Goal: Task Accomplishment & Management: Complete application form

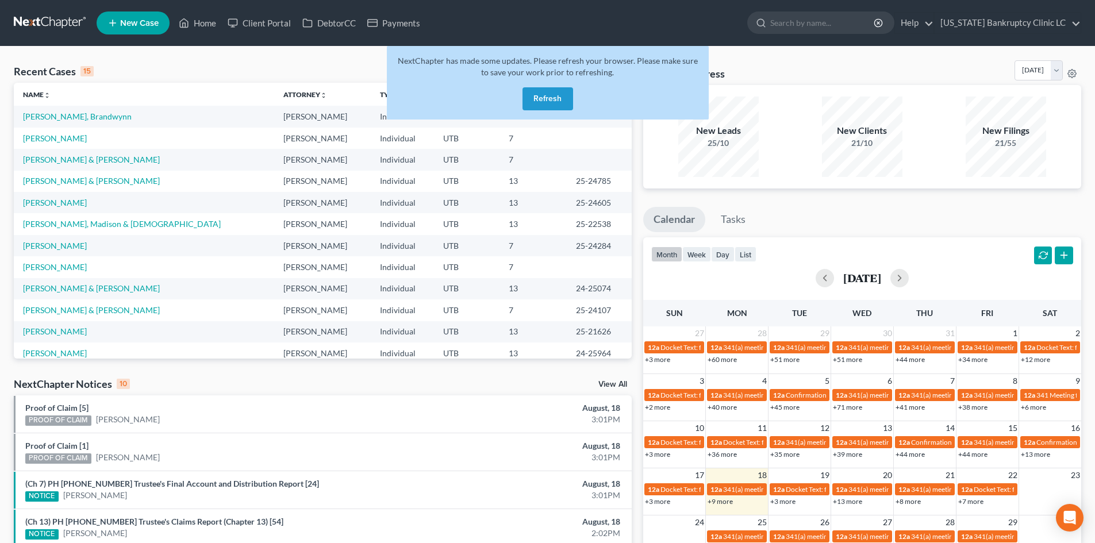
click at [553, 102] on button "Refresh" at bounding box center [548, 98] width 51 height 23
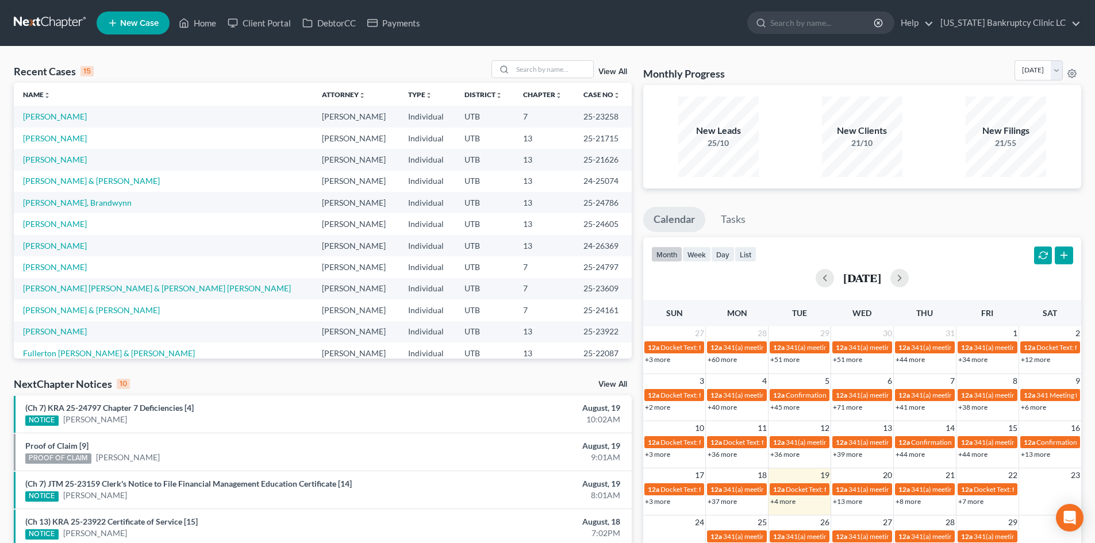
click at [218, 54] on div "Recent Cases 15 View All Name unfold_more expand_more expand_less Attorney unfo…" at bounding box center [547, 427] width 1095 height 760
click at [549, 67] on input "search" at bounding box center [553, 69] width 80 height 17
type input "allen"
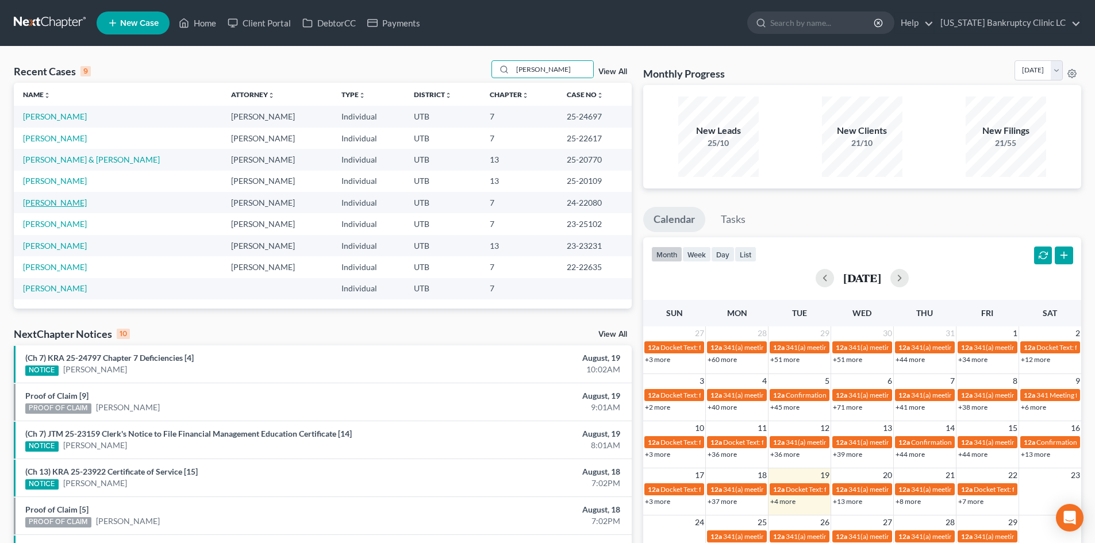
click at [55, 209] on td "Allen, Ashley" at bounding box center [118, 202] width 208 height 21
click at [57, 200] on link "Allen, Ashley" at bounding box center [55, 203] width 64 height 10
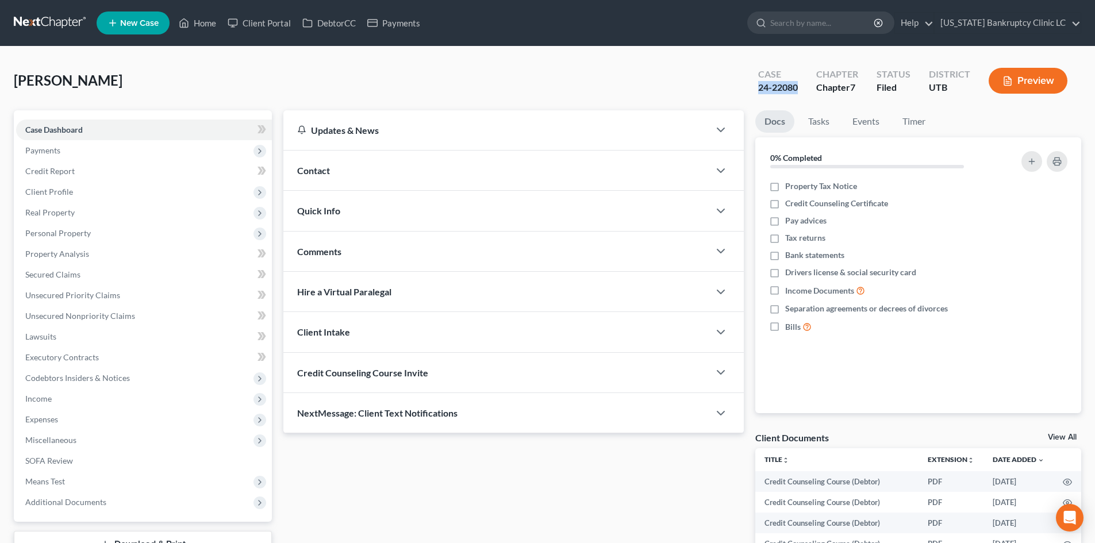
drag, startPoint x: 759, startPoint y: 93, endPoint x: 868, endPoint y: 168, distance: 132.2
click at [804, 89] on div "Case 24-22080" at bounding box center [778, 82] width 58 height 34
copy div "24-22080"
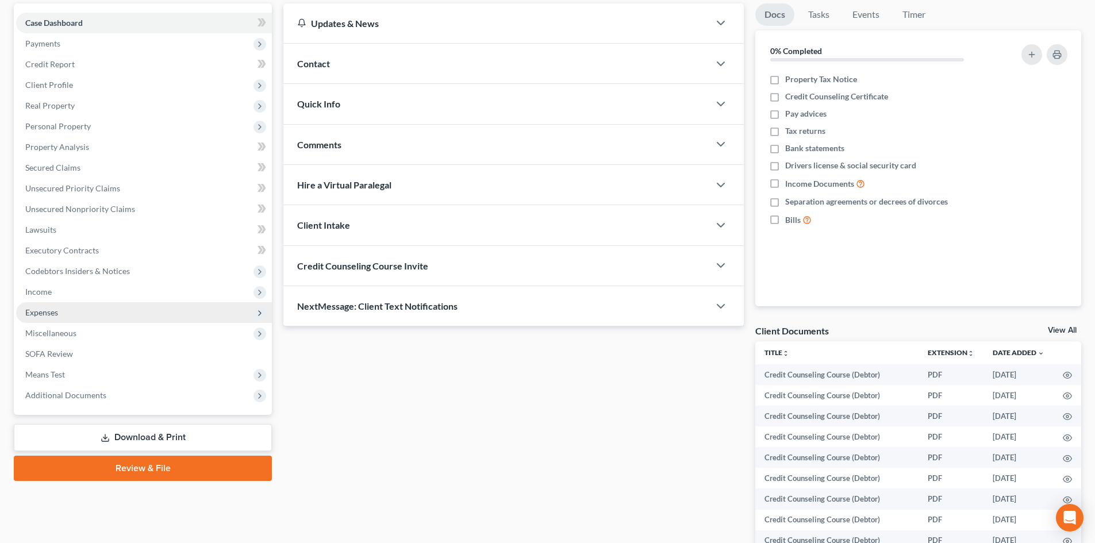
scroll to position [197, 0]
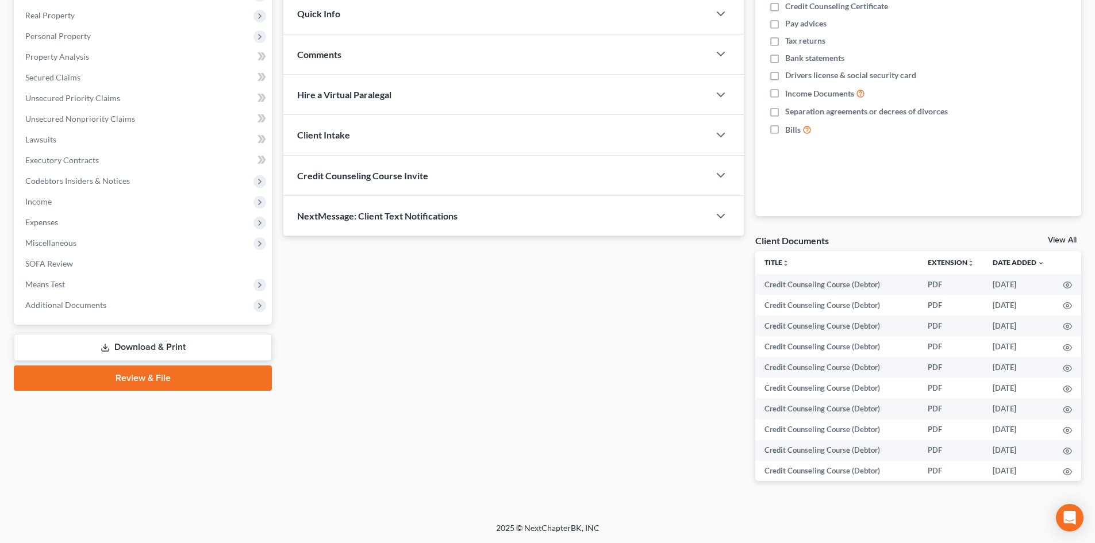
click at [125, 304] on span "Additional Documents" at bounding box center [144, 305] width 256 height 21
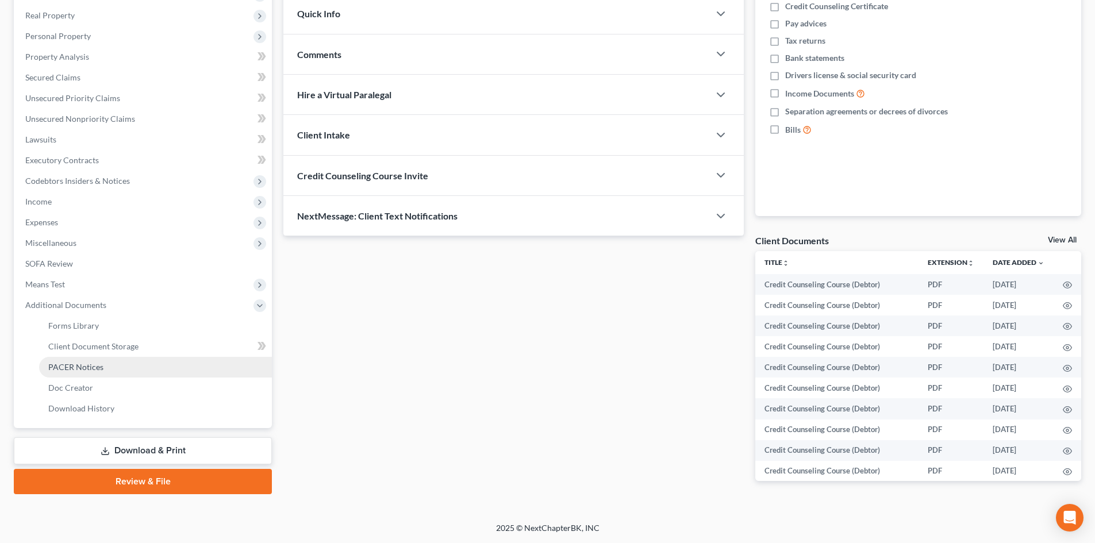
click at [152, 363] on link "PACER Notices" at bounding box center [155, 367] width 233 height 21
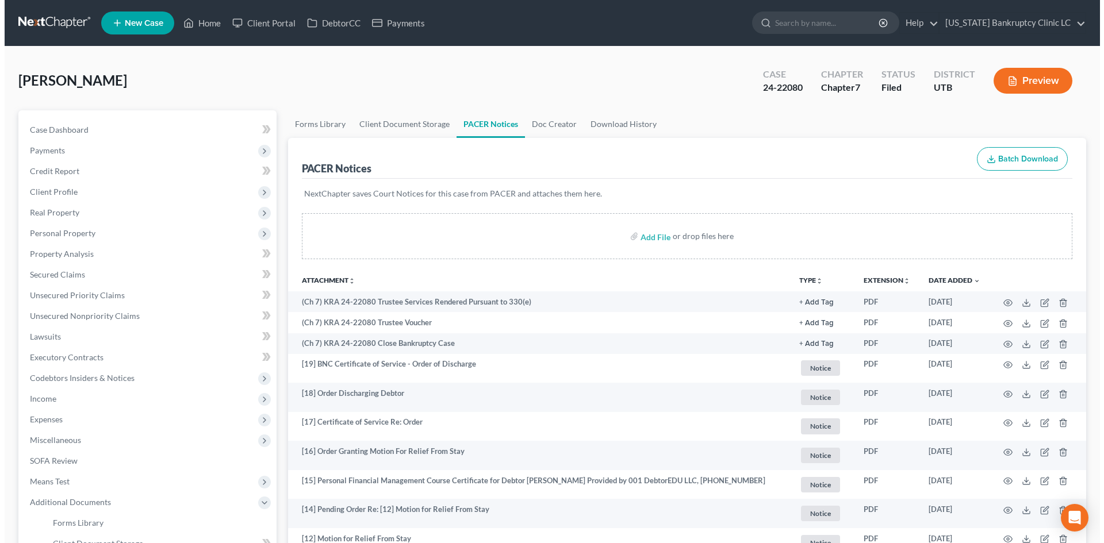
scroll to position [172, 0]
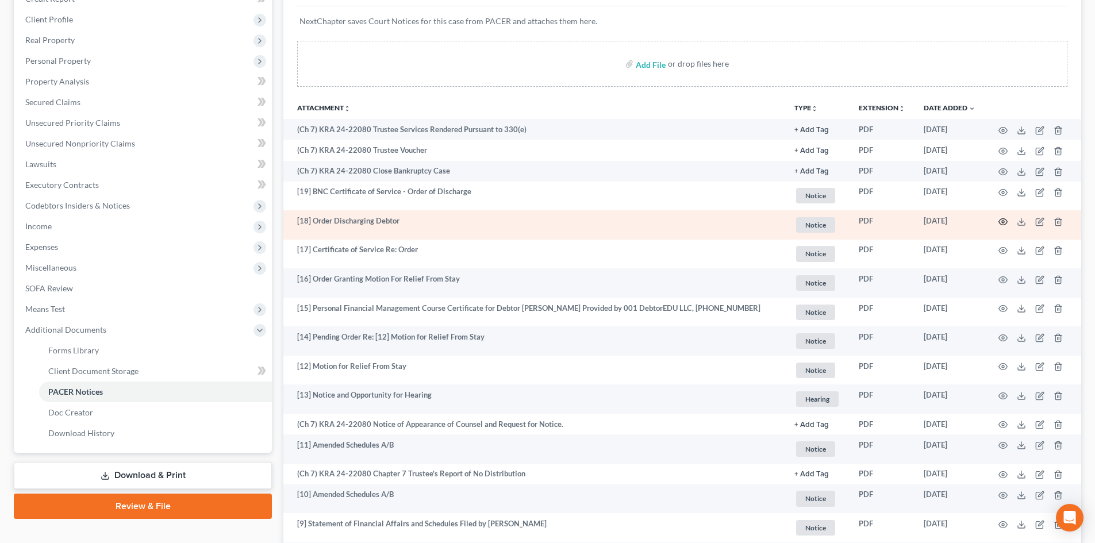
click at [1000, 223] on icon "button" at bounding box center [1003, 221] width 9 height 6
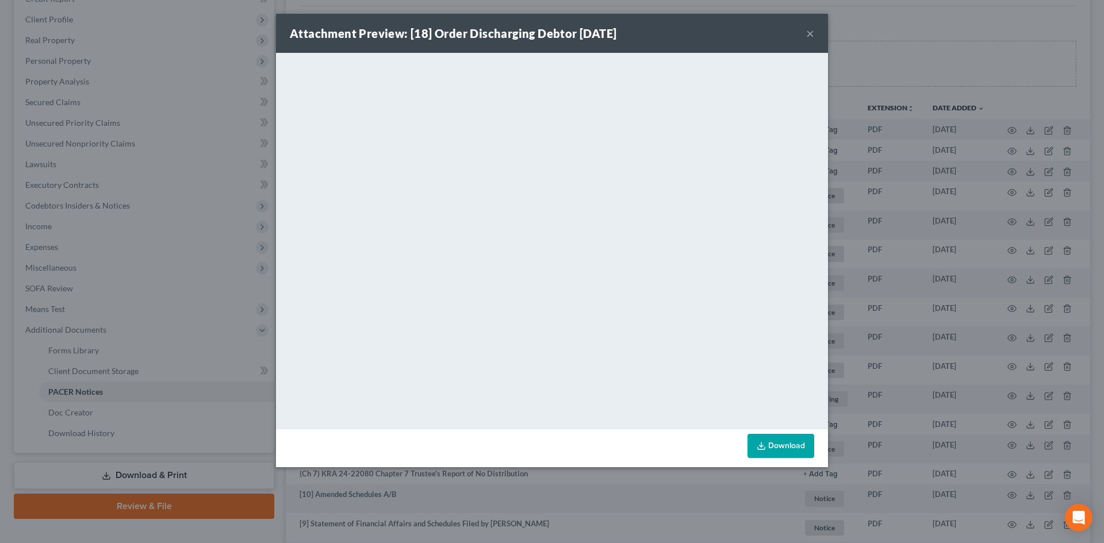
click at [811, 35] on button "×" at bounding box center [810, 33] width 8 height 14
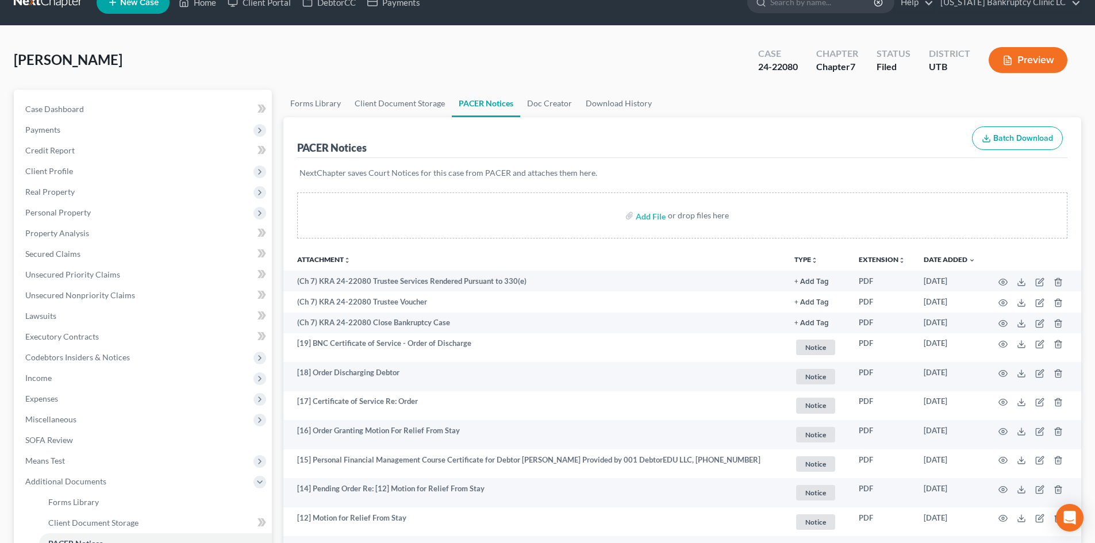
scroll to position [0, 0]
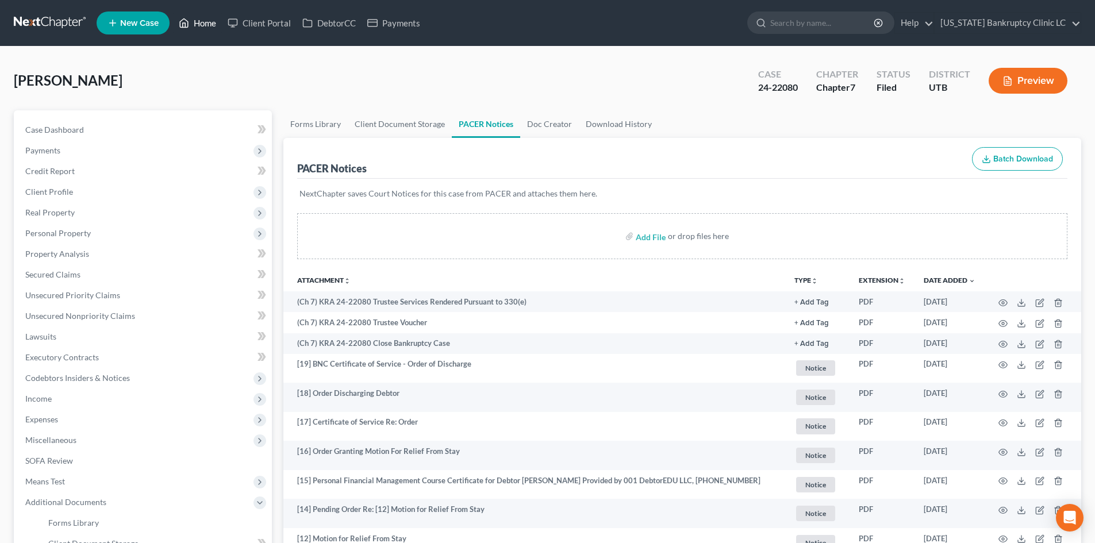
click at [197, 24] on link "Home" at bounding box center [197, 23] width 49 height 21
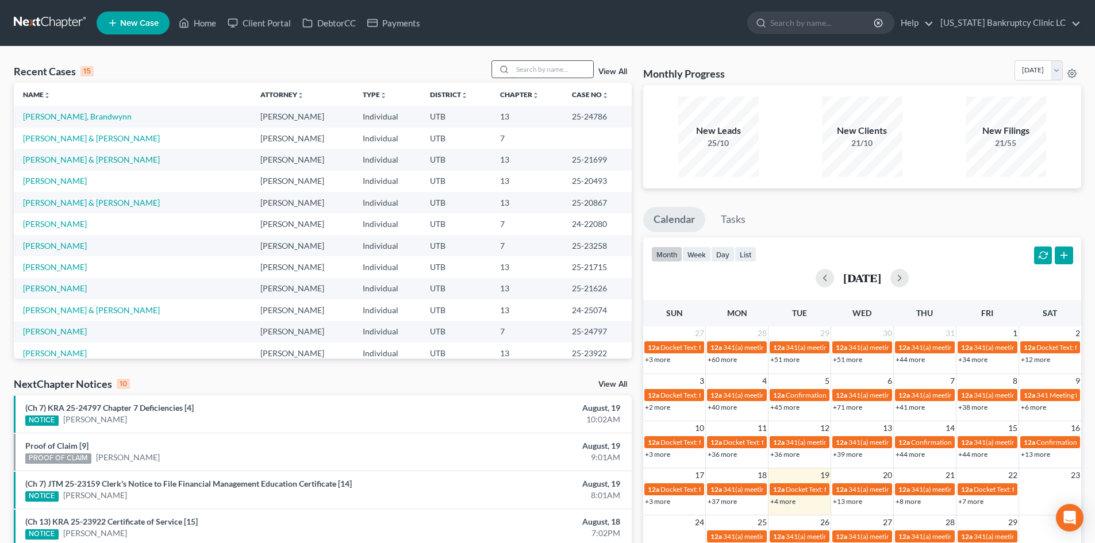
click at [563, 71] on input "search" at bounding box center [553, 69] width 80 height 17
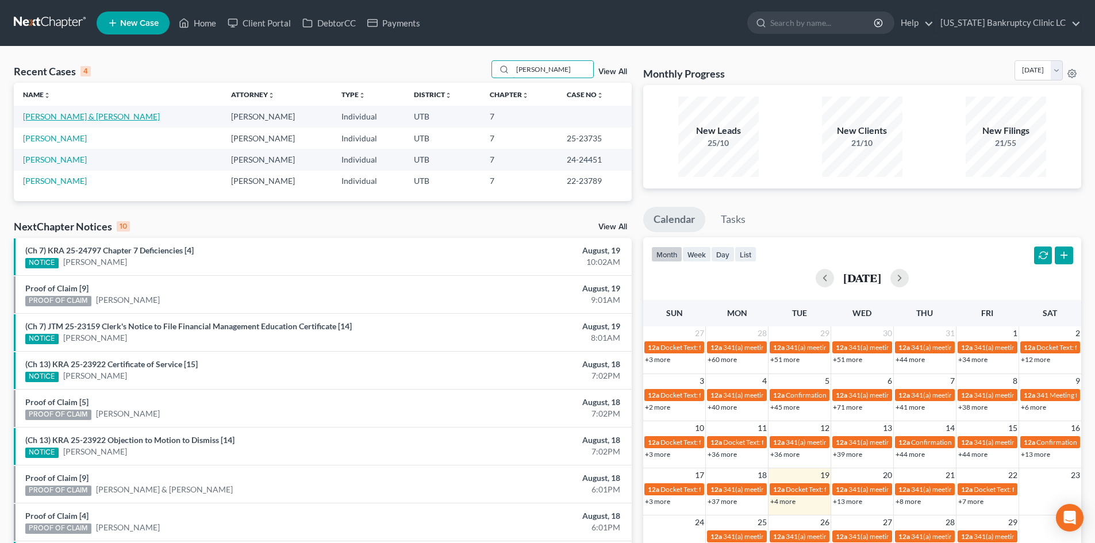
type input "brittney"
click at [54, 120] on link "[PERSON_NAME] & [PERSON_NAME]" at bounding box center [91, 117] width 137 height 10
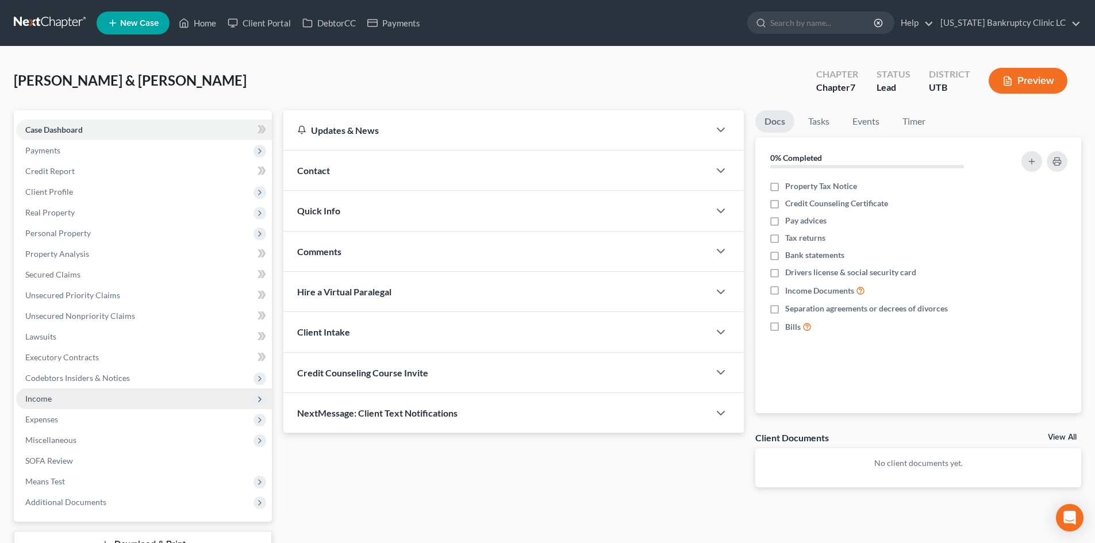
click at [51, 404] on span "Income" at bounding box center [144, 399] width 256 height 21
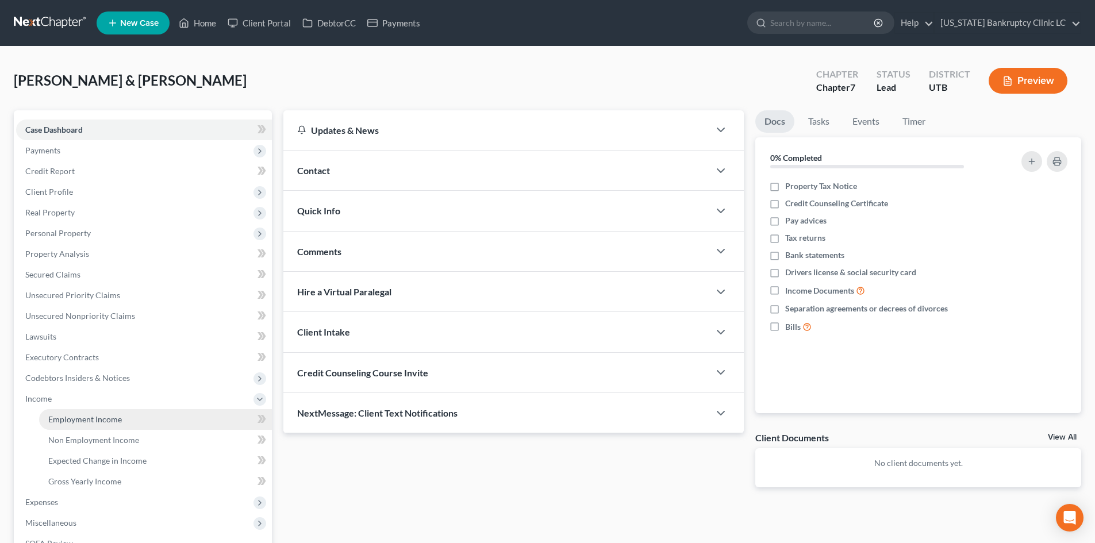
click at [67, 415] on span "Employment Income" at bounding box center [85, 420] width 74 height 10
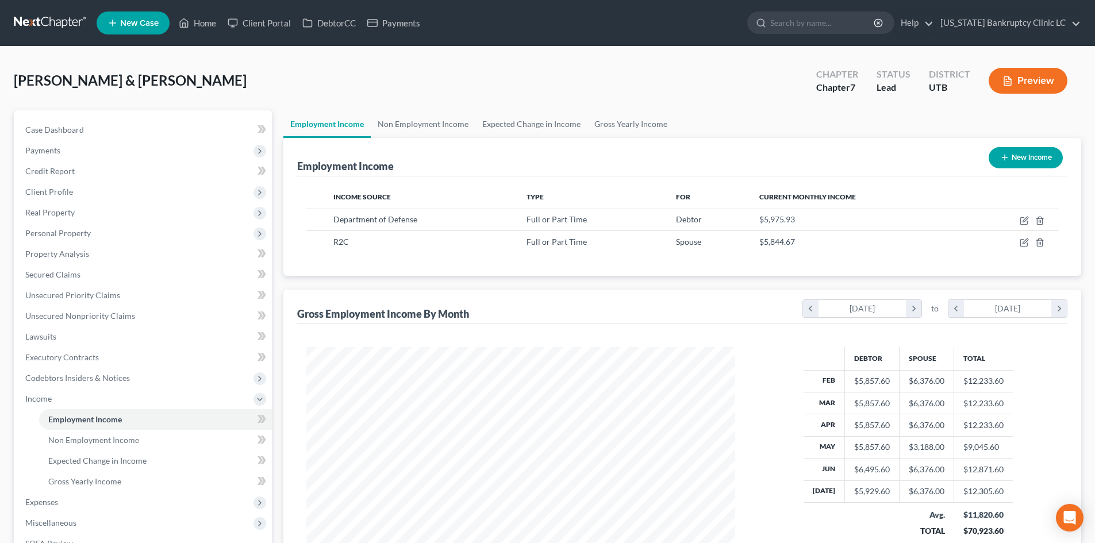
scroll to position [214, 452]
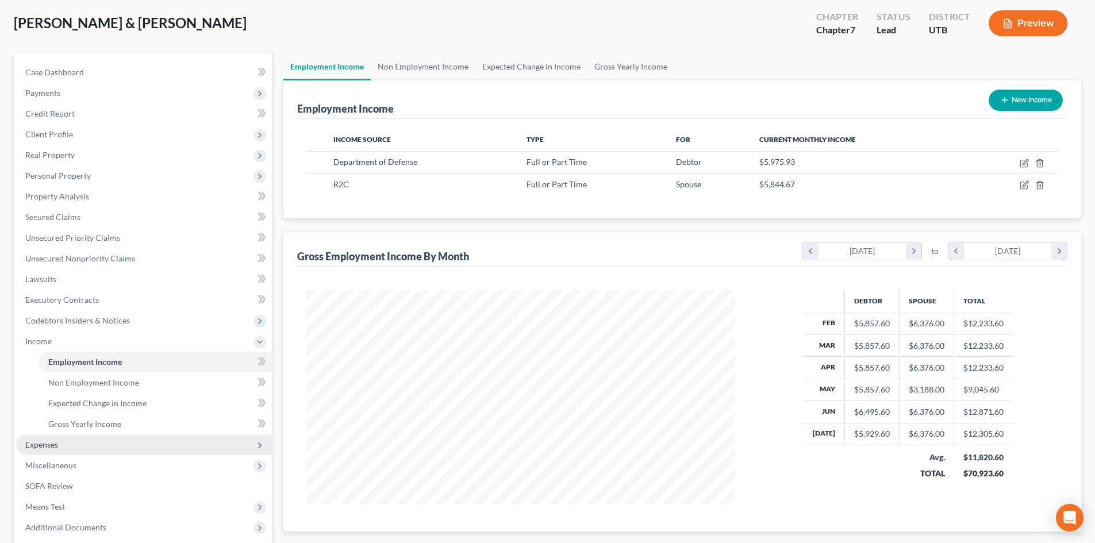
click at [102, 435] on span "Expenses" at bounding box center [144, 445] width 256 height 21
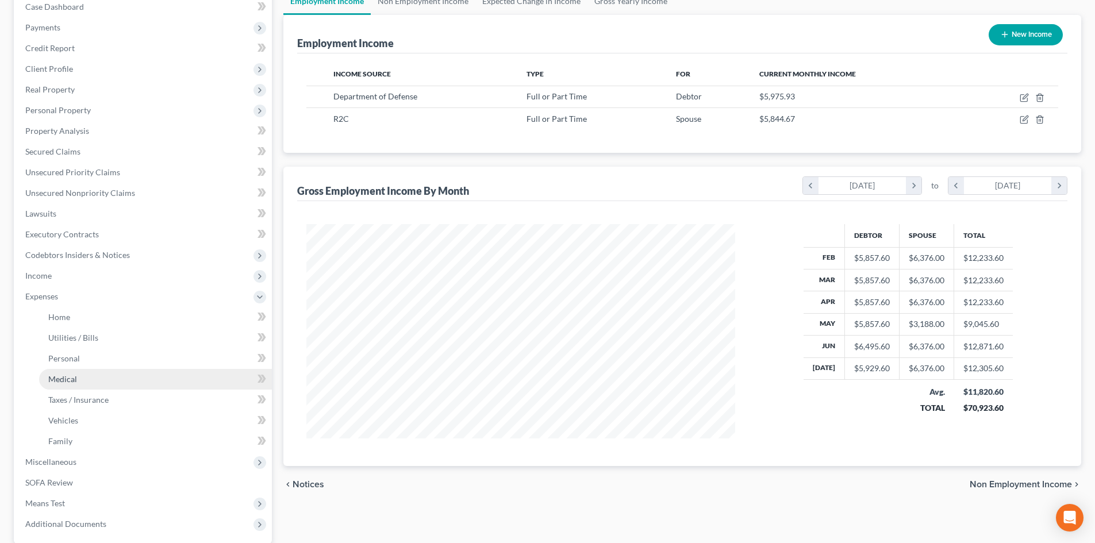
scroll to position [230, 0]
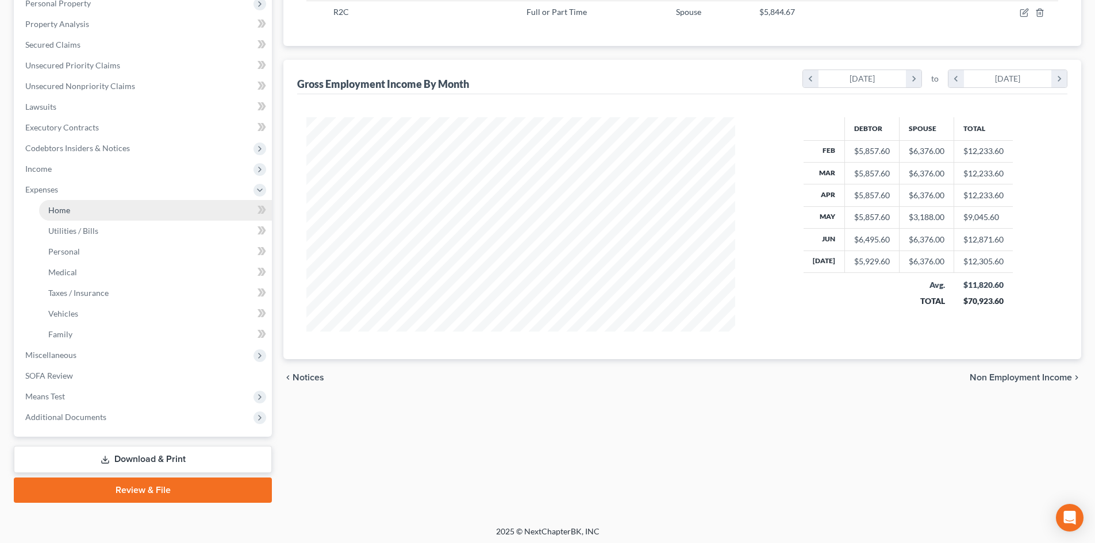
click at [113, 209] on link "Home" at bounding box center [155, 210] width 233 height 21
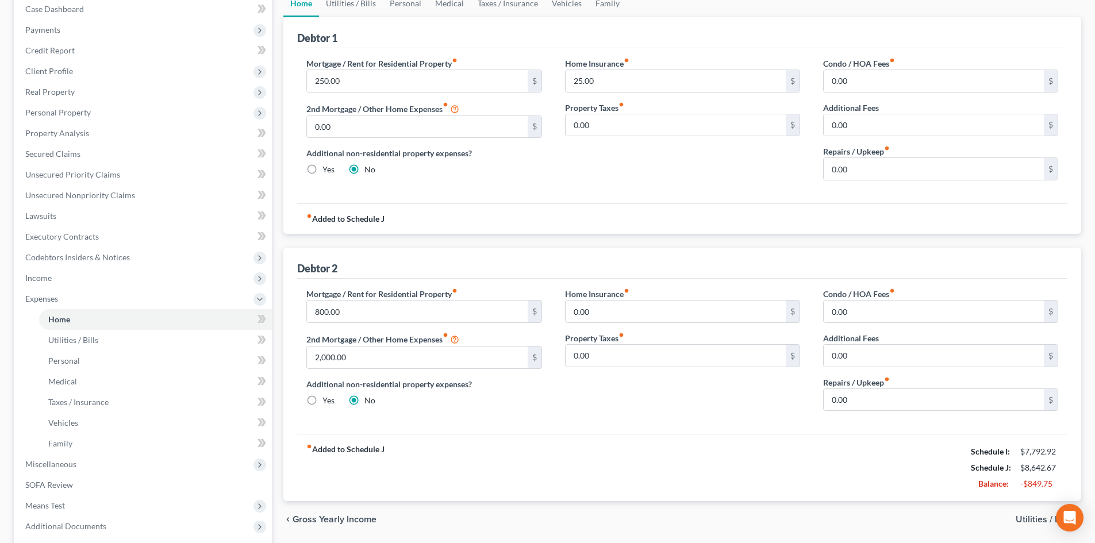
scroll to position [115, 0]
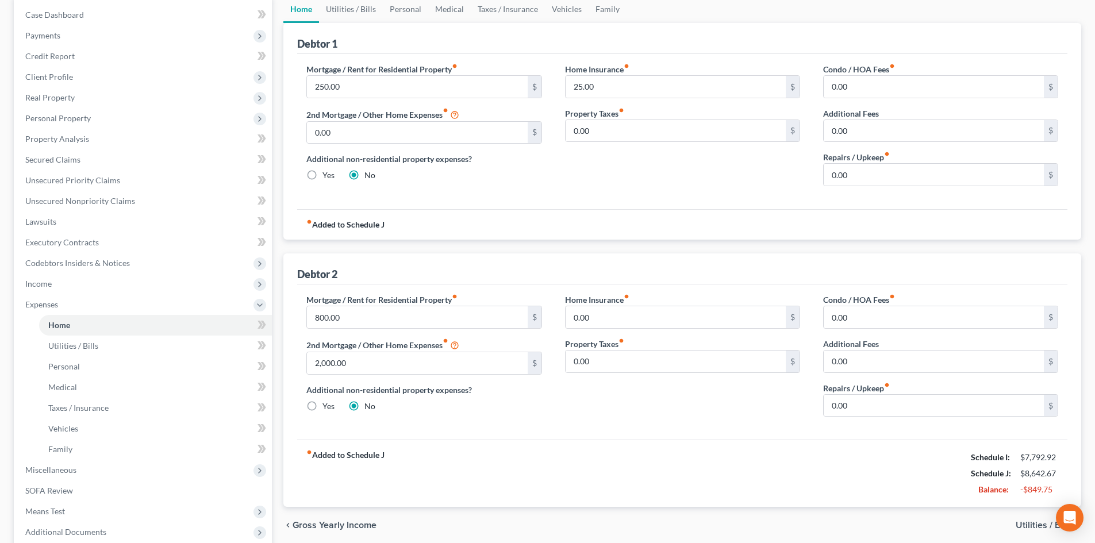
click at [674, 443] on div "fiber_manual_record Added to Schedule J Schedule I: $7,792.92 Schedule J: $8,64…" at bounding box center [682, 473] width 770 height 67
click at [703, 421] on div "Home Insurance fiber_manual_record 0.00 $ Property Taxes fiber_manual_record 0.…" at bounding box center [683, 360] width 258 height 132
click at [369, 7] on link "Utilities / Bills" at bounding box center [351, 9] width 64 height 28
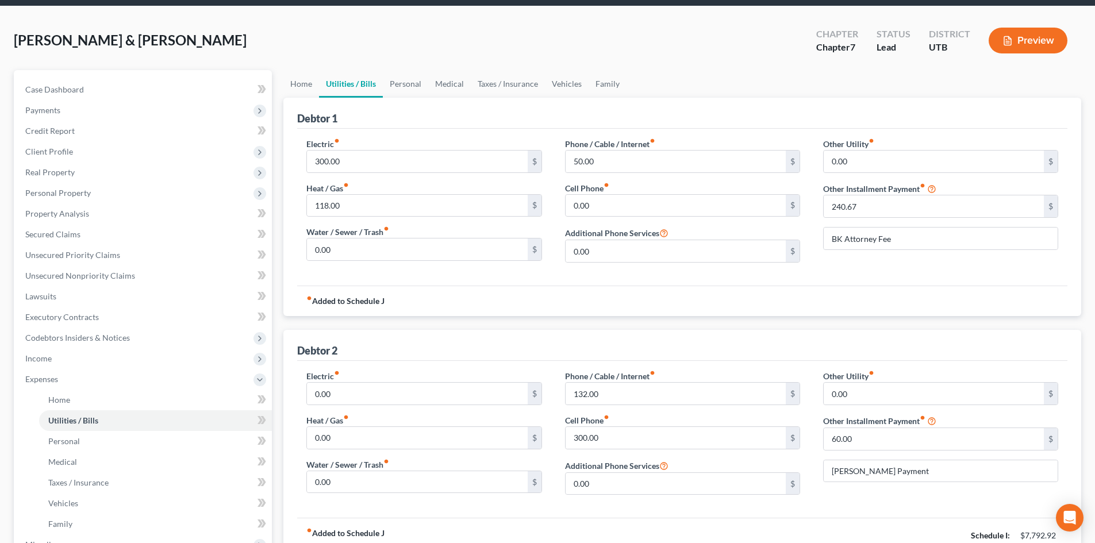
scroll to position [115, 0]
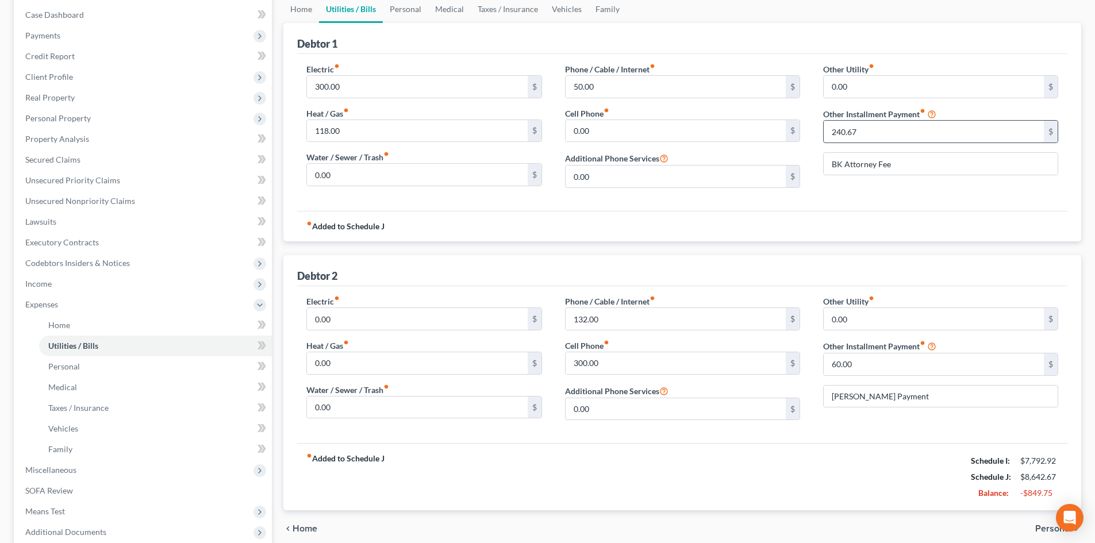
click at [878, 129] on input "240.67" at bounding box center [934, 132] width 220 height 22
type input "120.33"
click at [897, 434] on div "Electric fiber_manual_record 0.00 $ Heat / Gas fiber_manual_record 0.00 $ Water…" at bounding box center [682, 364] width 770 height 157
click at [887, 316] on input "0.00" at bounding box center [934, 319] width 220 height 22
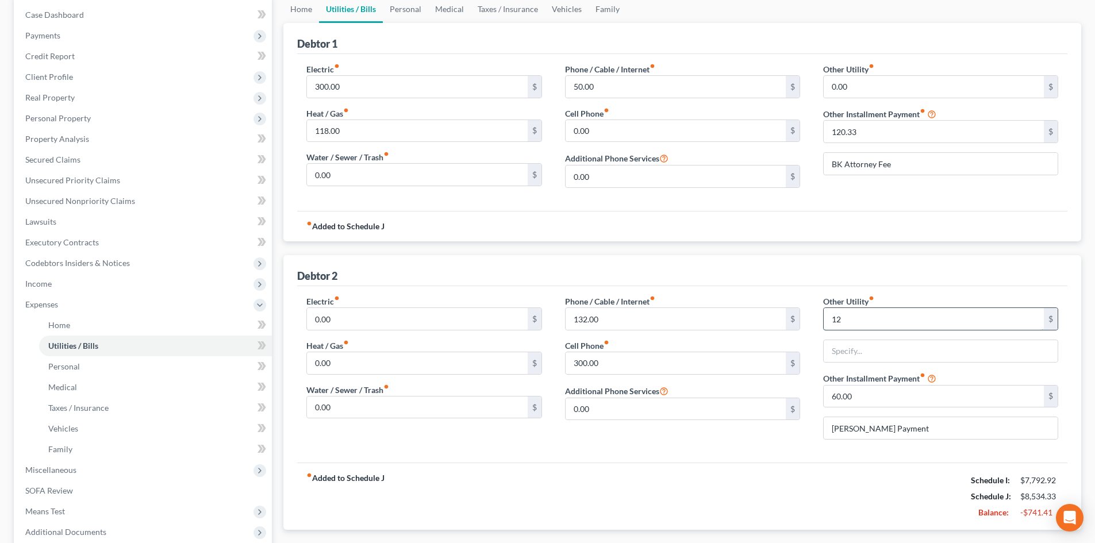
type input "1"
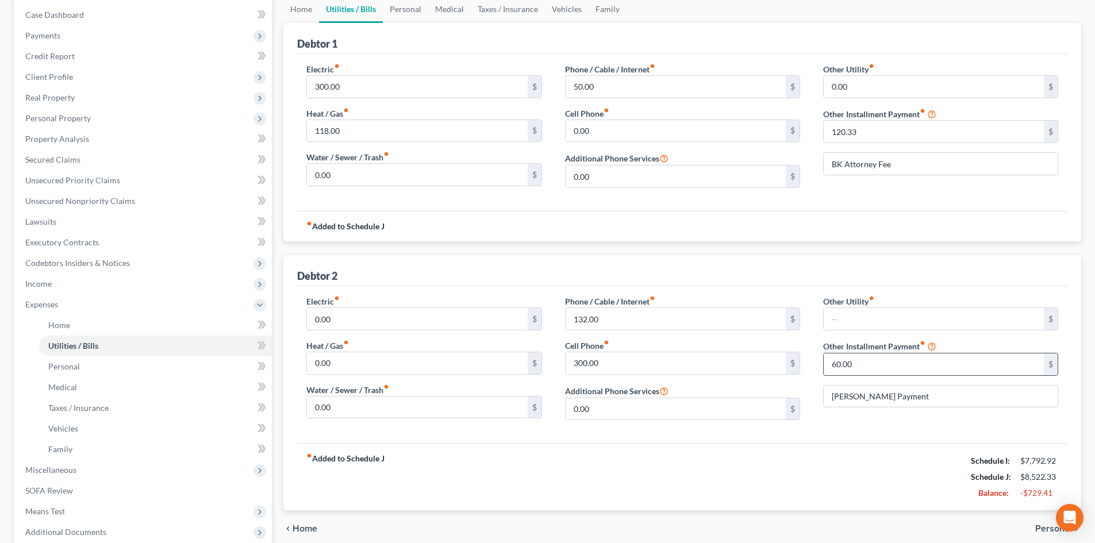
click at [869, 356] on input "60.00" at bounding box center [934, 365] width 220 height 22
type input "120.33"
drag, startPoint x: 874, startPoint y: 395, endPoint x: 877, endPoint y: 400, distance: 5.9
click at [877, 400] on input "RC Willey Payment" at bounding box center [941, 397] width 234 height 22
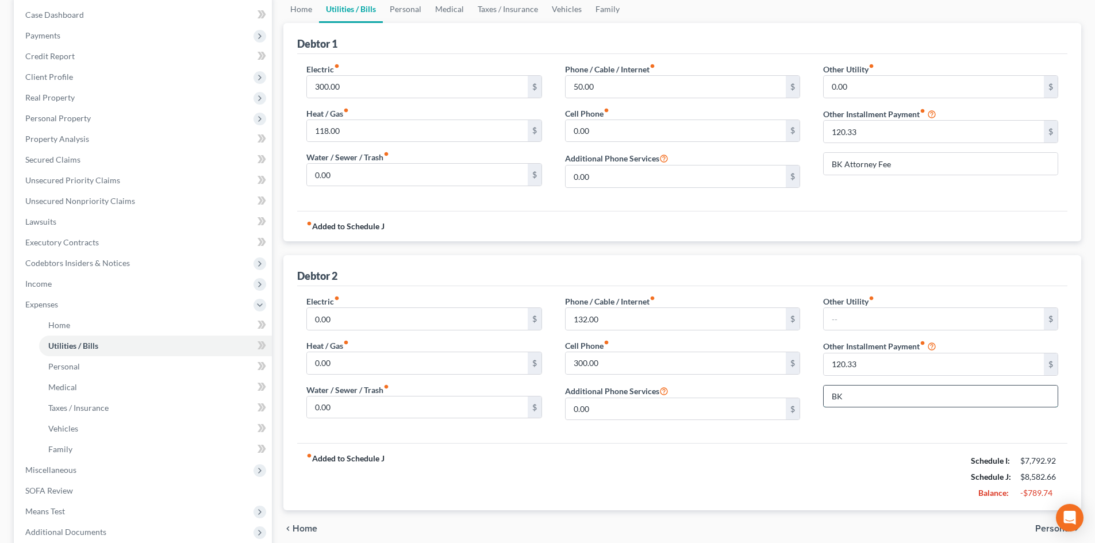
type input "BK Attorney Fee"
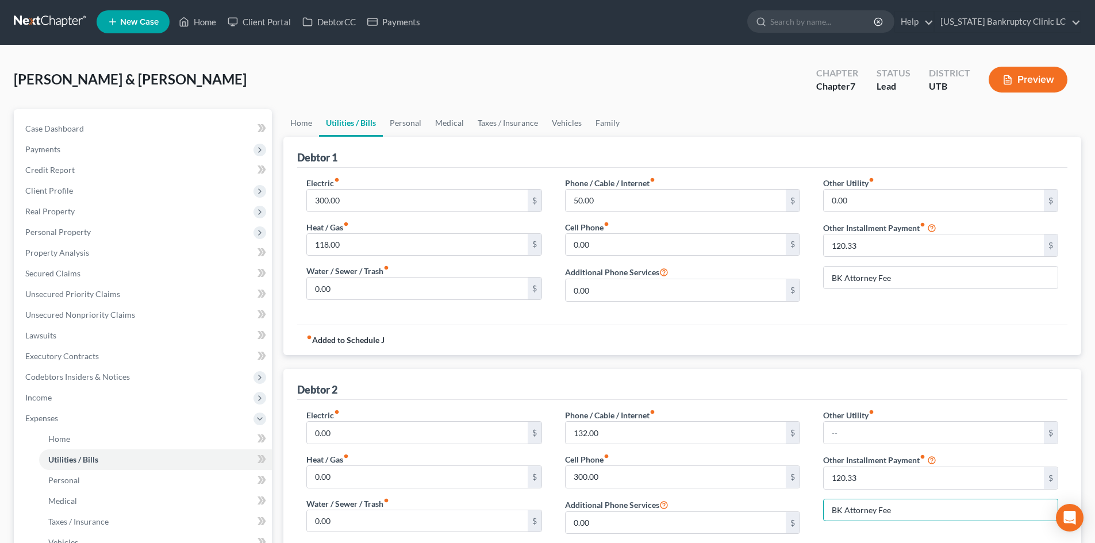
scroll to position [0, 0]
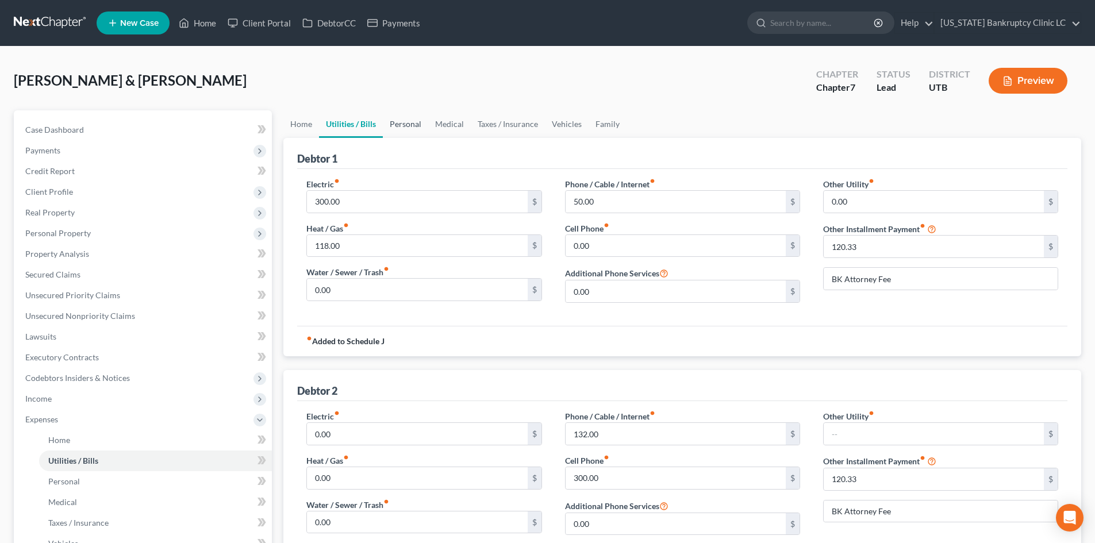
click at [396, 123] on link "Personal" at bounding box center [405, 124] width 45 height 28
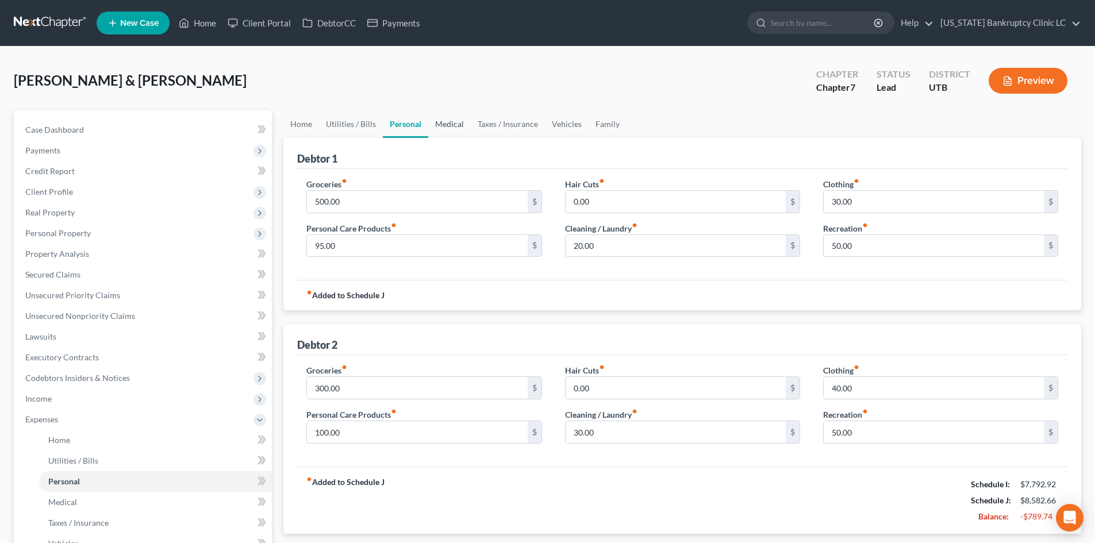
click at [444, 122] on link "Medical" at bounding box center [449, 124] width 43 height 28
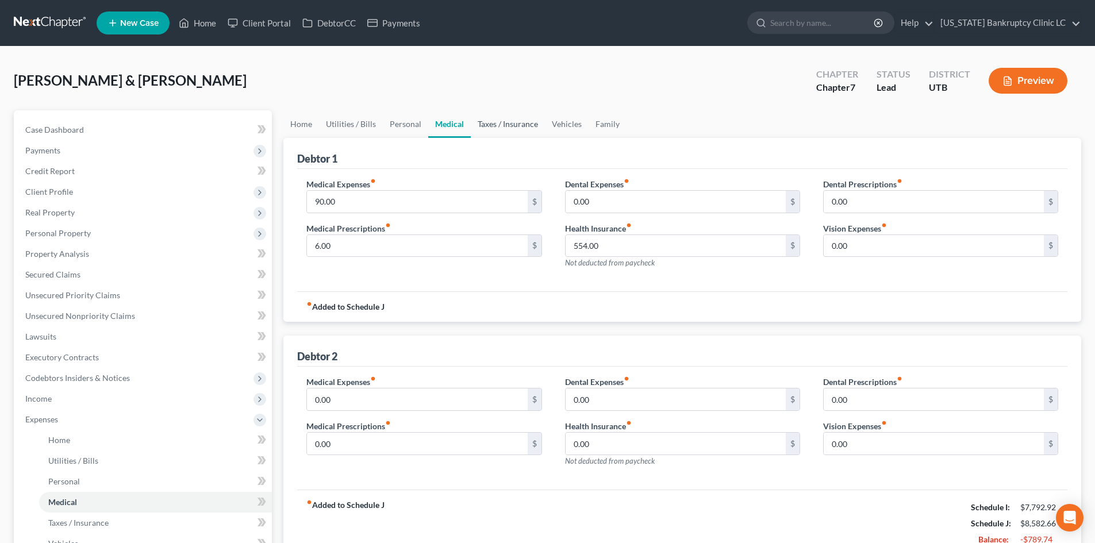
click at [480, 122] on link "Taxes / Insurance" at bounding box center [508, 124] width 74 height 28
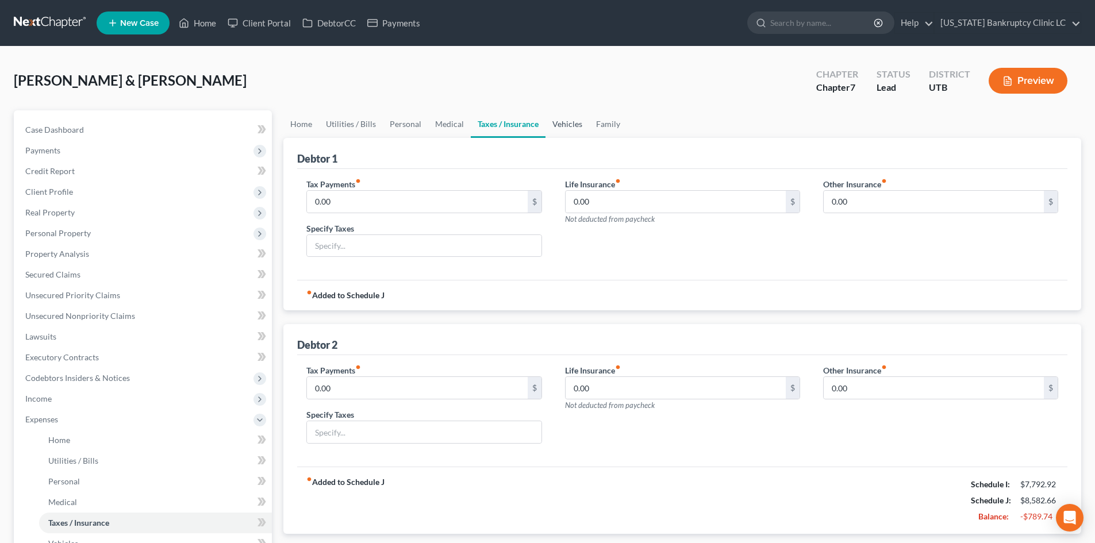
click at [563, 120] on link "Vehicles" at bounding box center [568, 124] width 44 height 28
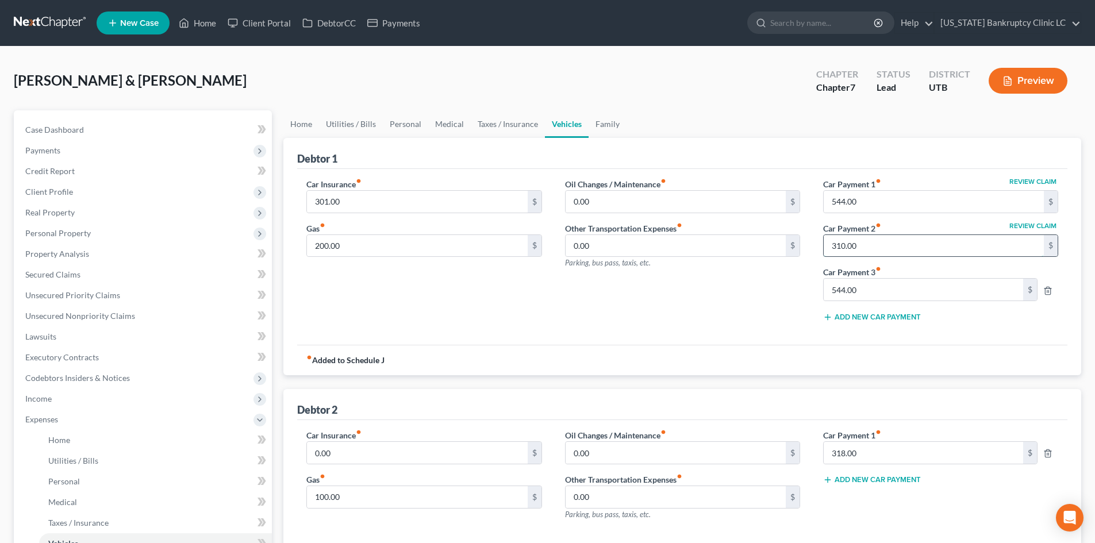
click at [877, 239] on input "310.00" at bounding box center [934, 246] width 220 height 22
click at [871, 295] on input "544.00" at bounding box center [924, 290] width 200 height 22
click at [868, 452] on input "318.00" at bounding box center [924, 453] width 200 height 22
click at [777, 302] on div "Oil Changes / Maintenance fiber_manual_record 0.00 $ Other Transportation Expen…" at bounding box center [683, 254] width 258 height 153
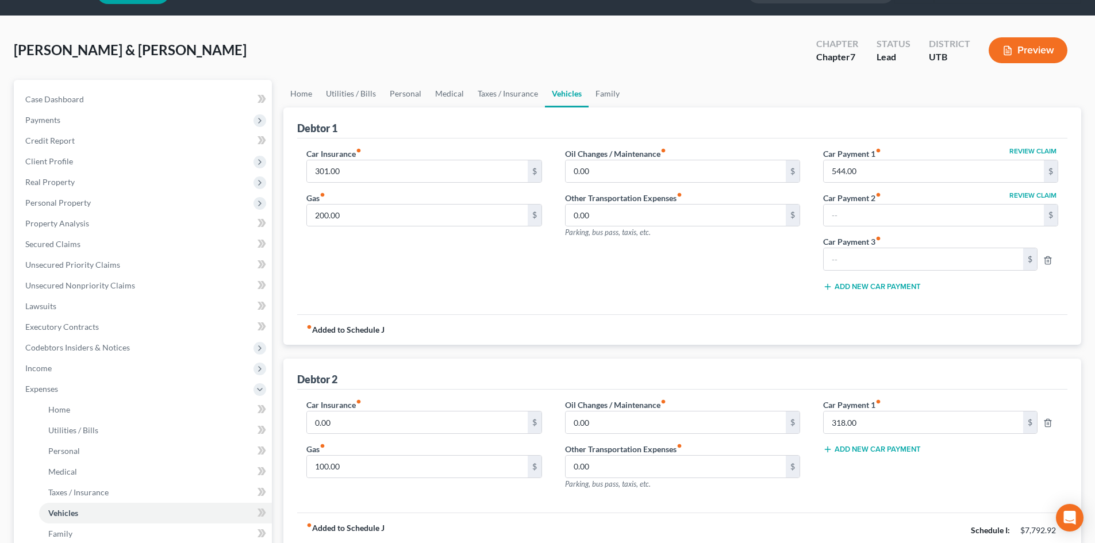
scroll to position [57, 0]
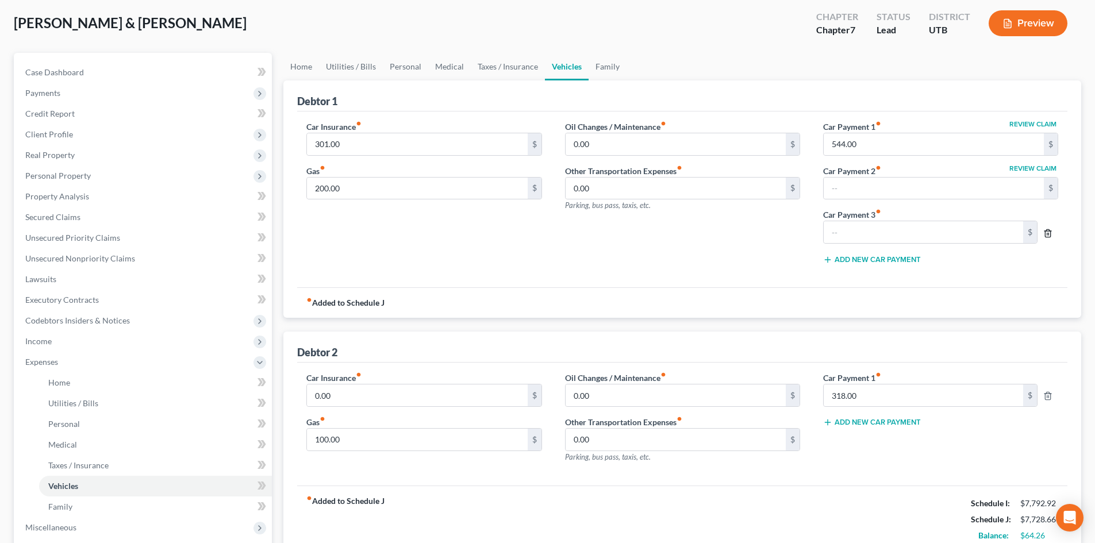
click at [1049, 232] on icon "button" at bounding box center [1048, 233] width 9 height 9
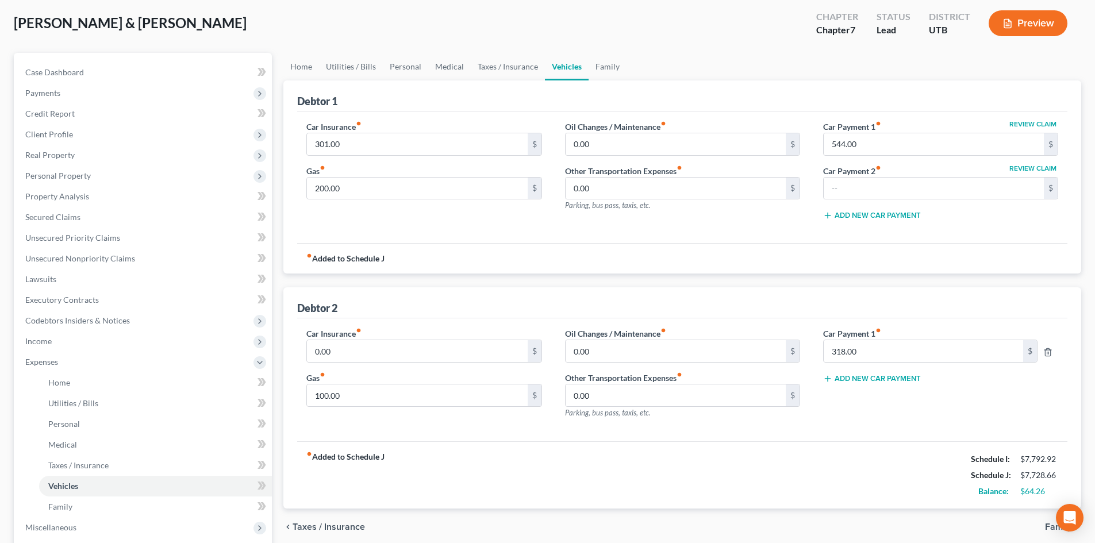
click at [898, 436] on div "Car Insurance fiber_manual_record 0.00 $ Gas fiber_manual_record 100.00 $ Oil C…" at bounding box center [682, 380] width 770 height 123
click at [59, 360] on span "Expenses" at bounding box center [144, 362] width 256 height 21
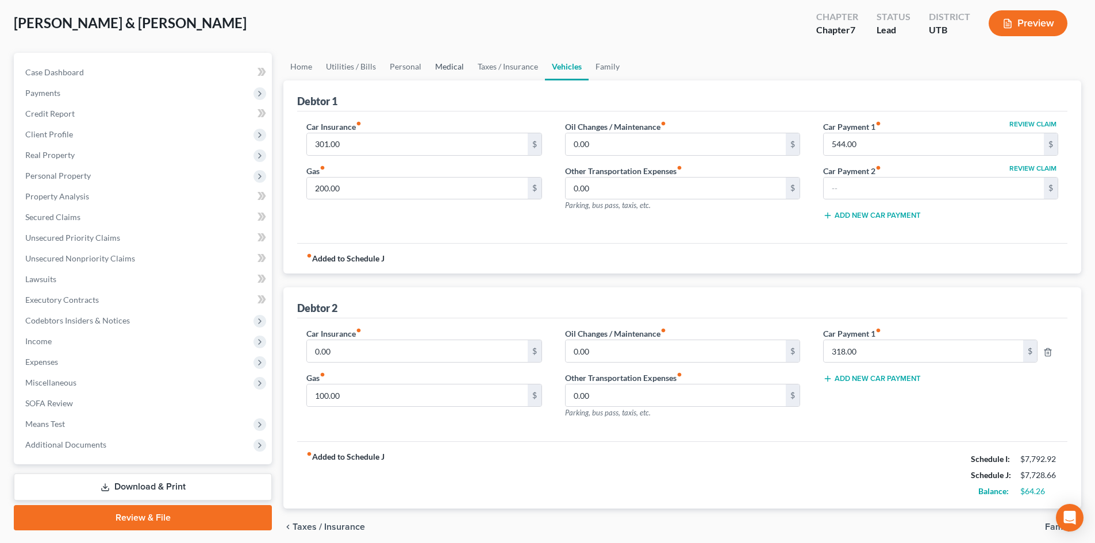
click at [444, 72] on link "Medical" at bounding box center [449, 67] width 43 height 28
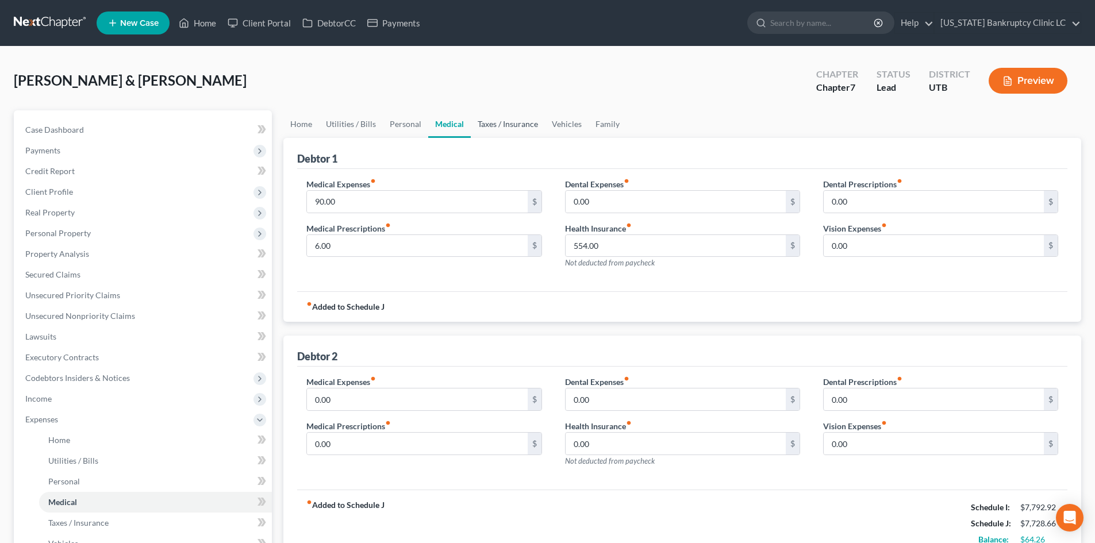
click at [509, 130] on link "Taxes / Insurance" at bounding box center [508, 124] width 74 height 28
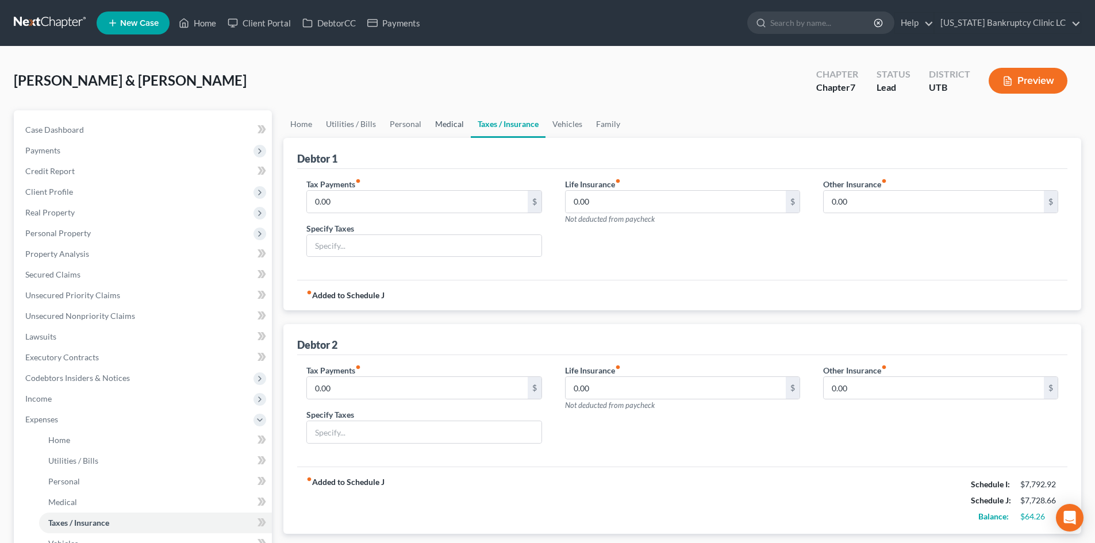
click at [436, 128] on link "Medical" at bounding box center [449, 124] width 43 height 28
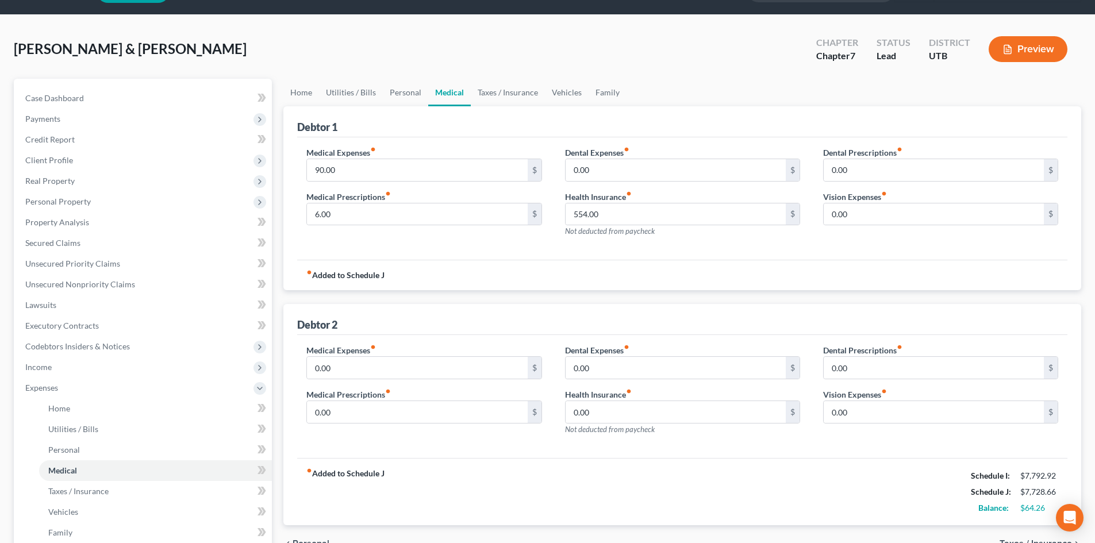
scroll to position [57, 0]
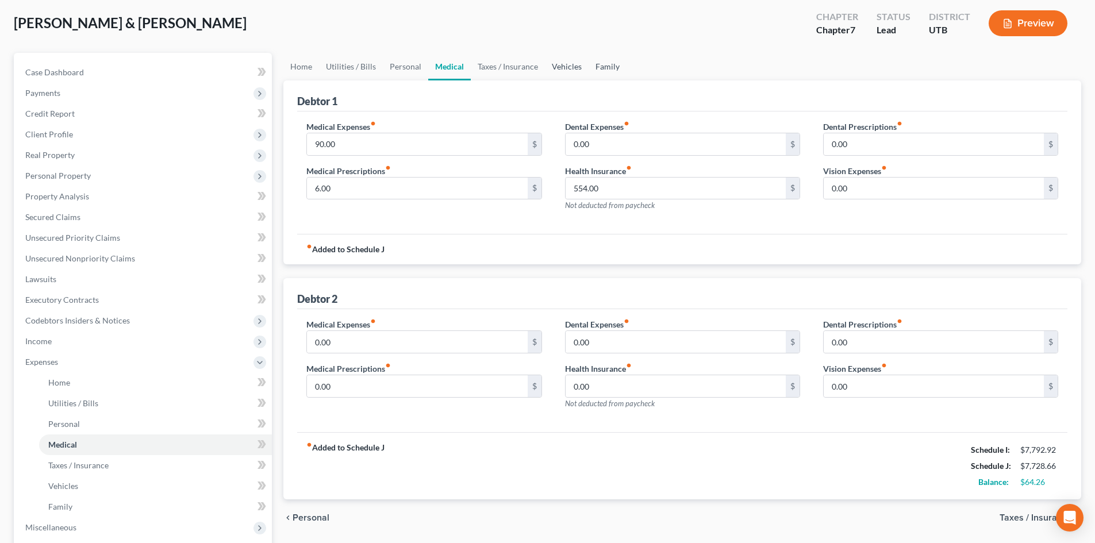
drag, startPoint x: 562, startPoint y: 63, endPoint x: 598, endPoint y: 75, distance: 37.5
click at [562, 63] on link "Vehicles" at bounding box center [567, 67] width 44 height 28
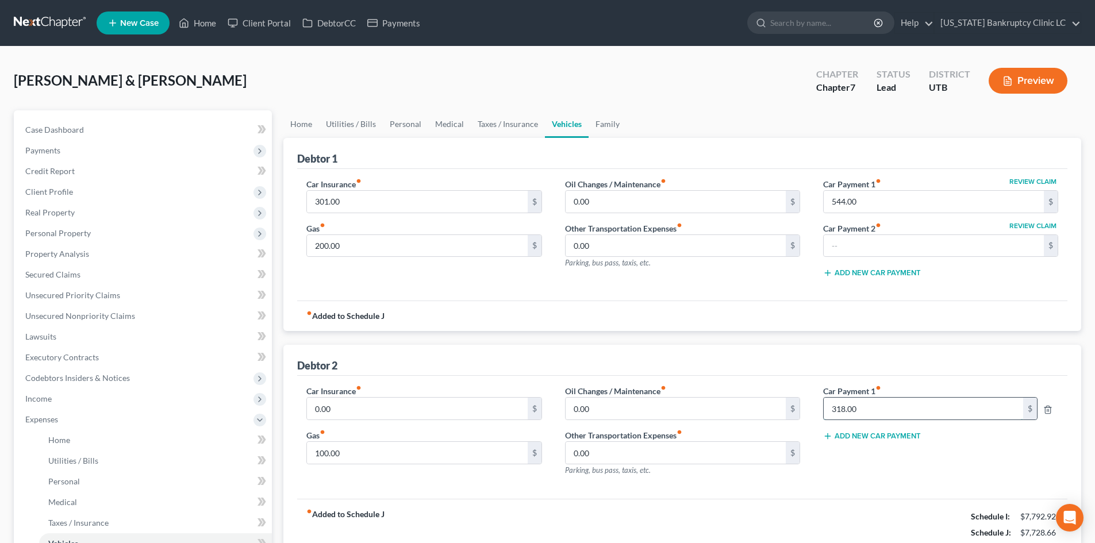
click at [860, 406] on input "318.00" at bounding box center [924, 409] width 200 height 22
click at [893, 414] on input "310" at bounding box center [924, 409] width 200 height 22
type input "318"
click at [400, 126] on link "Personal" at bounding box center [405, 124] width 45 height 28
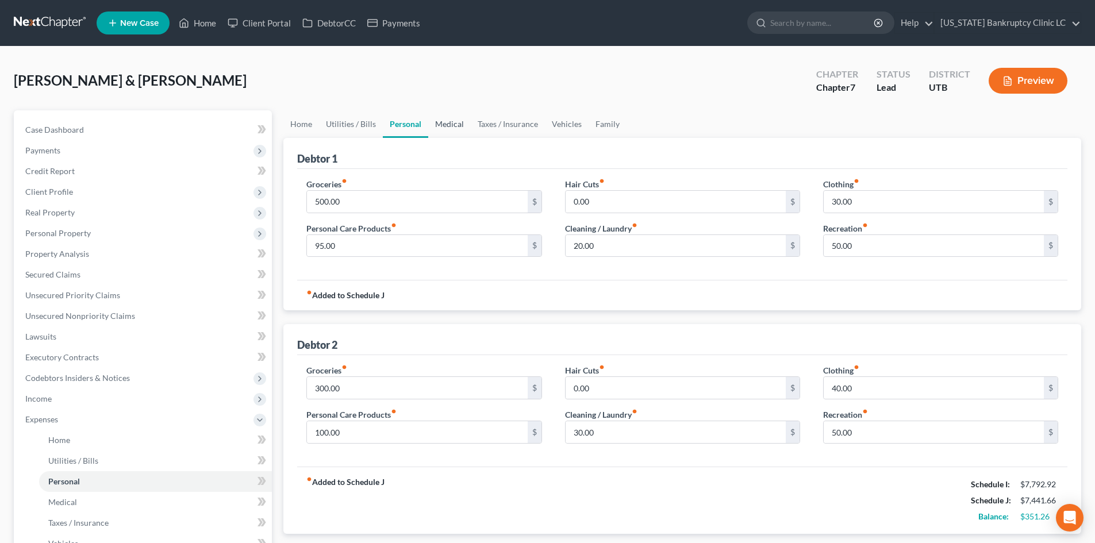
click at [467, 122] on link "Medical" at bounding box center [449, 124] width 43 height 28
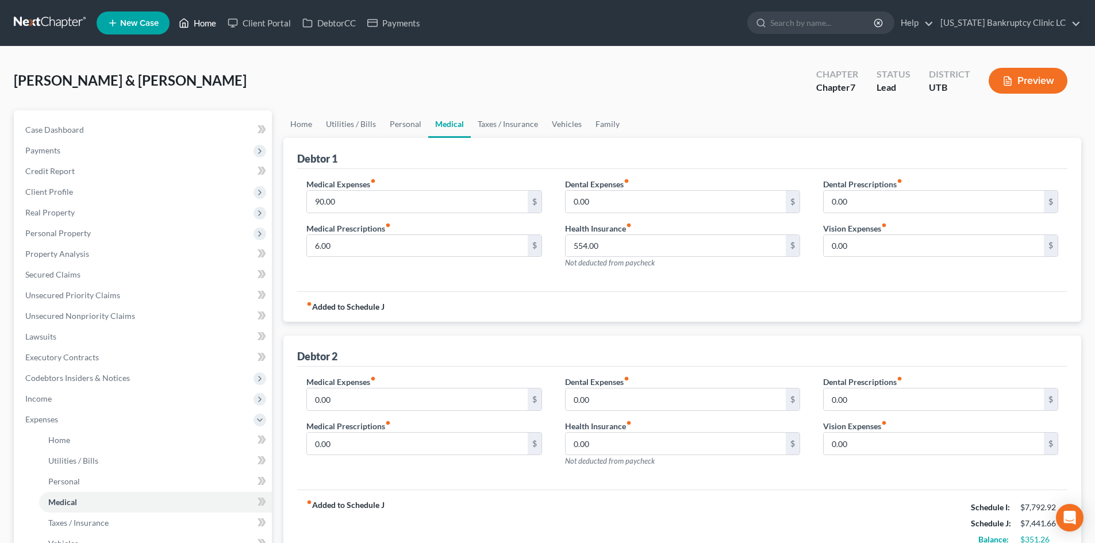
click at [206, 20] on link "Home" at bounding box center [197, 23] width 49 height 21
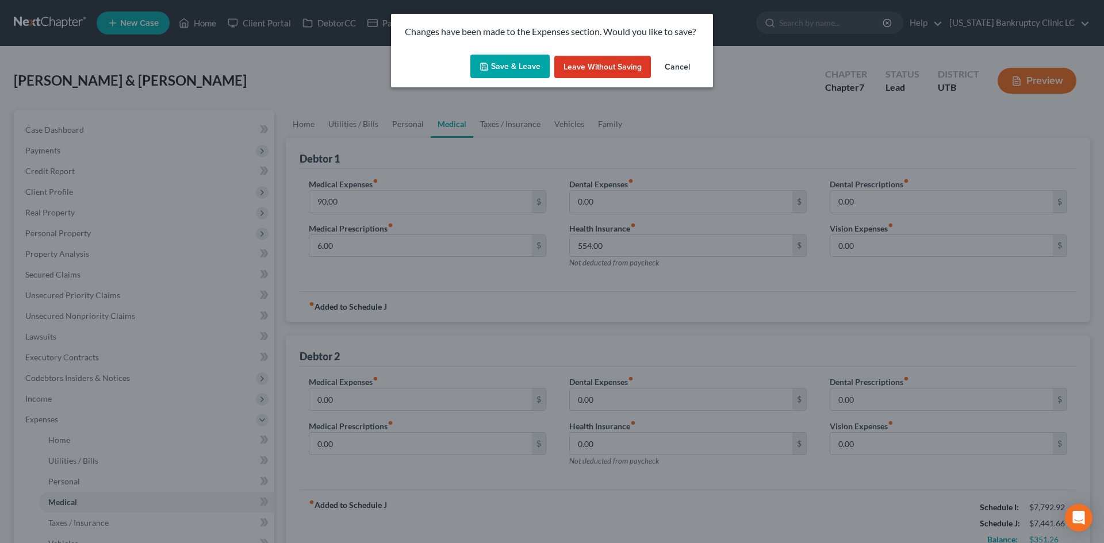
click at [519, 62] on button "Save & Leave" at bounding box center [509, 67] width 79 height 24
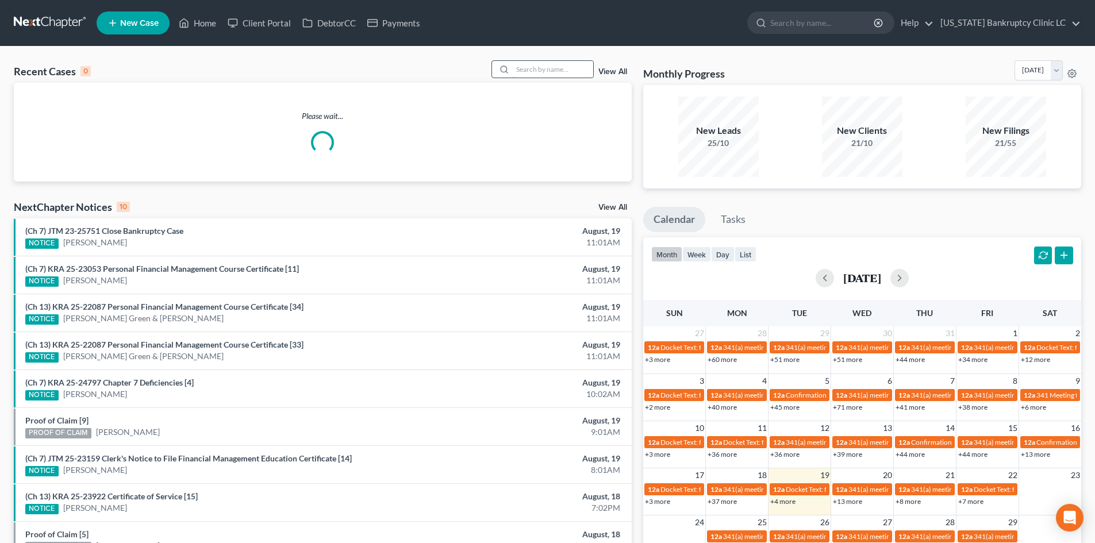
click at [525, 74] on input "search" at bounding box center [553, 69] width 80 height 17
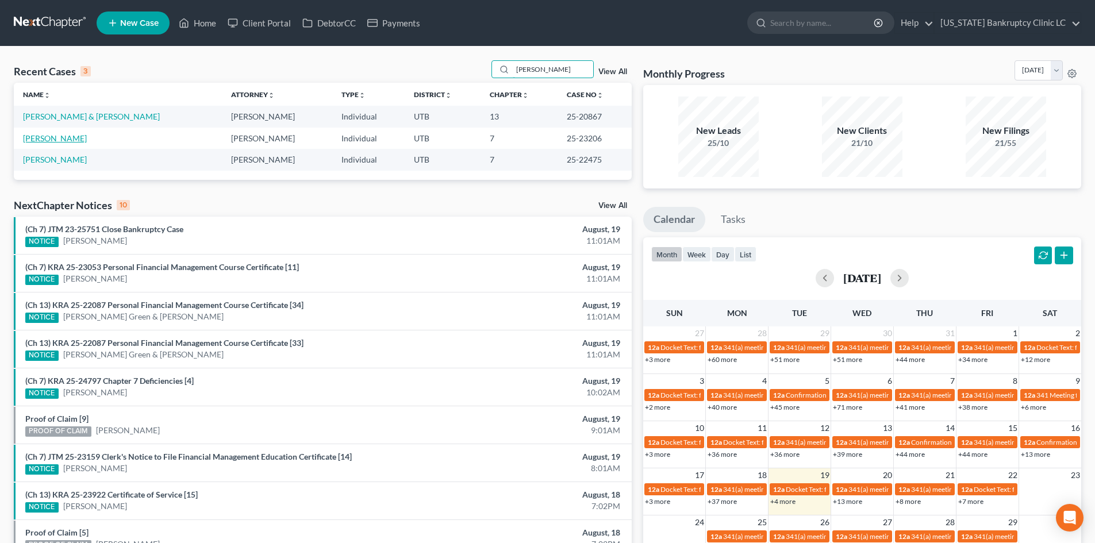
type input "wilk"
click at [61, 137] on link "[PERSON_NAME]" at bounding box center [55, 138] width 64 height 10
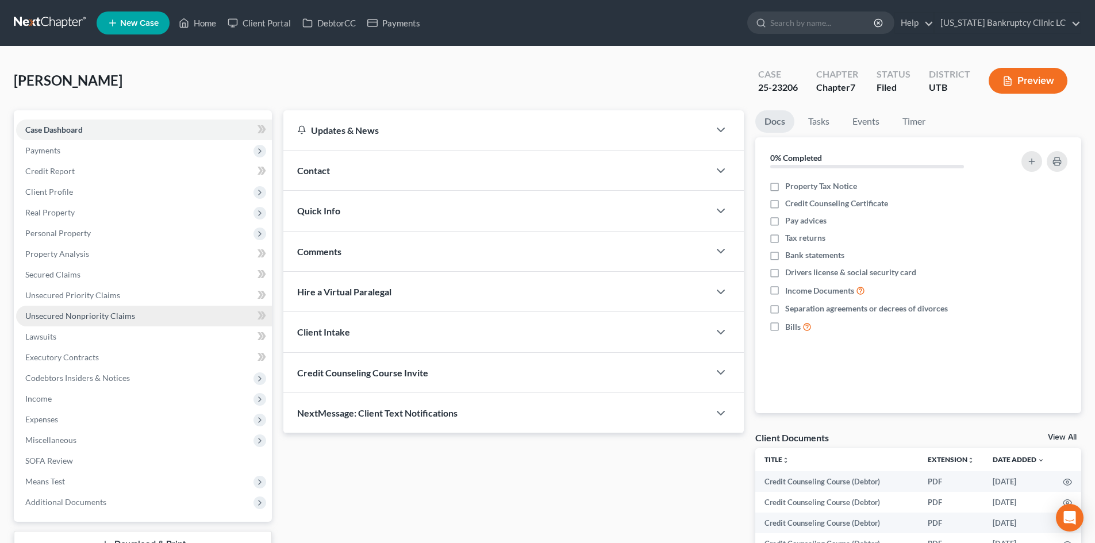
click at [101, 317] on span "Unsecured Nonpriority Claims" at bounding box center [80, 316] width 110 height 10
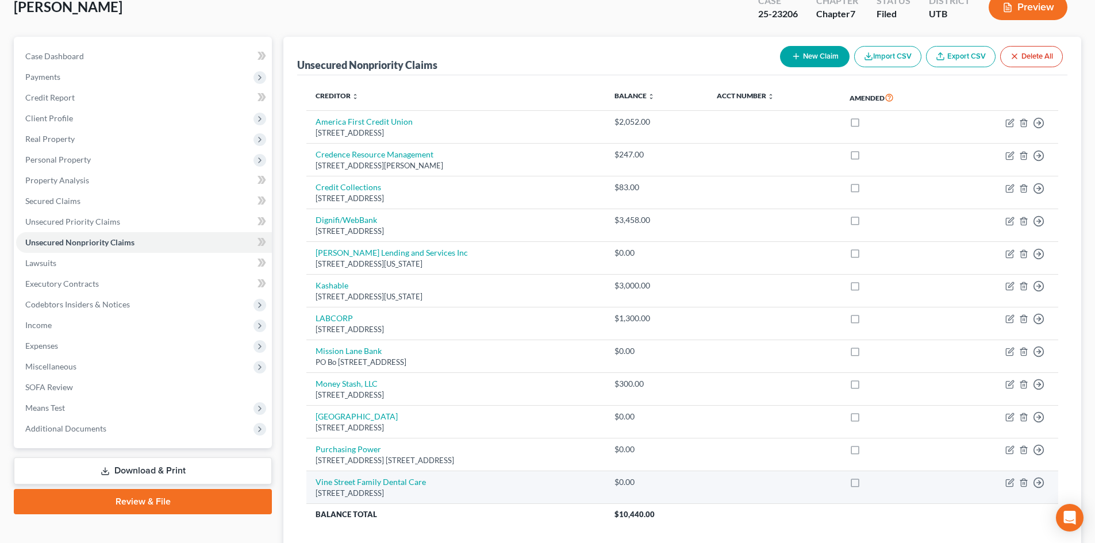
scroll to position [159, 0]
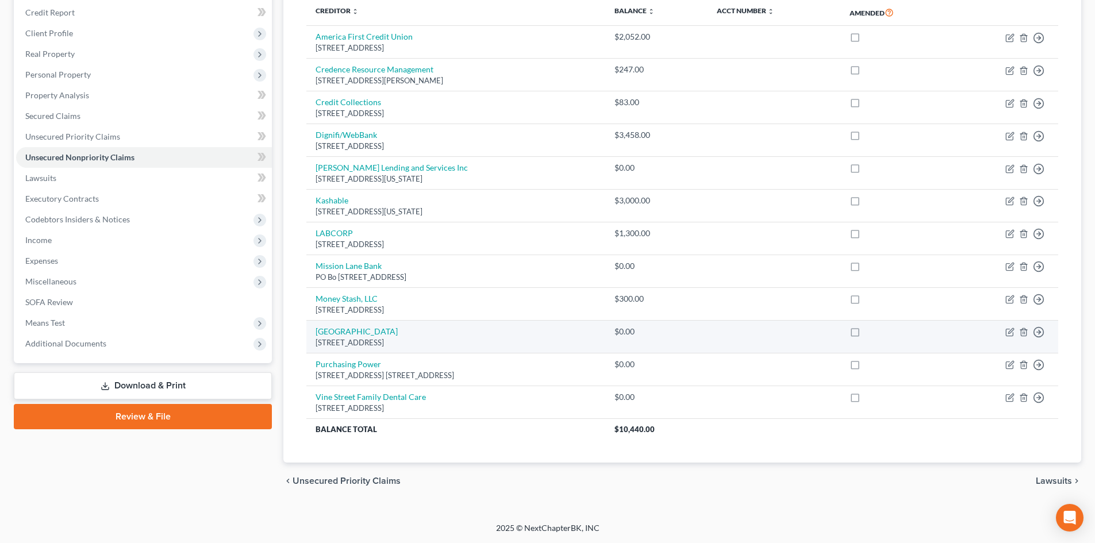
click at [510, 332] on td "Mountain West Medical Center PO Box 1280, Oaks, PA 19456-1280" at bounding box center [455, 337] width 298 height 33
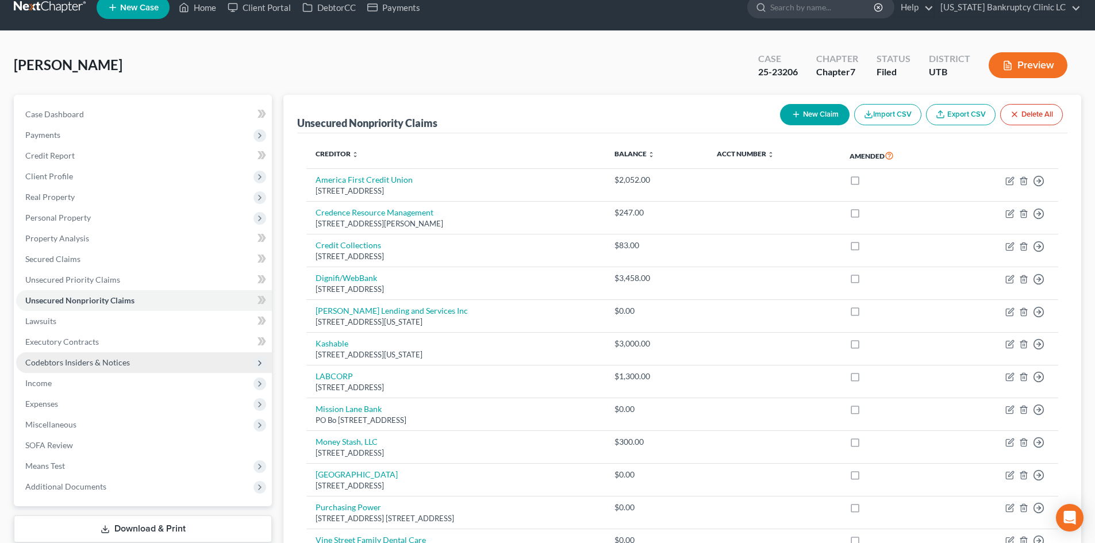
scroll to position [0, 0]
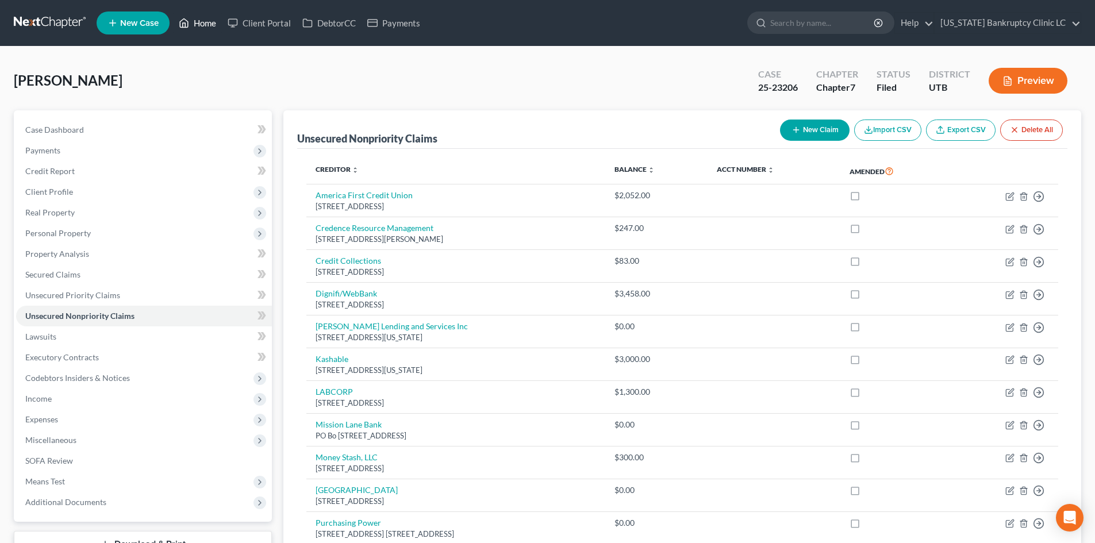
click at [189, 25] on icon at bounding box center [184, 23] width 10 height 14
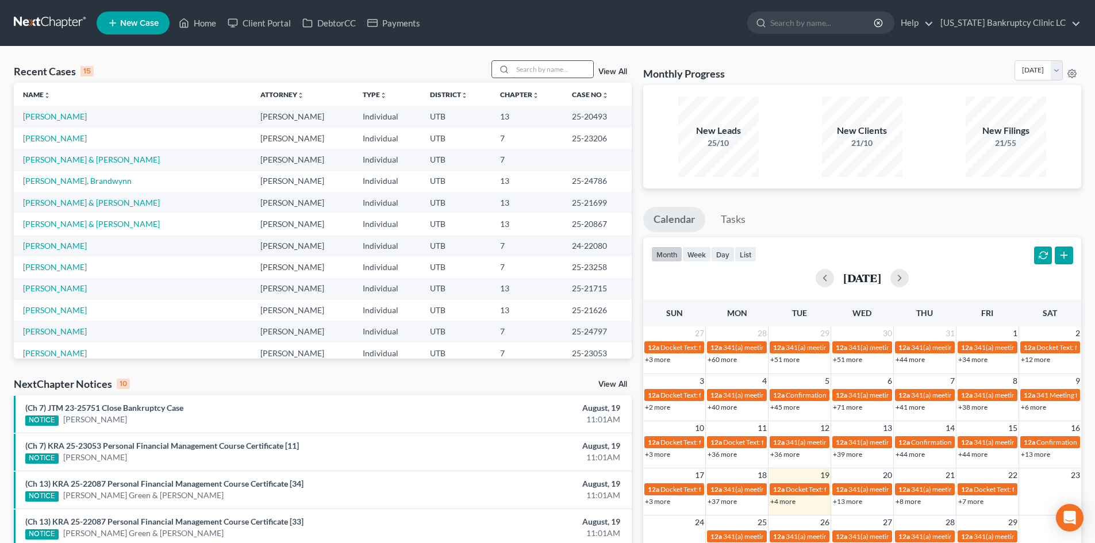
click at [555, 73] on input "search" at bounding box center [553, 69] width 80 height 17
type input "m"
click at [76, 159] on link "[PERSON_NAME] & [PERSON_NAME]" at bounding box center [91, 160] width 137 height 10
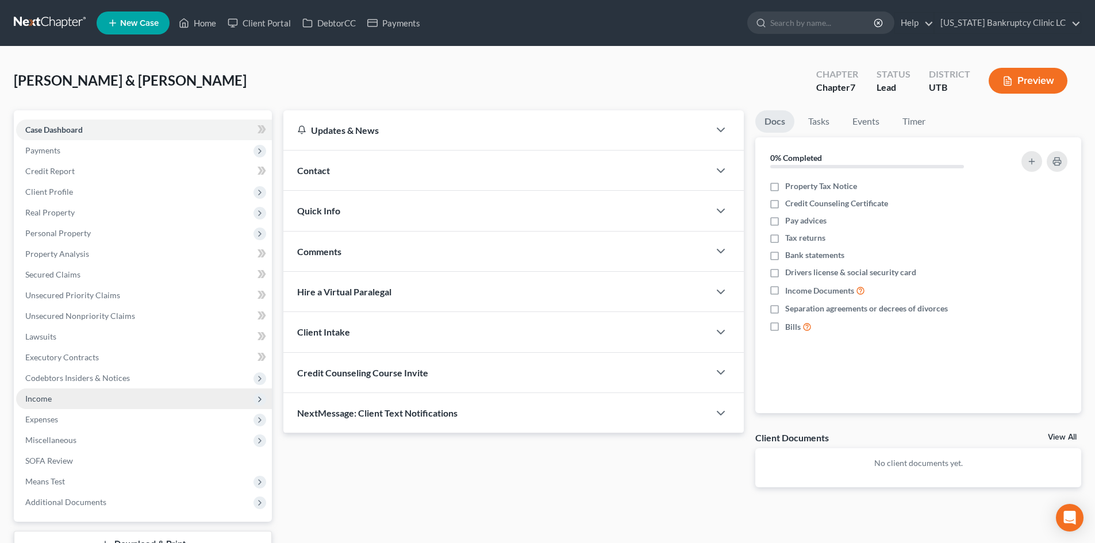
click at [57, 400] on span "Income" at bounding box center [144, 399] width 256 height 21
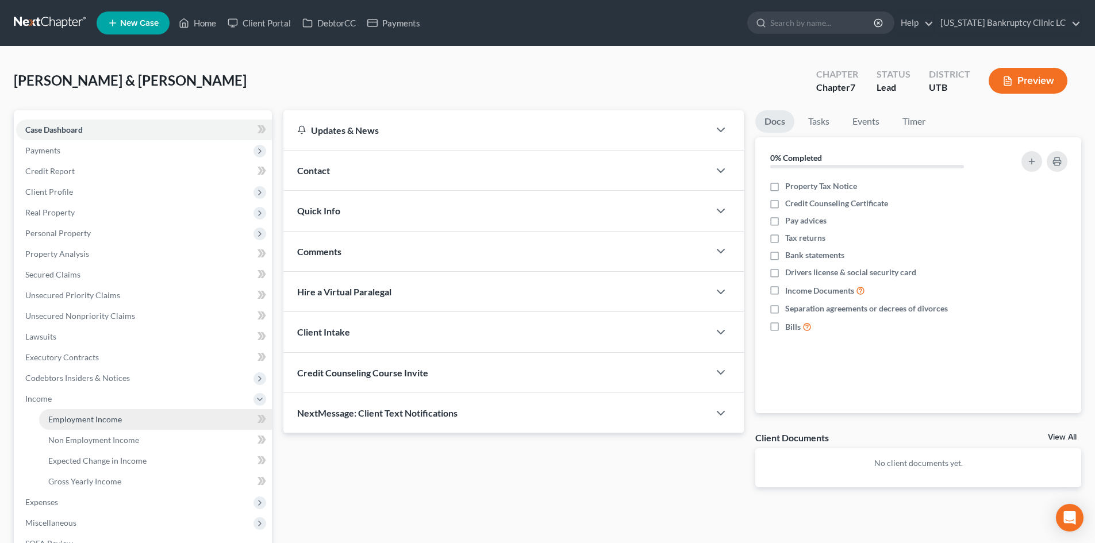
click at [76, 417] on span "Employment Income" at bounding box center [85, 420] width 74 height 10
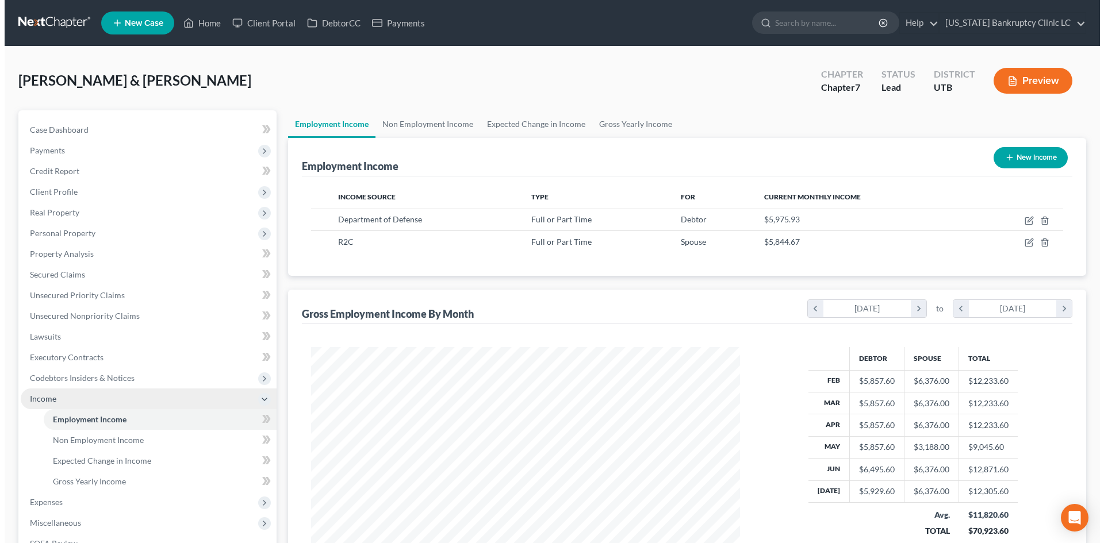
scroll to position [214, 452]
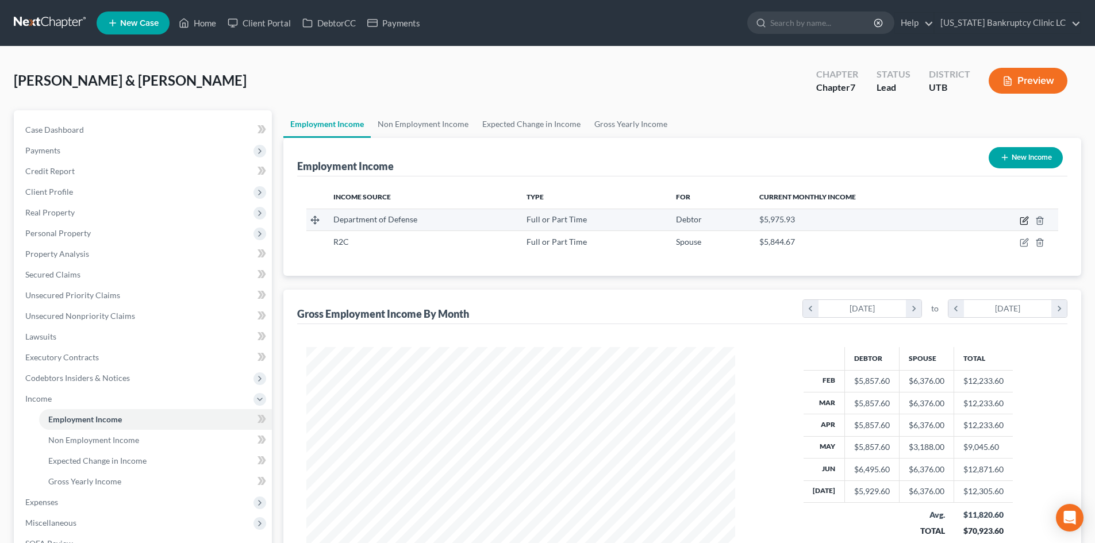
click at [1026, 222] on icon "button" at bounding box center [1024, 220] width 9 height 9
select select "0"
select select "46"
select select "2"
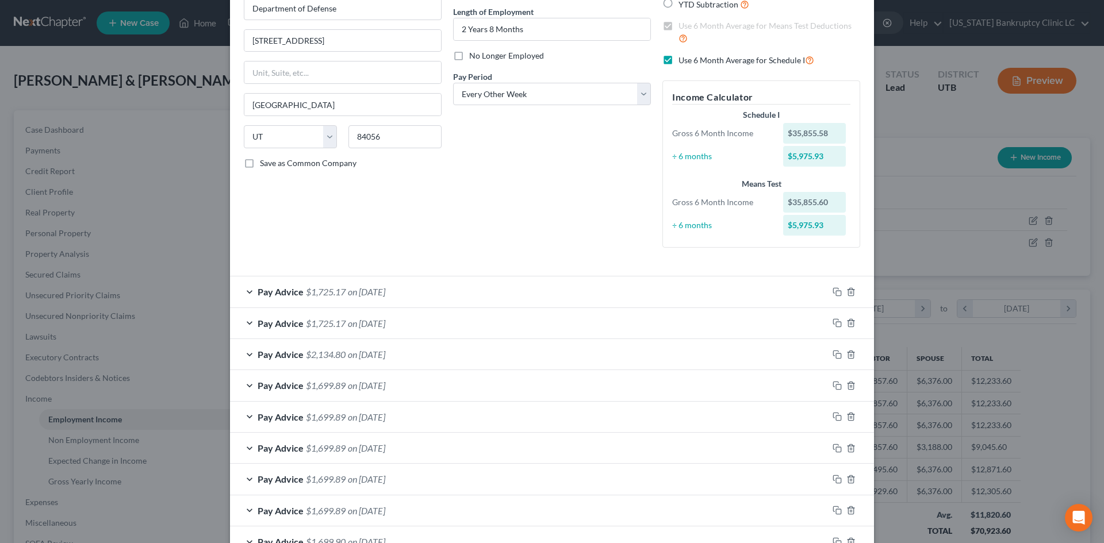
scroll to position [115, 0]
click at [512, 289] on div "Pay Advice $1,725.17 on 07/18/2025" at bounding box center [529, 289] width 598 height 30
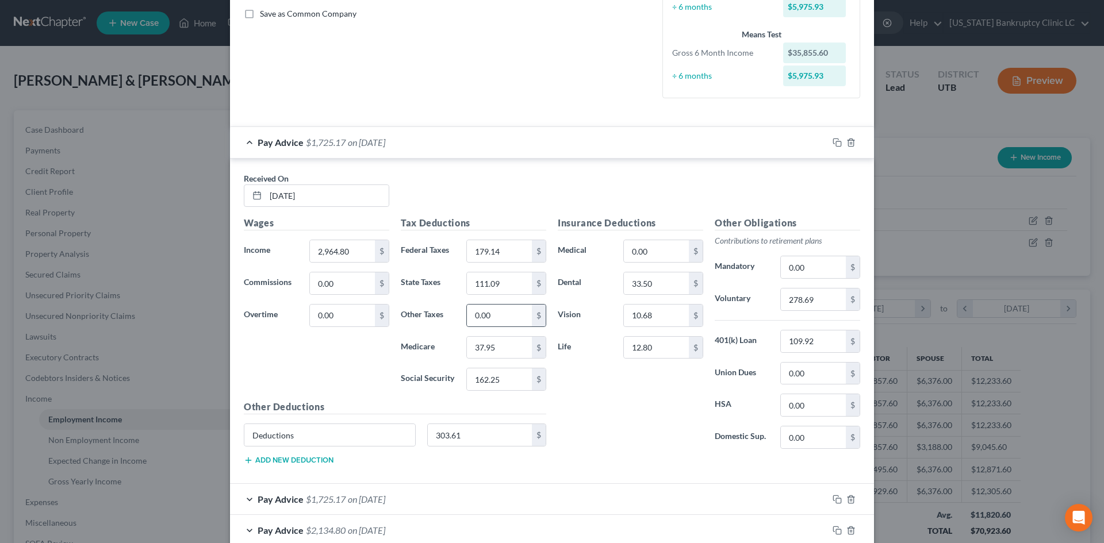
scroll to position [287, 0]
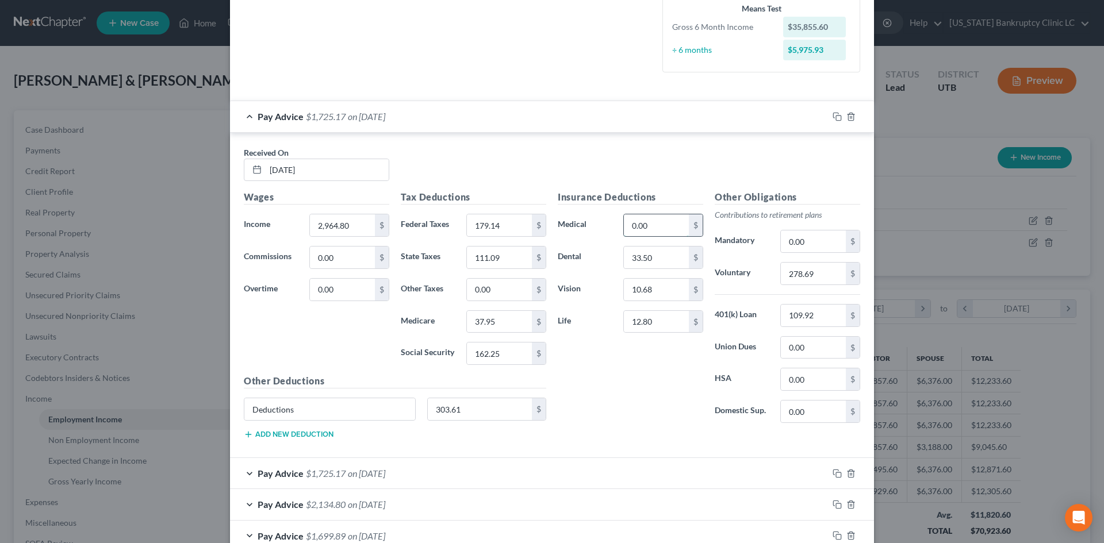
click at [663, 230] on input "0.00" at bounding box center [656, 225] width 65 height 22
type input "303.61"
click at [485, 420] on input "303.61" at bounding box center [480, 409] width 105 height 22
click at [319, 412] on input "Deductions" at bounding box center [329, 409] width 171 height 22
type input "Deduction"
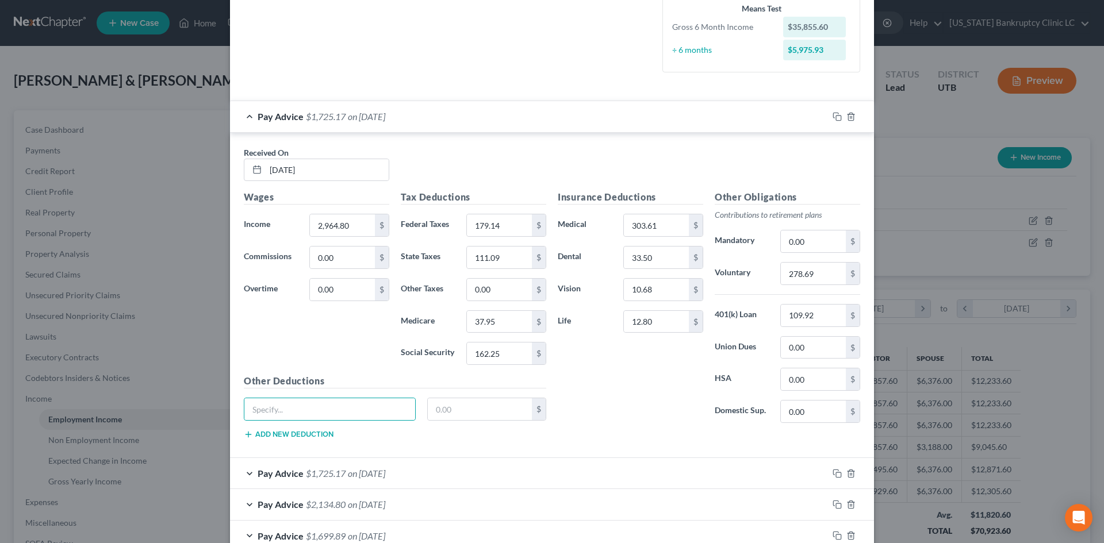
click at [618, 417] on div "Insurance Deductions Medical 303.61 $ Dental 33.50 $ Vision 10.68 $ Life 12.80 $" at bounding box center [630, 311] width 157 height 242
click at [656, 112] on div "Pay Advice $1,725.17 on 07/18/2025" at bounding box center [529, 116] width 598 height 30
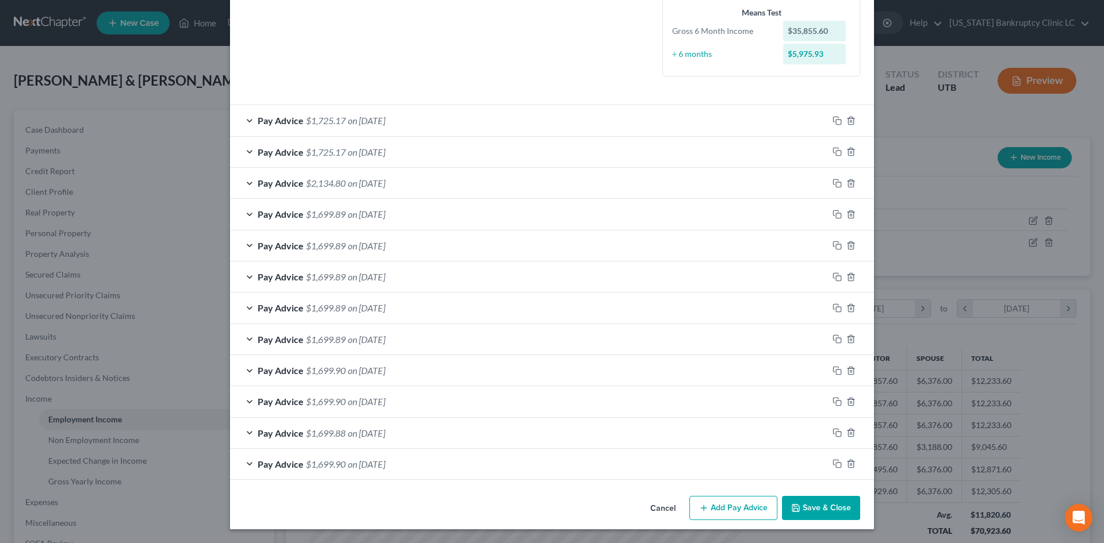
click at [617, 149] on div "Pay Advice $1,725.17 on 07/03/2025" at bounding box center [529, 152] width 598 height 30
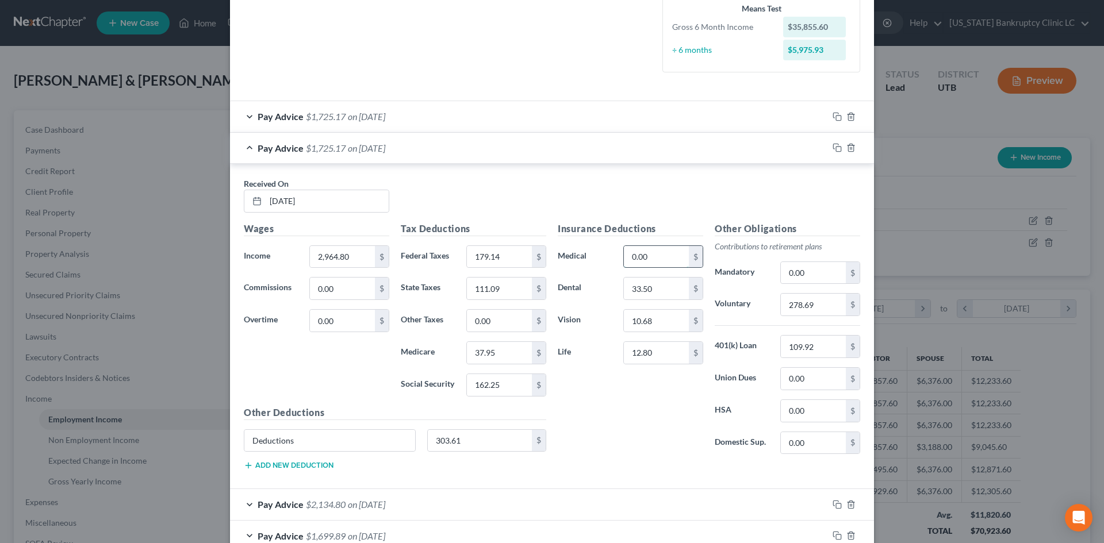
click at [652, 259] on input "0.00" at bounding box center [656, 257] width 65 height 22
type input "303.61"
click at [489, 434] on input "303.61" at bounding box center [480, 441] width 105 height 22
click at [277, 437] on input "Deductions" at bounding box center [329, 441] width 171 height 22
type input "Deducons"
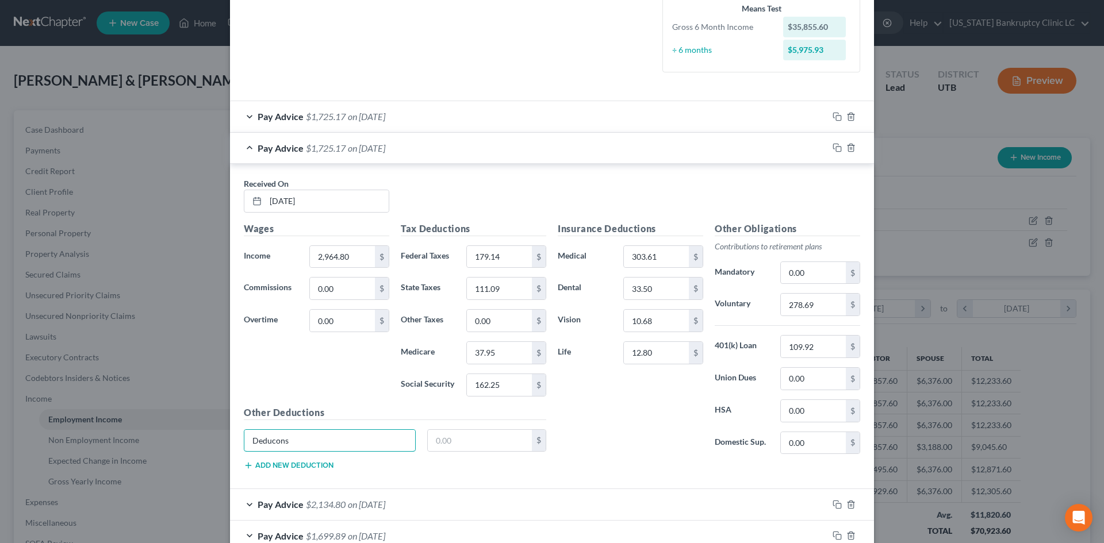
click at [204, 420] on div "Edit Income Source × Employment Type * Select Full or Part Time Employment Self…" at bounding box center [552, 271] width 1104 height 543
click at [645, 437] on div "Insurance Deductions Medical 303.61 $ Dental 33.50 $ Vision 10.68 $ Life 12.80 $" at bounding box center [630, 343] width 157 height 242
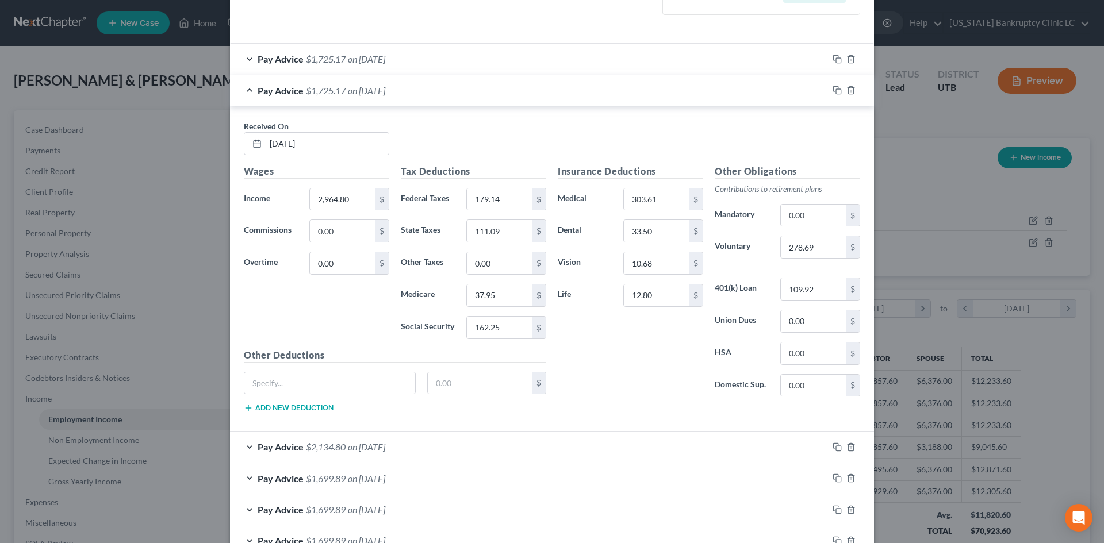
click at [640, 103] on div "Pay Advice $1,725.17 on 07/03/2025" at bounding box center [529, 90] width 598 height 30
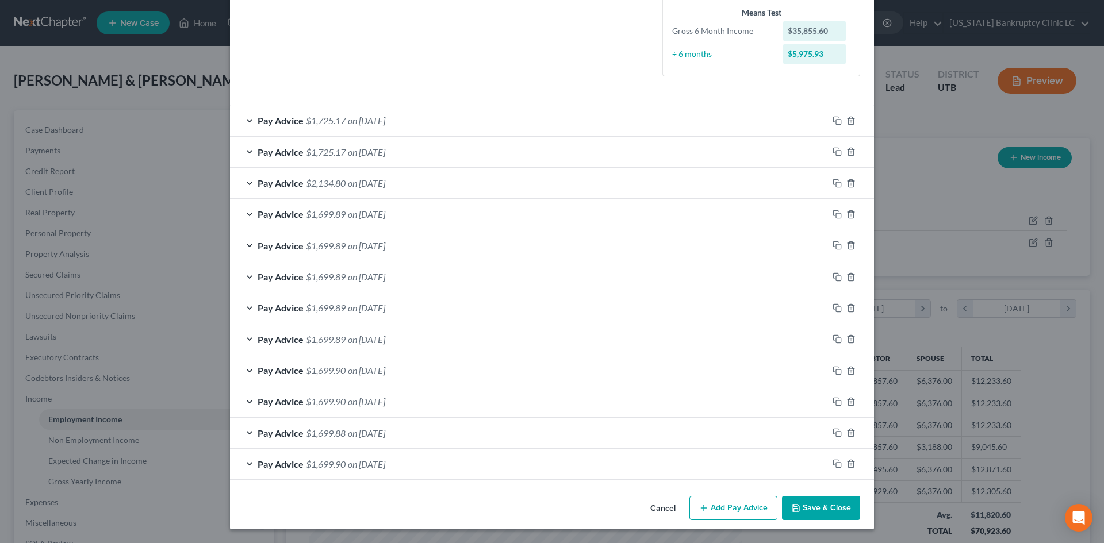
scroll to position [283, 0]
click at [603, 187] on div "Pay Advice $2,134.80 on 06/20/2025" at bounding box center [529, 183] width 598 height 30
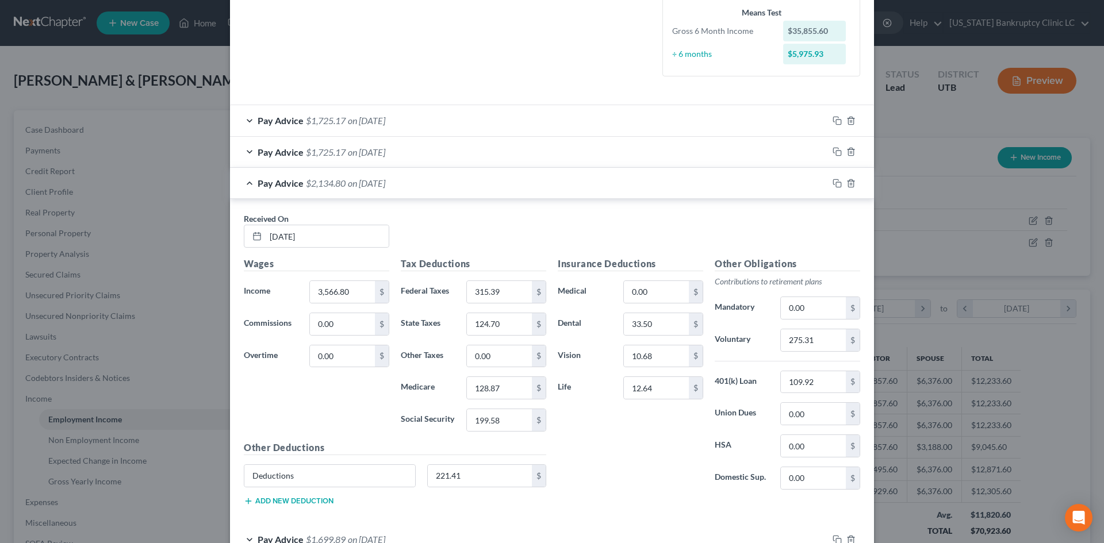
scroll to position [345, 0]
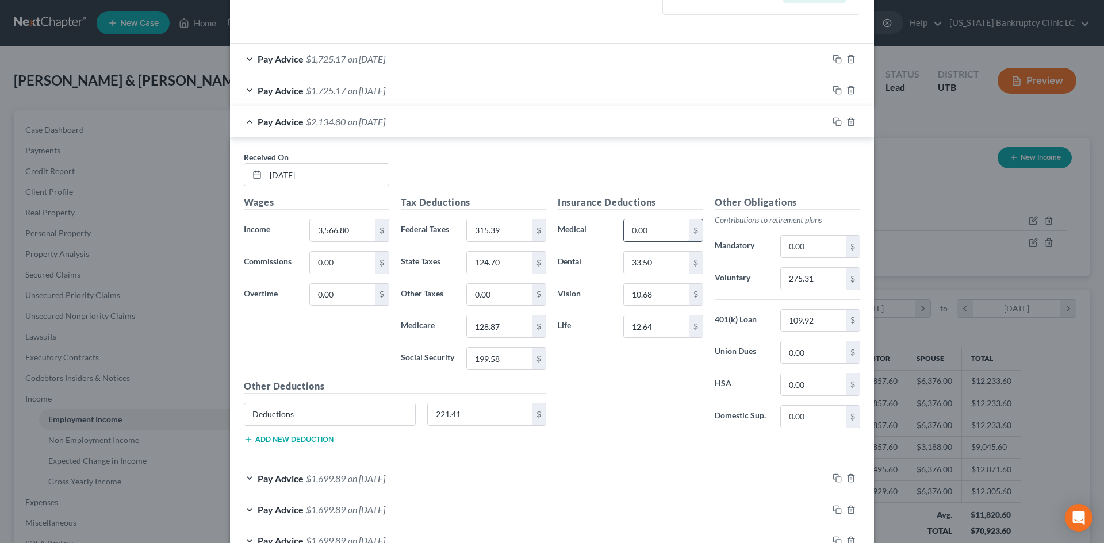
click at [653, 227] on input "0.00" at bounding box center [656, 231] width 65 height 22
click at [671, 233] on input "0.00" at bounding box center [656, 231] width 65 height 22
click at [670, 233] on input "0.00" at bounding box center [656, 231] width 65 height 22
type input "303.61"
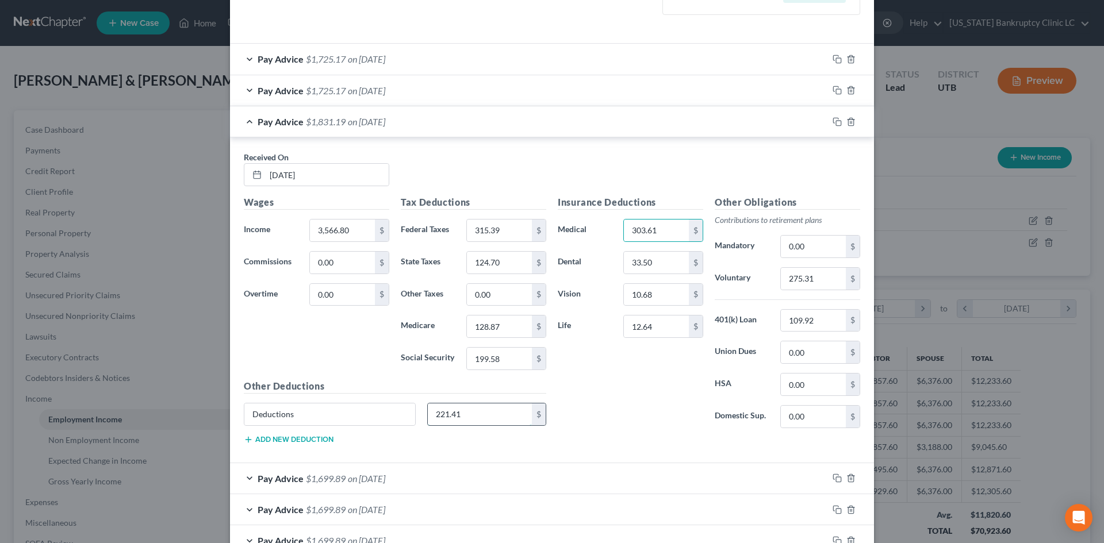
click at [484, 413] on input "221.41" at bounding box center [480, 415] width 105 height 22
click at [315, 409] on input "Deductions" at bounding box center [329, 415] width 171 height 22
type input "D"
click at [620, 409] on div "Insurance Deductions Medical 303.61 $ Dental 33.50 $ Vision 10.68 $ Life 12.64 $" at bounding box center [630, 316] width 157 height 242
click at [675, 408] on div "Insurance Deductions Medical 303.61 $ Dental 33.50 $ Vision 10.68 $ Life 12.64 $" at bounding box center [630, 316] width 157 height 242
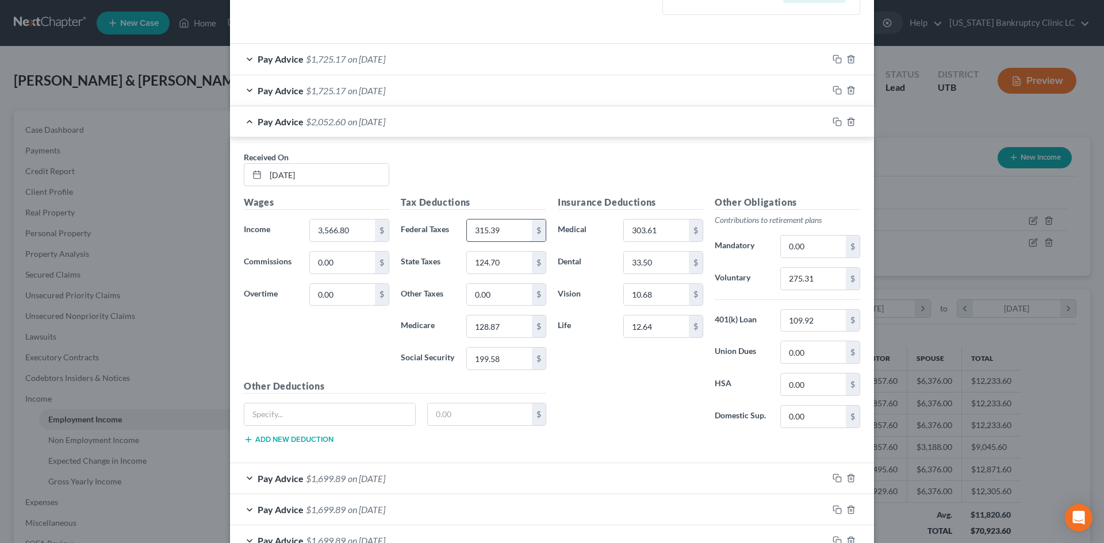
click at [492, 232] on input "315.39" at bounding box center [499, 231] width 65 height 22
click at [494, 265] on input "124.70" at bounding box center [499, 263] width 65 height 22
click at [489, 298] on input "0.00" at bounding box center [499, 295] width 65 height 22
click at [492, 329] on input "128.87" at bounding box center [499, 327] width 65 height 22
click at [499, 364] on input "199.58" at bounding box center [499, 359] width 65 height 22
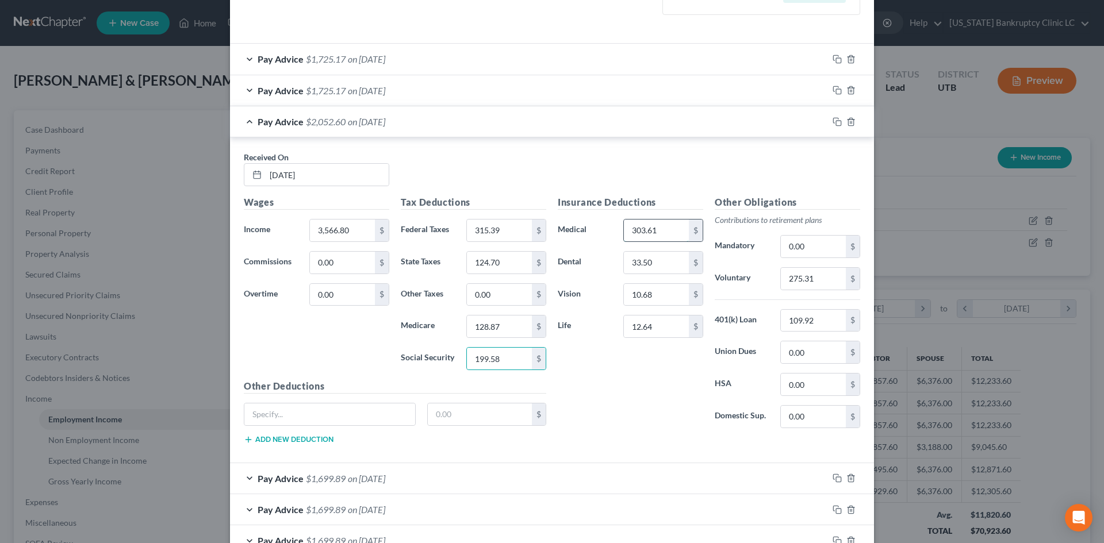
click at [632, 222] on input "303.61" at bounding box center [656, 231] width 65 height 22
click at [658, 267] on input "33.50" at bounding box center [656, 263] width 65 height 22
click at [652, 295] on input "10.68" at bounding box center [656, 295] width 65 height 22
click at [657, 325] on input "12.64" at bounding box center [656, 327] width 65 height 22
click at [824, 271] on input "275.31" at bounding box center [813, 279] width 65 height 22
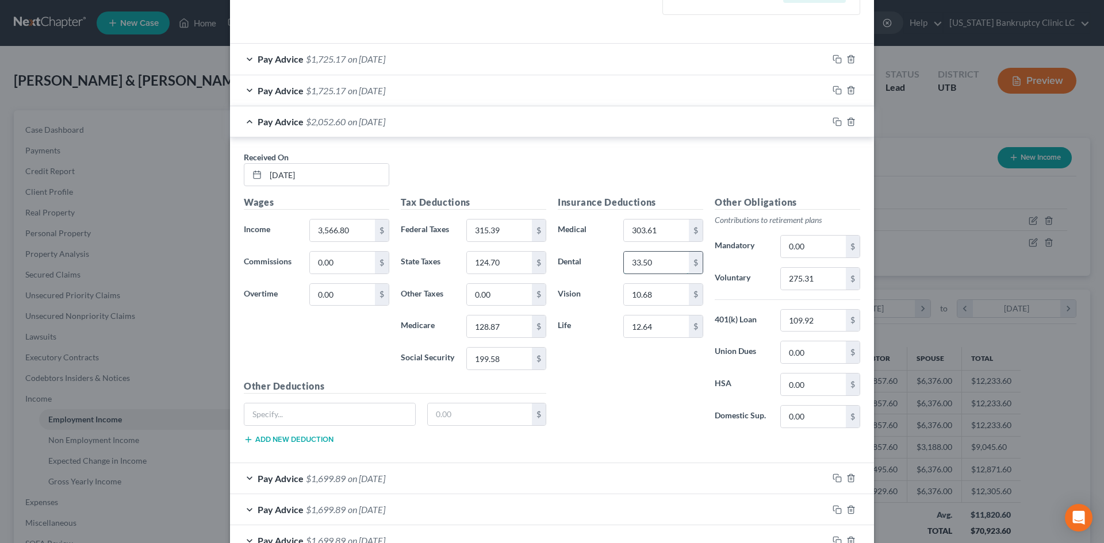
click at [650, 259] on input "33.50" at bounding box center [656, 263] width 65 height 22
type input "3,566.80"
click at [512, 229] on input "315.39" at bounding box center [499, 231] width 65 height 22
type input "315.39"
click at [490, 267] on input "124.70" at bounding box center [499, 263] width 65 height 22
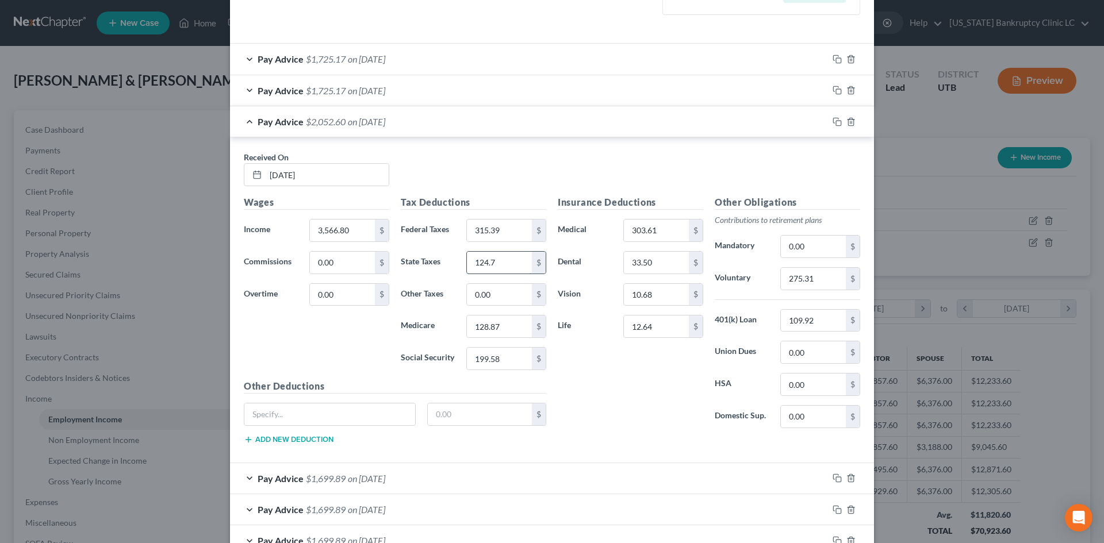
type input "124.70"
click at [498, 322] on input "128.87" at bounding box center [499, 327] width 65 height 22
type input "46.67"
click at [606, 382] on div "Insurance Deductions Medical 303.61 $ Dental 33.50 $ Vision 10.68 $ Life 12.64 $" at bounding box center [630, 316] width 157 height 242
click at [594, 124] on div "Pay Advice $2,134.80 on 06/20/2025" at bounding box center [529, 121] width 598 height 30
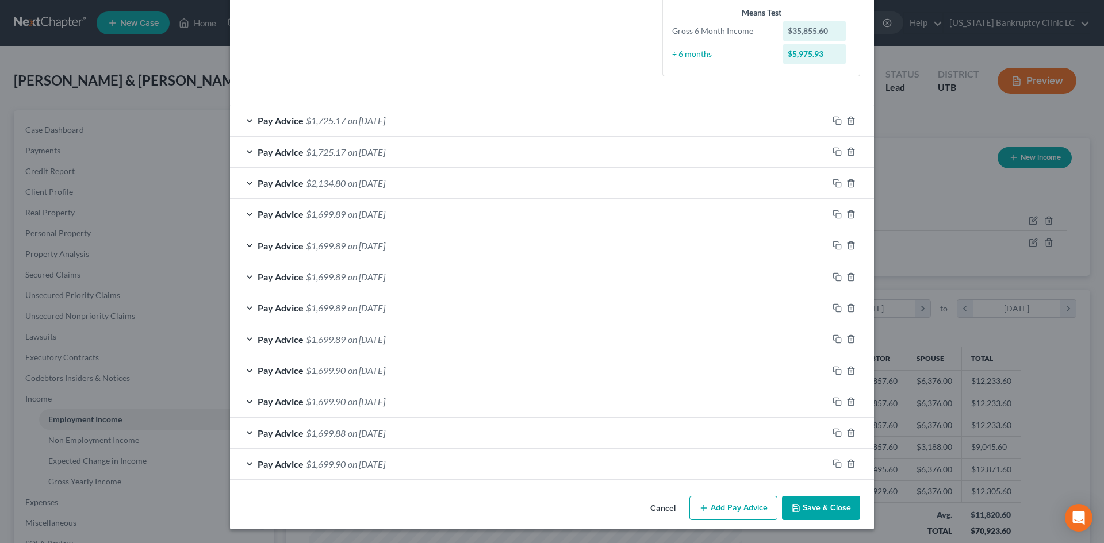
scroll to position [283, 0]
click at [555, 217] on div "Pay Advice $1,699.89 on 06/06/2025" at bounding box center [529, 214] width 598 height 30
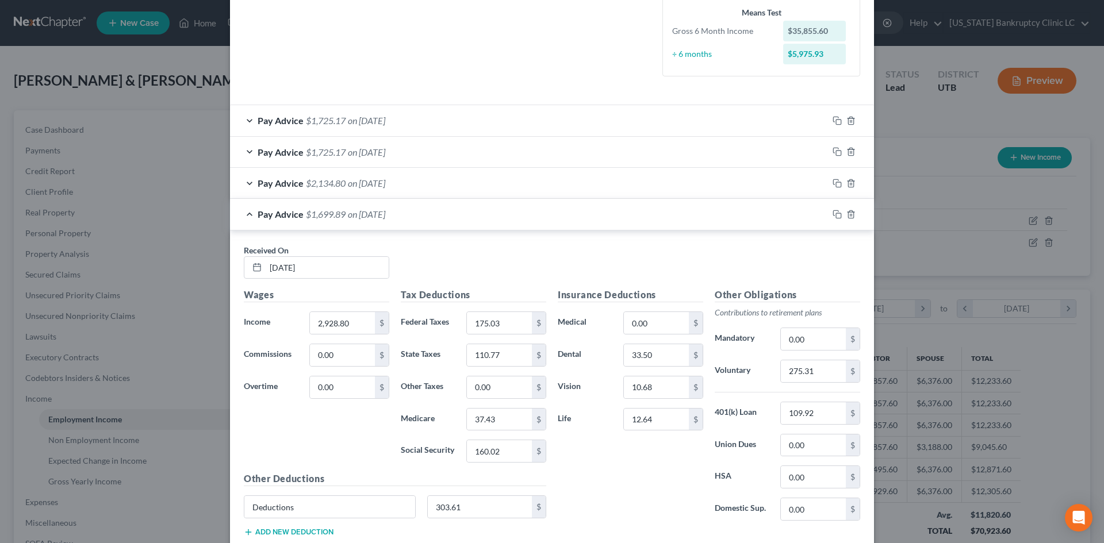
scroll to position [345, 0]
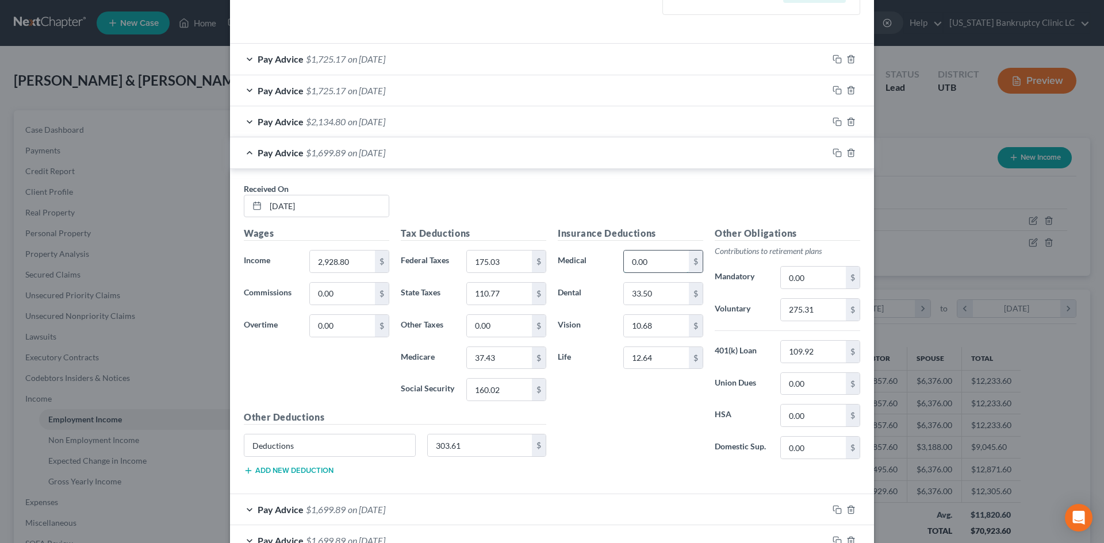
click at [647, 264] on input "0.00" at bounding box center [656, 262] width 65 height 22
type input "303.61"
click at [477, 457] on div "Deductions 303.61 $" at bounding box center [395, 450] width 314 height 32
click at [484, 443] on input "303.61" at bounding box center [480, 446] width 105 height 22
click at [324, 442] on input "Deductions" at bounding box center [329, 446] width 171 height 22
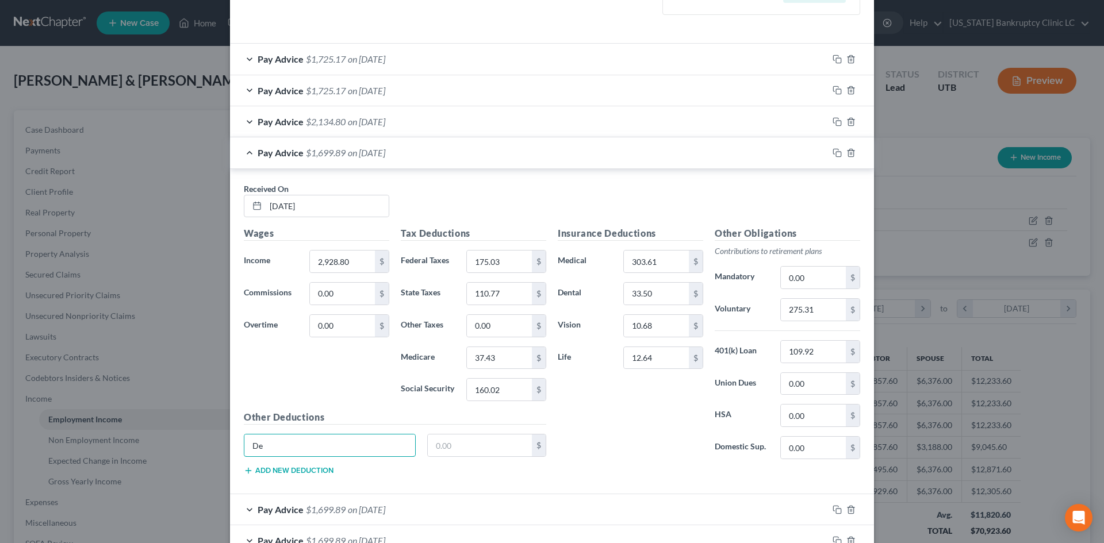
type input "D"
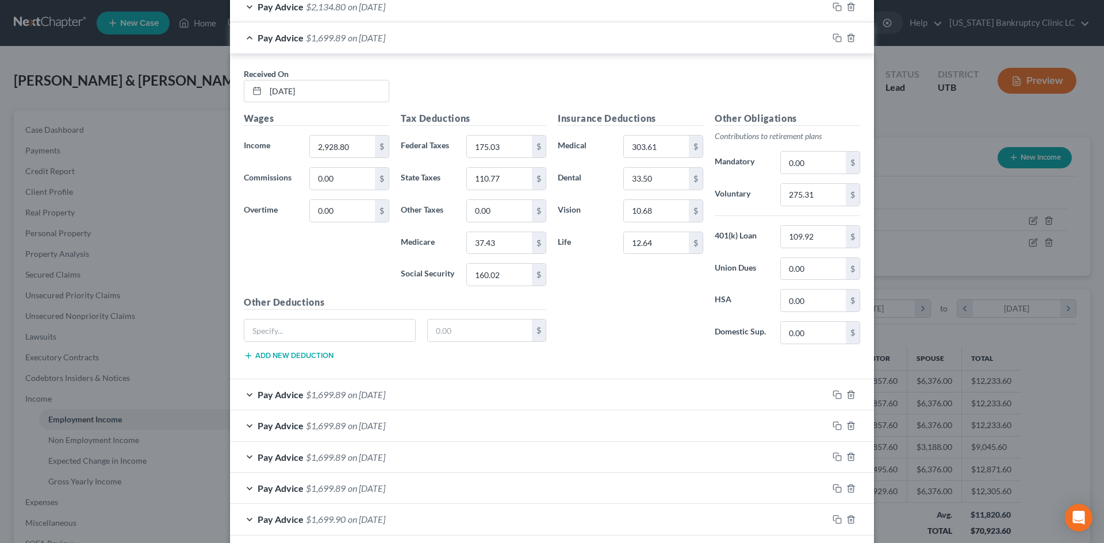
click at [629, 48] on div "Pay Advice $1,699.89 on 06/06/2025" at bounding box center [529, 37] width 598 height 30
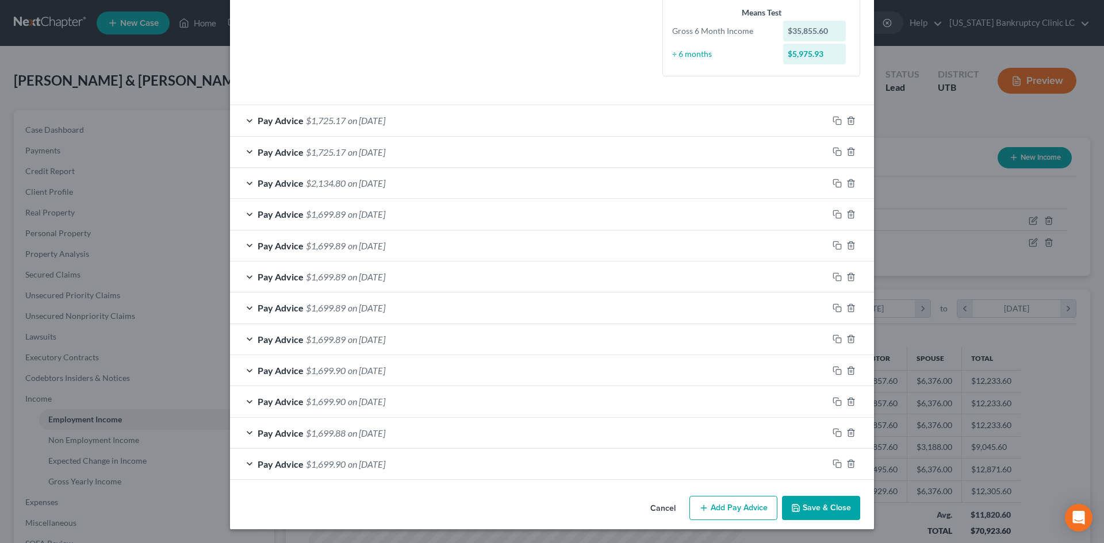
click at [608, 248] on div "Pay Advice $1,699.89 on 05/23/2025" at bounding box center [529, 246] width 598 height 30
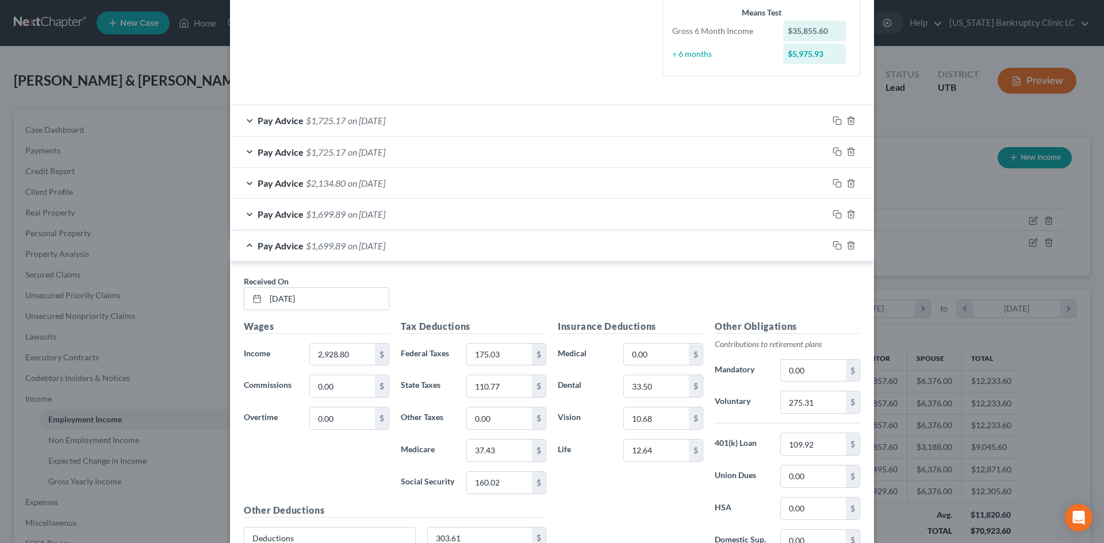
scroll to position [460, 0]
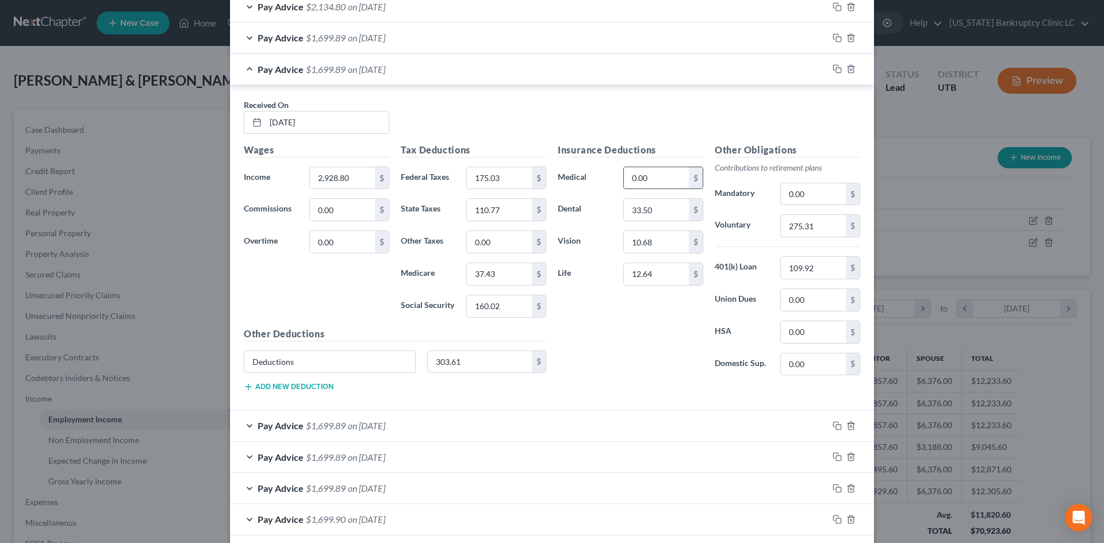
click at [643, 173] on input "0.00" at bounding box center [656, 178] width 65 height 22
type input "303.61"
click at [306, 356] on input "Deductions" at bounding box center [329, 362] width 171 height 22
click at [658, 78] on div "Pay Advice $1,699.89 on 05/23/2025" at bounding box center [529, 69] width 598 height 30
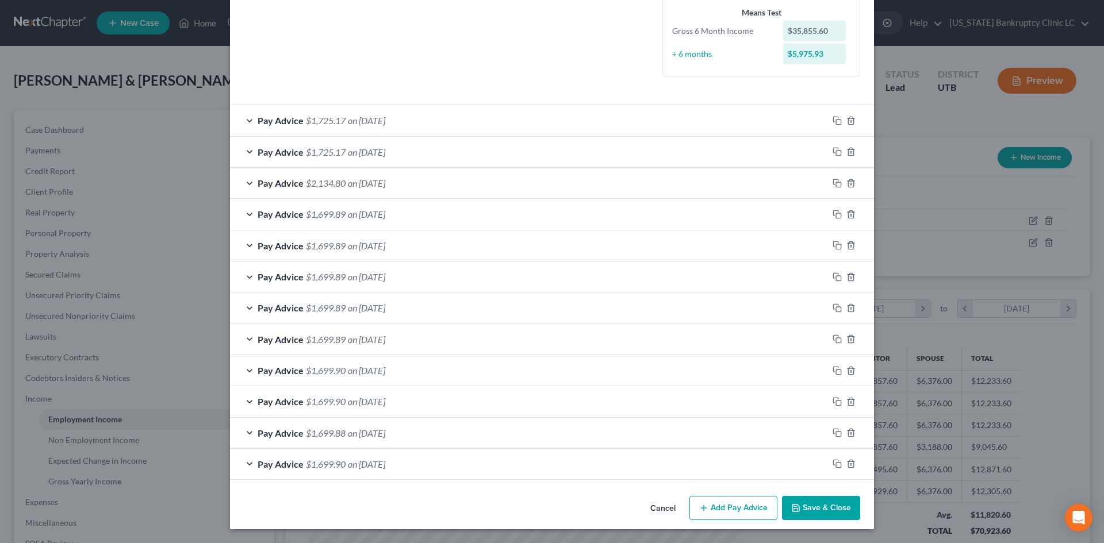
scroll to position [283, 0]
click at [559, 277] on div "Pay Advice $1,699.89 on 05/09/2025" at bounding box center [529, 277] width 598 height 30
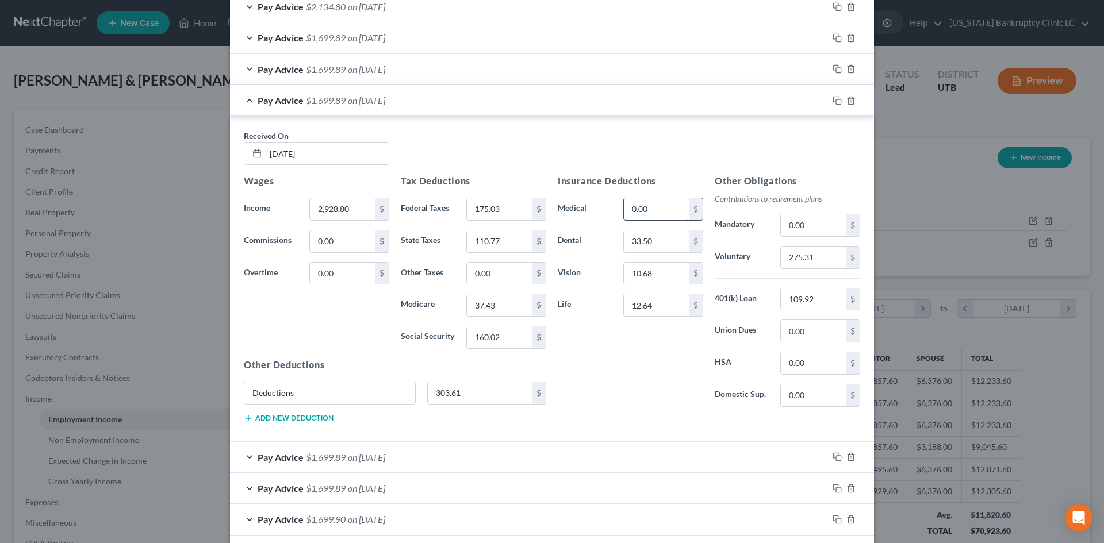
click at [653, 216] on input "0.00" at bounding box center [656, 209] width 65 height 22
type input "303.61"
click at [377, 389] on input "Deductions" at bounding box center [329, 393] width 171 height 22
click at [461, 388] on input "303.61" at bounding box center [480, 393] width 105 height 22
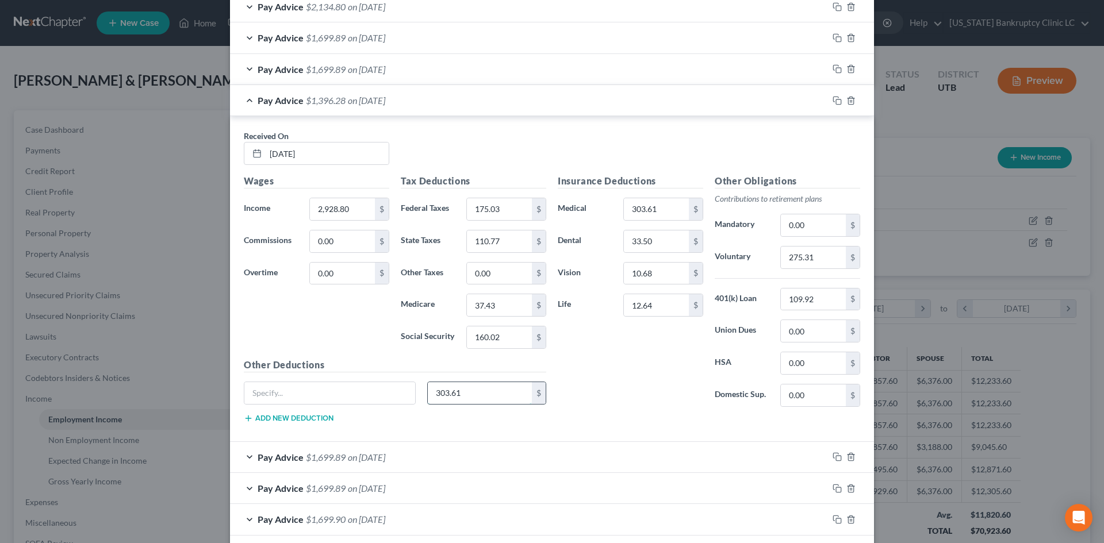
click at [461, 388] on input "303.61" at bounding box center [480, 393] width 105 height 22
click at [538, 106] on div "Pay Advice $1,699.89 on 05/09/2025" at bounding box center [529, 100] width 598 height 30
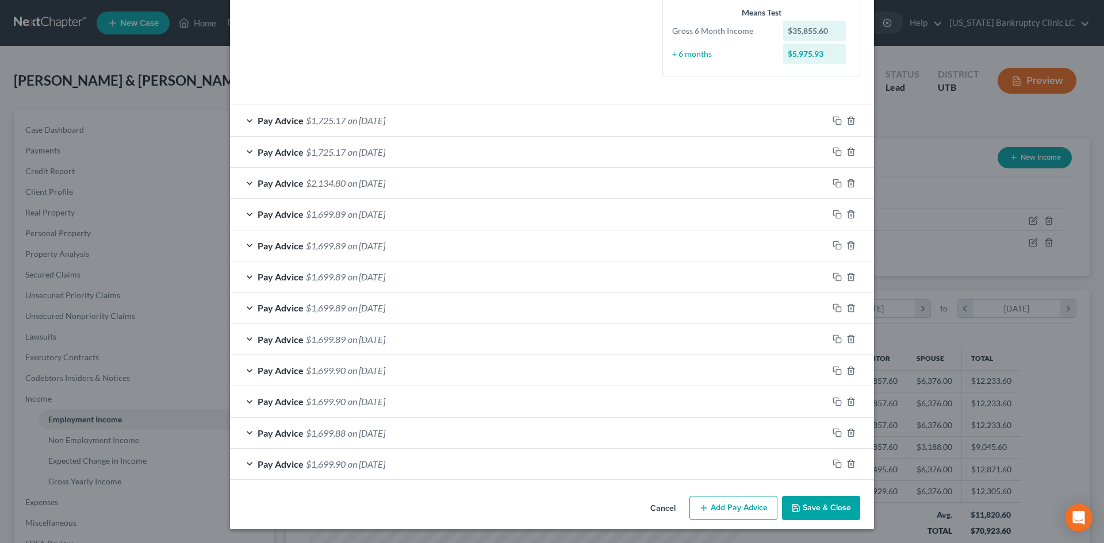
scroll to position [283, 0]
click at [467, 302] on div "Pay Advice $1,699.89 on 04/25/2025" at bounding box center [529, 308] width 598 height 30
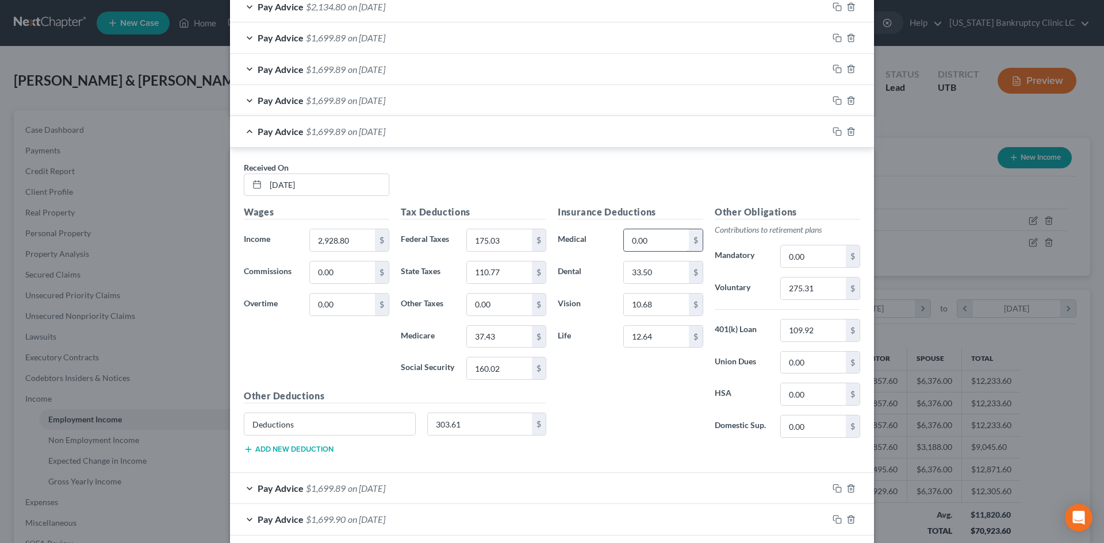
click at [664, 244] on input "0.00" at bounding box center [656, 240] width 65 height 22
type input "303.61"
click at [471, 423] on input "303.61" at bounding box center [480, 424] width 105 height 22
click at [339, 433] on input "Deductions" at bounding box center [329, 424] width 171 height 22
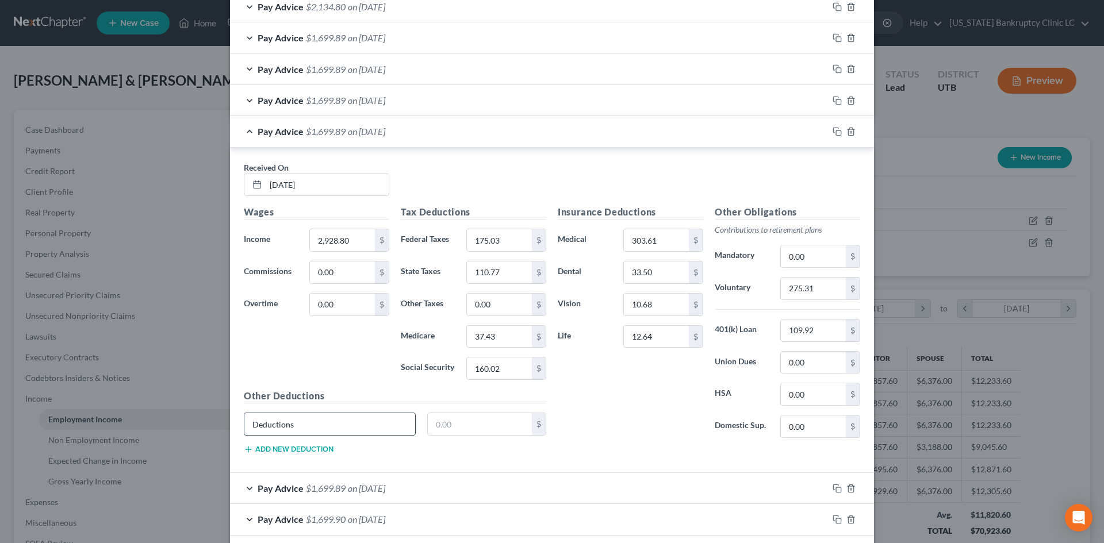
click at [339, 432] on input "Deductions" at bounding box center [329, 424] width 171 height 22
click at [503, 137] on div "Pay Advice $1,699.89 on 04/25/2025" at bounding box center [529, 131] width 598 height 30
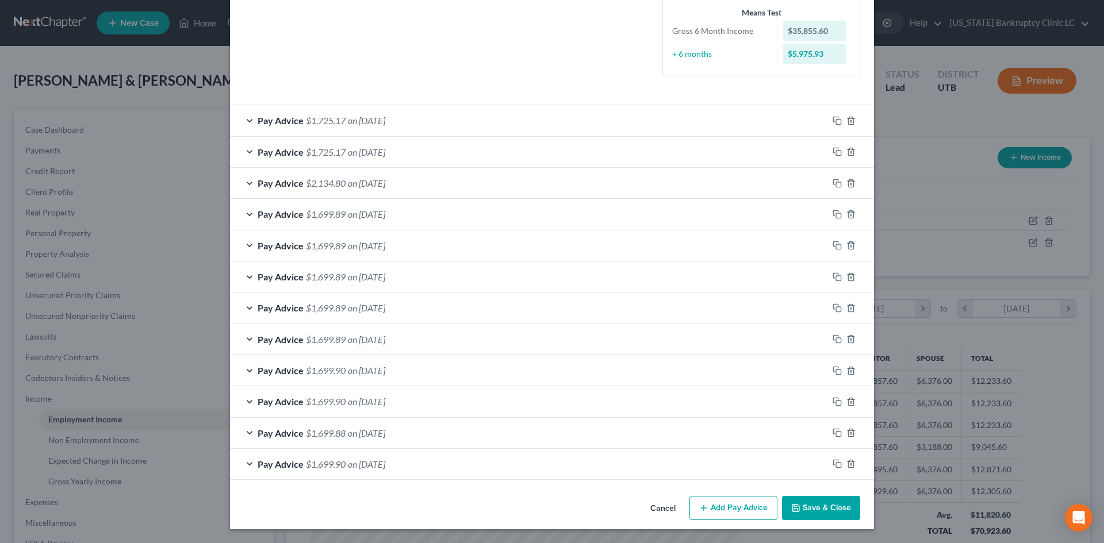
scroll to position [283, 0]
click at [479, 333] on div "Pay Advice $1,699.89 on 04/11/2025" at bounding box center [529, 339] width 598 height 30
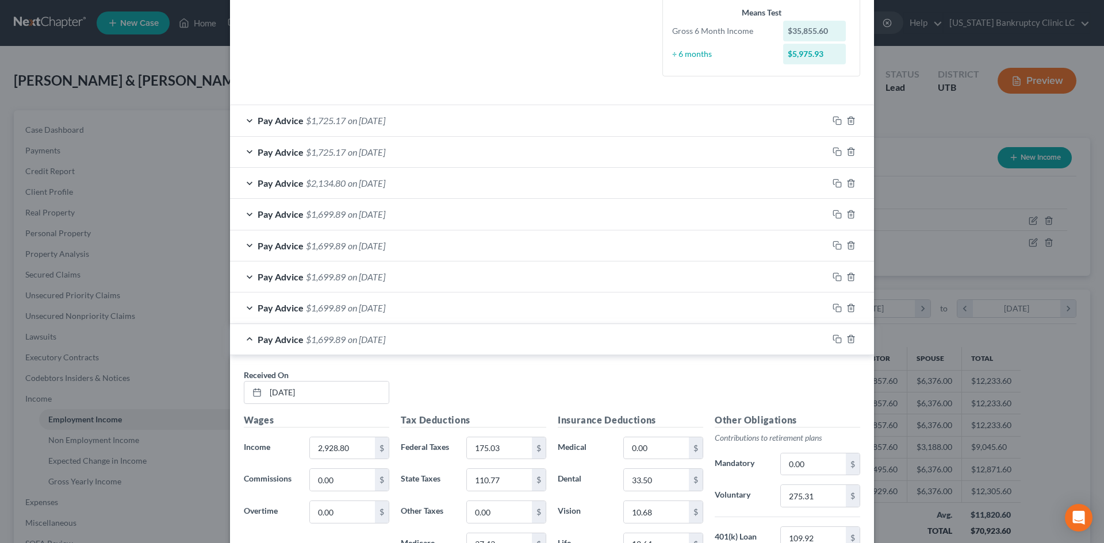
scroll to position [460, 0]
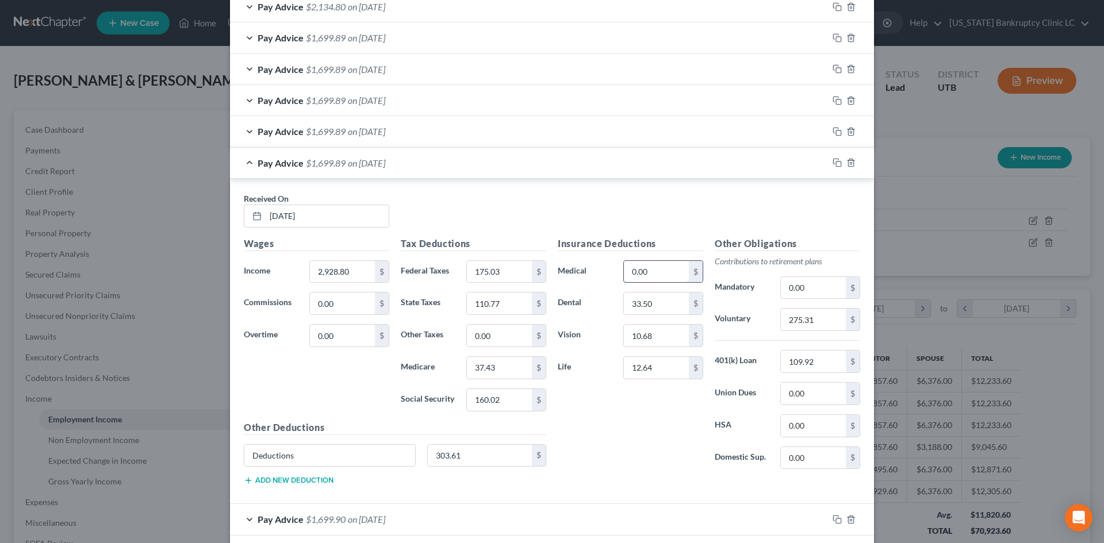
click at [669, 273] on input "0.00" at bounding box center [656, 272] width 65 height 22
type input "303.61"
click at [467, 447] on input "303.61" at bounding box center [480, 456] width 105 height 22
click at [349, 466] on input "Deductions" at bounding box center [329, 456] width 171 height 22
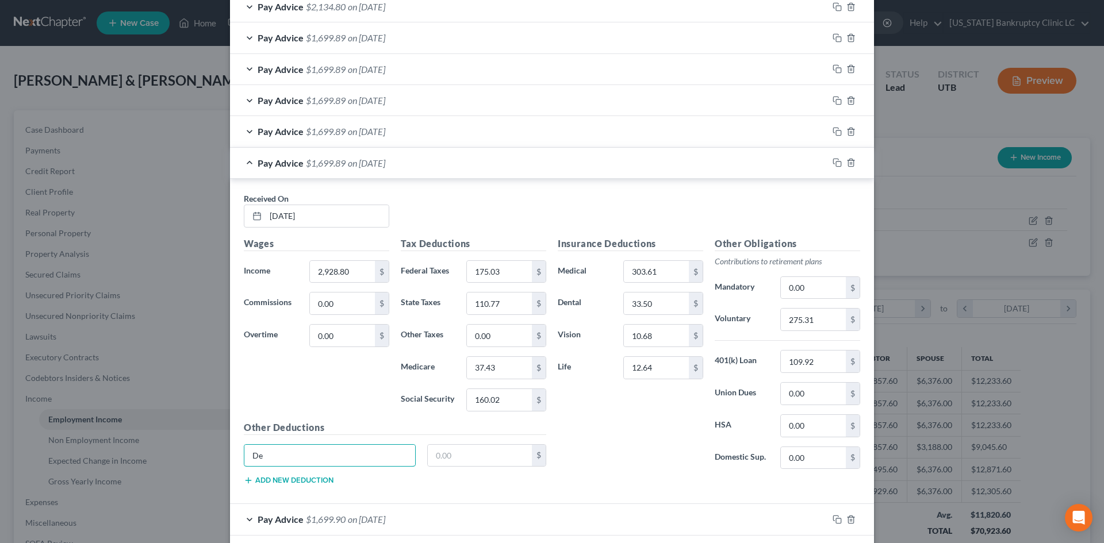
type input "D"
click at [583, 176] on div "Pay Advice $1,699.89 on 04/11/2025" at bounding box center [529, 163] width 598 height 30
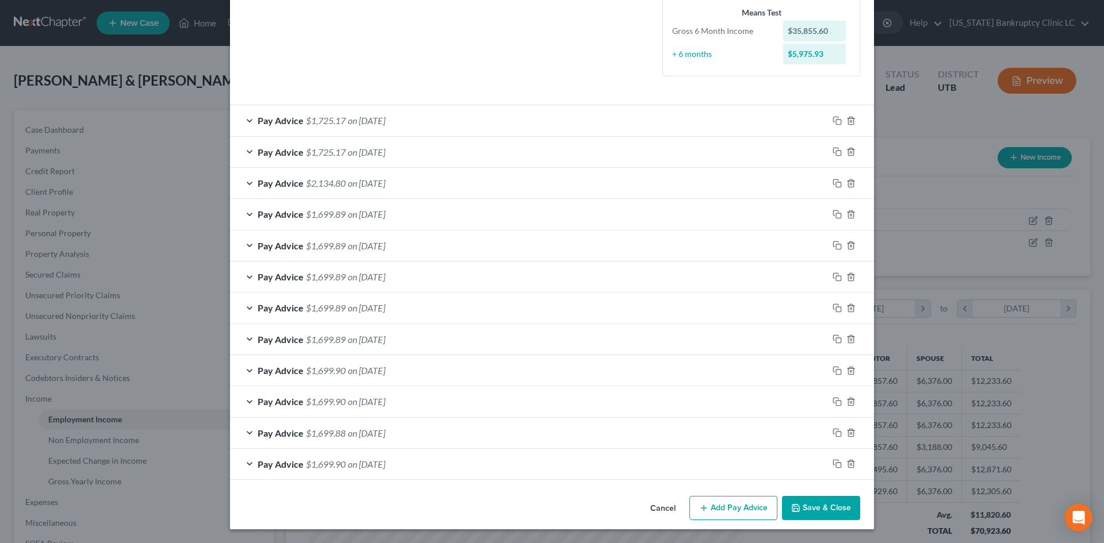
scroll to position [283, 0]
click at [538, 365] on div "Pay Advice $1,699.90 on 03/28/2025" at bounding box center [529, 370] width 598 height 30
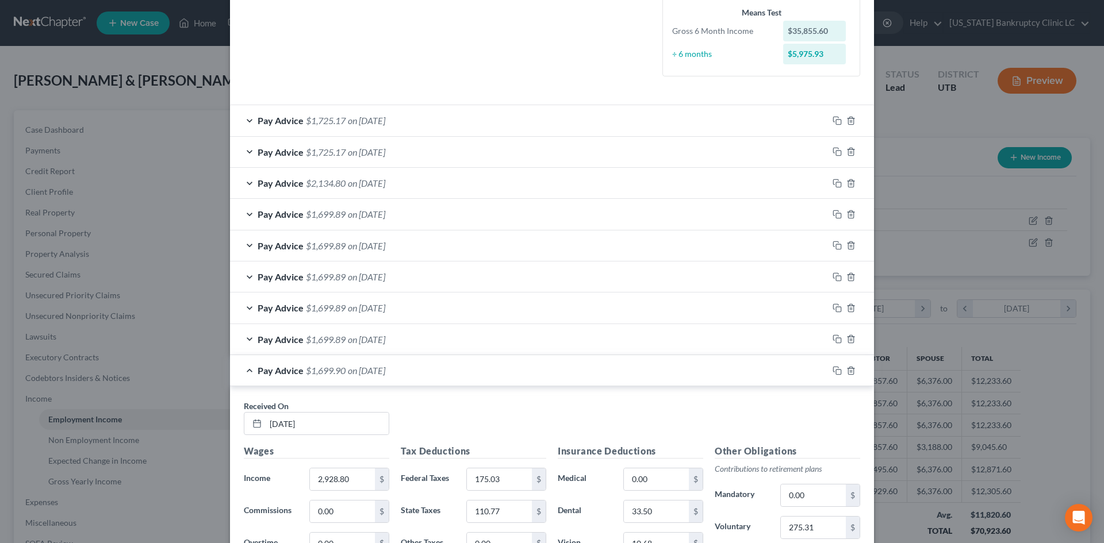
scroll to position [460, 0]
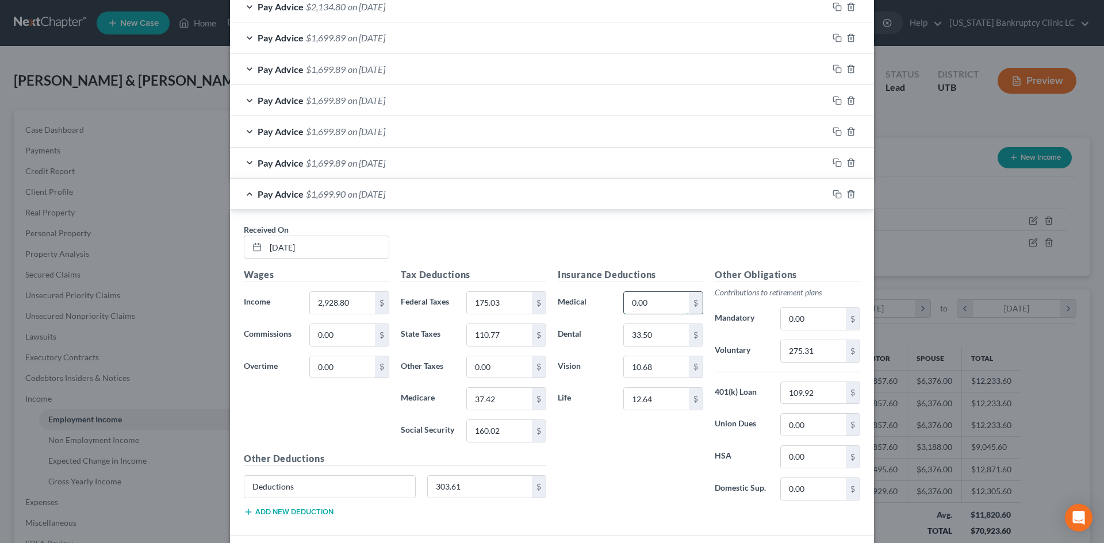
click at [657, 299] on input "0.00" at bounding box center [656, 303] width 65 height 22
type input "0"
type input "303.61"
click at [455, 490] on input "303.61" at bounding box center [480, 487] width 105 height 22
click at [337, 493] on input "Deductions" at bounding box center [329, 487] width 171 height 22
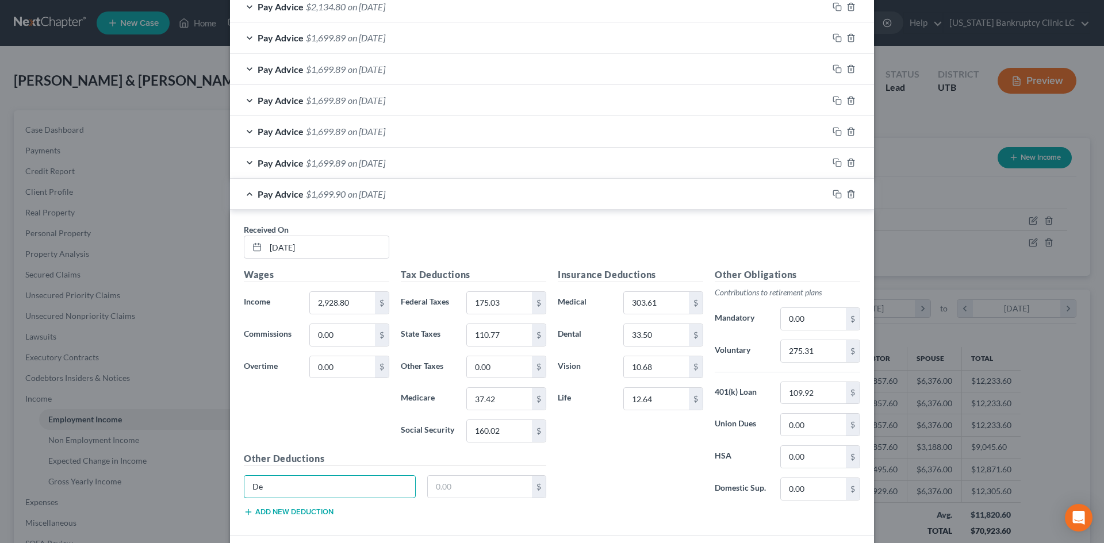
type input "D"
click at [582, 198] on div "Pay Advice $1,699.90 on 03/28/2025" at bounding box center [529, 194] width 598 height 30
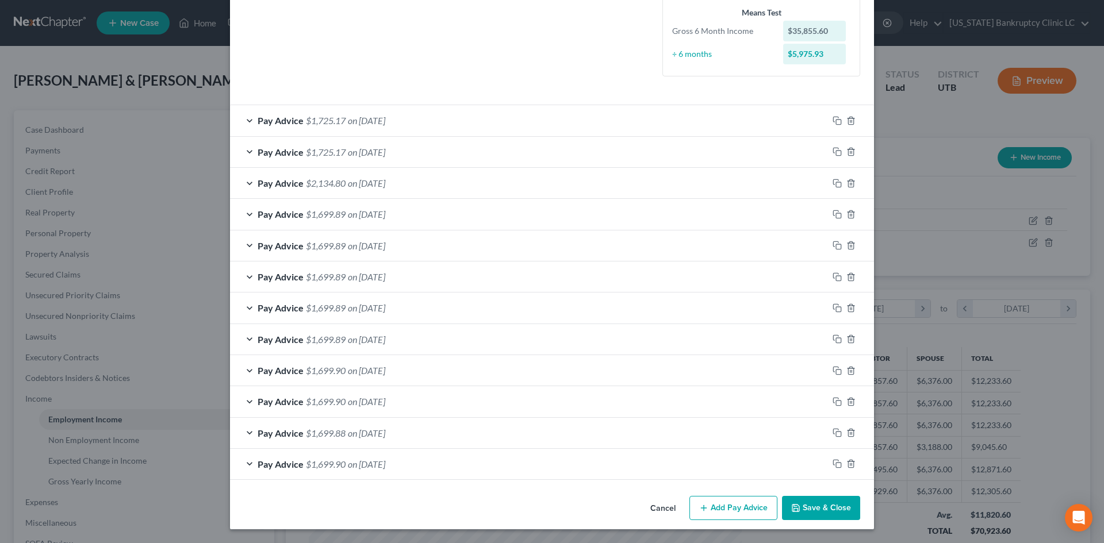
click at [561, 403] on div "Pay Advice $1,699.90 on 03/14/2025" at bounding box center [529, 401] width 598 height 30
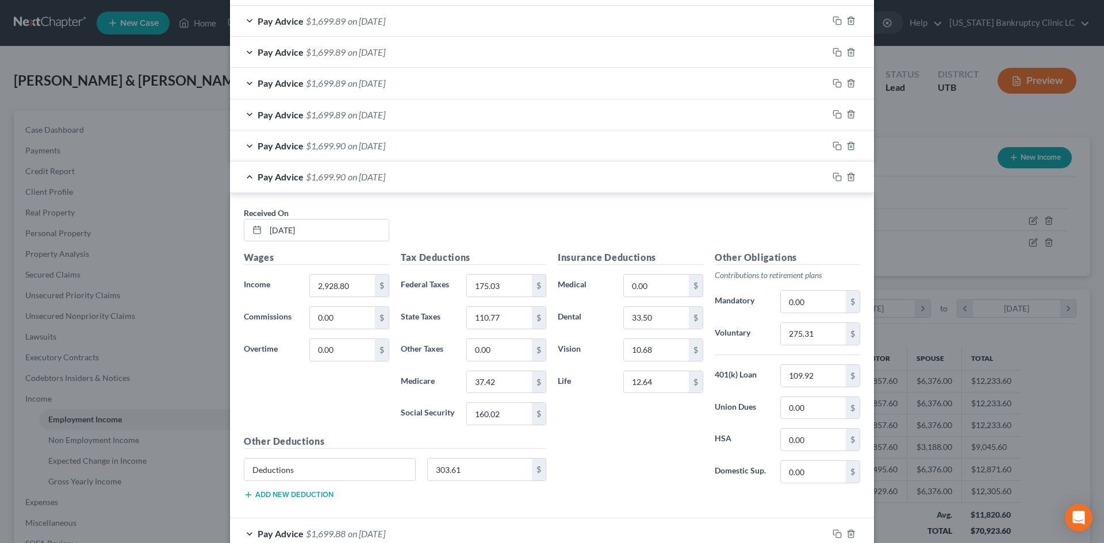
scroll to position [609, 0]
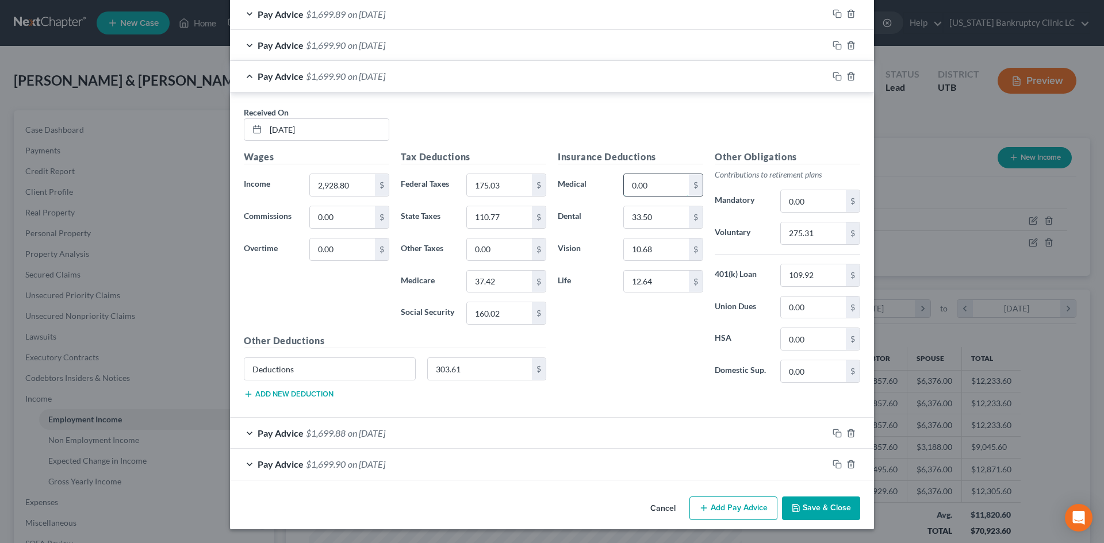
click at [646, 185] on input "0.00" at bounding box center [656, 185] width 65 height 22
type input "303.61"
click at [453, 370] on input "303.61" at bounding box center [480, 369] width 105 height 22
click at [454, 370] on input "303.61" at bounding box center [480, 369] width 105 height 22
click at [466, 367] on input "303.61" at bounding box center [480, 369] width 105 height 22
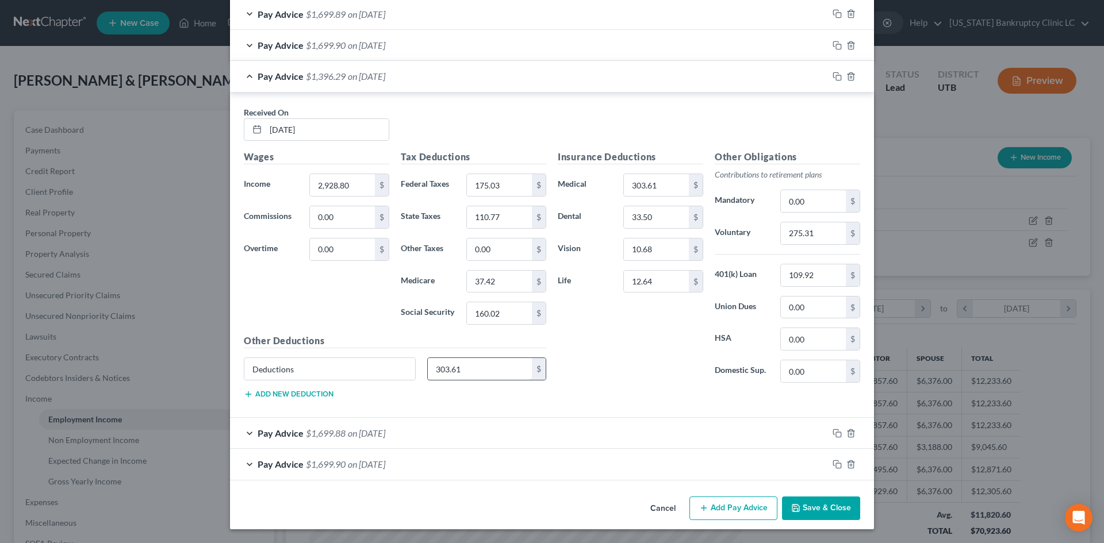
click at [466, 367] on input "303.61" at bounding box center [480, 369] width 105 height 22
drag, startPoint x: 316, startPoint y: 370, endPoint x: 155, endPoint y: 367, distance: 161.0
click at [151, 369] on div "Edit Income Source × Employment Type * Select Full or Part Time Employment Self…" at bounding box center [552, 271] width 1104 height 543
click at [554, 70] on div "Pay Advice $1,699.90 on 03/14/2025" at bounding box center [529, 76] width 598 height 30
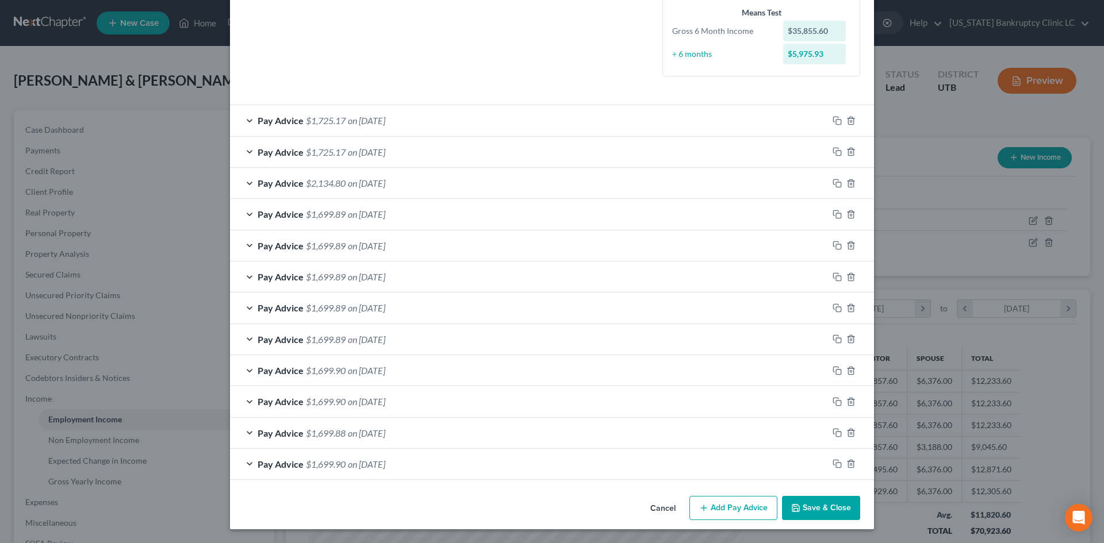
click at [492, 435] on div "Pay Advice $1,699.88 on 02/28/2025" at bounding box center [529, 433] width 598 height 30
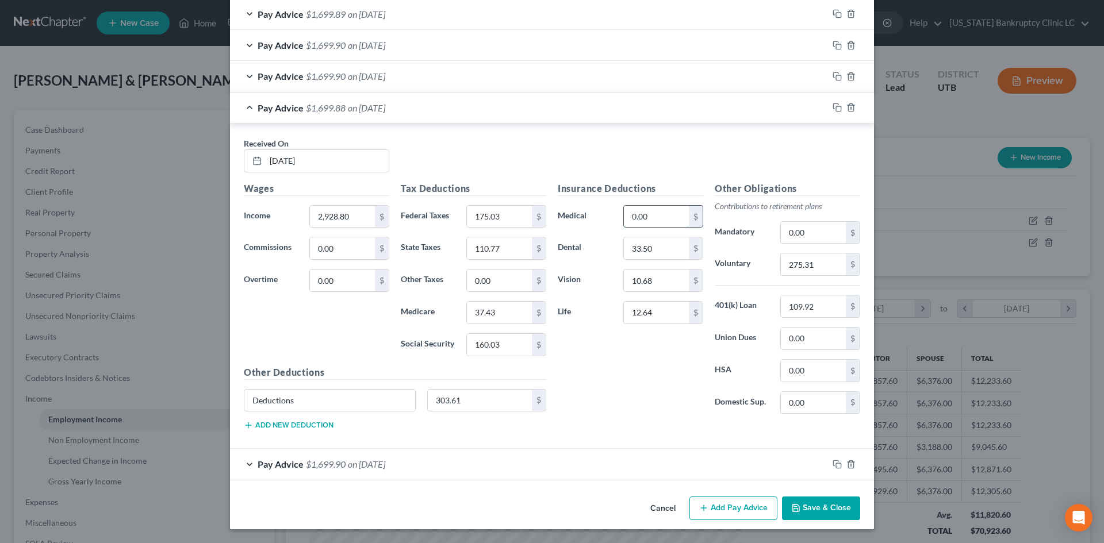
click at [681, 212] on input "0.00" at bounding box center [656, 217] width 65 height 22
type input "303.61"
click at [478, 406] on input "303.61" at bounding box center [480, 401] width 105 height 22
click at [310, 404] on input "Deductions" at bounding box center [329, 401] width 171 height 22
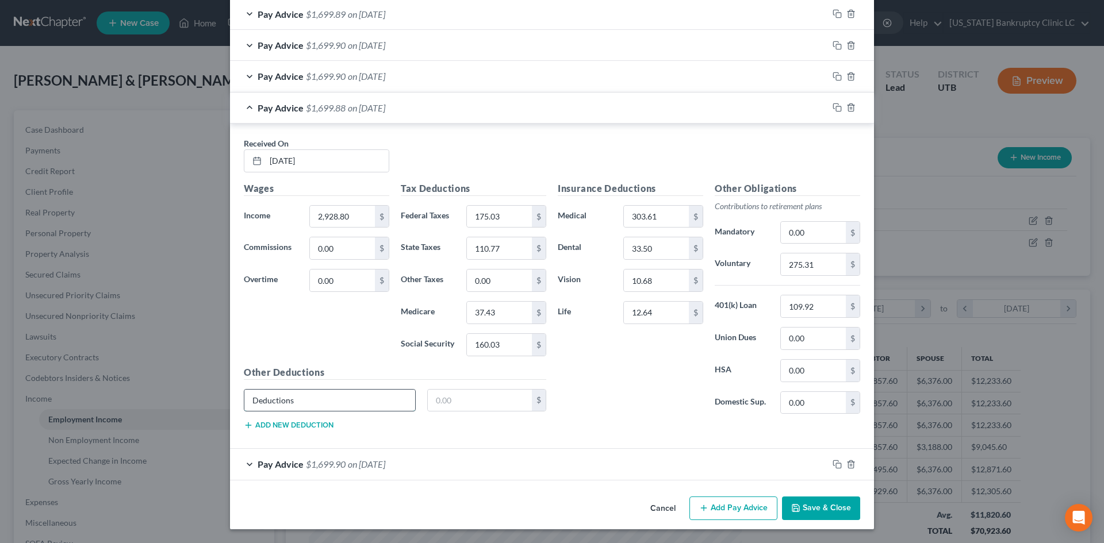
click at [310, 404] on input "Deductions" at bounding box center [329, 401] width 171 height 22
click at [504, 118] on div "Pay Advice $1,699.88 on 02/28/2025" at bounding box center [529, 108] width 598 height 30
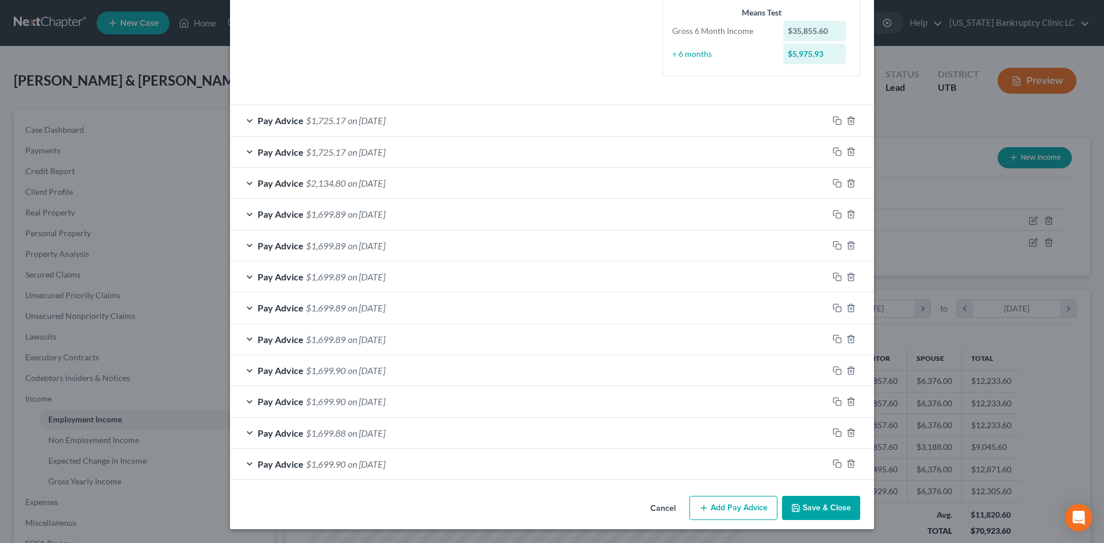
click at [515, 473] on div "Pay Advice $1,699.90 on 02/14/2025" at bounding box center [529, 464] width 598 height 30
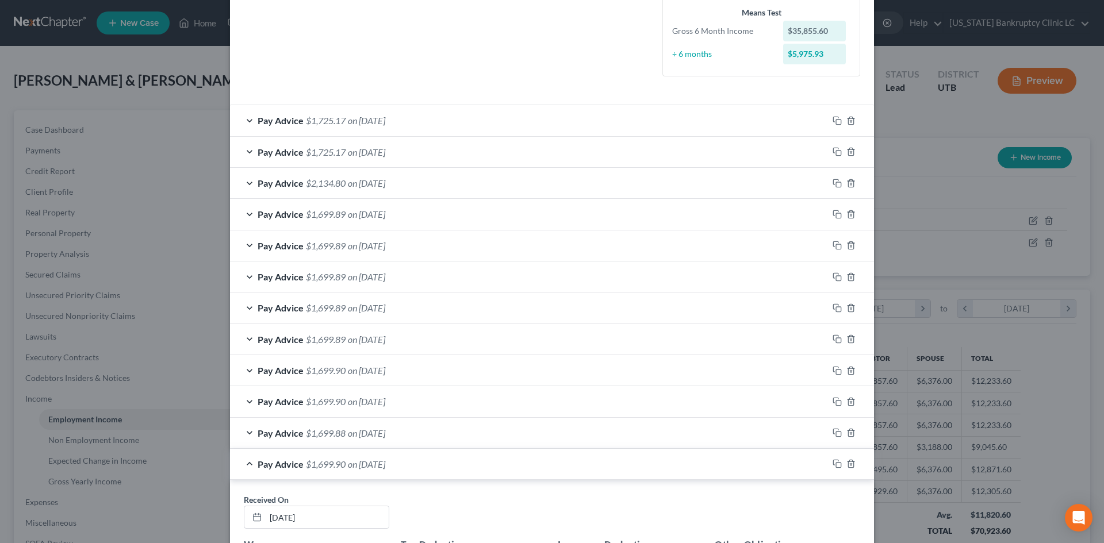
scroll to position [608, 0]
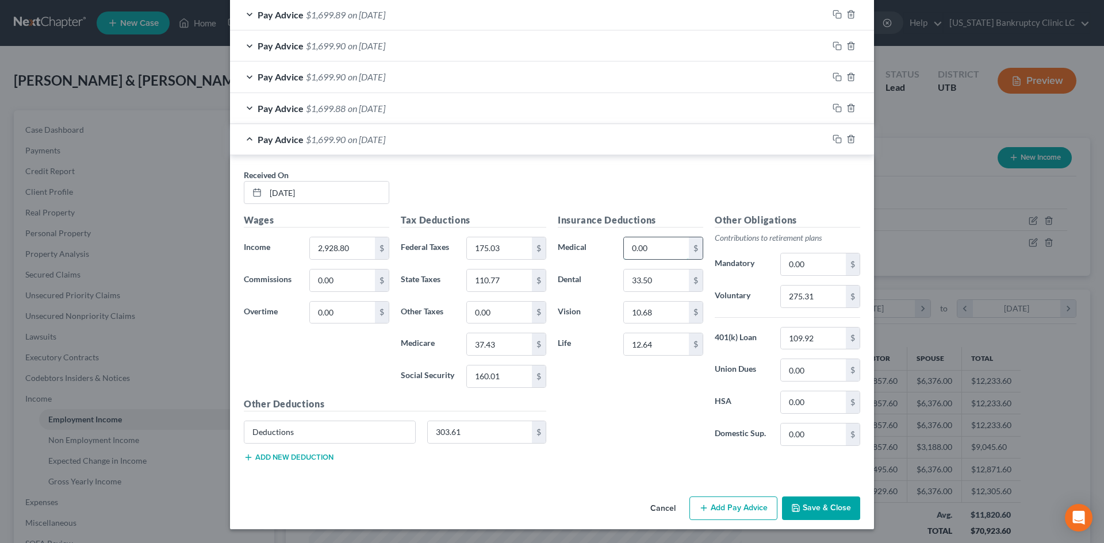
click at [636, 240] on input "0.00" at bounding box center [656, 248] width 65 height 22
type input "303.61"
click at [310, 432] on input "Deductions" at bounding box center [329, 432] width 171 height 22
click at [464, 433] on input "303.61" at bounding box center [480, 432] width 105 height 22
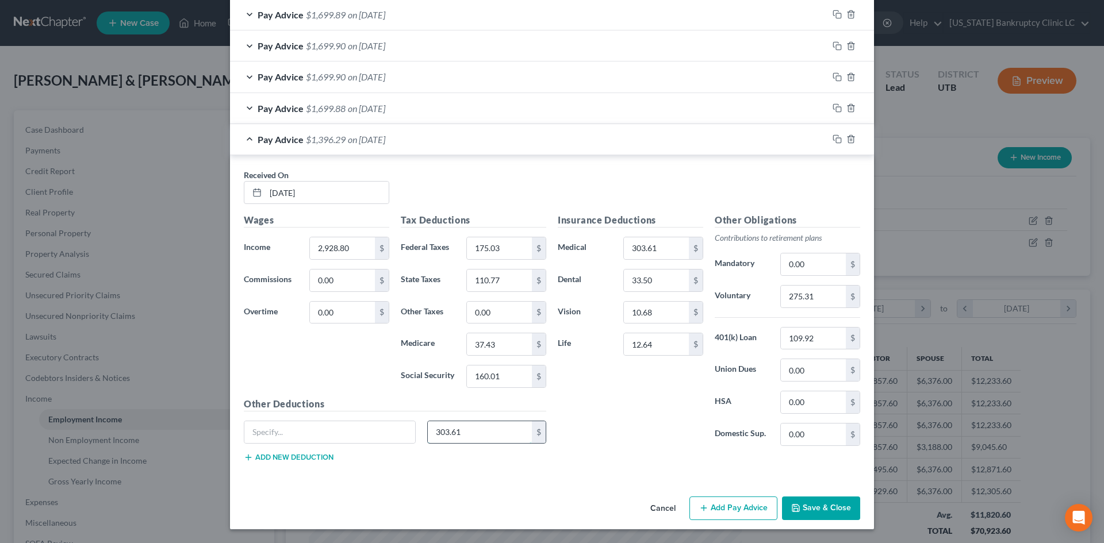
click at [464, 432] on input "303.61" at bounding box center [480, 432] width 105 height 22
click at [580, 145] on div "Pay Advice $1,699.90 on 02/14/2025" at bounding box center [529, 139] width 598 height 30
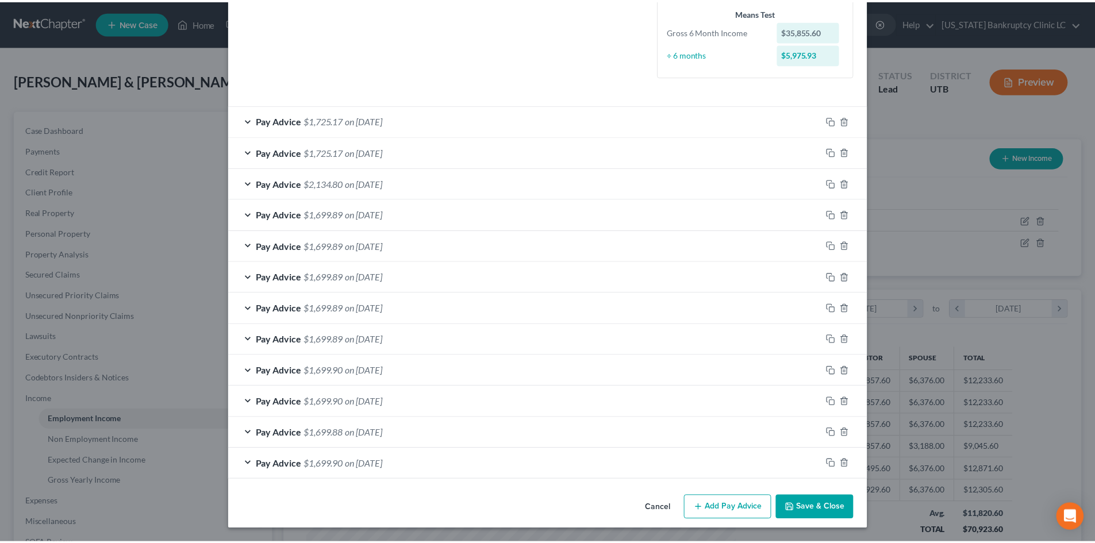
scroll to position [283, 0]
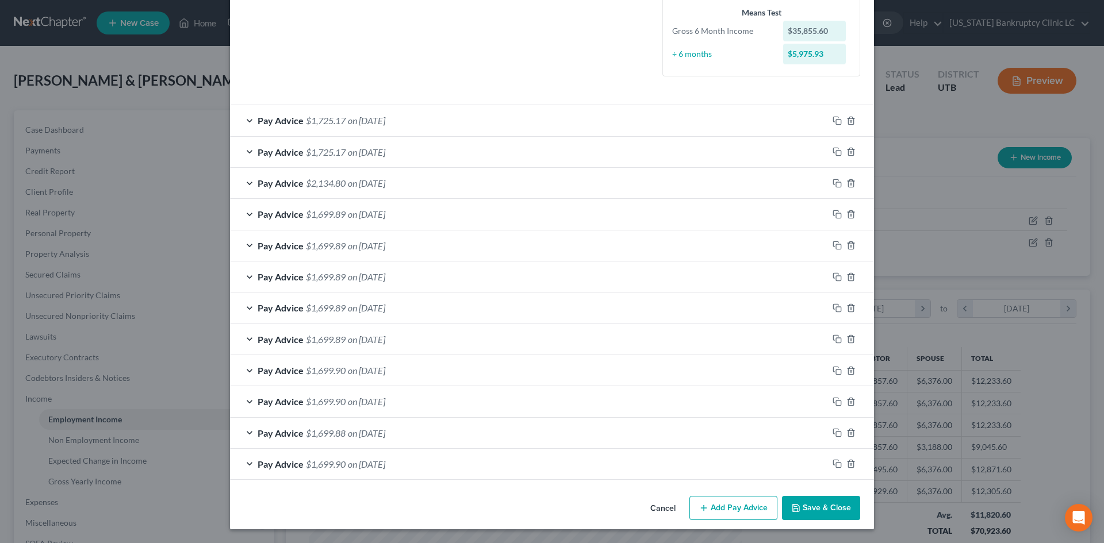
click at [820, 499] on button "Save & Close" at bounding box center [821, 508] width 78 height 24
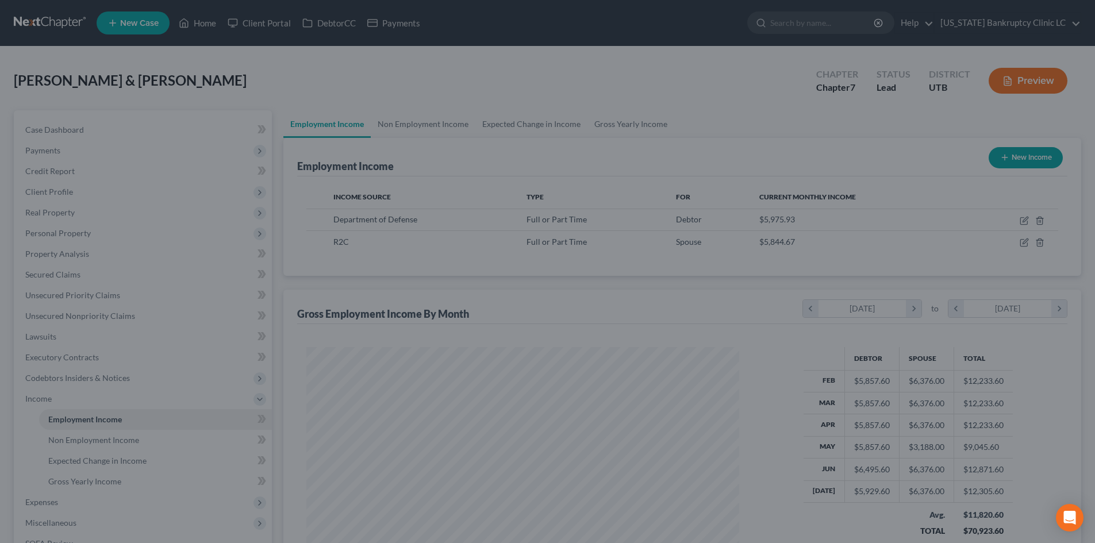
scroll to position [574723, 574485]
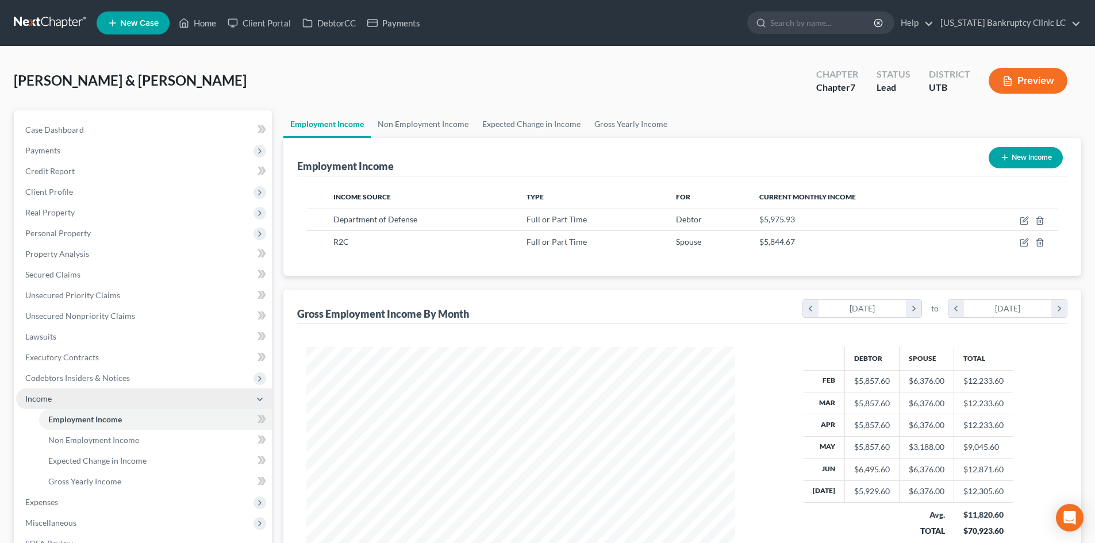
click at [66, 401] on span "Income" at bounding box center [144, 399] width 256 height 21
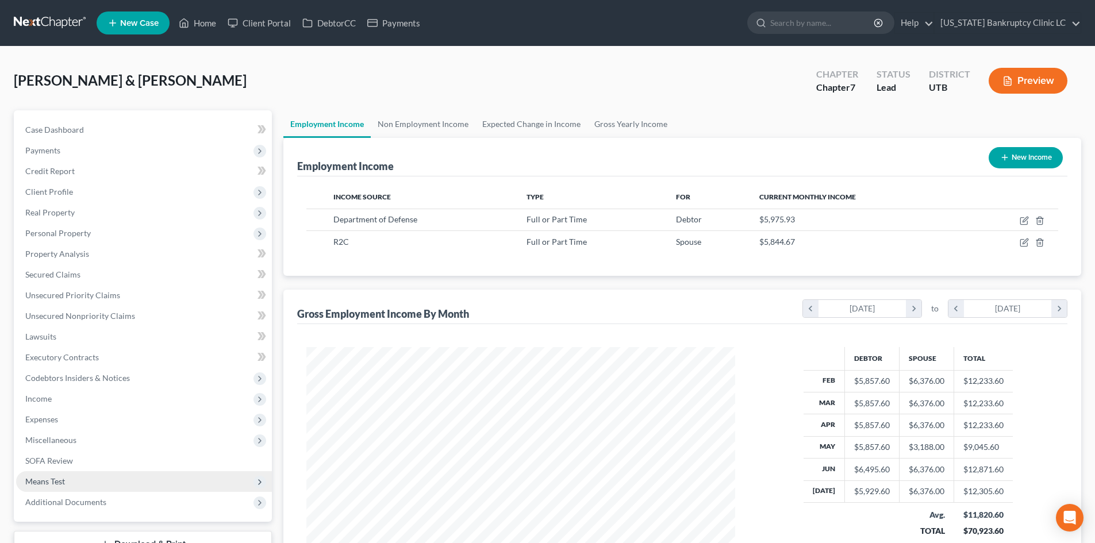
click at [72, 479] on span "Means Test" at bounding box center [144, 481] width 256 height 21
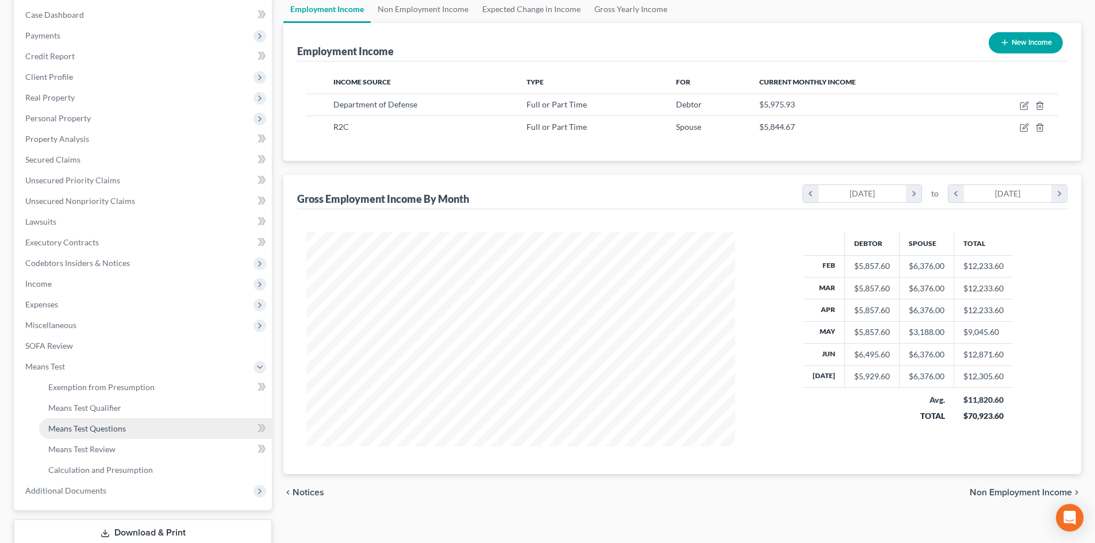
click at [114, 431] on span "Means Test Questions" at bounding box center [87, 429] width 78 height 10
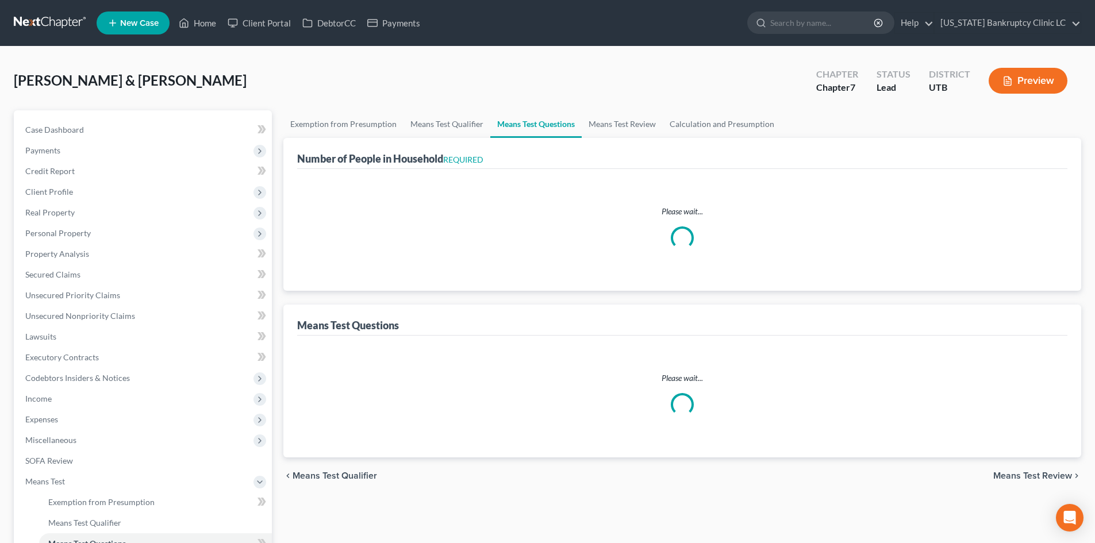
select select "1"
select select "60"
select select "1"
select select "60"
select select "2"
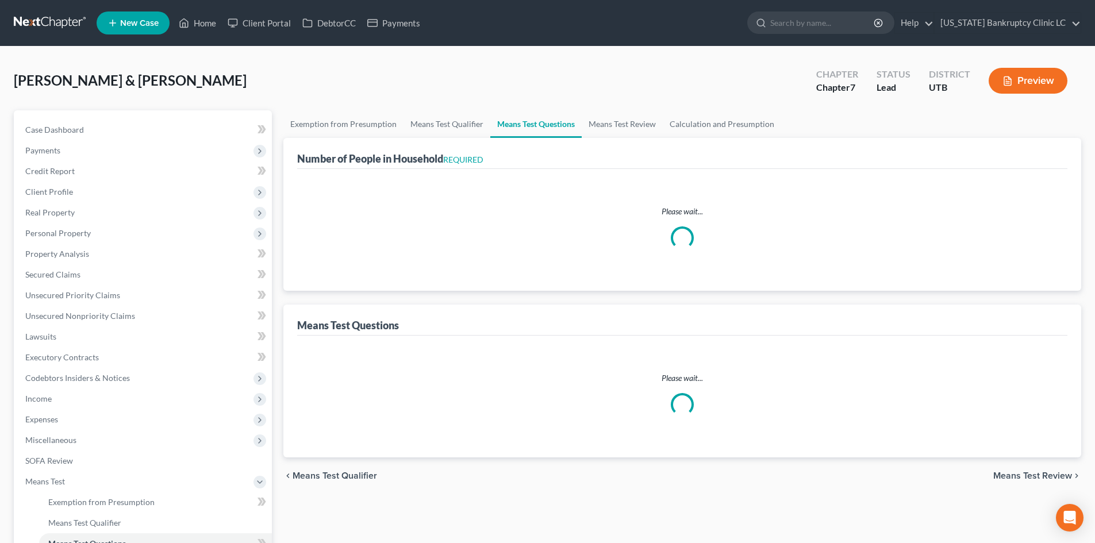
select select "3"
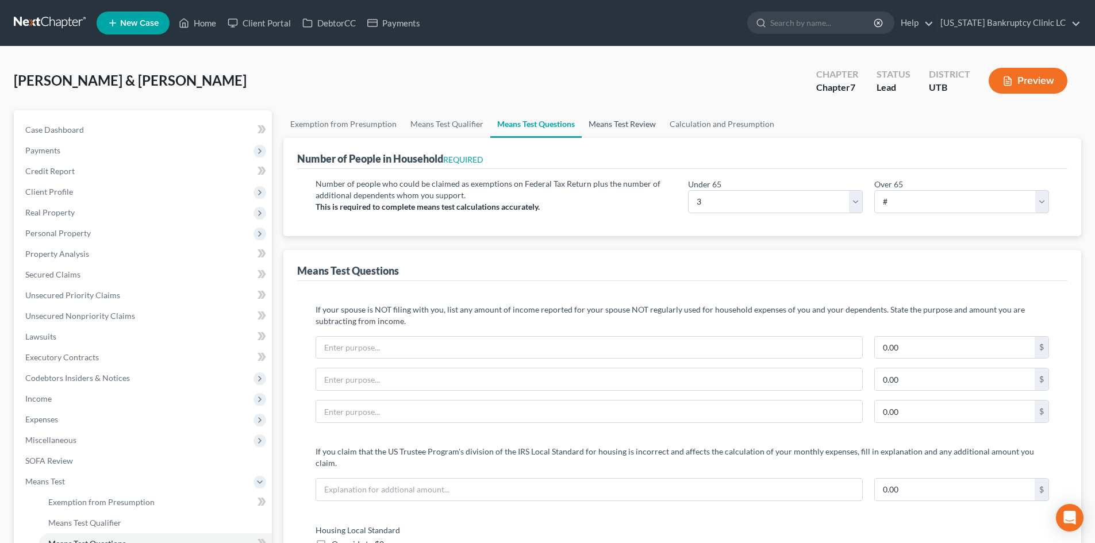
click at [632, 120] on link "Means Test Review" at bounding box center [622, 124] width 81 height 28
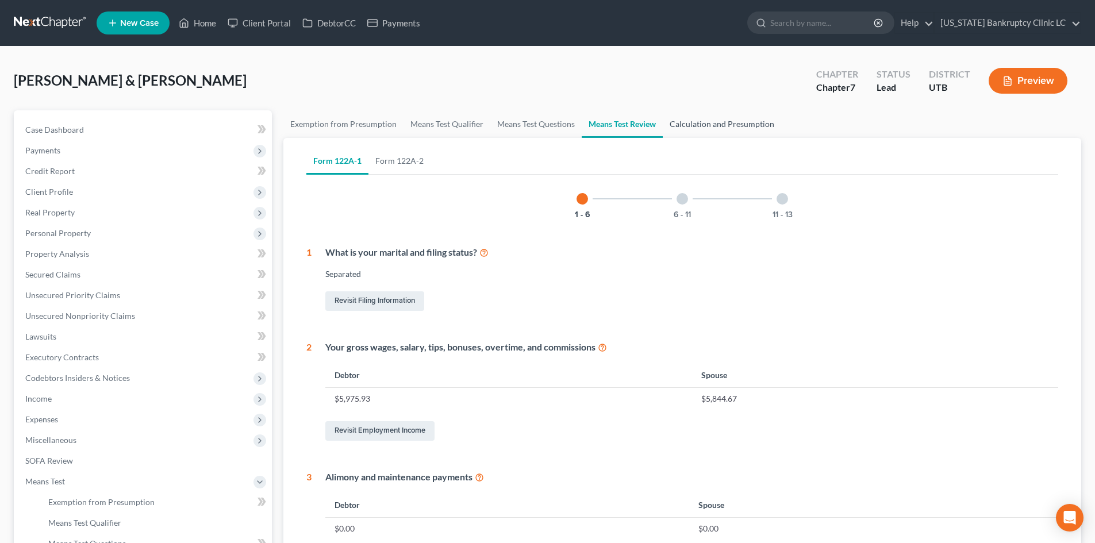
click at [741, 116] on link "Calculation and Presumption" at bounding box center [722, 124] width 118 height 28
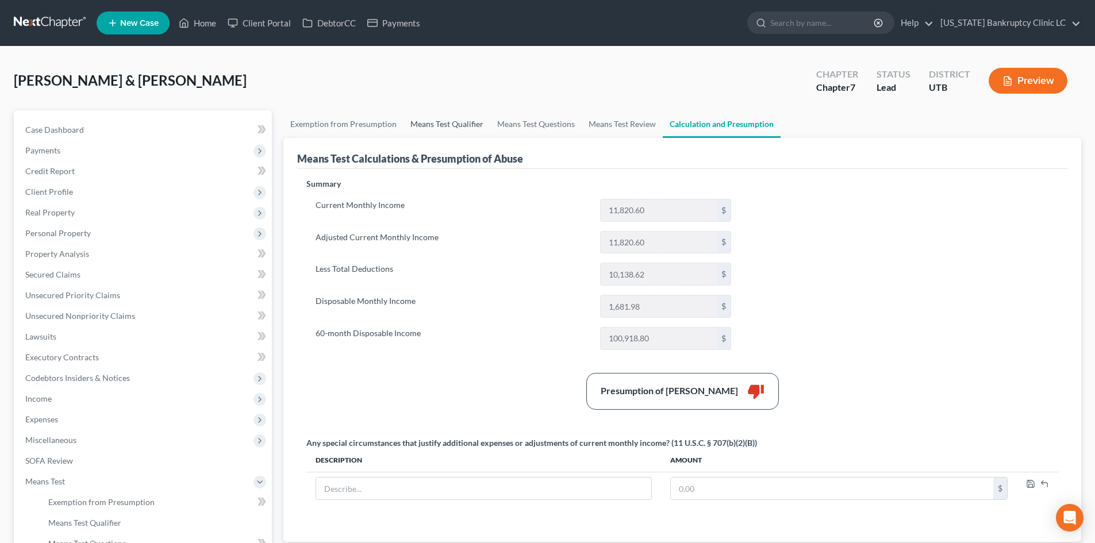
click at [471, 129] on link "Means Test Qualifier" at bounding box center [447, 124] width 87 height 28
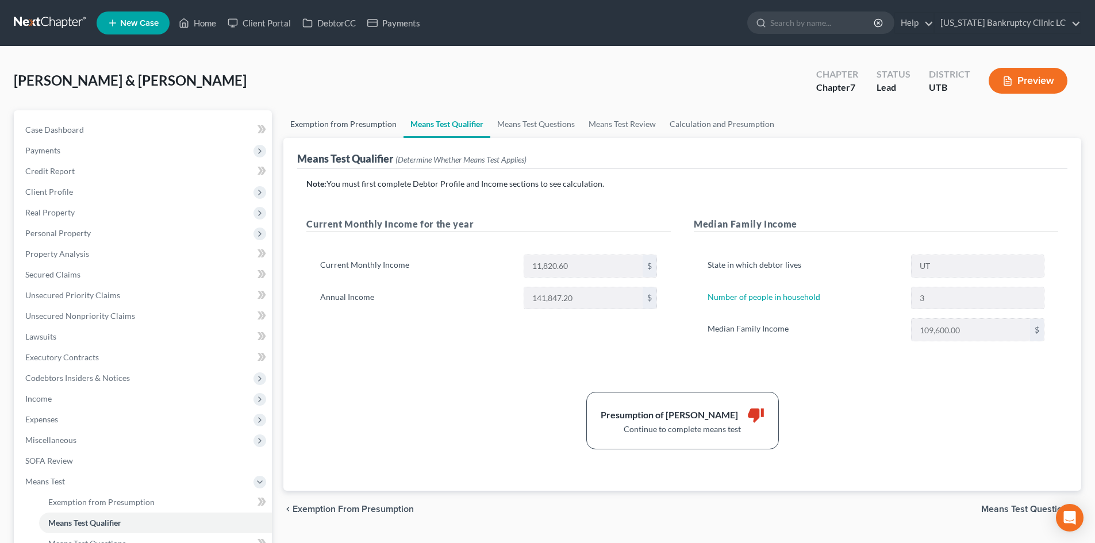
click at [348, 125] on link "Exemption from Presumption" at bounding box center [343, 124] width 120 height 28
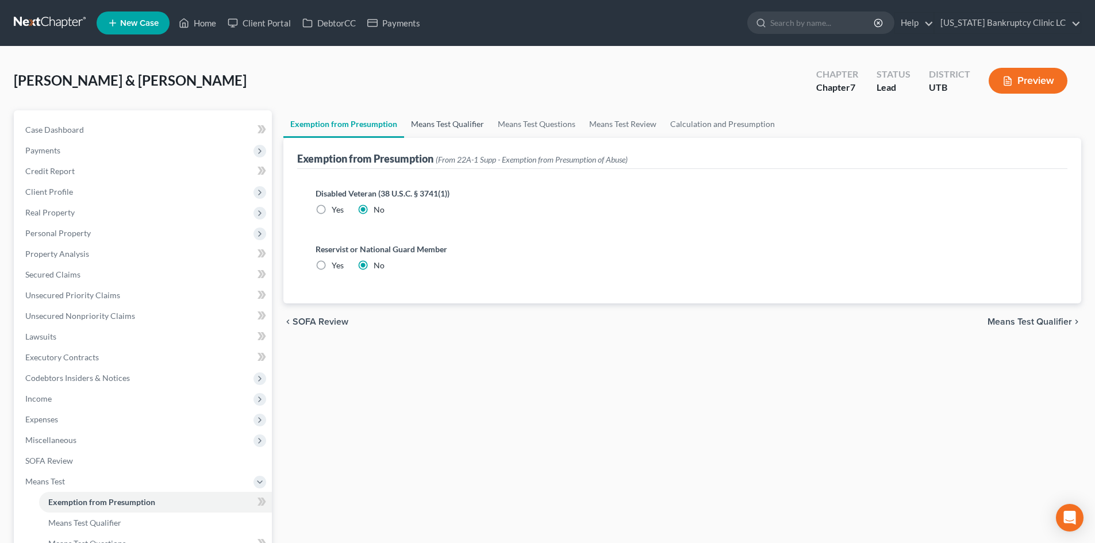
click at [440, 128] on link "Means Test Qualifier" at bounding box center [447, 124] width 87 height 28
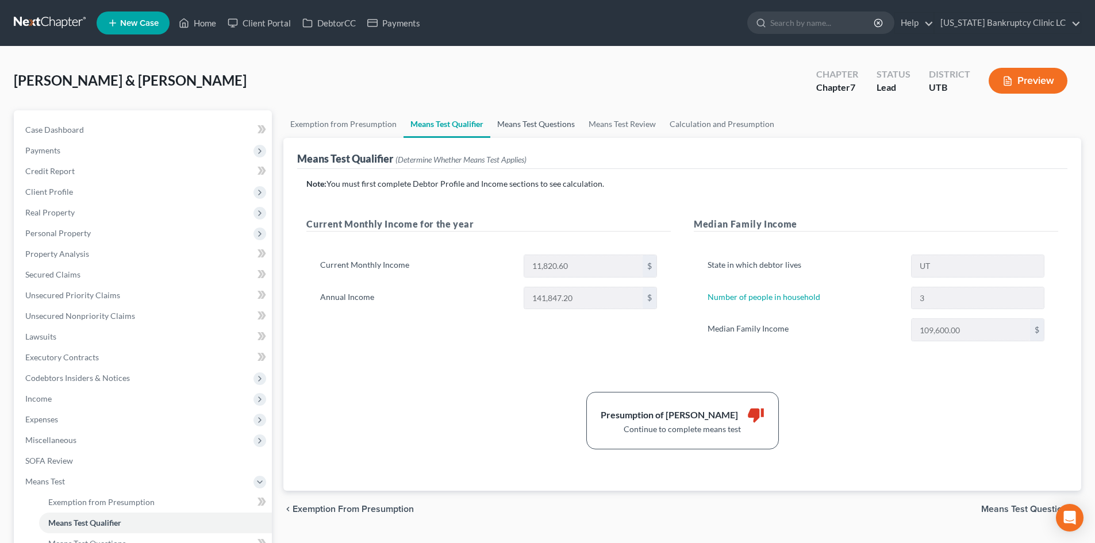
click at [516, 120] on link "Means Test Questions" at bounding box center [535, 124] width 91 height 28
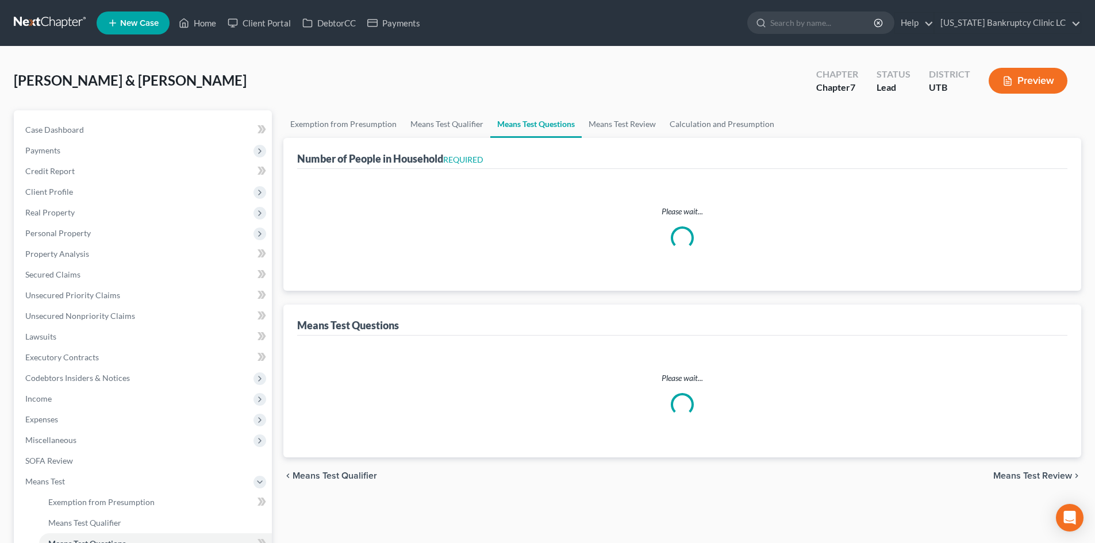
select select "1"
select select "60"
select select "1"
select select "60"
select select "3"
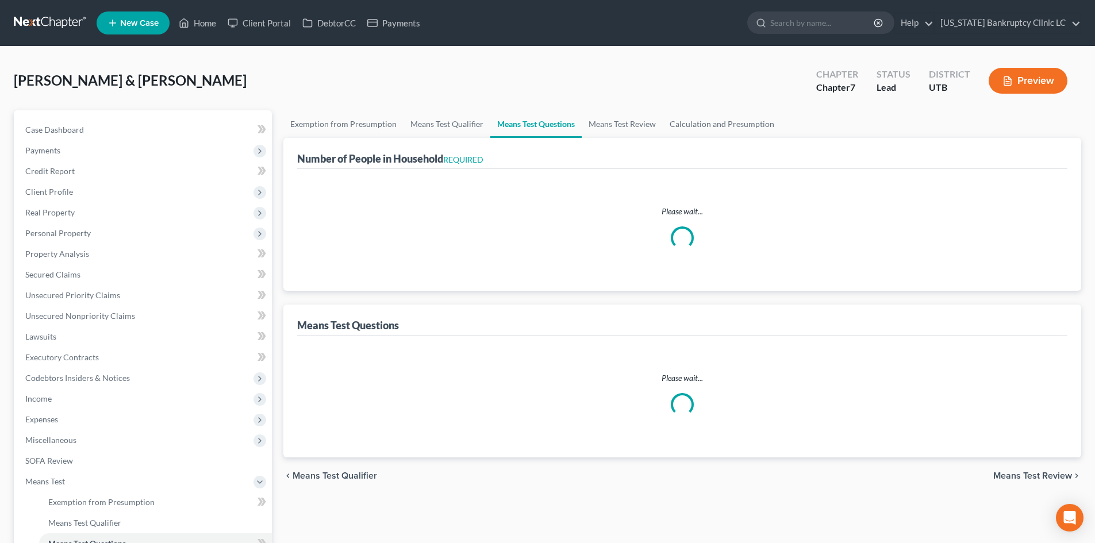
select select "2"
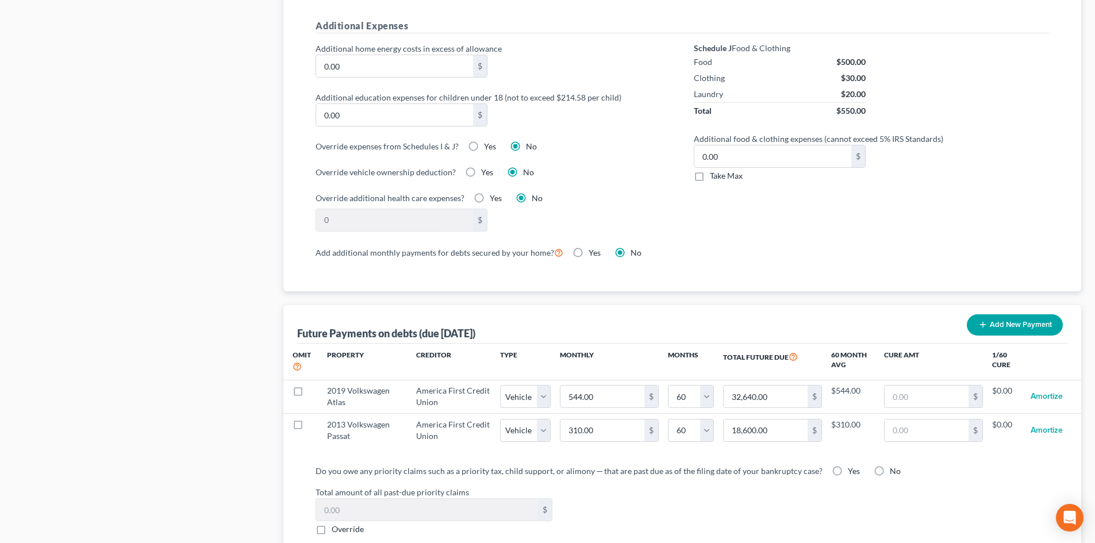
scroll to position [862, 0]
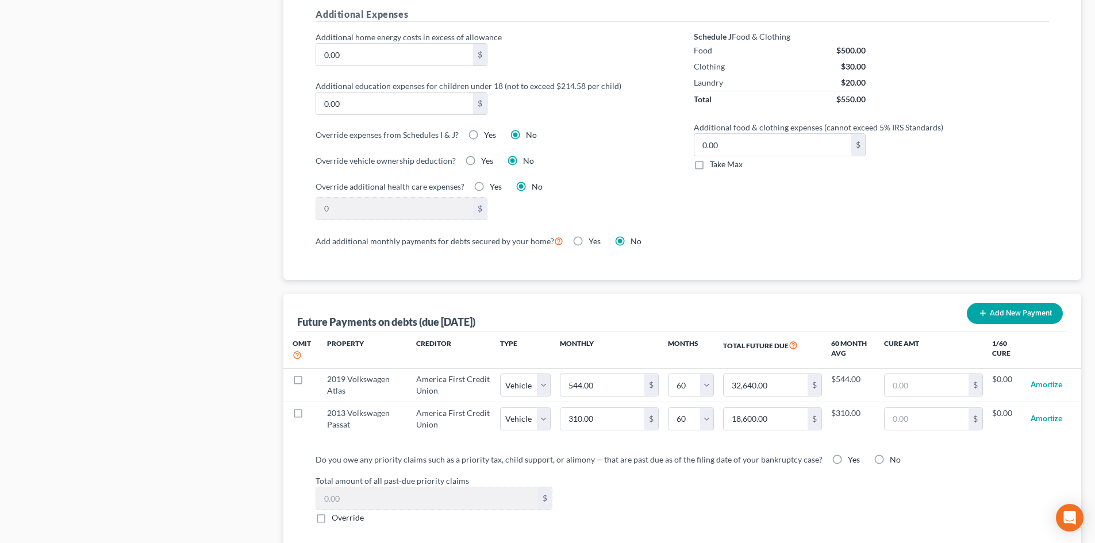
click at [890, 454] on label "No" at bounding box center [895, 459] width 11 height 11
click at [895, 454] on input "No" at bounding box center [898, 457] width 7 height 7
radio input "true"
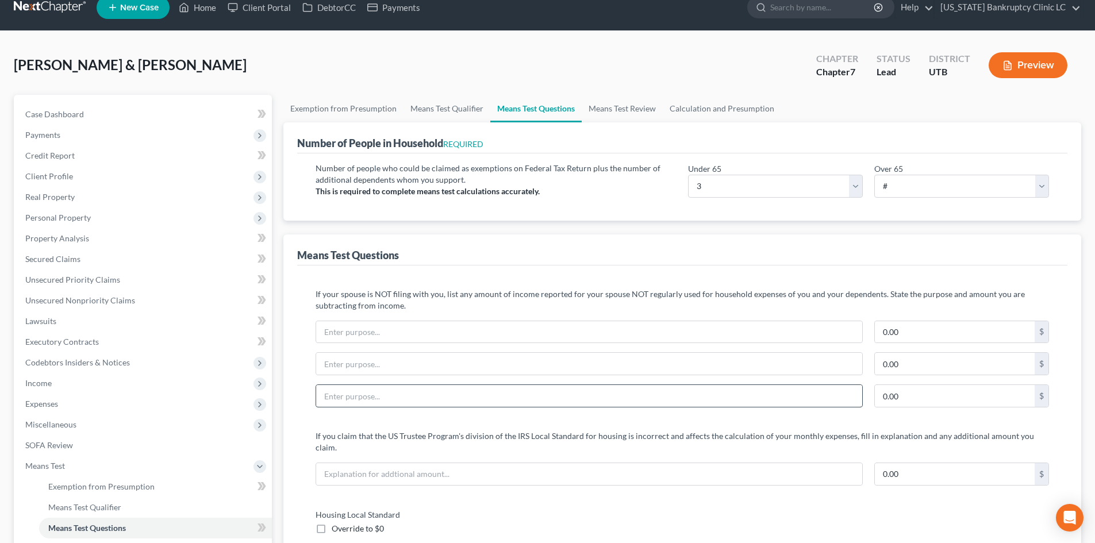
scroll to position [0, 0]
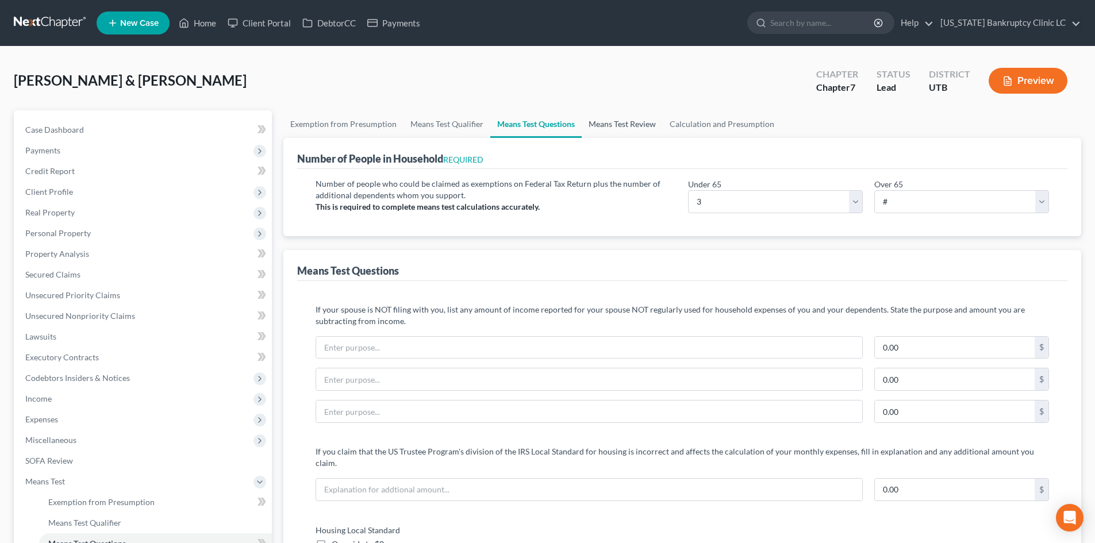
click at [652, 125] on link "Means Test Review" at bounding box center [622, 124] width 81 height 28
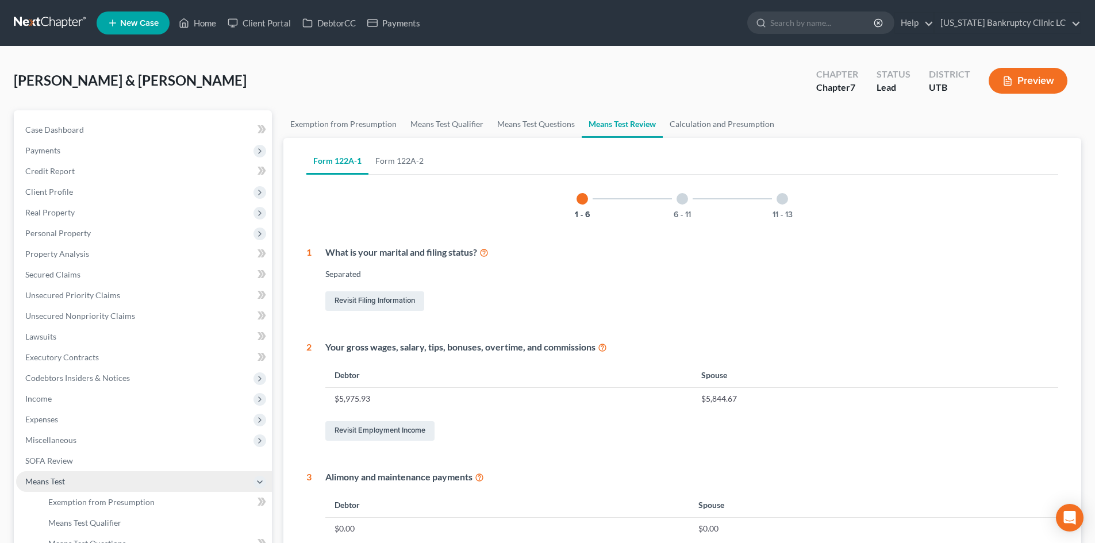
drag, startPoint x: 64, startPoint y: 479, endPoint x: 66, endPoint y: 472, distance: 7.3
click at [64, 479] on span "Means Test" at bounding box center [45, 482] width 40 height 10
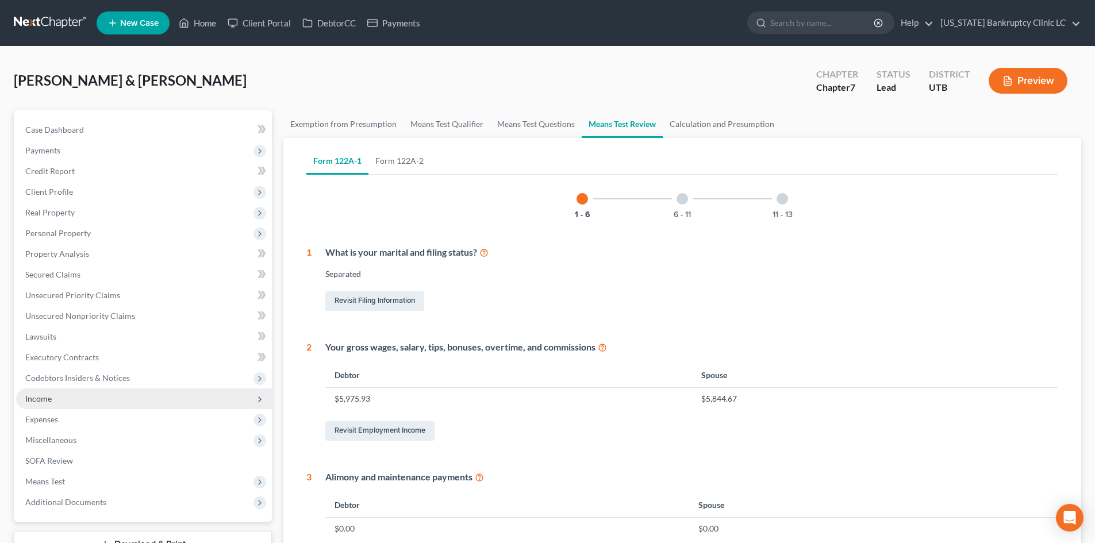
click at [71, 405] on span "Income" at bounding box center [144, 399] width 256 height 21
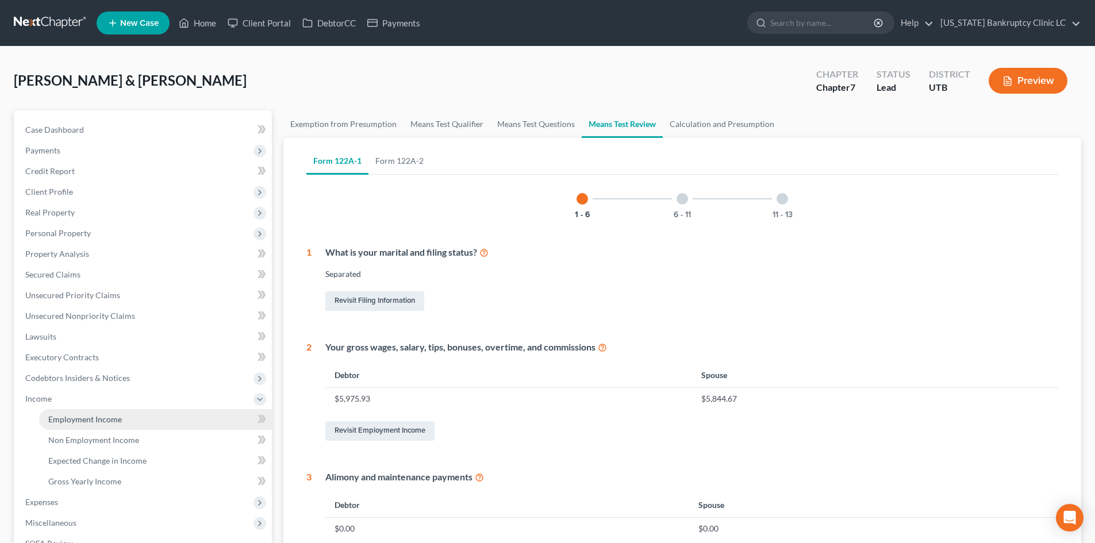
click at [79, 425] on link "Employment Income" at bounding box center [155, 419] width 233 height 21
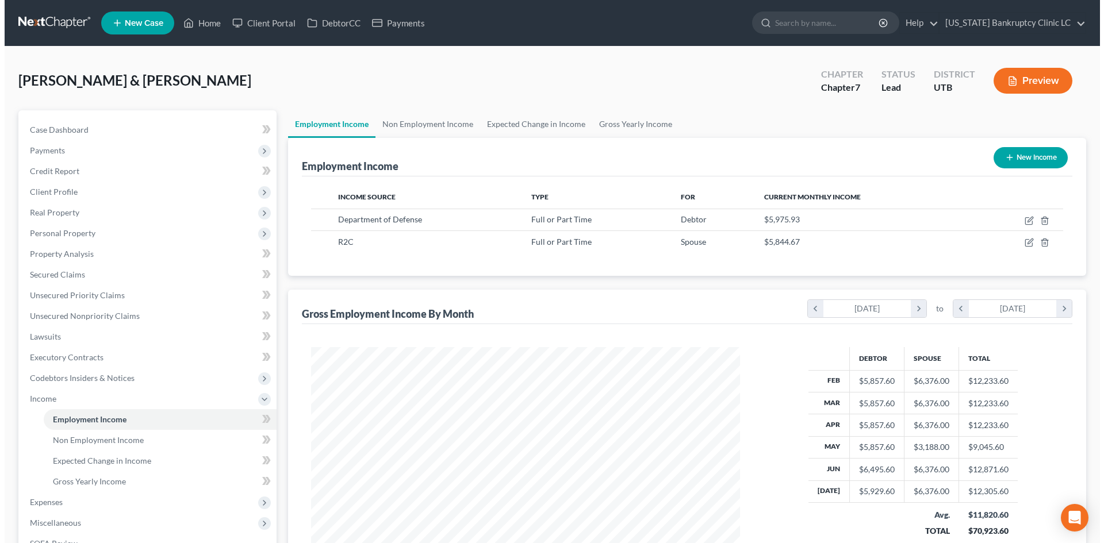
scroll to position [214, 452]
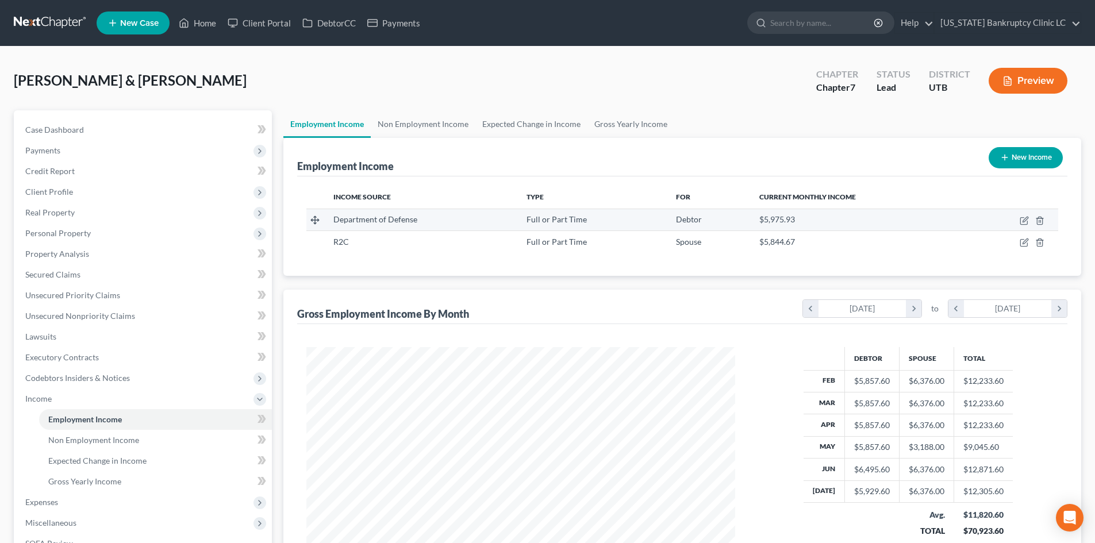
click at [1018, 220] on td at bounding box center [1013, 220] width 90 height 22
click at [1021, 219] on icon "button" at bounding box center [1024, 221] width 7 height 7
select select "0"
select select "46"
select select "2"
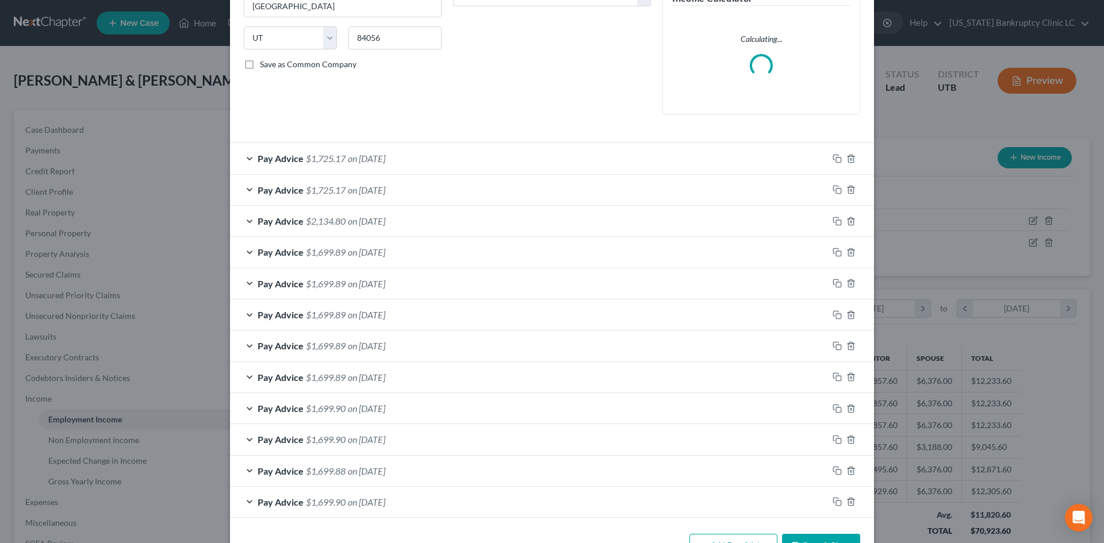
scroll to position [249, 0]
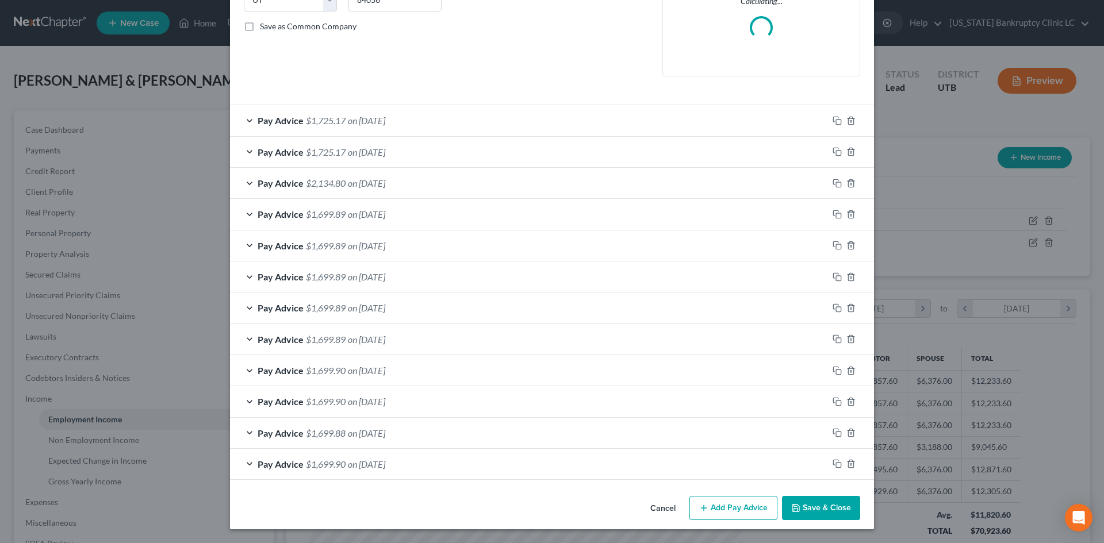
click at [446, 467] on div "Pay Advice $1,699.90 on 02/14/2025" at bounding box center [529, 464] width 598 height 30
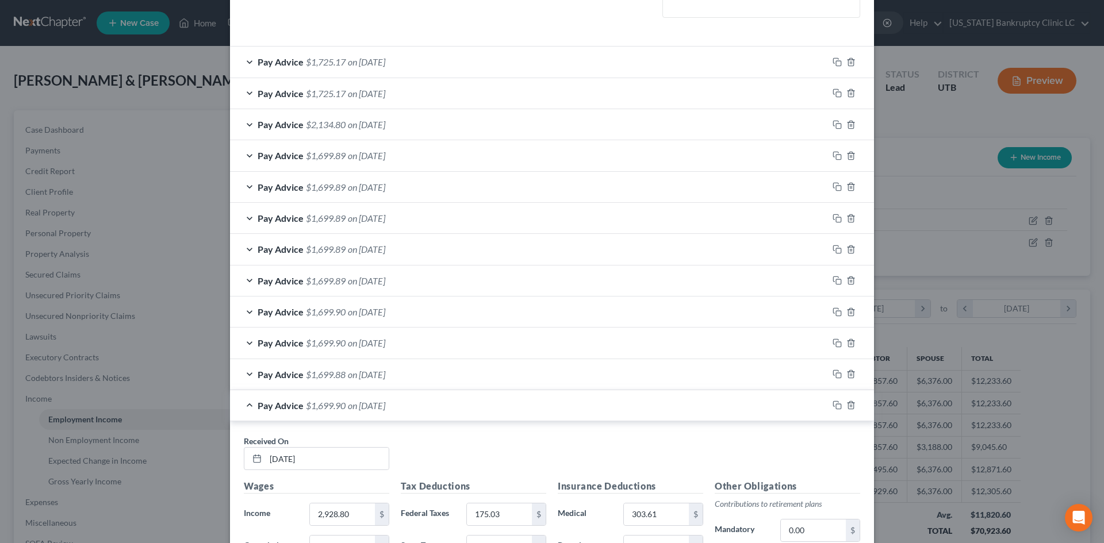
scroll to position [421, 0]
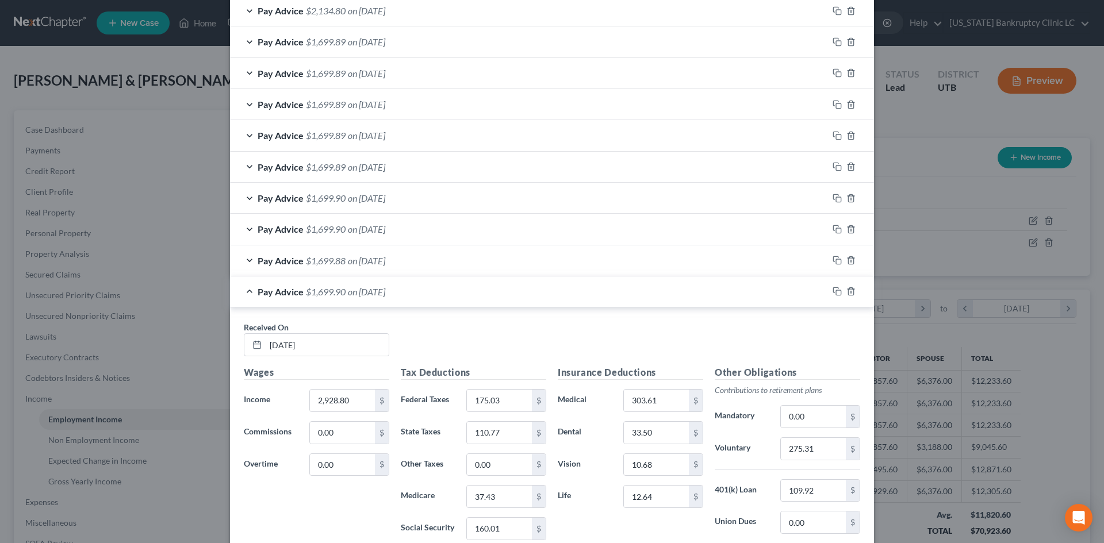
click at [534, 296] on div "Pay Advice $1,699.90 on 02/14/2025" at bounding box center [529, 292] width 598 height 30
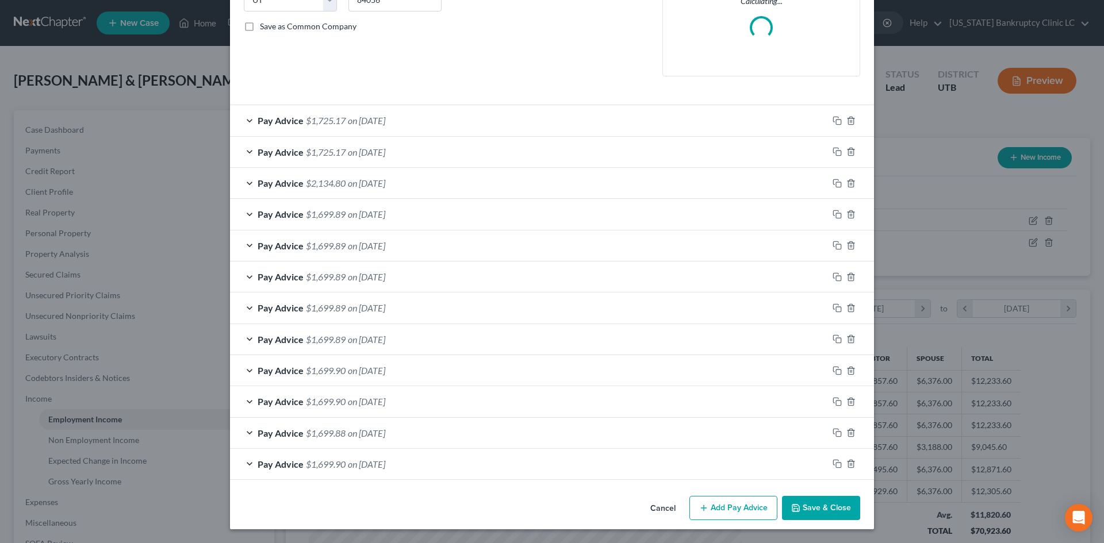
click at [462, 430] on div "Pay Advice $1,699.88 on 02/28/2025" at bounding box center [529, 433] width 598 height 30
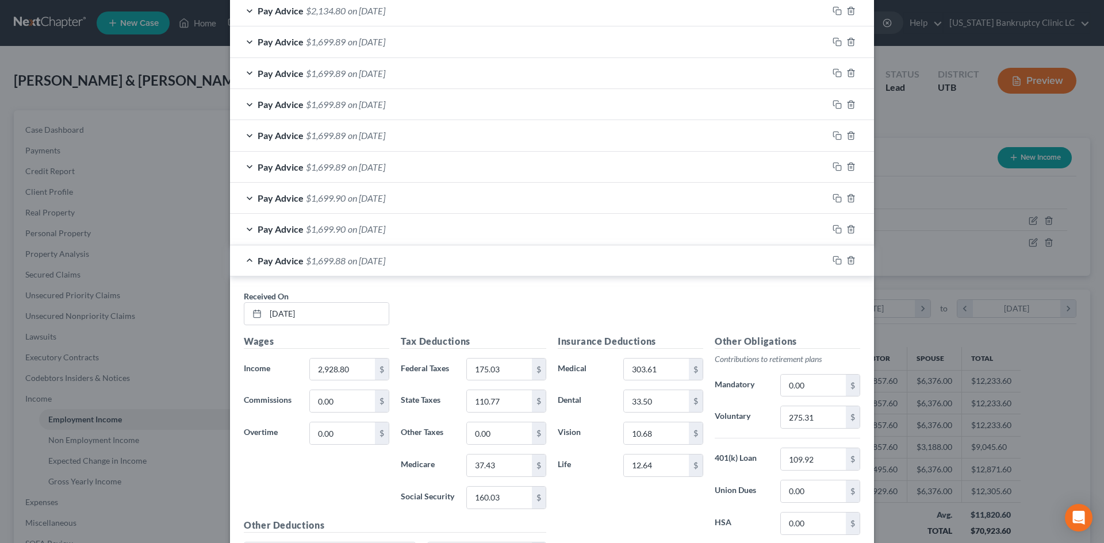
click at [504, 224] on div "Pay Advice $1,699.90 on 03/14/2025" at bounding box center [529, 229] width 598 height 30
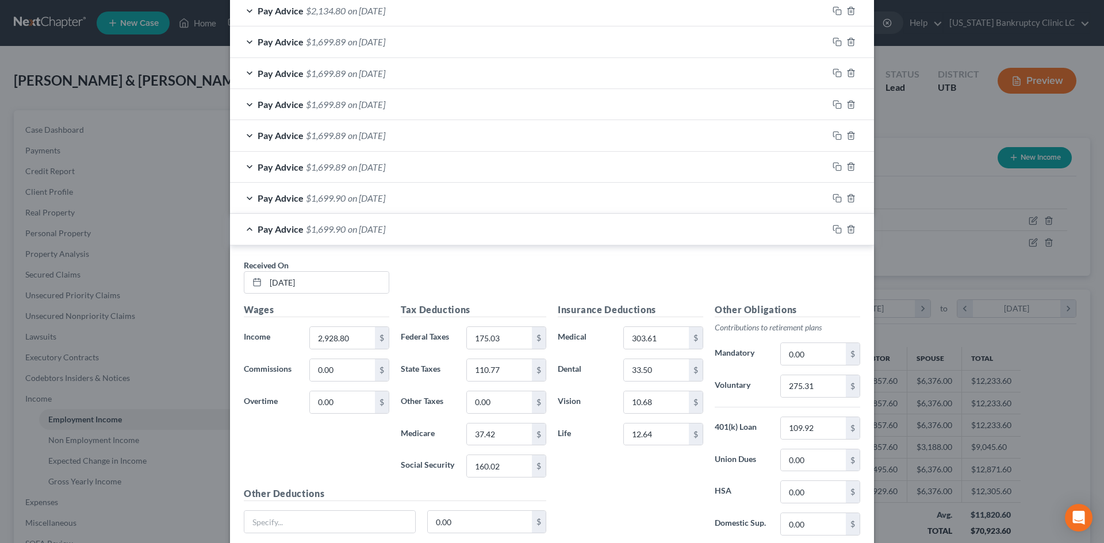
click at [504, 191] on div "Pay Advice $1,699.90 on 03/28/2025" at bounding box center [529, 198] width 598 height 30
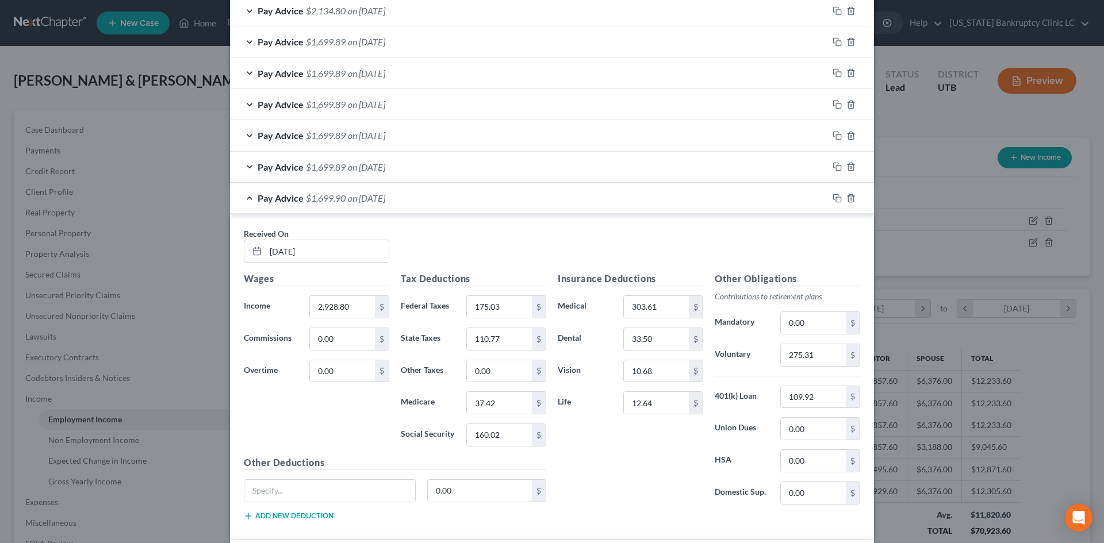
click at [508, 162] on div "Pay Advice $1,699.89 on 04/11/2025" at bounding box center [529, 167] width 598 height 30
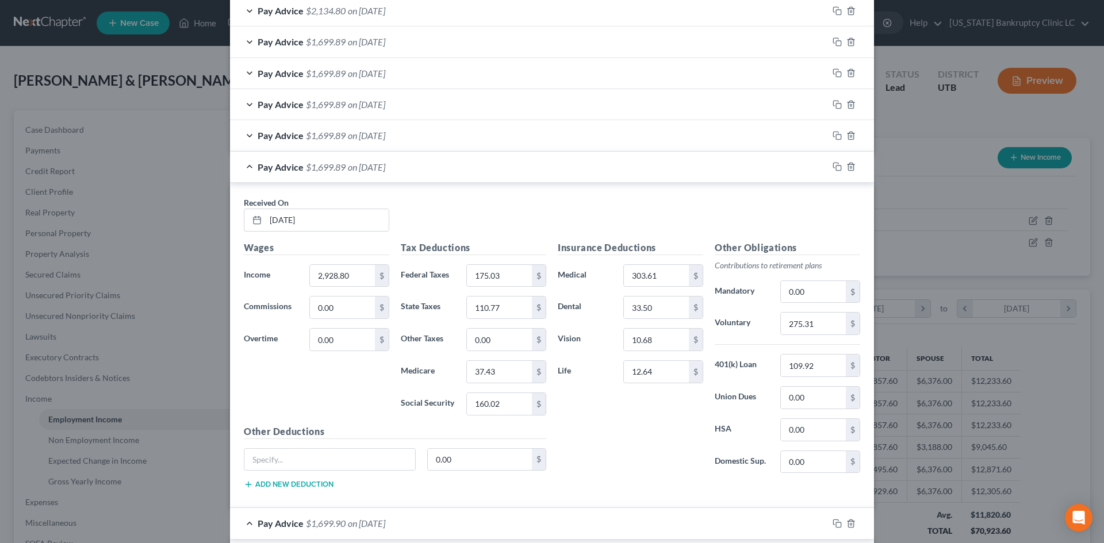
click at [512, 132] on div "Pay Advice $1,699.89 on 04/25/2025" at bounding box center [529, 135] width 598 height 30
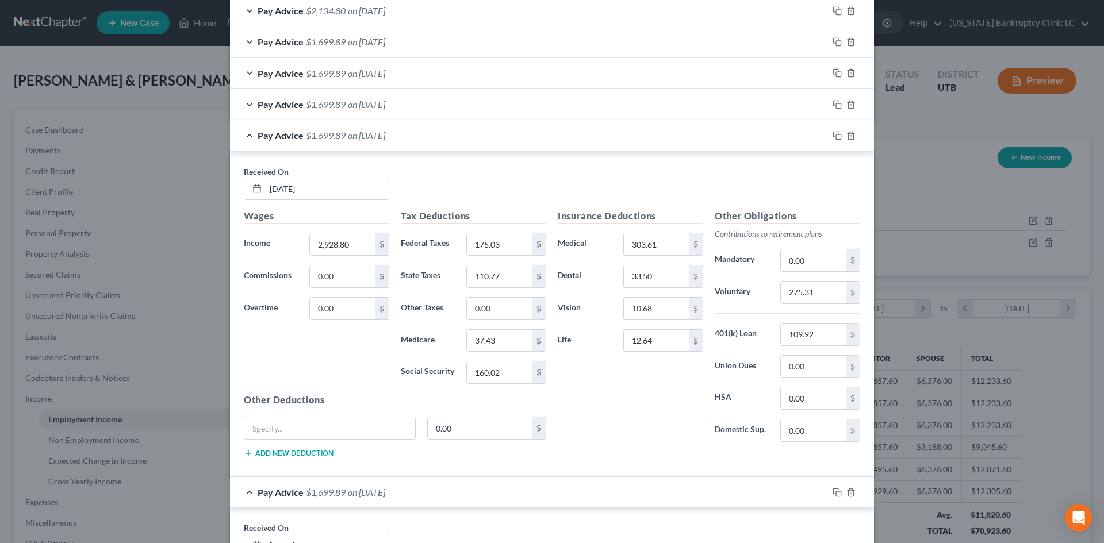
click at [514, 106] on div "Pay Advice $1,699.89 on 05/09/2025" at bounding box center [529, 104] width 598 height 30
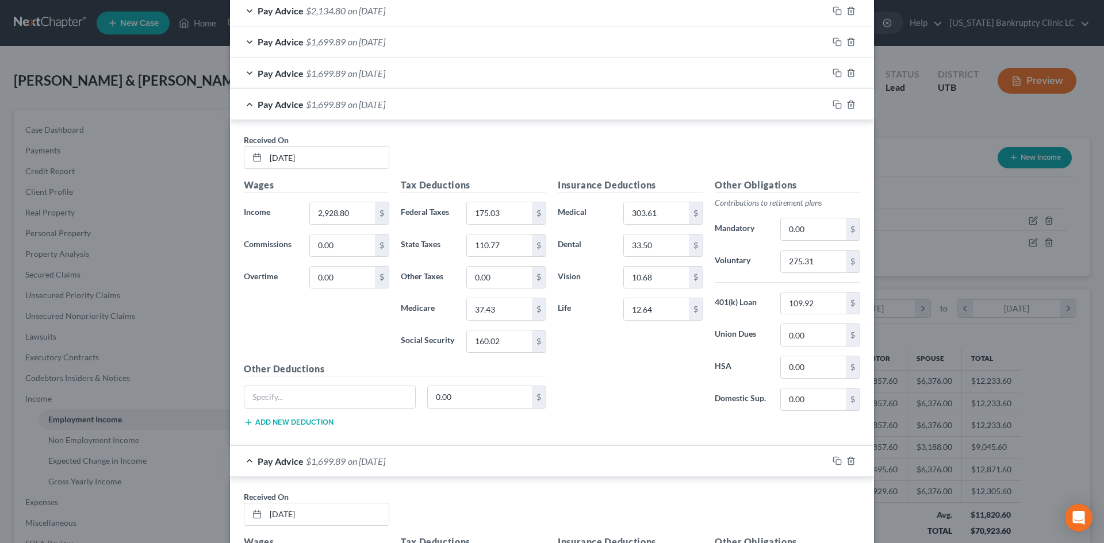
click at [514, 73] on div "Pay Advice $1,699.89 on 05/23/2025" at bounding box center [529, 73] width 598 height 30
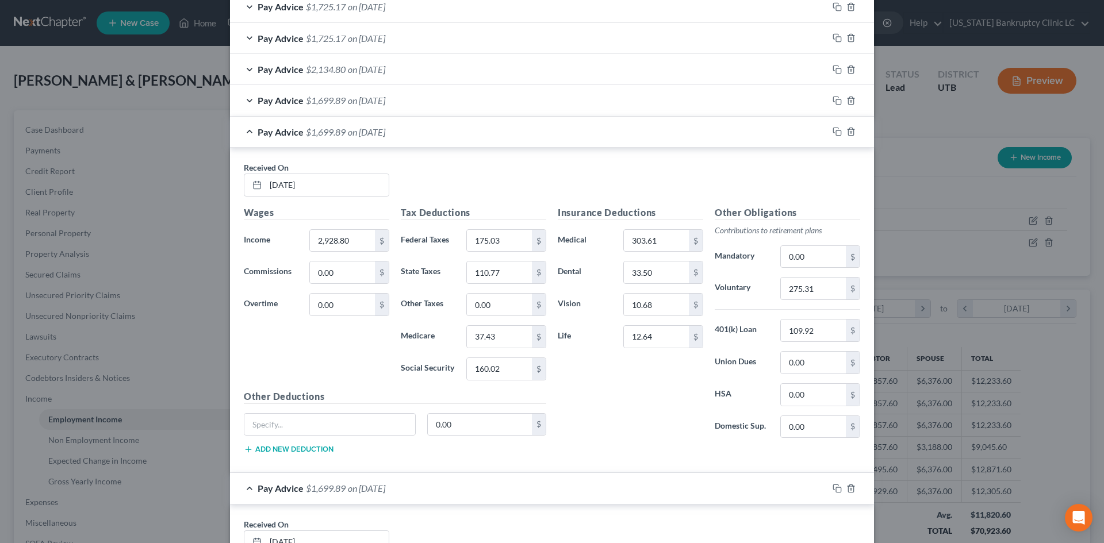
scroll to position [306, 0]
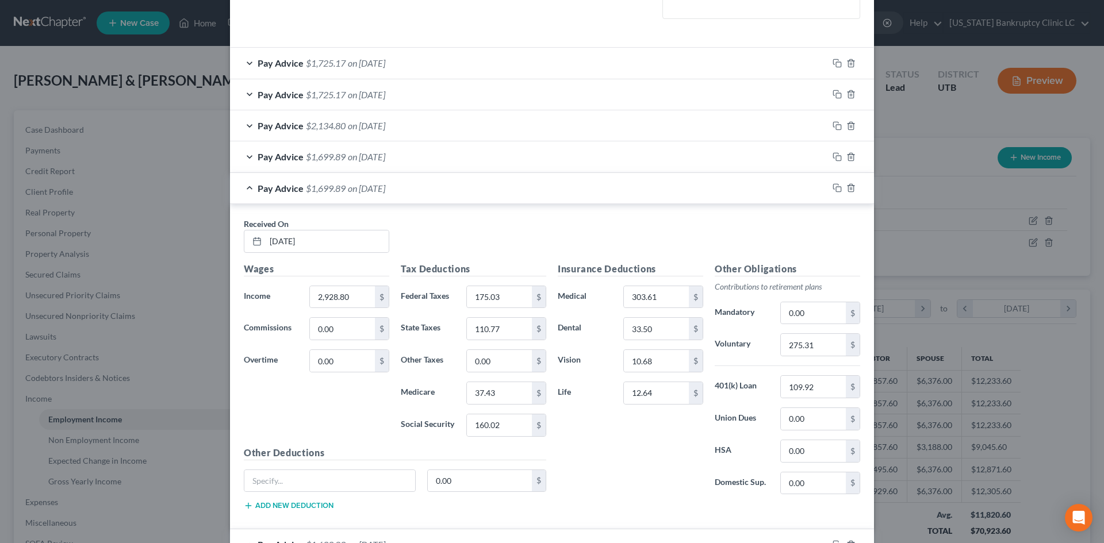
click at [488, 158] on div "Pay Advice $1,699.89 on 06/06/2025" at bounding box center [529, 156] width 598 height 30
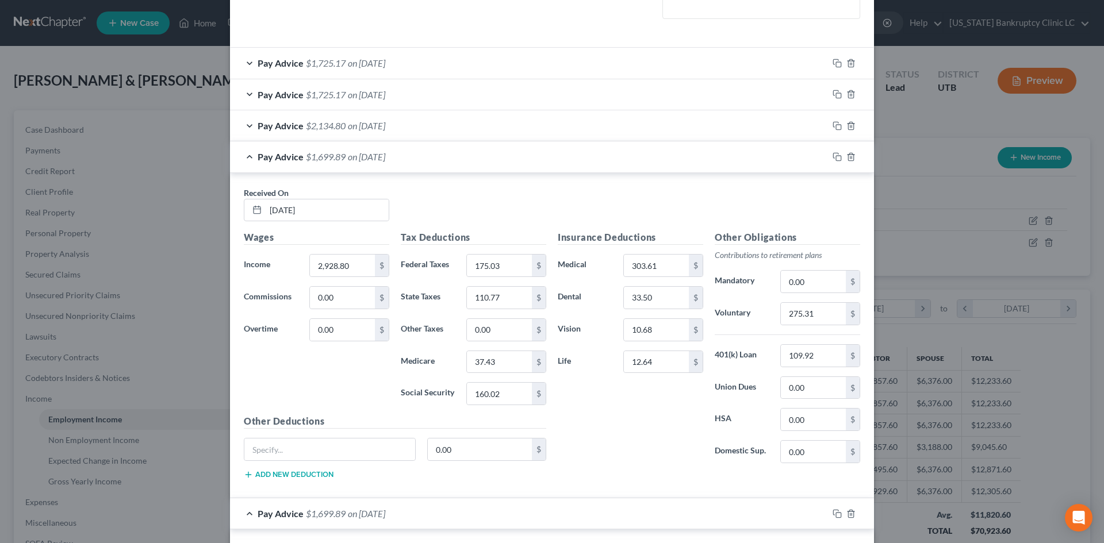
click at [489, 123] on div "Pay Advice $2,134.80 on 06/20/2025" at bounding box center [529, 125] width 598 height 30
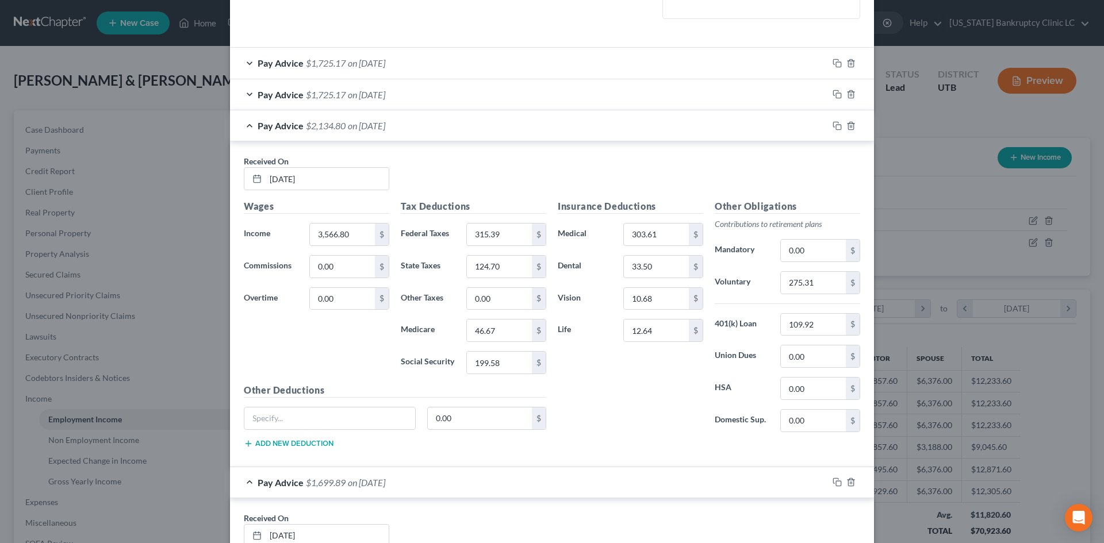
click at [491, 93] on div "Pay Advice $1,725.17 on 07/03/2025" at bounding box center [529, 94] width 598 height 30
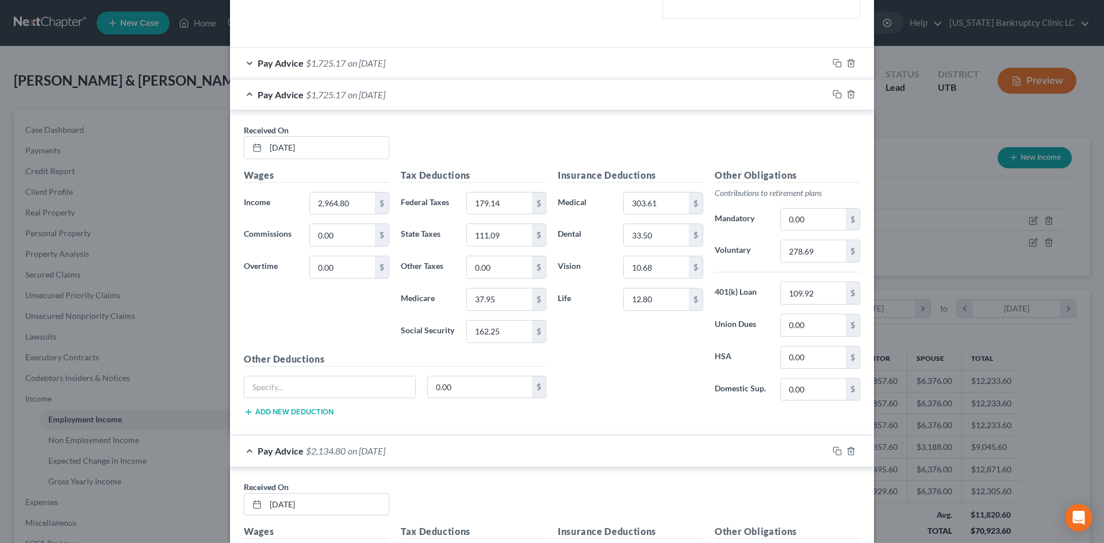
click at [492, 64] on div "Pay Advice $1,725.17 on 07/18/2025" at bounding box center [529, 63] width 598 height 30
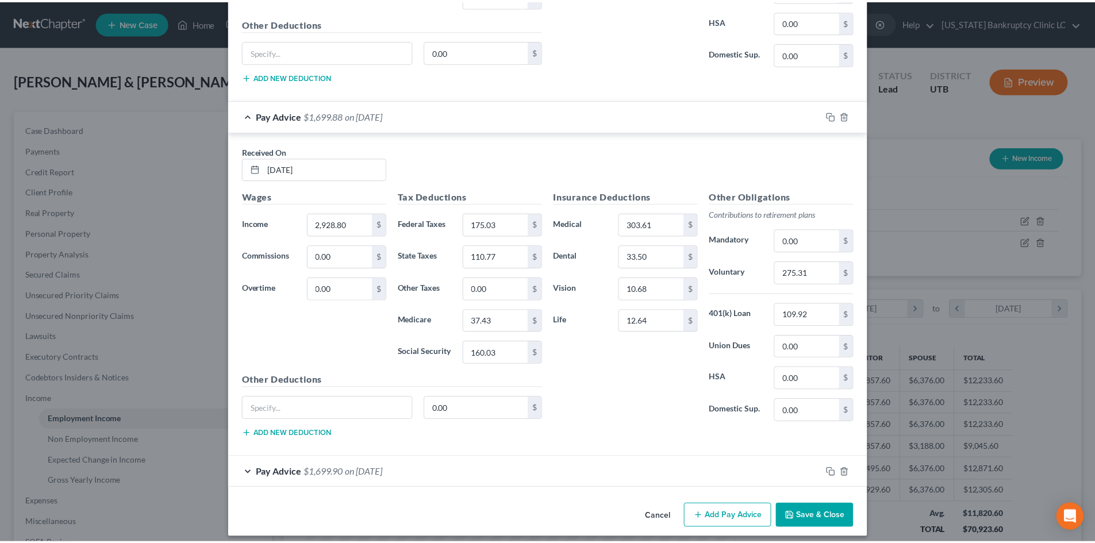
scroll to position [3866, 0]
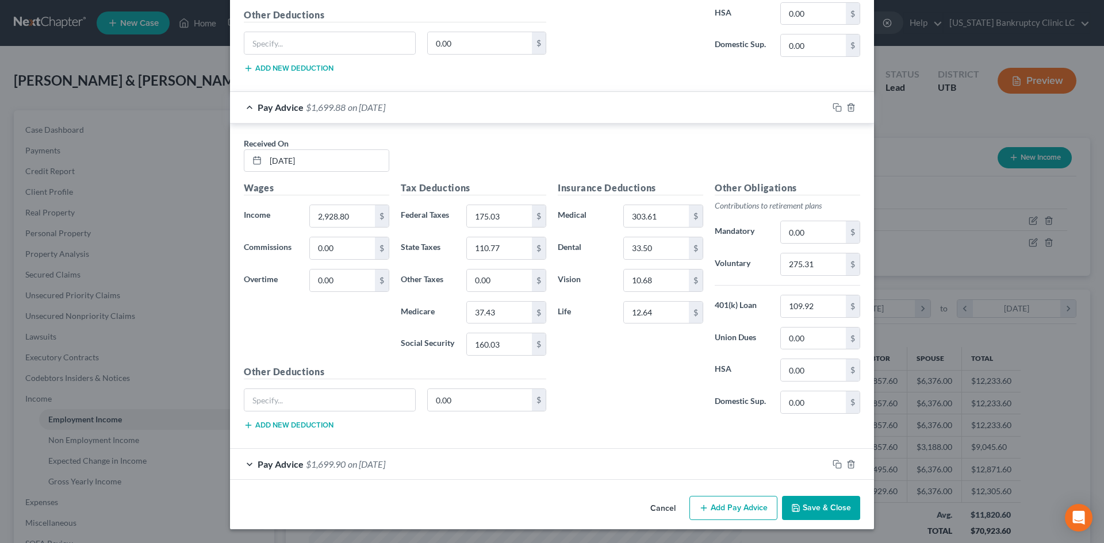
click at [831, 516] on button "Save & Close" at bounding box center [821, 508] width 78 height 24
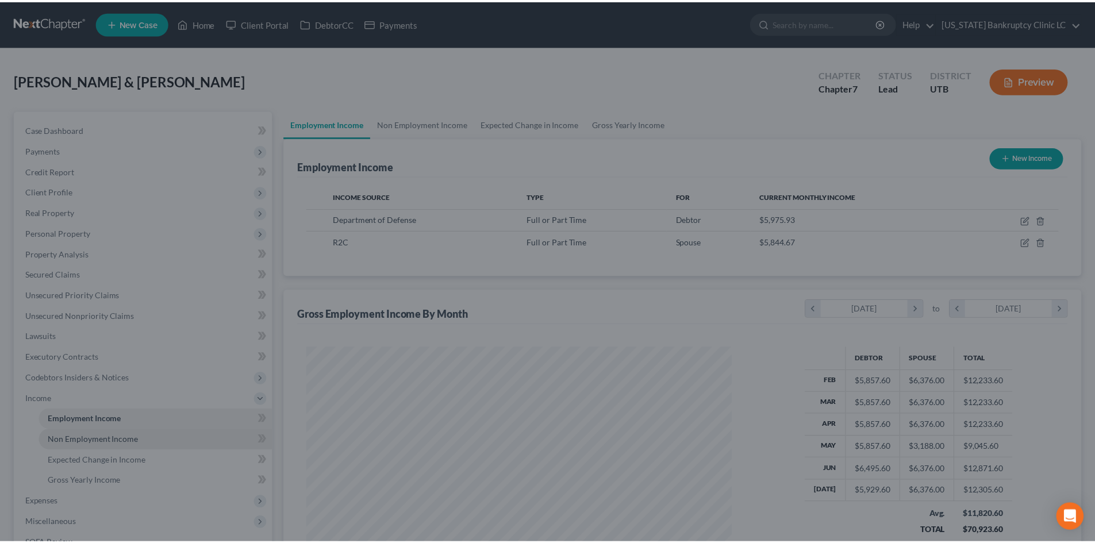
scroll to position [574723, 574485]
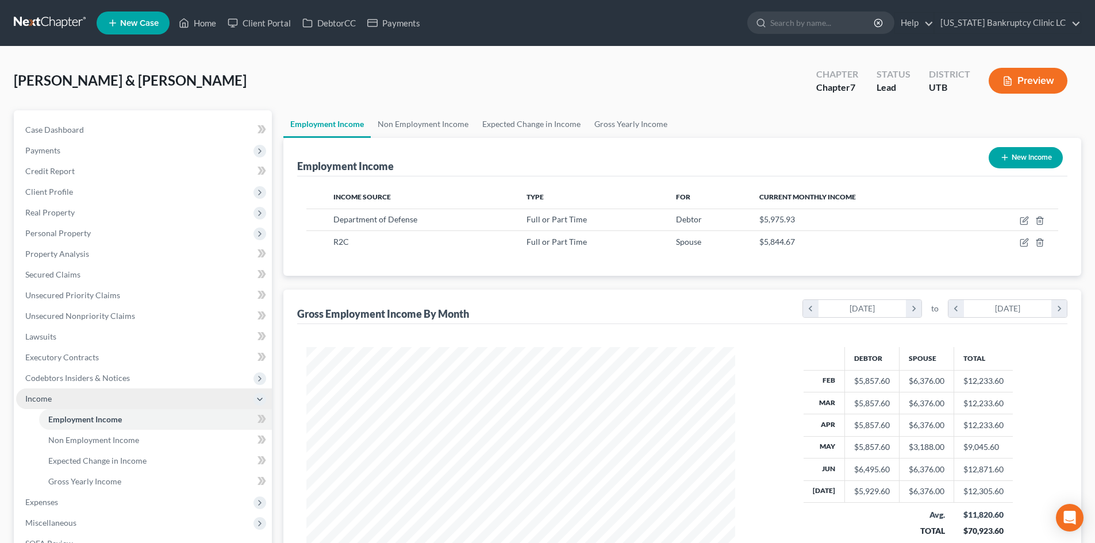
click at [70, 402] on span "Income" at bounding box center [144, 399] width 256 height 21
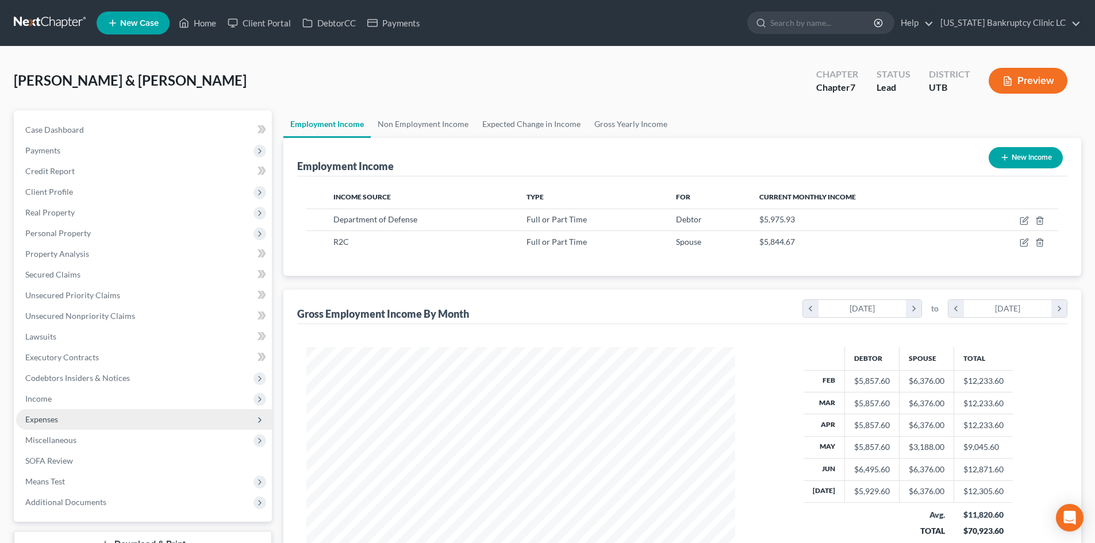
click at [69, 421] on span "Expenses" at bounding box center [144, 419] width 256 height 21
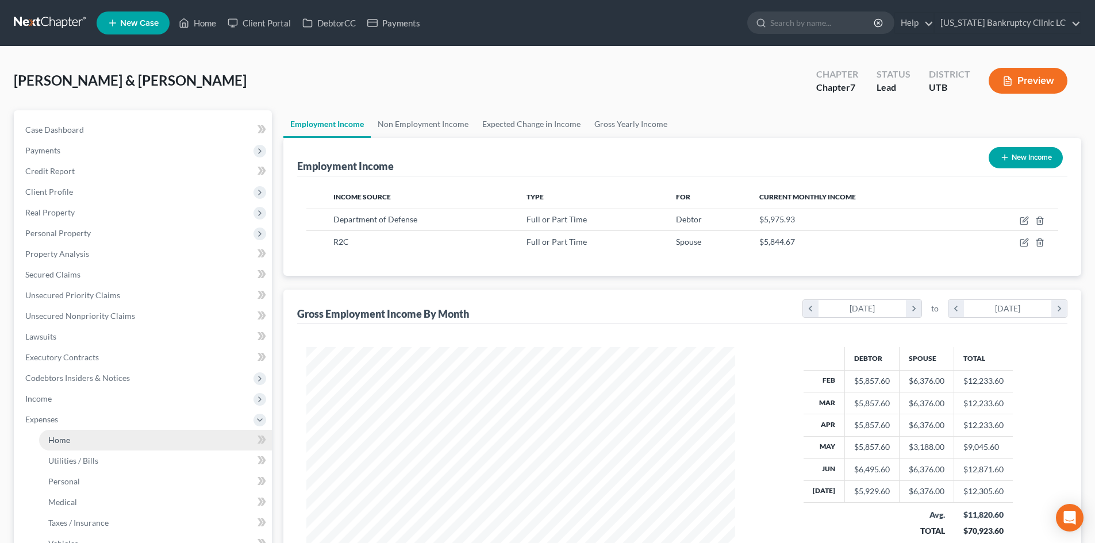
click at [74, 437] on link "Home" at bounding box center [155, 440] width 233 height 21
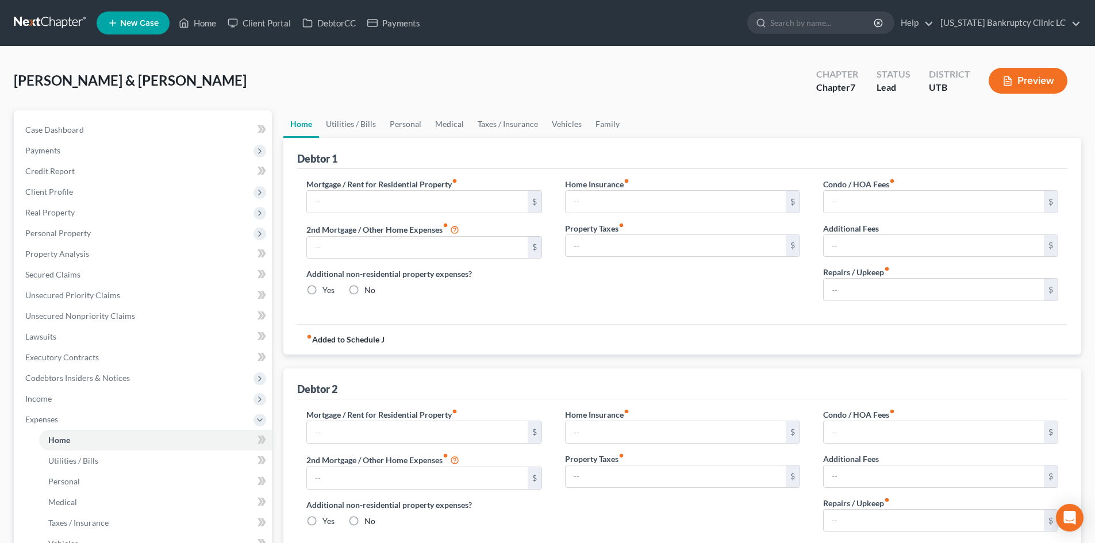
type input "250.00"
type input "0.00"
radio input "true"
type input "25.00"
type input "0.00"
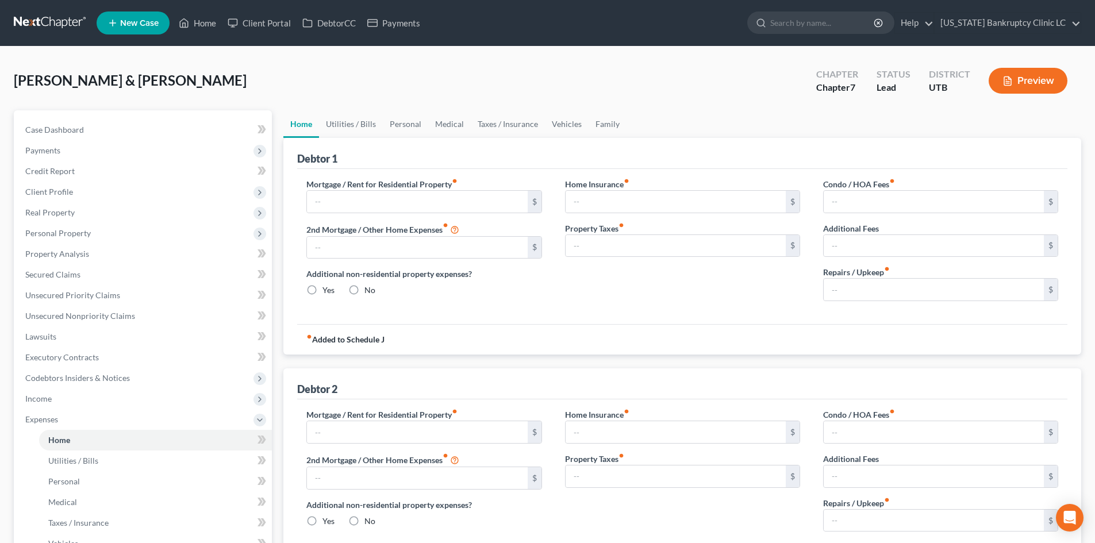
type input "0.00"
type input "800.00"
type input "2,000.00"
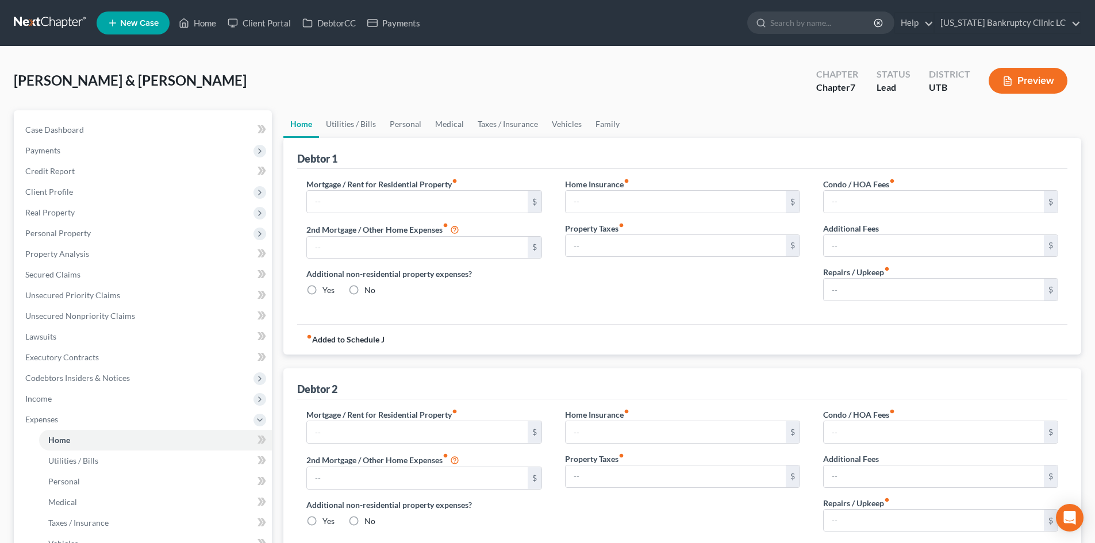
radio input "true"
type input "0.00"
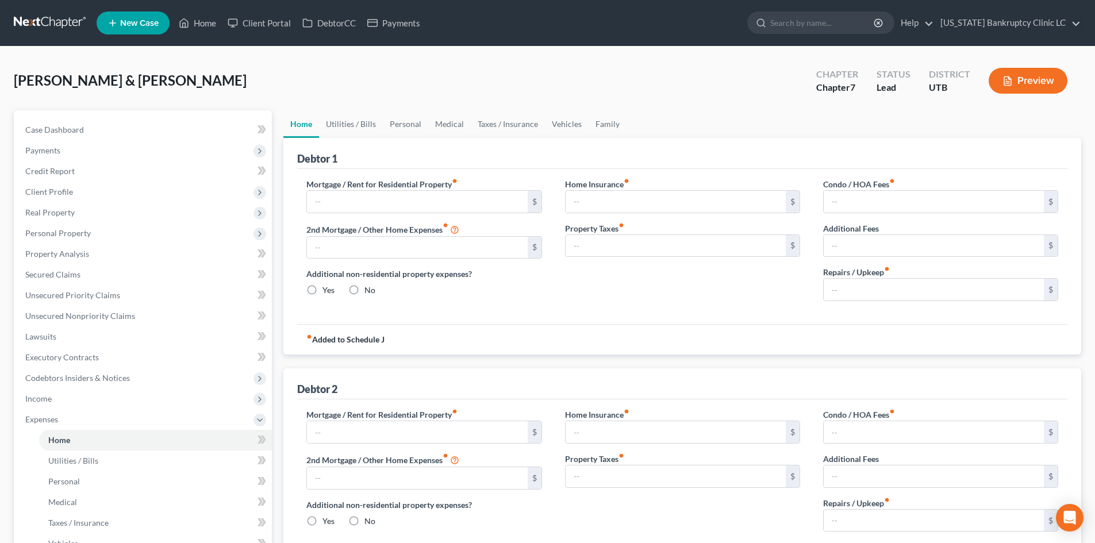
type input "0.00"
click at [444, 120] on link "Medical" at bounding box center [449, 124] width 43 height 28
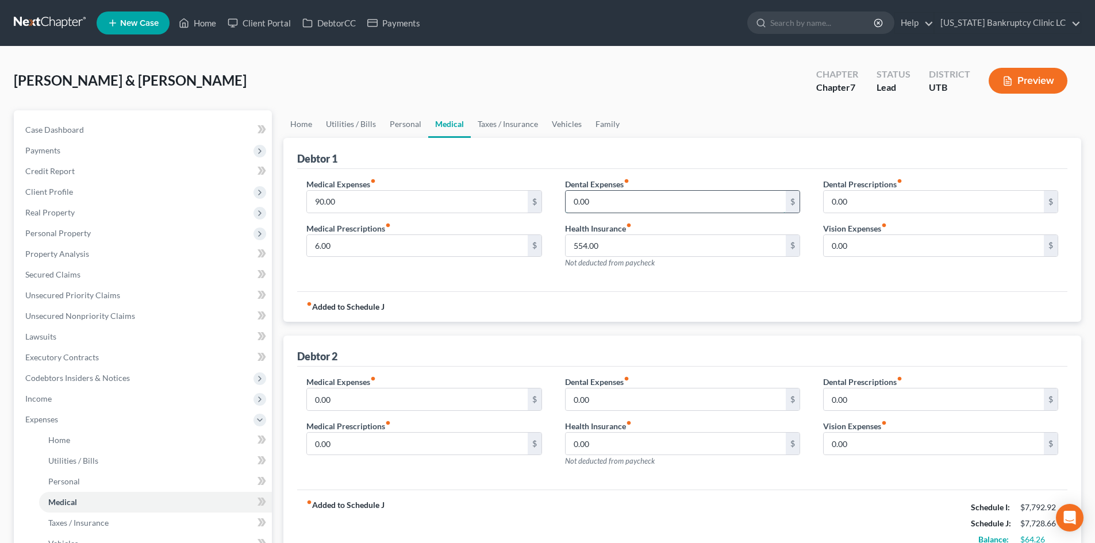
click at [621, 206] on input "0.00" at bounding box center [676, 202] width 220 height 22
click at [602, 247] on input "554.00" at bounding box center [676, 246] width 220 height 22
click at [672, 299] on div "fiber_manual_record Added to Schedule J" at bounding box center [682, 306] width 770 height 30
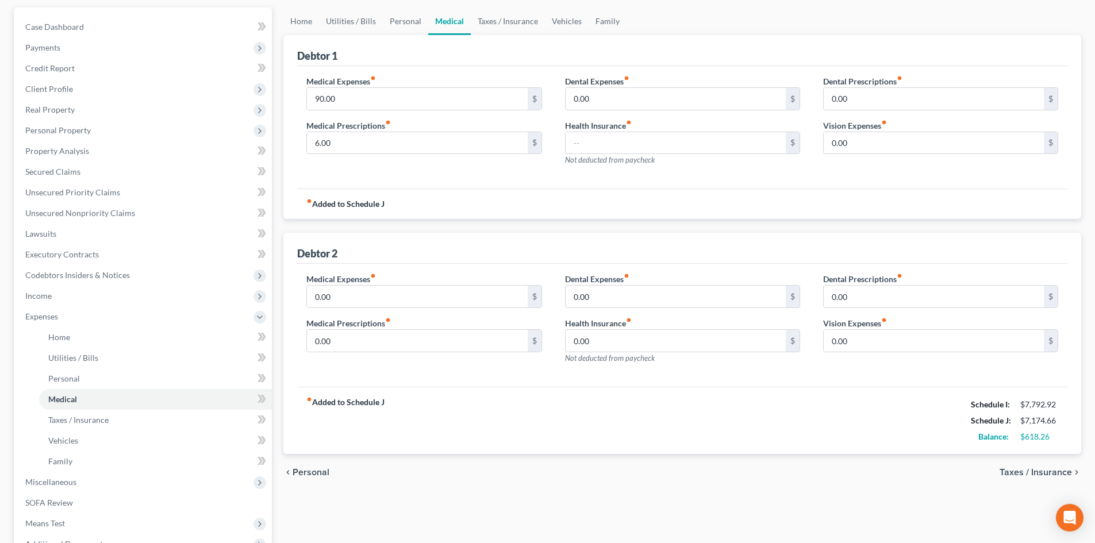
scroll to position [115, 0]
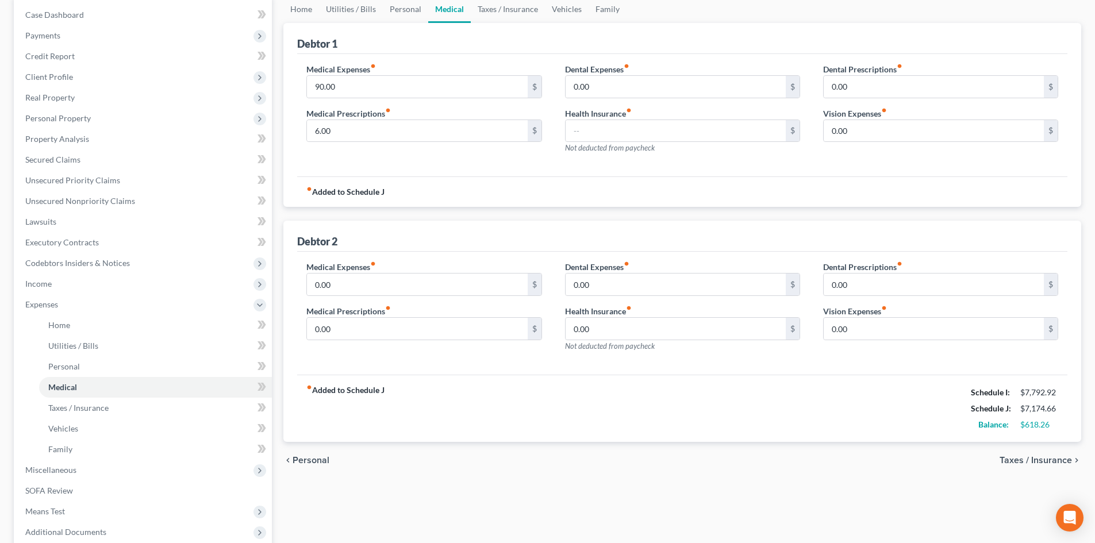
click at [699, 407] on div "fiber_manual_record Added to Schedule J Schedule I: $7,792.92 Schedule J: $7,17…" at bounding box center [682, 408] width 770 height 67
click at [302, 13] on link "Home" at bounding box center [301, 9] width 36 height 28
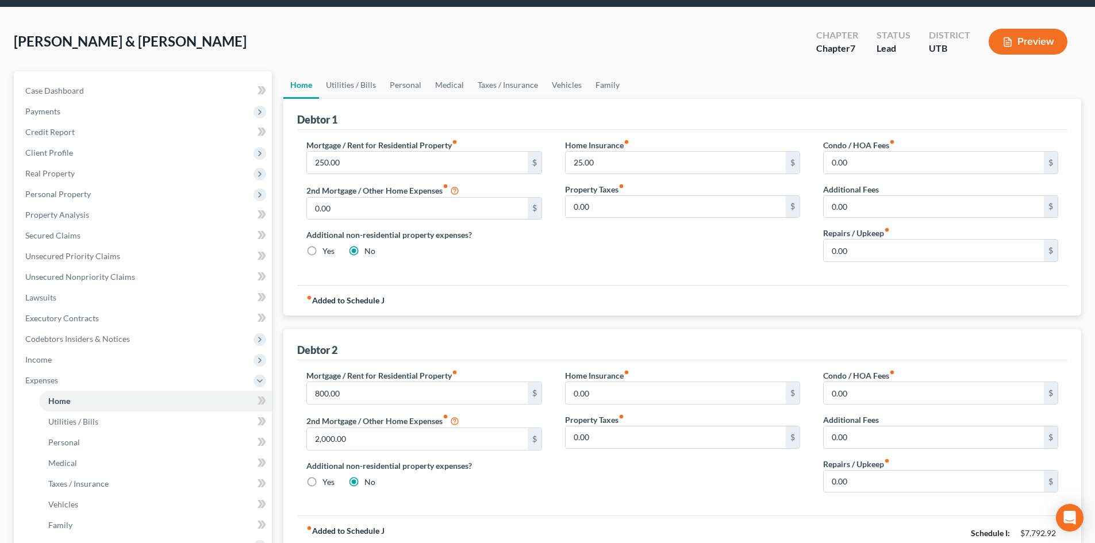
scroll to position [115, 0]
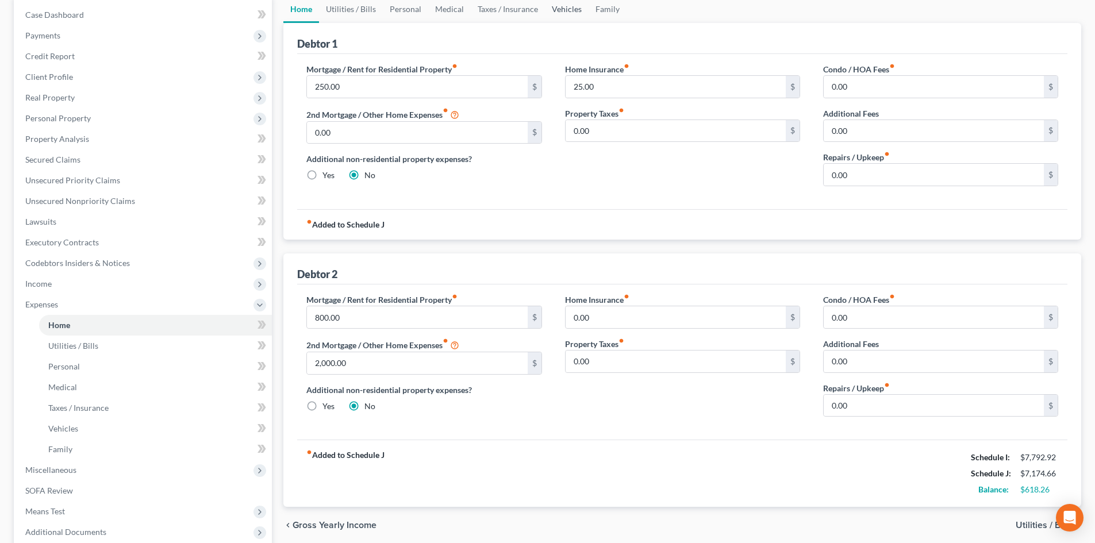
click at [550, 11] on link "Vehicles" at bounding box center [567, 9] width 44 height 28
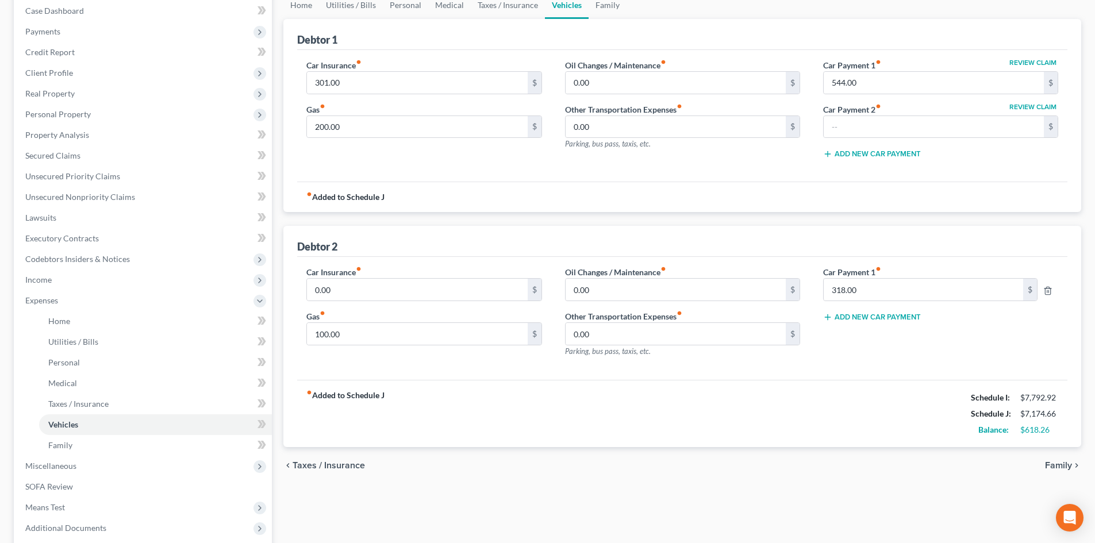
scroll to position [118, 0]
click at [463, 416] on div "fiber_manual_record Added to Schedule J Schedule I: $7,792.92 Schedule J: $7,17…" at bounding box center [682, 414] width 770 height 67
click at [289, 10] on link "Home" at bounding box center [301, 6] width 36 height 28
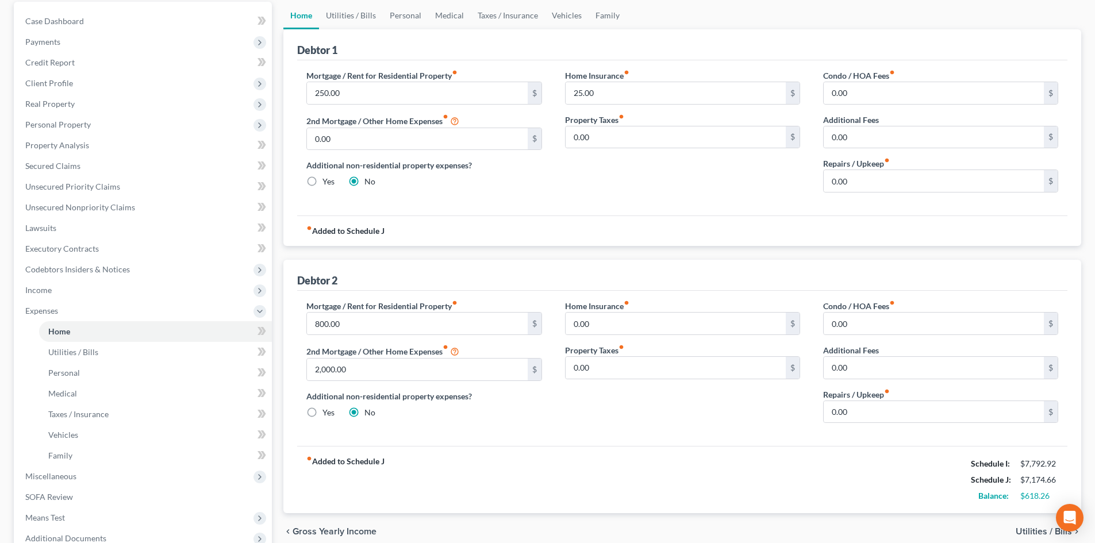
scroll to position [115, 0]
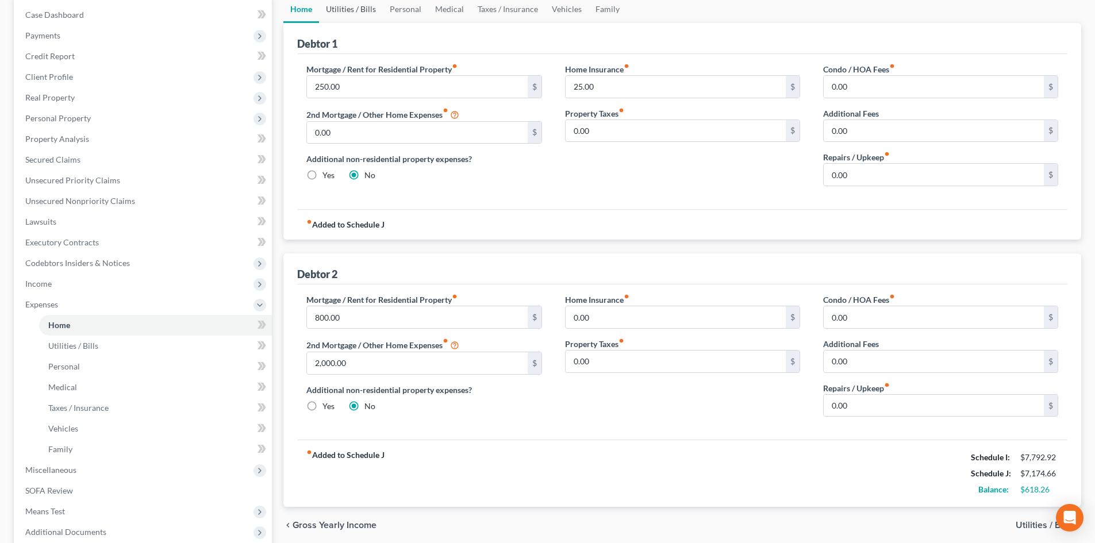
click at [364, 6] on link "Utilities / Bills" at bounding box center [351, 9] width 64 height 28
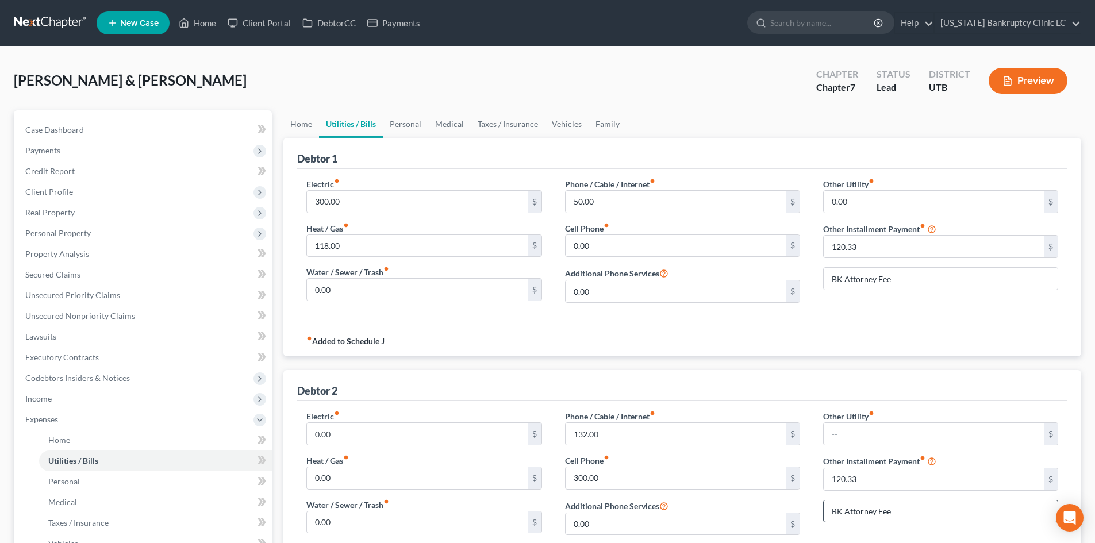
scroll to position [57, 0]
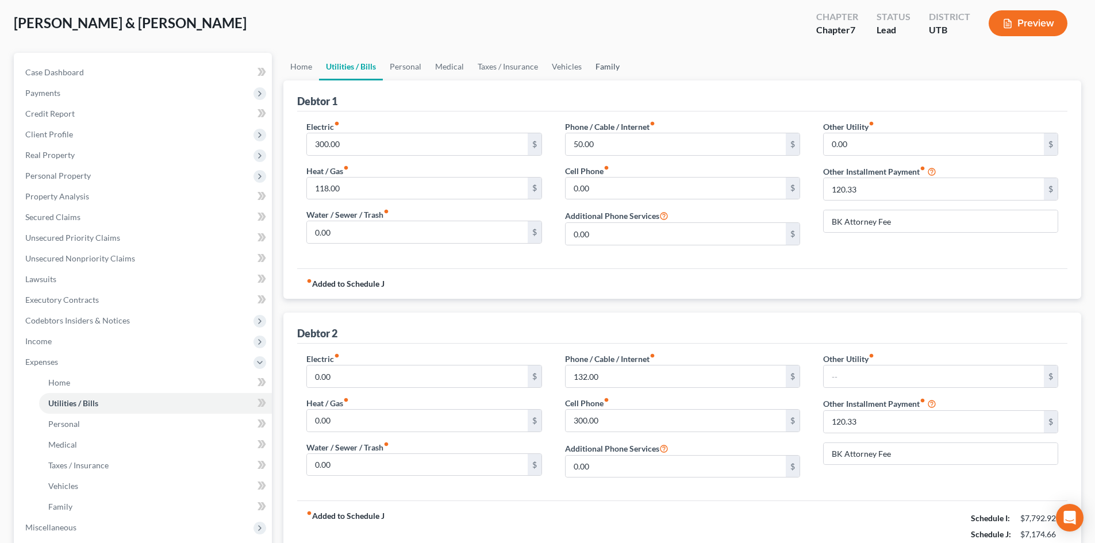
click at [618, 73] on link "Family" at bounding box center [608, 67] width 38 height 28
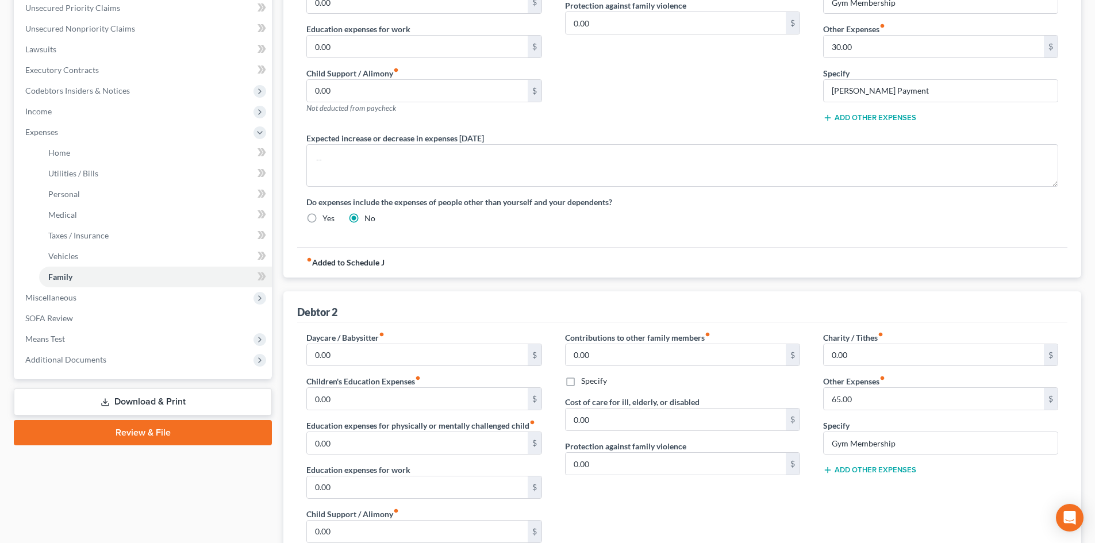
click at [876, 469] on button "Add Other Expenses" at bounding box center [869, 470] width 93 height 9
click at [880, 492] on input "0.00" at bounding box center [934, 488] width 220 height 22
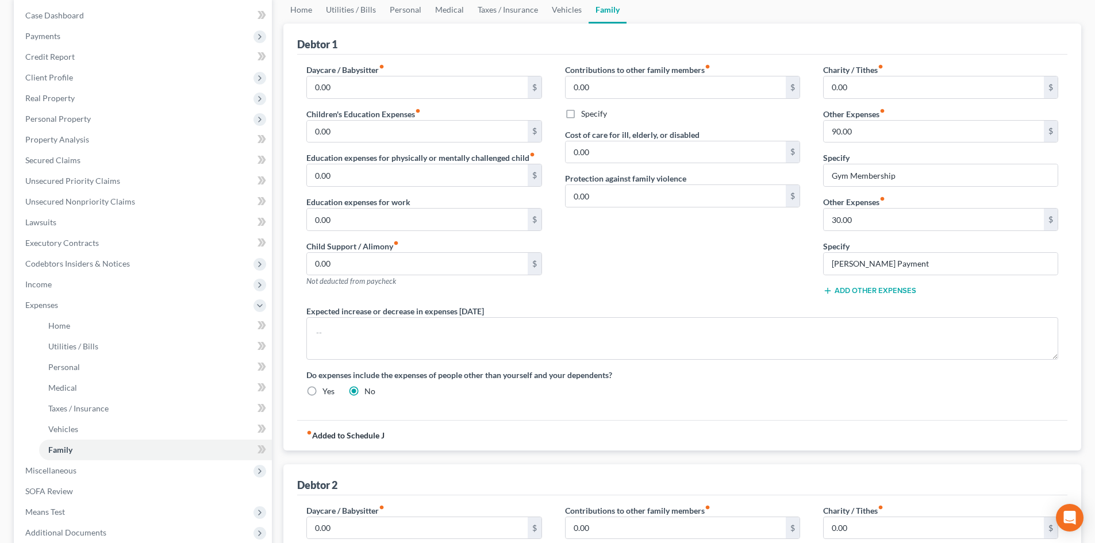
scroll to position [115, 0]
type input "60"
click at [893, 232] on div "Charity / Tithes fiber_manual_record 0.00 $ Other Expenses fiber_manual_record …" at bounding box center [941, 183] width 258 height 241
click at [891, 222] on input "30.00" at bounding box center [934, 219] width 220 height 22
type input "35"
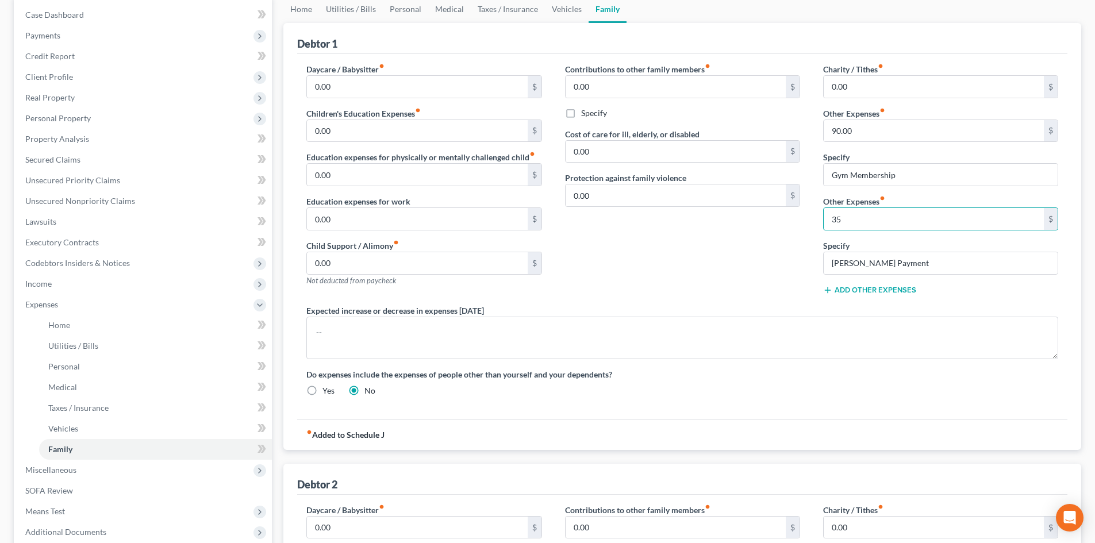
click at [731, 298] on div "Contributions to other family members fiber_manual_record 0.00 $ Specify Cost o…" at bounding box center [683, 183] width 258 height 241
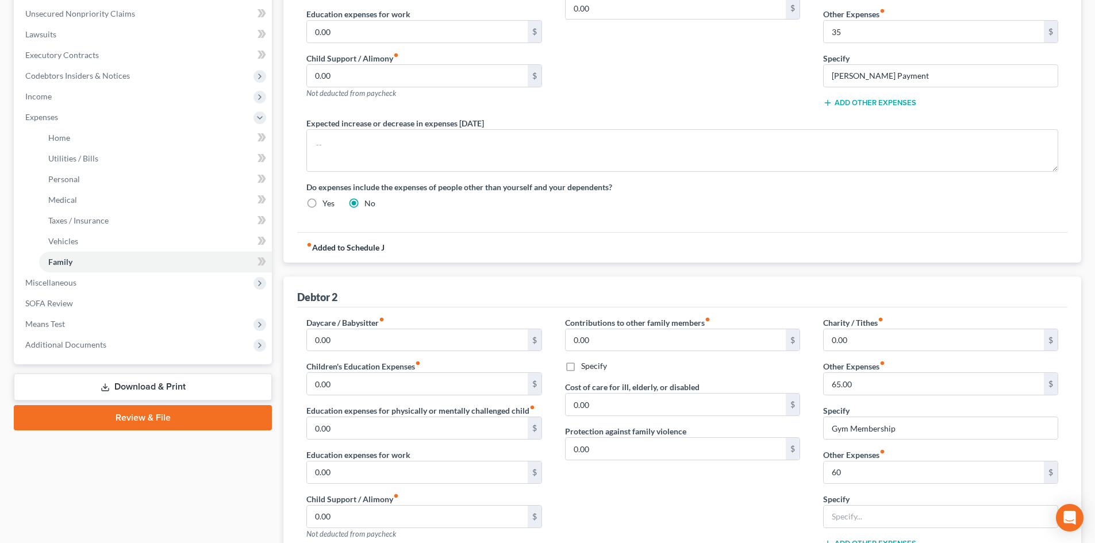
scroll to position [345, 0]
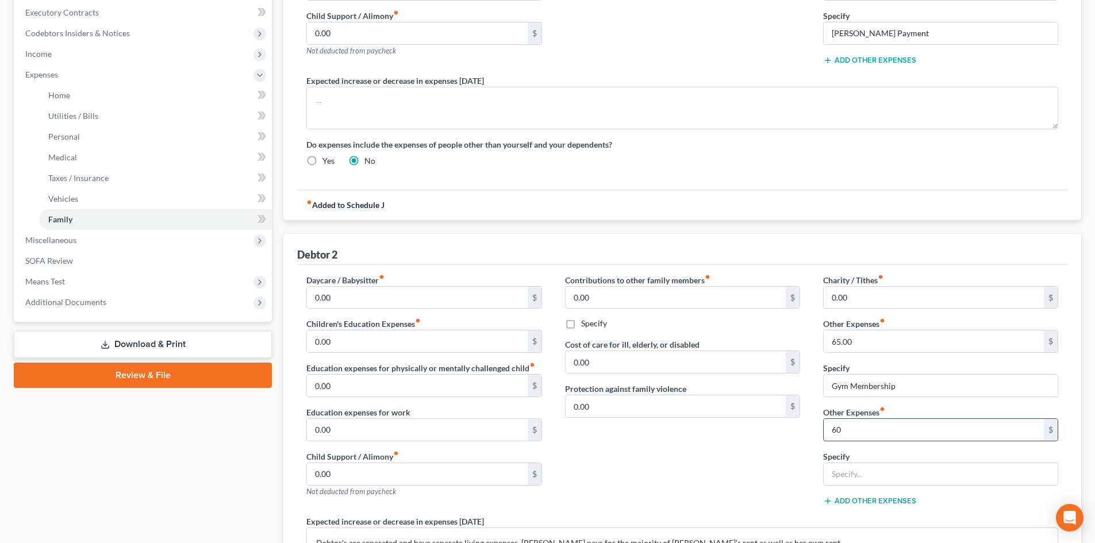
click at [882, 438] on input "60" at bounding box center [934, 430] width 220 height 22
type input "30"
click at [866, 466] on input "text" at bounding box center [941, 474] width 234 height 22
type input "RC Willey Payment"
click at [883, 432] on input "30" at bounding box center [934, 430] width 220 height 22
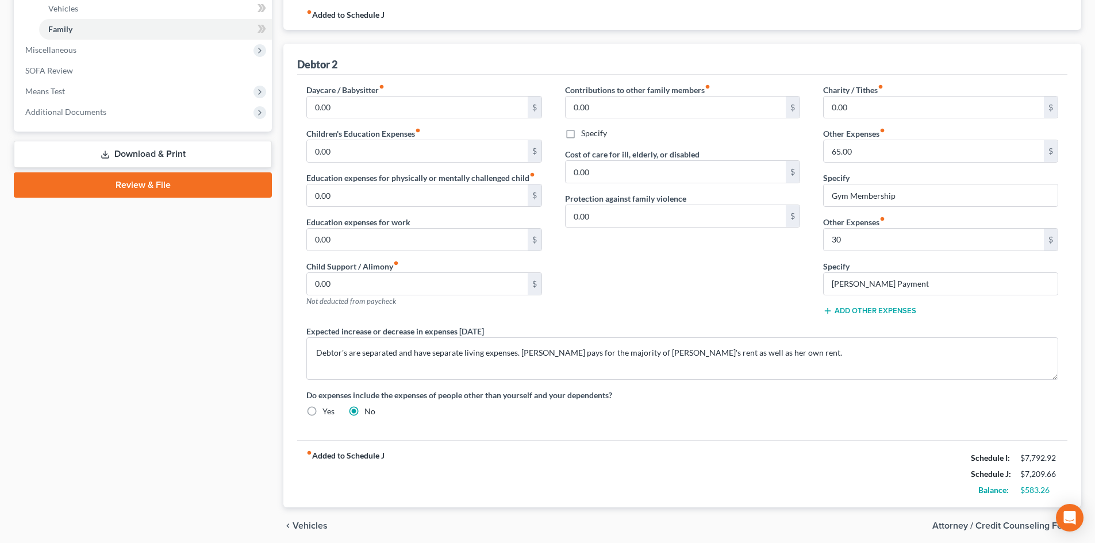
scroll to position [580, 0]
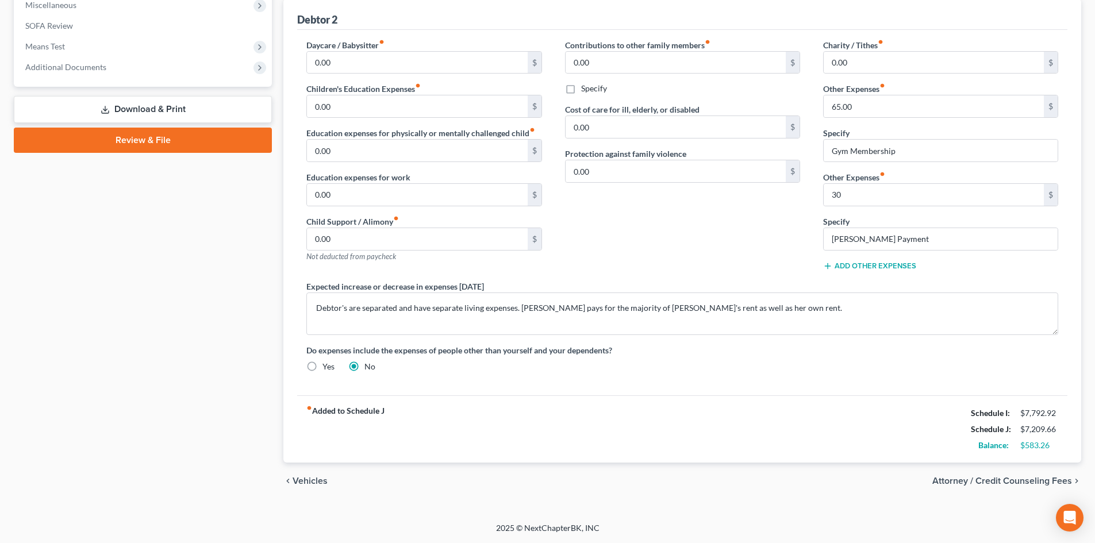
click at [828, 418] on div "fiber_manual_record Added to Schedule J Schedule I: $7,792.92 Schedule J: $7,20…" at bounding box center [682, 429] width 770 height 67
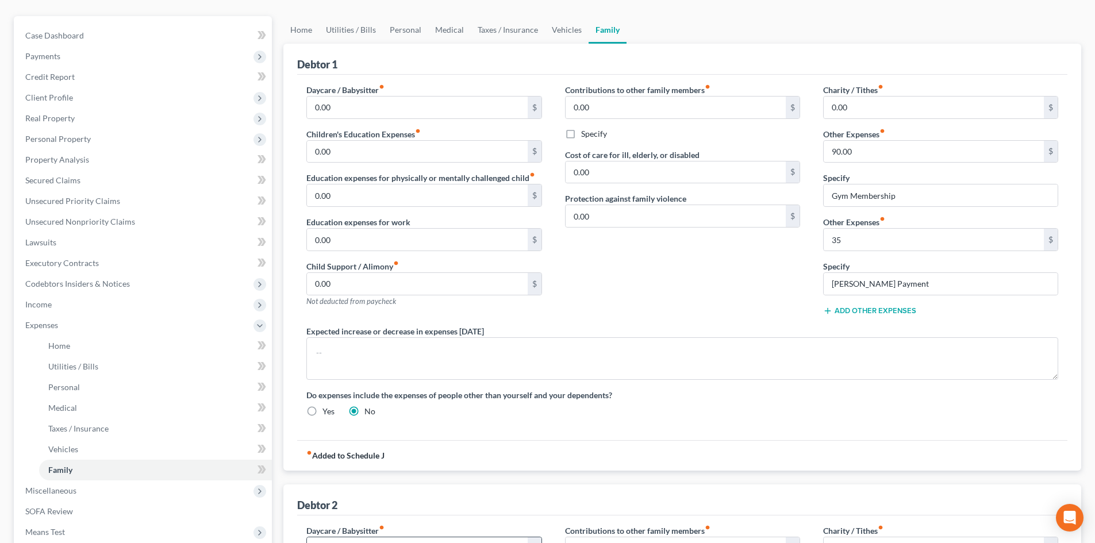
scroll to position [63, 0]
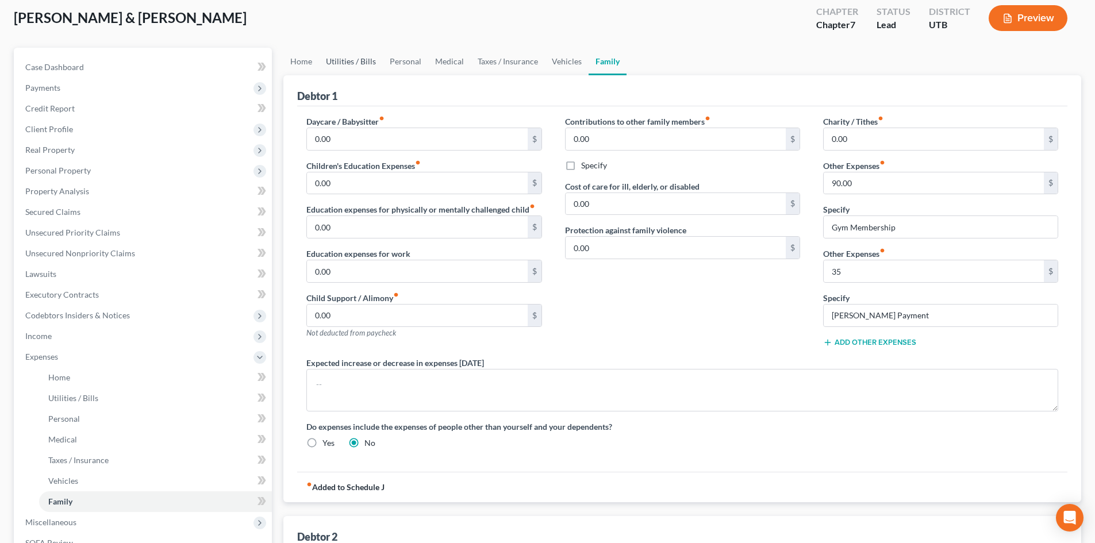
click at [333, 63] on link "Utilities / Bills" at bounding box center [351, 62] width 64 height 28
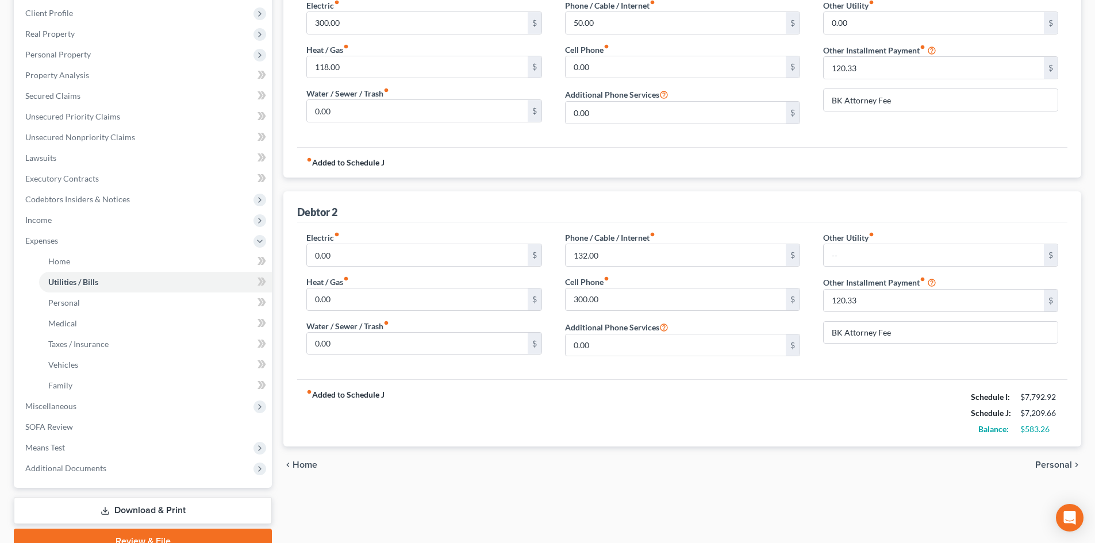
scroll to position [115, 0]
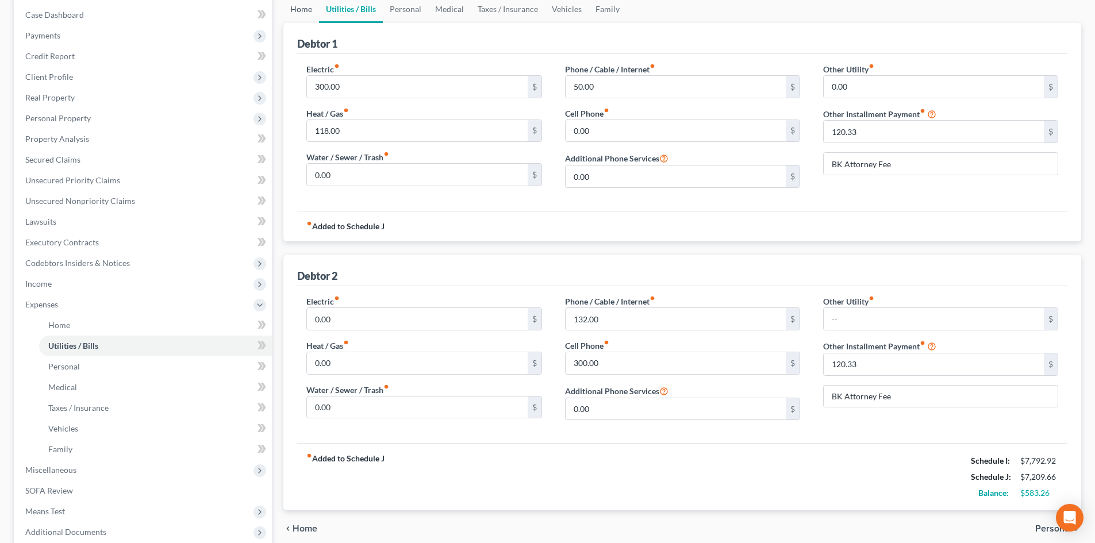
click at [292, 13] on link "Home" at bounding box center [301, 9] width 36 height 28
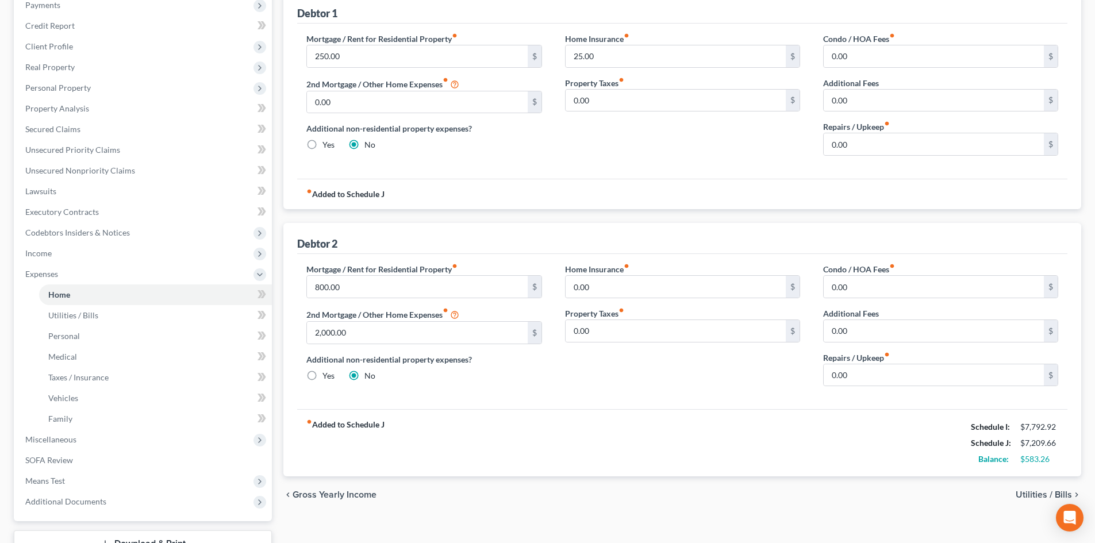
scroll to position [172, 0]
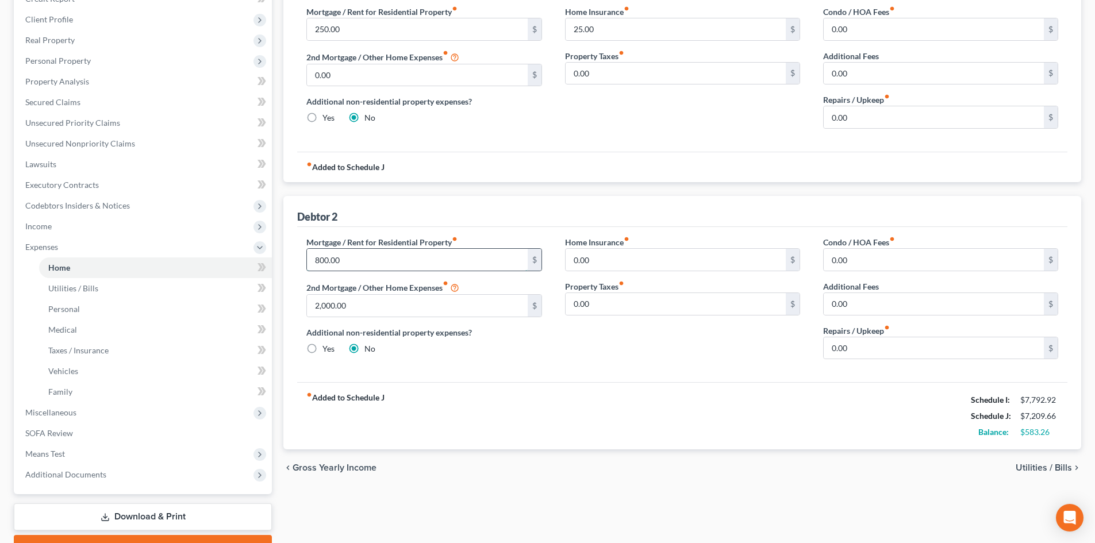
click at [394, 251] on input "800.00" at bounding box center [417, 260] width 220 height 22
type input "1,350"
click at [651, 405] on div "fiber_manual_record Added to Schedule J Schedule I: $7,792.92 Schedule J: $7,75…" at bounding box center [682, 415] width 770 height 67
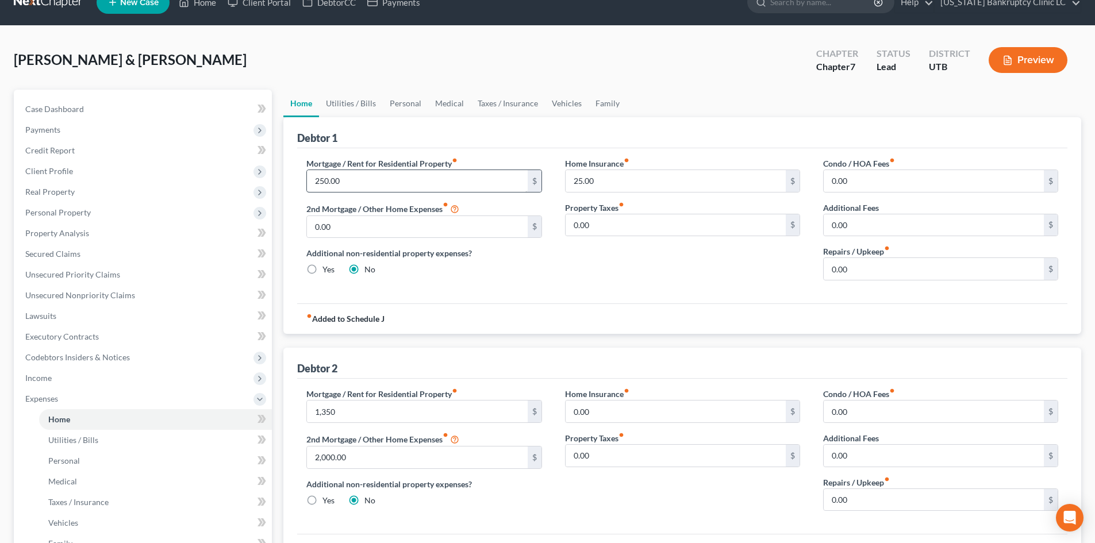
scroll to position [0, 0]
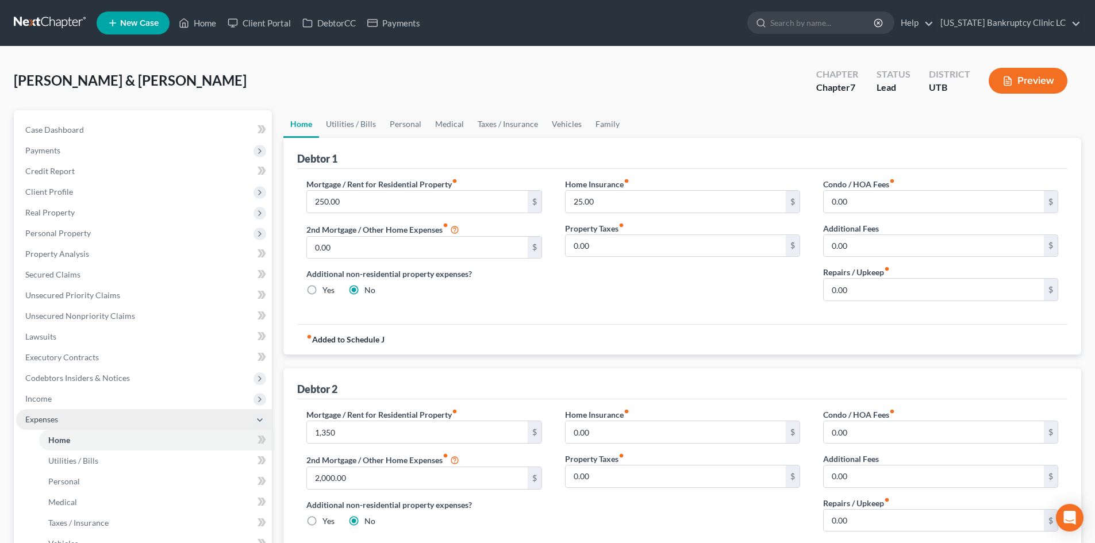
click at [45, 412] on span "Expenses" at bounding box center [144, 419] width 256 height 21
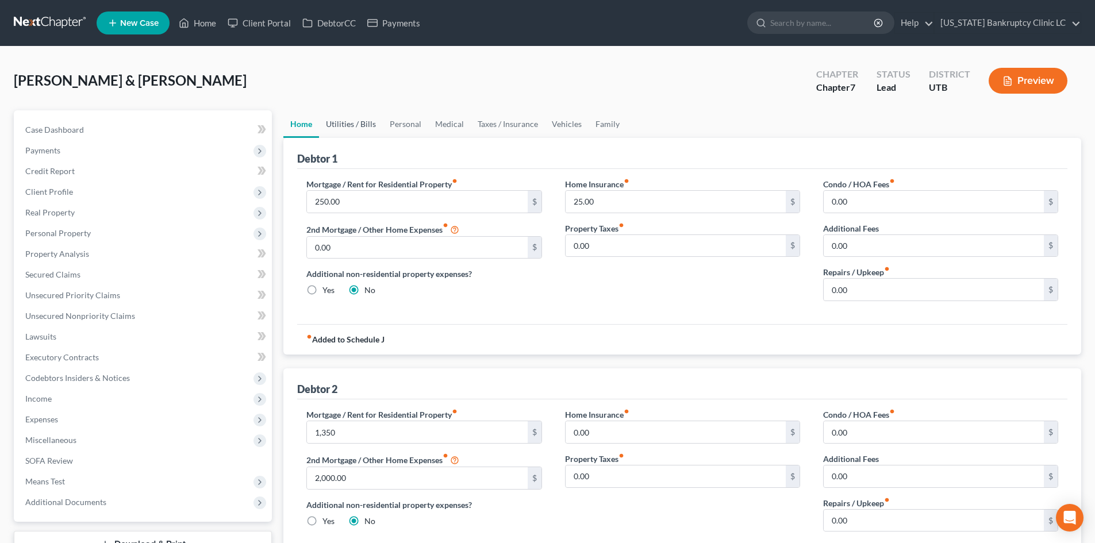
click at [359, 126] on link "Utilities / Bills" at bounding box center [351, 124] width 64 height 28
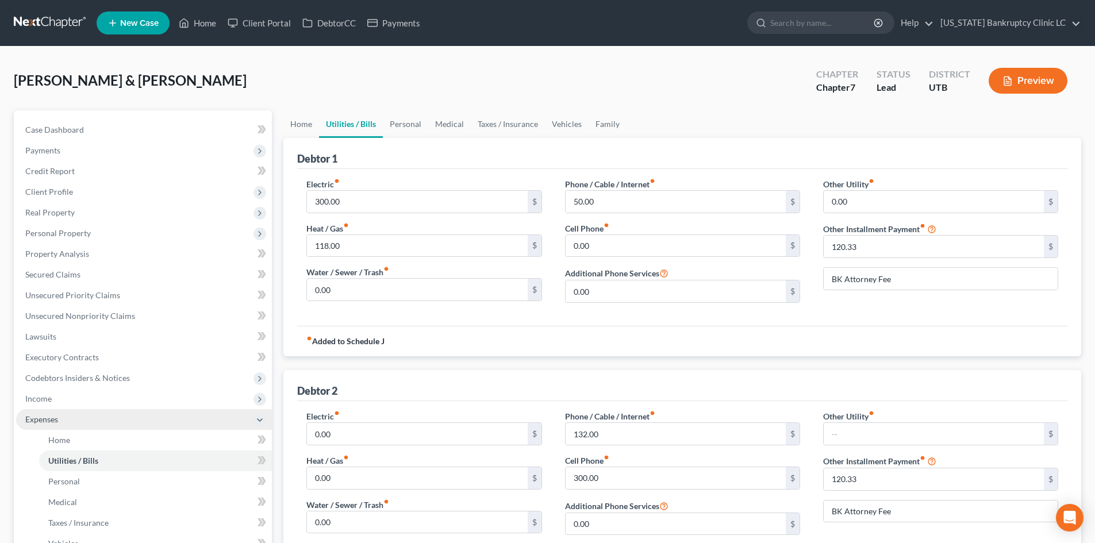
click at [66, 419] on span "Expenses" at bounding box center [144, 419] width 256 height 21
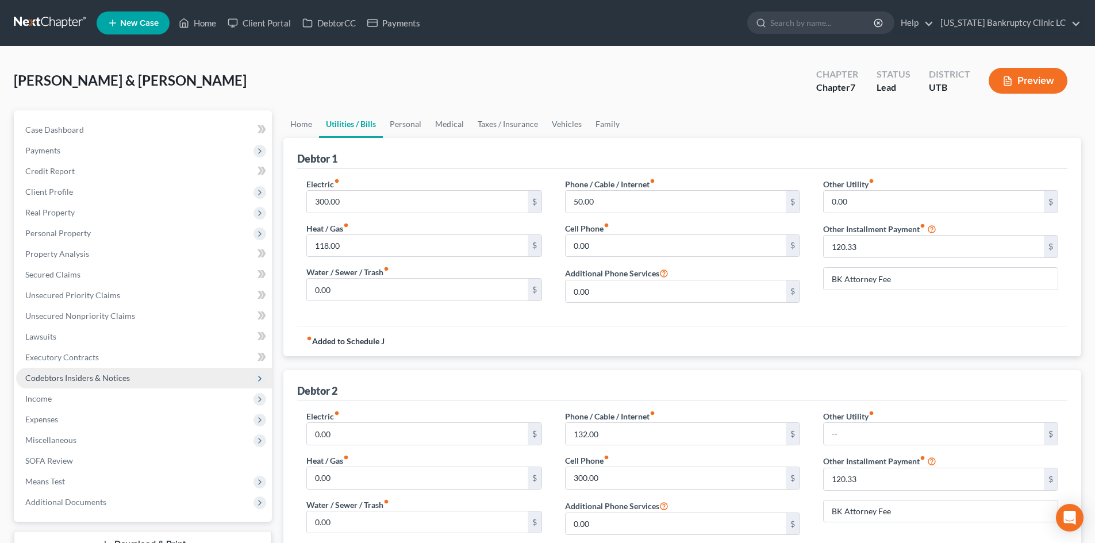
click at [70, 383] on span "Codebtors Insiders & Notices" at bounding box center [144, 378] width 256 height 21
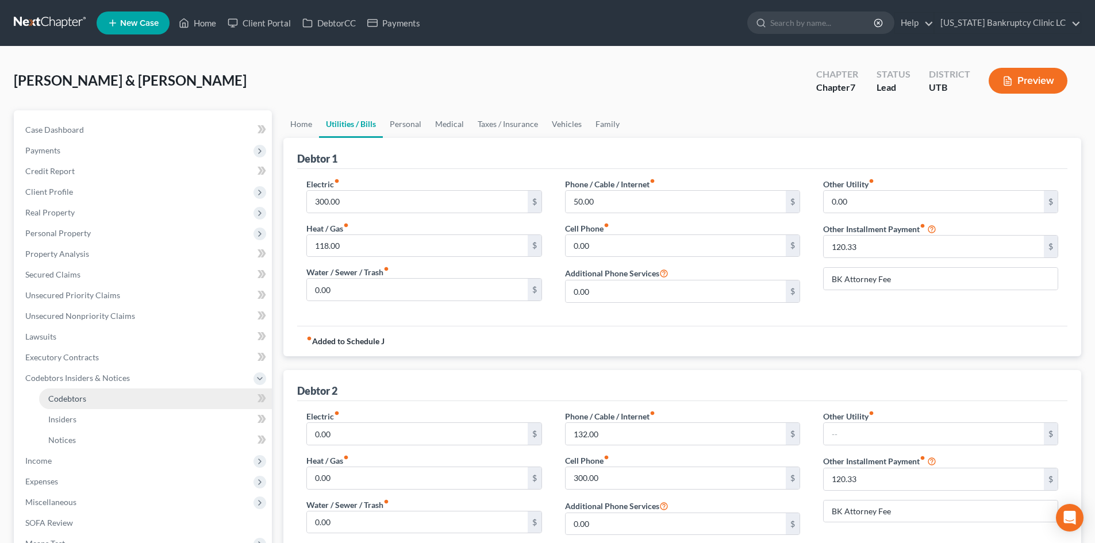
click at [72, 402] on span "Codebtors" at bounding box center [67, 399] width 38 height 10
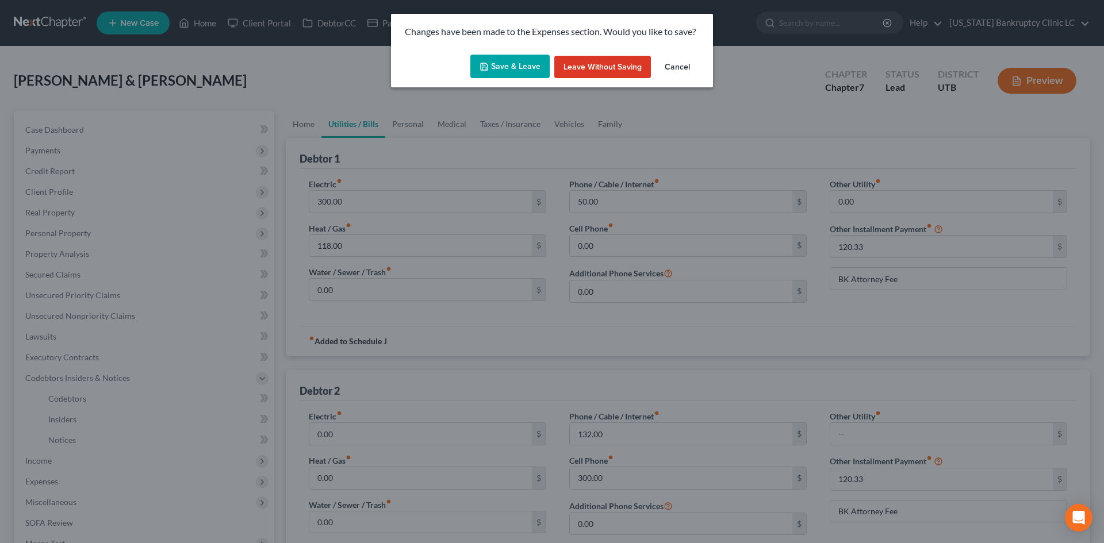
click at [505, 61] on button "Save & Leave" at bounding box center [509, 67] width 79 height 24
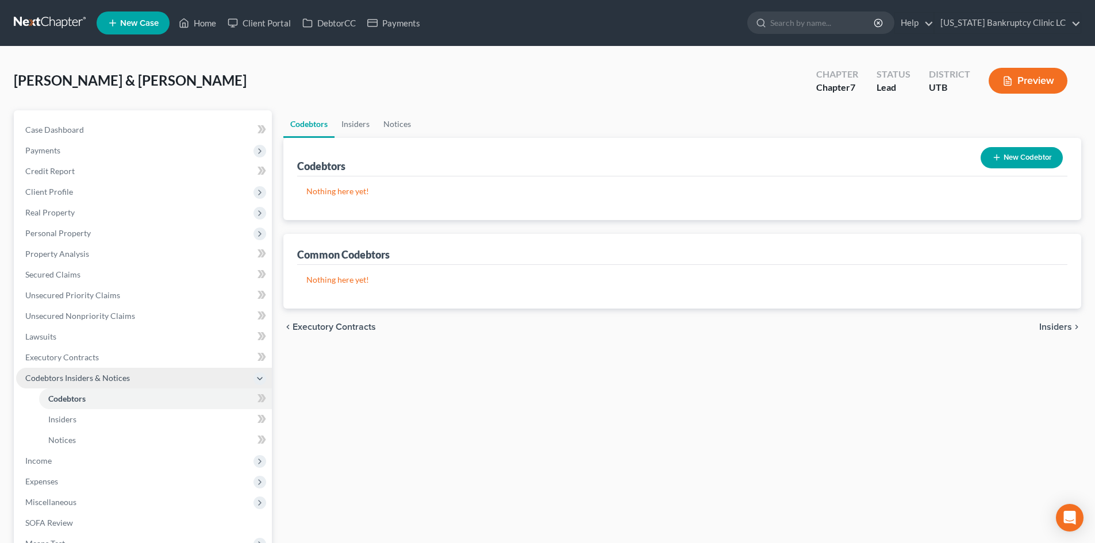
click at [60, 387] on span "Codebtors Insiders & Notices" at bounding box center [144, 378] width 256 height 21
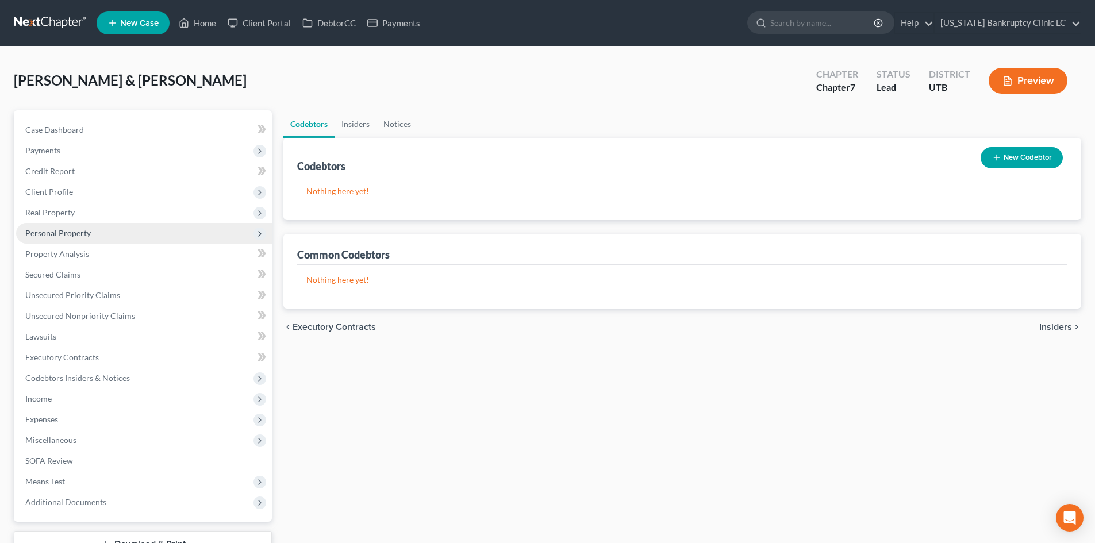
click at [107, 235] on span "Personal Property" at bounding box center [144, 233] width 256 height 21
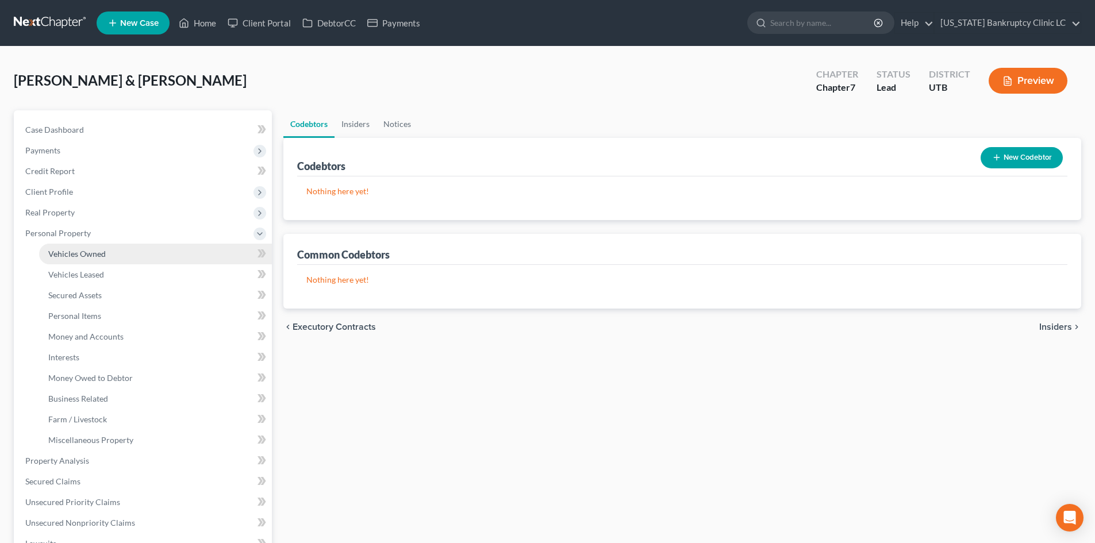
click at [107, 254] on link "Vehicles Owned" at bounding box center [155, 254] width 233 height 21
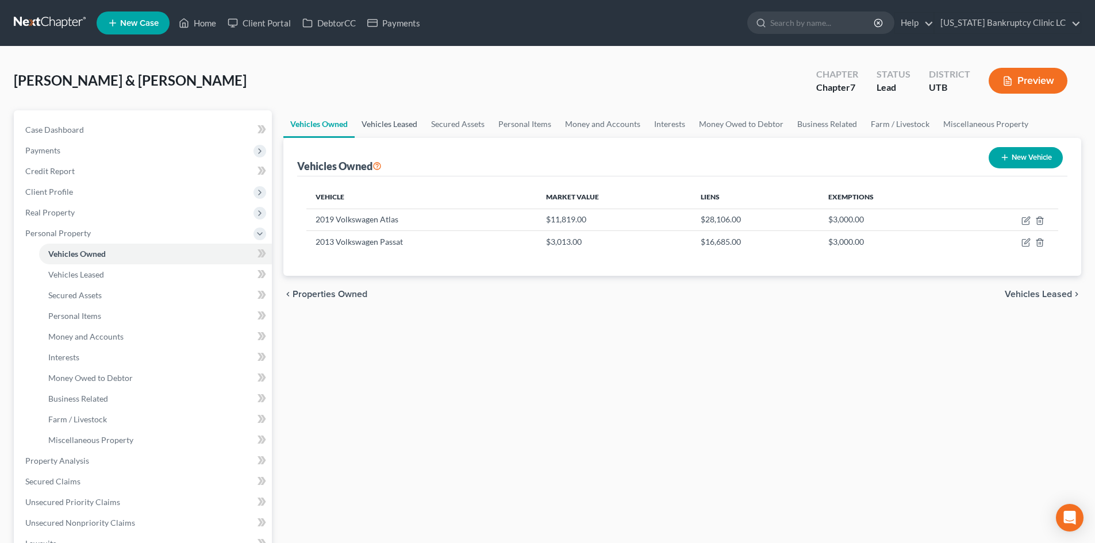
click at [400, 124] on link "Vehicles Leased" at bounding box center [390, 124] width 70 height 28
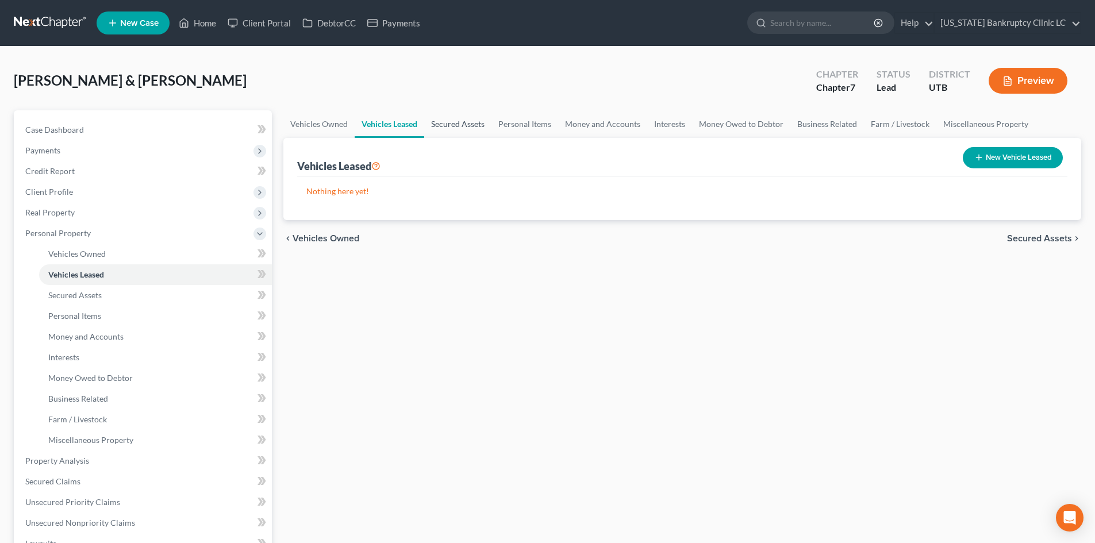
click at [463, 122] on link "Secured Assets" at bounding box center [457, 124] width 67 height 28
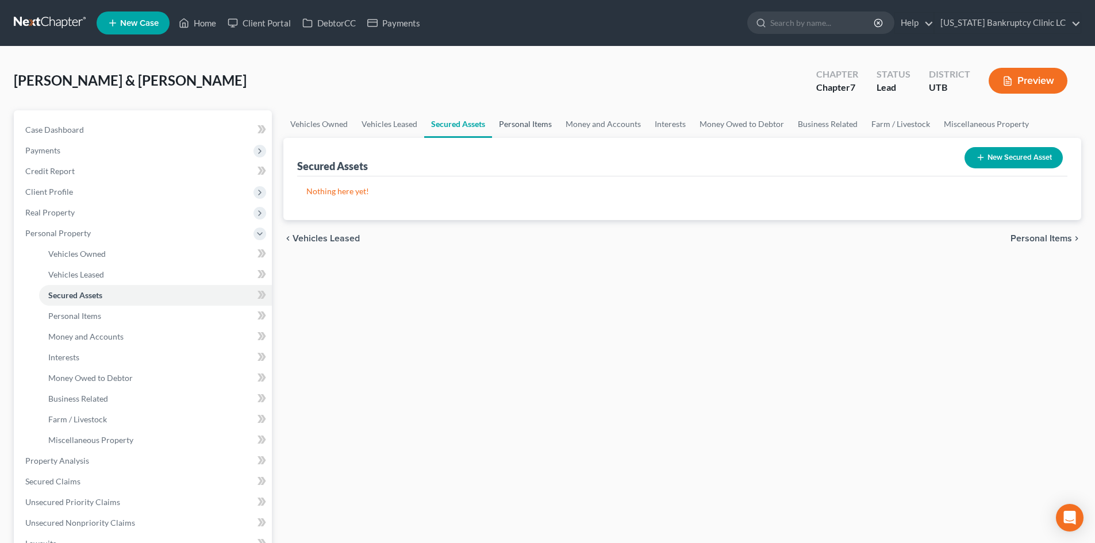
click at [537, 127] on link "Personal Items" at bounding box center [525, 124] width 67 height 28
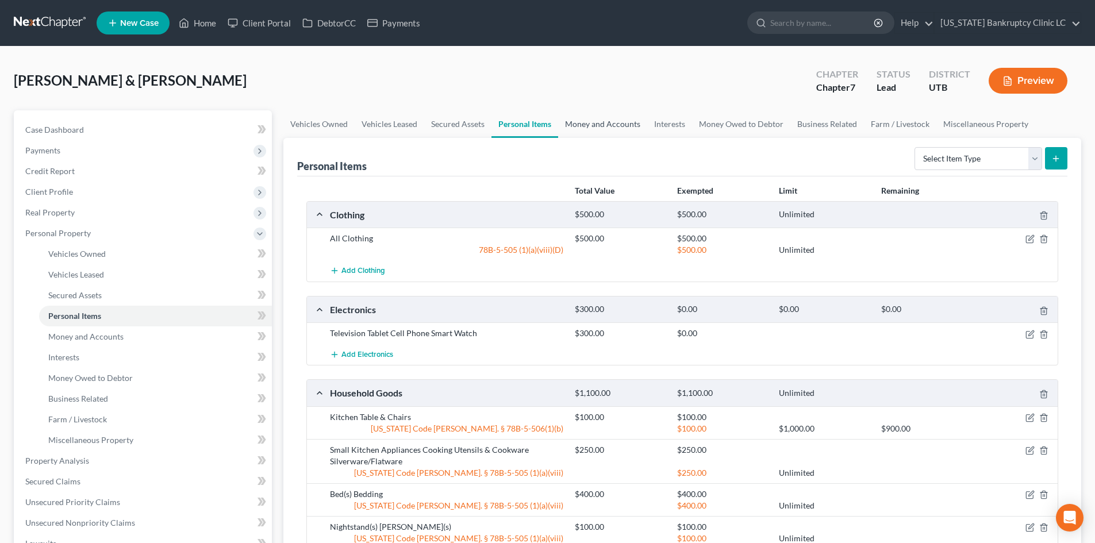
click at [593, 112] on link "Money and Accounts" at bounding box center [602, 124] width 89 height 28
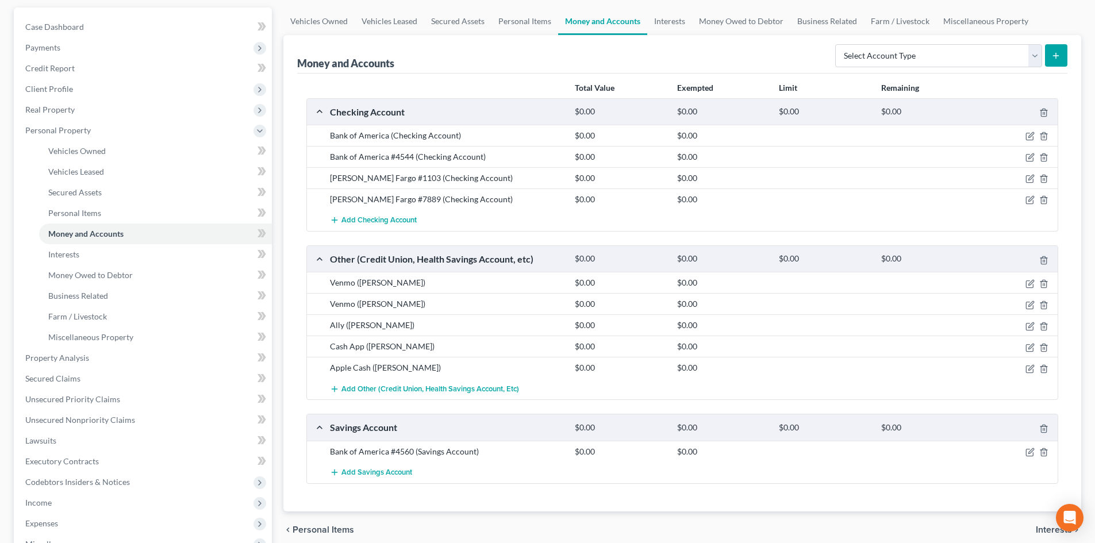
scroll to position [230, 0]
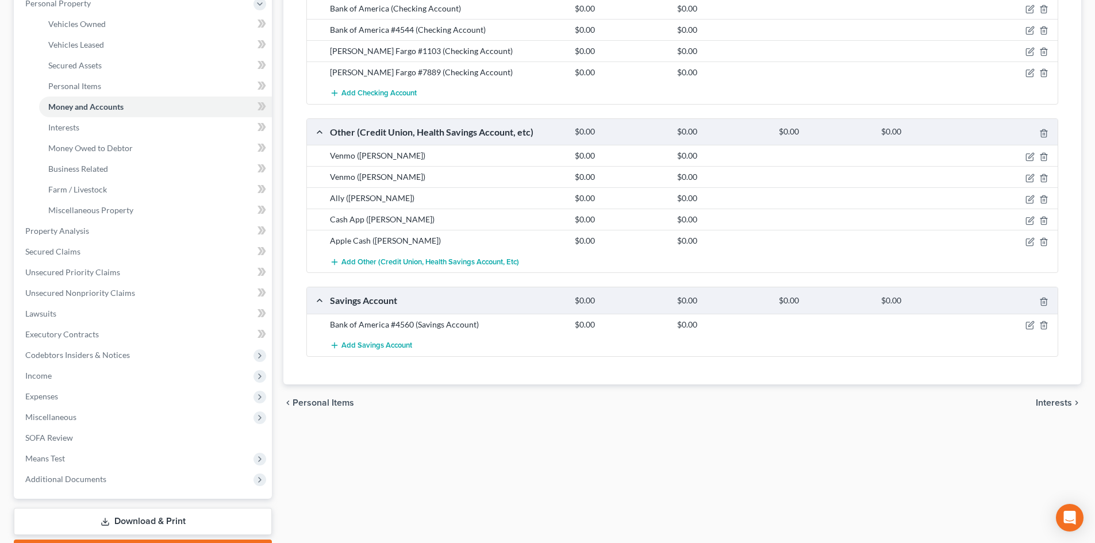
click at [815, 465] on div "Vehicles Owned Vehicles Leased Secured Assets Personal Items Money and Accounts…" at bounding box center [683, 222] width 810 height 685
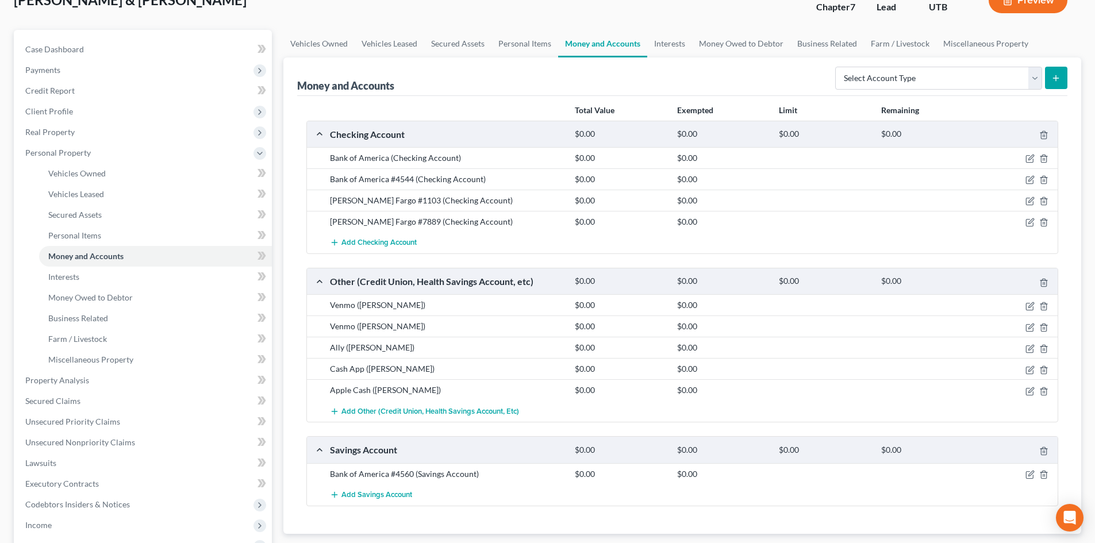
scroll to position [0, 0]
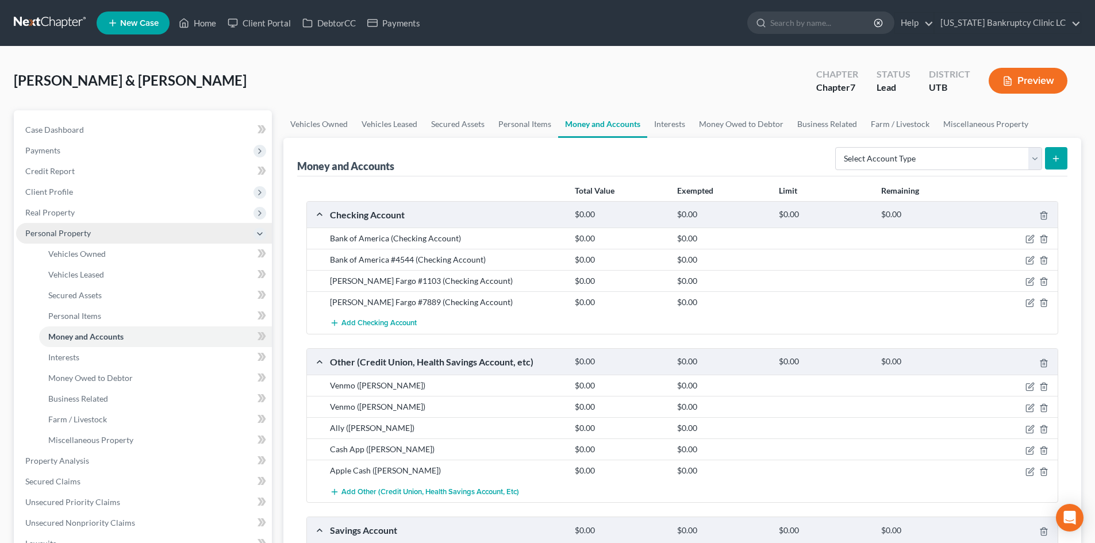
click at [102, 236] on span "Personal Property" at bounding box center [144, 233] width 256 height 21
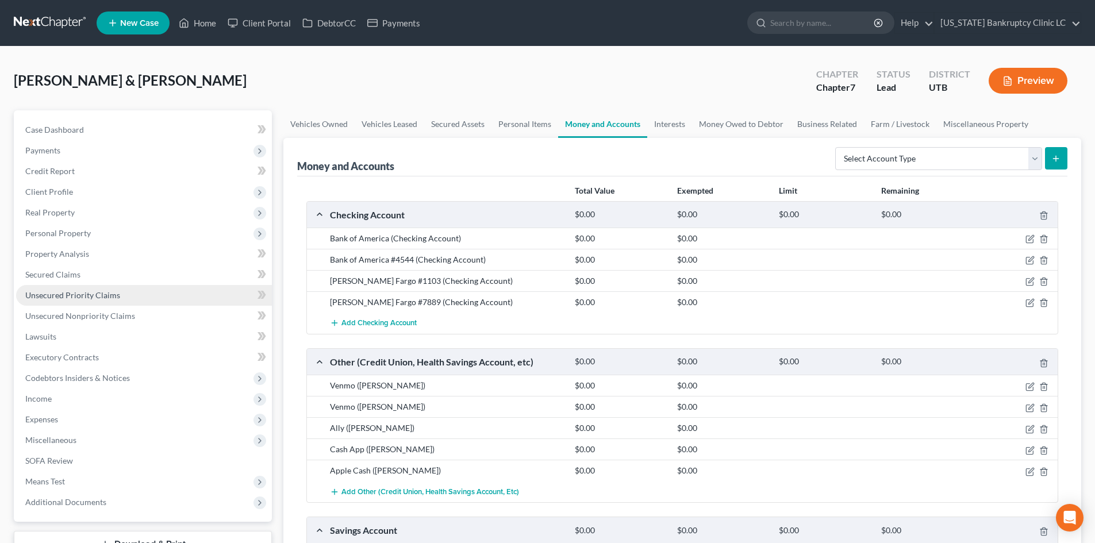
click at [107, 298] on span "Unsecured Priority Claims" at bounding box center [72, 295] width 95 height 10
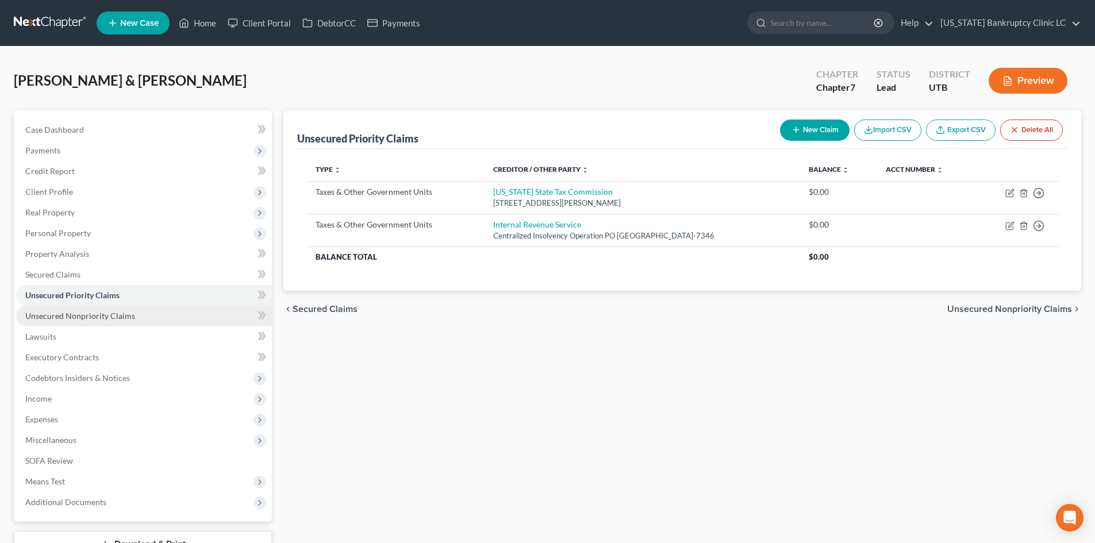
click at [112, 321] on link "Unsecured Nonpriority Claims" at bounding box center [144, 316] width 256 height 21
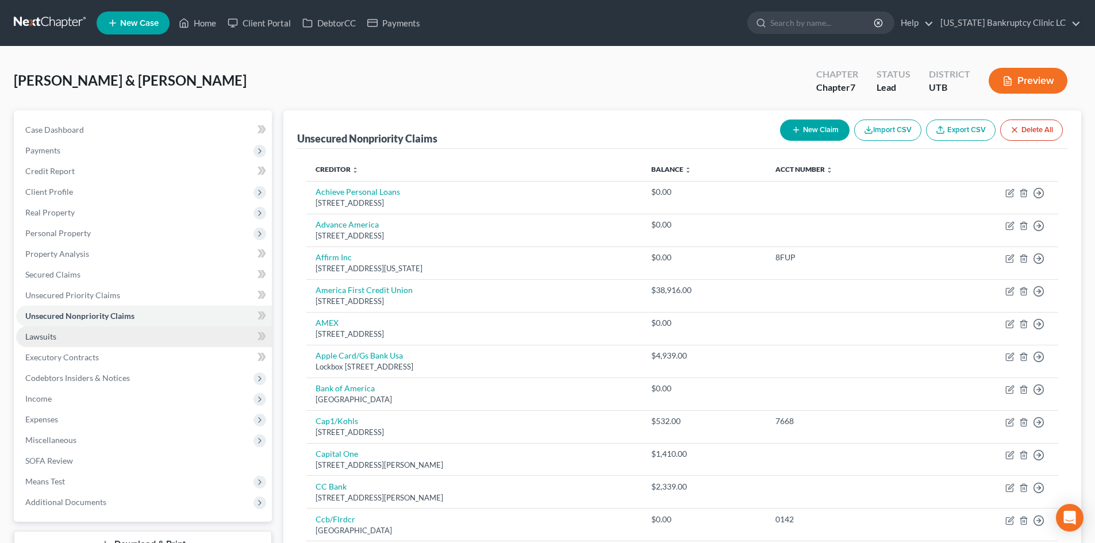
click at [118, 340] on link "Lawsuits" at bounding box center [144, 337] width 256 height 21
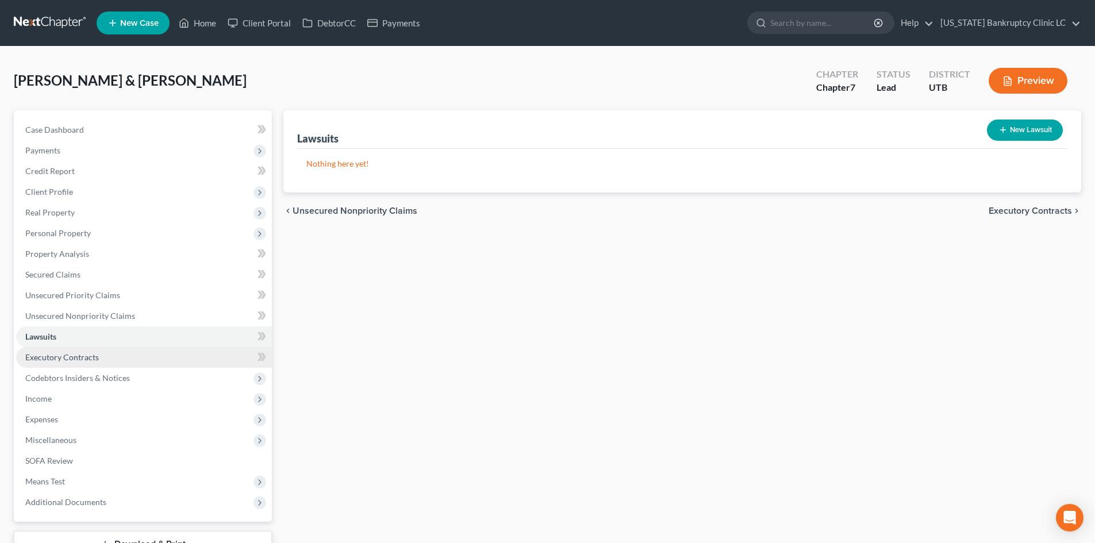
click at [75, 360] on span "Executory Contracts" at bounding box center [62, 357] width 74 height 10
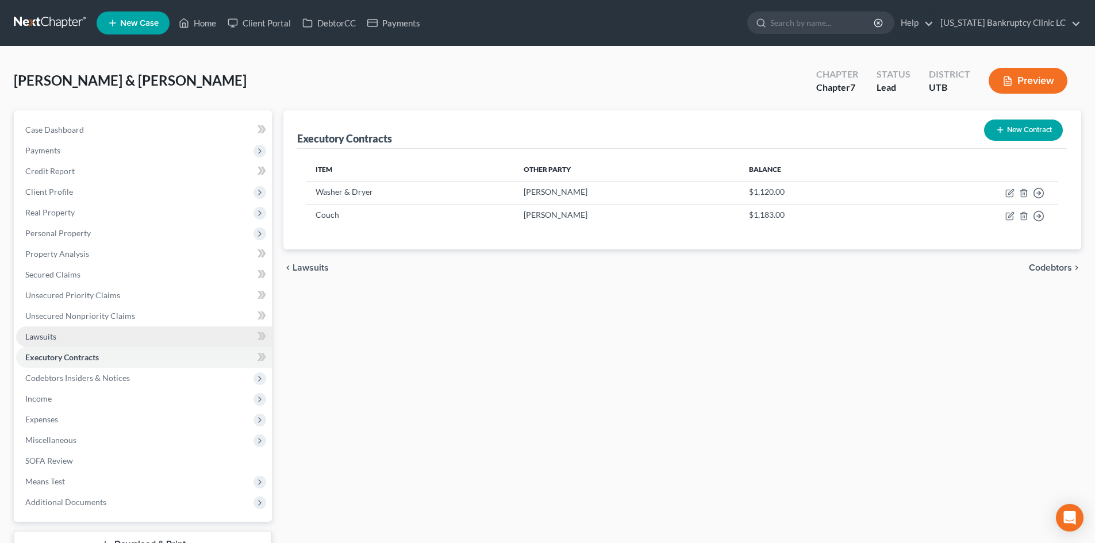
click at [83, 337] on link "Lawsuits" at bounding box center [144, 337] width 256 height 21
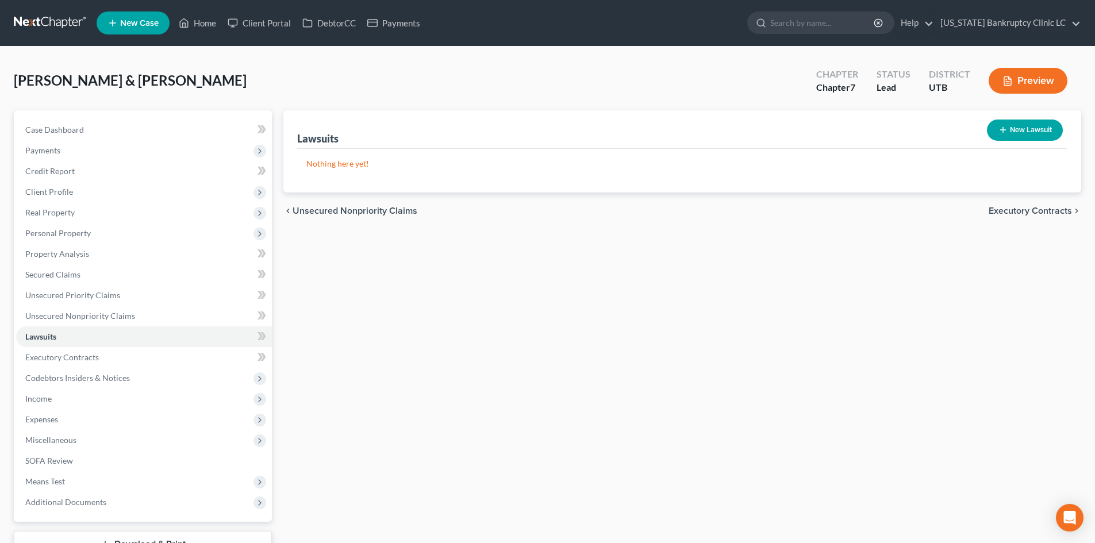
click at [1030, 133] on button "New Lawsuit" at bounding box center [1025, 130] width 76 height 21
select select "0"
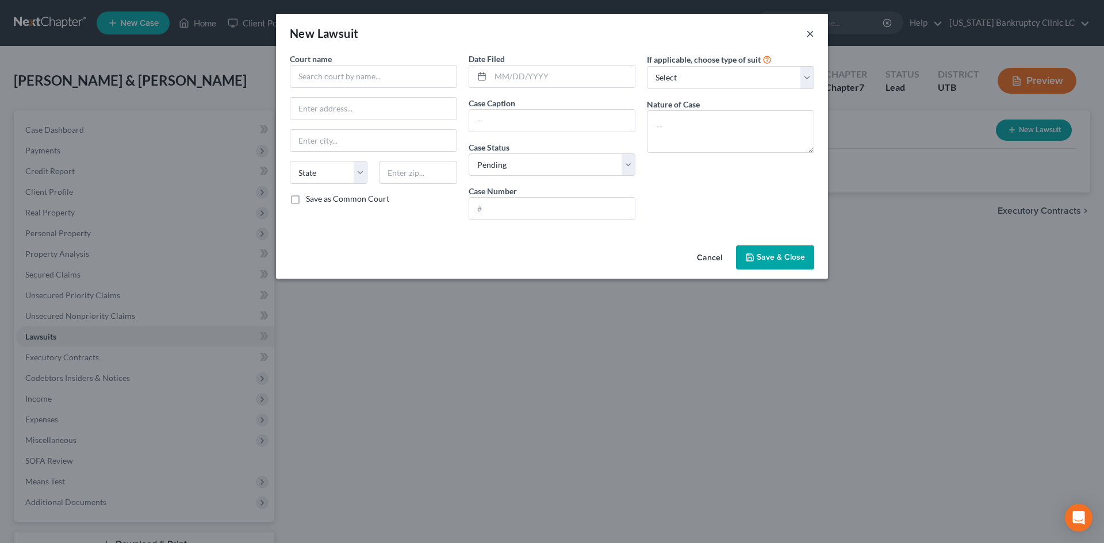
click at [810, 34] on button "×" at bounding box center [810, 33] width 8 height 14
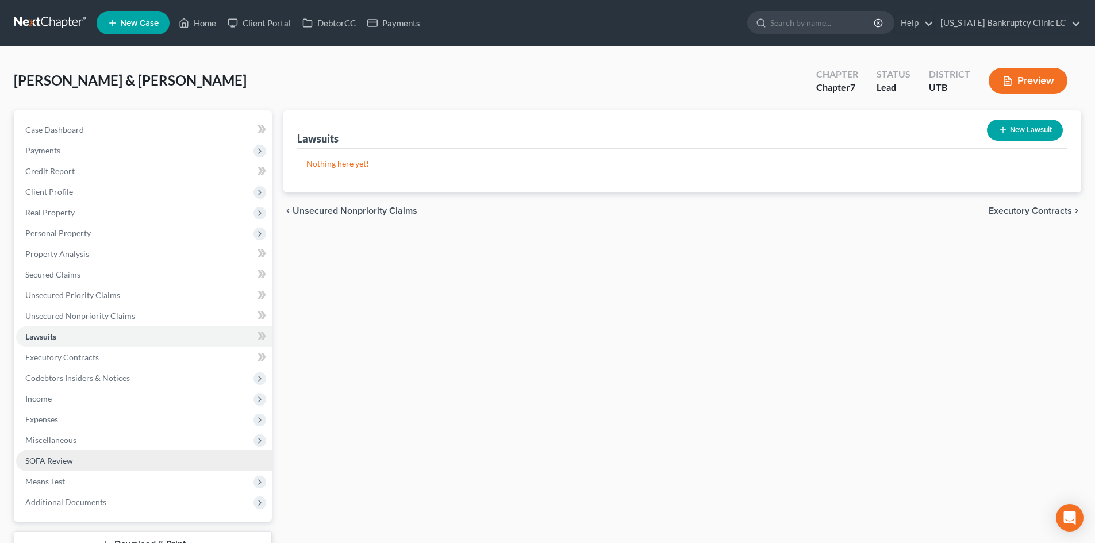
click at [119, 460] on link "SOFA Review" at bounding box center [144, 461] width 256 height 21
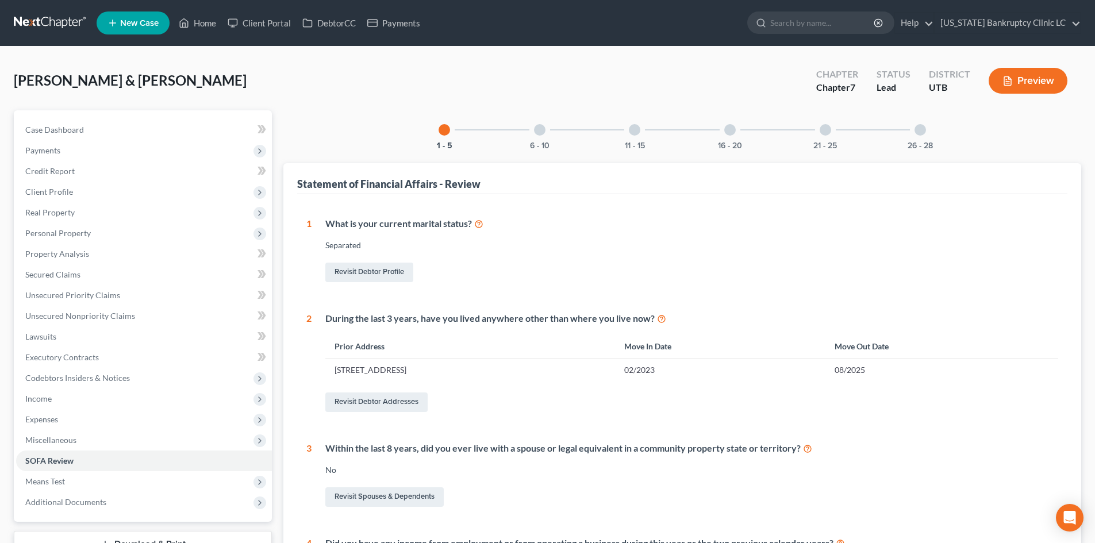
click at [542, 132] on div at bounding box center [539, 129] width 11 height 11
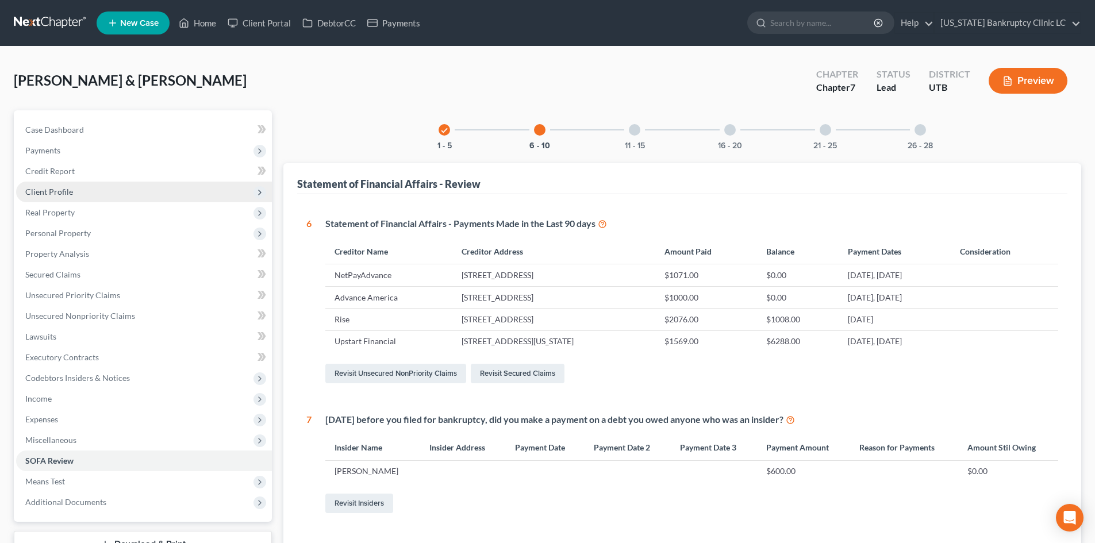
click at [80, 194] on span "Client Profile" at bounding box center [144, 192] width 256 height 21
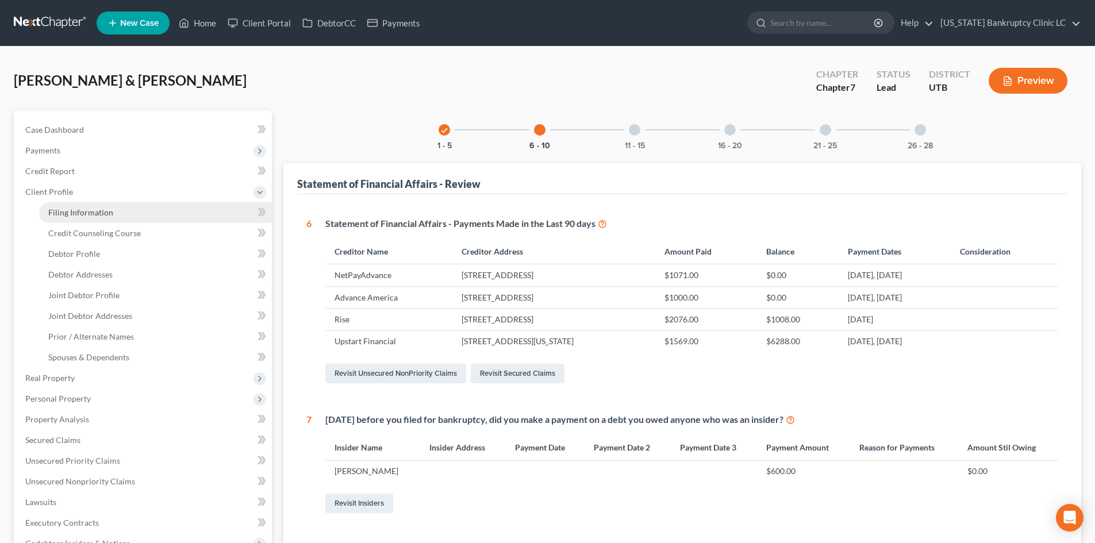
click at [89, 213] on span "Filing Information" at bounding box center [80, 213] width 65 height 10
select select "1"
select select "0"
select select "46"
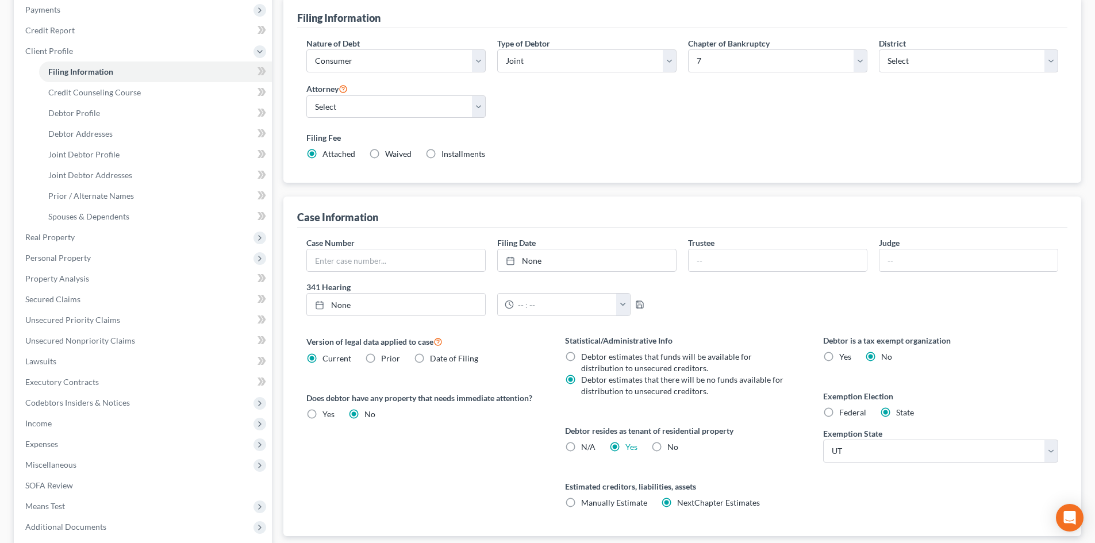
scroll to position [115, 0]
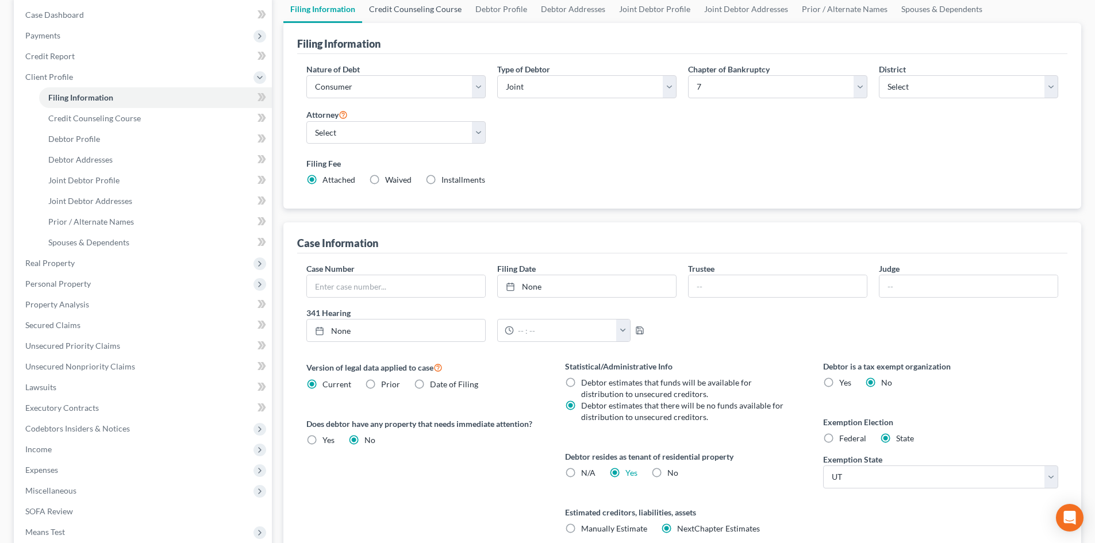
click at [416, 11] on link "Credit Counseling Course" at bounding box center [415, 9] width 106 height 28
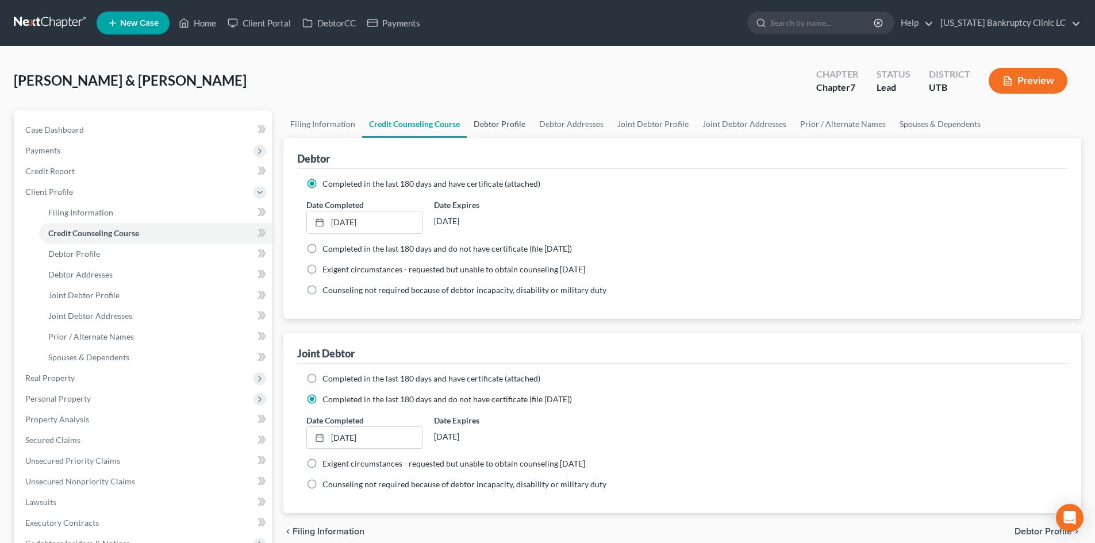
click at [494, 122] on link "Debtor Profile" at bounding box center [500, 124] width 66 height 28
select select "2"
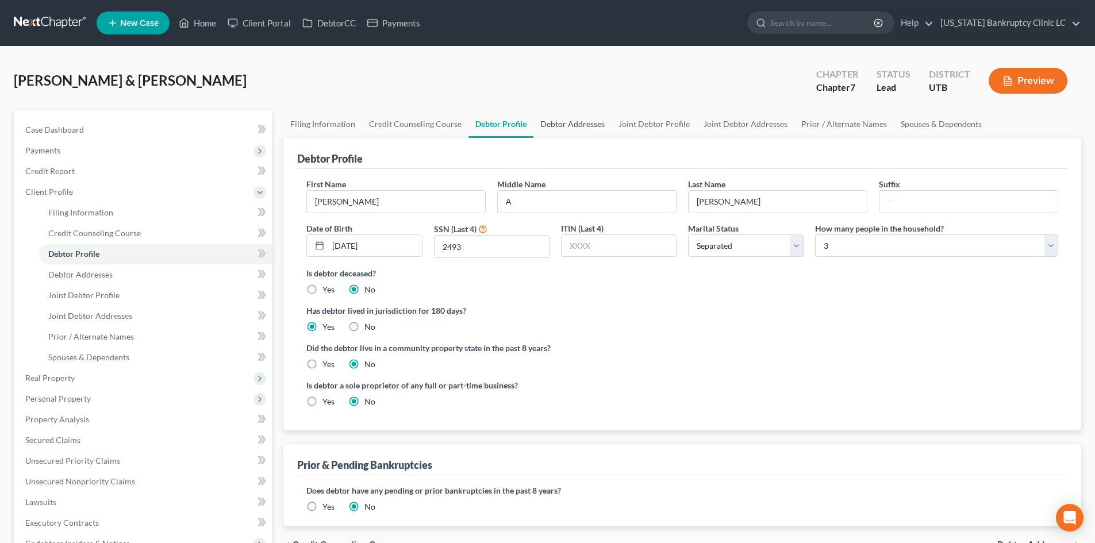
click at [599, 128] on link "Debtor Addresses" at bounding box center [573, 124] width 78 height 28
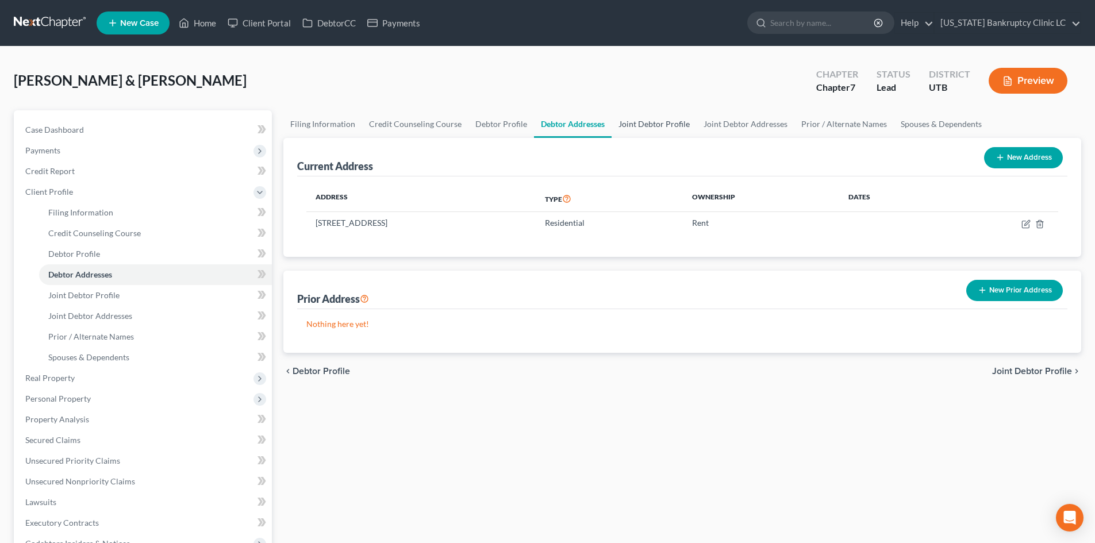
click at [658, 129] on link "Joint Debtor Profile" at bounding box center [654, 124] width 85 height 28
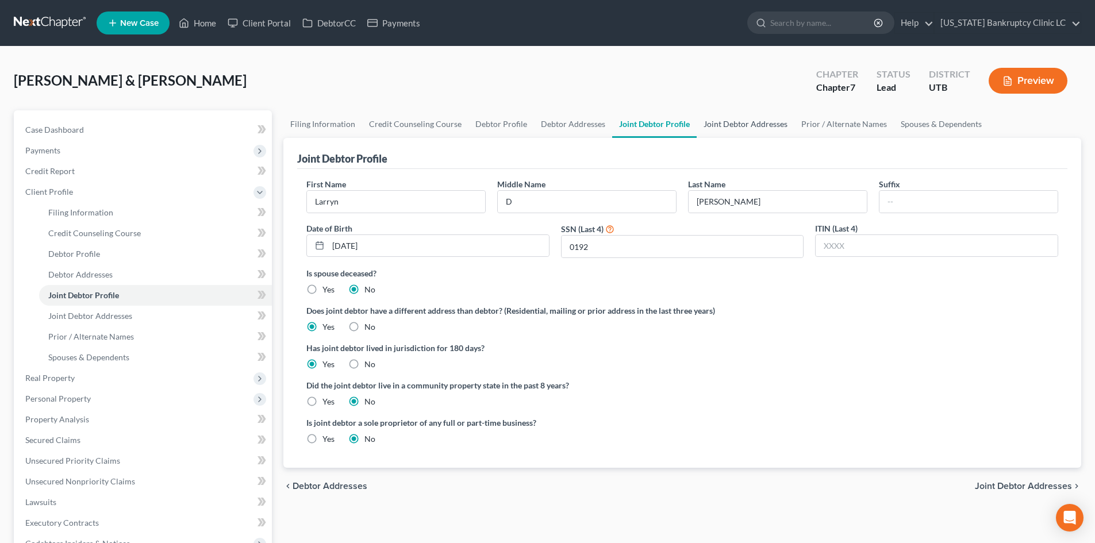
click at [749, 131] on link "Joint Debtor Addresses" at bounding box center [746, 124] width 98 height 28
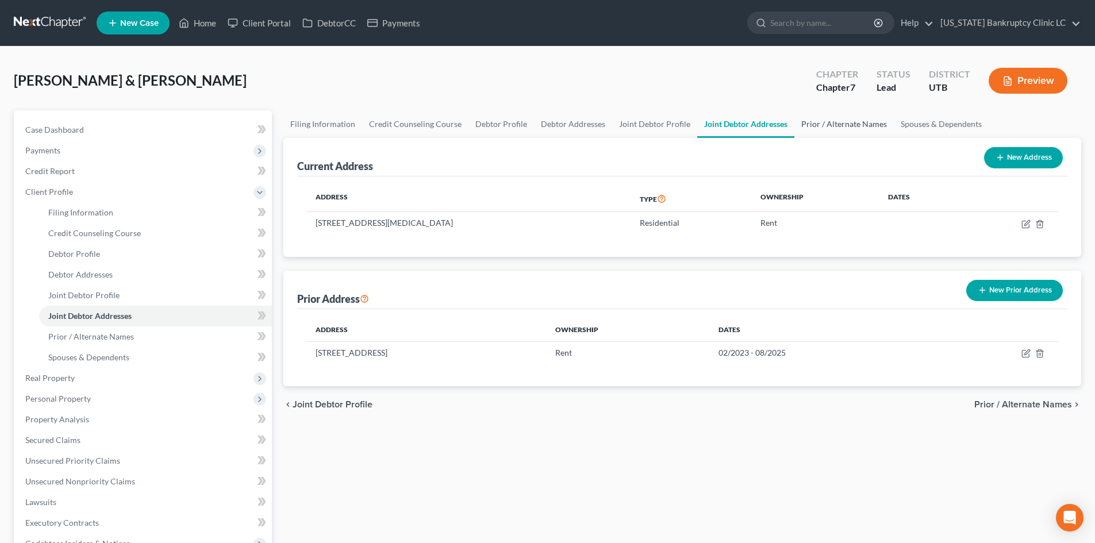
click at [833, 126] on link "Prior / Alternate Names" at bounding box center [844, 124] width 99 height 28
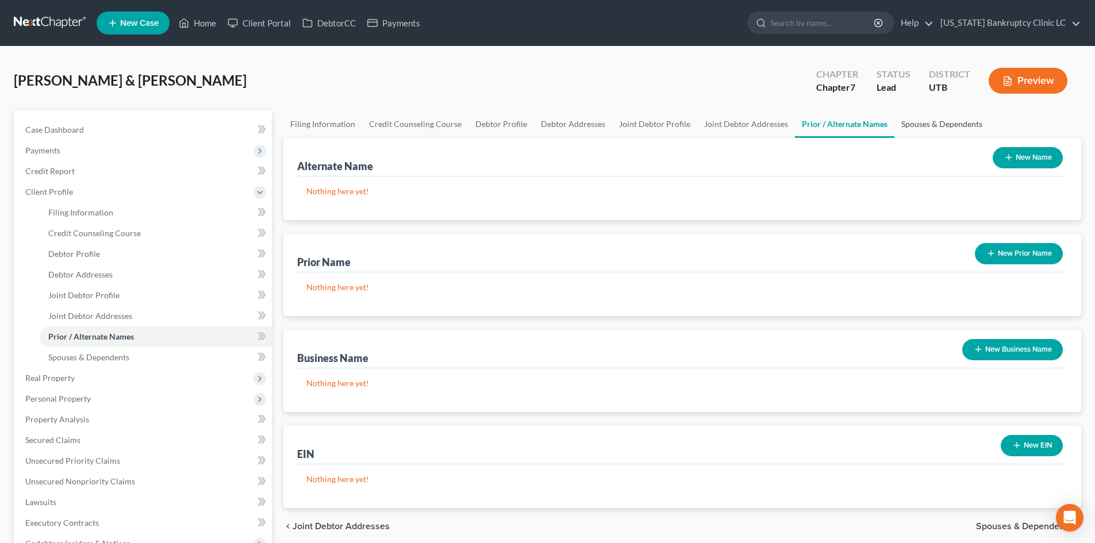
click at [916, 131] on link "Spouses & Dependents" at bounding box center [942, 124] width 95 height 28
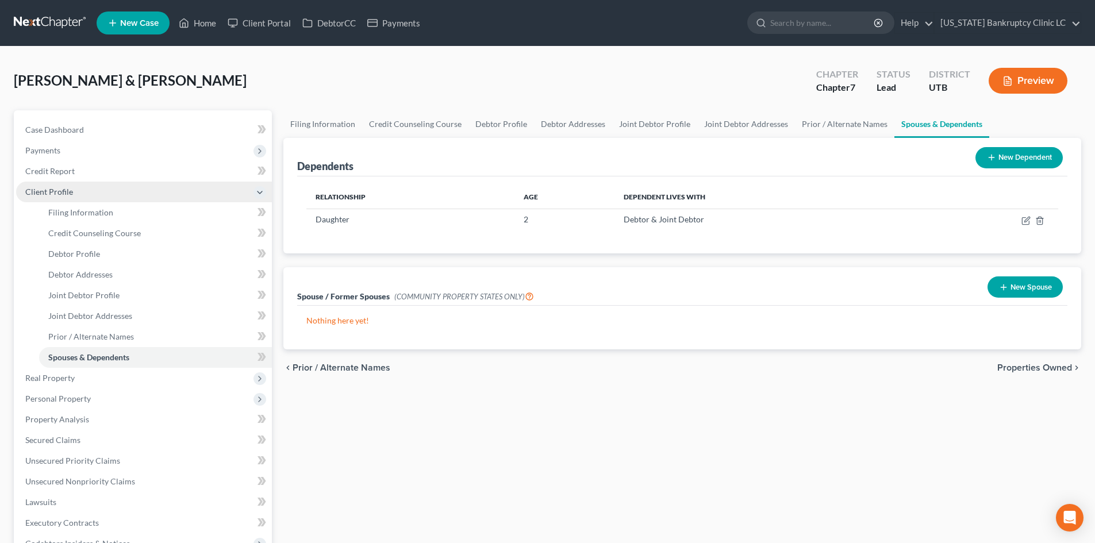
click at [80, 192] on span "Client Profile" at bounding box center [144, 192] width 256 height 21
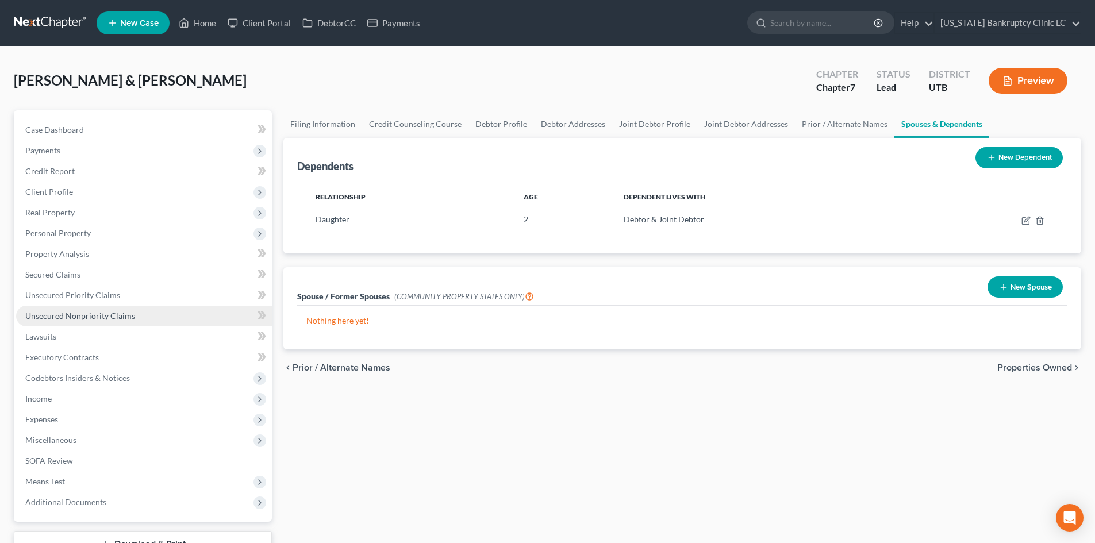
click at [78, 312] on span "Unsecured Nonpriority Claims" at bounding box center [80, 316] width 110 height 10
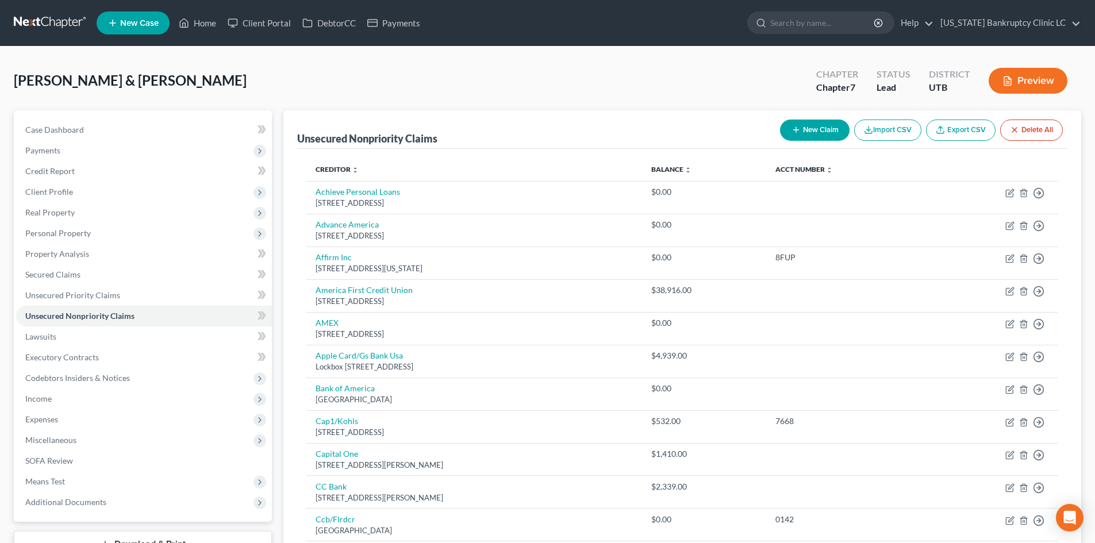
click at [826, 134] on button "New Claim" at bounding box center [815, 130] width 70 height 21
select select "2"
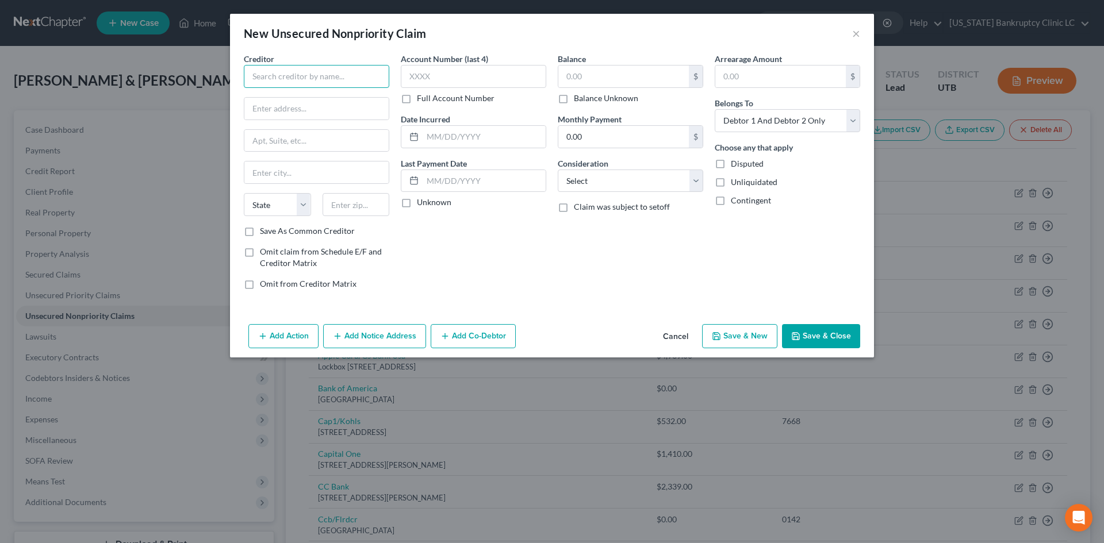
click at [299, 75] on input "text" at bounding box center [316, 76] width 145 height 23
click at [329, 95] on div "Express Recovery Services" at bounding box center [313, 96] width 120 height 11
type input "Express Recovery Services"
type input "PO Box 26415"
type input "Salt Lake City"
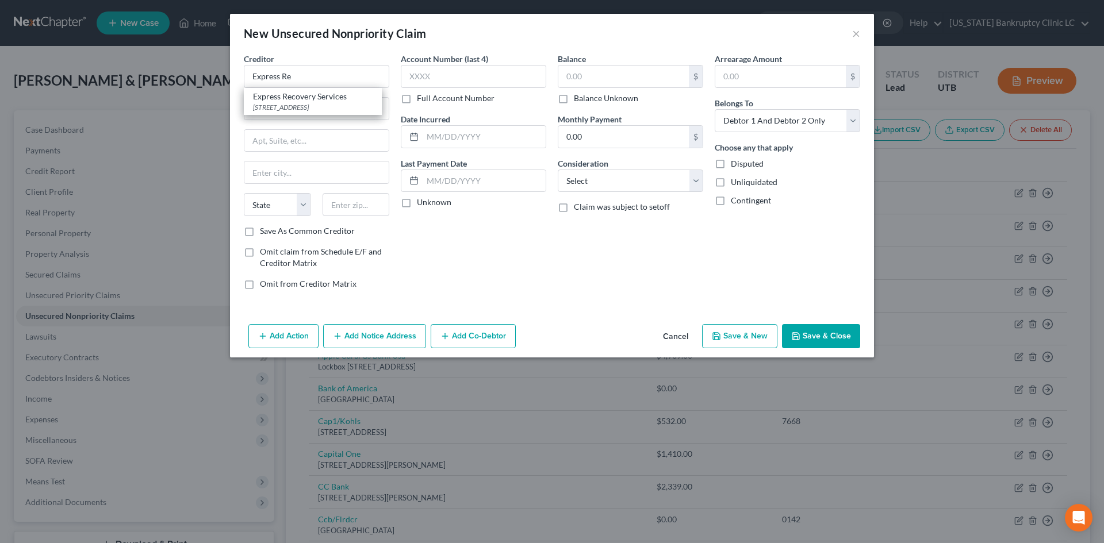
select select "46"
type input "84126"
click at [731, 340] on button "Save & New" at bounding box center [739, 336] width 75 height 24
select select "2"
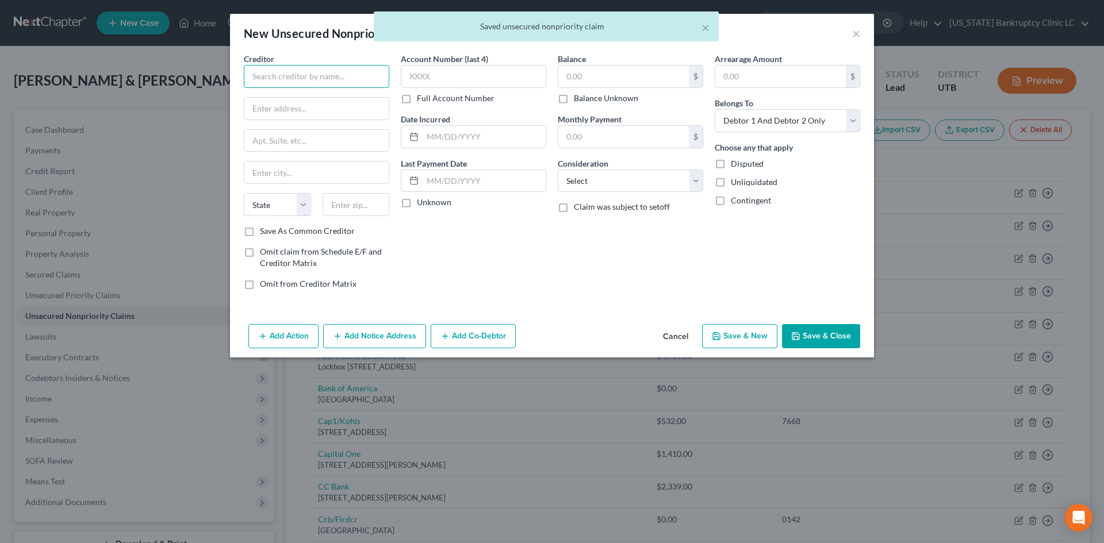
click at [319, 80] on input "text" at bounding box center [316, 76] width 145 height 23
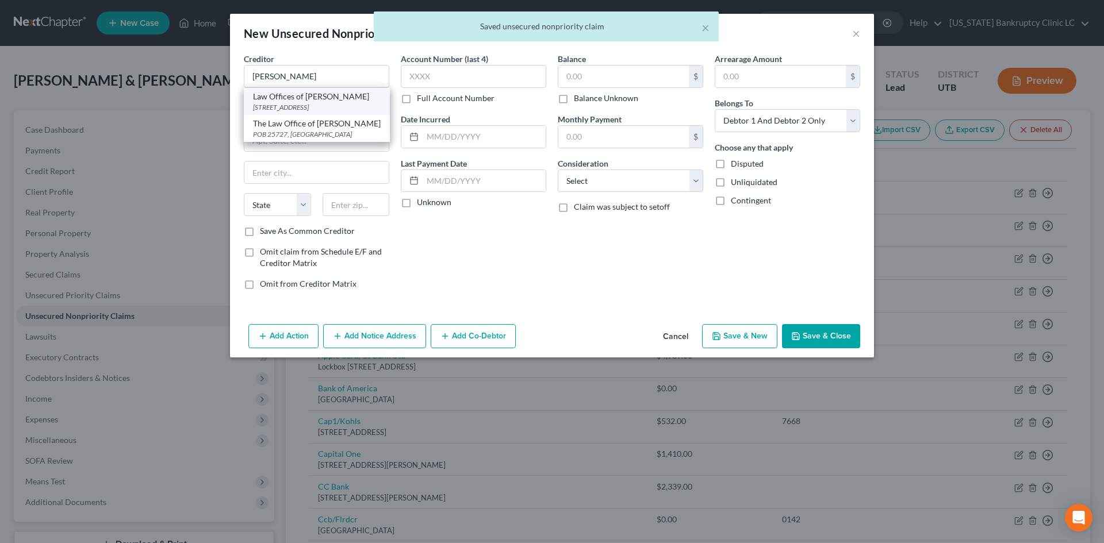
click at [324, 105] on div "PO Box 25727, Salt Lake City, UT 84125-0727" at bounding box center [317, 107] width 128 height 10
type input "Law Offices of Edwin B Parry"
type input "PO Box 25727"
type input "Salt Lake City"
select select "46"
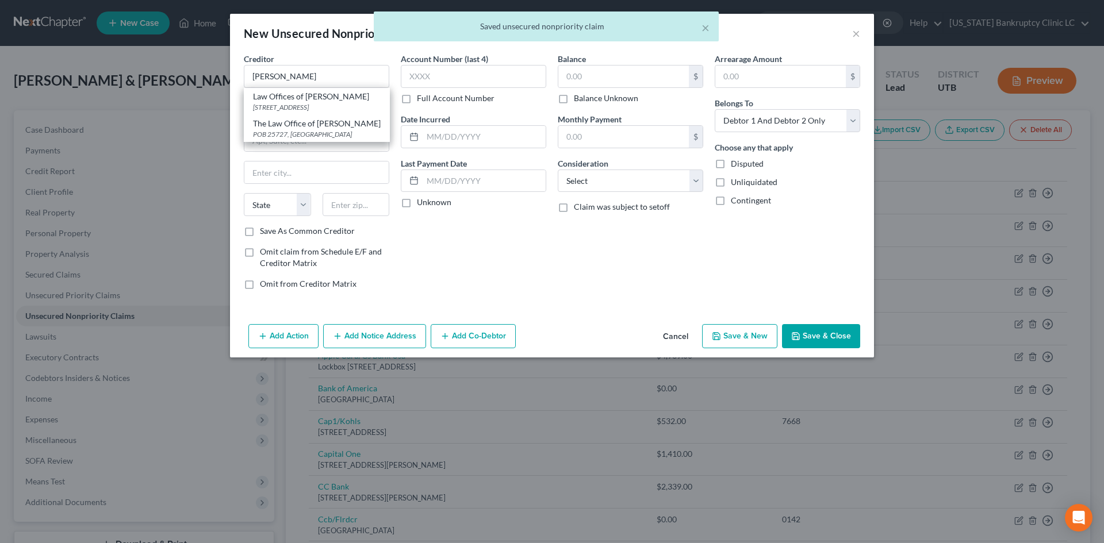
type input "84125-0727"
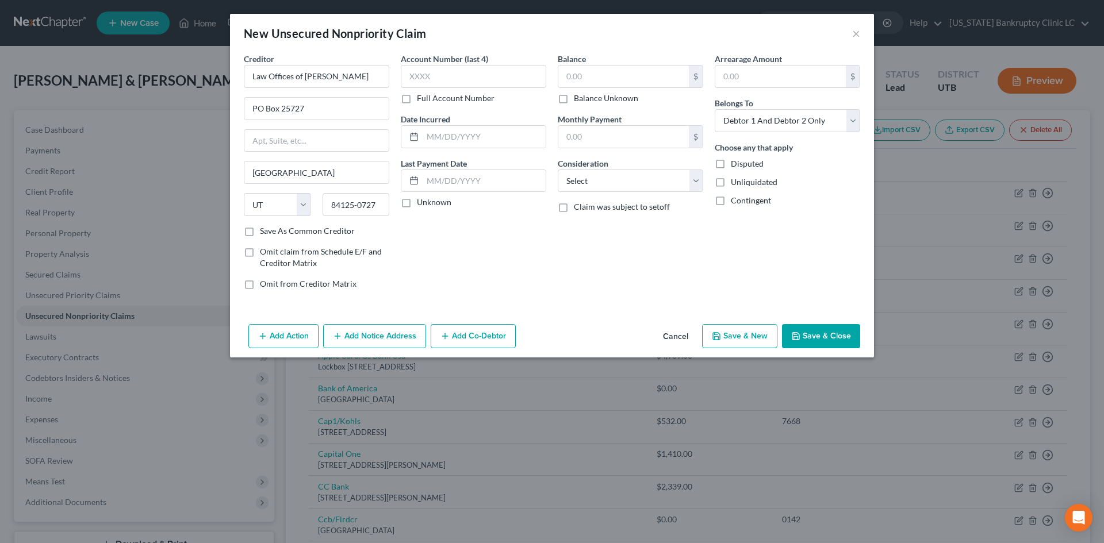
click at [832, 341] on button "Save & Close" at bounding box center [821, 336] width 78 height 24
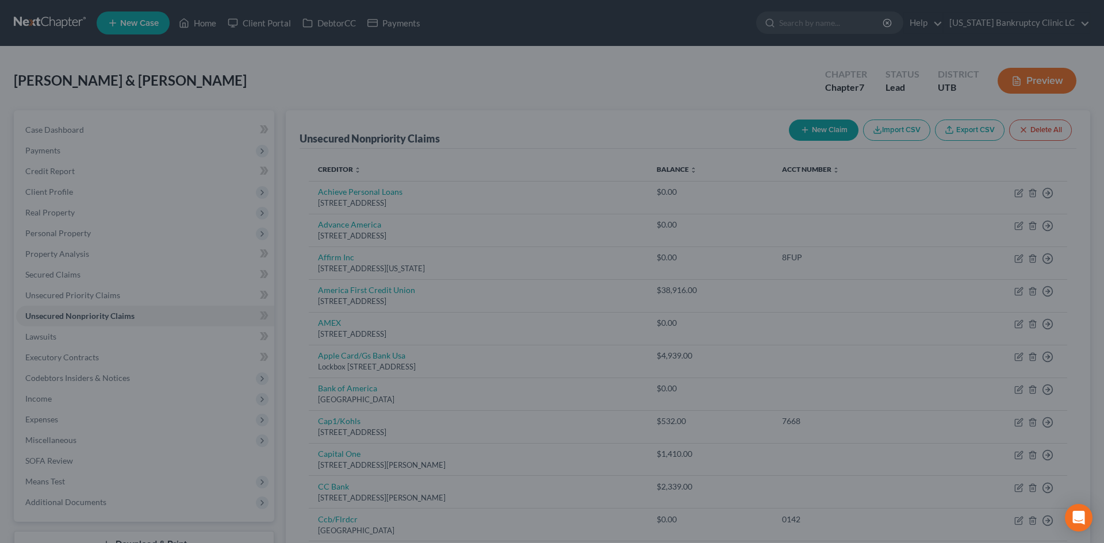
type input "0.00"
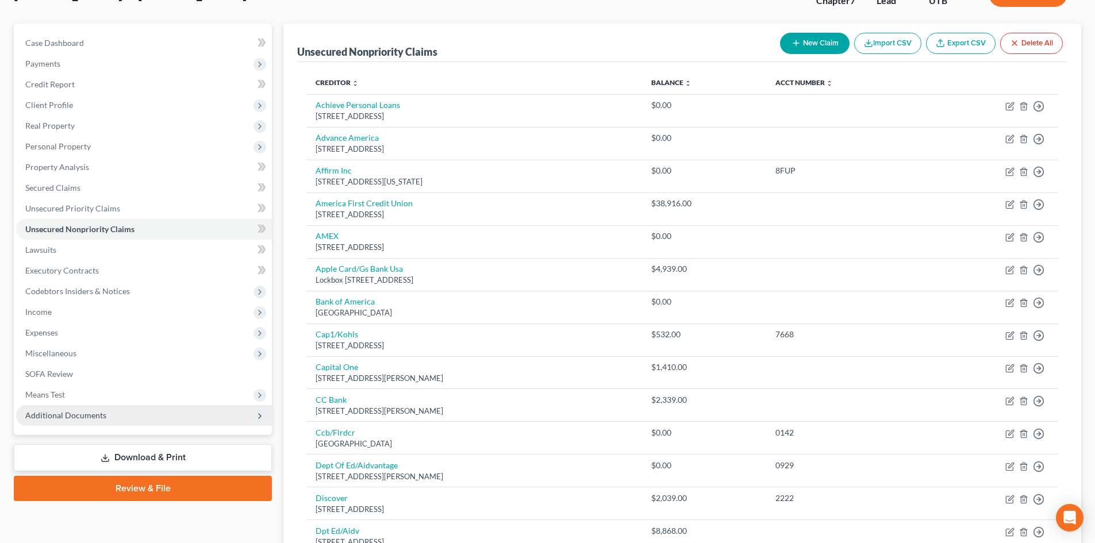
scroll to position [230, 0]
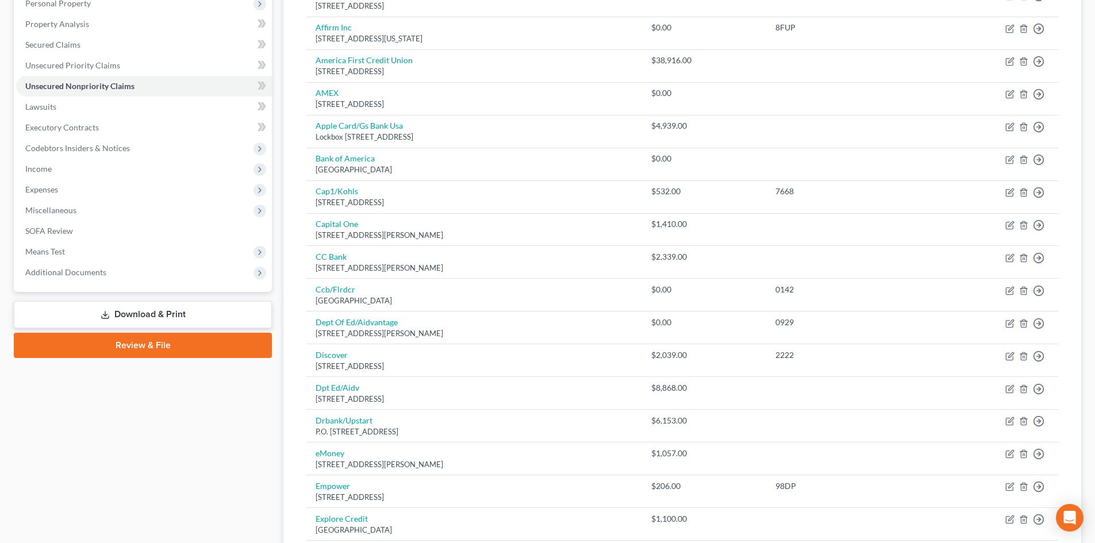
click at [155, 311] on link "Download & Print" at bounding box center [143, 314] width 258 height 27
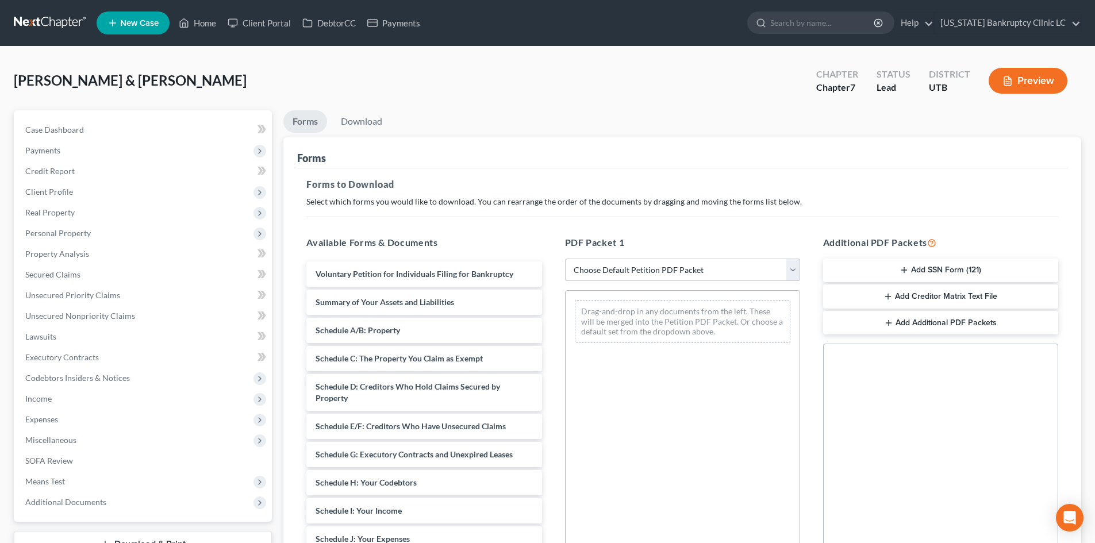
drag, startPoint x: 727, startPoint y: 275, endPoint x: 724, endPoint y: 281, distance: 6.4
click at [727, 275] on select "Choose Default Petition PDF Packet Complete Bankruptcy Petition (all forms and …" at bounding box center [682, 270] width 235 height 23
select select "0"
click at [565, 259] on select "Choose Default Petition PDF Packet Complete Bankruptcy Petition (all forms and …" at bounding box center [682, 270] width 235 height 23
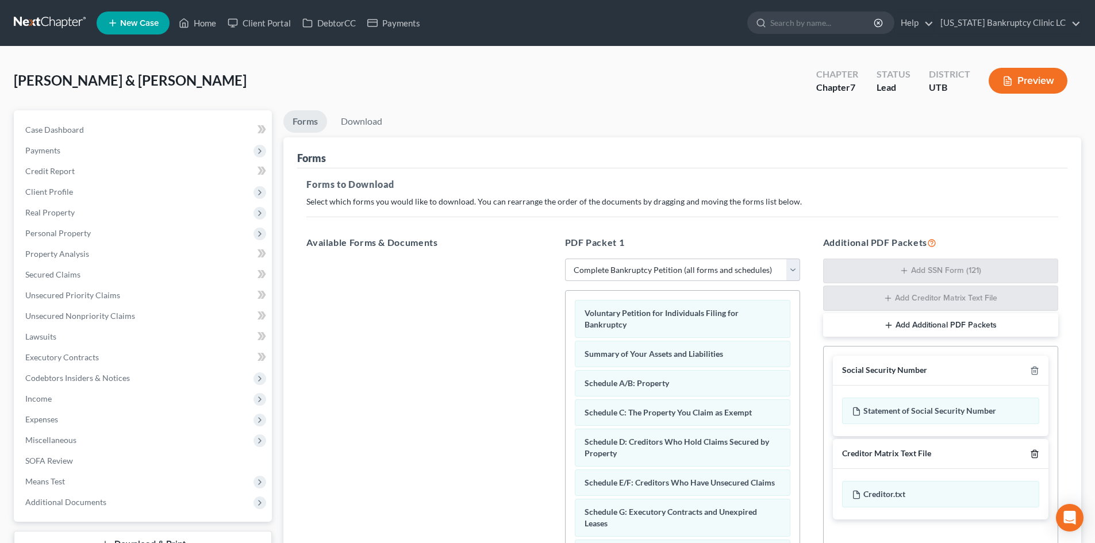
click at [1039, 455] on icon "button" at bounding box center [1034, 454] width 9 height 9
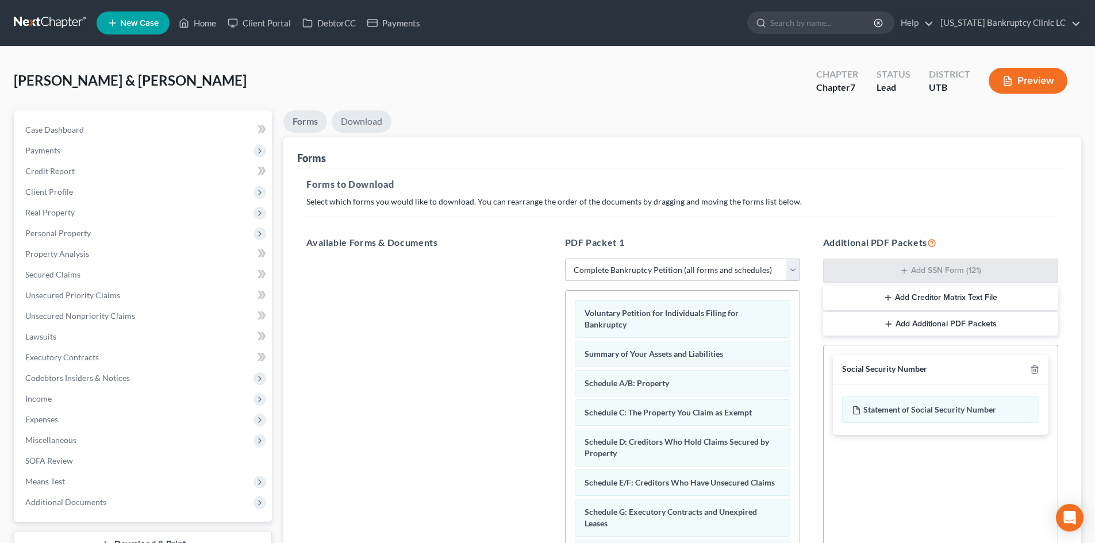
click at [365, 119] on link "Download" at bounding box center [362, 121] width 60 height 22
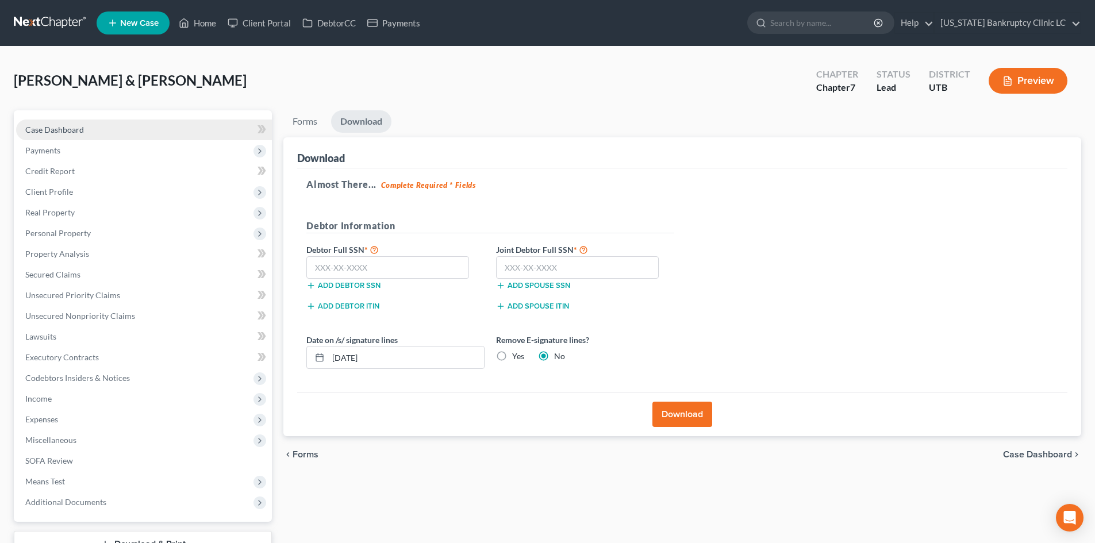
click at [100, 129] on link "Case Dashboard" at bounding box center [144, 130] width 256 height 21
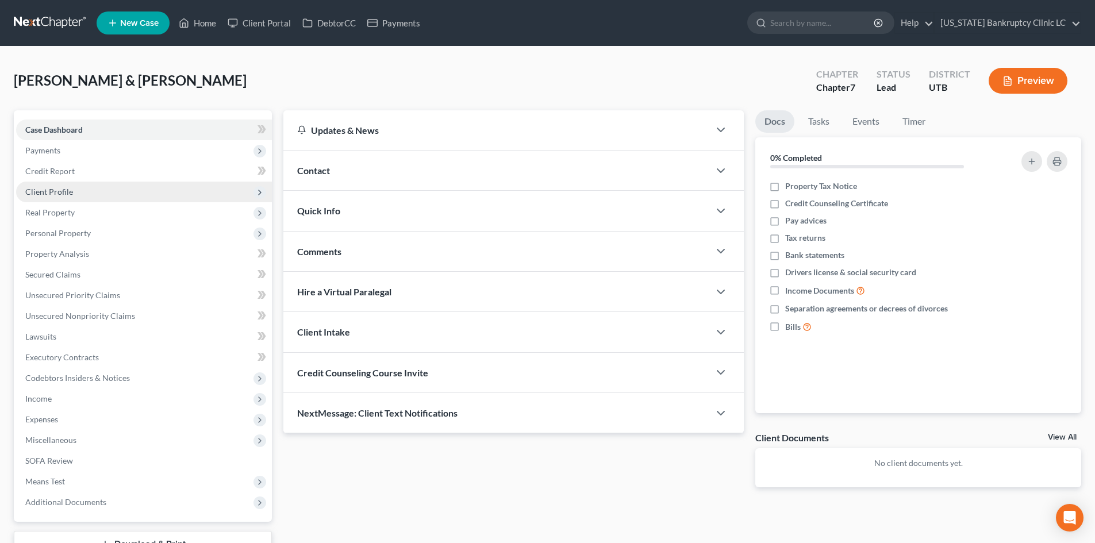
click at [85, 194] on span "Client Profile" at bounding box center [144, 192] width 256 height 21
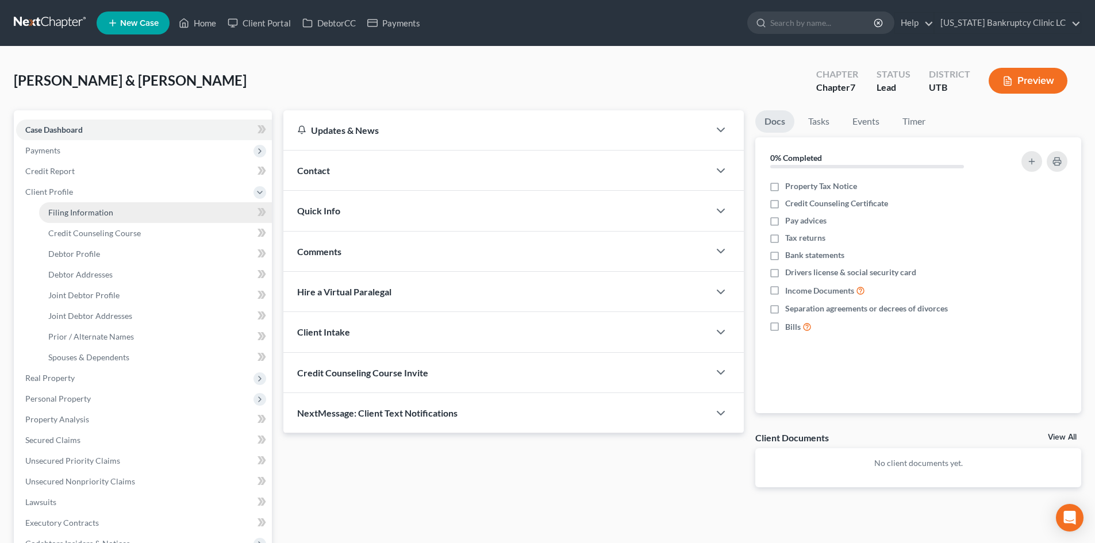
click at [89, 209] on span "Filing Information" at bounding box center [80, 213] width 65 height 10
select select "1"
select select "0"
select select "81"
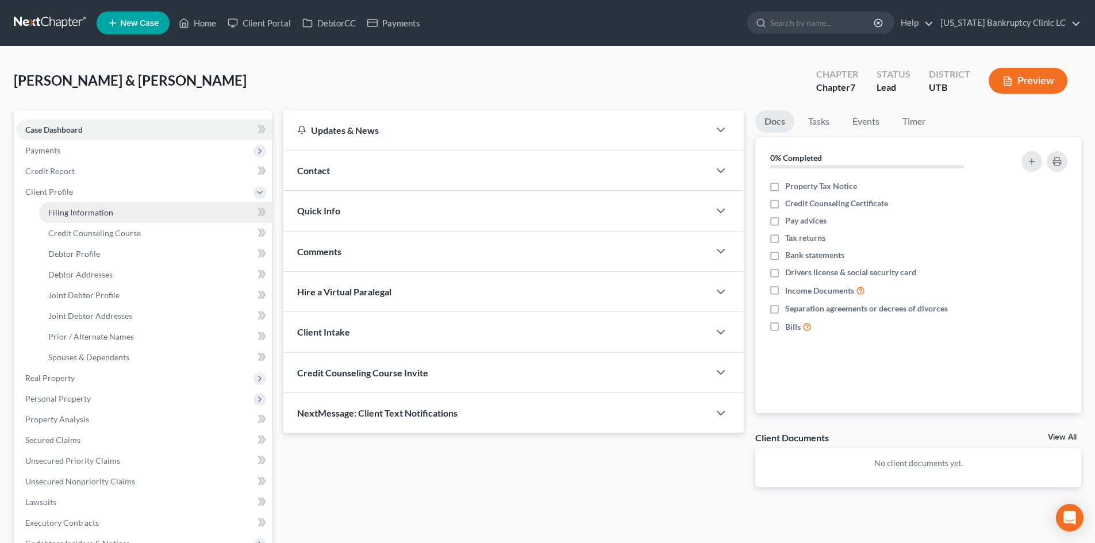
select select "0"
select select "46"
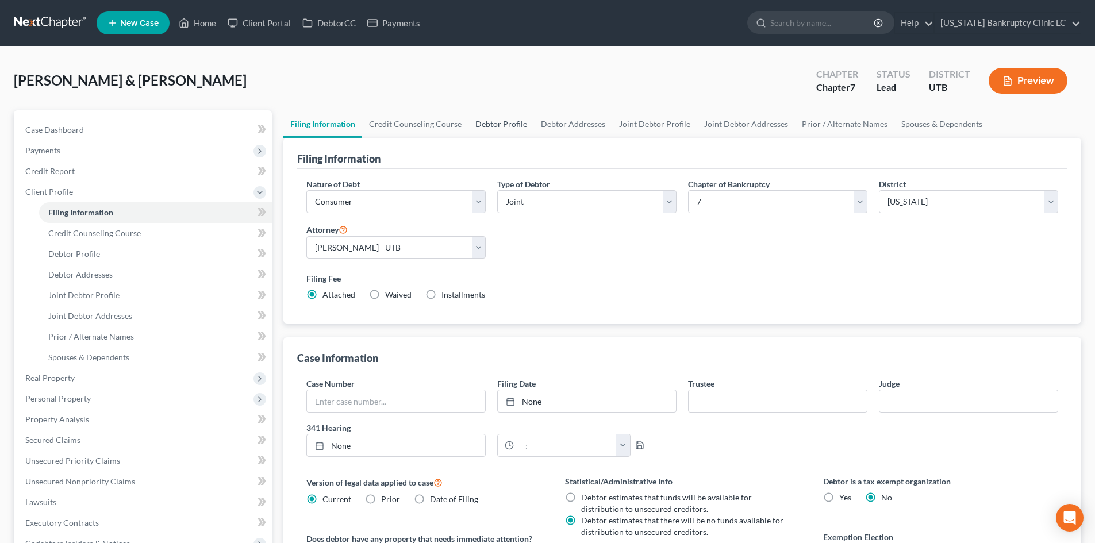
click at [526, 120] on link "Debtor Profile" at bounding box center [502, 124] width 66 height 28
select select "2"
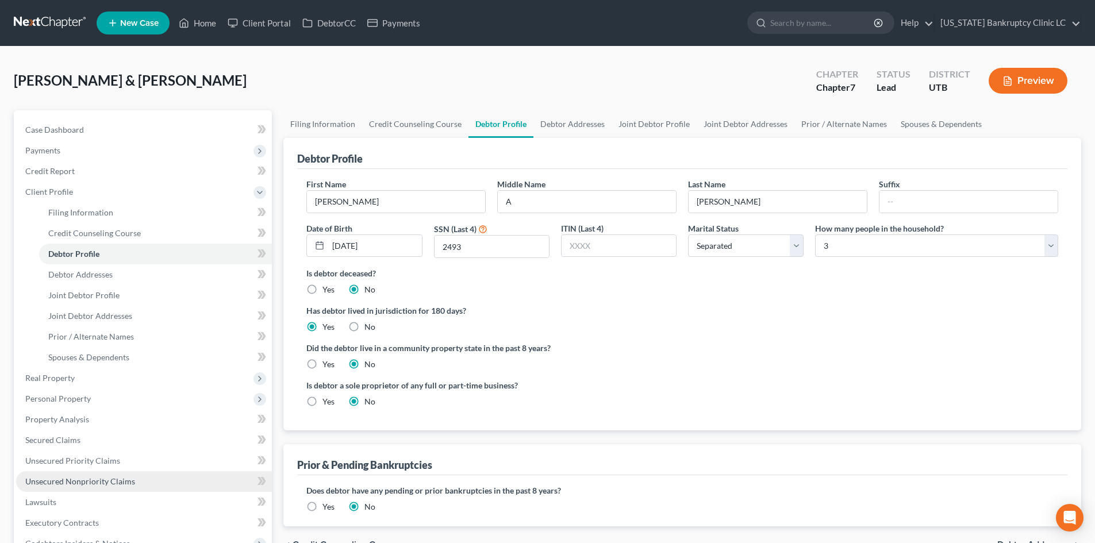
scroll to position [230, 0]
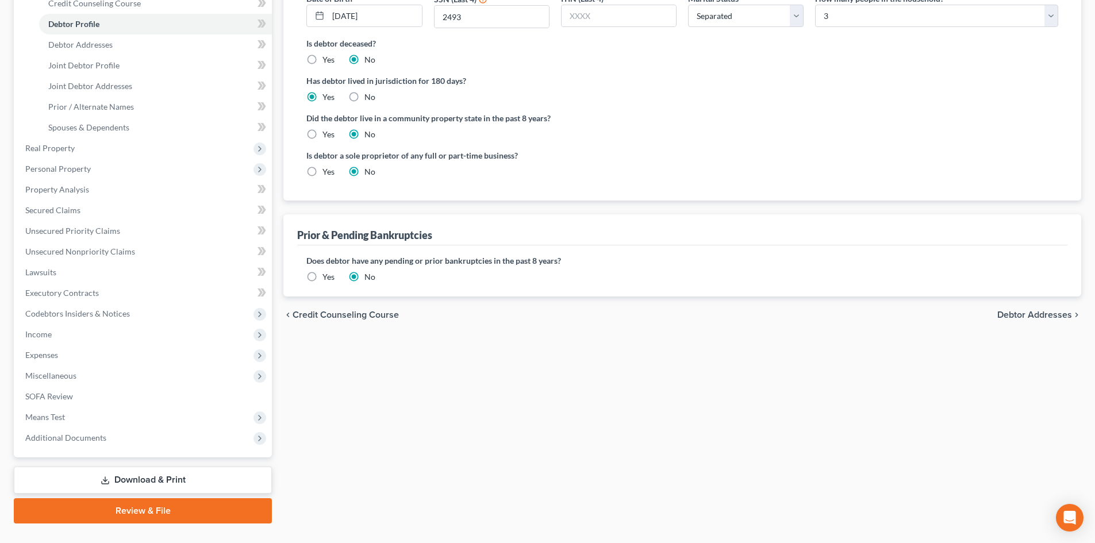
click at [109, 511] on link "Review & File" at bounding box center [143, 510] width 258 height 25
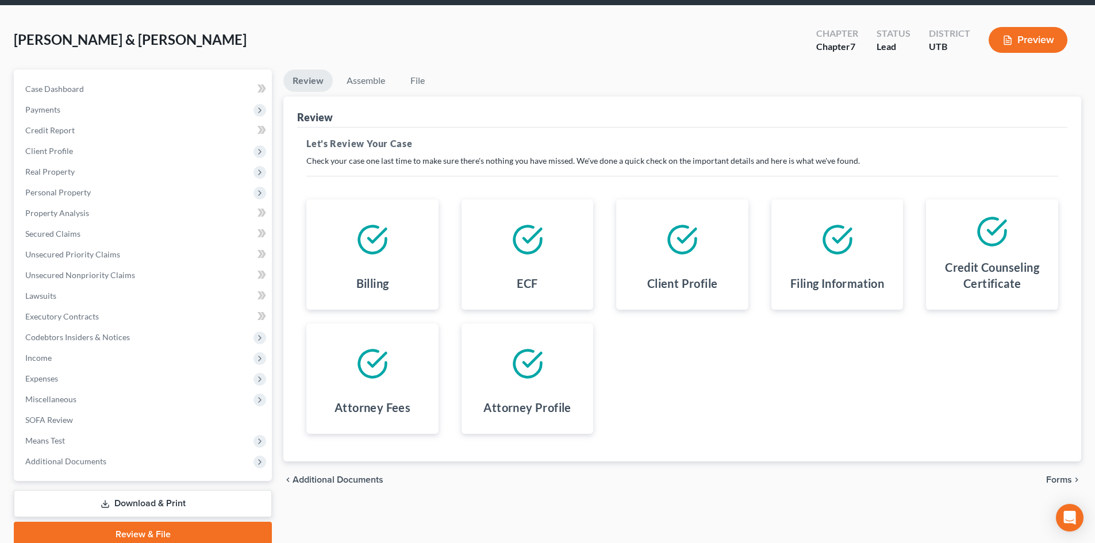
scroll to position [89, 0]
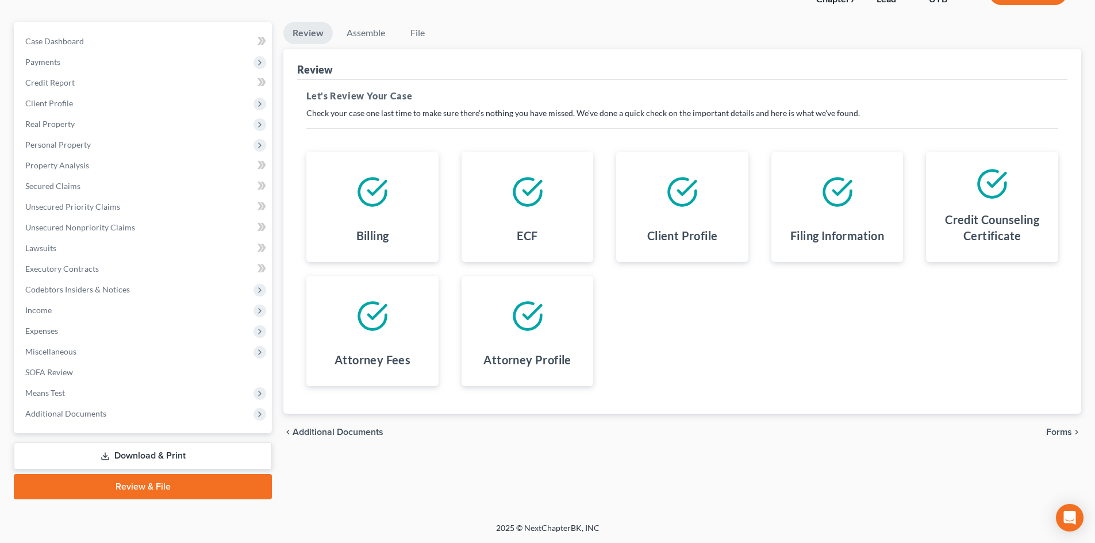
click at [99, 453] on link "Download & Print" at bounding box center [143, 456] width 258 height 27
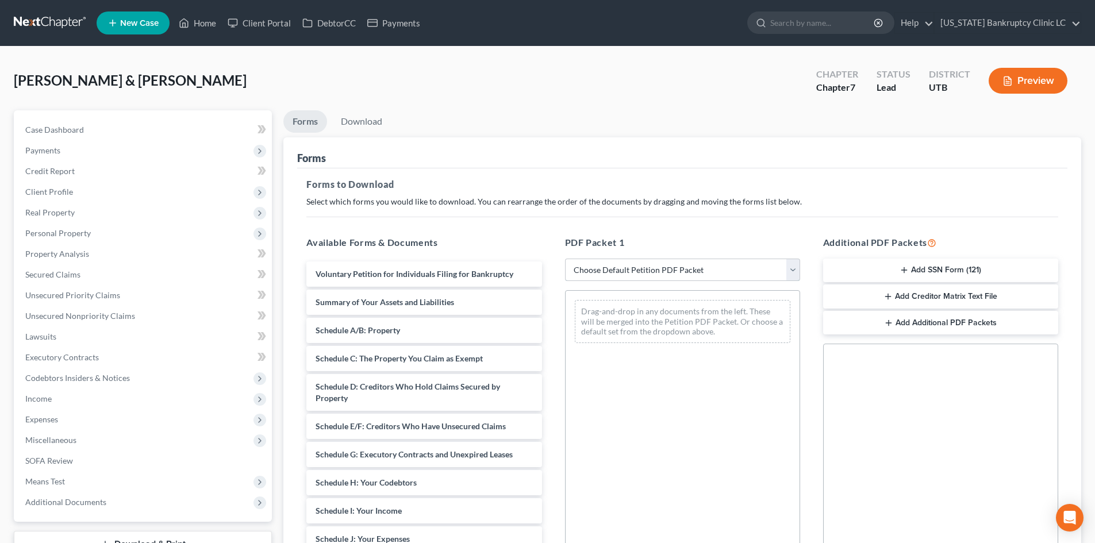
click at [642, 276] on select "Choose Default Petition PDF Packet Complete Bankruptcy Petition (all forms and …" at bounding box center [682, 270] width 235 height 23
select select "0"
click at [565, 259] on select "Choose Default Petition PDF Packet Complete Bankruptcy Petition (all forms and …" at bounding box center [682, 270] width 235 height 23
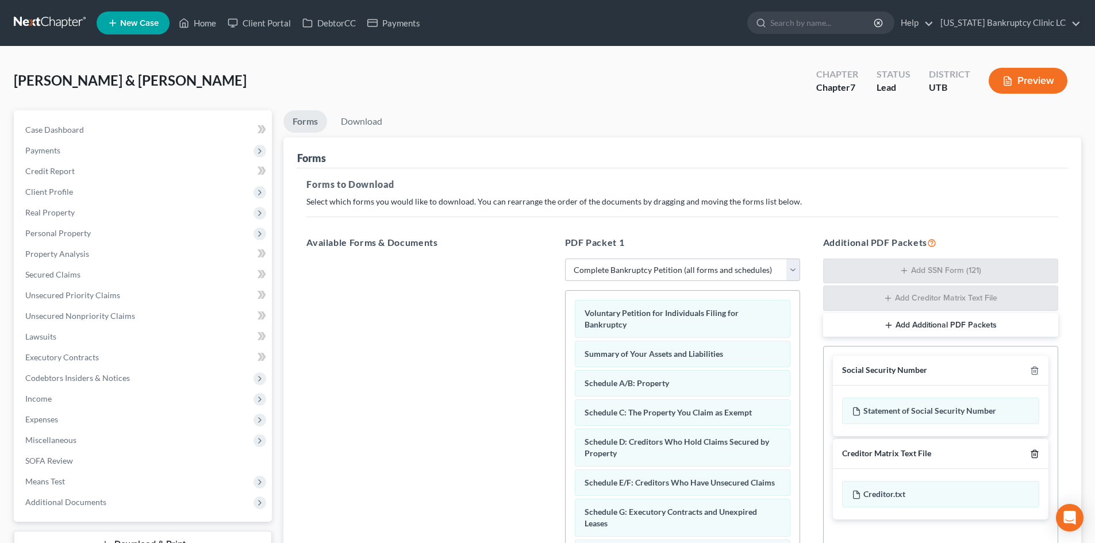
click at [1035, 452] on icon "button" at bounding box center [1034, 454] width 9 height 9
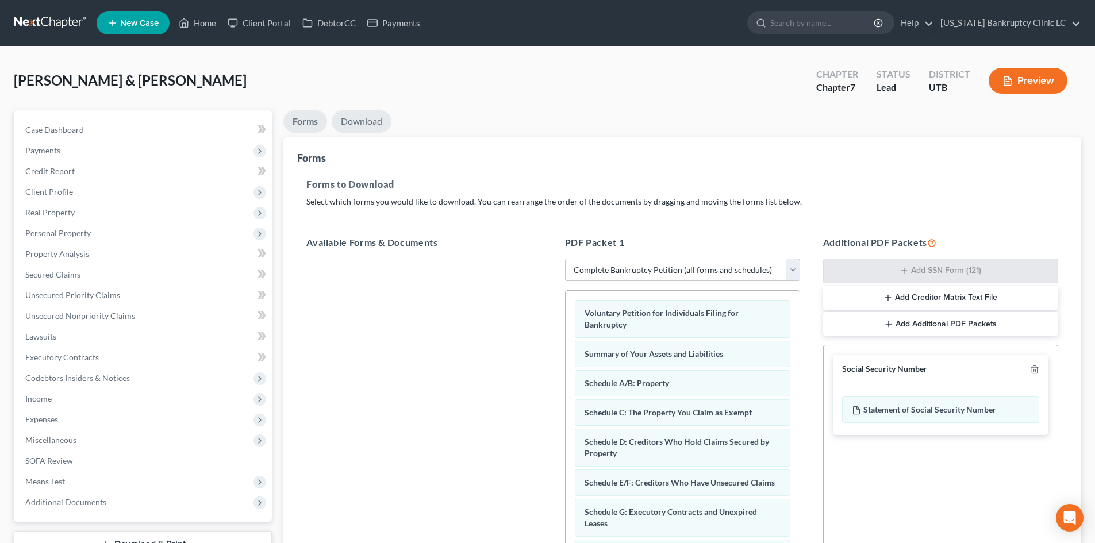
click at [377, 122] on link "Download" at bounding box center [362, 121] width 60 height 22
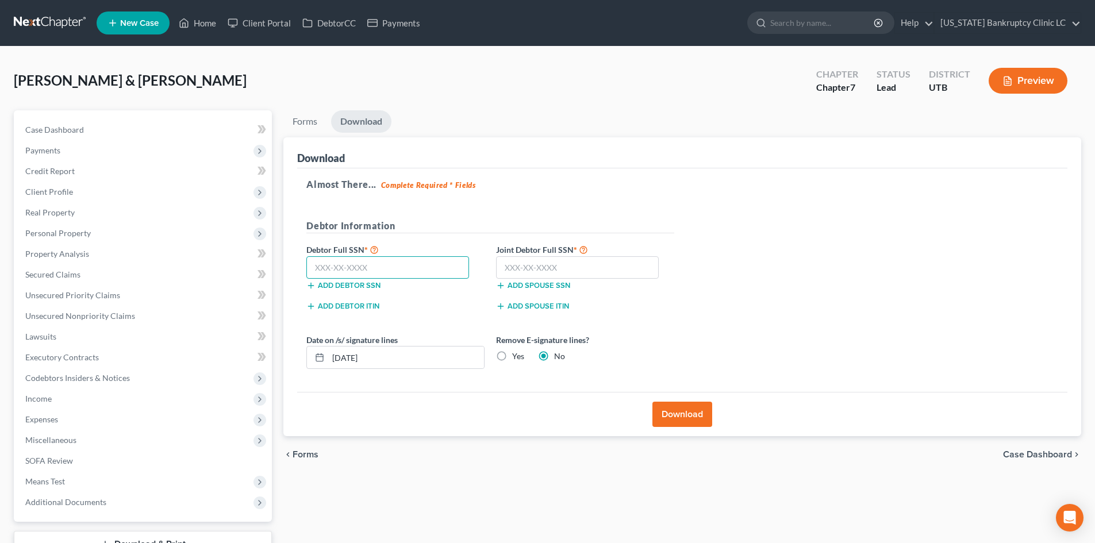
click at [361, 262] on input "text" at bounding box center [387, 267] width 163 height 23
type input "646-20-2493"
click at [571, 266] on input "text" at bounding box center [577, 267] width 163 height 23
type input "401-49-0192"
click at [665, 412] on button "Download" at bounding box center [683, 414] width 60 height 25
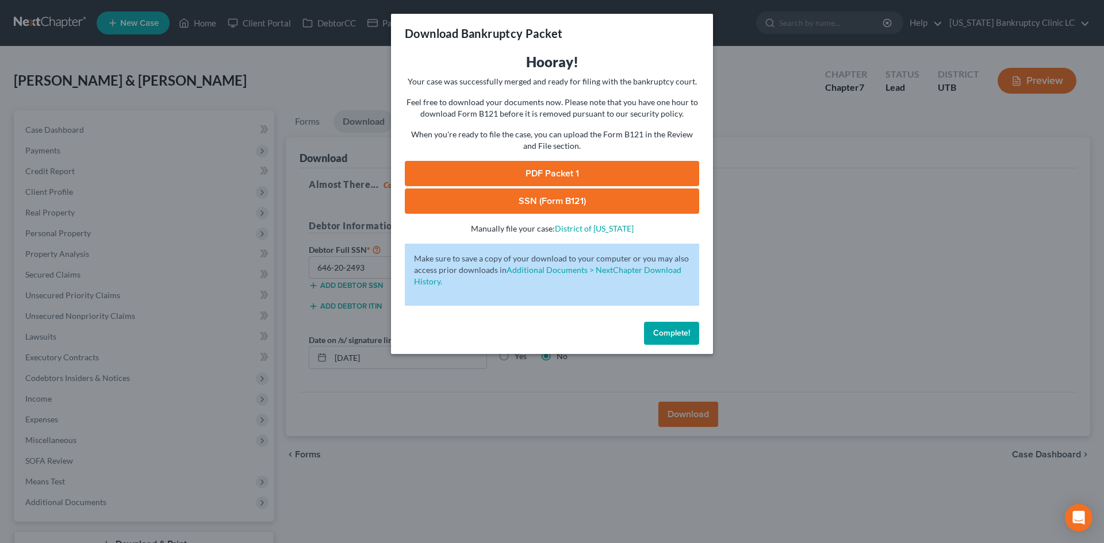
drag, startPoint x: 650, startPoint y: 175, endPoint x: 695, endPoint y: 178, distance: 44.9
click at [650, 175] on link "PDF Packet 1" at bounding box center [552, 173] width 294 height 25
click at [503, 206] on link "SSN (Form B121)" at bounding box center [552, 201] width 294 height 25
click at [658, 325] on button "Complete!" at bounding box center [671, 333] width 55 height 23
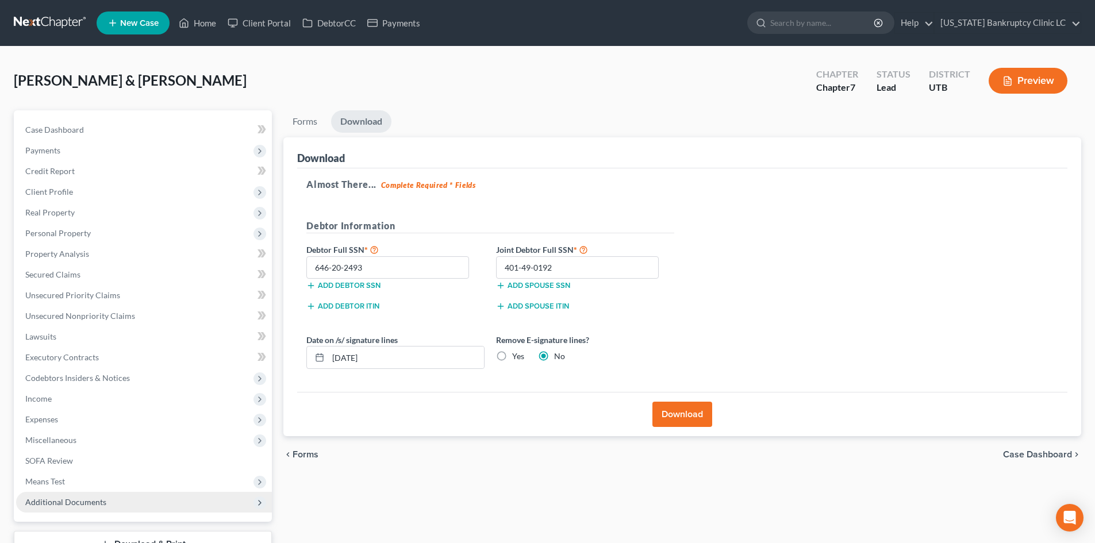
click at [90, 501] on span "Additional Documents" at bounding box center [65, 502] width 81 height 10
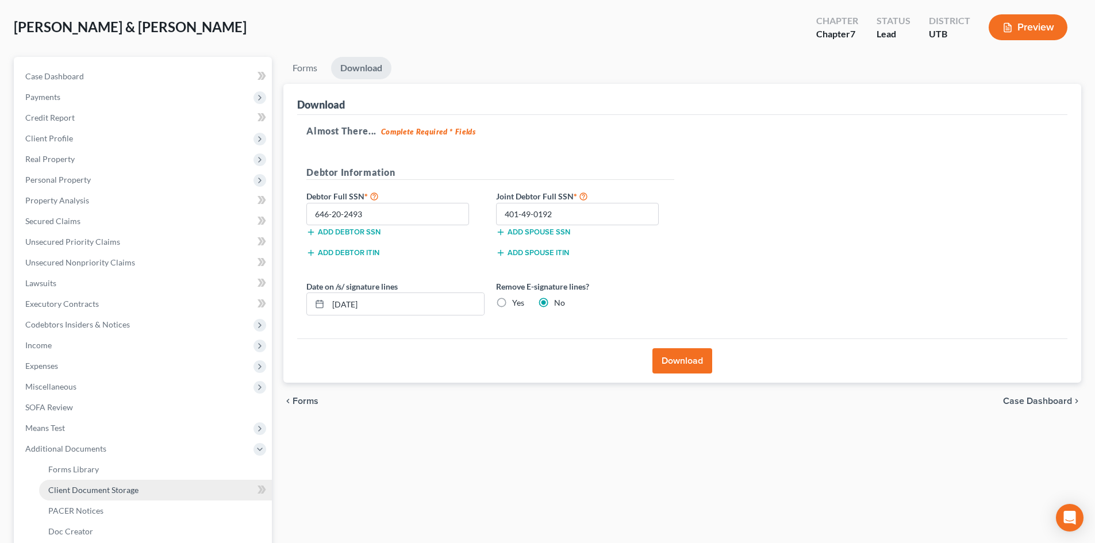
scroll to position [115, 0]
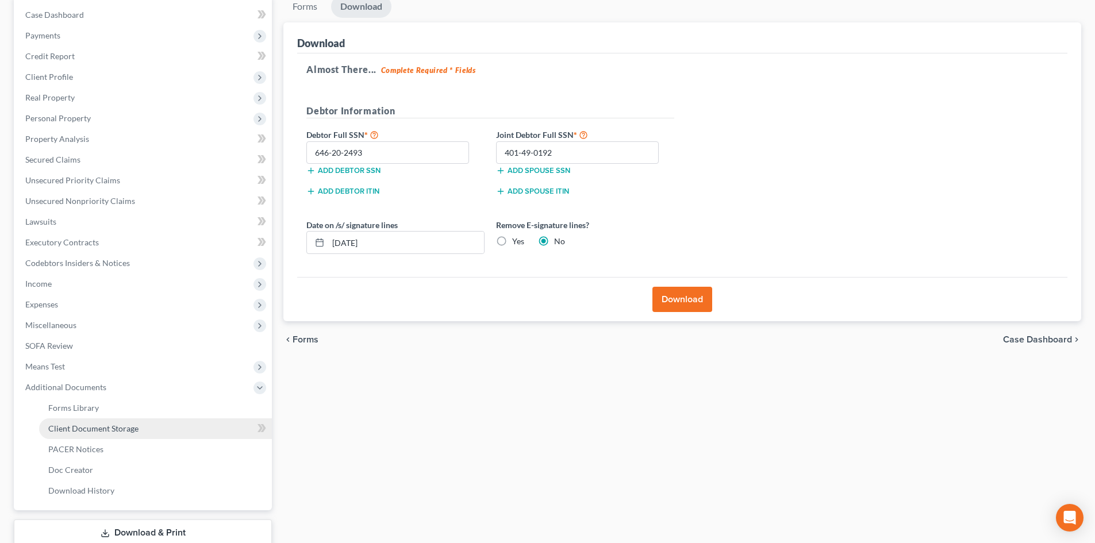
click at [99, 434] on link "Client Document Storage" at bounding box center [155, 429] width 233 height 21
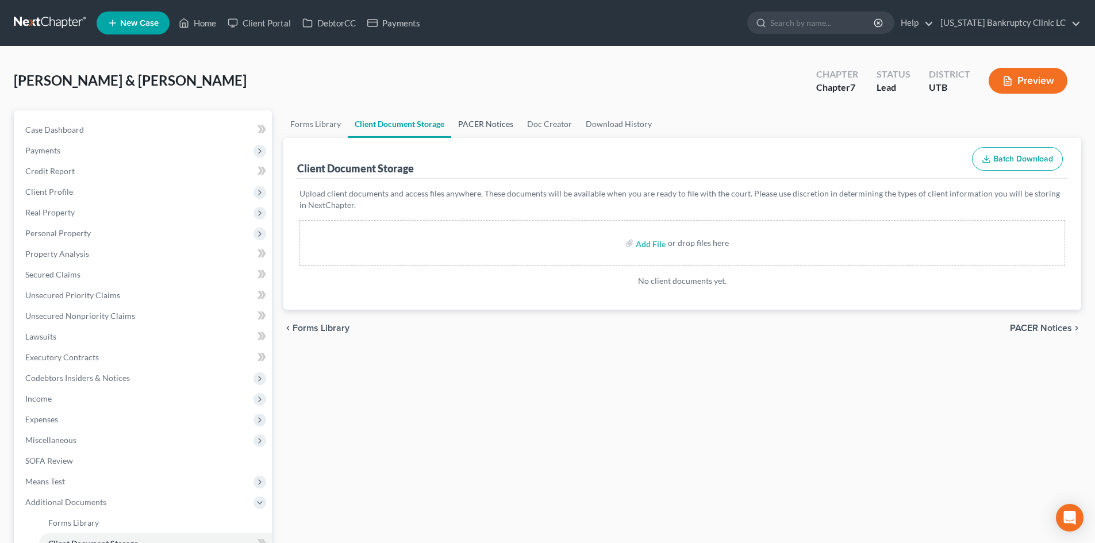
click at [464, 131] on link "PACER Notices" at bounding box center [485, 124] width 69 height 28
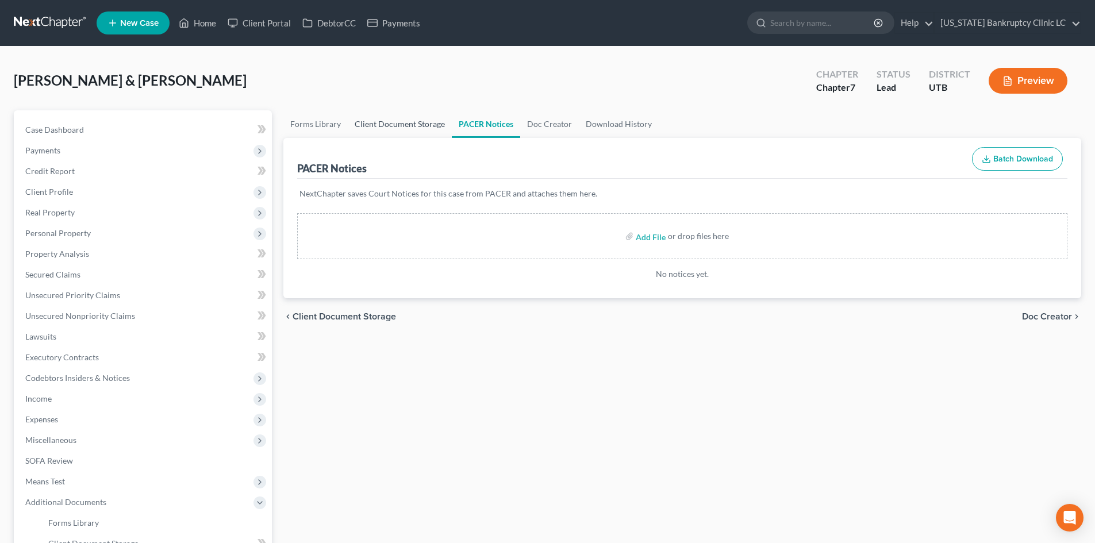
click at [375, 120] on link "Client Document Storage" at bounding box center [400, 124] width 104 height 28
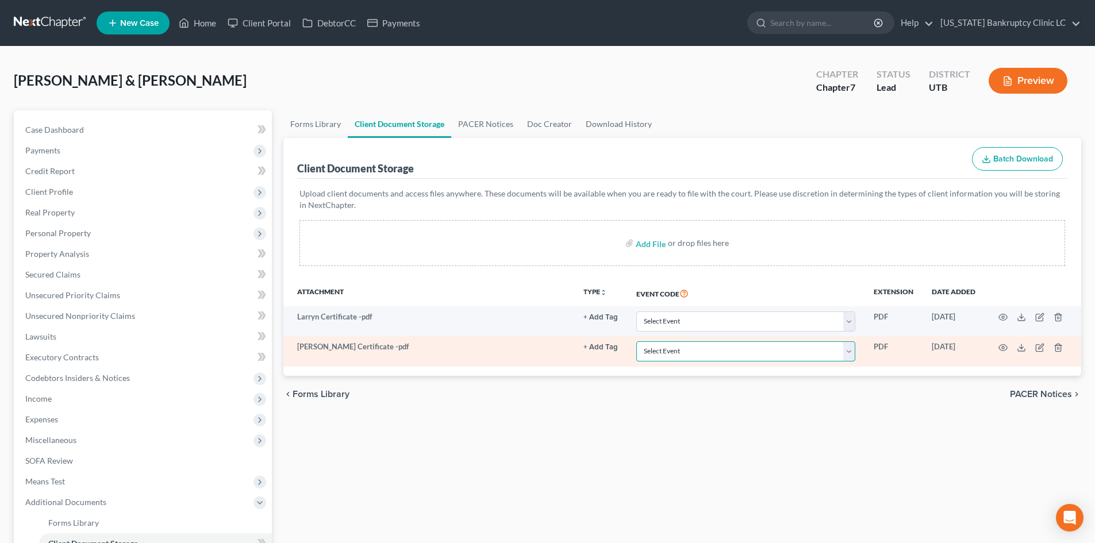
click at [739, 354] on select "Select Event Affidavit/Declaration Amended Chapter 11 Plan Amended Disclosure S…" at bounding box center [745, 352] width 219 height 20
select select "30"
click at [636, 342] on select "Select Event Affidavit/Declaration Amended Chapter 11 Plan Amended Disclosure S…" at bounding box center [745, 352] width 219 height 20
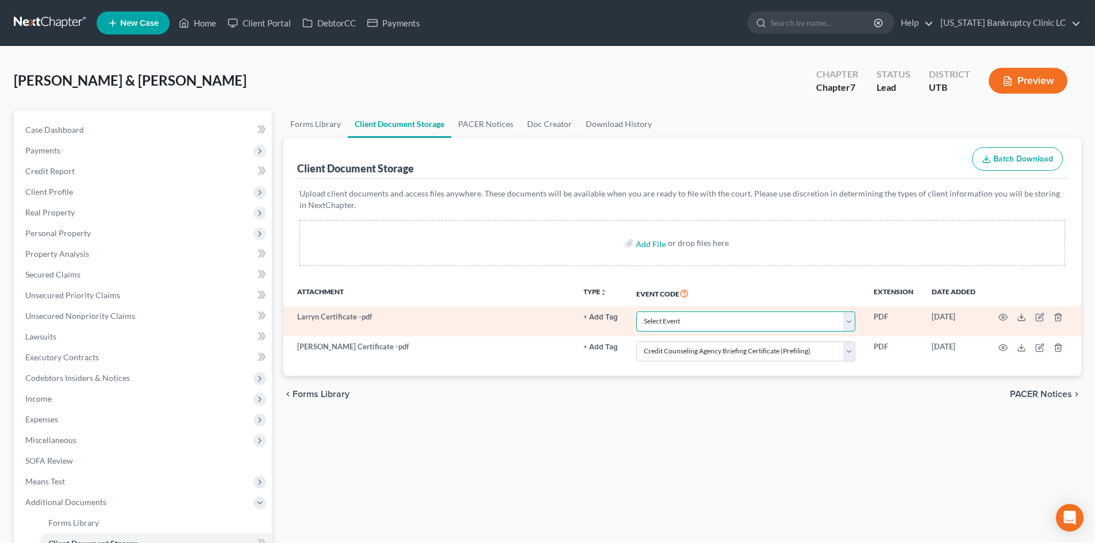
click at [729, 319] on select "Select Event Affidavit/Declaration Amended Chapter 11 Plan Amended Disclosure S…" at bounding box center [745, 322] width 219 height 20
select select "30"
click at [636, 312] on select "Select Event Affidavit/Declaration Amended Chapter 11 Plan Amended Disclosure S…" at bounding box center [745, 322] width 219 height 20
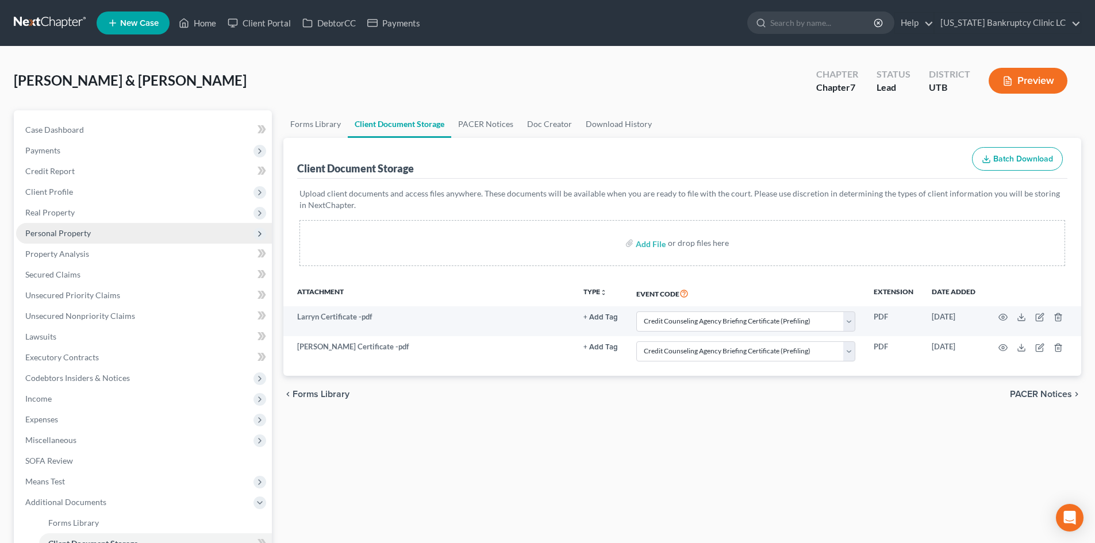
click at [80, 236] on span "Personal Property" at bounding box center [58, 233] width 66 height 10
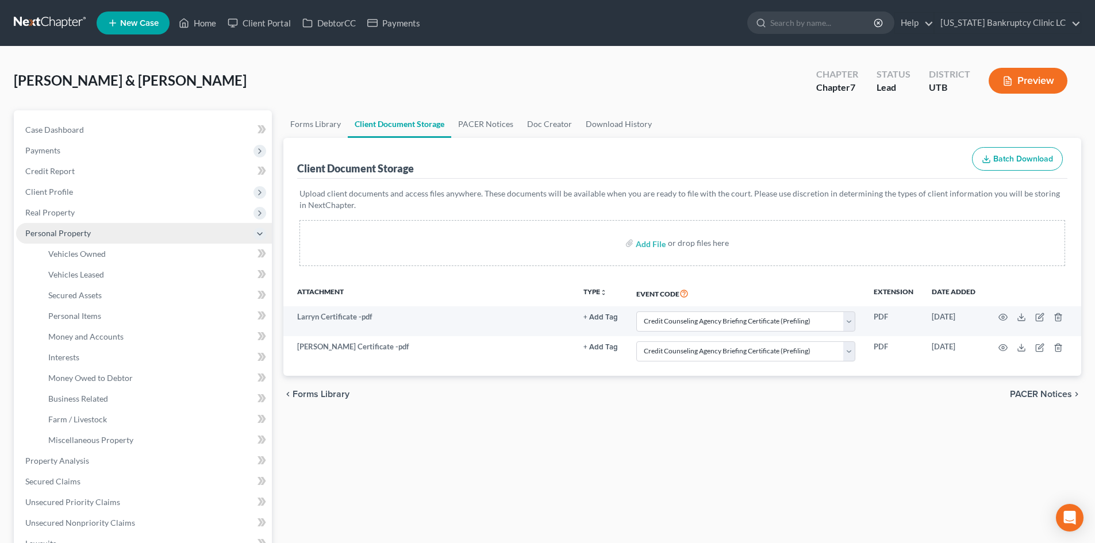
click at [80, 236] on span "Personal Property" at bounding box center [58, 233] width 66 height 10
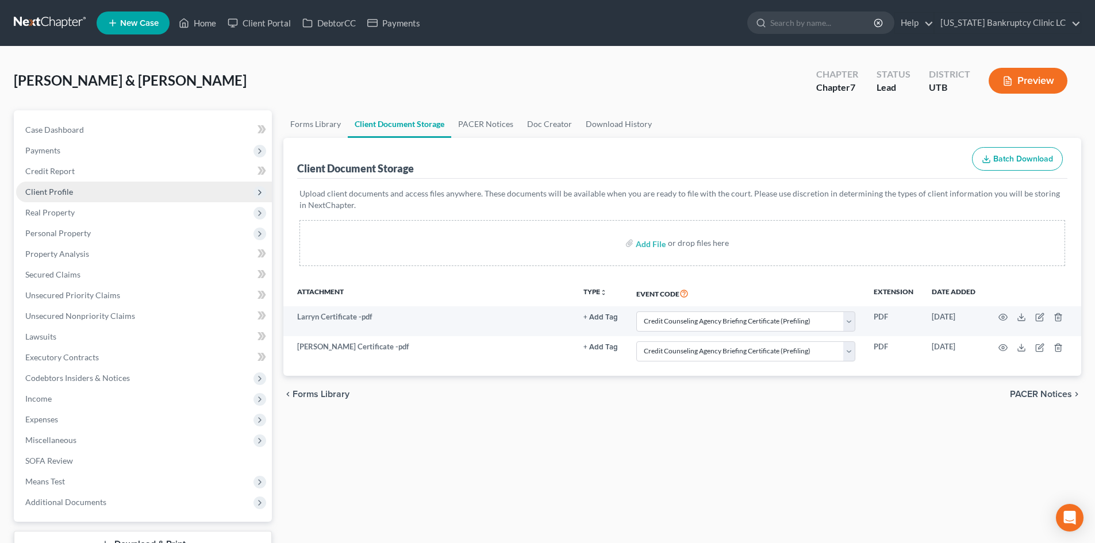
click at [82, 200] on span "Client Profile" at bounding box center [144, 192] width 256 height 21
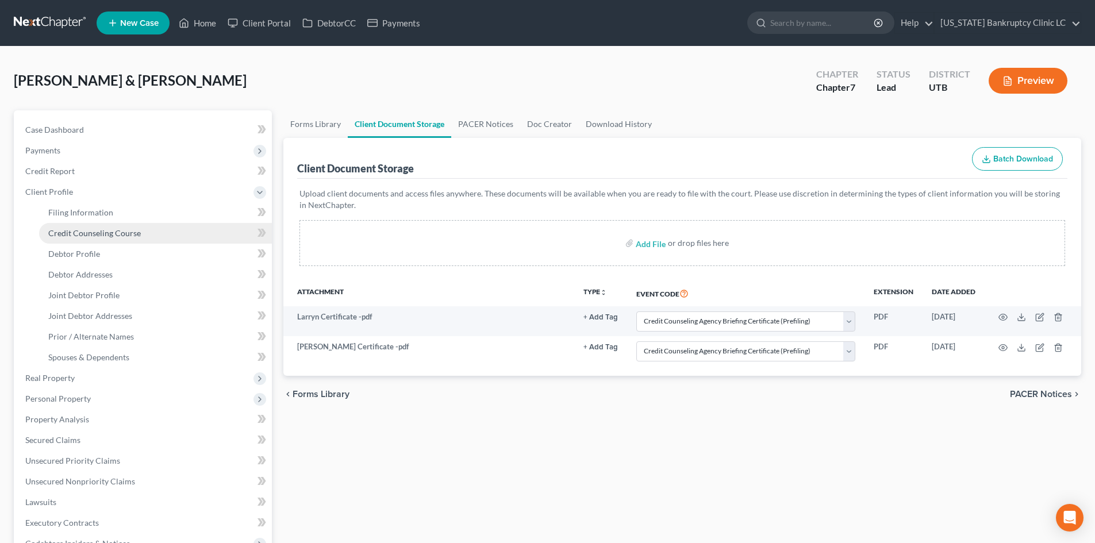
click at [108, 231] on span "Credit Counseling Course" at bounding box center [94, 233] width 93 height 10
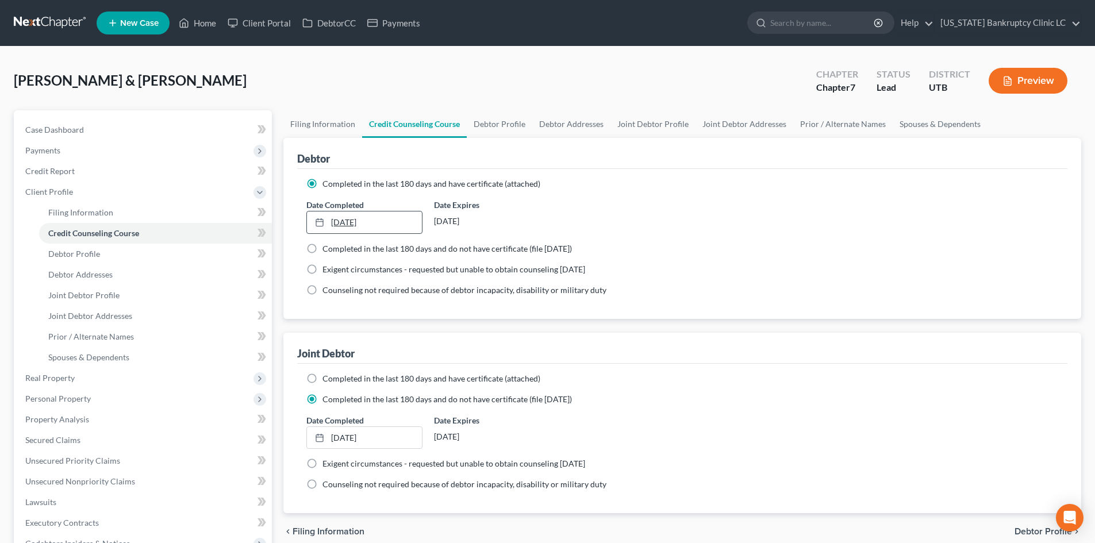
click at [368, 227] on link "8/13/2025" at bounding box center [364, 223] width 114 height 22
click at [341, 440] on link "8/13/2025" at bounding box center [364, 438] width 114 height 22
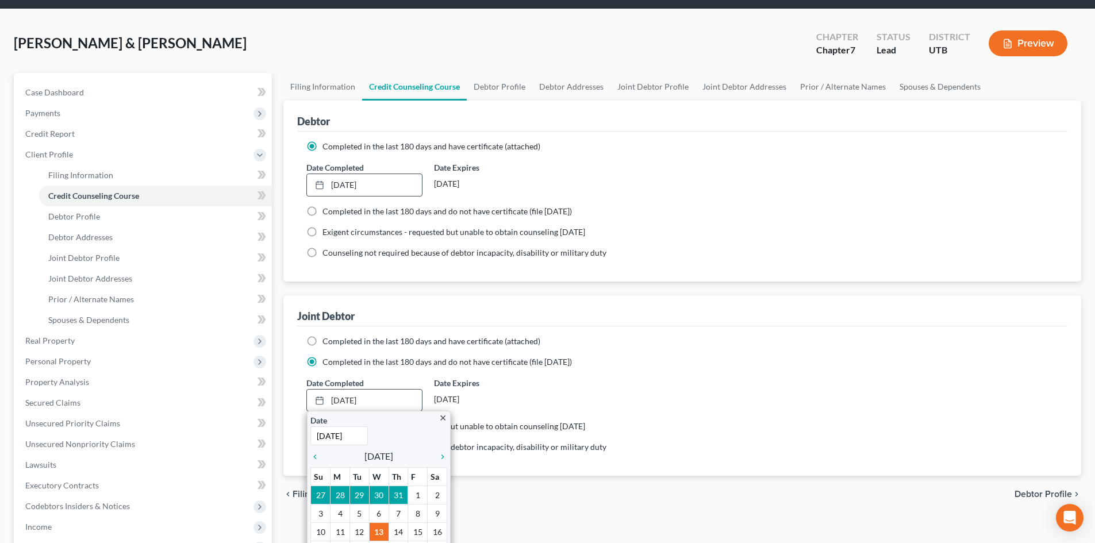
scroll to position [57, 0]
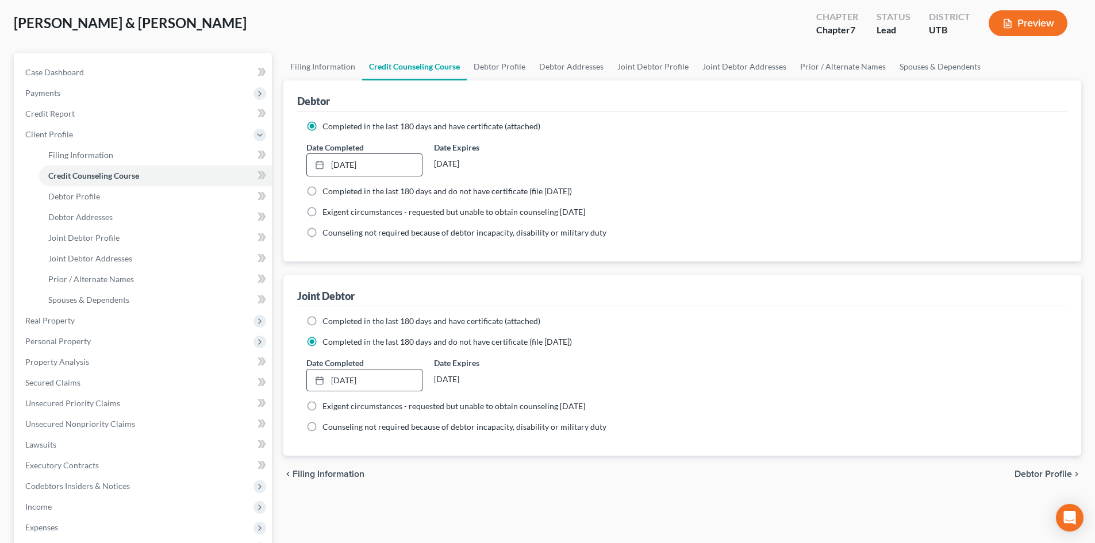
click at [735, 388] on div "Date Completed 8/18/2025 close Date 8/18/2025 Time 12:00 AM chevron_left August…" at bounding box center [683, 374] width 764 height 35
click at [83, 143] on span "Client Profile" at bounding box center [144, 134] width 256 height 21
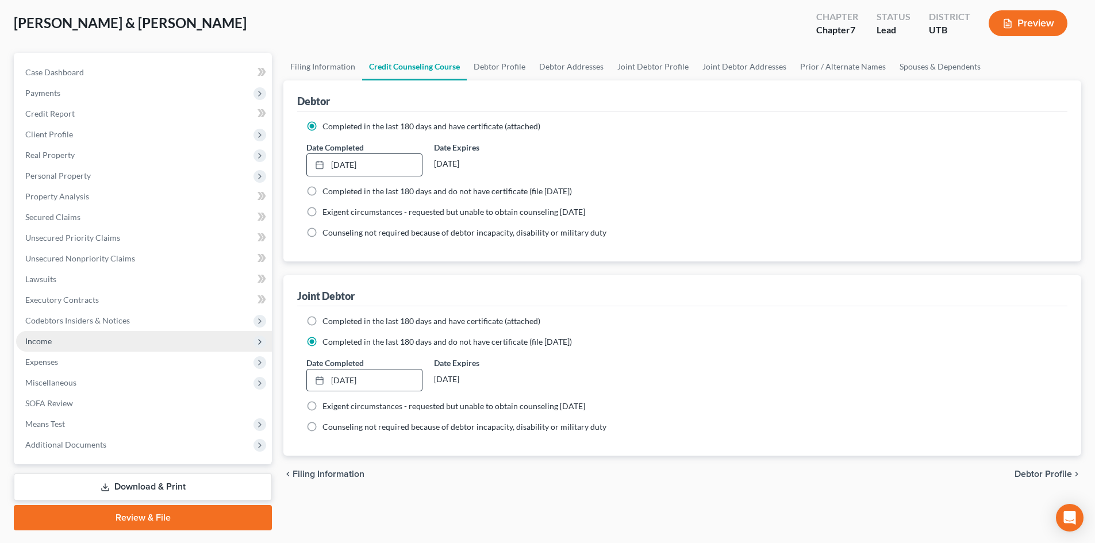
click at [62, 342] on span "Income" at bounding box center [144, 341] width 256 height 21
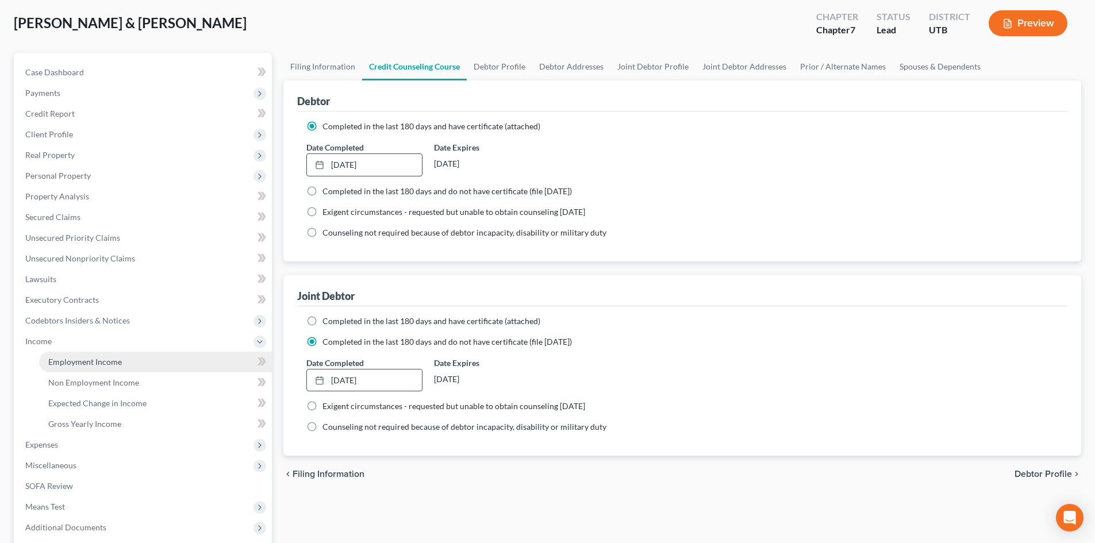
click at [70, 368] on link "Employment Income" at bounding box center [155, 362] width 233 height 21
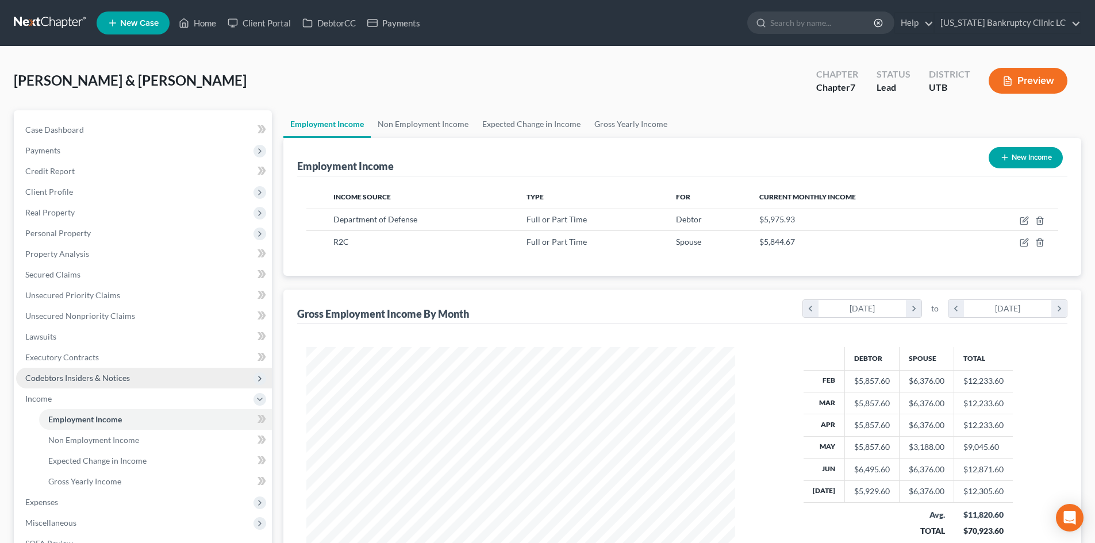
scroll to position [115, 0]
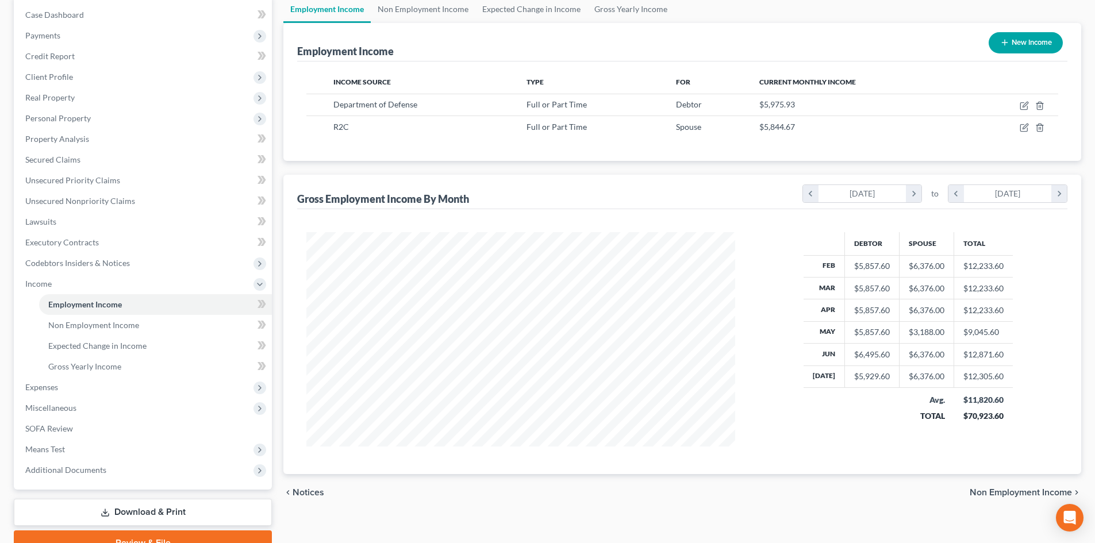
click at [190, 507] on link "Download & Print" at bounding box center [143, 512] width 258 height 27
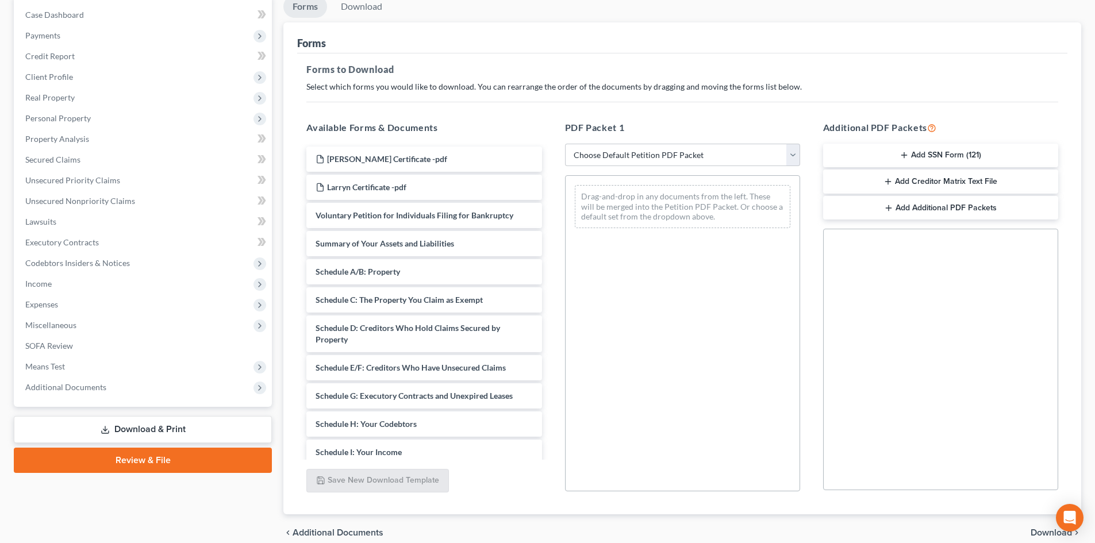
click at [185, 471] on link "Review & File" at bounding box center [143, 460] width 258 height 25
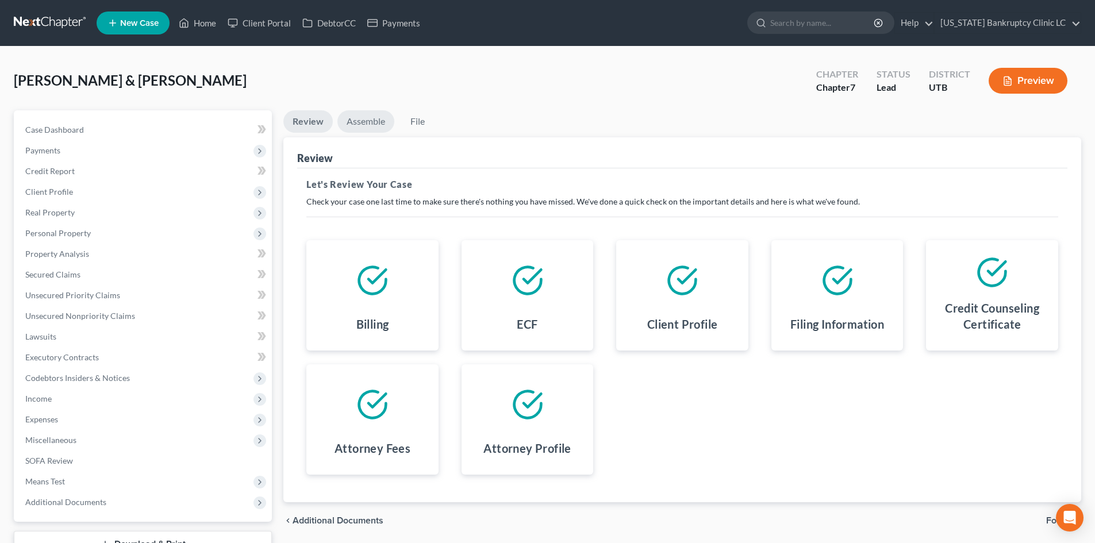
click at [370, 127] on link "Assemble" at bounding box center [365, 121] width 57 height 22
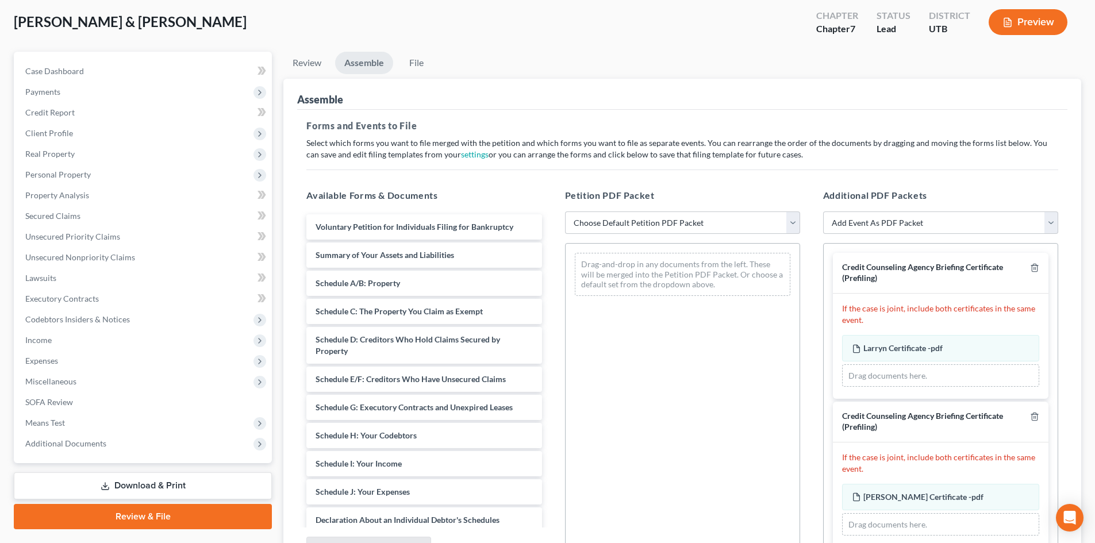
scroll to position [115, 0]
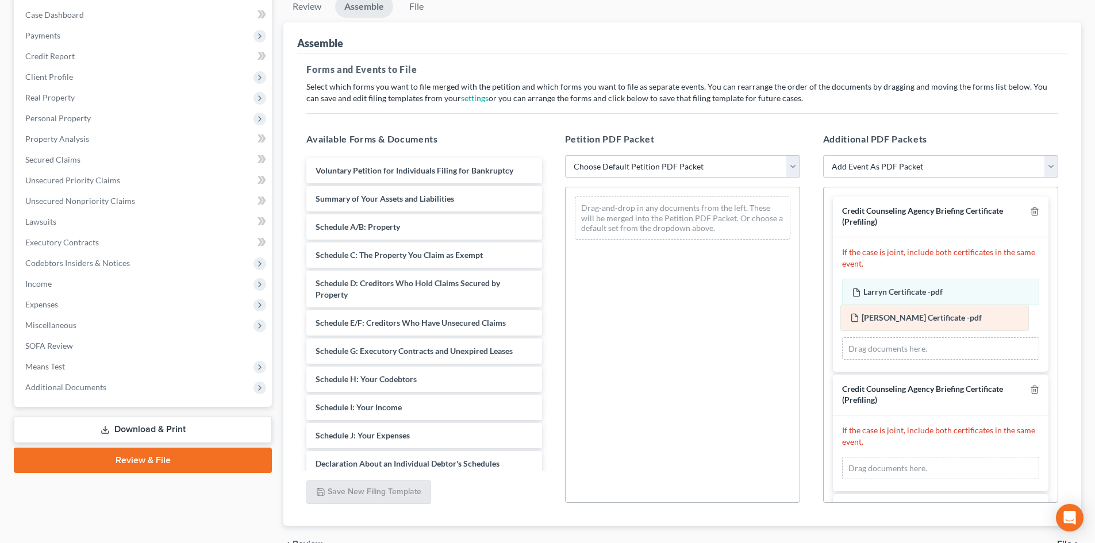
drag, startPoint x: 925, startPoint y: 444, endPoint x: 919, endPoint y: 328, distance: 116.3
click at [921, 457] on div "Brittney Certificate -pdf Amended Brittney Certificate -pdf Brittney Certificat…" at bounding box center [940, 468] width 197 height 23
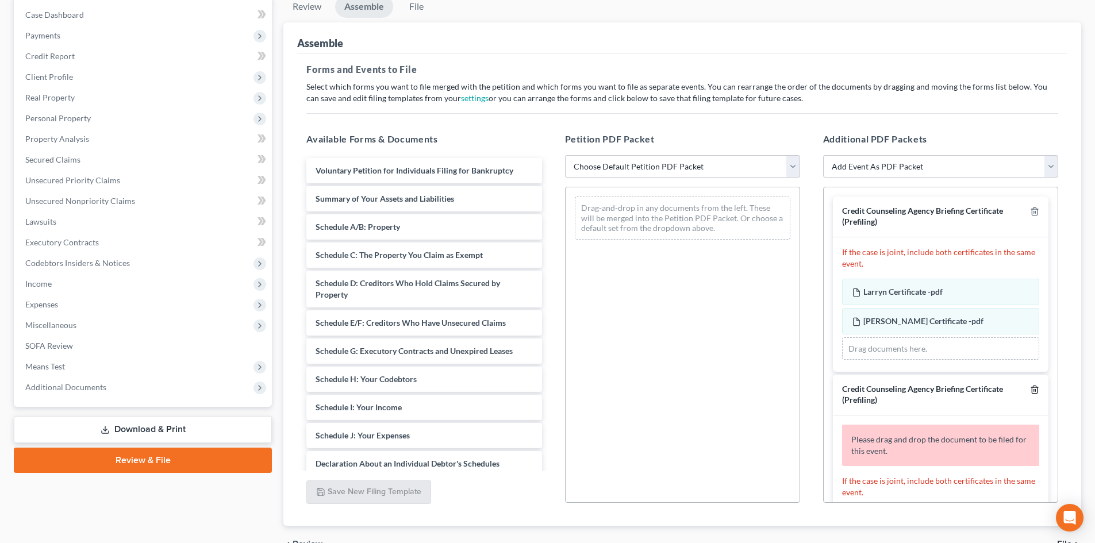
click at [1032, 393] on icon "button" at bounding box center [1034, 389] width 5 height 7
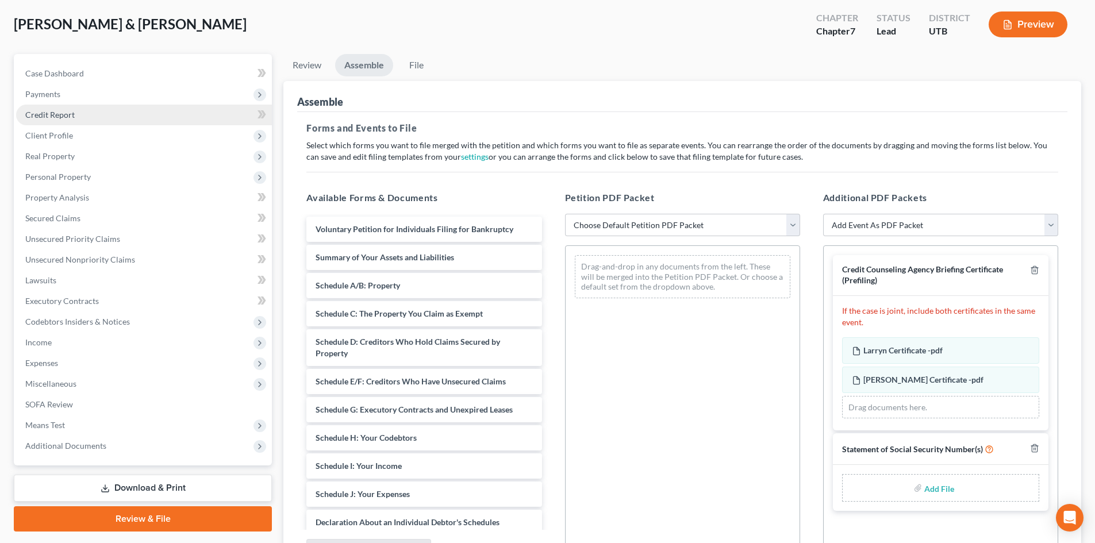
scroll to position [0, 0]
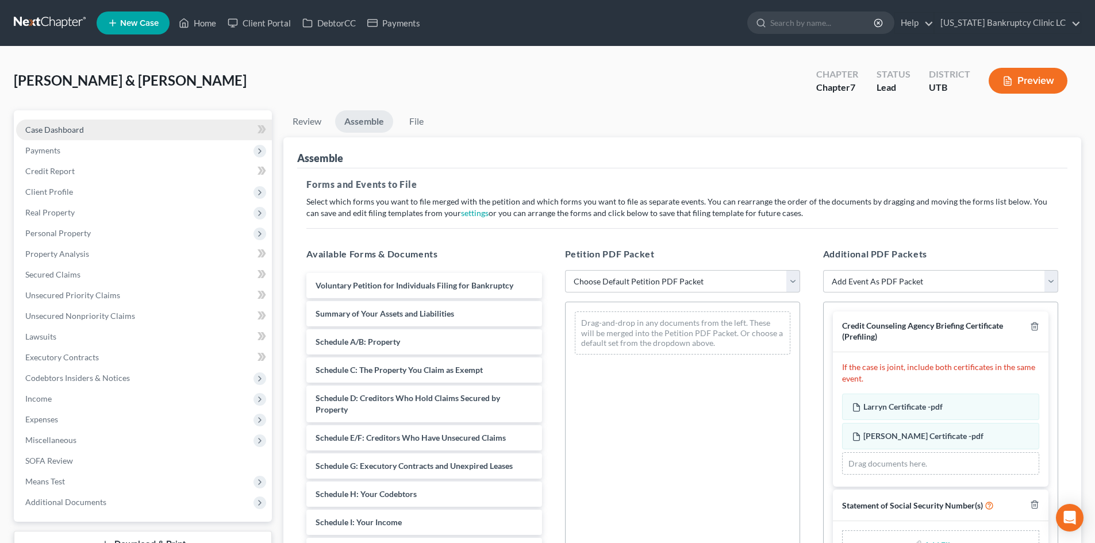
click at [87, 128] on link "Case Dashboard" at bounding box center [144, 130] width 256 height 21
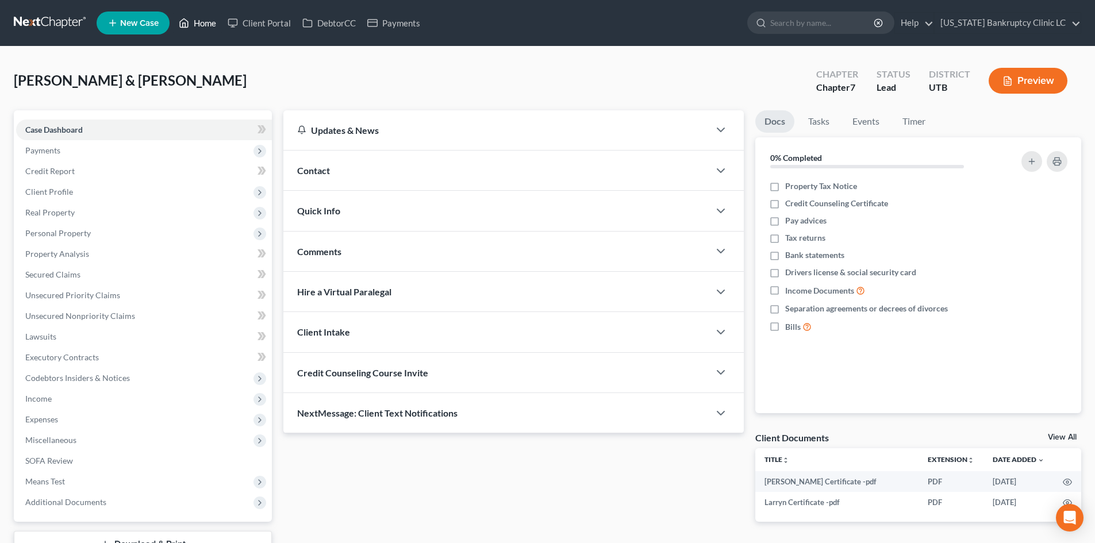
click at [206, 28] on link "Home" at bounding box center [197, 23] width 49 height 21
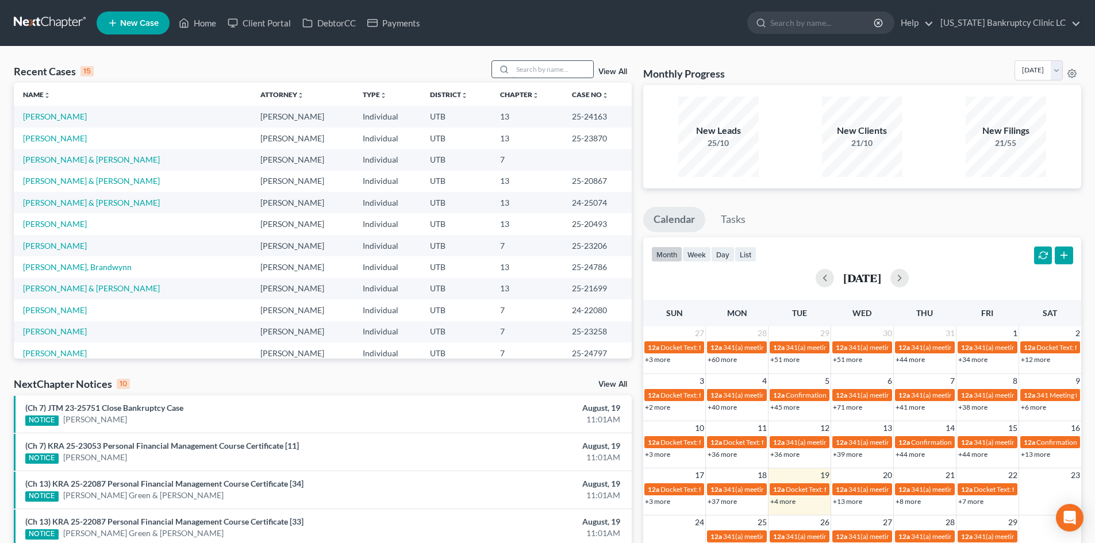
click at [566, 70] on input "search" at bounding box center [553, 69] width 80 height 17
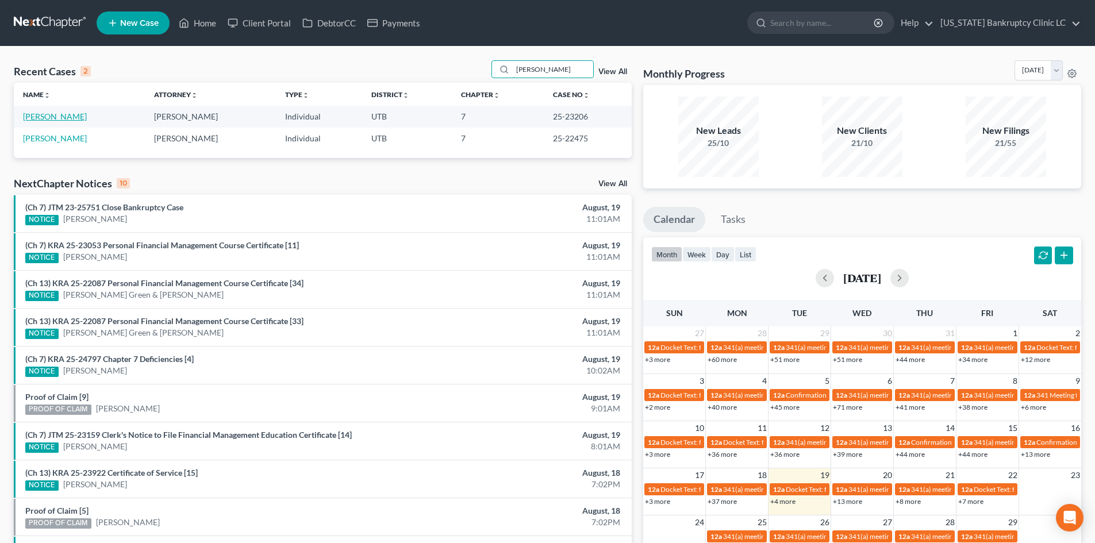
type input "wilkinson"
click at [34, 117] on link "[PERSON_NAME]" at bounding box center [55, 117] width 64 height 10
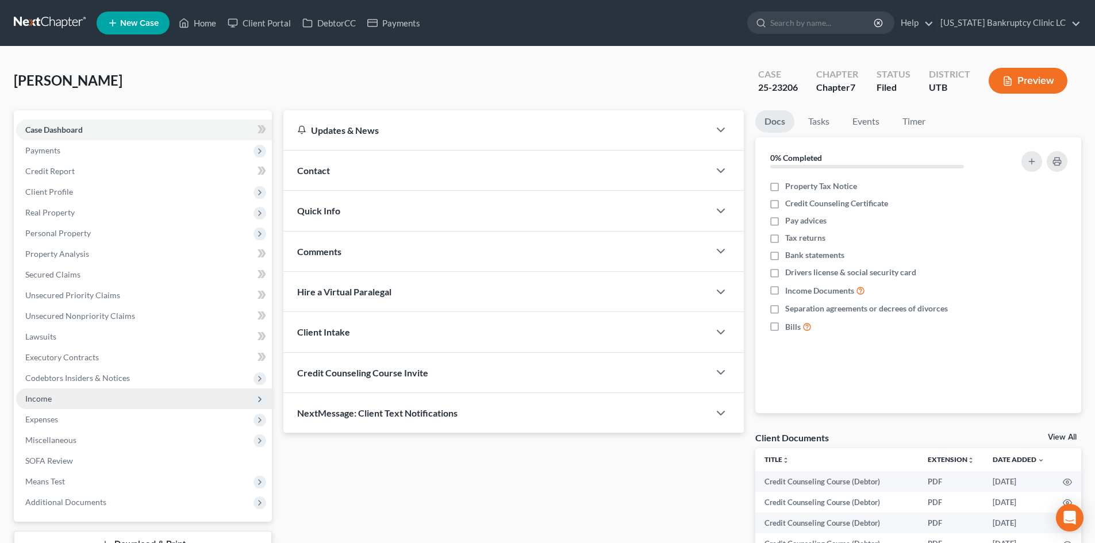
click at [76, 404] on span "Income" at bounding box center [144, 399] width 256 height 21
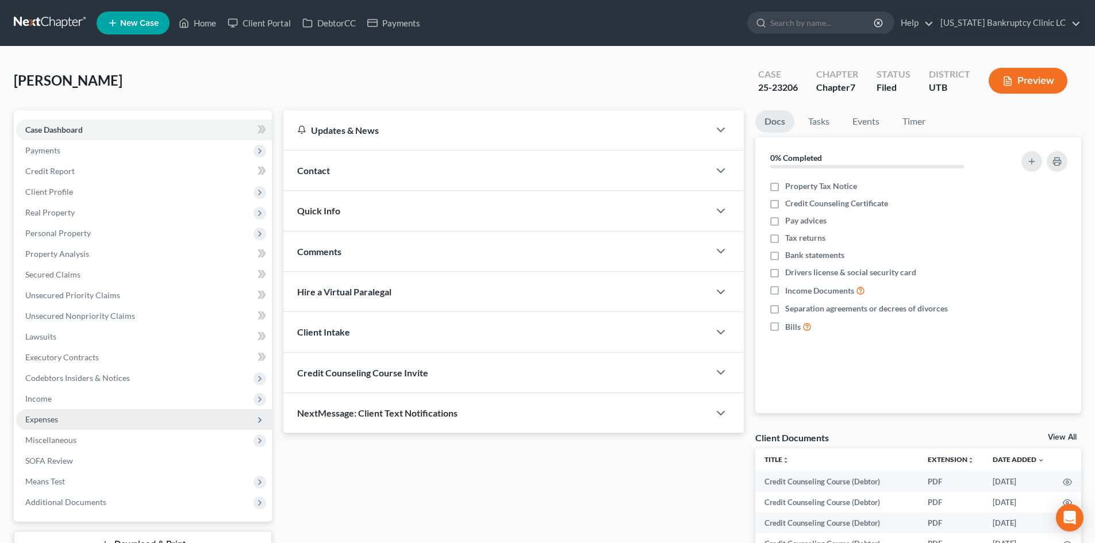
click at [70, 415] on span "Expenses" at bounding box center [144, 419] width 256 height 21
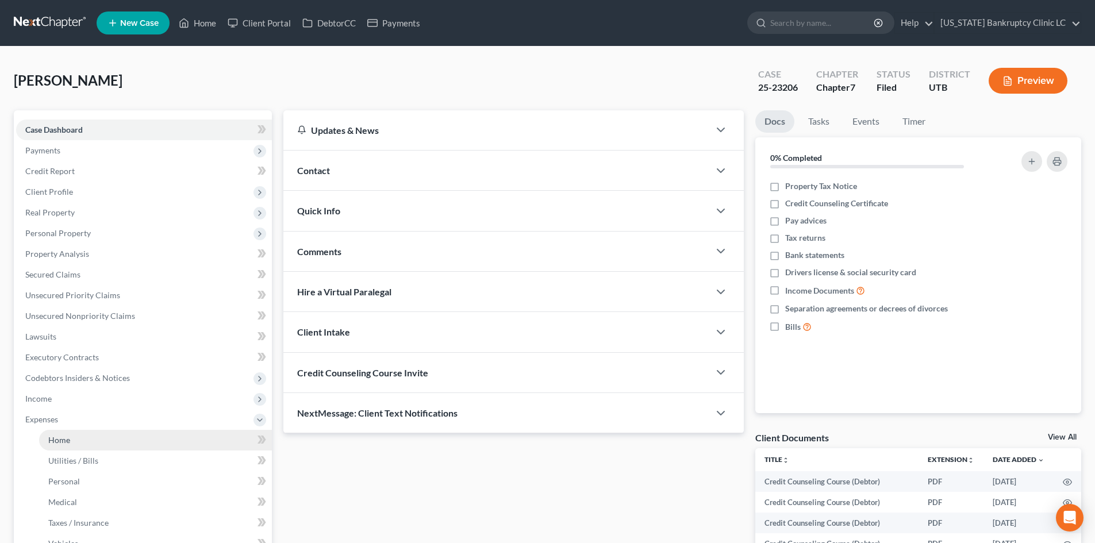
click at [77, 438] on link "Home" at bounding box center [155, 440] width 233 height 21
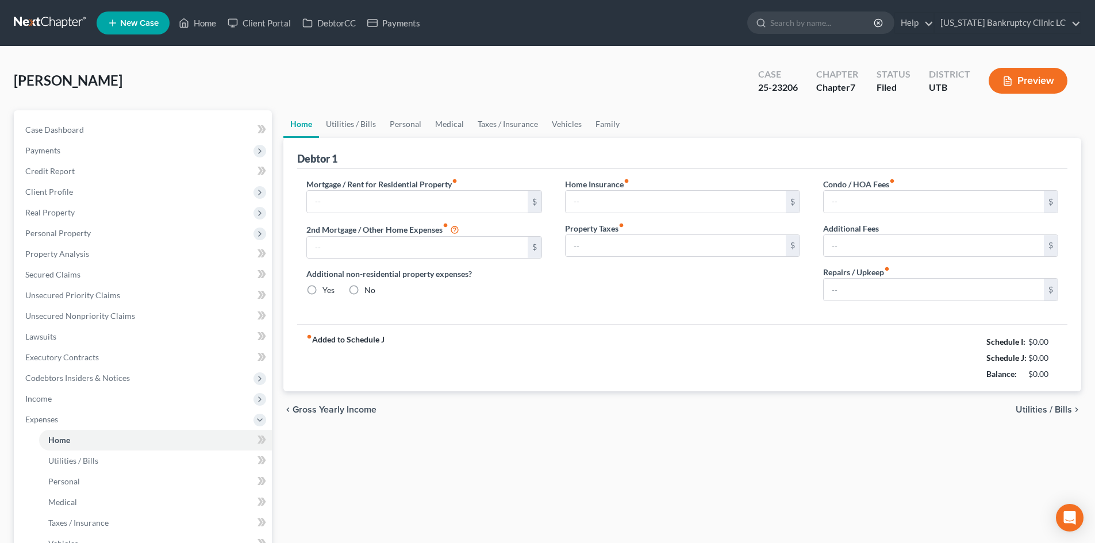
type input "800.00"
type input "0.00"
radio input "true"
type input "0.00"
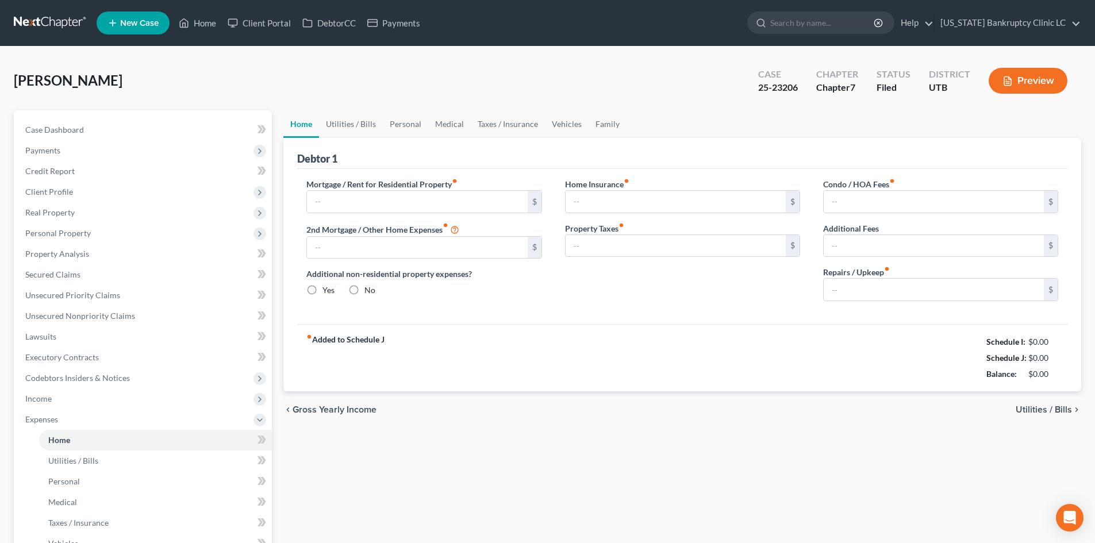
type input "0.00"
click at [593, 131] on link "Family" at bounding box center [608, 124] width 38 height 28
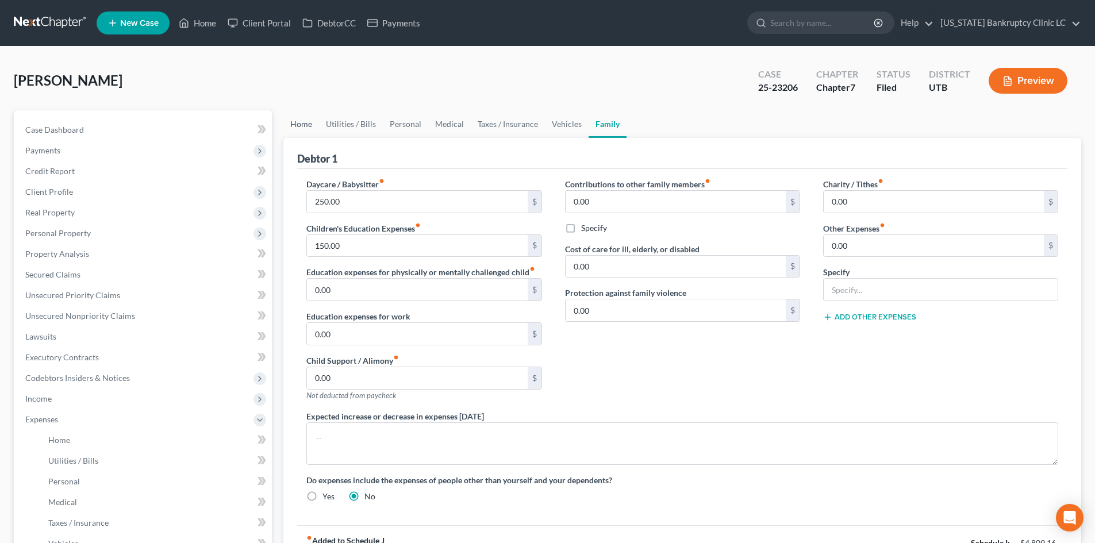
click at [297, 124] on link "Home" at bounding box center [301, 124] width 36 height 28
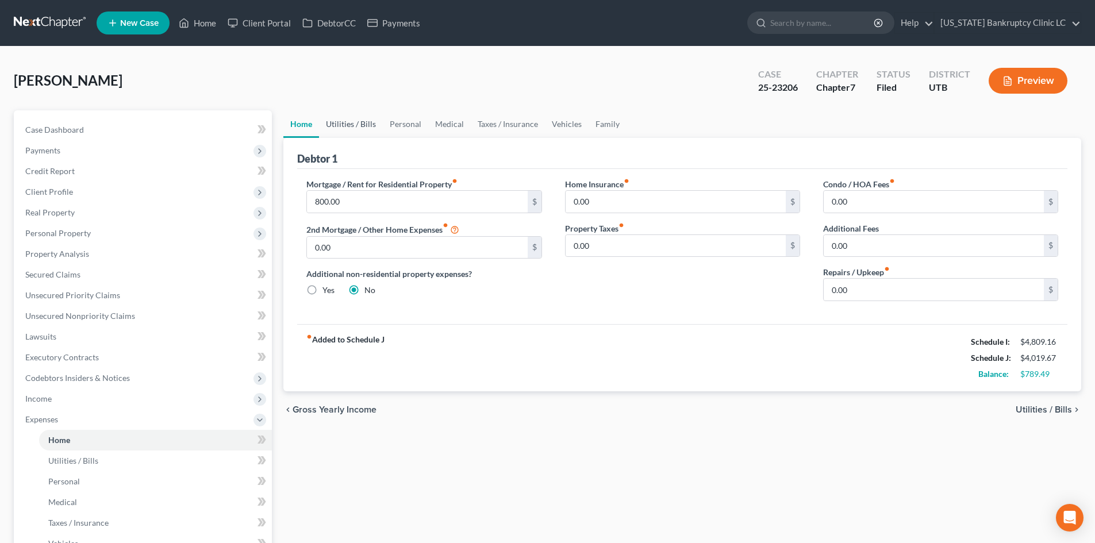
click at [348, 123] on link "Utilities / Bills" at bounding box center [351, 124] width 64 height 28
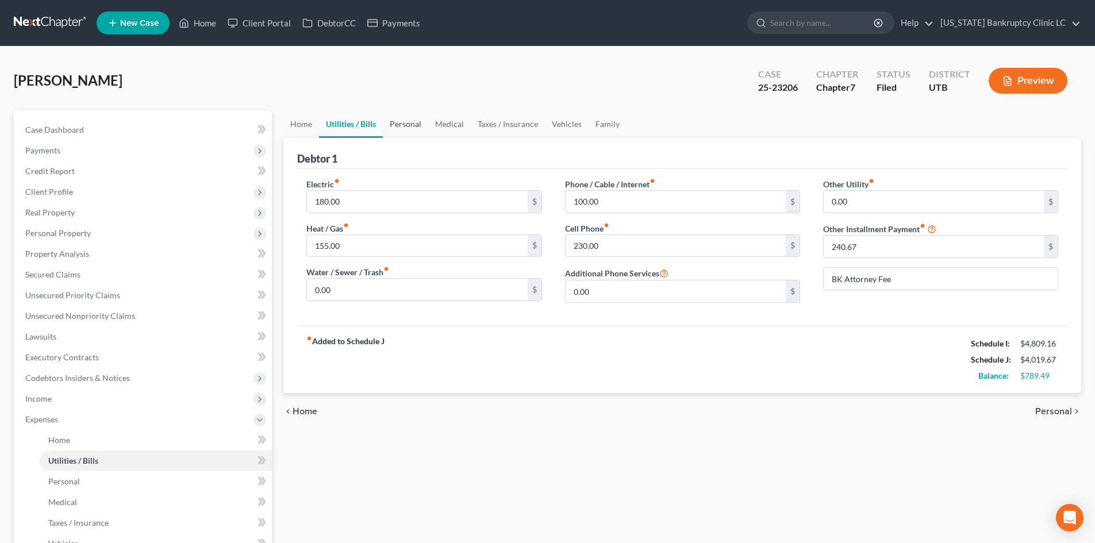
click at [405, 124] on link "Personal" at bounding box center [405, 124] width 45 height 28
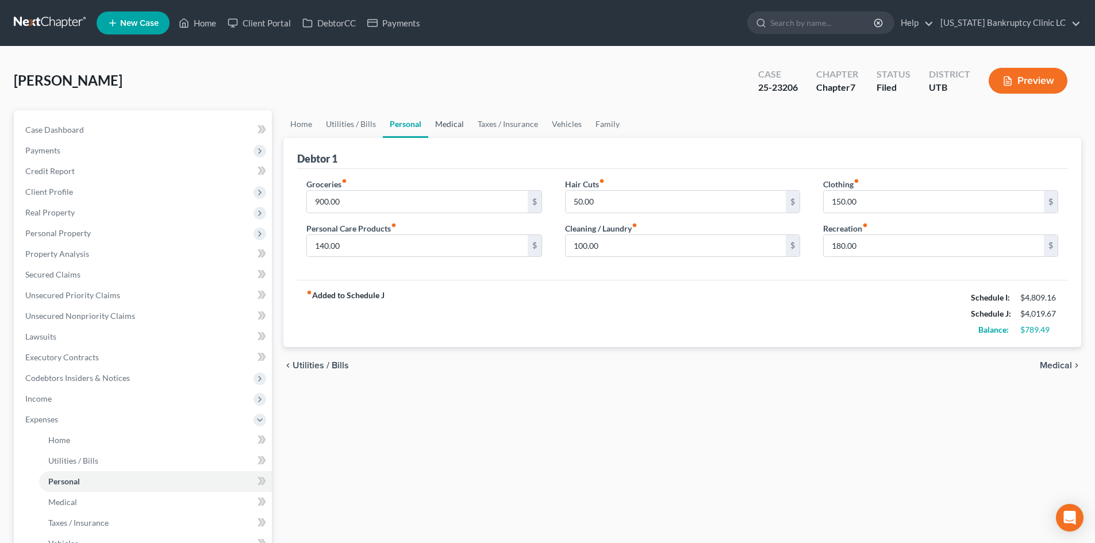
click at [450, 125] on link "Medical" at bounding box center [449, 124] width 43 height 28
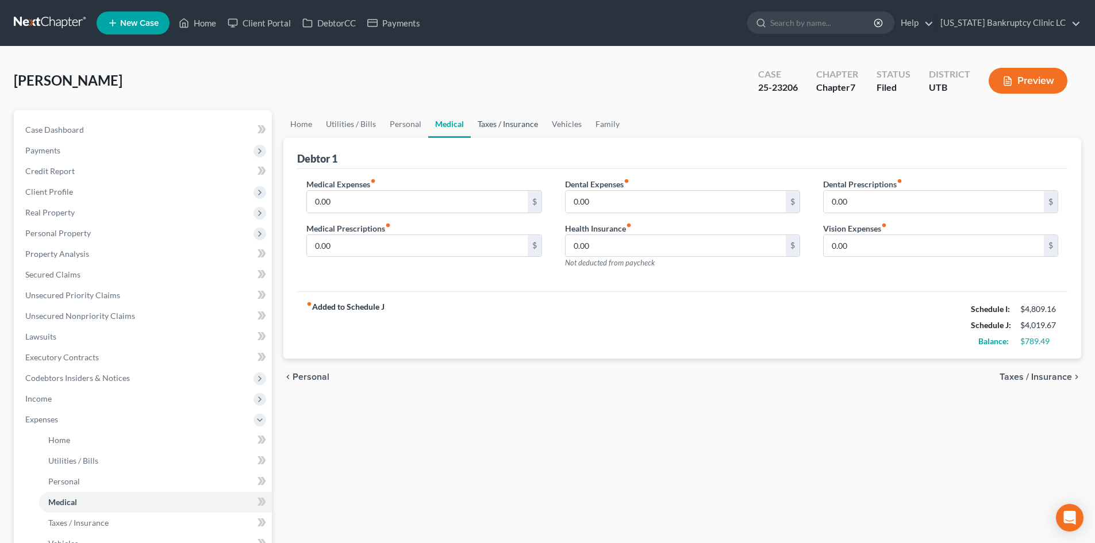
click at [500, 130] on link "Taxes / Insurance" at bounding box center [508, 124] width 74 height 28
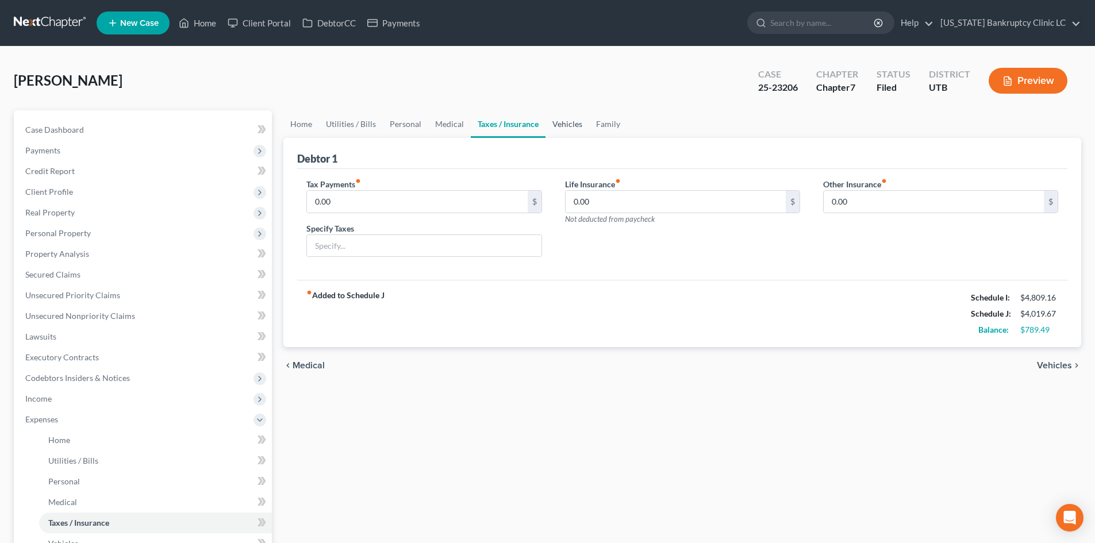
click at [554, 126] on link "Vehicles" at bounding box center [568, 124] width 44 height 28
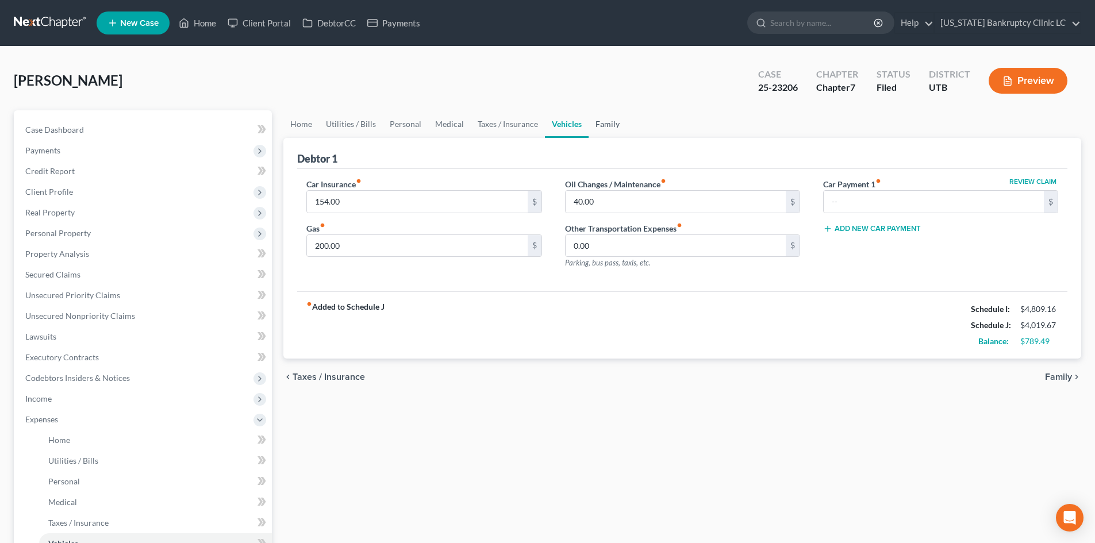
click at [609, 128] on link "Family" at bounding box center [608, 124] width 38 height 28
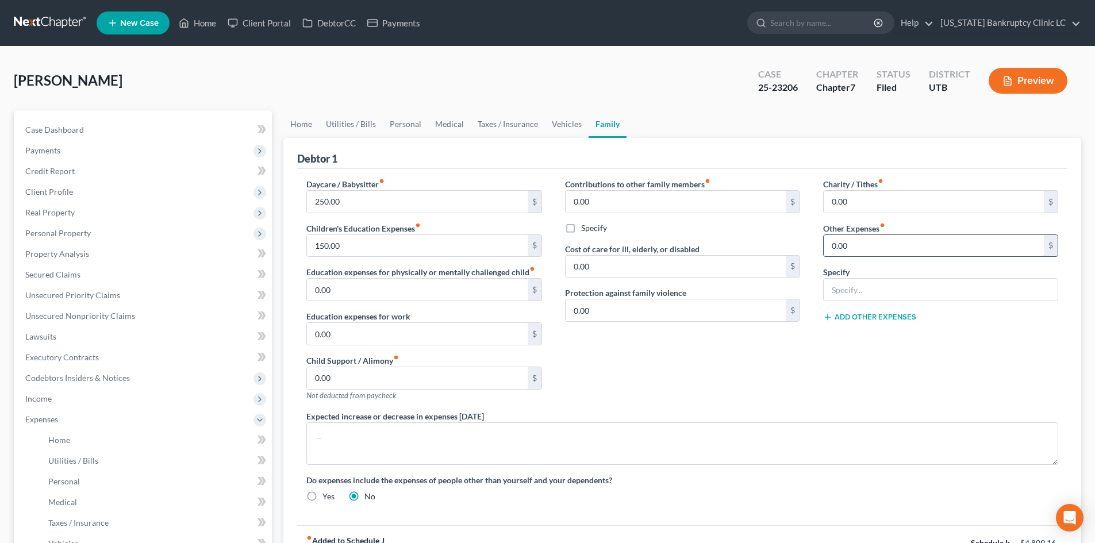
click at [883, 245] on input "0.00" at bounding box center [934, 246] width 220 height 22
type input "28"
type input "RC Willey Payment"
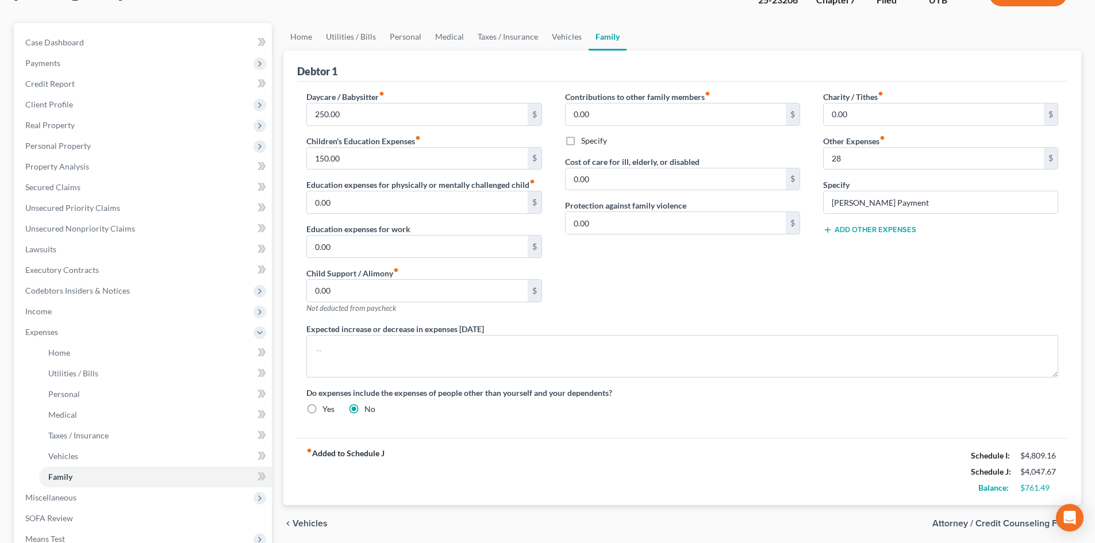
scroll to position [115, 0]
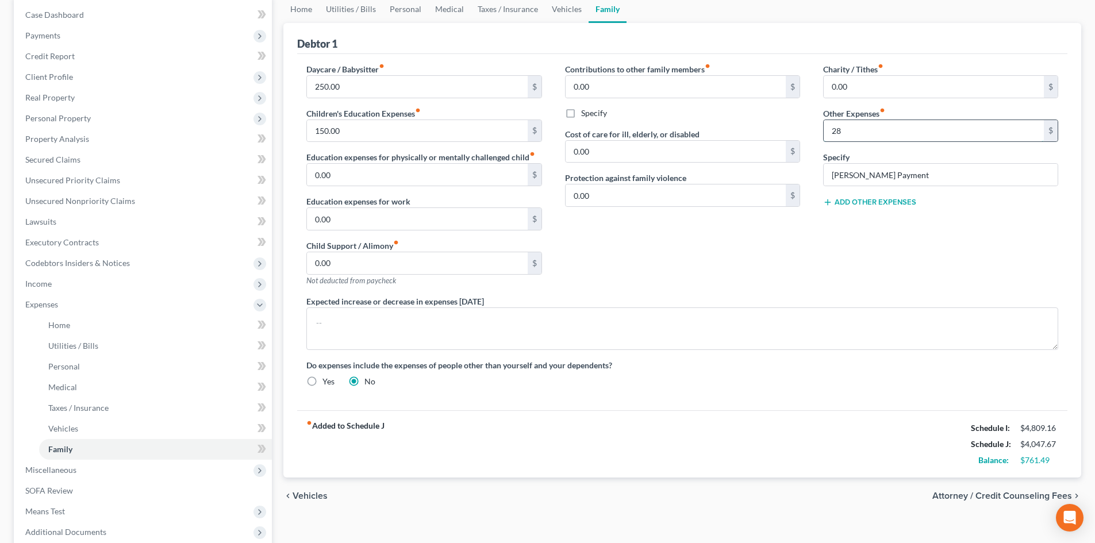
click at [866, 125] on input "28" at bounding box center [934, 131] width 220 height 22
click at [903, 298] on div "Expected increase or decrease in expenses within one year" at bounding box center [682, 323] width 775 height 55
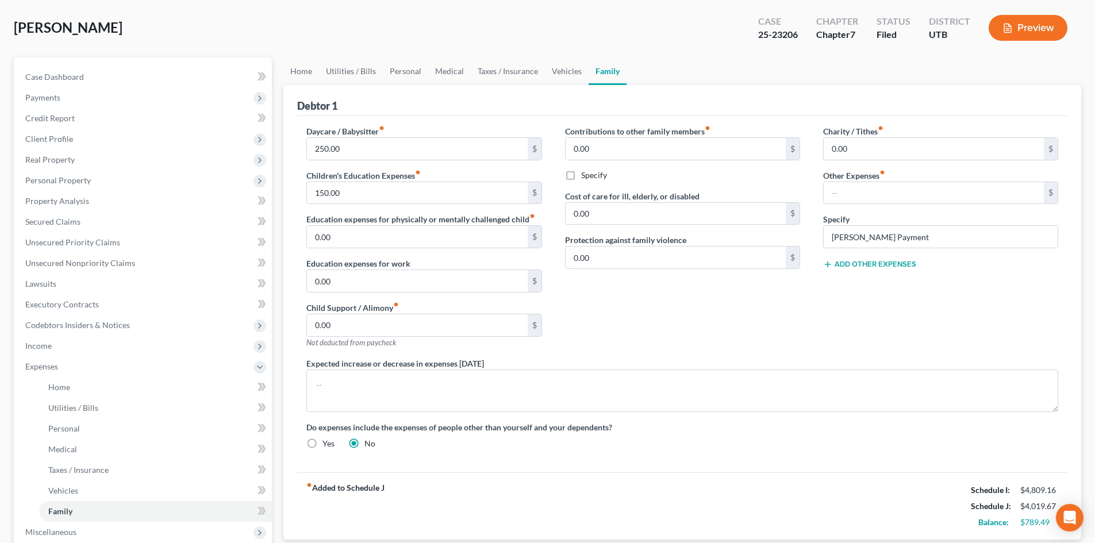
scroll to position [0, 0]
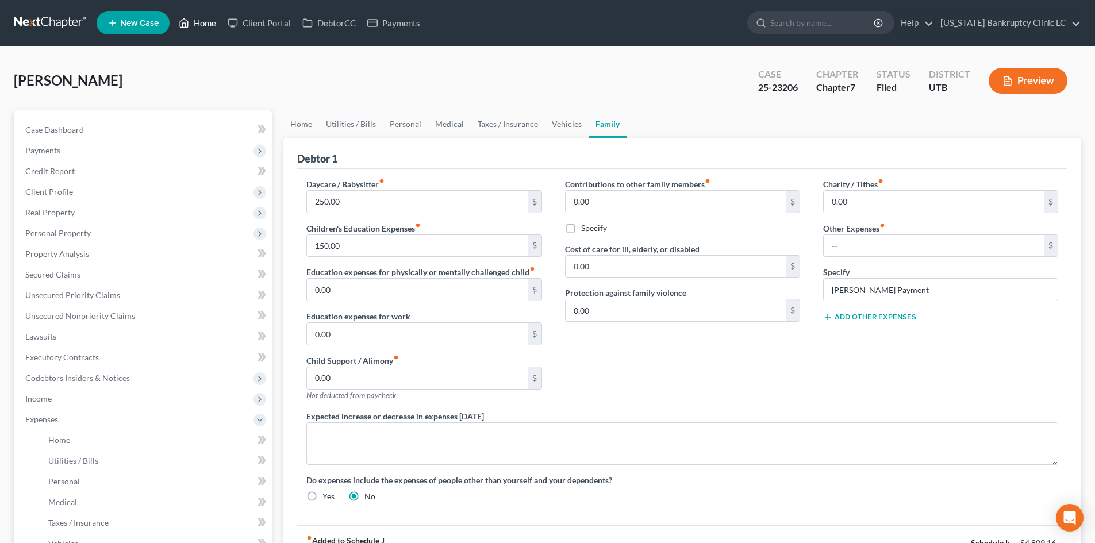
click at [207, 21] on link "Home" at bounding box center [197, 23] width 49 height 21
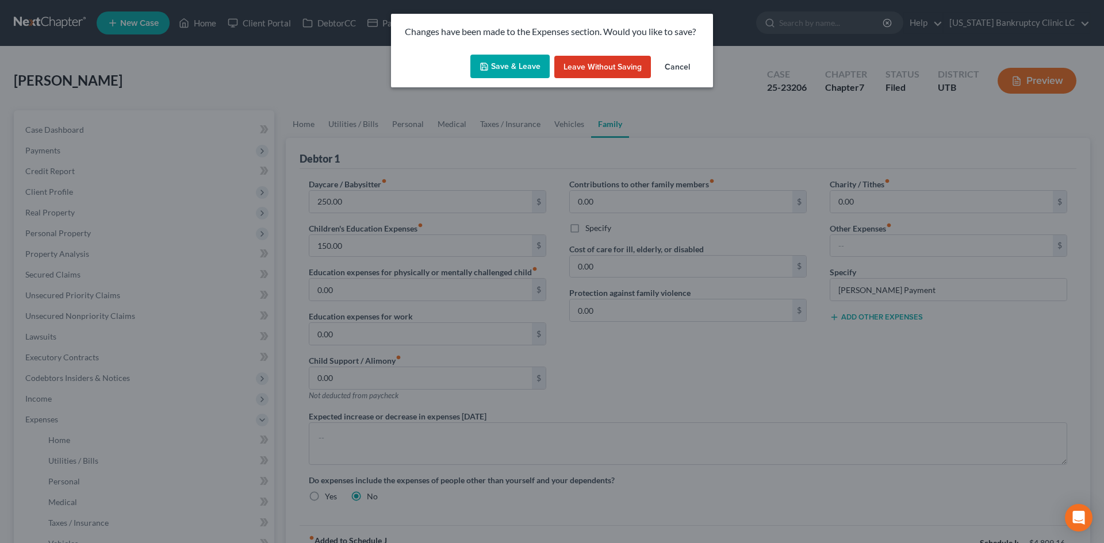
click at [497, 60] on button "Save & Leave" at bounding box center [509, 67] width 79 height 24
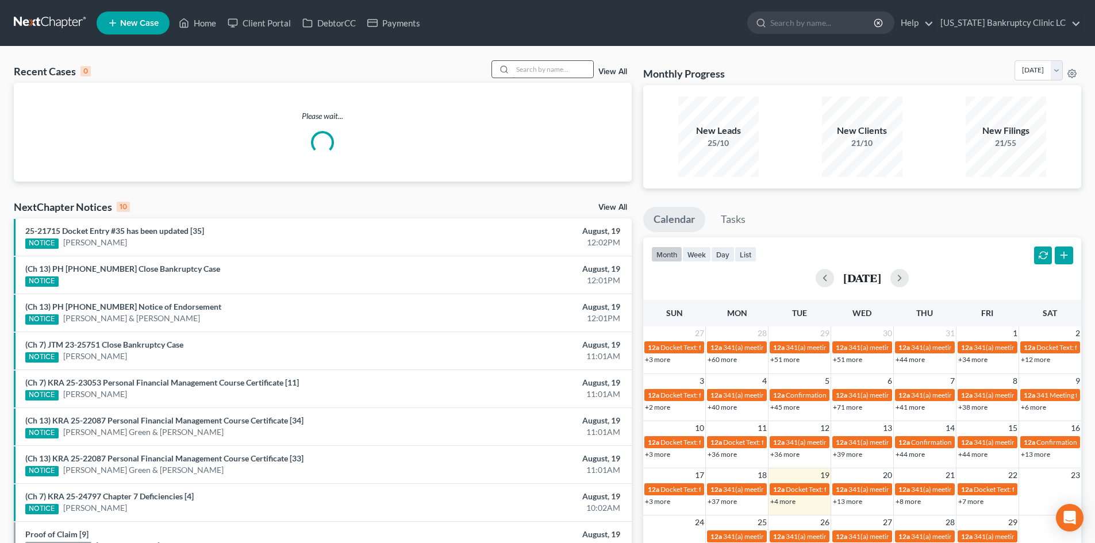
click at [547, 78] on input "search" at bounding box center [553, 69] width 80 height 17
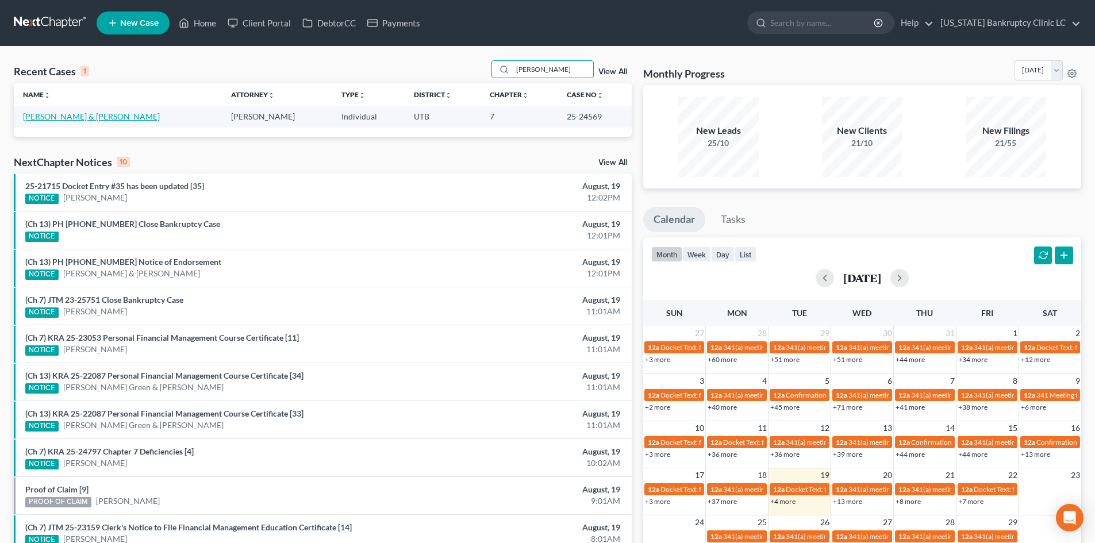
type input "mize"
click at [46, 113] on link "[PERSON_NAME] & [PERSON_NAME]" at bounding box center [91, 117] width 137 height 10
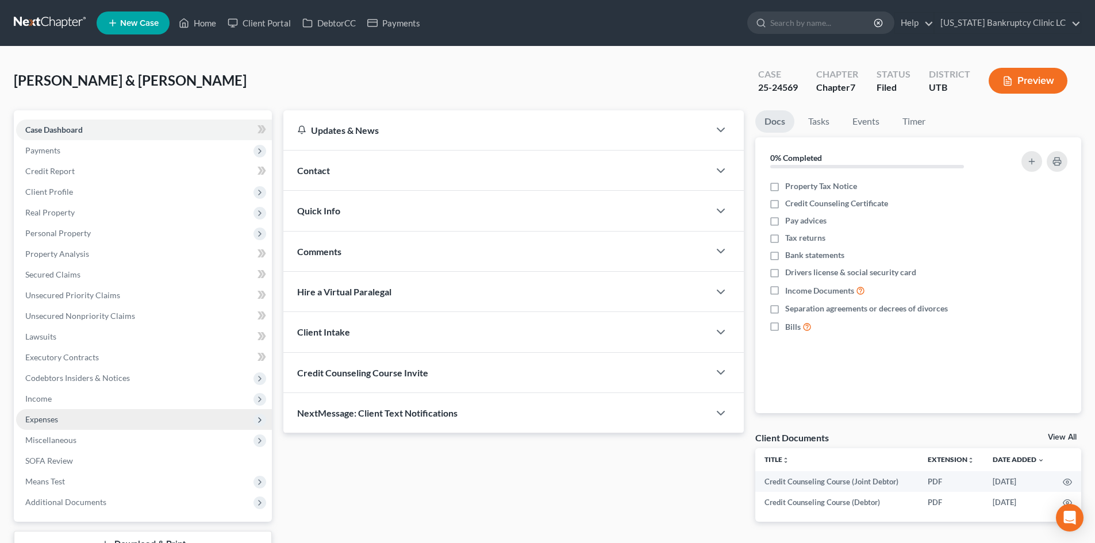
click at [73, 416] on span "Expenses" at bounding box center [144, 419] width 256 height 21
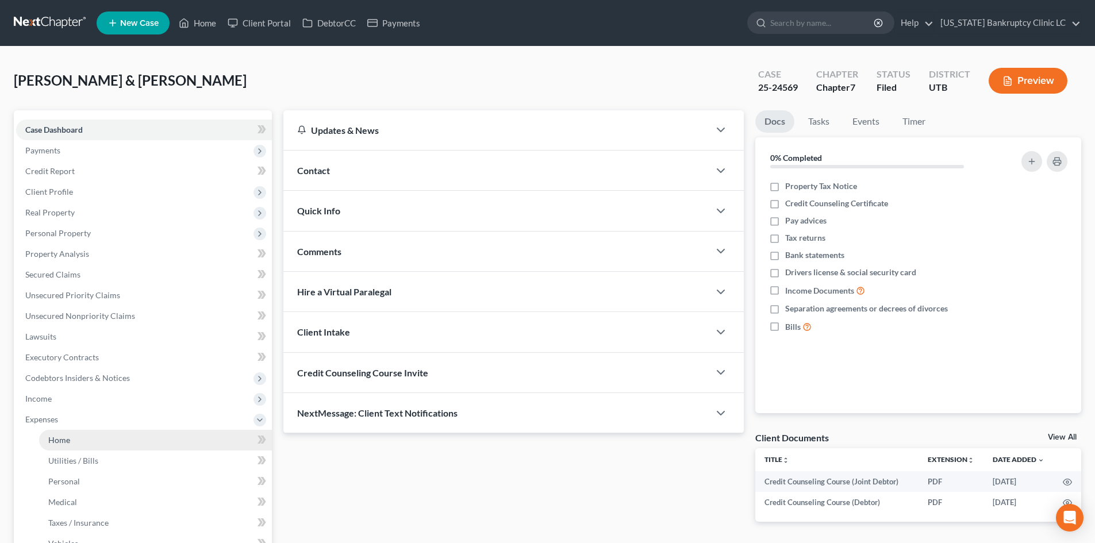
click at [80, 439] on link "Home" at bounding box center [155, 440] width 233 height 21
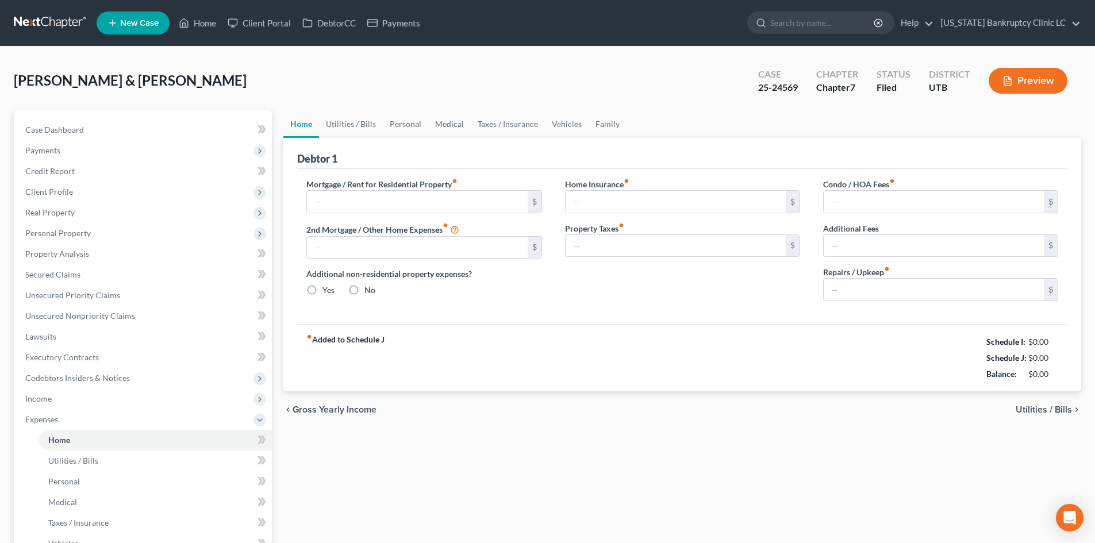
type input "1,895.00"
type input "0.00"
radio input "true"
type input "8.00"
type input "0.00"
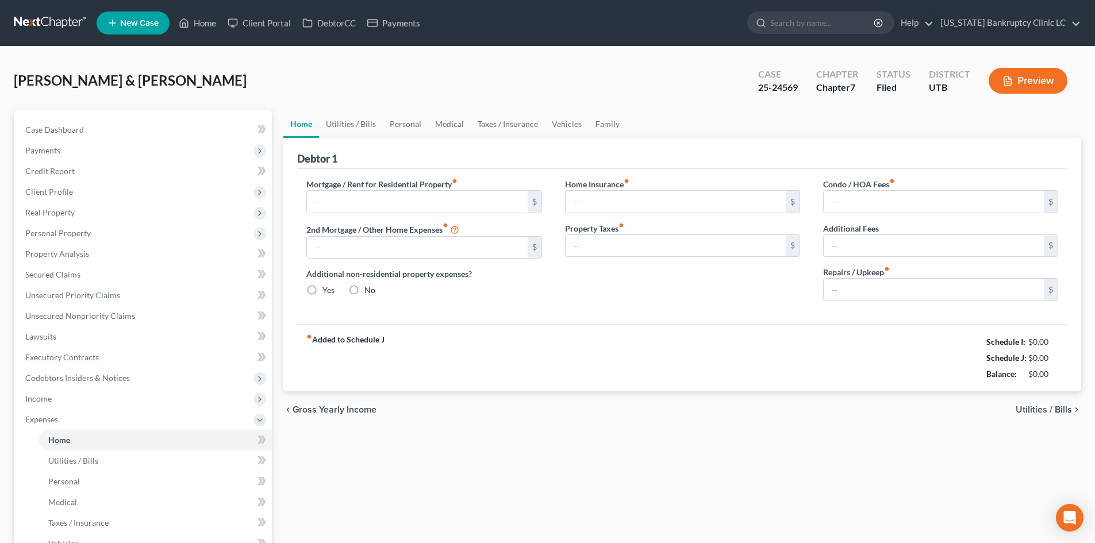
type input "0.00"
click at [563, 114] on link "Vehicles" at bounding box center [567, 124] width 44 height 28
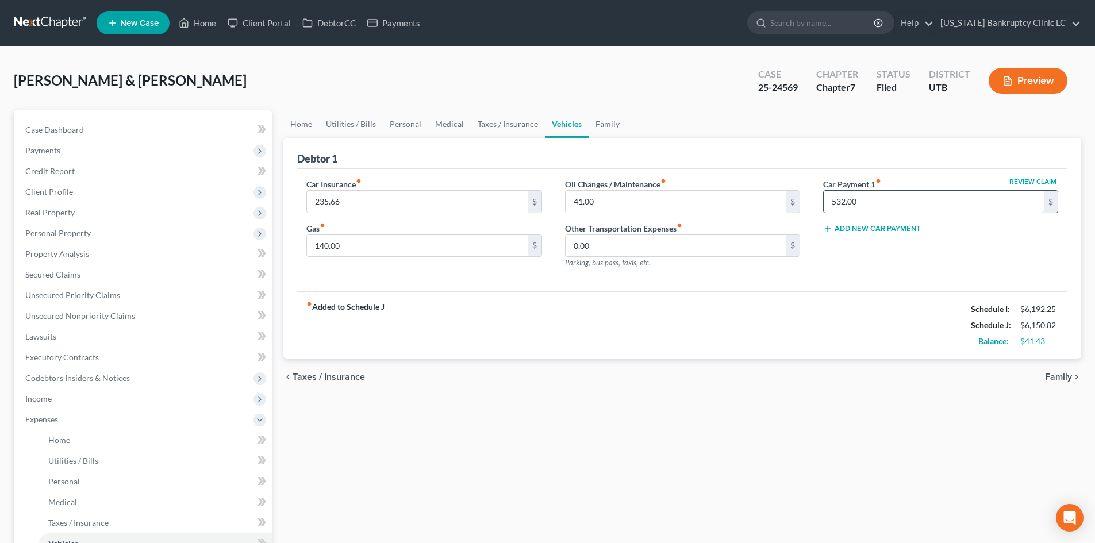
click at [873, 201] on input "532.00" at bounding box center [934, 202] width 220 height 22
click at [915, 202] on input "text" at bounding box center [934, 202] width 220 height 22
click at [84, 327] on link "Lawsuits" at bounding box center [144, 337] width 256 height 21
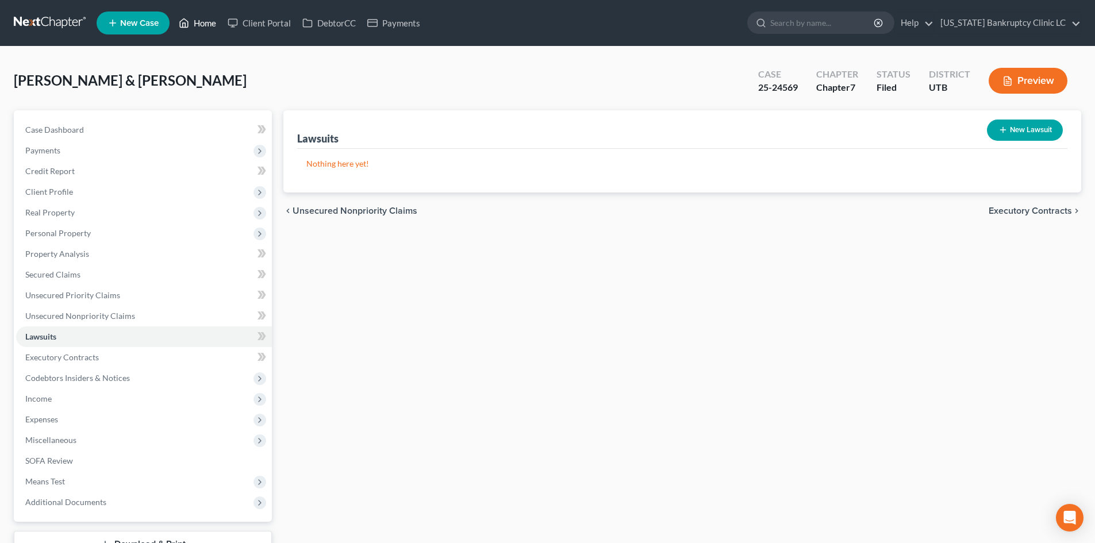
click at [220, 25] on link "Home" at bounding box center [197, 23] width 49 height 21
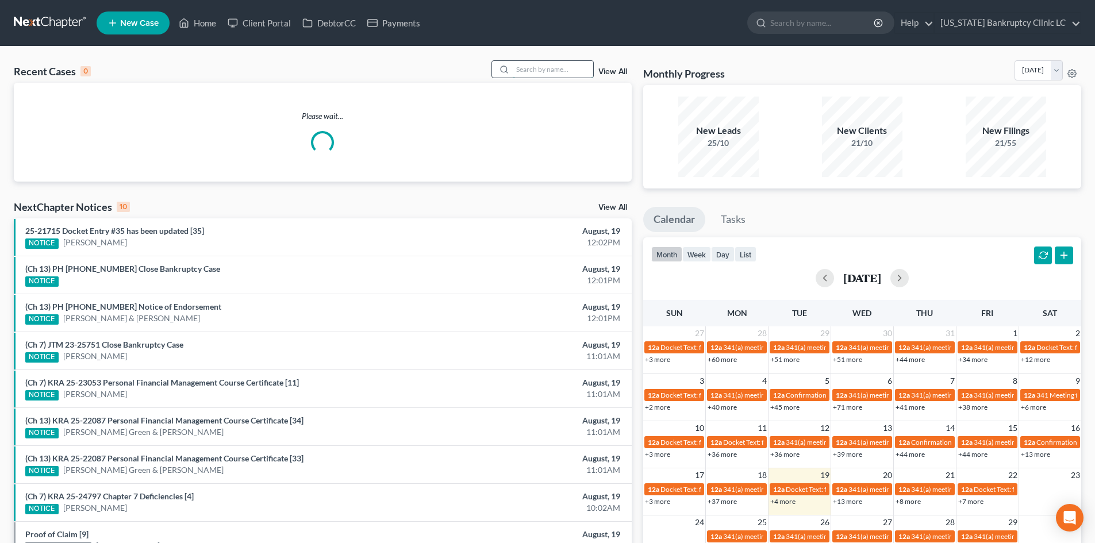
click at [526, 64] on input "search" at bounding box center [553, 69] width 80 height 17
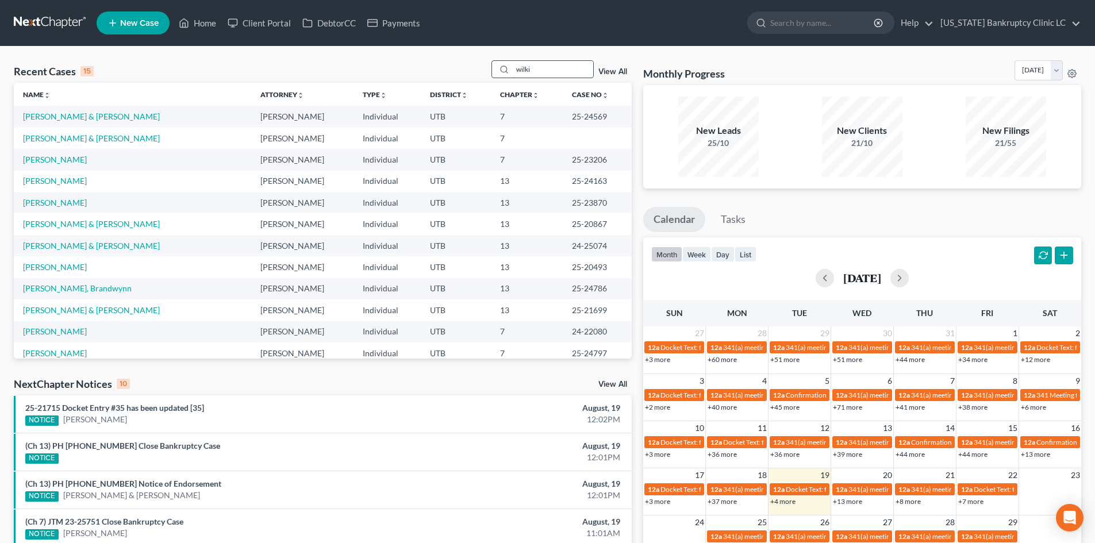
type input "wilkin"
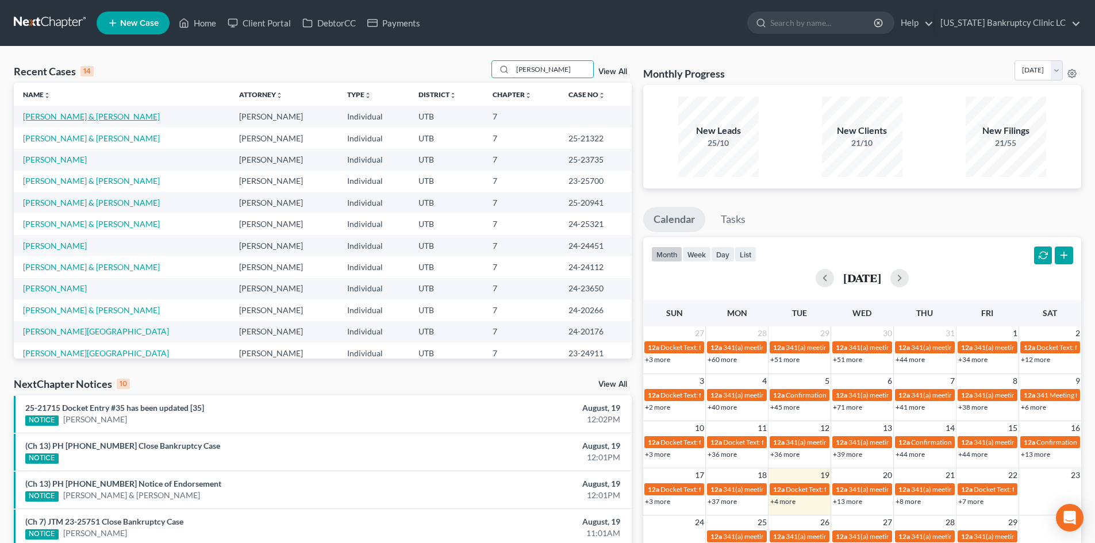
type input "britt"
click at [64, 116] on link "[PERSON_NAME] & [PERSON_NAME]" at bounding box center [91, 117] width 137 height 10
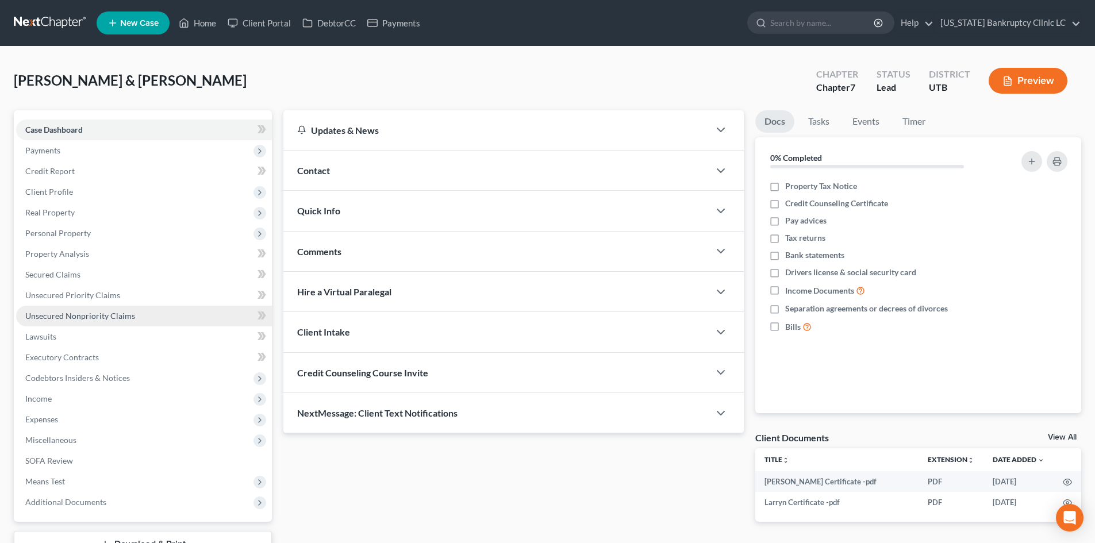
click at [91, 311] on span "Unsecured Nonpriority Claims" at bounding box center [80, 316] width 110 height 10
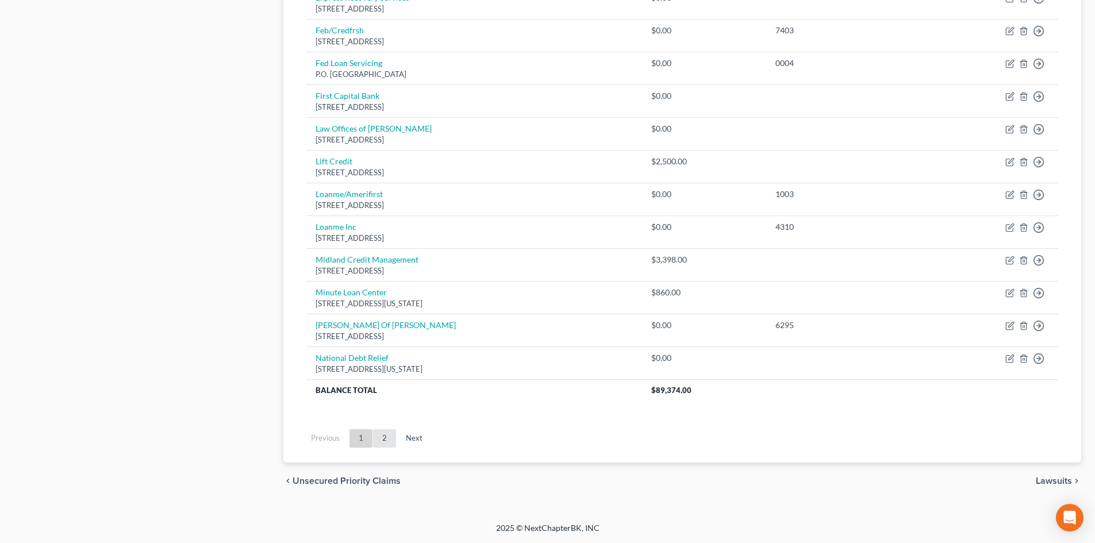
click at [379, 441] on link "2" at bounding box center [384, 438] width 23 height 18
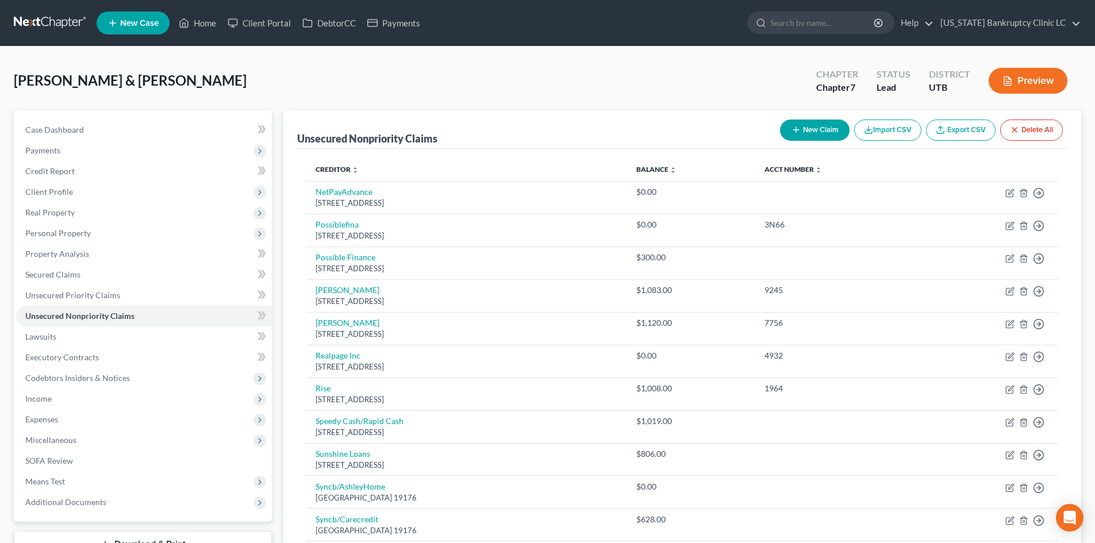
click at [780, 120] on div "New Claim Import CSV Export CSV Delete All" at bounding box center [922, 130] width 292 height 30
click at [818, 134] on button "New Claim" at bounding box center [815, 130] width 70 height 21
select select "2"
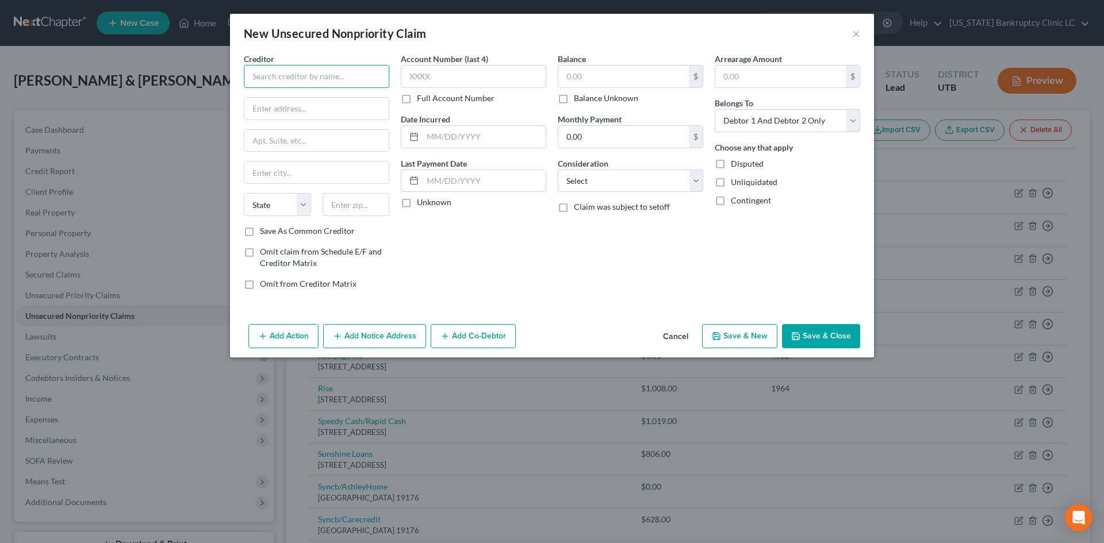
drag, startPoint x: 336, startPoint y: 75, endPoint x: 356, endPoint y: 78, distance: 21.0
click at [336, 75] on input "text" at bounding box center [316, 76] width 145 height 23
paste input "Xact Loan"
type input "Xact Loan"
drag, startPoint x: 353, startPoint y: 112, endPoint x: 618, endPoint y: 131, distance: 265.7
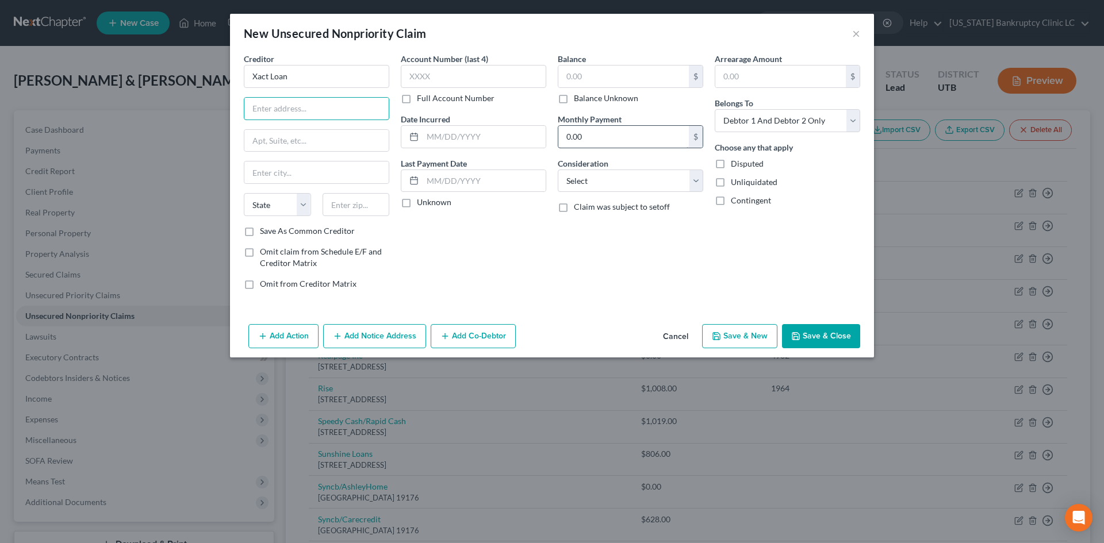
click at [353, 112] on input "text" at bounding box center [316, 109] width 144 height 22
paste input "PO Box 36454"
type input "PO Box 36454"
click at [354, 212] on input "text" at bounding box center [356, 204] width 67 height 23
paste input "45236"
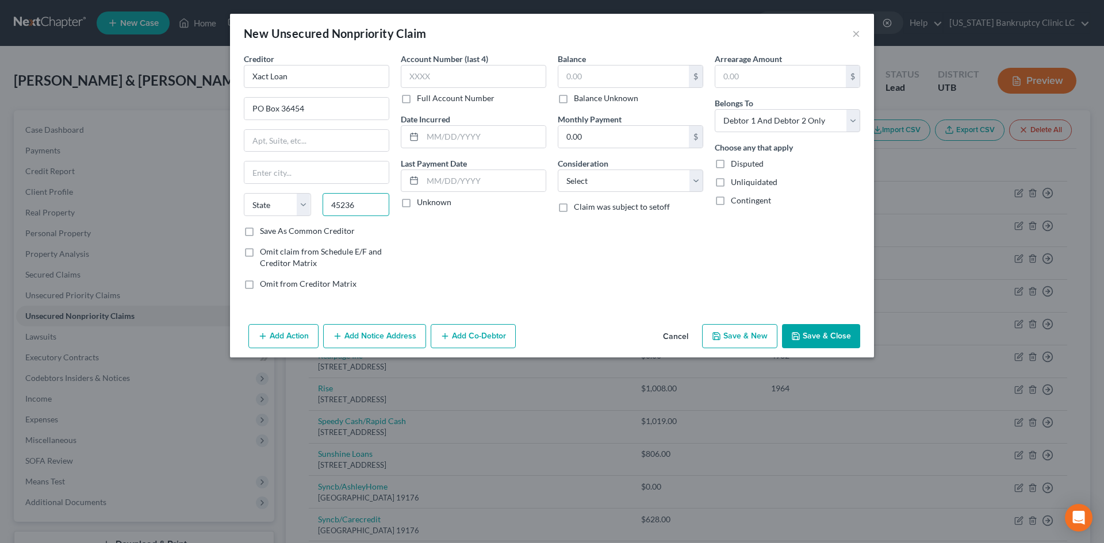
type input "45236"
type input "Cincinnati"
select select "36"
click at [317, 231] on label "Save As Common Creditor" at bounding box center [307, 230] width 95 height 11
click at [272, 231] on input "Save As Common Creditor" at bounding box center [267, 228] width 7 height 7
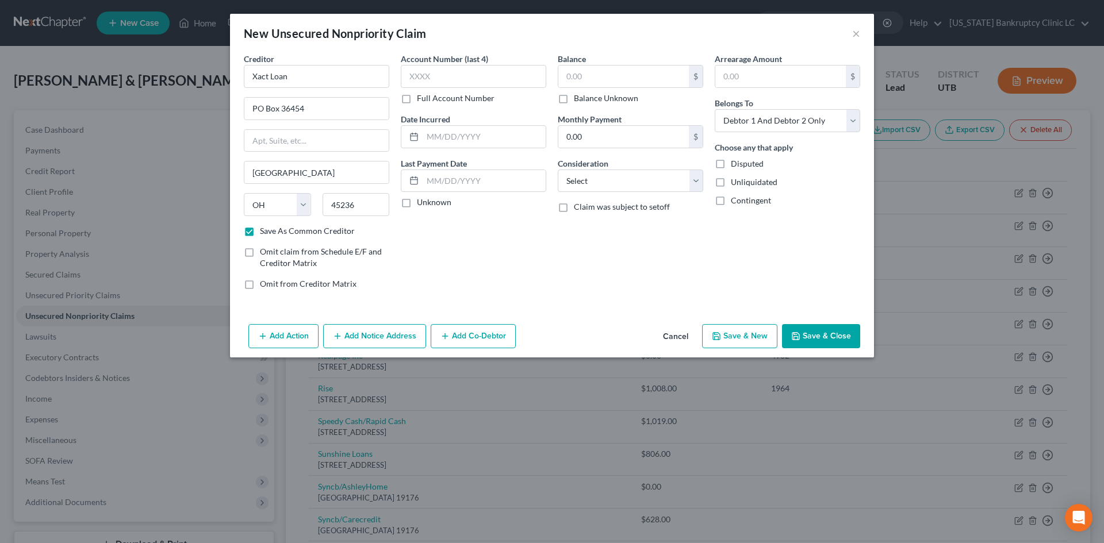
click at [835, 333] on button "Save & Close" at bounding box center [821, 336] width 78 height 24
checkbox input "false"
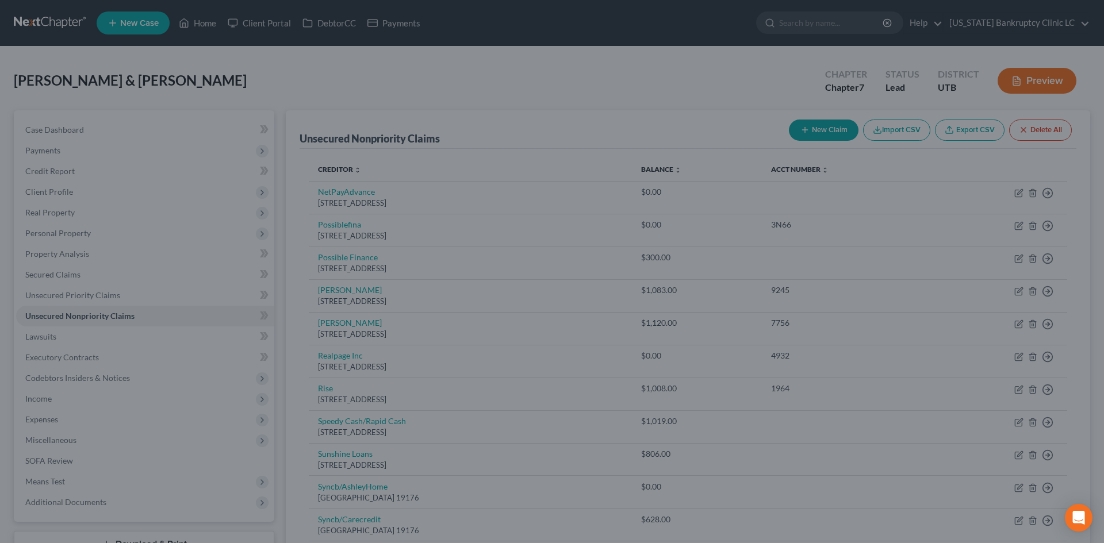
type input "0.00"
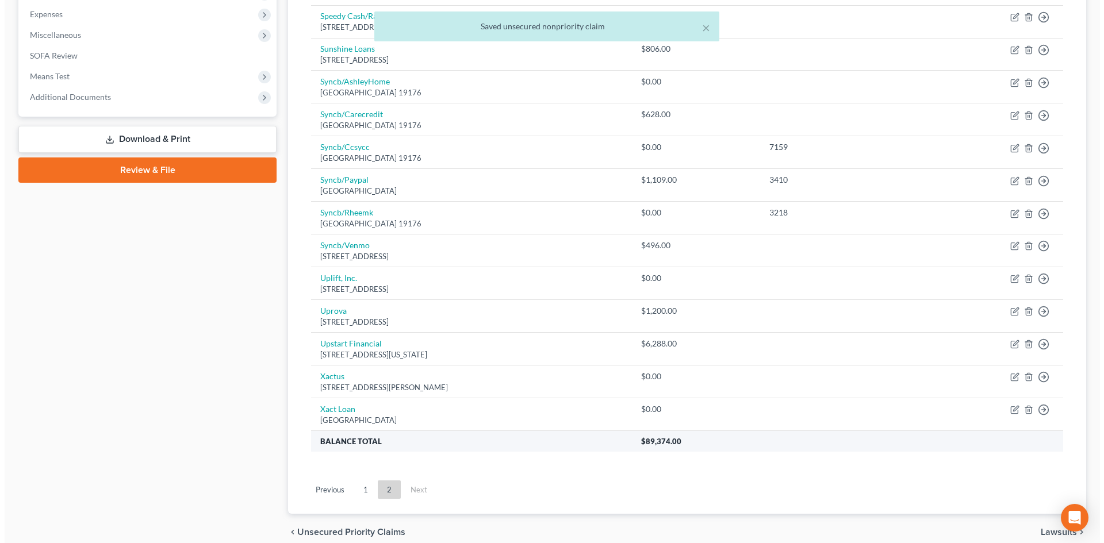
scroll to position [457, 0]
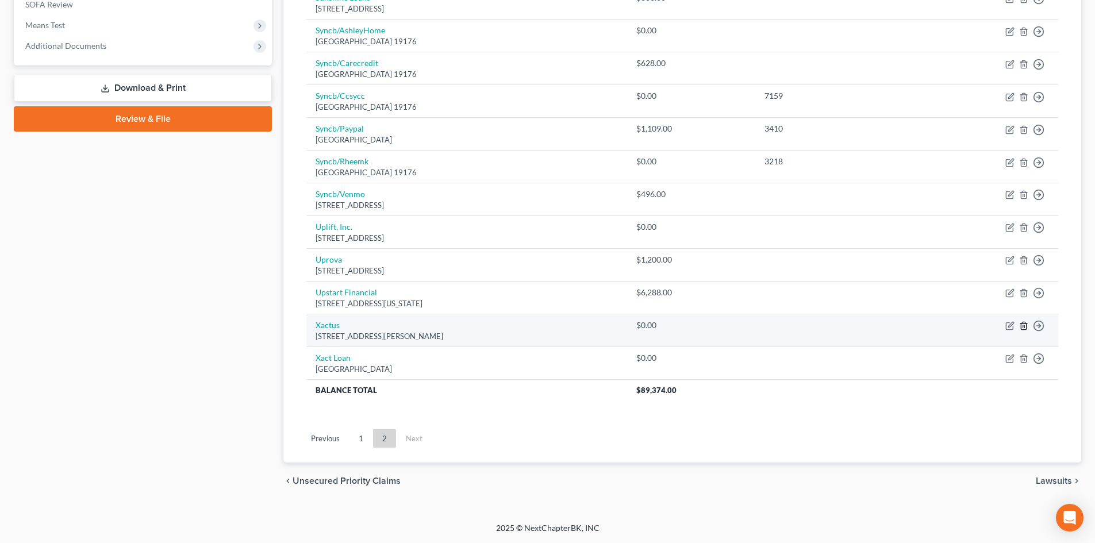
click at [1027, 324] on polyline "button" at bounding box center [1024, 324] width 7 height 0
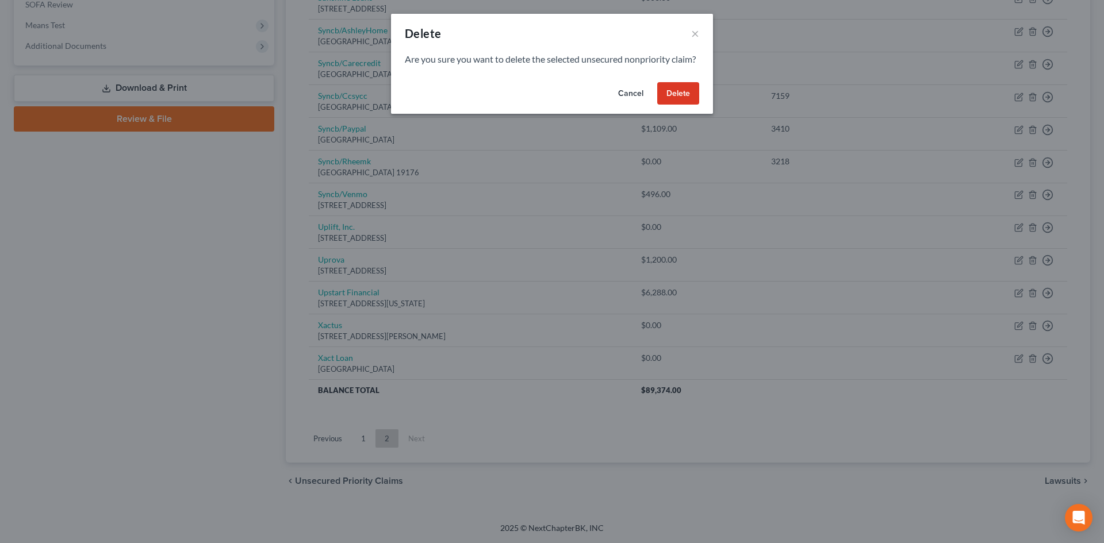
click at [686, 99] on button "Delete" at bounding box center [678, 93] width 42 height 23
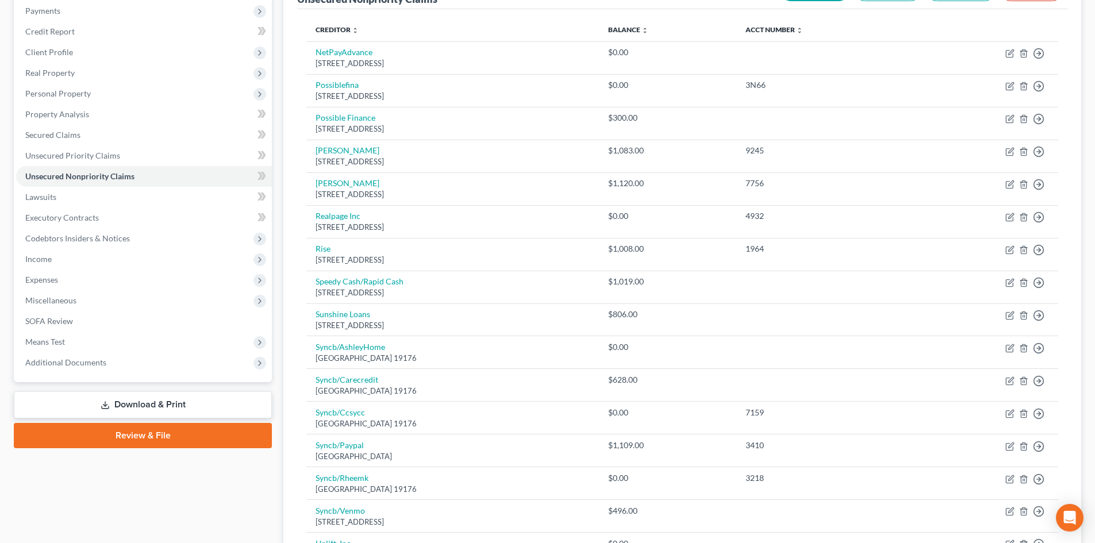
scroll to position [0, 0]
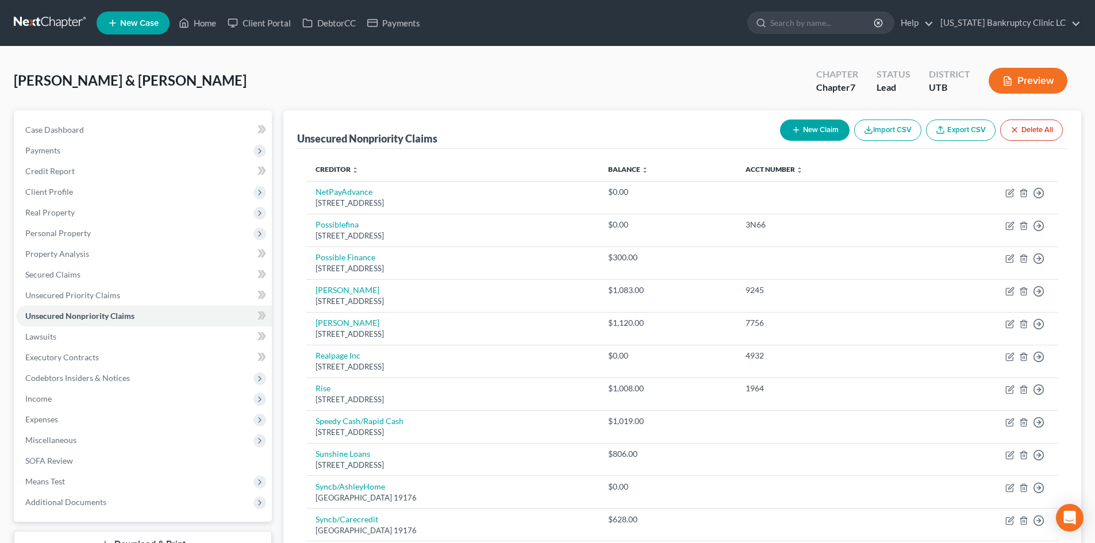
click at [233, 56] on div "Martin, Brittney & Brooks, Larryn Upgraded Chapter Chapter 7 Status Lead Distri…" at bounding box center [547, 497] width 1095 height 900
click at [198, 22] on link "Home" at bounding box center [197, 23] width 49 height 21
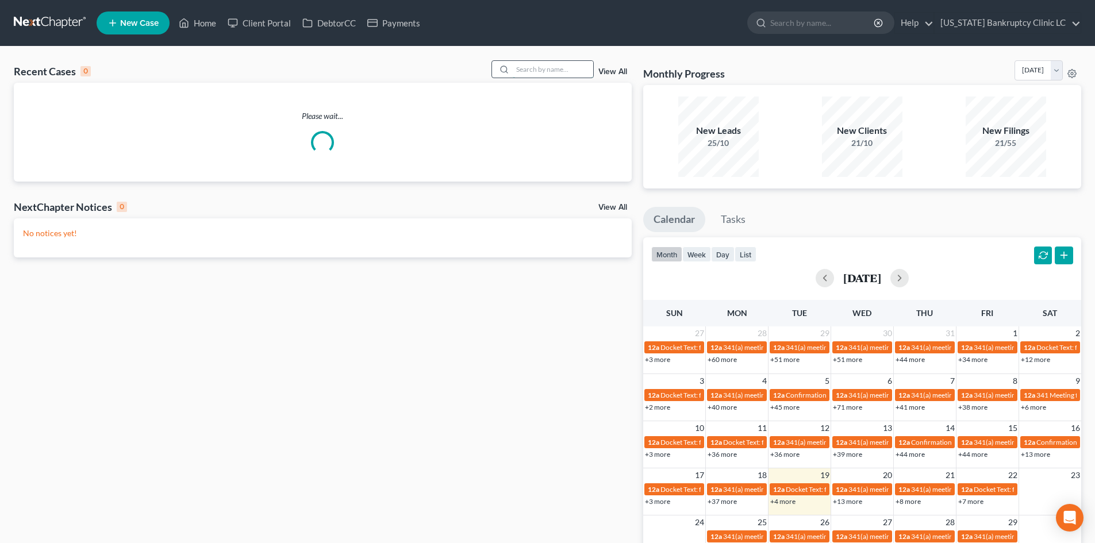
click at [542, 68] on input "search" at bounding box center [553, 69] width 80 height 17
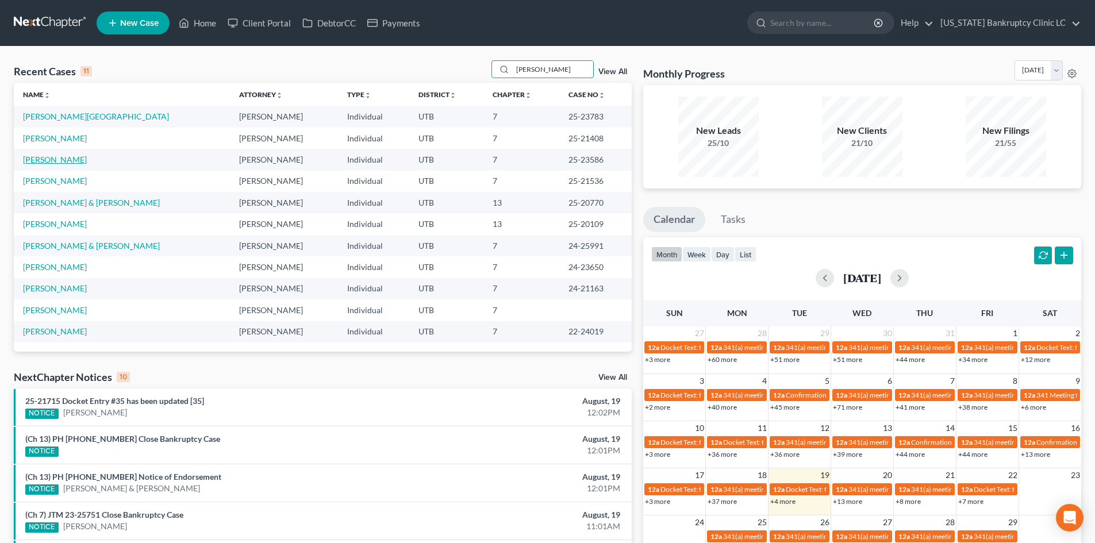
type input "richards"
click at [48, 163] on link "[PERSON_NAME]" at bounding box center [55, 160] width 64 height 10
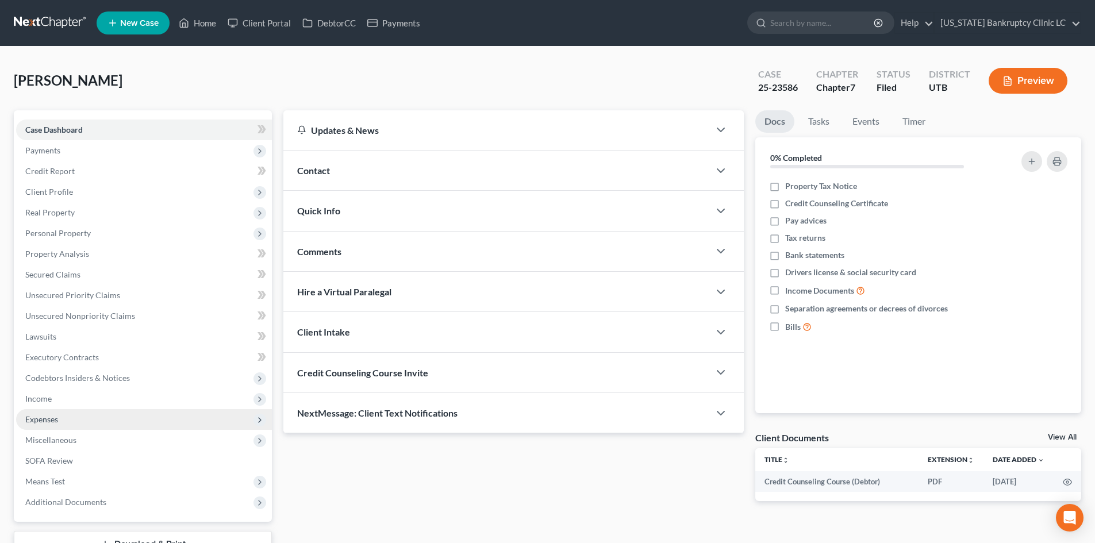
drag, startPoint x: 105, startPoint y: 412, endPoint x: 108, endPoint y: 426, distance: 14.2
click at [105, 412] on span "Expenses" at bounding box center [144, 419] width 256 height 21
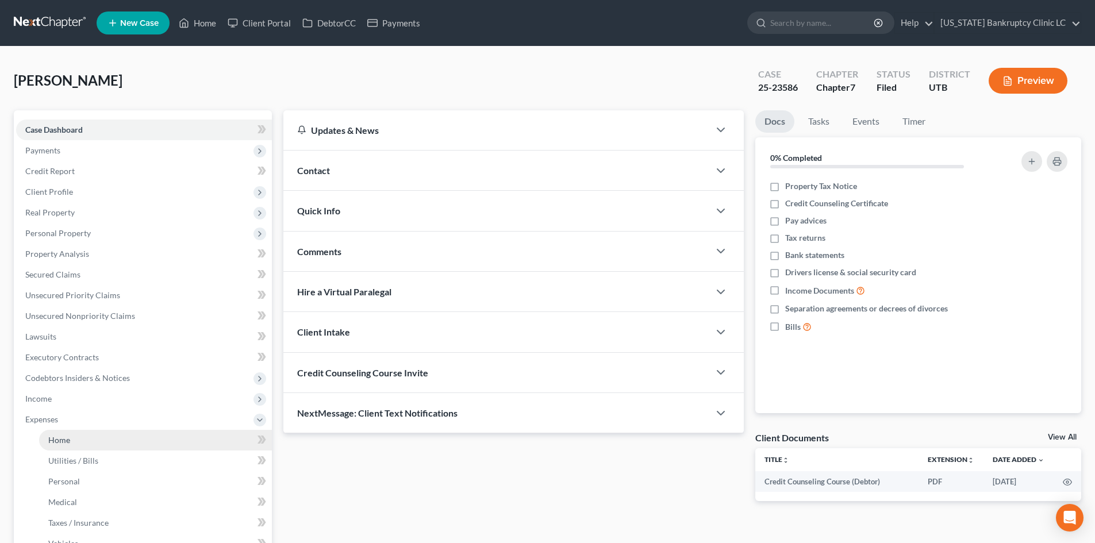
click at [85, 444] on link "Home" at bounding box center [155, 440] width 233 height 21
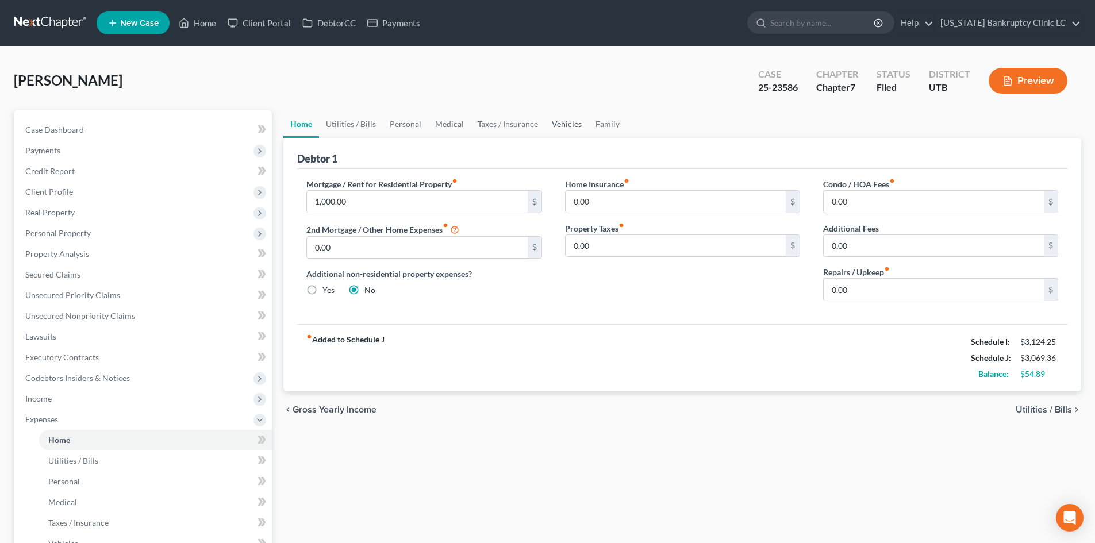
click at [574, 126] on link "Vehicles" at bounding box center [567, 124] width 44 height 28
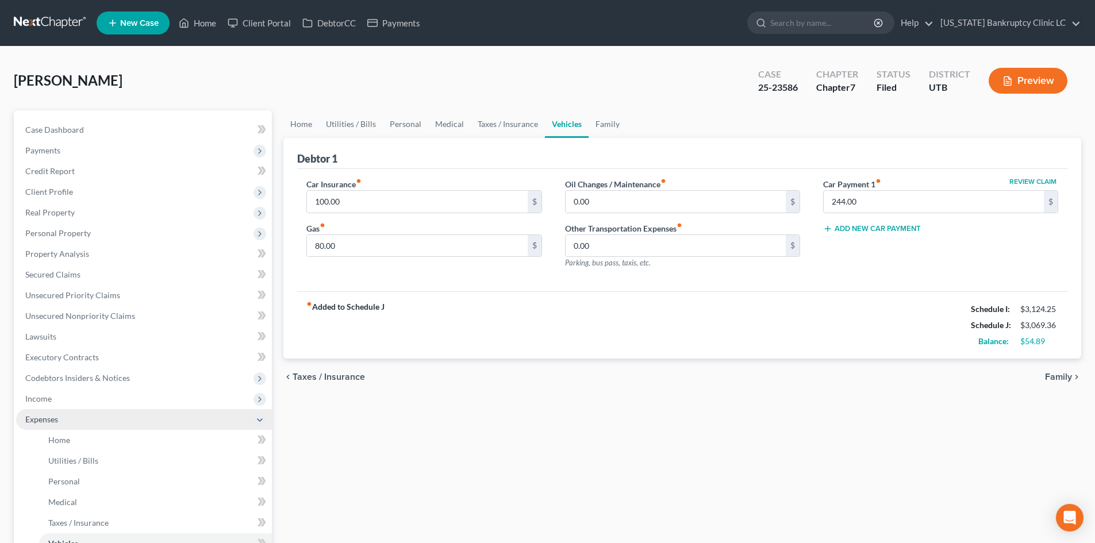
click at [117, 420] on span "Expenses" at bounding box center [144, 419] width 256 height 21
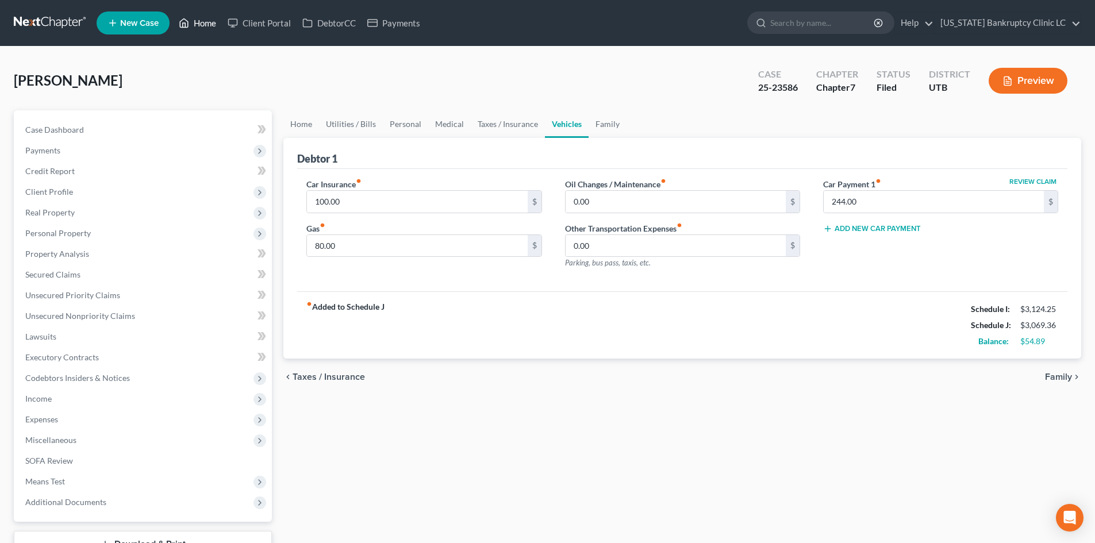
click at [193, 22] on link "Home" at bounding box center [197, 23] width 49 height 21
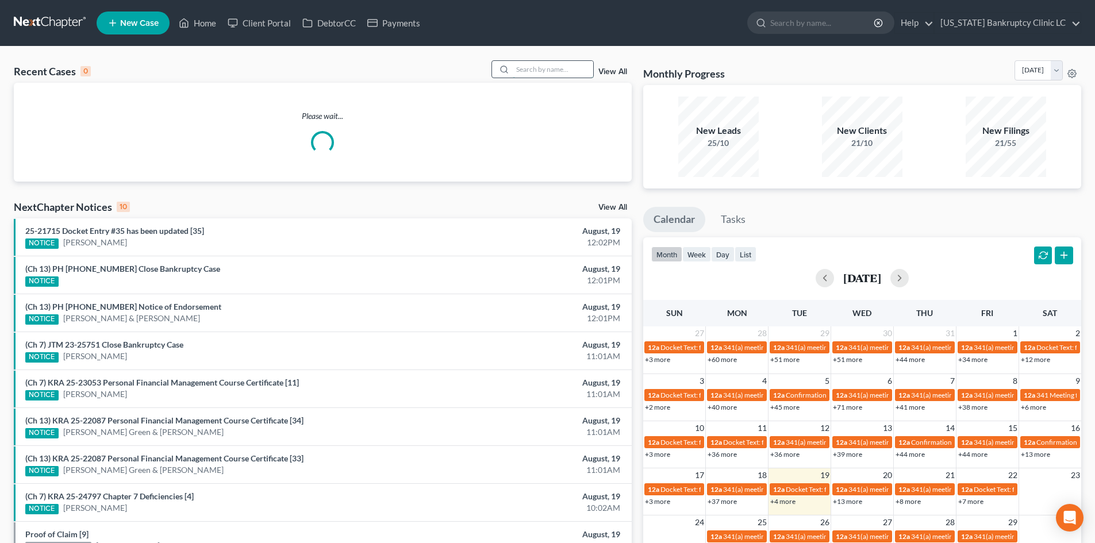
click at [553, 72] on input "search" at bounding box center [553, 69] width 80 height 17
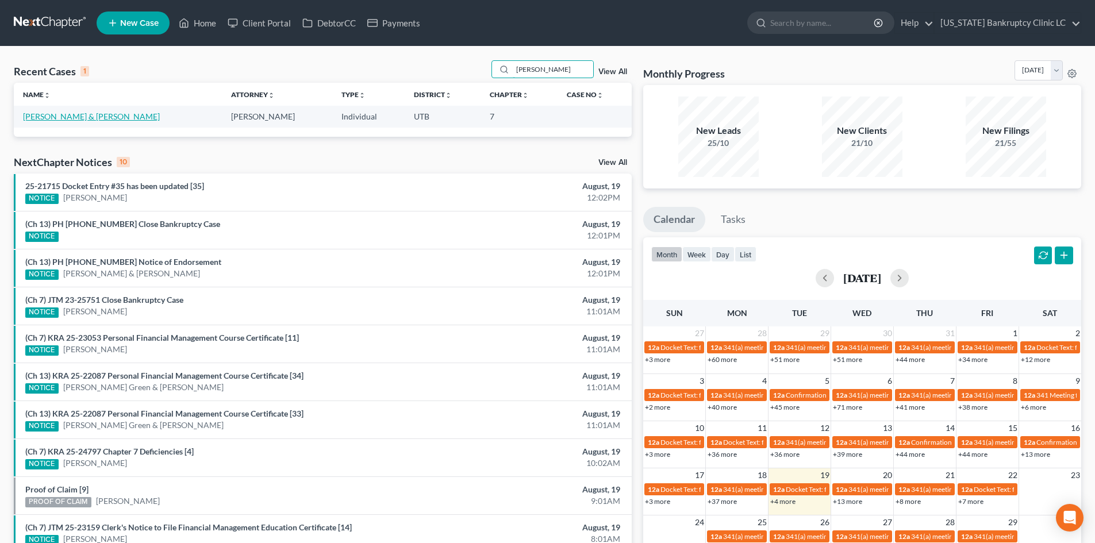
type input "bryson"
click at [52, 118] on link "[PERSON_NAME] & [PERSON_NAME]" at bounding box center [91, 117] width 137 height 10
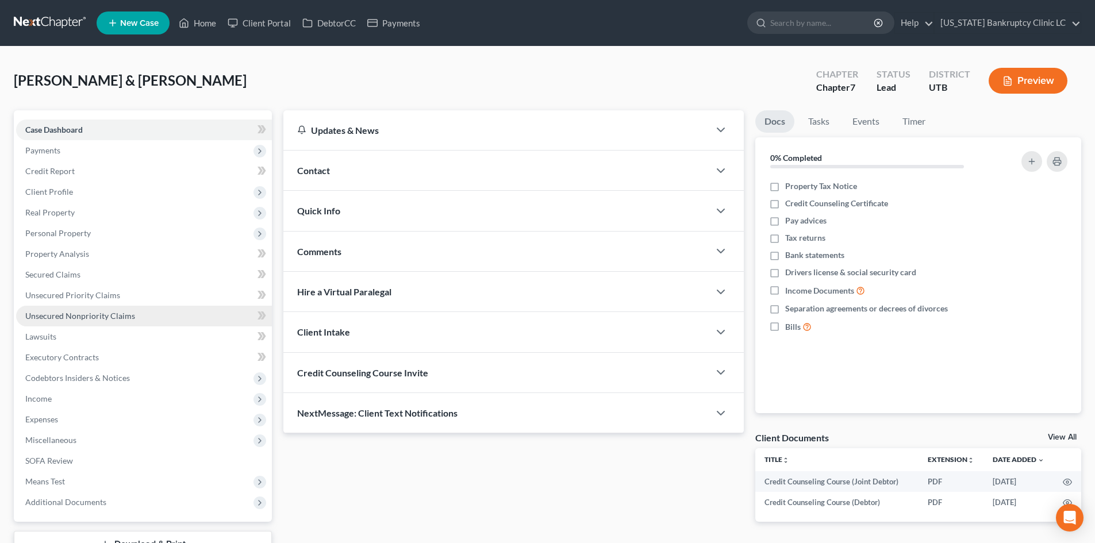
click at [136, 319] on link "Unsecured Nonpriority Claims" at bounding box center [144, 316] width 256 height 21
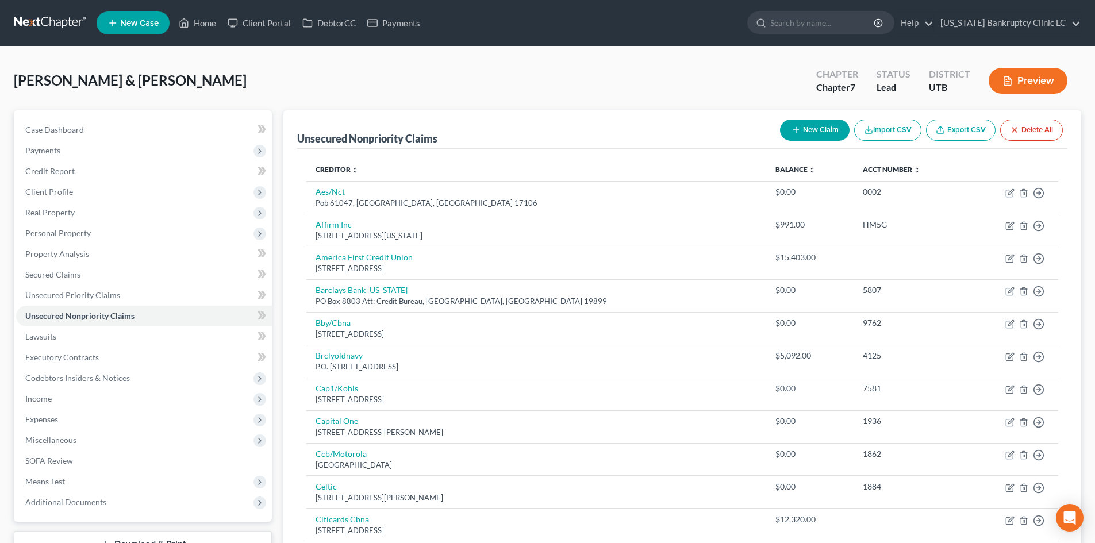
click at [821, 131] on button "New Claim" at bounding box center [815, 130] width 70 height 21
select select "2"
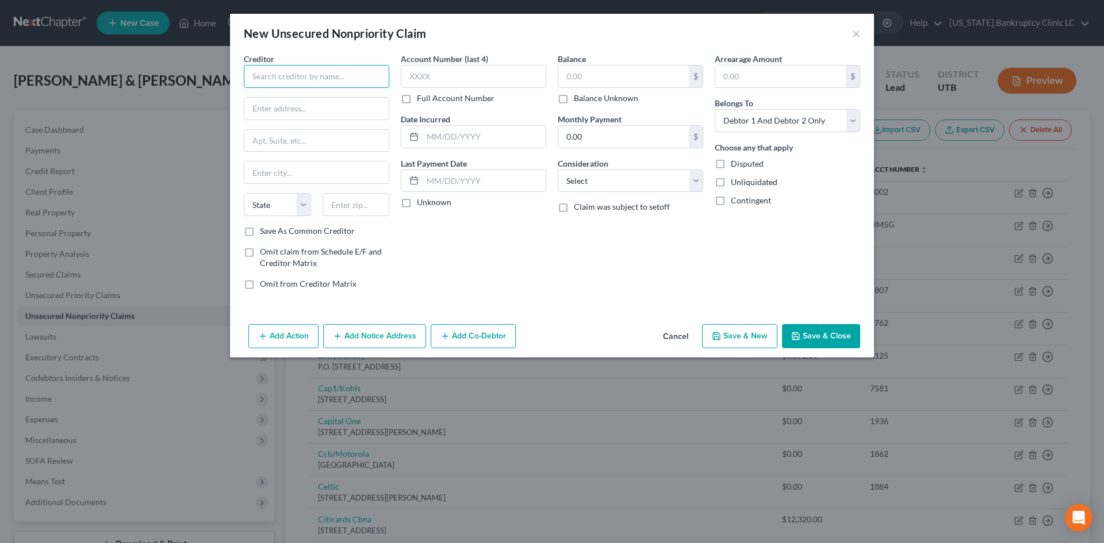
click at [276, 68] on input "text" at bounding box center [316, 76] width 145 height 23
click at [362, 66] on input "Ogden Regional M" at bounding box center [316, 76] width 145 height 23
type input "Ogden Regional Medical Center"
type input "Po Box 740757"
click at [358, 202] on input "text" at bounding box center [356, 204] width 67 height 23
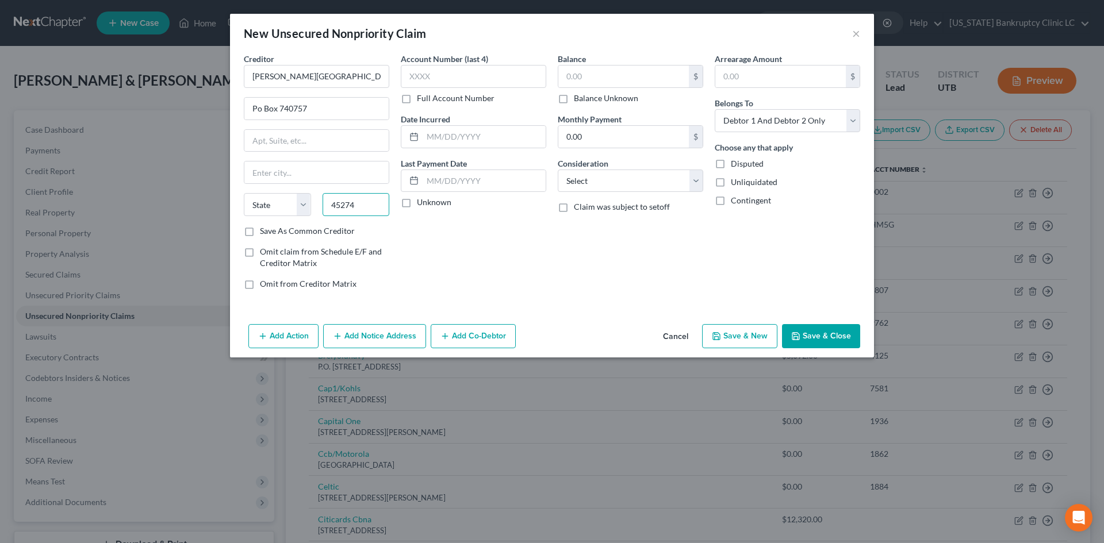
type input "45274"
type input "Cincinnati"
select select "36"
click at [651, 82] on input "text" at bounding box center [623, 77] width 131 height 22
type input "125"
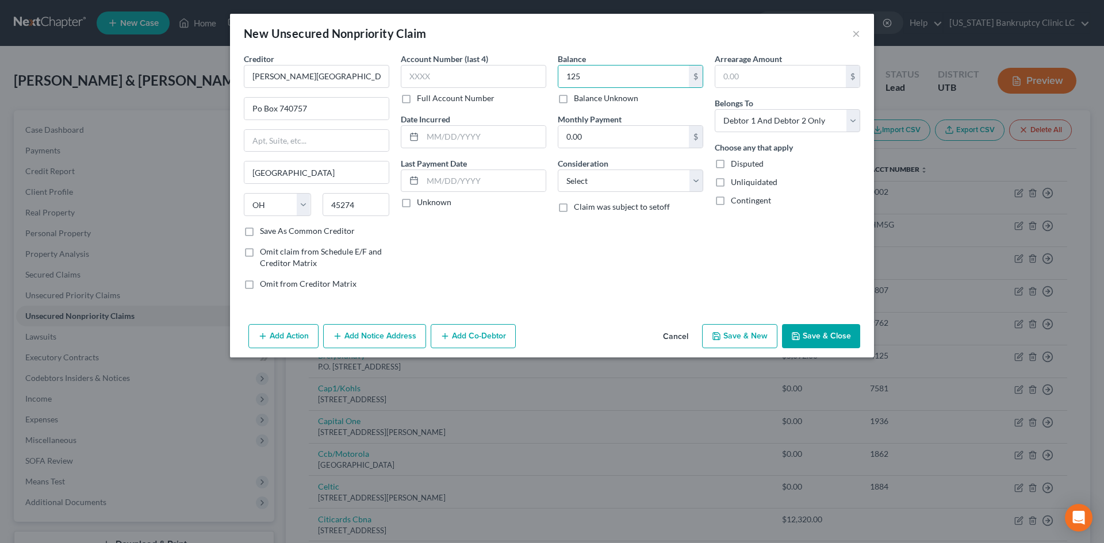
click at [833, 331] on button "Save & Close" at bounding box center [821, 336] width 78 height 24
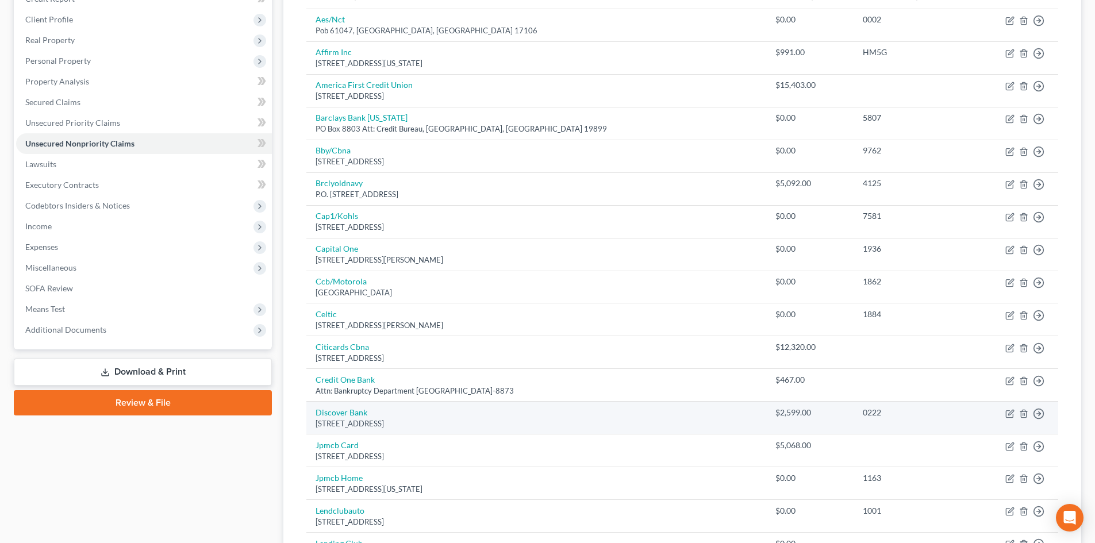
scroll to position [345, 0]
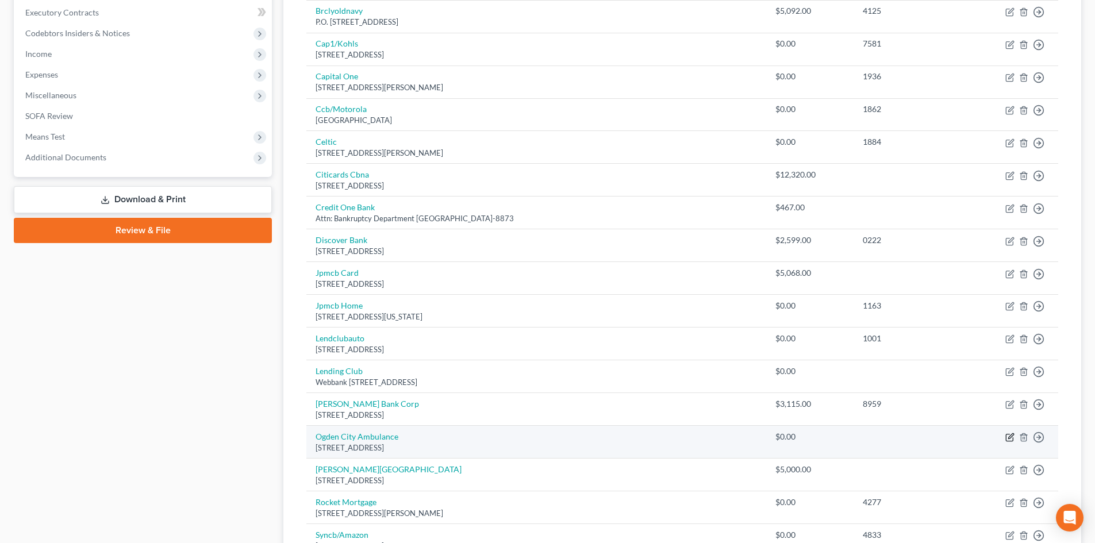
click at [1012, 439] on icon "button" at bounding box center [1010, 437] width 9 height 9
select select "46"
select select "2"
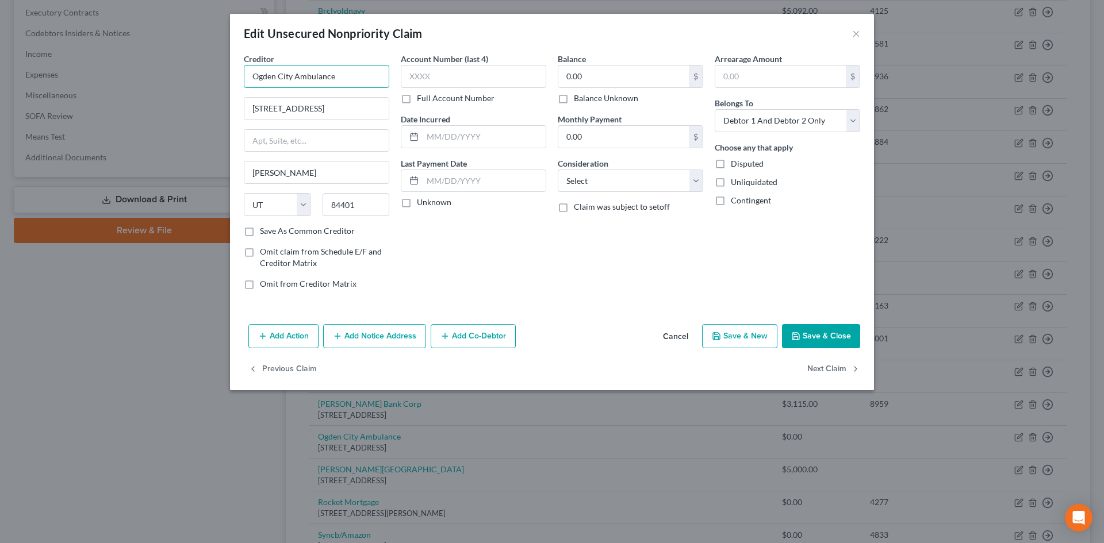
click at [346, 74] on input "Ogden City Ambulance" at bounding box center [316, 76] width 145 height 23
type input "Ogden City Fire & Ambulance"
click at [326, 109] on input "2186 Lincoln Avenue" at bounding box center [316, 109] width 144 height 22
click at [365, 82] on input "Ogden City Fire & Ambulance" at bounding box center [316, 76] width 145 height 23
click at [331, 120] on div "Creditor * Ogden City Fire & Ambulance 8841 Ogden State AL AK AR AZ CA CO CT DE…" at bounding box center [316, 139] width 145 height 172
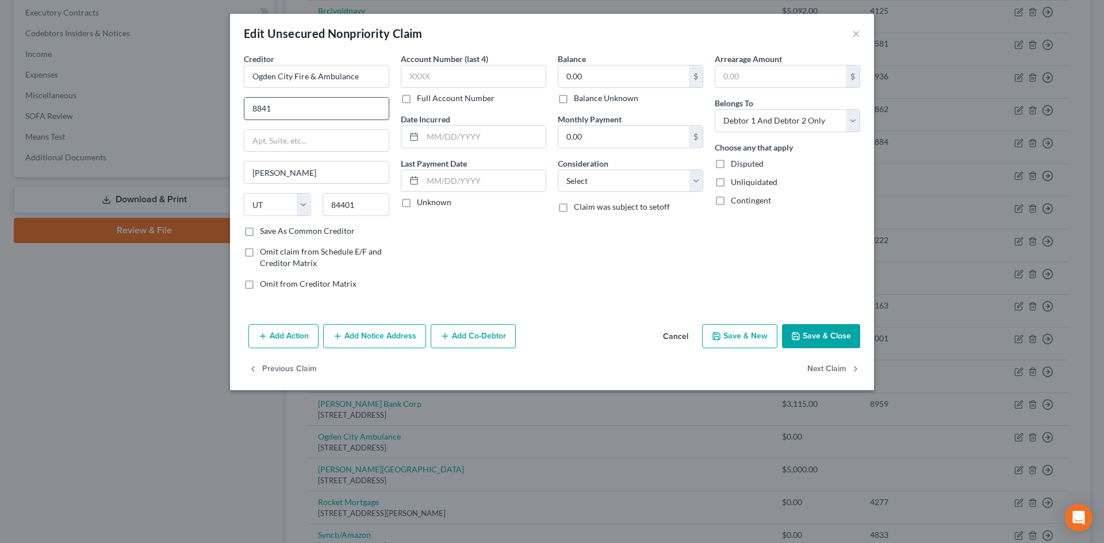
click at [332, 112] on input "8841" at bounding box center [316, 109] width 144 height 22
type input "8841 S Redwood Rd."
type input "B"
type input "84088"
type input "West Jordan"
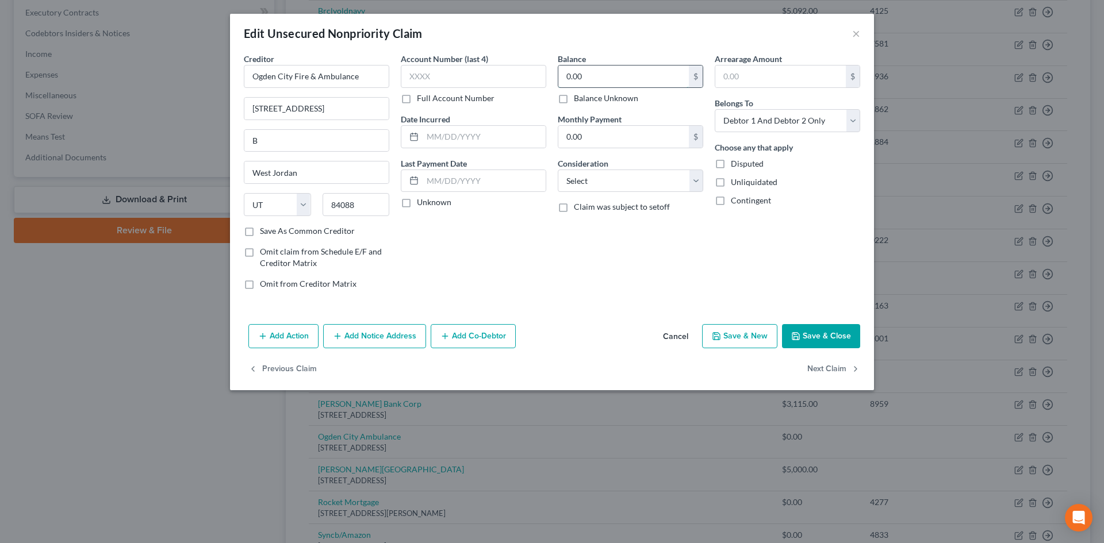
click at [612, 71] on input "0.00" at bounding box center [623, 77] width 131 height 22
click at [693, 284] on div "Balance 315.00 $ Balance Unknown Balance Undetermined 315 $ Balance Unknown Mon…" at bounding box center [630, 176] width 157 height 246
click at [818, 337] on button "Save & Close" at bounding box center [821, 336] width 78 height 24
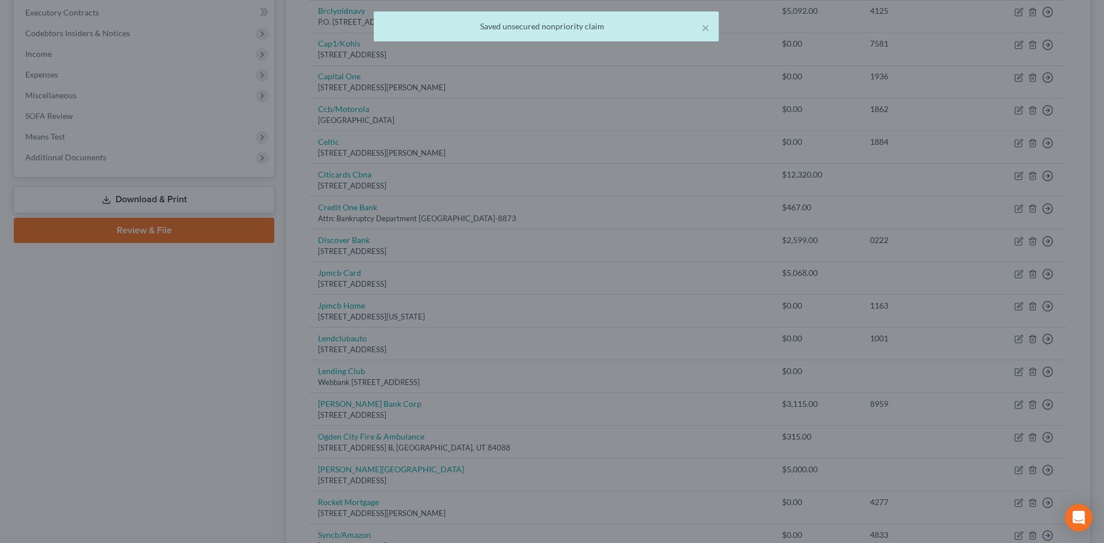
type input "315.00"
type input "0"
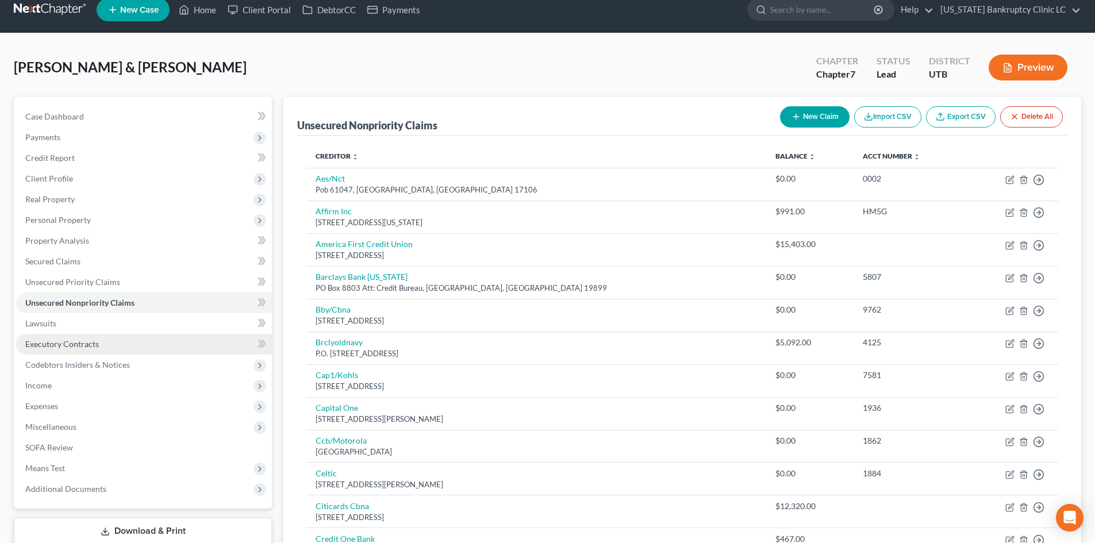
scroll to position [0, 0]
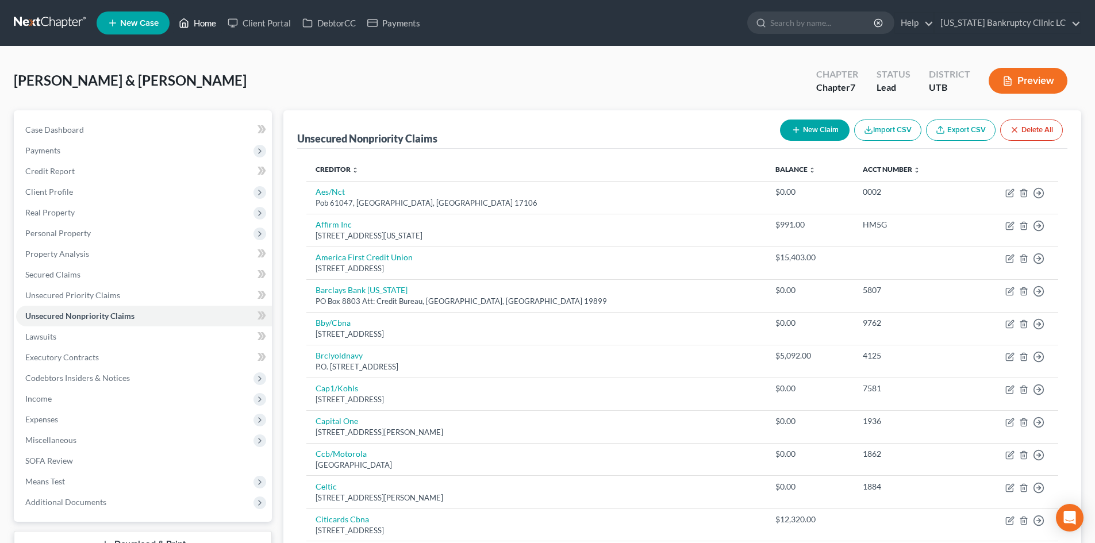
click at [198, 29] on link "Home" at bounding box center [197, 23] width 49 height 21
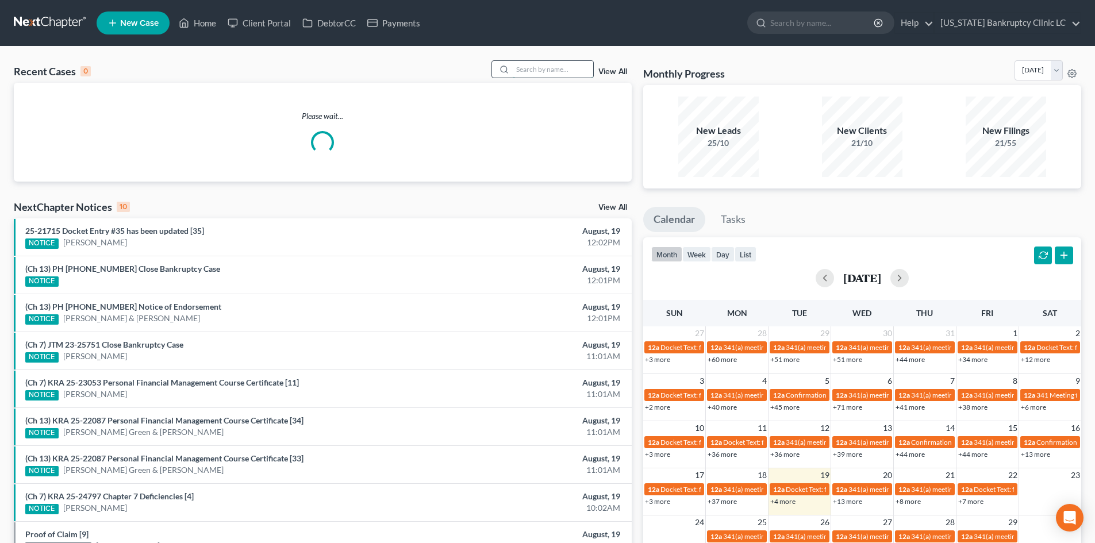
click at [550, 68] on input "search" at bounding box center [553, 69] width 80 height 17
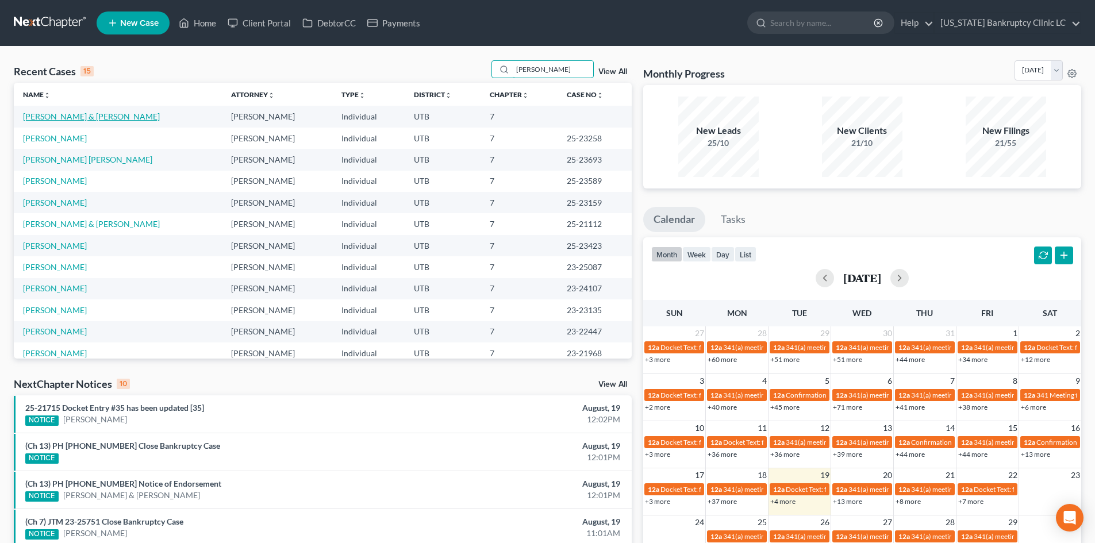
type input "martin"
click at [72, 121] on link "[PERSON_NAME] & [PERSON_NAME]" at bounding box center [91, 117] width 137 height 10
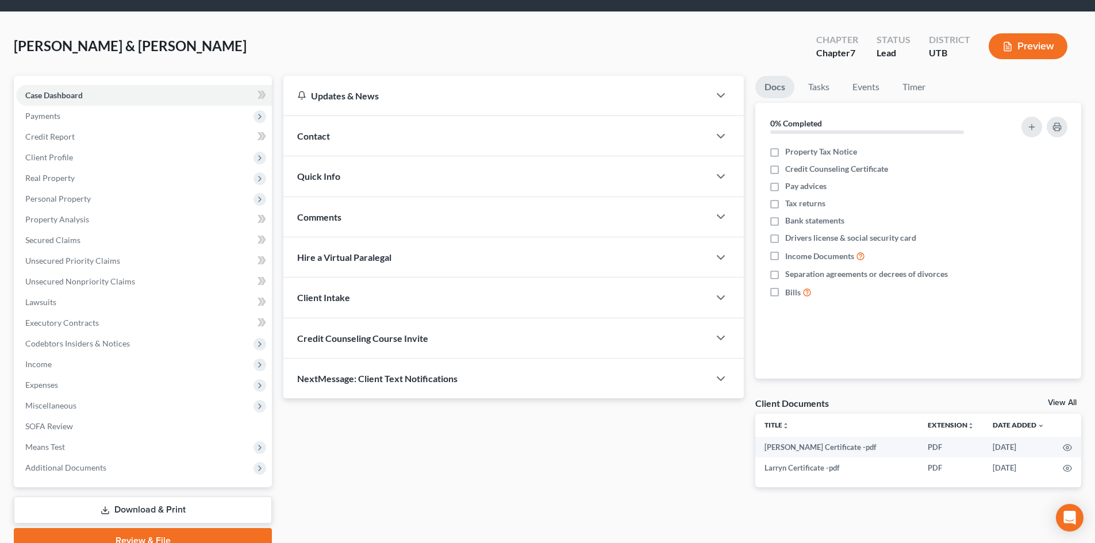
scroll to position [89, 0]
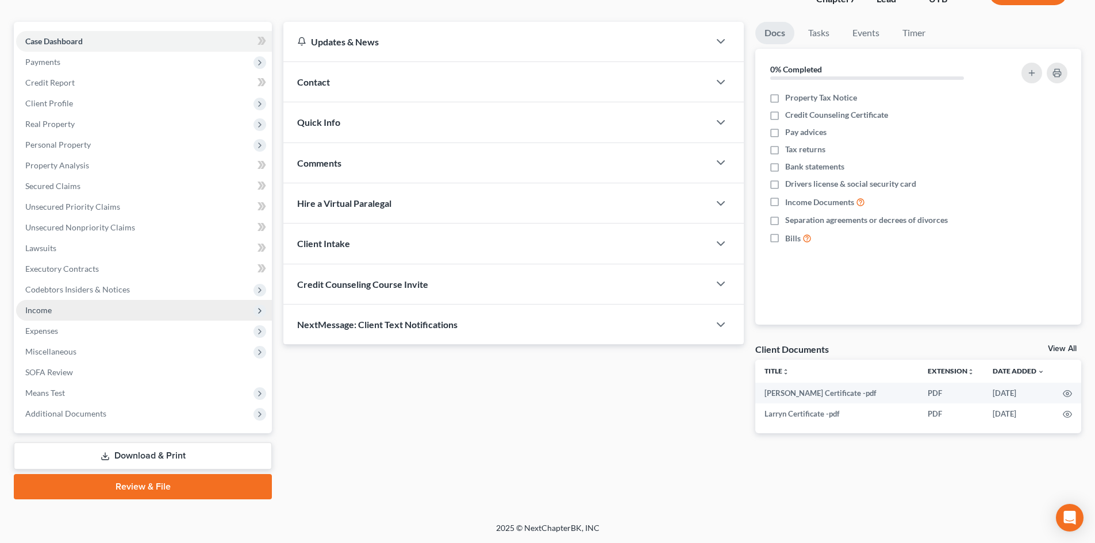
click at [117, 306] on span "Income" at bounding box center [144, 310] width 256 height 21
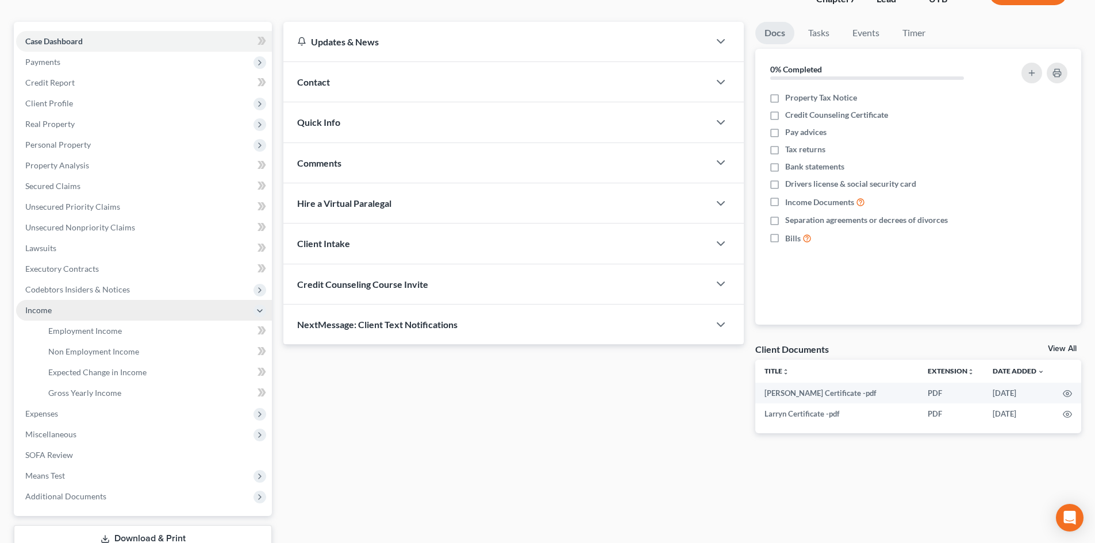
click at [114, 308] on span "Income" at bounding box center [144, 310] width 256 height 21
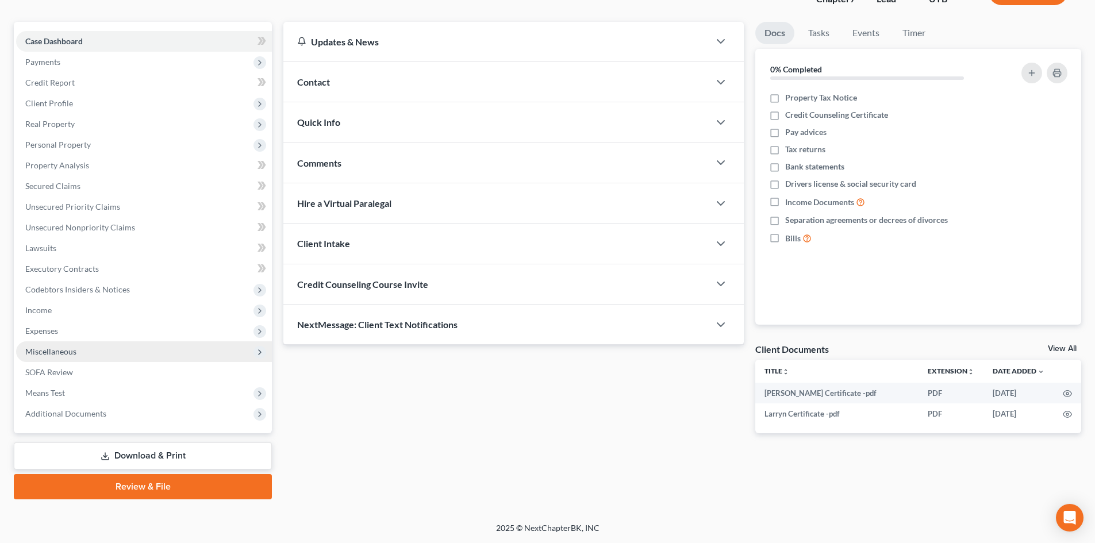
click at [90, 354] on span "Miscellaneous" at bounding box center [144, 352] width 256 height 21
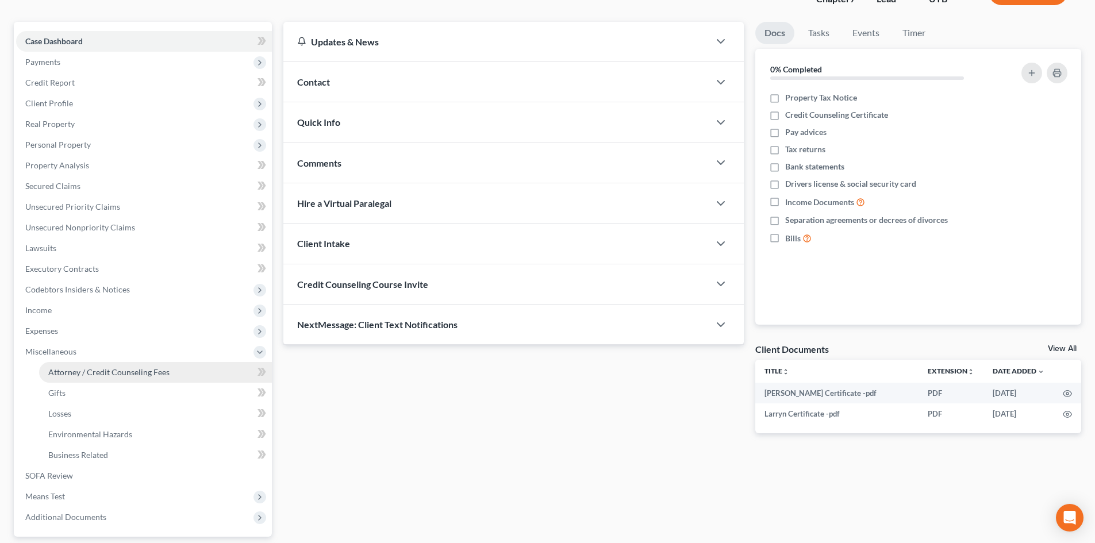
click at [94, 379] on link "Attorney / Credit Counseling Fees" at bounding box center [155, 372] width 233 height 21
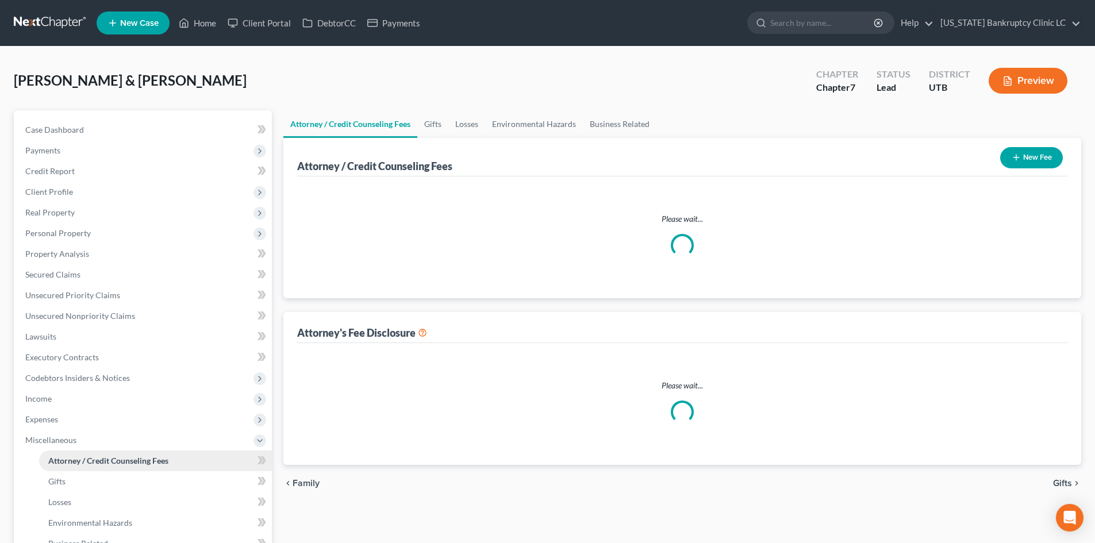
select select "0"
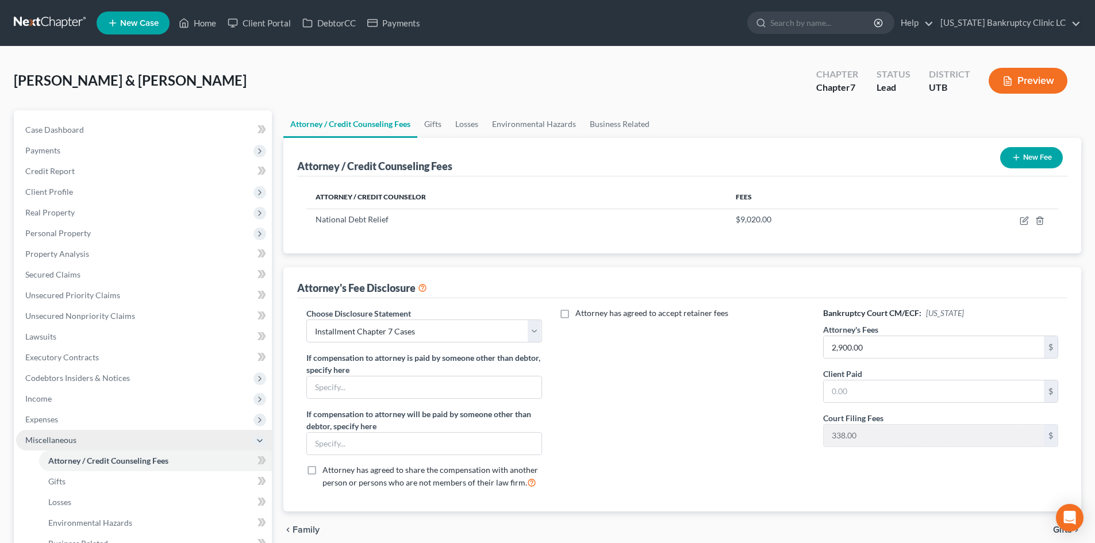
click at [95, 435] on span "Miscellaneous" at bounding box center [144, 440] width 256 height 21
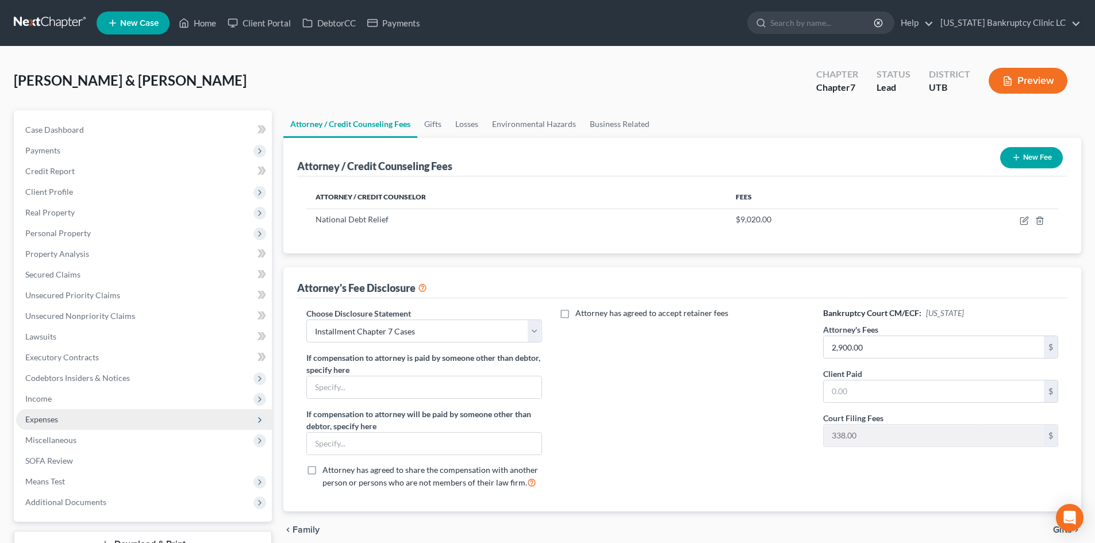
click at [91, 420] on span "Expenses" at bounding box center [144, 419] width 256 height 21
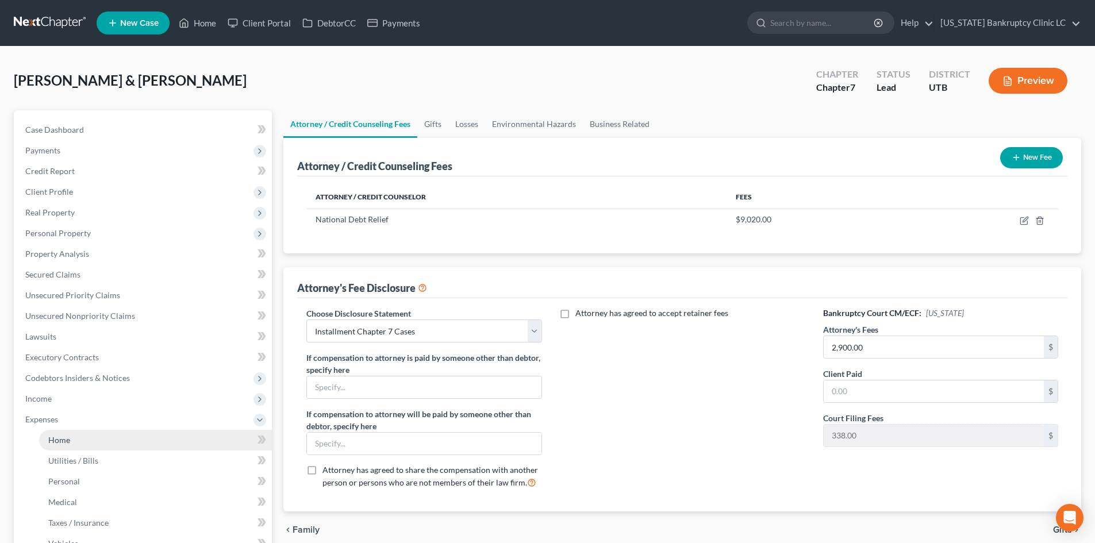
click at [85, 441] on link "Home" at bounding box center [155, 440] width 233 height 21
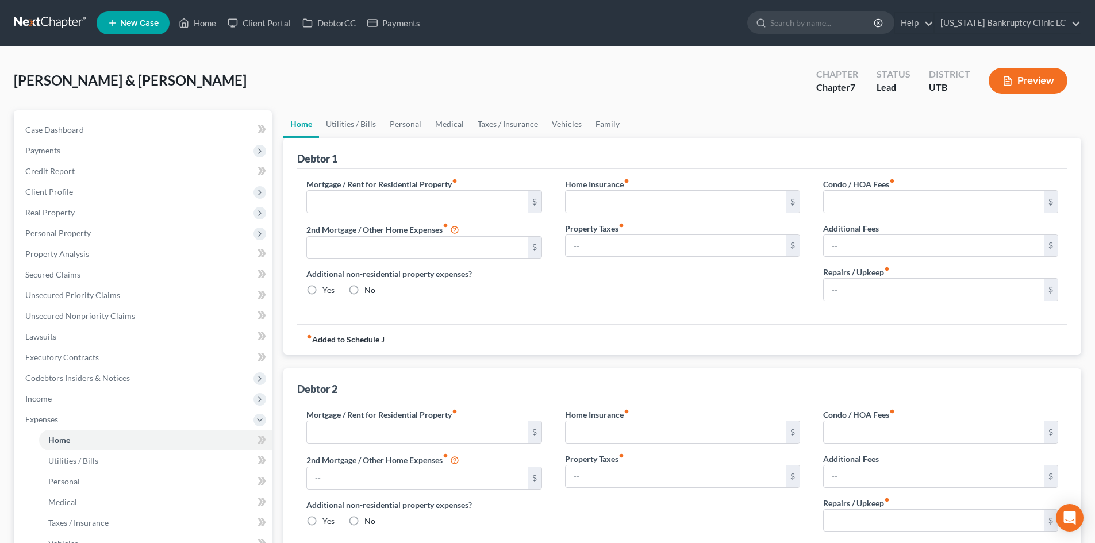
type input "250.00"
type input "0.00"
radio input "true"
type input "25.00"
type input "0.00"
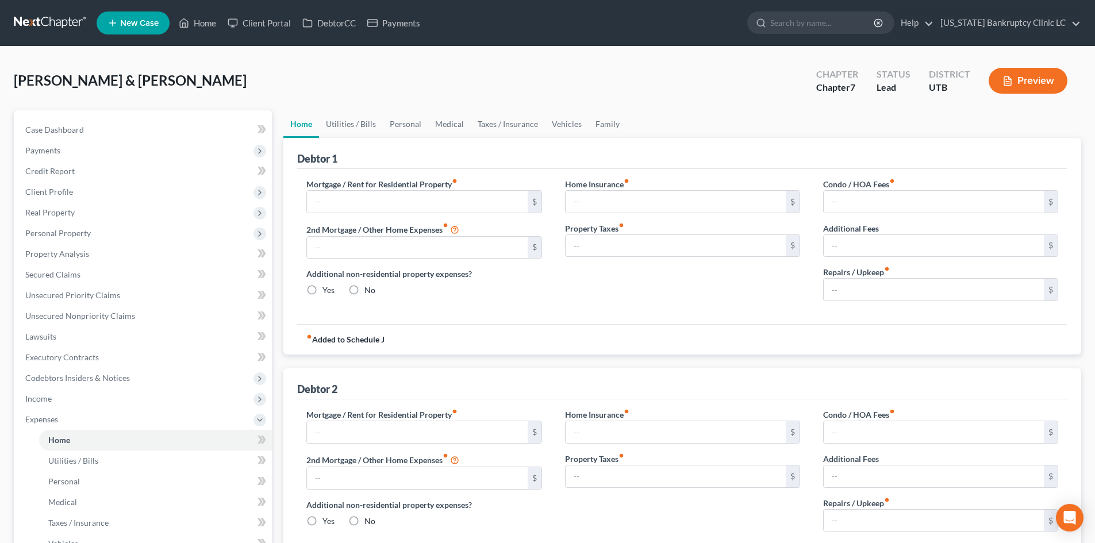
type input "0.00"
type input "1,350.00"
type input "2,000.00"
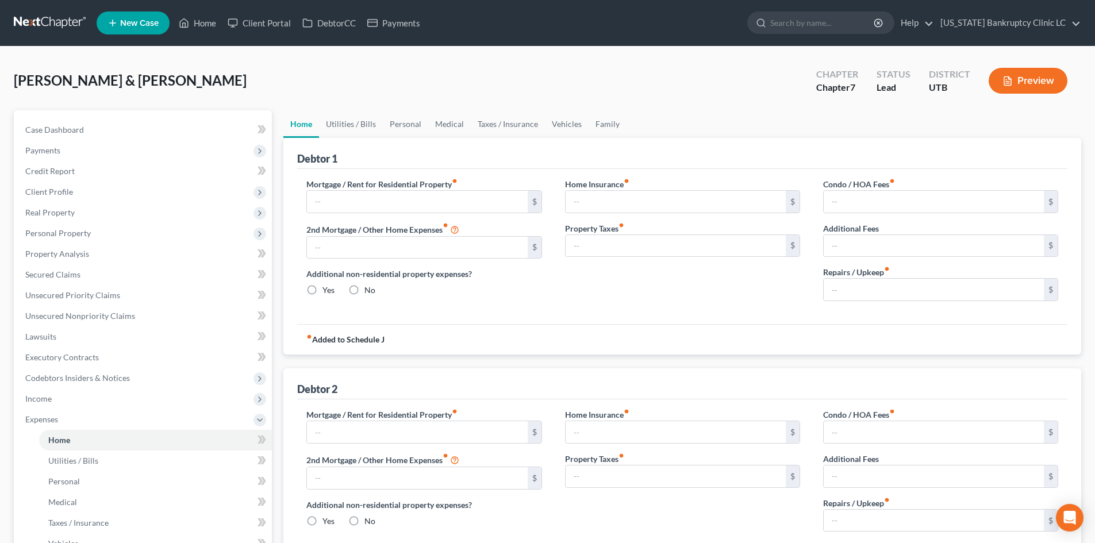
radio input "true"
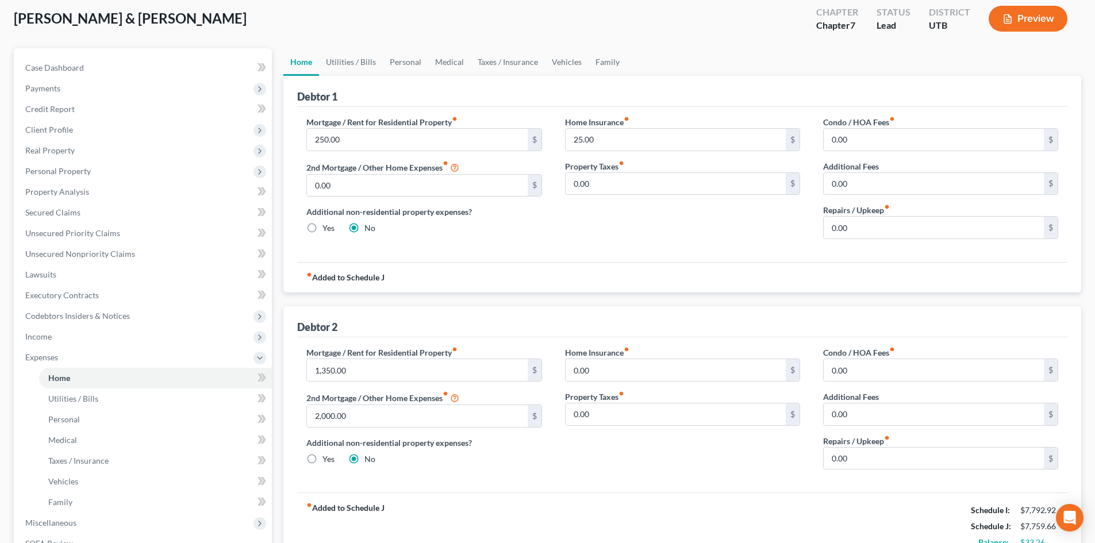
scroll to position [57, 0]
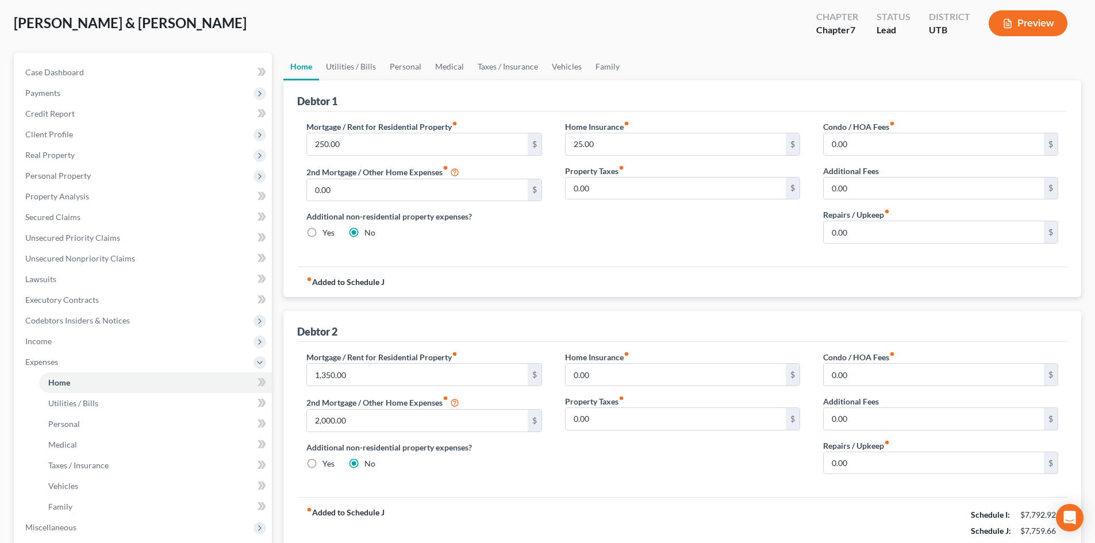
click at [577, 474] on div "Home Insurance fiber_manual_record 0.00 $ Property Taxes fiber_manual_record 0.…" at bounding box center [683, 417] width 258 height 132
click at [354, 72] on link "Utilities / Bills" at bounding box center [351, 67] width 64 height 28
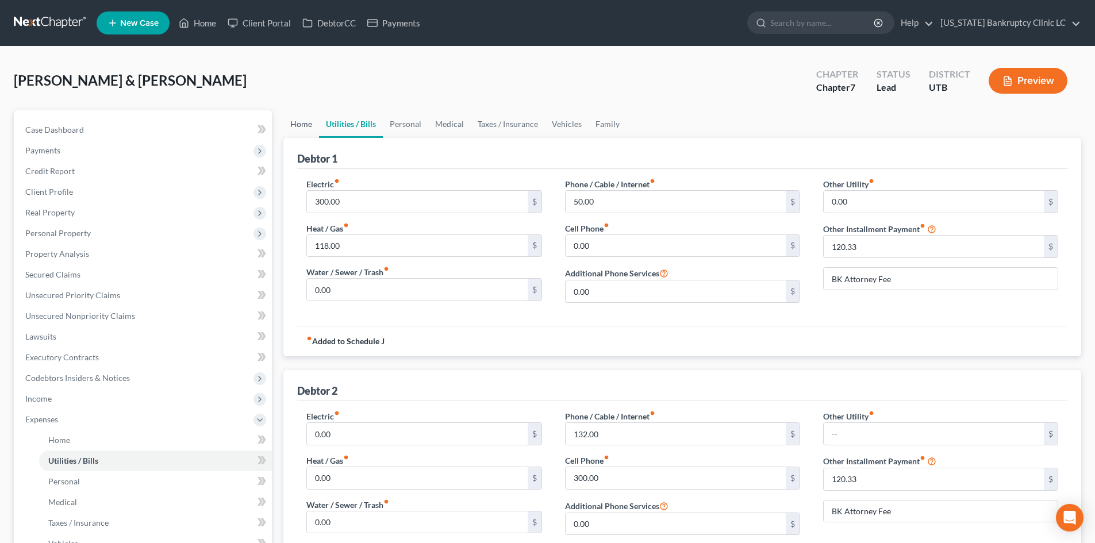
click at [305, 121] on link "Home" at bounding box center [301, 124] width 36 height 28
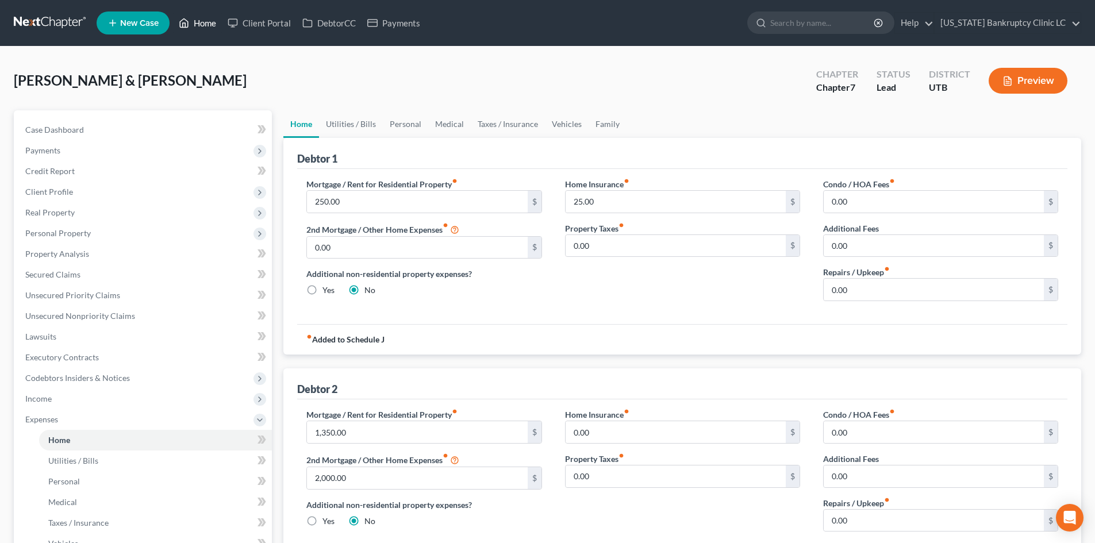
click at [204, 20] on link "Home" at bounding box center [197, 23] width 49 height 21
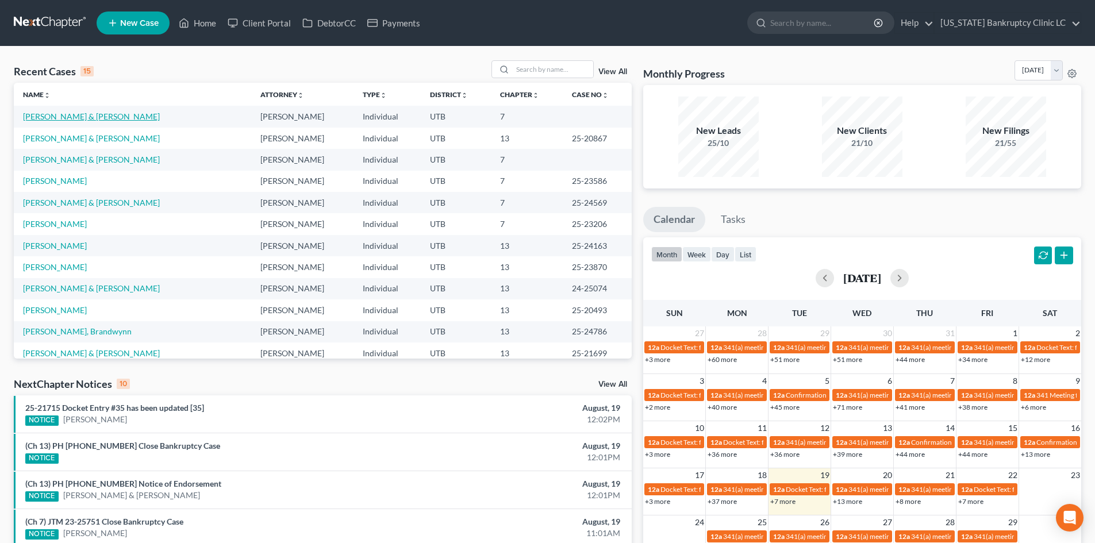
click at [98, 116] on link "[PERSON_NAME] & [PERSON_NAME]" at bounding box center [91, 117] width 137 height 10
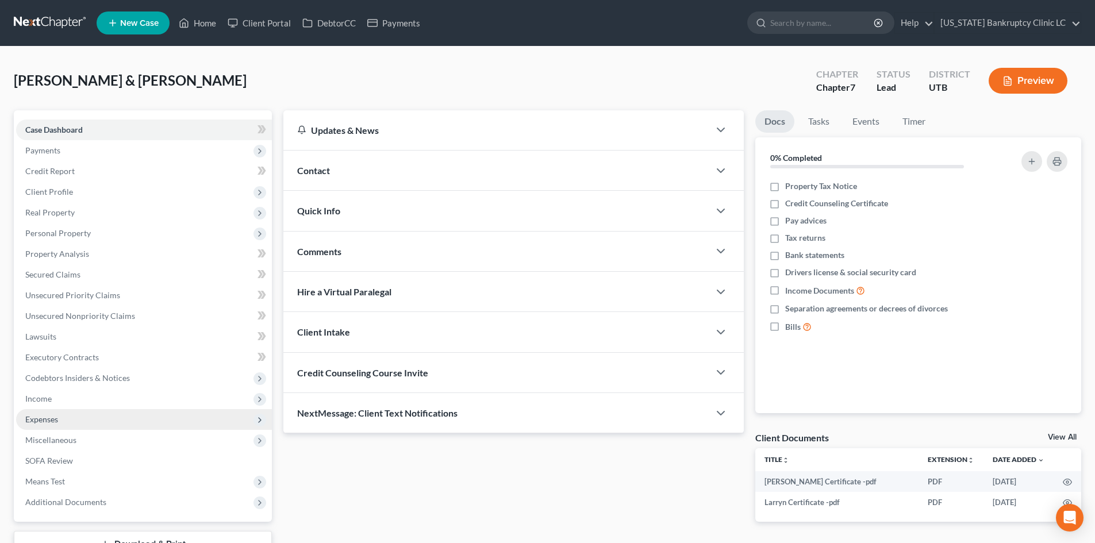
click at [98, 412] on span "Expenses" at bounding box center [144, 419] width 256 height 21
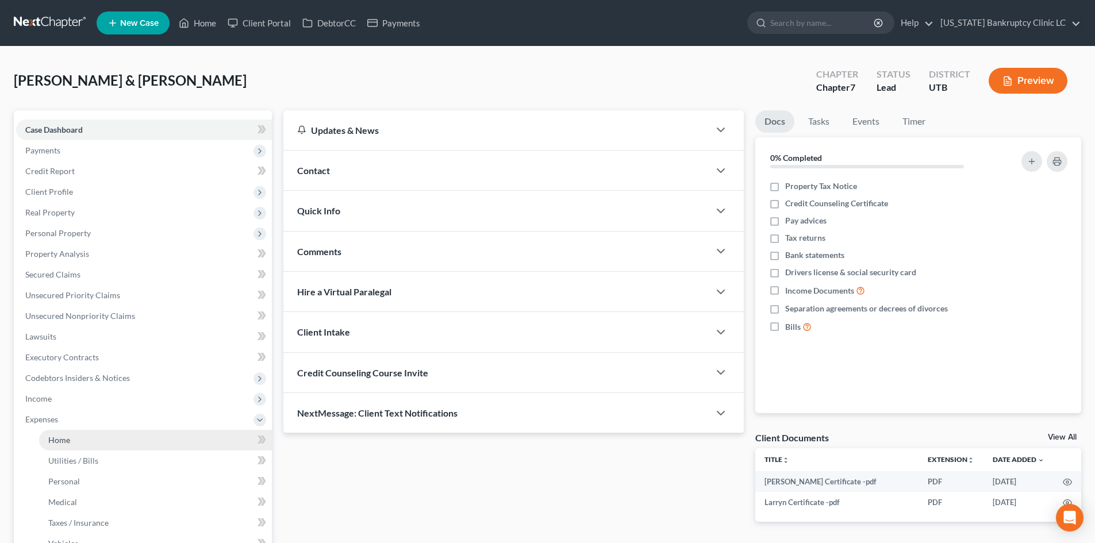
click at [102, 437] on link "Home" at bounding box center [155, 440] width 233 height 21
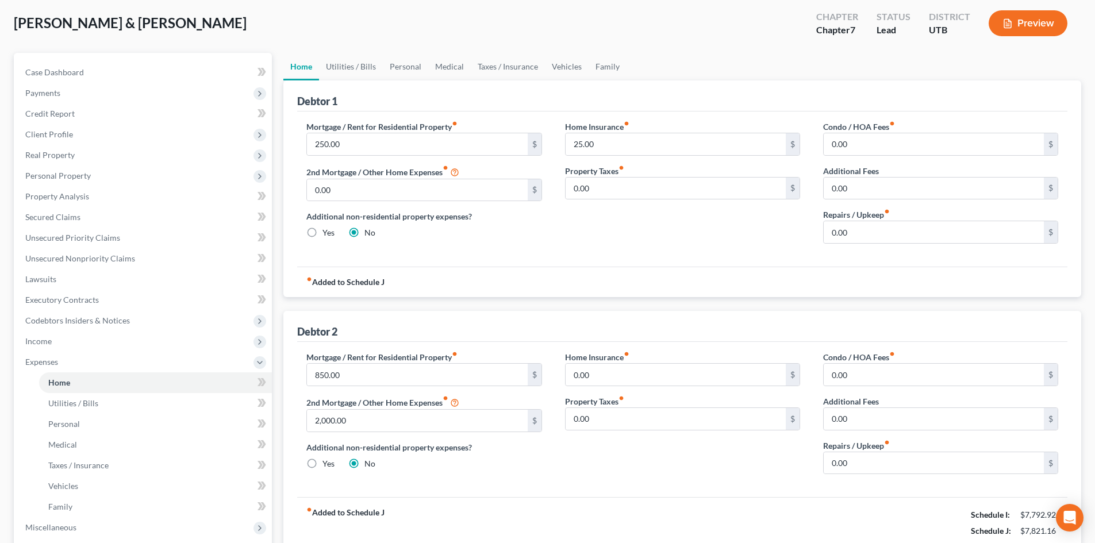
click at [547, 462] on div "Mortgage / Rent for Residential Property fiber_manual_record 850.00 $ 2nd Mortg…" at bounding box center [424, 417] width 258 height 132
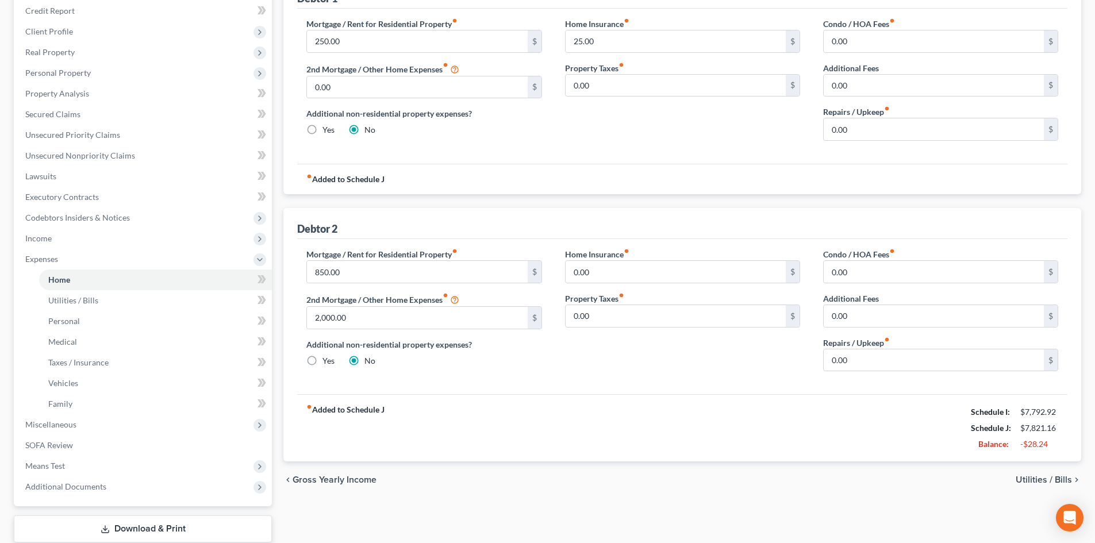
scroll to position [172, 0]
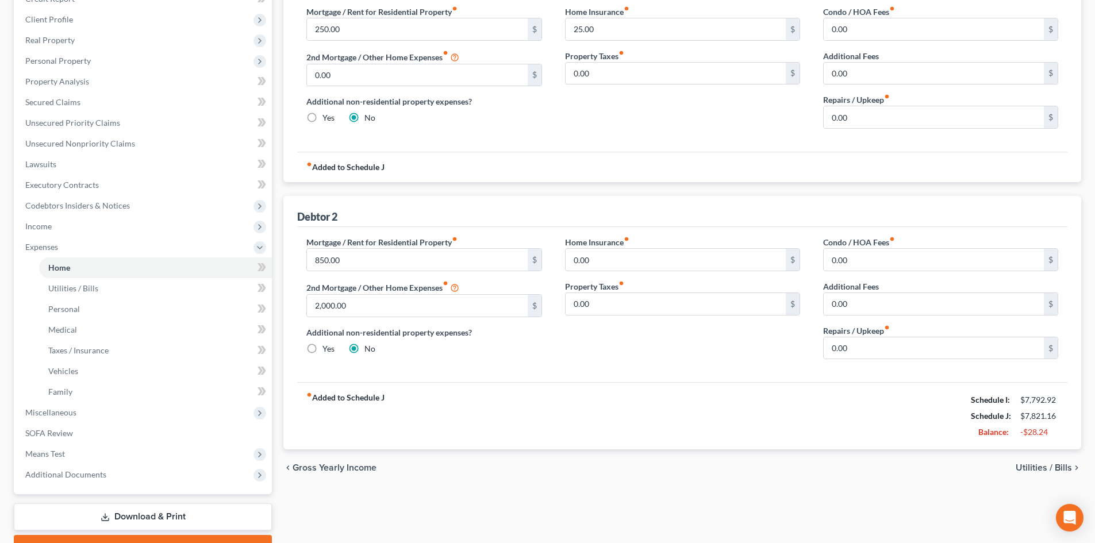
click at [594, 412] on div "fiber_manual_record Added to Schedule J Schedule I: $7,792.92 Schedule J: $7,82…" at bounding box center [682, 415] width 770 height 67
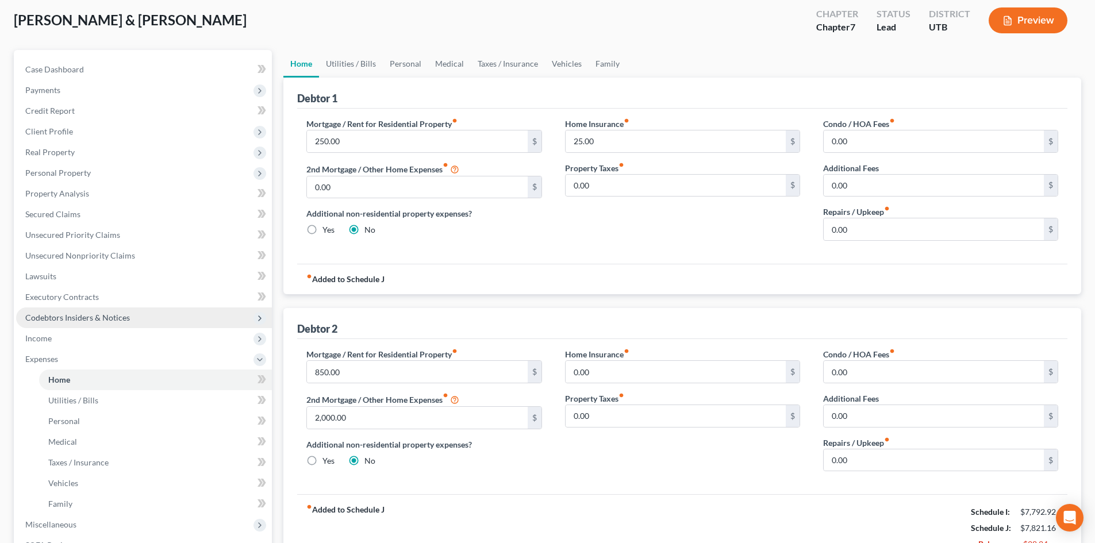
scroll to position [57, 0]
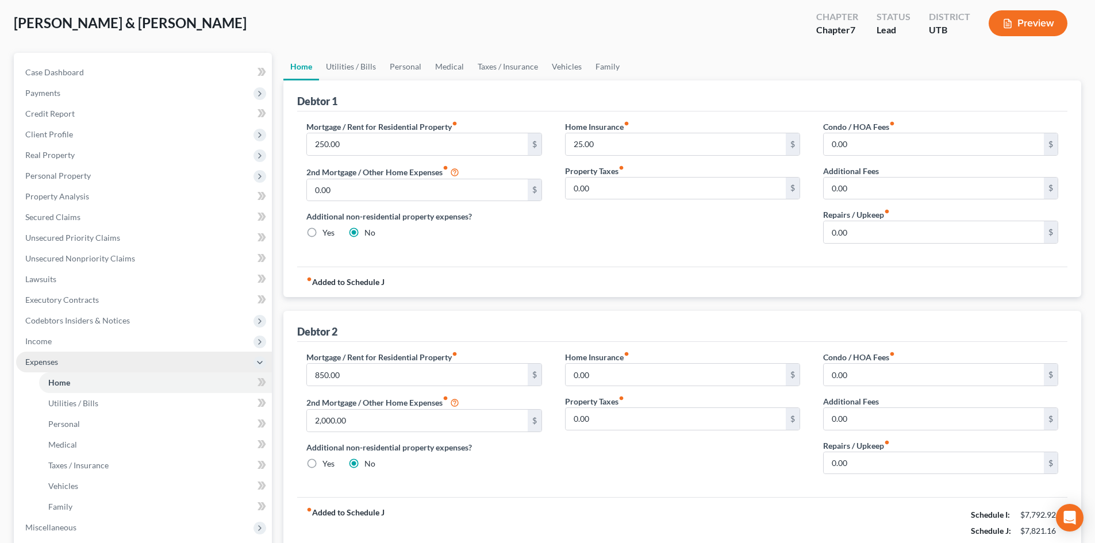
click at [52, 360] on span "Expenses" at bounding box center [41, 362] width 33 height 10
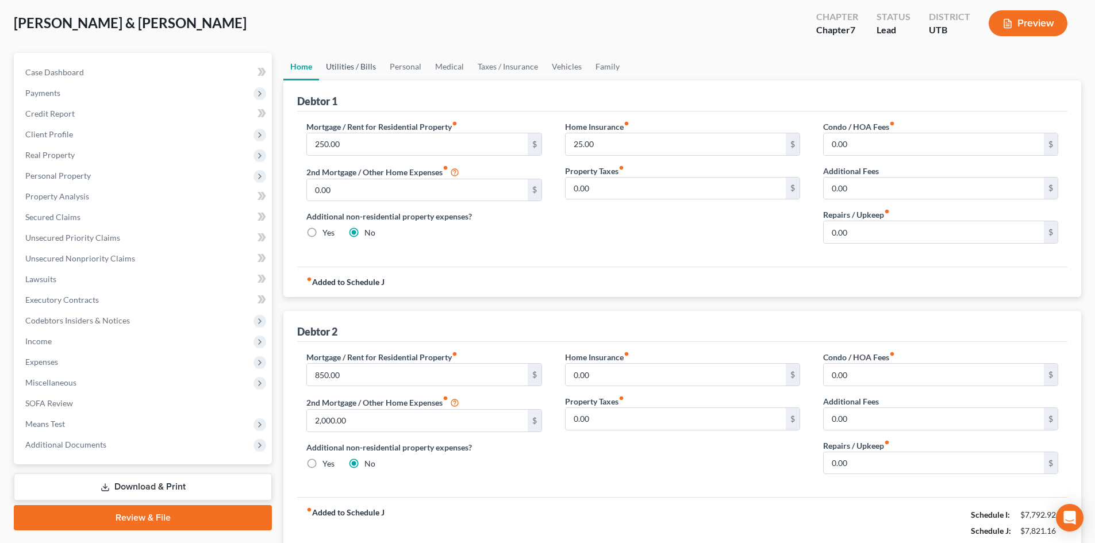
click at [339, 66] on link "Utilities / Bills" at bounding box center [351, 67] width 64 height 28
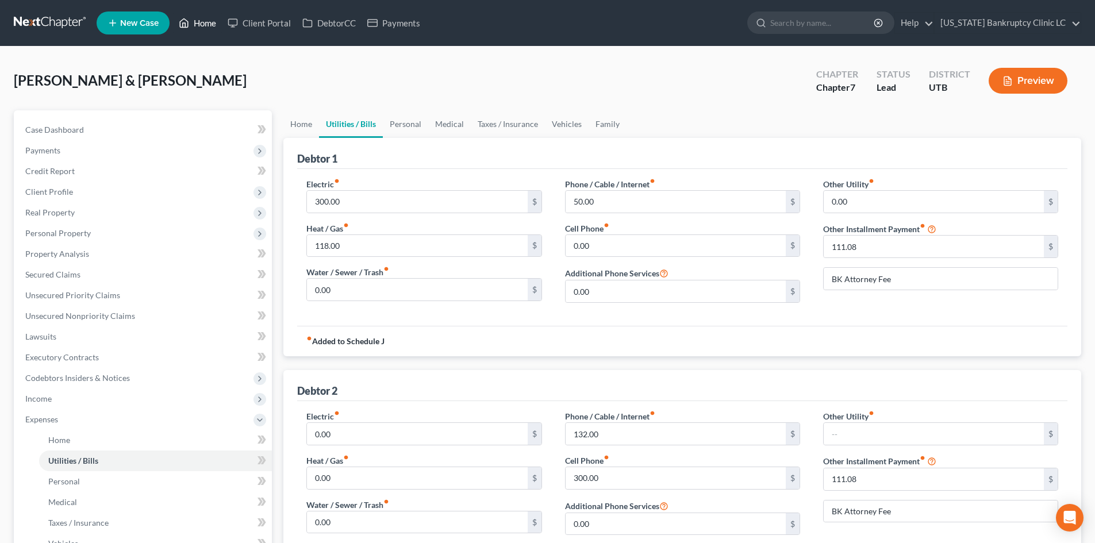
click at [209, 18] on link "Home" at bounding box center [197, 23] width 49 height 21
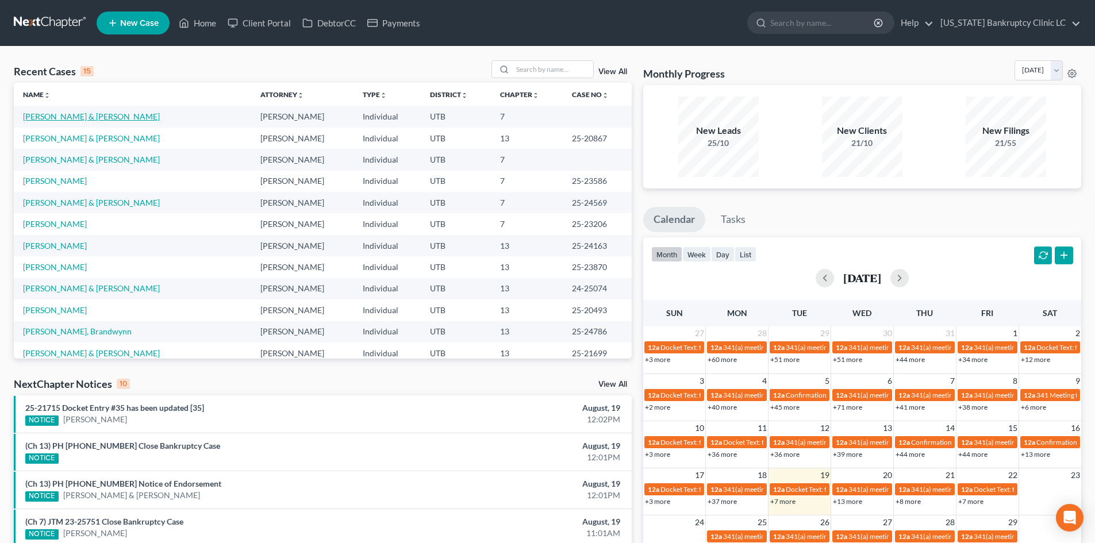
click at [89, 116] on link "[PERSON_NAME] & [PERSON_NAME]" at bounding box center [91, 117] width 137 height 10
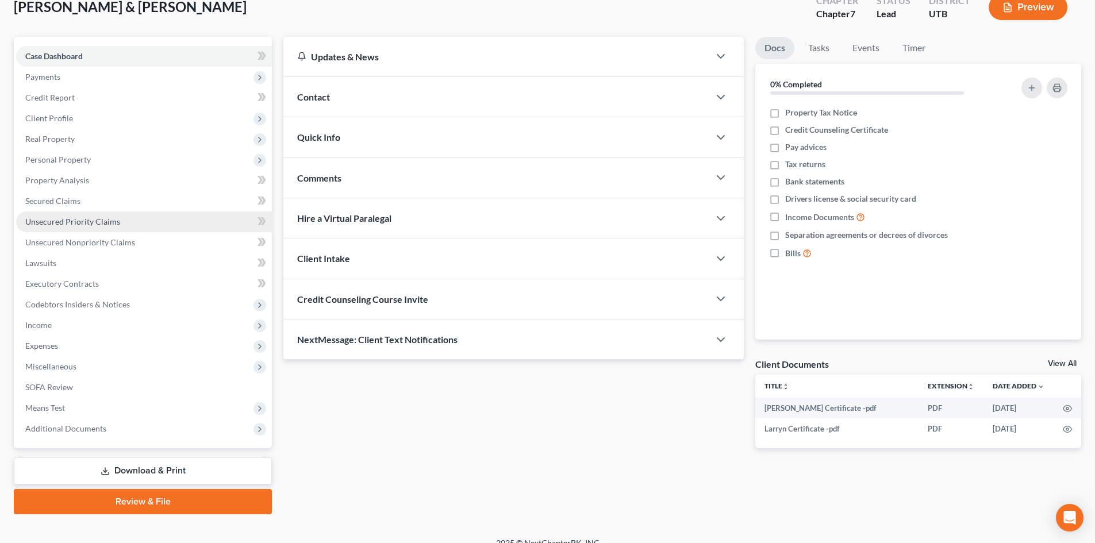
scroll to position [89, 0]
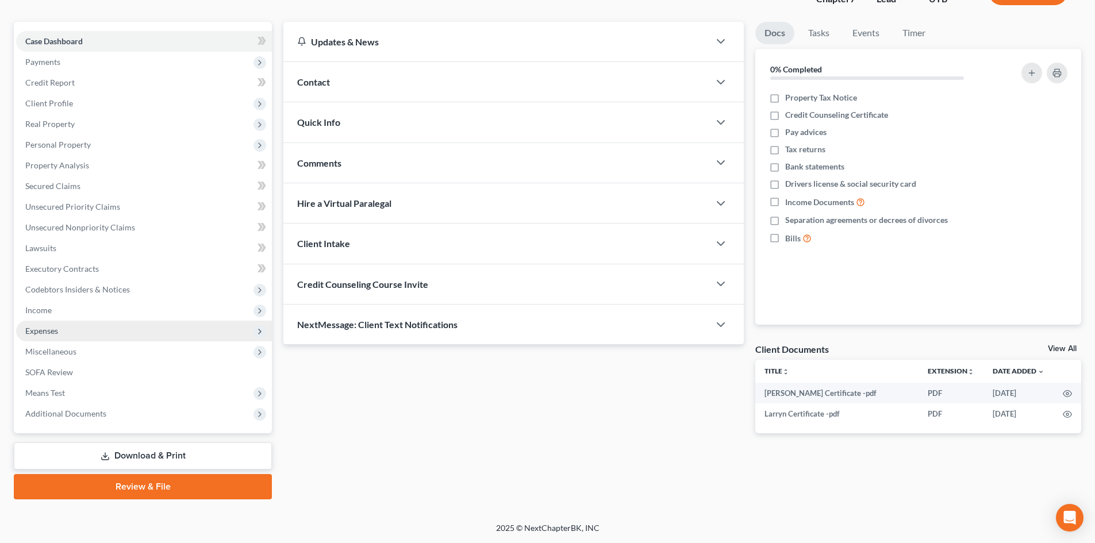
click at [135, 339] on span "Expenses" at bounding box center [144, 331] width 256 height 21
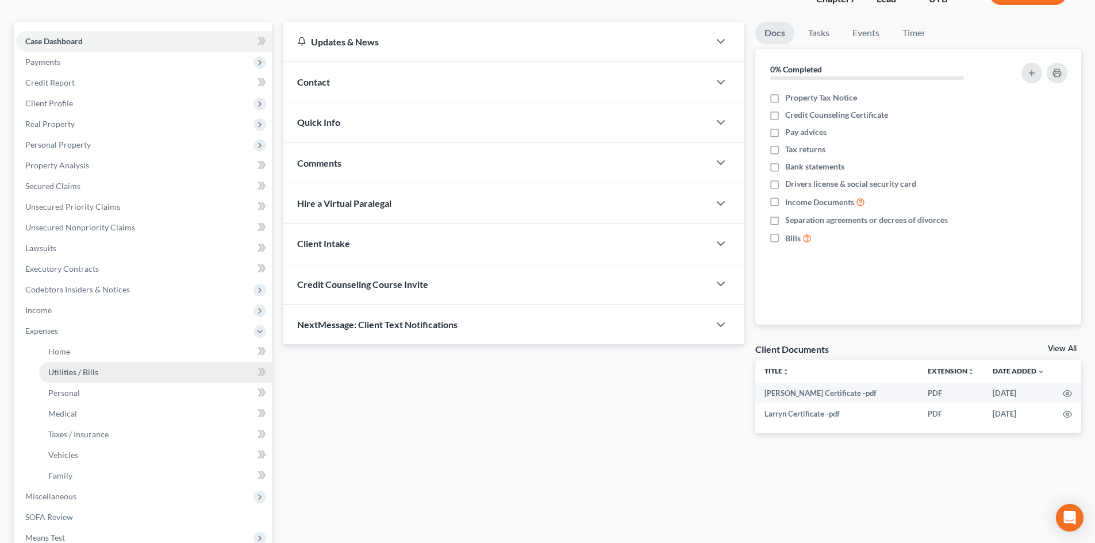
click at [131, 368] on link "Utilities / Bills" at bounding box center [155, 372] width 233 height 21
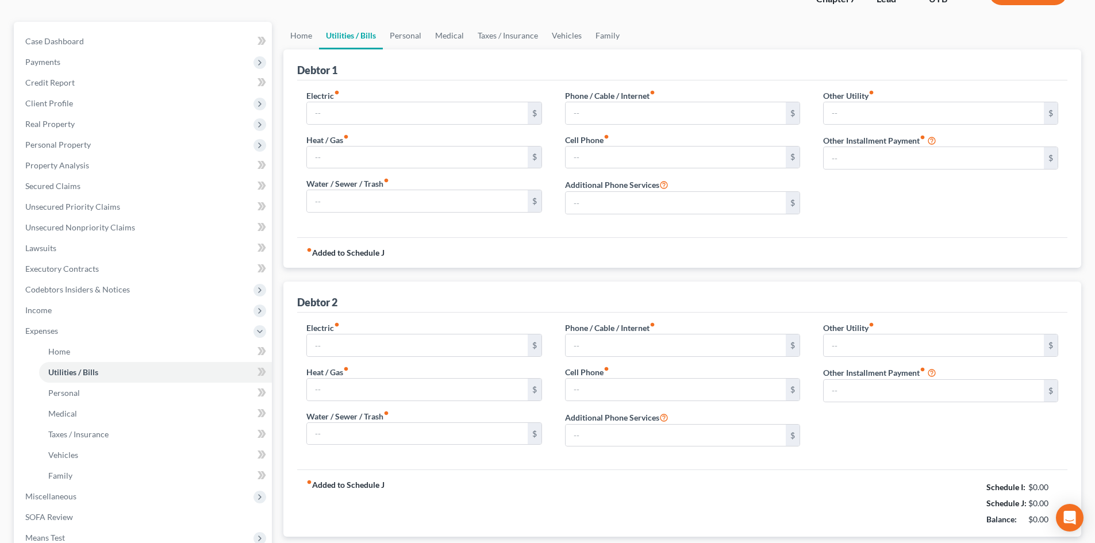
type input "300.00"
type input "118.00"
type input "0.00"
type input "50.00"
type input "0.00"
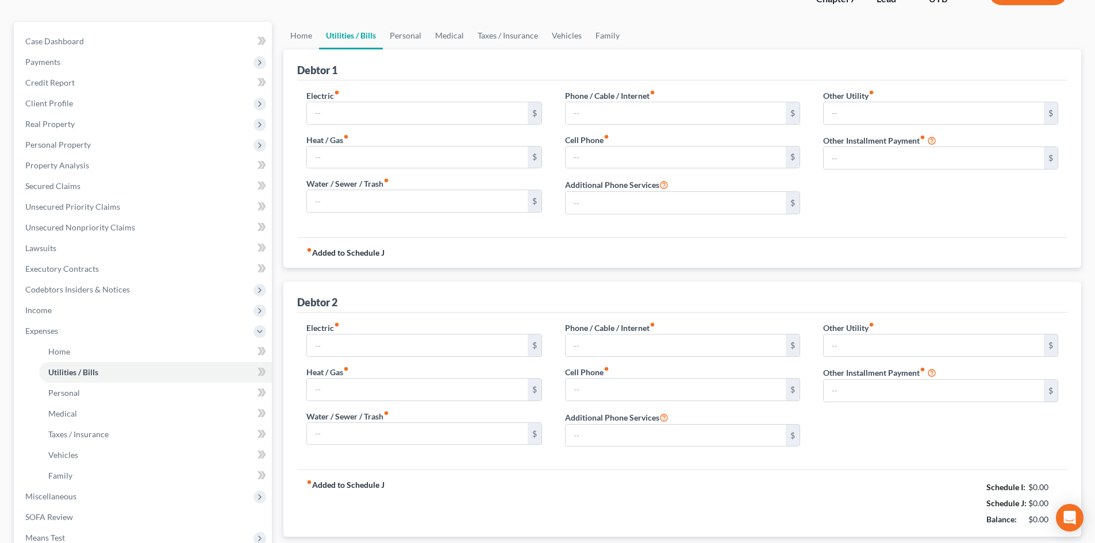
type input "0.00"
type input "111.08"
type input "BK Attorney Fee"
type input "0.00"
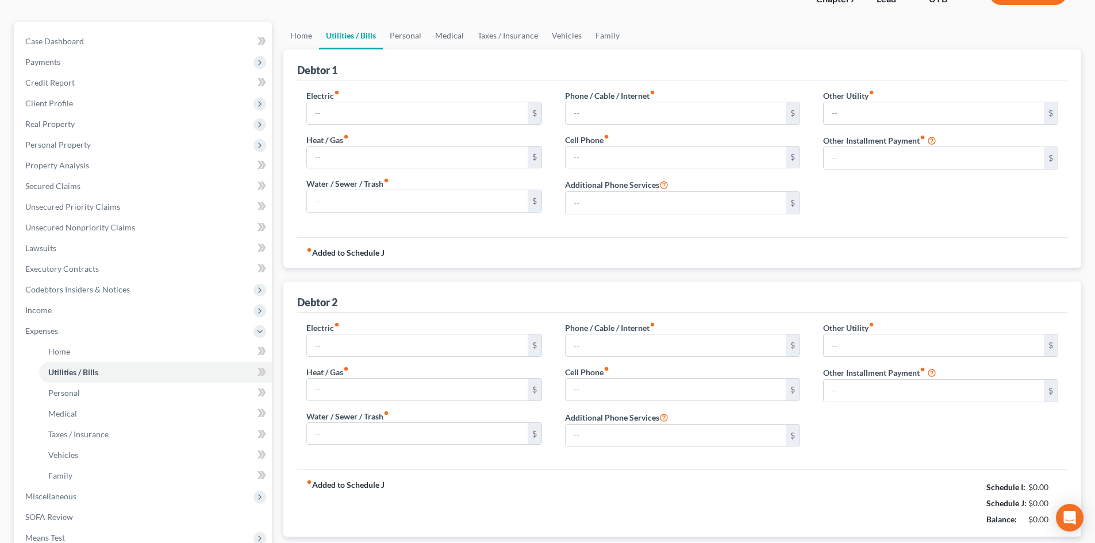
type input "0.00"
type input "132.00"
type input "300.00"
type input "0.00"
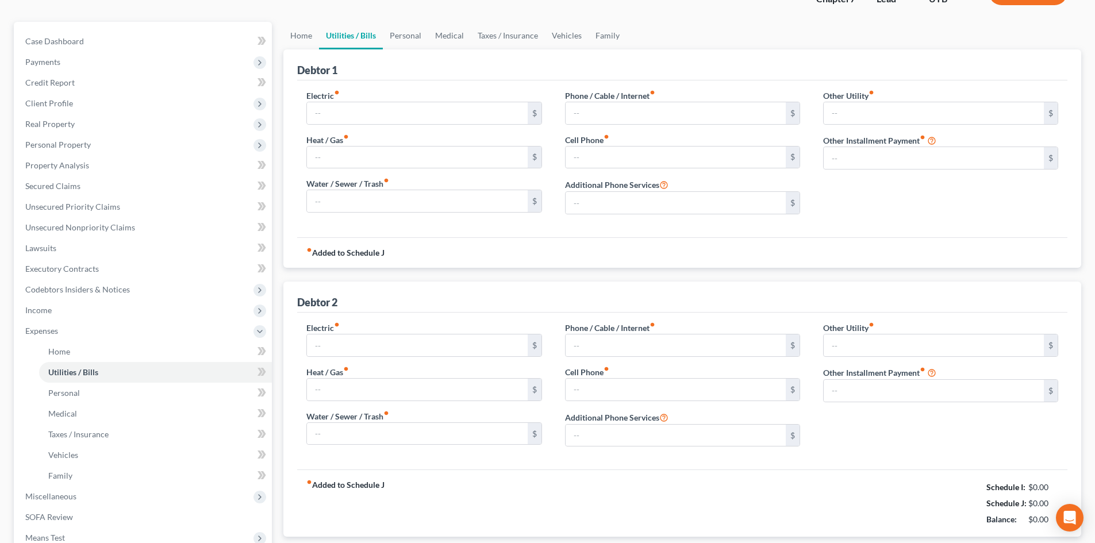
type input "111.08"
type input "BK Attorney Fee"
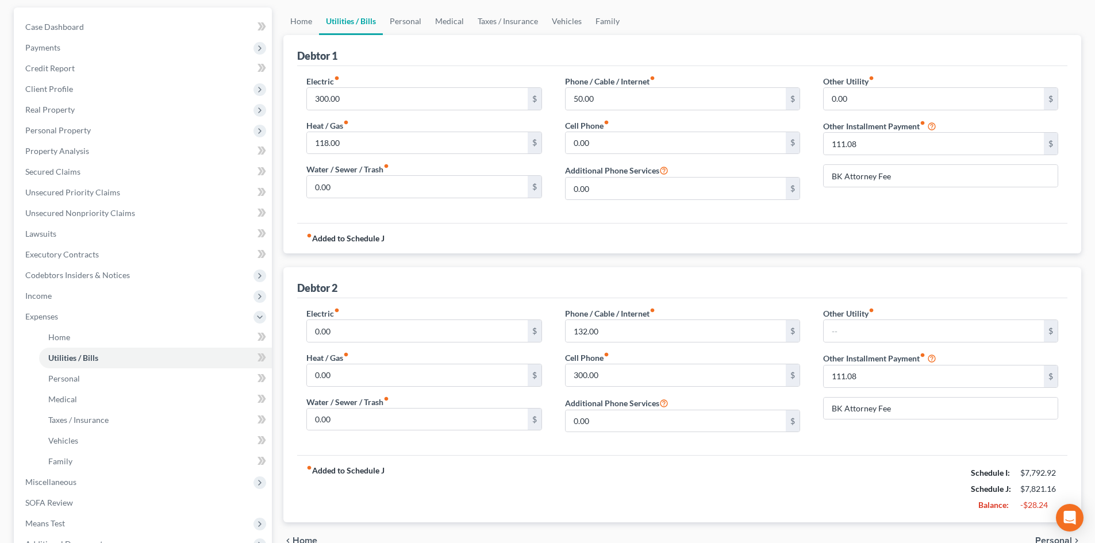
scroll to position [233, 0]
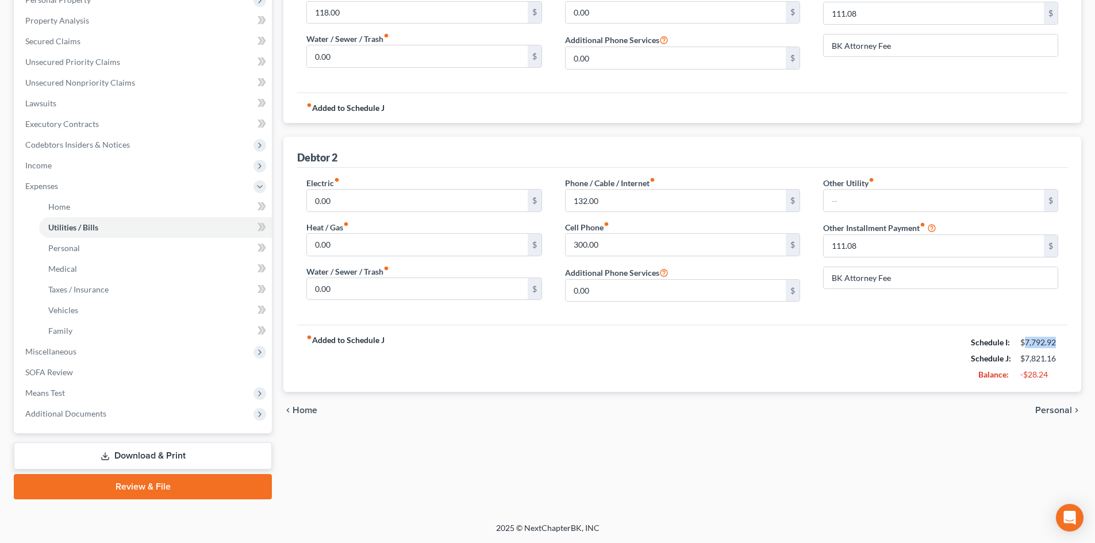
drag, startPoint x: 1025, startPoint y: 343, endPoint x: 1062, endPoint y: 343, distance: 37.4
click at [1062, 343] on div "$7,792.92" at bounding box center [1039, 342] width 49 height 11
click at [887, 346] on div "fiber_manual_record Added to Schedule J Schedule I: $7,792.92 Schedule J: $7,82…" at bounding box center [682, 358] width 770 height 67
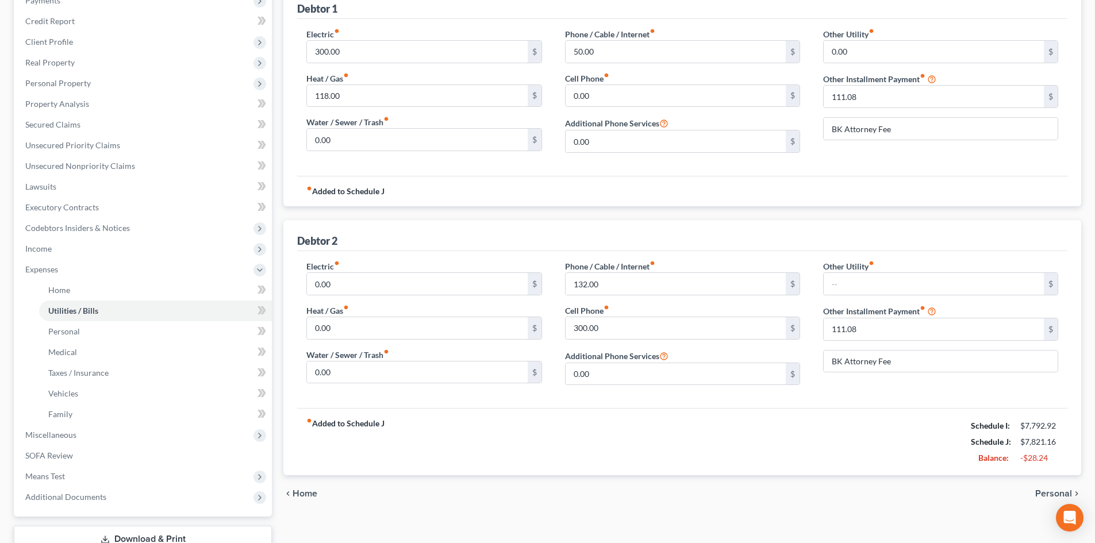
scroll to position [176, 0]
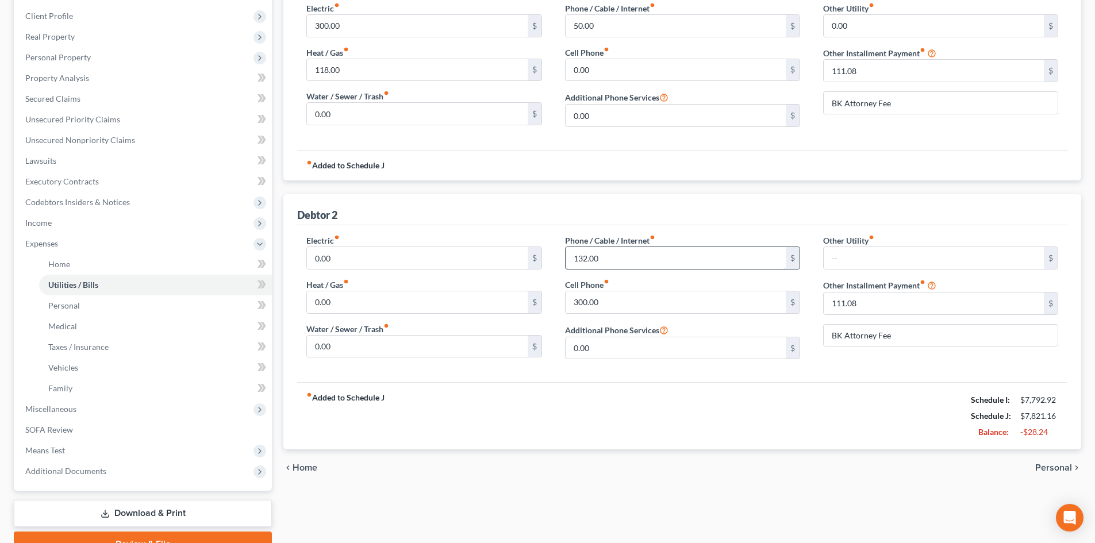
click at [649, 263] on input "132.00" at bounding box center [676, 258] width 220 height 22
click at [723, 409] on div "fiber_manual_record Added to Schedule J Schedule I: $7,792.92 Schedule J: $7,80…" at bounding box center [682, 415] width 770 height 67
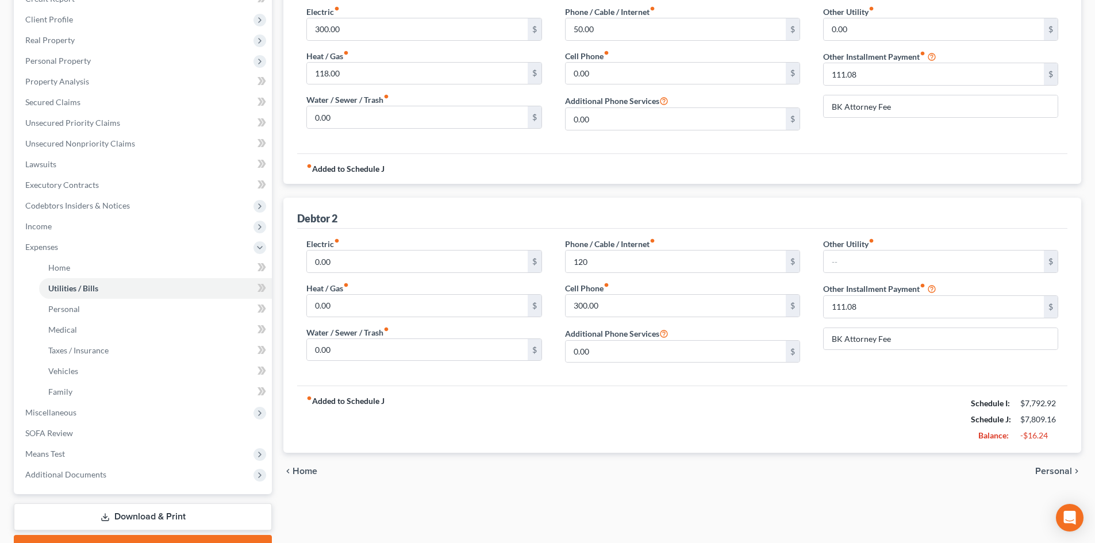
scroll to position [61, 0]
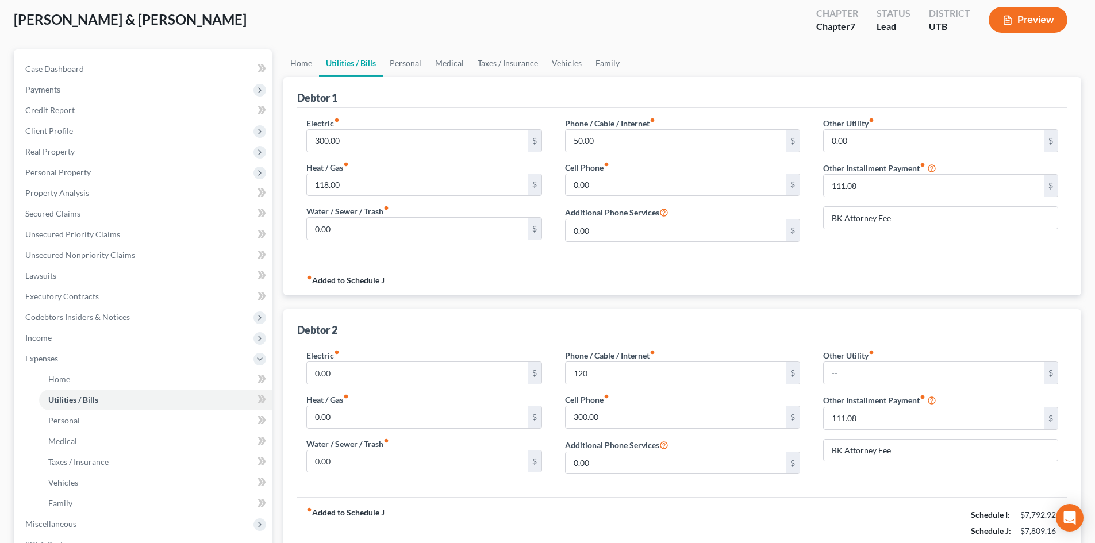
click at [724, 502] on div "fiber_manual_record Added to Schedule J Schedule I: $7,792.92 Schedule J: $7,80…" at bounding box center [682, 530] width 770 height 67
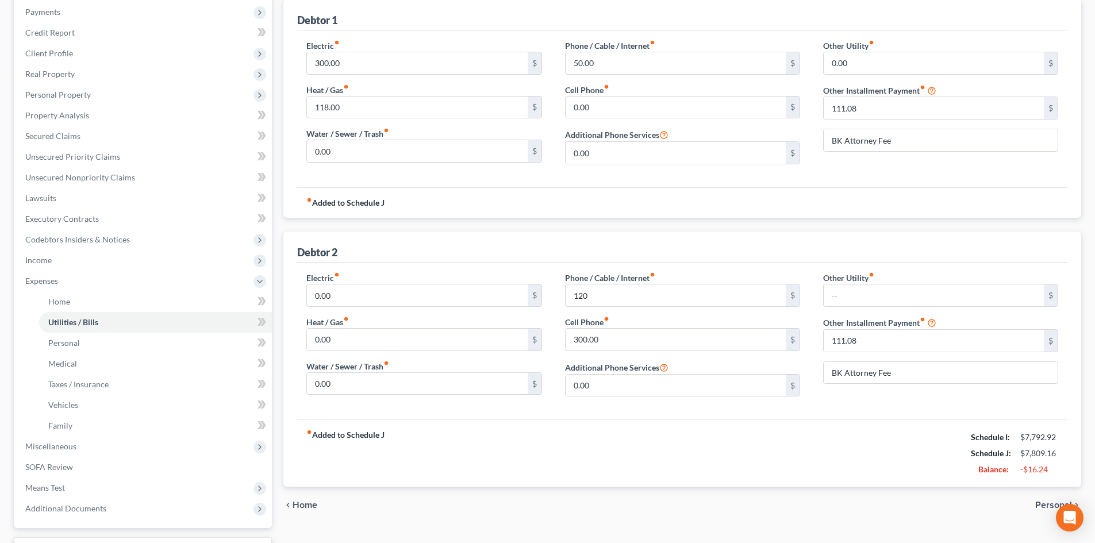
scroll to position [118, 0]
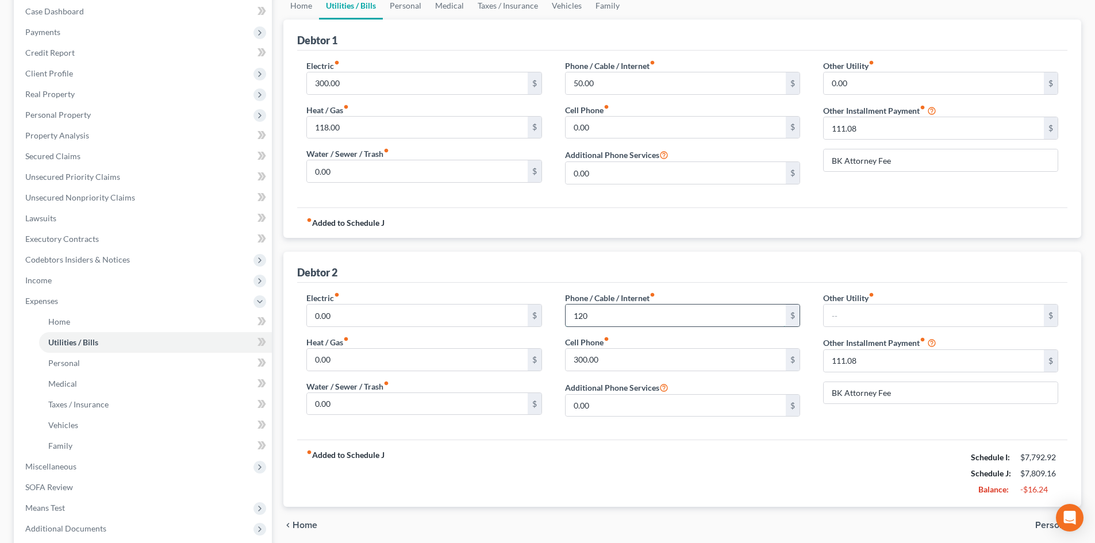
click at [632, 317] on input "120" at bounding box center [676, 316] width 220 height 22
type input "115"
click at [836, 462] on div "fiber_manual_record Added to Schedule J Schedule I: $7,792.92 Schedule J: $7,80…" at bounding box center [682, 473] width 770 height 67
click at [418, 126] on input "118.00" at bounding box center [417, 128] width 220 height 22
click at [743, 467] on div "fiber_manual_record Added to Schedule J Schedule I: $7,792.92 Schedule J: $7,79…" at bounding box center [682, 473] width 770 height 67
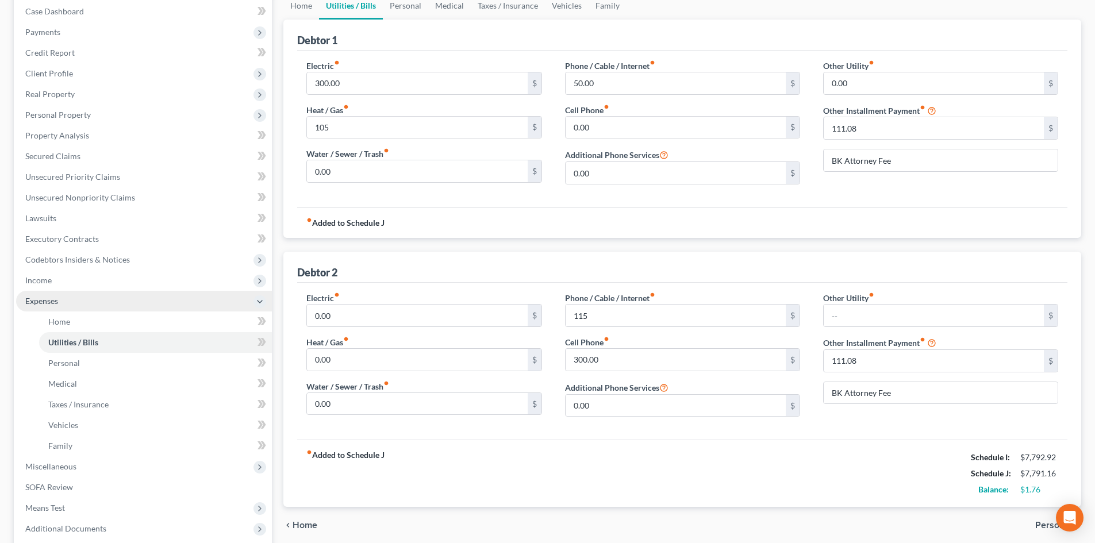
click at [76, 293] on span "Expenses" at bounding box center [144, 301] width 256 height 21
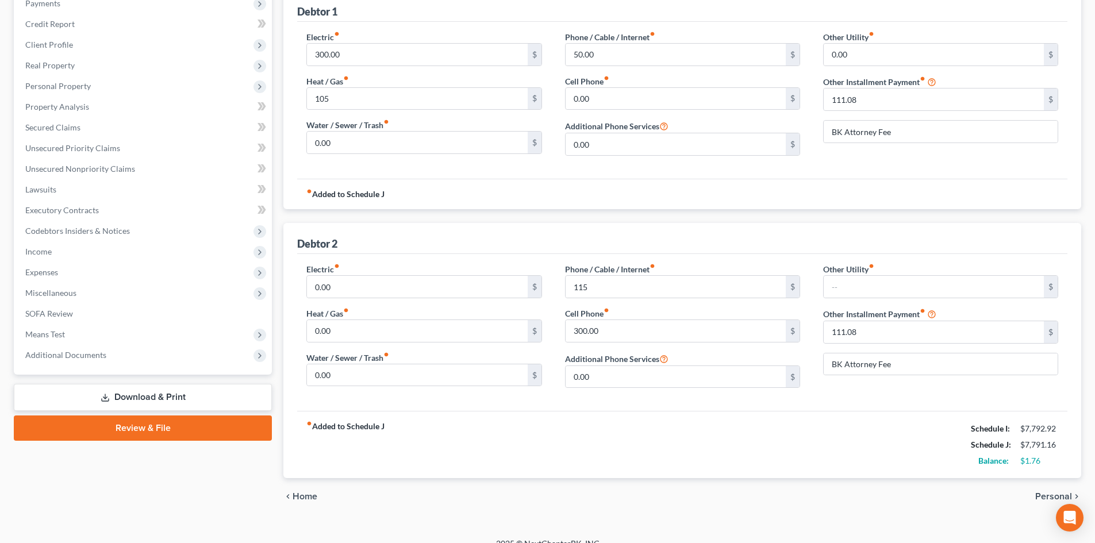
scroll to position [163, 0]
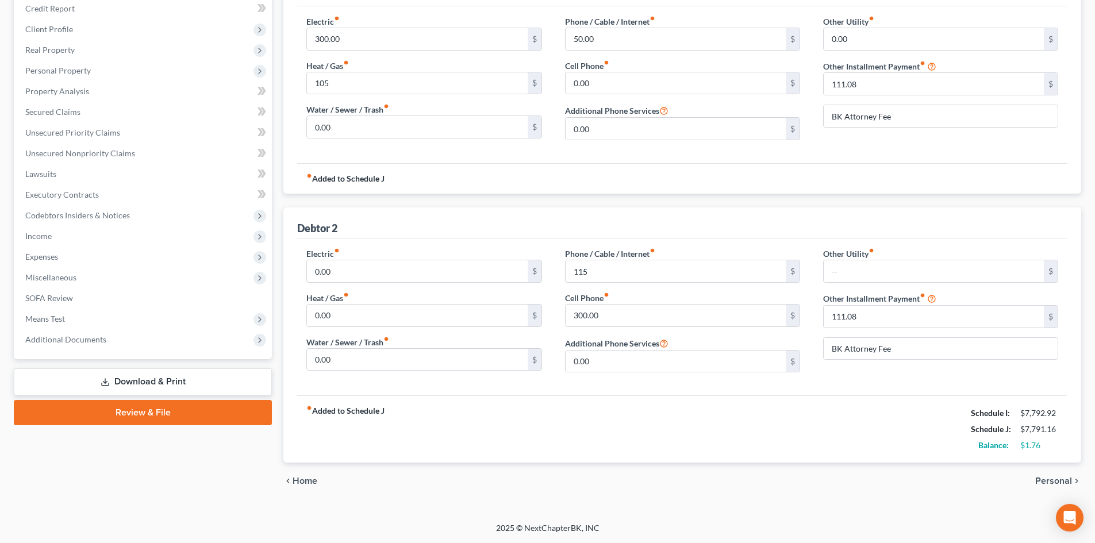
click at [141, 415] on link "Review & File" at bounding box center [143, 412] width 258 height 25
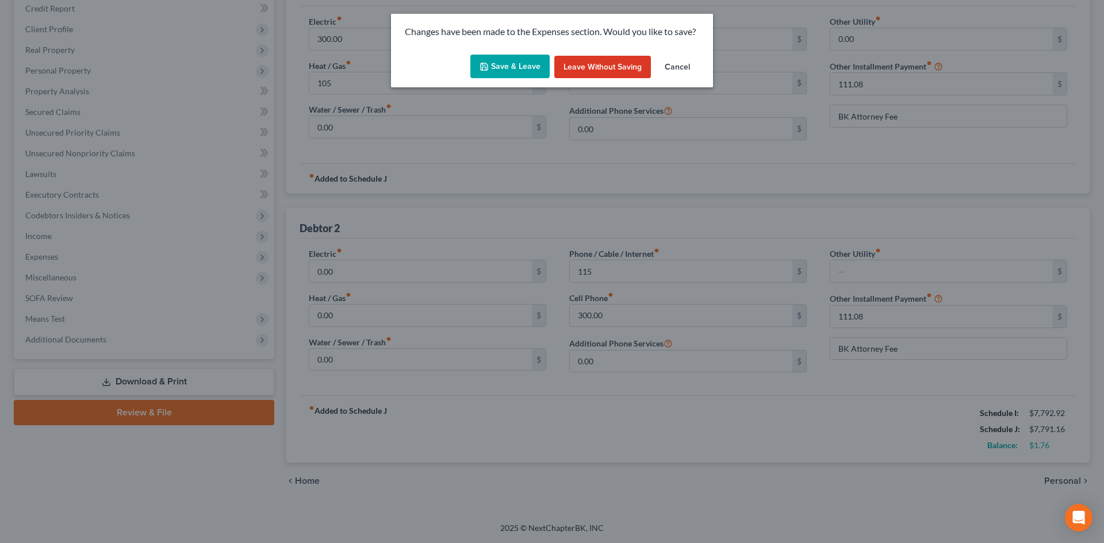
click at [512, 64] on button "Save & Leave" at bounding box center [509, 67] width 79 height 24
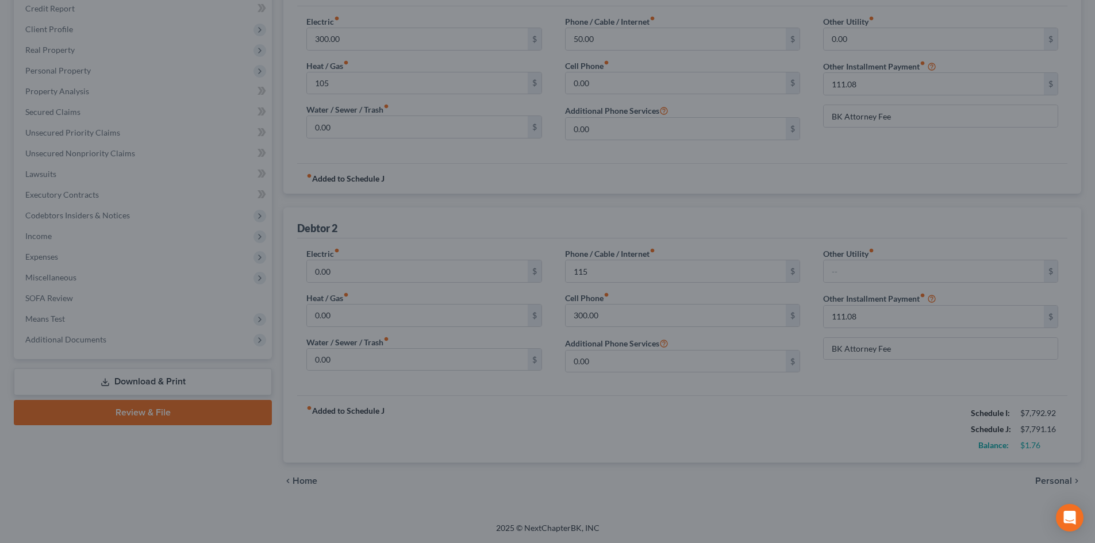
type input "105.00"
type input "115.00"
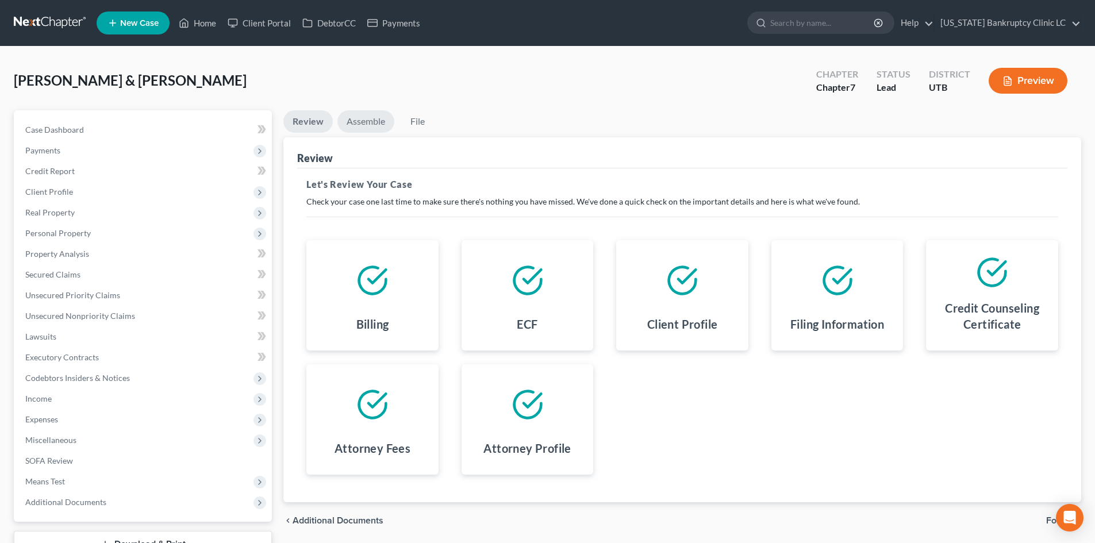
click at [370, 118] on link "Assemble" at bounding box center [365, 121] width 57 height 22
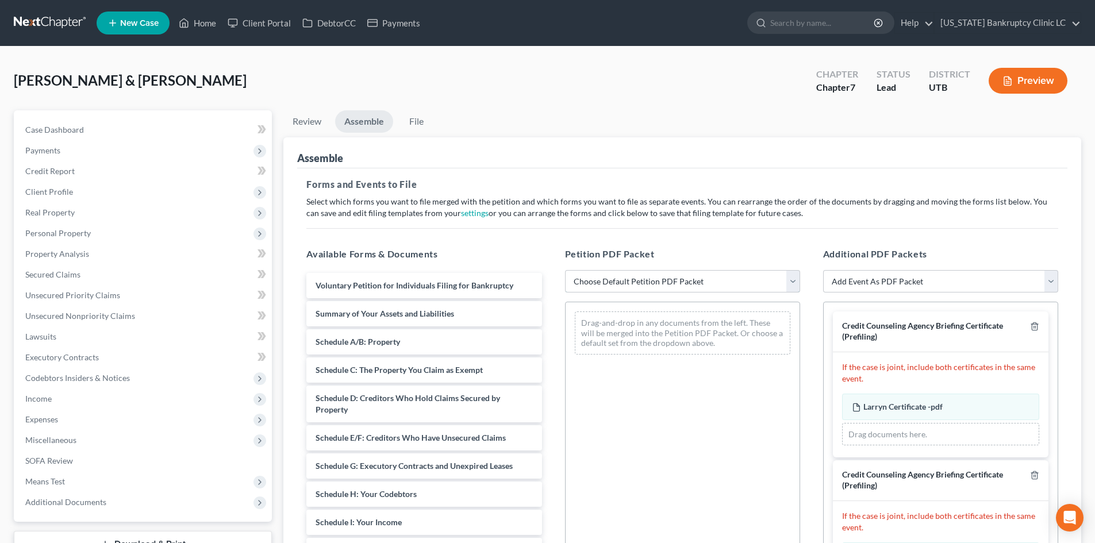
click at [684, 277] on select "Choose Default Petition PDF Packet Emergency Filing (Voluntary Petition and Cre…" at bounding box center [682, 281] width 235 height 23
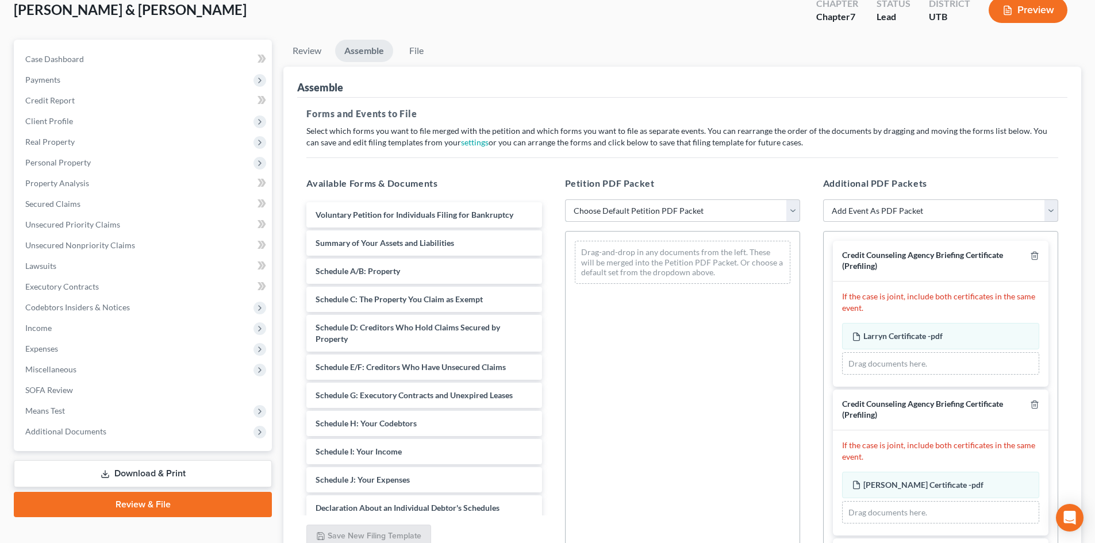
scroll to position [178, 0]
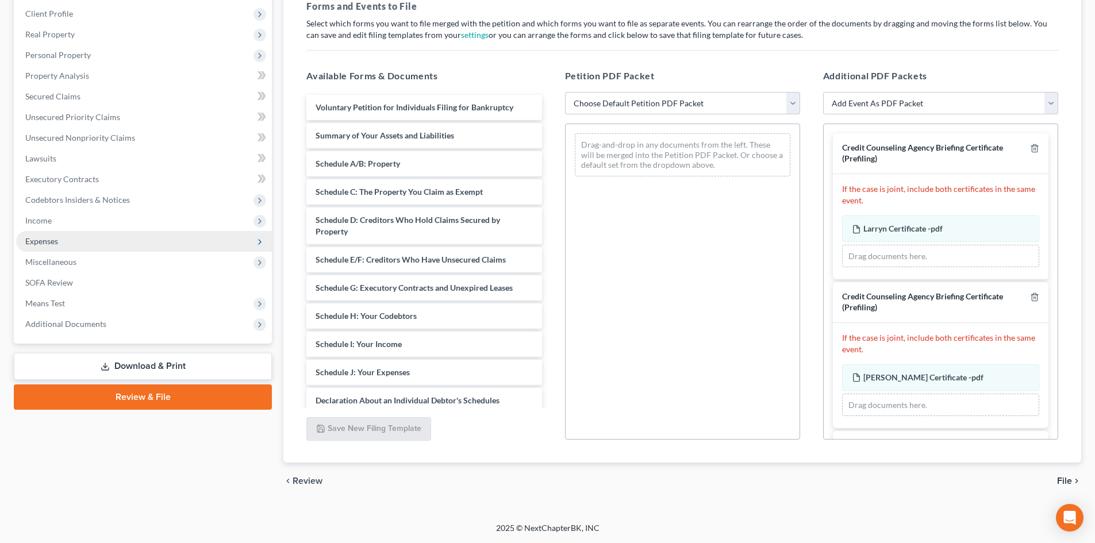
click at [70, 244] on span "Expenses" at bounding box center [144, 241] width 256 height 21
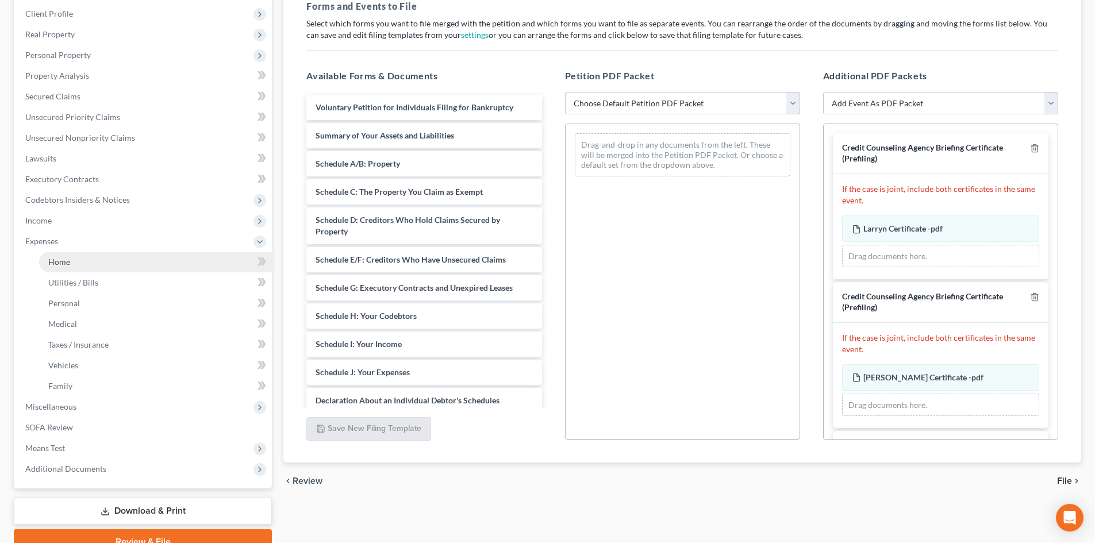
click at [73, 258] on link "Home" at bounding box center [155, 262] width 233 height 21
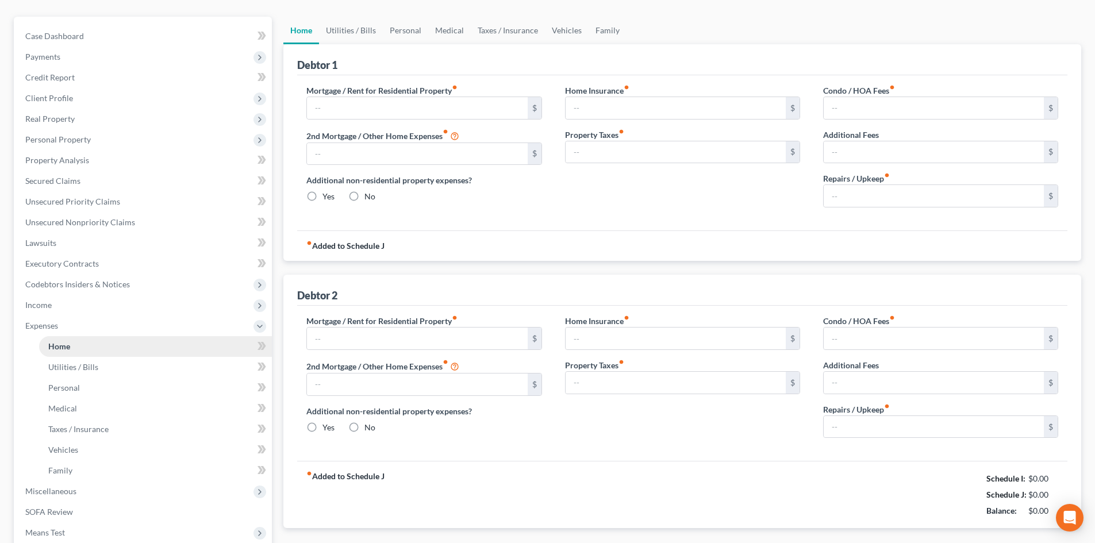
type input "250.00"
type input "0.00"
radio input "true"
type input "25.00"
type input "0.00"
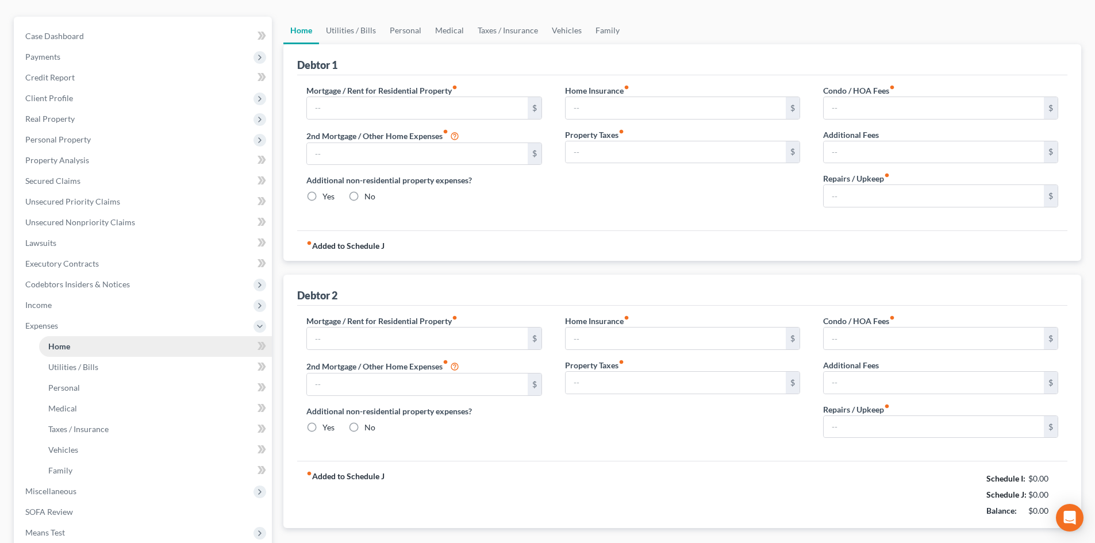
type input "0.00"
type input "850.00"
type input "2,000.00"
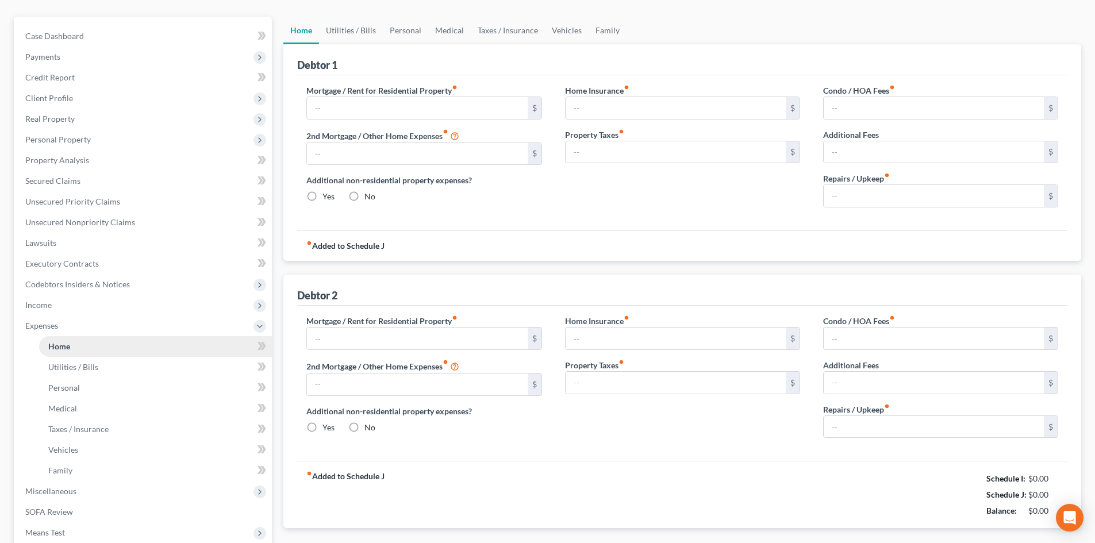
radio input "true"
type input "0.00"
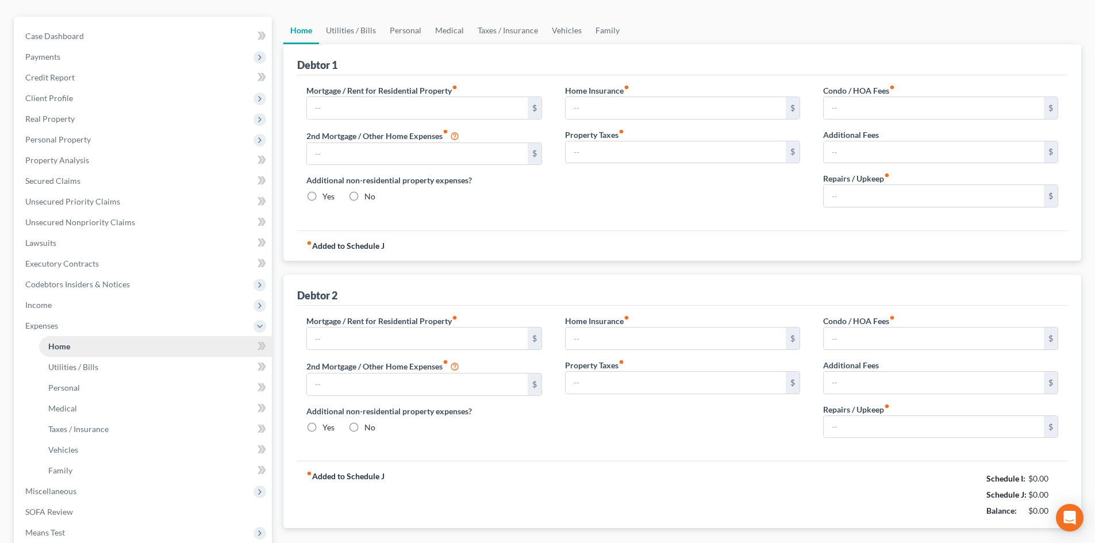
type input "0.00"
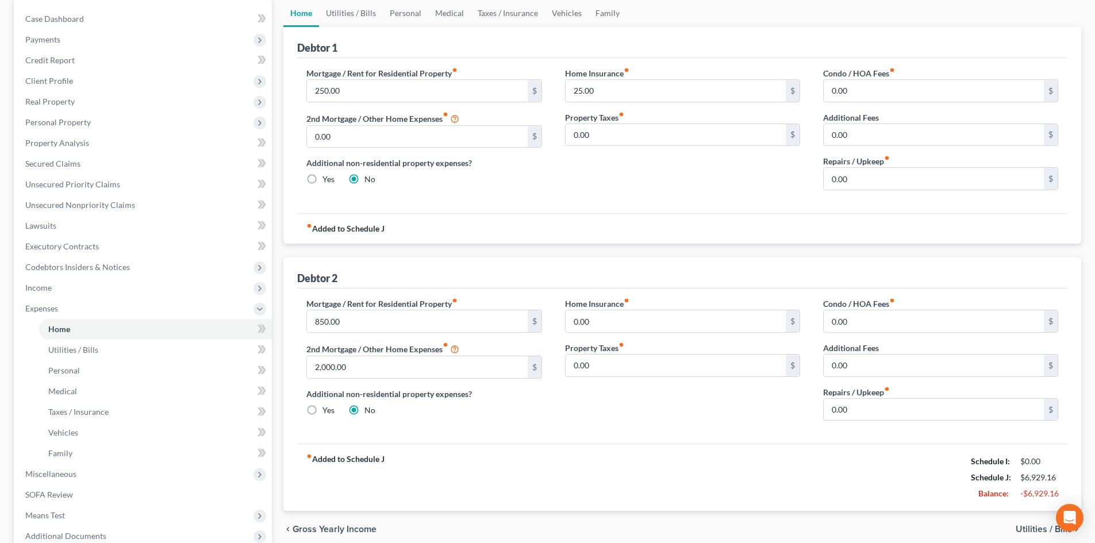
scroll to position [230, 0]
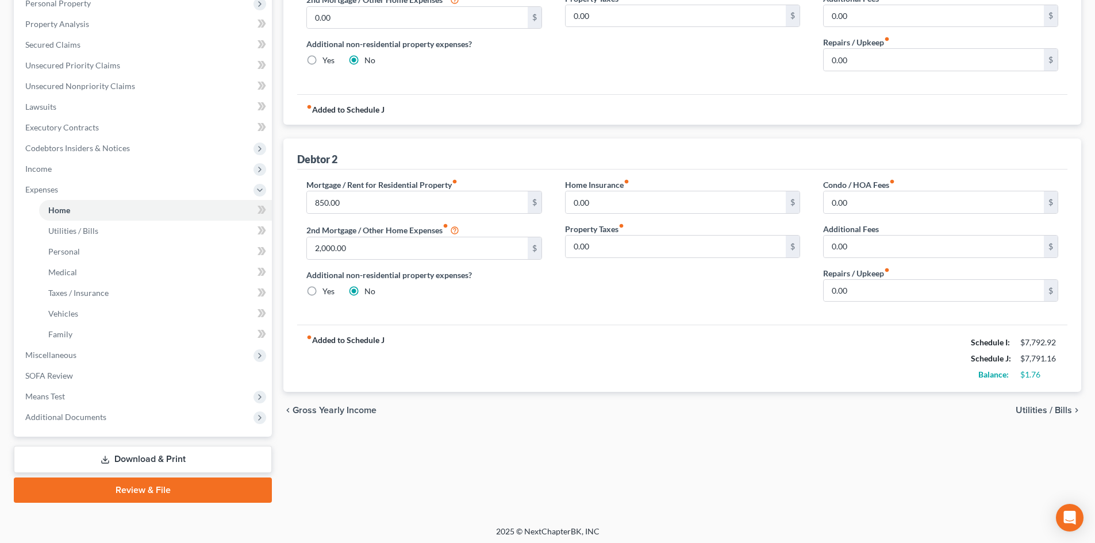
click at [160, 465] on link "Download & Print" at bounding box center [143, 459] width 258 height 27
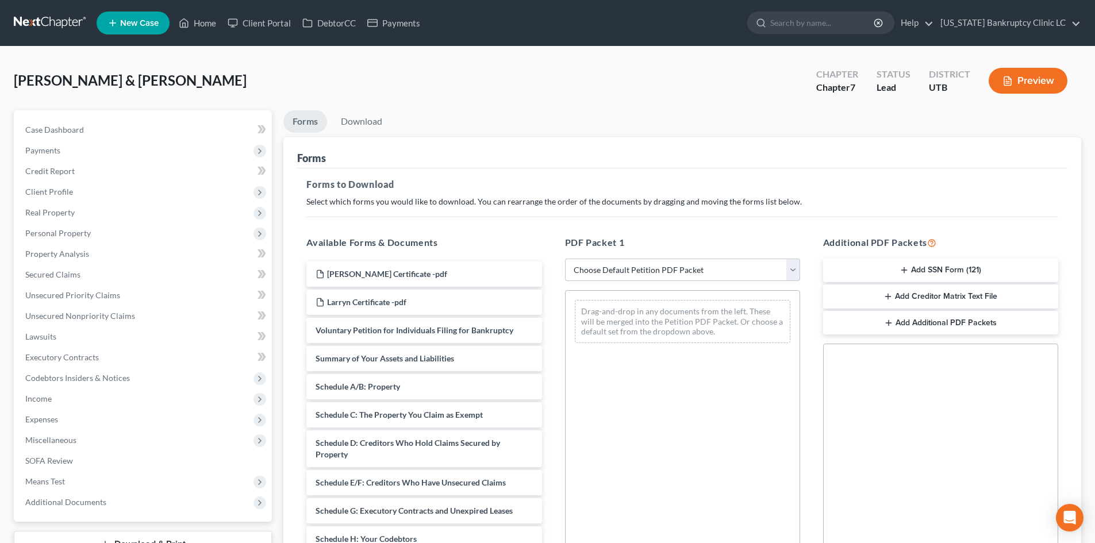
click at [733, 273] on select "Choose Default Petition PDF Packet Complete Bankruptcy Petition (all forms and …" at bounding box center [682, 270] width 235 height 23
select select "0"
click at [565, 259] on select "Choose Default Petition PDF Packet Complete Bankruptcy Petition (all forms and …" at bounding box center [682, 270] width 235 height 23
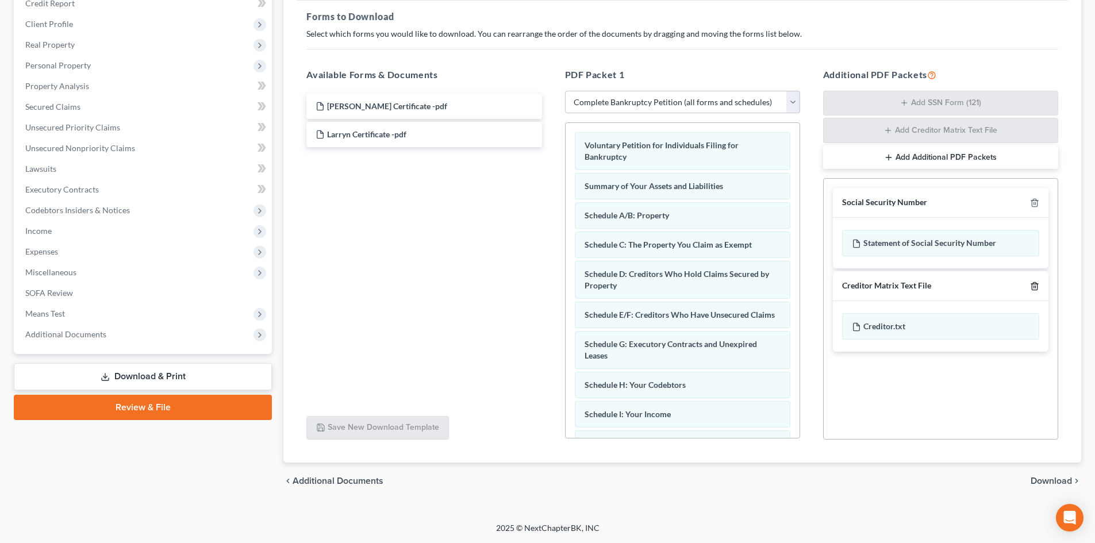
click at [1034, 282] on icon "button" at bounding box center [1034, 286] width 9 height 9
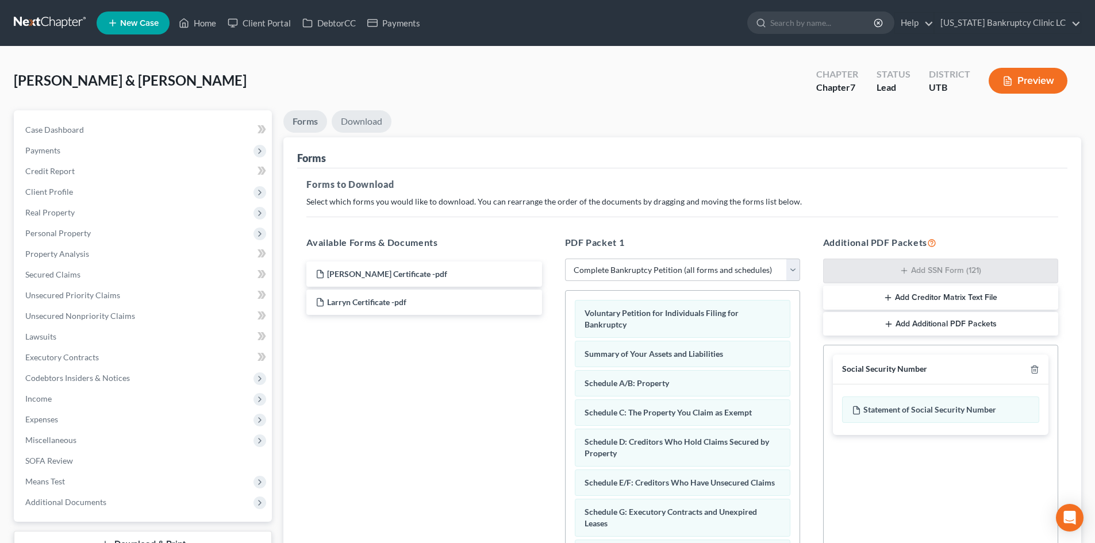
click at [372, 123] on link "Download" at bounding box center [362, 121] width 60 height 22
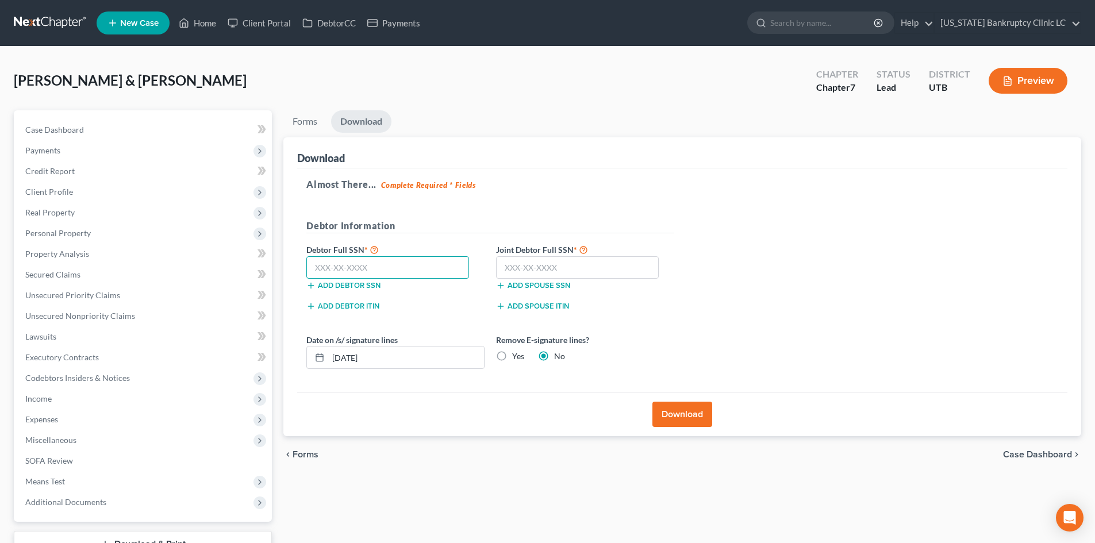
click at [330, 267] on input "text" at bounding box center [387, 267] width 163 height 23
type input "646-20-2493"
click at [566, 269] on input "text" at bounding box center [577, 267] width 163 height 23
type input "401-49-0192"
click at [668, 418] on button "Download" at bounding box center [683, 414] width 60 height 25
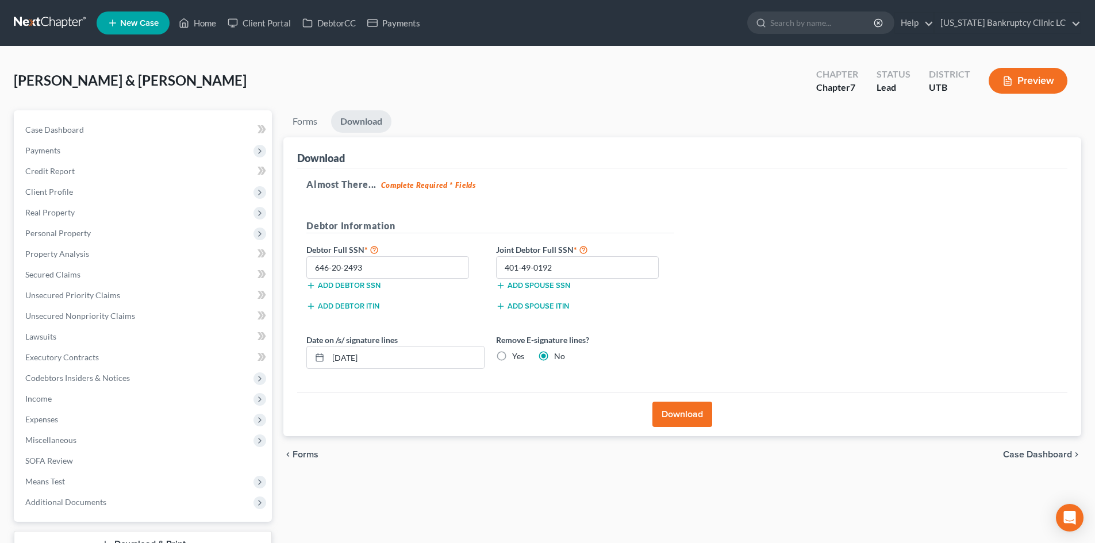
click at [668, 418] on button "Download" at bounding box center [683, 414] width 60 height 25
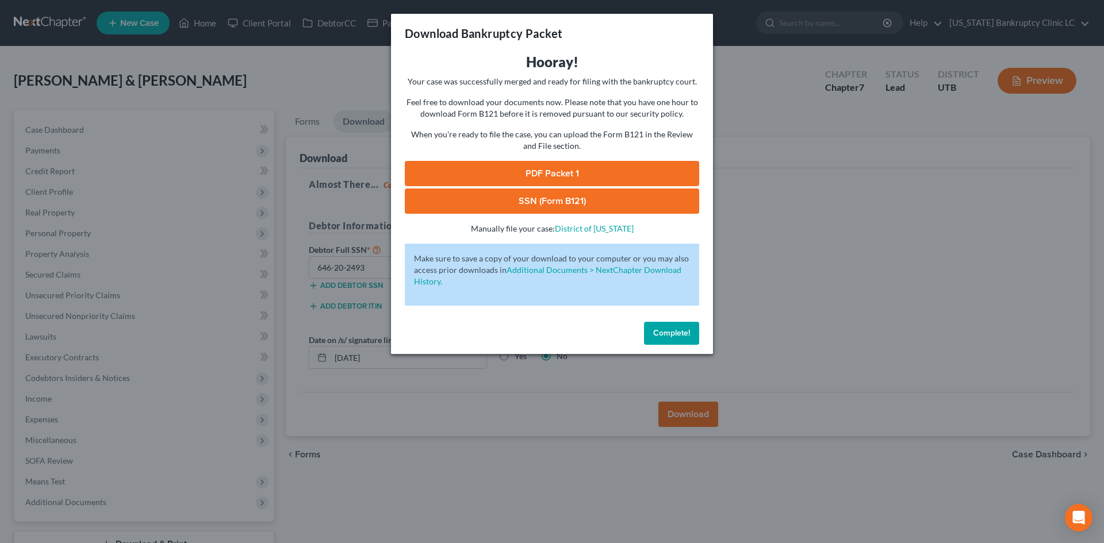
click at [573, 177] on link "PDF Packet 1" at bounding box center [552, 173] width 294 height 25
click at [663, 327] on button "Complete!" at bounding box center [671, 333] width 55 height 23
click at [687, 333] on span "Complete!" at bounding box center [671, 333] width 37 height 10
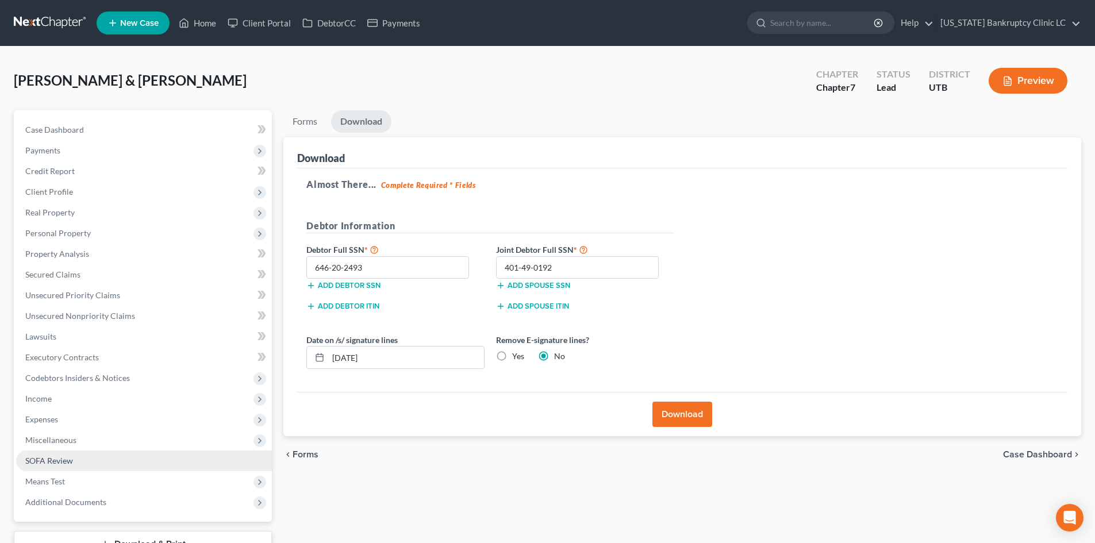
click at [64, 458] on span "SOFA Review" at bounding box center [49, 461] width 48 height 10
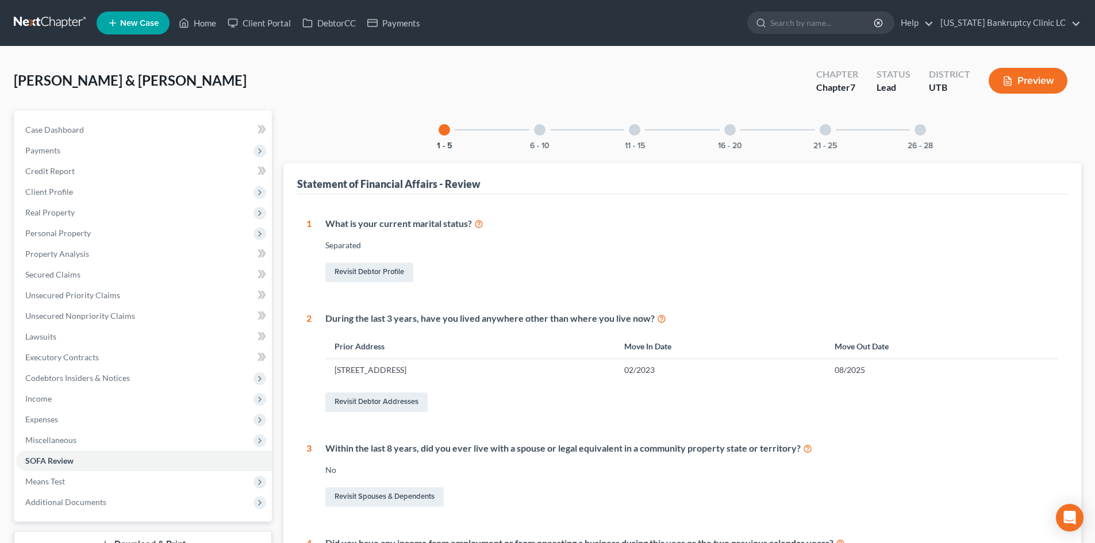
click at [538, 128] on div at bounding box center [539, 129] width 11 height 11
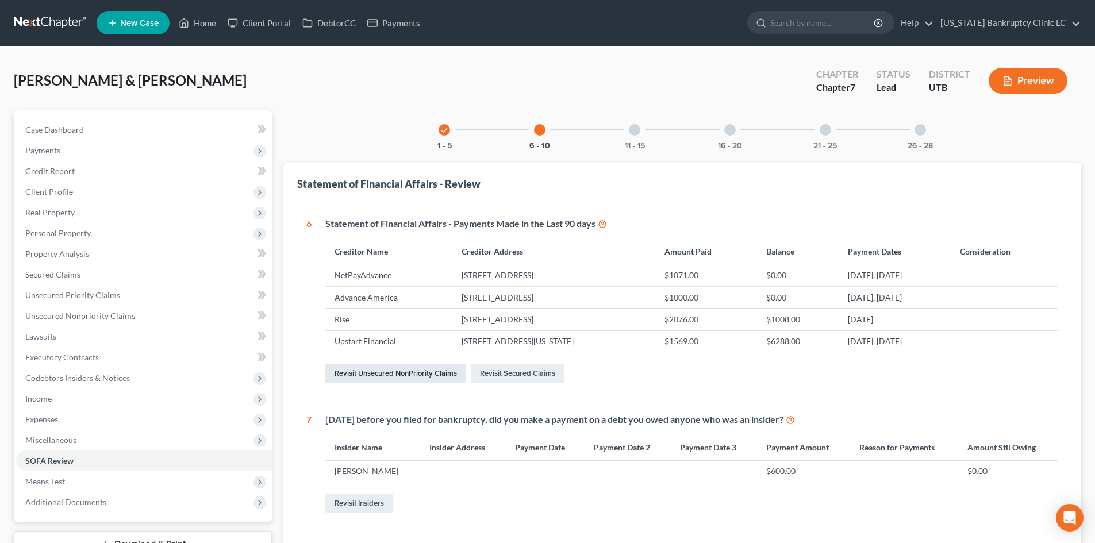
click at [401, 379] on link "Revisit Unsecured NonPriority Claims" at bounding box center [395, 374] width 141 height 20
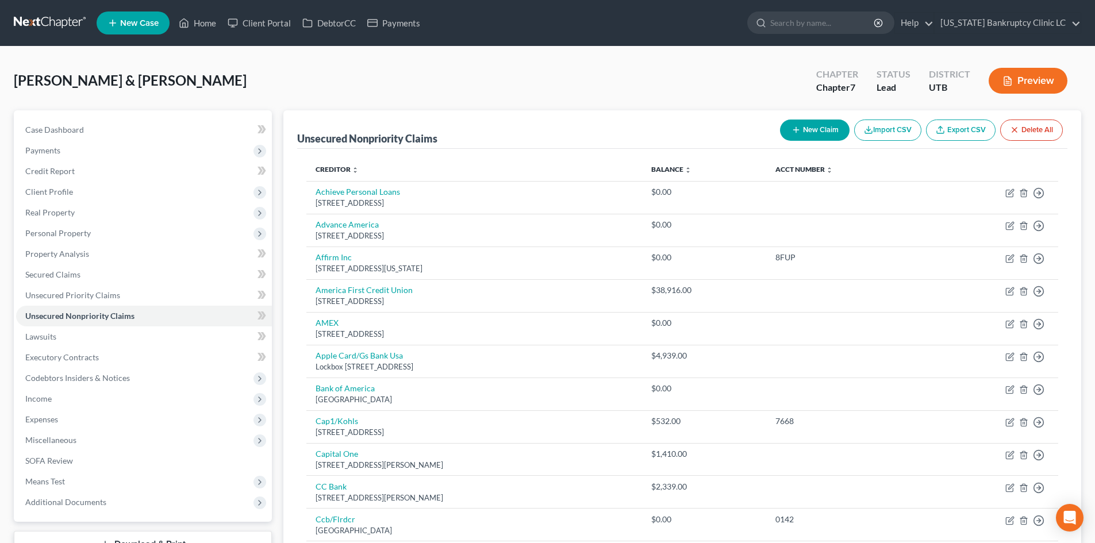
click at [822, 128] on button "New Claim" at bounding box center [815, 130] width 70 height 21
select select "2"
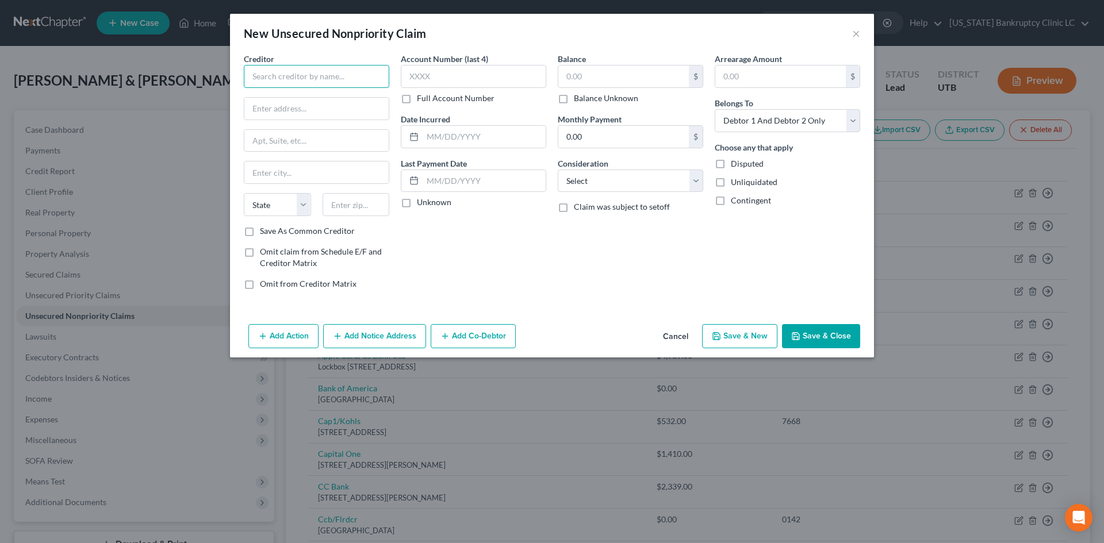
click at [291, 85] on input "text" at bounding box center [316, 76] width 145 height 23
type input "Money Lion"
click at [323, 96] on div "Money Lion" at bounding box center [313, 96] width 120 height 11
type input "8610 S Sandy Pkwy"
type input "Sandy"
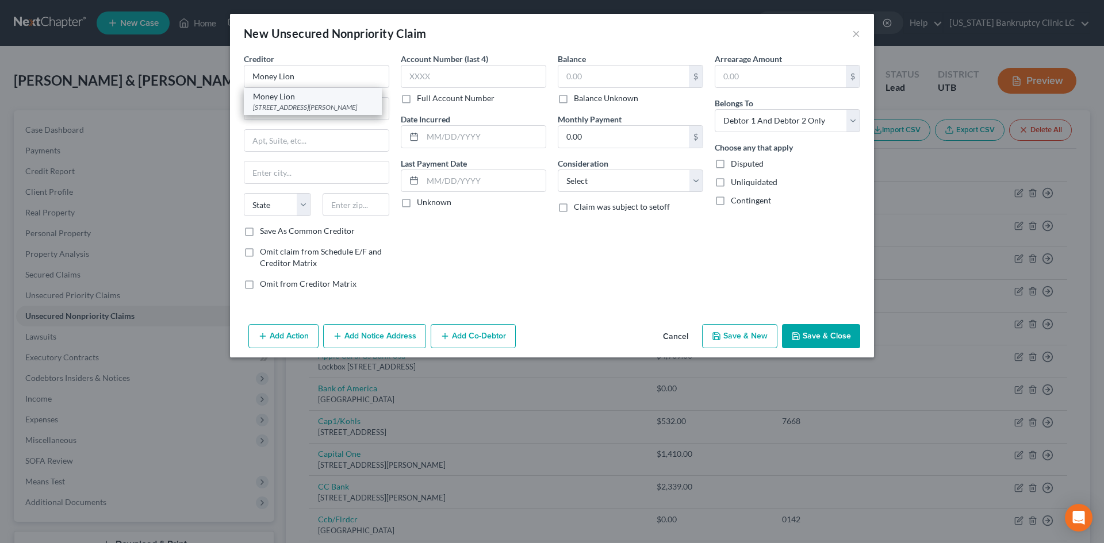
select select "46"
type input "84070"
click at [454, 134] on input "text" at bounding box center [484, 137] width 123 height 22
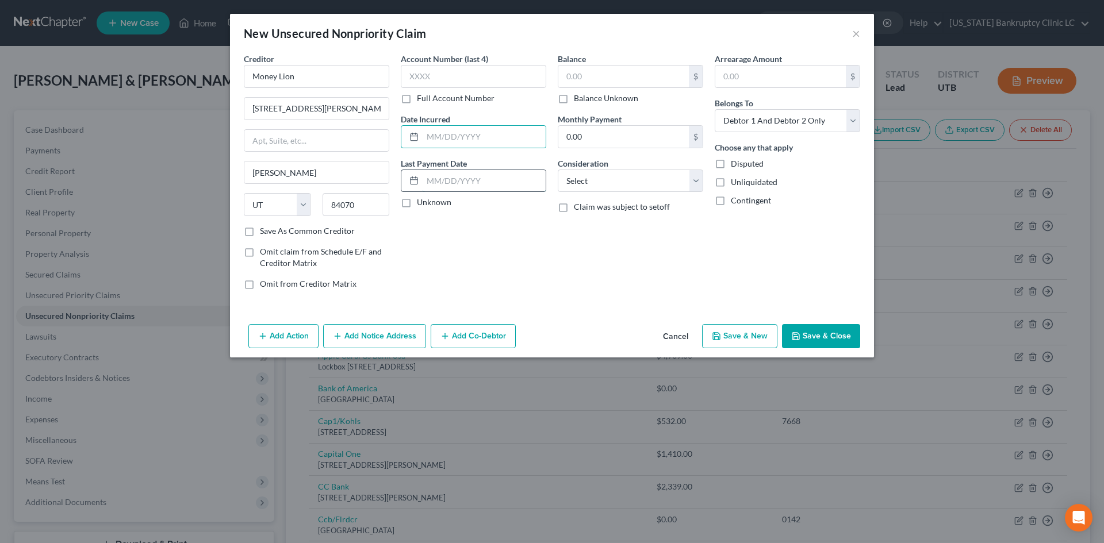
click at [442, 183] on input "text" at bounding box center [484, 181] width 123 height 22
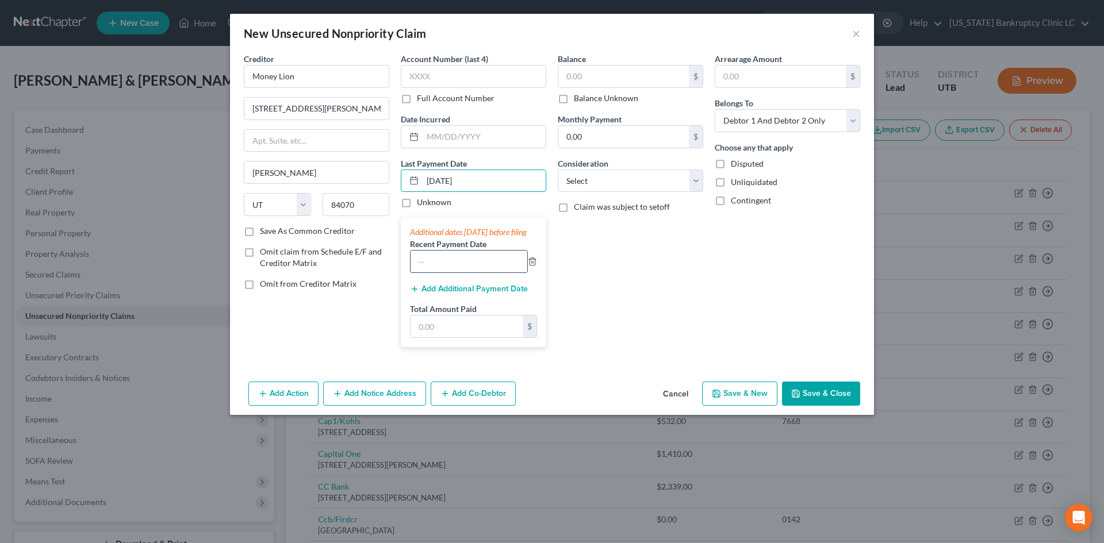
type input "[DATE]"
drag, startPoint x: 443, startPoint y: 274, endPoint x: 440, endPoint y: 267, distance: 6.7
click at [443, 273] on input "text" at bounding box center [469, 262] width 117 height 22
type input "[DATE]"
click at [454, 329] on input "text" at bounding box center [467, 327] width 112 height 22
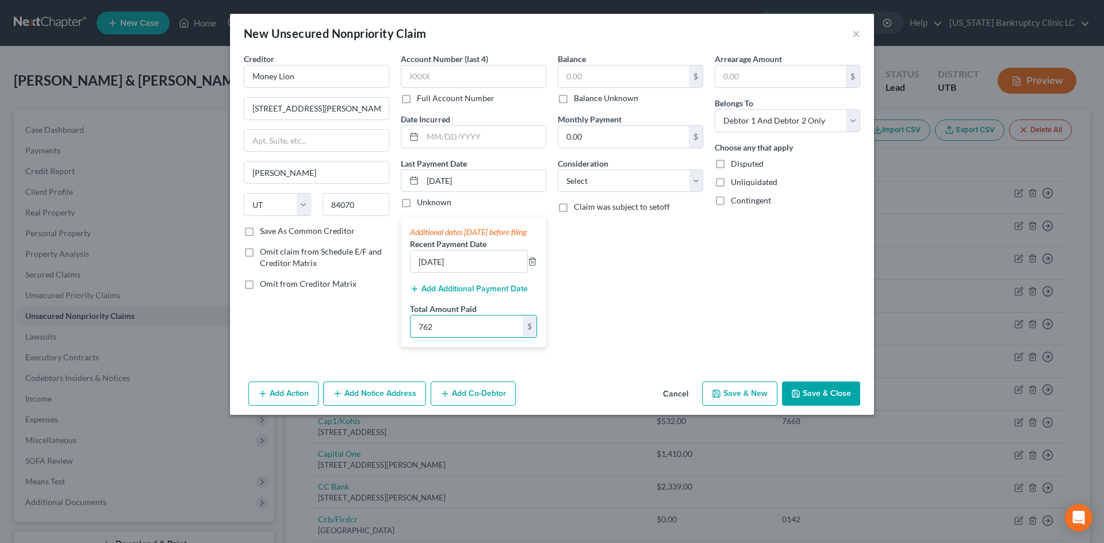
type input "762"
click at [735, 339] on div "Arrearage Amount $ Belongs To * Select Debtor 1 Only Debtor 2 Only Debtor 1 And…" at bounding box center [787, 205] width 157 height 304
click at [855, 406] on button "Save & Close" at bounding box center [821, 394] width 78 height 24
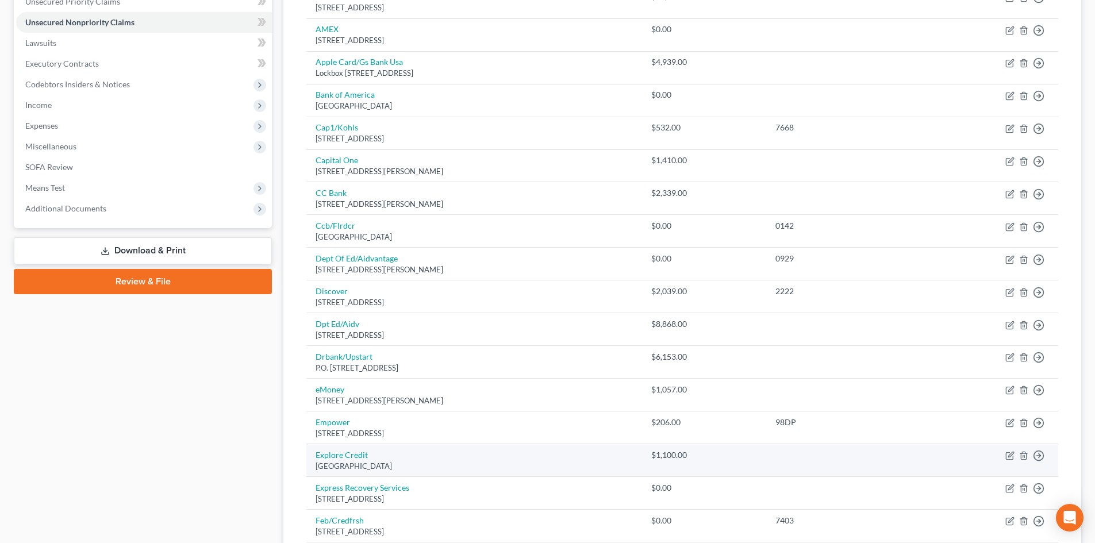
scroll to position [345, 0]
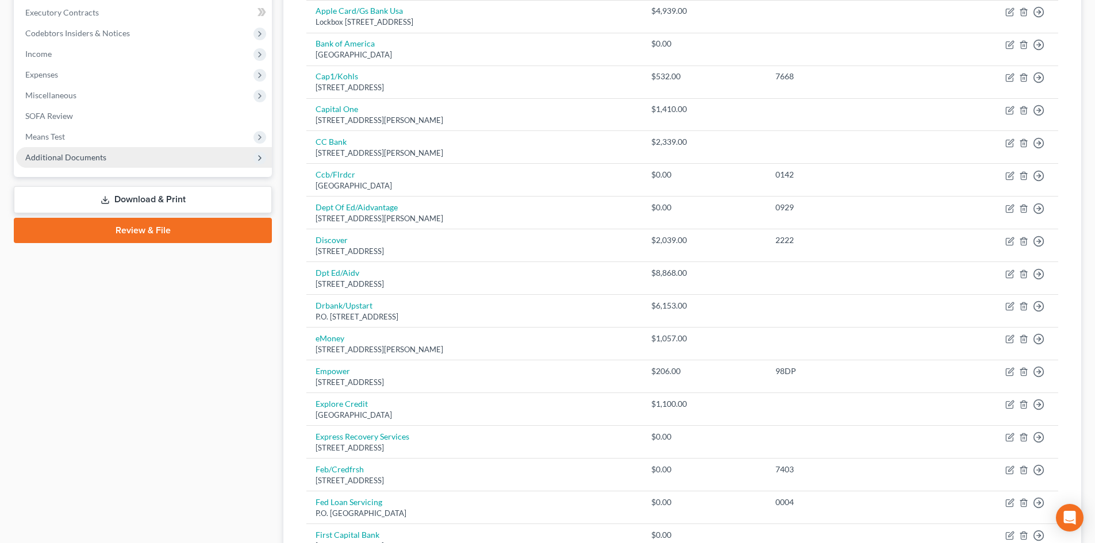
click at [120, 159] on span "Additional Documents" at bounding box center [144, 157] width 256 height 21
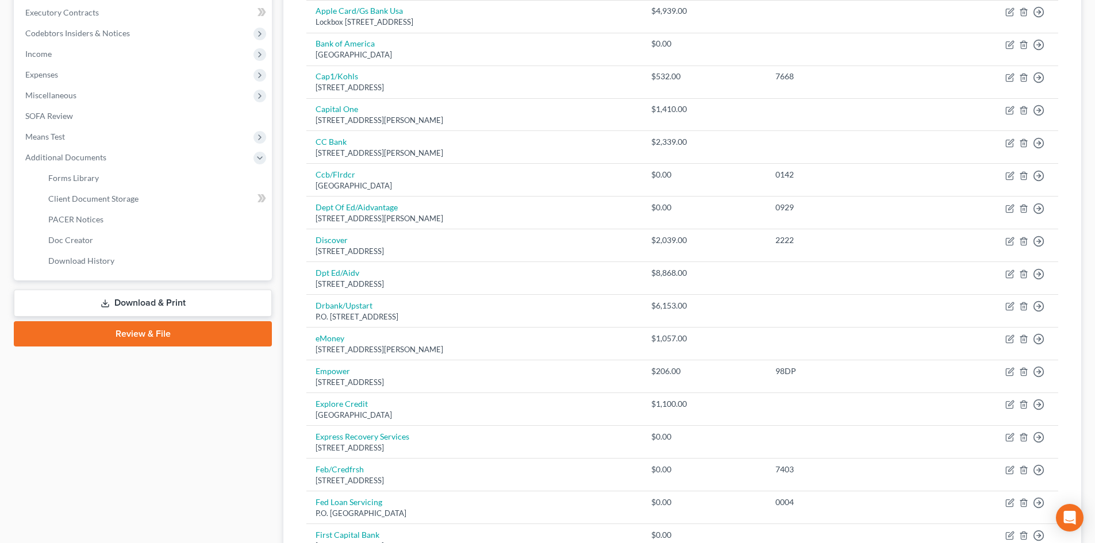
click at [121, 310] on link "Download & Print" at bounding box center [143, 303] width 258 height 27
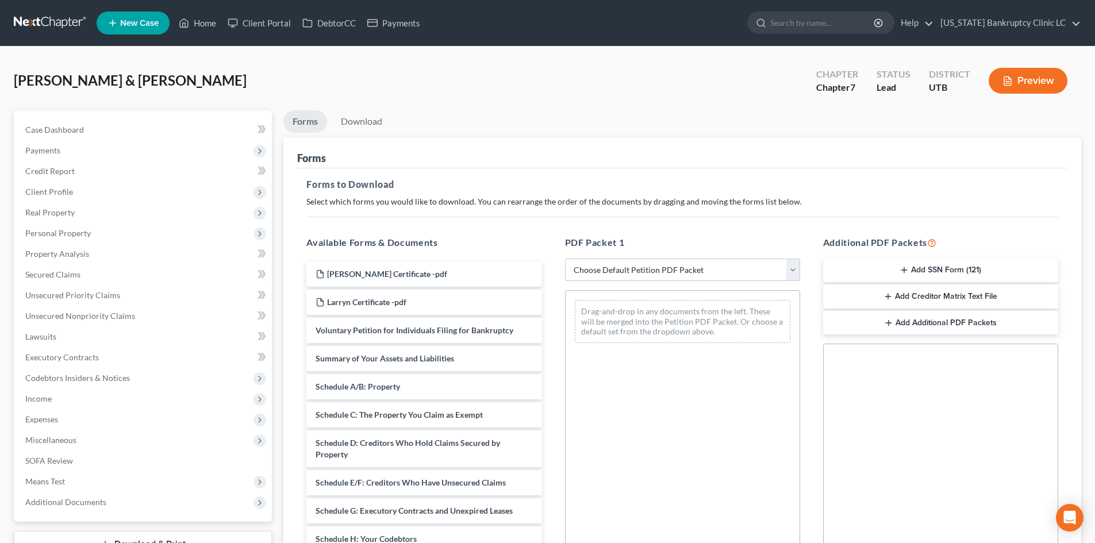
click at [689, 273] on select "Choose Default Petition PDF Packet Complete Bankruptcy Petition (all forms and …" at bounding box center [682, 270] width 235 height 23
click at [521, 114] on ul "Forms Download" at bounding box center [682, 123] width 798 height 27
click at [624, 268] on select "Choose Default Petition PDF Packet Complete Bankruptcy Petition (all forms and …" at bounding box center [682, 270] width 235 height 23
click at [610, 167] on div "Forms" at bounding box center [682, 152] width 770 height 31
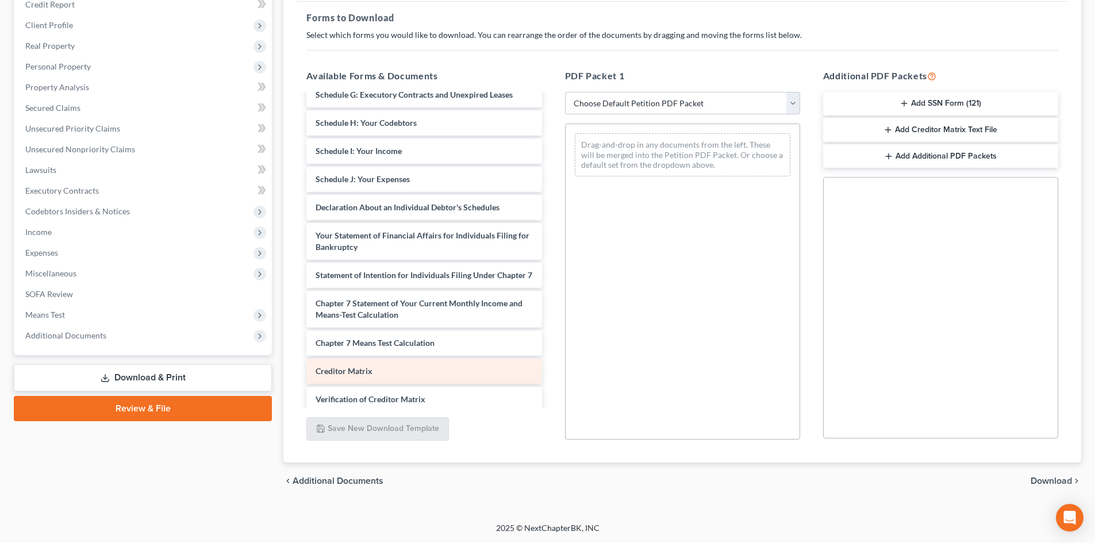
scroll to position [115, 0]
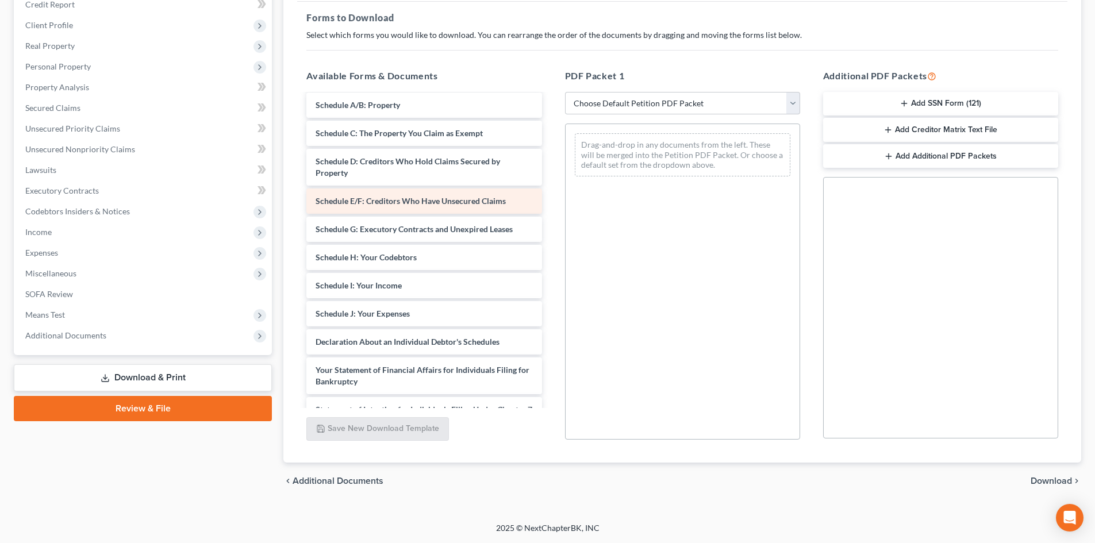
click at [412, 193] on div "Schedule E/F: Creditors Who Have Unsecured Claims" at bounding box center [423, 201] width 235 height 25
click at [551, 140] on div "Brittney Certificate -pdf Larryn Certificate -pdf Voluntary Petition for Indivi…" at bounding box center [424, 297] width 254 height 635
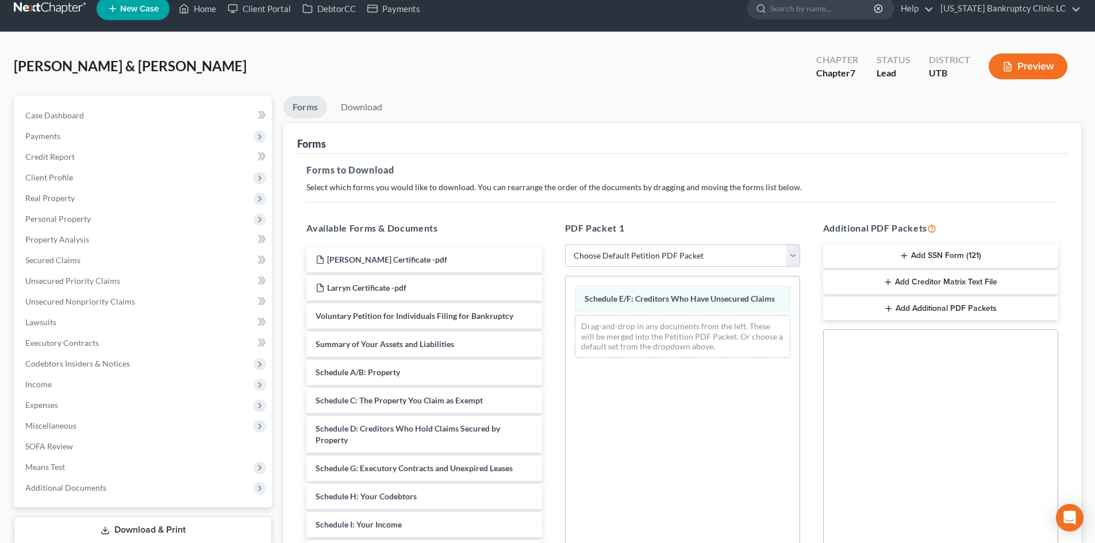
scroll to position [0, 0]
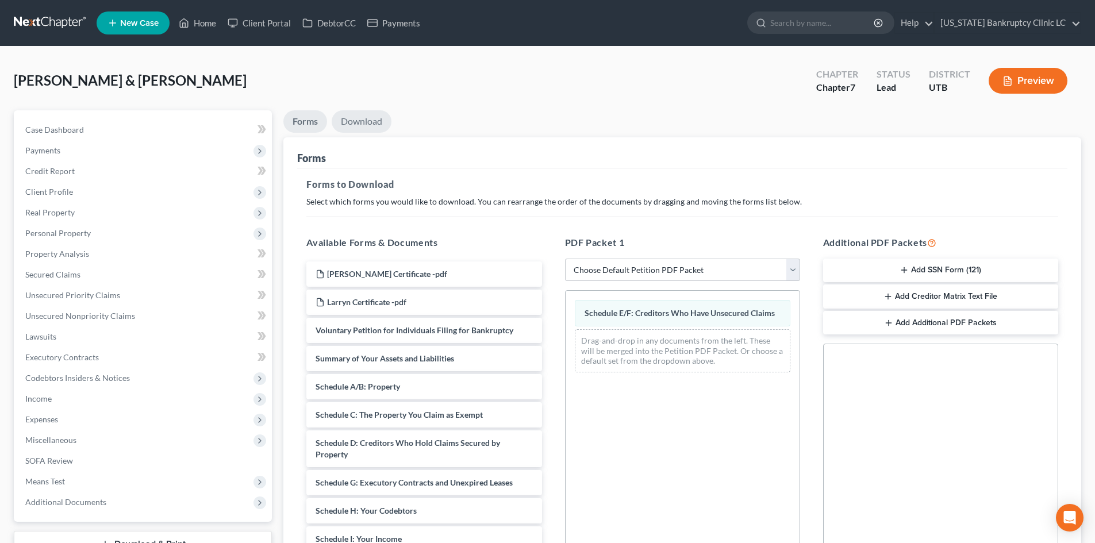
click at [363, 127] on link "Download" at bounding box center [362, 121] width 60 height 22
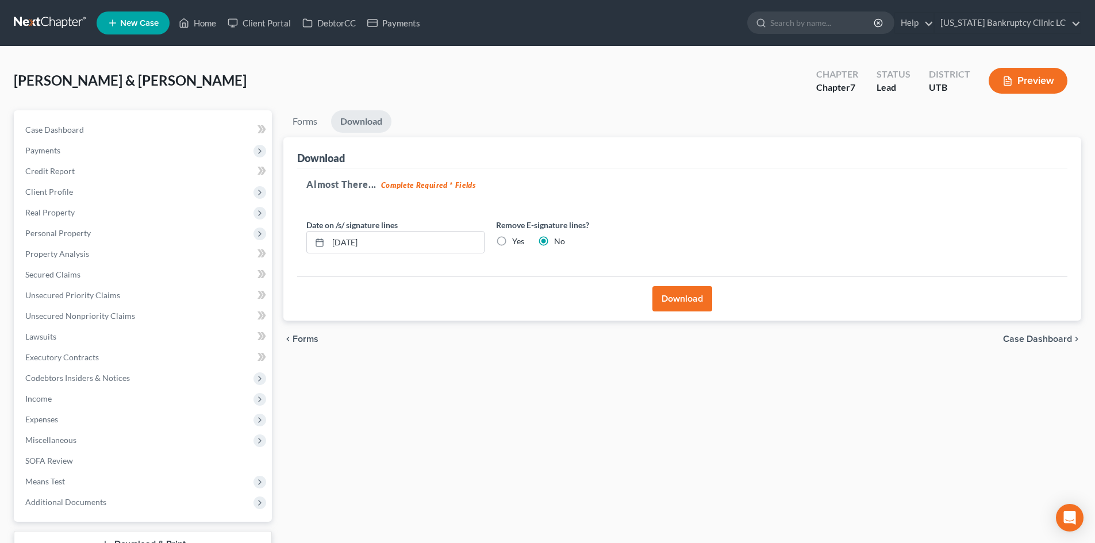
click at [684, 287] on button "Download" at bounding box center [683, 298] width 60 height 25
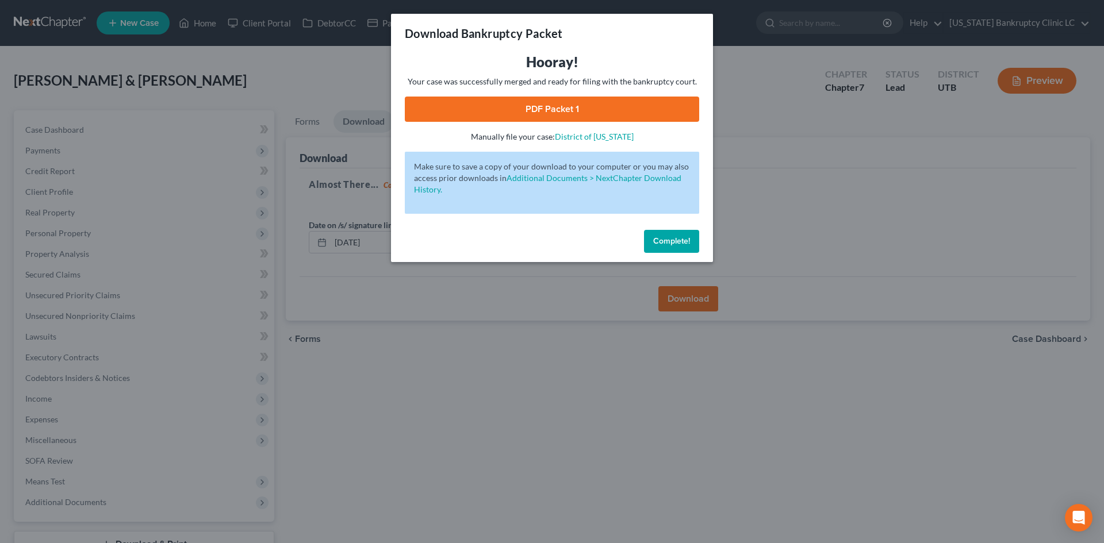
click at [604, 111] on link "PDF Packet 1" at bounding box center [552, 109] width 294 height 25
click at [668, 241] on span "Complete!" at bounding box center [671, 241] width 37 height 10
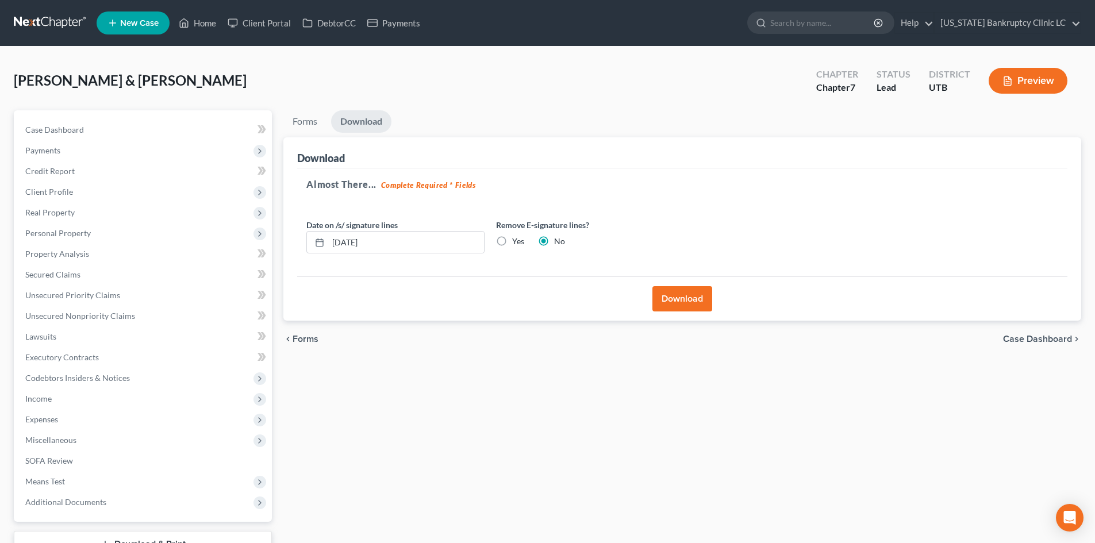
click at [616, 419] on div "Forms Download Forms Forms to Download Select which forms you would like to dow…" at bounding box center [683, 349] width 810 height 478
click at [195, 20] on link "Home" at bounding box center [197, 23] width 49 height 21
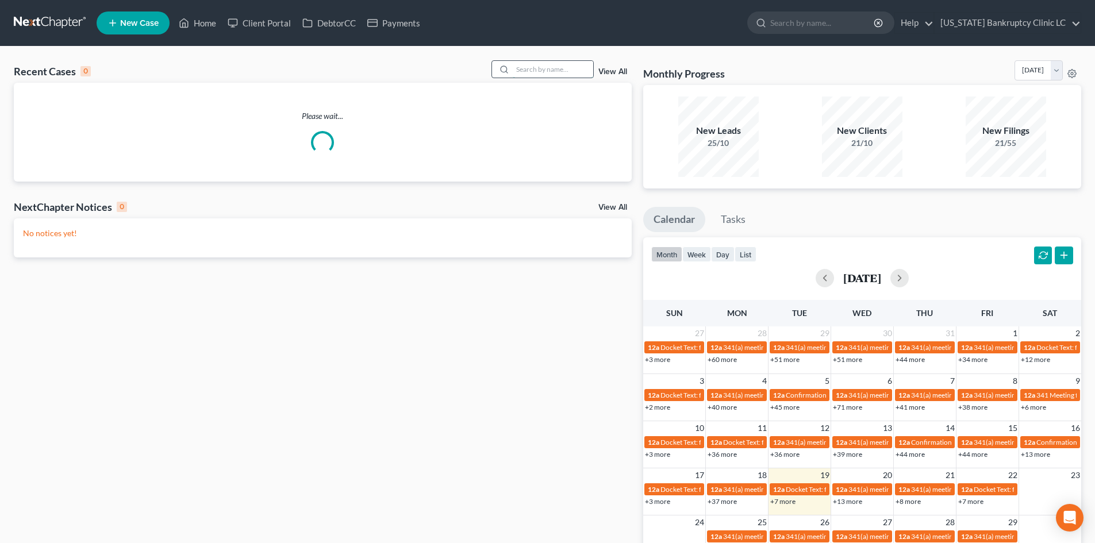
click at [534, 74] on input "search" at bounding box center [553, 69] width 80 height 17
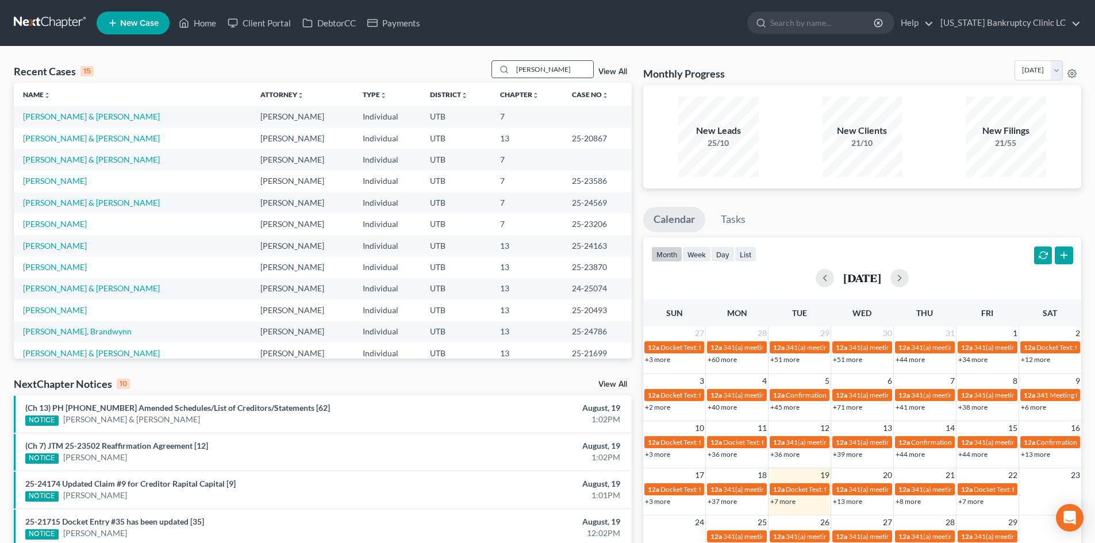
type input "allen"
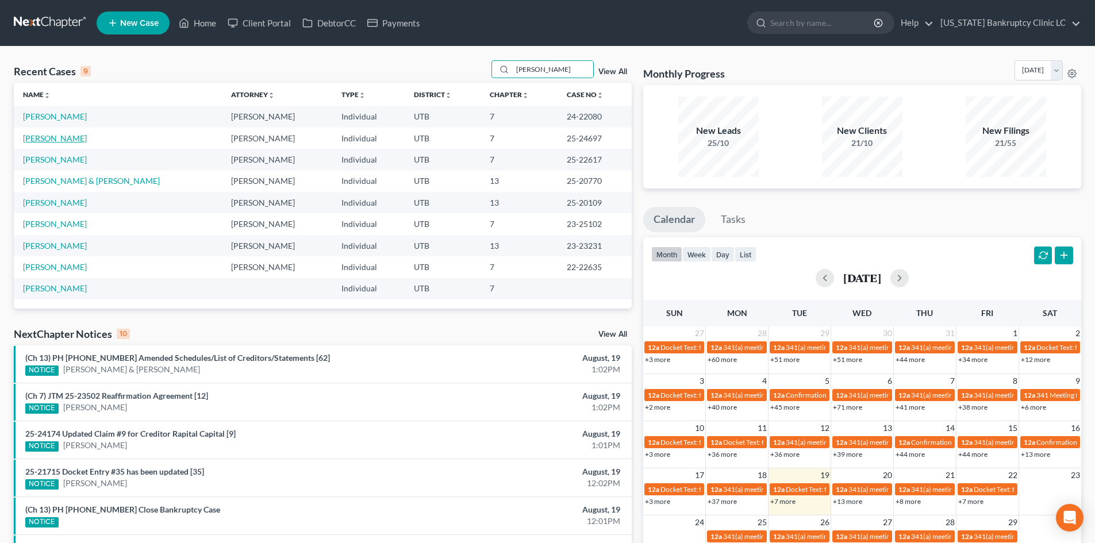
click at [56, 136] on link "[PERSON_NAME]" at bounding box center [55, 138] width 64 height 10
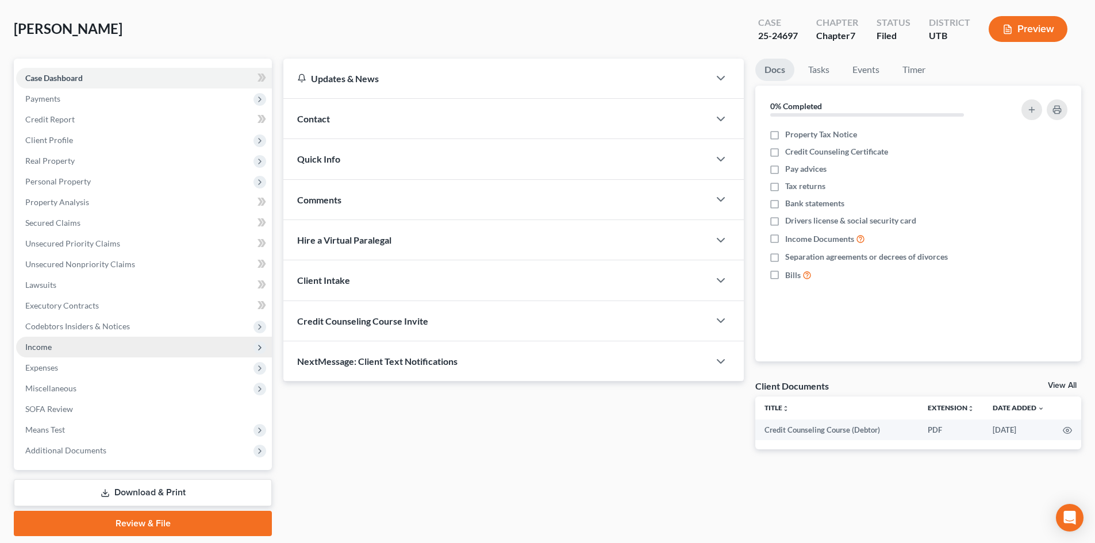
scroll to position [89, 0]
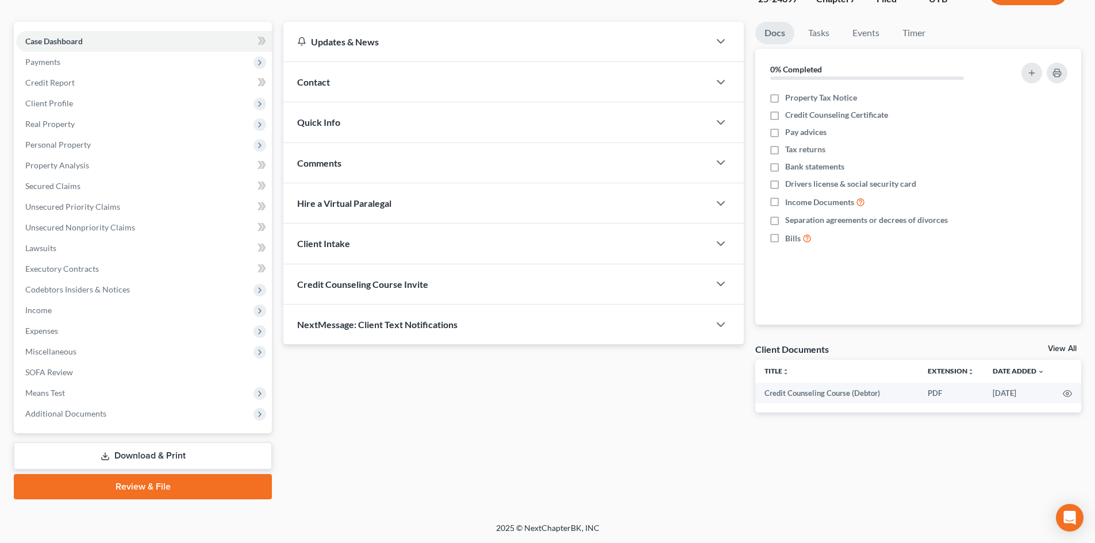
click at [133, 454] on link "Download & Print" at bounding box center [143, 456] width 258 height 27
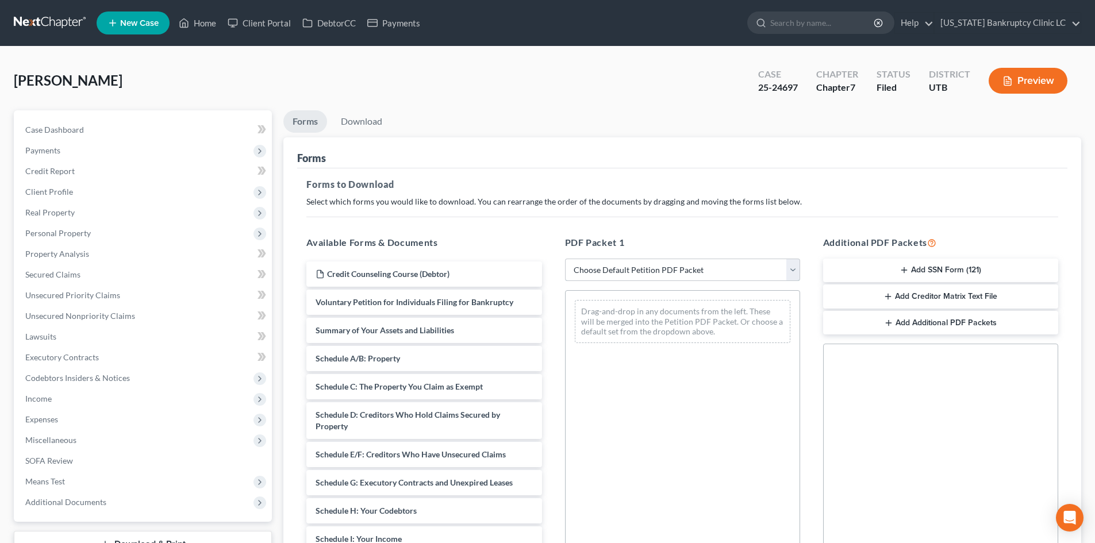
click at [626, 267] on select "Choose Default Petition PDF Packet Complete Bankruptcy Petition (all forms and …" at bounding box center [682, 270] width 235 height 23
click at [619, 152] on div "Forms" at bounding box center [682, 152] width 770 height 31
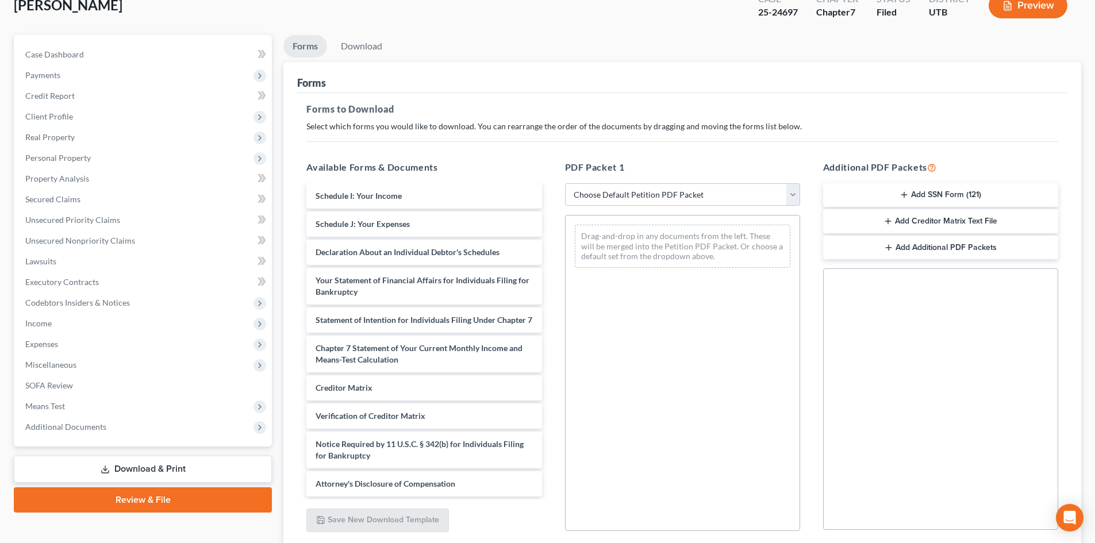
scroll to position [167, 0]
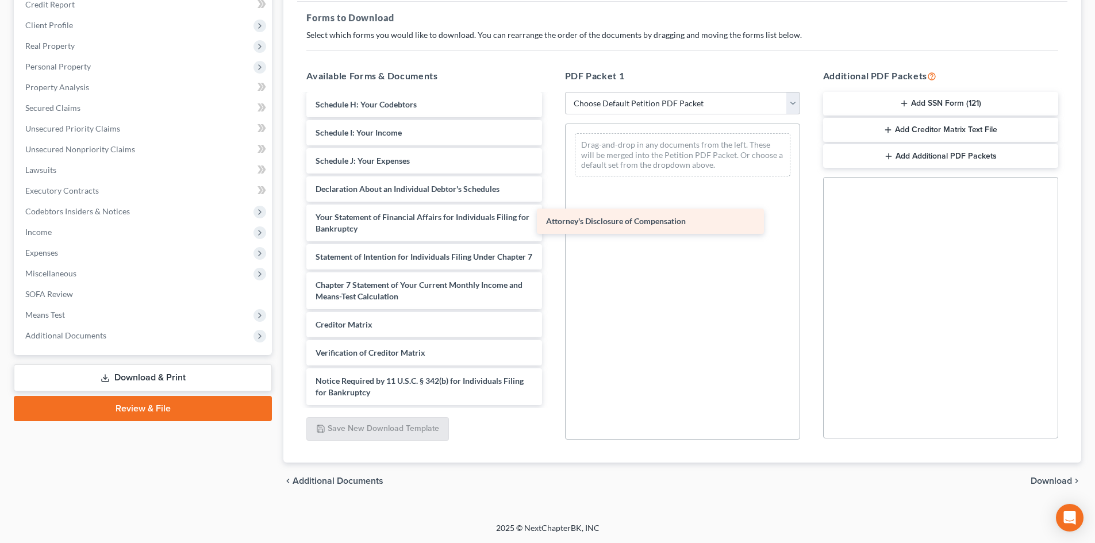
drag, startPoint x: 383, startPoint y: 394, endPoint x: 661, endPoint y: 153, distance: 368.0
click at [551, 153] on div "Attorney's Disclosure of Compensation Credit Counseling Course (Debtor) Volunta…" at bounding box center [424, 130] width 254 height 550
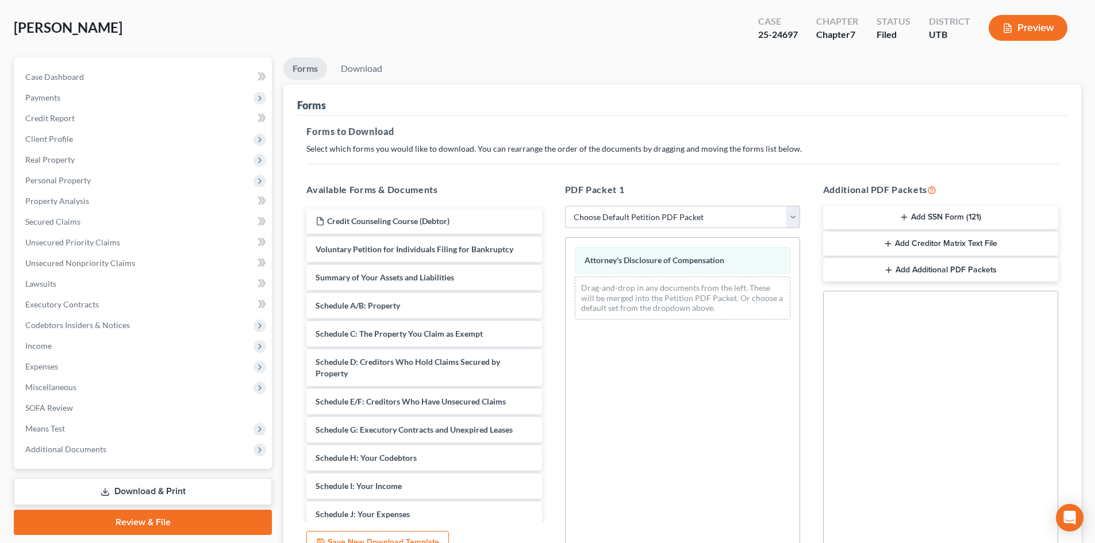
scroll to position [52, 0]
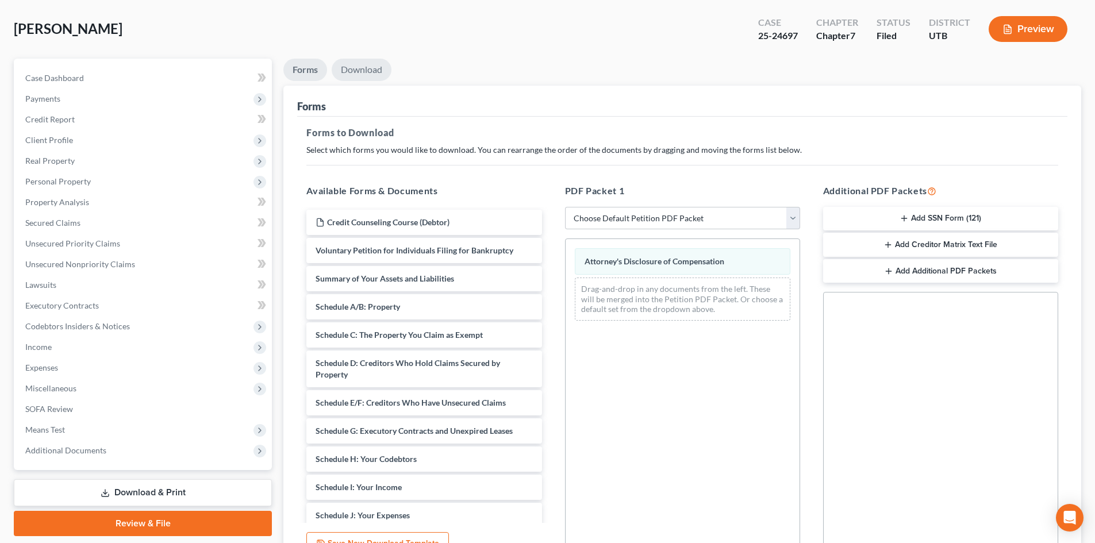
click at [367, 77] on link "Download" at bounding box center [362, 70] width 60 height 22
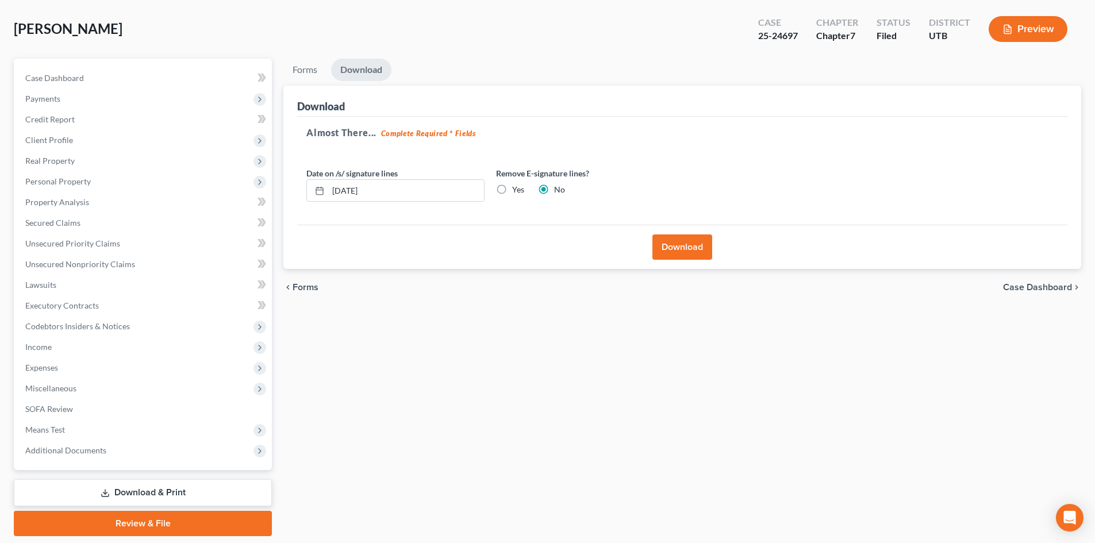
click at [686, 247] on button "Download" at bounding box center [683, 247] width 60 height 25
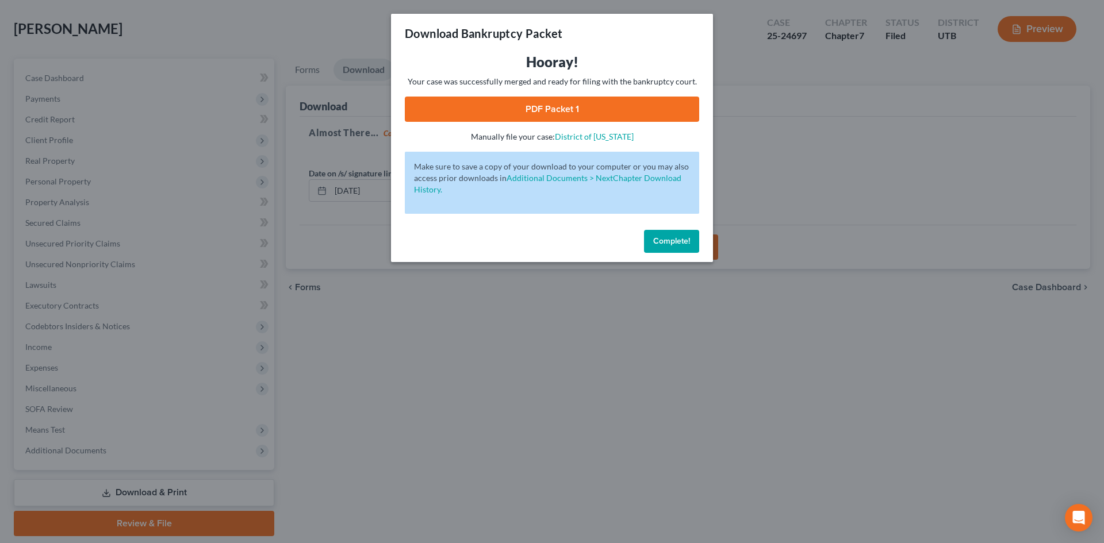
click at [639, 106] on link "PDF Packet 1" at bounding box center [552, 109] width 294 height 25
click at [670, 238] on span "Complete!" at bounding box center [671, 241] width 37 height 10
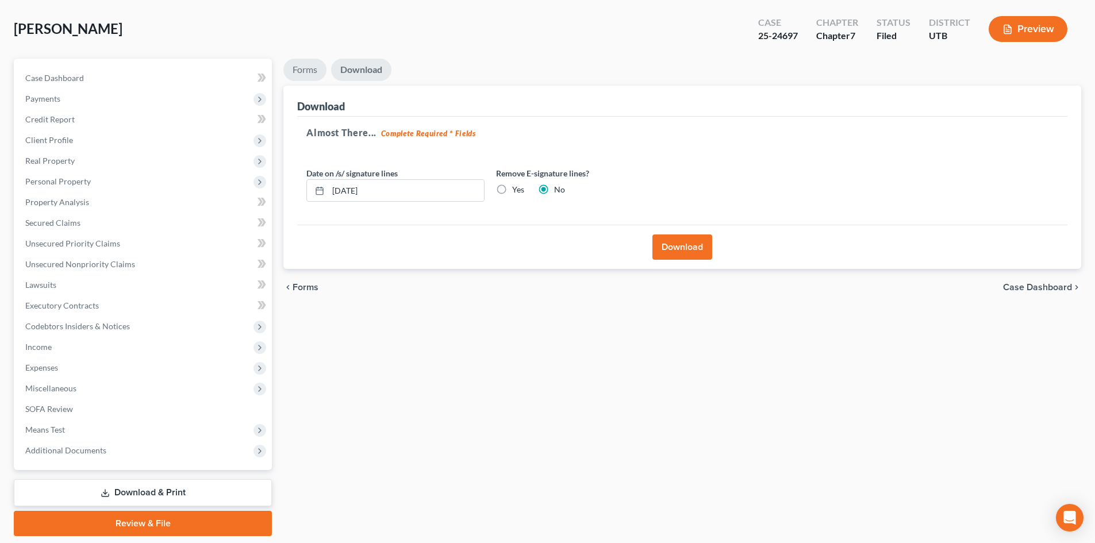
click at [300, 76] on link "Forms" at bounding box center [304, 70] width 43 height 22
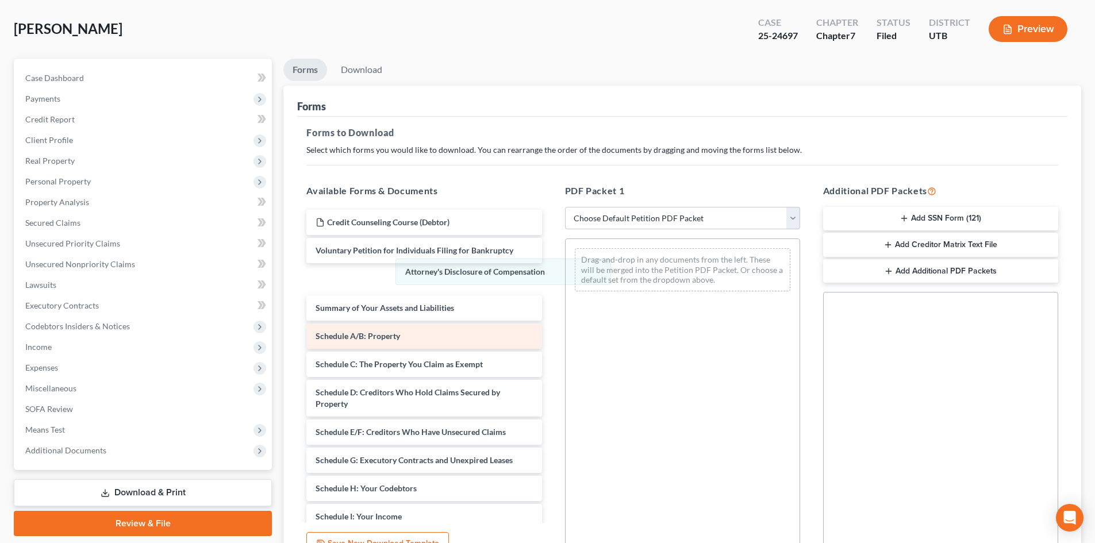
drag, startPoint x: 636, startPoint y: 264, endPoint x: 485, endPoint y: 343, distance: 170.8
click at [566, 274] on div "Attorney's Disclosure of Compensation Attorney's Disclosure of Compensation Dra…" at bounding box center [683, 270] width 234 height 62
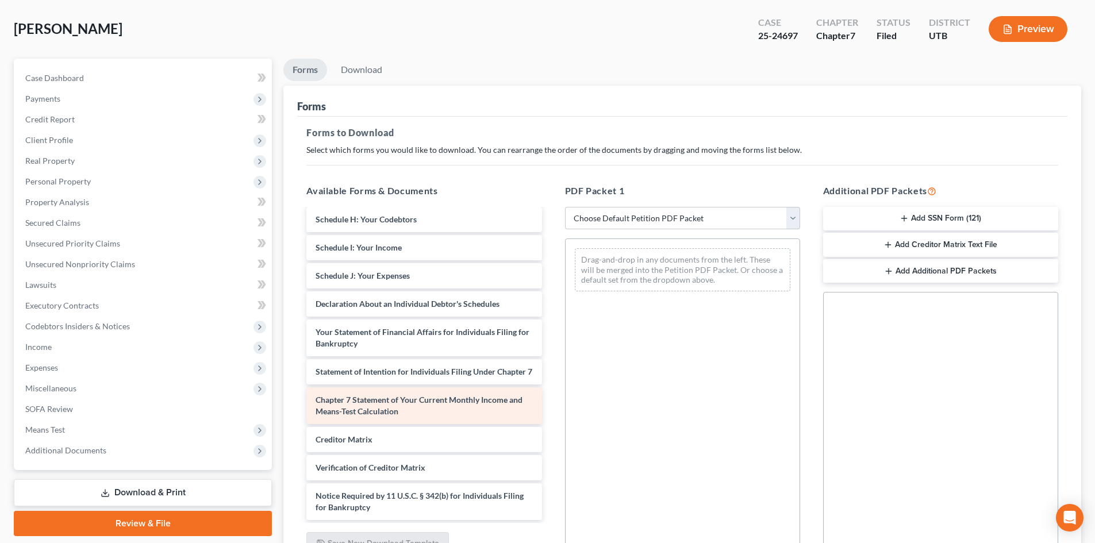
scroll to position [240, 0]
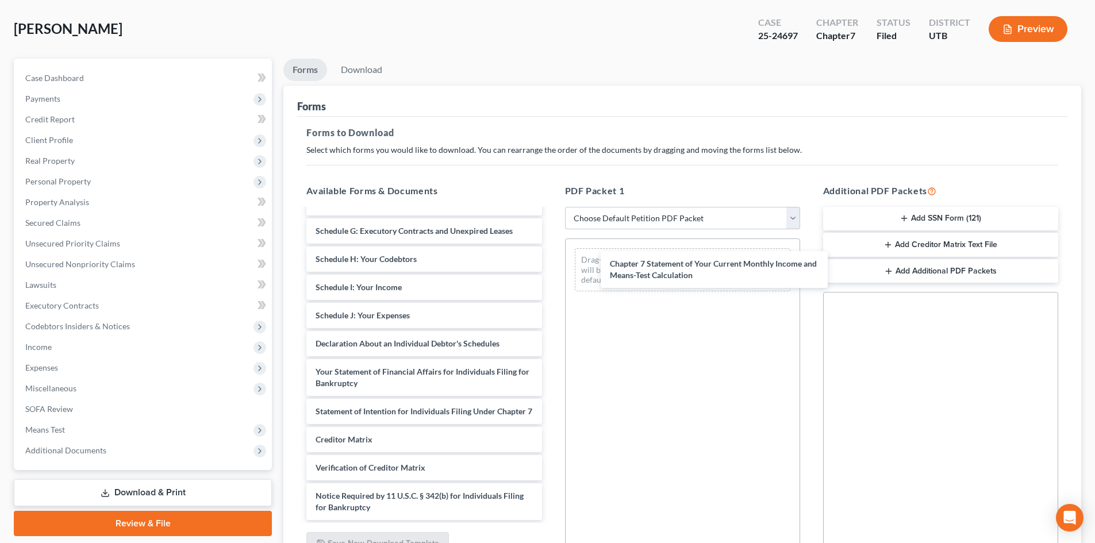
drag, startPoint x: 370, startPoint y: 409, endPoint x: 380, endPoint y: 406, distance: 10.0
click at [551, 273] on div "Chapter 7 Statement of Your Current Monthly Income and Means-Test Calculation C…" at bounding box center [424, 251] width 254 height 539
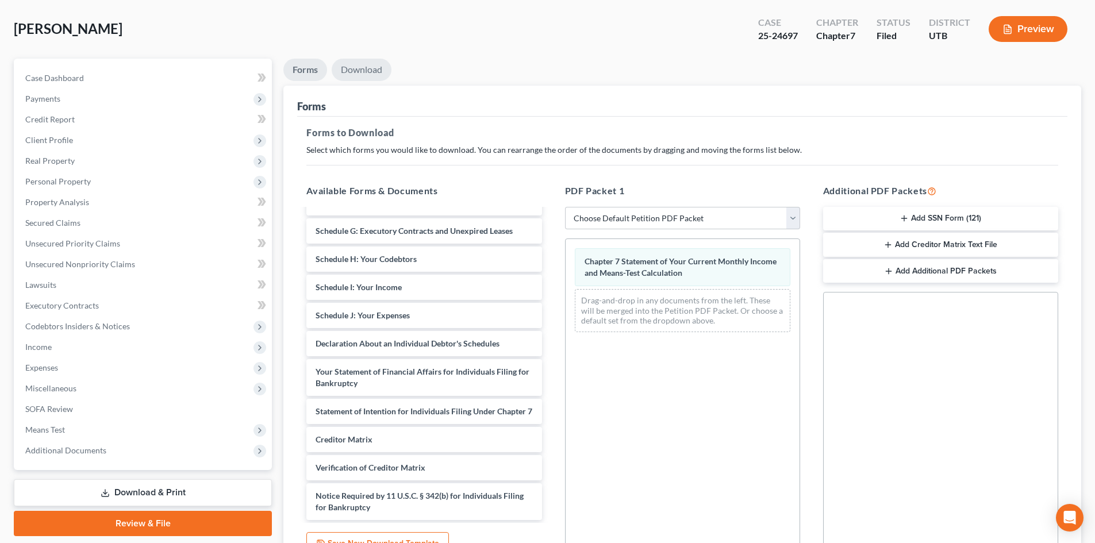
click at [364, 71] on link "Download" at bounding box center [362, 70] width 60 height 22
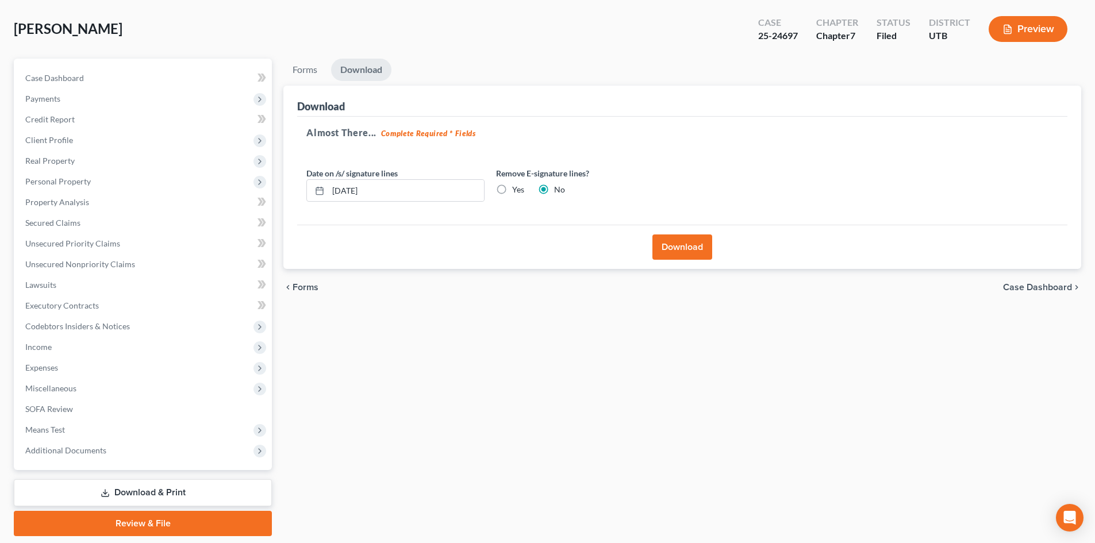
click at [704, 243] on button "Download" at bounding box center [683, 247] width 60 height 25
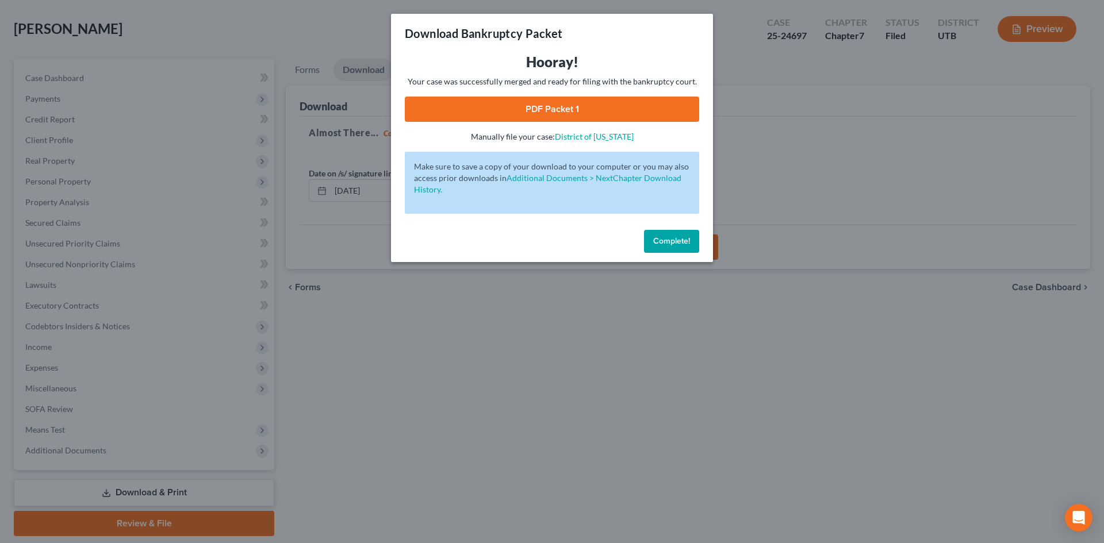
click at [643, 102] on link "PDF Packet 1" at bounding box center [552, 109] width 294 height 25
click at [703, 246] on div "Complete!" at bounding box center [552, 243] width 322 height 37
drag, startPoint x: 672, startPoint y: 242, endPoint x: 352, endPoint y: 149, distance: 333.0
click at [670, 240] on span "Complete!" at bounding box center [671, 241] width 37 height 10
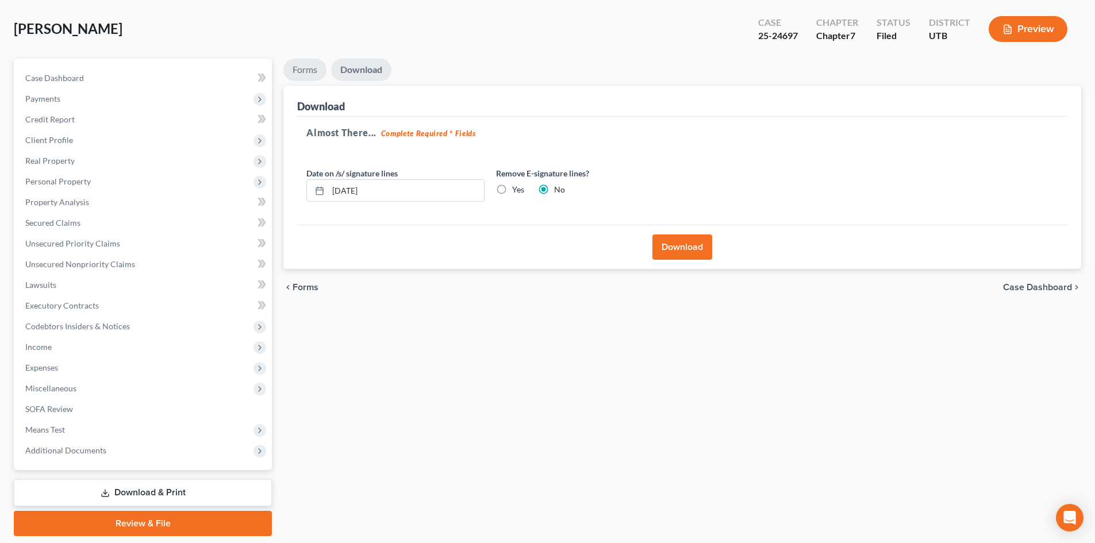
click at [314, 69] on link "Forms" at bounding box center [304, 70] width 43 height 22
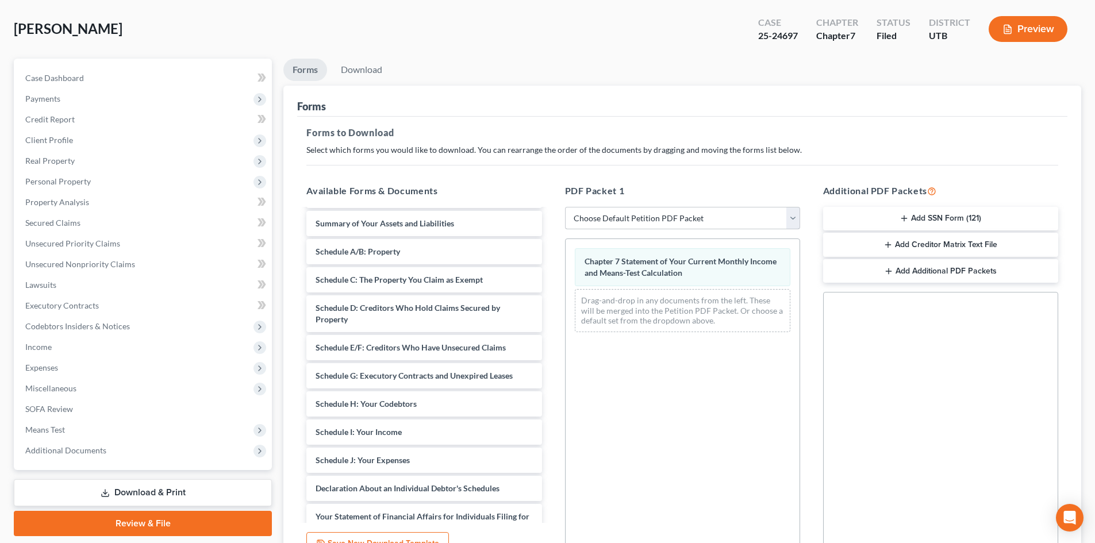
scroll to position [67, 0]
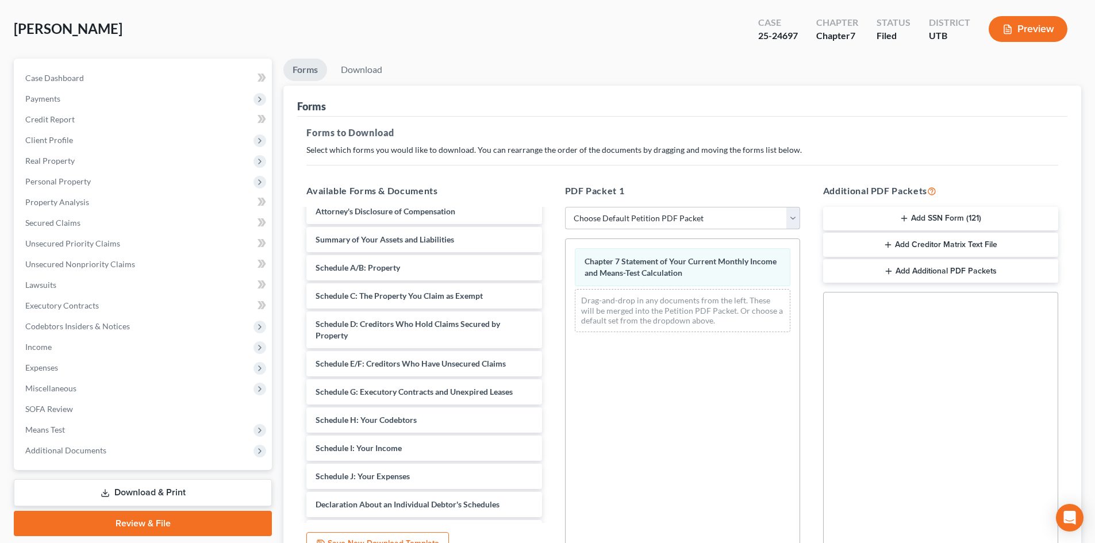
click at [643, 213] on select "Choose Default Petition PDF Packet Complete Bankruptcy Petition (all forms and …" at bounding box center [682, 218] width 235 height 23
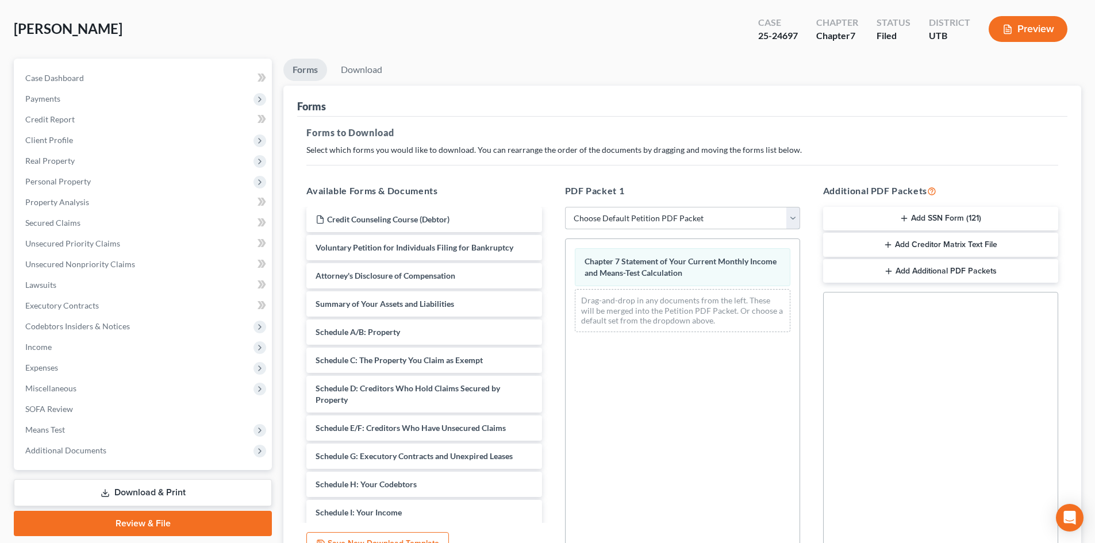
scroll to position [0, 0]
click at [612, 216] on select "Choose Default Petition PDF Packet Complete Bankruptcy Petition (all forms and …" at bounding box center [682, 218] width 235 height 23
select select "0"
click at [565, 207] on select "Choose Default Petition PDF Packet Complete Bankruptcy Petition (all forms and …" at bounding box center [682, 218] width 235 height 23
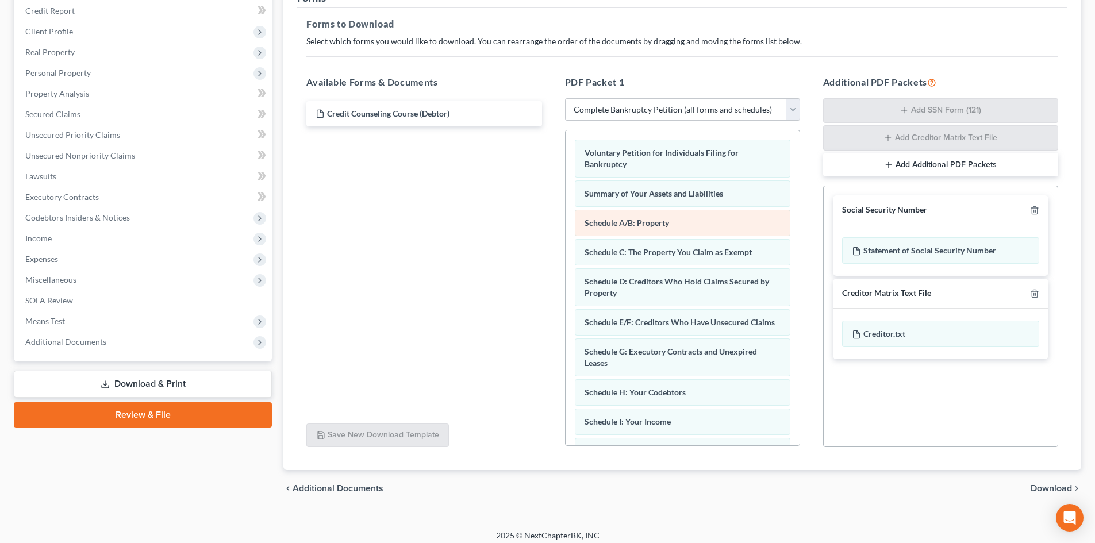
scroll to position [168, 0]
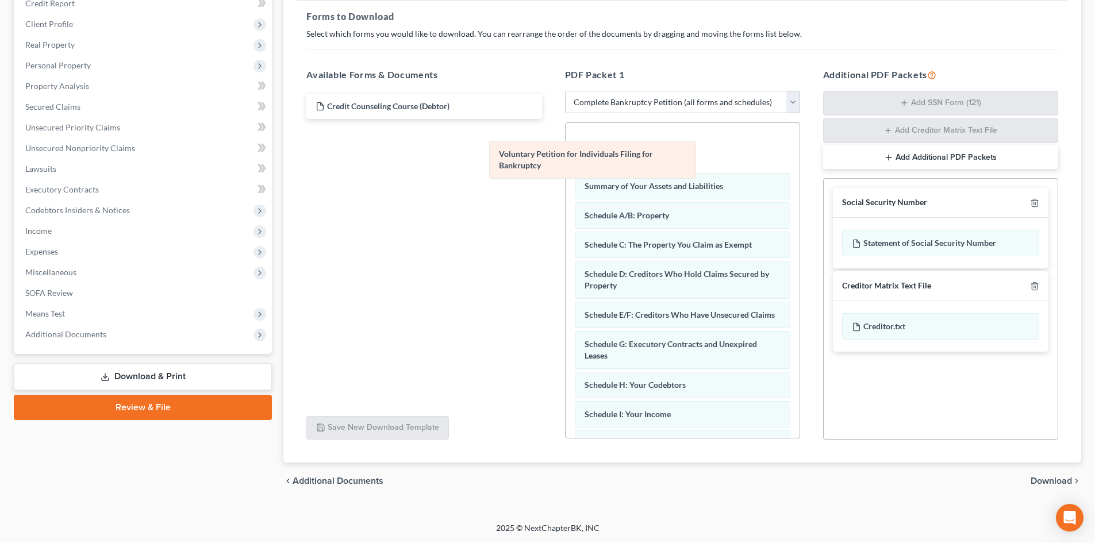
drag, startPoint x: 677, startPoint y: 145, endPoint x: 455, endPoint y: 155, distance: 221.6
click at [566, 155] on div "Voluntary Petition for Individuals Filing for Bankruptcy Voluntary Petition for…" at bounding box center [683, 458] width 234 height 670
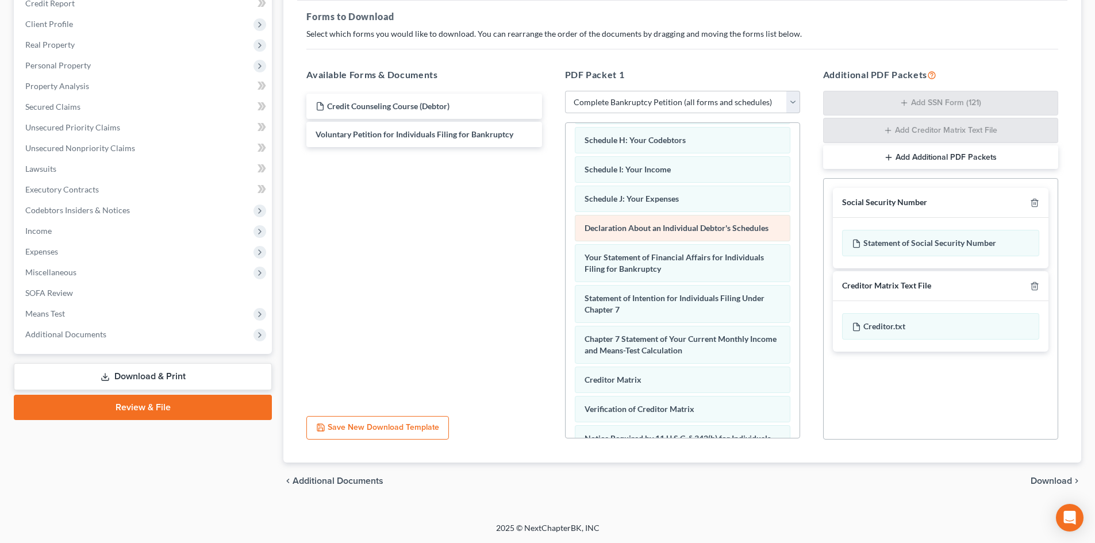
scroll to position [230, 0]
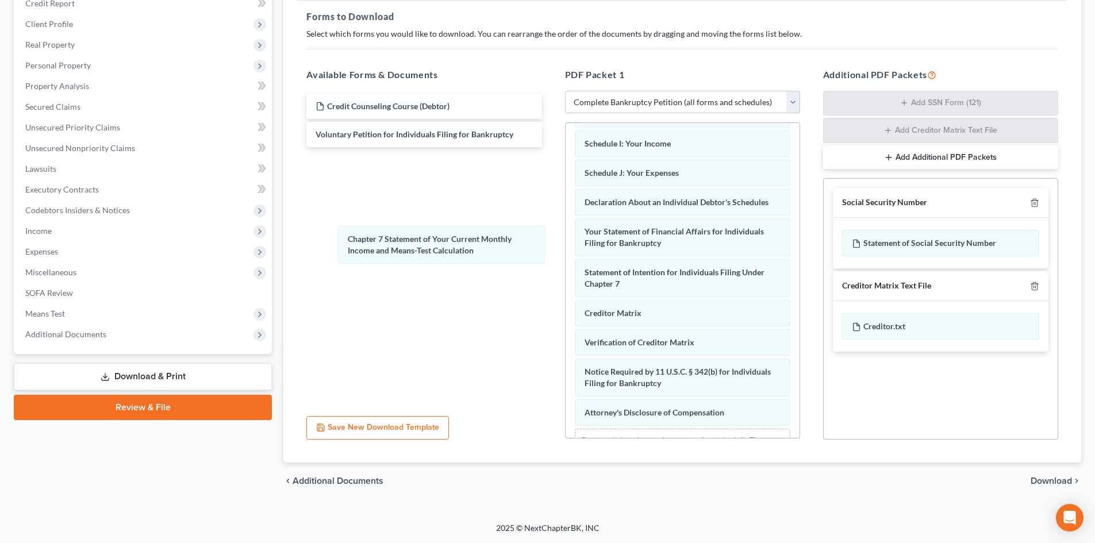
drag, startPoint x: 664, startPoint y: 329, endPoint x: 452, endPoint y: 234, distance: 232.4
click at [566, 225] on div "Chapter 7 Statement of Your Current Monthly Income and Means-Test Calculation S…" at bounding box center [683, 187] width 234 height 588
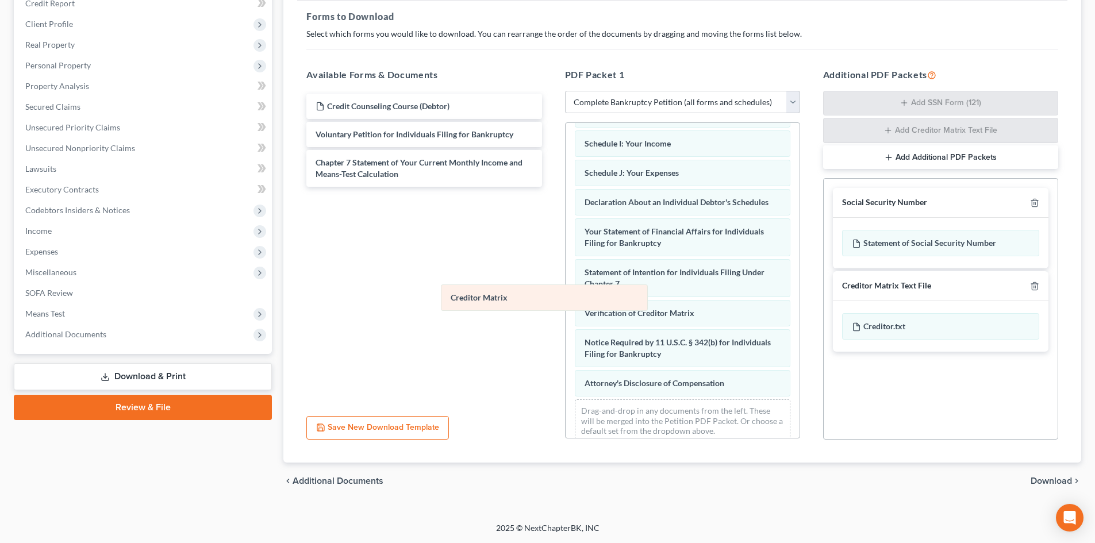
drag, startPoint x: 647, startPoint y: 328, endPoint x: 369, endPoint y: 258, distance: 286.4
click at [566, 258] on div "Creditor Matrix Summary of Your Assets and Liabilities Schedule A/B: Property S…" at bounding box center [683, 172] width 234 height 559
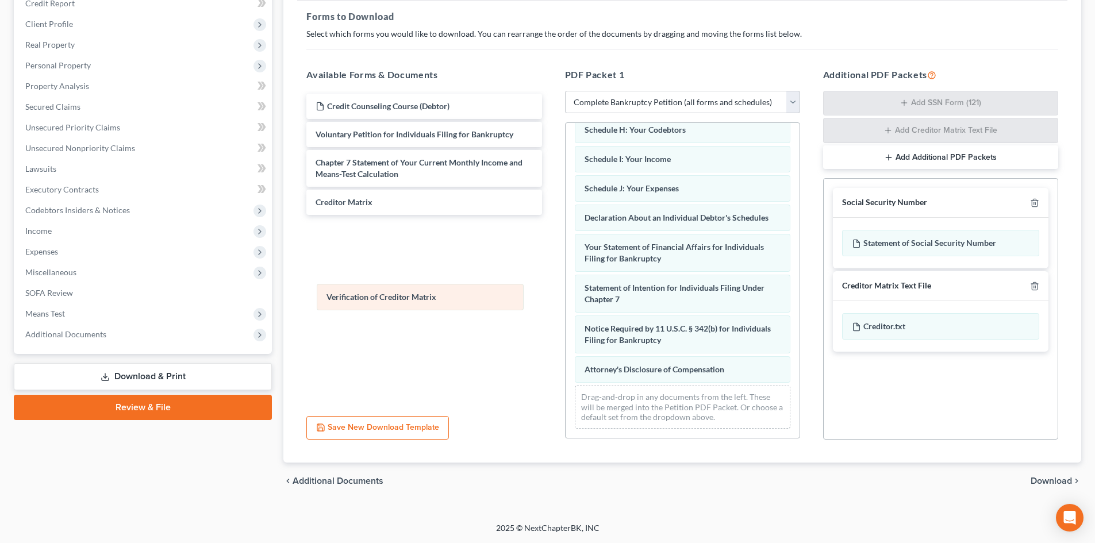
drag, startPoint x: 638, startPoint y: 328, endPoint x: 365, endPoint y: 288, distance: 276.6
click at [566, 291] on div "Verification of Creditor Matrix Summary of Your Assets and Liabilities Schedule…" at bounding box center [683, 174] width 234 height 530
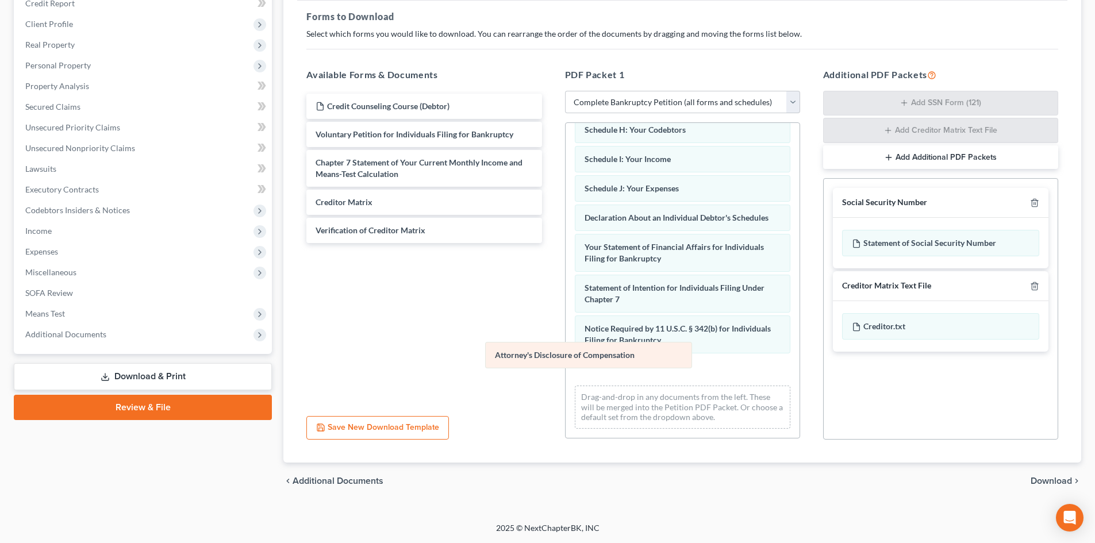
scroll to position [197, 0]
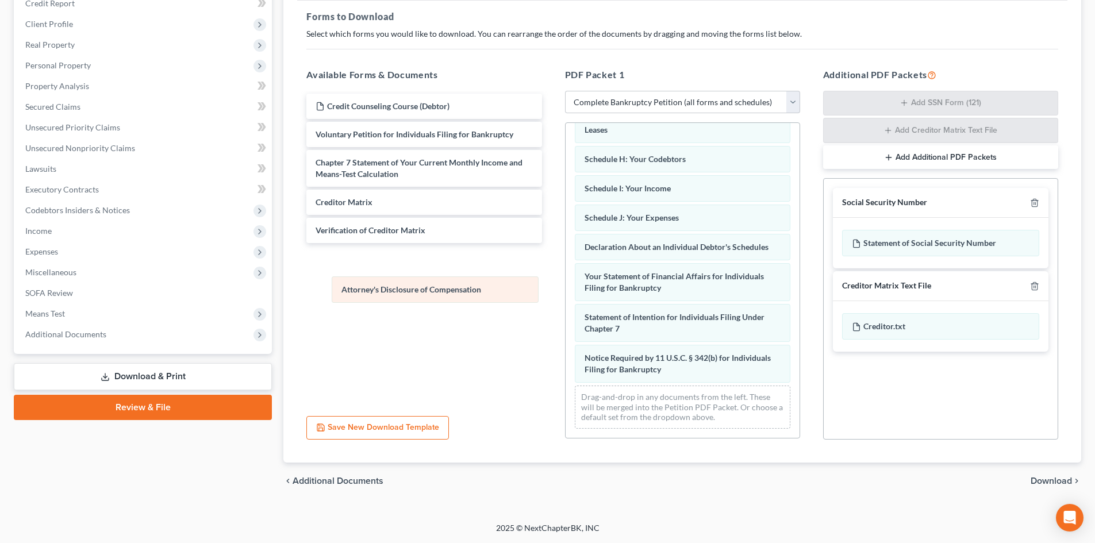
drag, startPoint x: 625, startPoint y: 369, endPoint x: 382, endPoint y: 289, distance: 256.0
click at [566, 289] on div "Attorney's Disclosure of Compensation Summary of Your Assets and Liabilities Sc…" at bounding box center [683, 188] width 234 height 500
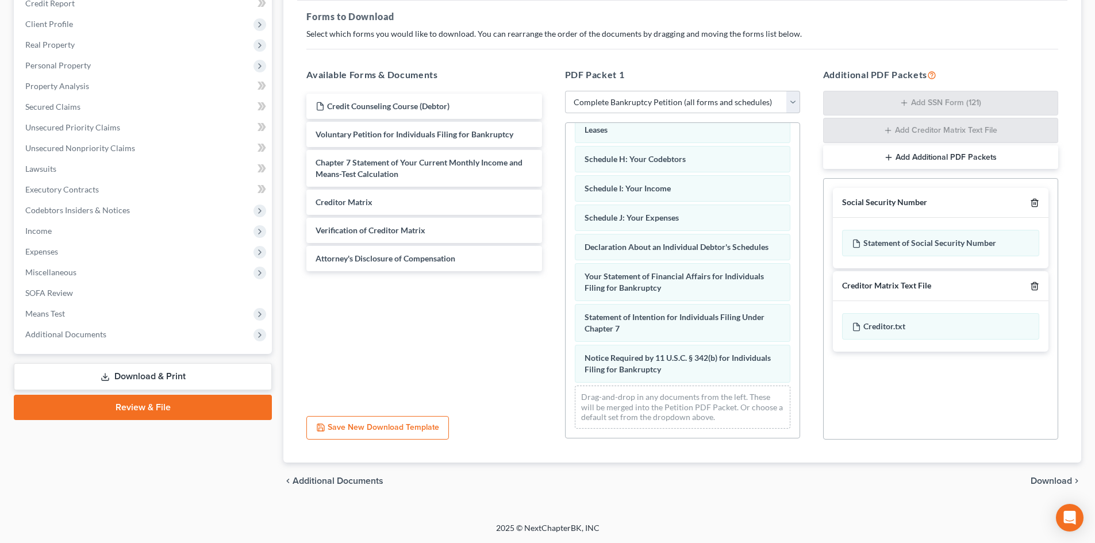
click at [1032, 205] on icon "button" at bounding box center [1034, 202] width 9 height 9
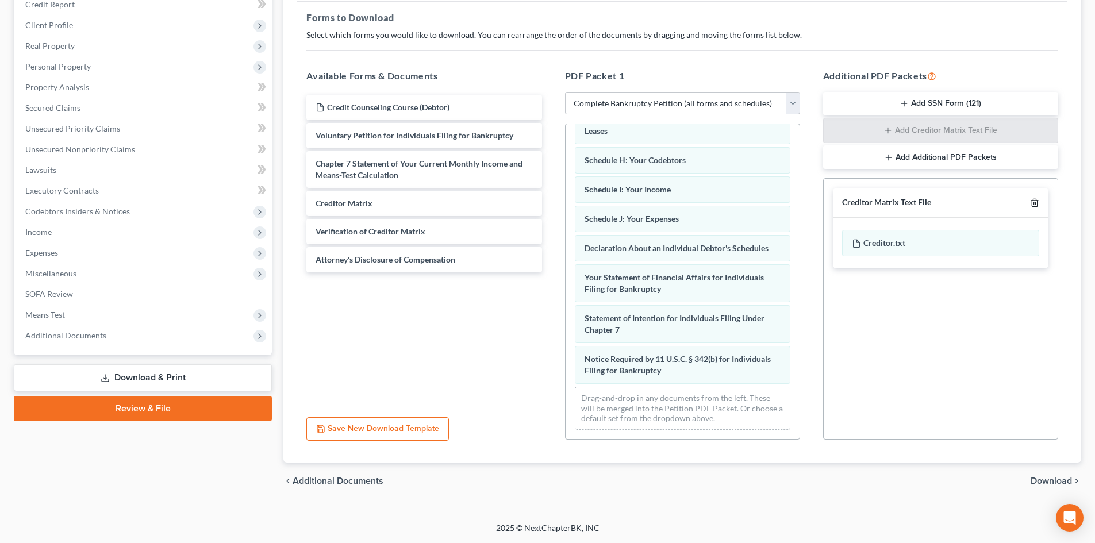
click at [1034, 205] on line "button" at bounding box center [1034, 204] width 0 height 2
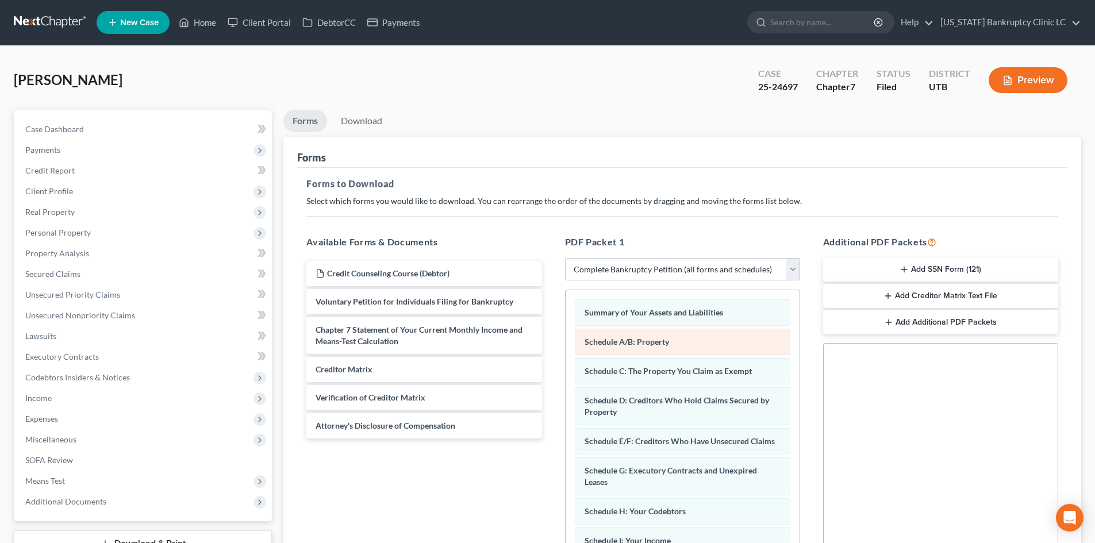
scroll to position [0, 0]
click at [371, 124] on link "Download" at bounding box center [362, 121] width 60 height 22
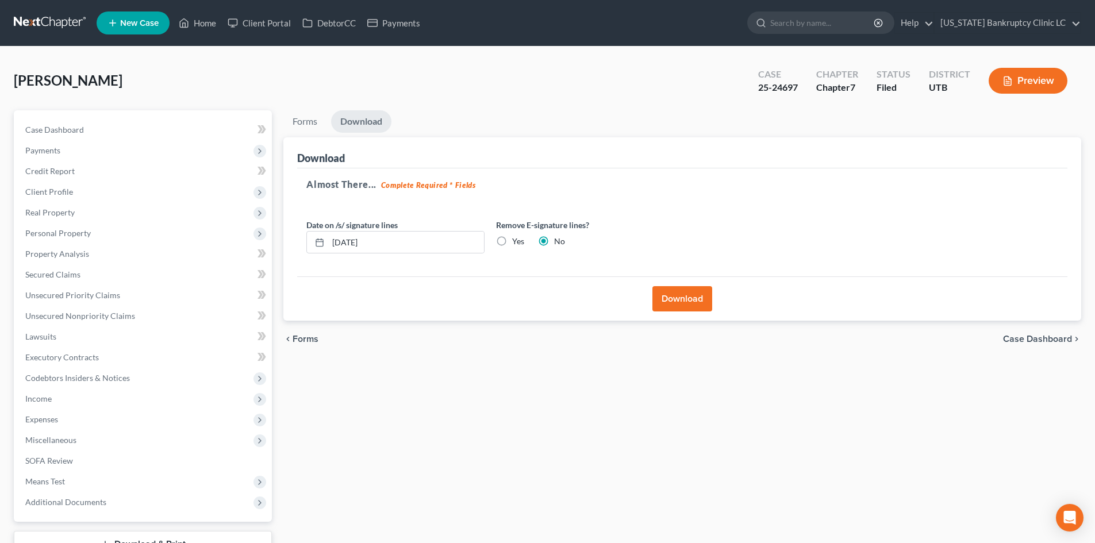
click at [697, 310] on button "Download" at bounding box center [683, 298] width 60 height 25
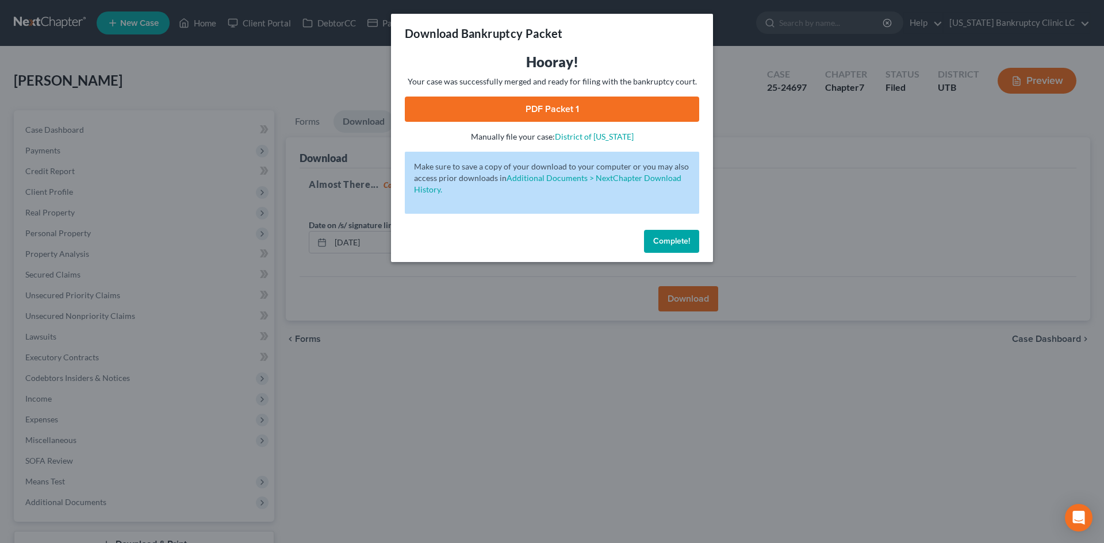
drag, startPoint x: 671, startPoint y: 240, endPoint x: 696, endPoint y: 243, distance: 24.9
click at [671, 240] on span "Complete!" at bounding box center [671, 241] width 37 height 10
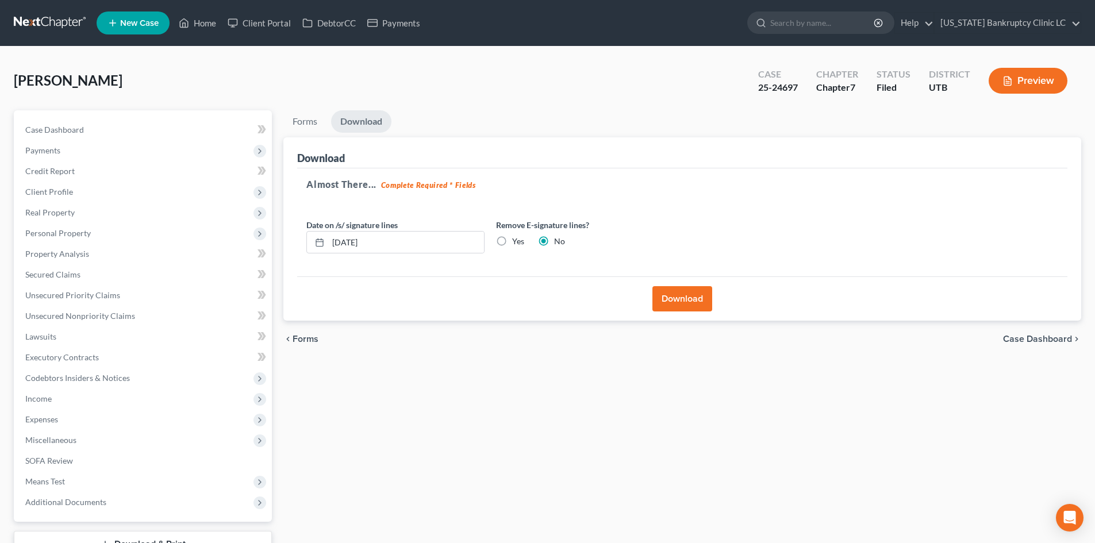
click at [1010, 385] on div "Forms Download Forms Forms to Download Select which forms you would like to dow…" at bounding box center [683, 349] width 810 height 478
click at [669, 308] on button "Download" at bounding box center [683, 298] width 60 height 25
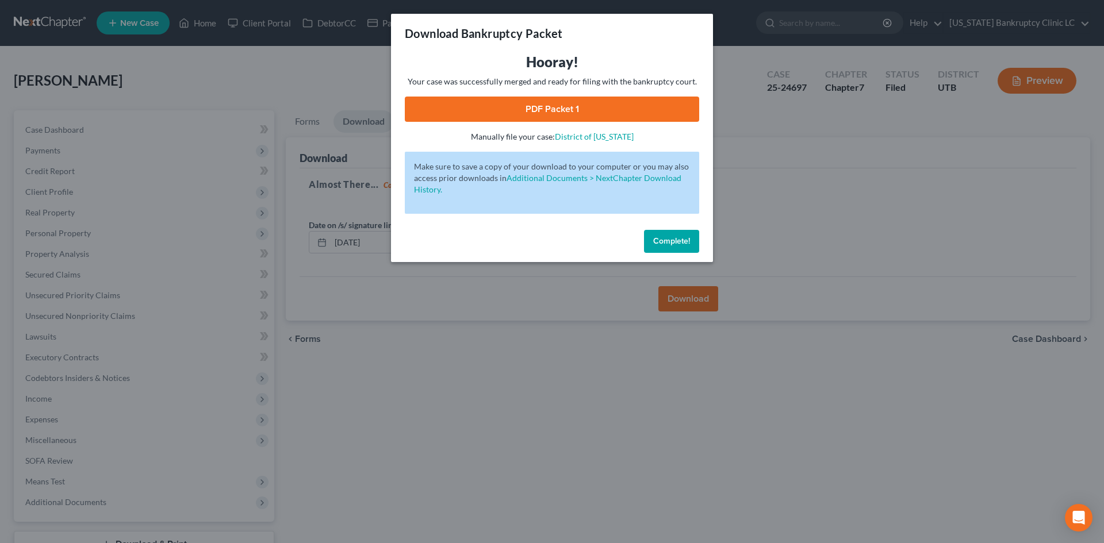
click at [642, 112] on link "PDF Packet 1" at bounding box center [552, 109] width 294 height 25
click at [661, 244] on span "Complete!" at bounding box center [671, 241] width 37 height 10
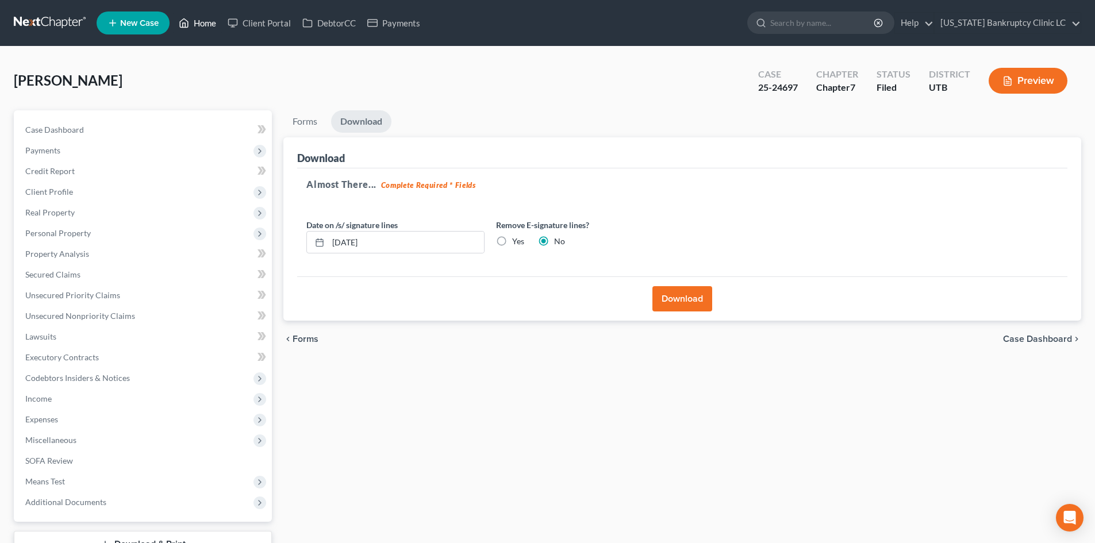
click at [205, 31] on link "Home" at bounding box center [197, 23] width 49 height 21
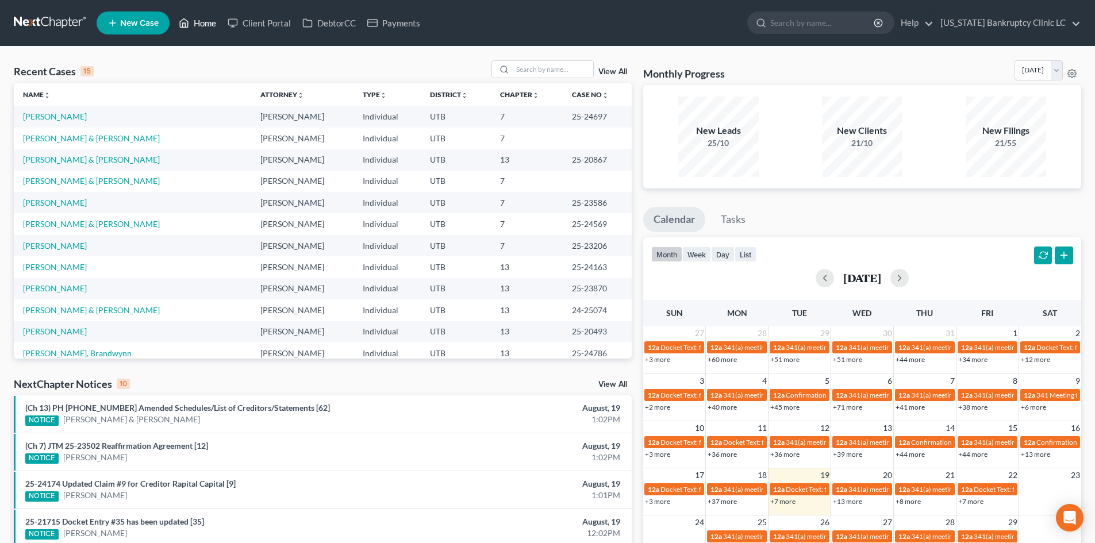
drag, startPoint x: 191, startPoint y: 29, endPoint x: 728, endPoint y: 55, distance: 537.6
click at [191, 29] on link "Home" at bounding box center [197, 23] width 49 height 21
click at [141, 17] on link "New Case" at bounding box center [133, 22] width 73 height 23
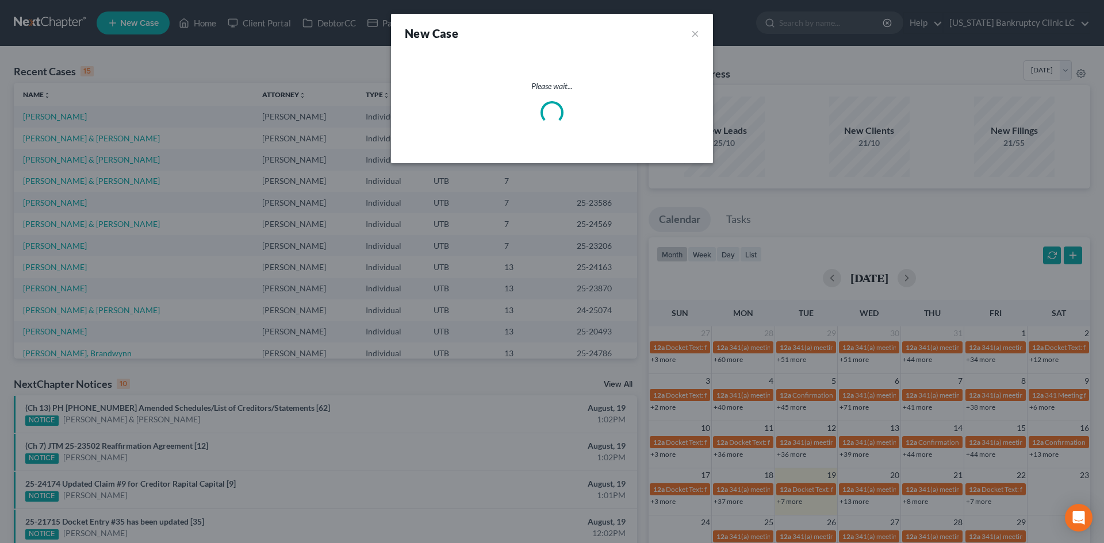
select select "81"
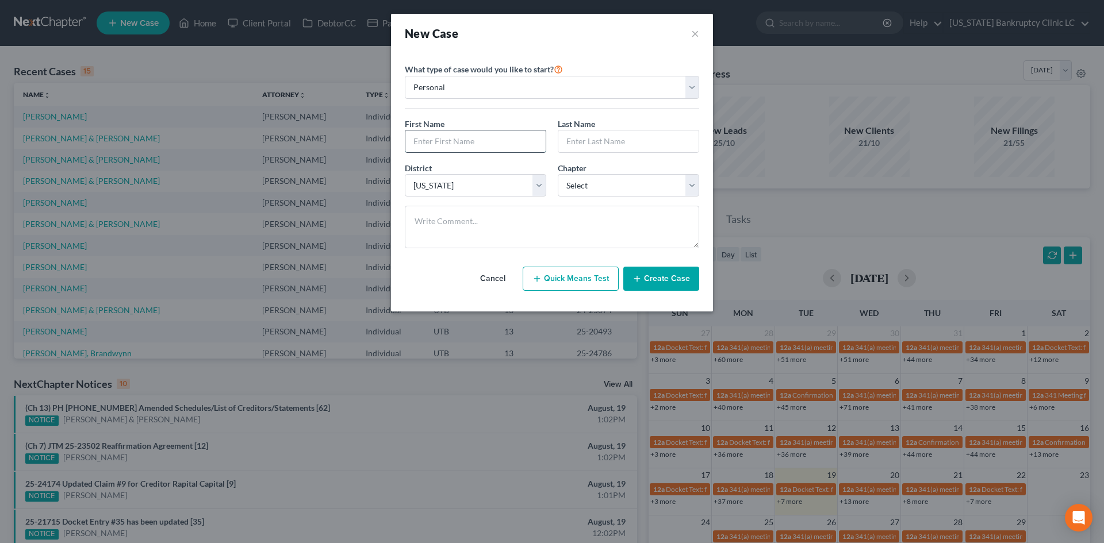
click at [477, 137] on input "text" at bounding box center [475, 142] width 140 height 22
type input "TJ"
type input "Caddell"
select select "0"
click at [657, 282] on button "Create Case" at bounding box center [661, 279] width 76 height 24
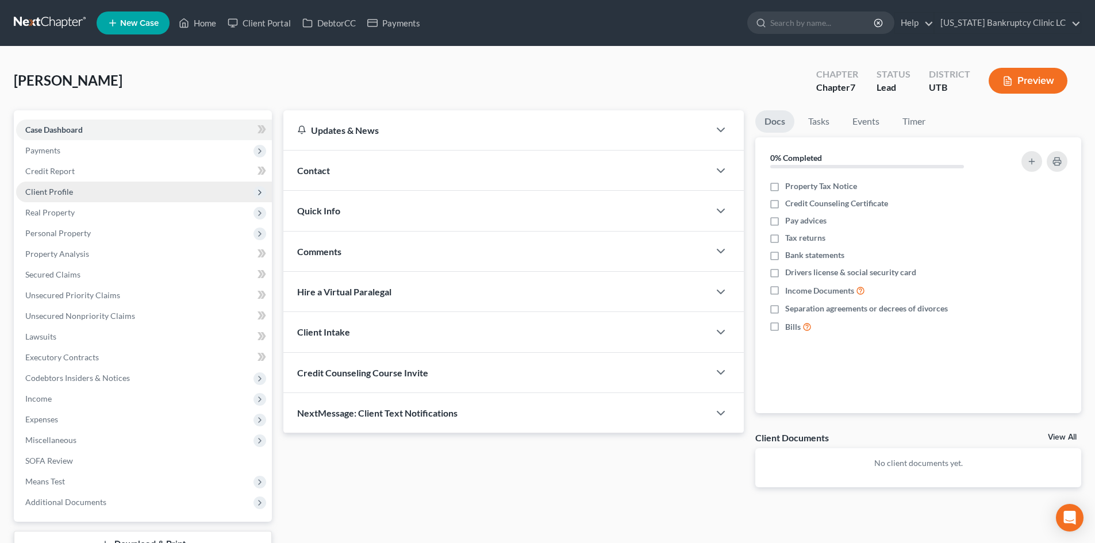
click at [68, 191] on span "Client Profile" at bounding box center [49, 192] width 48 height 10
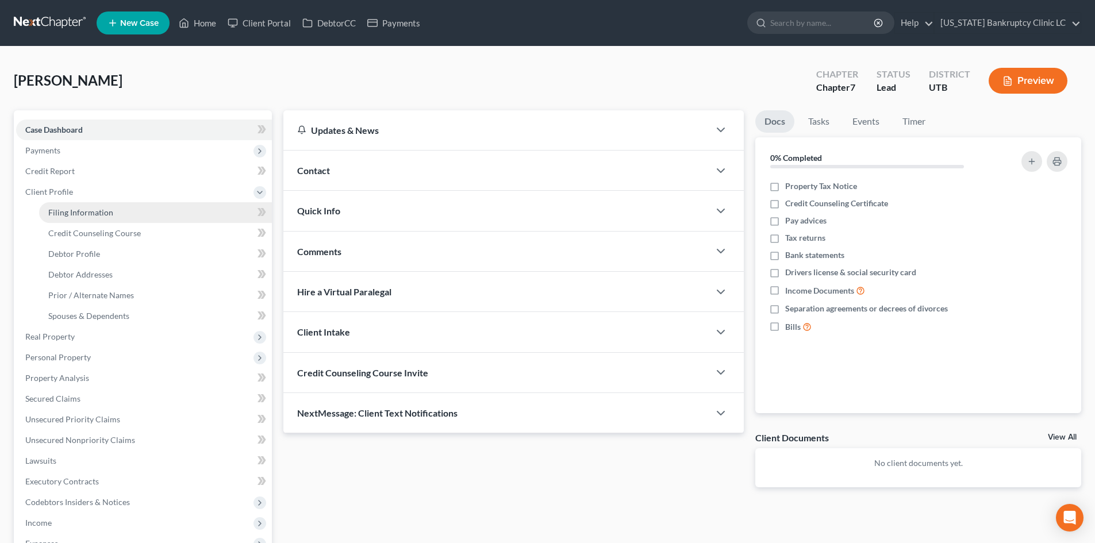
click at [75, 209] on span "Filing Information" at bounding box center [80, 213] width 65 height 10
select select "1"
select select "0"
select select "81"
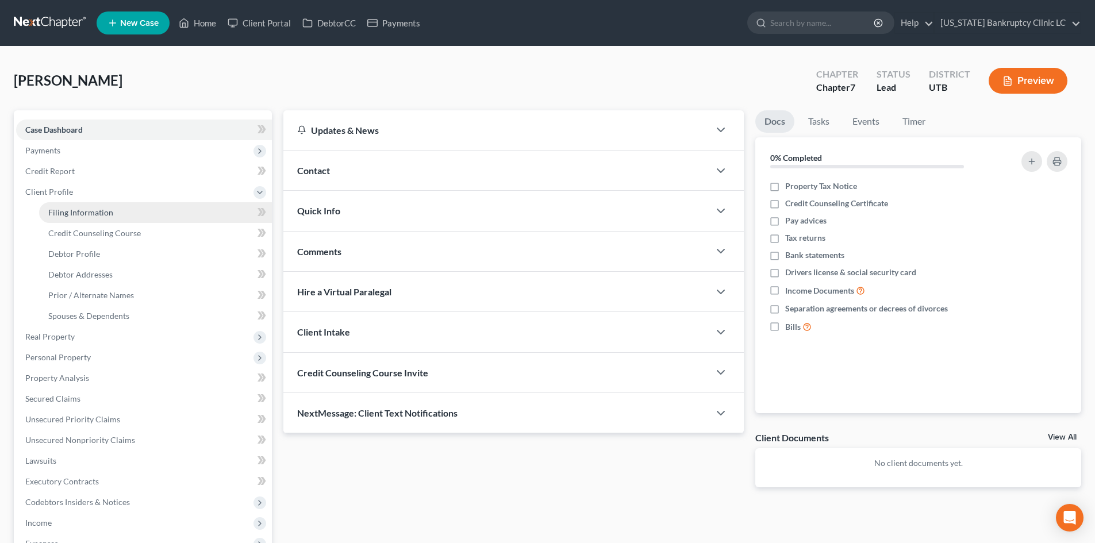
select select "46"
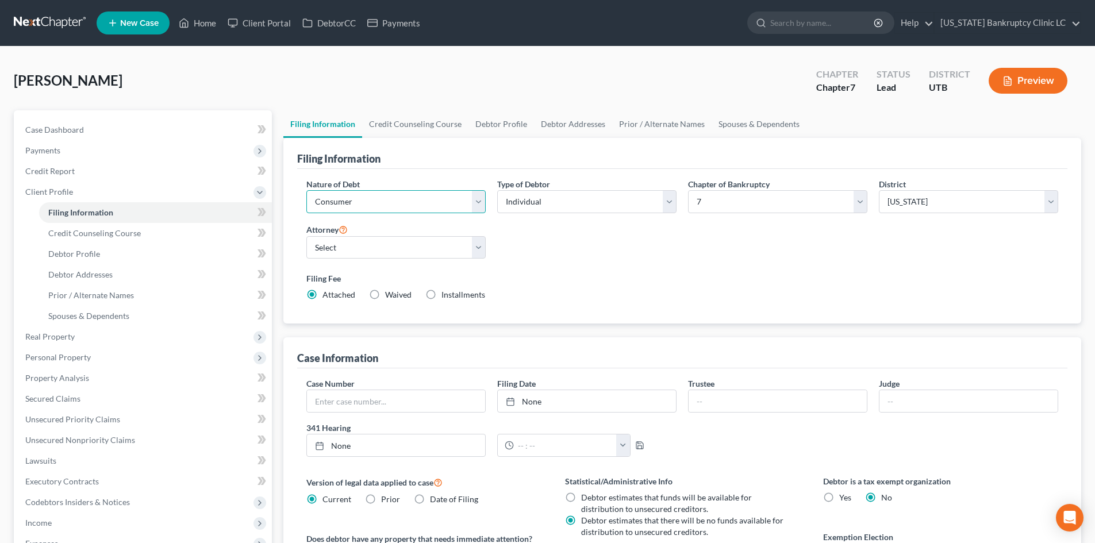
click at [337, 201] on select "Select Business Consumer Other" at bounding box center [395, 201] width 179 height 23
click at [306, 190] on select "Select Business Consumer Other" at bounding box center [395, 201] width 179 height 23
click at [570, 262] on div "Nature of Debt Select Business Consumer Other Nature of Business Select Clearin…" at bounding box center [683, 244] width 764 height 132
click at [342, 254] on select "Select Aaron Nilsen - UTB Evelyn Shaw - UT" at bounding box center [395, 247] width 179 height 23
select select "0"
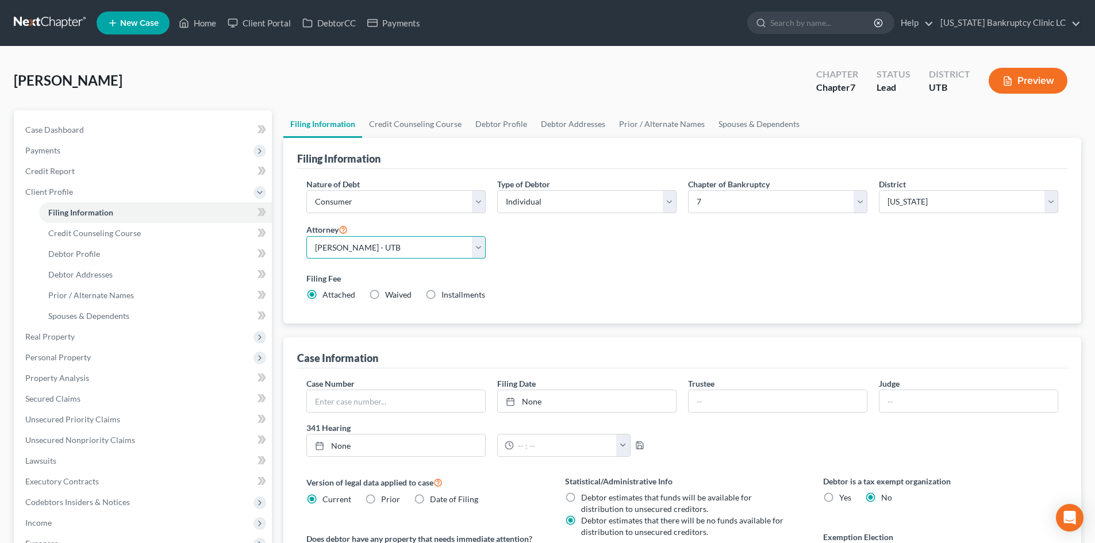
click at [306, 236] on select "Select Aaron Nilsen - UTB Evelyn Shaw - UT" at bounding box center [395, 247] width 179 height 23
click at [579, 271] on div "Filing Fee Attached Waived Waived Installments Installments" at bounding box center [683, 289] width 764 height 42
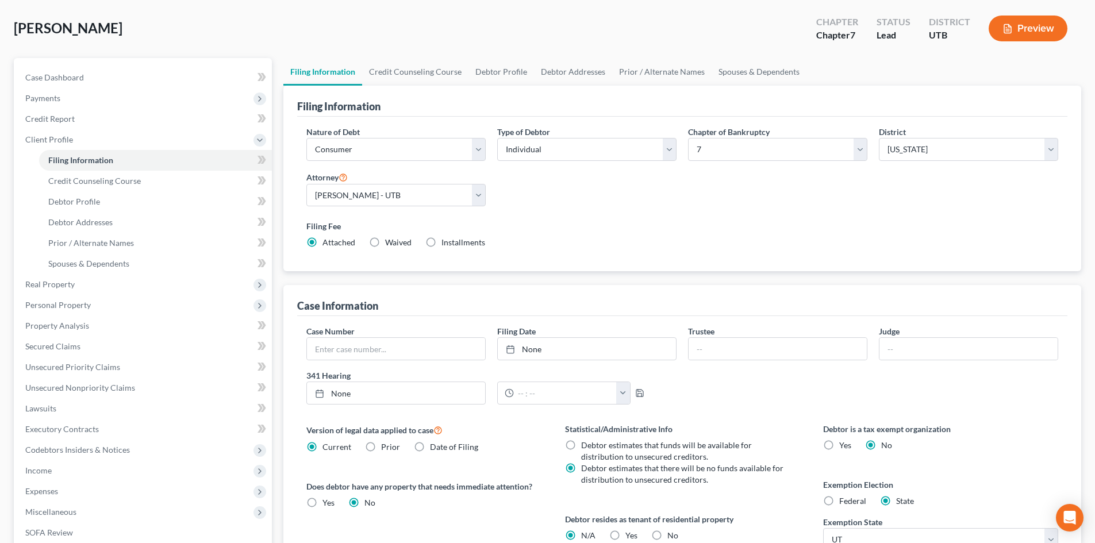
scroll to position [172, 0]
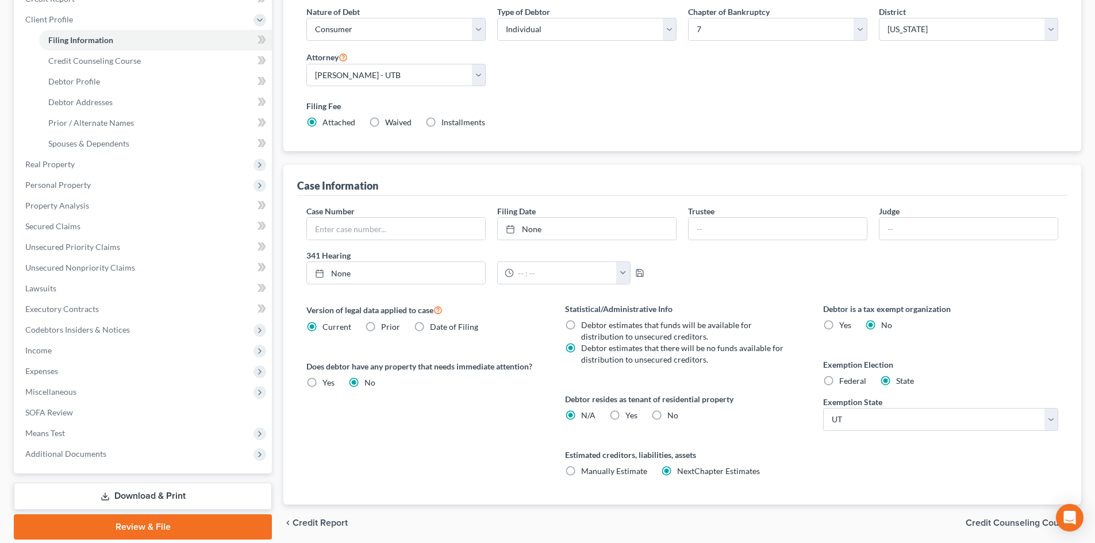
click at [630, 411] on span "Yes" at bounding box center [632, 416] width 12 height 10
click at [630, 410] on input "Yes Yes" at bounding box center [633, 413] width 7 height 7
radio input "true"
radio input "false"
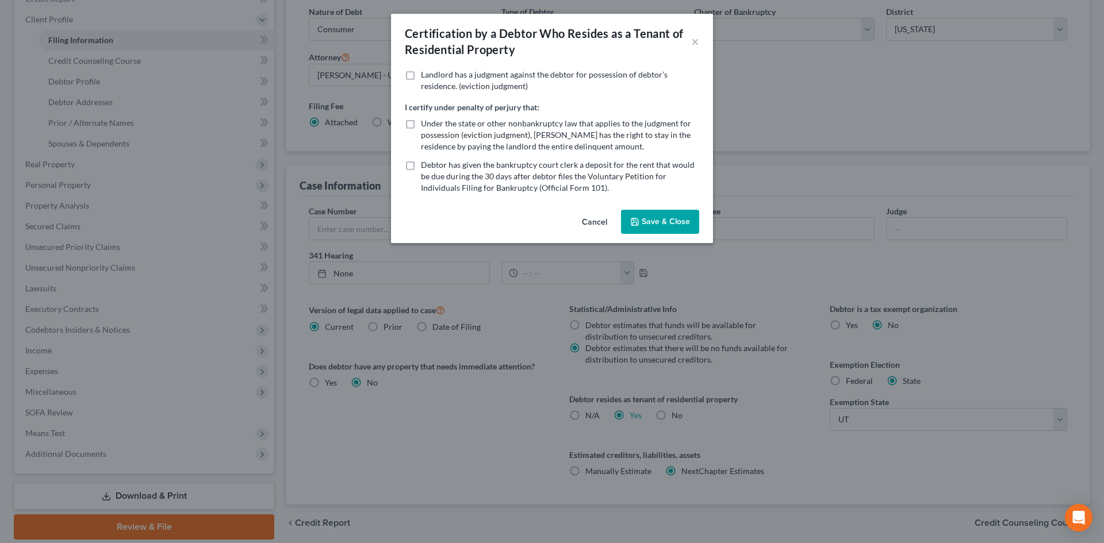
click at [670, 235] on div "Cancel Save & Close" at bounding box center [552, 224] width 322 height 38
click at [670, 227] on button "Save & Close" at bounding box center [660, 222] width 78 height 24
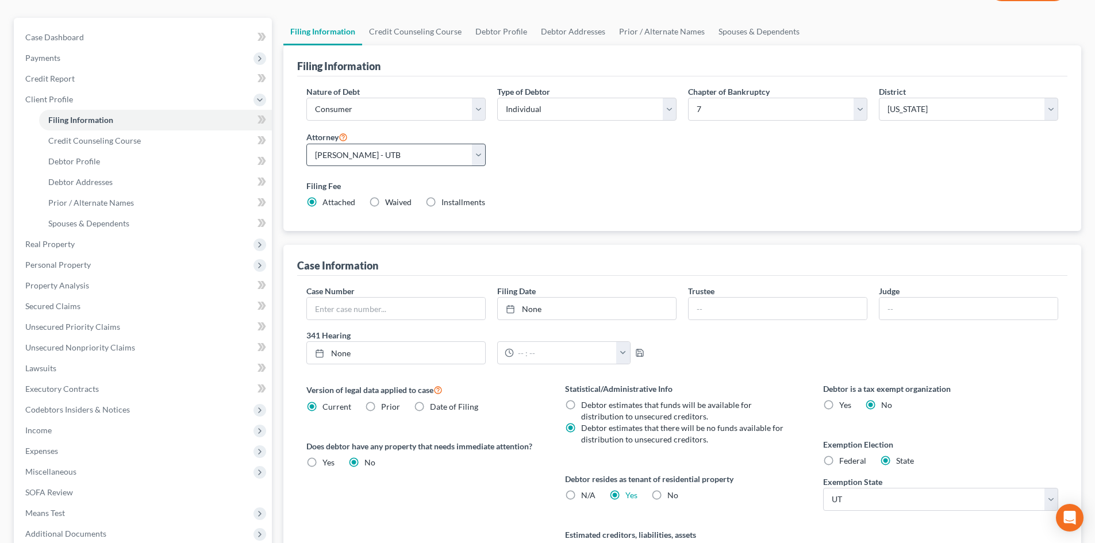
scroll to position [0, 0]
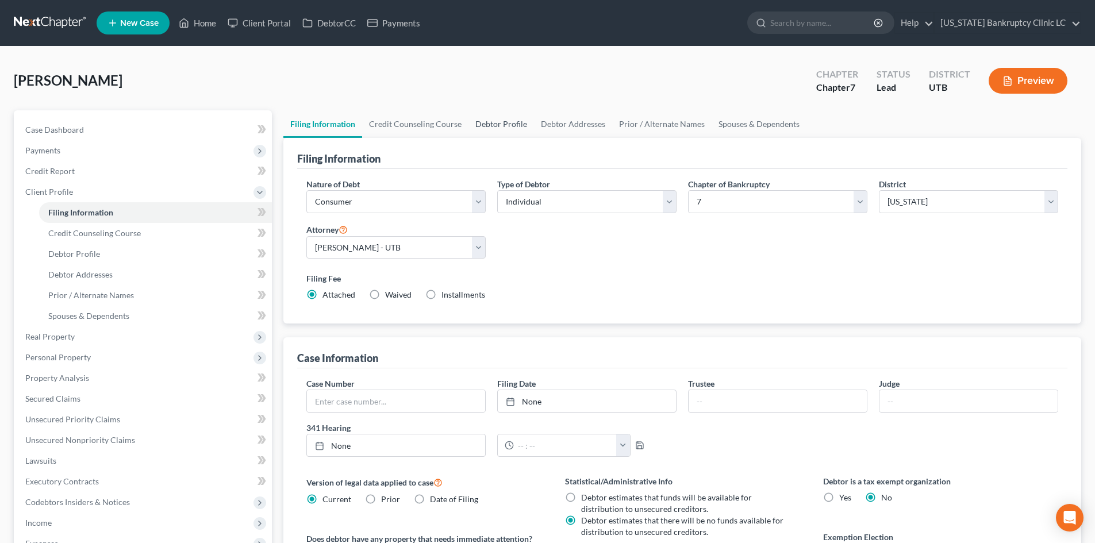
click at [478, 121] on link "Debtor Profile" at bounding box center [502, 124] width 66 height 28
select select "0"
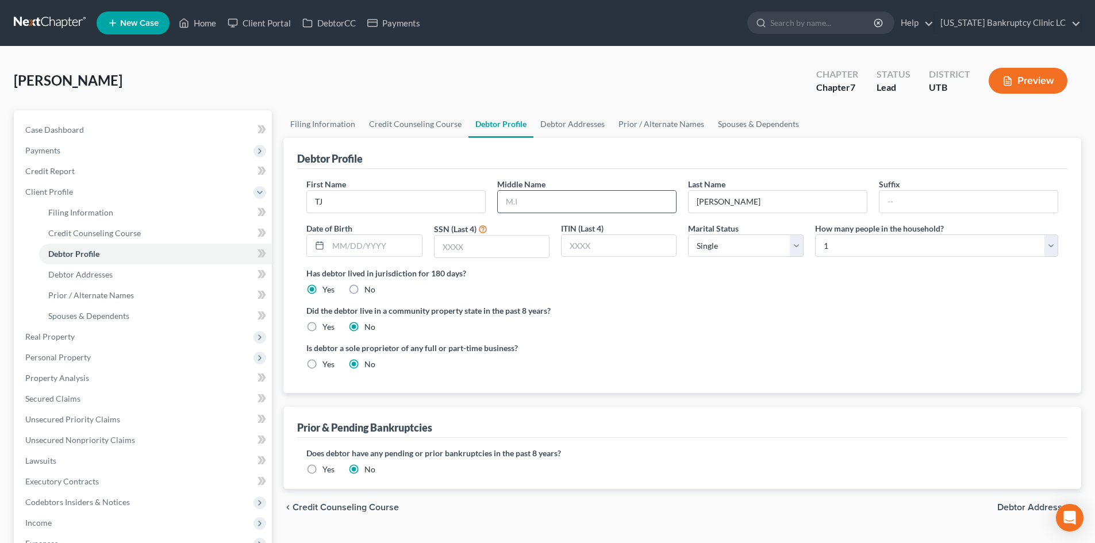
click at [557, 198] on input "text" at bounding box center [587, 202] width 178 height 22
type input "P.A."
click at [355, 251] on input "text" at bounding box center [374, 246] width 93 height 22
type input "02/02/1996"
type input "0866"
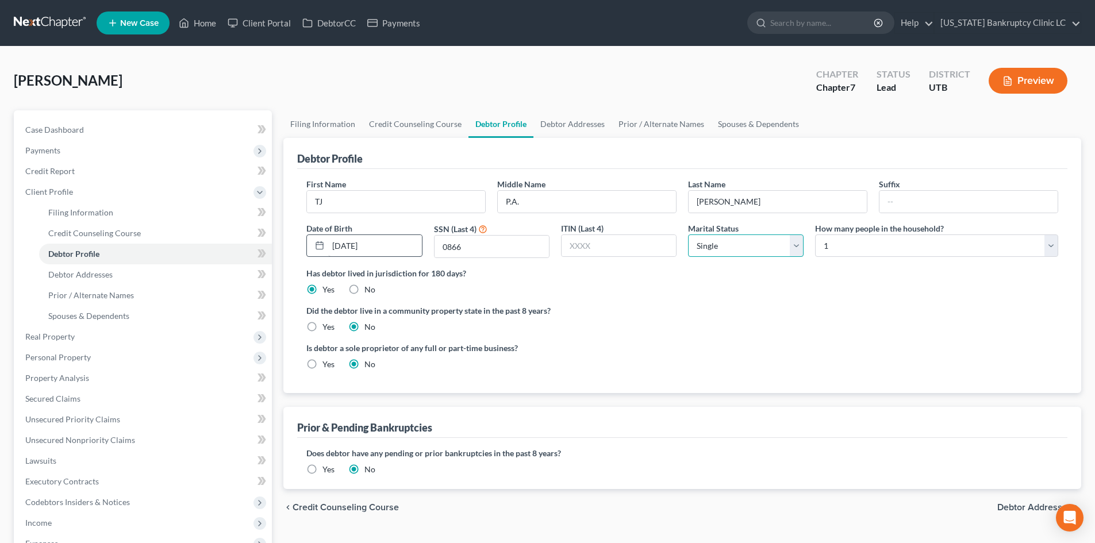
select select "1"
click at [888, 251] on select "Select 1 2 3 4 5 6 7 8 9 10 11 12 13 14 15 16 17 18 19 20" at bounding box center [936, 246] width 243 height 23
select select "5"
click at [815, 235] on select "Select 1 2 3 4 5 6 7 8 9 10 11 12 13 14 15 16 17 18 19 20" at bounding box center [936, 246] width 243 height 23
click at [866, 321] on div "Did the debtor live in a community property state in the past 8 years? Yes No" at bounding box center [682, 319] width 752 height 28
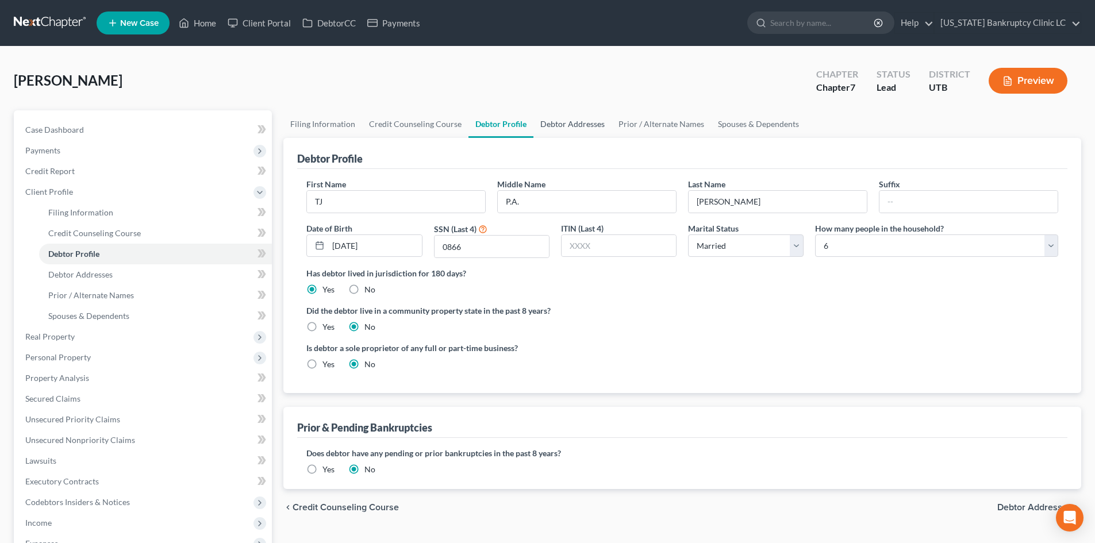
click at [570, 124] on link "Debtor Addresses" at bounding box center [573, 124] width 78 height 28
select select "0"
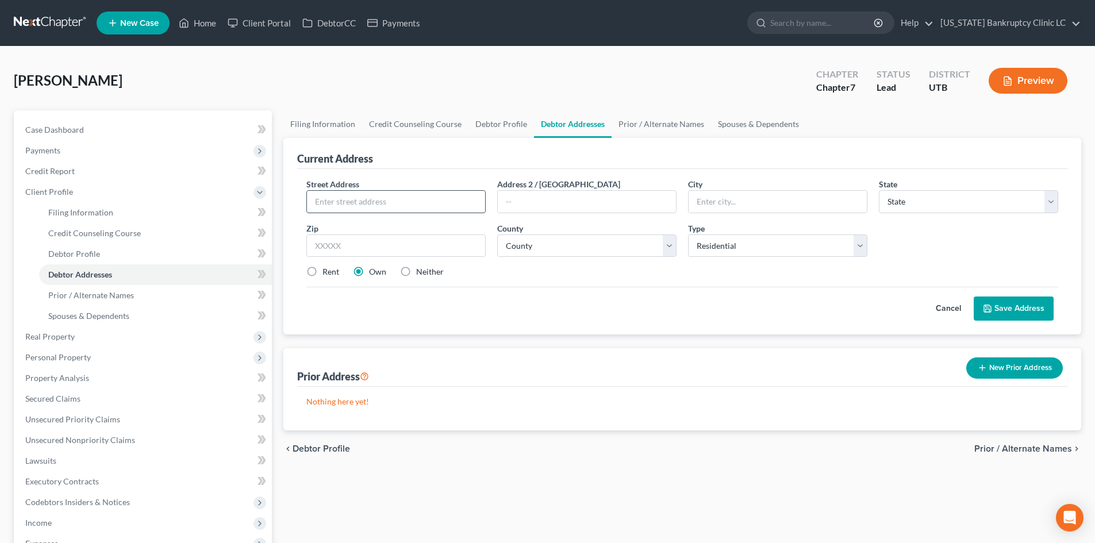
click at [369, 205] on input "text" at bounding box center [396, 202] width 178 height 22
type input "1758 American Way"
type input "#3"
type input "84005"
drag, startPoint x: 715, startPoint y: 191, endPoint x: 721, endPoint y: 185, distance: 8.5
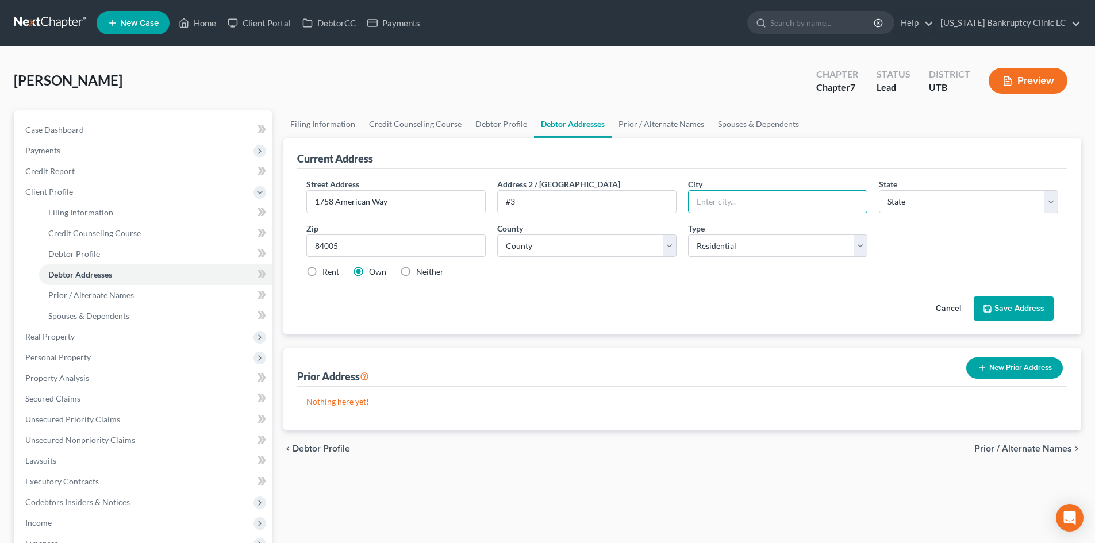
click at [718, 190] on div at bounding box center [777, 201] width 179 height 23
type input "Eagle Mountain"
select select "46"
click at [621, 252] on select "County Beaver County Box Elder County Cache County Carbon County Daggett County…" at bounding box center [586, 246] width 179 height 23
select select "24"
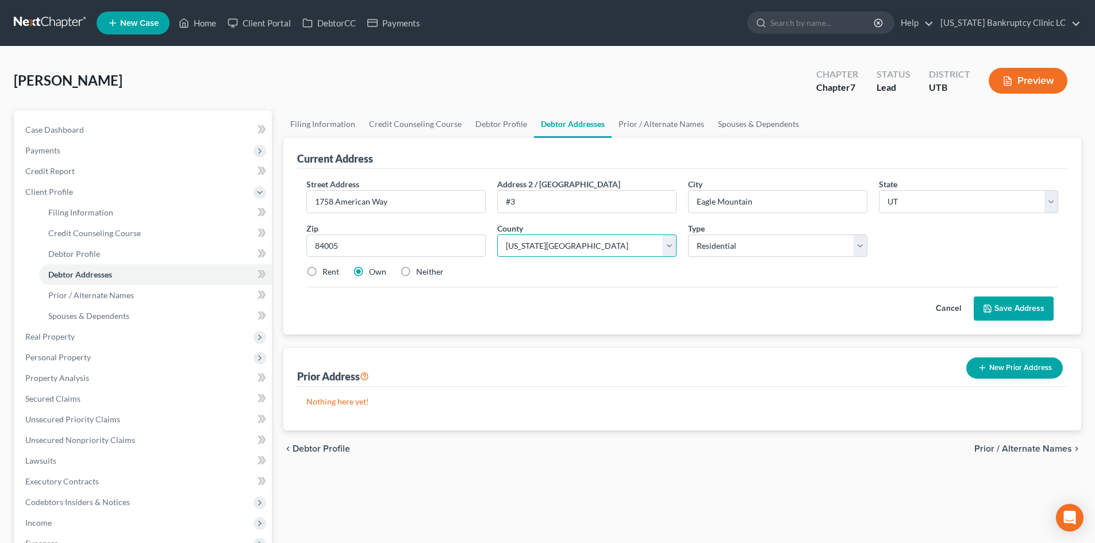
click at [497, 235] on select "County Beaver County Box Elder County Cache County Carbon County Daggett County…" at bounding box center [586, 246] width 179 height 23
click at [323, 270] on label "Rent" at bounding box center [331, 271] width 17 height 11
click at [327, 270] on input "Rent" at bounding box center [330, 269] width 7 height 7
radio input "true"
click at [1018, 305] on button "Save Address" at bounding box center [1014, 309] width 80 height 24
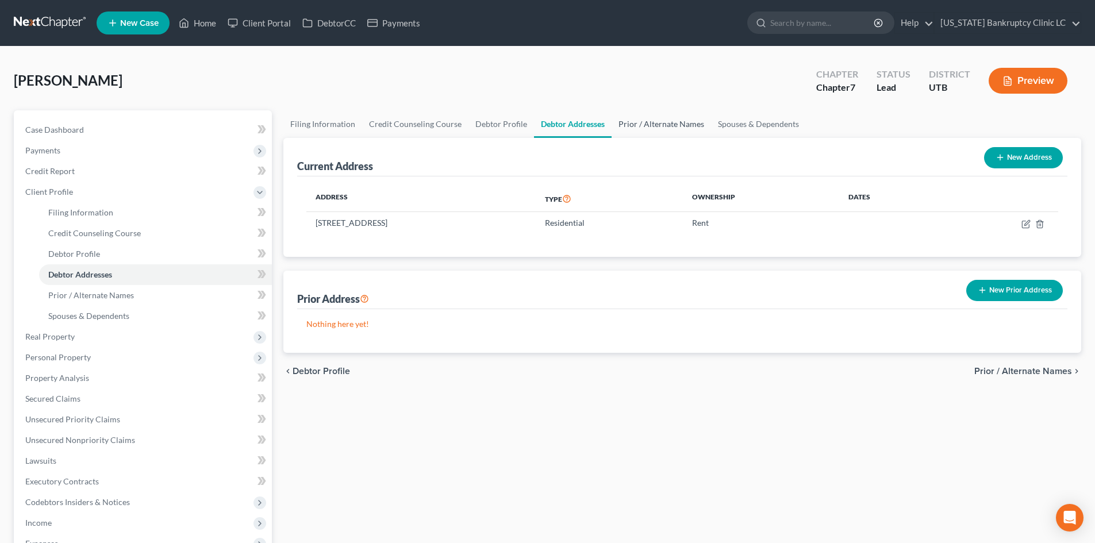
click at [651, 124] on link "Prior / Alternate Names" at bounding box center [661, 124] width 99 height 28
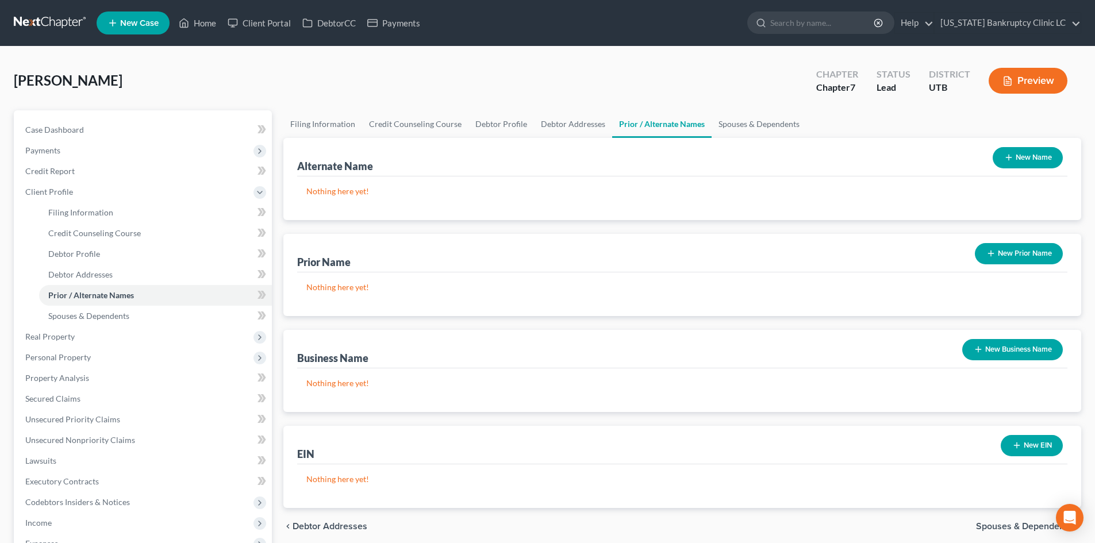
click at [1033, 164] on button "New Name" at bounding box center [1028, 157] width 70 height 21
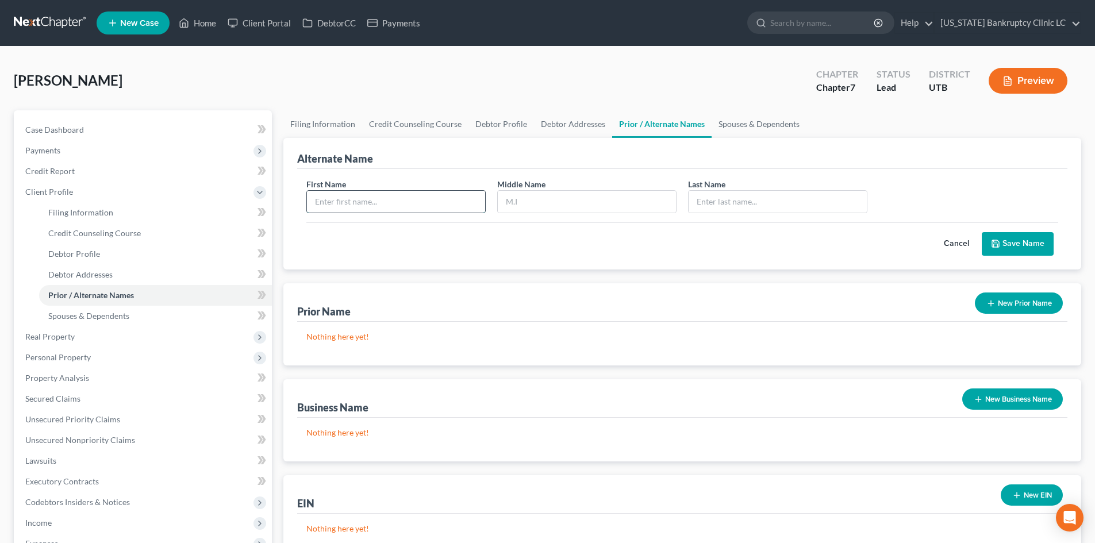
click at [358, 204] on input "text" at bounding box center [396, 202] width 178 height 22
type input "TJ"
type input "T"
type input "Preston Adren"
type input "Caddell"
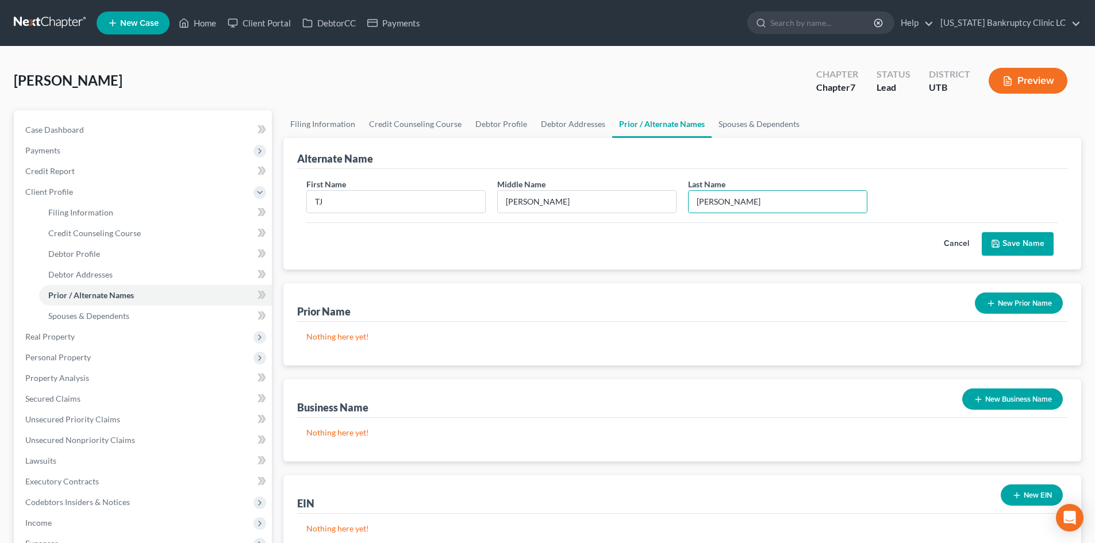
click at [1017, 243] on button "Save Name" at bounding box center [1018, 244] width 72 height 24
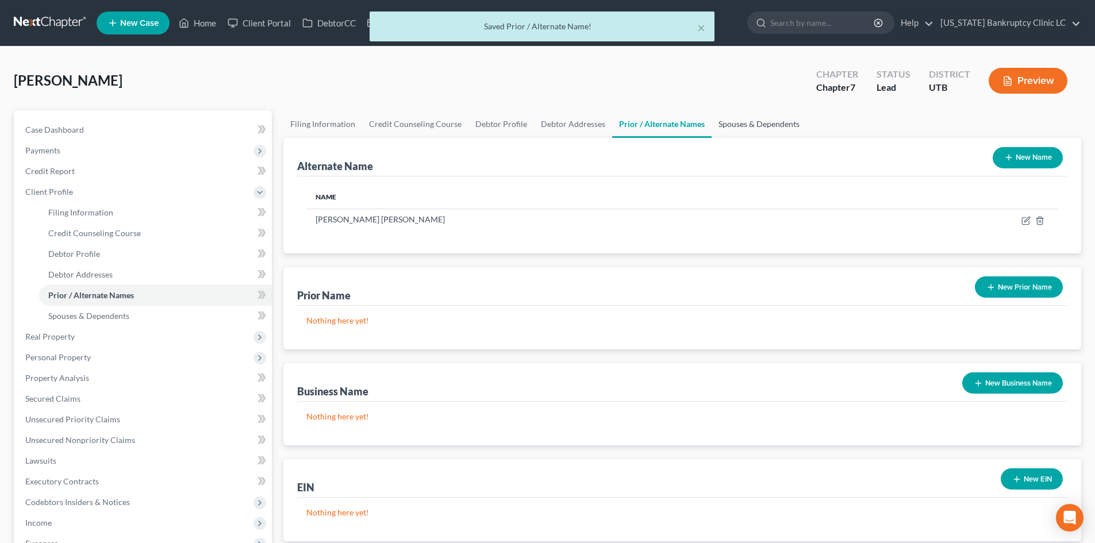
click at [719, 128] on link "Spouses & Dependents" at bounding box center [759, 124] width 95 height 28
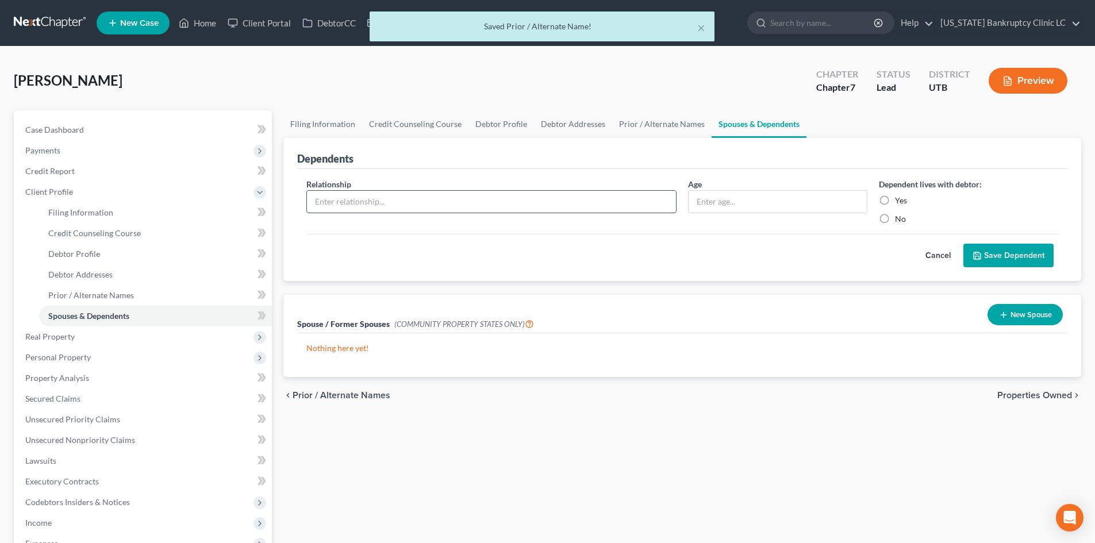
click at [554, 198] on input "text" at bounding box center [491, 202] width 369 height 22
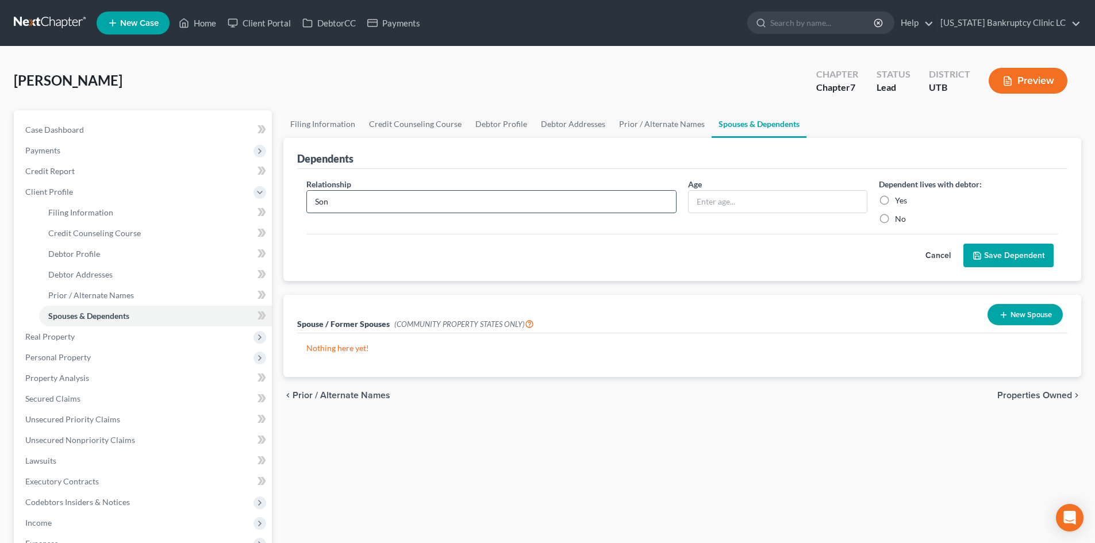
type input "Son"
type input "10"
click at [899, 201] on label "Yes" at bounding box center [901, 200] width 12 height 11
click at [900, 201] on input "Yes" at bounding box center [903, 198] width 7 height 7
radio input "true"
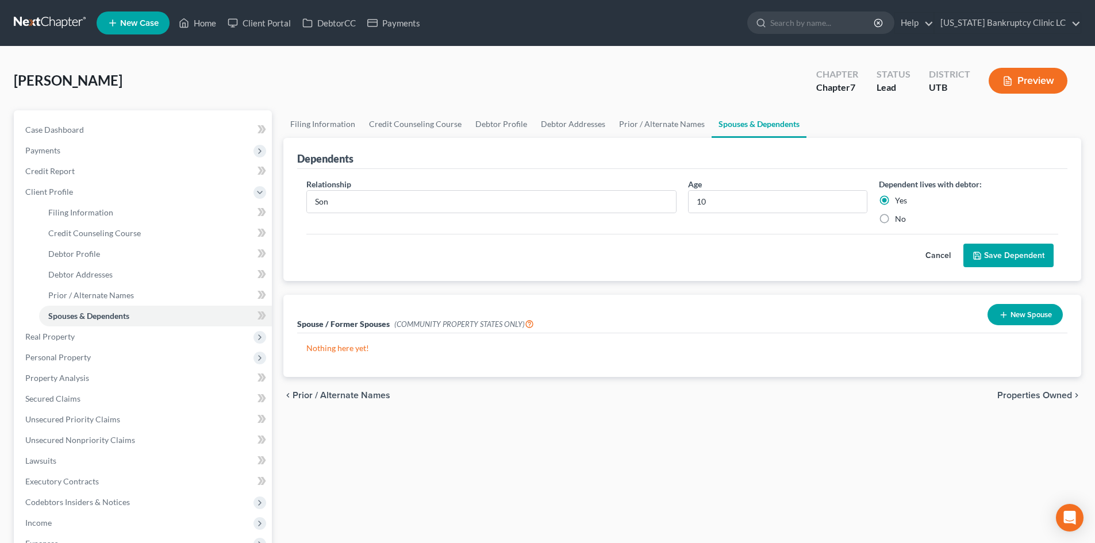
click at [1010, 249] on button "Save Dependent" at bounding box center [1009, 256] width 90 height 24
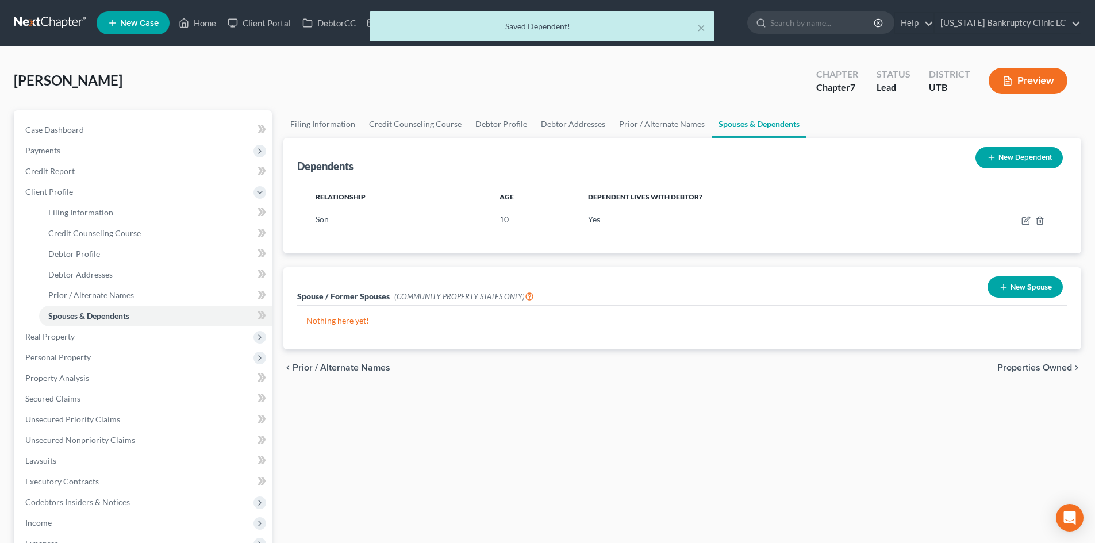
click at [1017, 152] on button "New Dependent" at bounding box center [1019, 157] width 87 height 21
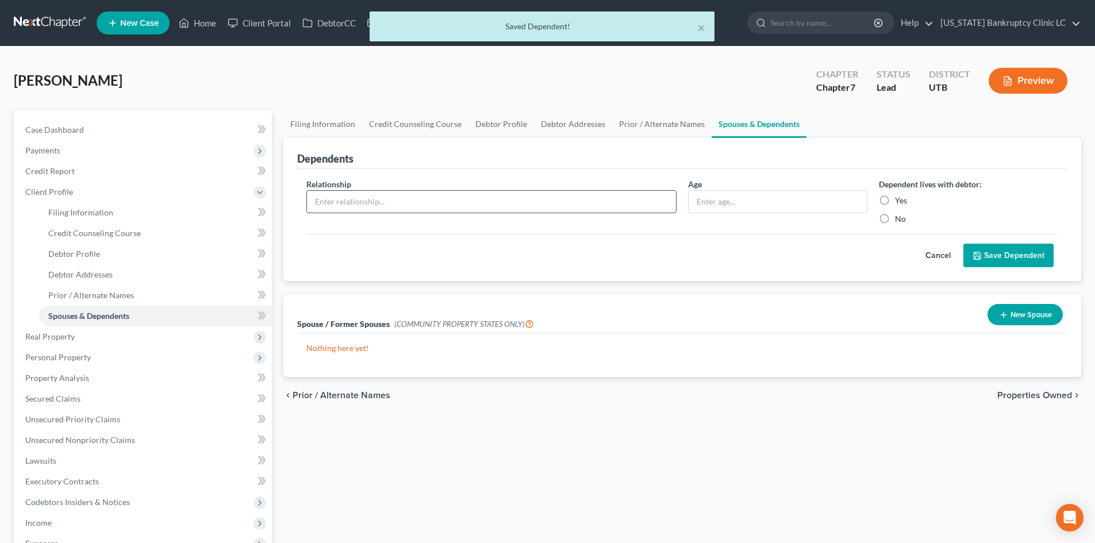
click at [447, 202] on input "text" at bounding box center [491, 202] width 369 height 22
type input "Daughter"
click at [803, 189] on div "Age" at bounding box center [777, 201] width 191 height 47
click at [786, 200] on input "text" at bounding box center [778, 202] width 178 height 22
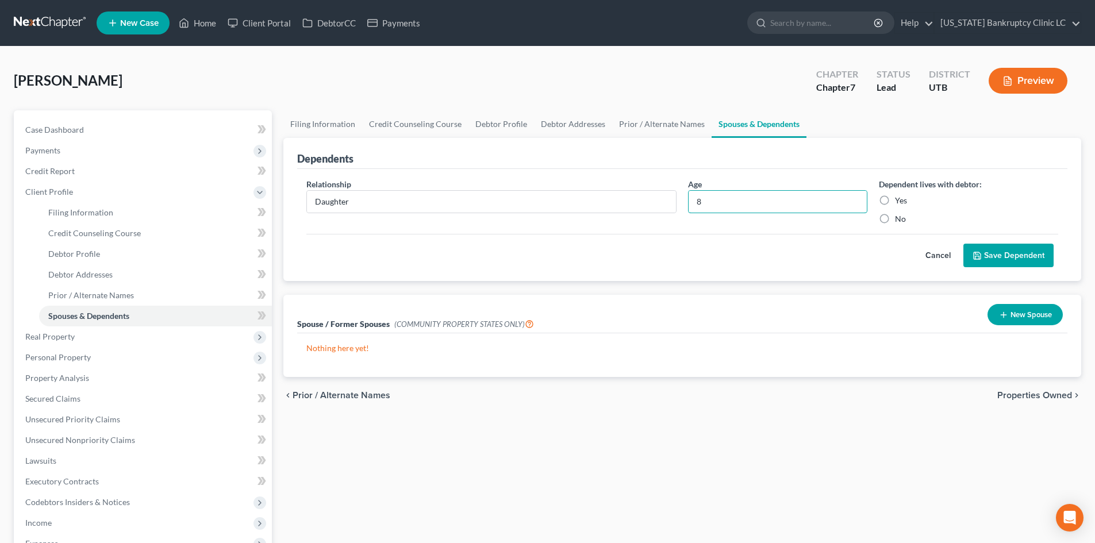
type input "8"
click at [895, 201] on div "Yes" at bounding box center [968, 200] width 179 height 11
click at [895, 201] on label "Yes" at bounding box center [901, 200] width 12 height 11
click at [900, 201] on input "Yes" at bounding box center [903, 198] width 7 height 7
radio input "true"
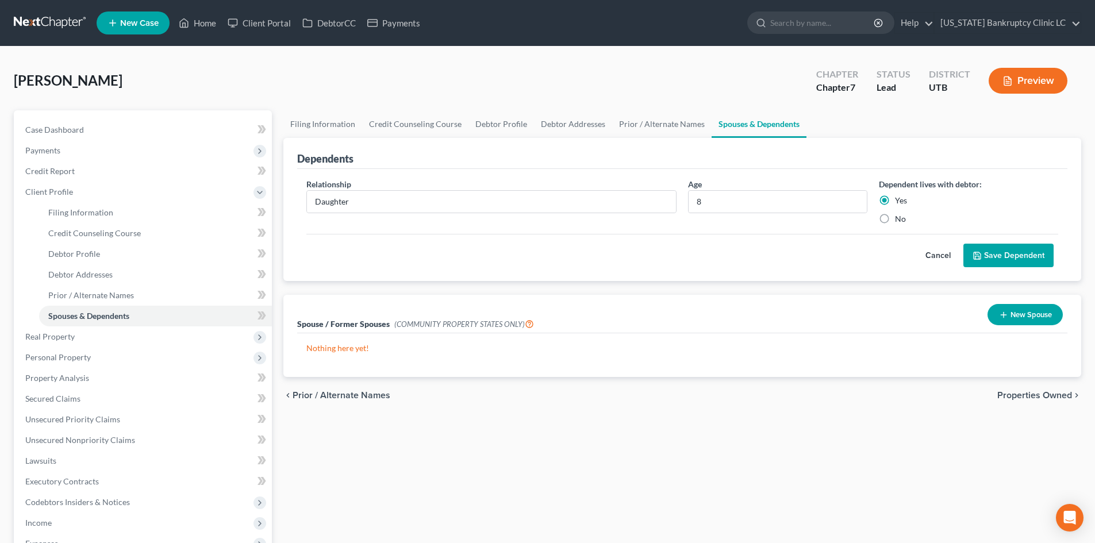
click at [1018, 249] on button "Save Dependent" at bounding box center [1009, 256] width 90 height 24
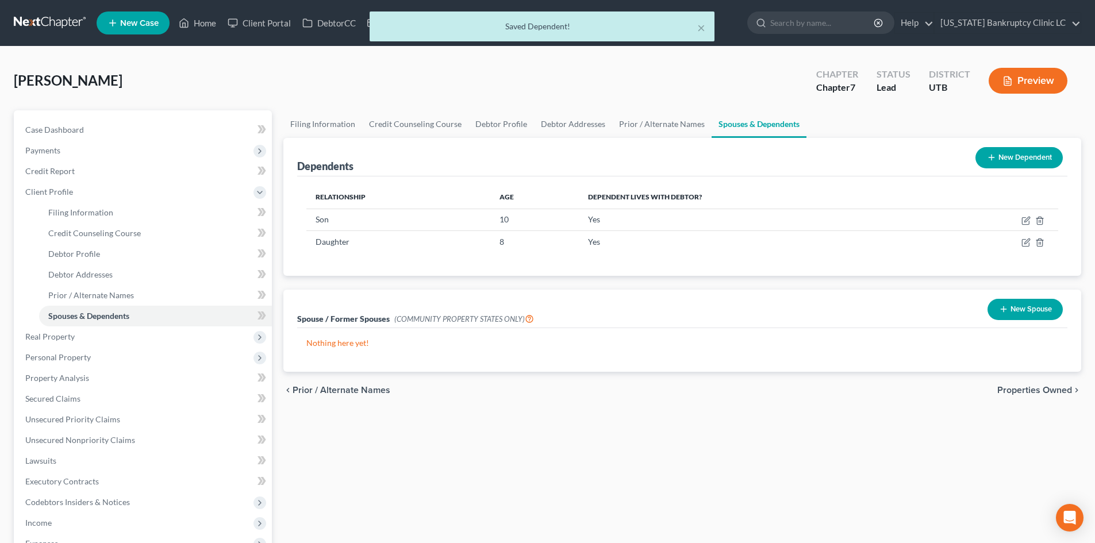
click at [1010, 156] on button "New Dependent" at bounding box center [1019, 157] width 87 height 21
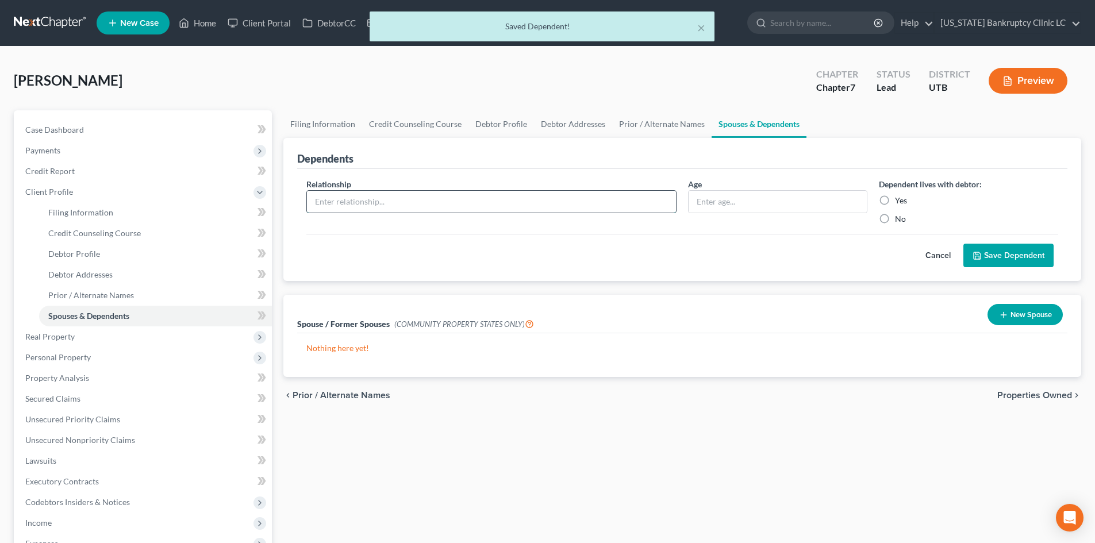
click at [417, 200] on input "text" at bounding box center [491, 202] width 369 height 22
type input "Step-son"
click at [758, 198] on input "text" at bounding box center [778, 202] width 178 height 22
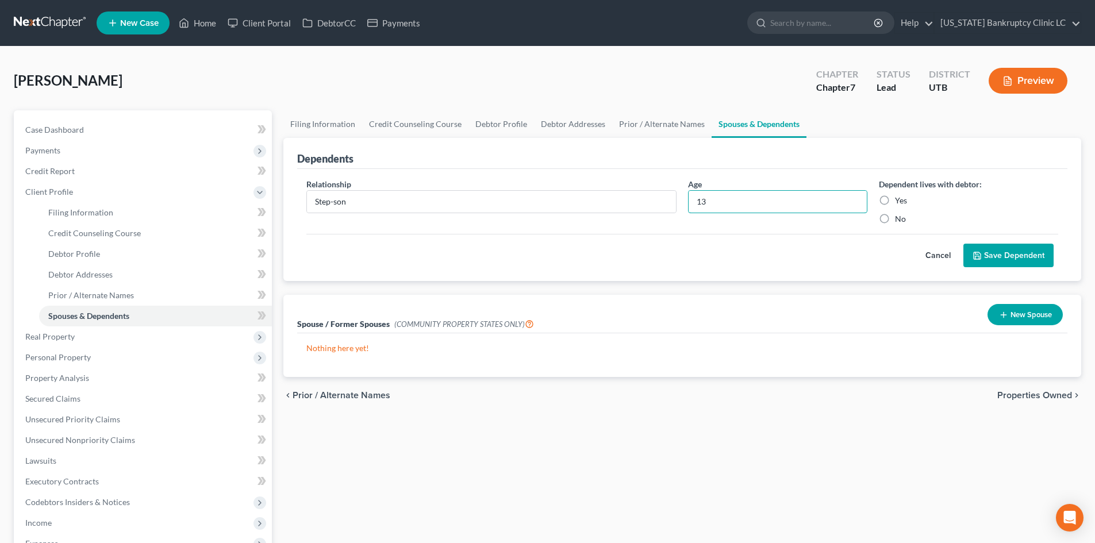
type input "13"
click at [901, 205] on label "Yes" at bounding box center [901, 200] width 12 height 11
click at [901, 202] on input "Yes" at bounding box center [903, 198] width 7 height 7
radio input "true"
click at [1002, 244] on button "Save Dependent" at bounding box center [1009, 256] width 90 height 24
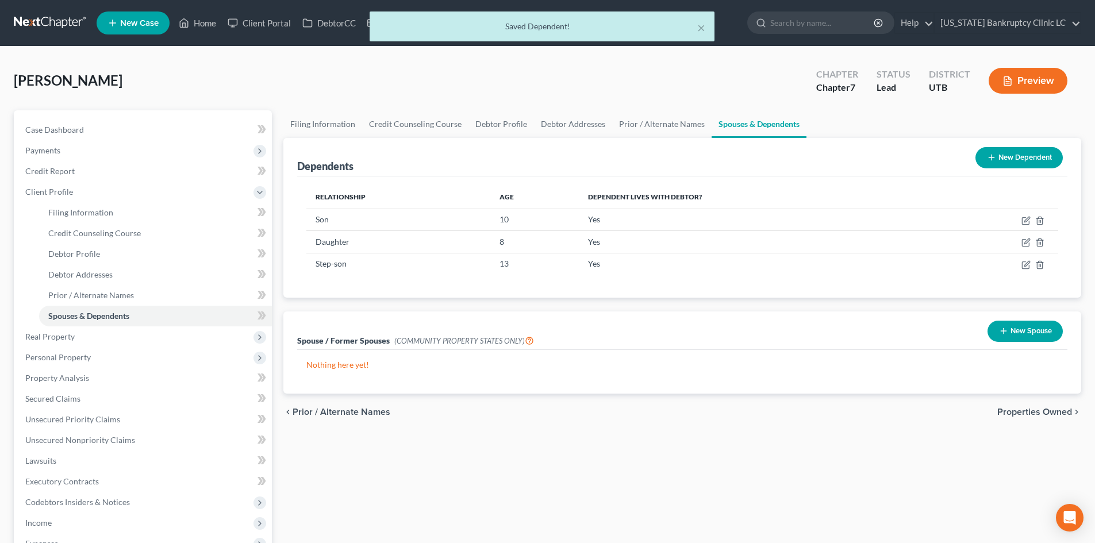
click at [997, 156] on button "New Dependent" at bounding box center [1019, 157] width 87 height 21
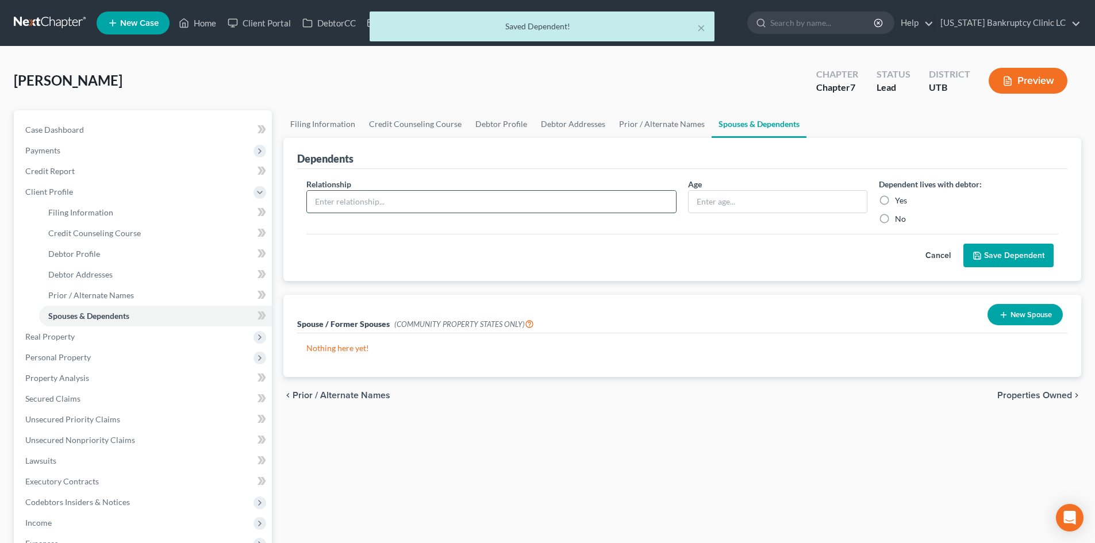
click at [422, 205] on input "text" at bounding box center [491, 202] width 369 height 22
type input "Step-daughter"
click at [740, 207] on input "text" at bounding box center [778, 202] width 178 height 22
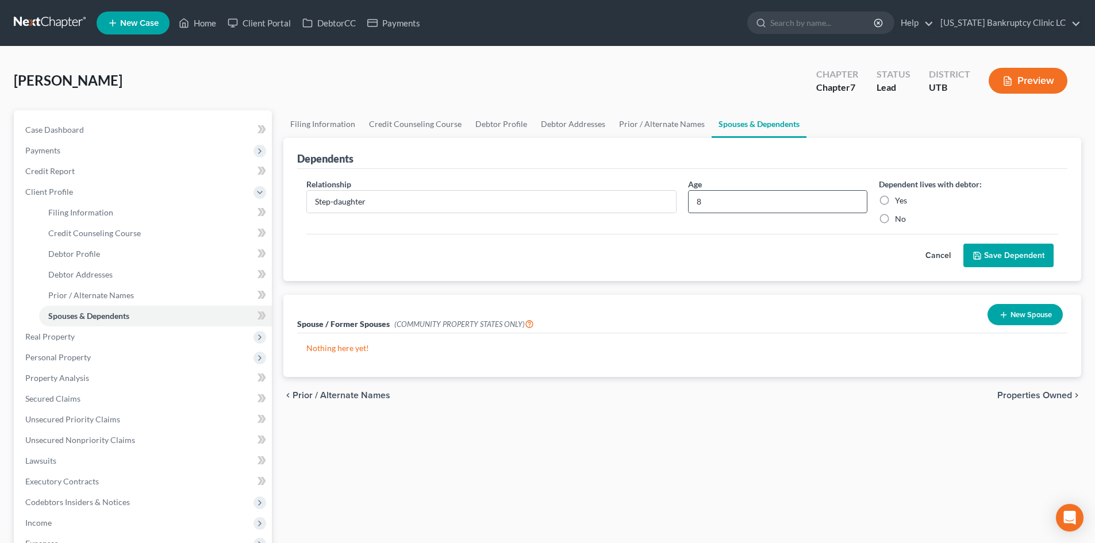
type input "8"
click at [899, 201] on label "Yes" at bounding box center [901, 200] width 12 height 11
click at [900, 201] on input "Yes" at bounding box center [903, 198] width 7 height 7
radio input "true"
click at [1010, 250] on button "Save Dependent" at bounding box center [1009, 256] width 90 height 24
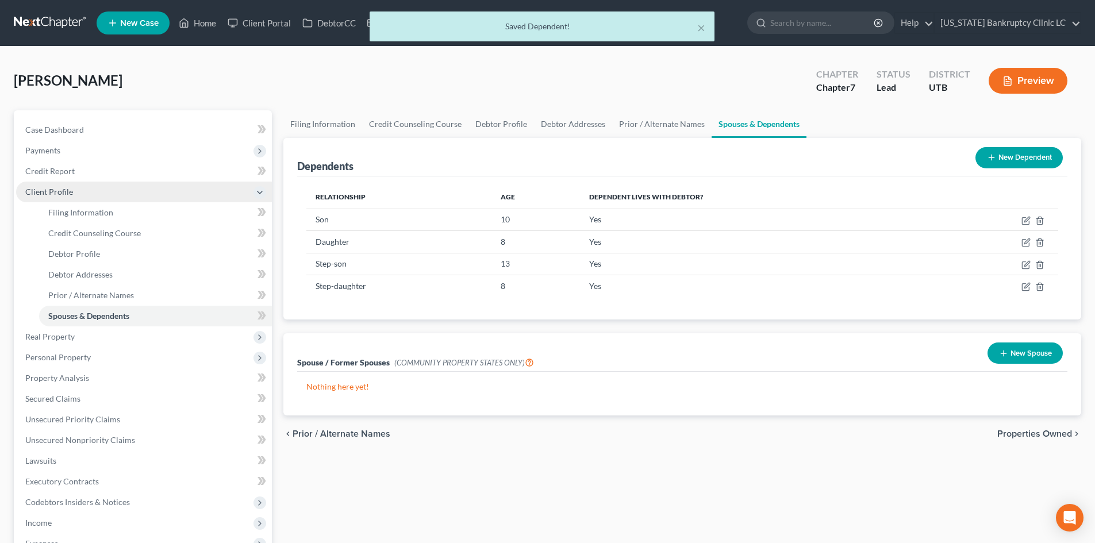
click at [106, 191] on span "Client Profile" at bounding box center [144, 192] width 256 height 21
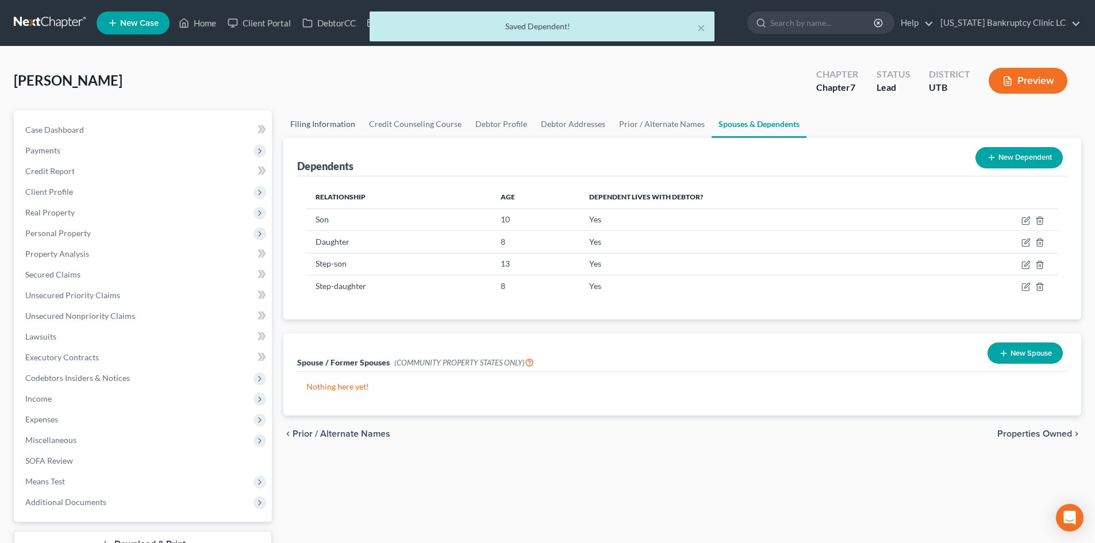
drag, startPoint x: 304, startPoint y: 128, endPoint x: 329, endPoint y: 130, distance: 25.4
click at [305, 128] on link "Filing Information" at bounding box center [322, 124] width 79 height 28
select select "1"
select select "0"
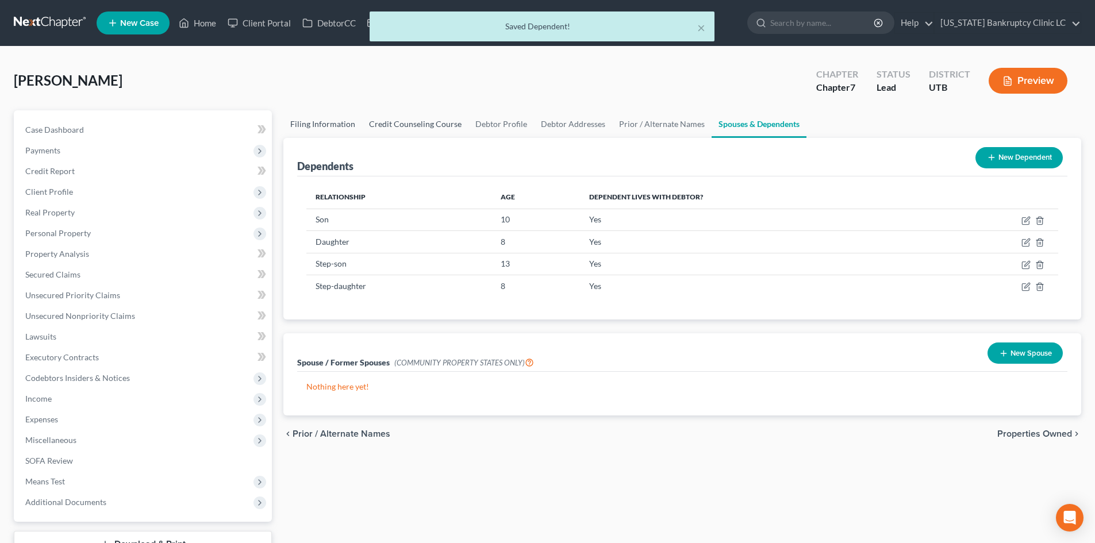
select select "81"
select select "0"
select select "46"
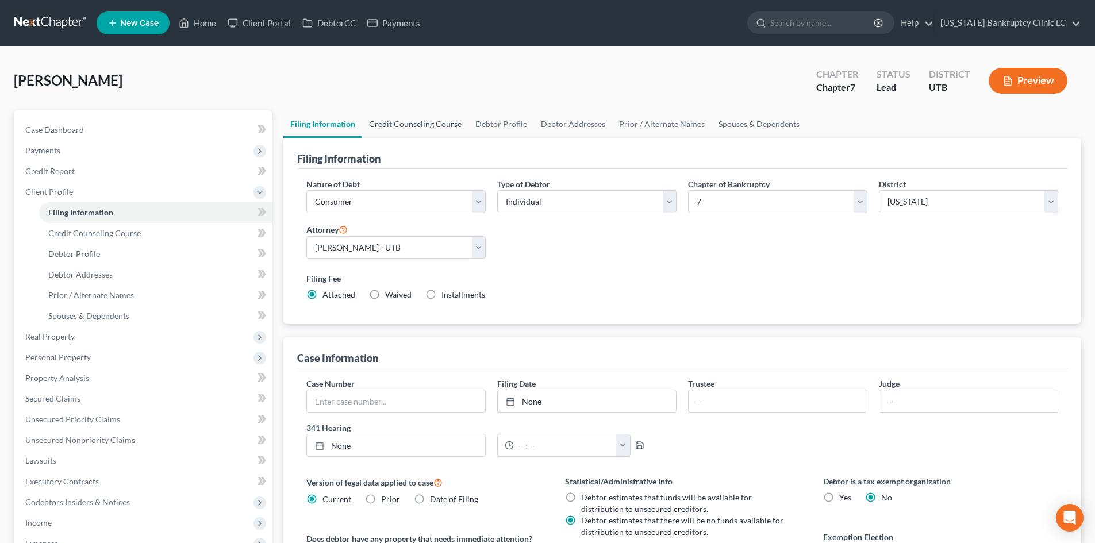
click at [401, 128] on link "Credit Counseling Course" at bounding box center [415, 124] width 106 height 28
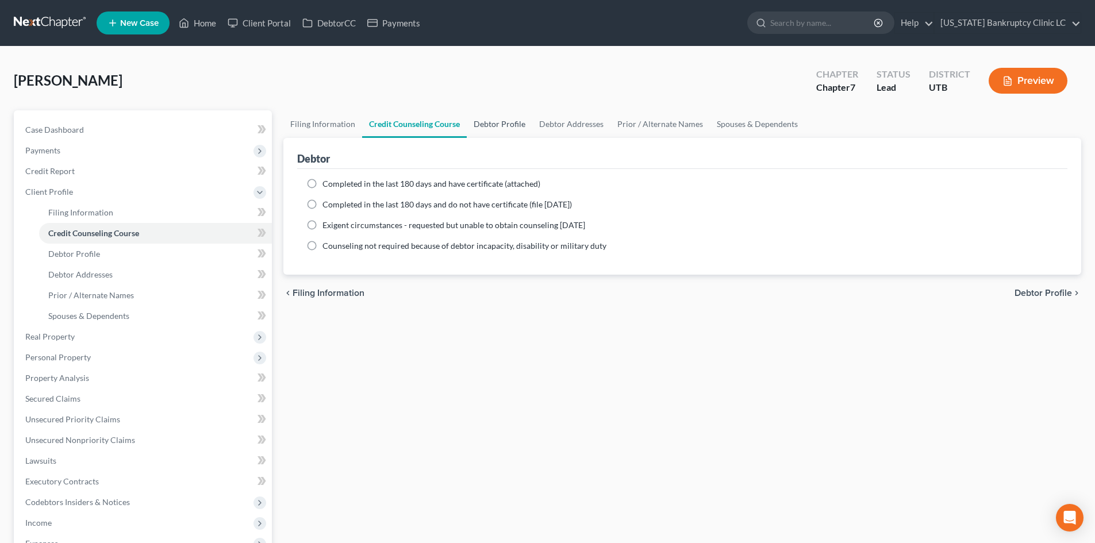
click at [515, 123] on link "Debtor Profile" at bounding box center [500, 124] width 66 height 28
select select "1"
select select "5"
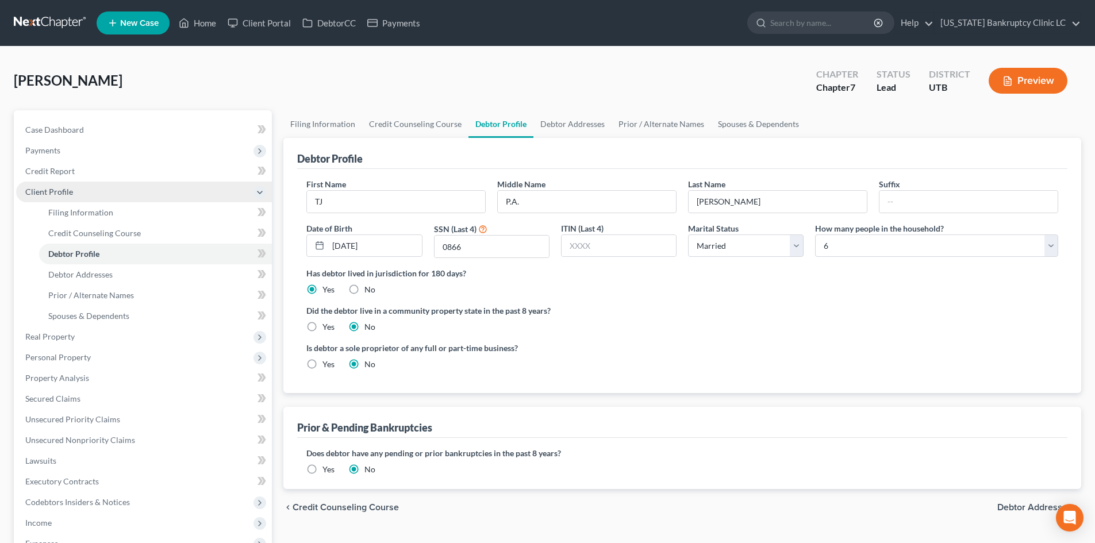
click at [83, 196] on span "Client Profile" at bounding box center [144, 192] width 256 height 21
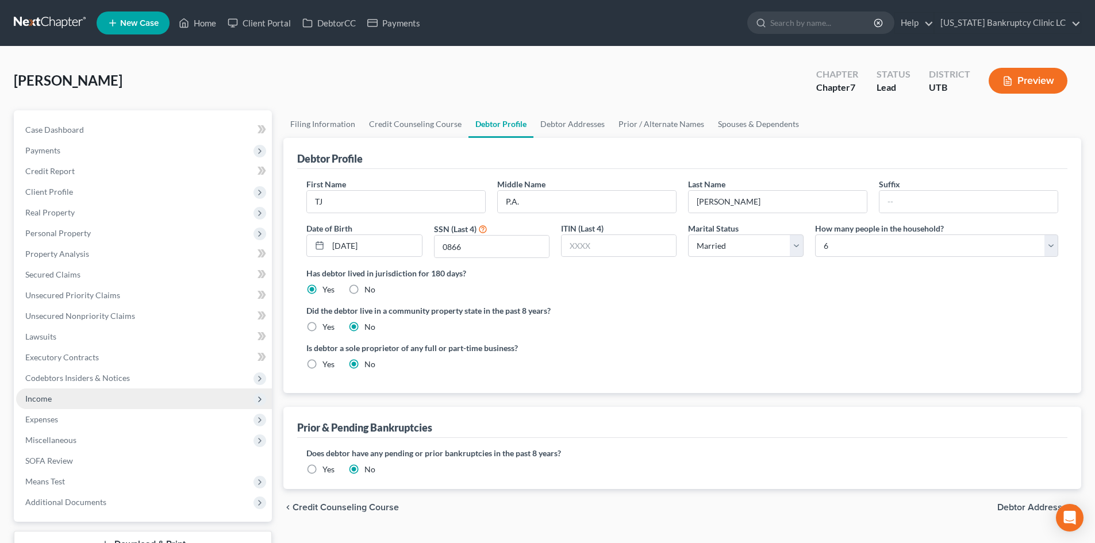
click at [60, 405] on span "Income" at bounding box center [144, 399] width 256 height 21
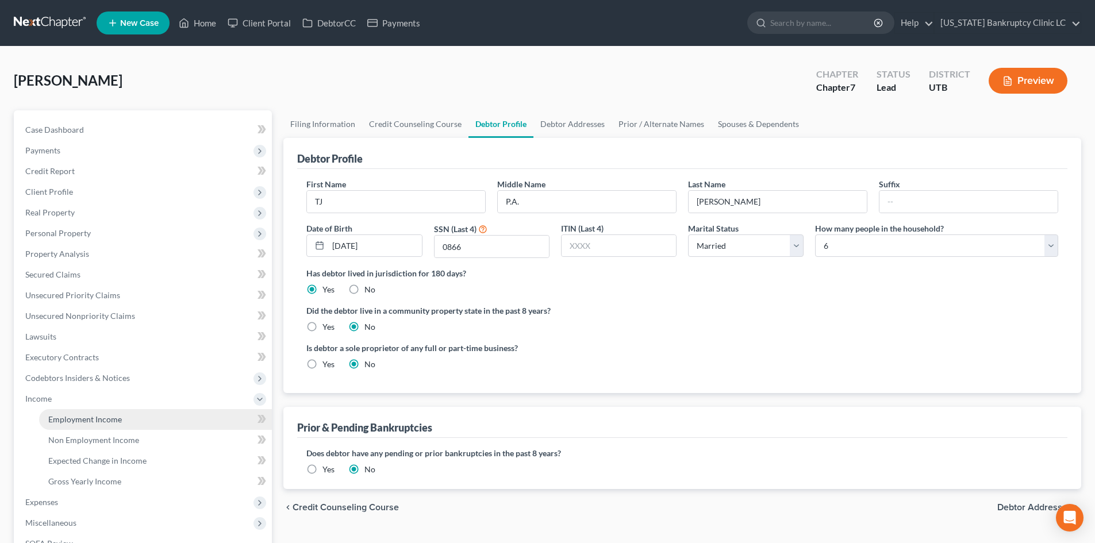
click at [60, 417] on span "Employment Income" at bounding box center [85, 420] width 74 height 10
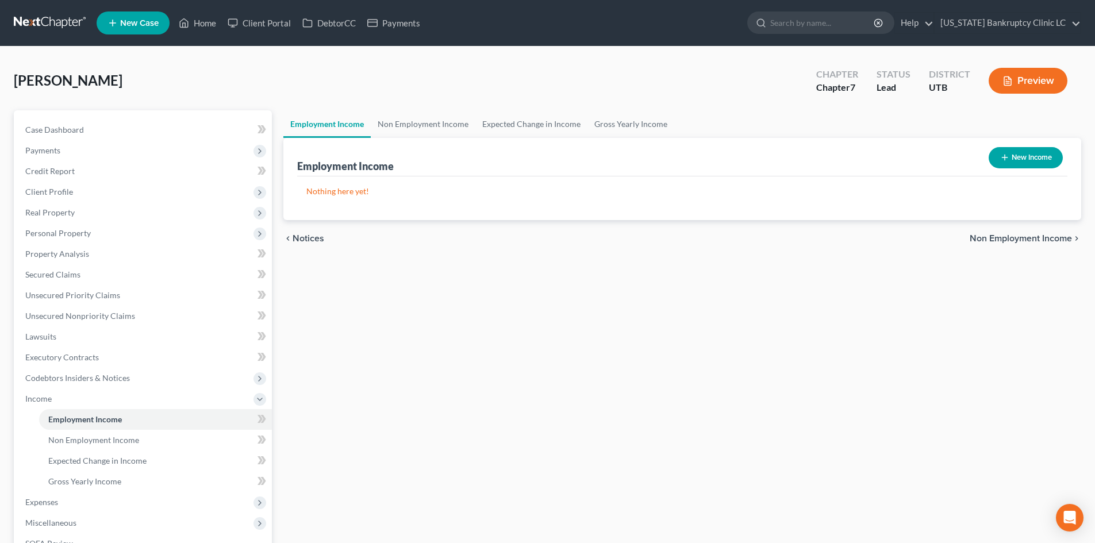
click at [1053, 155] on button "New Income" at bounding box center [1026, 157] width 74 height 21
select select "0"
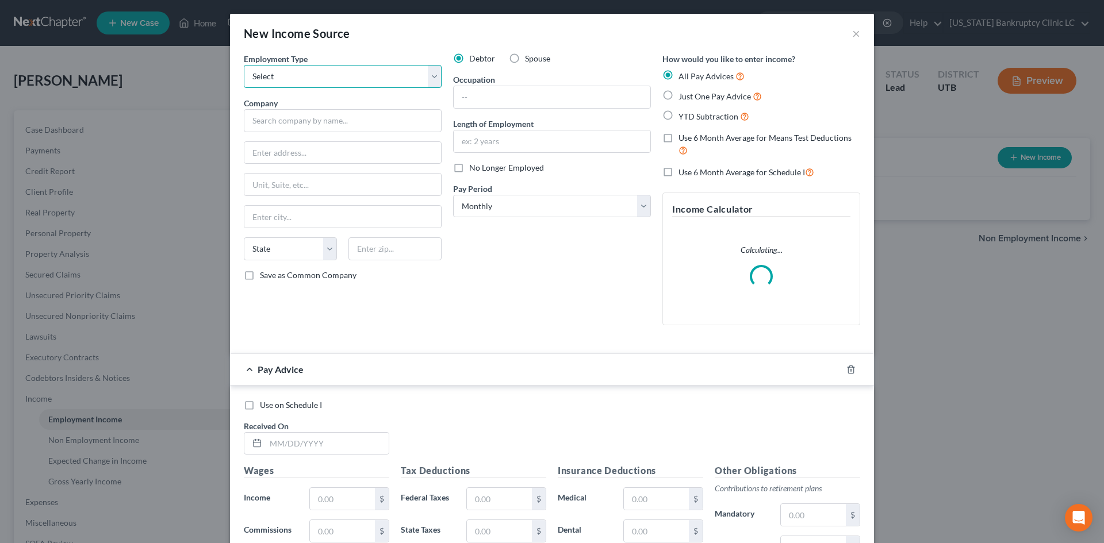
drag, startPoint x: 292, startPoint y: 67, endPoint x: 289, endPoint y: 81, distance: 14.1
click at [292, 67] on select "Select Full or Part Time Employment Self Employment" at bounding box center [343, 76] width 198 height 23
select select "0"
click at [244, 65] on select "Select Full or Part Time Employment Self Employment" at bounding box center [343, 76] width 198 height 23
click at [288, 119] on input "text" at bounding box center [343, 120] width 198 height 23
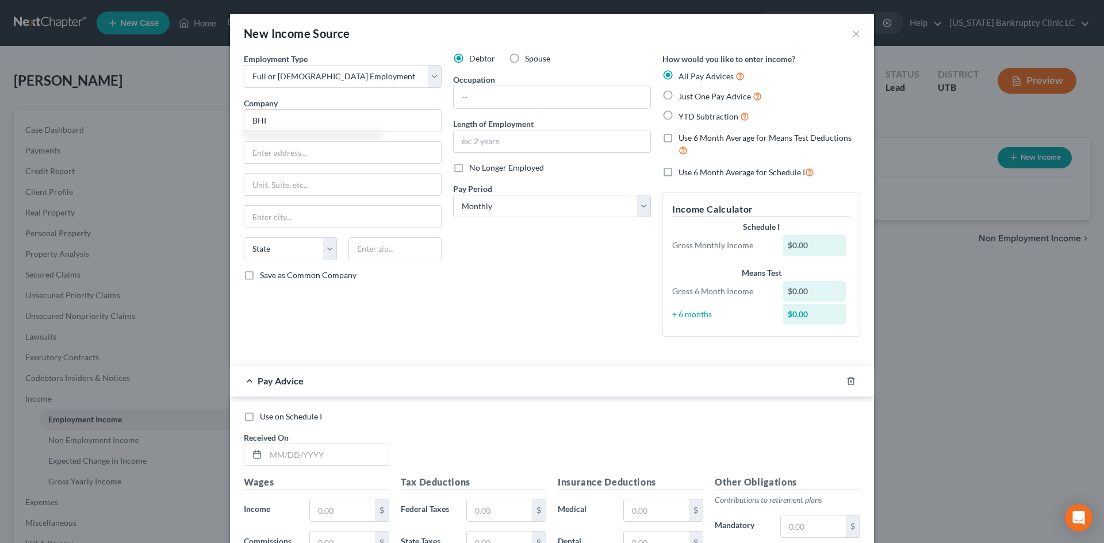
click at [515, 85] on div "Occupation" at bounding box center [552, 91] width 198 height 35
type input "BHI"
click at [513, 90] on input "text" at bounding box center [552, 97] width 197 height 22
type input "Microwave Specialist"
type input "3 Years 5 Months"
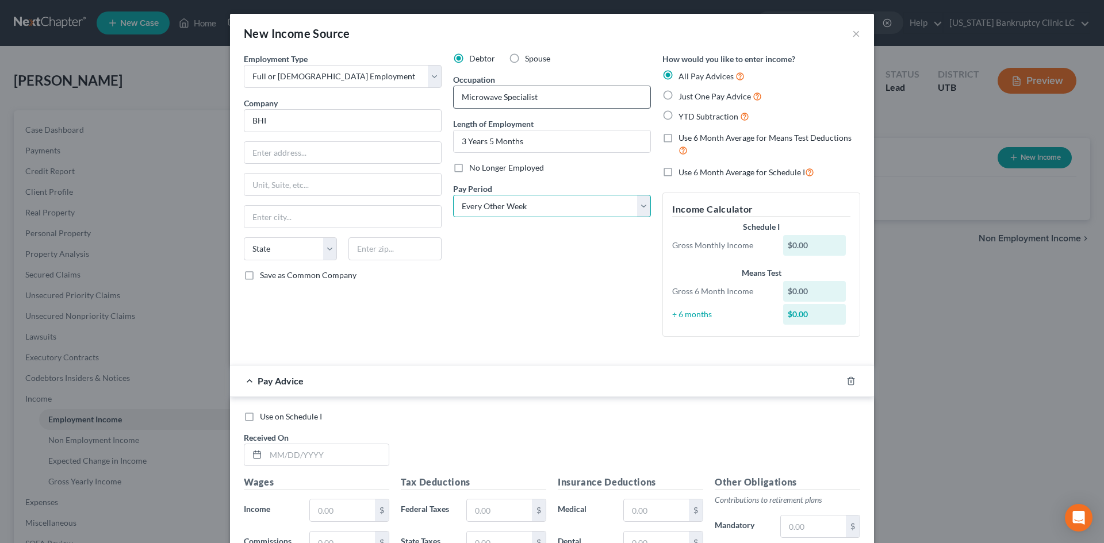
select select "3"
click at [566, 303] on div "Debtor Spouse Occupation Microwave Specialist Length of Employment 3 Years 5 Mo…" at bounding box center [551, 199] width 209 height 293
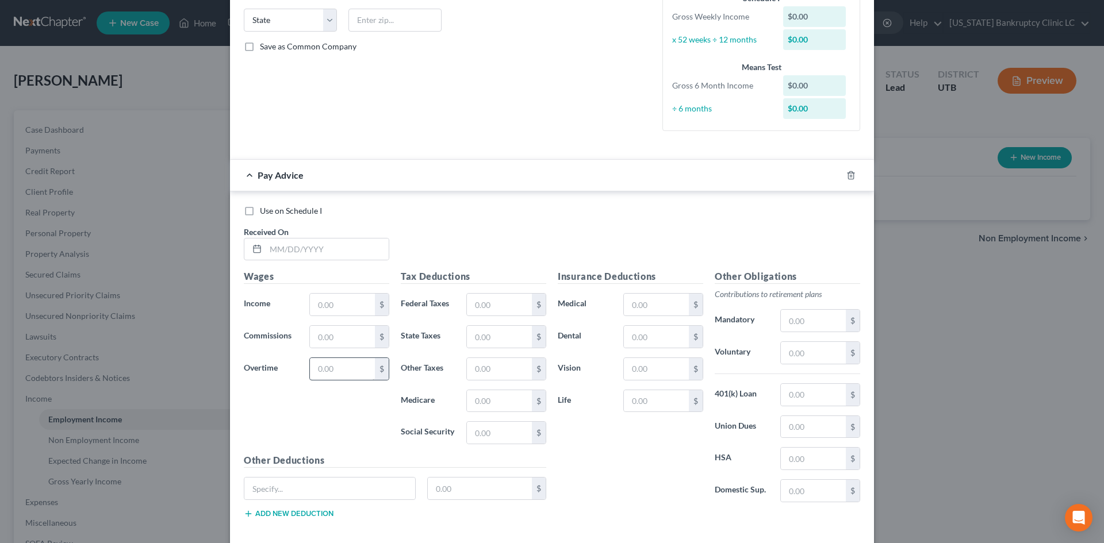
scroll to position [230, 0]
click at [316, 254] on input "text" at bounding box center [327, 248] width 123 height 22
type input "7/18/25"
type input "2,847.15"
click at [498, 305] on input "text" at bounding box center [499, 304] width 65 height 22
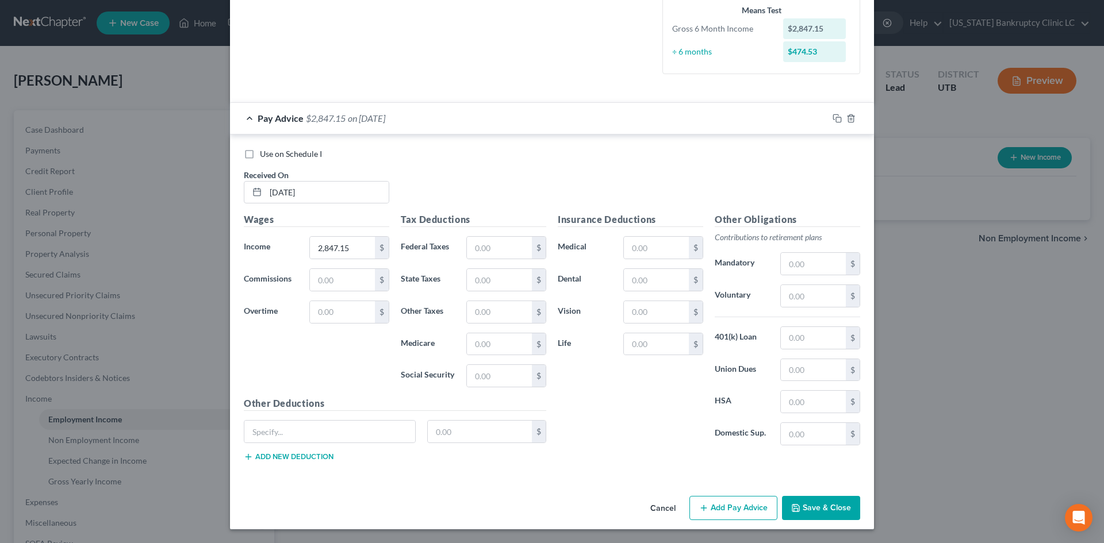
click at [727, 514] on button "Add Pay Advice" at bounding box center [733, 508] width 88 height 24
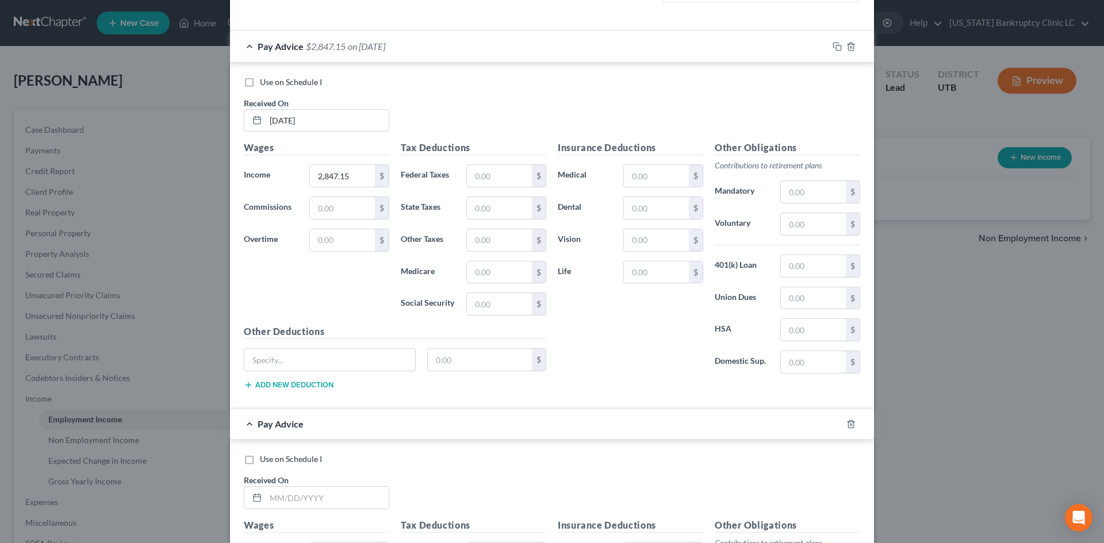
scroll to position [573, 0]
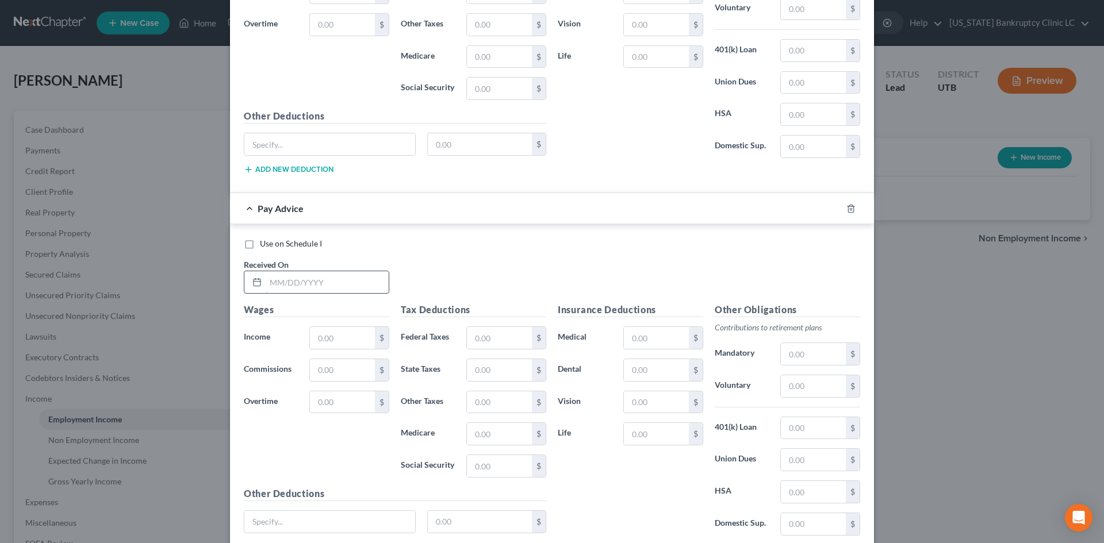
click at [348, 290] on input "text" at bounding box center [327, 282] width 123 height 22
type input "08/08/25"
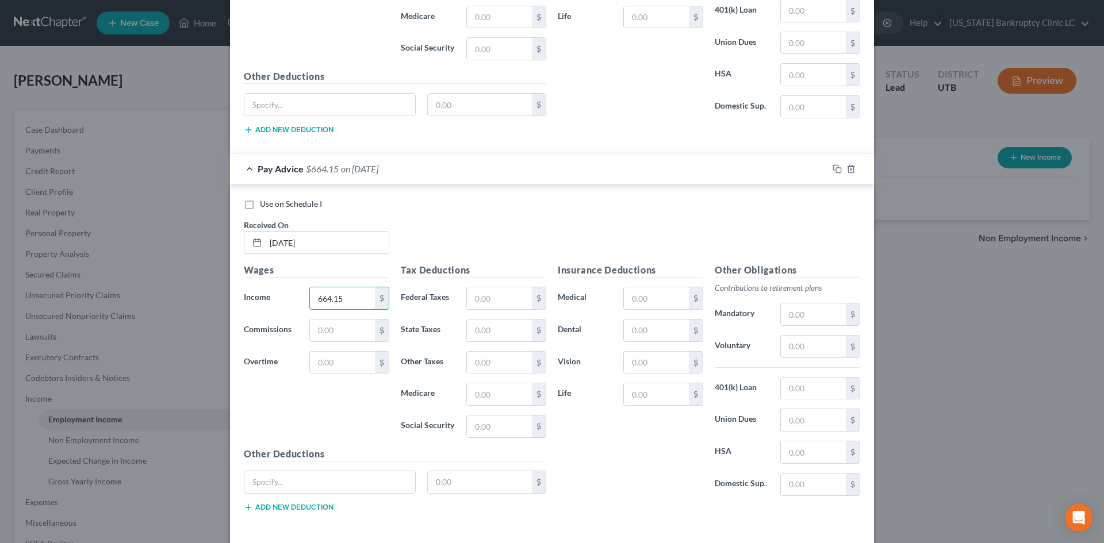
scroll to position [663, 0]
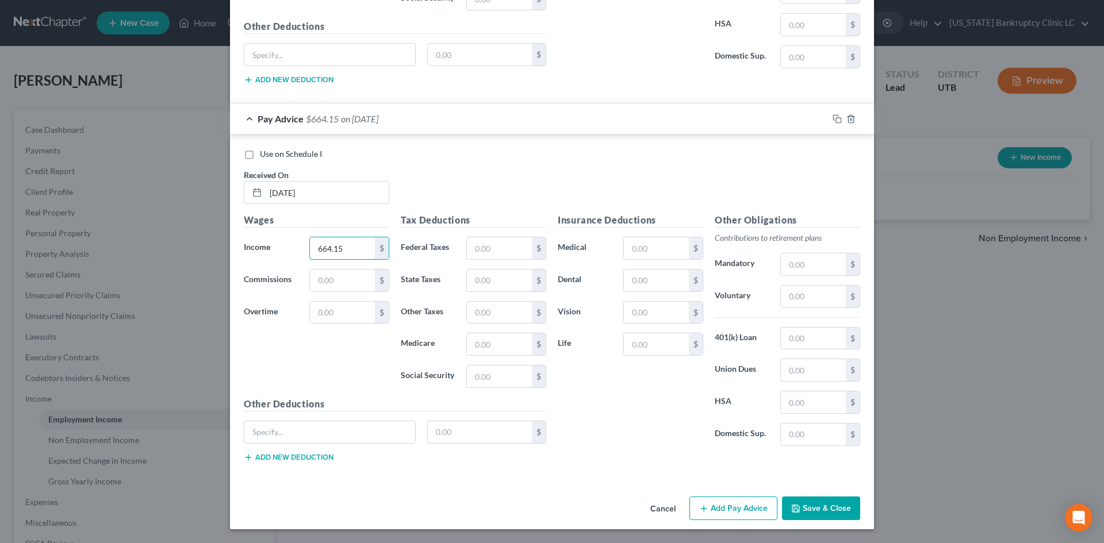
type input "664.15"
click at [749, 509] on button "Add Pay Advice" at bounding box center [733, 509] width 88 height 24
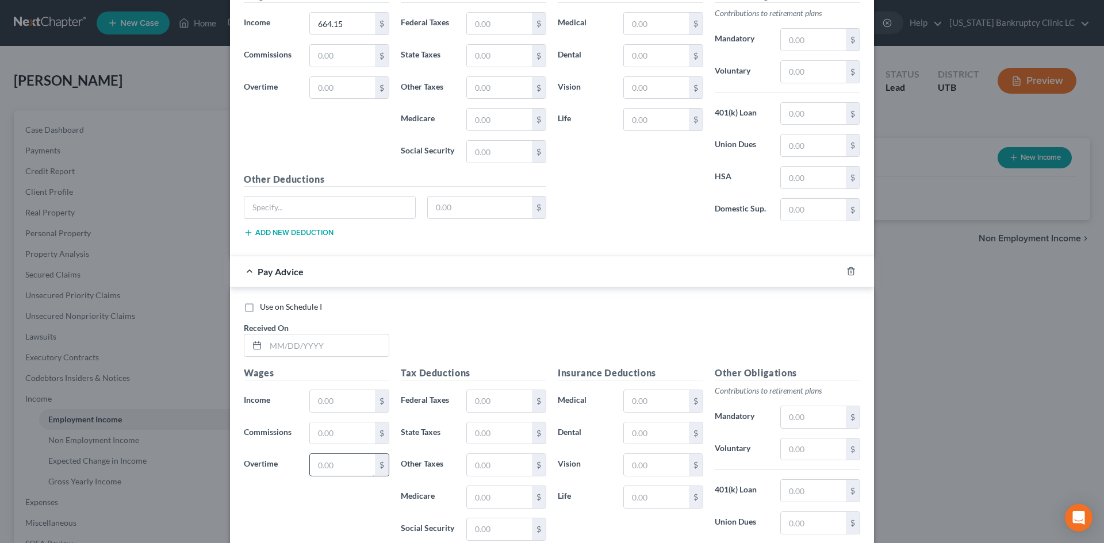
scroll to position [1041, 0]
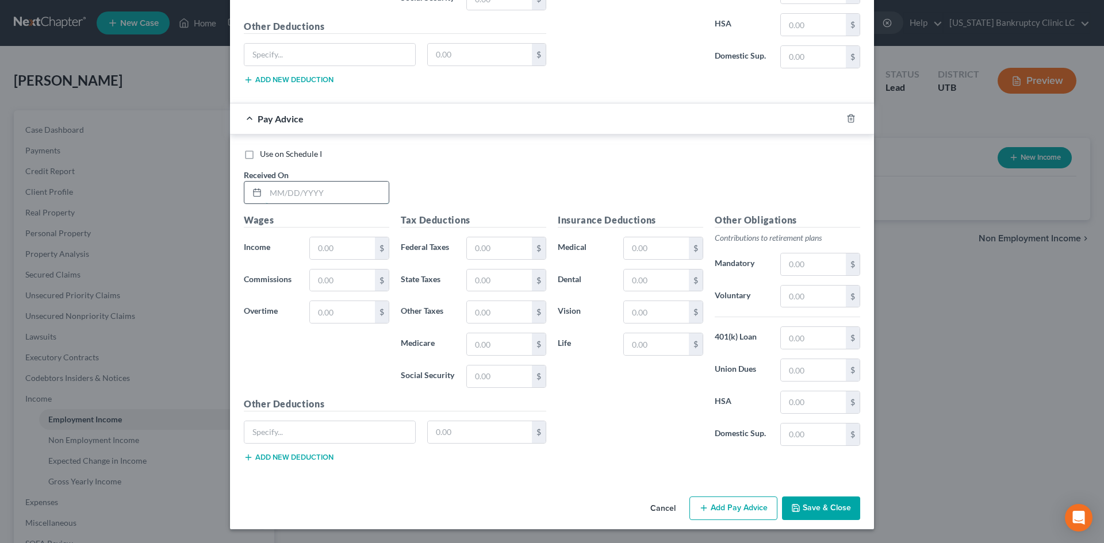
click at [326, 185] on input "text" at bounding box center [327, 193] width 123 height 22
type input "02/28/25"
type input "1,988.65"
click at [724, 498] on button "Add Pay Advice" at bounding box center [733, 509] width 88 height 24
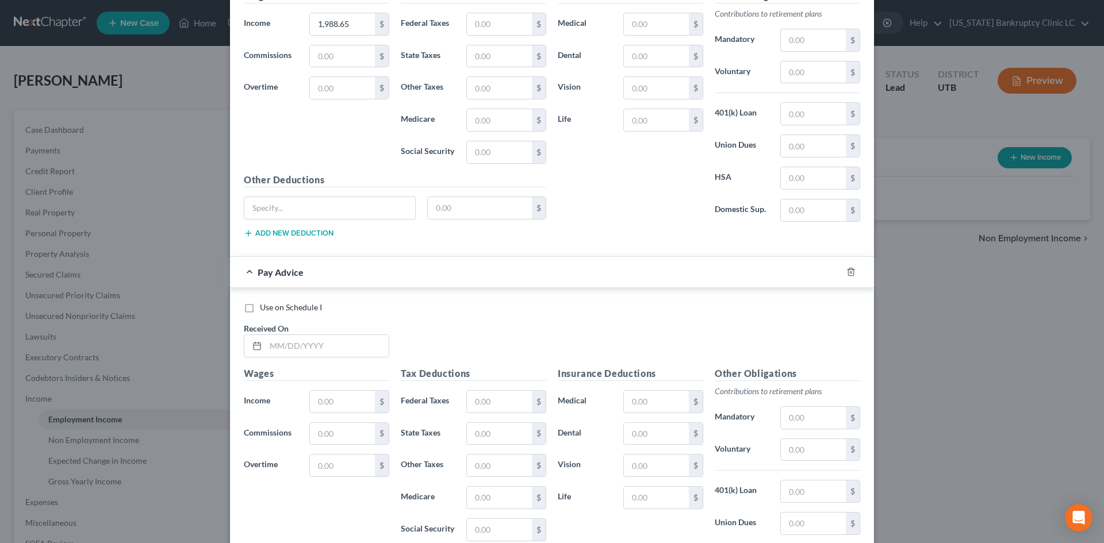
scroll to position [1271, 0]
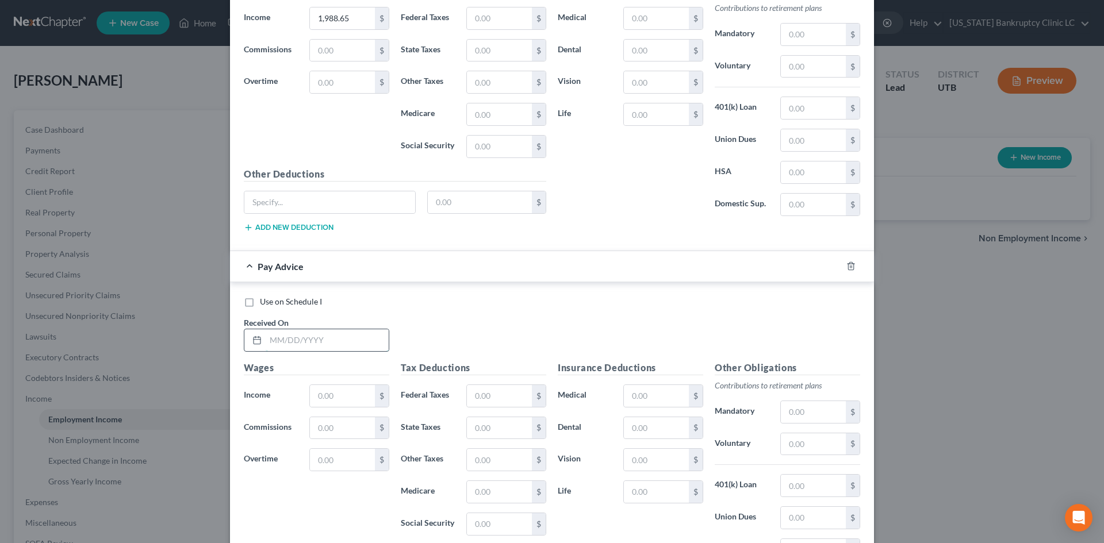
click at [305, 337] on input "text" at bounding box center [327, 340] width 123 height 22
type input "06/13/25"
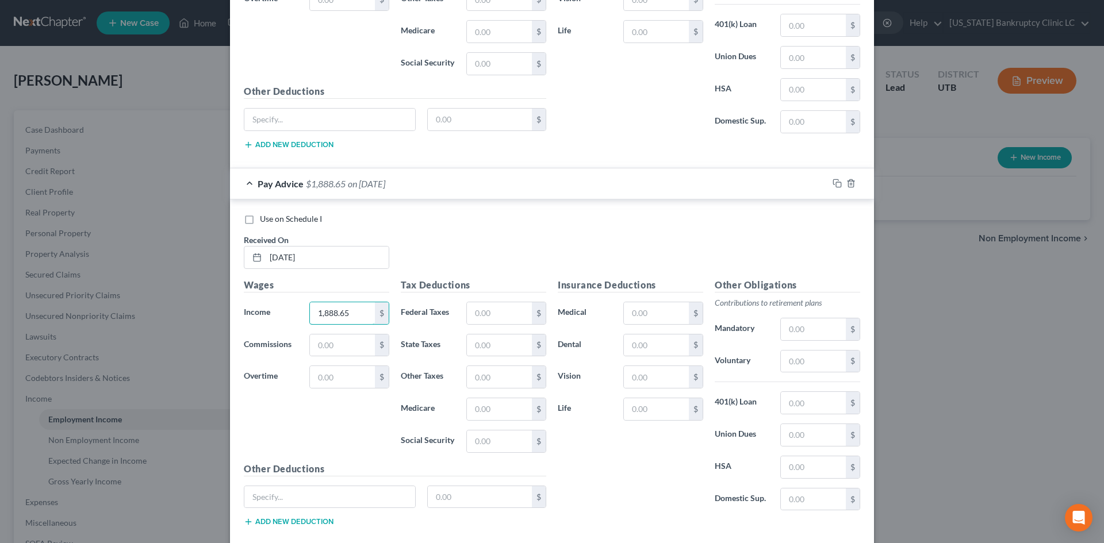
scroll to position [1418, 0]
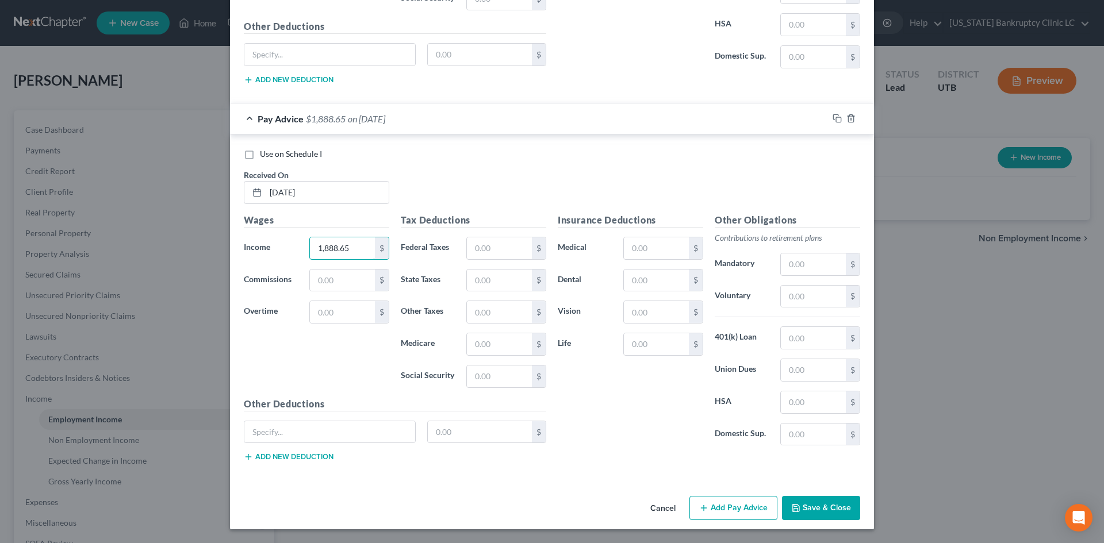
type input "1,888.65"
click at [713, 506] on button "Add Pay Advice" at bounding box center [733, 508] width 88 height 24
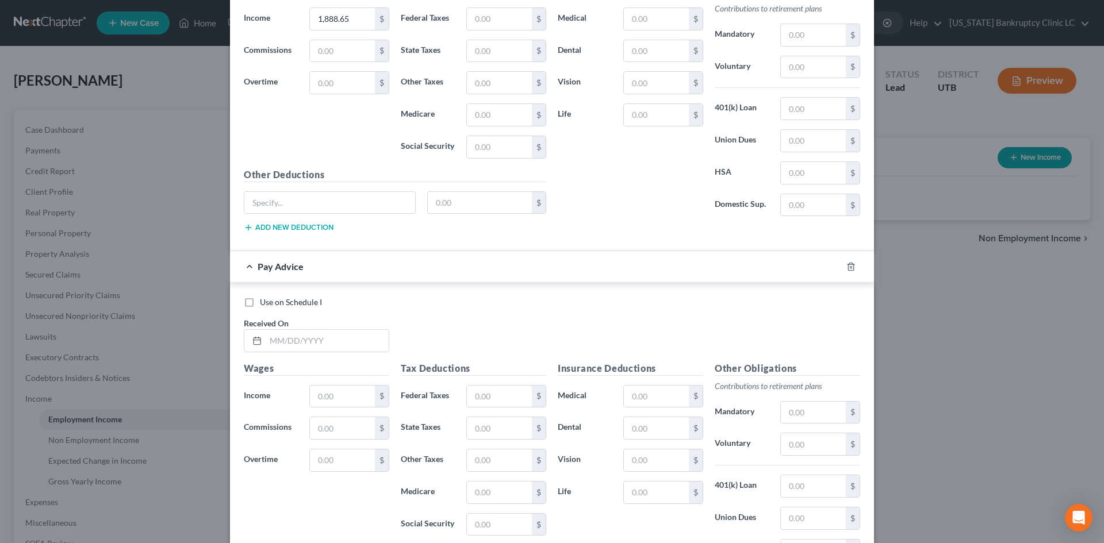
scroll to position [1648, 0]
click at [342, 351] on div at bounding box center [316, 340] width 145 height 23
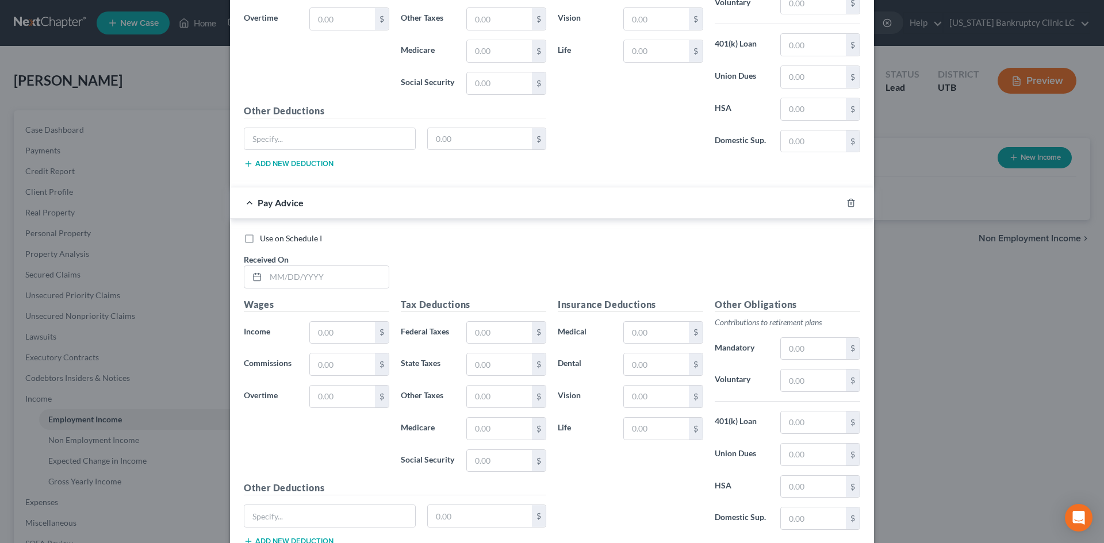
scroll to position [1796, 0]
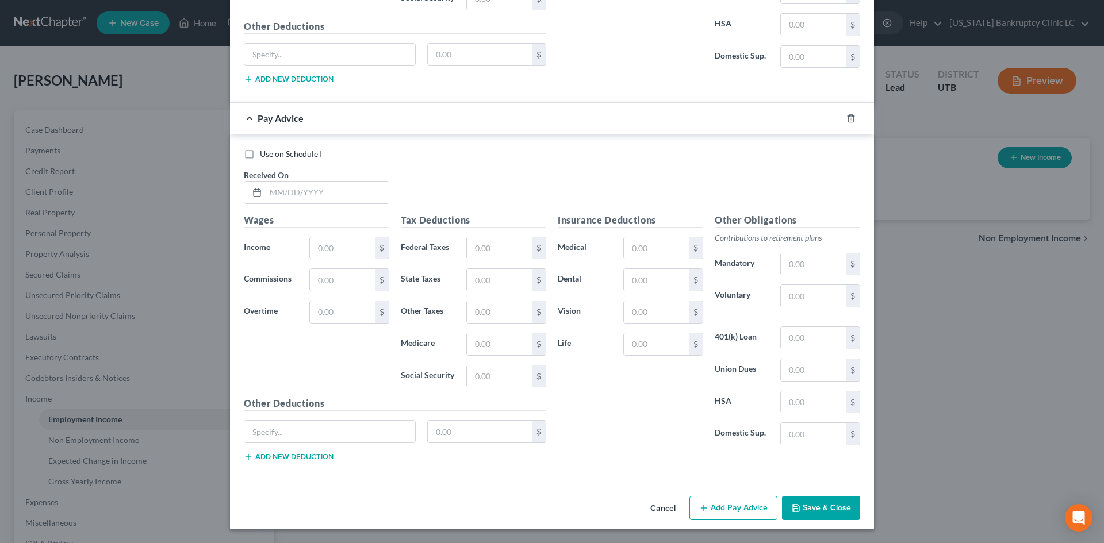
drag, startPoint x: 324, startPoint y: 171, endPoint x: 323, endPoint y: 178, distance: 7.0
click at [324, 171] on div "Received On *" at bounding box center [316, 186] width 157 height 35
click at [314, 192] on input "text" at bounding box center [327, 193] width 123 height 22
type input "05/23/25"
type input "1,302.40"
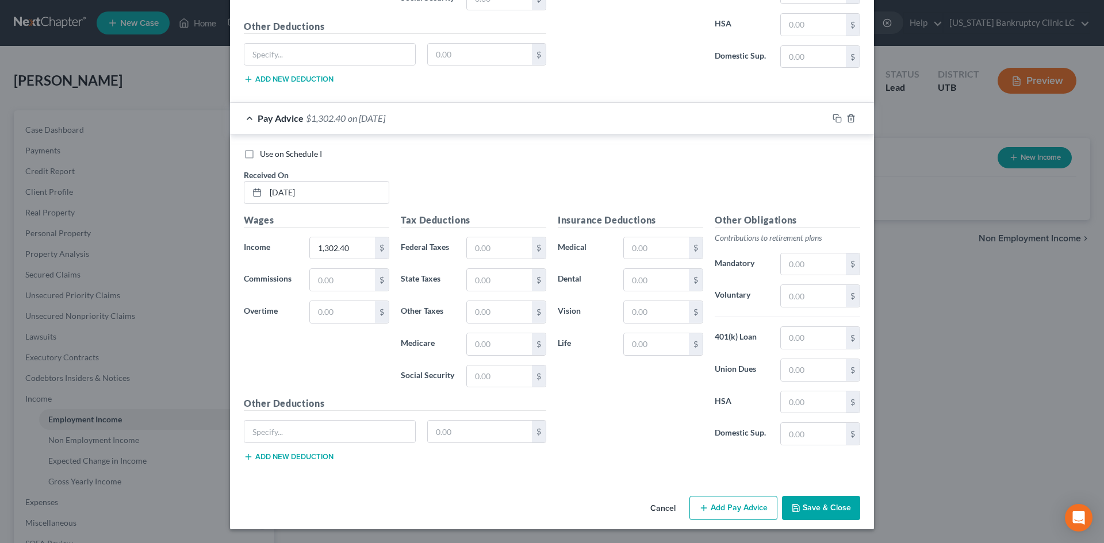
drag, startPoint x: 724, startPoint y: 505, endPoint x: 709, endPoint y: 466, distance: 42.2
click at [724, 505] on button "Add Pay Advice" at bounding box center [733, 508] width 88 height 24
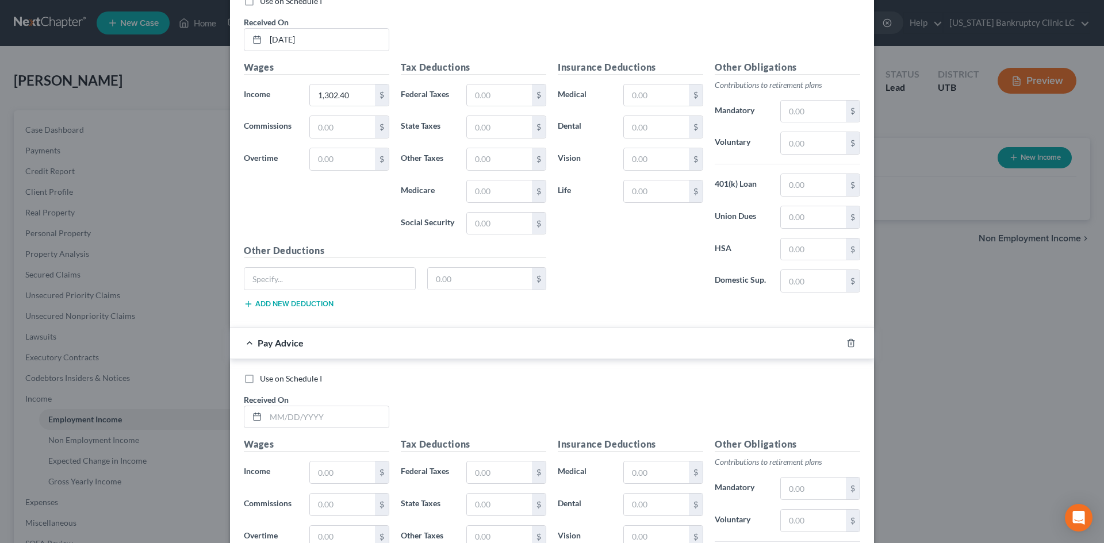
scroll to position [2141, 0]
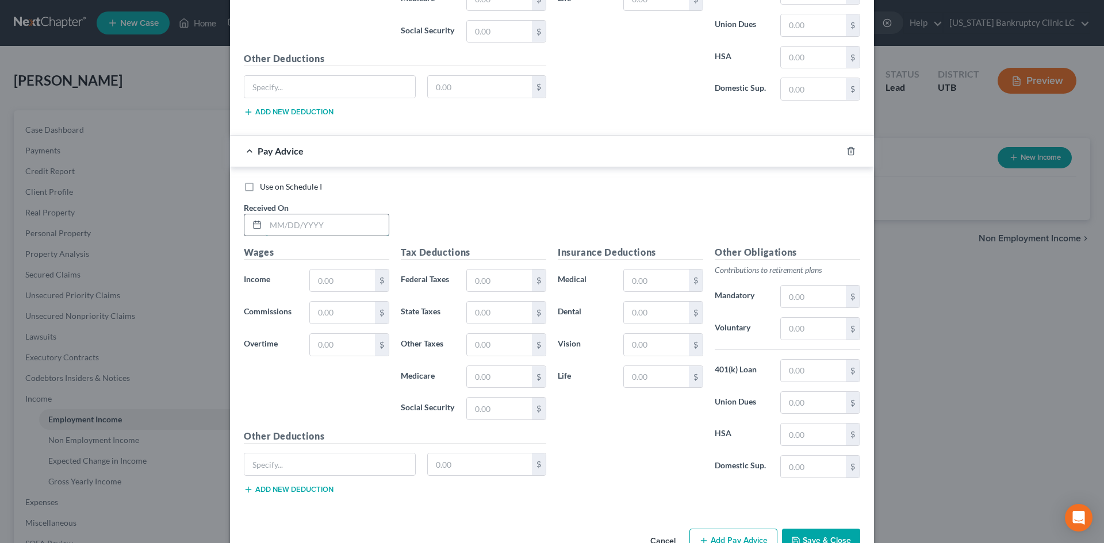
click at [352, 227] on input "text" at bounding box center [327, 225] width 123 height 22
type input "7/11/25"
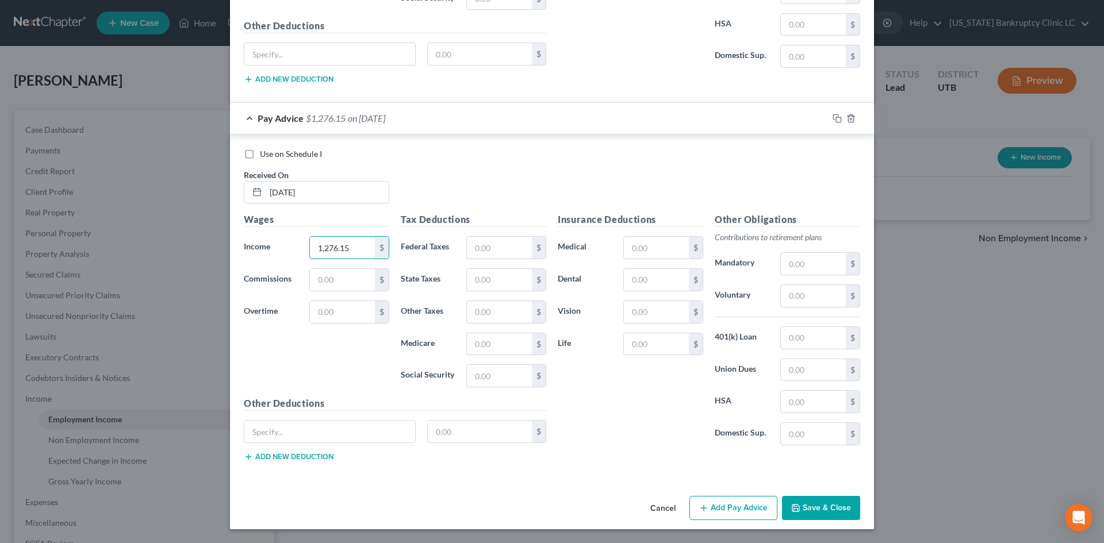
type input "1,276.15"
click at [713, 514] on button "Add Pay Advice" at bounding box center [733, 508] width 88 height 24
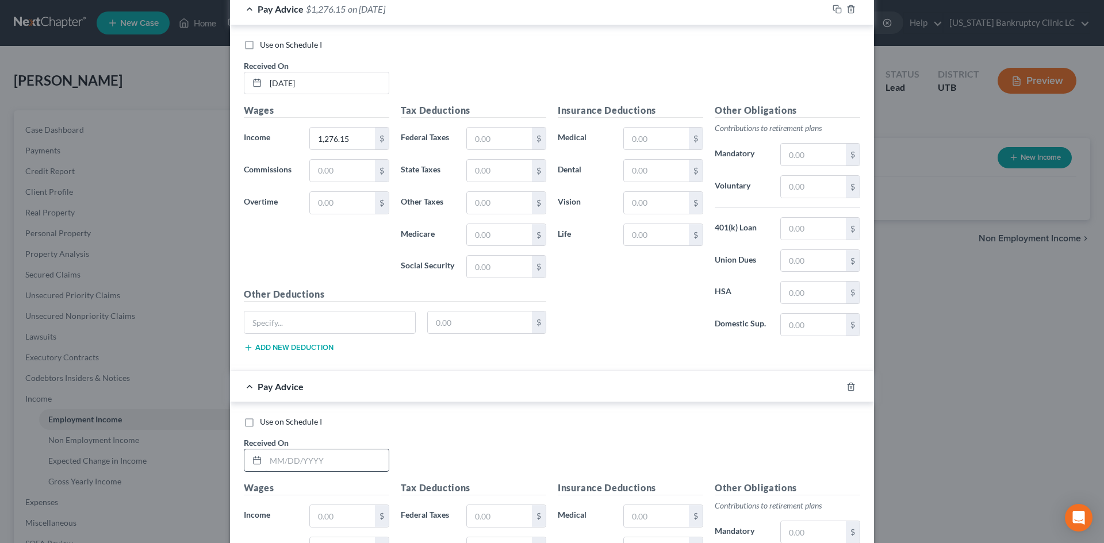
scroll to position [2404, 0]
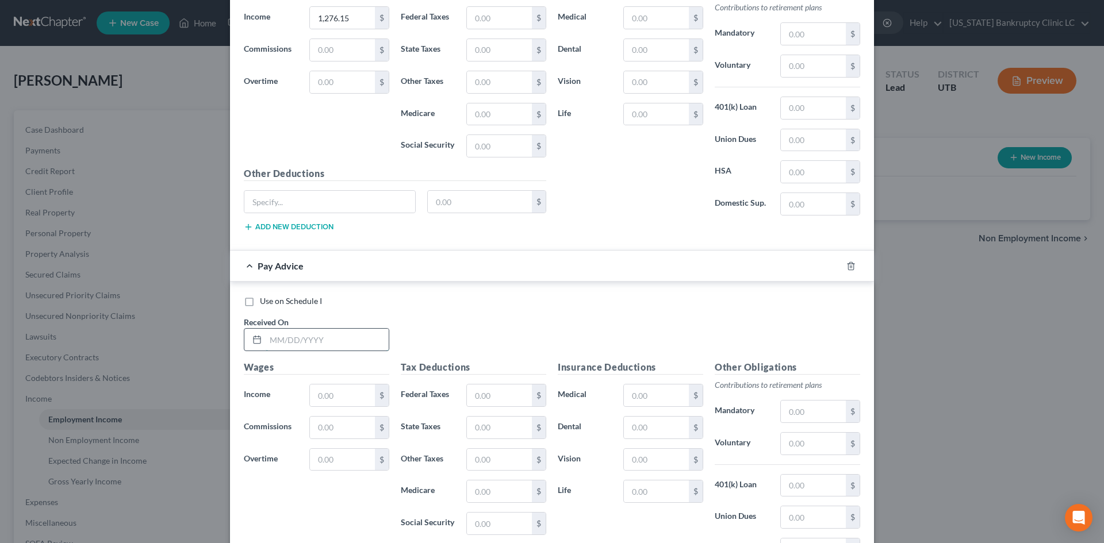
click at [325, 341] on input "text" at bounding box center [327, 340] width 123 height 22
type input "07/03/25"
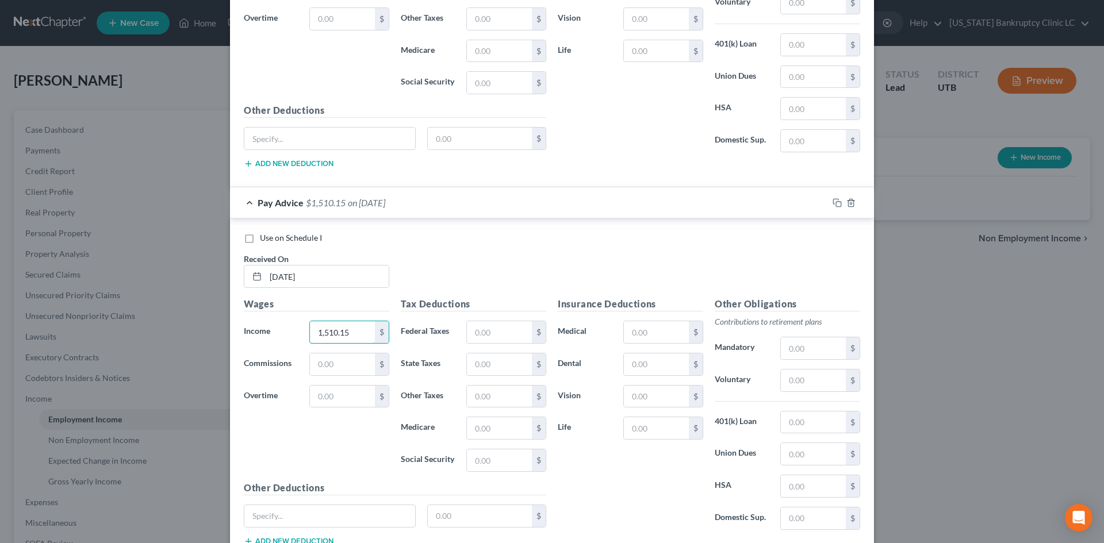
scroll to position [2551, 0]
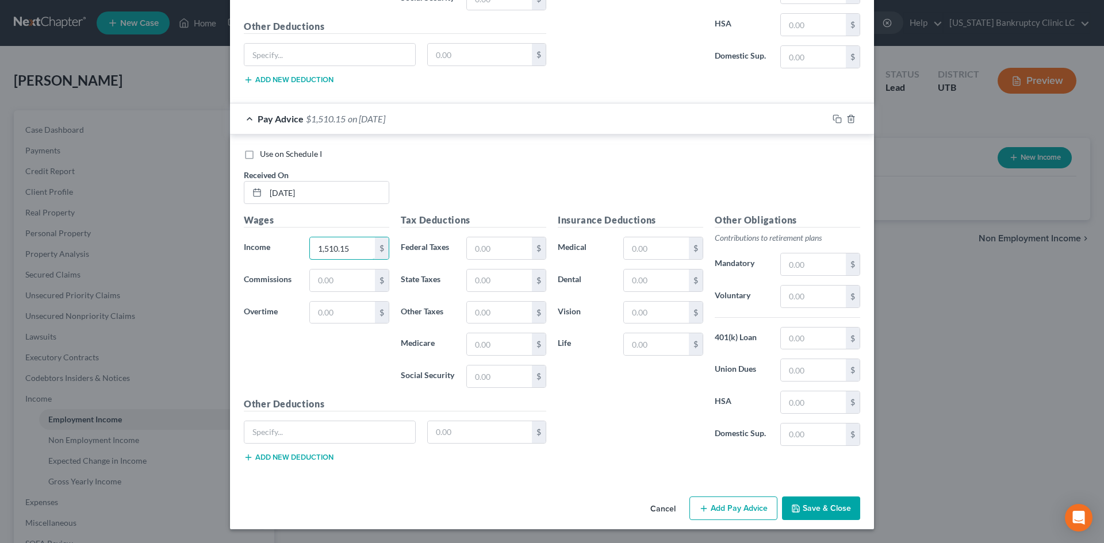
type input "1,510.15"
click at [746, 504] on button "Add Pay Advice" at bounding box center [733, 509] width 88 height 24
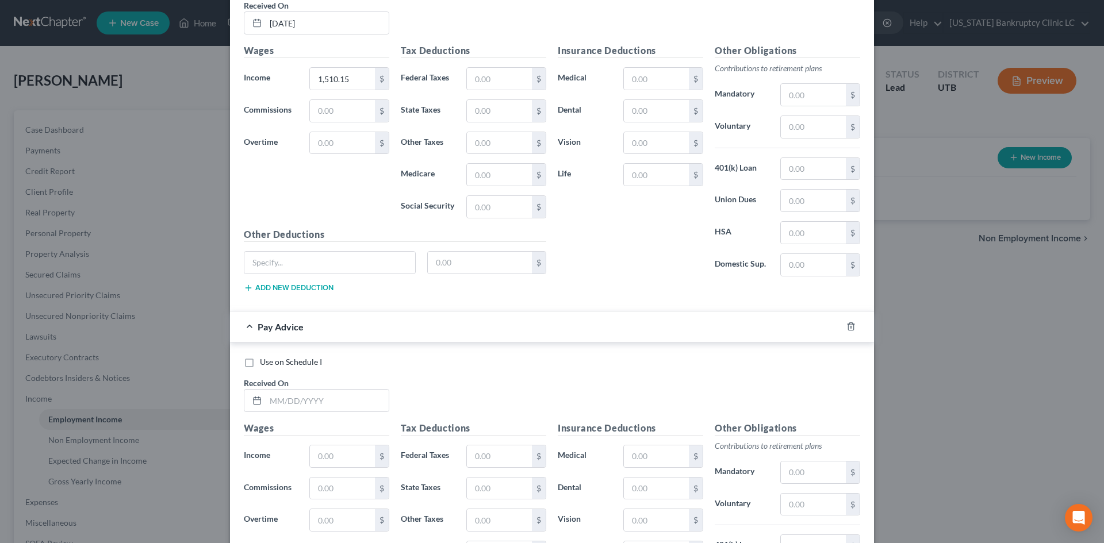
scroll to position [2723, 0]
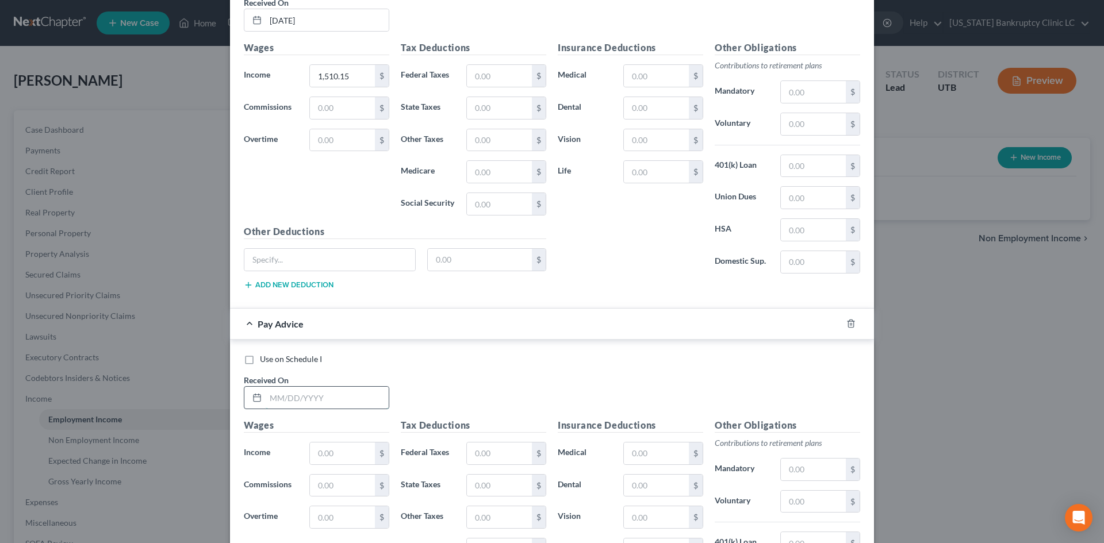
click at [344, 399] on input "text" at bounding box center [327, 398] width 123 height 22
click at [351, 391] on input "04/" at bounding box center [327, 398] width 123 height 22
drag, startPoint x: 362, startPoint y: 392, endPoint x: 382, endPoint y: 392, distance: 20.1
click at [363, 392] on input "04/" at bounding box center [327, 398] width 123 height 22
click at [524, 390] on div "Use on Schedule I Received On * 04/" at bounding box center [552, 386] width 628 height 65
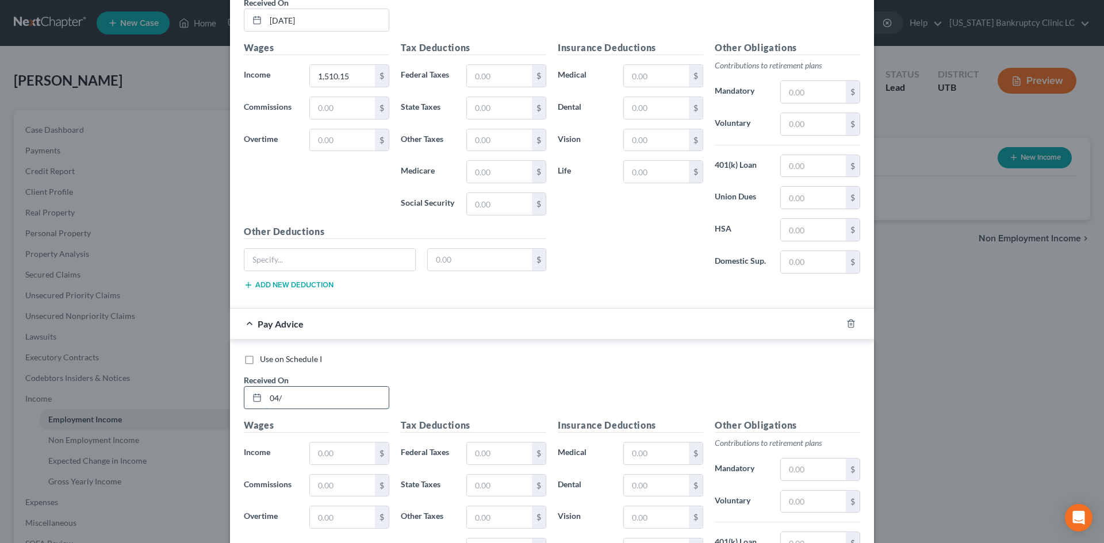
click at [365, 396] on input "04/" at bounding box center [327, 398] width 123 height 22
type input "04/18/2025"
click at [325, 443] on input "text" at bounding box center [342, 454] width 65 height 22
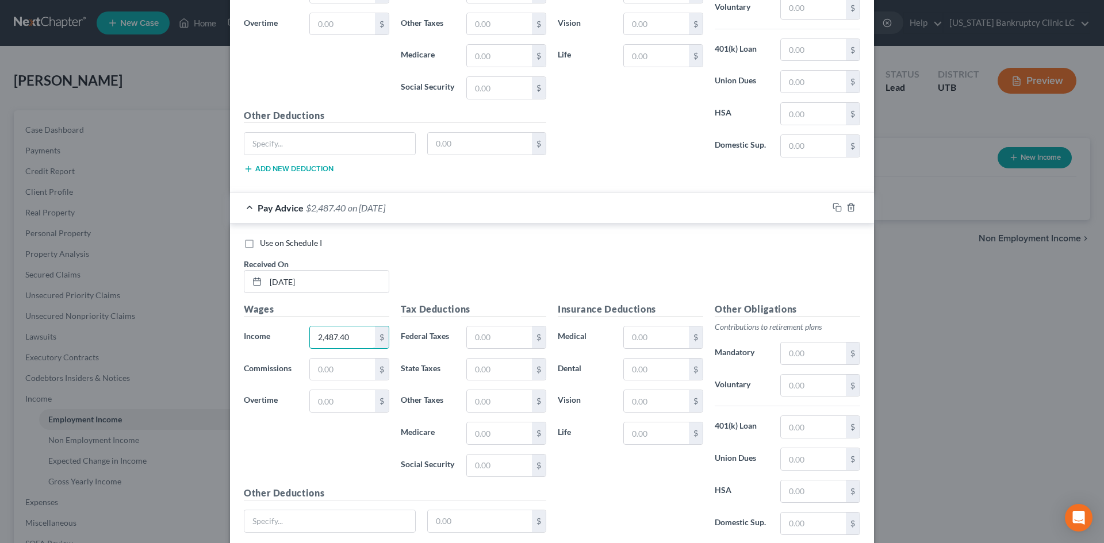
scroll to position [2929, 0]
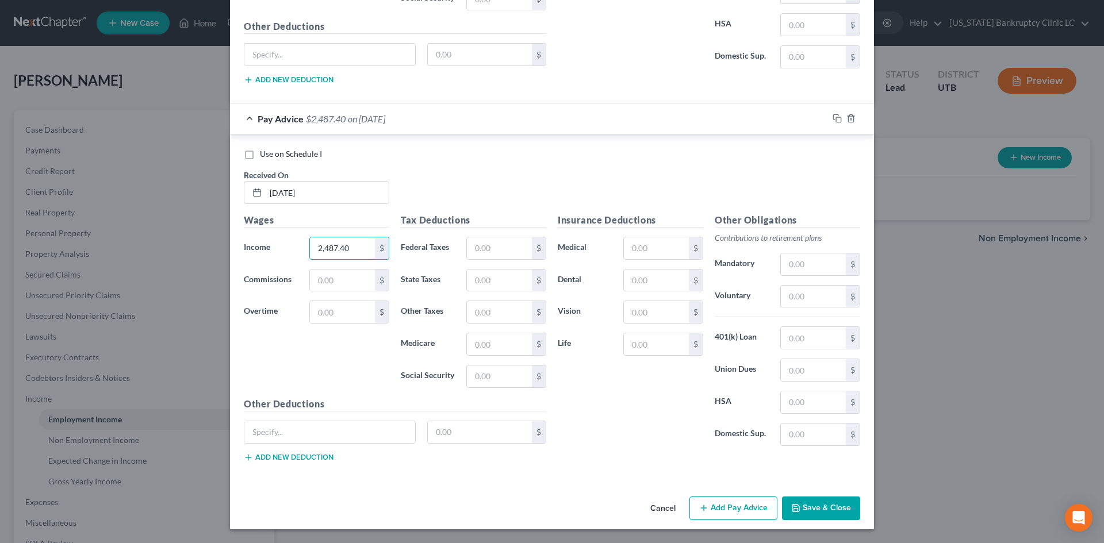
type input "2,487.40"
click at [760, 522] on div "Cancel Add Pay Advice Save & Close" at bounding box center [552, 511] width 644 height 38
click at [757, 506] on button "Add Pay Advice" at bounding box center [733, 509] width 88 height 24
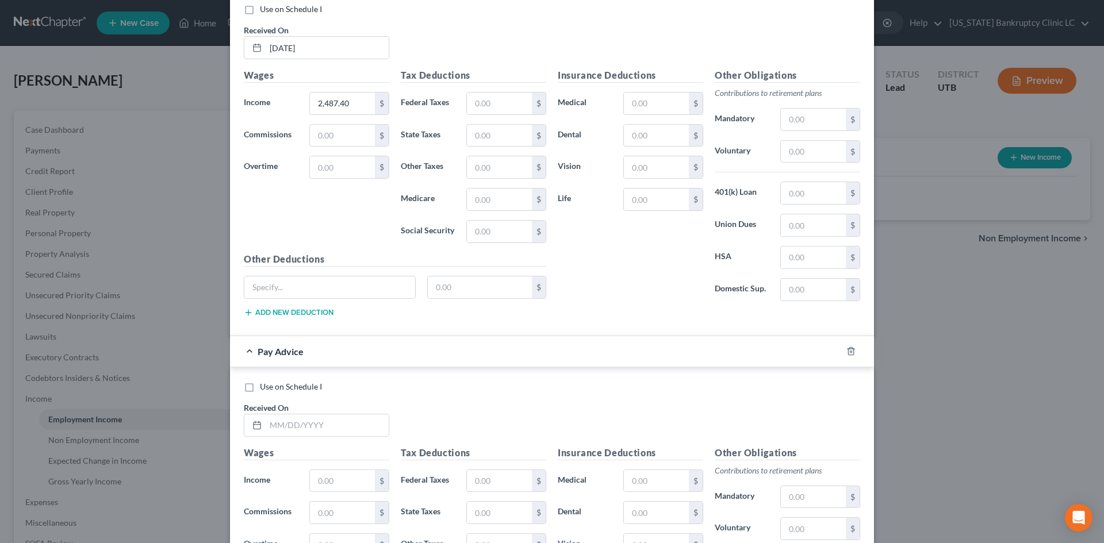
scroll to position [3216, 0]
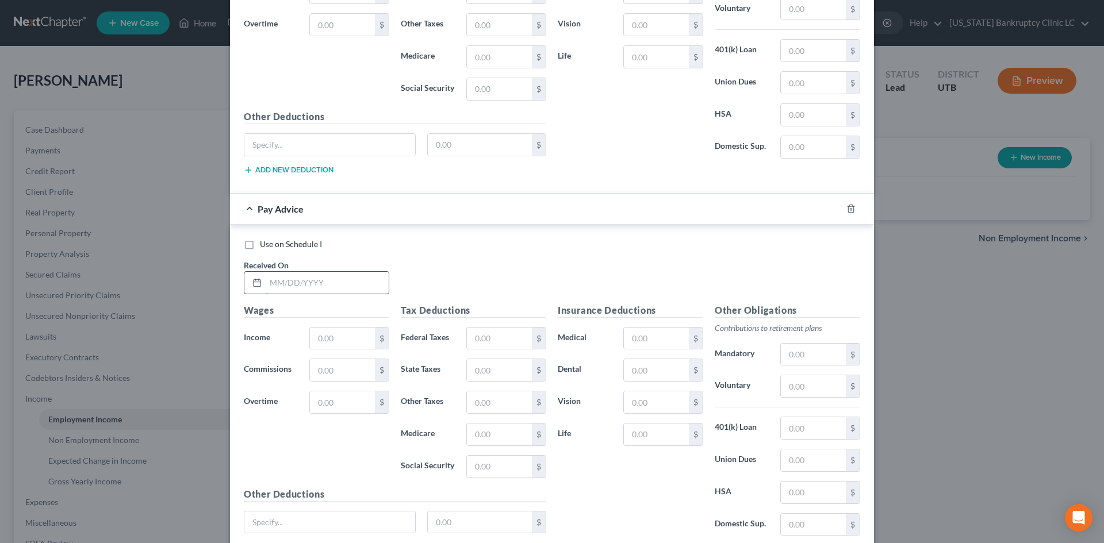
click at [322, 283] on input "text" at bounding box center [327, 283] width 123 height 22
type input "06/27/25"
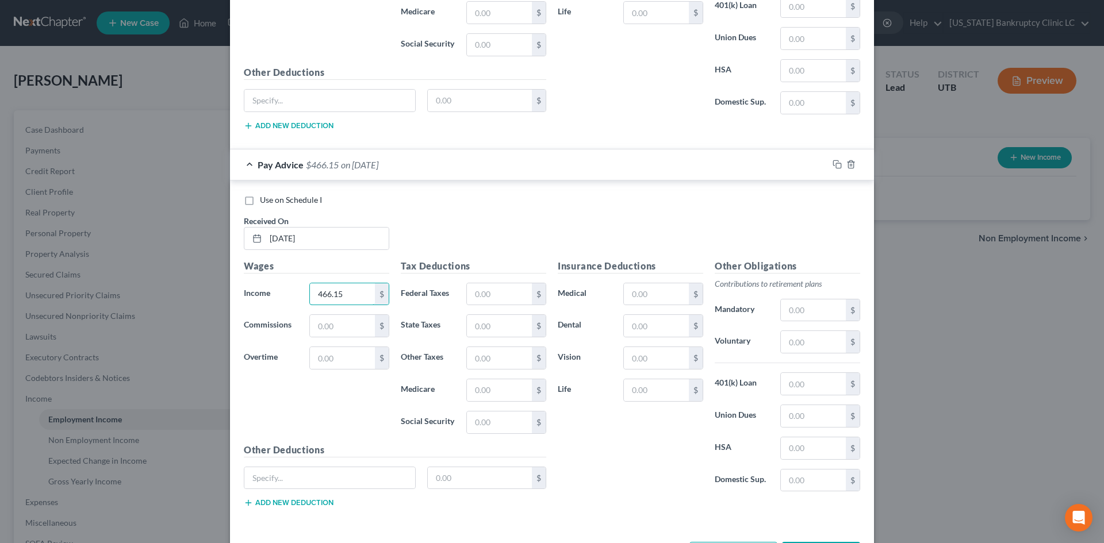
scroll to position [3306, 0]
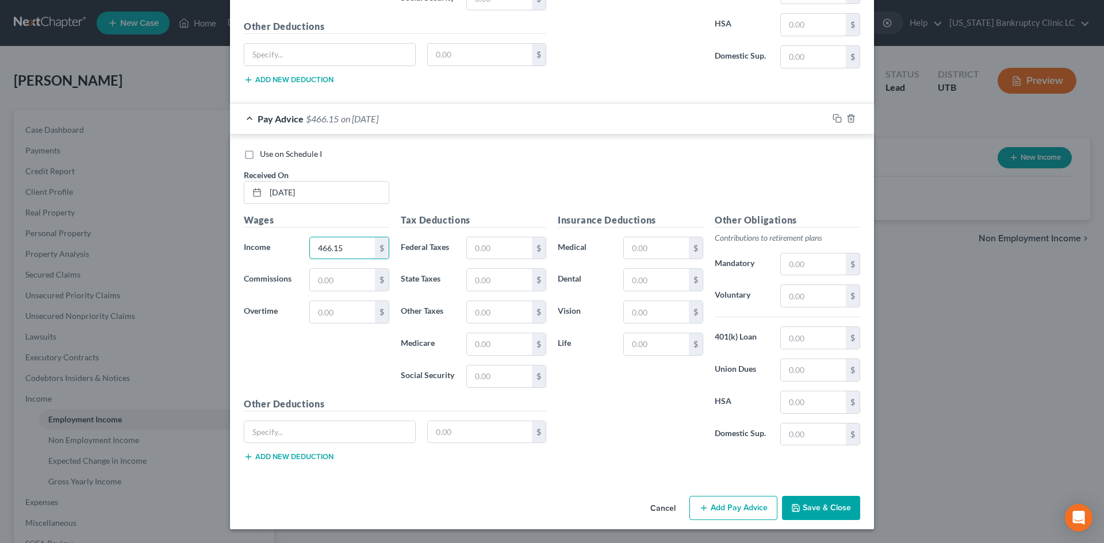
type input "466.15"
click at [746, 513] on button "Add Pay Advice" at bounding box center [733, 508] width 88 height 24
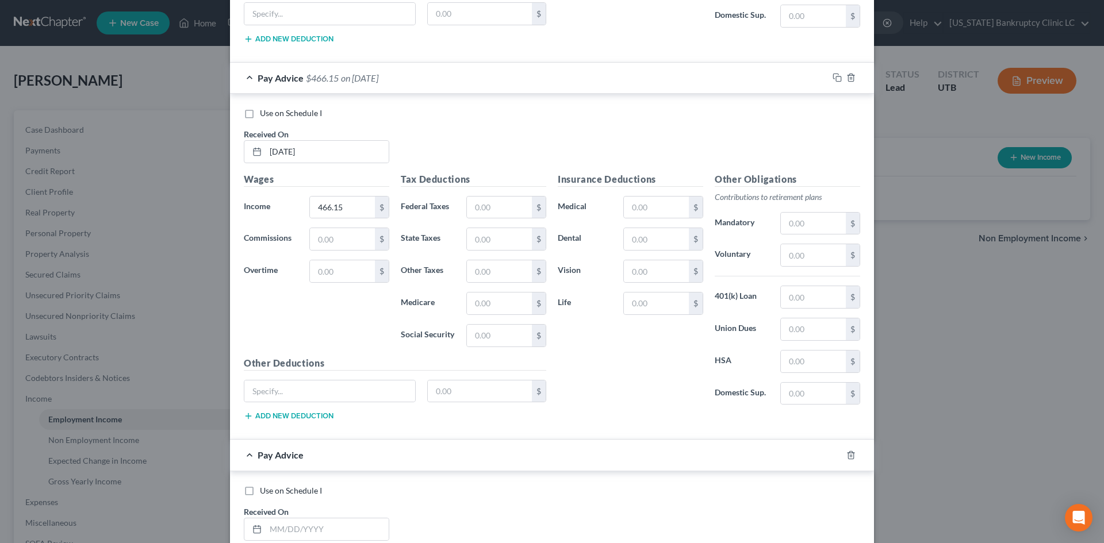
scroll to position [3594, 0]
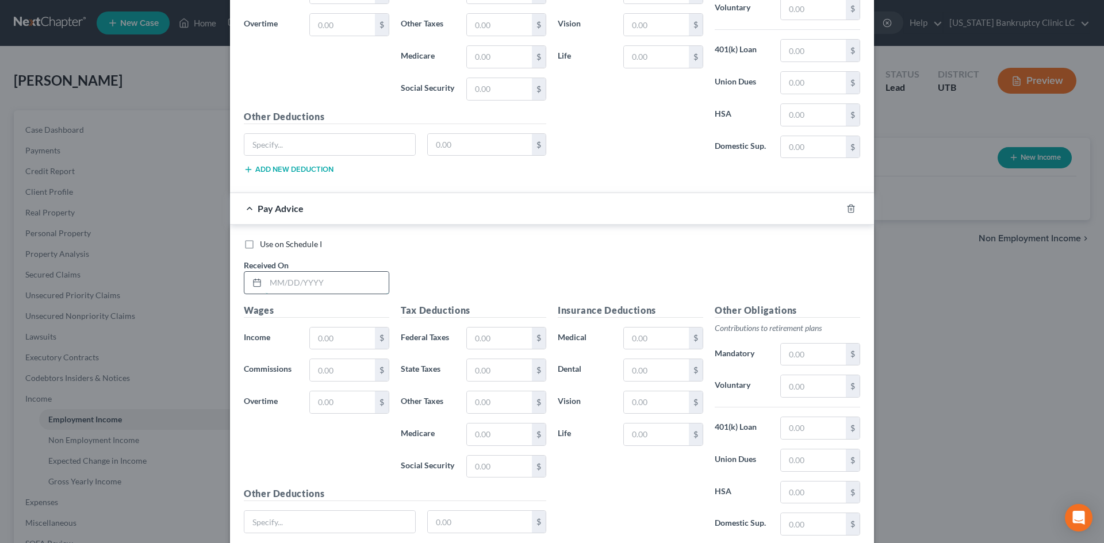
click at [296, 285] on input "text" at bounding box center [327, 283] width 123 height 22
type input "04/04/25"
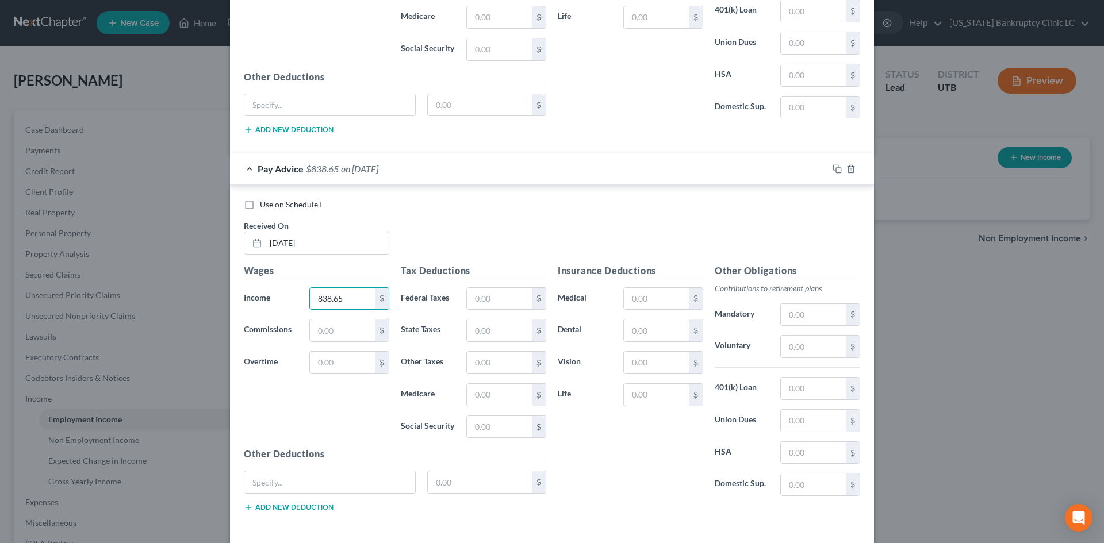
scroll to position [3684, 0]
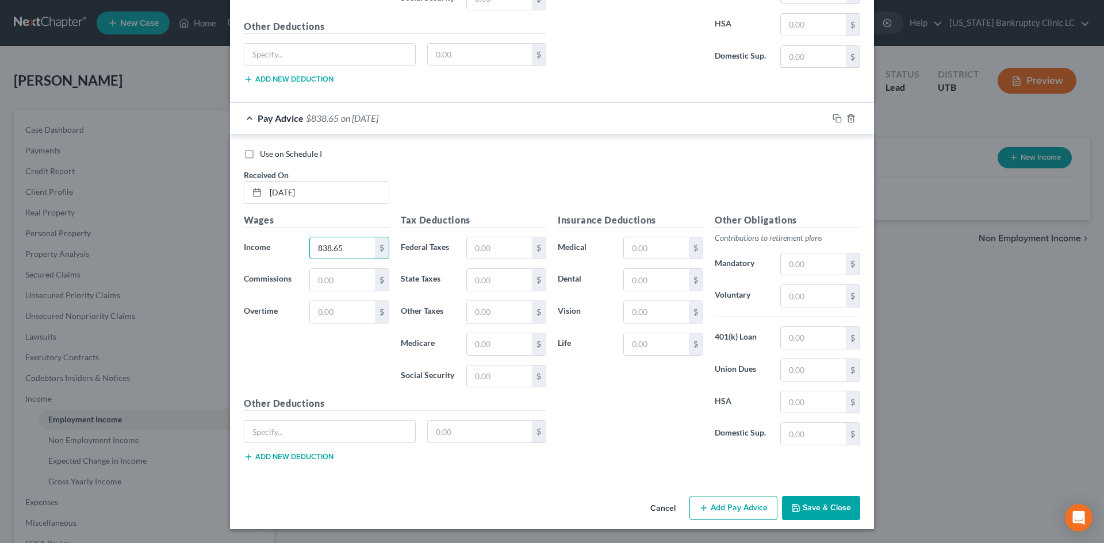
type input "838.65"
click at [736, 514] on button "Add Pay Advice" at bounding box center [733, 508] width 88 height 24
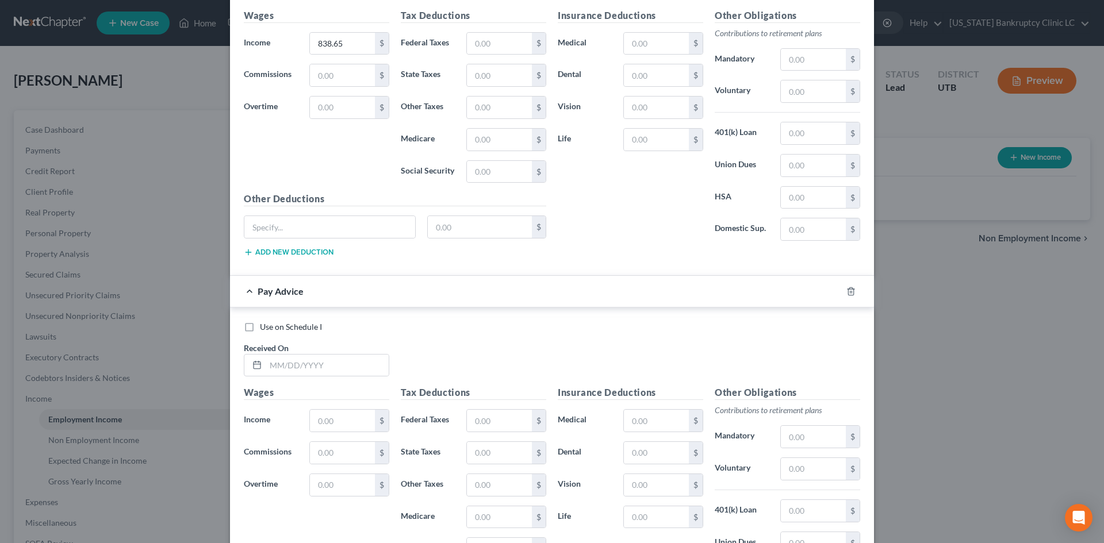
scroll to position [3972, 0]
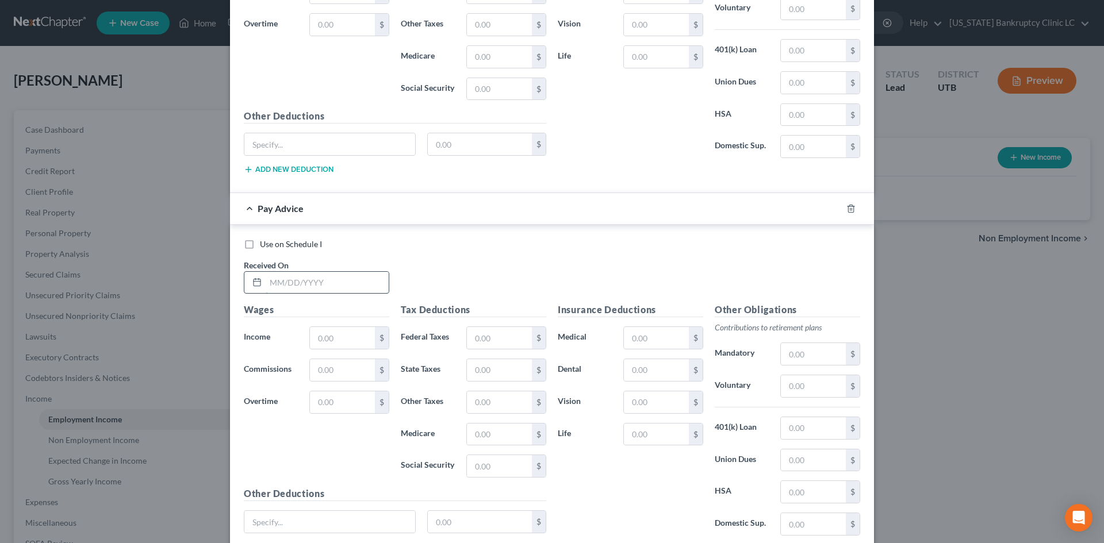
click at [340, 283] on input "text" at bounding box center [327, 283] width 123 height 22
type input "04/25/25"
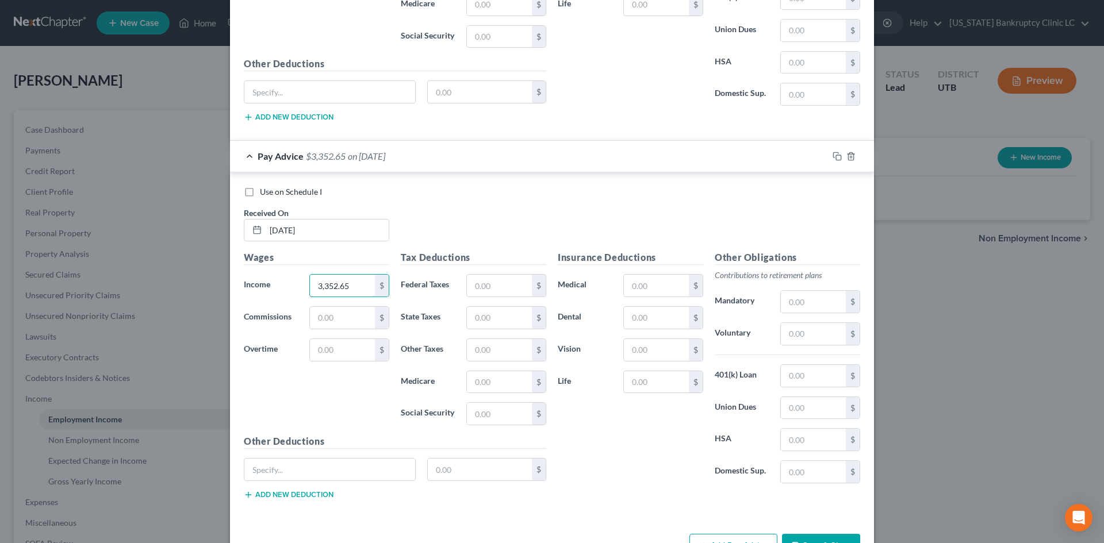
scroll to position [4062, 0]
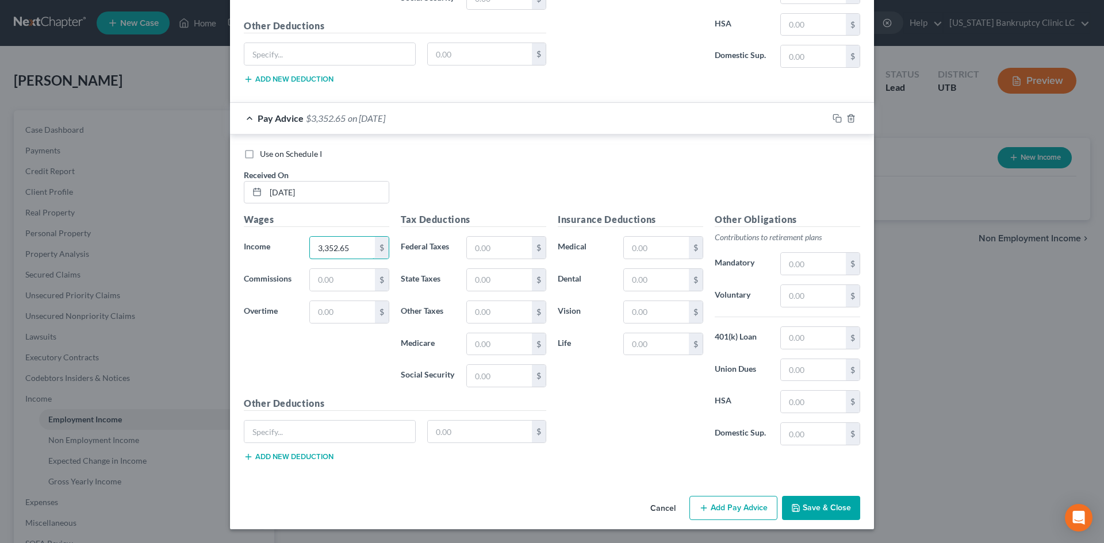
type input "3,352.65"
click at [732, 517] on button "Add Pay Advice" at bounding box center [733, 508] width 88 height 24
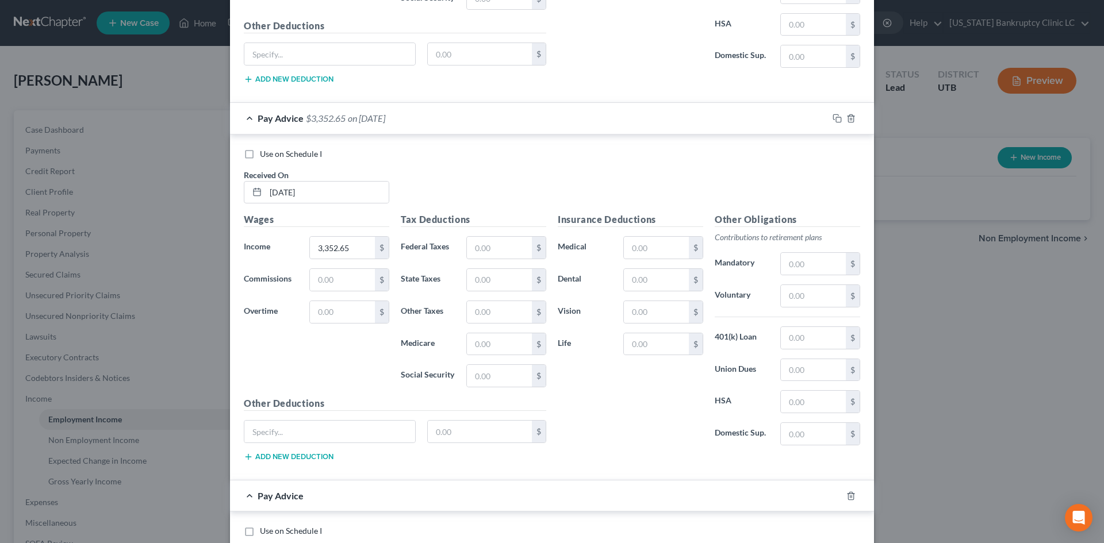
scroll to position [4234, 0]
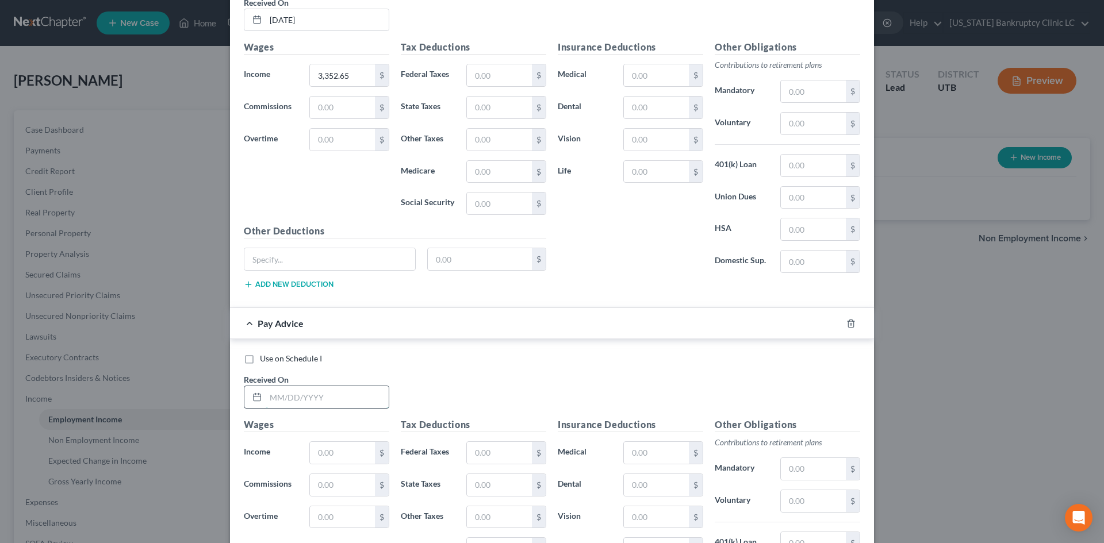
drag, startPoint x: 305, startPoint y: 402, endPoint x: 309, endPoint y: 396, distance: 7.7
click at [305, 402] on input "text" at bounding box center [327, 397] width 123 height 22
type input "05/16/25"
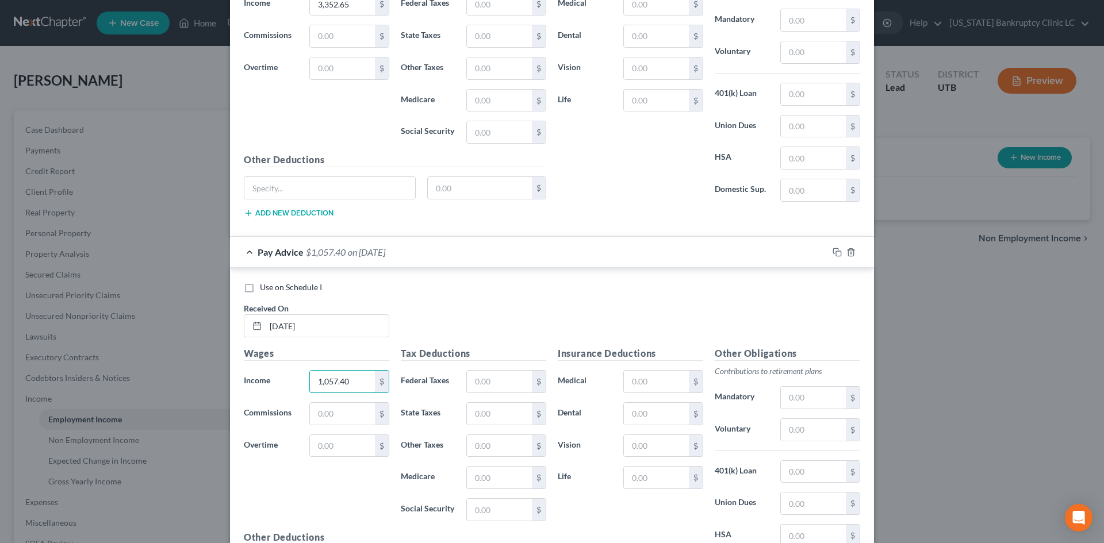
scroll to position [4439, 0]
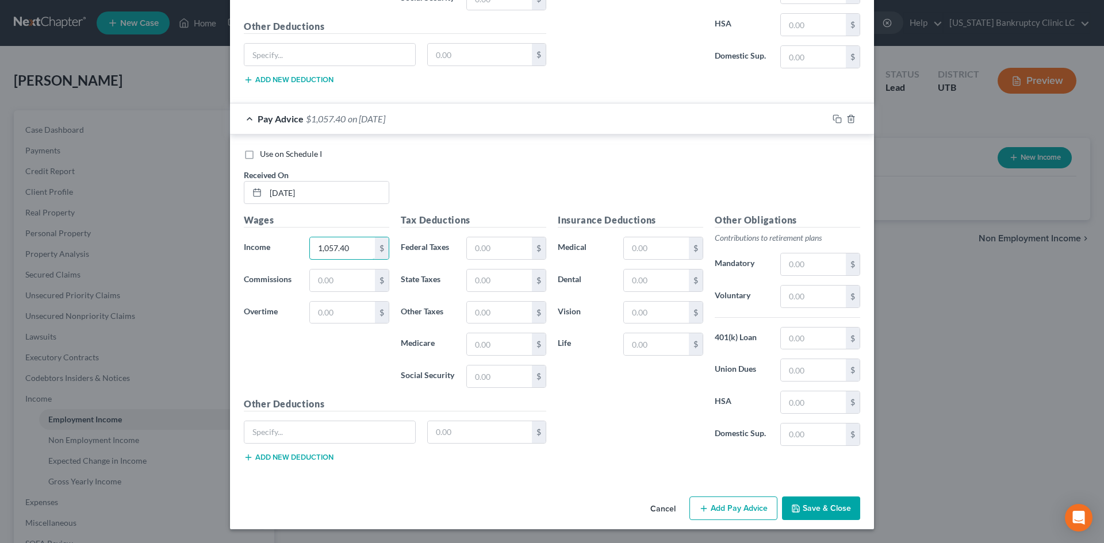
type input "1,057.40"
click at [731, 504] on button "Add Pay Advice" at bounding box center [733, 509] width 88 height 24
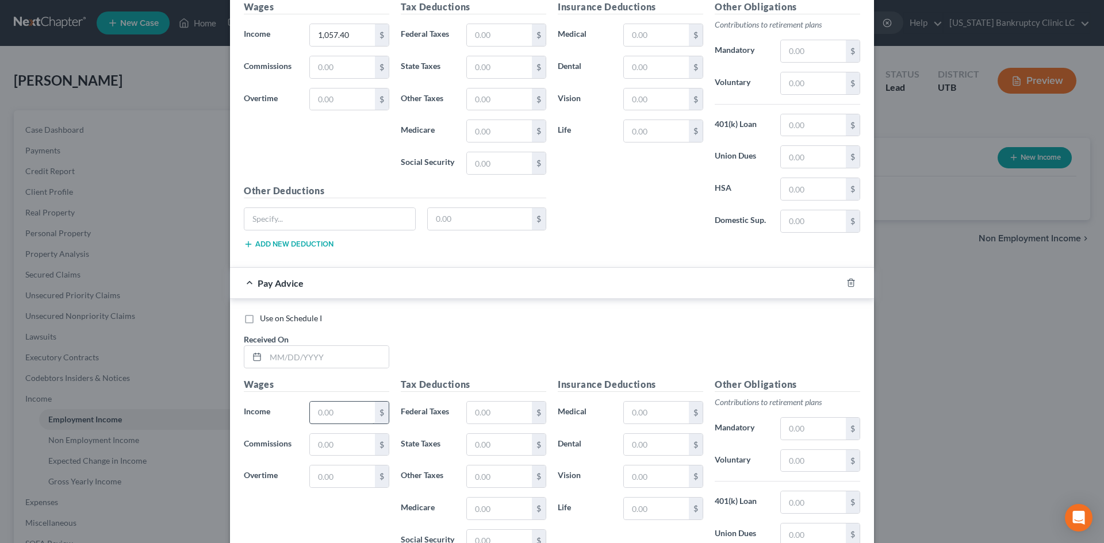
scroll to position [4669, 0]
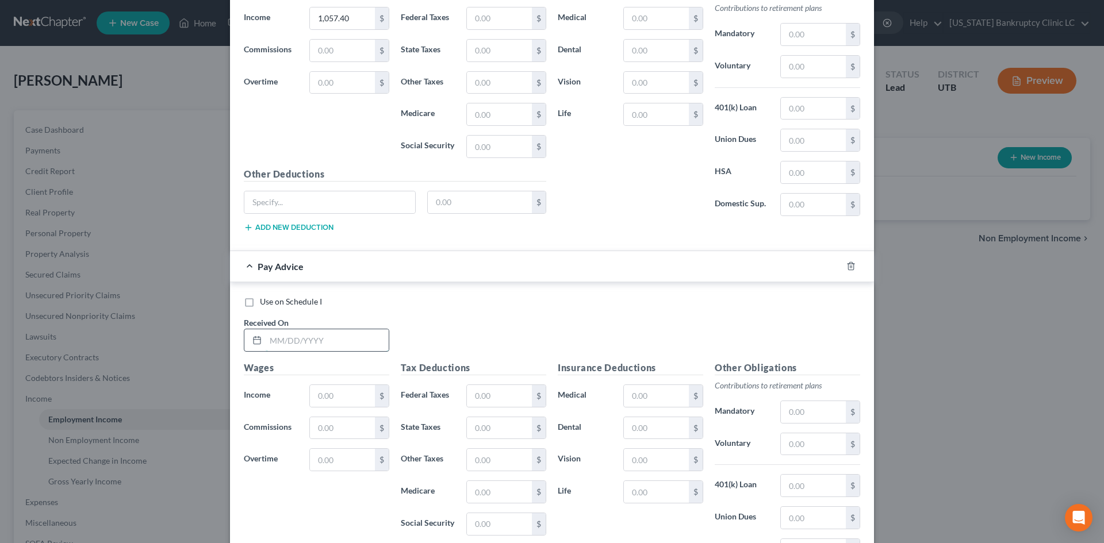
click at [305, 343] on input "text" at bounding box center [327, 340] width 123 height 22
type input "05/02/25"
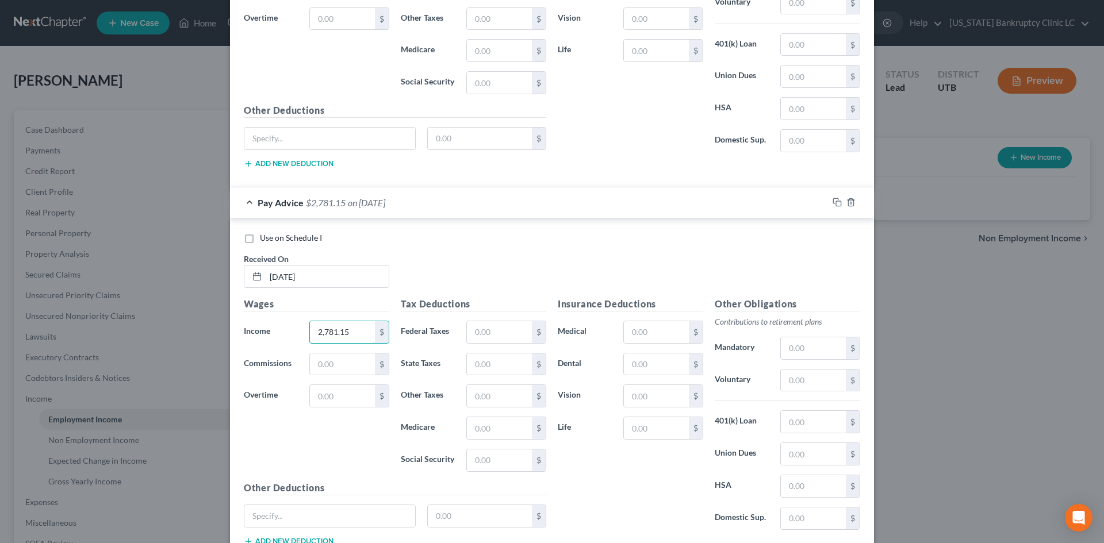
scroll to position [4817, 0]
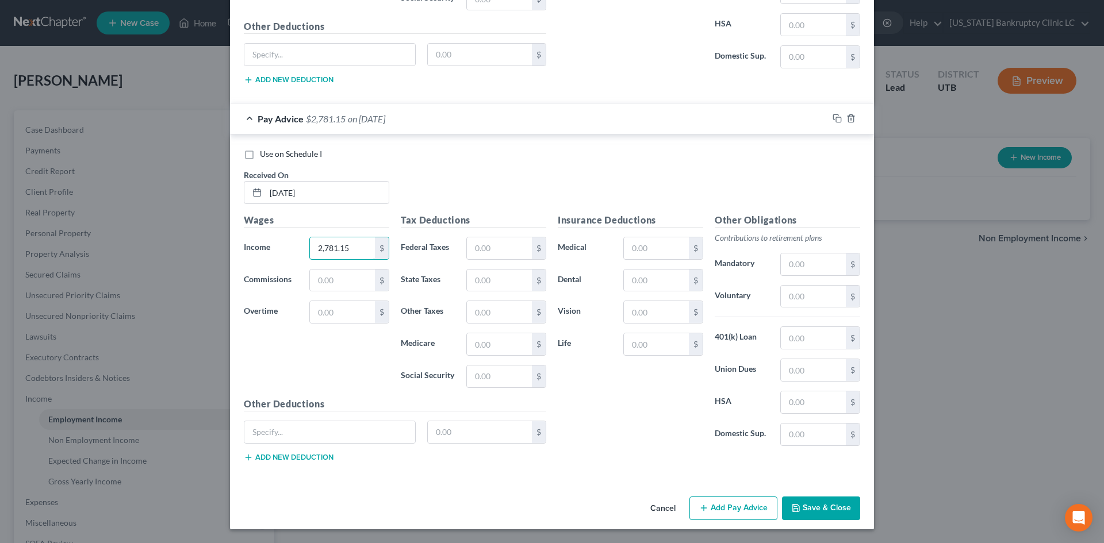
type input "2,781.15"
click at [711, 497] on button "Add Pay Advice" at bounding box center [733, 509] width 88 height 24
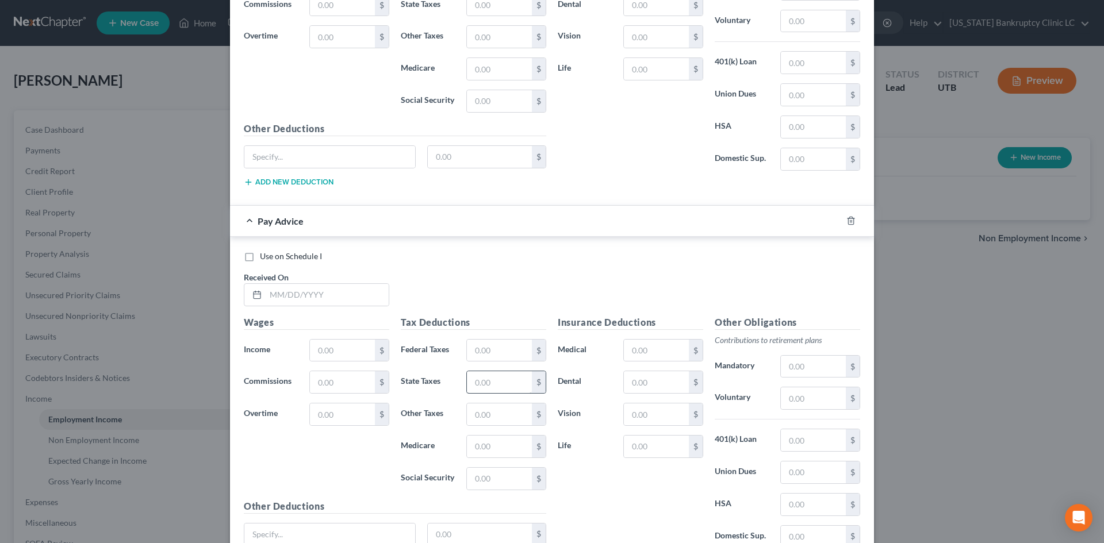
scroll to position [5104, 0]
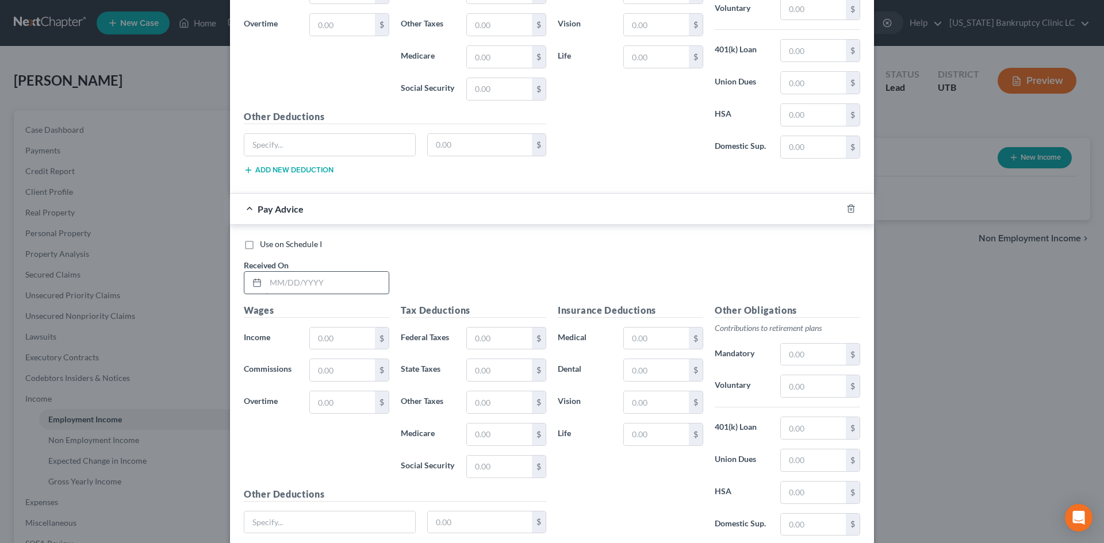
click at [301, 276] on input "text" at bounding box center [327, 283] width 123 height 22
type input "05/30/25"
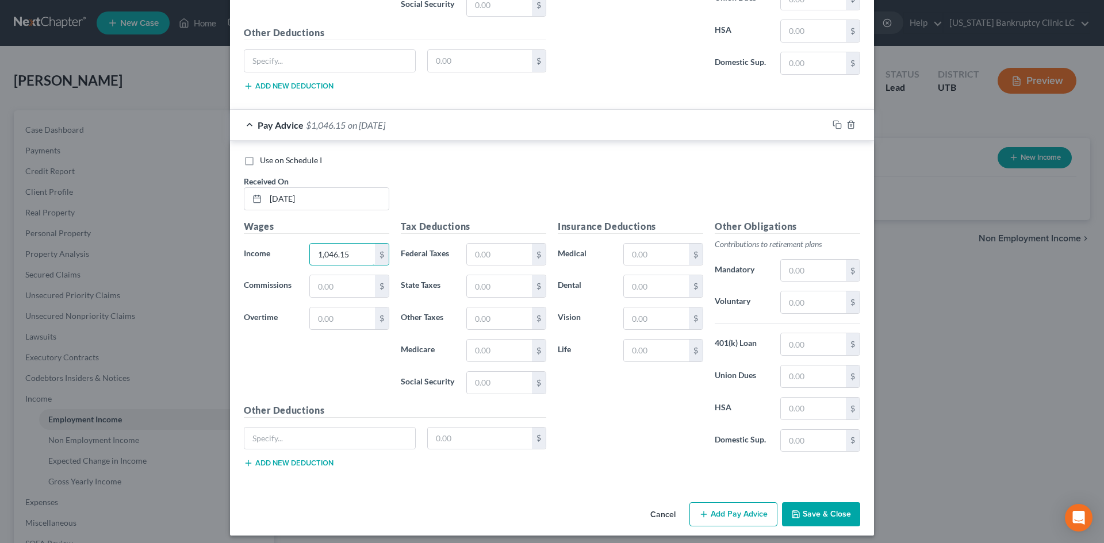
scroll to position [5195, 0]
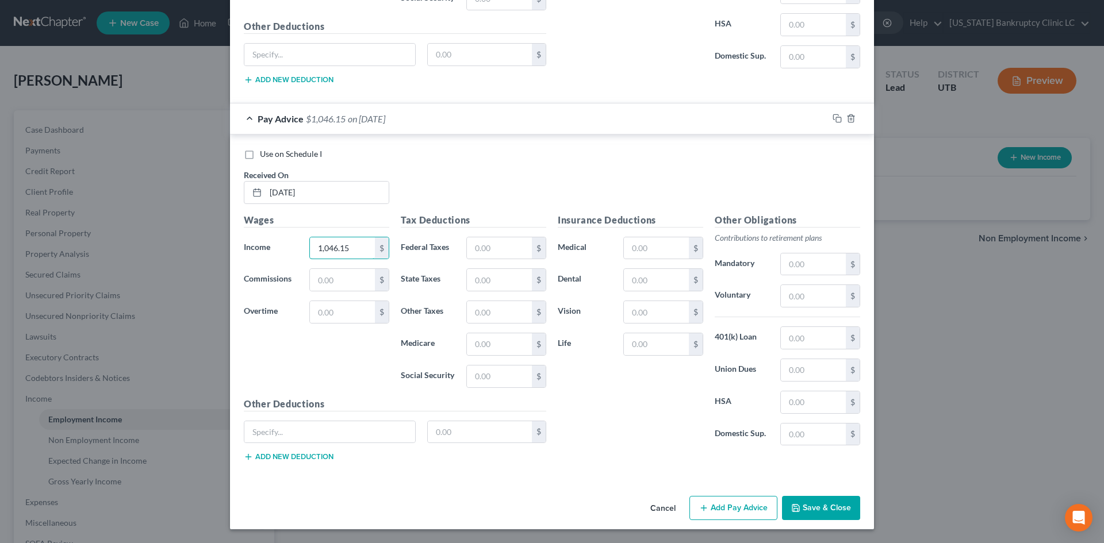
type input "1,046.15"
click at [743, 511] on button "Add Pay Advice" at bounding box center [733, 508] width 88 height 24
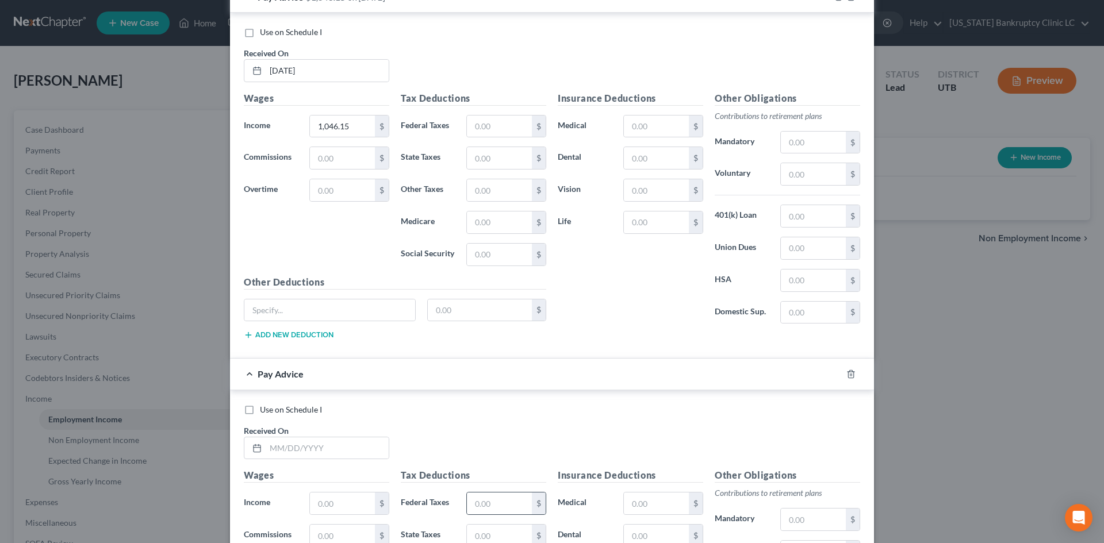
scroll to position [5482, 0]
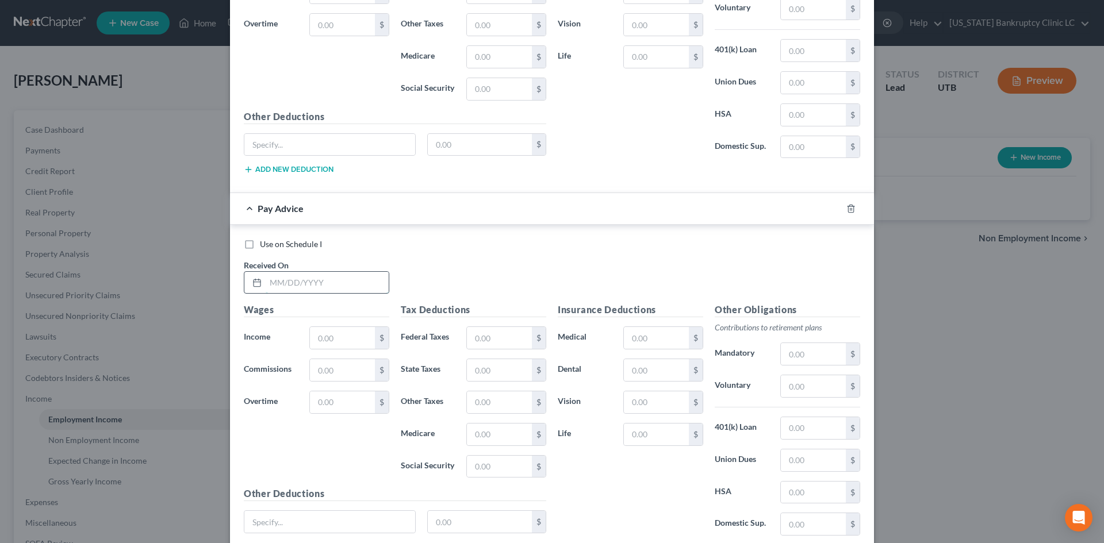
click at [347, 286] on input "text" at bounding box center [327, 283] width 123 height 22
type input "06/20/25"
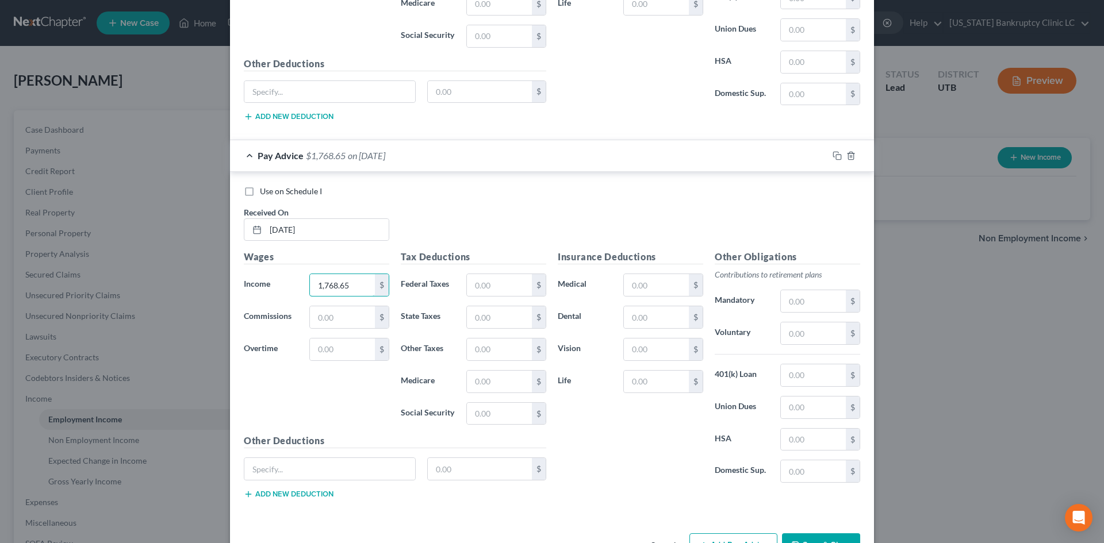
scroll to position [5572, 0]
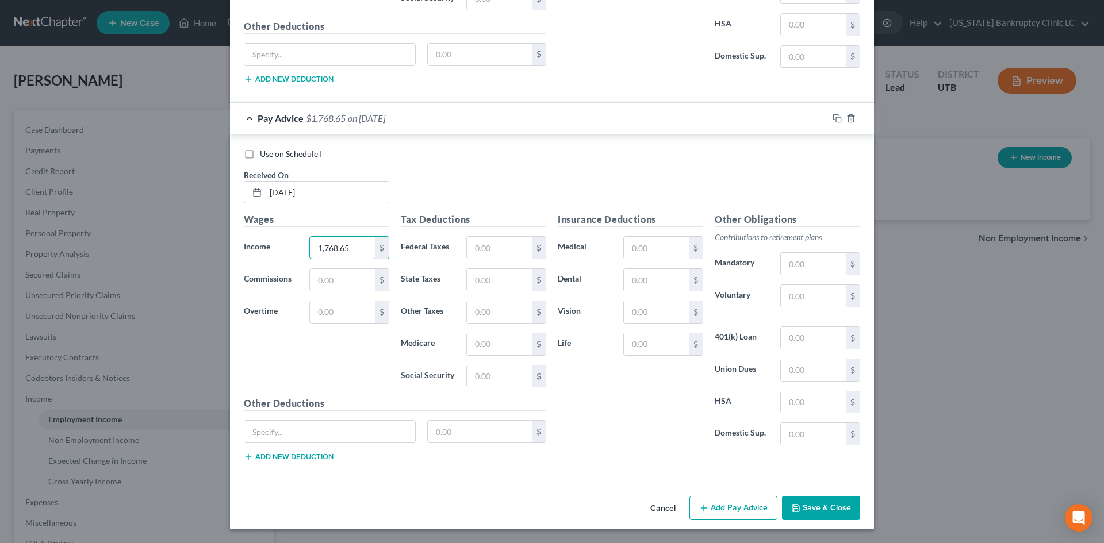
type input "1,768.65"
click at [617, 442] on div "Insurance Deductions Medical $ Dental $ Vision $ Life $" at bounding box center [630, 334] width 157 height 242
click at [765, 510] on button "Add Pay Advice" at bounding box center [733, 508] width 88 height 24
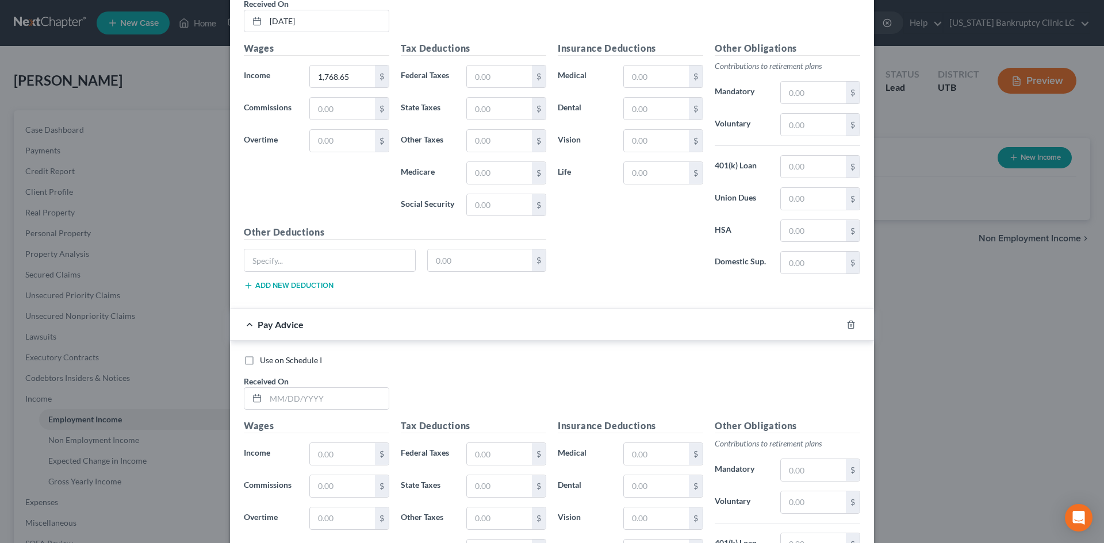
scroll to position [5917, 0]
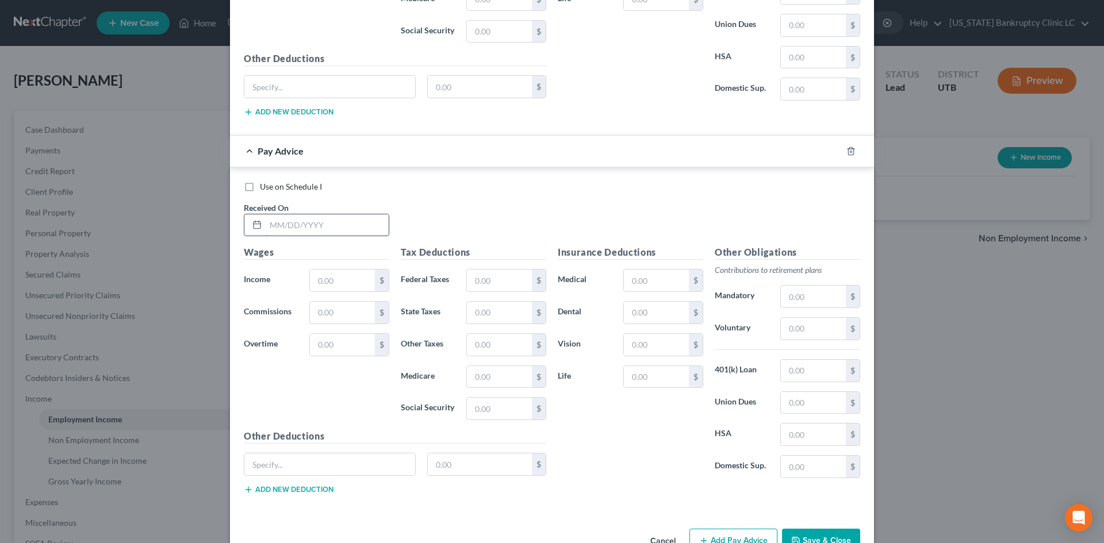
click at [343, 227] on input "text" at bounding box center [327, 225] width 123 height 22
type input "05/09/25"
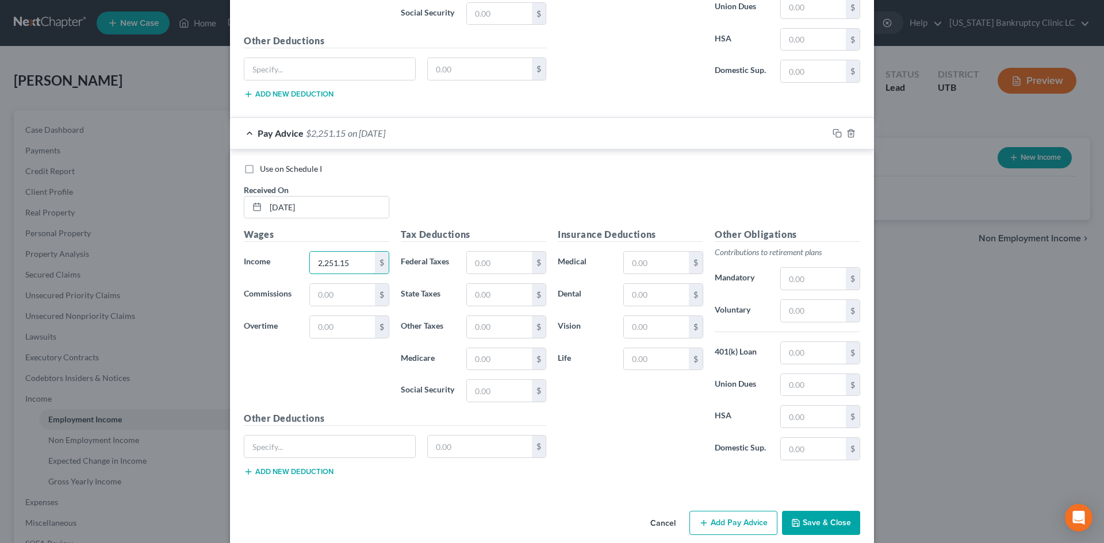
scroll to position [5950, 0]
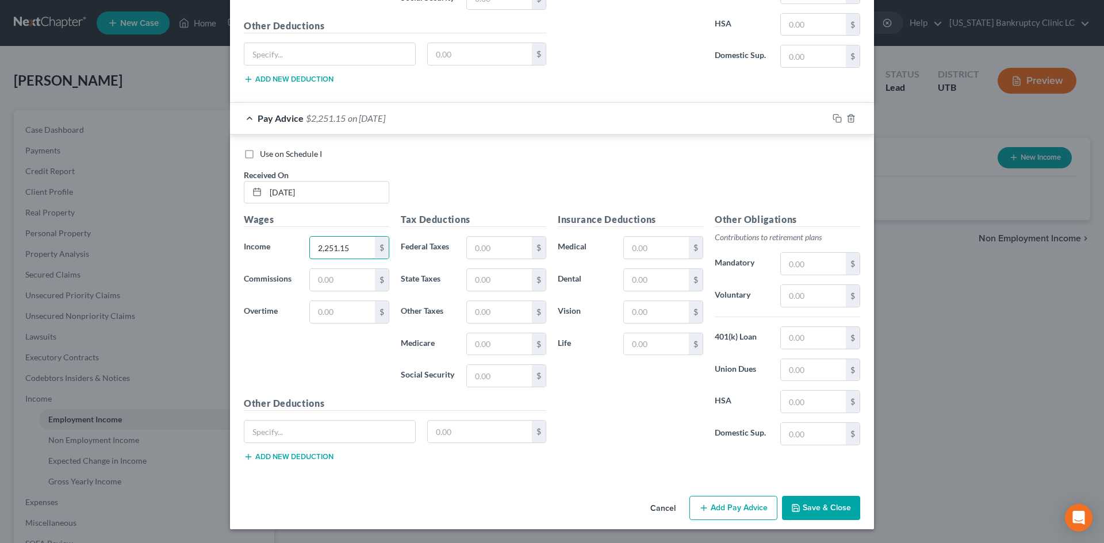
type input "2,251.15"
click at [731, 508] on button "Add Pay Advice" at bounding box center [733, 508] width 88 height 24
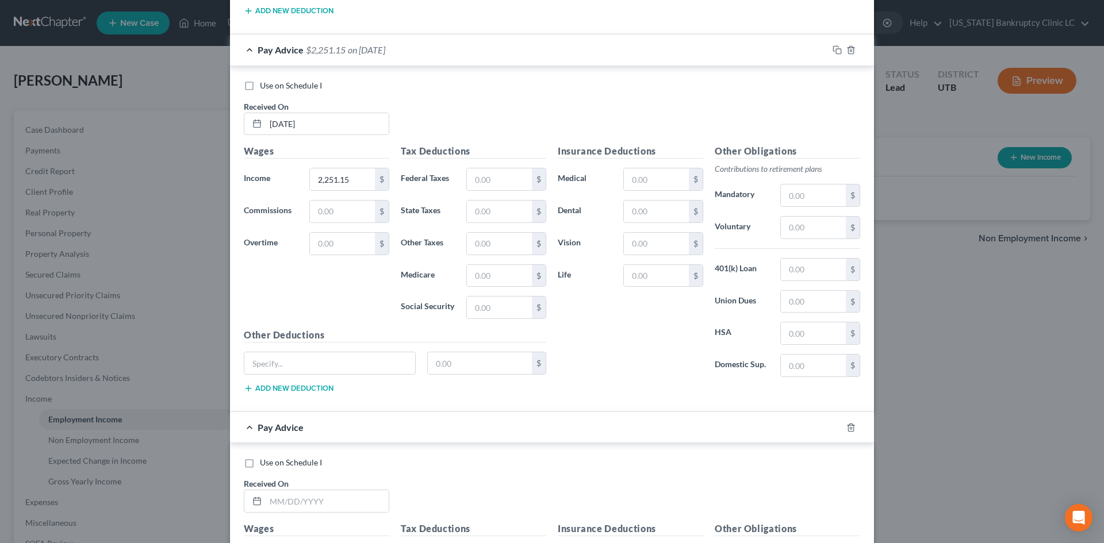
scroll to position [6123, 0]
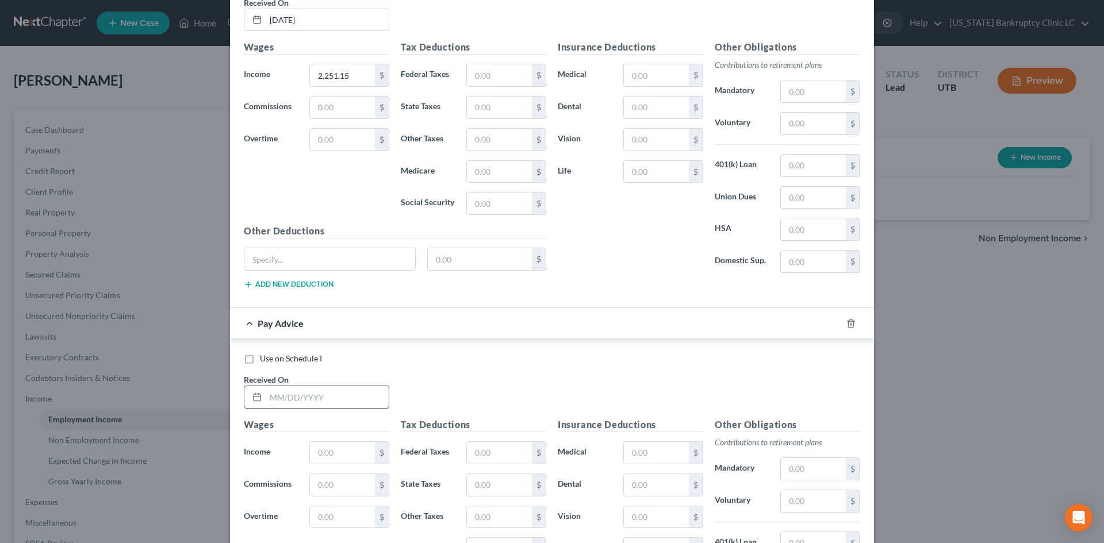
click at [355, 392] on input "text" at bounding box center [327, 397] width 123 height 22
type input "03/28/25"
type input "698.65"
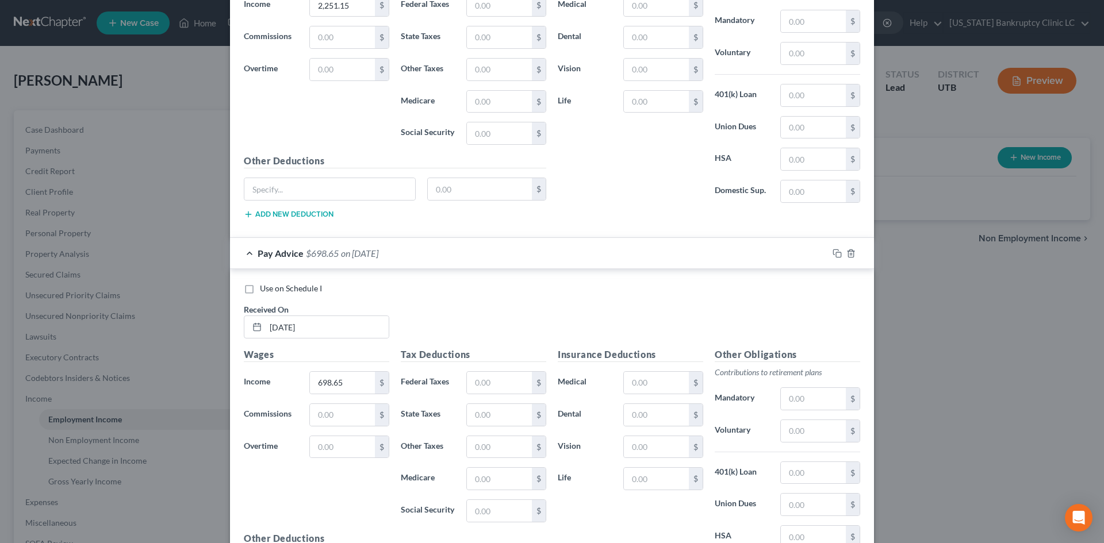
scroll to position [6295, 0]
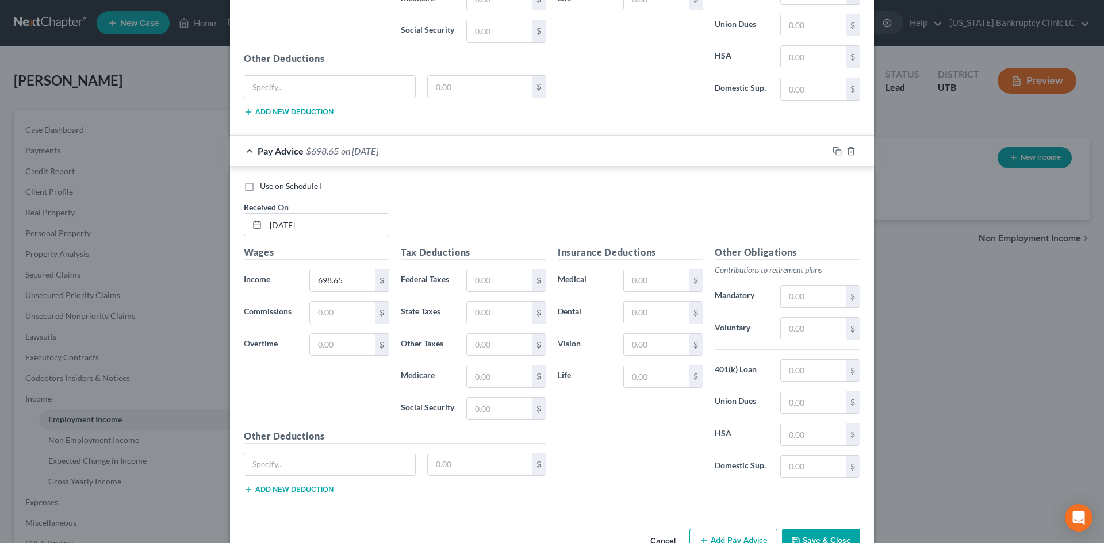
click at [733, 539] on button "Add Pay Advice" at bounding box center [733, 541] width 88 height 24
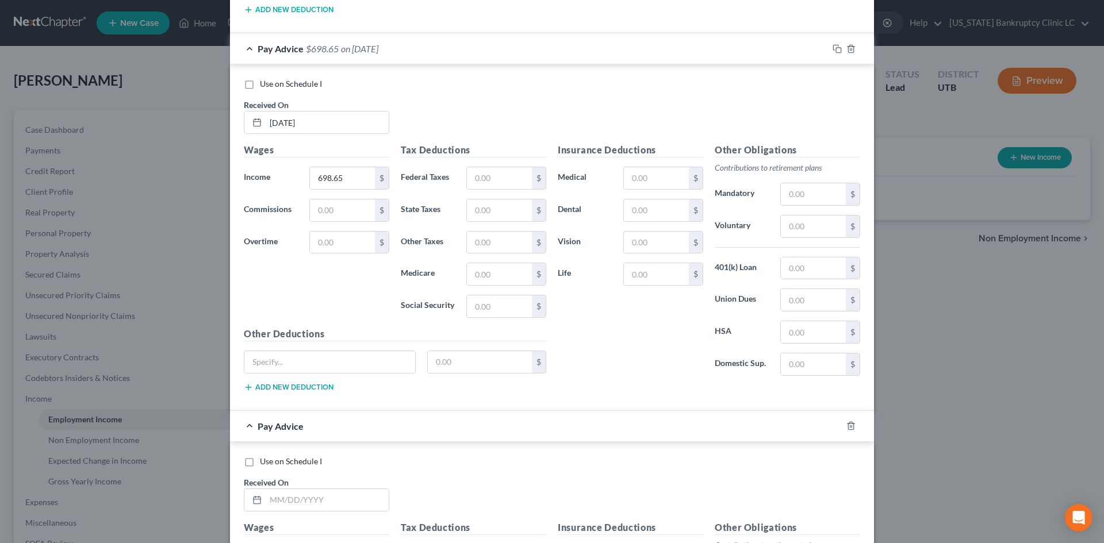
scroll to position [6525, 0]
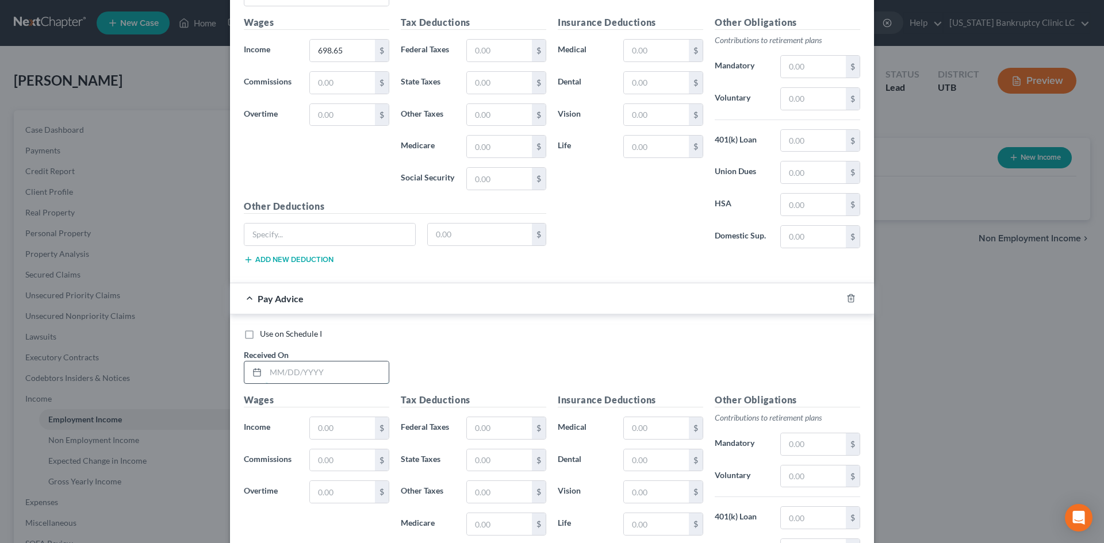
click at [340, 380] on input "text" at bounding box center [327, 373] width 123 height 22
type input "04/11/25"
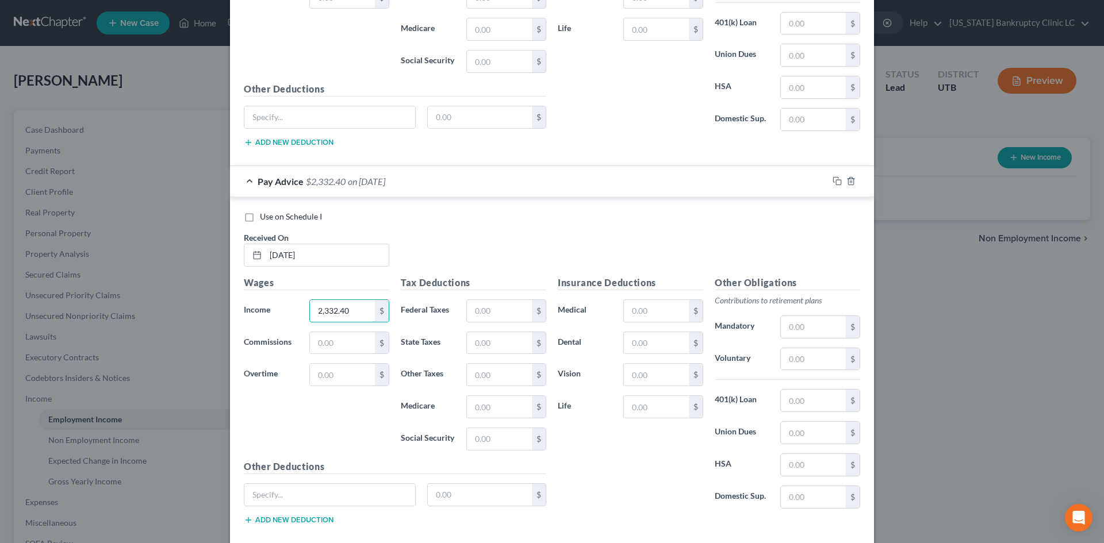
scroll to position [6705, 0]
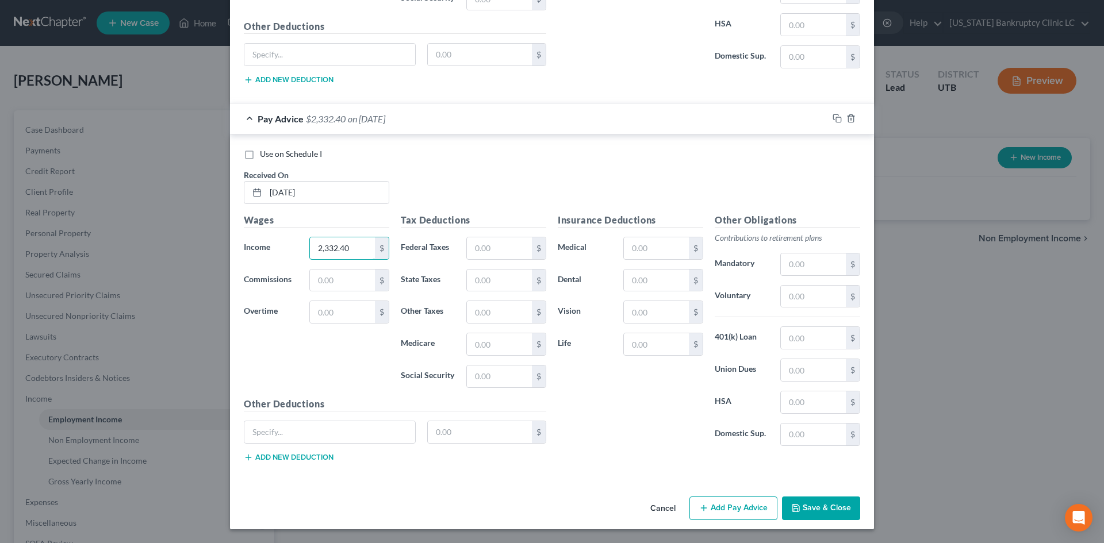
type input "2,332.40"
click at [727, 507] on button "Add Pay Advice" at bounding box center [733, 509] width 88 height 24
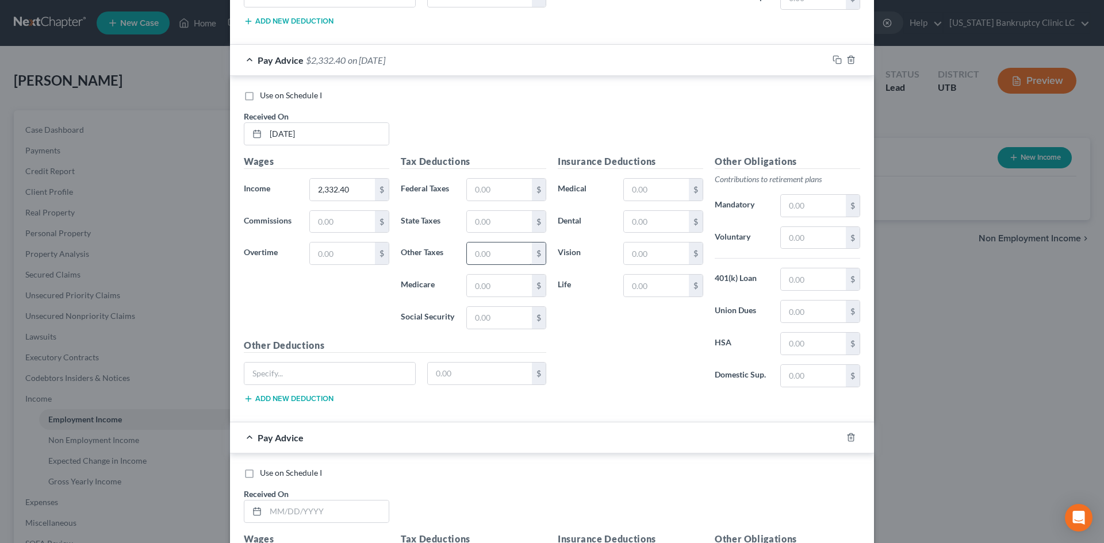
scroll to position [6877, 0]
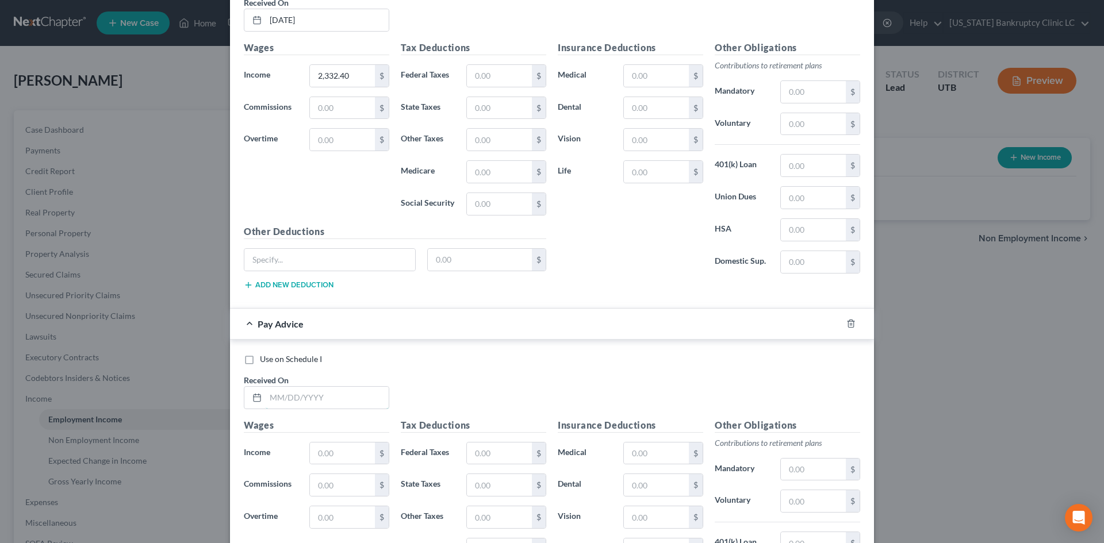
drag, startPoint x: 296, startPoint y: 393, endPoint x: 316, endPoint y: 371, distance: 29.7
click at [296, 393] on input "text" at bounding box center [327, 398] width 123 height 22
type input "02/21/25"
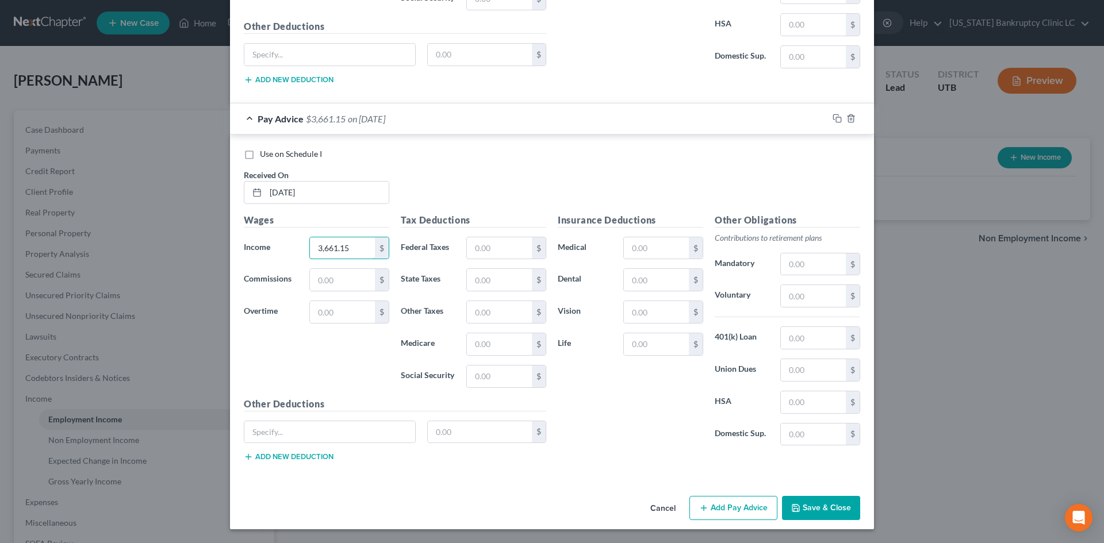
type input "3,661.15"
click at [734, 520] on div "Cancel Add Pay Advice Save & Close" at bounding box center [552, 511] width 644 height 38
click at [736, 513] on button "Add Pay Advice" at bounding box center [733, 508] width 88 height 24
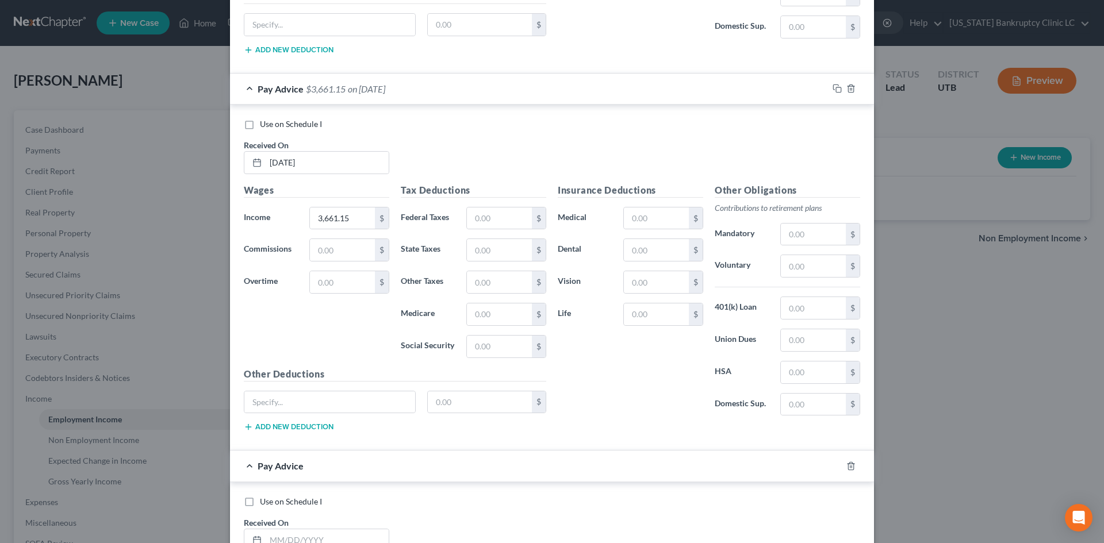
scroll to position [7255, 0]
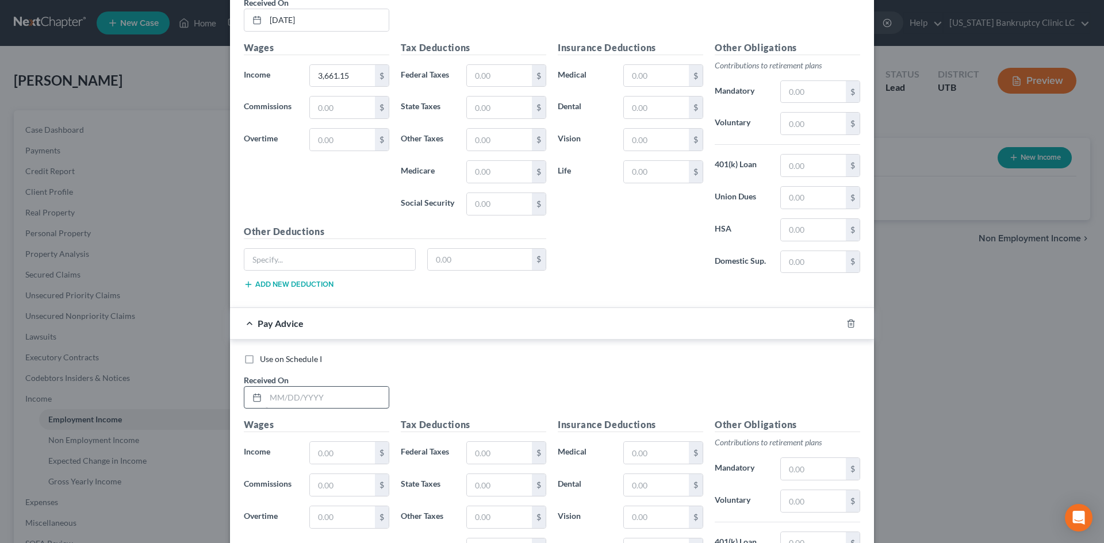
drag, startPoint x: 305, startPoint y: 413, endPoint x: 310, endPoint y: 396, distance: 18.2
click at [305, 413] on div "Use on Schedule I Received On *" at bounding box center [552, 386] width 628 height 65
click at [310, 396] on input "text" at bounding box center [327, 398] width 123 height 22
type input "02/07/25"
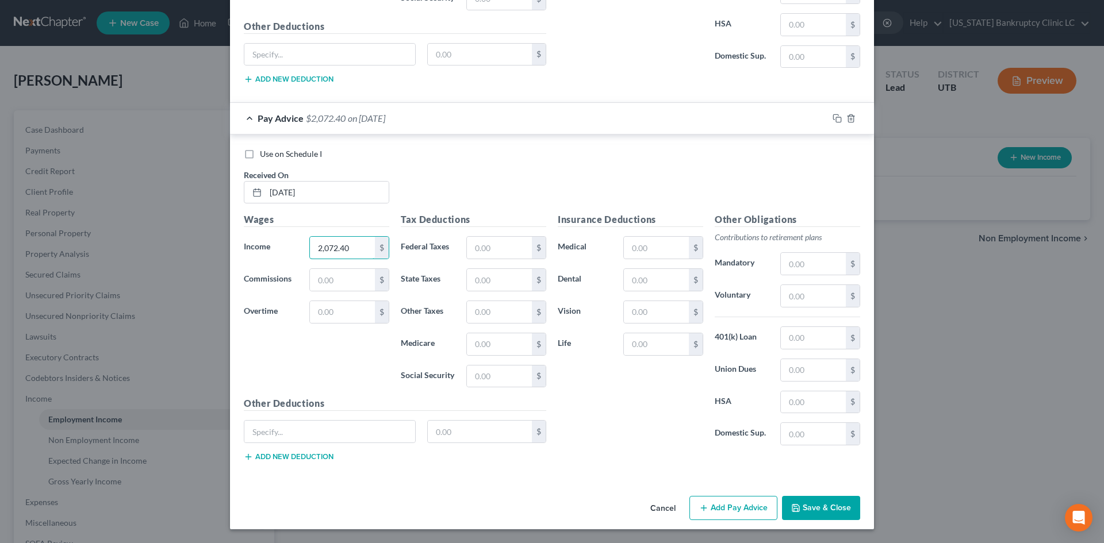
type input "2,072.40"
drag, startPoint x: 755, startPoint y: 511, endPoint x: 1095, endPoint y: 487, distance: 340.6
click at [755, 511] on button "Add Pay Advice" at bounding box center [733, 508] width 88 height 24
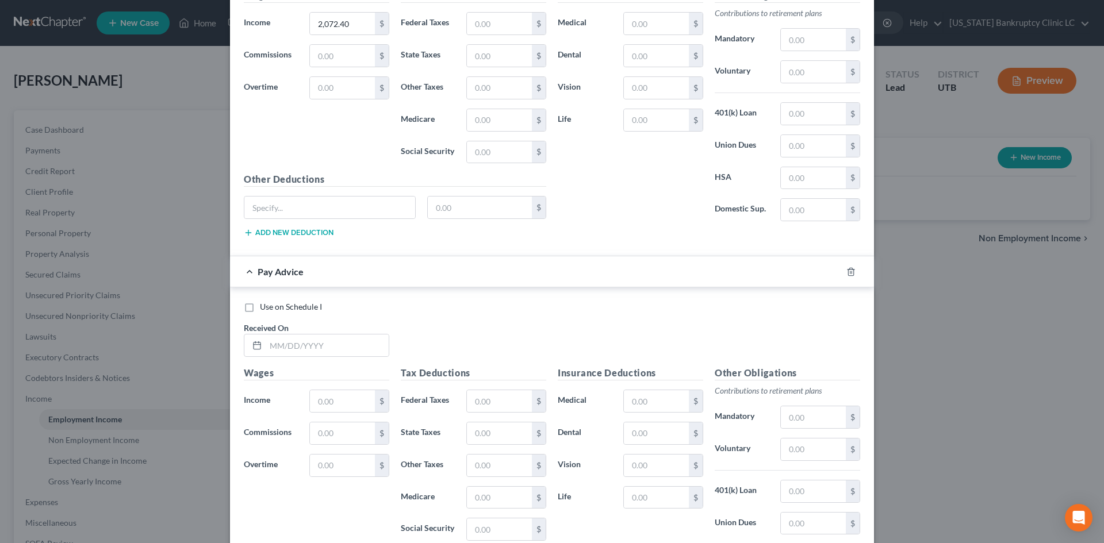
scroll to position [7690, 0]
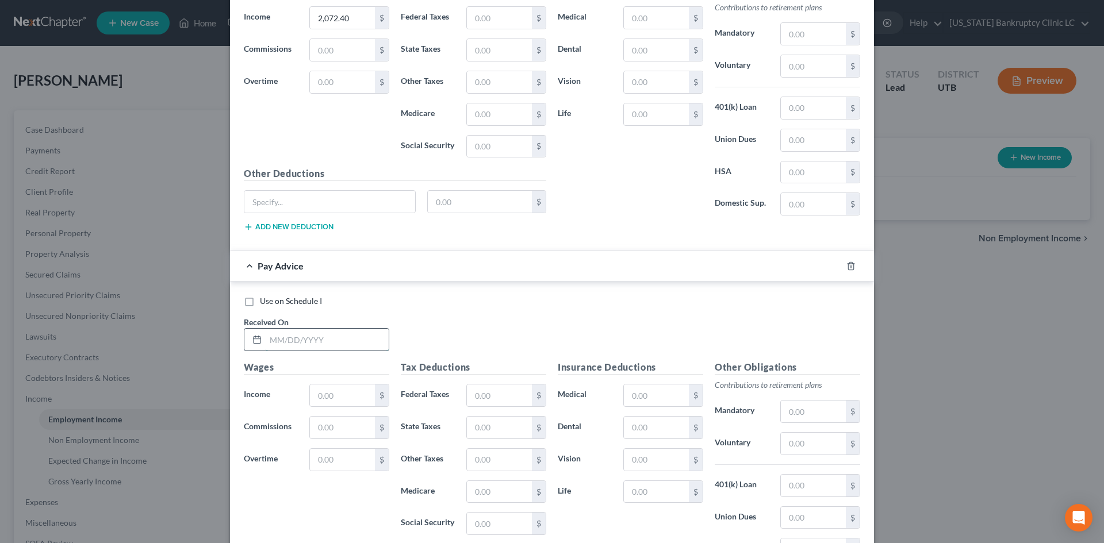
click at [300, 346] on input "text" at bounding box center [327, 340] width 123 height 22
type input "2/14/25"
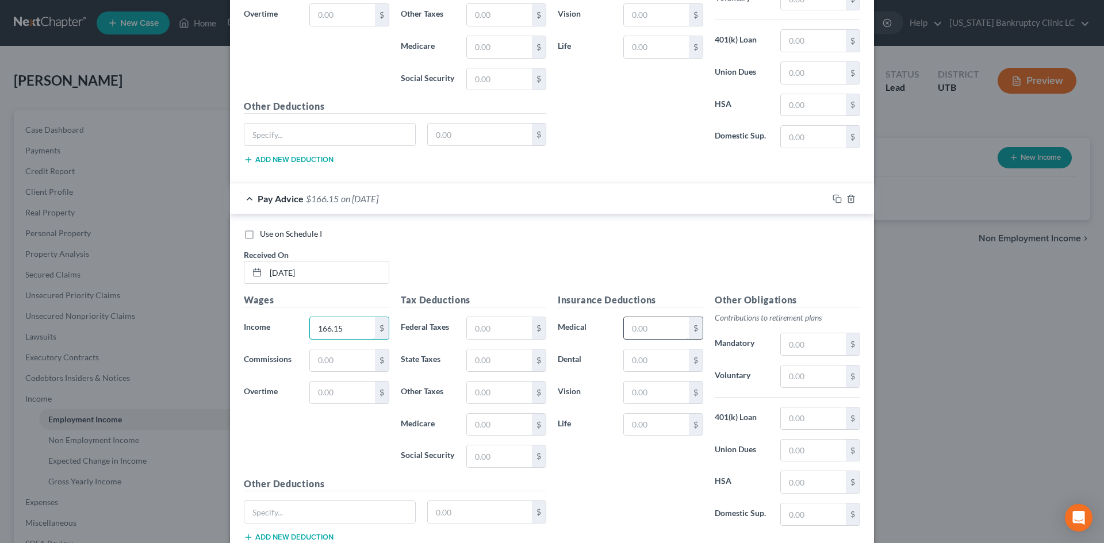
scroll to position [7838, 0]
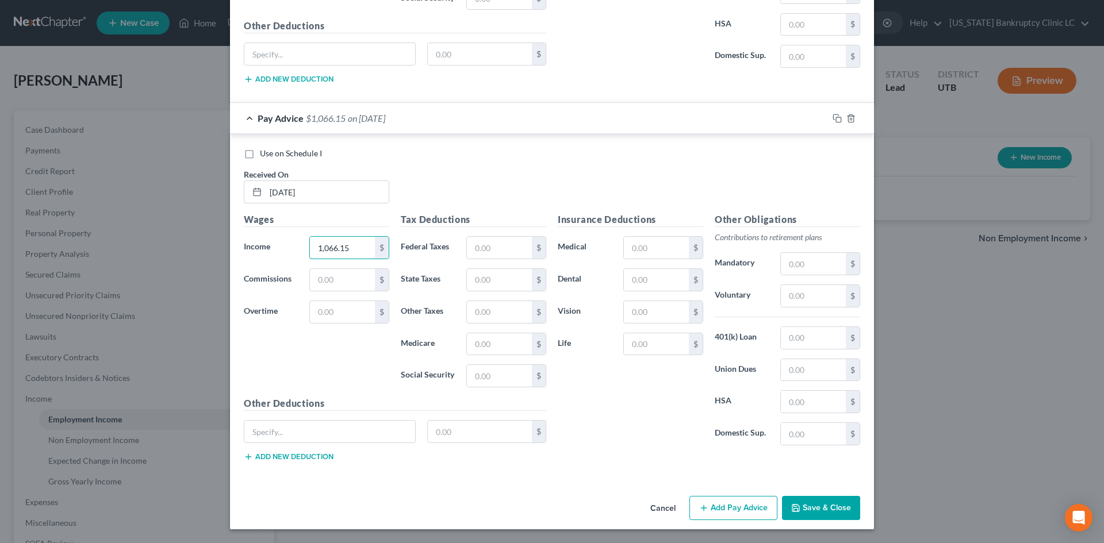
type input "1,066.15"
click at [730, 501] on button "Add Pay Advice" at bounding box center [733, 508] width 88 height 24
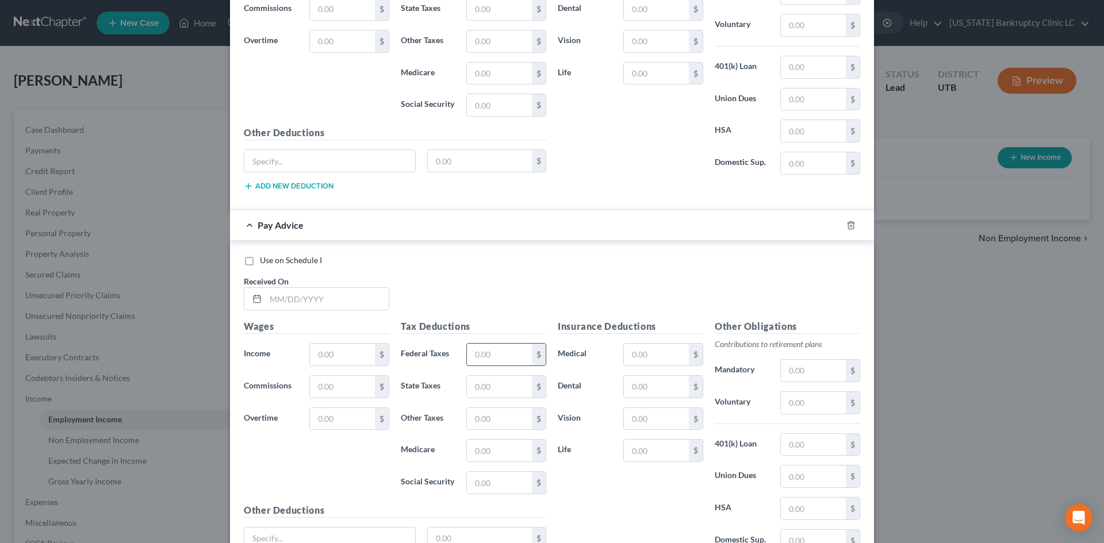
scroll to position [8126, 0]
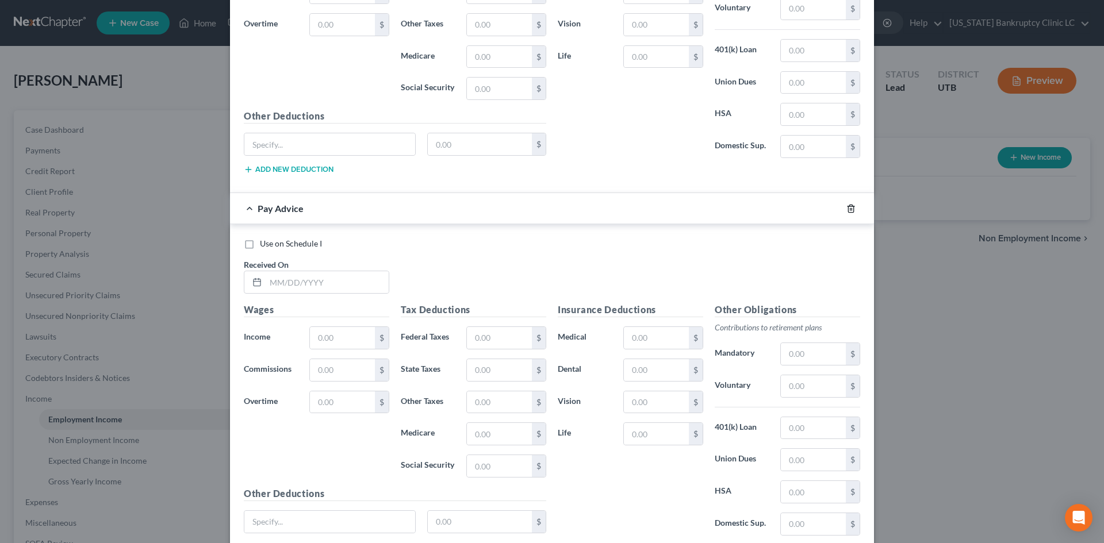
click at [846, 211] on icon "button" at bounding box center [850, 208] width 9 height 9
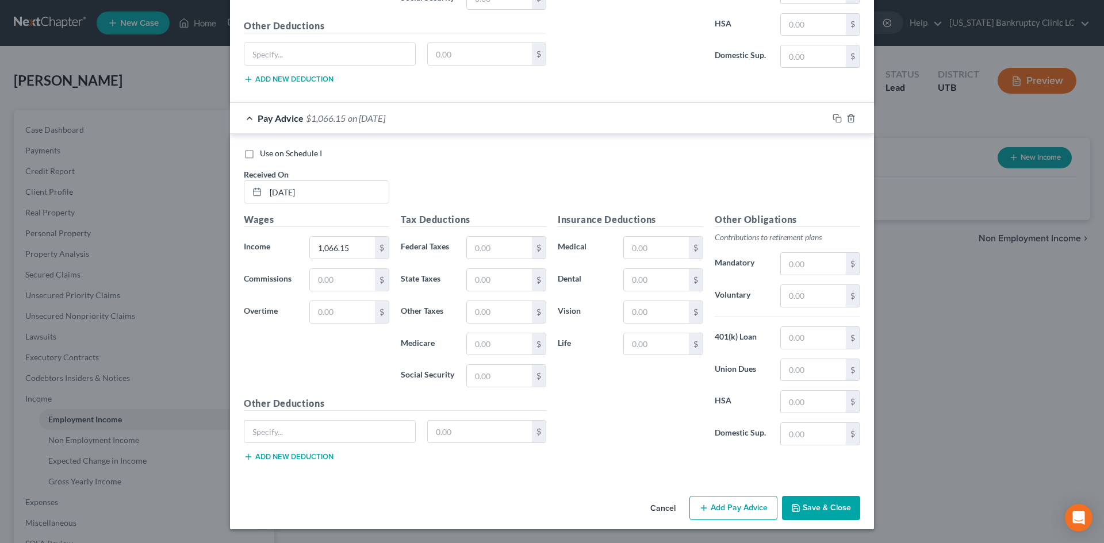
scroll to position [7838, 0]
click at [850, 509] on button "Save & Close" at bounding box center [821, 508] width 78 height 24
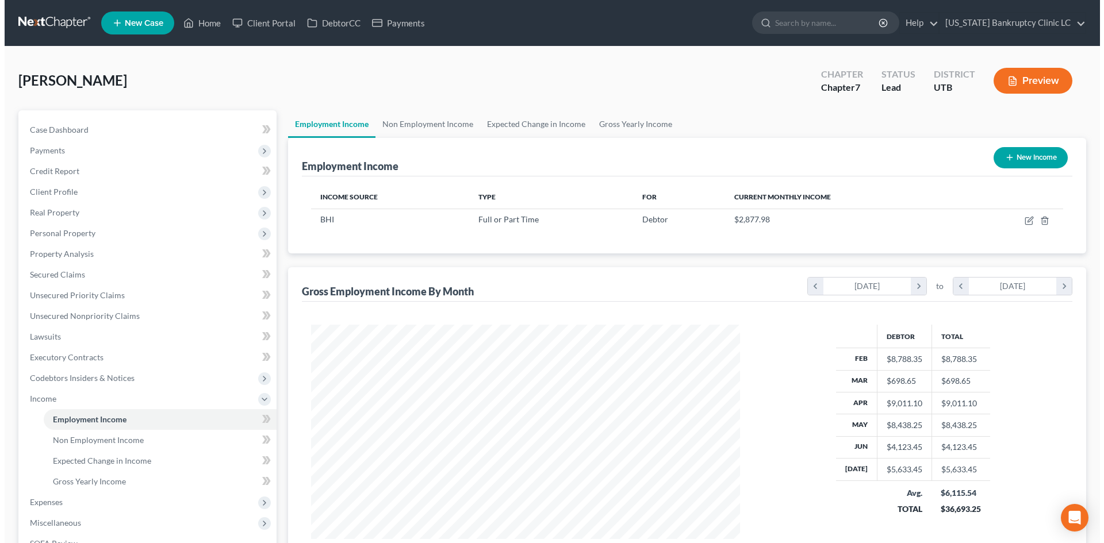
scroll to position [574723, 574485]
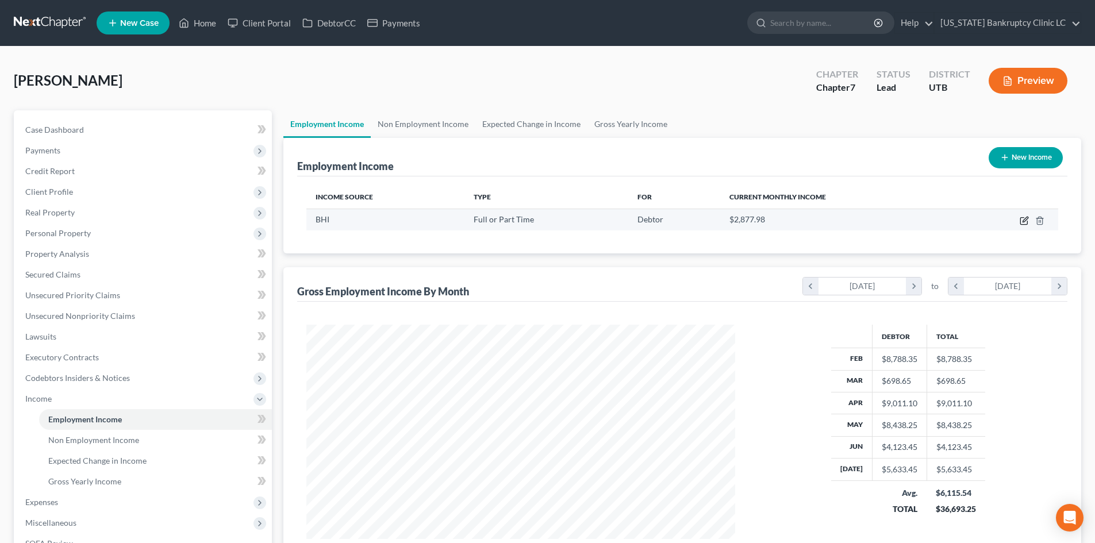
click at [1022, 220] on icon "button" at bounding box center [1024, 220] width 9 height 9
select select "0"
select select "3"
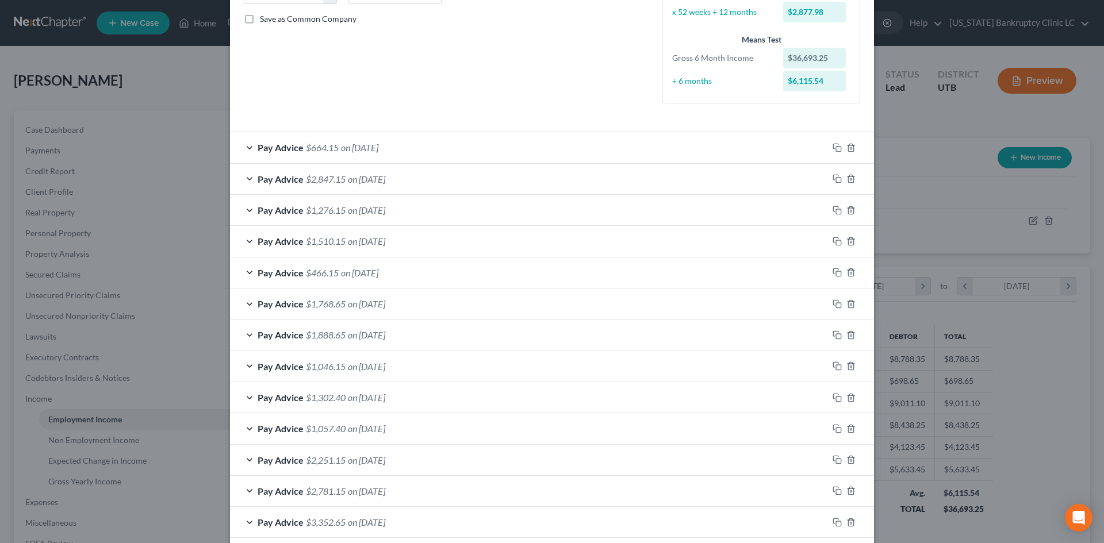
scroll to position [220, 0]
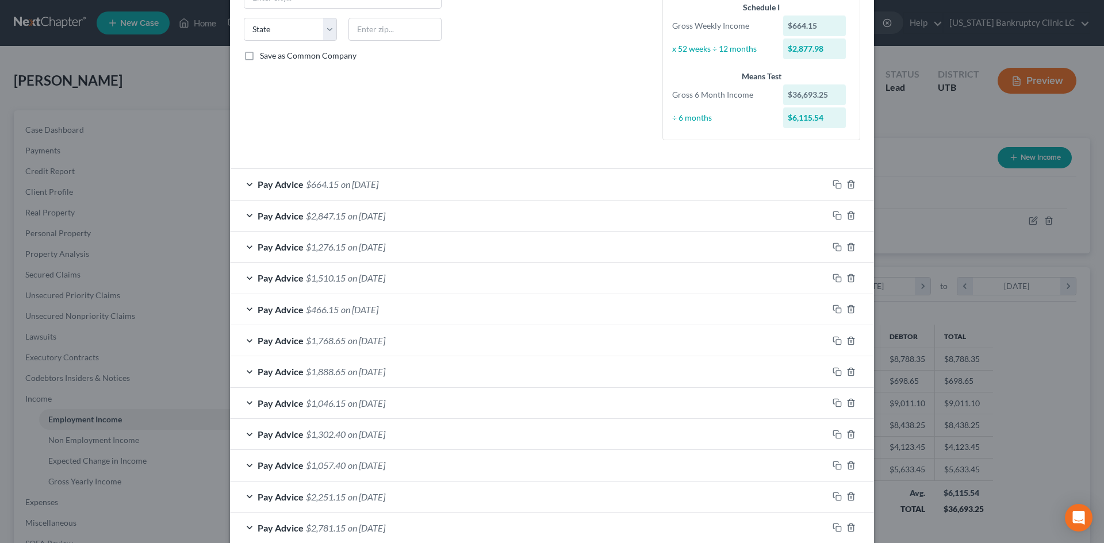
click at [543, 185] on div "Pay Advice $664.15 on 08/08/2025" at bounding box center [529, 184] width 598 height 30
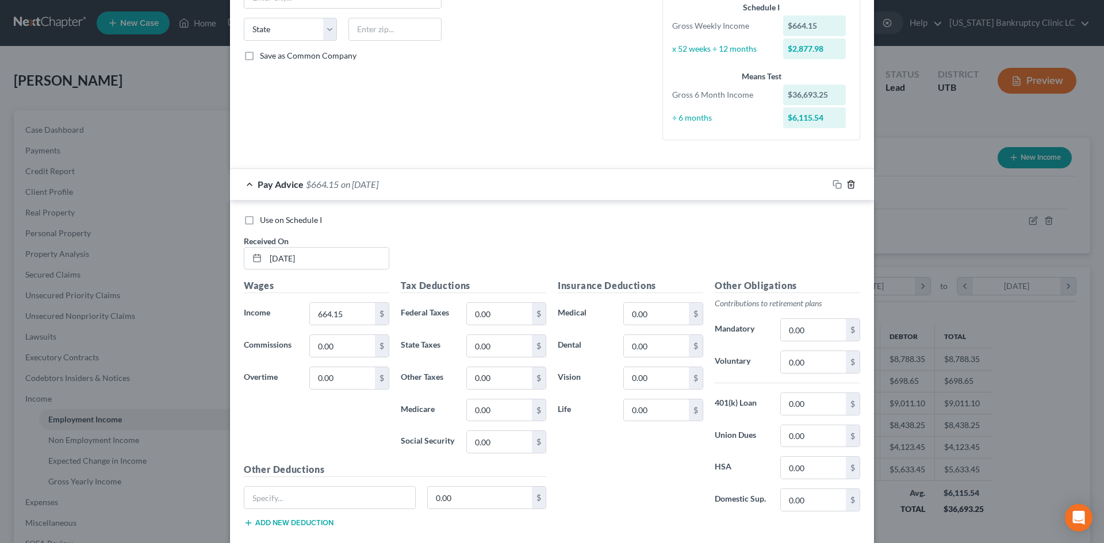
click at [846, 186] on icon "button" at bounding box center [850, 184] width 9 height 9
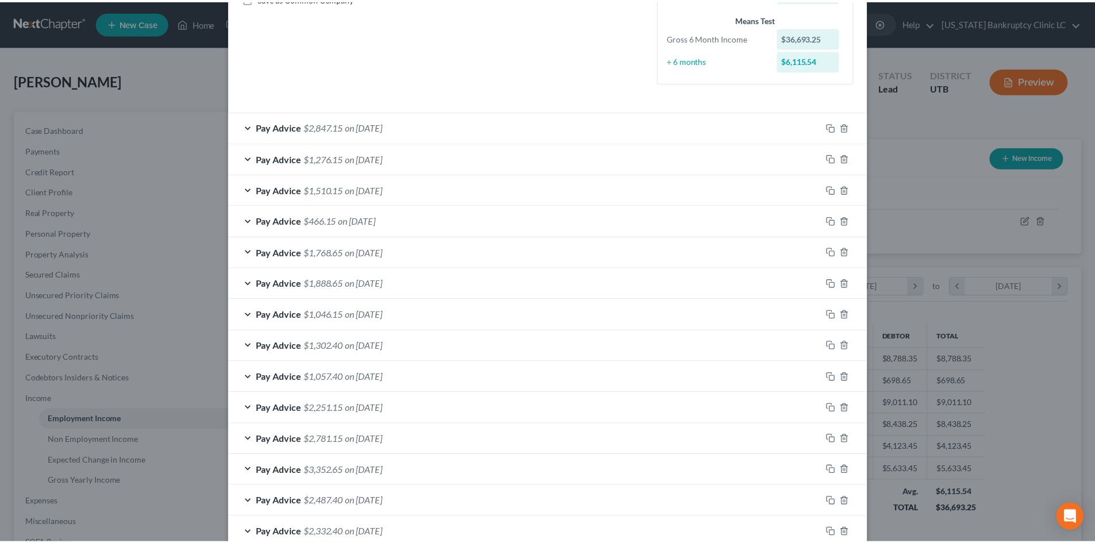
scroll to position [533, 0]
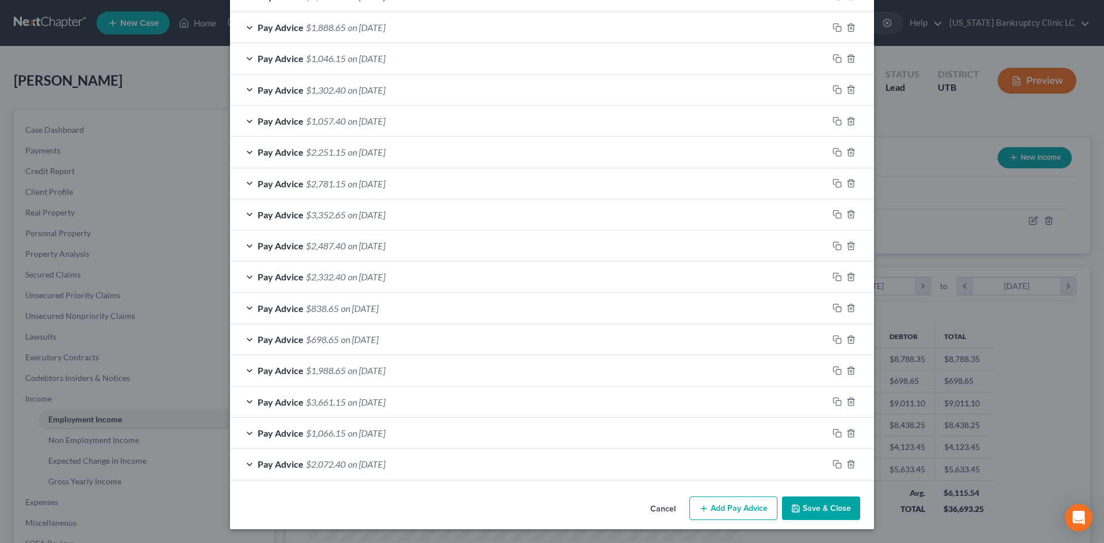
click at [808, 517] on button "Save & Close" at bounding box center [821, 509] width 78 height 24
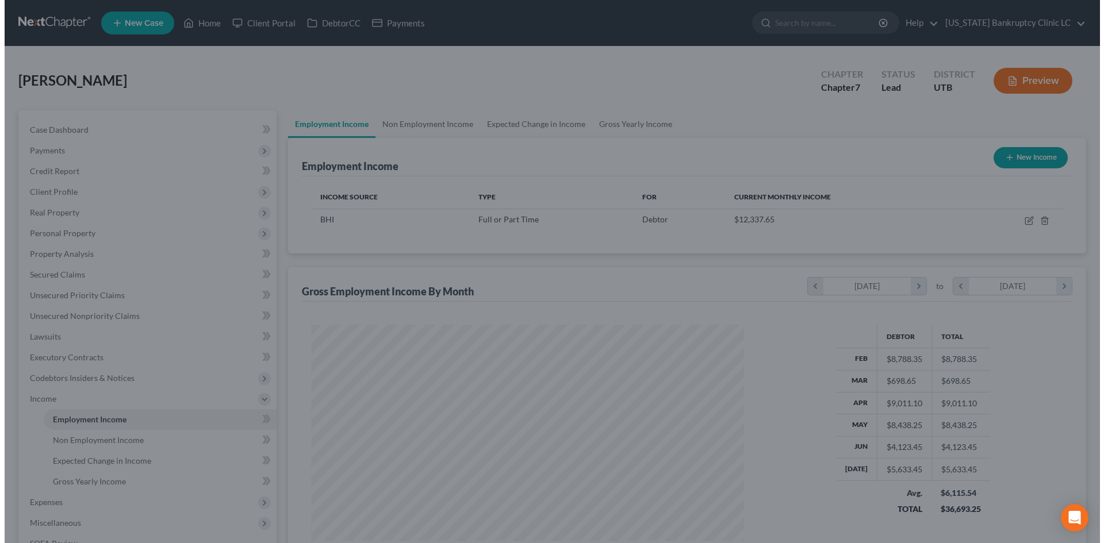
scroll to position [574723, 574485]
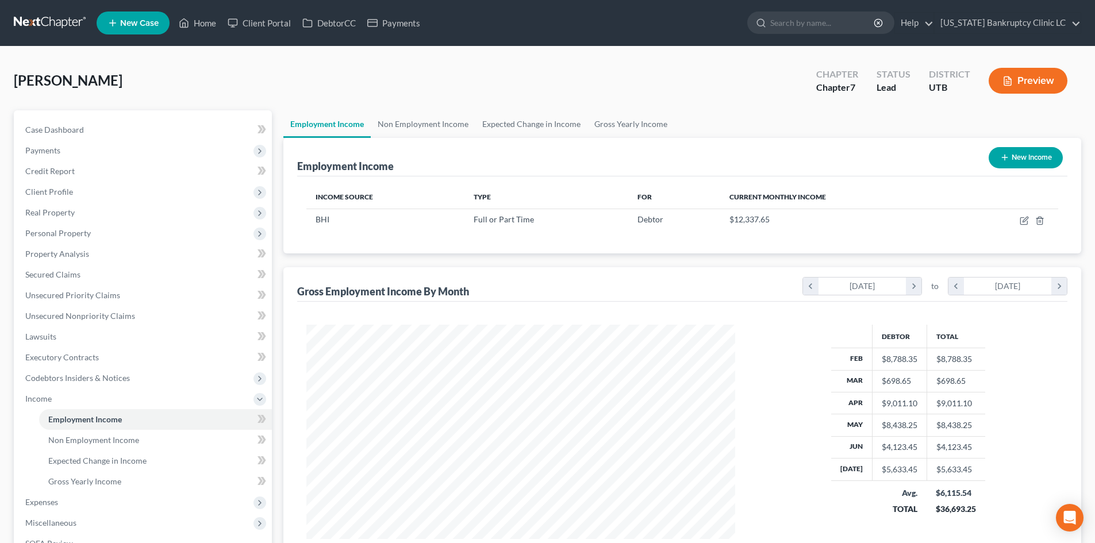
click at [189, 89] on div "Caddell, TJ Upgraded Chapter Chapter 7 Status Lead District UTB Preview" at bounding box center [548, 85] width 1068 height 50
click at [1027, 218] on icon "button" at bounding box center [1024, 220] width 9 height 9
select select "0"
select select "3"
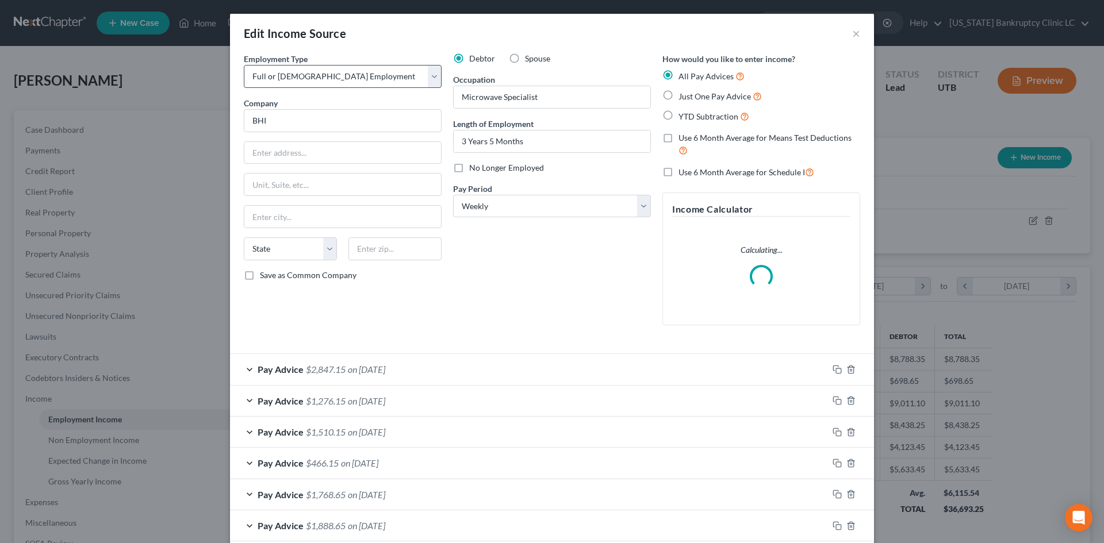
scroll to position [216, 456]
click at [316, 123] on input "BHI" at bounding box center [343, 120] width 198 height 23
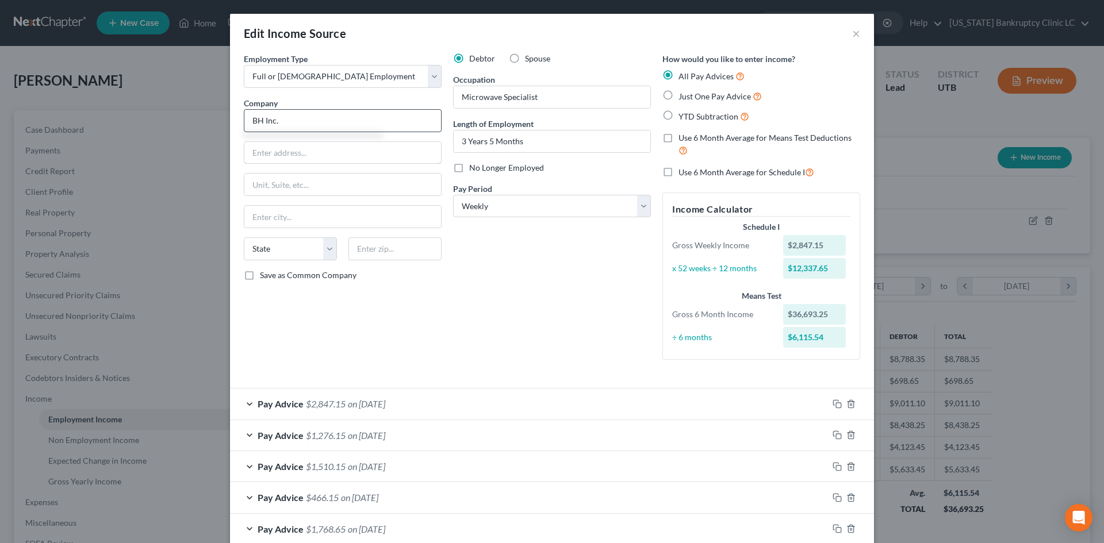
type input "BH Inc."
type input "1175 E 2000 S"
type input "84078"
type input "Vernal"
select select "46"
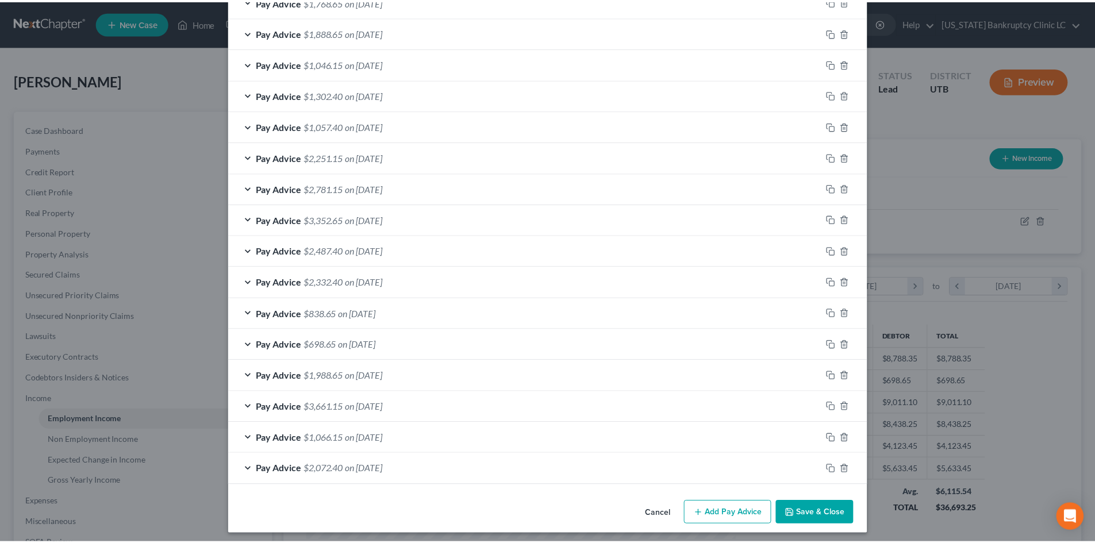
scroll to position [533, 0]
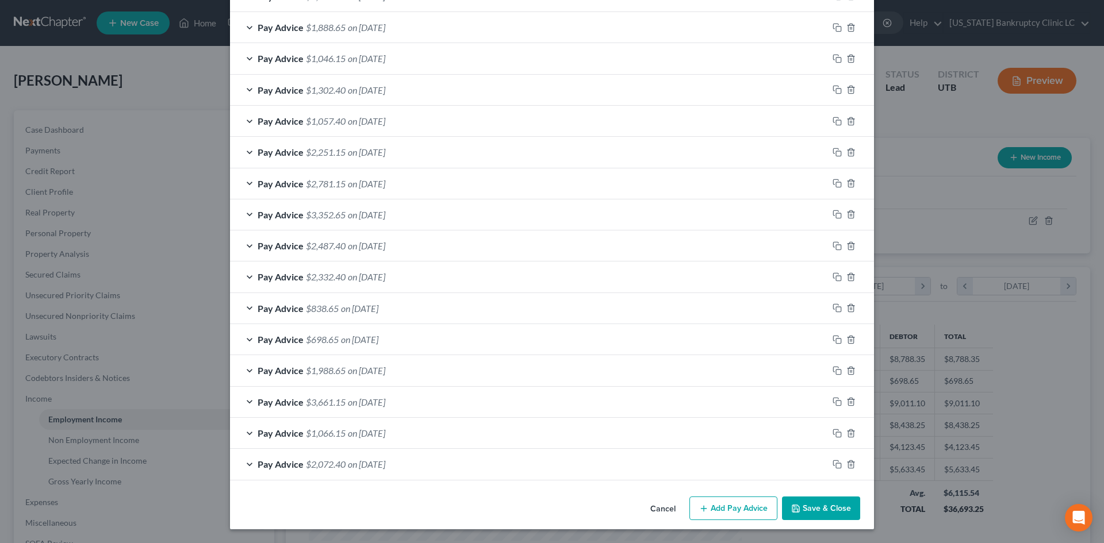
click at [851, 505] on button "Save & Close" at bounding box center [821, 509] width 78 height 24
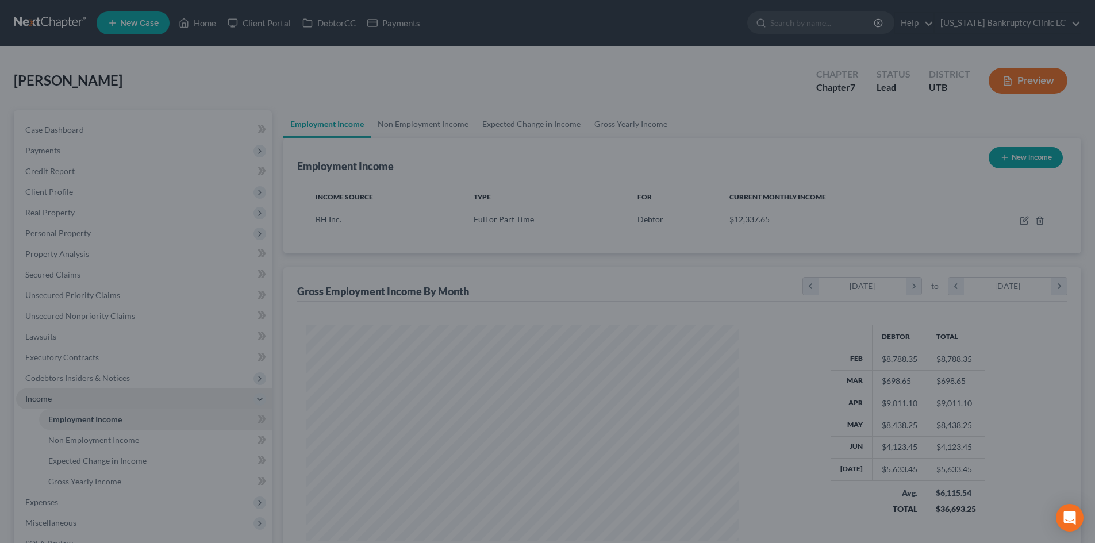
scroll to position [574723, 574485]
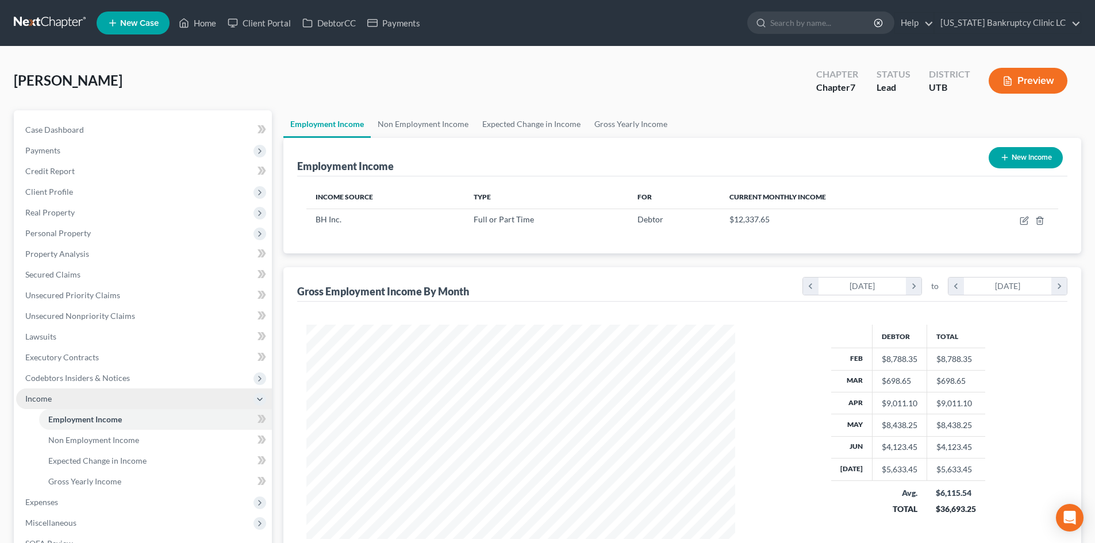
click at [80, 405] on span "Income" at bounding box center [144, 399] width 256 height 21
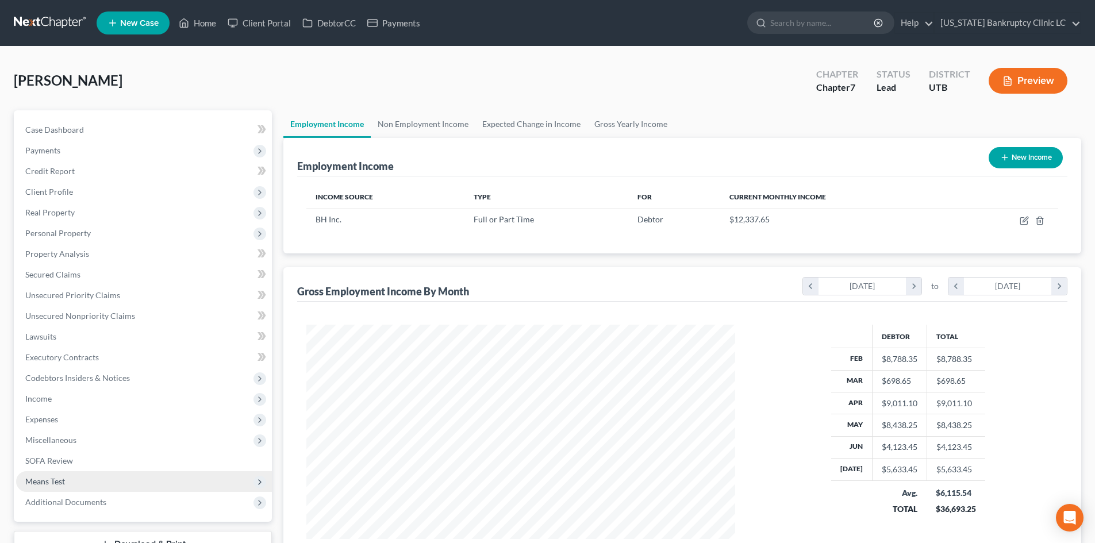
click at [101, 485] on span "Means Test" at bounding box center [144, 481] width 256 height 21
click at [105, 498] on span "Exemption from Presumption" at bounding box center [101, 502] width 106 height 10
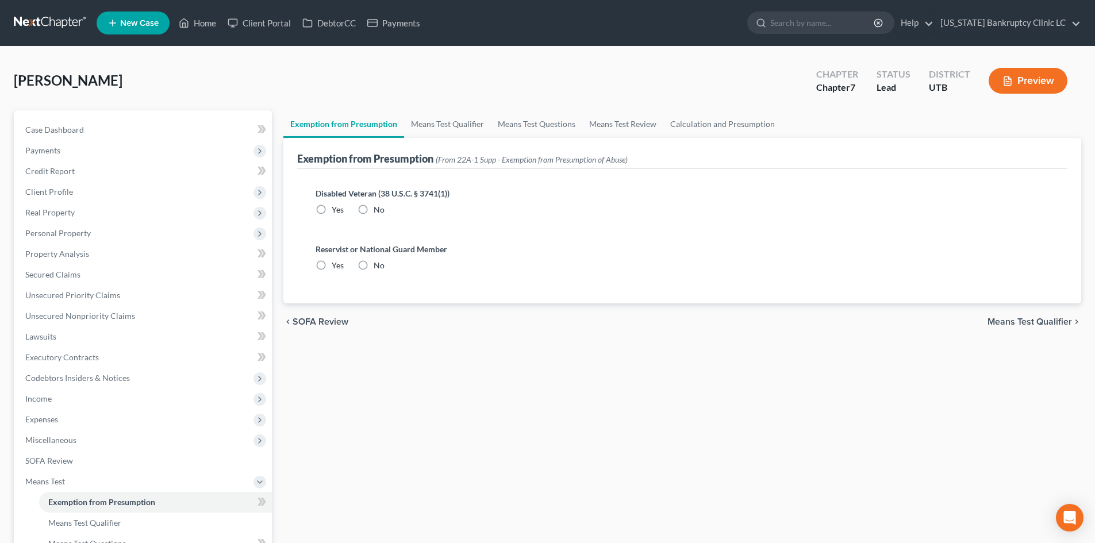
click at [374, 208] on label "No" at bounding box center [379, 209] width 11 height 11
click at [378, 208] on input "No" at bounding box center [381, 207] width 7 height 7
radio input "true"
click at [374, 271] on label "No" at bounding box center [379, 265] width 11 height 11
click at [378, 267] on input "No" at bounding box center [381, 263] width 7 height 7
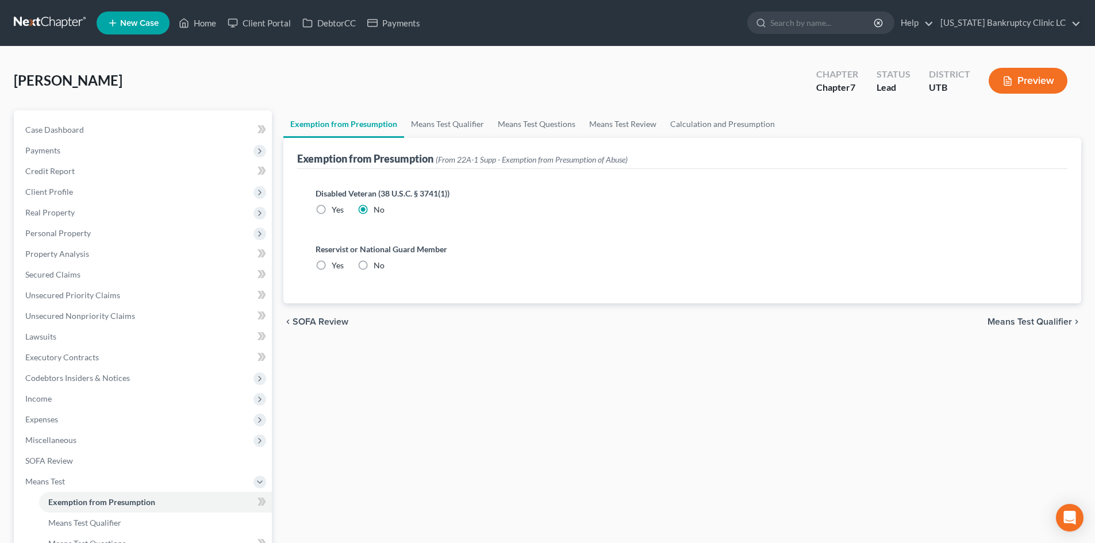
radio input "true"
click at [462, 128] on link "Means Test Qualifier" at bounding box center [447, 124] width 87 height 28
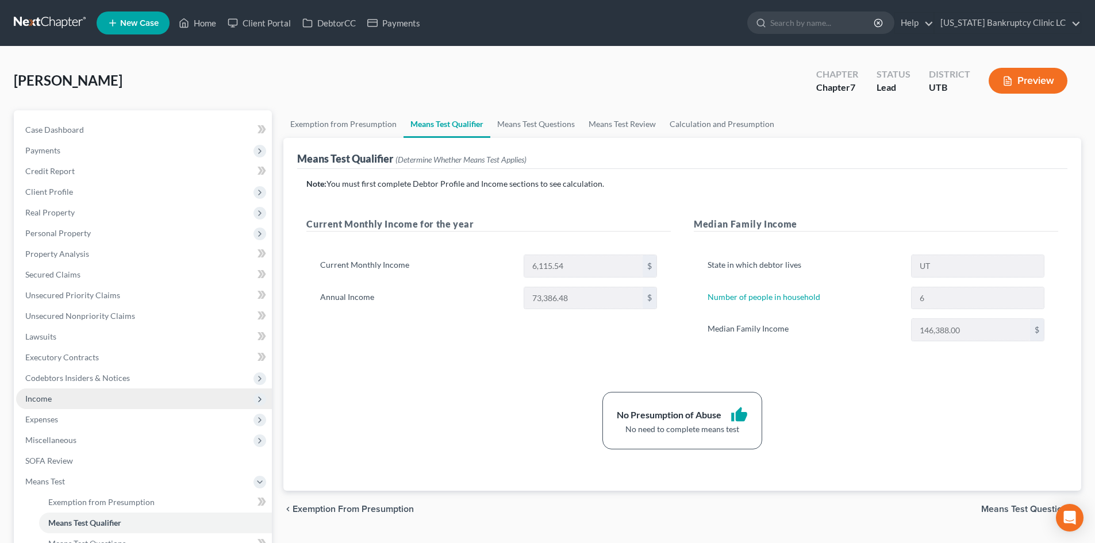
drag, startPoint x: 55, startPoint y: 402, endPoint x: 61, endPoint y: 407, distance: 7.7
click at [55, 402] on span "Income" at bounding box center [144, 399] width 256 height 21
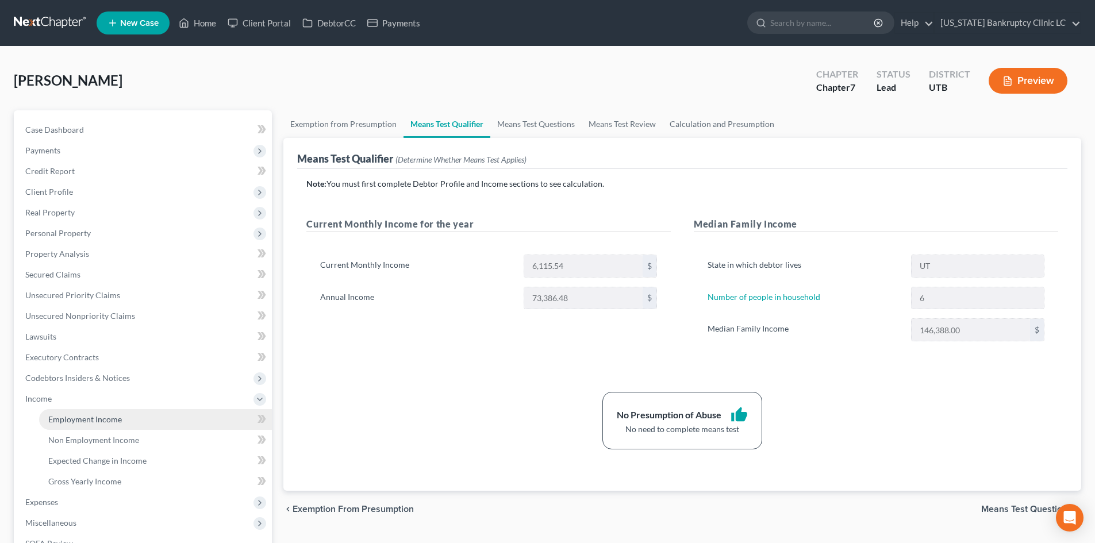
click at [70, 413] on link "Employment Income" at bounding box center [155, 419] width 233 height 21
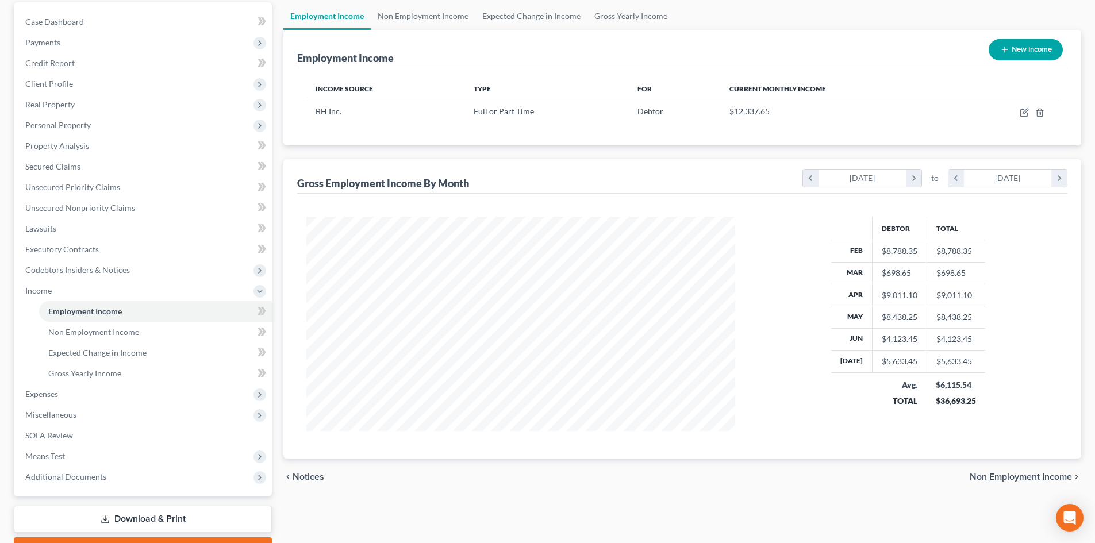
scroll to position [115, 0]
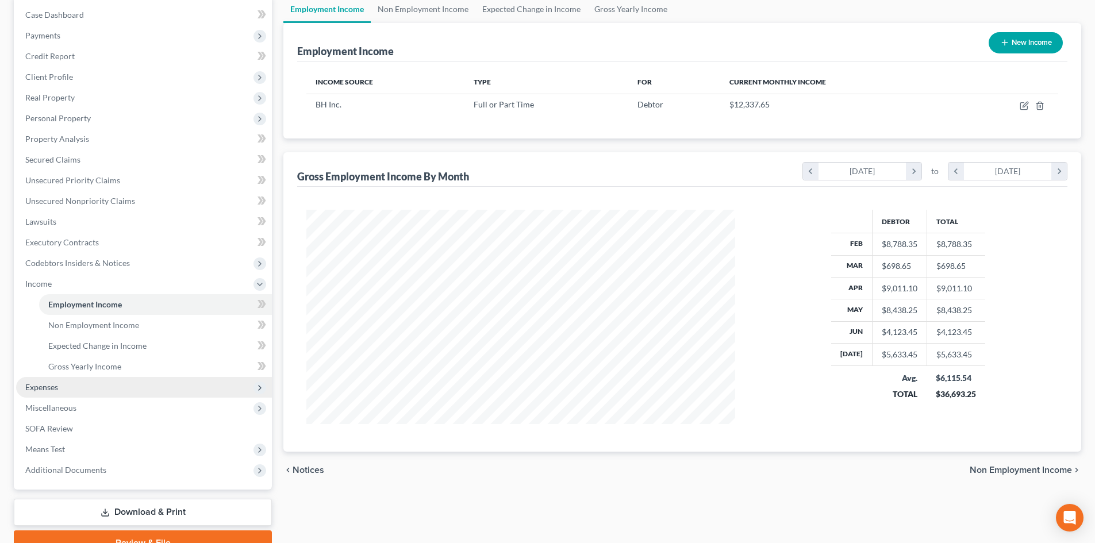
drag, startPoint x: 98, startPoint y: 381, endPoint x: 97, endPoint y: 388, distance: 6.4
click at [97, 382] on span "Expenses" at bounding box center [144, 387] width 256 height 21
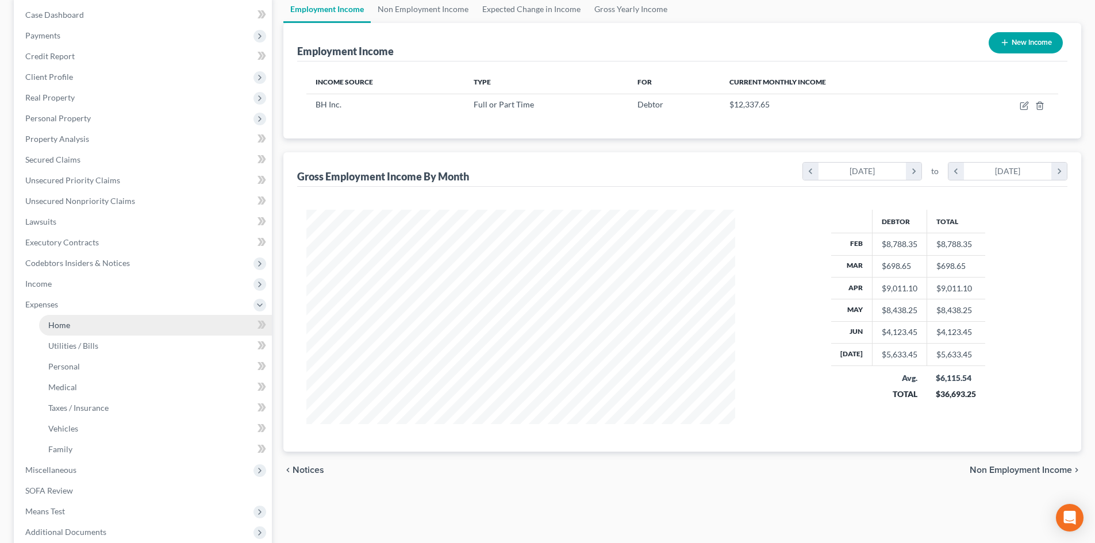
click at [108, 320] on link "Home" at bounding box center [155, 325] width 233 height 21
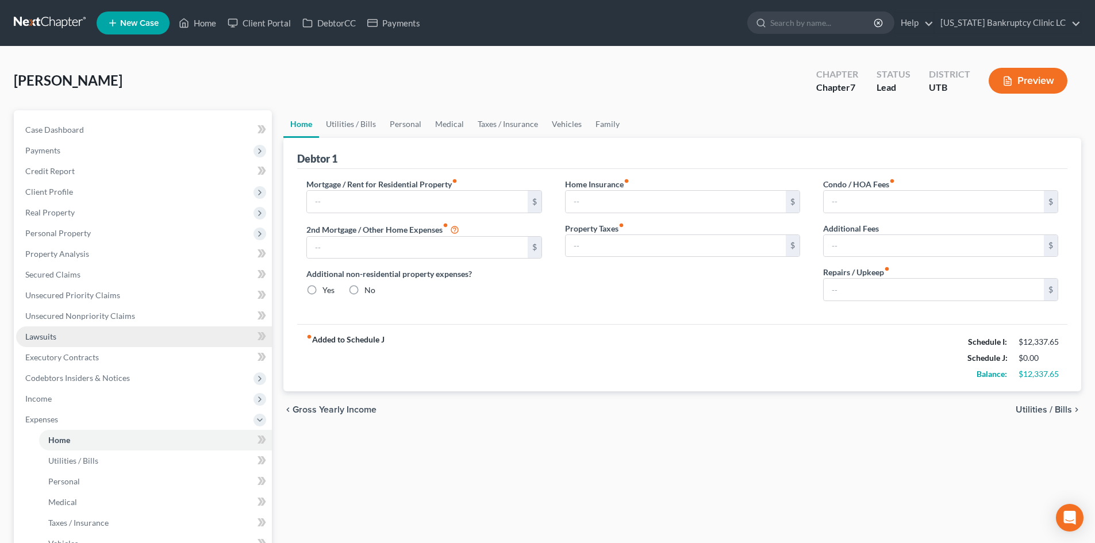
type input "0.00"
radio input "true"
type input "0.00"
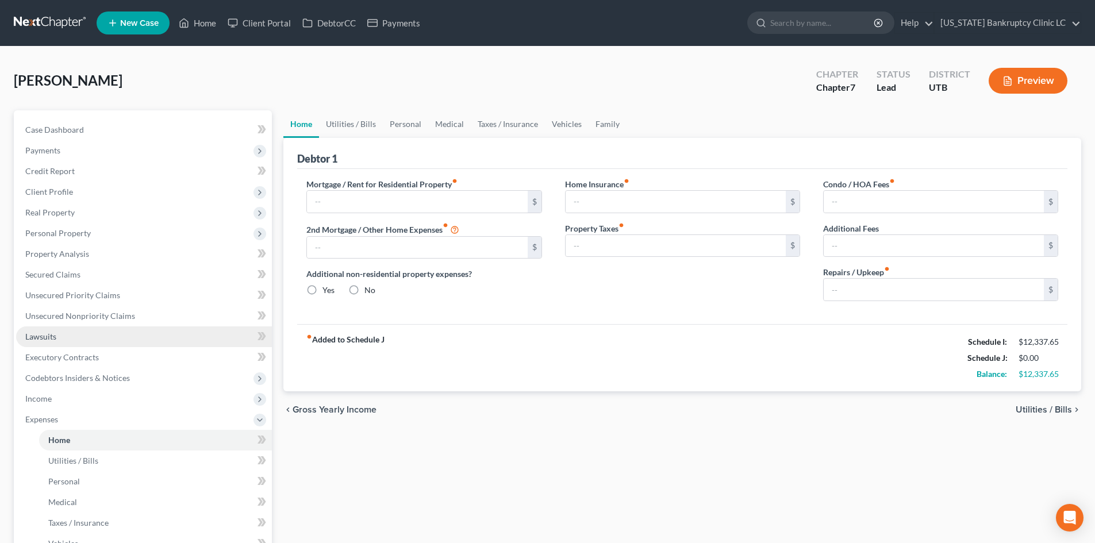
type input "0.00"
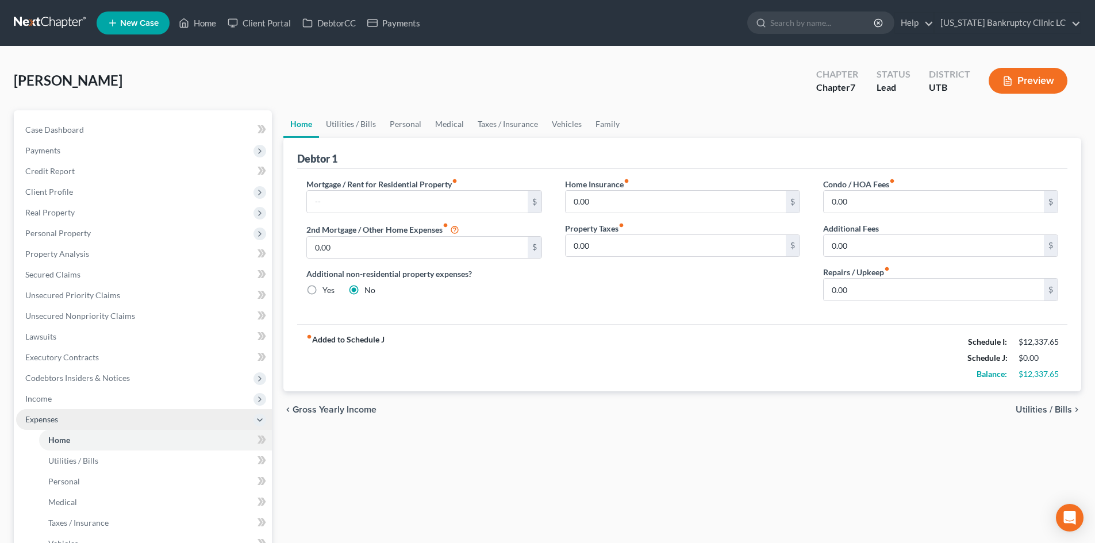
click at [53, 417] on span "Expenses" at bounding box center [41, 420] width 33 height 10
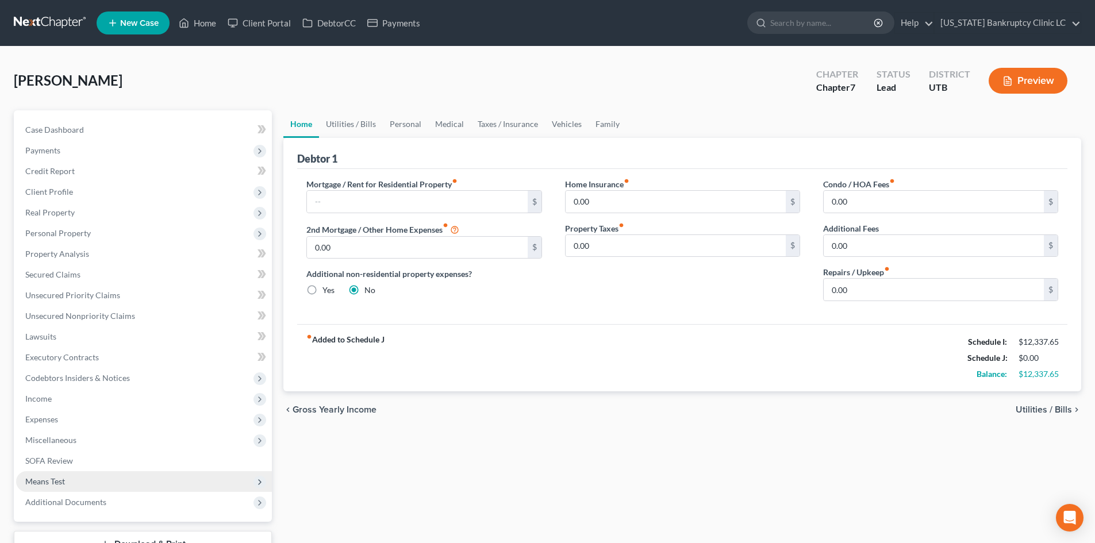
click at [63, 480] on span "Means Test" at bounding box center [45, 482] width 40 height 10
click at [89, 525] on span "Means Test Qualifier" at bounding box center [84, 523] width 73 height 10
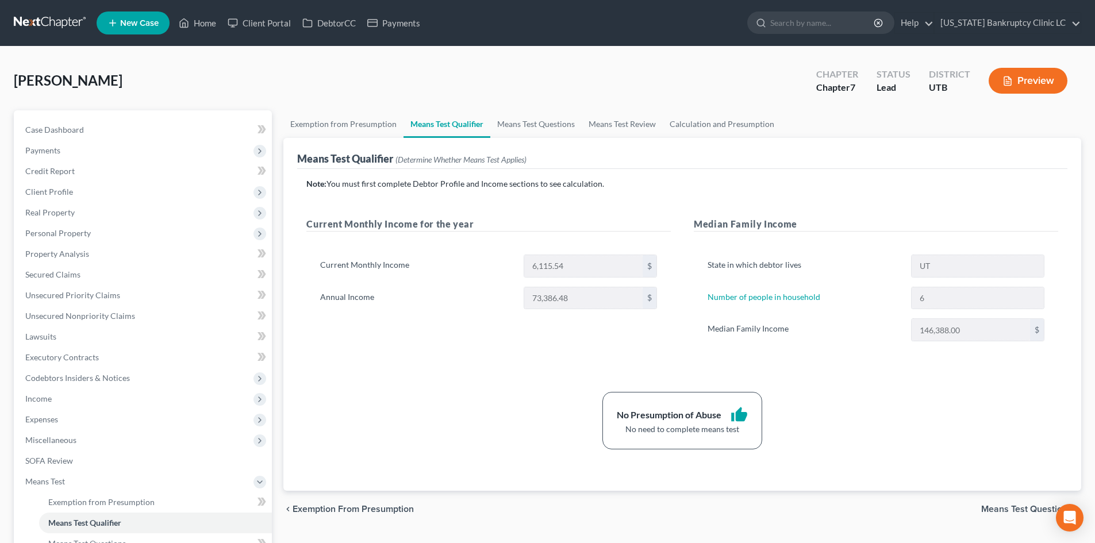
click at [925, 379] on div "Note: You must first complete Debtor Profile and Income sections to see calcula…" at bounding box center [682, 313] width 752 height 271
click at [93, 483] on span "Means Test" at bounding box center [144, 481] width 256 height 21
click at [52, 398] on span "Income" at bounding box center [144, 399] width 256 height 21
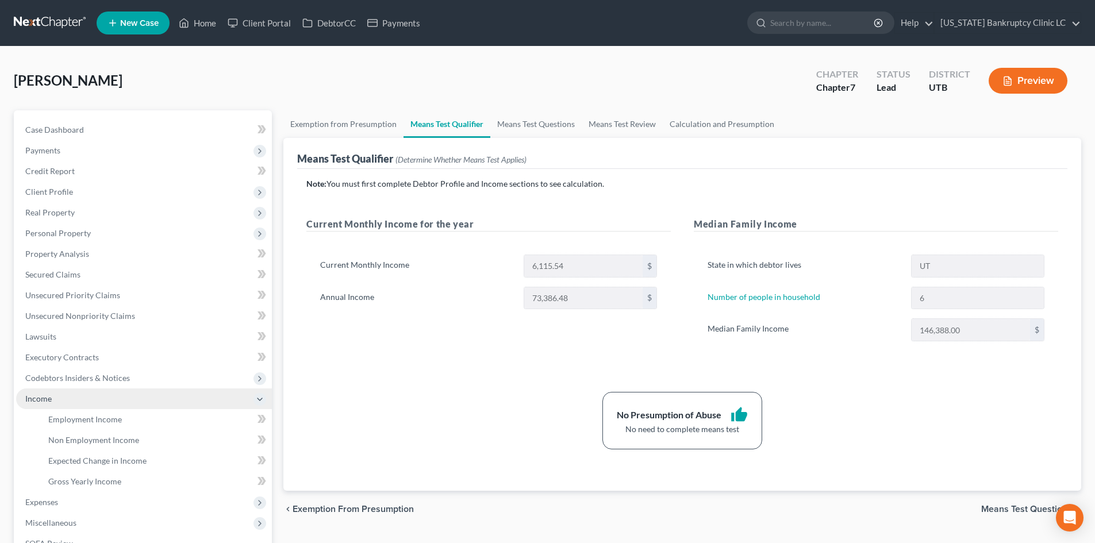
click at [63, 397] on span "Income" at bounding box center [144, 399] width 256 height 21
click at [73, 402] on span "Income" at bounding box center [144, 399] width 256 height 21
drag, startPoint x: 32, startPoint y: 400, endPoint x: 41, endPoint y: 398, distance: 9.8
click at [34, 398] on span "Income" at bounding box center [38, 399] width 26 height 10
click at [102, 401] on span "Income" at bounding box center [144, 399] width 256 height 21
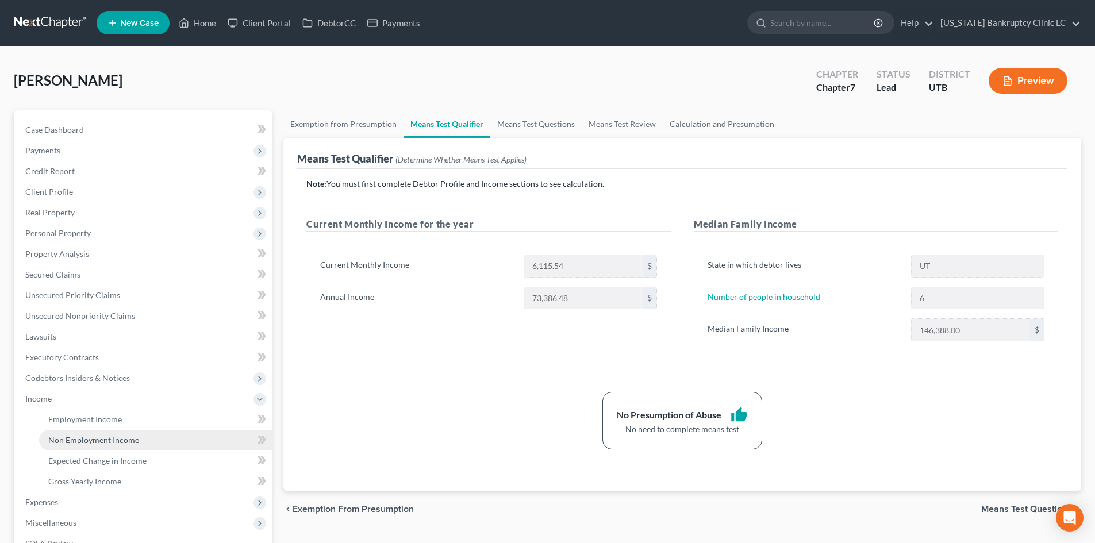
click at [97, 439] on span "Non Employment Income" at bounding box center [93, 440] width 91 height 10
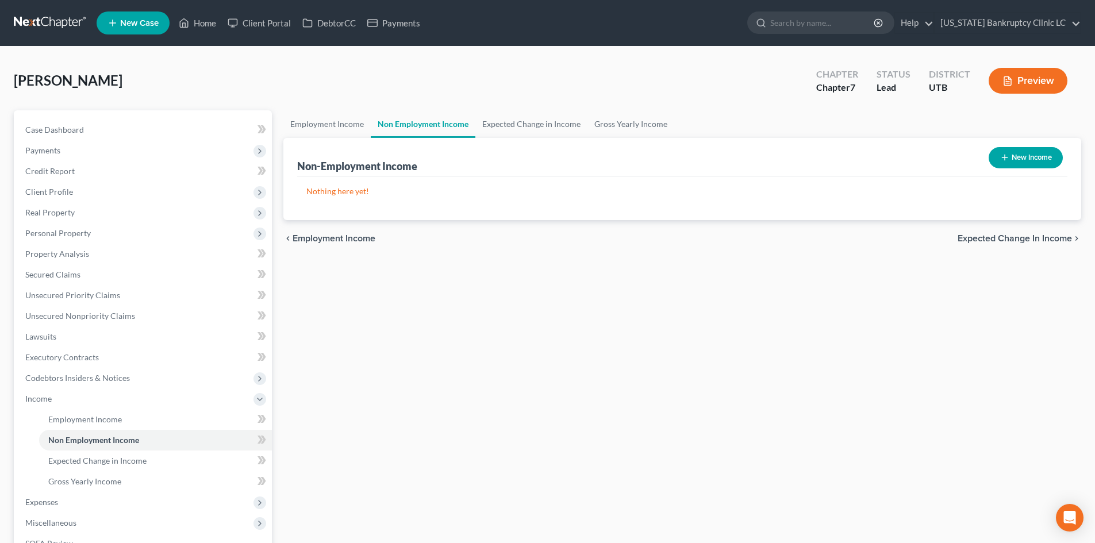
click at [1034, 145] on div "New Income" at bounding box center [1025, 158] width 83 height 30
click at [1030, 151] on button "New Income" at bounding box center [1026, 157] width 74 height 21
select select "0"
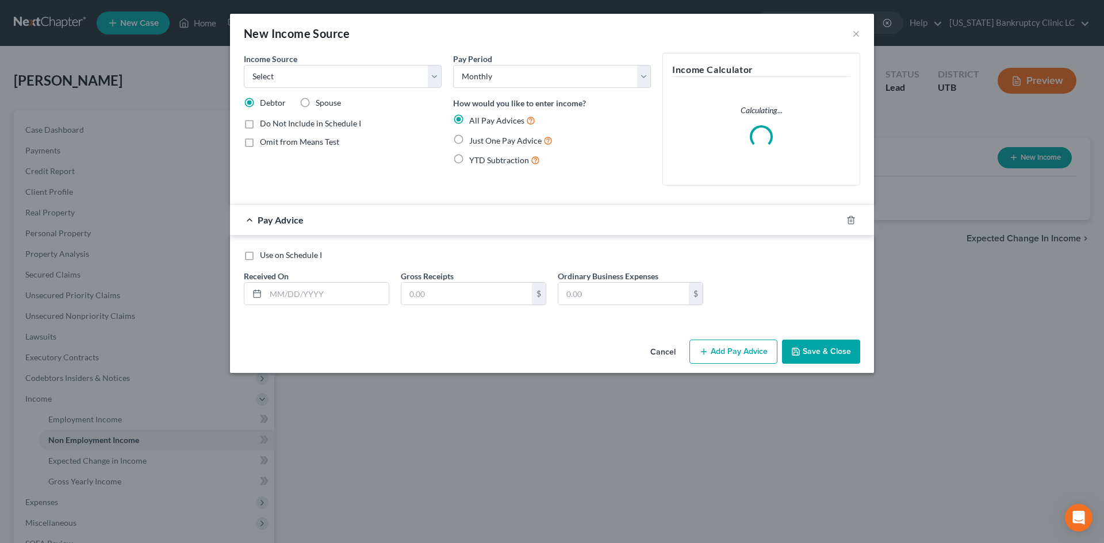
click at [316, 105] on label "Spouse" at bounding box center [328, 102] width 25 height 11
click at [320, 105] on input "Spouse" at bounding box center [323, 100] width 7 height 7
radio input "true"
click at [325, 80] on select "Select Unemployment Disability (from employer) Pension Retirement Social Securi…" at bounding box center [343, 76] width 198 height 23
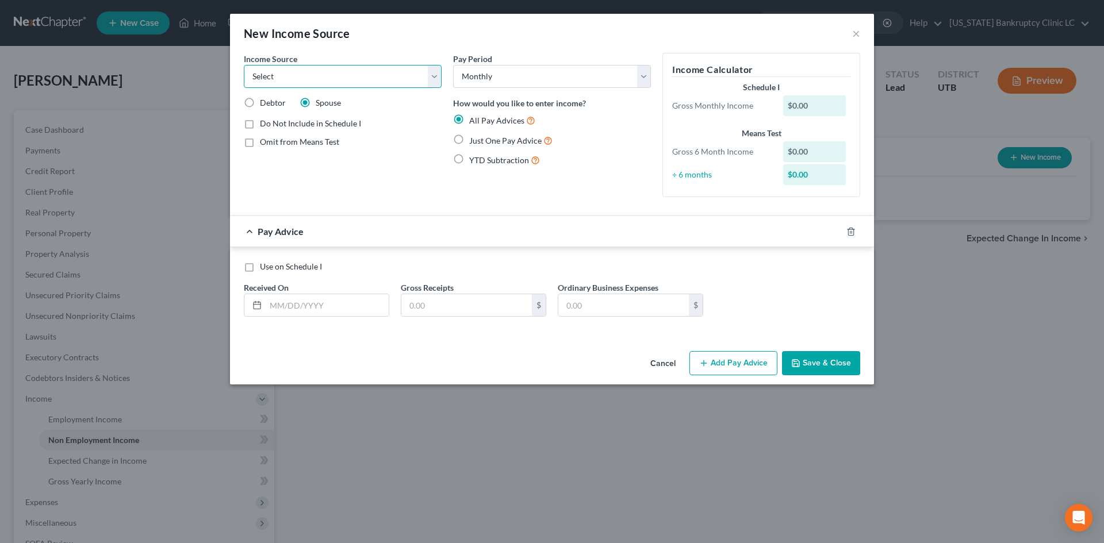
select select "7"
click at [244, 65] on select "Select Unemployment Disability (from employer) Pension Retirement Social Securi…" at bounding box center [343, 76] width 198 height 23
click at [486, 138] on span "Just One Pay Advice" at bounding box center [505, 141] width 72 height 10
click at [481, 138] on input "Just One Pay Advice" at bounding box center [477, 137] width 7 height 7
radio input "true"
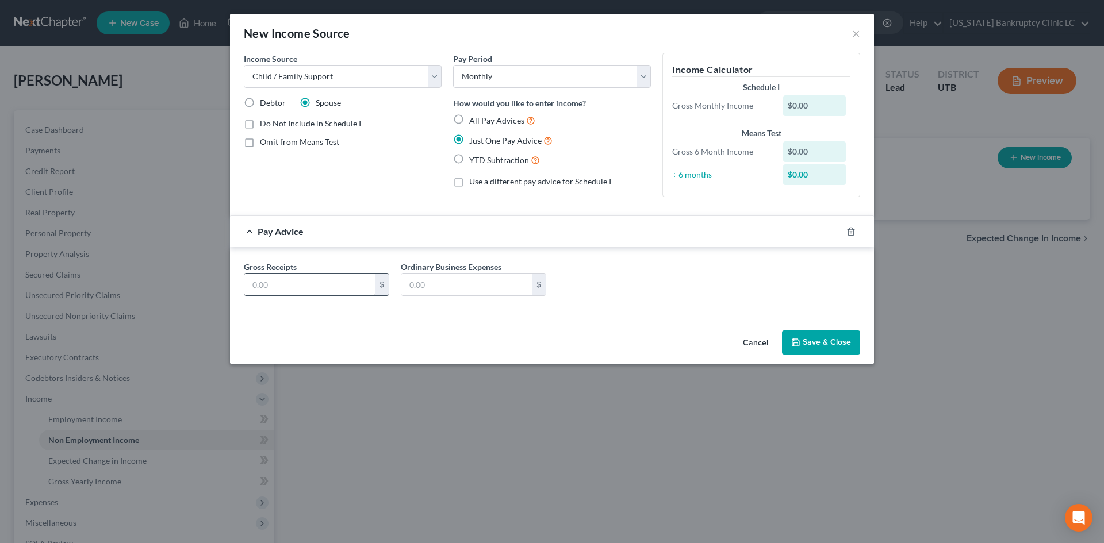
drag, startPoint x: 323, startPoint y: 299, endPoint x: 323, endPoint y: 287, distance: 11.5
click at [323, 298] on div "Gross Receipts $ Ordinary Business Expenses $" at bounding box center [552, 283] width 628 height 44
click at [323, 287] on input "text" at bounding box center [309, 285] width 131 height 22
type input "198"
click at [828, 348] on button "Save & Close" at bounding box center [821, 343] width 78 height 24
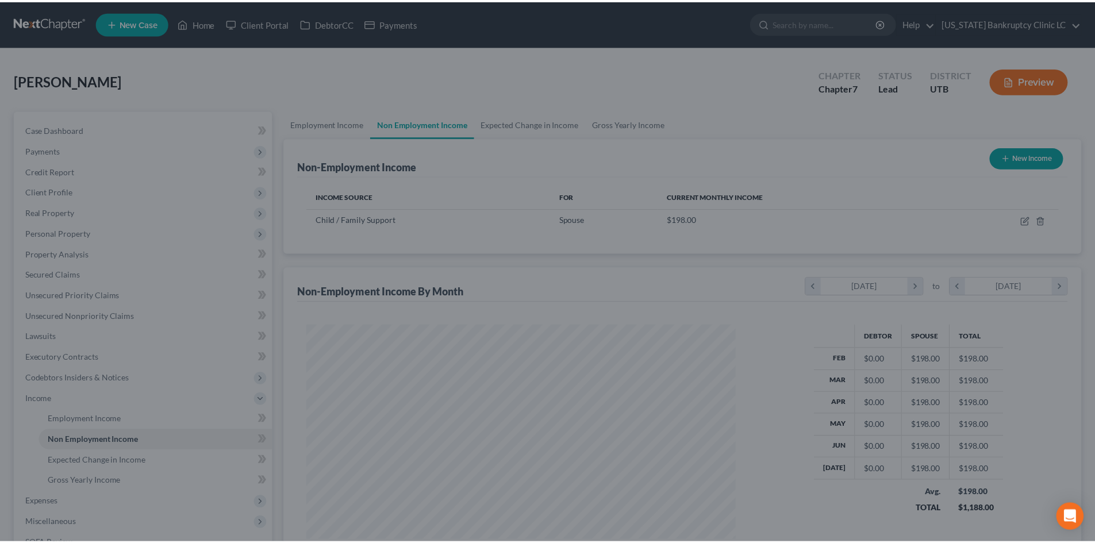
scroll to position [574723, 574485]
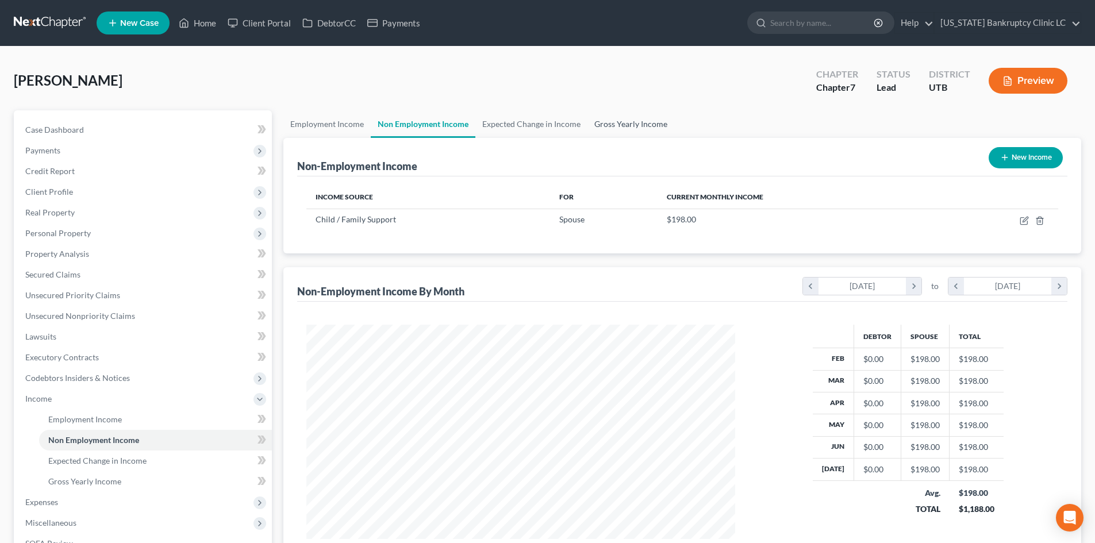
click at [630, 123] on link "Gross Yearly Income" at bounding box center [631, 124] width 87 height 28
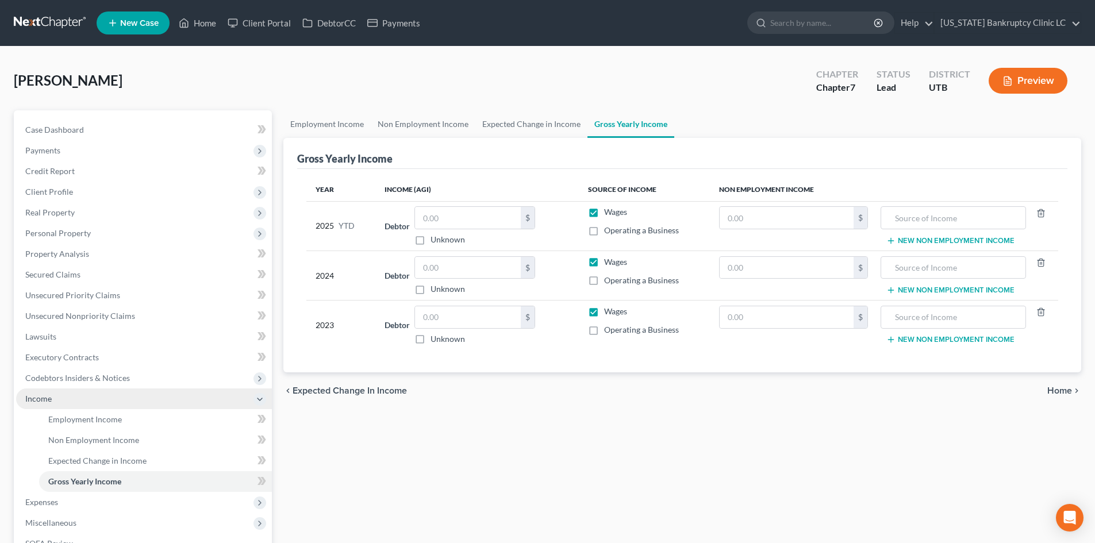
click at [56, 403] on span "Income" at bounding box center [144, 399] width 256 height 21
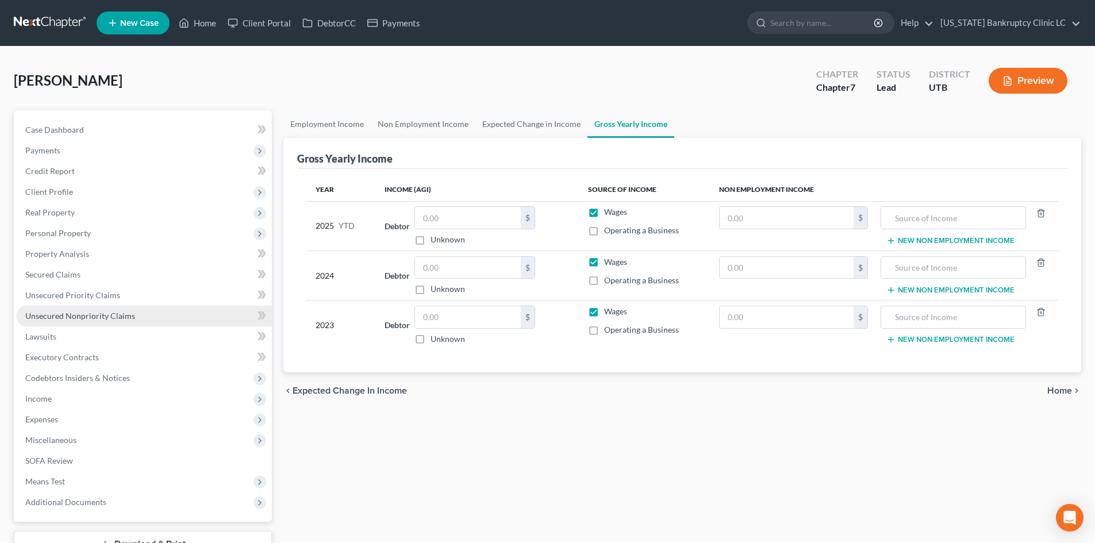
click at [102, 313] on span "Unsecured Nonpriority Claims" at bounding box center [80, 316] width 110 height 10
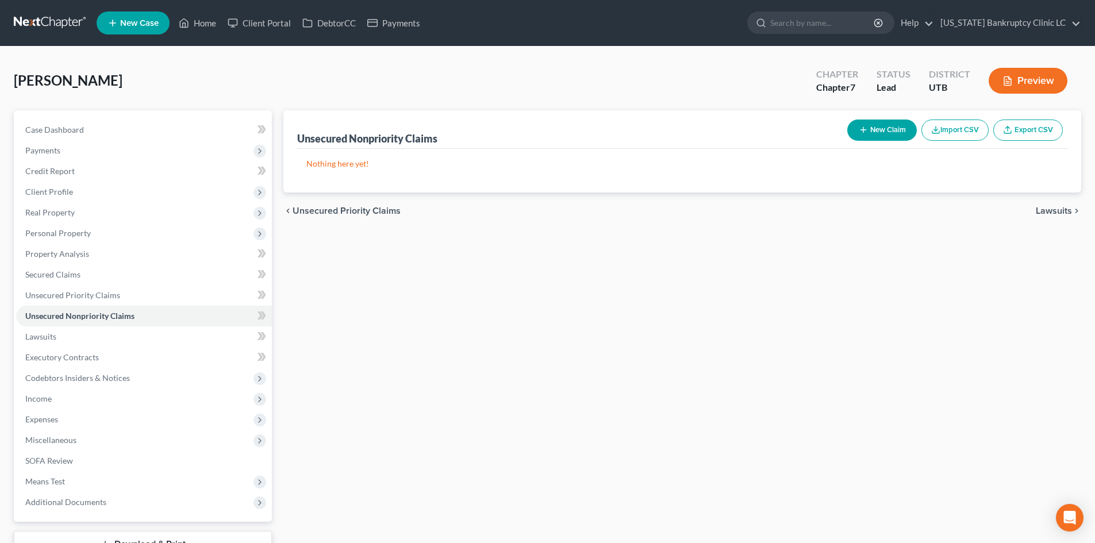
click at [859, 135] on icon "button" at bounding box center [863, 129] width 9 height 9
select select "0"
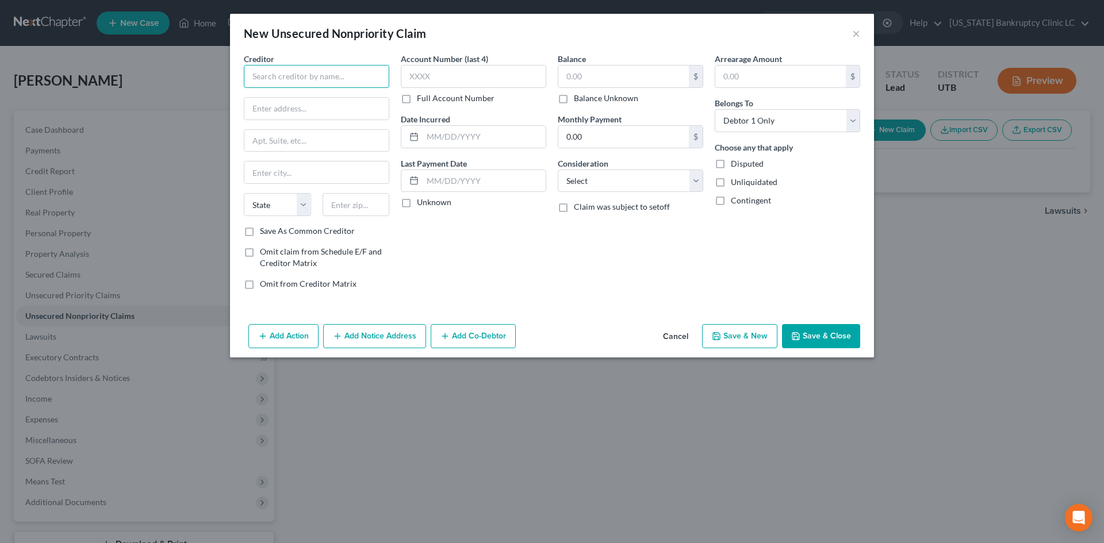
click at [321, 71] on input "text" at bounding box center [316, 76] width 145 height 23
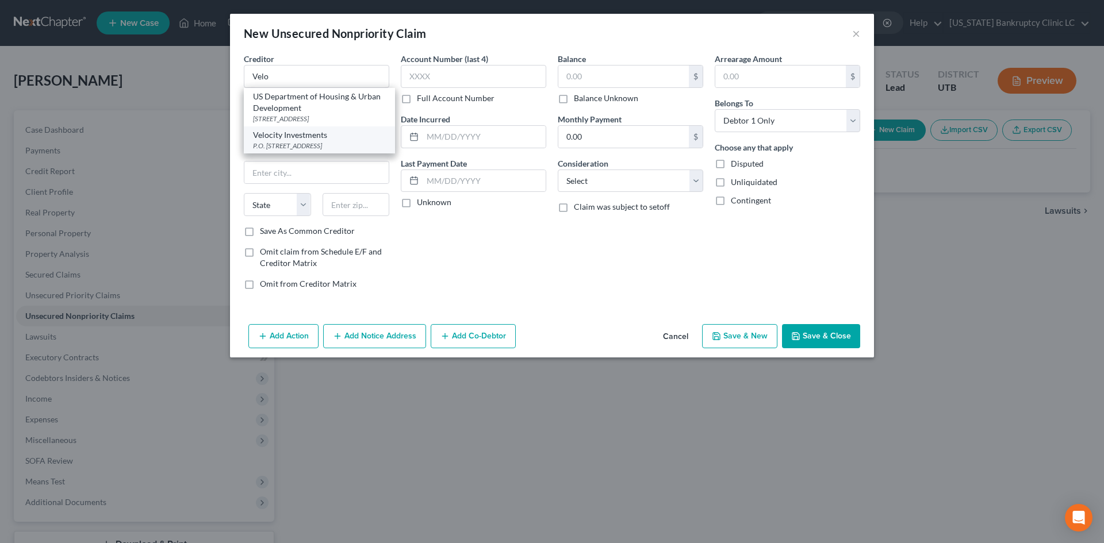
click at [325, 141] on div "Velocity Investments" at bounding box center [319, 134] width 133 height 11
type input "Velocity Investments"
type input "P.O. Box 788"
type input "Belmar"
select select "33"
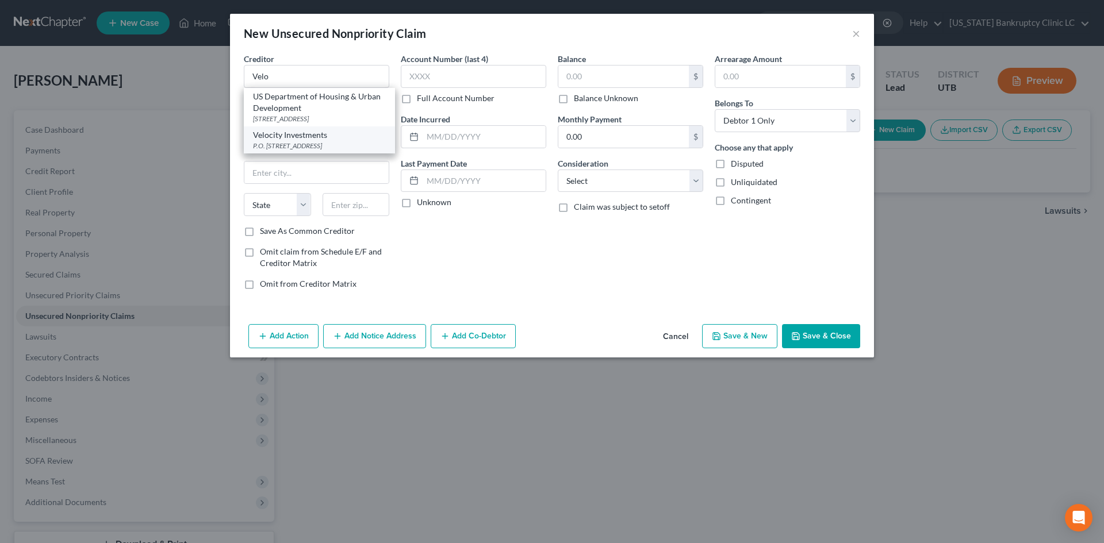
type input "07719"
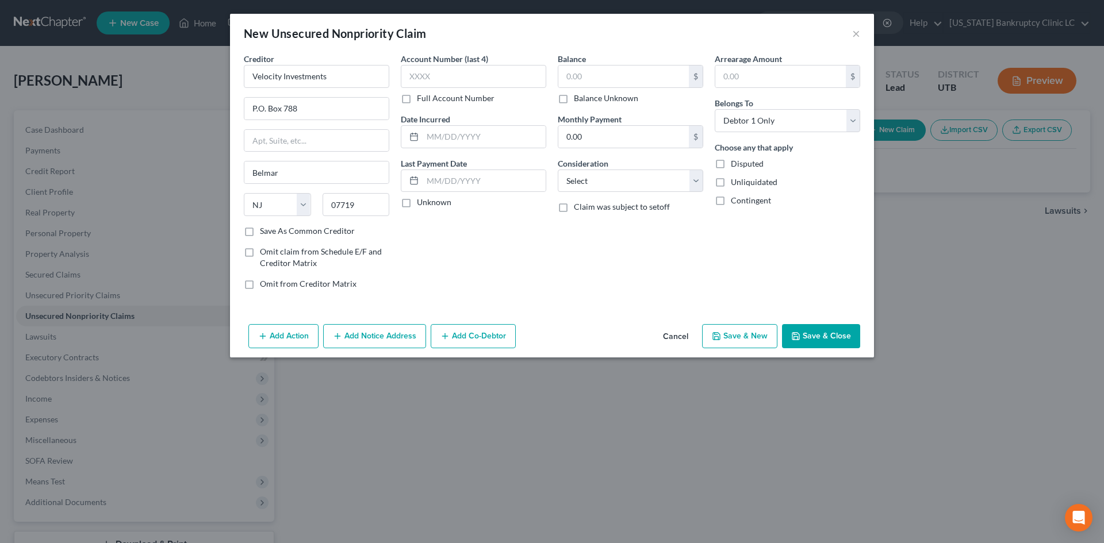
click at [820, 333] on button "Save & Close" at bounding box center [821, 336] width 78 height 24
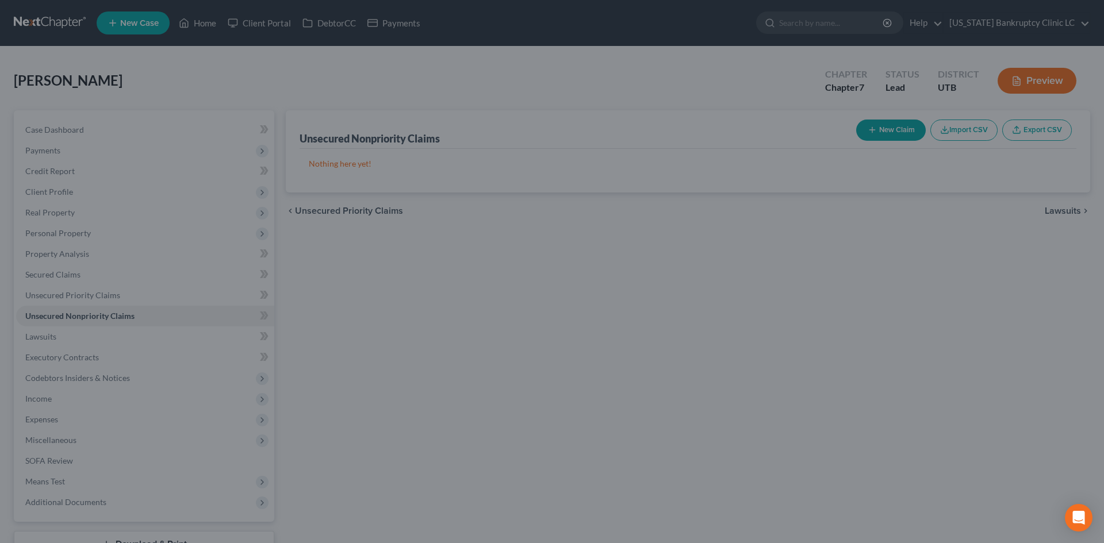
type input "0.00"
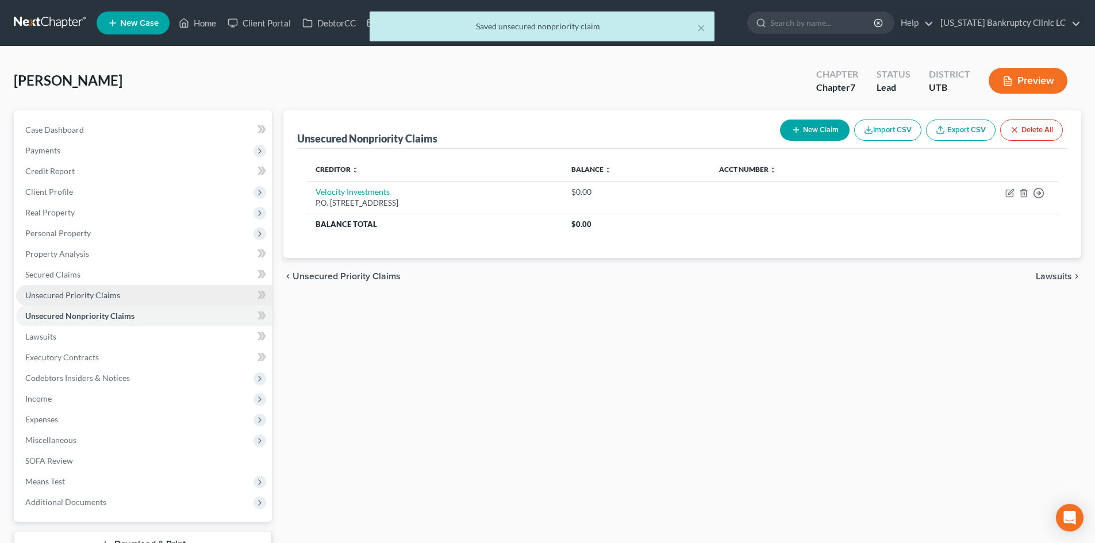
click at [97, 293] on span "Unsecured Priority Claims" at bounding box center [72, 295] width 95 height 10
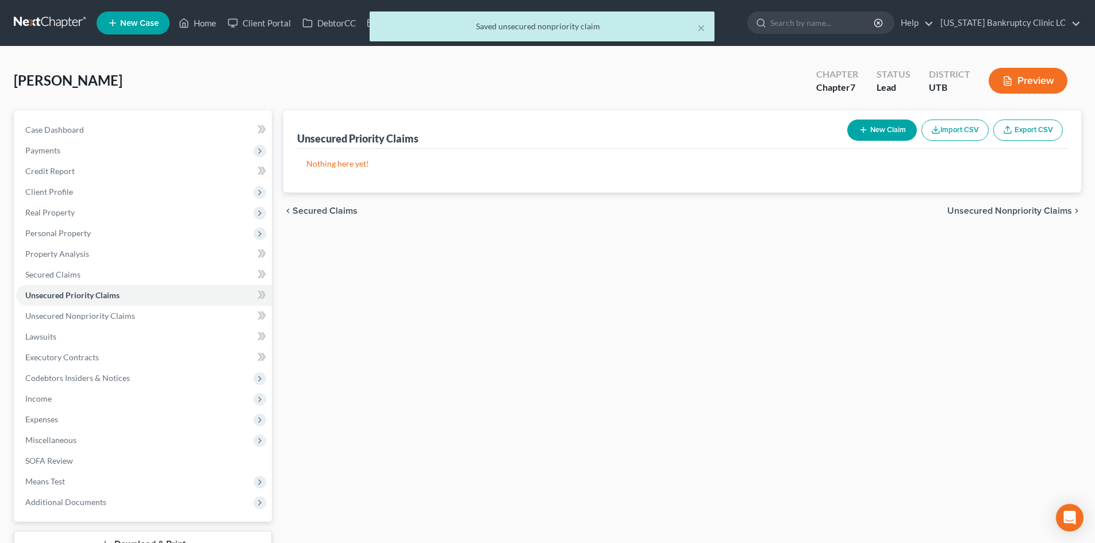
click at [881, 123] on button "New Claim" at bounding box center [882, 130] width 70 height 21
select select "0"
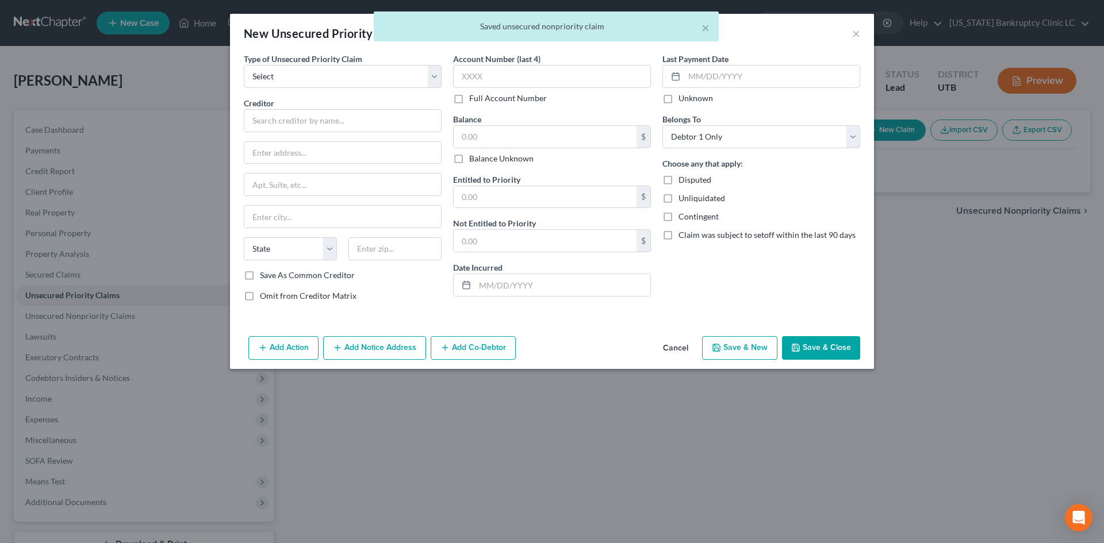
click at [281, 89] on div "Type of Unsecured Priority Claim * Select Taxes & Other Government Units Domest…" at bounding box center [342, 182] width 209 height 258
click at [286, 76] on select "Select Taxes & Other Government Units Domestic Support Obligations Extensions o…" at bounding box center [343, 76] width 198 height 23
select select "0"
click at [244, 65] on select "Select Taxes & Other Government Units Domestic Support Obligations Extensions o…" at bounding box center [343, 76] width 198 height 23
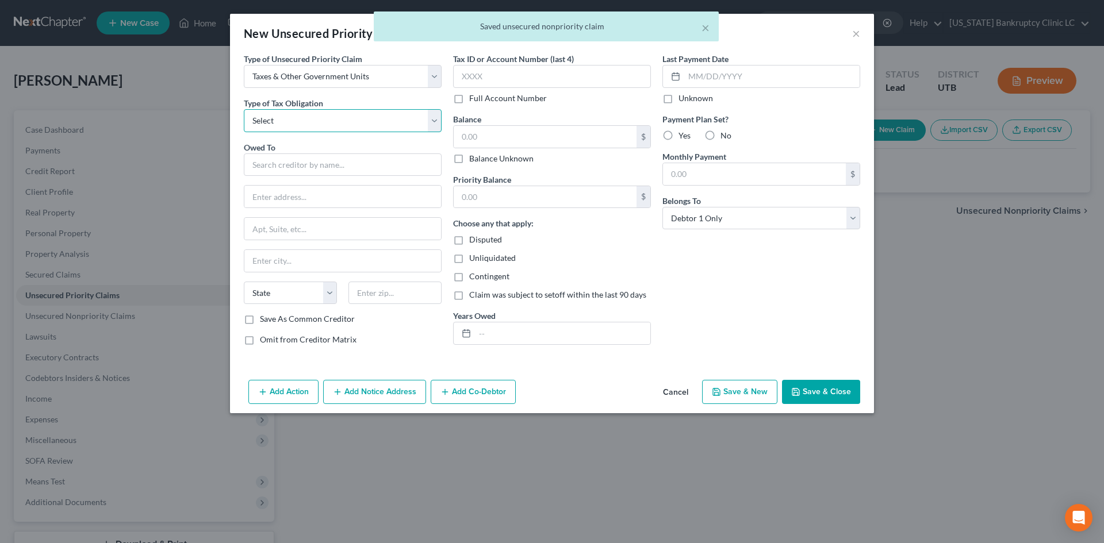
click at [289, 118] on select "Select Federal City State Franchise Tax Board Other" at bounding box center [343, 120] width 198 height 23
select select "0"
click at [244, 109] on select "Select Federal City State Franchise Tax Board Other" at bounding box center [343, 120] width 198 height 23
click at [284, 162] on input "text" at bounding box center [343, 165] width 198 height 23
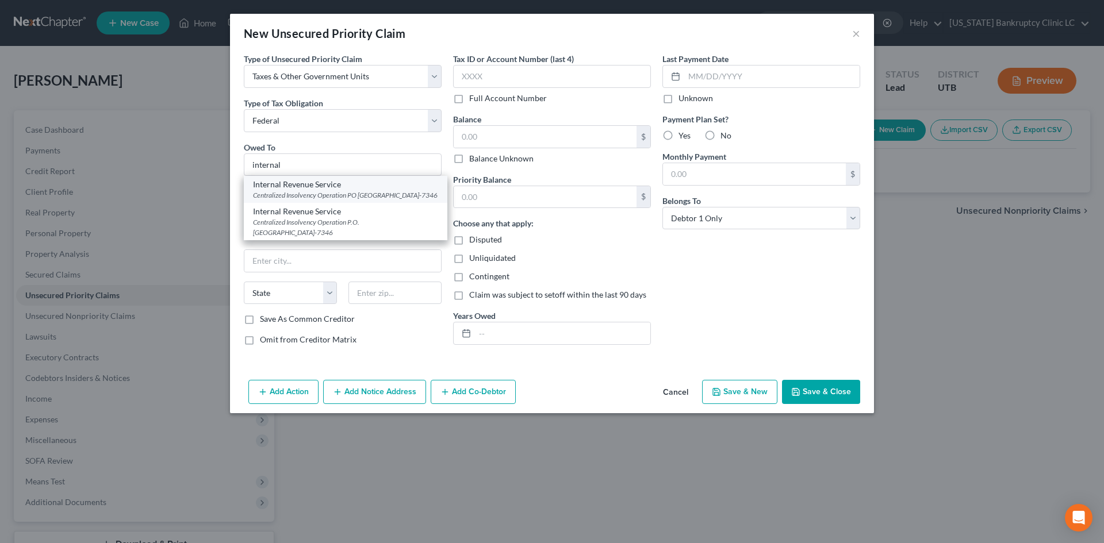
click at [324, 192] on div "Centralized Insolvency Operation PO Box 7346, Philadelphia, PA 19101-7346" at bounding box center [345, 195] width 185 height 10
type input "Internal Revenue Service"
type input "Centralized Insolvency Operation"
type input "PO Box 7346"
type input "Philadelphia"
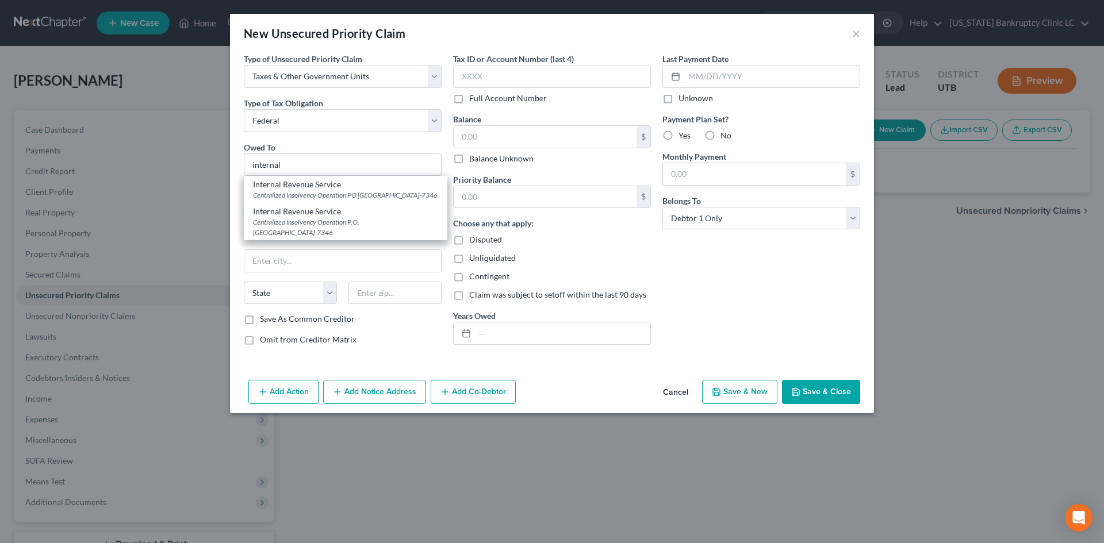
select select "39"
type input "19101-7346"
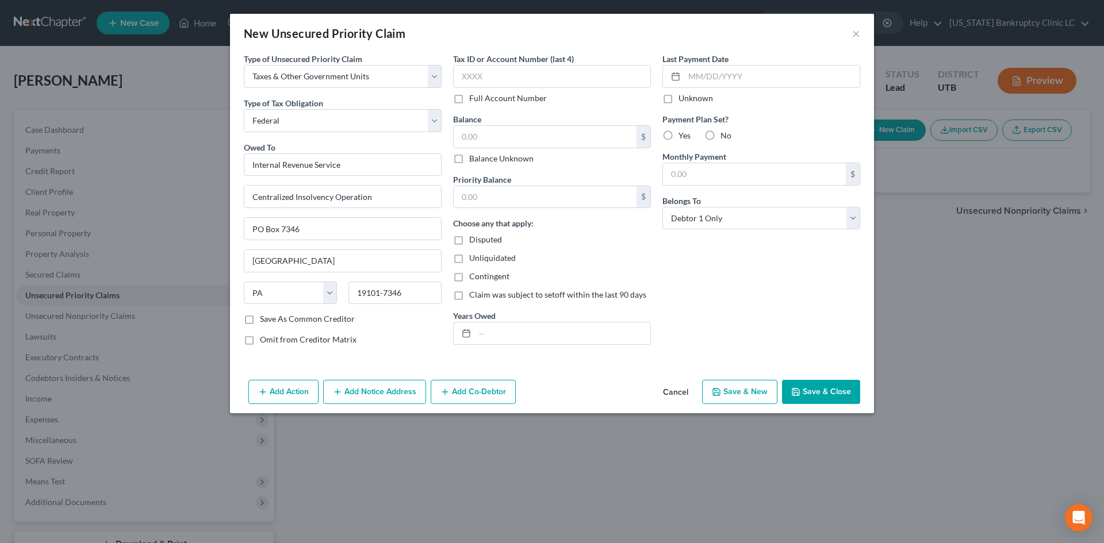
click at [735, 394] on button "Save & New" at bounding box center [739, 392] width 75 height 24
select select "0"
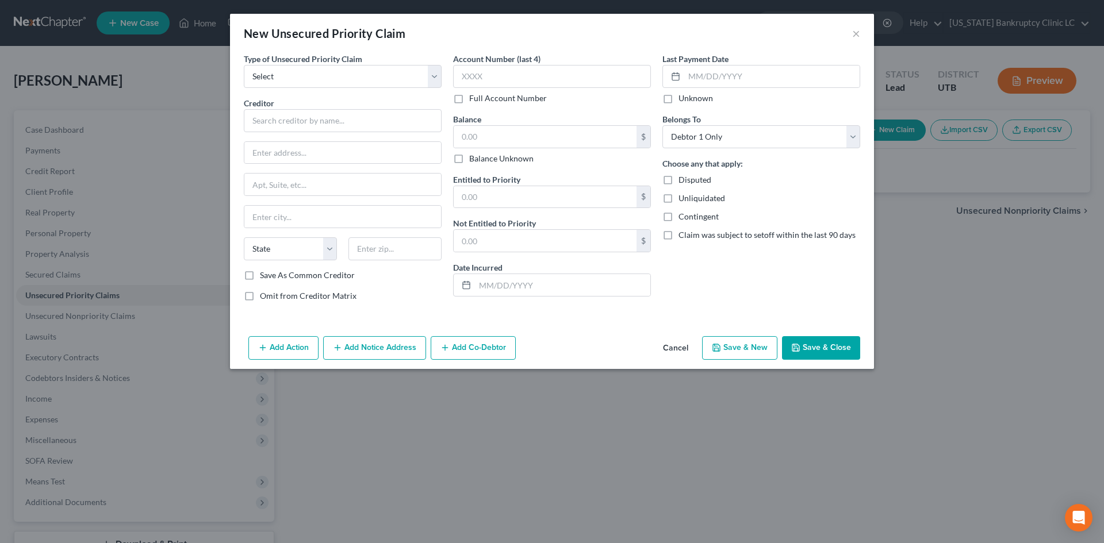
type input "0.00"
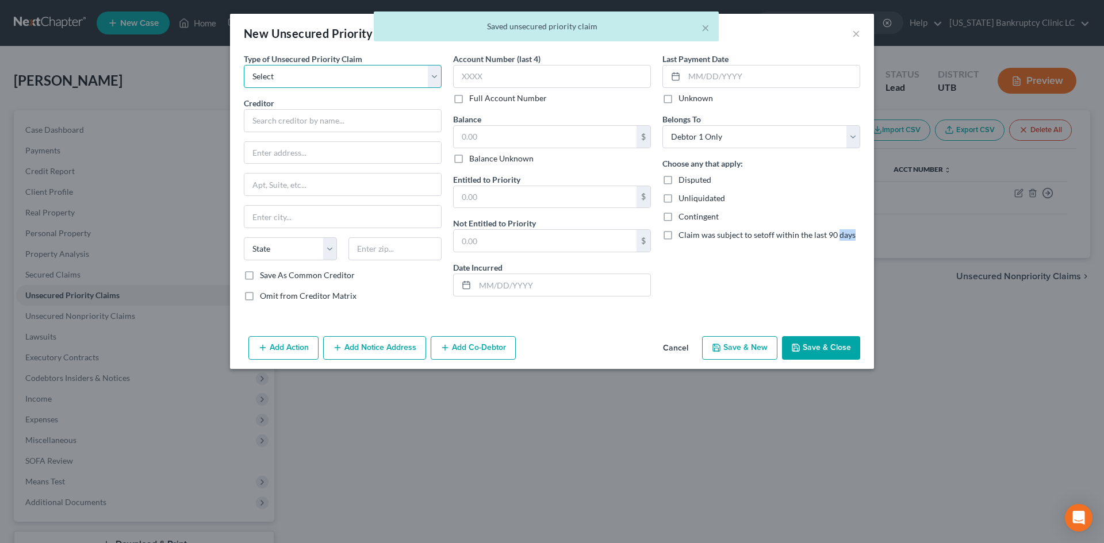
drag, startPoint x: 321, startPoint y: 75, endPoint x: 320, endPoint y: 87, distance: 12.1
click at [321, 75] on select "Select Taxes & Other Government Units Domestic Support Obligations Extensions o…" at bounding box center [343, 76] width 198 height 23
select select "0"
click at [244, 65] on select "Select Taxes & Other Government Units Domestic Support Obligations Extensions o…" at bounding box center [343, 76] width 198 height 23
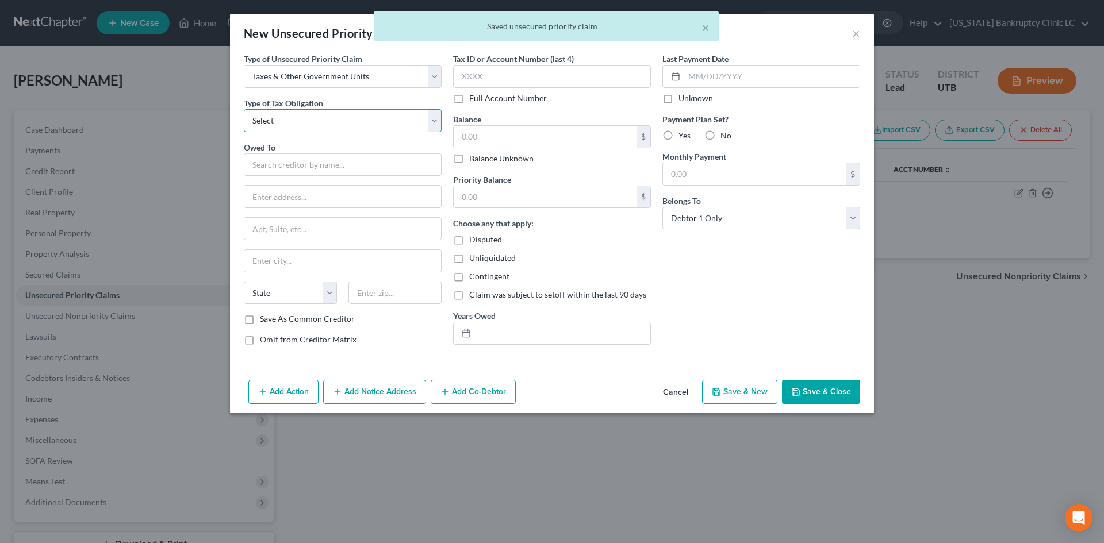
click at [308, 114] on select "Select Federal City State Franchise Tax Board Other" at bounding box center [343, 120] width 198 height 23
select select "2"
click at [244, 109] on select "Select Federal City State Franchise Tax Board Other" at bounding box center [343, 120] width 198 height 23
click at [302, 159] on input "text" at bounding box center [343, 165] width 198 height 23
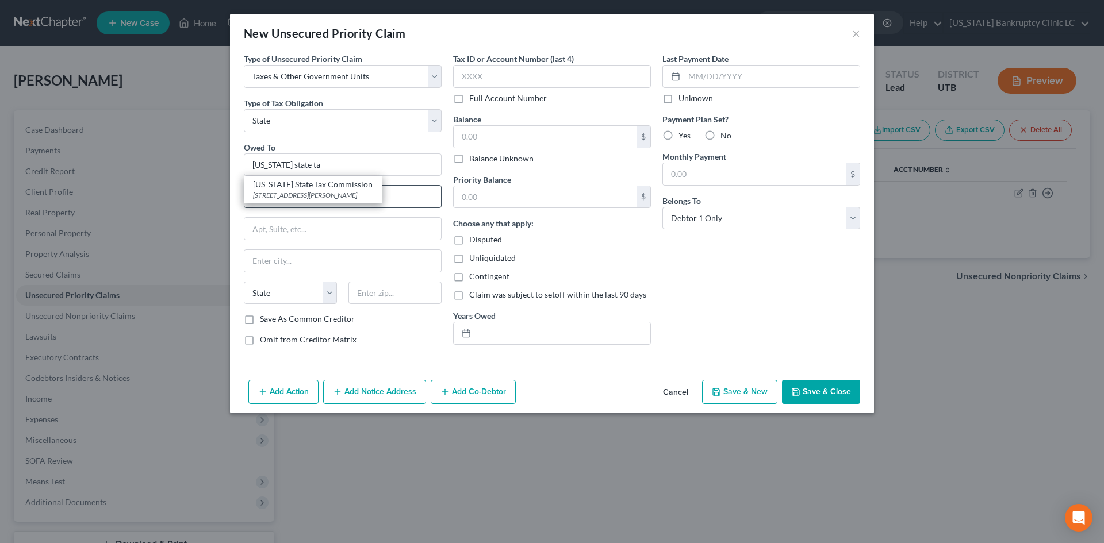
click at [351, 187] on div "Utah State Tax Commission" at bounding box center [313, 184] width 120 height 11
type input "Utah State Tax Commission"
type input "210 North 1950 West"
type input "Special Services Division, Michelle Riggs"
type input "Salt Lake City"
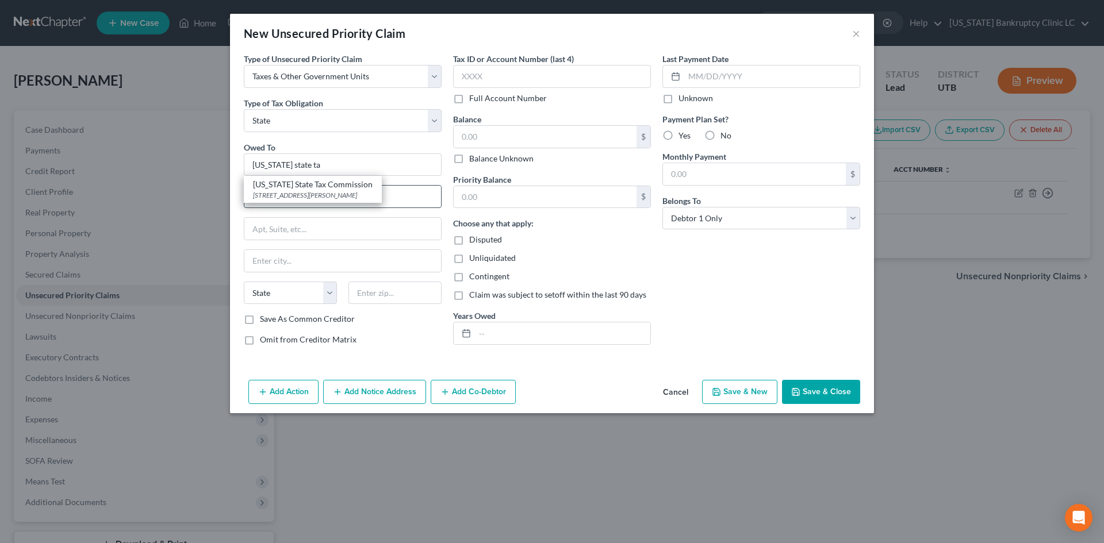
select select "46"
type input "84134"
click at [351, 187] on input "210 North 1950 West" at bounding box center [342, 197] width 197 height 22
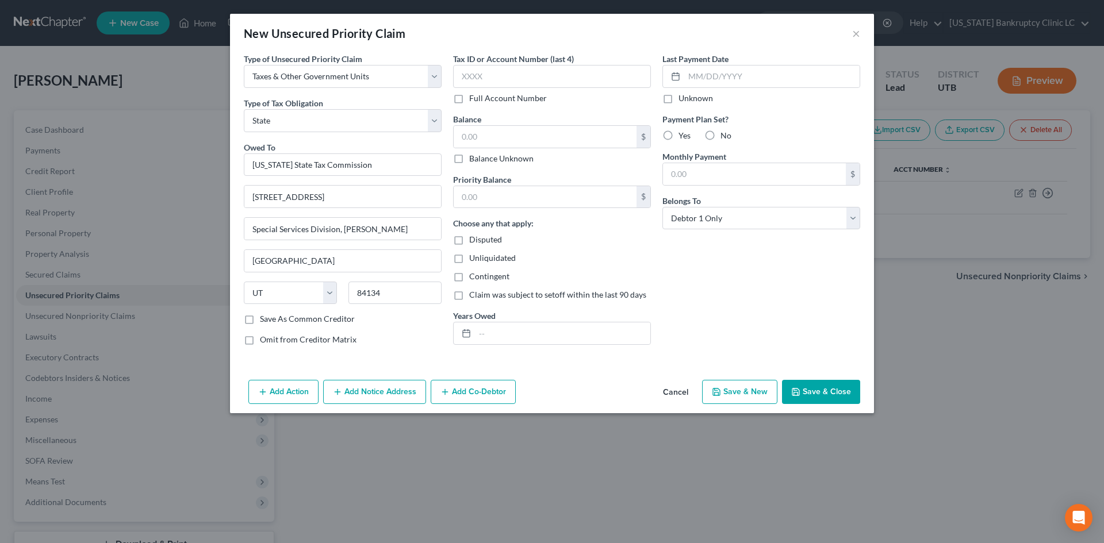
click at [820, 390] on button "Save & Close" at bounding box center [821, 392] width 78 height 24
type input "0.00"
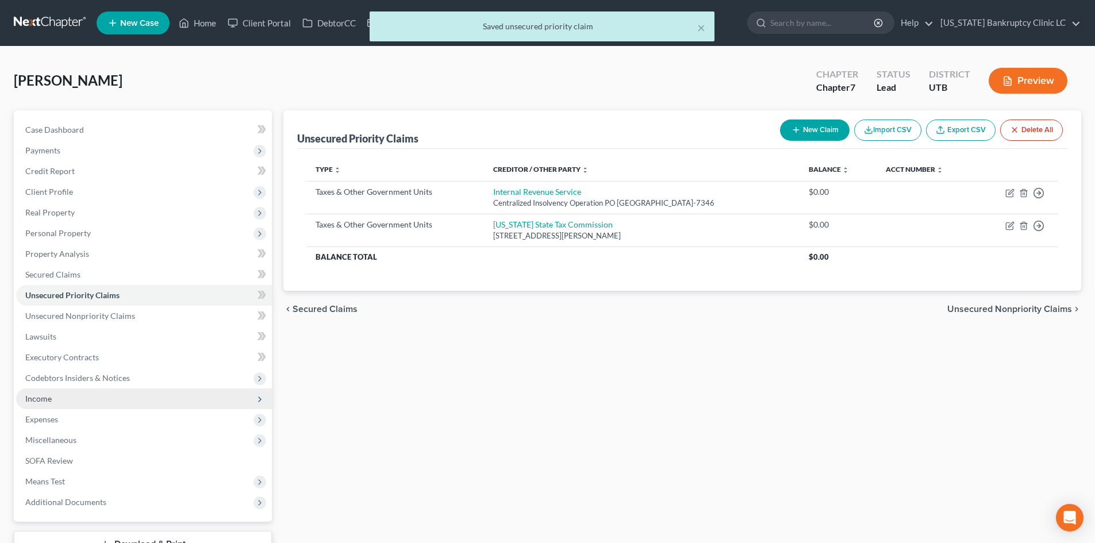
click at [70, 393] on span "Income" at bounding box center [144, 399] width 256 height 21
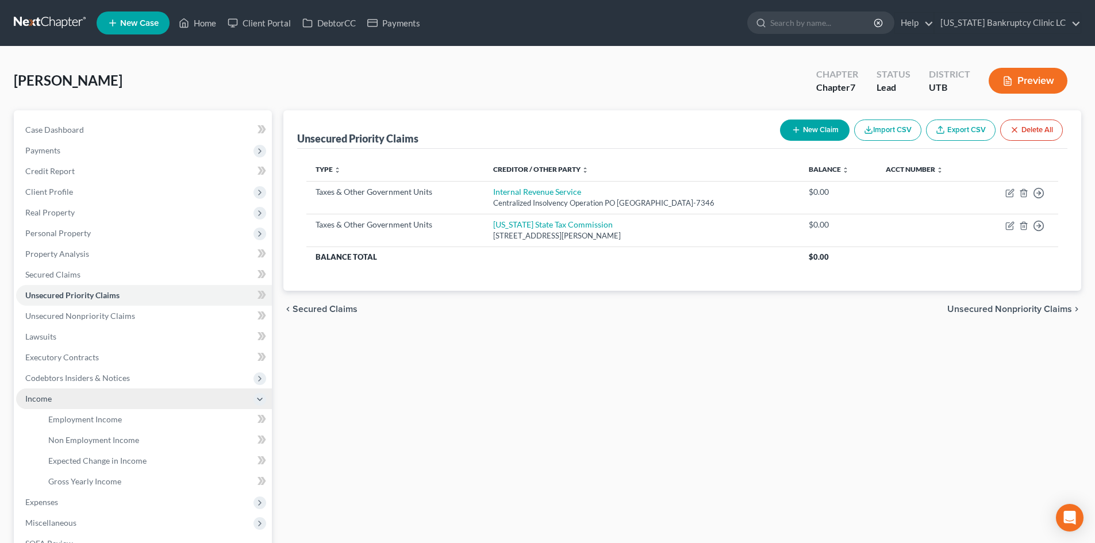
click at [78, 394] on span "Income" at bounding box center [144, 399] width 256 height 21
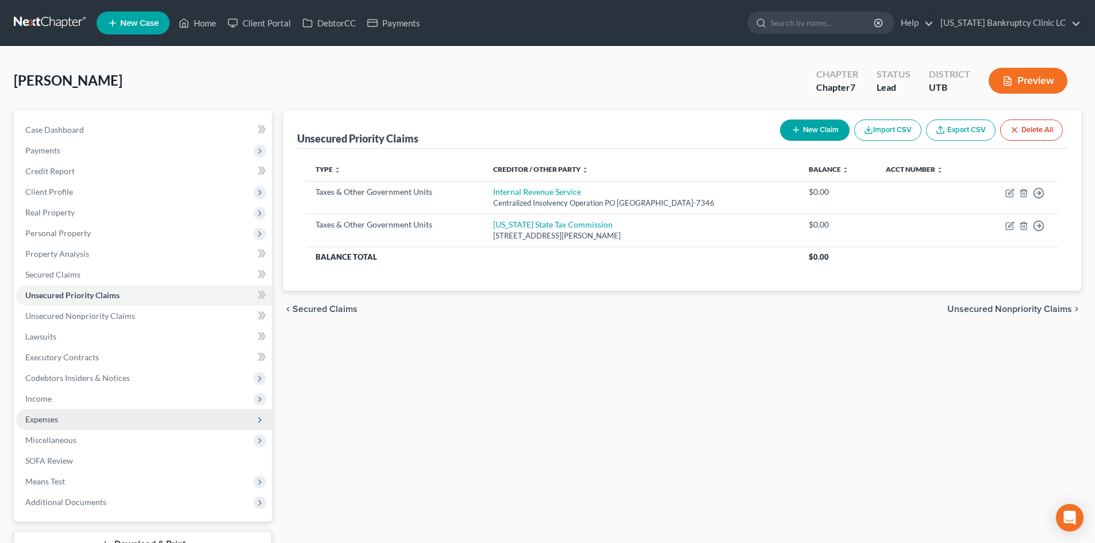
click at [67, 419] on span "Expenses" at bounding box center [144, 419] width 256 height 21
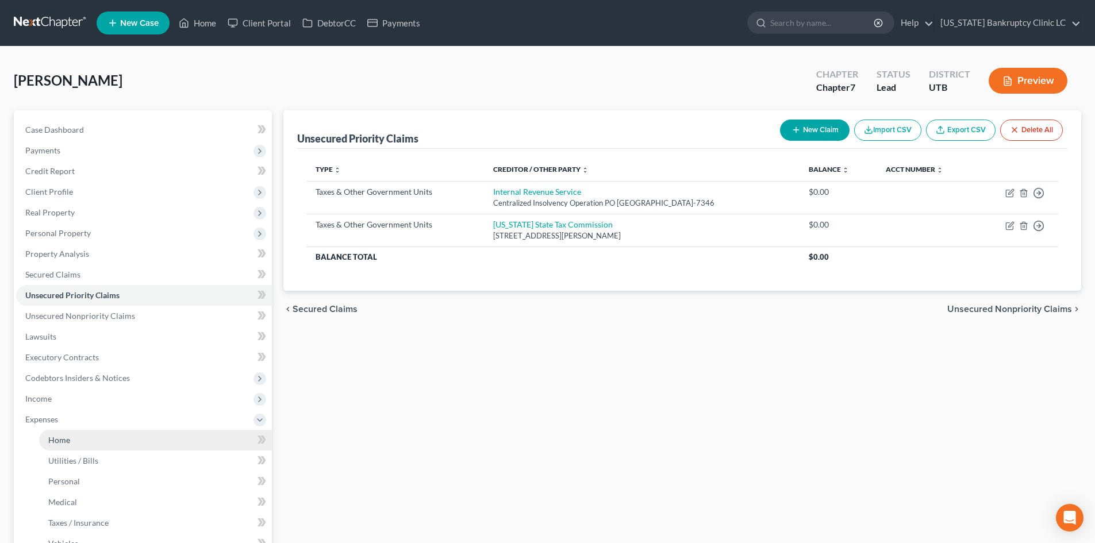
click at [78, 437] on link "Home" at bounding box center [155, 440] width 233 height 21
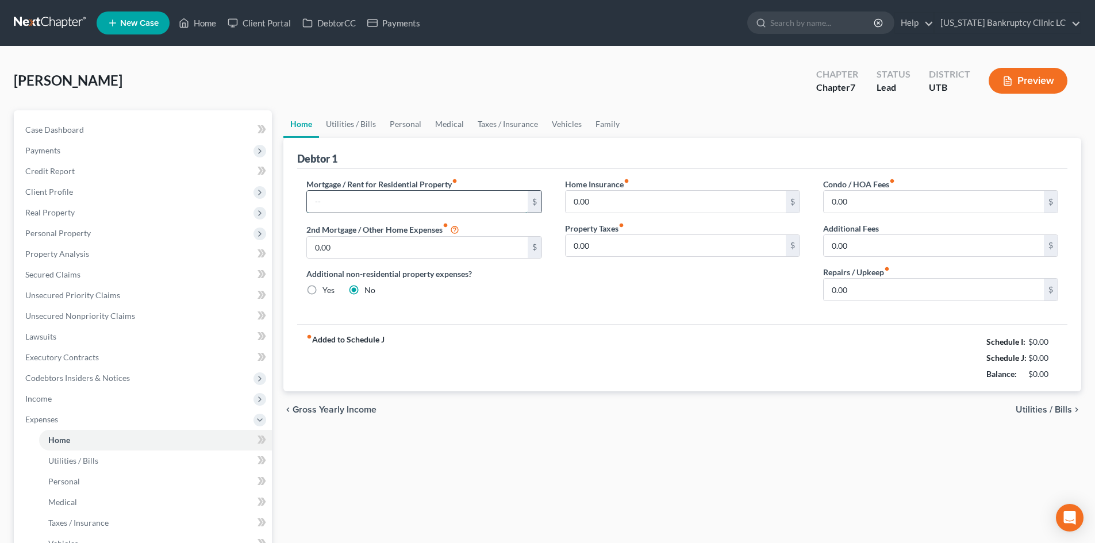
click at [398, 208] on input "text" at bounding box center [417, 202] width 220 height 22
click at [336, 118] on link "Utilities / Bills" at bounding box center [351, 124] width 64 height 28
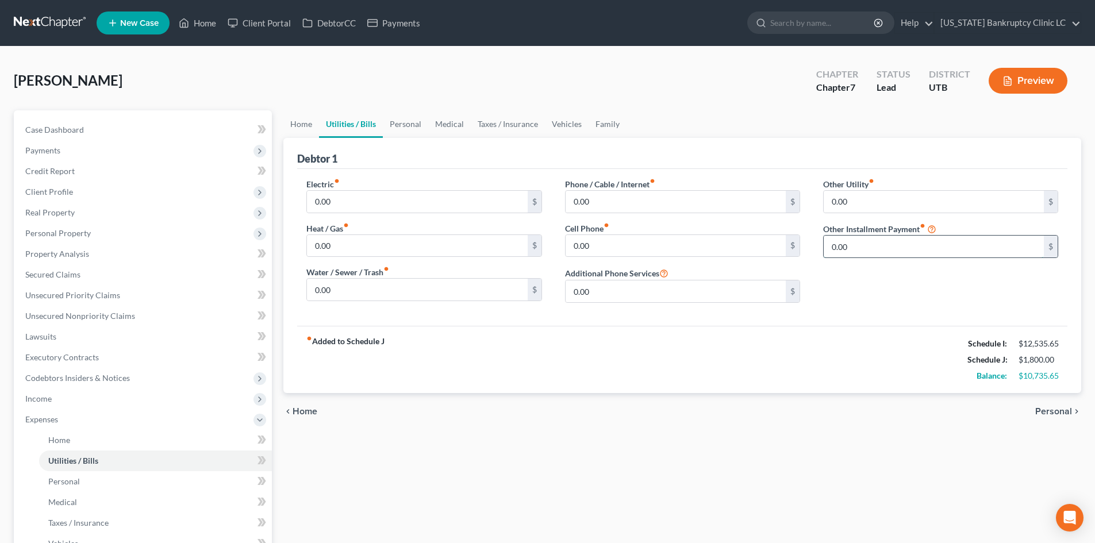
click at [842, 236] on input "0.00" at bounding box center [934, 247] width 220 height 22
click at [605, 124] on link "Family" at bounding box center [608, 124] width 38 height 28
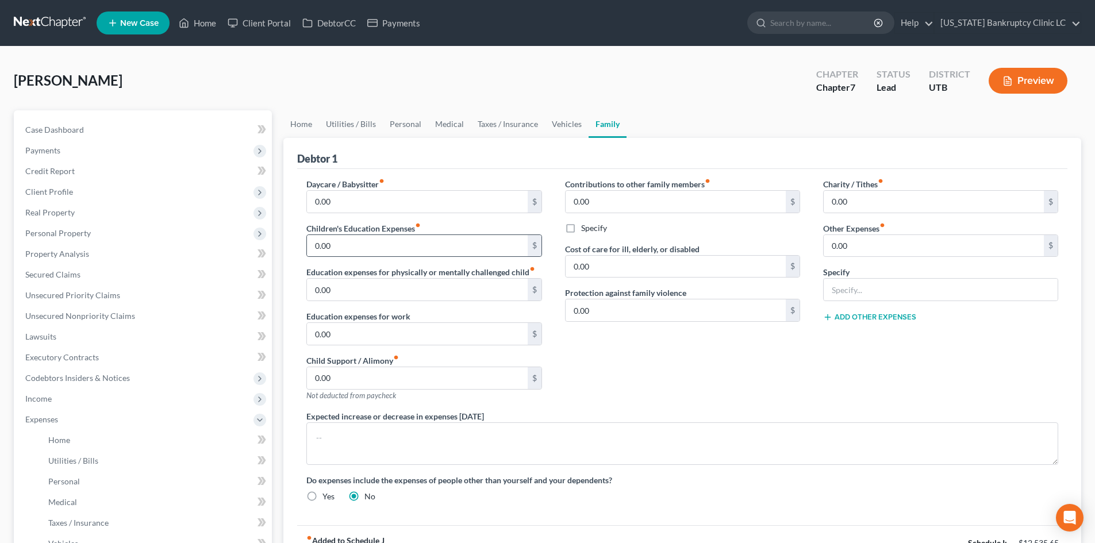
click at [378, 235] on div "0.00 $" at bounding box center [423, 246] width 235 height 23
click at [374, 248] on input "0.00" at bounding box center [417, 246] width 220 height 22
click at [703, 386] on div "Contributions to other family members fiber_manual_record 0.00 $ Specify Cost o…" at bounding box center [683, 294] width 258 height 232
click at [580, 121] on link "Vehicles" at bounding box center [567, 124] width 44 height 28
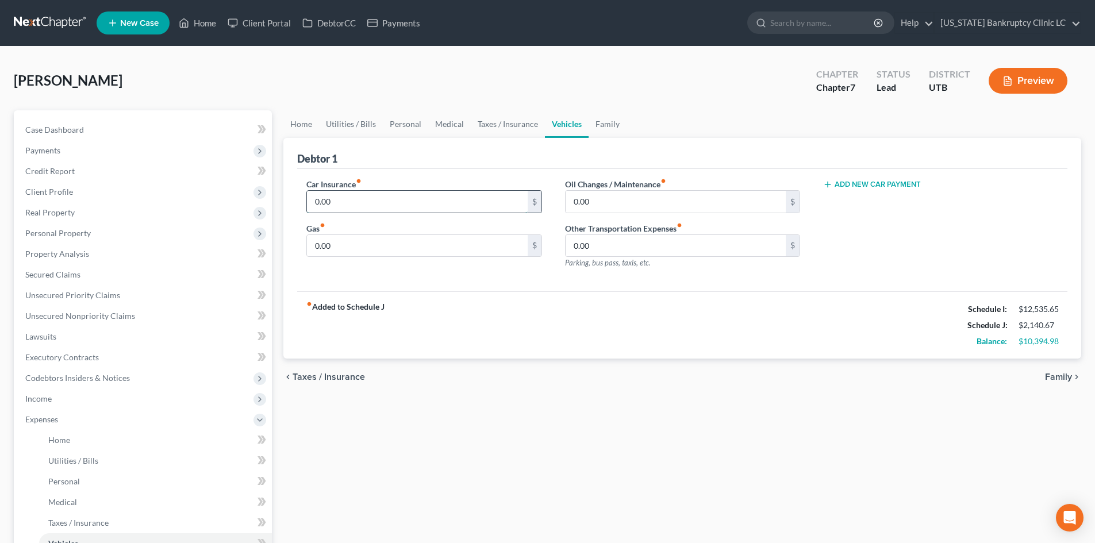
click at [434, 206] on input "0.00" at bounding box center [417, 202] width 220 height 22
click at [72, 410] on span "Expenses" at bounding box center [144, 419] width 256 height 21
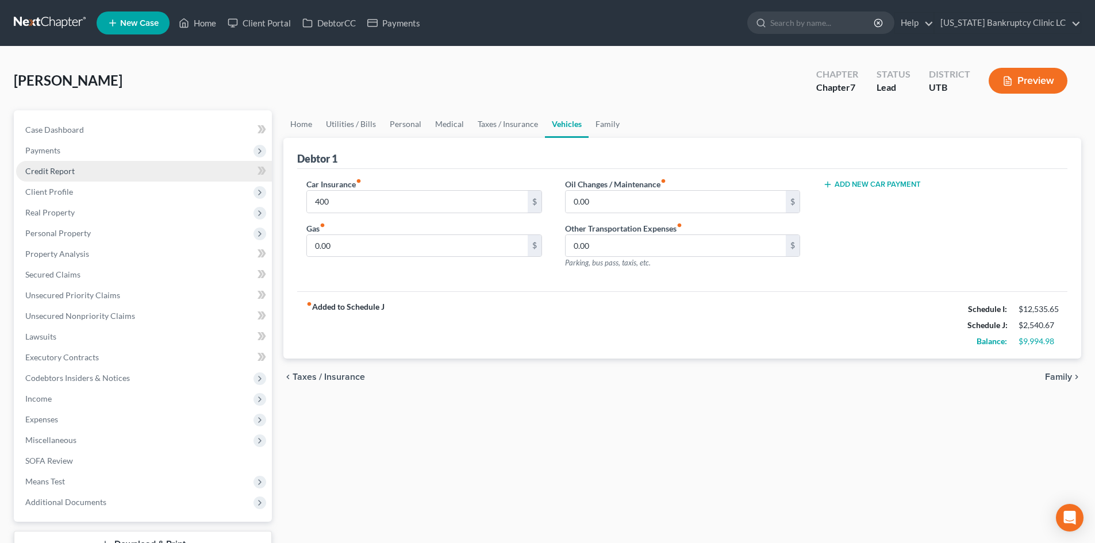
click at [94, 179] on link "Credit Report" at bounding box center [144, 171] width 256 height 21
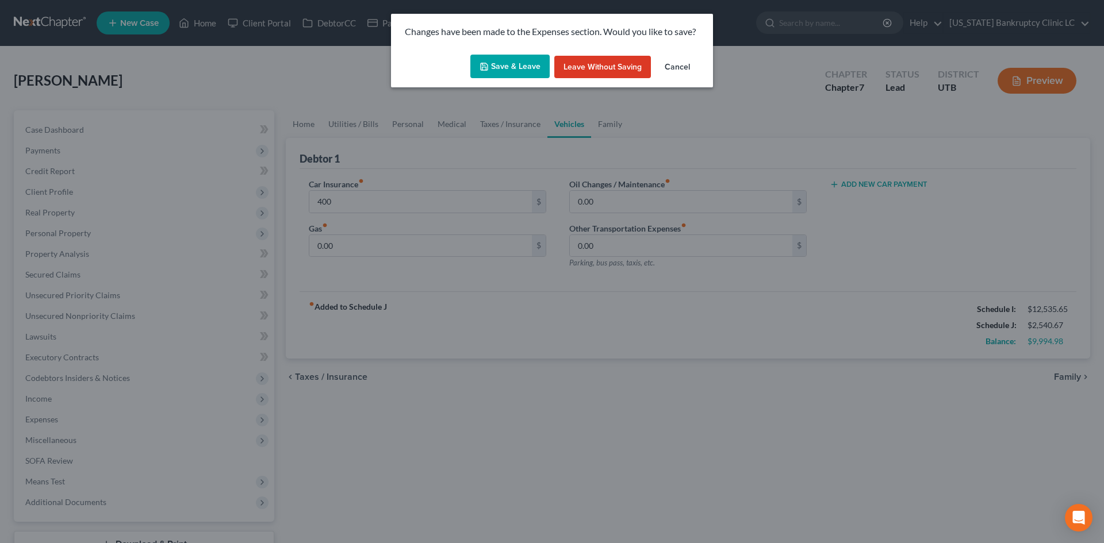
click at [486, 62] on icon "button" at bounding box center [483, 66] width 9 height 9
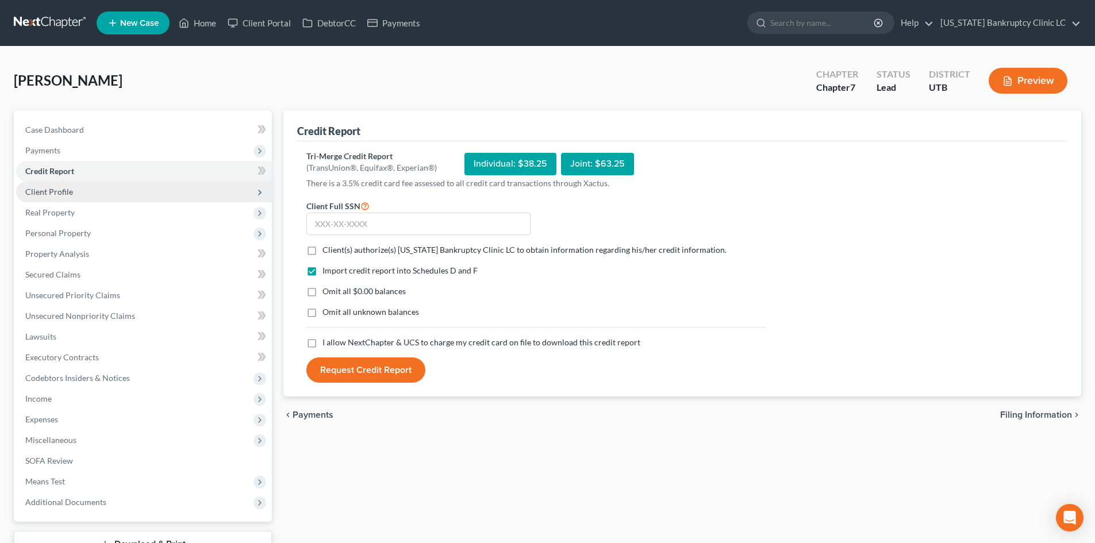
click at [75, 197] on span "Client Profile" at bounding box center [144, 192] width 256 height 21
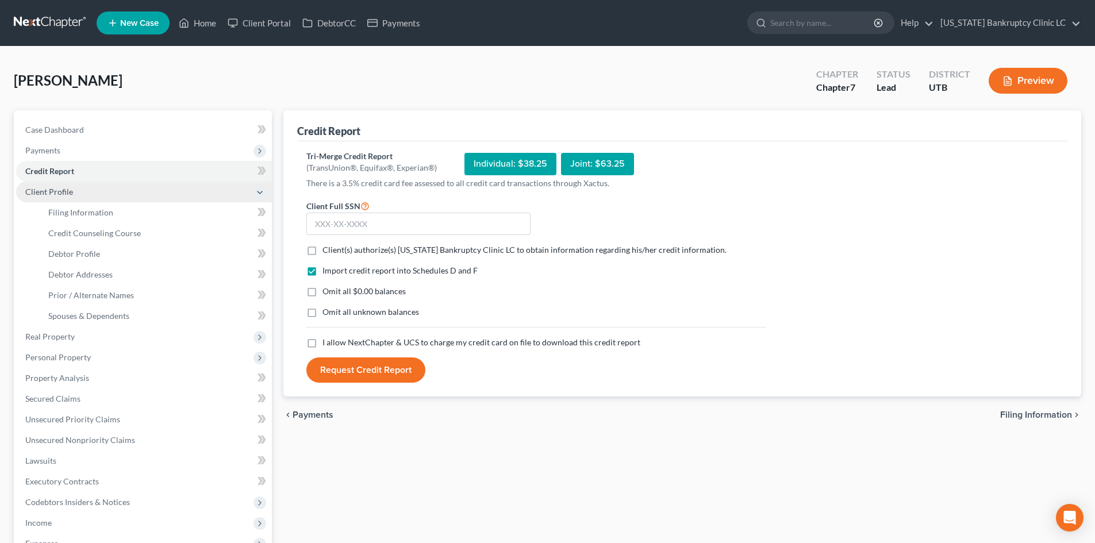
click at [64, 195] on span "Client Profile" at bounding box center [49, 192] width 48 height 10
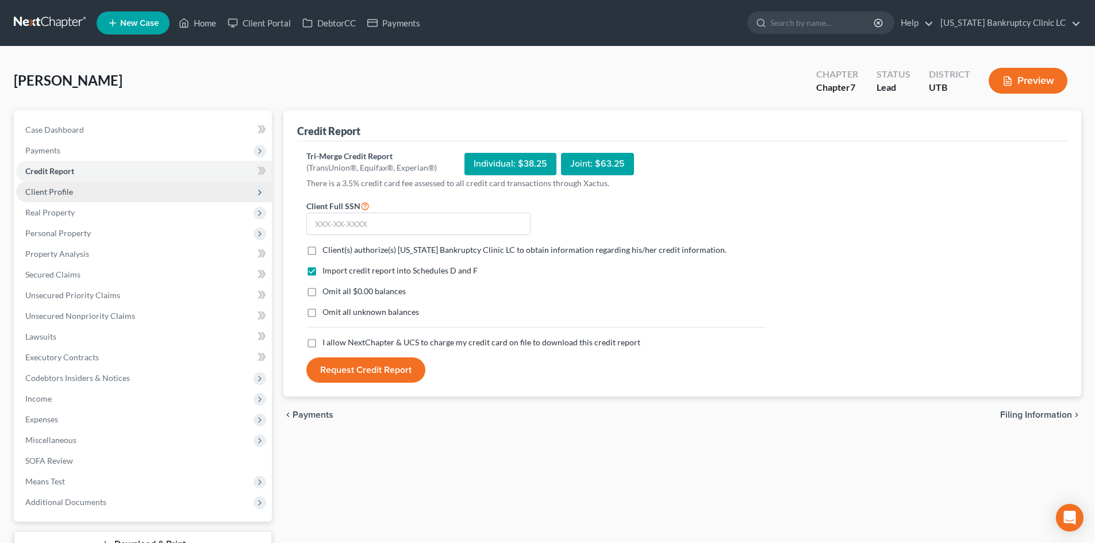
click at [80, 194] on span "Client Profile" at bounding box center [144, 192] width 256 height 21
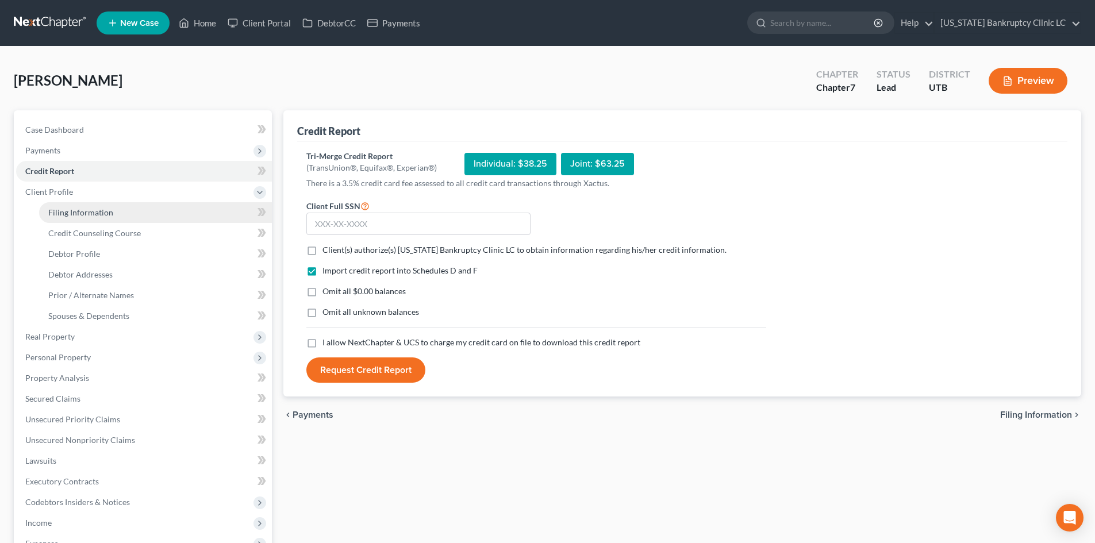
click at [83, 213] on span "Filing Information" at bounding box center [80, 213] width 65 height 10
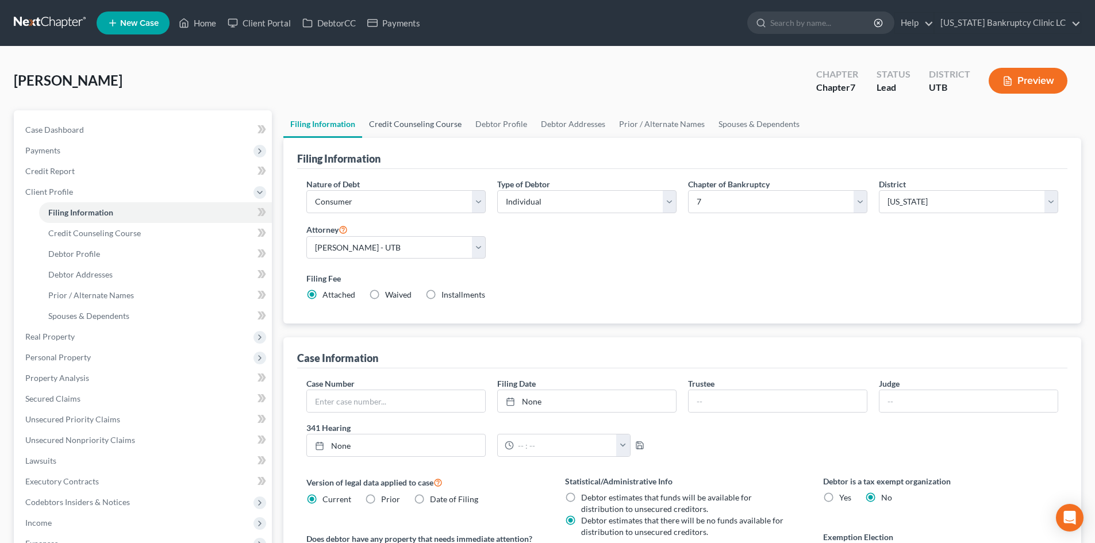
click at [405, 132] on link "Credit Counseling Course" at bounding box center [415, 124] width 106 height 28
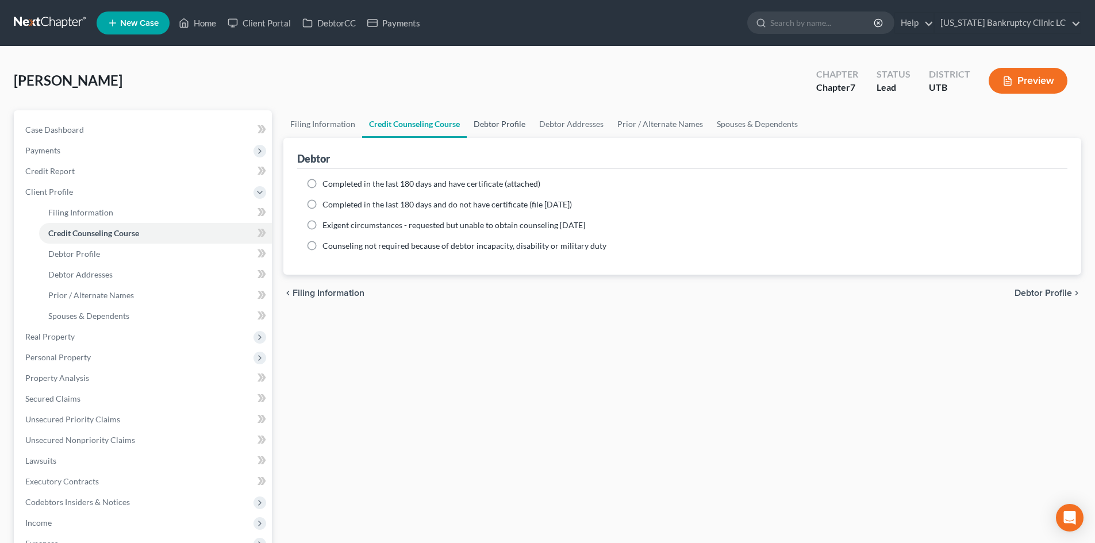
click at [496, 130] on link "Debtor Profile" at bounding box center [500, 124] width 66 height 28
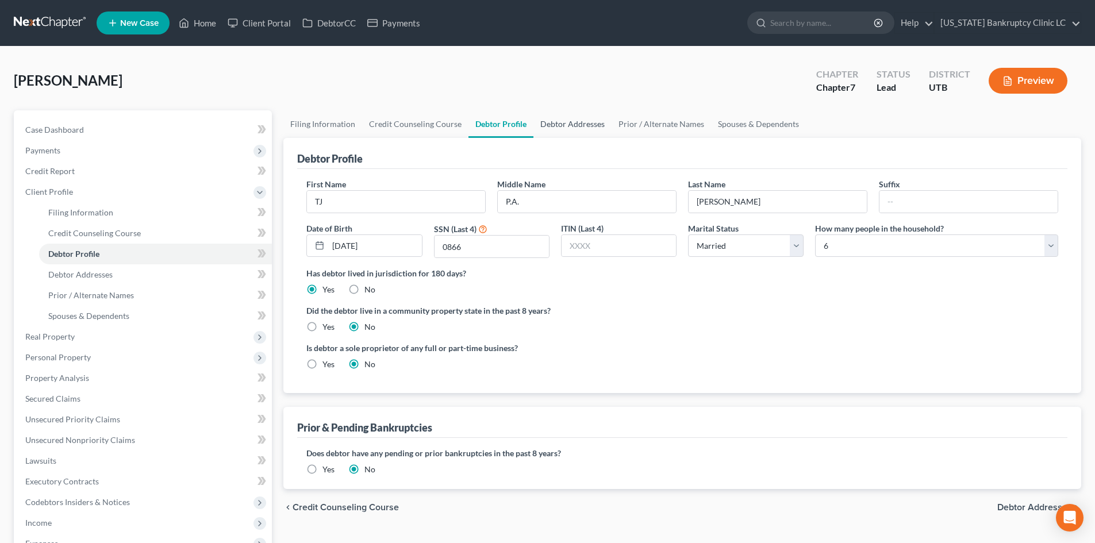
click at [574, 126] on link "Debtor Addresses" at bounding box center [573, 124] width 78 height 28
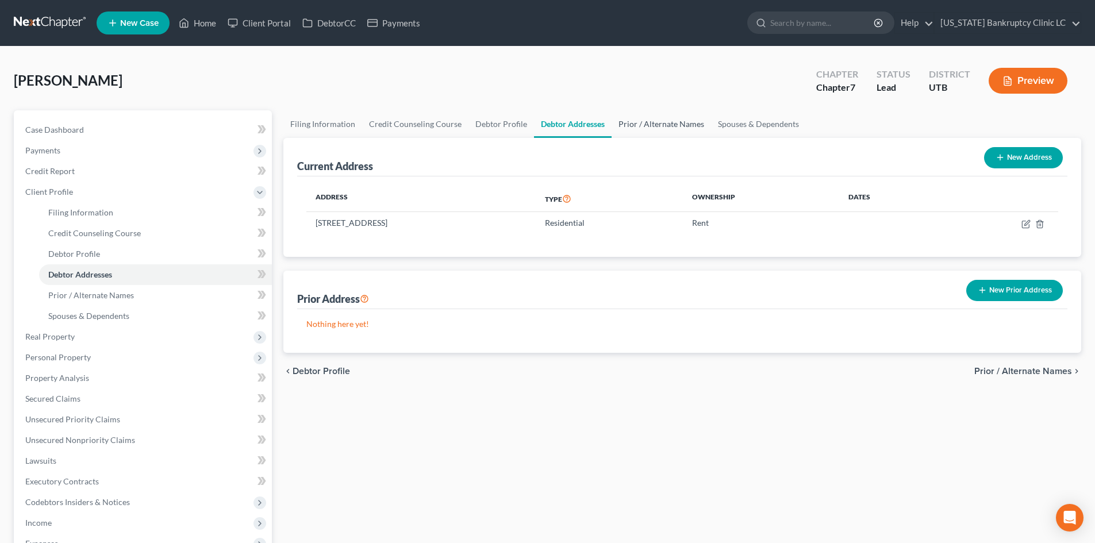
click at [670, 128] on link "Prior / Alternate Names" at bounding box center [661, 124] width 99 height 28
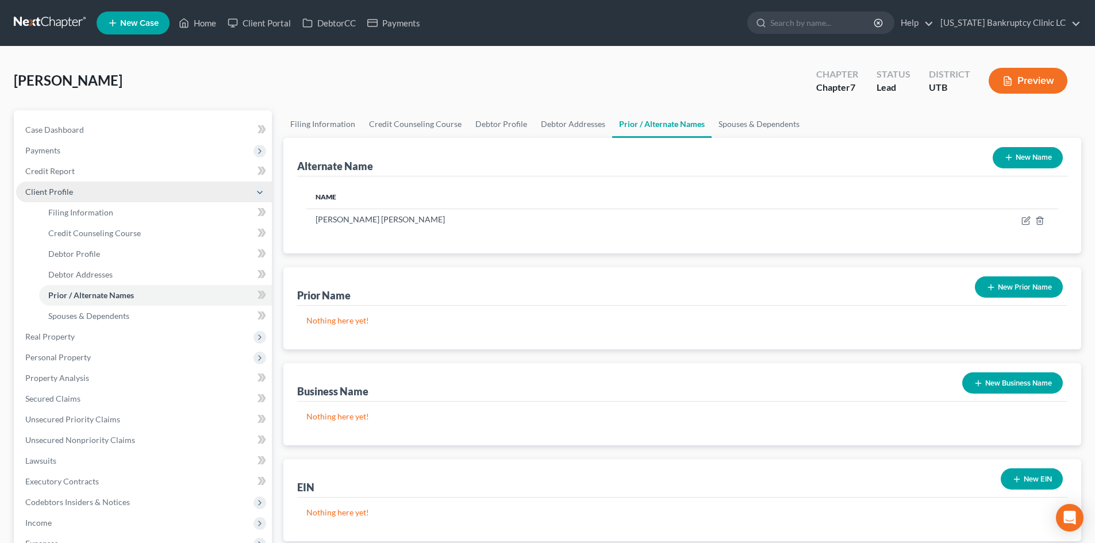
click at [75, 184] on span "Client Profile" at bounding box center [144, 192] width 256 height 21
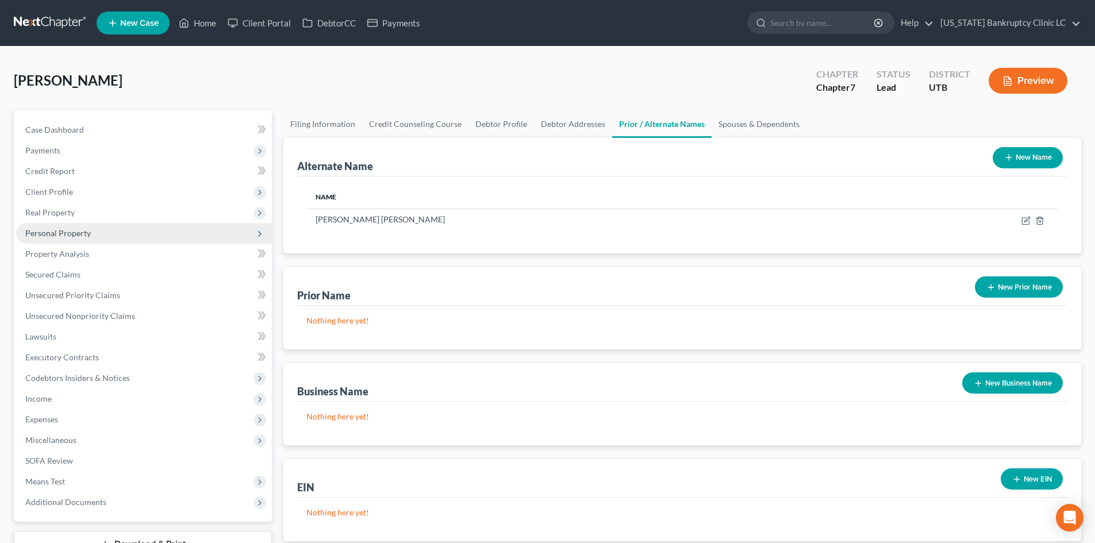
click at [84, 232] on span "Personal Property" at bounding box center [58, 233] width 66 height 10
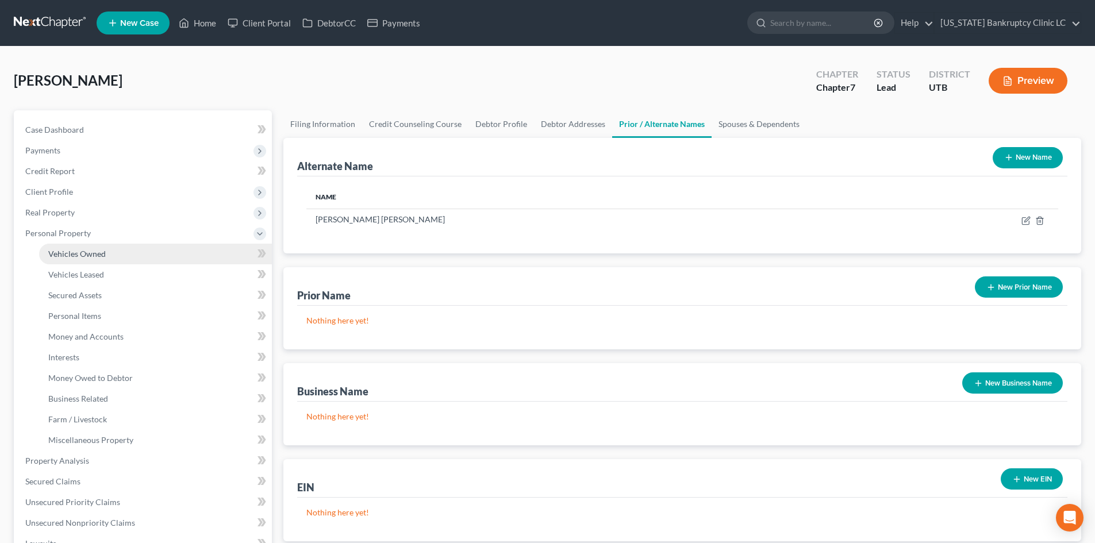
click at [112, 250] on link "Vehicles Owned" at bounding box center [155, 254] width 233 height 21
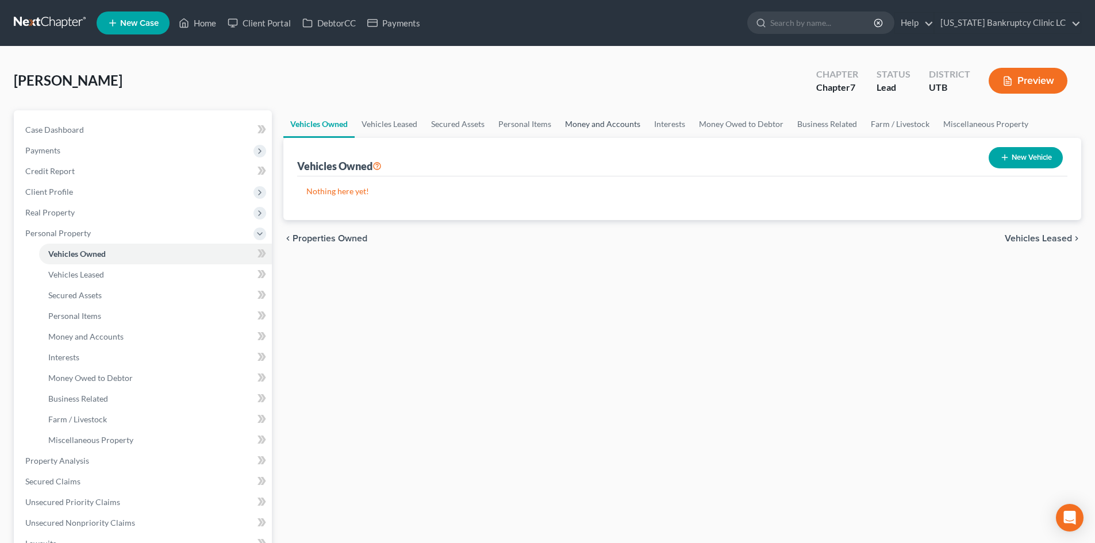
click at [593, 126] on link "Money and Accounts" at bounding box center [602, 124] width 89 height 28
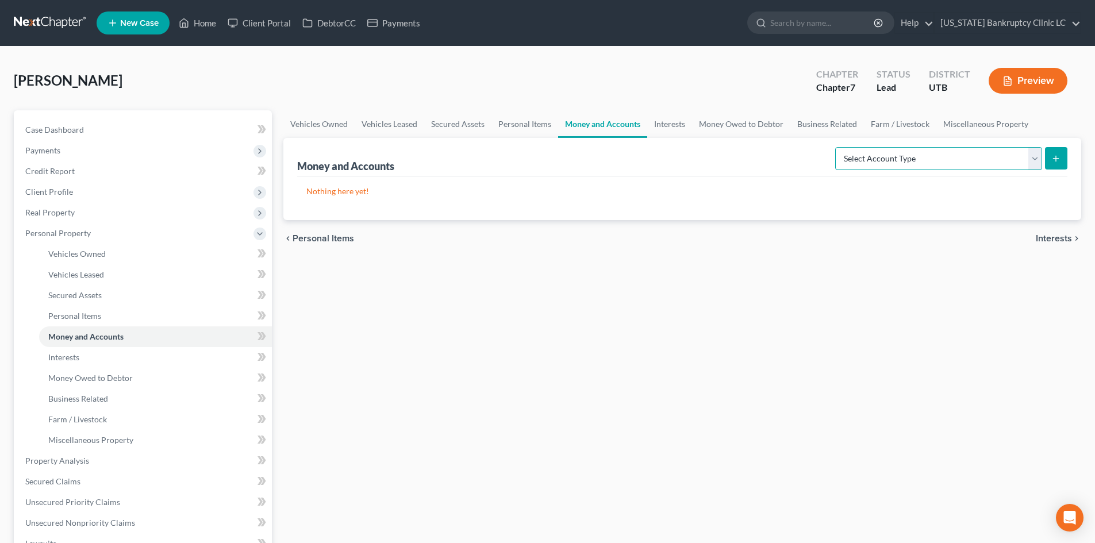
click at [980, 163] on select "Select Account Type Brokerage Cash on Hand Certificates of Deposit Checking Acc…" at bounding box center [938, 158] width 207 height 23
click at [838, 147] on select "Select Account Type Brokerage Cash on Hand Certificates of Deposit Checking Acc…" at bounding box center [938, 158] width 207 height 23
click at [1053, 155] on icon "submit" at bounding box center [1056, 158] width 9 height 9
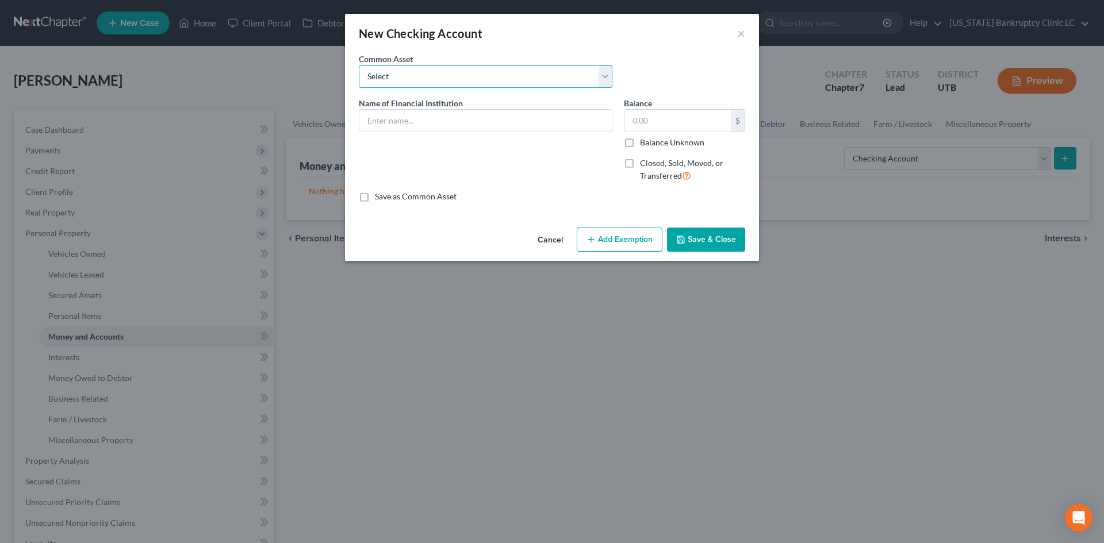
drag, startPoint x: 476, startPoint y: 76, endPoint x: 475, endPoint y: 87, distance: 11.5
click at [476, 76] on select "Select Wells Fargo #9102 Zions Bank #9168 US Bank Bancorp #3125 JP Morgan Chase…" at bounding box center [486, 76] width 254 height 23
drag, startPoint x: 489, startPoint y: 71, endPoint x: 797, endPoint y: 40, distance: 309.2
click at [489, 71] on select "Select Wells Fargo #9102 Zions Bank #9168 US Bank Bancorp #3125 JP Morgan Chase…" at bounding box center [486, 76] width 254 height 23
click at [439, 122] on input "text" at bounding box center [485, 121] width 252 height 22
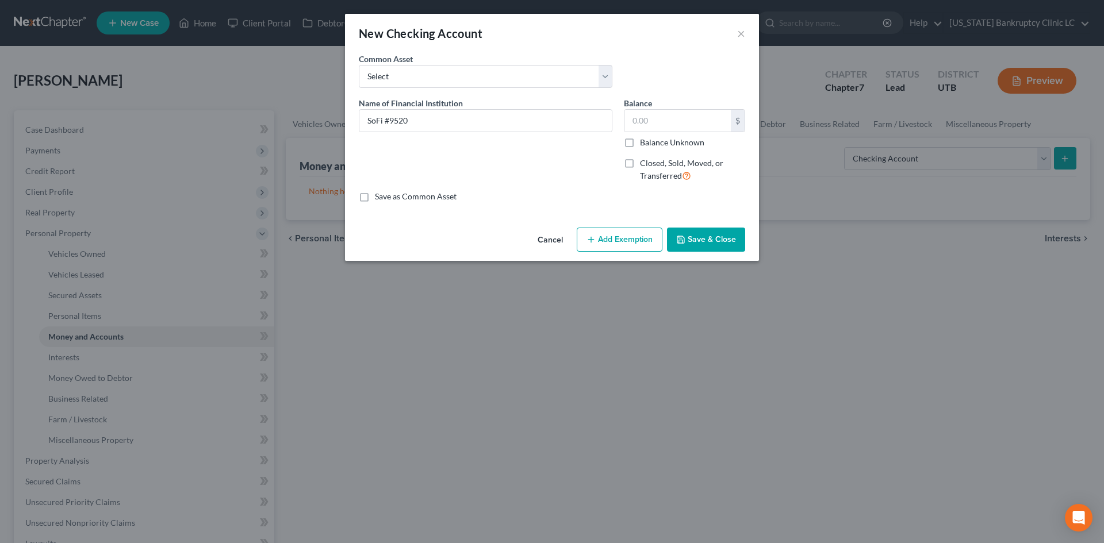
click at [712, 244] on button "Save & Close" at bounding box center [706, 240] width 78 height 24
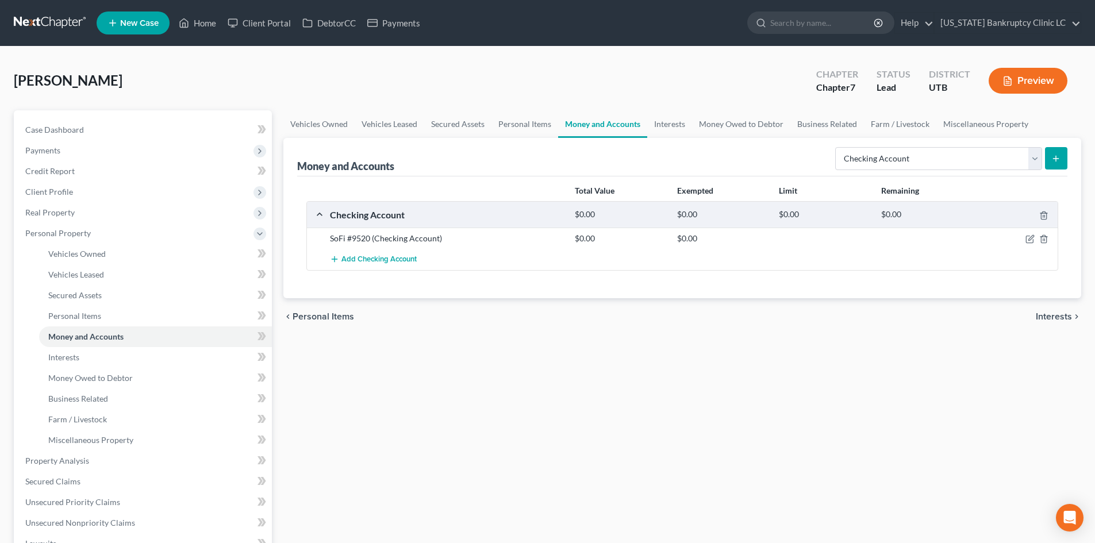
click at [1064, 163] on button "submit" at bounding box center [1056, 158] width 22 height 22
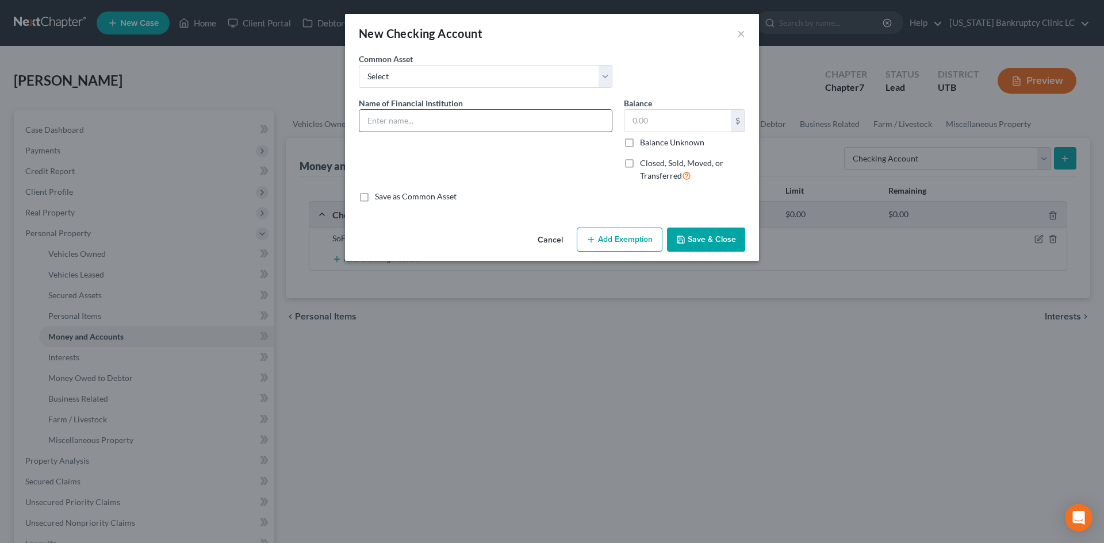
click at [442, 125] on input "text" at bounding box center [485, 121] width 252 height 22
click at [400, 121] on input "SoFi #01334" at bounding box center [485, 121] width 252 height 22
click at [692, 236] on button "Save & Close" at bounding box center [706, 240] width 78 height 24
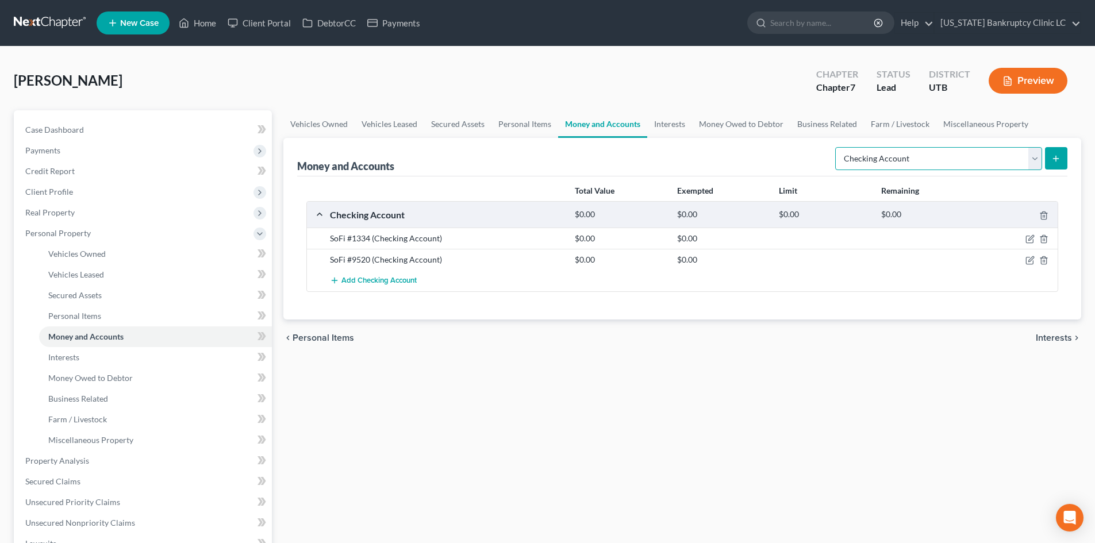
drag, startPoint x: 946, startPoint y: 157, endPoint x: 943, endPoint y: 167, distance: 10.2
click at [946, 157] on select "Select Account Type Brokerage Cash on Hand Certificates of Deposit Checking Acc…" at bounding box center [938, 158] width 207 height 23
click at [838, 147] on select "Select Account Type Brokerage Cash on Hand Certificates of Deposit Checking Acc…" at bounding box center [938, 158] width 207 height 23
click at [1052, 169] on button "submit" at bounding box center [1056, 158] width 22 height 22
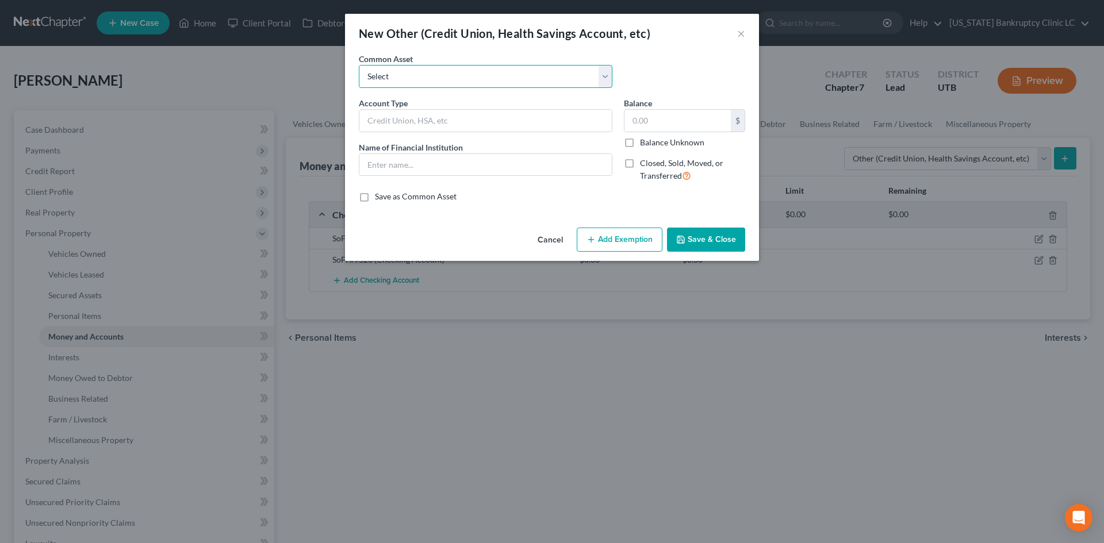
click at [463, 72] on select "Select Dave #7871 Venmo Credit Union Credit Union Venmo PayPal Prepaid Credit U…" at bounding box center [486, 76] width 254 height 23
click at [359, 65] on select "Select Dave #7871 Venmo Credit Union Credit Union Venmo PayPal Prepaid Credit U…" at bounding box center [486, 76] width 254 height 23
click at [713, 245] on button "Save & Close" at bounding box center [706, 240] width 78 height 24
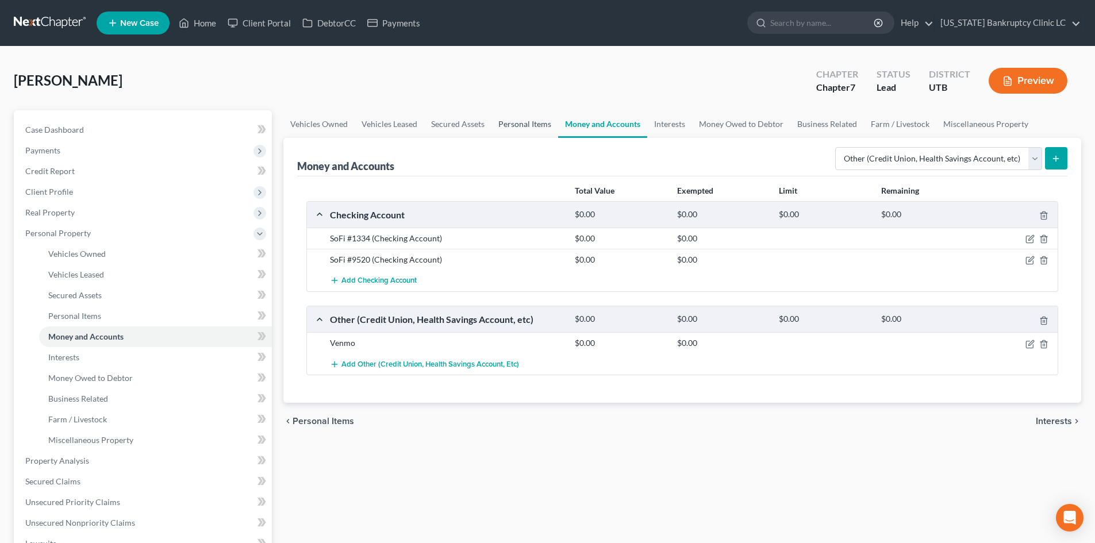
click at [534, 126] on link "Personal Items" at bounding box center [525, 124] width 67 height 28
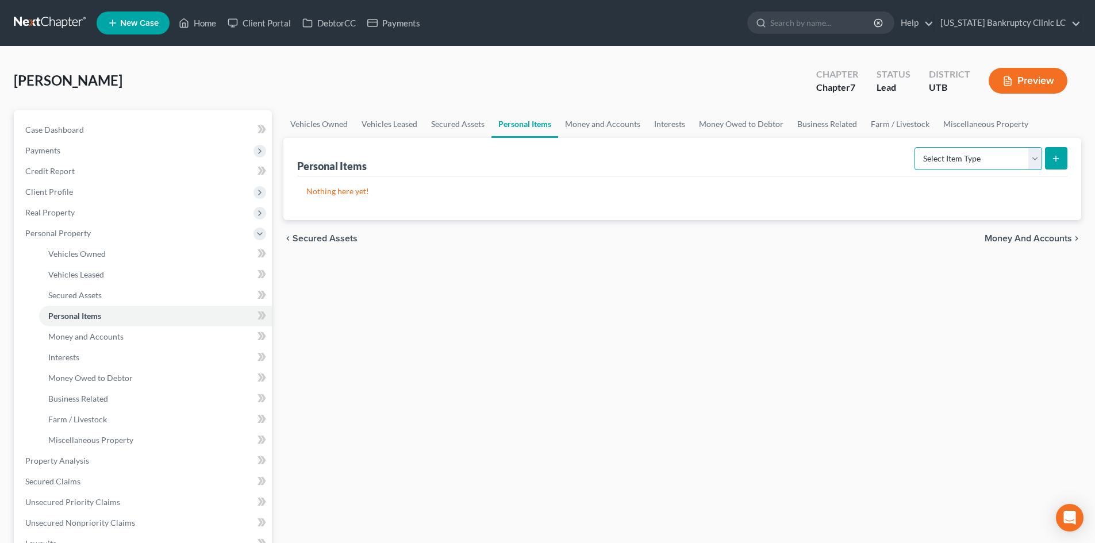
click at [961, 163] on select "Select Item Type Clothing Collectibles Of Value Electronics Firearms Household …" at bounding box center [979, 158] width 128 height 23
click at [916, 147] on select "Select Item Type Clothing Collectibles Of Value Electronics Firearms Household …" at bounding box center [979, 158] width 128 height 23
click at [1071, 158] on div "Personal Items Select Item Type Clothing Collectibles Of Value Electronics Fire…" at bounding box center [682, 179] width 798 height 82
click at [1058, 160] on button "submit" at bounding box center [1056, 158] width 22 height 22
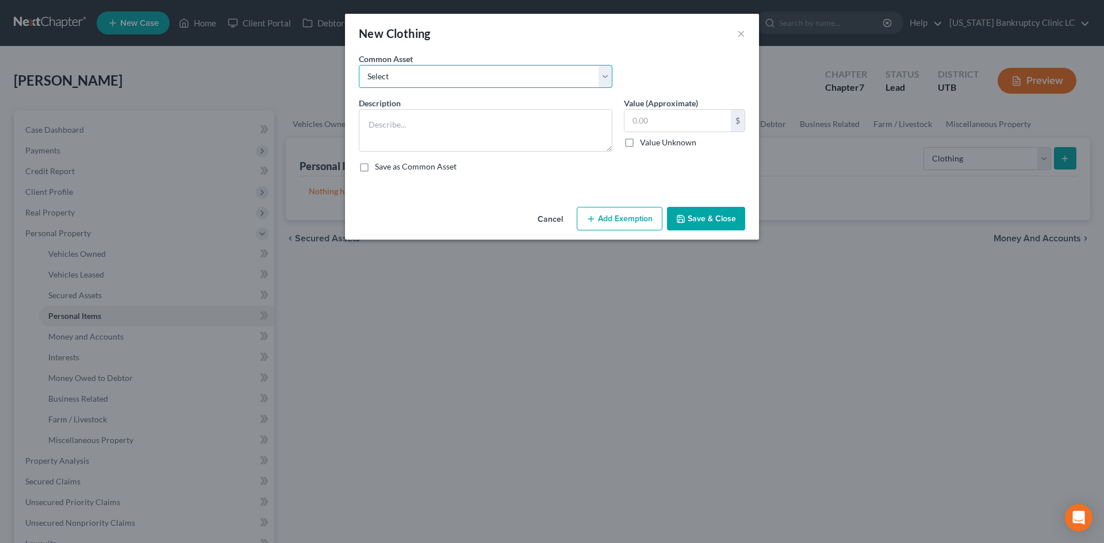
click at [400, 83] on select "Select All Clothing" at bounding box center [486, 76] width 254 height 23
click at [359, 65] on select "Select All Clothing" at bounding box center [486, 76] width 254 height 23
drag, startPoint x: 646, startPoint y: 121, endPoint x: 649, endPoint y: 116, distance: 6.2
click at [647, 121] on input "500.00" at bounding box center [677, 121] width 106 height 22
click at [595, 213] on button "Add Exemption" at bounding box center [620, 219] width 86 height 24
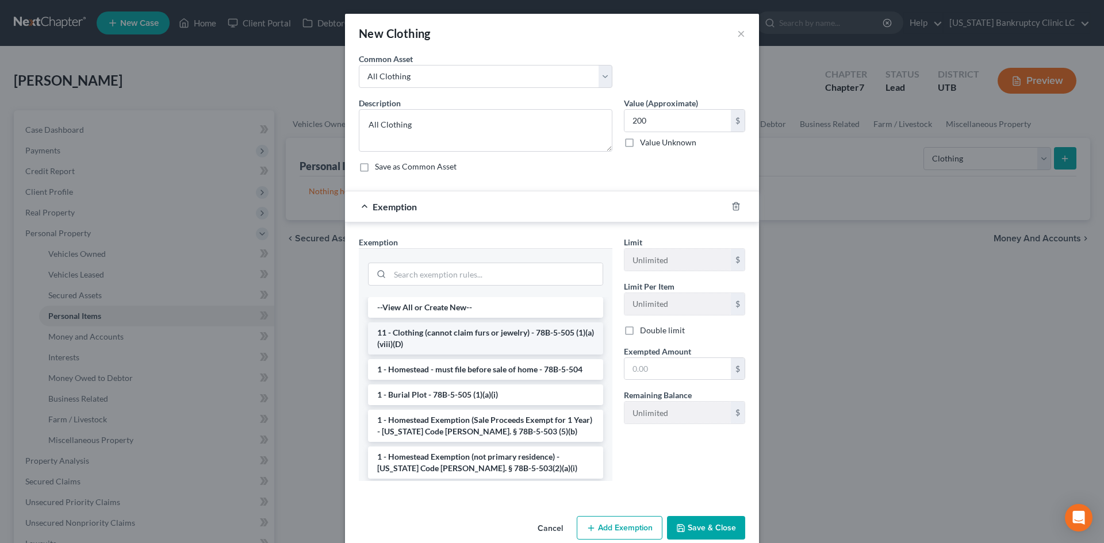
click at [454, 331] on li "11 - Clothing (cannot claim furs or jewelry) - 78B-5-505 (1)(a)(viii)(D)" at bounding box center [485, 339] width 235 height 32
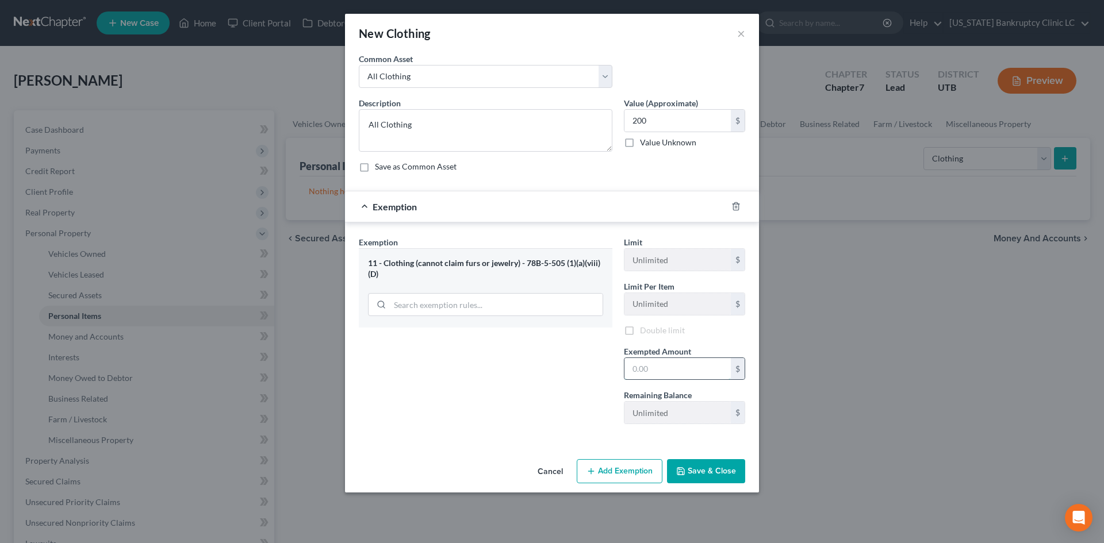
click at [658, 362] on input "text" at bounding box center [677, 369] width 106 height 22
click at [584, 385] on div "Exemption Set must be selected for CA. Exemption * 11 - Clothing (cannot claim …" at bounding box center [485, 335] width 265 height 199
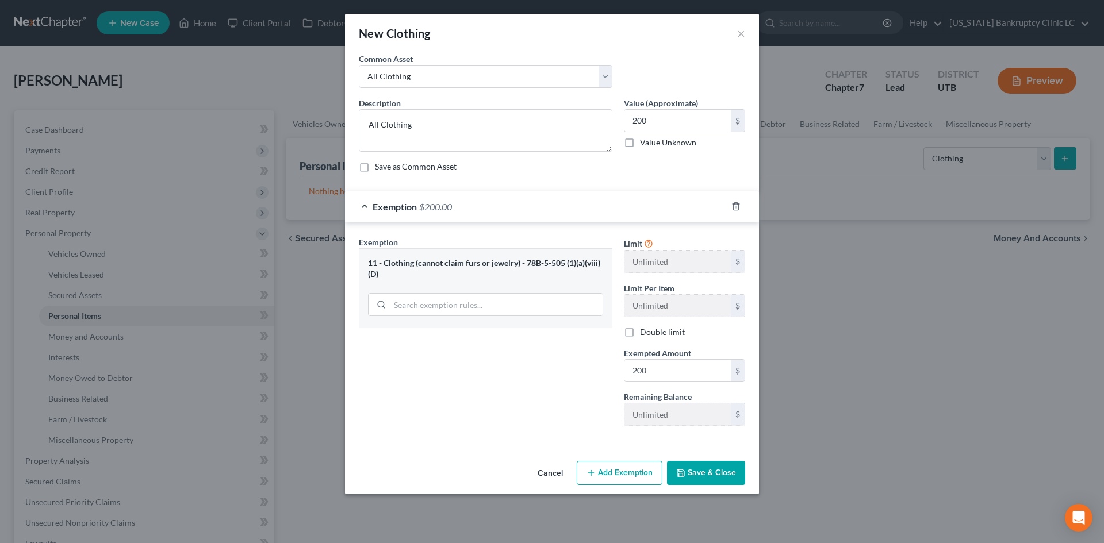
click at [697, 469] on button "Save & Close" at bounding box center [706, 473] width 78 height 24
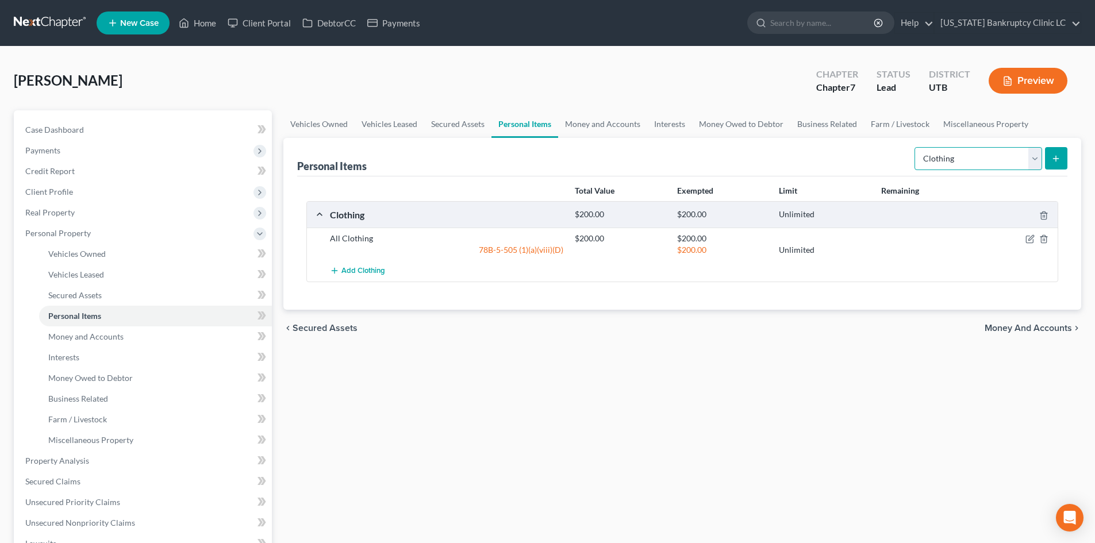
drag, startPoint x: 1000, startPoint y: 156, endPoint x: 998, endPoint y: 170, distance: 13.4
click at [1000, 156] on select "Select Item Type Clothing Collectibles Of Value Electronics Firearms Household …" at bounding box center [979, 158] width 128 height 23
click at [916, 147] on select "Select Item Type Clothing Collectibles Of Value Electronics Firearms Household …" at bounding box center [979, 158] width 128 height 23
drag, startPoint x: 992, startPoint y: 158, endPoint x: 989, endPoint y: 170, distance: 12.4
click at [992, 158] on select "Select Item Type Clothing Collectibles Of Value Electronics Firearms Household …" at bounding box center [979, 158] width 128 height 23
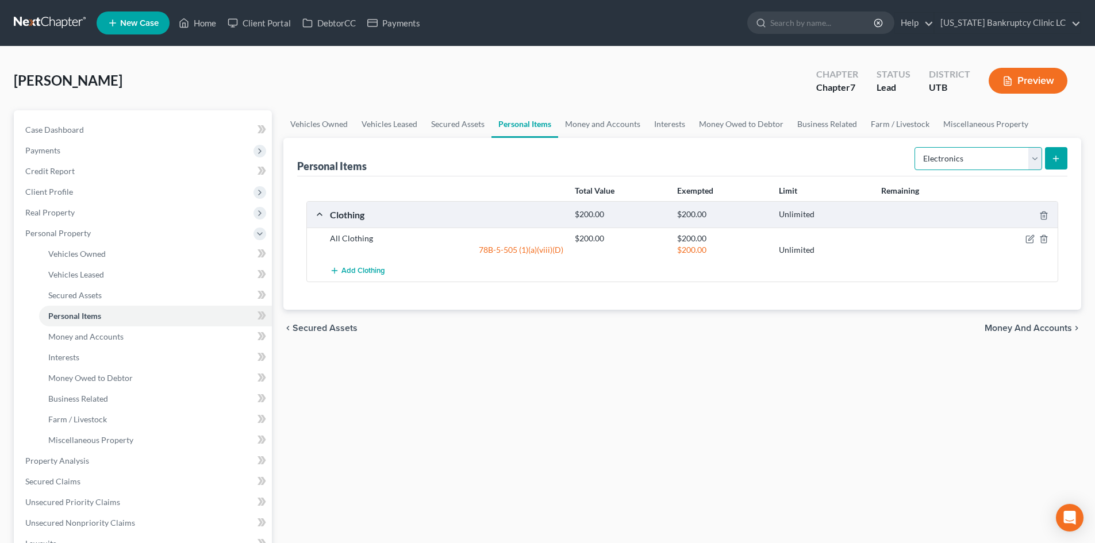
click at [916, 147] on select "Select Item Type Clothing Collectibles Of Value Electronics Firearms Household …" at bounding box center [979, 158] width 128 height 23
click at [1054, 159] on line "submit" at bounding box center [1056, 159] width 5 height 0
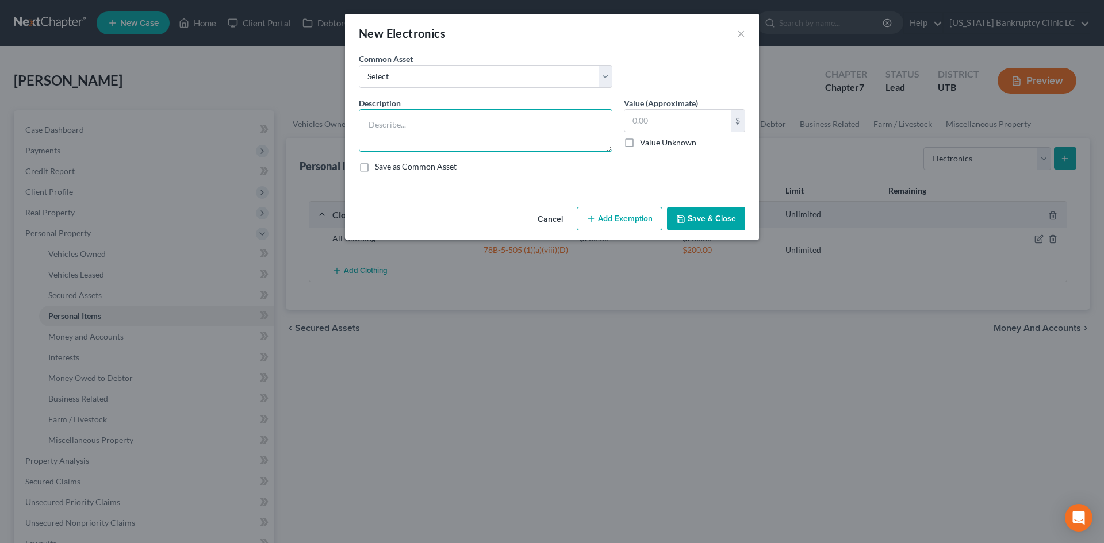
click at [553, 133] on textarea at bounding box center [486, 130] width 254 height 43
click at [690, 116] on input "text" at bounding box center [677, 121] width 106 height 22
click at [701, 219] on button "Save & Close" at bounding box center [706, 219] width 78 height 24
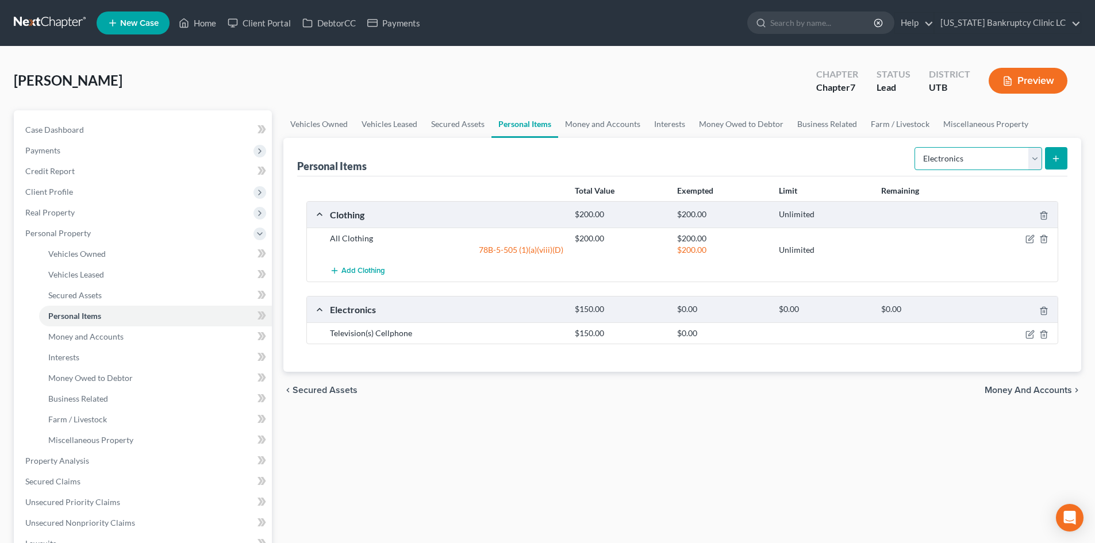
click at [984, 158] on select "Select Item Type Clothing Collectibles Of Value Electronics Firearms Household …" at bounding box center [979, 158] width 128 height 23
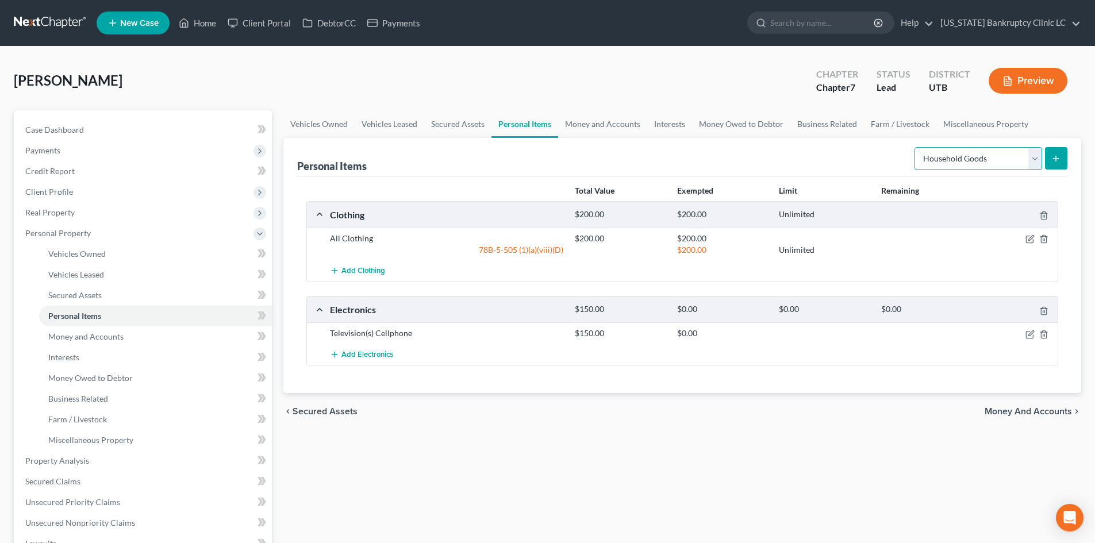
click at [916, 147] on select "Select Item Type Clothing Collectibles Of Value Electronics Firearms Household …" at bounding box center [979, 158] width 128 height 23
click at [1056, 156] on icon "submit" at bounding box center [1056, 158] width 9 height 9
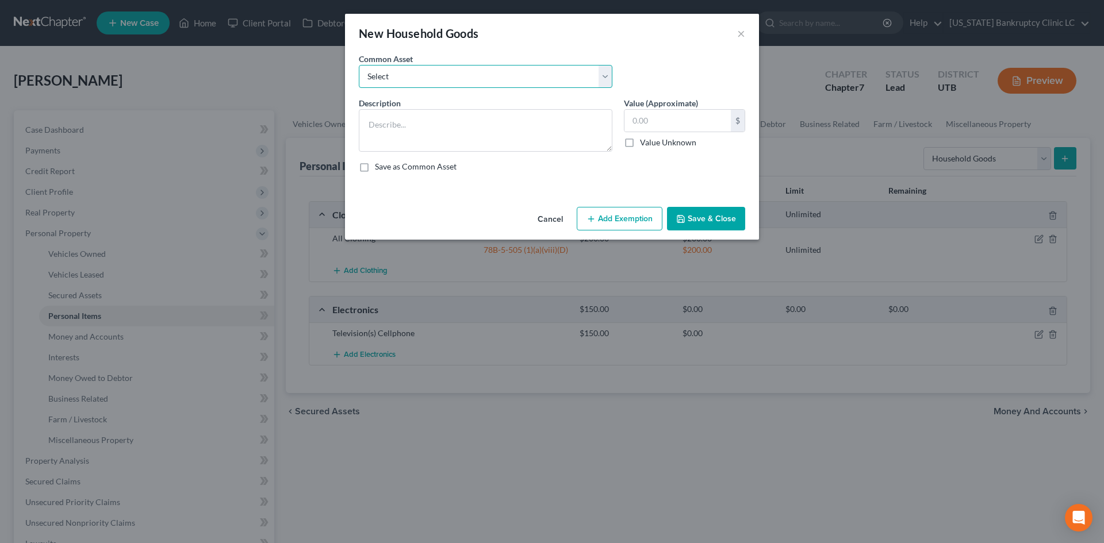
click at [470, 76] on select "Select Couch Chair Entertainment Center End/Coffee Table Stove/Cooking unit Sof…" at bounding box center [486, 76] width 254 height 23
click at [359, 65] on select "Select Couch Chair Entertainment Center End/Coffee Table Stove/Cooking unit Sof…" at bounding box center [486, 76] width 254 height 23
click at [679, 123] on input "550.00" at bounding box center [677, 121] width 106 height 22
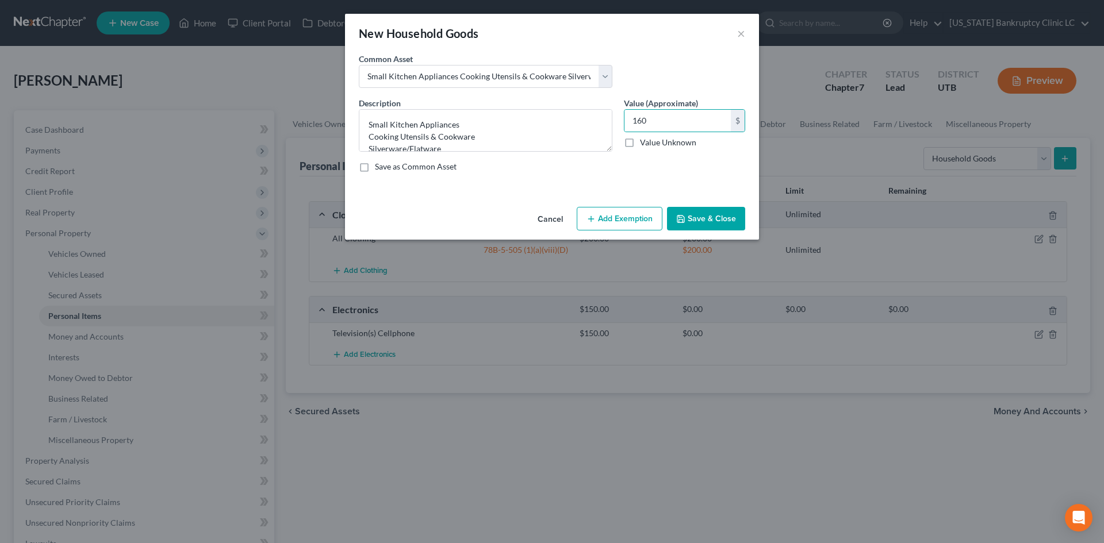
click at [593, 216] on icon "button" at bounding box center [590, 218] width 9 height 9
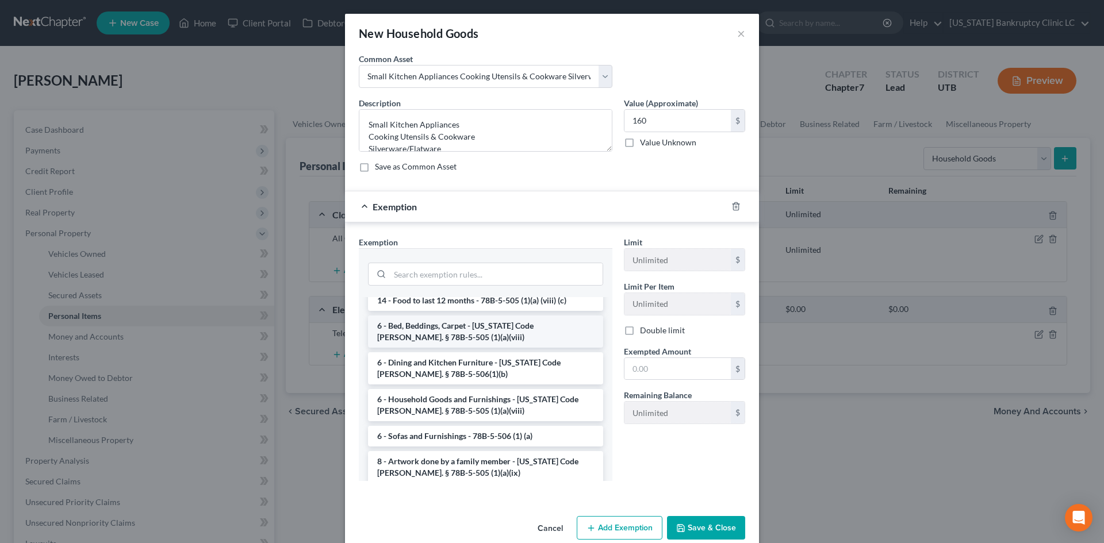
scroll to position [115, 0]
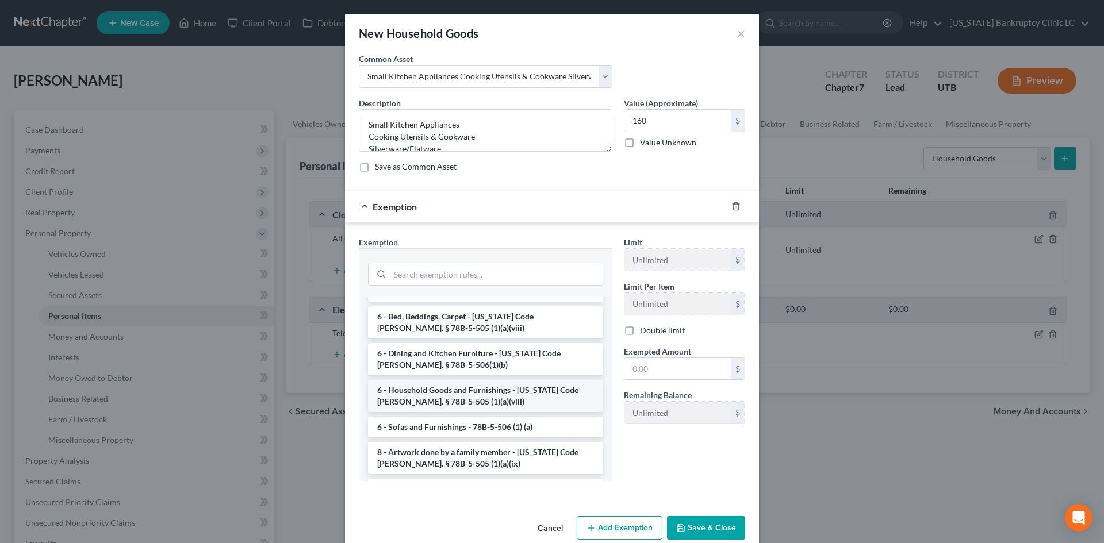
click at [462, 385] on li "6 - Household Goods and Furnishings - Utah Code Ann. § 78B-5-505 (1)(a)(viii)" at bounding box center [485, 396] width 235 height 32
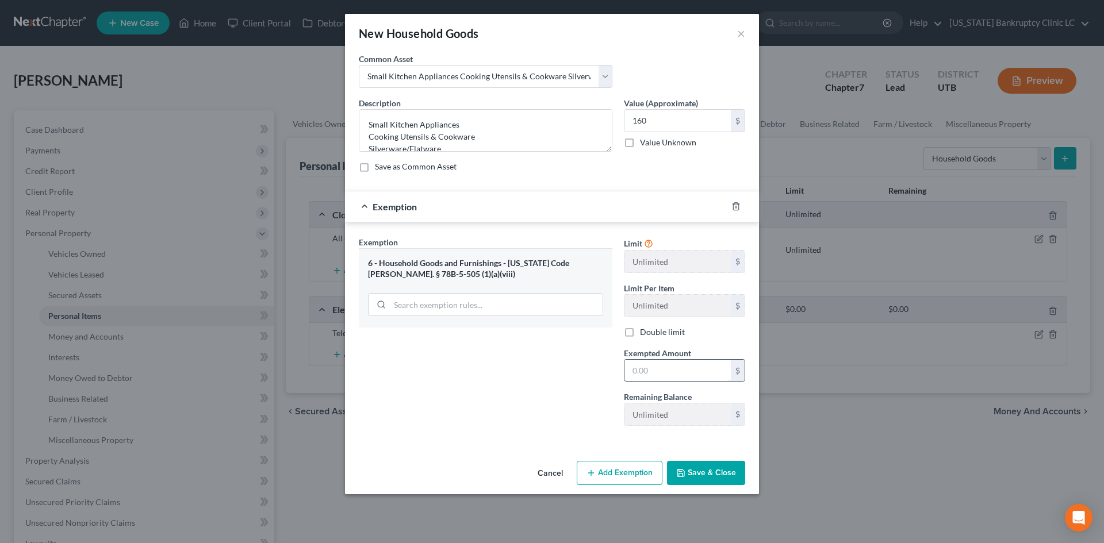
click at [684, 369] on input "text" at bounding box center [677, 371] width 106 height 22
click at [523, 400] on div "Exemption Set must be selected for CA. Exemption * 6 - Household Goods and Furn…" at bounding box center [485, 335] width 265 height 199
click at [695, 469] on button "Save & Close" at bounding box center [706, 473] width 78 height 24
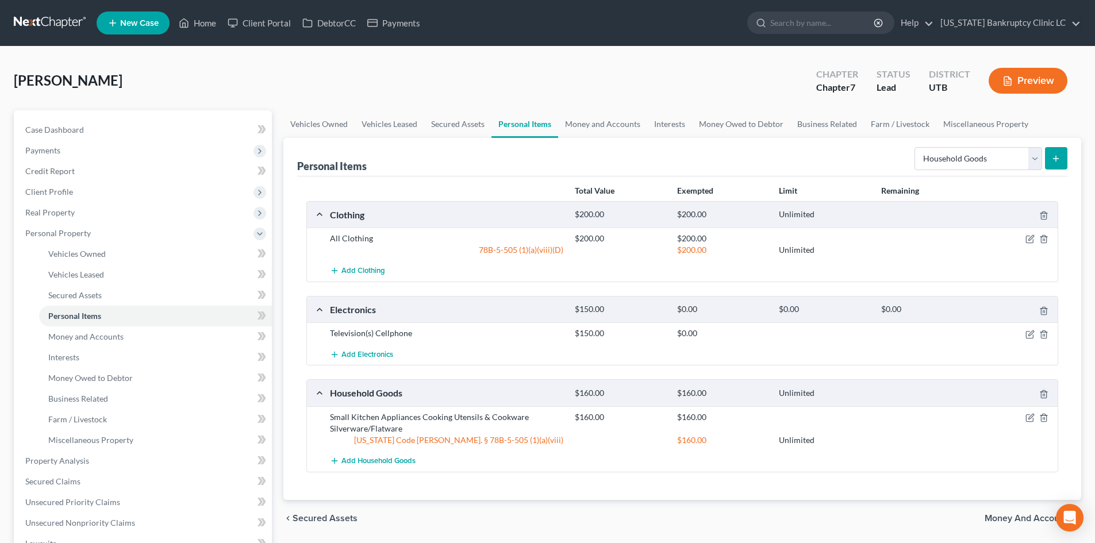
click at [1055, 159] on line "submit" at bounding box center [1056, 159] width 5 height 0
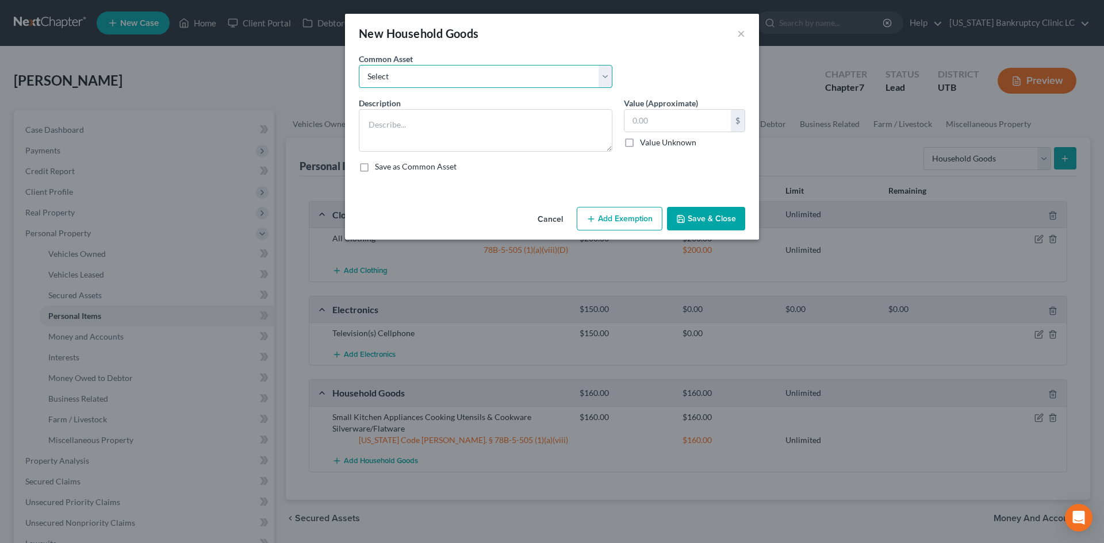
click at [450, 78] on select "Select Couch Chair Entertainment Center End/Coffee Table Stove/Cooking unit Sof…" at bounding box center [486, 76] width 254 height 23
click at [359, 65] on select "Select Couch Chair Entertainment Center End/Coffee Table Stove/Cooking unit Sof…" at bounding box center [486, 76] width 254 height 23
click at [673, 116] on input "50.00" at bounding box center [677, 121] width 106 height 22
click at [645, 221] on button "Add Exemption" at bounding box center [620, 219] width 86 height 24
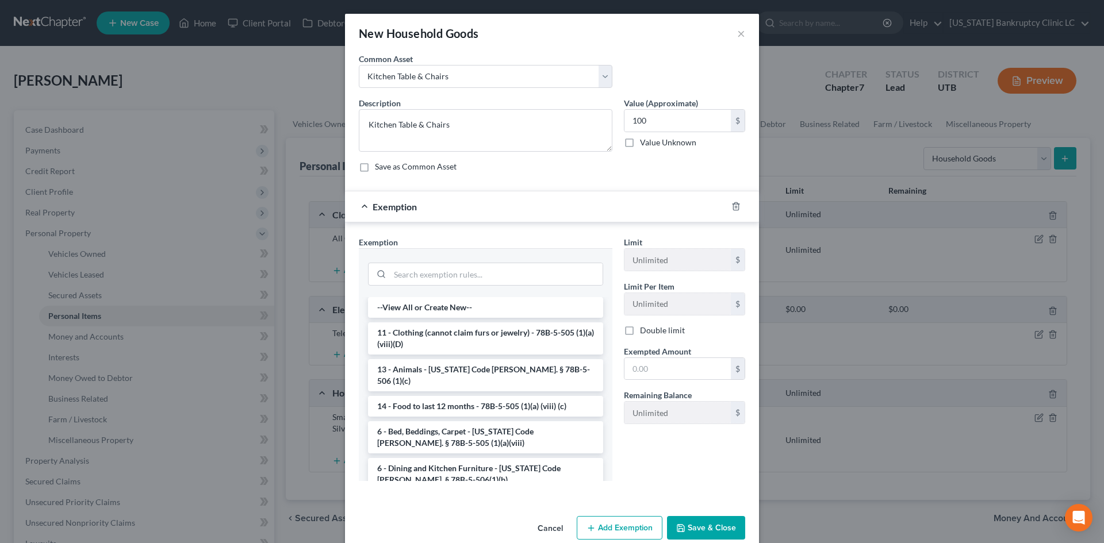
drag, startPoint x: 434, startPoint y: 453, endPoint x: 532, endPoint y: 455, distance: 98.3
click at [434, 458] on li "6 - Dining and Kitchen Furniture - Utah Code Ann. § 78B-5-506(1)(b)" at bounding box center [485, 474] width 235 height 32
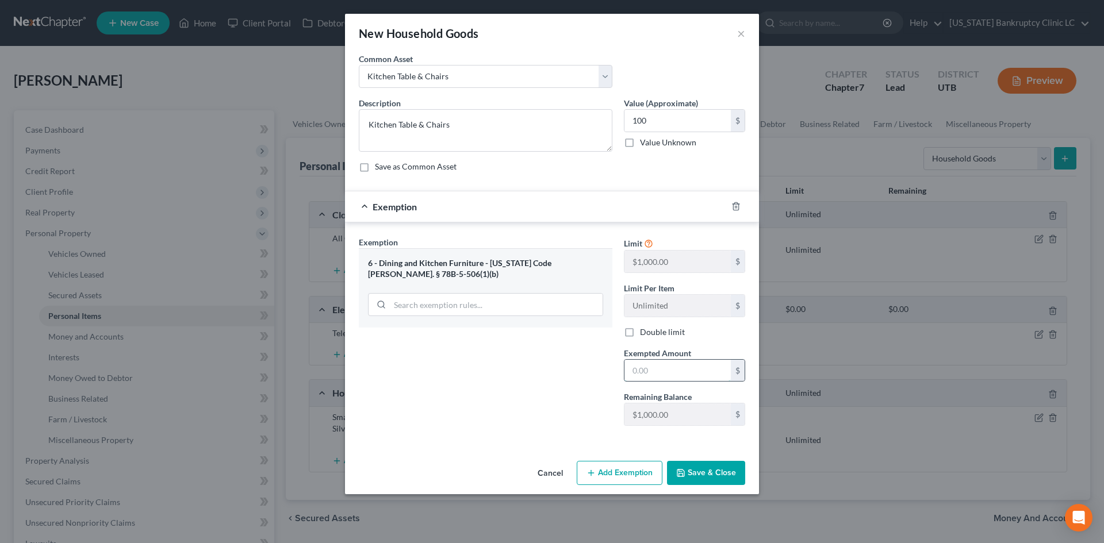
click at [689, 365] on input "text" at bounding box center [677, 371] width 106 height 22
click at [495, 415] on div "Exemption Set must be selected for CA. Exemption * 6 - Dining and Kitchen Furni…" at bounding box center [485, 335] width 265 height 199
click at [708, 477] on button "Save & Close" at bounding box center [706, 473] width 78 height 24
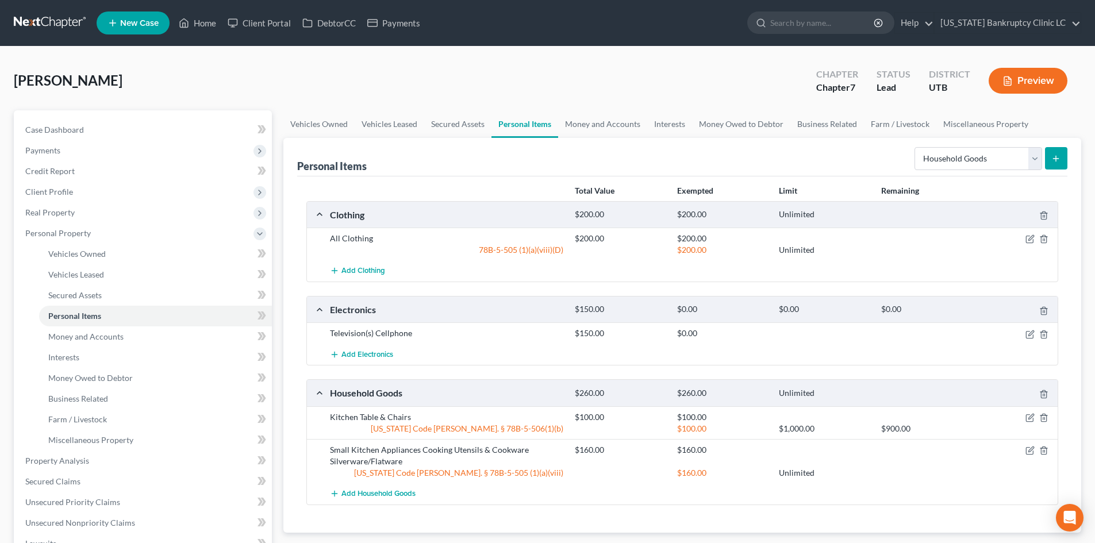
click at [1044, 161] on form "Select Item Type Clothing Collectibles Of Value Electronics Firearms Household …" at bounding box center [991, 159] width 153 height 24
click at [1053, 160] on icon "submit" at bounding box center [1056, 158] width 9 height 9
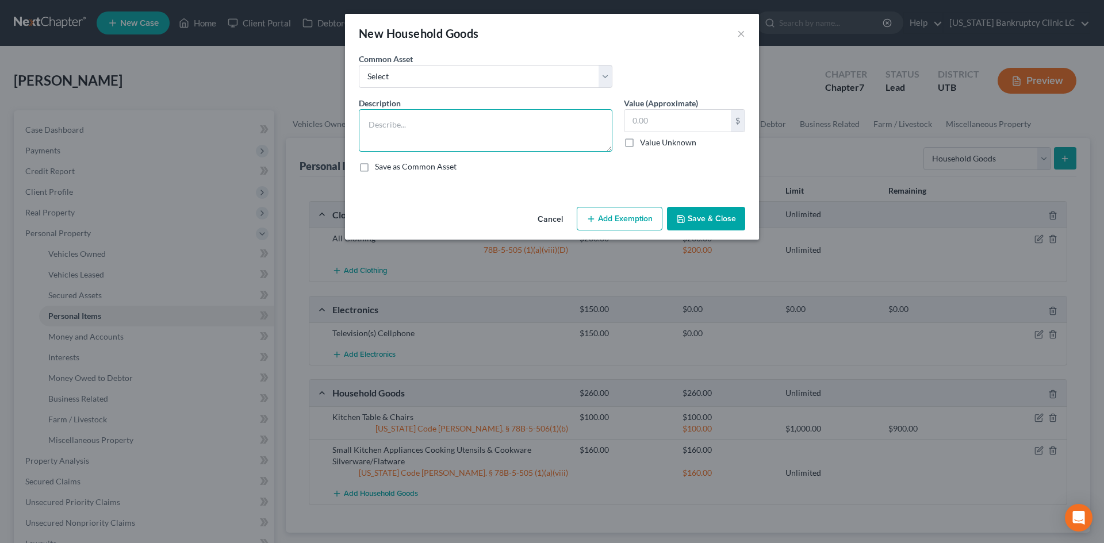
click at [509, 128] on textarea at bounding box center [486, 130] width 254 height 43
click at [626, 233] on div "Cancel Add Exemption Save & Close" at bounding box center [552, 221] width 414 height 38
click at [624, 224] on button "Add Exemption" at bounding box center [620, 219] width 86 height 24
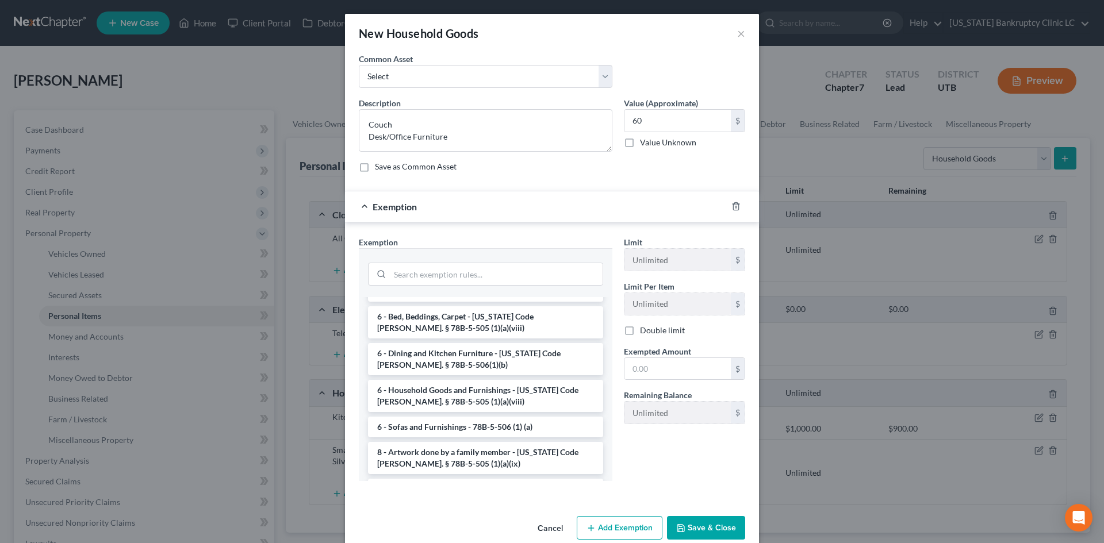
click at [439, 417] on li "6 - Sofas and Furnishings - 78B-5-506 (1) (a)" at bounding box center [485, 427] width 235 height 21
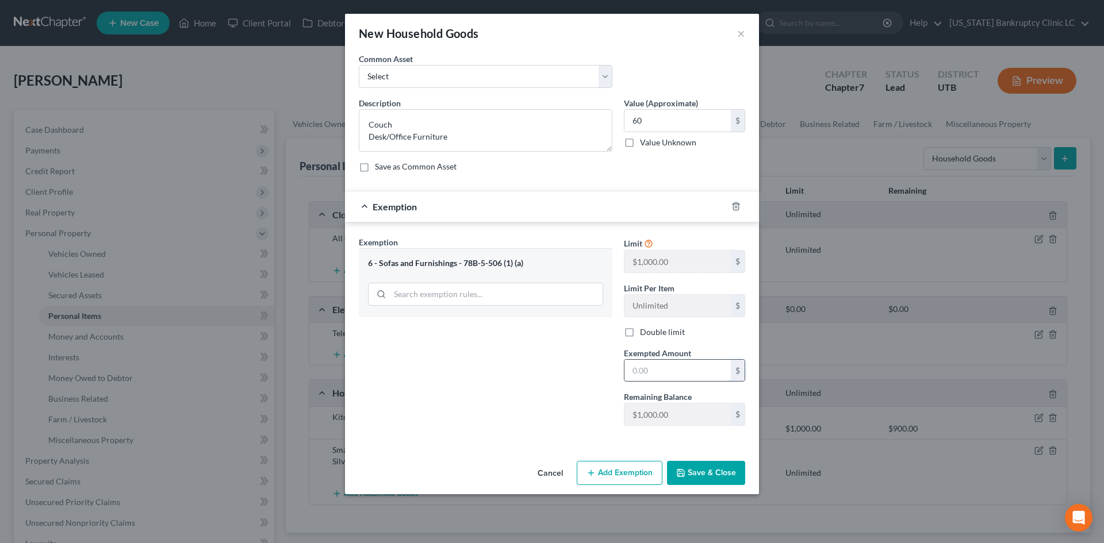
click at [694, 371] on input "text" at bounding box center [677, 371] width 106 height 22
drag, startPoint x: 607, startPoint y: 407, endPoint x: 623, endPoint y: 435, distance: 32.4
click at [607, 407] on div "Exemption Set must be selected for CA. Exemption * 6 - Sofas and Furnishings - …" at bounding box center [485, 335] width 265 height 199
click at [694, 477] on button "Save & Close" at bounding box center [706, 473] width 78 height 24
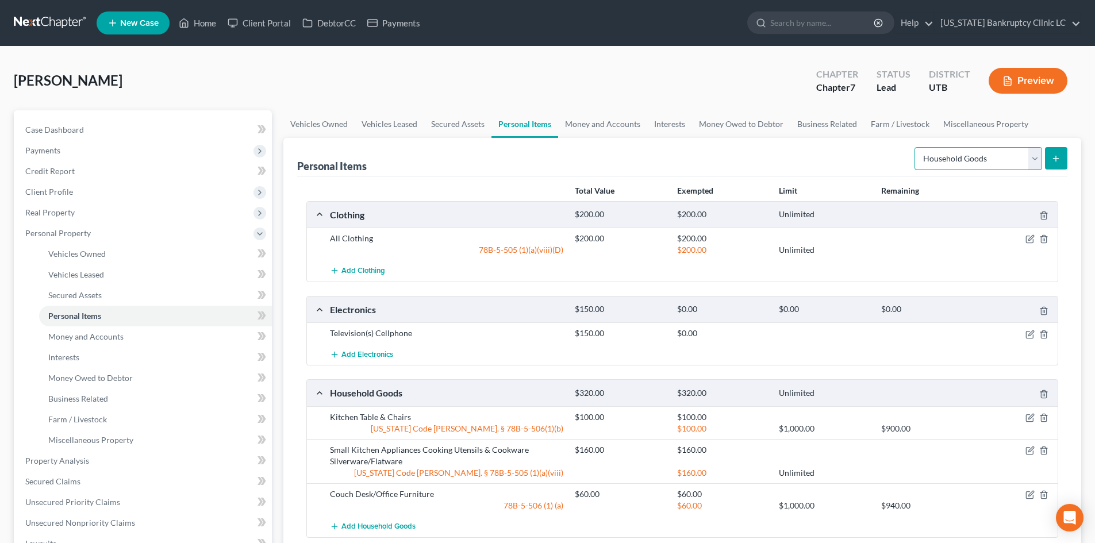
click at [944, 156] on select "Select Item Type Clothing Collectibles Of Value Electronics Firearms Household …" at bounding box center [979, 158] width 128 height 23
click at [916, 147] on select "Select Item Type Clothing Collectibles Of Value Electronics Firearms Household …" at bounding box center [979, 158] width 128 height 23
click at [1064, 158] on button "submit" at bounding box center [1056, 158] width 22 height 22
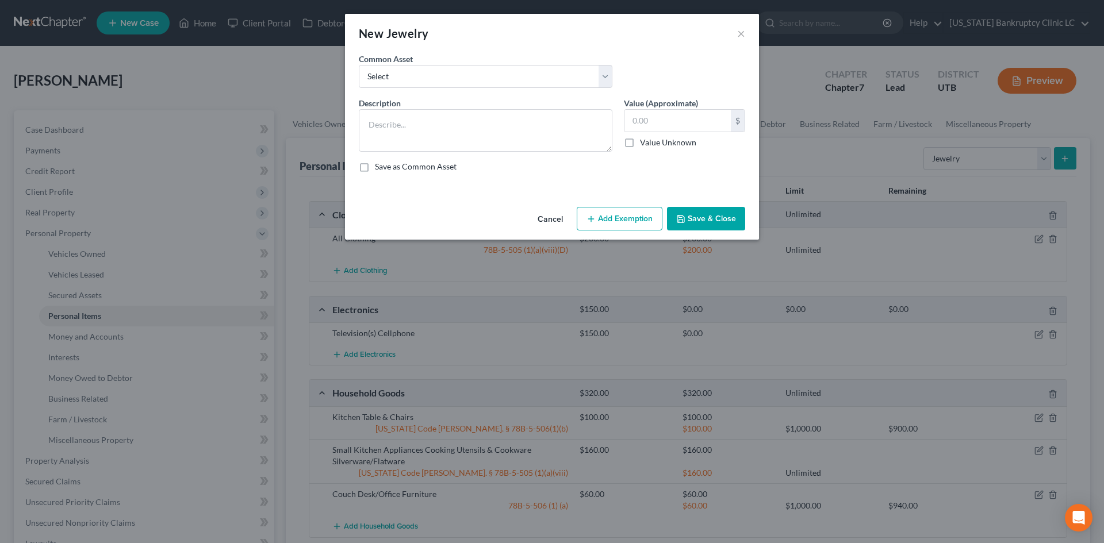
click at [438, 62] on div "Common Asset Select Jewelry, Watches & Accessories Jewelry, Watches & Accessori…" at bounding box center [485, 70] width 265 height 35
click at [433, 79] on select "Select Jewelry, Watches & Accessories Jewelry, Watches & Accessories Wedding Ri…" at bounding box center [486, 76] width 254 height 23
click at [359, 65] on select "Select Jewelry, Watches & Accessories Jewelry, Watches & Accessories Wedding Ri…" at bounding box center [486, 76] width 254 height 23
click at [688, 127] on input "300.00" at bounding box center [677, 121] width 106 height 22
click at [709, 175] on div "Description * Wedding Rings Value (Approximate) 20.00 $ Value Unknown Balance U…" at bounding box center [552, 139] width 398 height 85
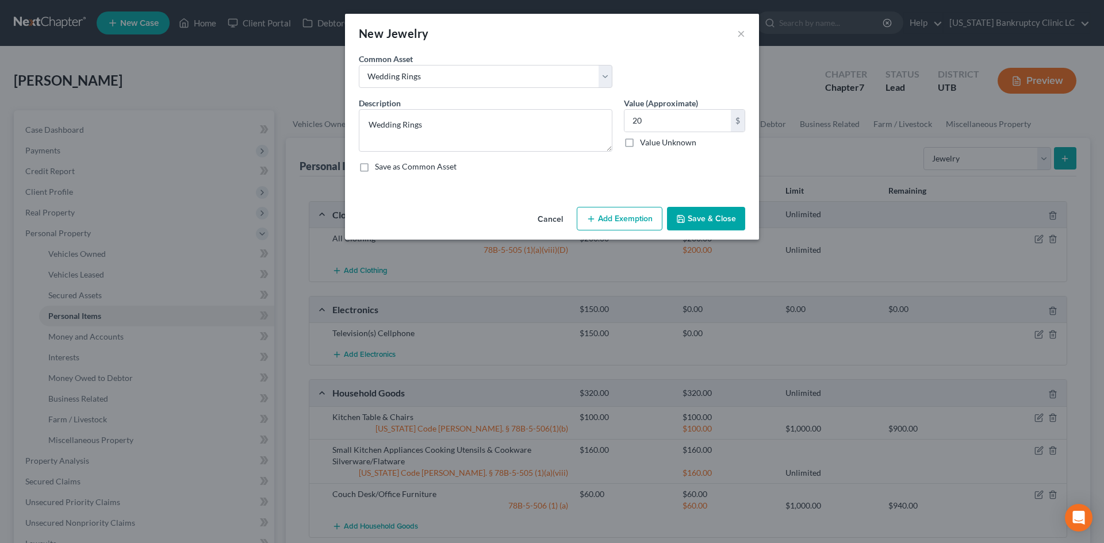
click at [708, 232] on div "Cancel Add Exemption Save & Close" at bounding box center [552, 221] width 414 height 38
click at [718, 218] on button "Save & Close" at bounding box center [706, 219] width 78 height 24
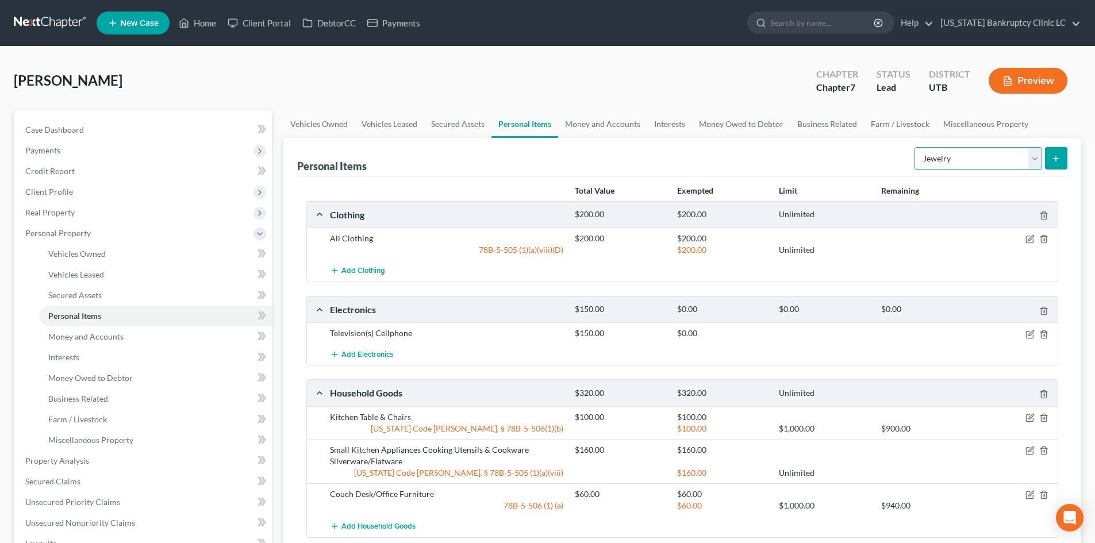
click at [996, 159] on select "Select Item Type Clothing Collectibles Of Value Electronics Firearms Household …" at bounding box center [979, 158] width 128 height 23
click at [916, 147] on select "Select Item Type Clothing Collectibles Of Value Electronics Firearms Household …" at bounding box center [979, 158] width 128 height 23
click at [1059, 158] on icon "submit" at bounding box center [1056, 158] width 9 height 9
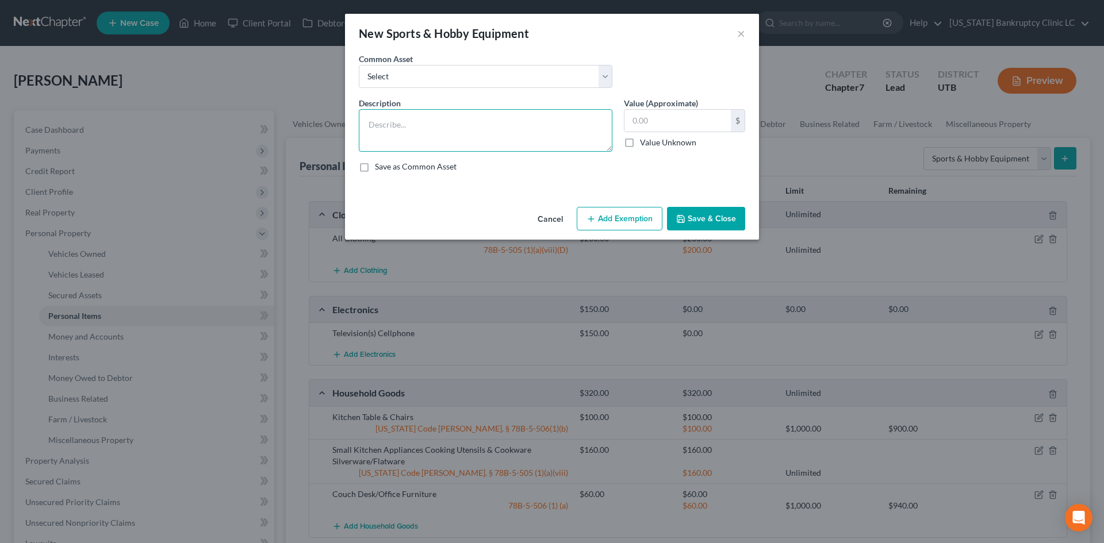
click at [465, 118] on textarea at bounding box center [486, 130] width 254 height 43
click at [703, 214] on button "Save & Close" at bounding box center [706, 219] width 78 height 24
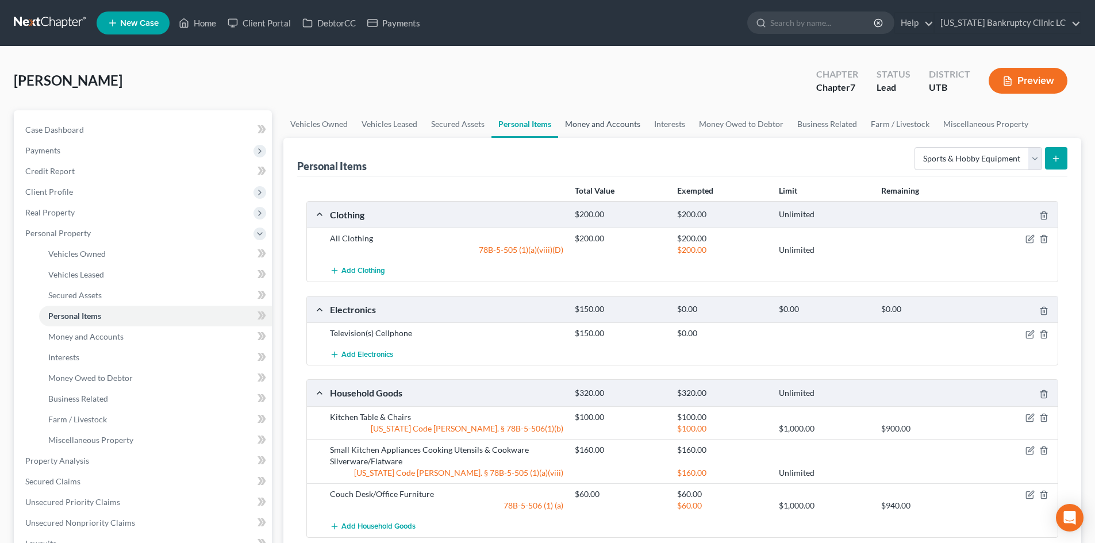
click at [622, 123] on link "Money and Accounts" at bounding box center [602, 124] width 89 height 28
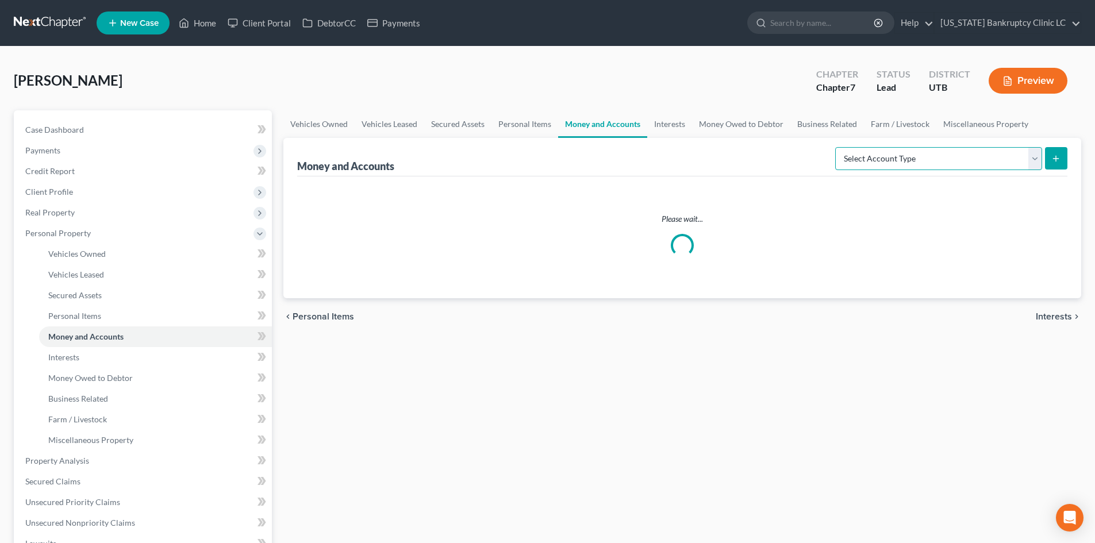
click at [977, 155] on select "Select Account Type Brokerage Cash on Hand Certificates of Deposit Checking Acc…" at bounding box center [938, 158] width 207 height 23
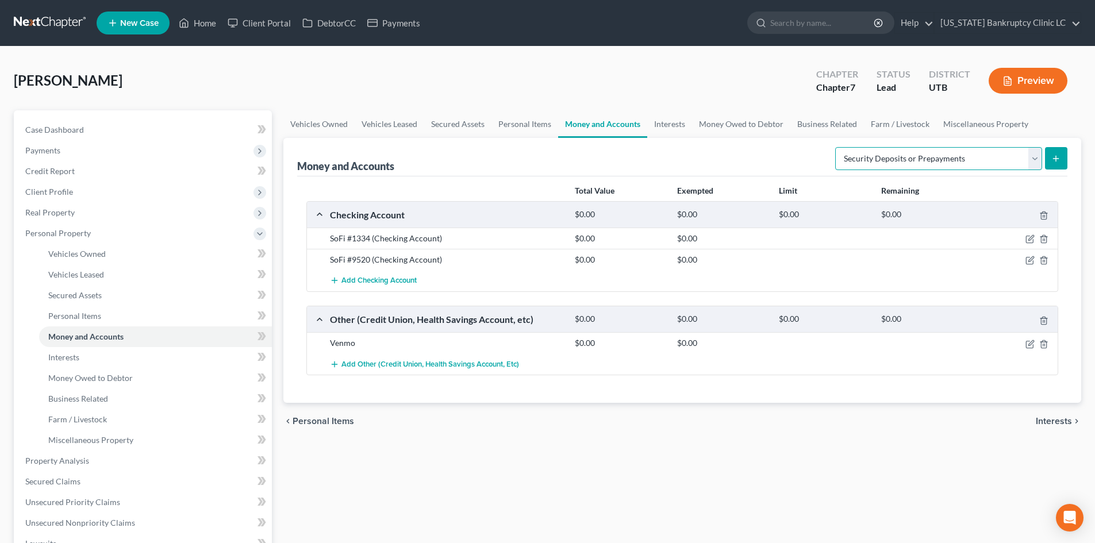
click at [838, 147] on select "Select Account Type Brokerage Cash on Hand Certificates of Deposit Checking Acc…" at bounding box center [938, 158] width 207 height 23
click at [1058, 160] on icon "submit" at bounding box center [1056, 158] width 9 height 9
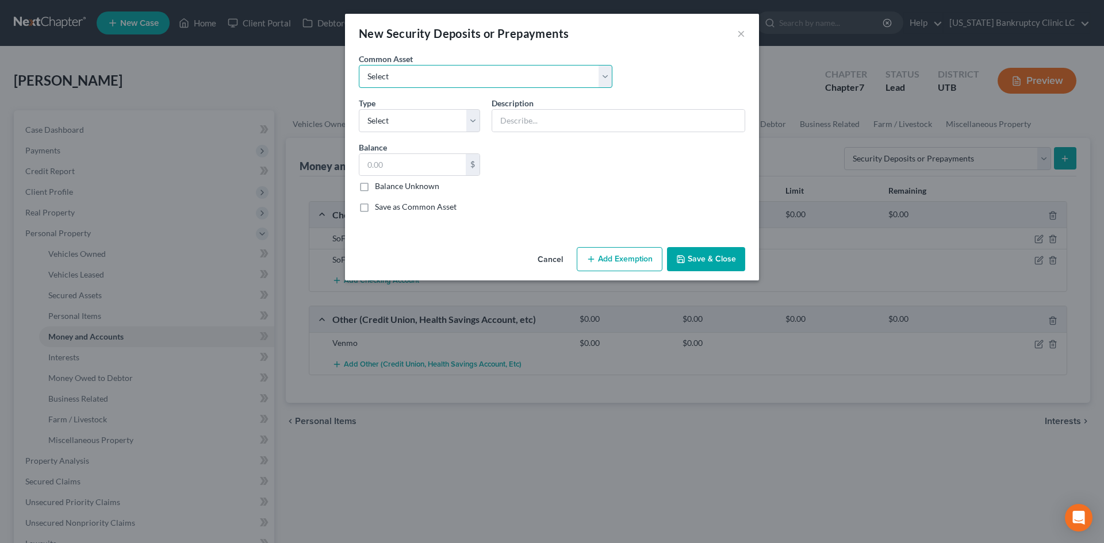
click at [422, 83] on select "Select Rent Deposit w/Landlord" at bounding box center [486, 76] width 254 height 23
click at [359, 65] on select "Select Rent Deposit w/Landlord" at bounding box center [486, 76] width 254 height 23
click at [413, 115] on select "Select Electric Gas Heating Oil Security Deposit On Rental Unit Prepaid Rent Te…" at bounding box center [419, 120] width 121 height 23
click at [359, 109] on select "Select Electric Gas Heating Oil Security Deposit On Rental Unit Prepaid Rent Te…" at bounding box center [419, 120] width 121 height 23
click at [429, 163] on input "800.00" at bounding box center [412, 165] width 106 height 22
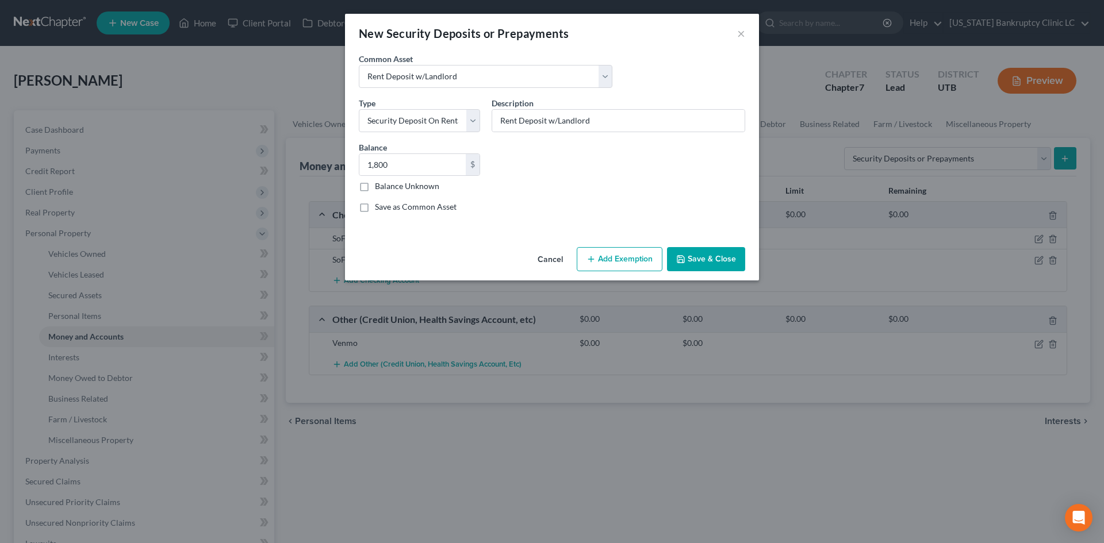
click at [699, 260] on button "Save & Close" at bounding box center [706, 259] width 78 height 24
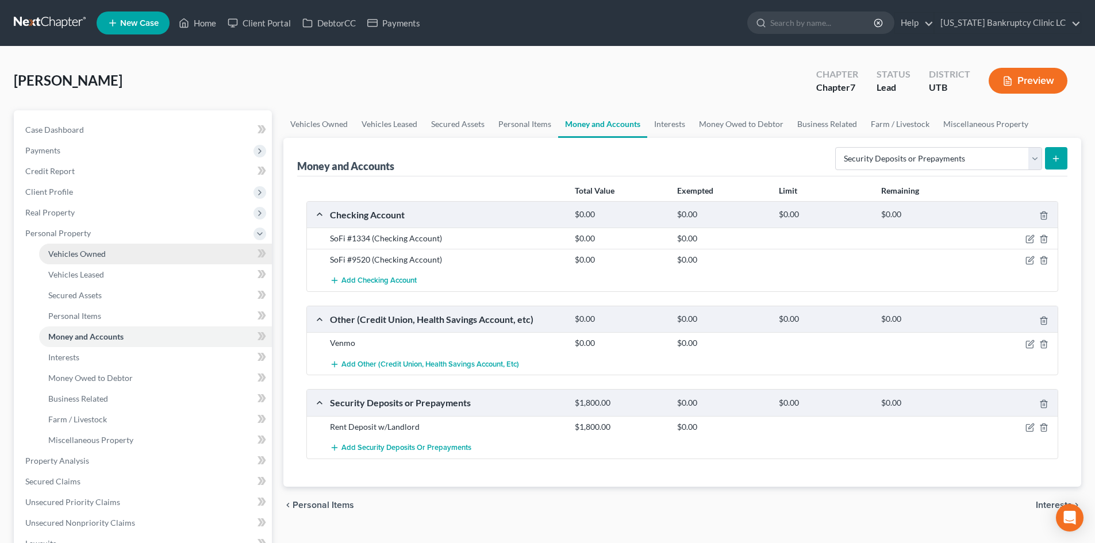
drag, startPoint x: 69, startPoint y: 259, endPoint x: 202, endPoint y: 255, distance: 132.9
click at [69, 259] on link "Vehicles Owned" at bounding box center [155, 254] width 233 height 21
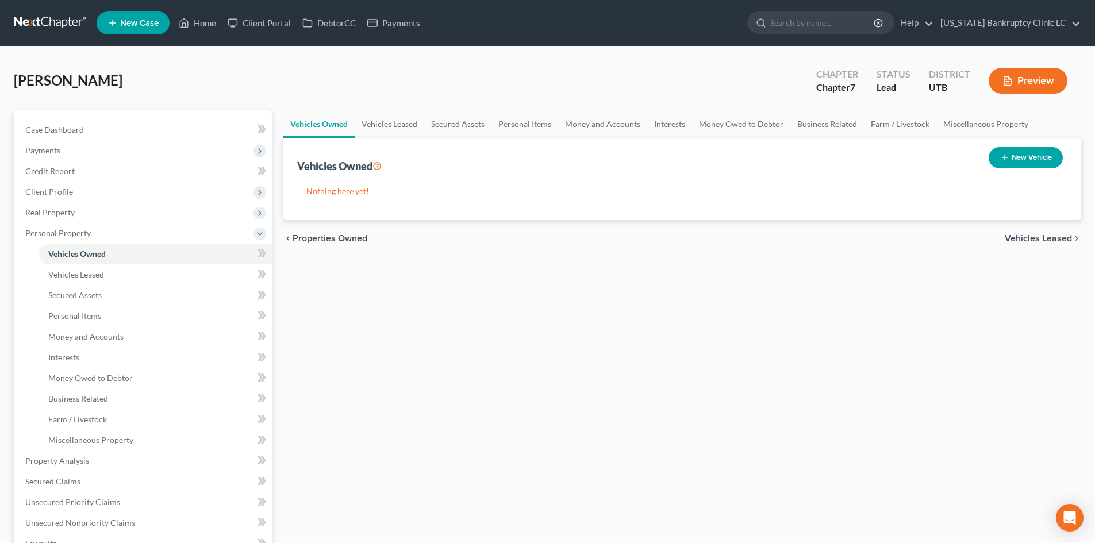
click at [1022, 155] on button "New Vehicle" at bounding box center [1026, 157] width 74 height 21
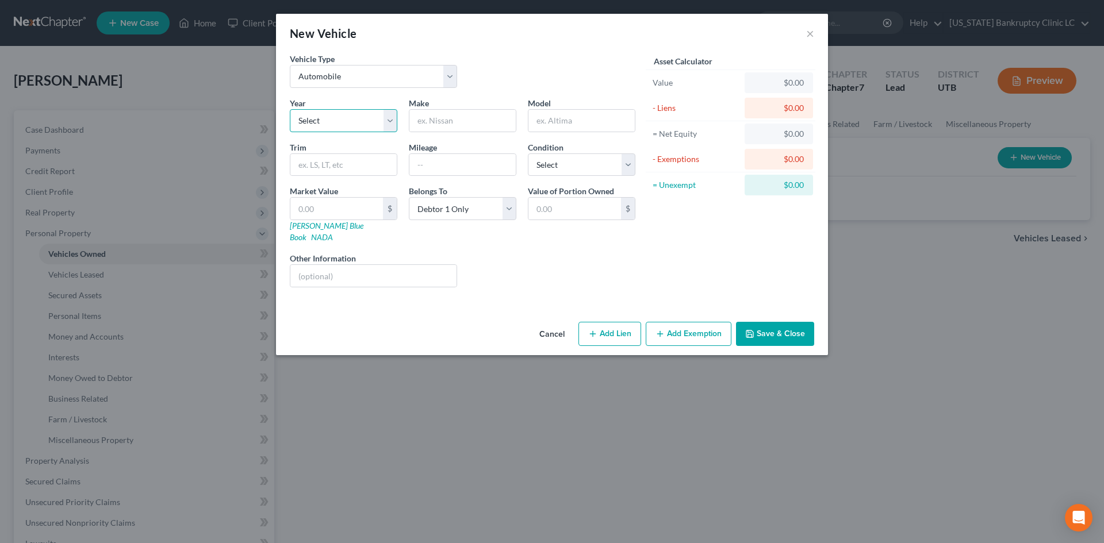
click at [312, 126] on select "Select 2026 2025 2024 2023 2022 2021 2020 2019 2018 2017 2016 2015 2014 2013 20…" at bounding box center [344, 120] width 108 height 23
click at [290, 109] on select "Select 2026 2025 2024 2023 2022 2021 2020 2019 2018 2017 2016 2015 2014 2013 20…" at bounding box center [344, 120] width 108 height 23
click at [457, 123] on input "text" at bounding box center [462, 121] width 106 height 22
click at [307, 227] on link "Kelly Blue Book" at bounding box center [327, 231] width 74 height 21
click at [620, 125] on input "1500 Warlock" at bounding box center [581, 121] width 106 height 22
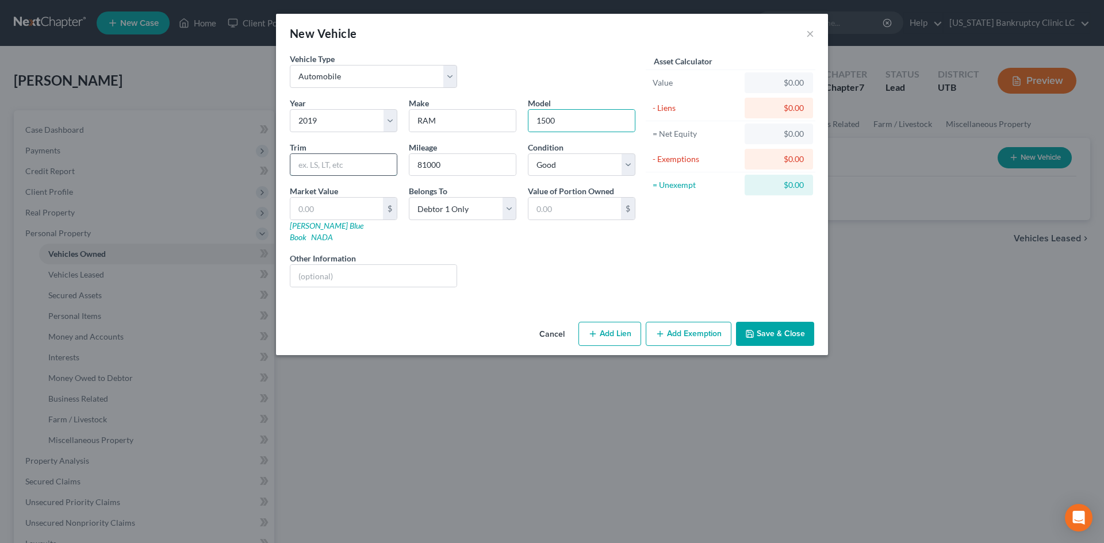
click at [332, 163] on input "text" at bounding box center [343, 165] width 106 height 22
click at [342, 207] on input "text" at bounding box center [336, 209] width 93 height 22
click at [467, 259] on div "Liens Select" at bounding box center [552, 269] width 179 height 35
click at [696, 329] on button "Add Exemption" at bounding box center [689, 334] width 86 height 24
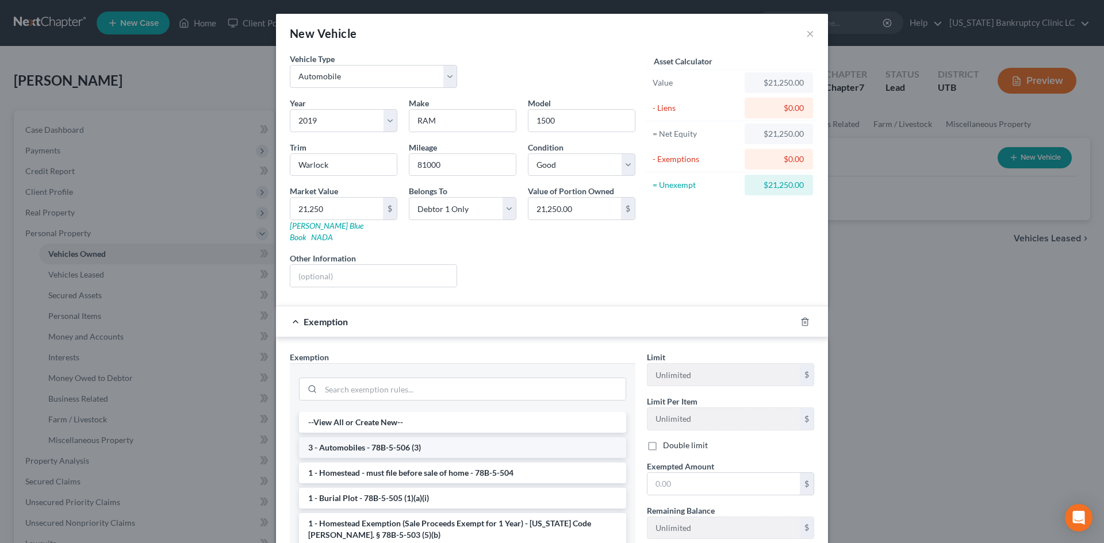
click at [388, 438] on li "3 - Automobiles - 78B-5-506 (3)" at bounding box center [462, 448] width 327 height 21
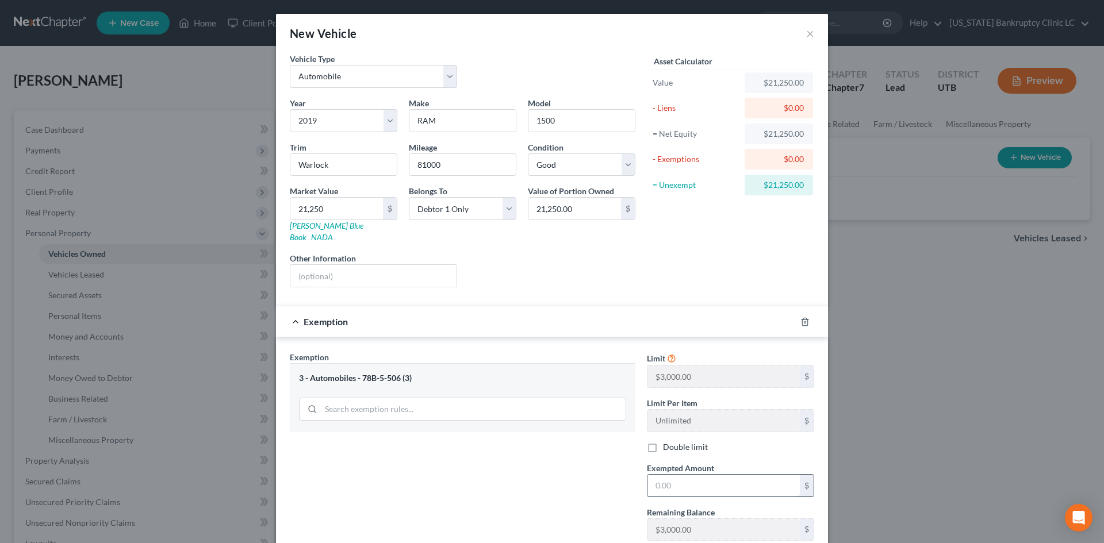
click at [709, 484] on input "text" at bounding box center [723, 486] width 152 height 22
click at [600, 493] on div "Exemption Set must be selected for CA. Exemption * 3 - Automobiles - 78B-5-506 …" at bounding box center [462, 450] width 357 height 199
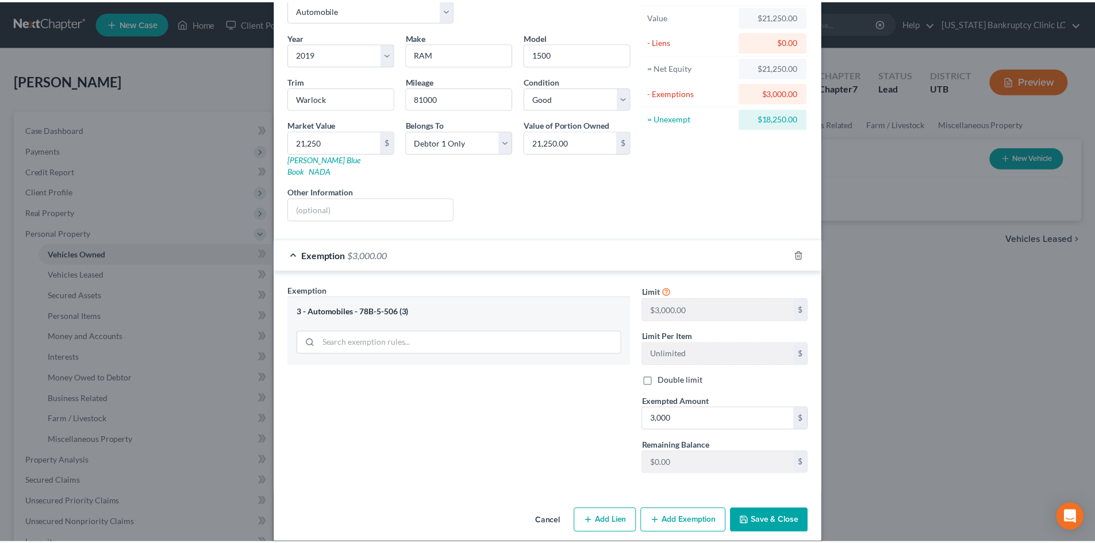
scroll to position [68, 0]
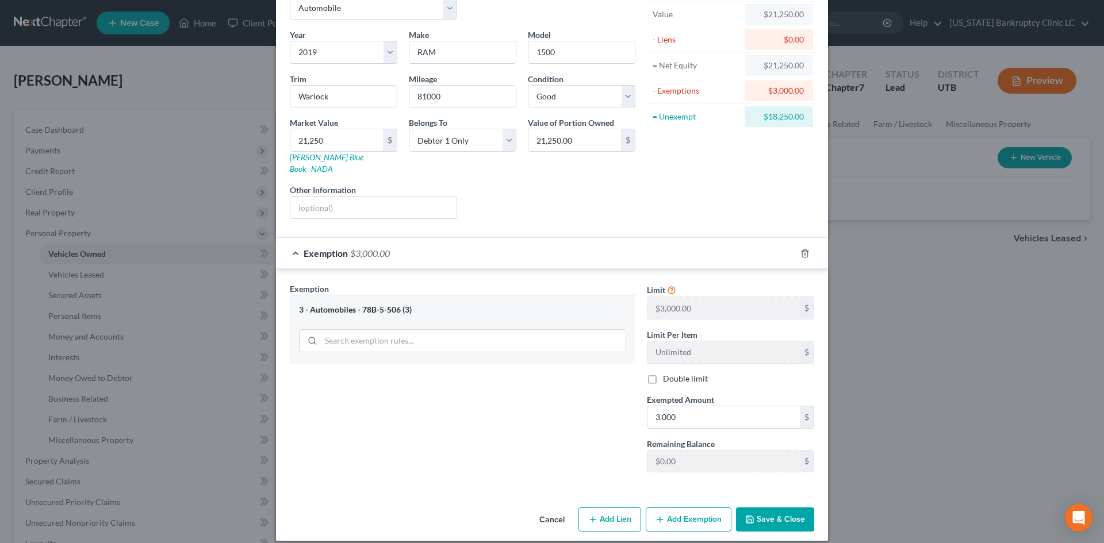
click at [788, 511] on button "Save & Close" at bounding box center [775, 520] width 78 height 24
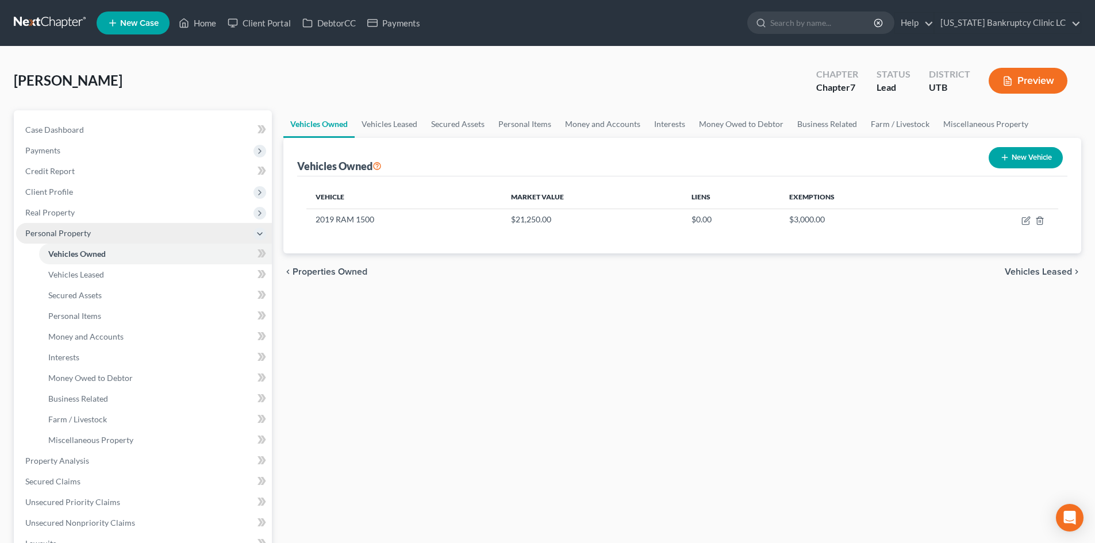
click at [60, 225] on span "Personal Property" at bounding box center [144, 233] width 256 height 21
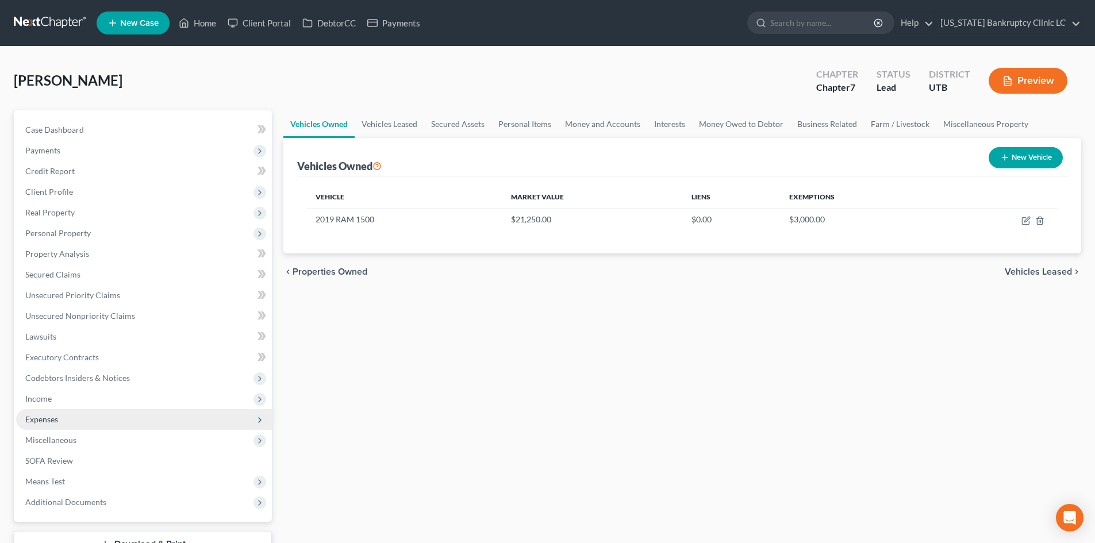
click at [69, 425] on span "Expenses" at bounding box center [144, 419] width 256 height 21
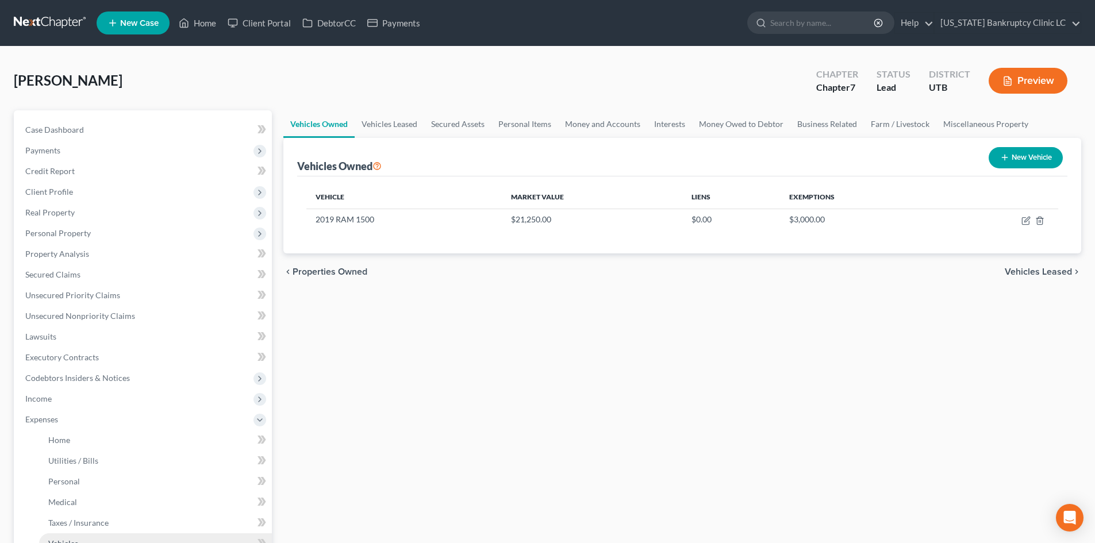
click at [82, 536] on link "Vehicles" at bounding box center [155, 544] width 233 height 21
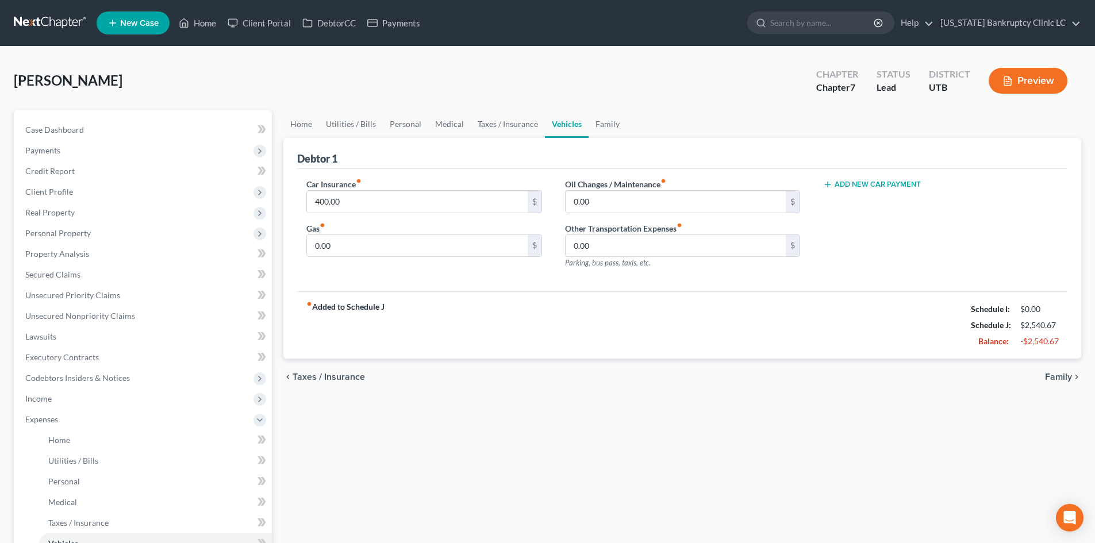
click at [878, 187] on button "Add New Car Payment" at bounding box center [872, 184] width 98 height 9
click at [887, 197] on input "text" at bounding box center [924, 202] width 200 height 22
click at [877, 309] on div "fiber_manual_record Added to Schedule J Schedule I: $12,535.65 Schedule J: $2,6…" at bounding box center [682, 324] width 770 height 67
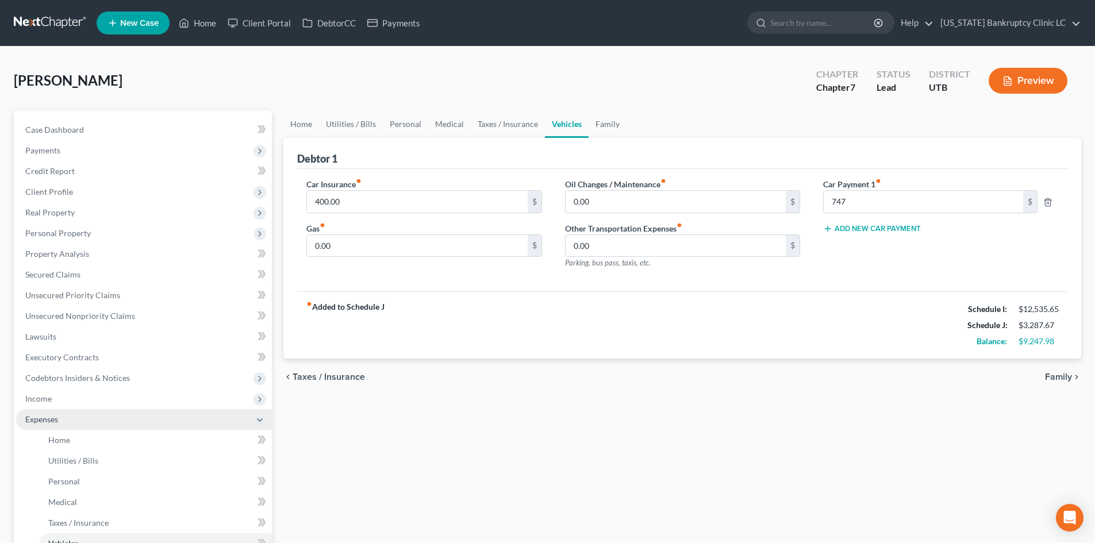
click at [32, 423] on span "Expenses" at bounding box center [41, 420] width 33 height 10
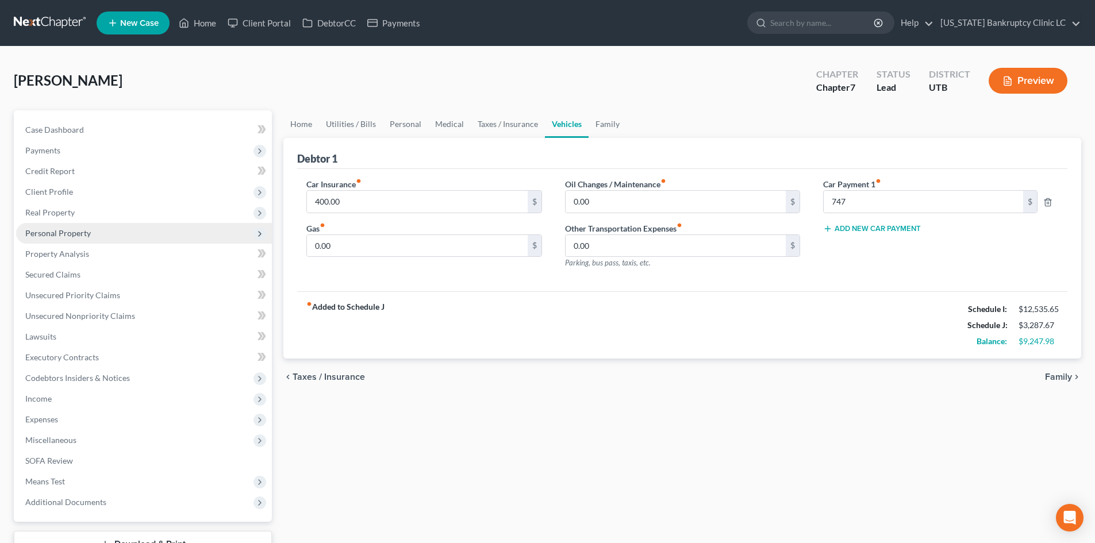
click at [89, 233] on span "Personal Property" at bounding box center [58, 233] width 66 height 10
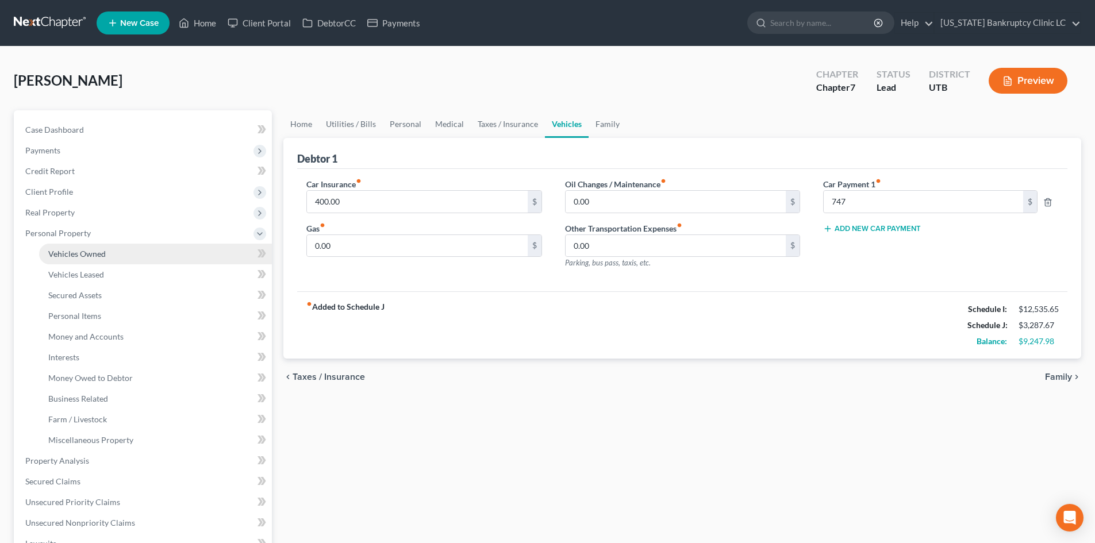
click at [93, 248] on link "Vehicles Owned" at bounding box center [155, 254] width 233 height 21
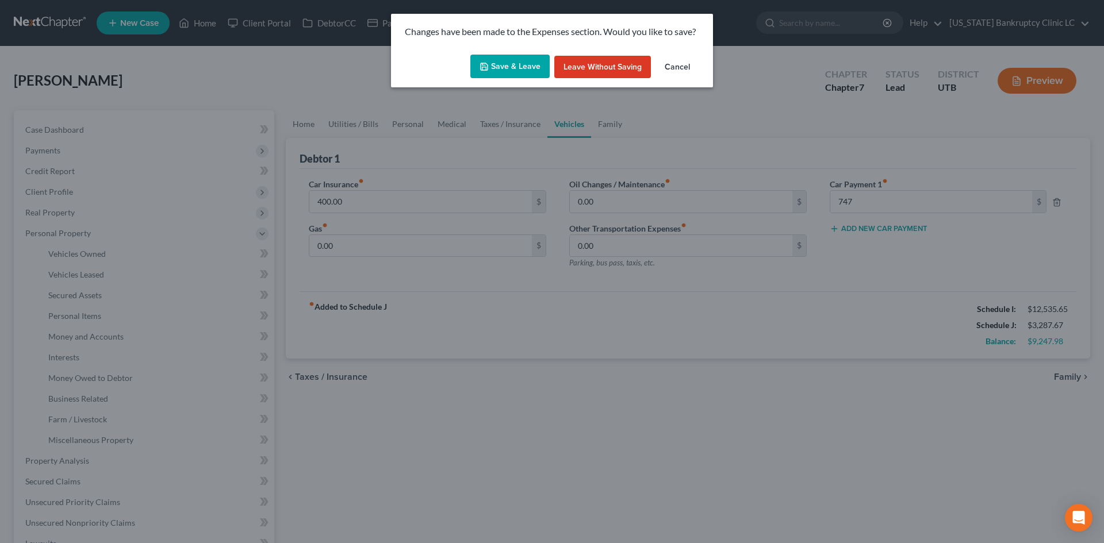
click at [519, 72] on button "Save & Leave" at bounding box center [509, 67] width 79 height 24
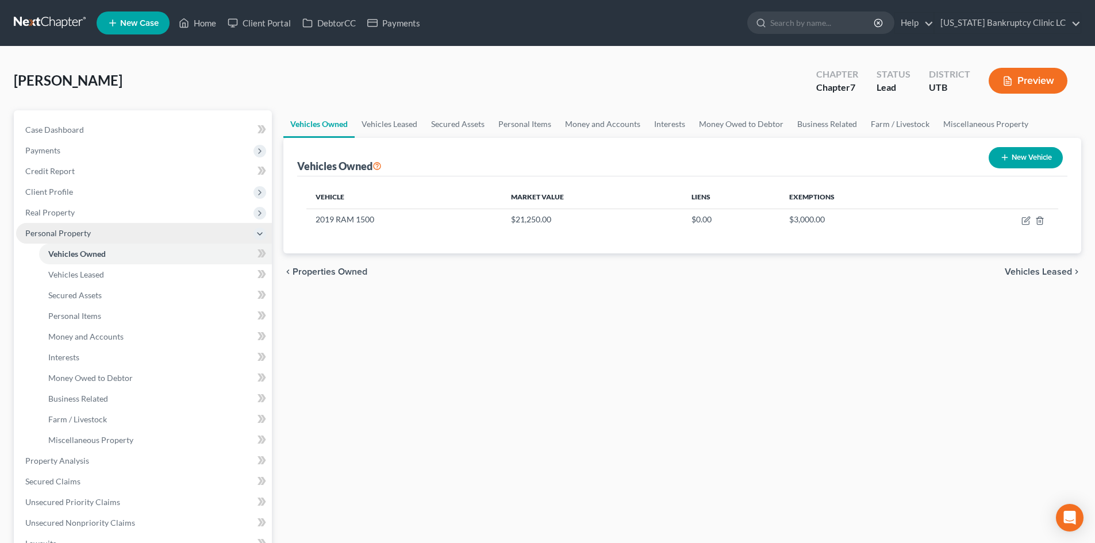
click at [137, 233] on span "Personal Property" at bounding box center [144, 233] width 256 height 21
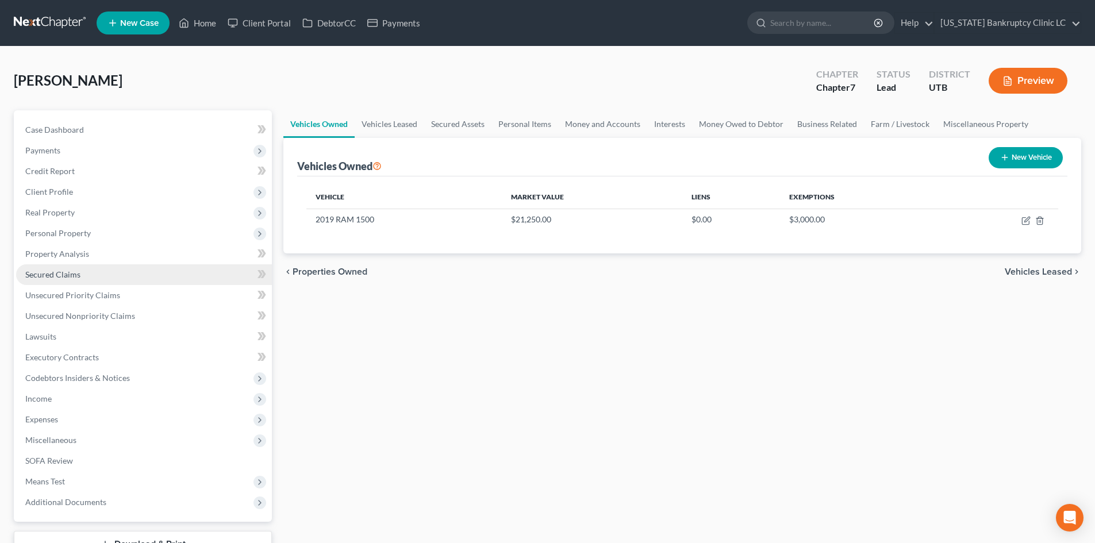
click at [129, 280] on link "Secured Claims" at bounding box center [144, 274] width 256 height 21
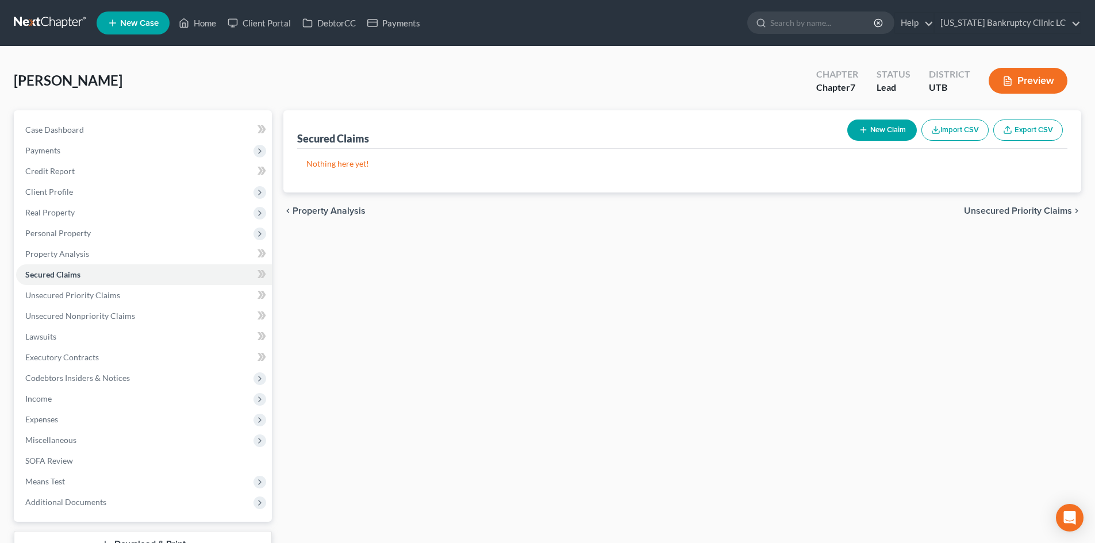
click at [875, 130] on button "New Claim" at bounding box center [882, 130] width 70 height 21
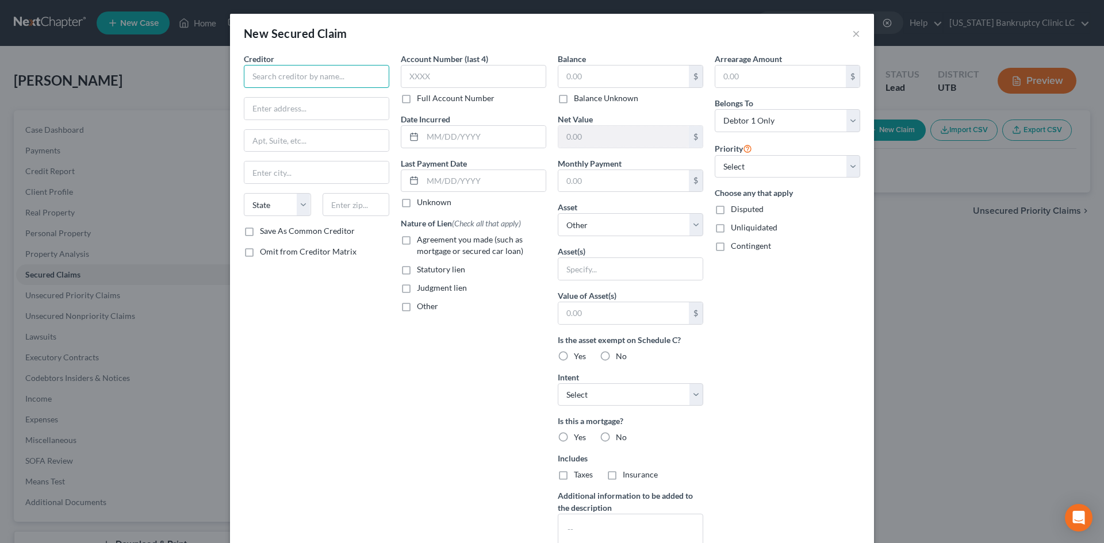
click at [294, 69] on input "text" at bounding box center [316, 76] width 145 height 23
click at [293, 102] on div "275 Battery St Fl 23, San Francisco, CA 94111" at bounding box center [313, 107] width 120 height 10
click at [512, 76] on input "text" at bounding box center [473, 76] width 145 height 23
click at [577, 75] on input "text" at bounding box center [623, 77] width 131 height 22
click at [601, 187] on input "text" at bounding box center [623, 181] width 131 height 22
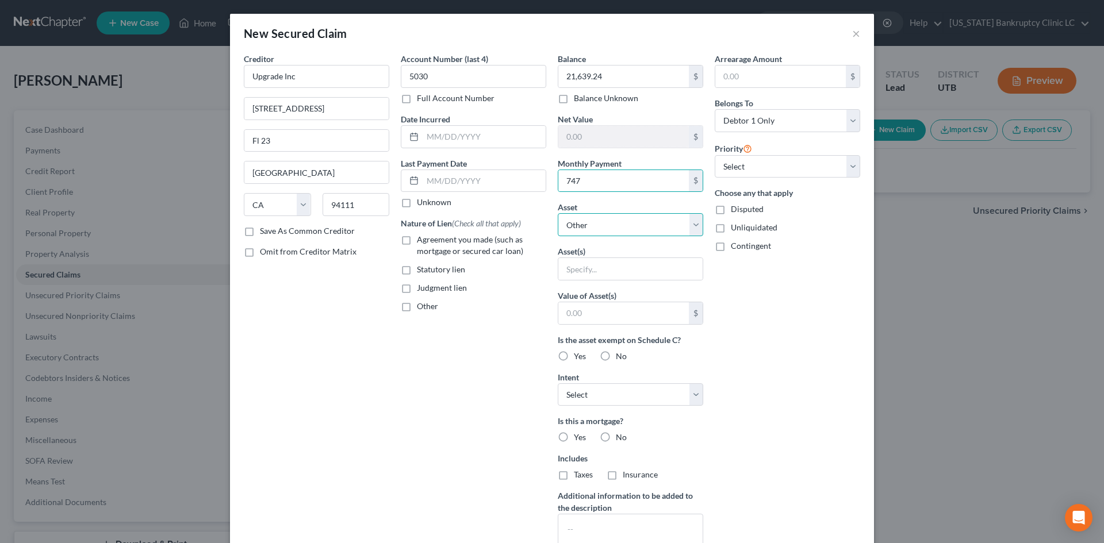
click at [590, 217] on select "Select Other Multiple Assets Electronics - Television(s) Cellphone - $150.0 Hou…" at bounding box center [630, 224] width 145 height 23
click at [558, 213] on select "Select Other Multiple Assets Electronics - Television(s) Cellphone - $150.0 Hou…" at bounding box center [630, 224] width 145 height 23
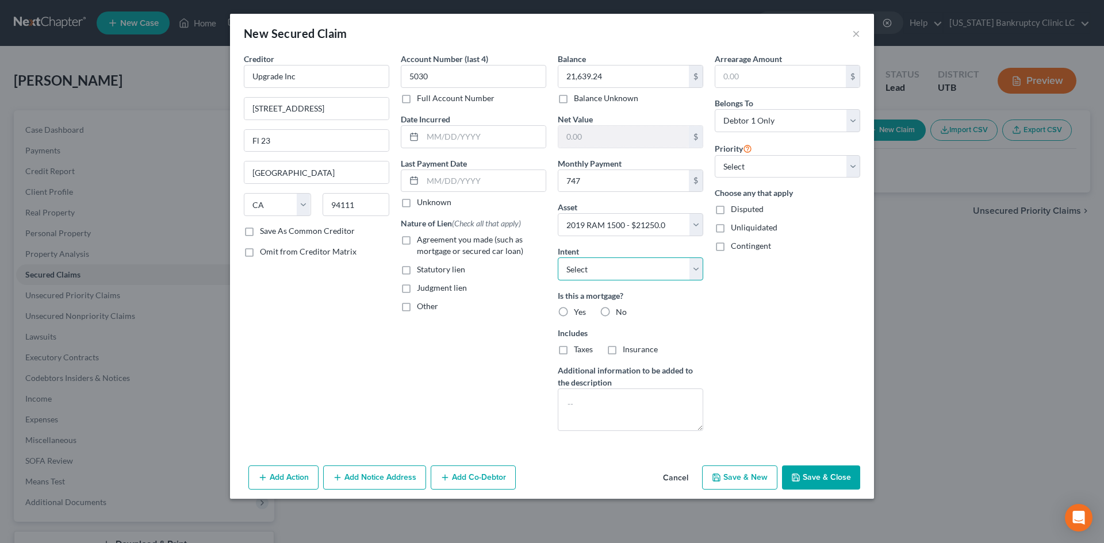
drag, startPoint x: 624, startPoint y: 274, endPoint x: 624, endPoint y: 280, distance: 5.8
click at [624, 274] on select "Select Surrender Redeem Reaffirm Avoid Other" at bounding box center [630, 269] width 145 height 23
click at [558, 258] on select "Select Surrender Redeem Reaffirm Avoid Other" at bounding box center [630, 269] width 145 height 23
click at [616, 309] on label "No" at bounding box center [621, 311] width 11 height 11
click at [620, 309] on input "No" at bounding box center [623, 309] width 7 height 7
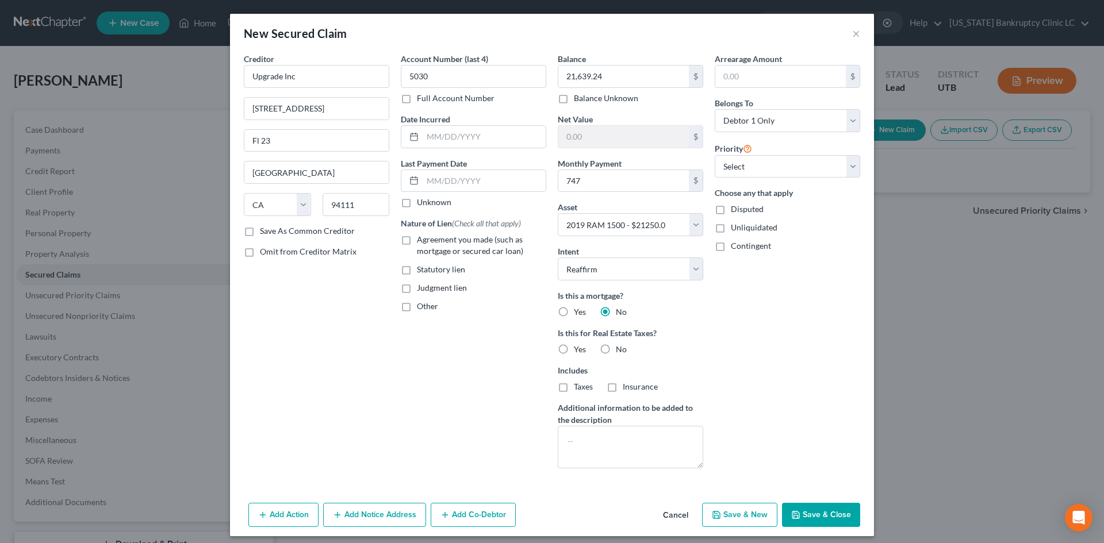
click at [616, 355] on label "No" at bounding box center [621, 349] width 11 height 11
click at [620, 351] on input "No" at bounding box center [623, 347] width 7 height 7
drag, startPoint x: 777, startPoint y: 165, endPoint x: 775, endPoint y: 177, distance: 11.6
click at [777, 165] on select "Select 1st 2nd 3rd 4th 5th 6th 7th 8th 9th 10th 11th 12th 13th 14th 15th 16th 1…" at bounding box center [787, 166] width 145 height 23
click at [715, 155] on select "Select 1st 2nd 3rd 4th 5th 6th 7th 8th 9th 10th 11th 12th 13th 14th 15th 16th 1…" at bounding box center [787, 166] width 145 height 23
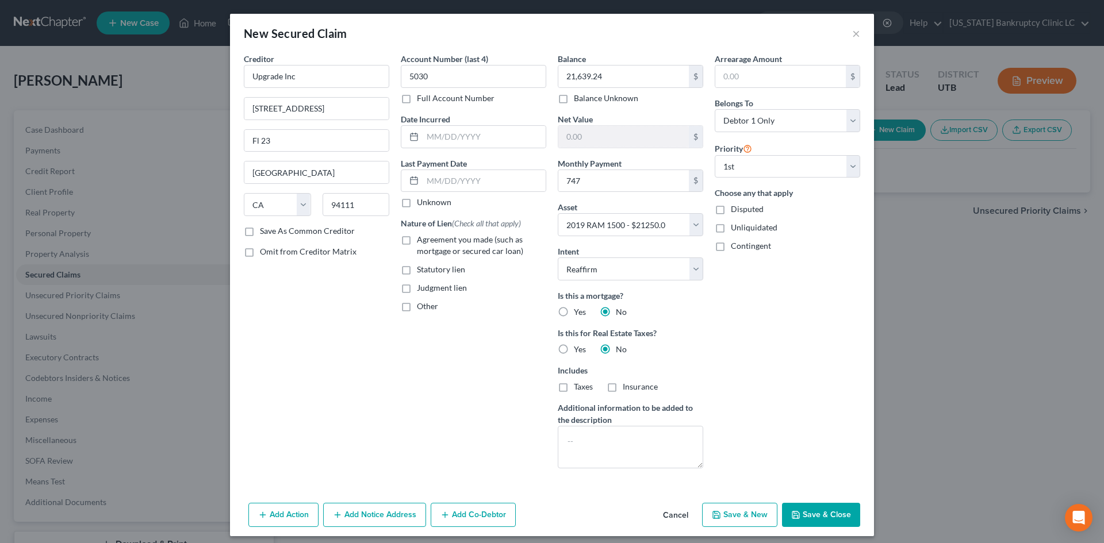
click at [491, 392] on div "Account Number (last 4) 5030 Full Account Number Date Incurred Last Payment Dat…" at bounding box center [473, 265] width 157 height 425
click at [466, 140] on input "text" at bounding box center [484, 137] width 123 height 22
click at [806, 509] on button "Save & Close" at bounding box center [821, 515] width 78 height 24
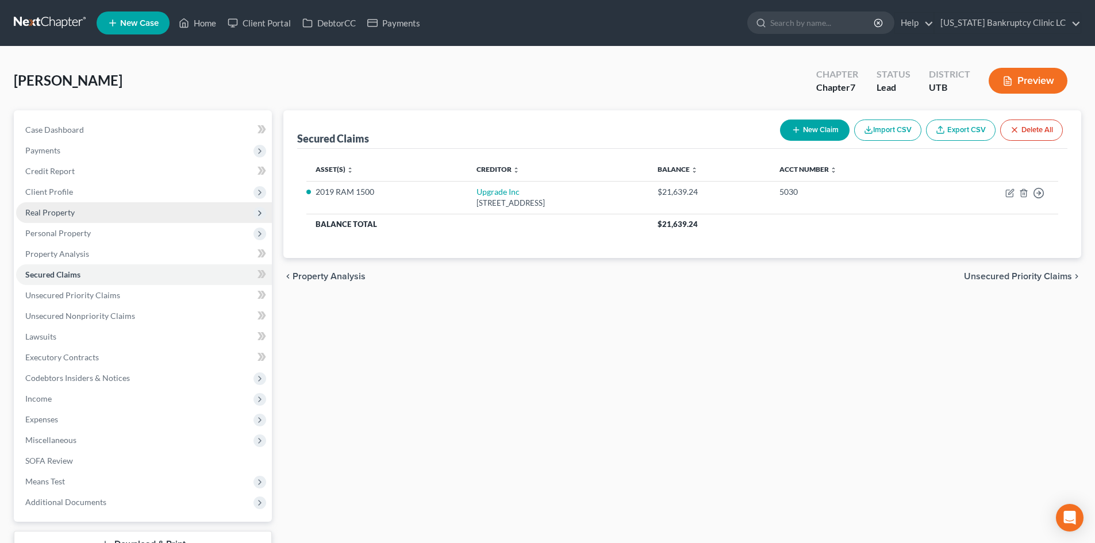
click at [90, 213] on span "Real Property" at bounding box center [144, 212] width 256 height 21
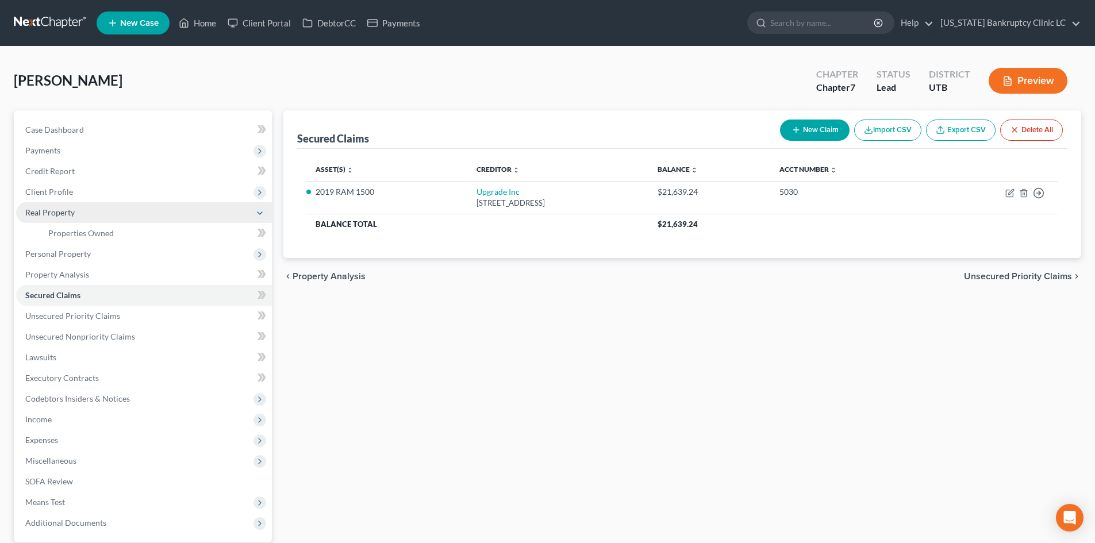
click at [90, 213] on span "Real Property" at bounding box center [144, 212] width 256 height 21
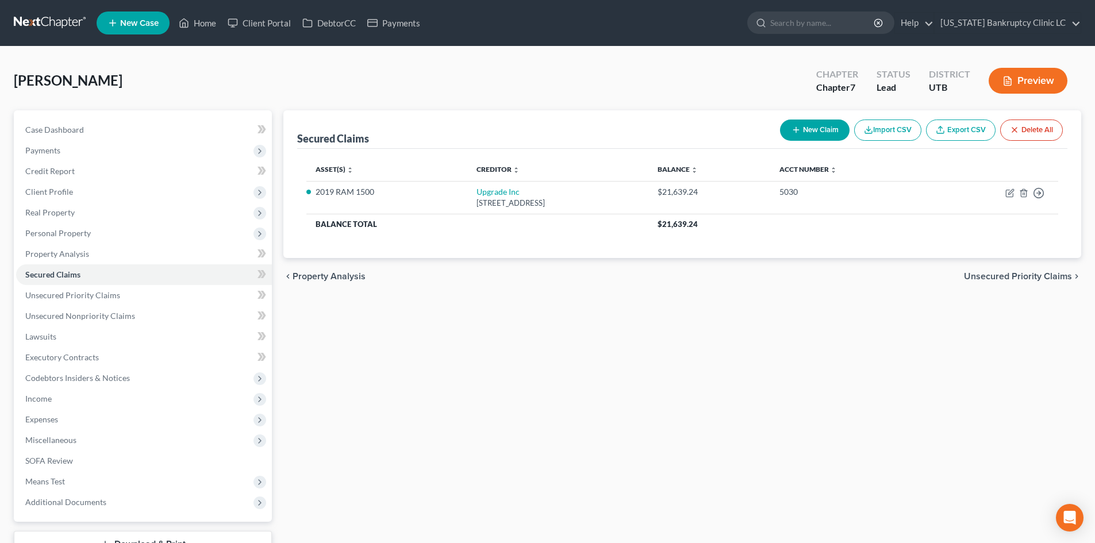
click at [91, 239] on span "Personal Property" at bounding box center [144, 233] width 256 height 21
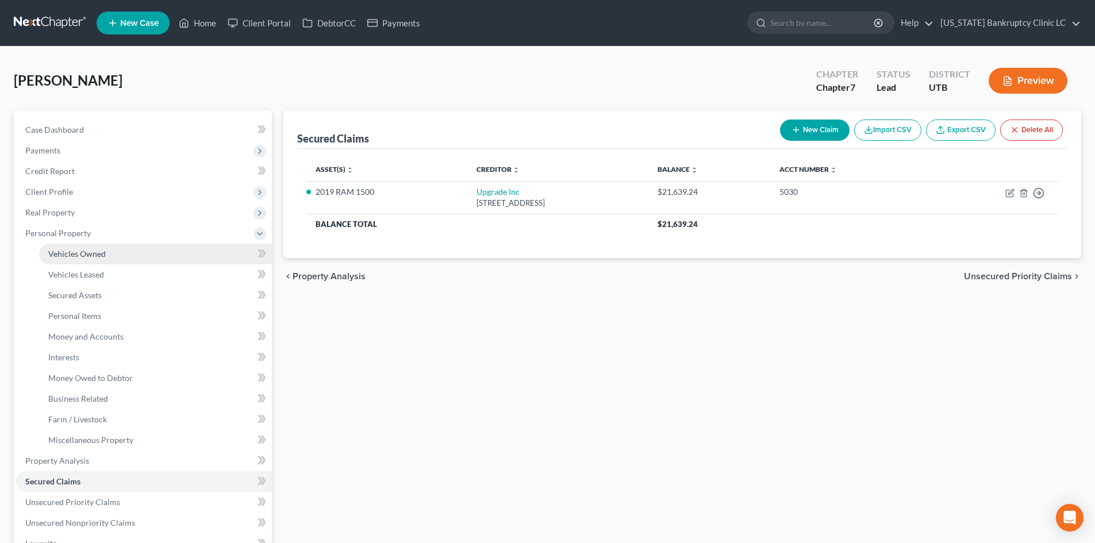
click at [93, 254] on span "Vehicles Owned" at bounding box center [76, 254] width 57 height 10
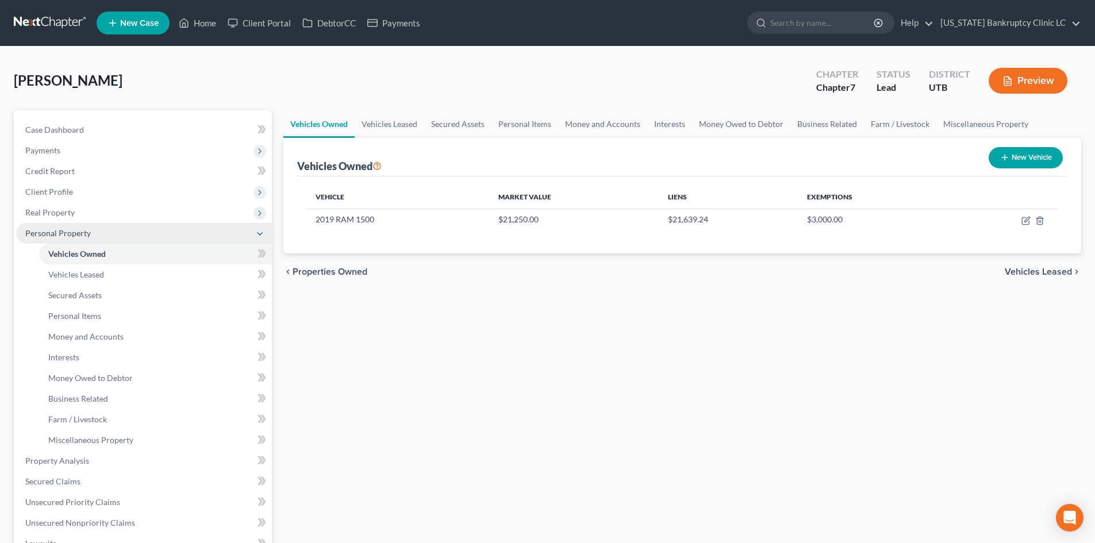
click at [102, 240] on span "Personal Property" at bounding box center [144, 233] width 256 height 21
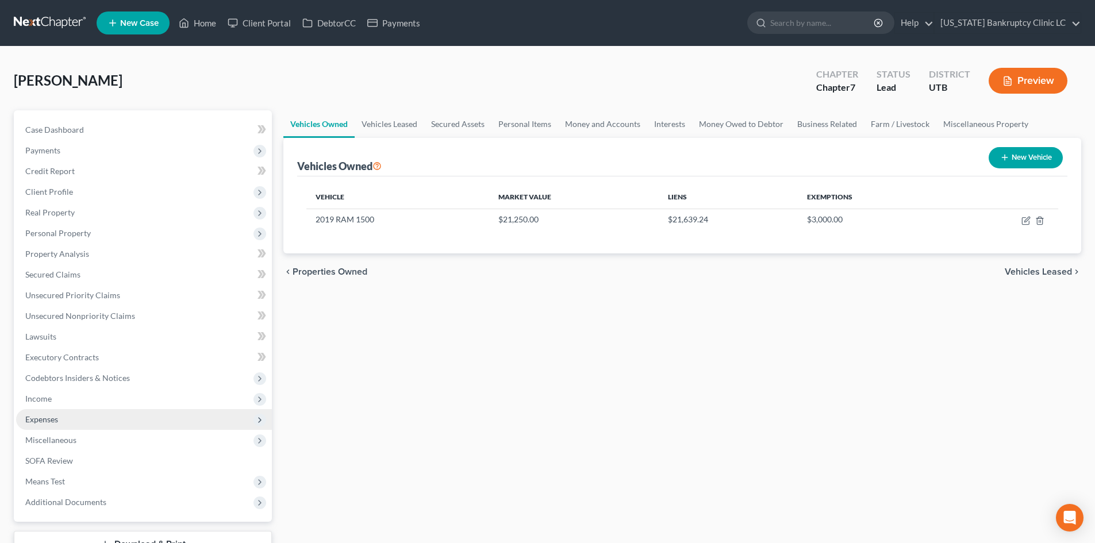
click at [72, 423] on span "Expenses" at bounding box center [144, 419] width 256 height 21
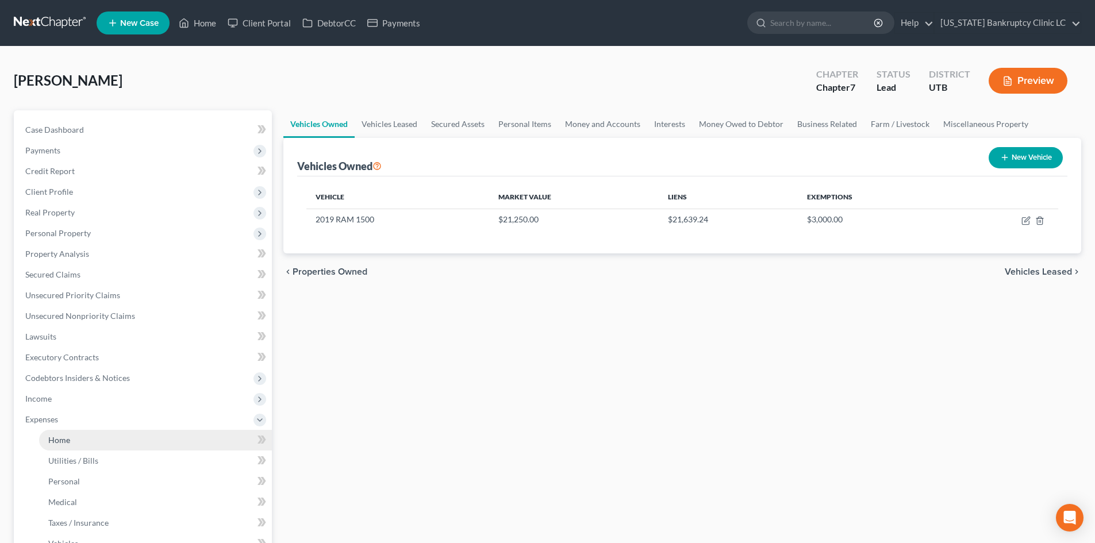
click at [70, 436] on link "Home" at bounding box center [155, 440] width 233 height 21
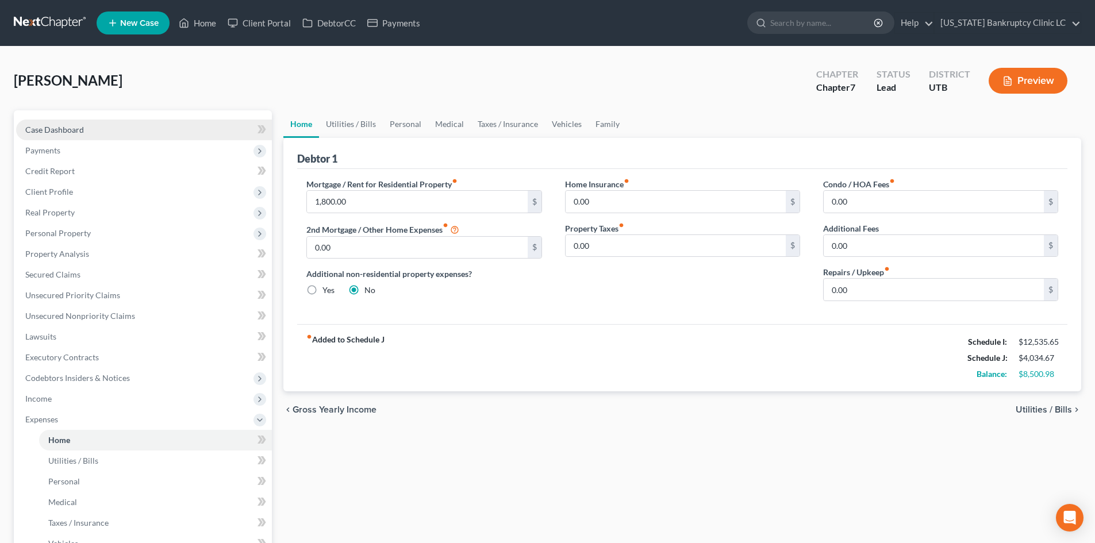
click at [65, 129] on span "Case Dashboard" at bounding box center [54, 130] width 59 height 10
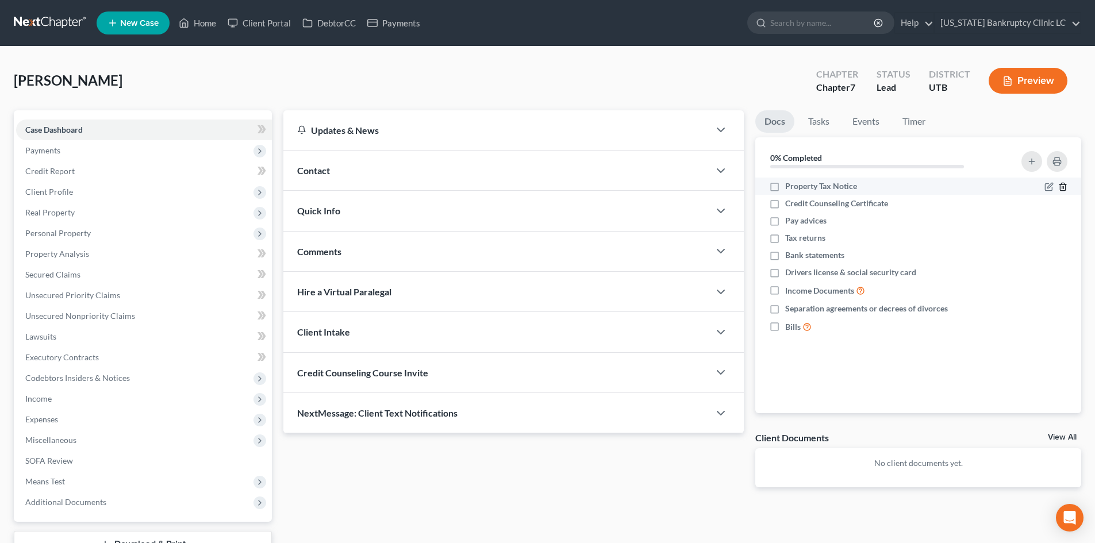
click at [1067, 188] on icon "button" at bounding box center [1062, 186] width 9 height 9
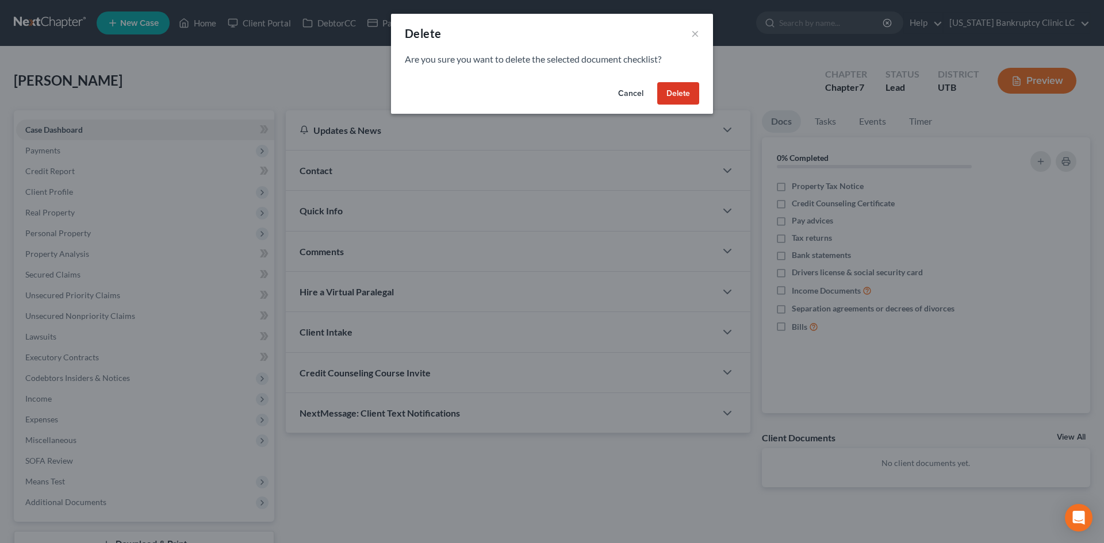
click at [668, 89] on button "Delete" at bounding box center [678, 93] width 42 height 23
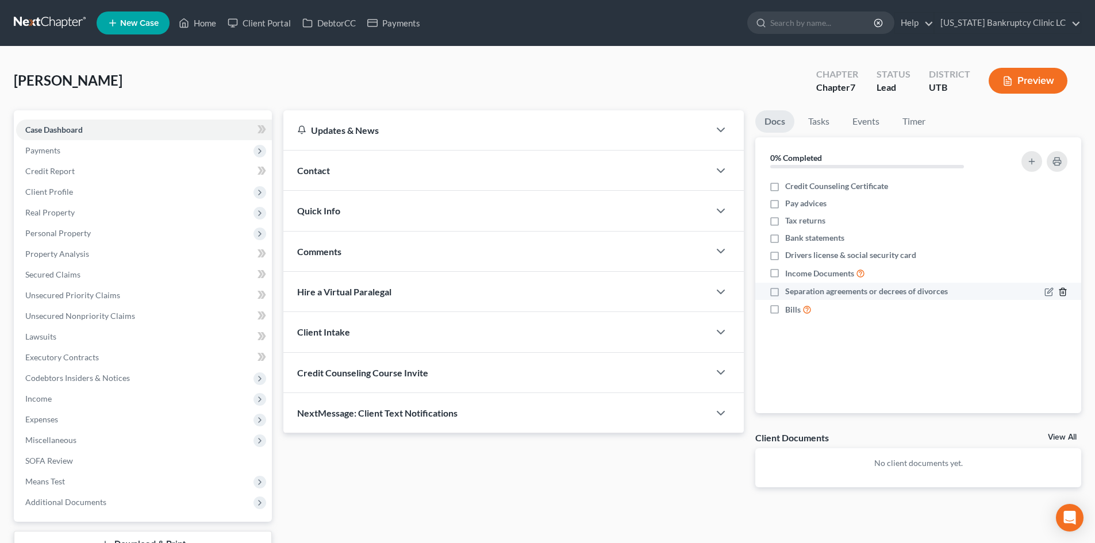
click at [1065, 290] on icon "button" at bounding box center [1062, 292] width 5 height 7
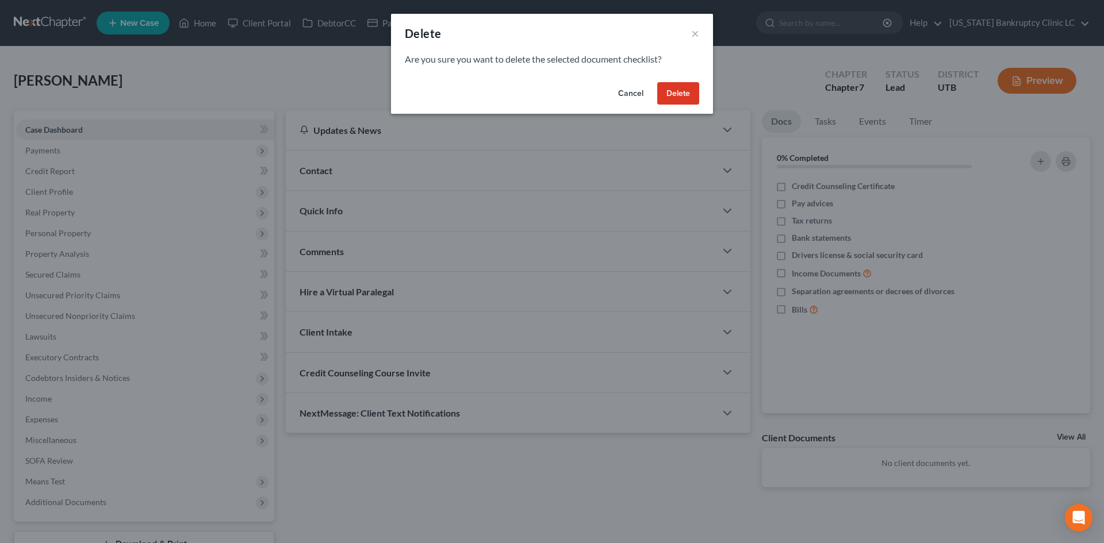
click at [692, 96] on button "Delete" at bounding box center [678, 93] width 42 height 23
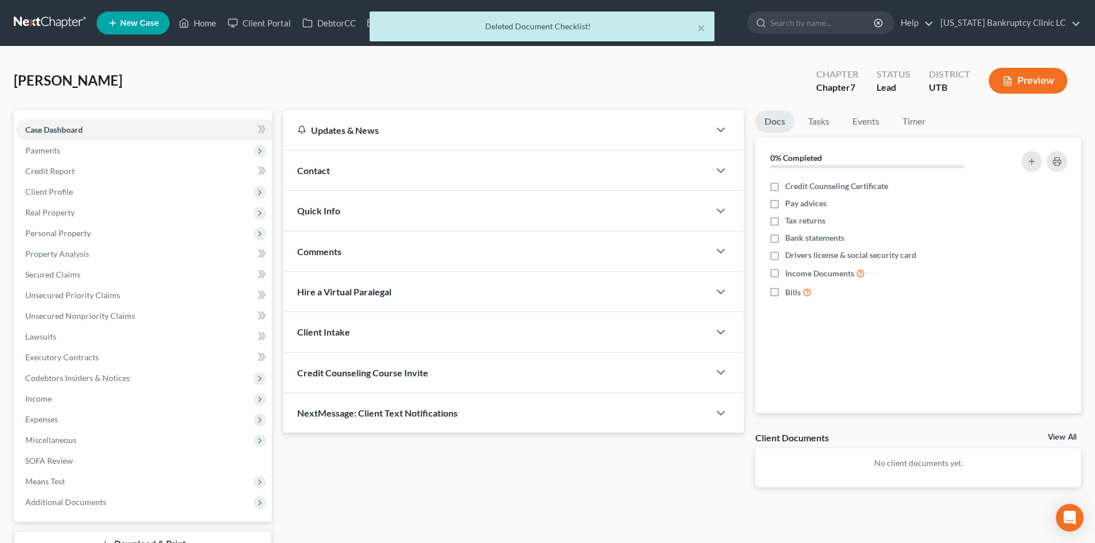
click at [193, 24] on div "× Deleted Document Checklist!" at bounding box center [541, 29] width 1095 height 36
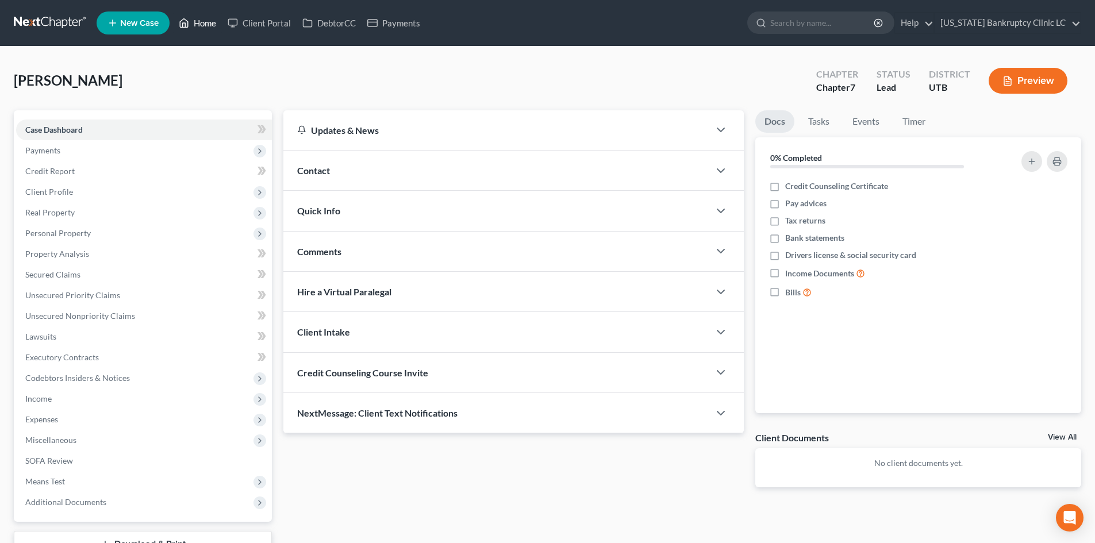
click at [208, 24] on link "Home" at bounding box center [197, 23] width 49 height 21
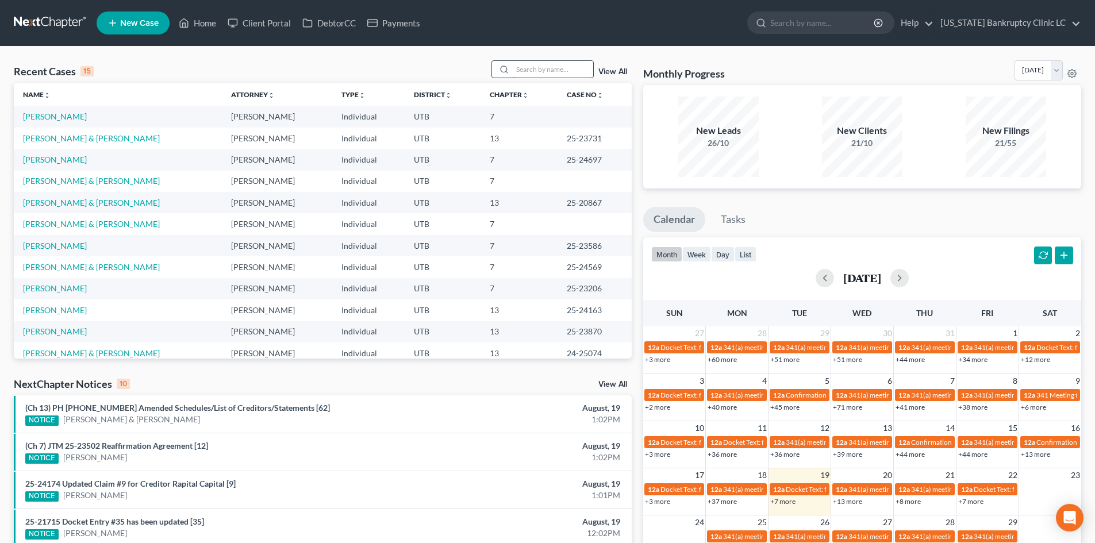
click at [548, 64] on input "search" at bounding box center [553, 69] width 80 height 17
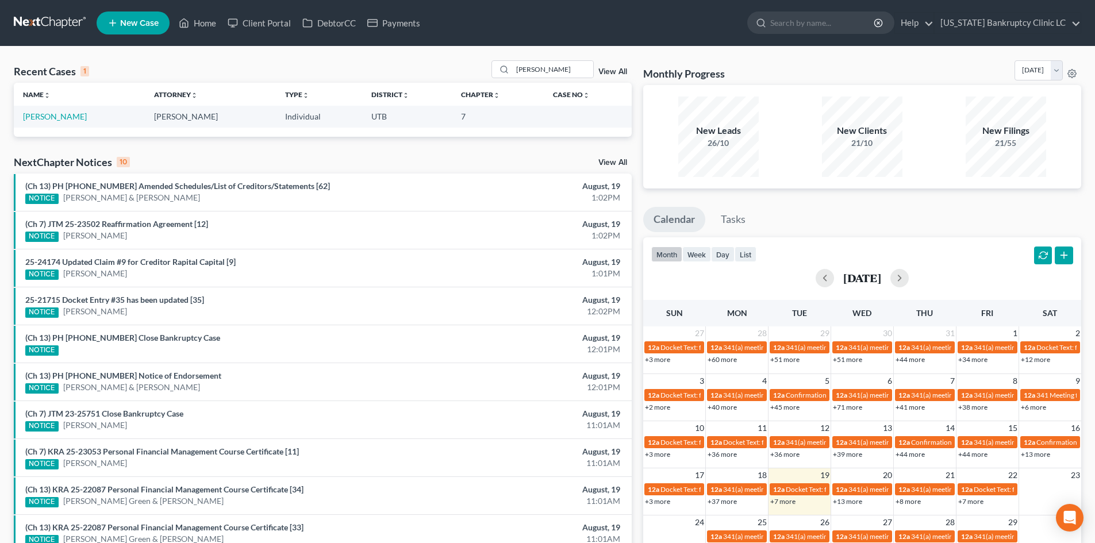
click at [45, 122] on td "[PERSON_NAME]" at bounding box center [79, 116] width 131 height 21
click at [44, 118] on link "[PERSON_NAME]" at bounding box center [55, 117] width 64 height 10
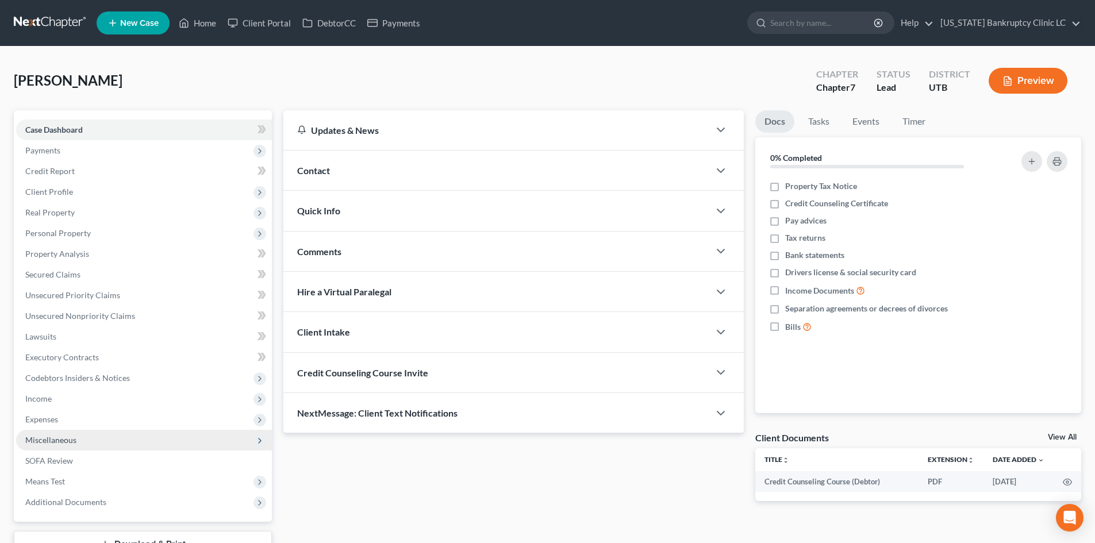
click at [110, 431] on span "Miscellaneous" at bounding box center [144, 440] width 256 height 21
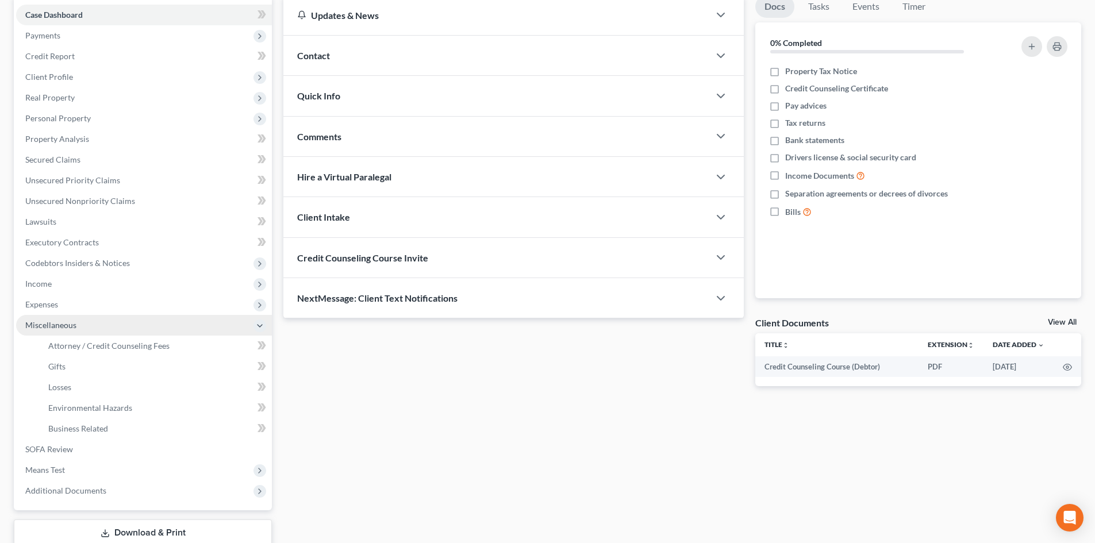
click at [69, 325] on span "Miscellaneous" at bounding box center [50, 325] width 51 height 10
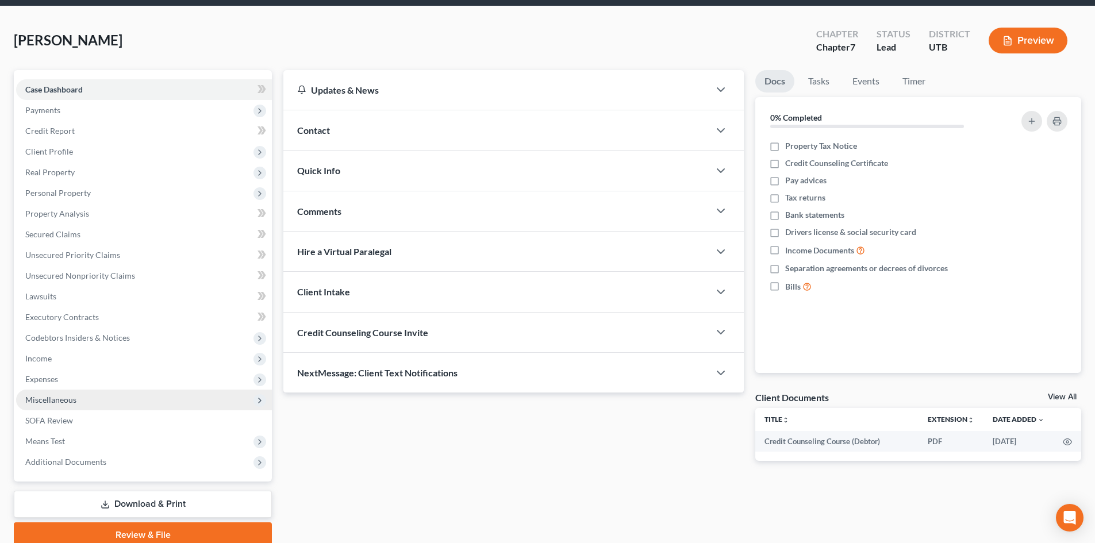
scroll to position [89, 0]
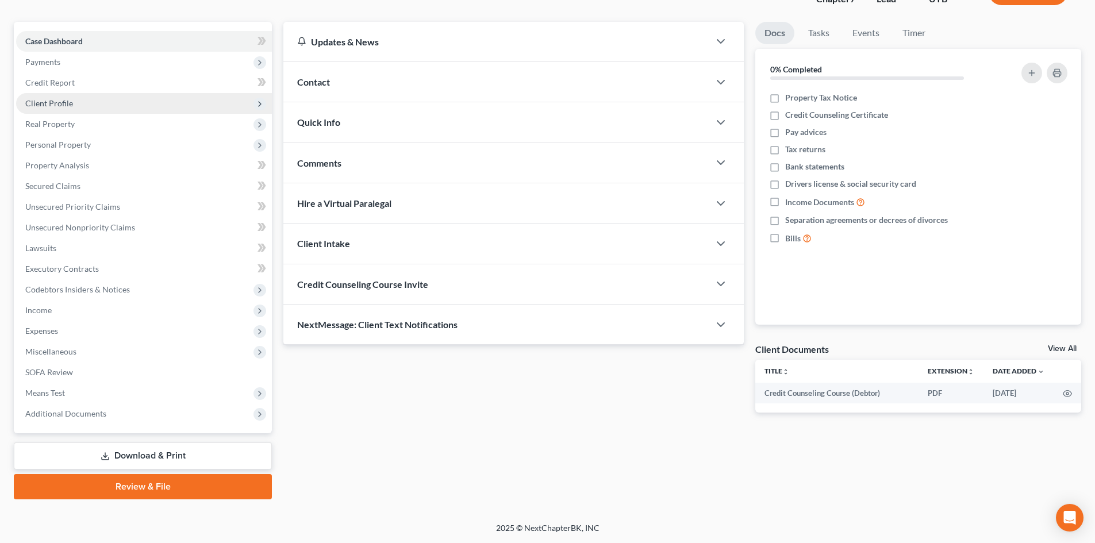
click at [87, 103] on span "Client Profile" at bounding box center [144, 103] width 256 height 21
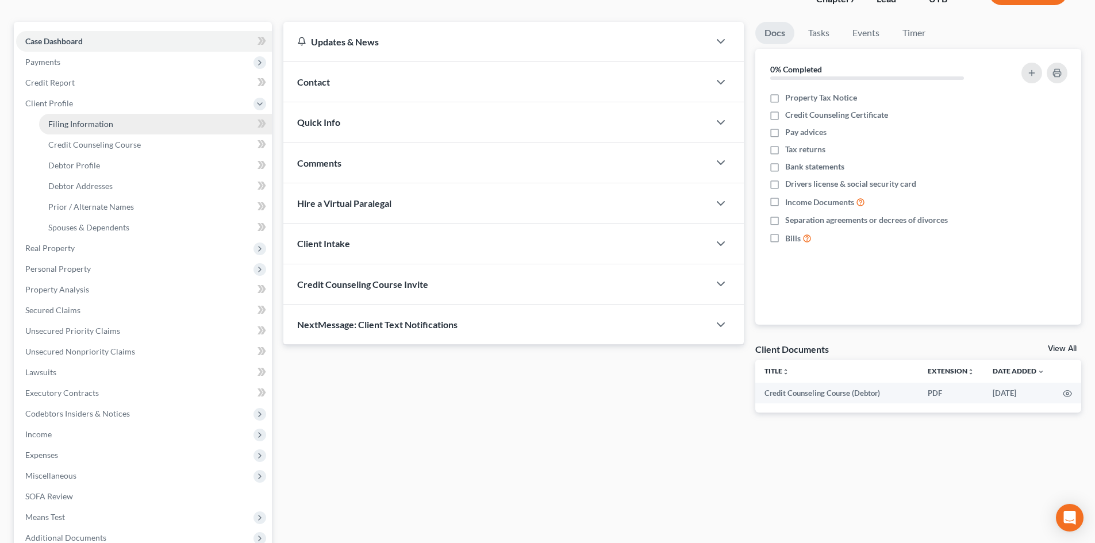
click at [89, 125] on span "Filing Information" at bounding box center [80, 124] width 65 height 10
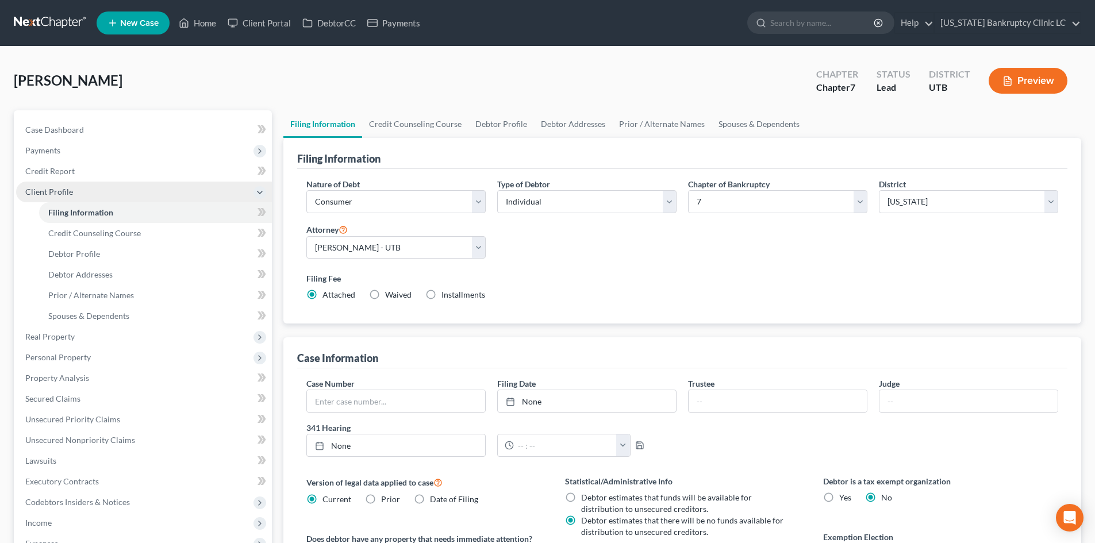
click at [180, 186] on span "Client Profile" at bounding box center [144, 192] width 256 height 21
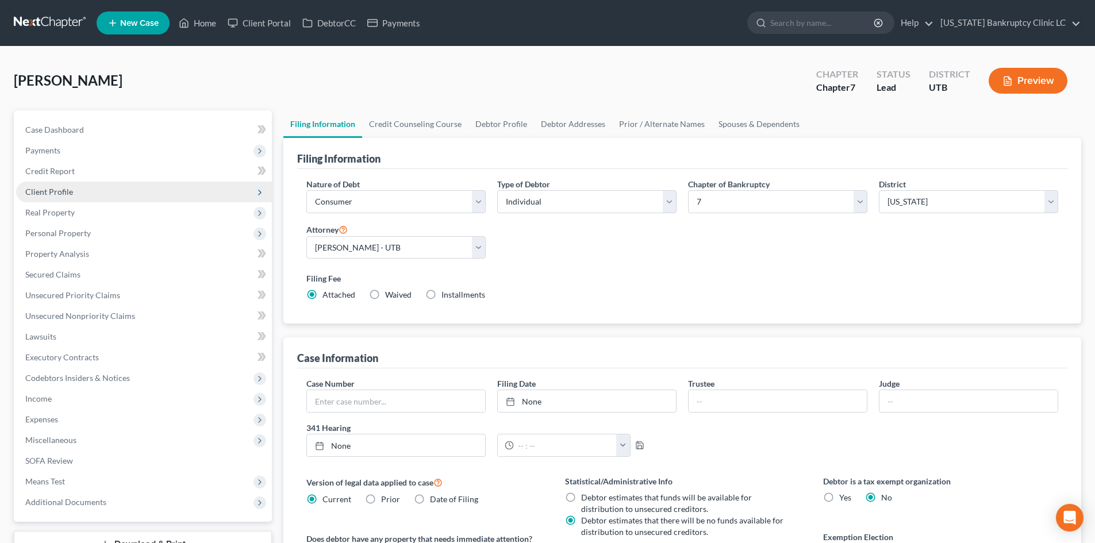
click at [181, 186] on span "Client Profile" at bounding box center [144, 192] width 256 height 21
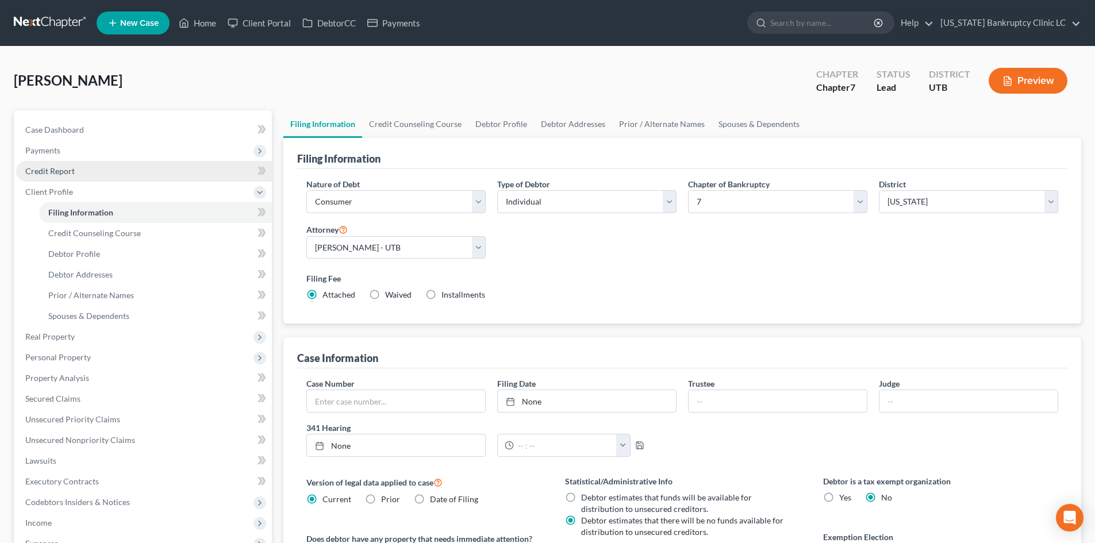
click at [197, 168] on link "Credit Report" at bounding box center [144, 171] width 256 height 21
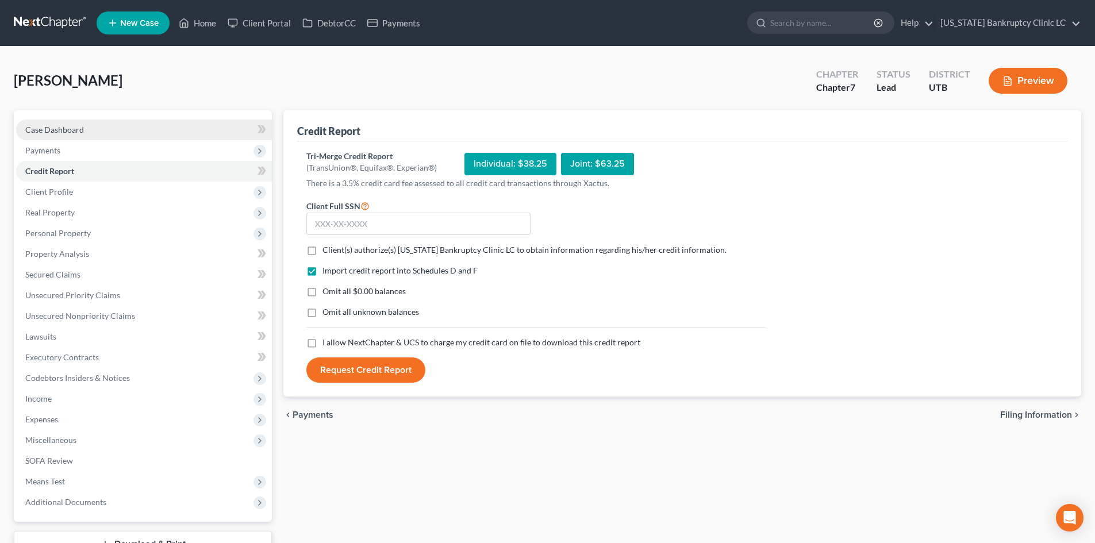
click at [209, 130] on link "Case Dashboard" at bounding box center [144, 130] width 256 height 21
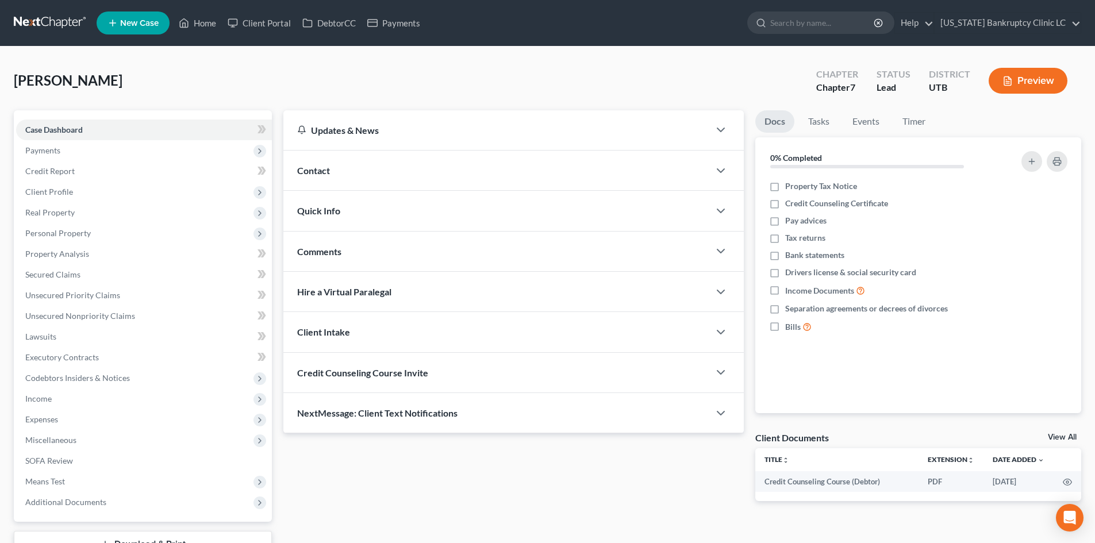
click at [367, 156] on div "Contact" at bounding box center [496, 171] width 426 height 40
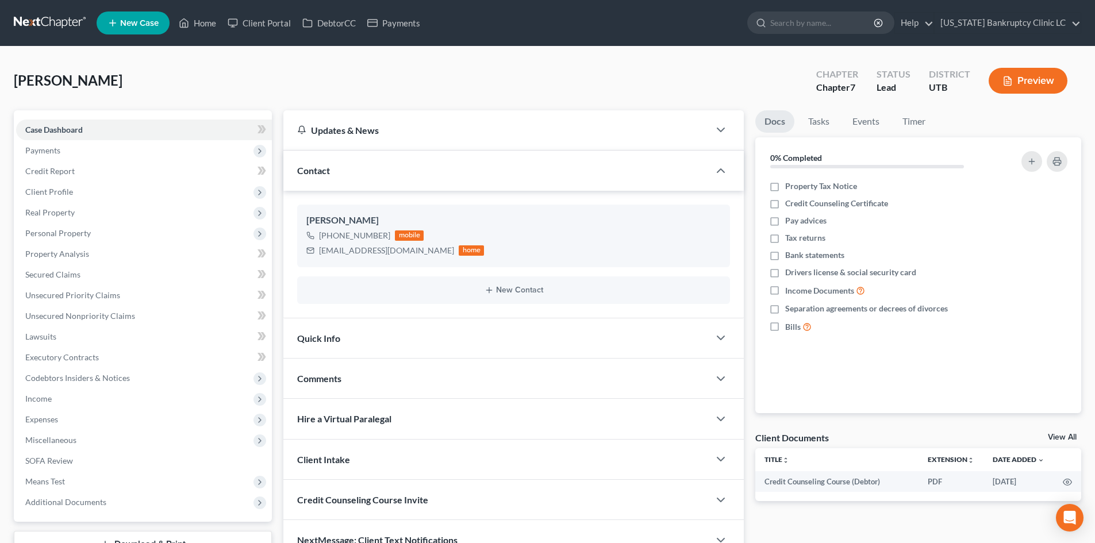
click at [378, 174] on div "Contact" at bounding box center [496, 171] width 426 height 40
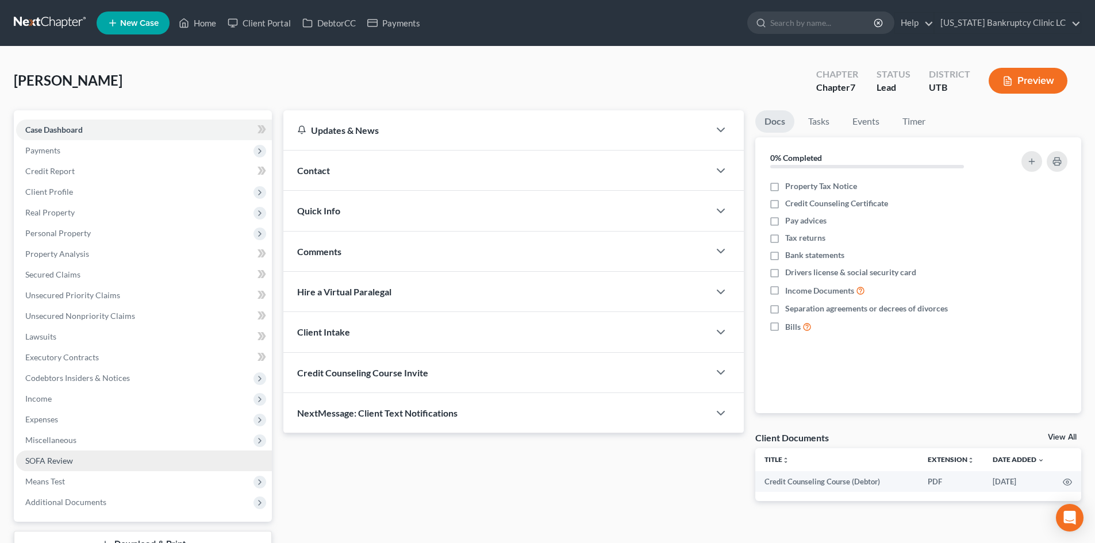
click at [85, 463] on link "SOFA Review" at bounding box center [144, 461] width 256 height 21
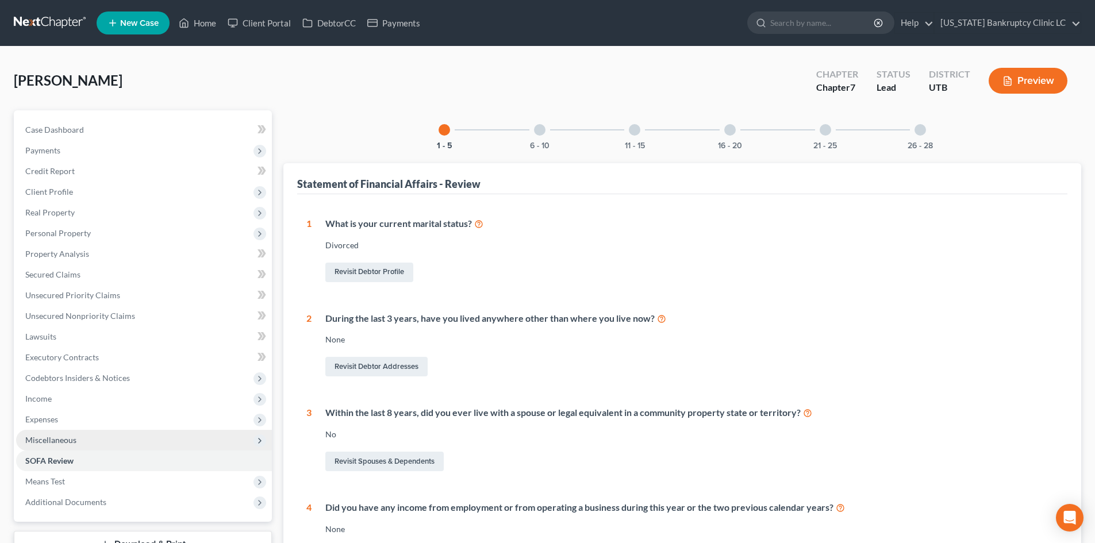
click at [88, 440] on span "Miscellaneous" at bounding box center [144, 440] width 256 height 21
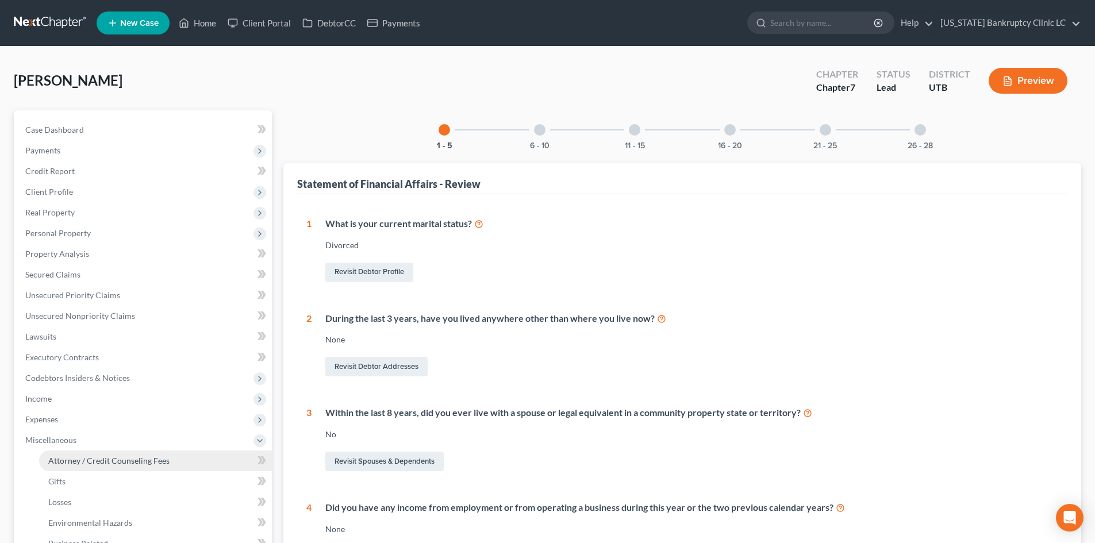
click at [92, 461] on span "Attorney / Credit Counseling Fees" at bounding box center [108, 461] width 121 height 10
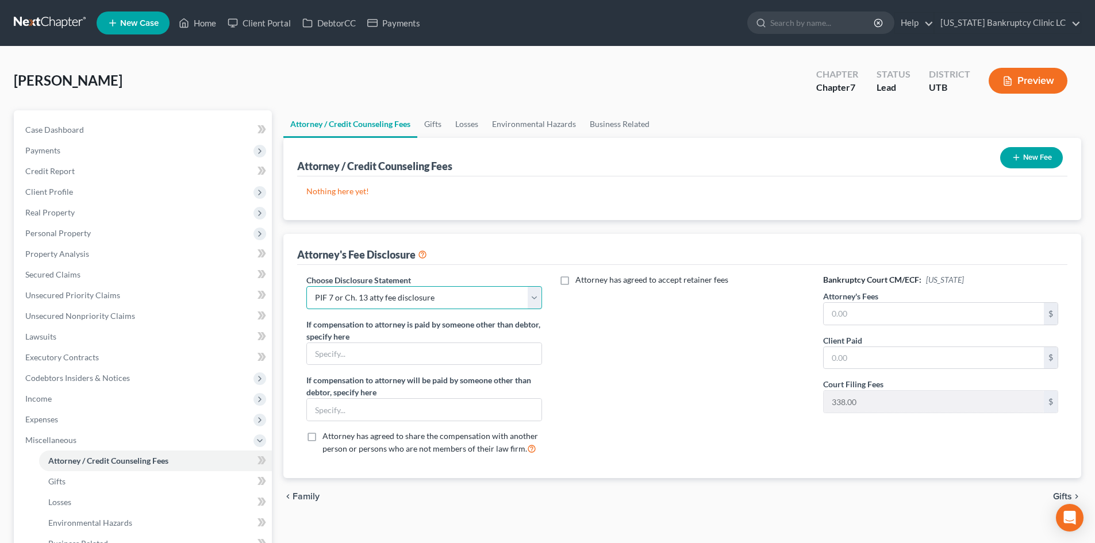
click at [362, 305] on select "Select Installment Chapter 7 Cases Salt Lake Custom Disclosure Fresh Start Fund…" at bounding box center [423, 297] width 235 height 23
click at [897, 309] on input "text" at bounding box center [934, 314] width 220 height 22
drag, startPoint x: 58, startPoint y: 437, endPoint x: 63, endPoint y: 434, distance: 5.9
click at [58, 437] on span "Miscellaneous" at bounding box center [50, 440] width 51 height 10
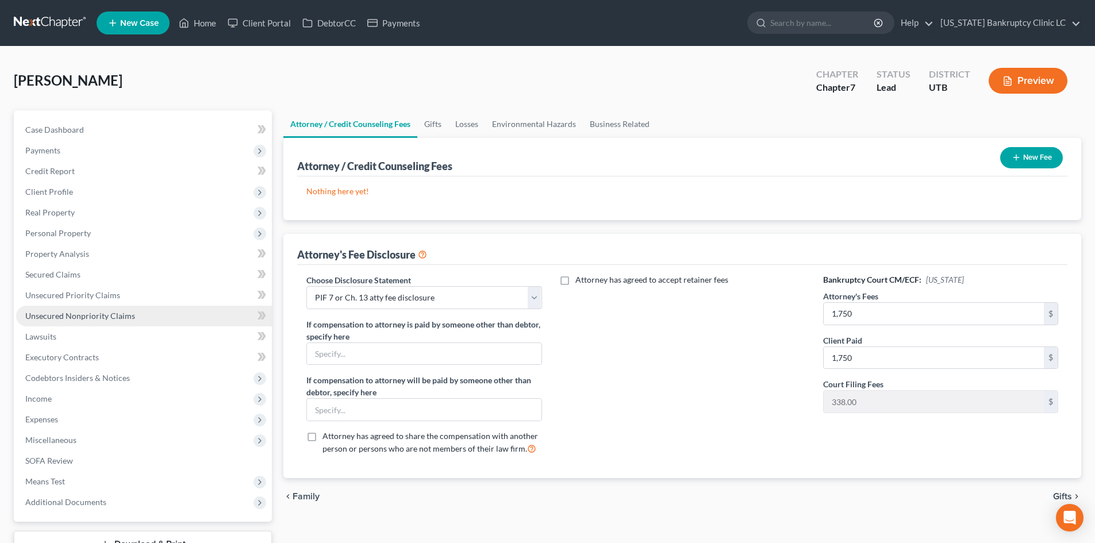
click at [127, 319] on span "Unsecured Nonpriority Claims" at bounding box center [80, 316] width 110 height 10
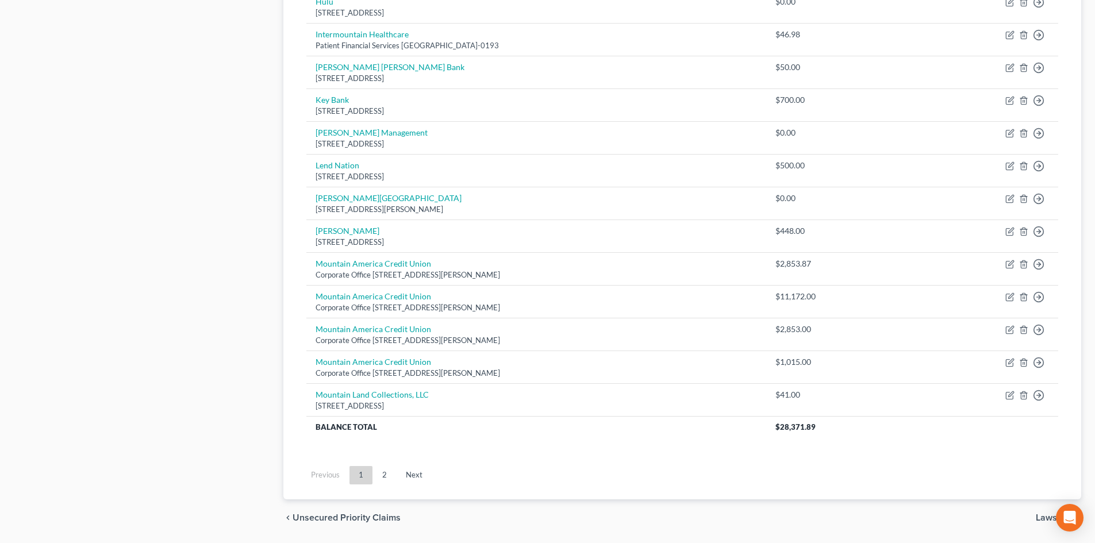
scroll to position [784, 0]
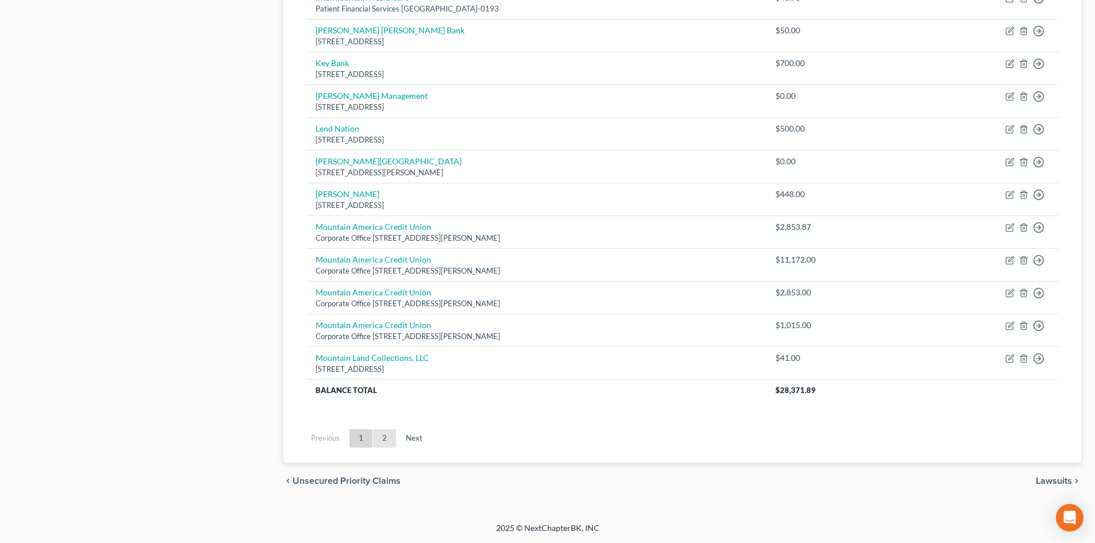
click at [386, 445] on link "2" at bounding box center [384, 438] width 23 height 18
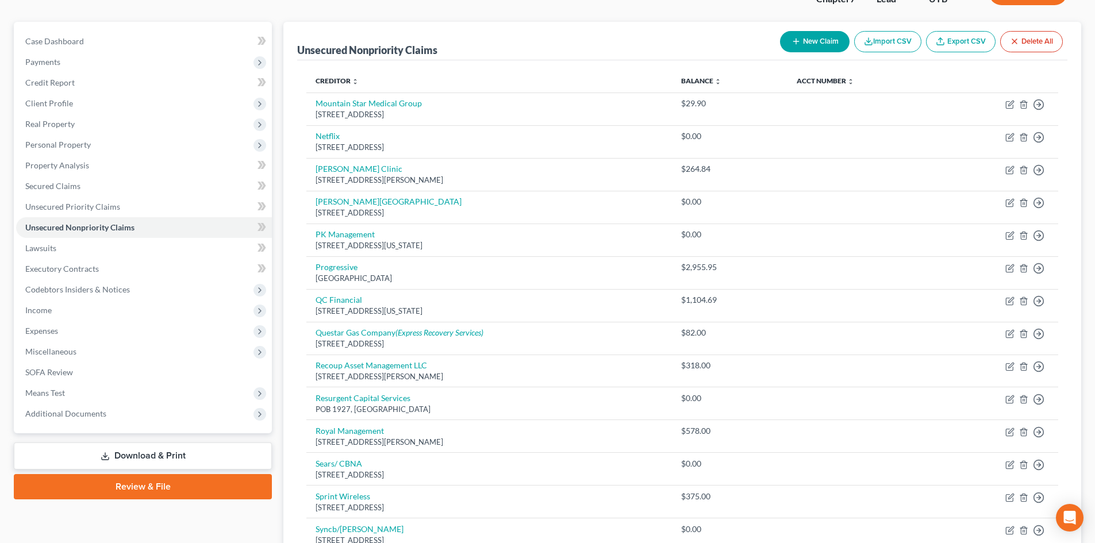
scroll to position [358, 0]
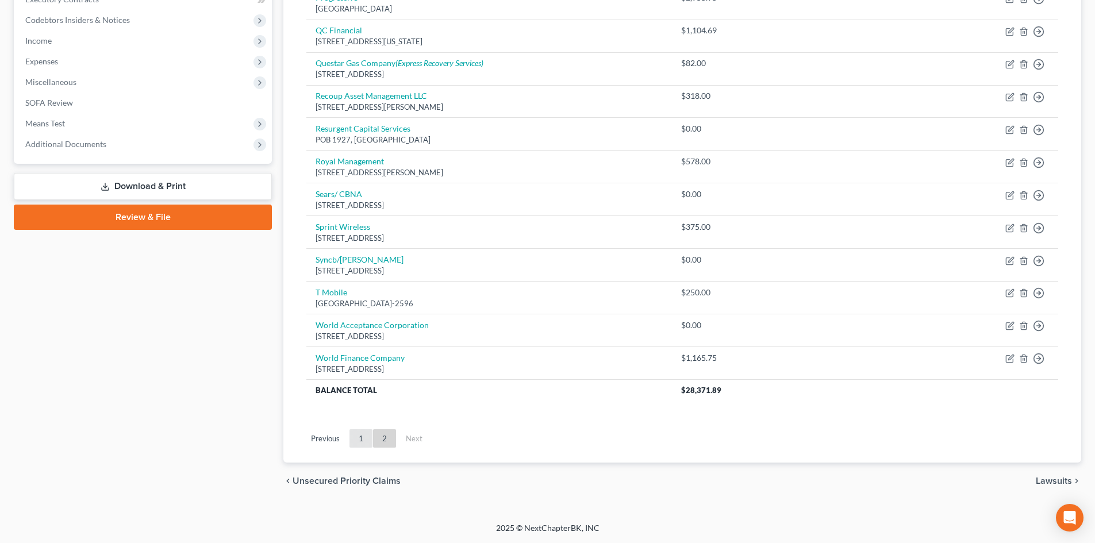
click at [362, 437] on link "1" at bounding box center [361, 438] width 23 height 18
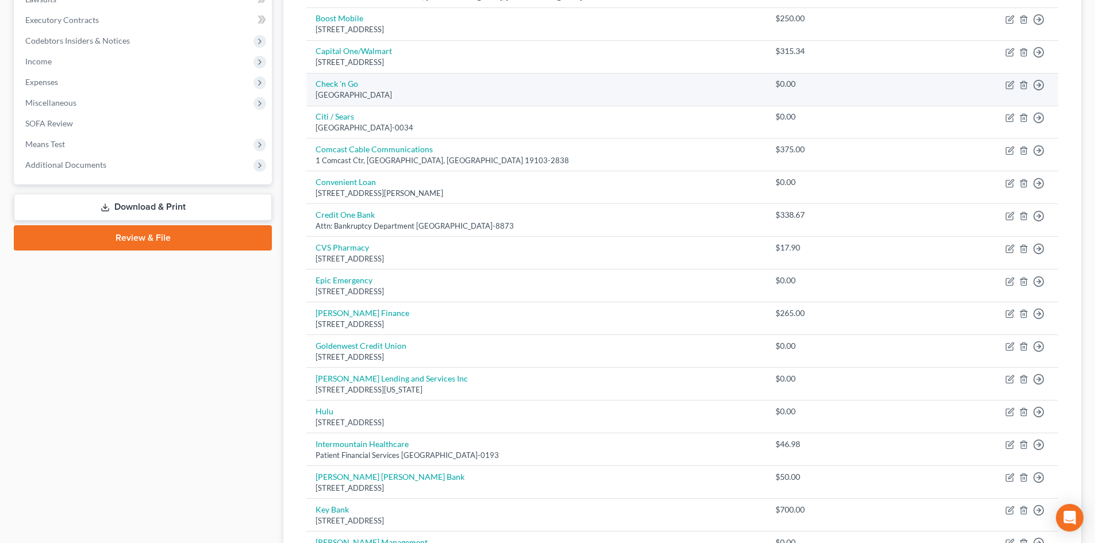
scroll to position [301, 0]
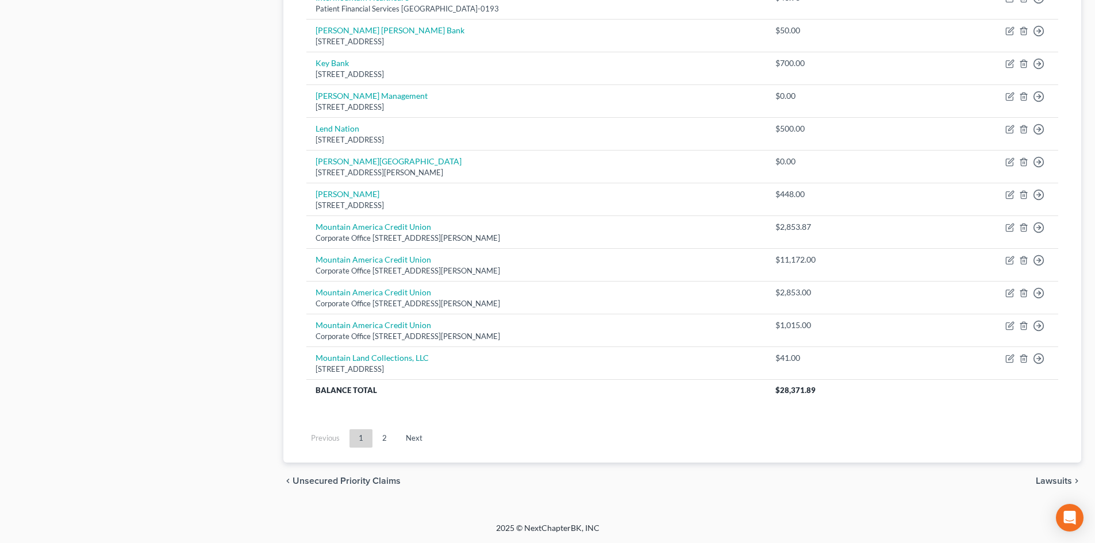
click at [396, 451] on ul "Previous 1 2 Next" at bounding box center [682, 439] width 770 height 30
click at [378, 440] on link "2" at bounding box center [384, 438] width 23 height 18
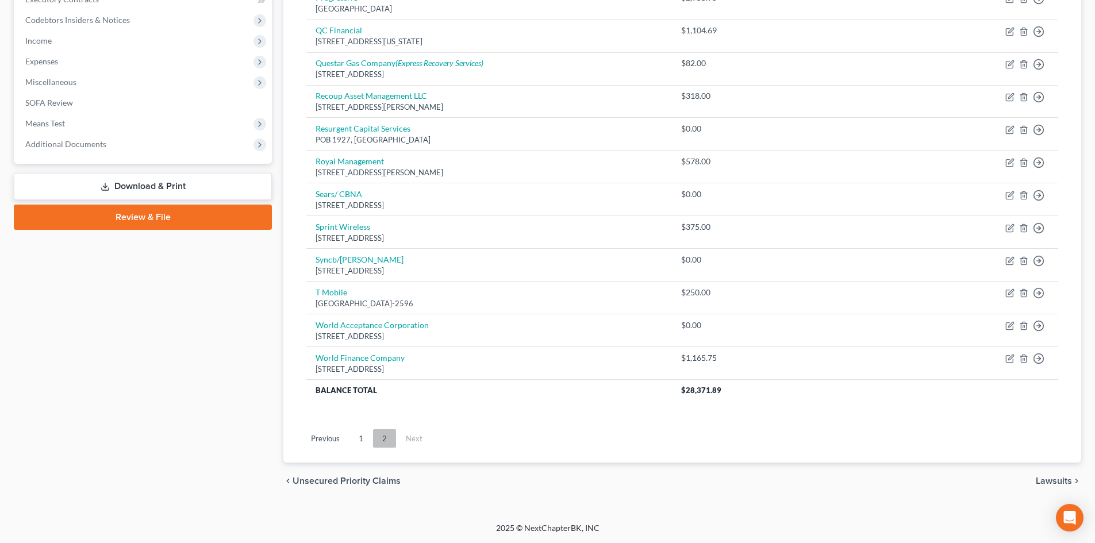
scroll to position [358, 0]
click at [355, 434] on link "1" at bounding box center [361, 438] width 23 height 18
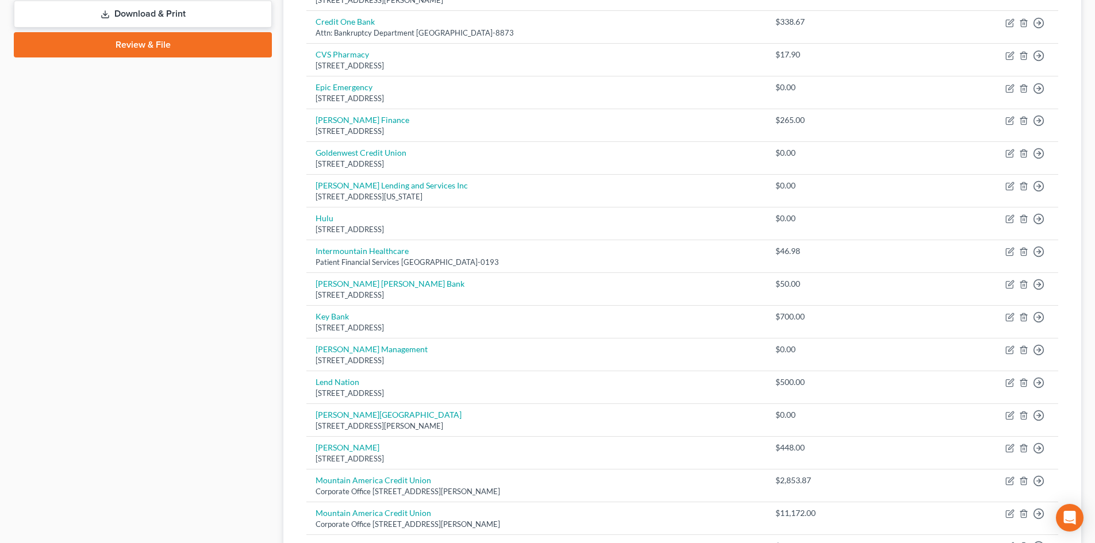
scroll to position [703, 0]
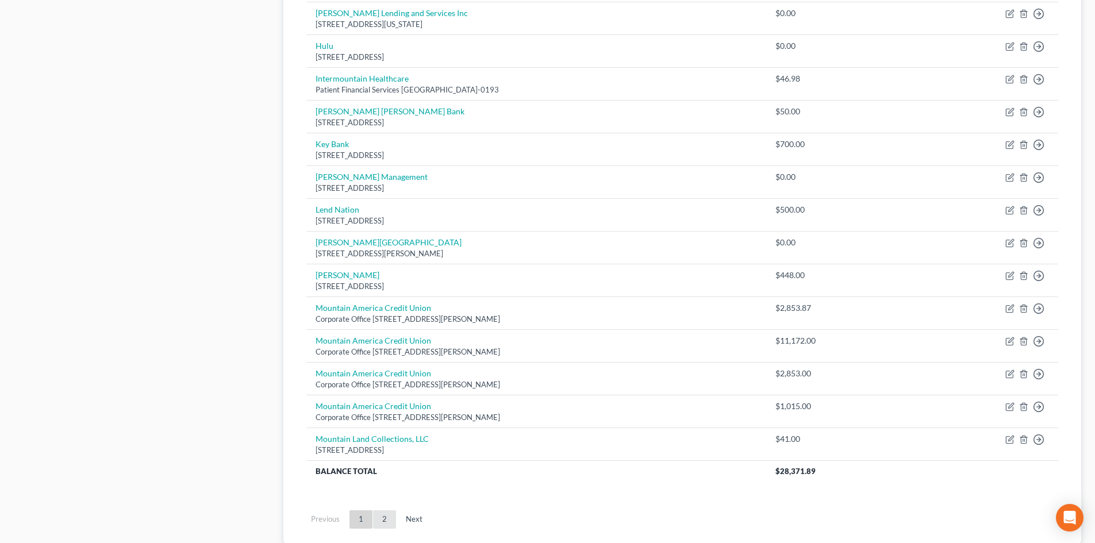
click at [388, 523] on link "2" at bounding box center [384, 520] width 23 height 18
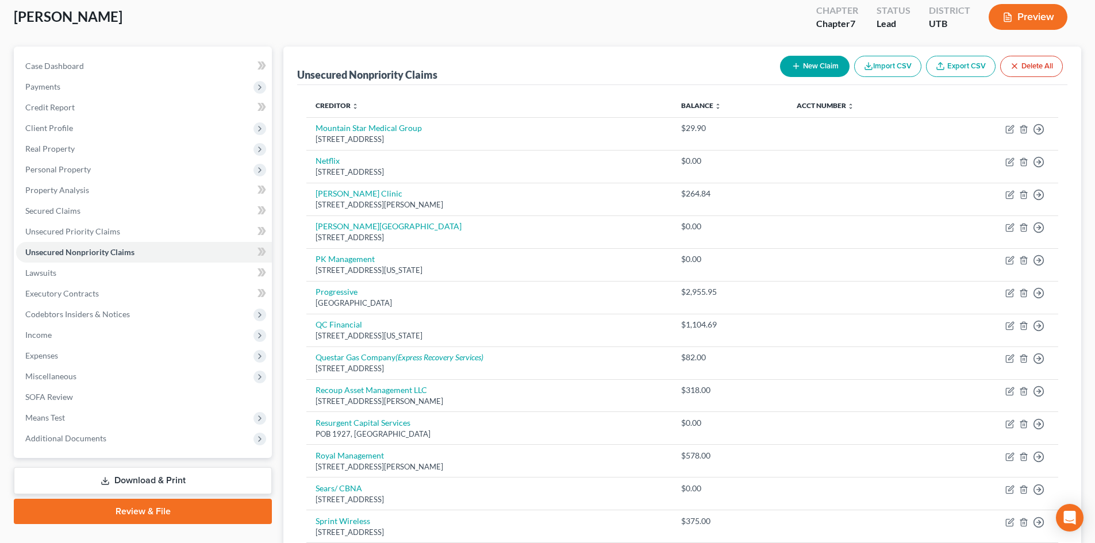
scroll to position [0, 0]
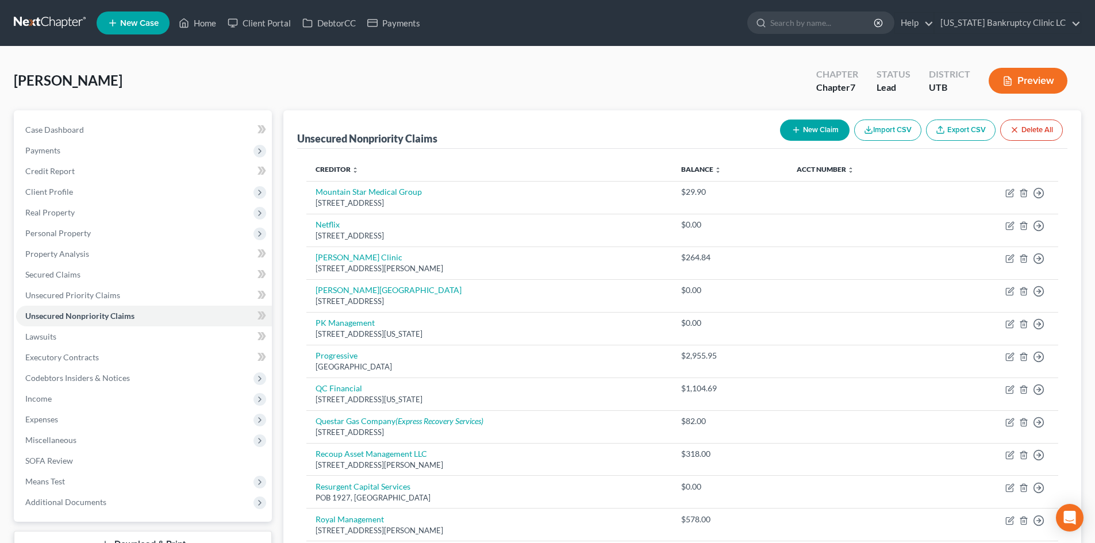
click at [815, 128] on button "New Claim" at bounding box center [815, 130] width 70 height 21
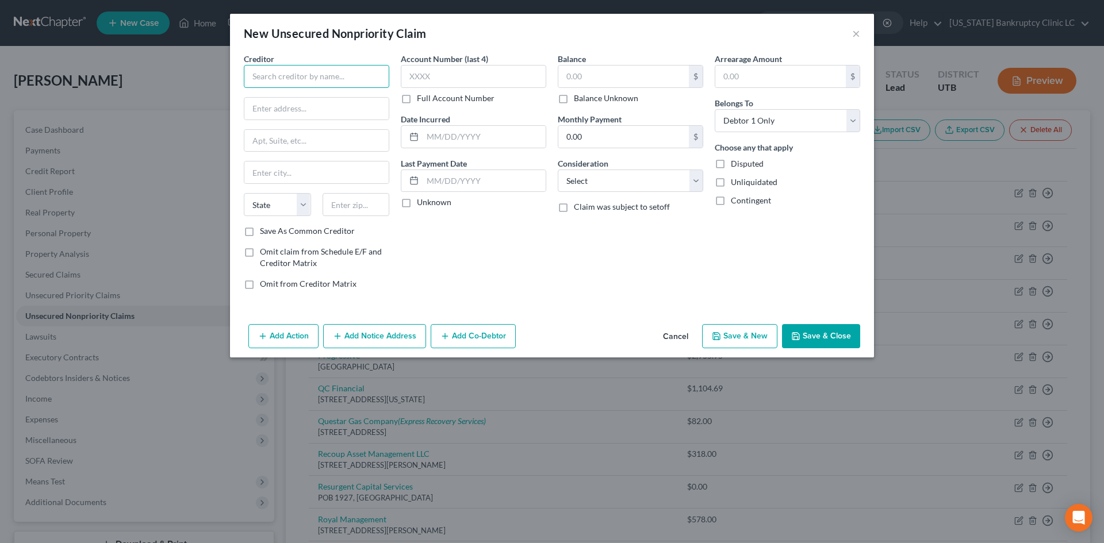
click at [325, 82] on input "text" at bounding box center [316, 76] width 145 height 23
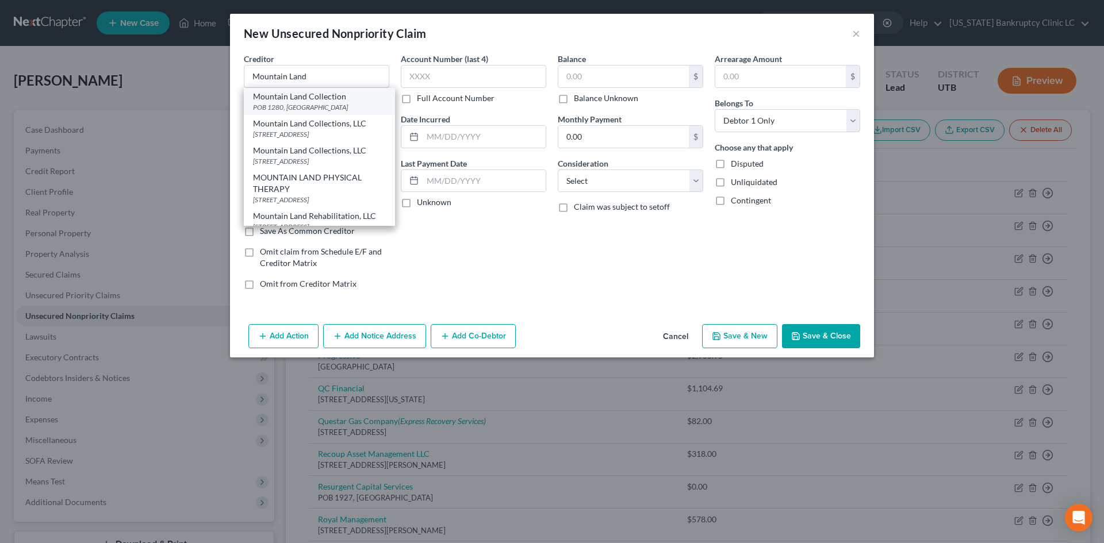
click at [316, 99] on div "Mountain Land Collection" at bounding box center [319, 96] width 133 height 11
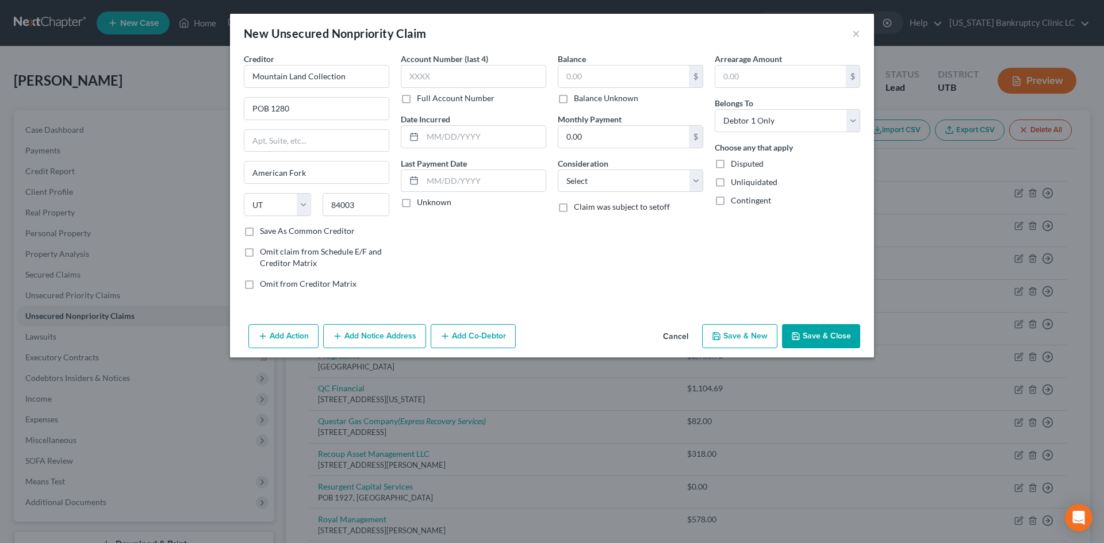
click at [829, 342] on button "Save & Close" at bounding box center [821, 336] width 78 height 24
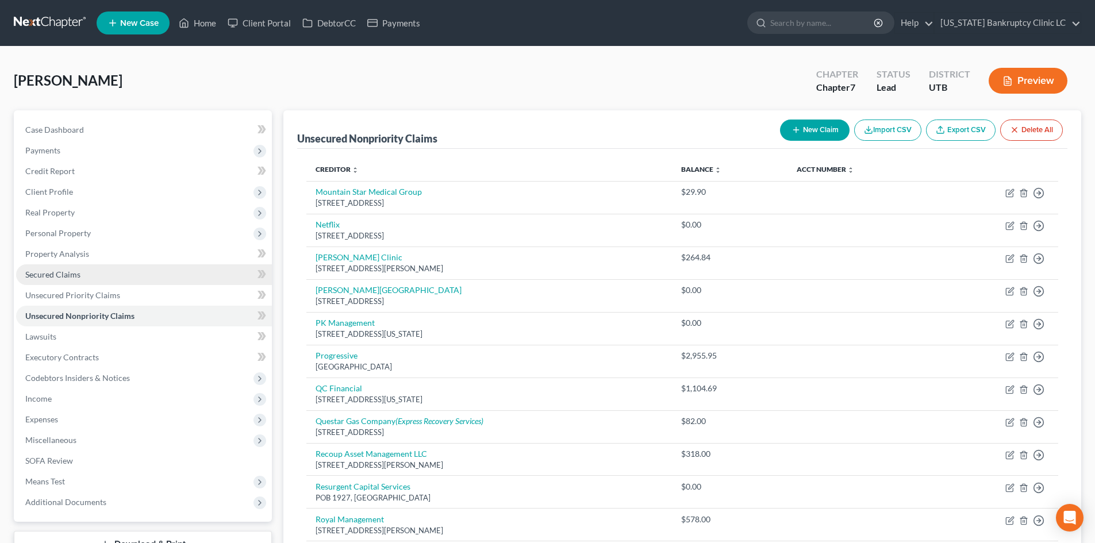
click at [130, 277] on link "Secured Claims" at bounding box center [144, 274] width 256 height 21
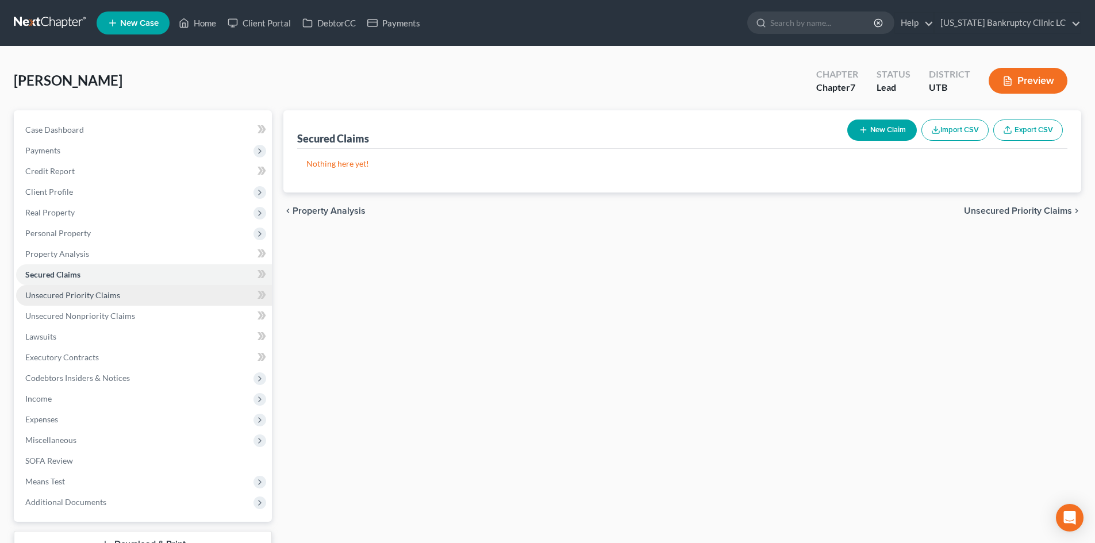
click at [113, 298] on span "Unsecured Priority Claims" at bounding box center [72, 295] width 95 height 10
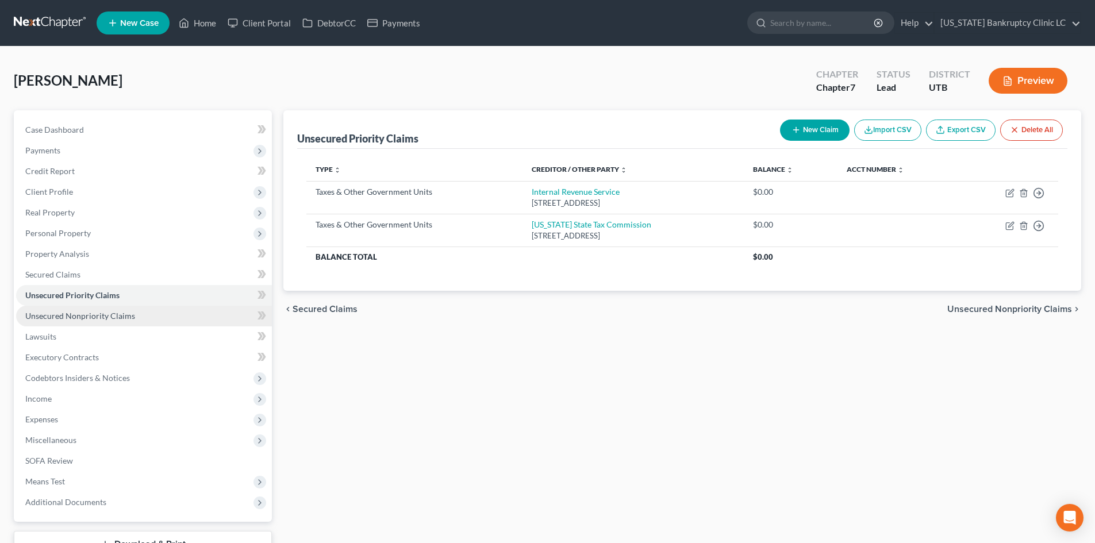
click at [108, 318] on span "Unsecured Nonpriority Claims" at bounding box center [80, 316] width 110 height 10
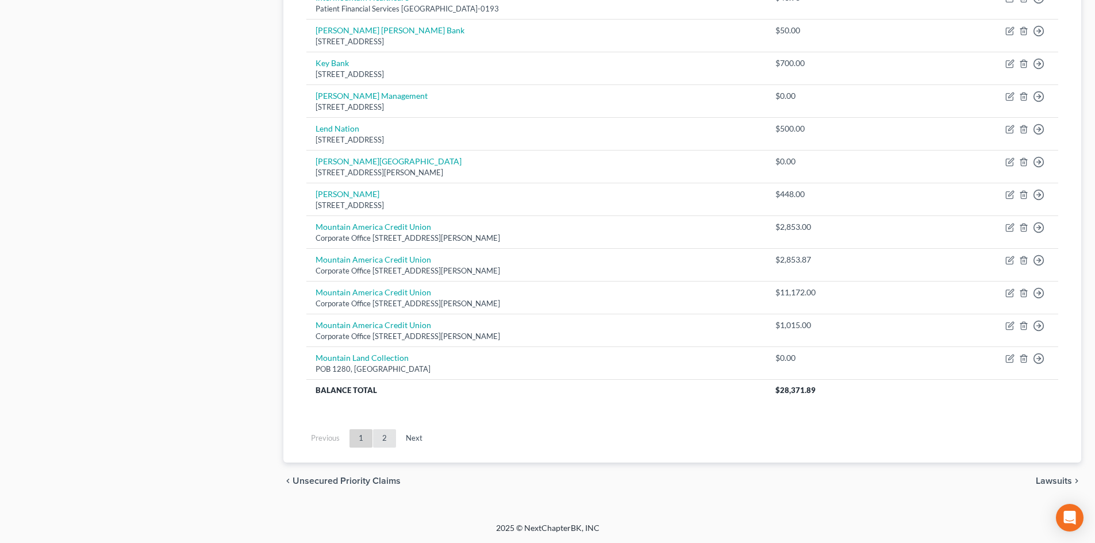
click at [381, 432] on link "2" at bounding box center [384, 438] width 23 height 18
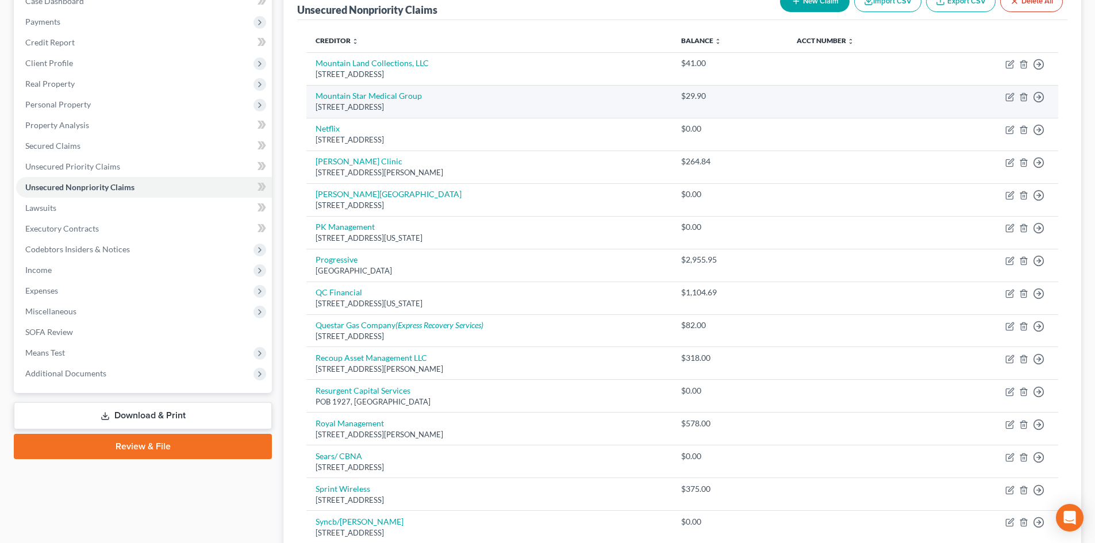
scroll to position [103, 0]
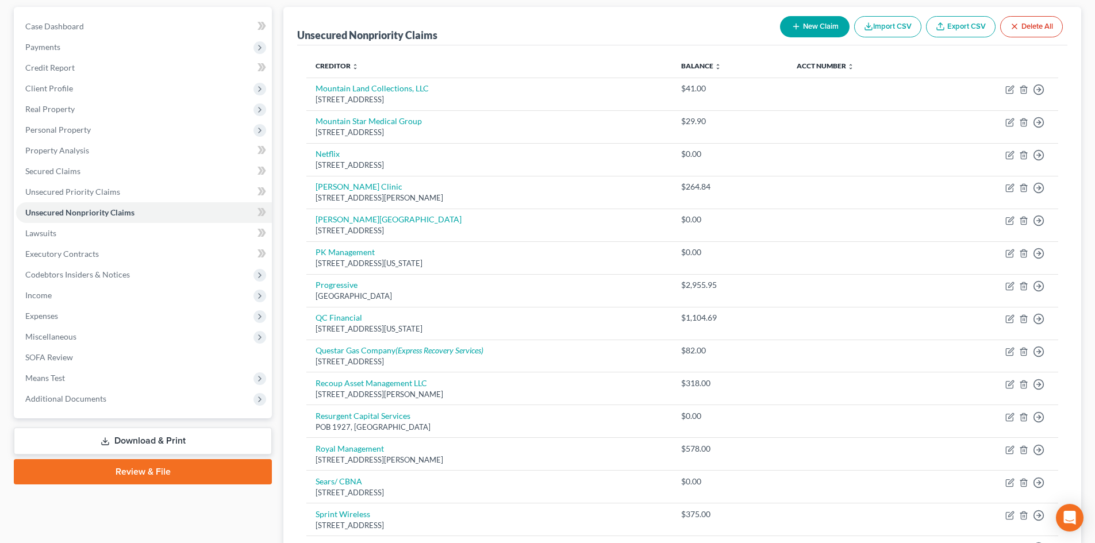
click at [800, 24] on button "New Claim" at bounding box center [815, 26] width 70 height 21
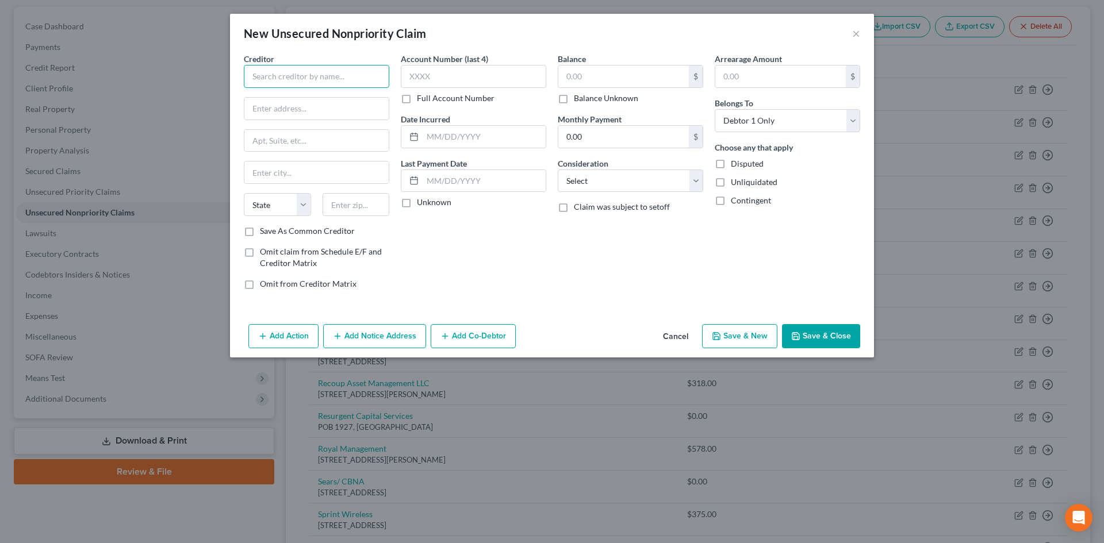
click at [347, 76] on input "text" at bounding box center [316, 76] width 145 height 23
click at [319, 109] on div "256 W Data Dr, Draper, UT 84020" at bounding box center [313, 107] width 120 height 10
click at [811, 336] on button "Save & Close" at bounding box center [821, 336] width 78 height 24
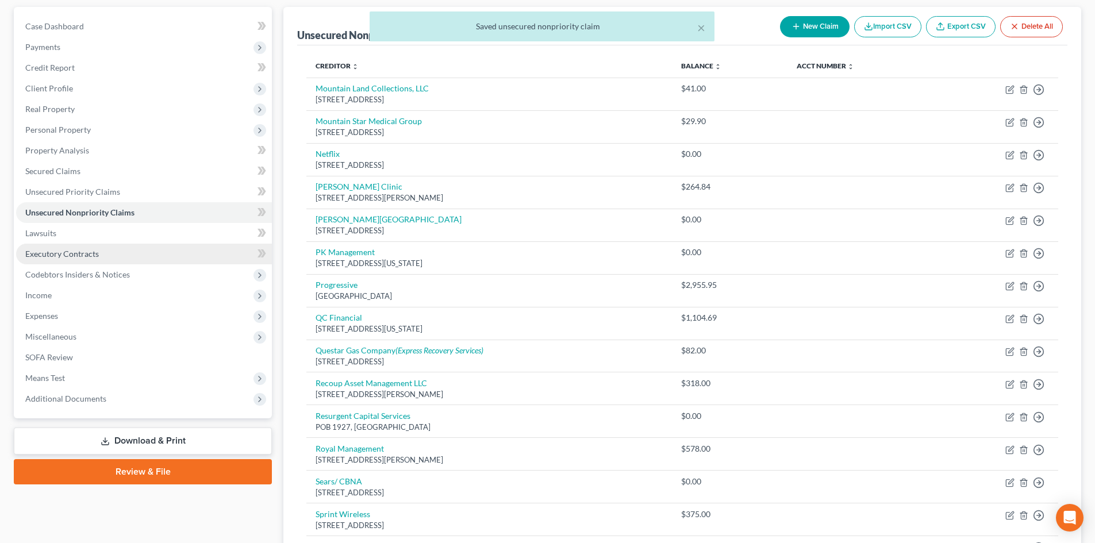
click at [95, 259] on link "Executory Contracts" at bounding box center [144, 254] width 256 height 21
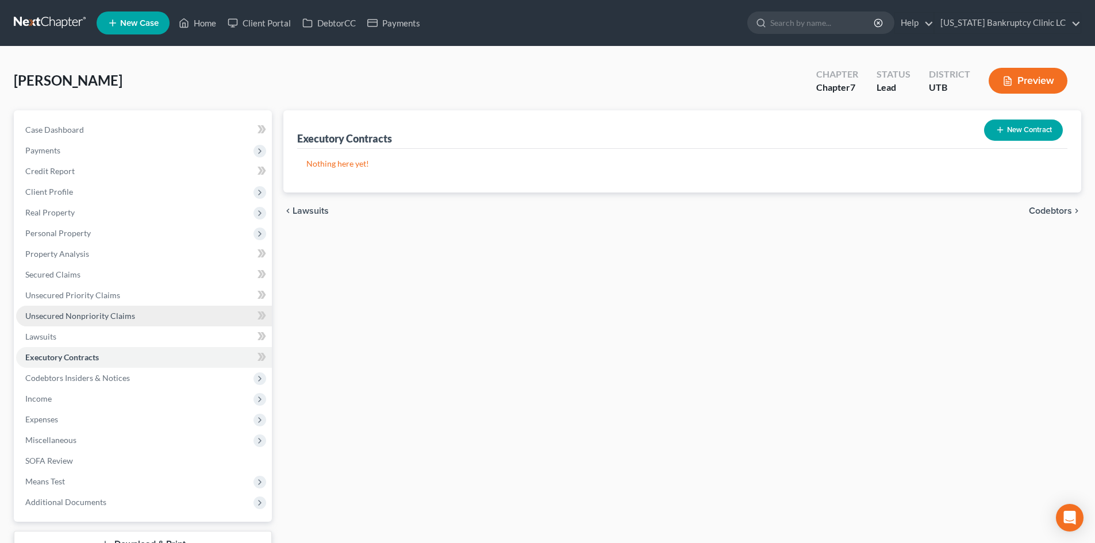
click at [97, 311] on span "Unsecured Nonpriority Claims" at bounding box center [80, 316] width 110 height 10
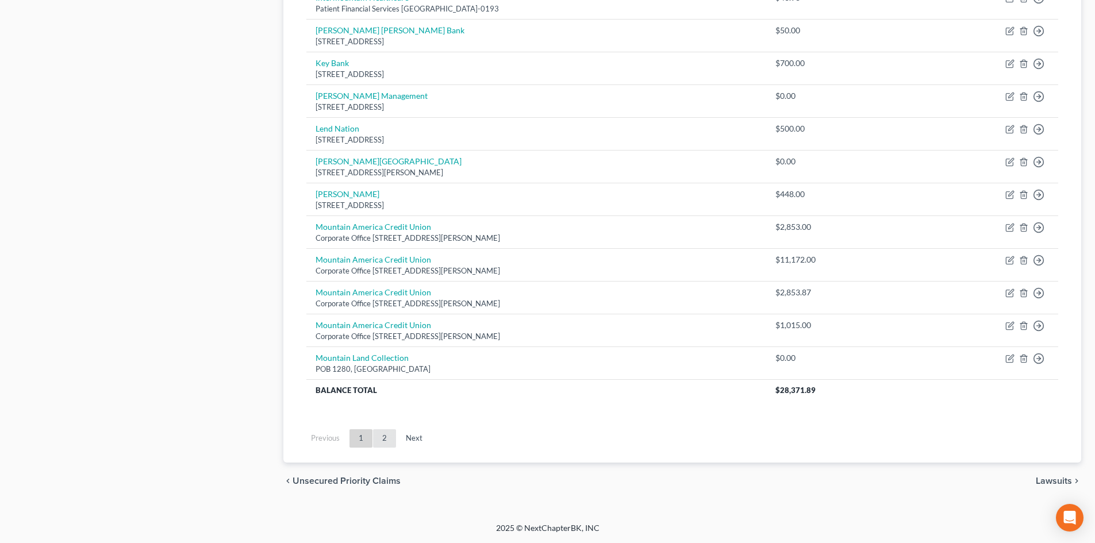
click at [378, 439] on link "2" at bounding box center [384, 438] width 23 height 18
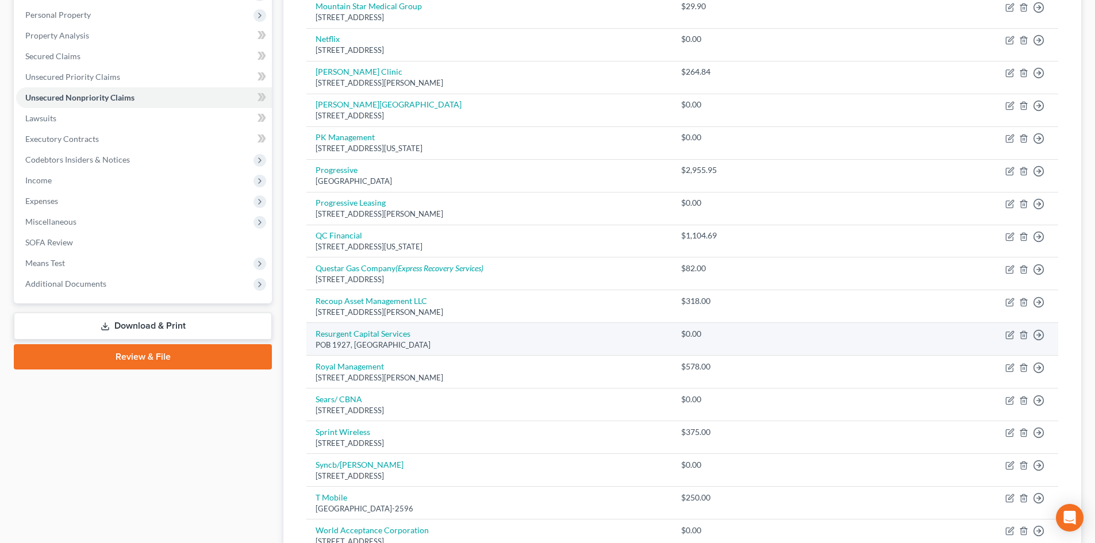
scroll to position [194, 0]
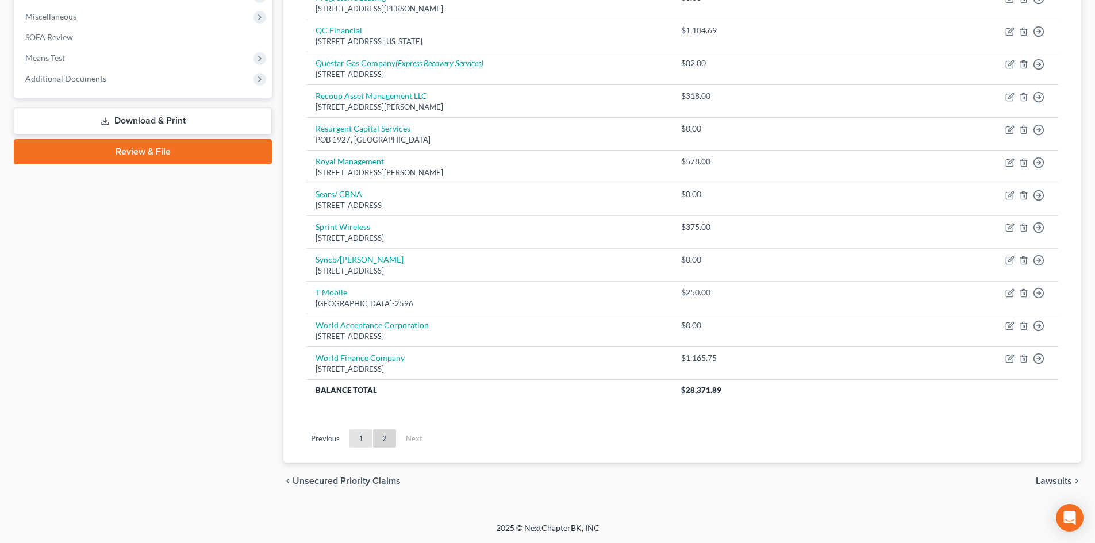
click at [366, 438] on link "1" at bounding box center [361, 438] width 23 height 18
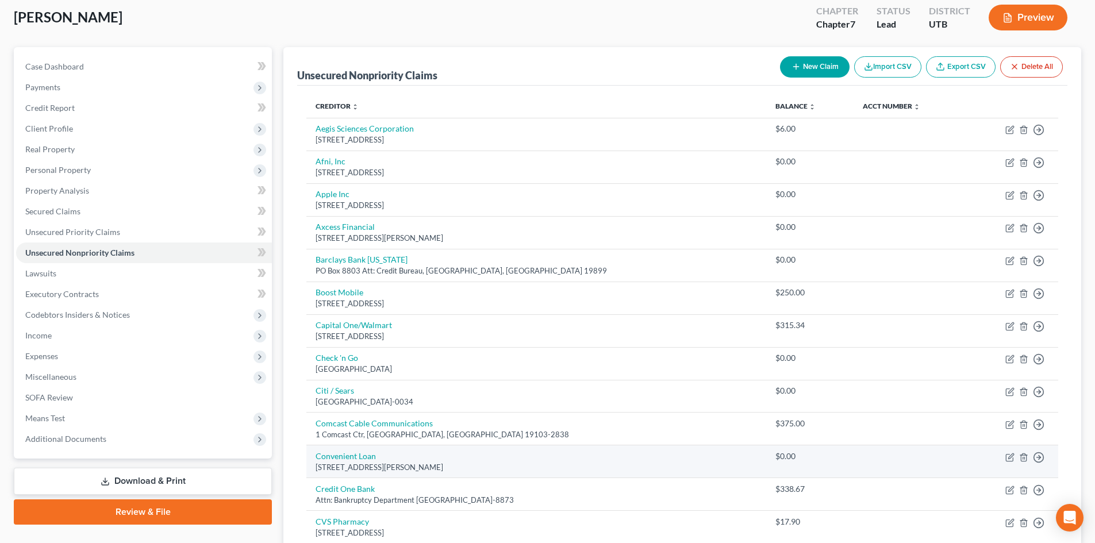
scroll to position [0, 0]
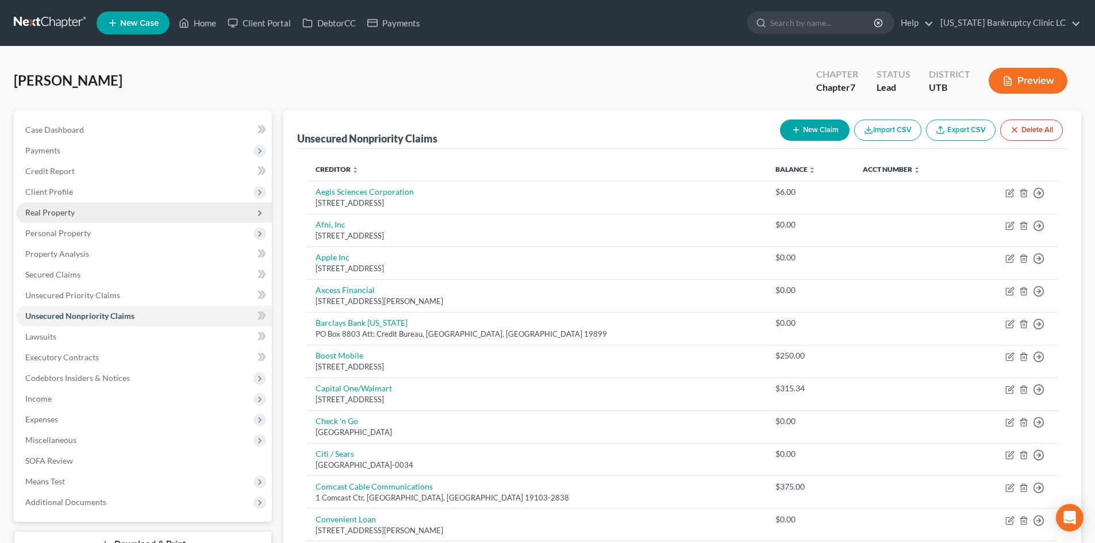
drag, startPoint x: 69, startPoint y: 187, endPoint x: 86, endPoint y: 202, distance: 22.8
click at [69, 187] on span "Client Profile" at bounding box center [49, 192] width 48 height 10
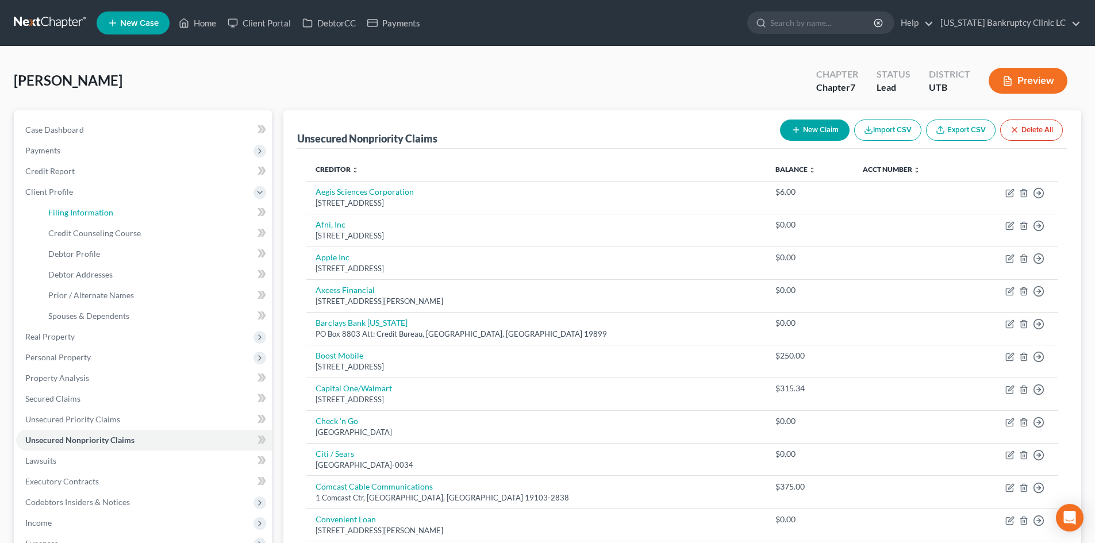
click at [91, 210] on span "Filing Information" at bounding box center [80, 213] width 65 height 10
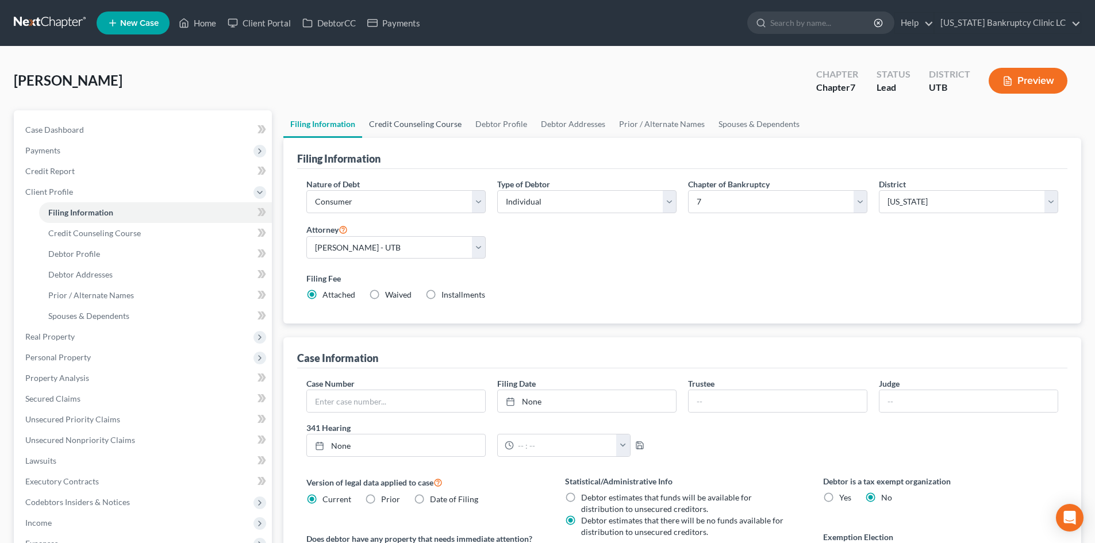
click at [402, 125] on link "Credit Counseling Course" at bounding box center [415, 124] width 106 height 28
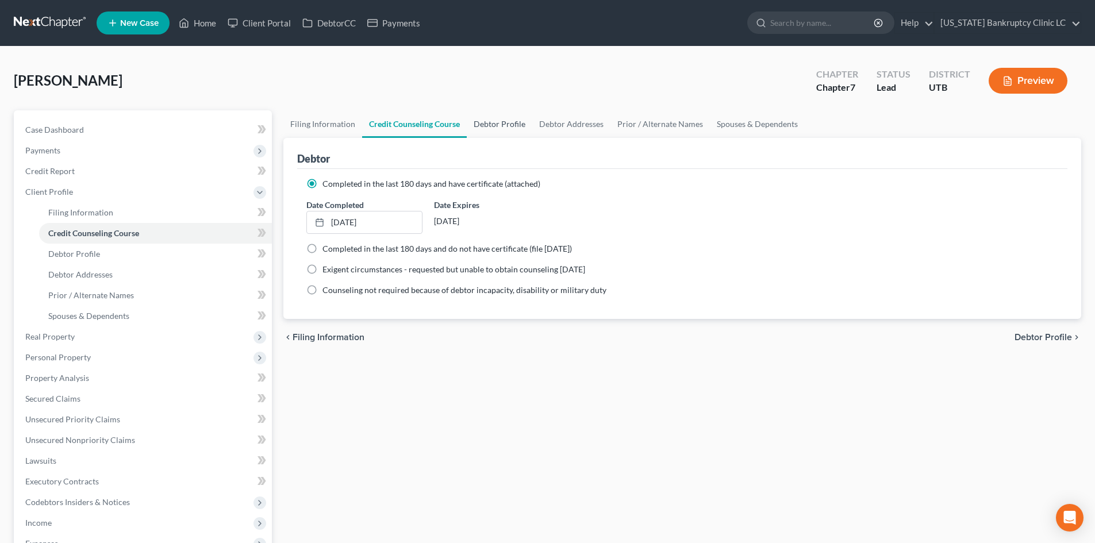
click at [508, 136] on link "Debtor Profile" at bounding box center [500, 124] width 66 height 28
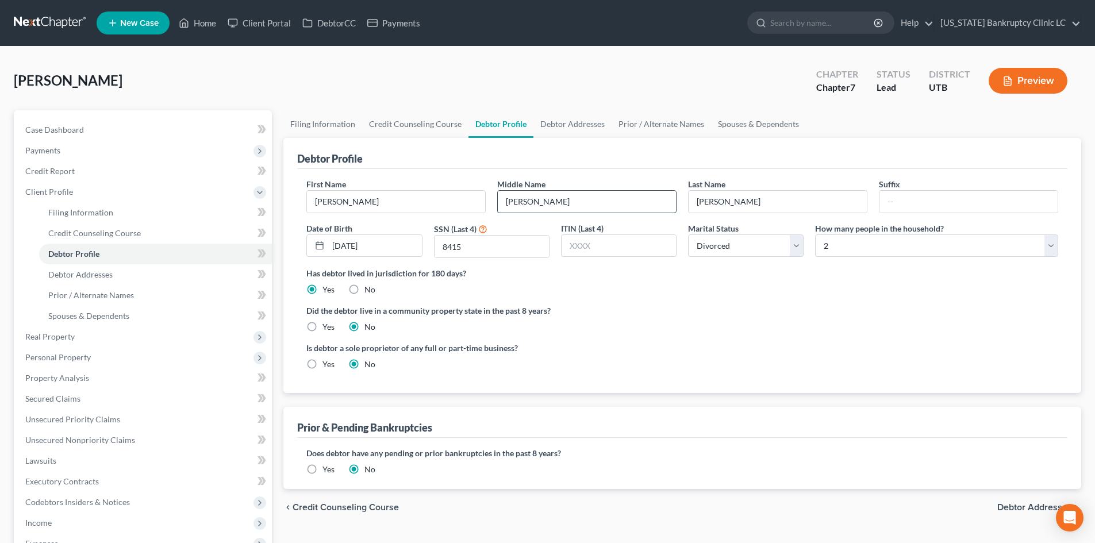
click at [555, 205] on input "Todd" at bounding box center [587, 202] width 178 height 22
click at [486, 251] on input "8415" at bounding box center [492, 247] width 114 height 22
click at [924, 261] on div "First Name Eric Middle Name T Last Name Neilson Suffix Date of Birth 05/29/1962…" at bounding box center [683, 222] width 764 height 89
click at [923, 259] on div "First Name Eric Middle Name T Last Name Neilson Suffix Date of Birth 05/29/1962…" at bounding box center [683, 222] width 764 height 89
drag, startPoint x: 874, startPoint y: 243, endPoint x: 861, endPoint y: 256, distance: 18.7
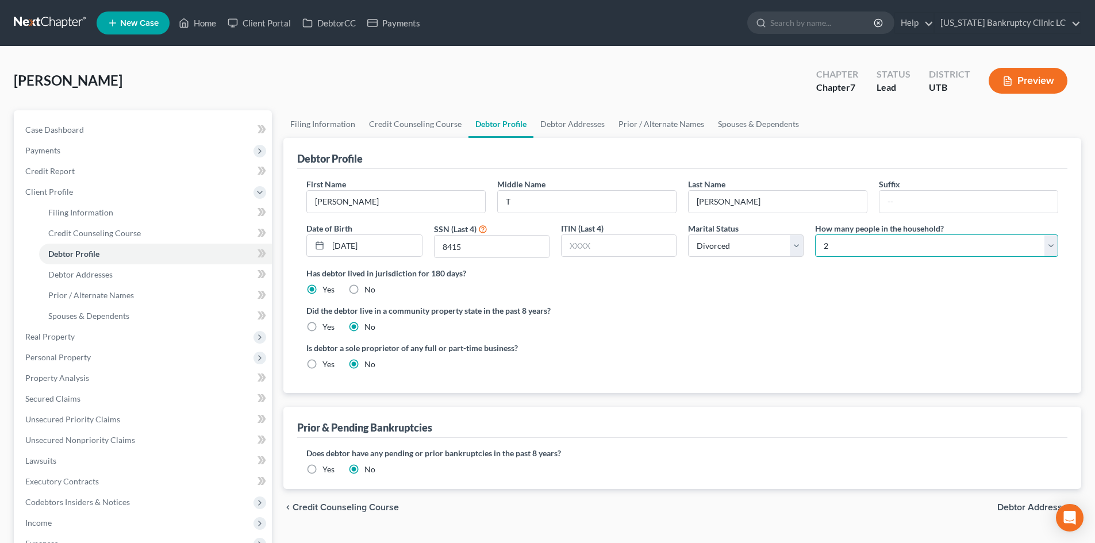
click at [873, 243] on select "Select 1 2 3 4 5 6 7 8 9 10 11 12 13 14 15 16 17 18 19 20" at bounding box center [936, 246] width 243 height 23
click at [815, 235] on select "Select 1 2 3 4 5 6 7 8 9 10 11 12 13 14 15 16 17 18 19 20" at bounding box center [936, 246] width 243 height 23
click at [711, 314] on label "Did the debtor live in a community property state in the past 8 years?" at bounding box center [682, 311] width 752 height 12
click at [561, 122] on link "Debtor Addresses" at bounding box center [573, 124] width 78 height 28
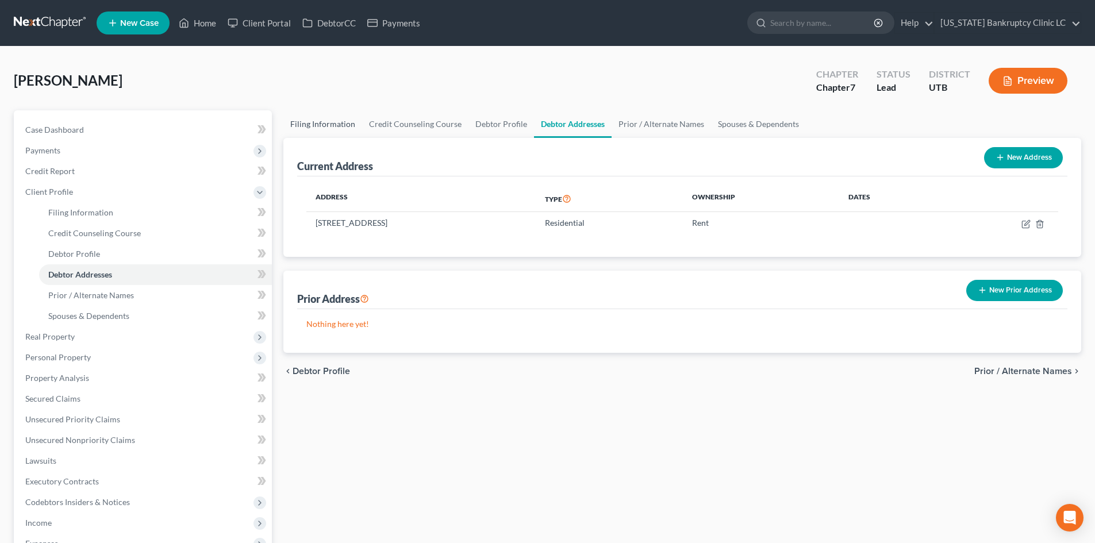
drag, startPoint x: 343, startPoint y: 119, endPoint x: 350, endPoint y: 130, distance: 12.6
click at [343, 120] on link "Filing Information" at bounding box center [322, 124] width 79 height 28
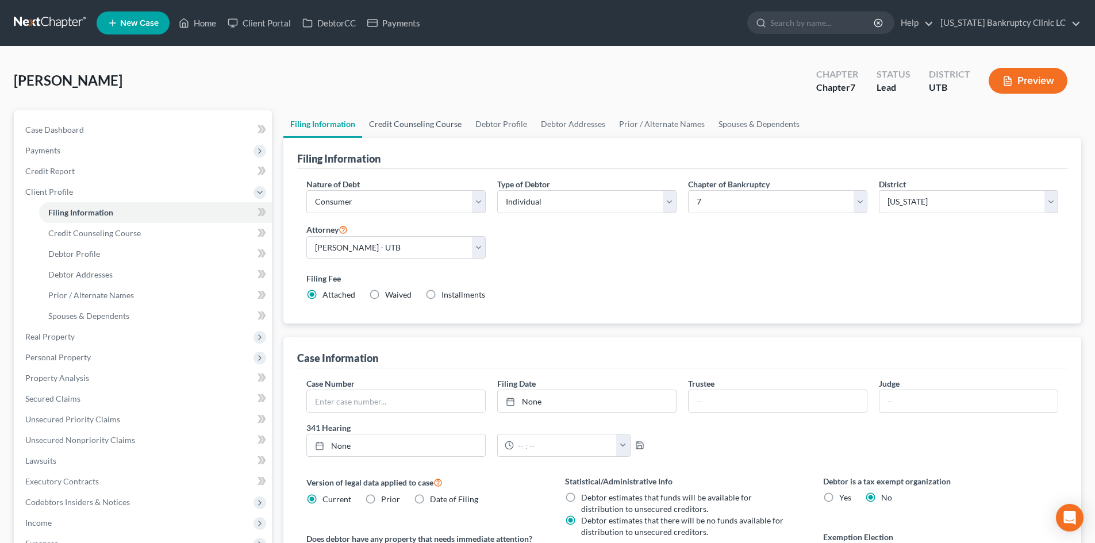
click at [438, 122] on link "Credit Counseling Course" at bounding box center [415, 124] width 106 height 28
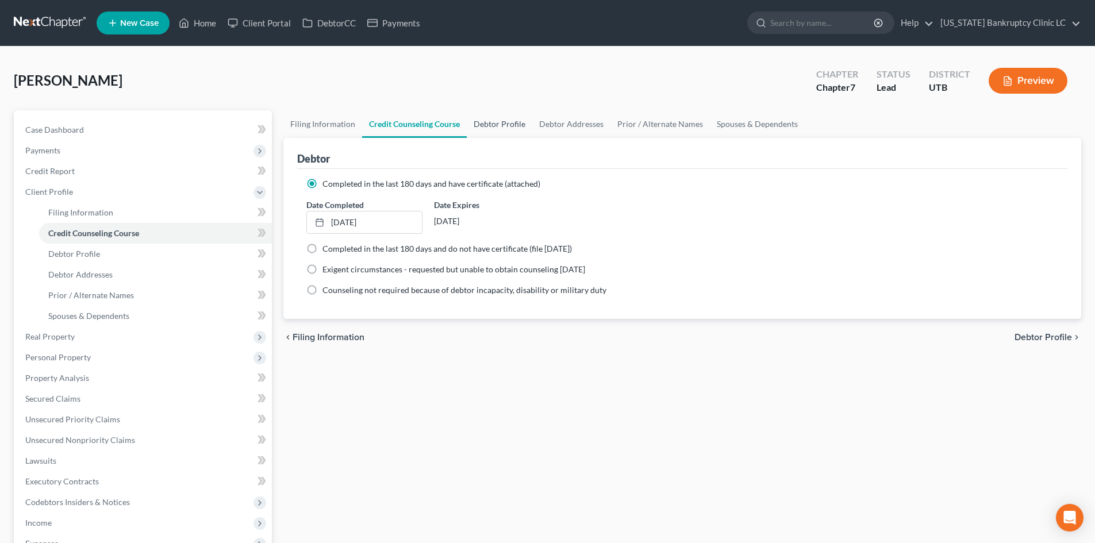
click at [527, 121] on link "Debtor Profile" at bounding box center [500, 124] width 66 height 28
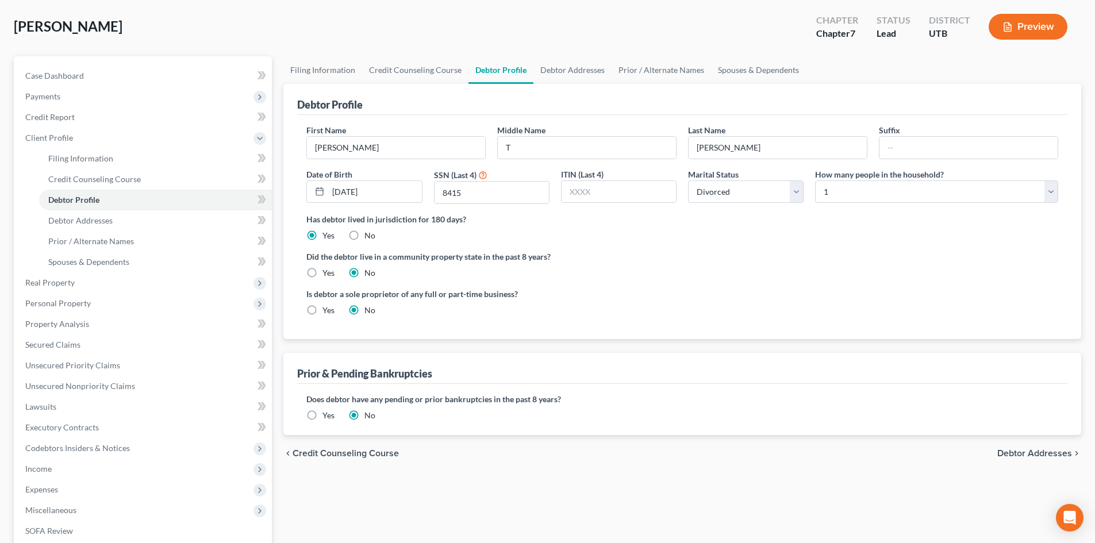
scroll to position [115, 0]
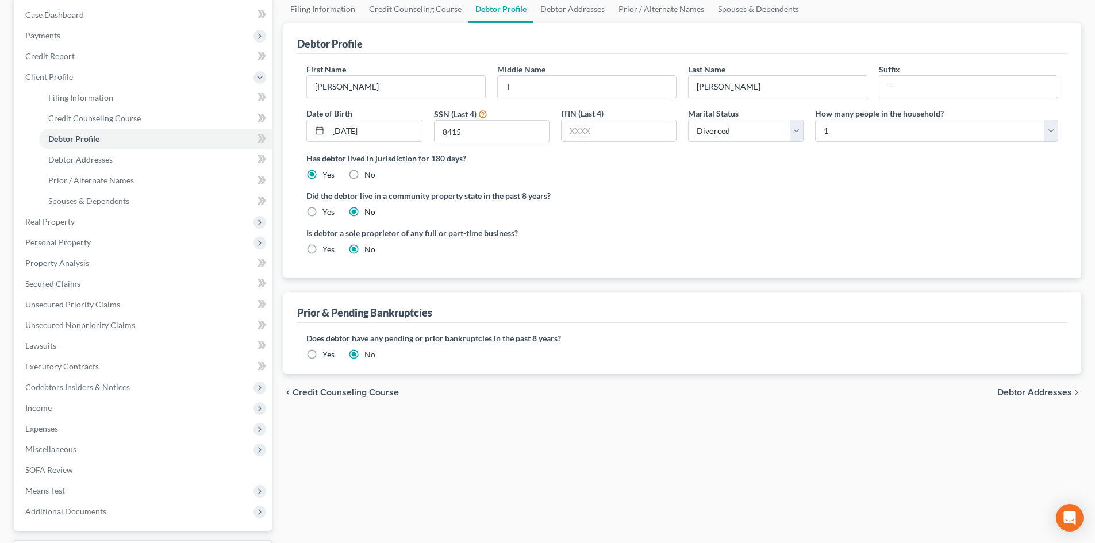
click at [323, 356] on label "Yes" at bounding box center [329, 354] width 12 height 11
click at [327, 356] on input "Yes" at bounding box center [330, 352] width 7 height 7
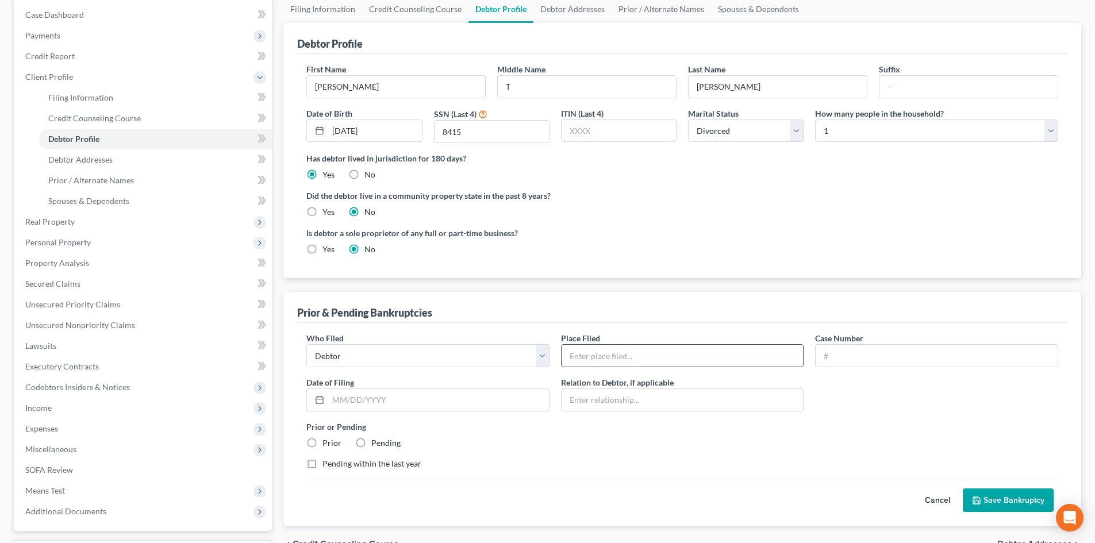
click at [663, 359] on input "text" at bounding box center [683, 356] width 242 height 22
click at [900, 355] on input "text" at bounding box center [937, 356] width 242 height 22
click at [429, 390] on input "text" at bounding box center [438, 400] width 221 height 22
click at [329, 447] on label "Prior" at bounding box center [332, 443] width 19 height 11
click at [329, 445] on input "Prior" at bounding box center [330, 441] width 7 height 7
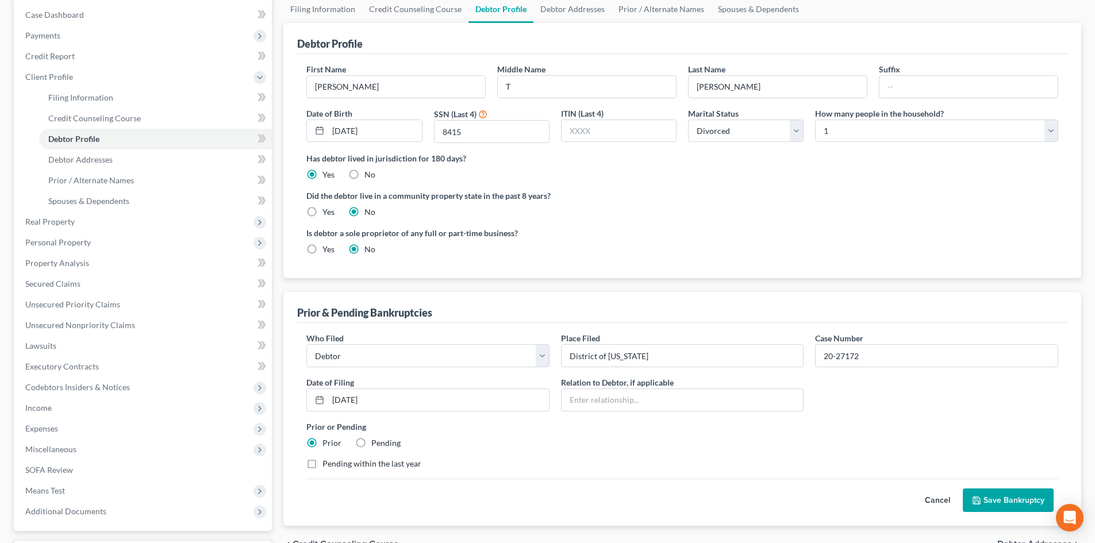
click at [997, 489] on button "Save Bankruptcy" at bounding box center [1008, 501] width 91 height 24
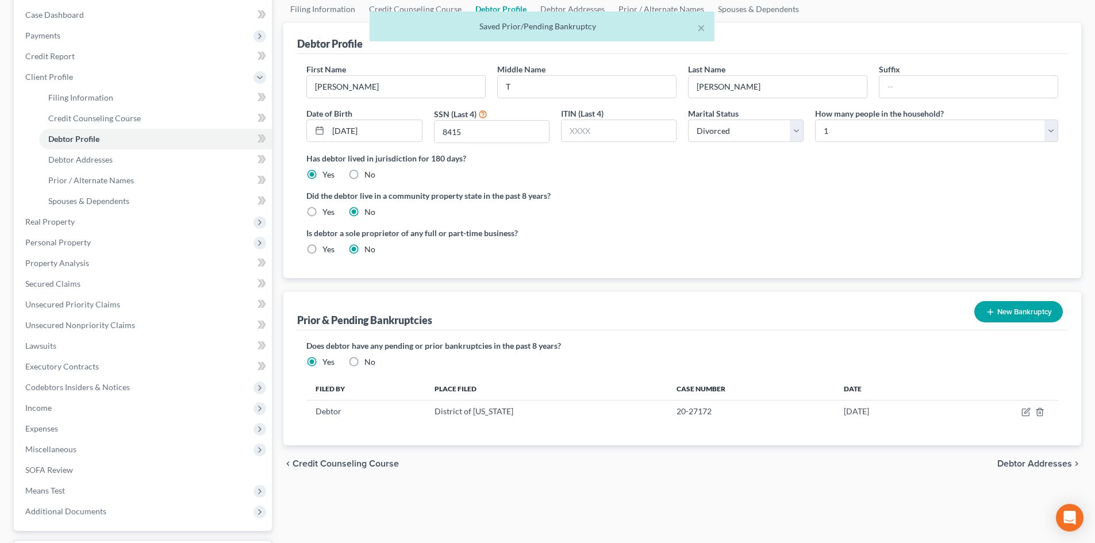
click at [1027, 317] on button "New Bankruptcy" at bounding box center [1019, 311] width 89 height 21
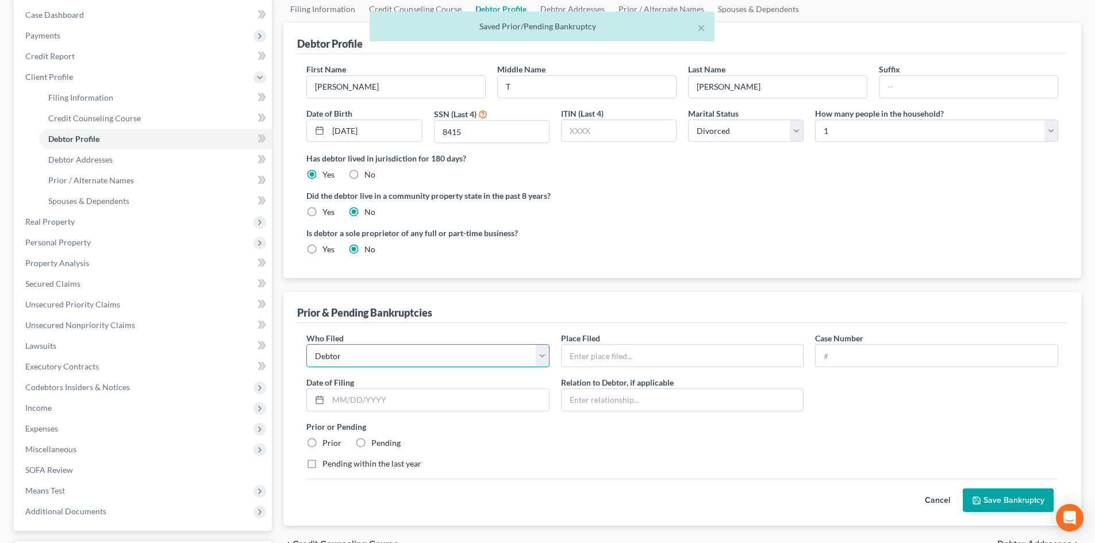
click at [442, 354] on select "Debtor Other" at bounding box center [427, 355] width 243 height 23
click at [679, 350] on input "text" at bounding box center [683, 356] width 242 height 22
drag, startPoint x: 615, startPoint y: 387, endPoint x: 640, endPoint y: 386, distance: 24.7
click at [615, 387] on label "Relation to Debtor, if applicable" at bounding box center [617, 383] width 113 height 12
click at [666, 356] on input "text" at bounding box center [683, 356] width 242 height 22
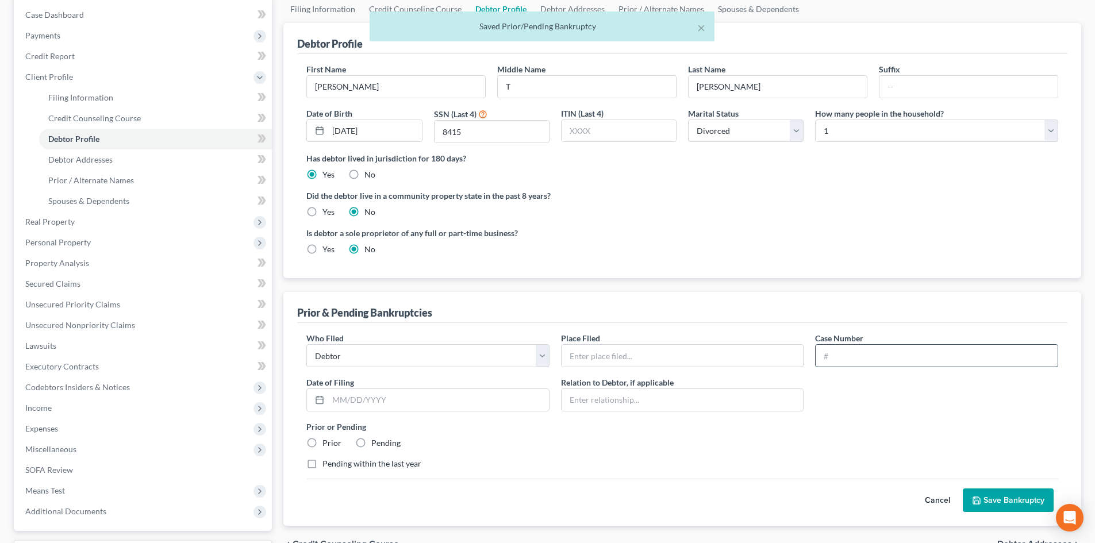
drag, startPoint x: 870, startPoint y: 352, endPoint x: 751, endPoint y: 355, distance: 119.6
click at [864, 352] on input "text" at bounding box center [937, 356] width 242 height 22
drag, startPoint x: 685, startPoint y: 360, endPoint x: 681, endPoint y: 367, distance: 7.8
click at [685, 360] on input "text" at bounding box center [683, 356] width 242 height 22
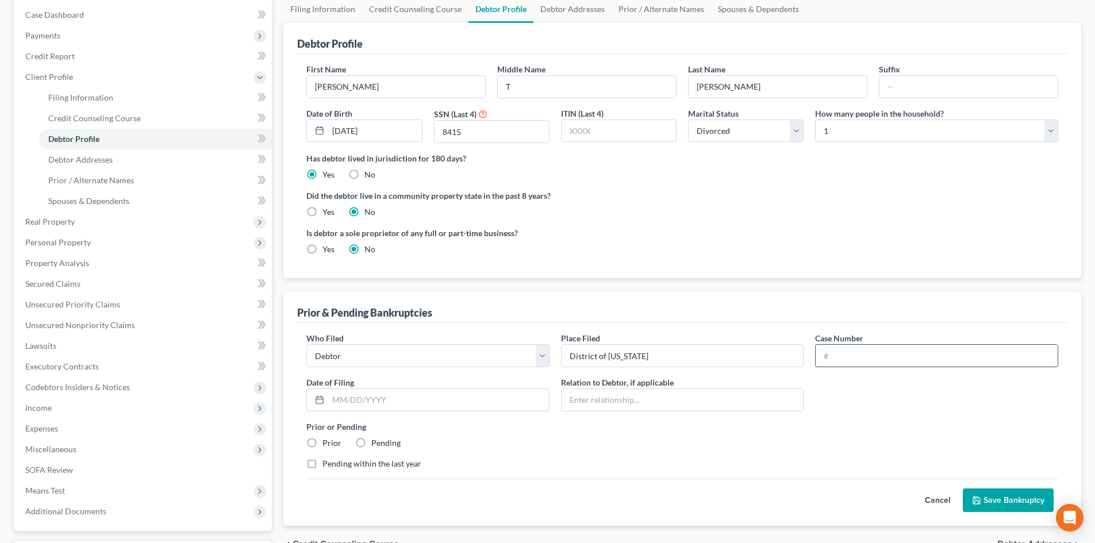
click at [931, 362] on input "text" at bounding box center [937, 356] width 242 height 22
click at [881, 350] on input "text" at bounding box center [937, 356] width 242 height 22
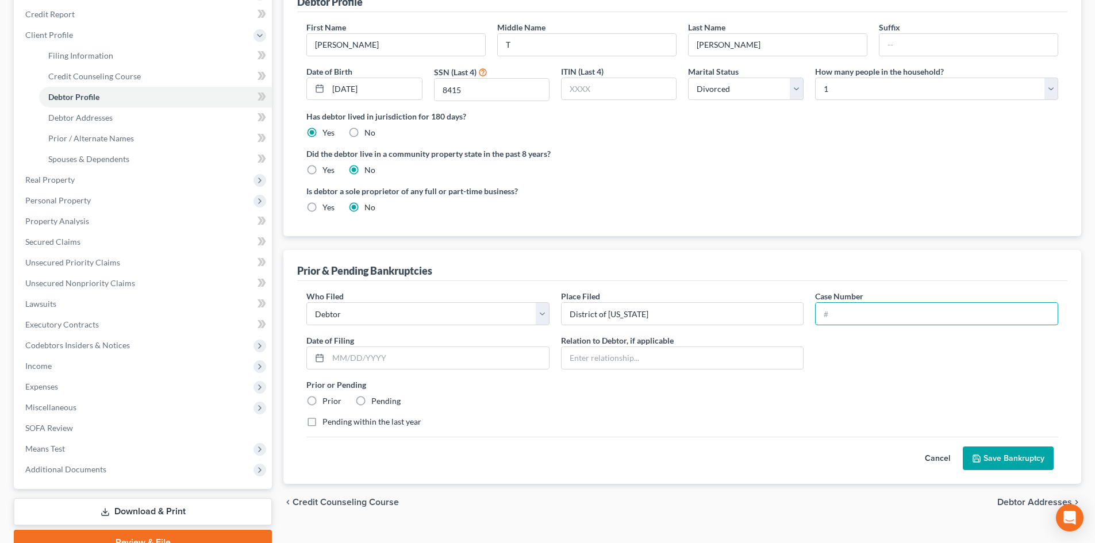
scroll to position [213, 0]
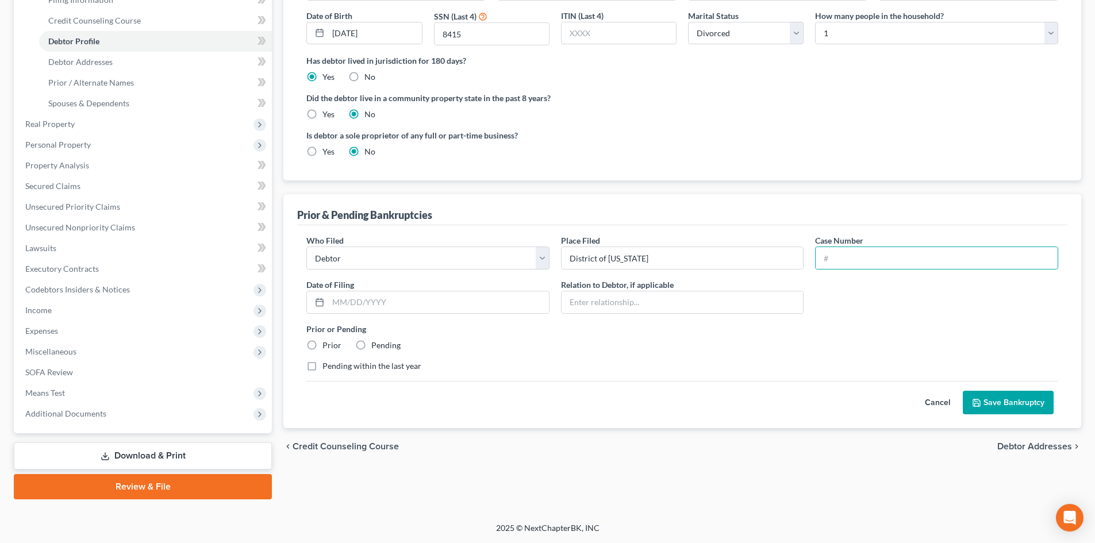
drag, startPoint x: 946, startPoint y: 400, endPoint x: 937, endPoint y: 397, distance: 9.6
click at [946, 400] on button "Cancel" at bounding box center [937, 403] width 51 height 23
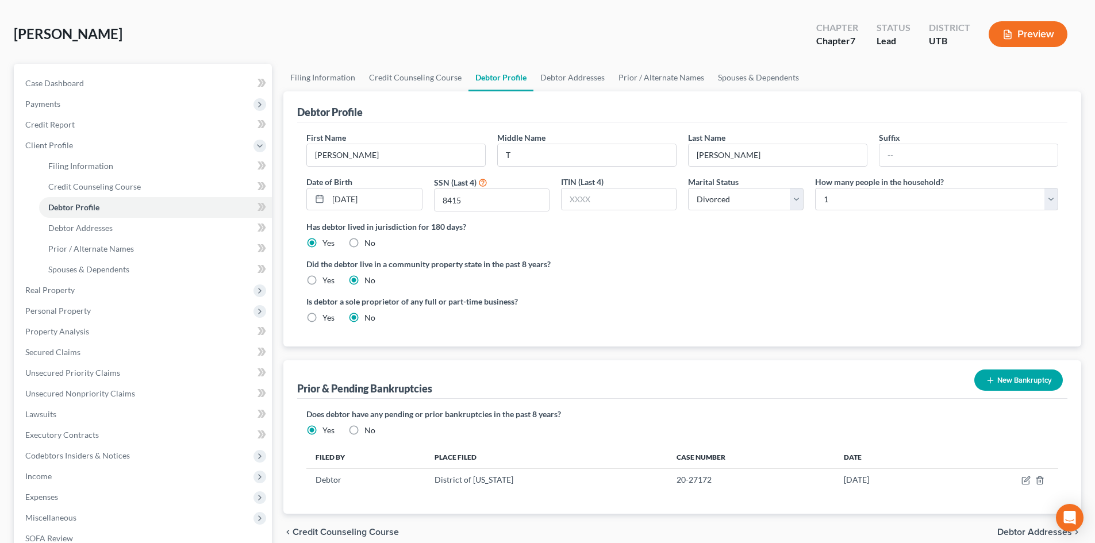
scroll to position [40, 0]
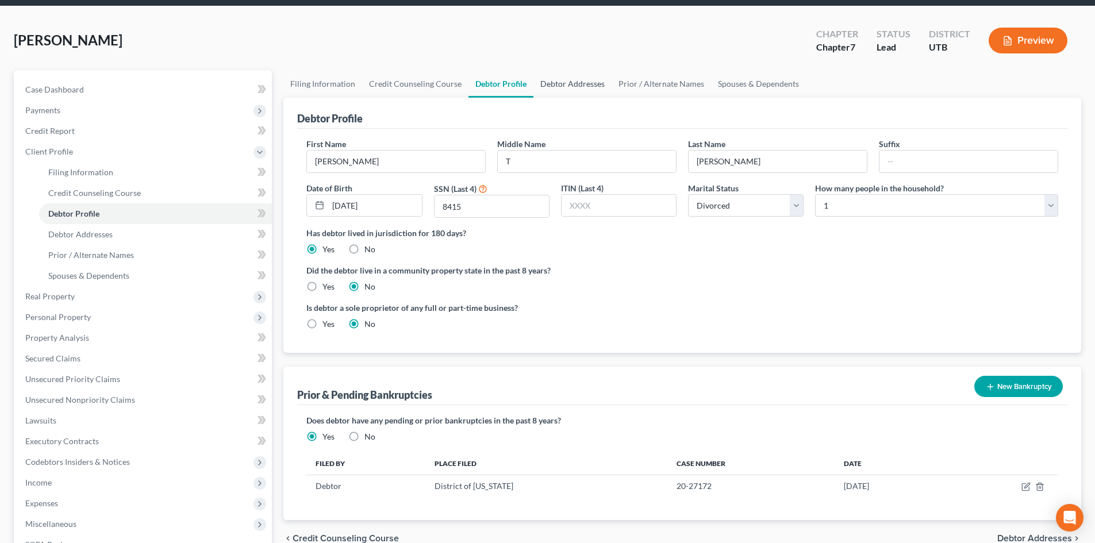
click at [561, 90] on link "Debtor Addresses" at bounding box center [573, 84] width 78 height 28
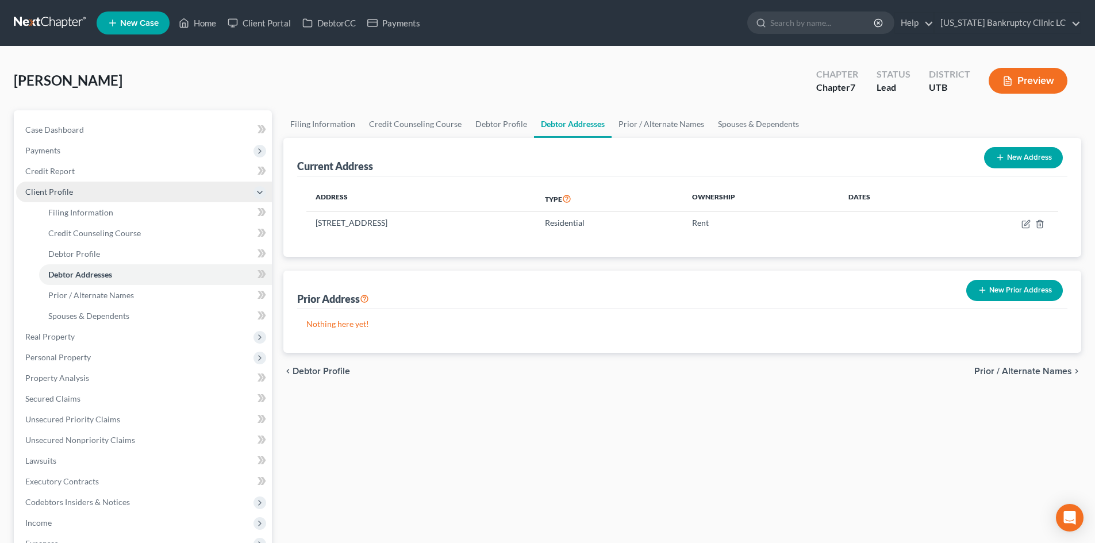
click at [80, 193] on span "Client Profile" at bounding box center [144, 192] width 256 height 21
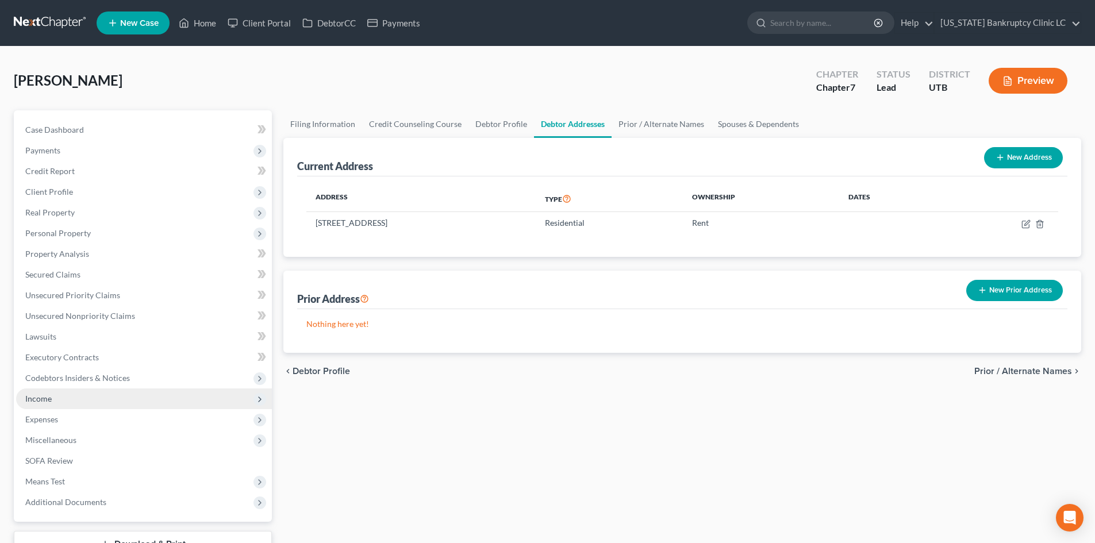
click at [43, 398] on span "Income" at bounding box center [38, 399] width 26 height 10
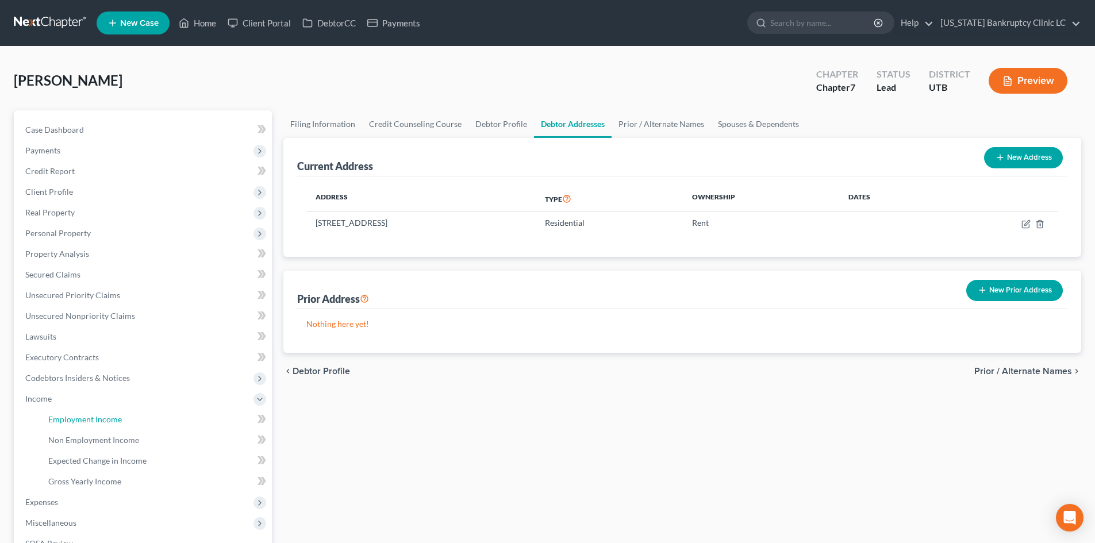
click at [60, 416] on span "Employment Income" at bounding box center [85, 420] width 74 height 10
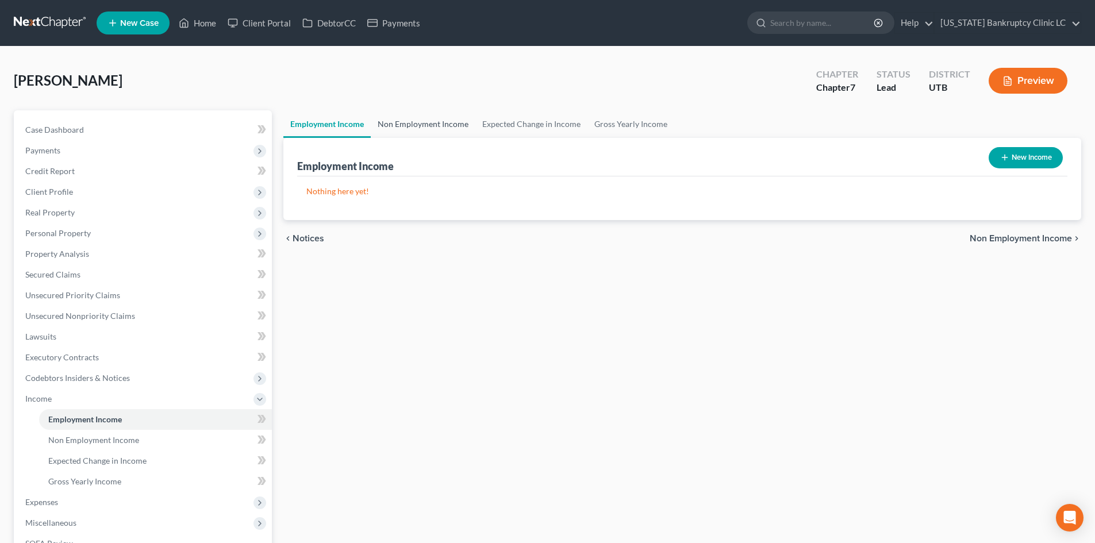
click at [430, 120] on link "Non Employment Income" at bounding box center [423, 124] width 105 height 28
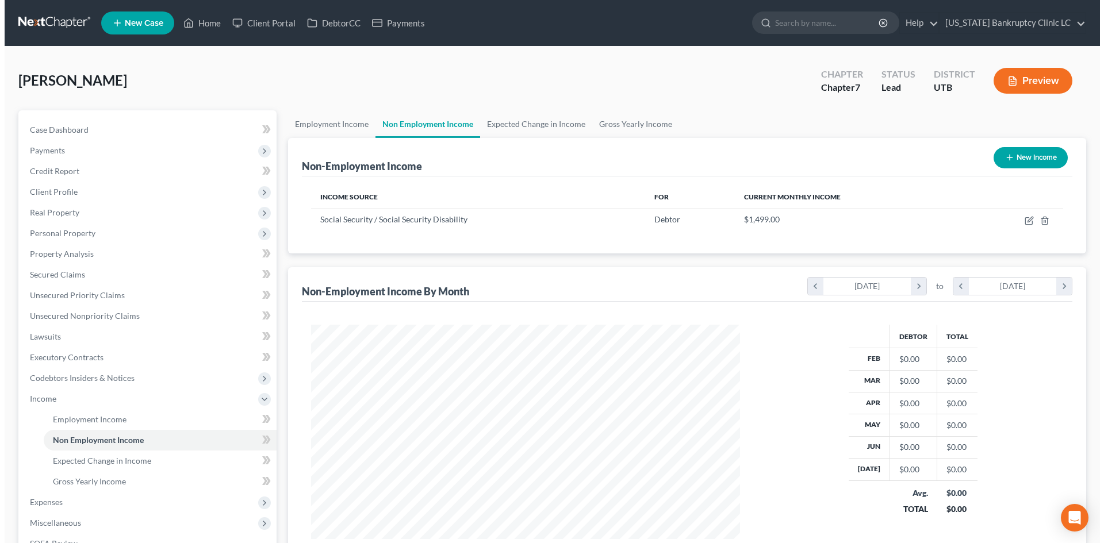
scroll to position [214, 452]
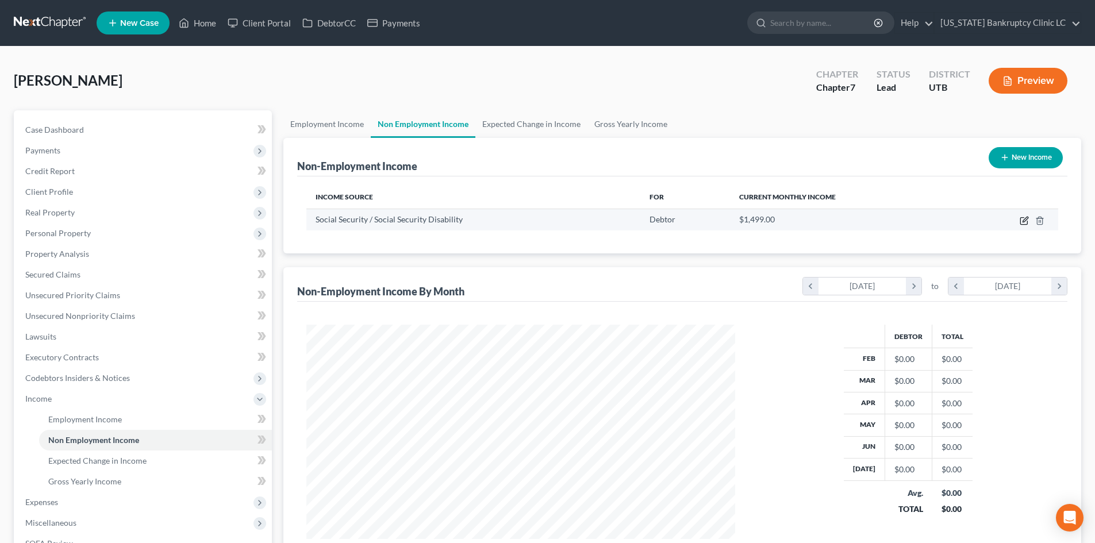
click at [1021, 223] on icon "button" at bounding box center [1024, 221] width 7 height 7
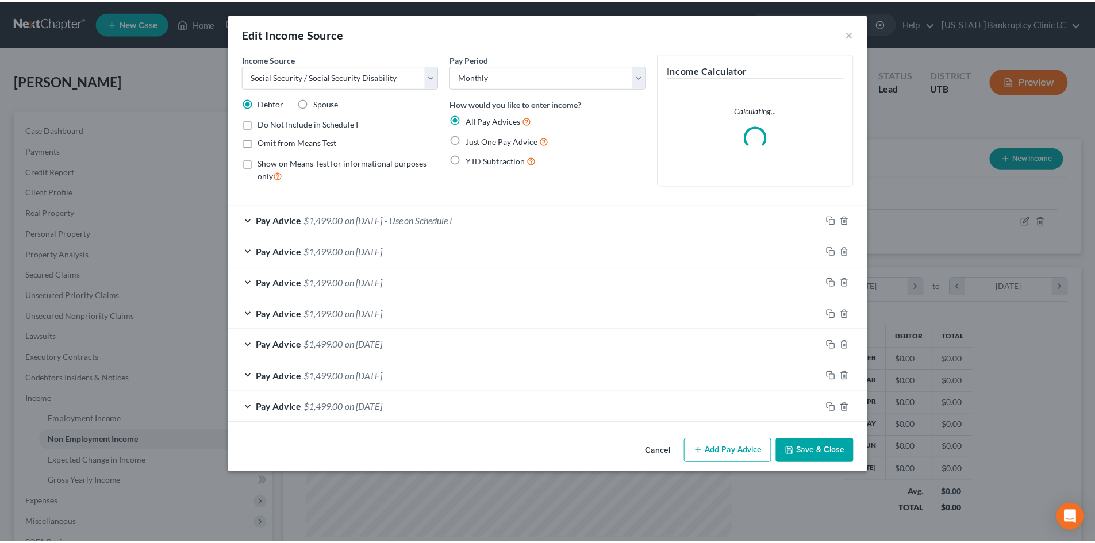
scroll to position [216, 456]
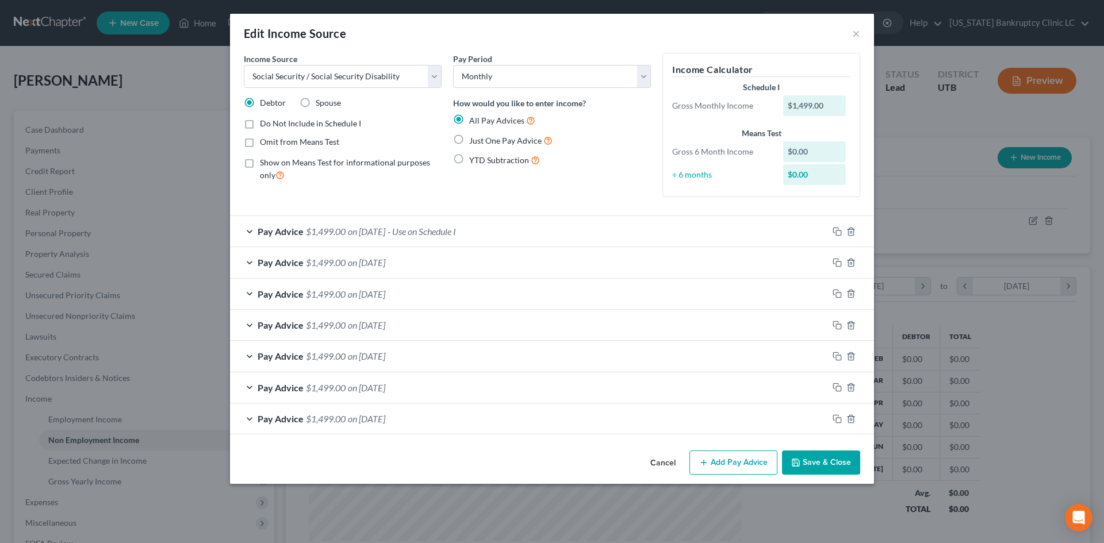
click at [496, 139] on span "Just One Pay Advice" at bounding box center [505, 141] width 72 height 10
click at [481, 139] on input "Just One Pay Advice" at bounding box center [477, 137] width 7 height 7
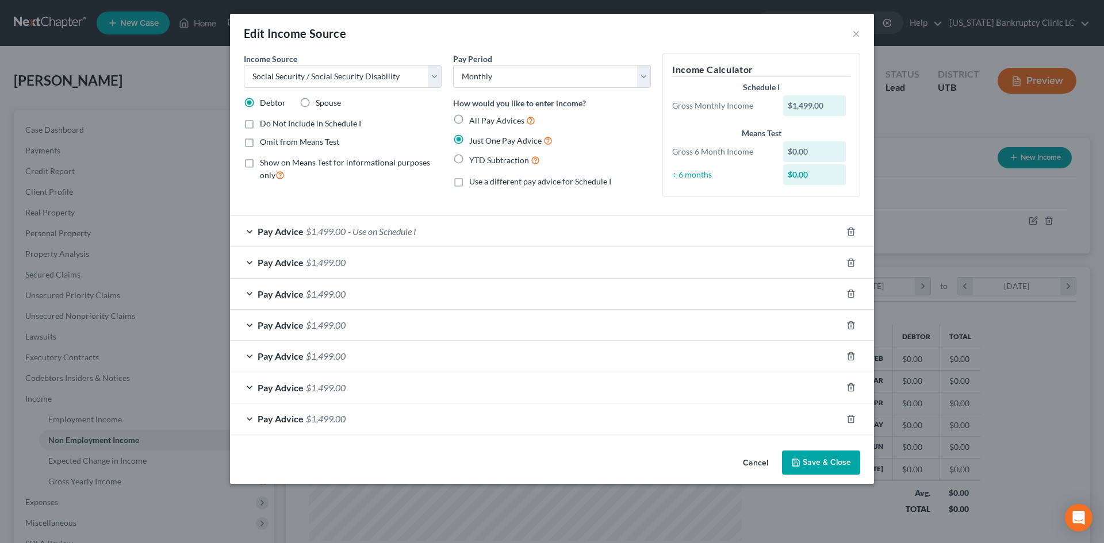
click at [497, 227] on div "Pay Advice $1,499.00 - Use on Schedule I" at bounding box center [536, 231] width 612 height 30
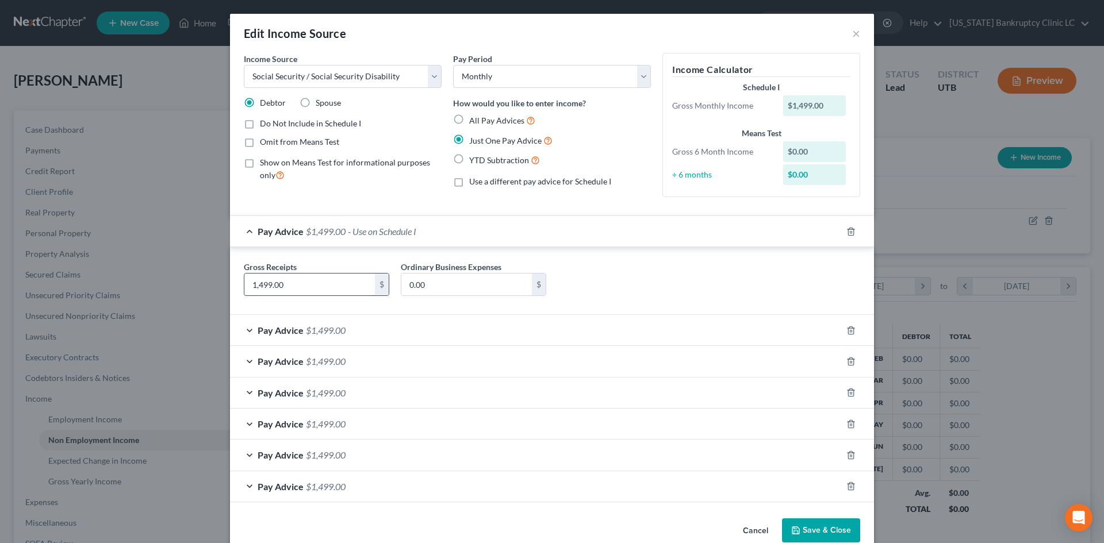
click at [355, 287] on input "1,499.00" at bounding box center [309, 285] width 131 height 22
click at [848, 330] on icon "button" at bounding box center [850, 330] width 9 height 9
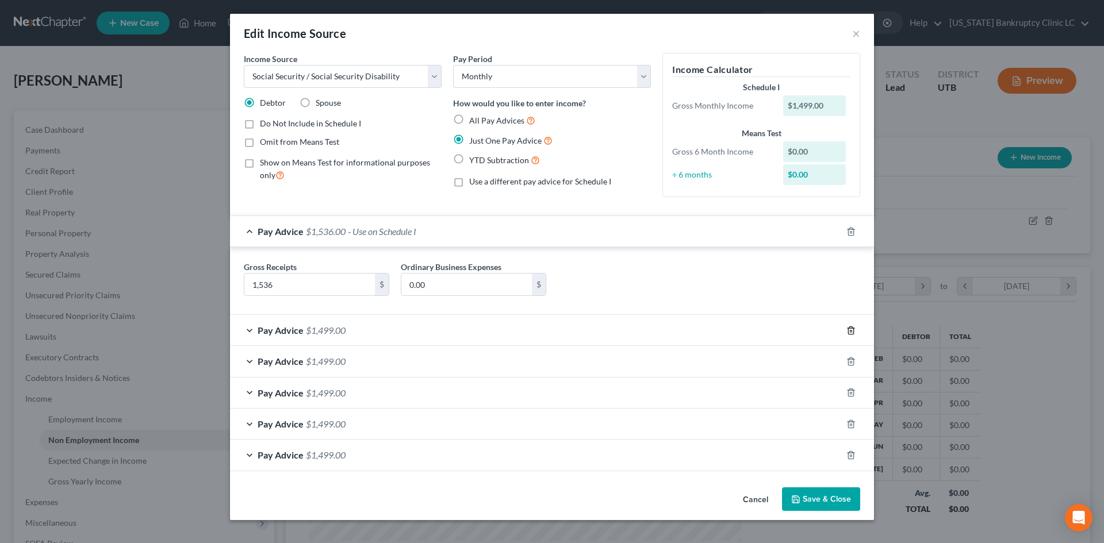
click at [848, 330] on icon "button" at bounding box center [850, 330] width 5 height 7
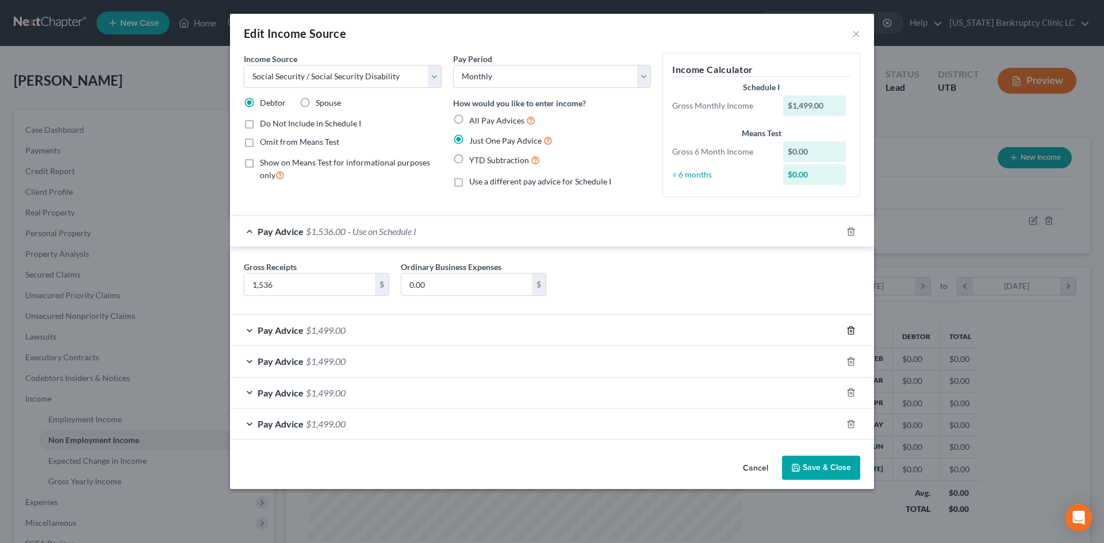
click at [848, 330] on icon "button" at bounding box center [850, 330] width 5 height 7
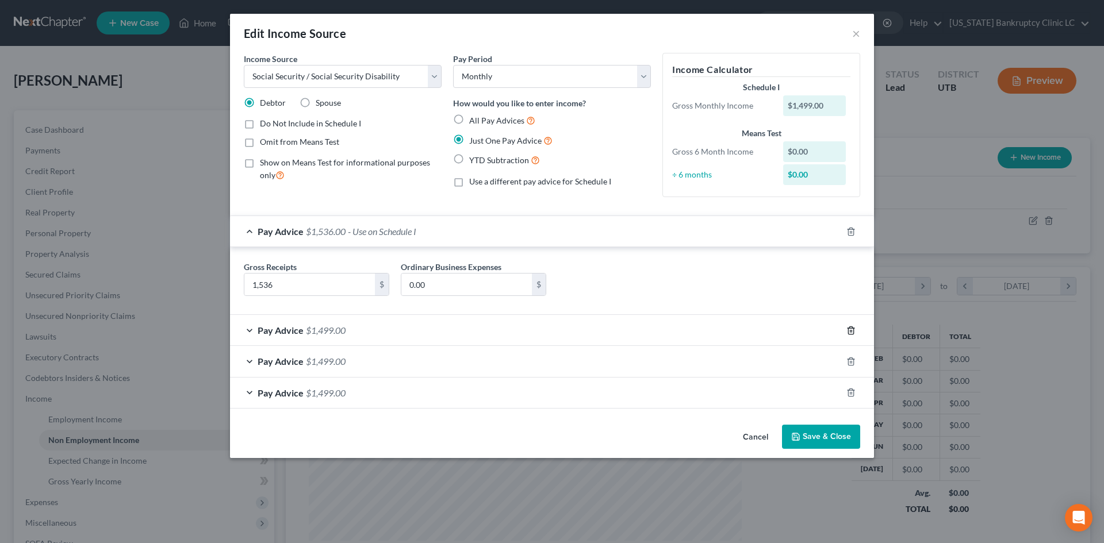
click at [848, 330] on icon "button" at bounding box center [850, 330] width 5 height 7
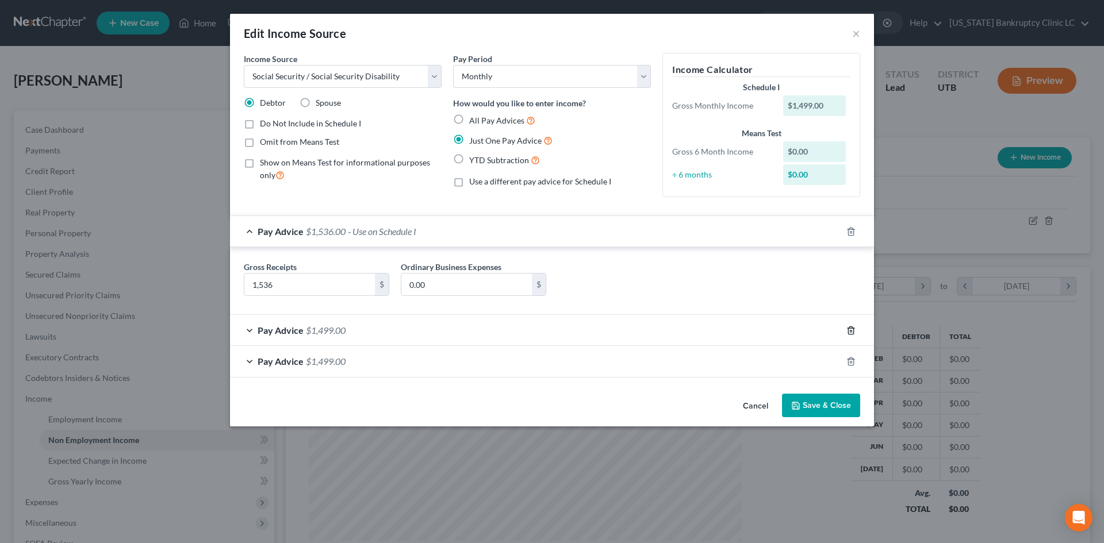
click at [848, 330] on icon "button" at bounding box center [850, 330] width 5 height 7
click at [848, 358] on icon "button" at bounding box center [850, 361] width 5 height 7
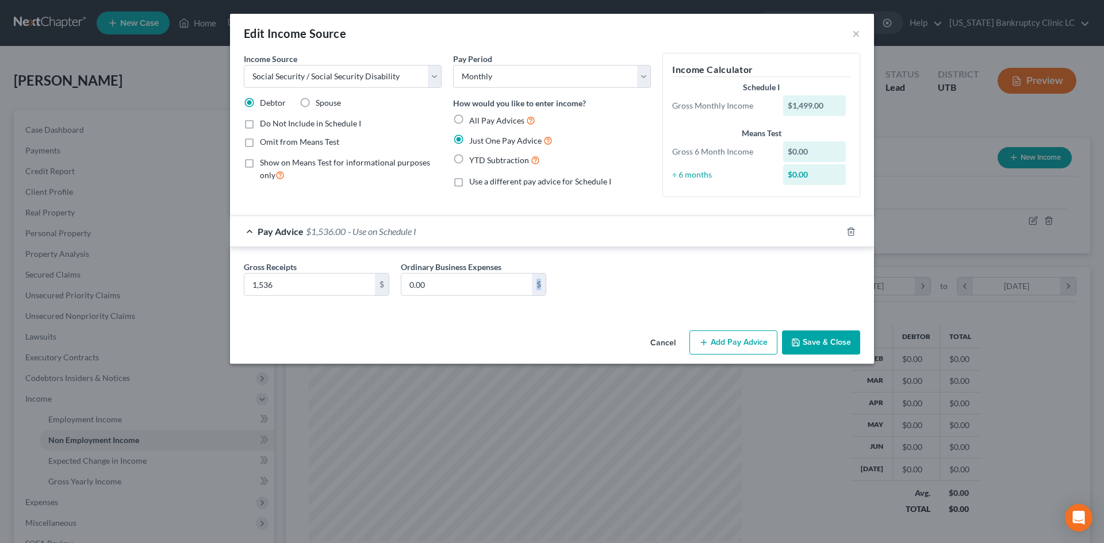
click at [848, 330] on div "Cancel Add Pay Advice Save & Close" at bounding box center [552, 345] width 644 height 38
click at [808, 300] on div "Gross Receipts 1,536 $ Ordinary Business Expenses 0.00 $" at bounding box center [552, 283] width 628 height 44
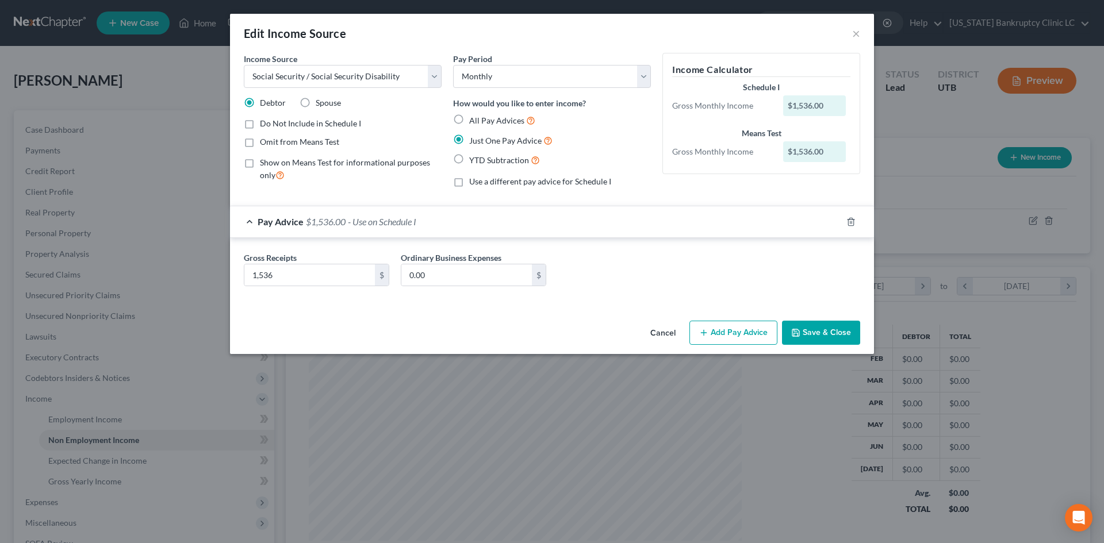
click at [835, 336] on button "Save & Close" at bounding box center [821, 333] width 78 height 24
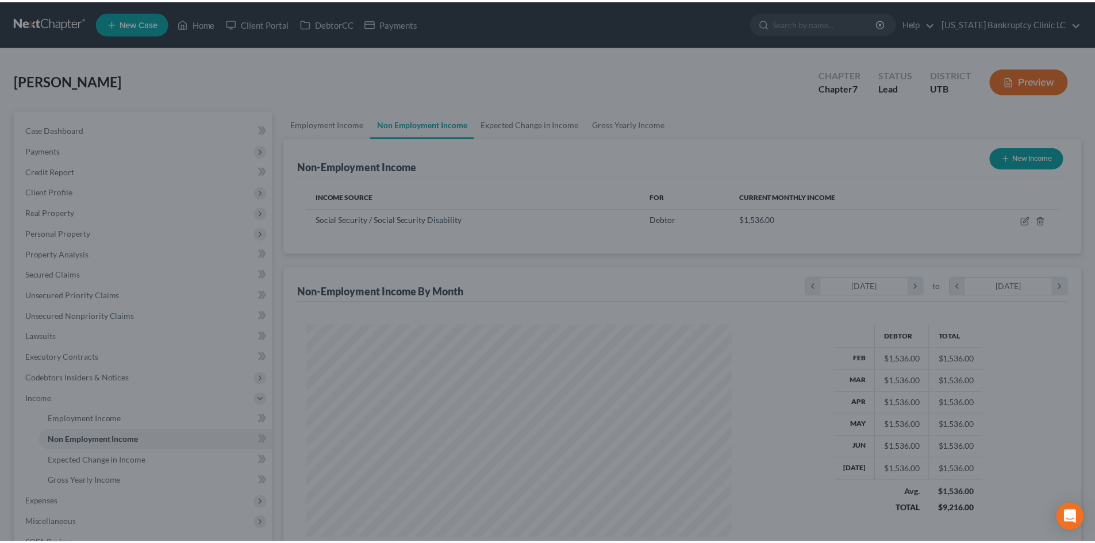
scroll to position [574723, 574485]
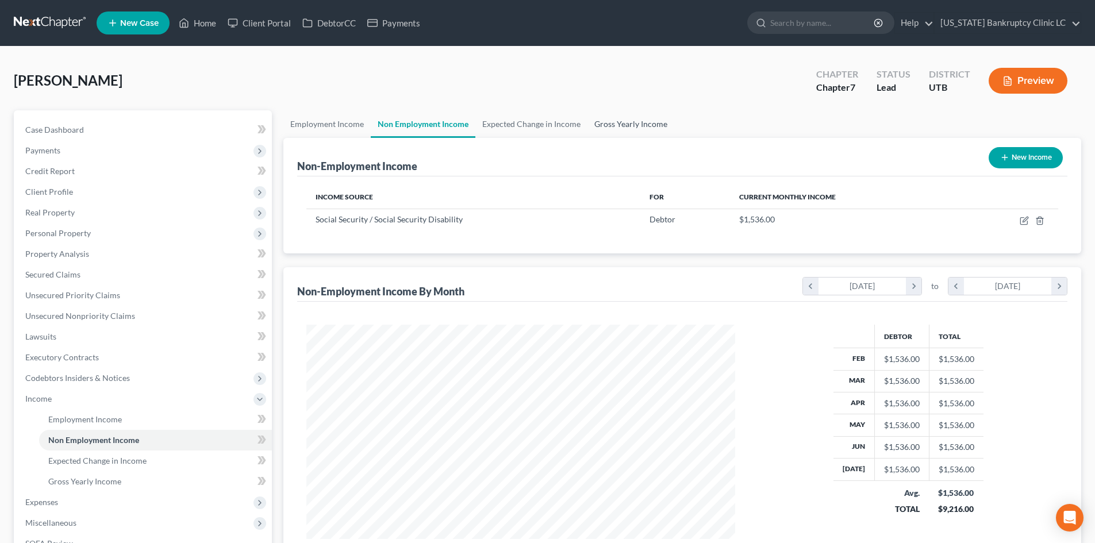
click at [638, 131] on link "Gross Yearly Income" at bounding box center [631, 124] width 87 height 28
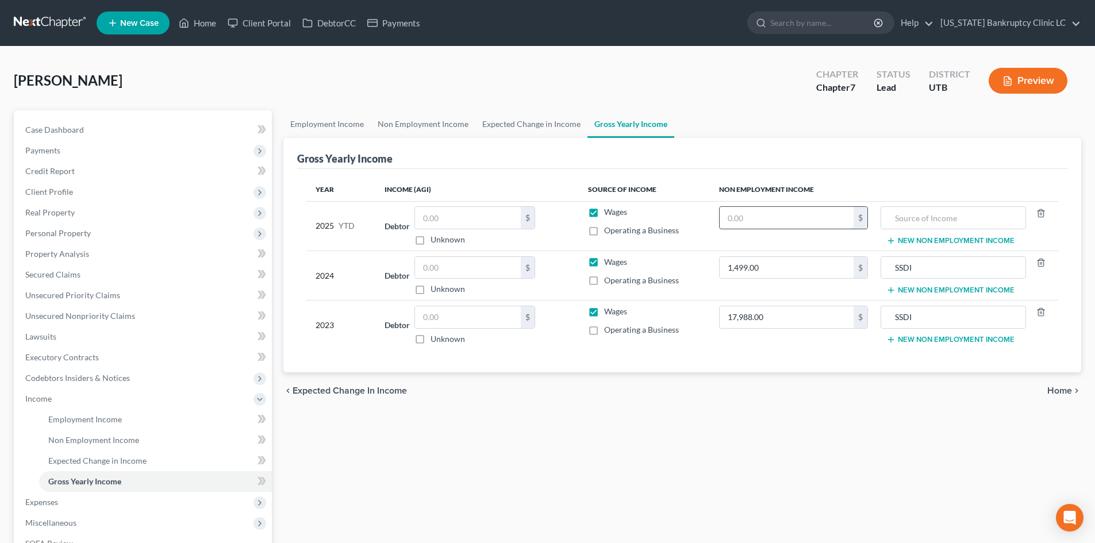
click at [801, 219] on input "text" at bounding box center [787, 218] width 134 height 22
click at [960, 223] on input "text" at bounding box center [953, 218] width 132 height 22
click at [56, 402] on span "Income" at bounding box center [144, 399] width 256 height 21
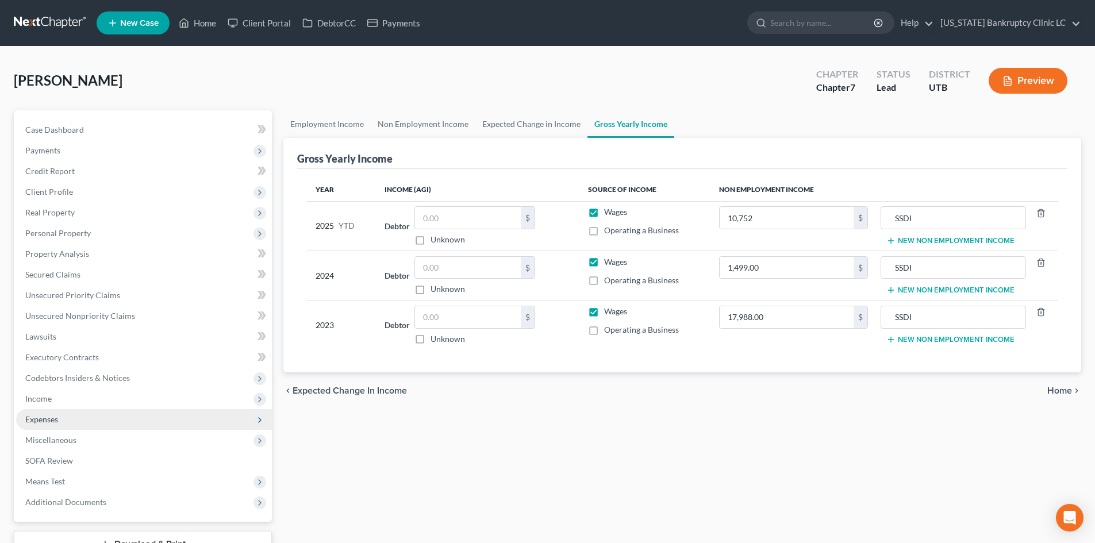
click at [55, 420] on span "Expenses" at bounding box center [41, 420] width 33 height 10
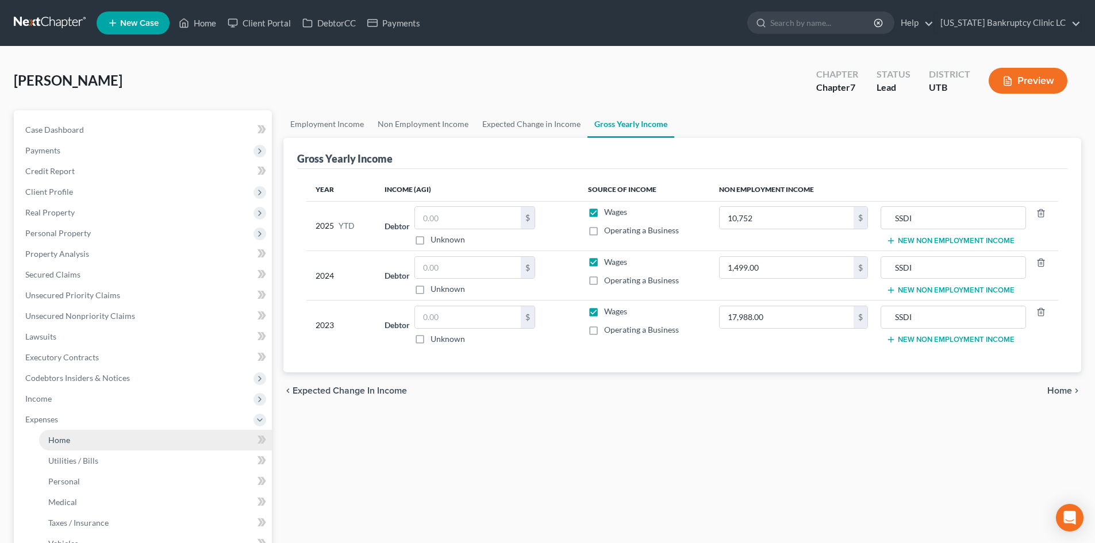
click at [71, 441] on link "Home" at bounding box center [155, 440] width 233 height 21
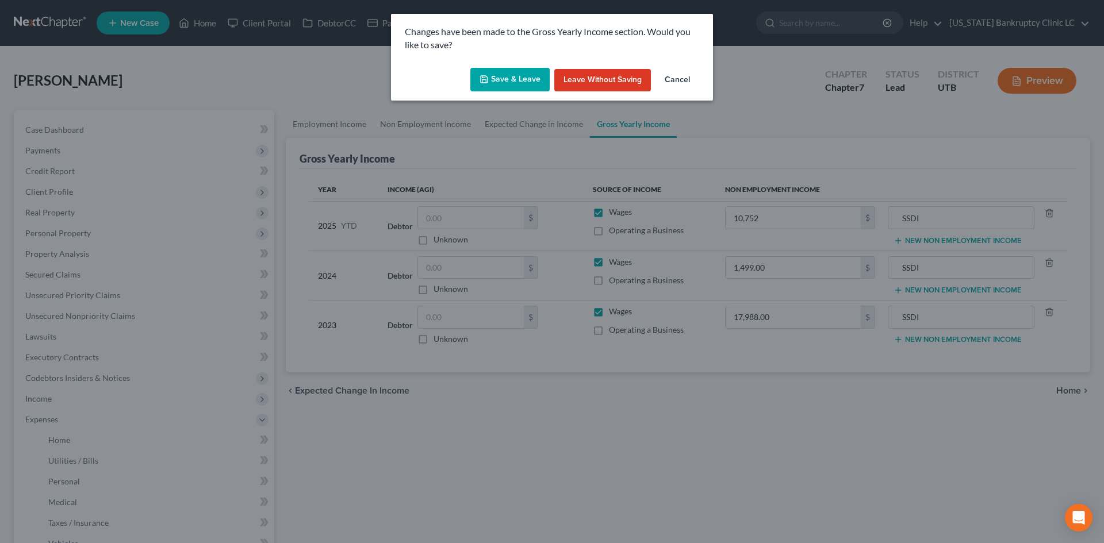
click at [511, 78] on button "Save & Leave" at bounding box center [509, 80] width 79 height 24
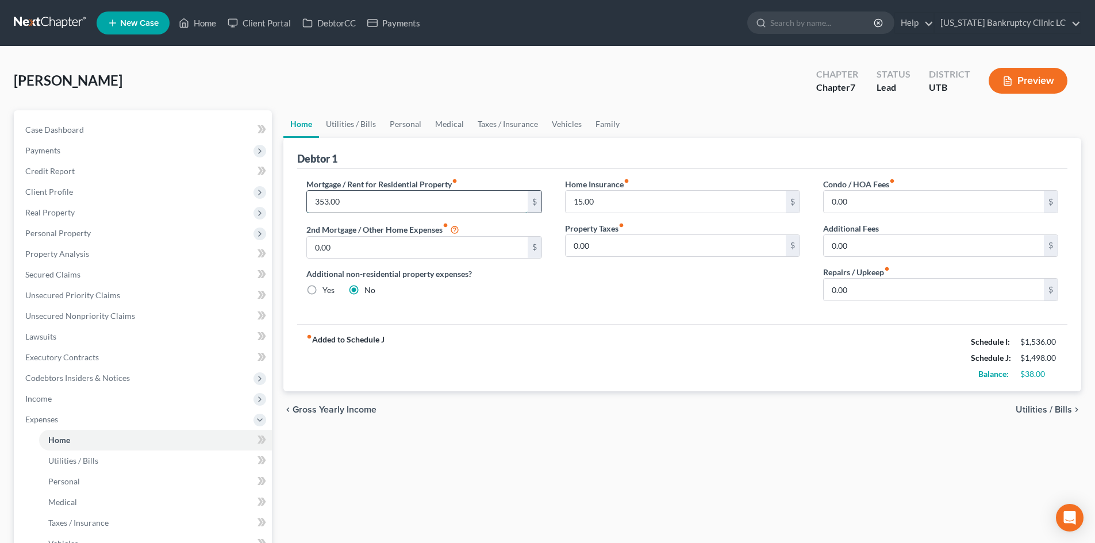
click at [434, 206] on input "353.00" at bounding box center [417, 202] width 220 height 22
click at [614, 356] on div "fiber_manual_record Added to Schedule J Schedule I: $1,536.00 Schedule J: $1,89…" at bounding box center [682, 357] width 770 height 67
click at [353, 127] on link "Utilities / Bills" at bounding box center [351, 124] width 64 height 28
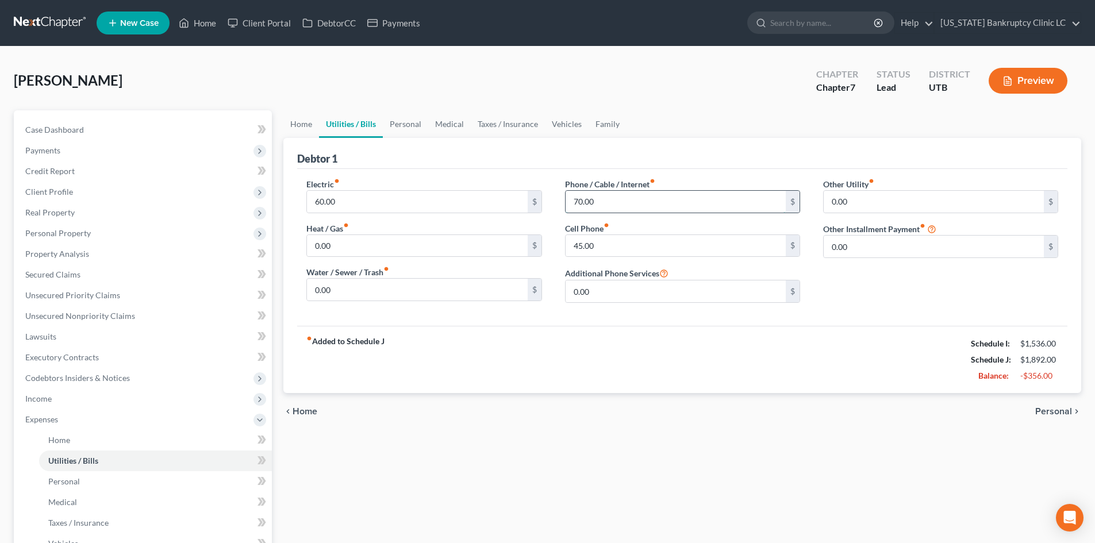
click at [620, 197] on input "70.00" at bounding box center [676, 202] width 220 height 22
click at [399, 130] on link "Personal" at bounding box center [405, 124] width 45 height 28
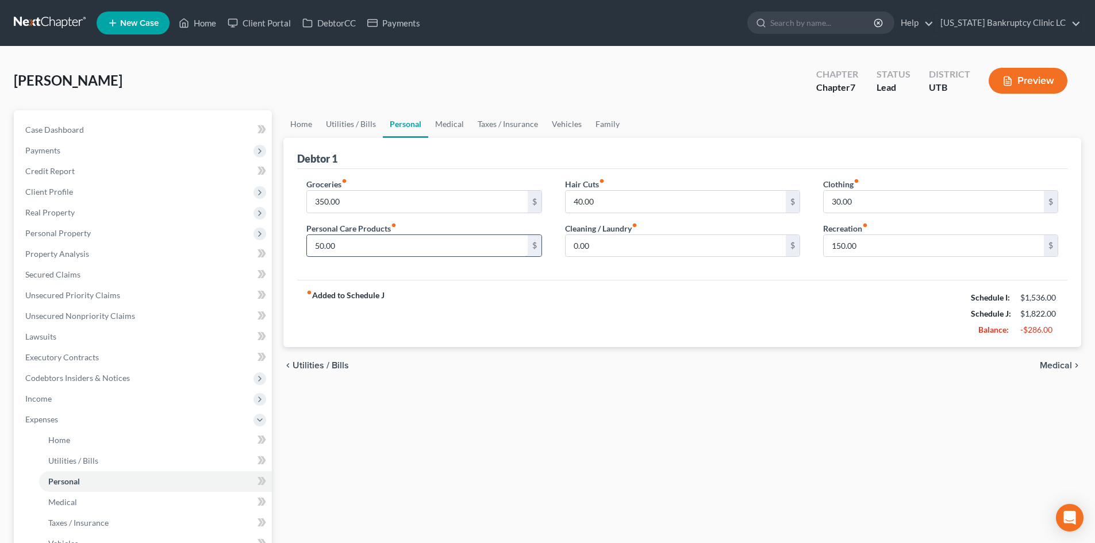
click at [374, 245] on input "50.00" at bounding box center [417, 246] width 220 height 22
click at [845, 193] on input "30.00" at bounding box center [934, 202] width 220 height 22
click at [877, 244] on input "150.00" at bounding box center [934, 246] width 220 height 22
click at [647, 208] on input "40.00" at bounding box center [676, 202] width 220 height 22
click at [396, 204] on input "350.00" at bounding box center [417, 202] width 220 height 22
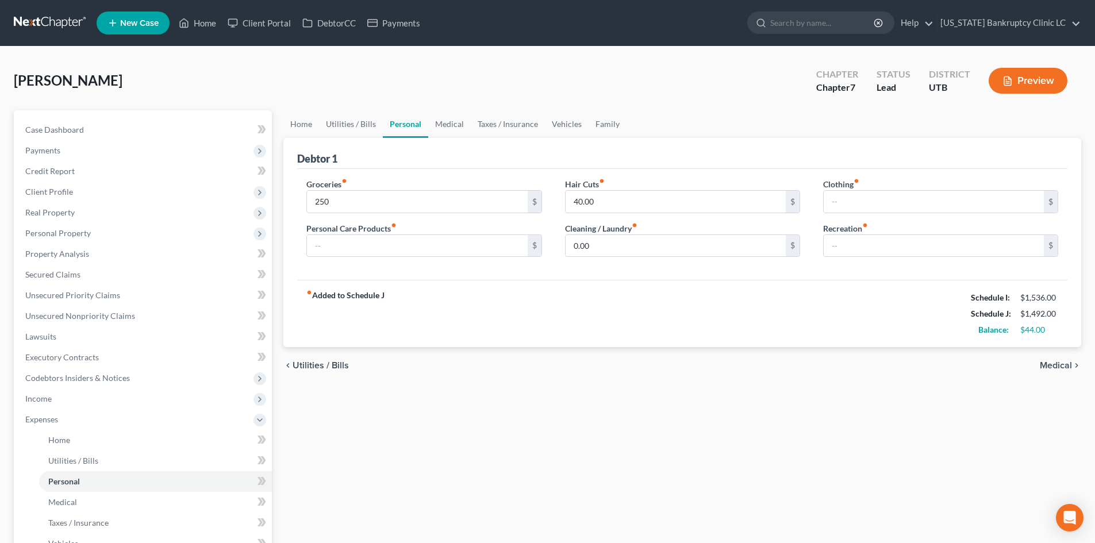
click at [626, 306] on div "fiber_manual_record Added to Schedule J Schedule I: $1,536.00 Schedule J: $1,49…" at bounding box center [682, 313] width 770 height 67
click at [335, 131] on link "Utilities / Bills" at bounding box center [351, 124] width 64 height 28
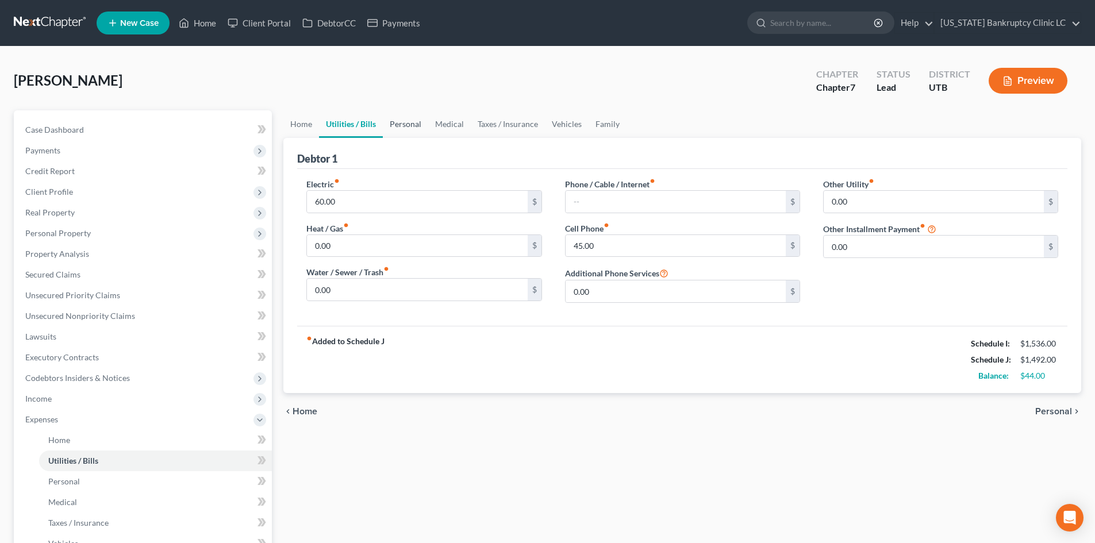
click at [410, 125] on link "Personal" at bounding box center [405, 124] width 45 height 28
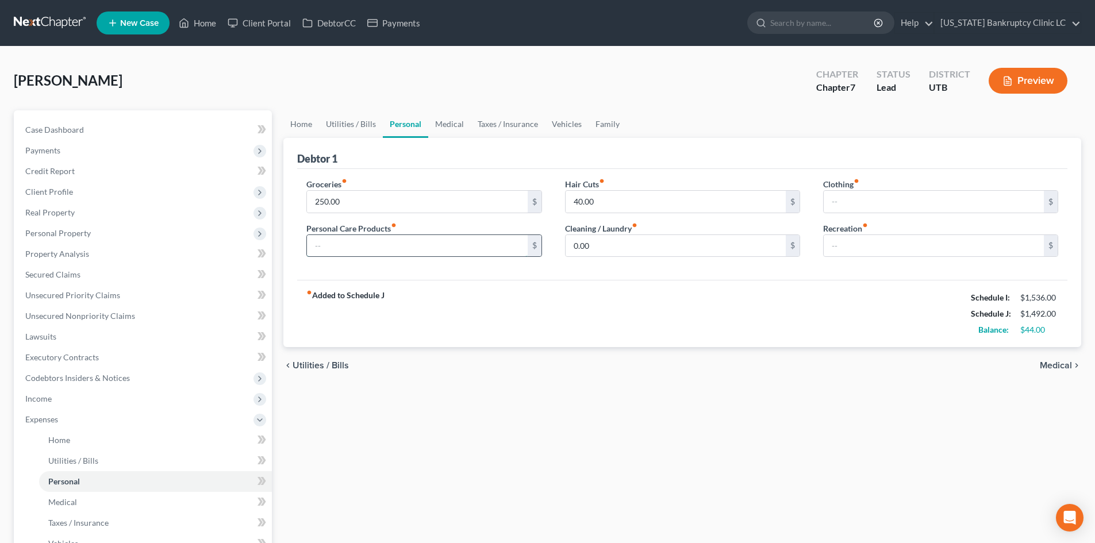
click at [425, 240] on input "text" at bounding box center [417, 246] width 220 height 22
click at [682, 210] on input "40.00" at bounding box center [676, 202] width 220 height 22
click at [777, 293] on div "fiber_manual_record Added to Schedule J Schedule I: $1,536.00 Schedule J: $1,50…" at bounding box center [682, 313] width 770 height 67
click at [452, 128] on link "Medical" at bounding box center [449, 124] width 43 height 28
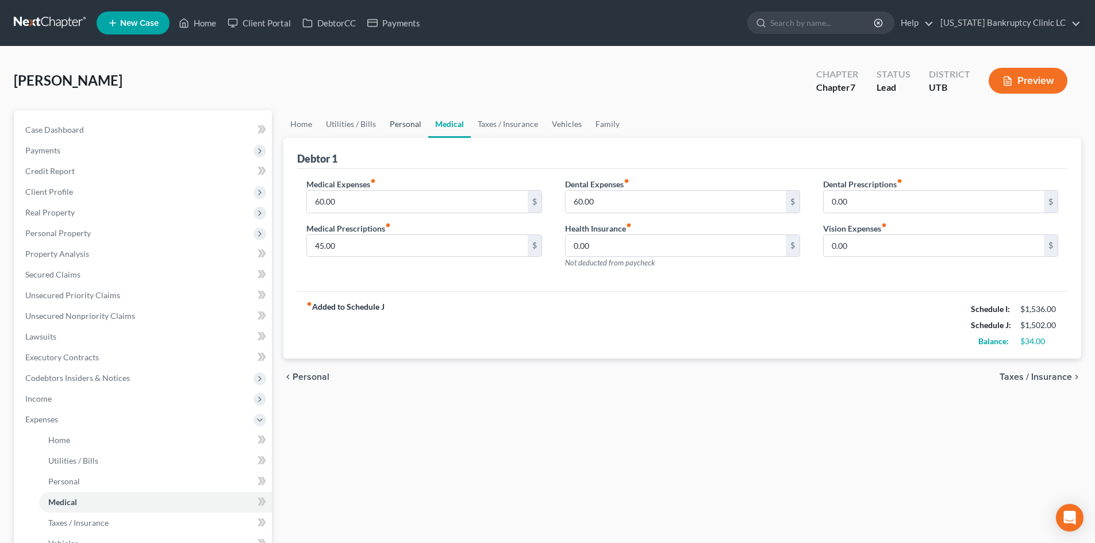
drag, startPoint x: 397, startPoint y: 124, endPoint x: 385, endPoint y: 138, distance: 18.3
click at [397, 123] on link "Personal" at bounding box center [405, 124] width 45 height 28
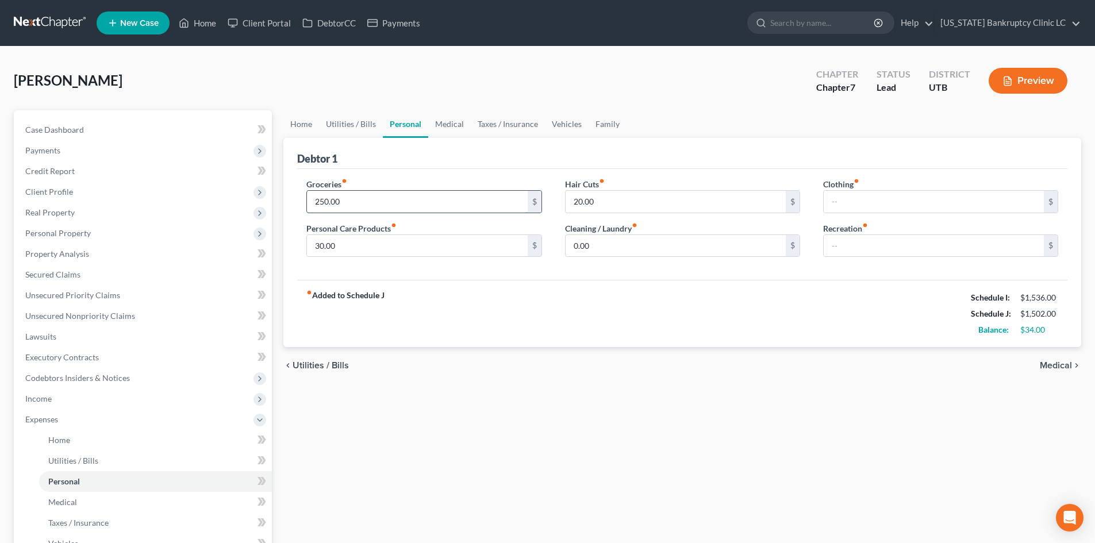
click at [354, 205] on input "250.00" at bounding box center [417, 202] width 220 height 22
click at [336, 247] on input "30.00" at bounding box center [417, 246] width 220 height 22
click at [624, 189] on div "Hair Cuts fiber_manual_record 20.00 $" at bounding box center [682, 195] width 235 height 35
click at [611, 198] on input "20.00" at bounding box center [676, 202] width 220 height 22
click at [651, 289] on div "fiber_manual_record Added to Schedule J Schedule I: $1,536.00 Schedule J: $1,53…" at bounding box center [682, 313] width 770 height 67
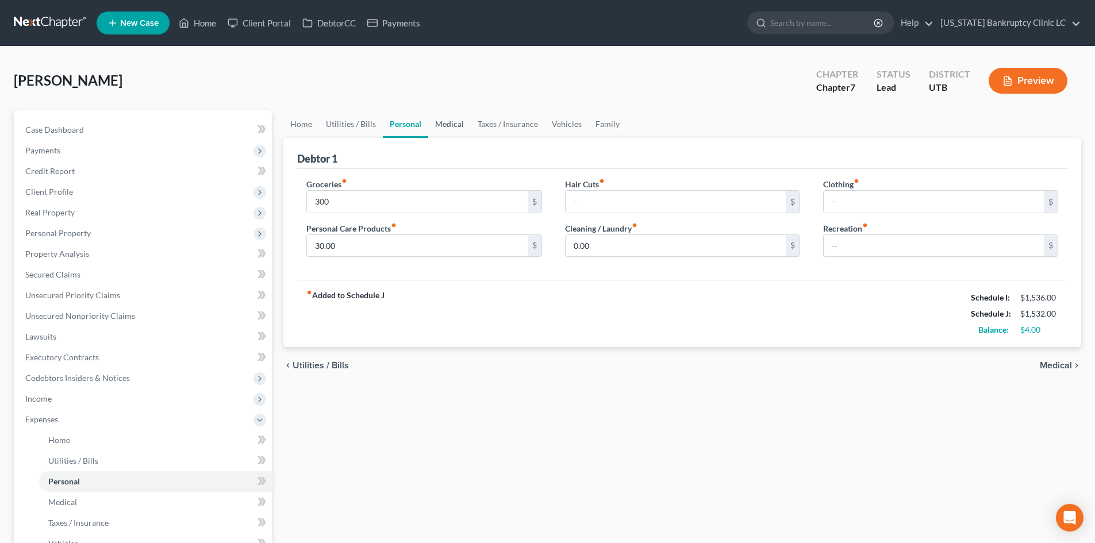
click at [452, 122] on link "Medical" at bounding box center [449, 124] width 43 height 28
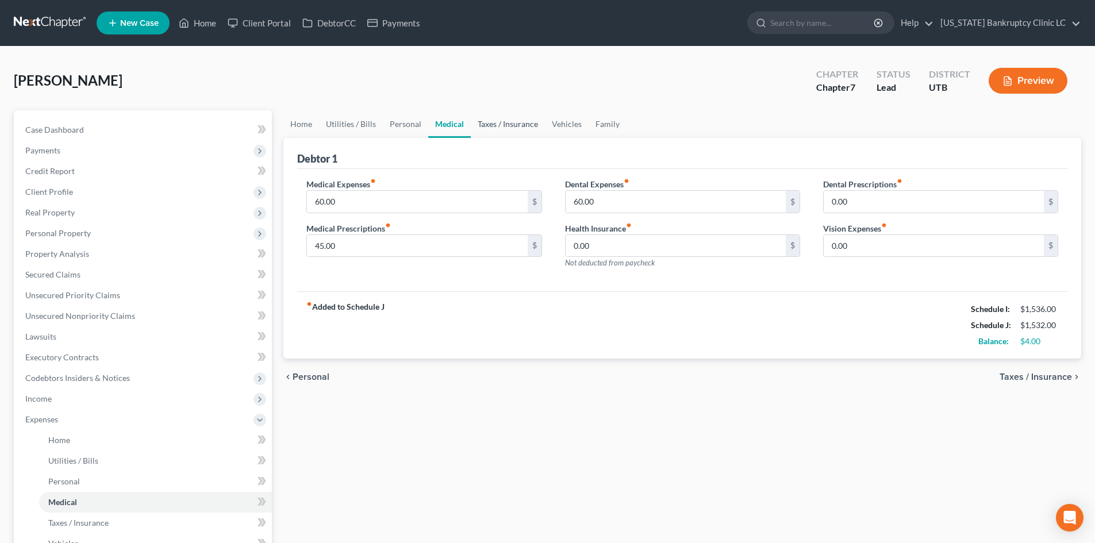
click at [490, 123] on link "Taxes / Insurance" at bounding box center [508, 124] width 74 height 28
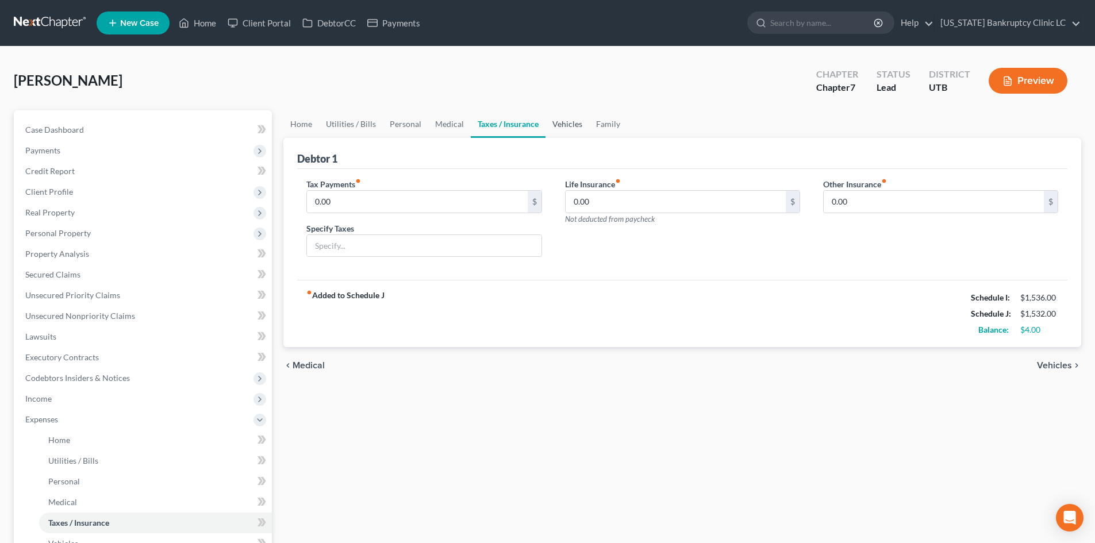
click at [569, 117] on link "Vehicles" at bounding box center [568, 124] width 44 height 28
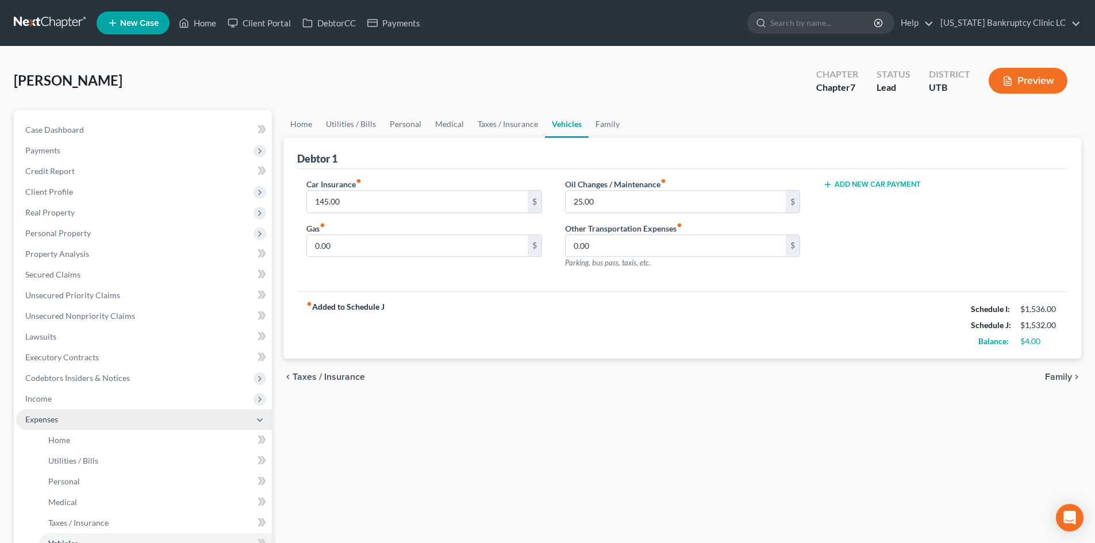
click at [39, 427] on span "Expenses" at bounding box center [144, 419] width 256 height 21
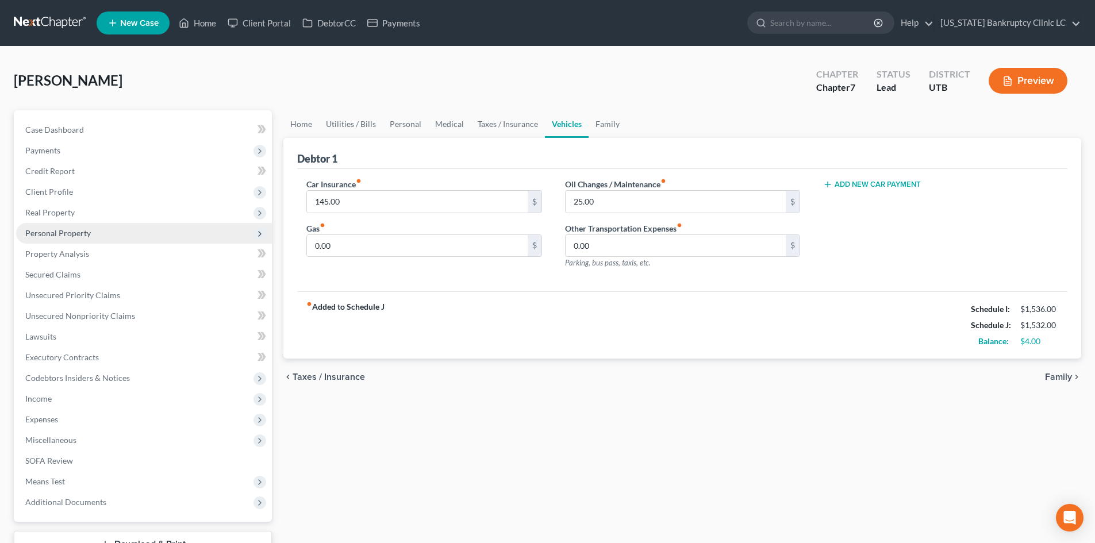
drag, startPoint x: 91, startPoint y: 214, endPoint x: 147, endPoint y: 223, distance: 56.9
click at [259, 202] on span "Real Property" at bounding box center [144, 212] width 256 height 21
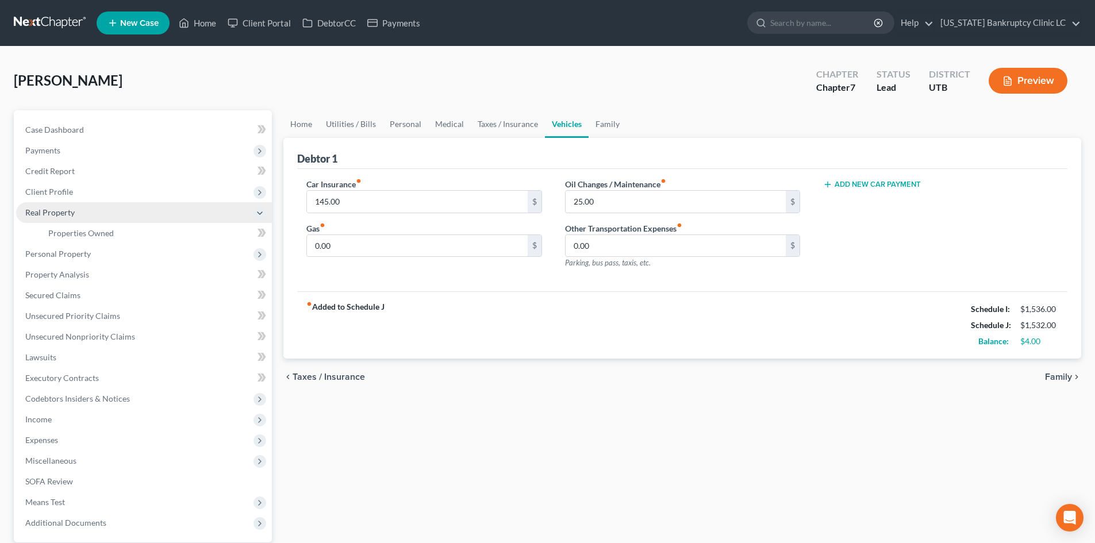
click at [97, 219] on span "Real Property" at bounding box center [144, 212] width 256 height 21
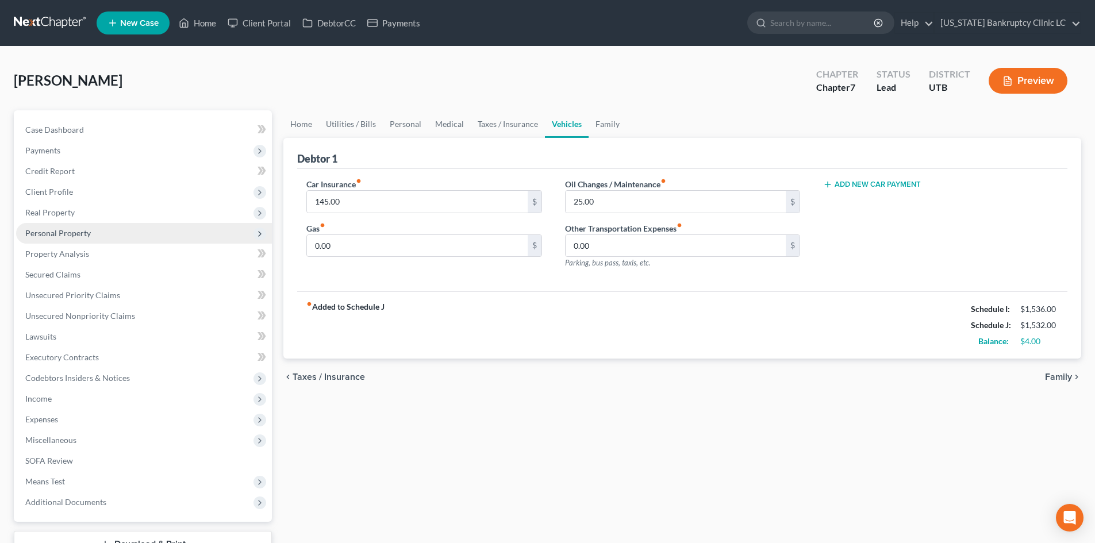
click at [86, 235] on span "Personal Property" at bounding box center [58, 233] width 66 height 10
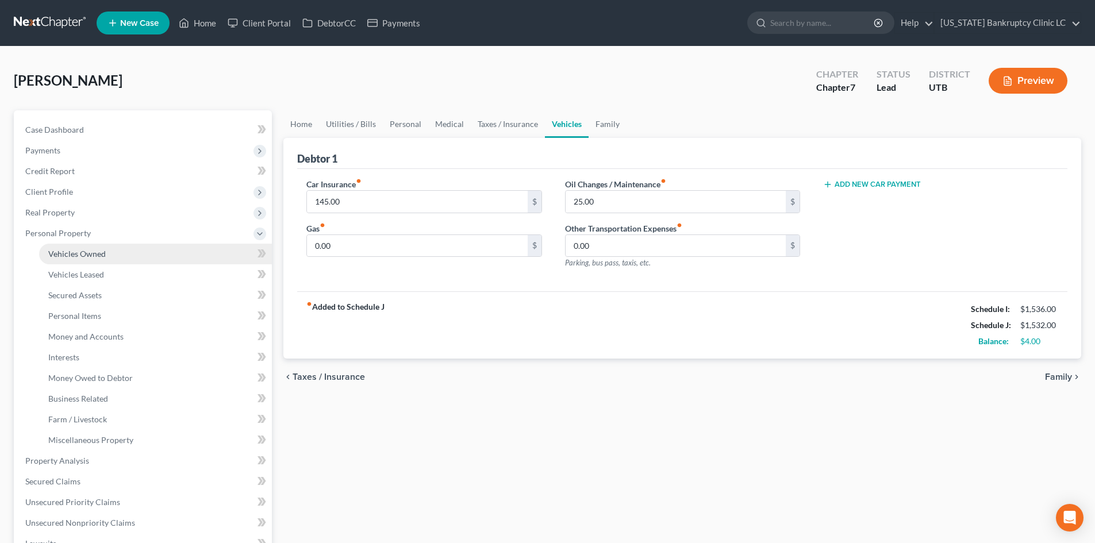
click at [87, 251] on span "Vehicles Owned" at bounding box center [76, 254] width 57 height 10
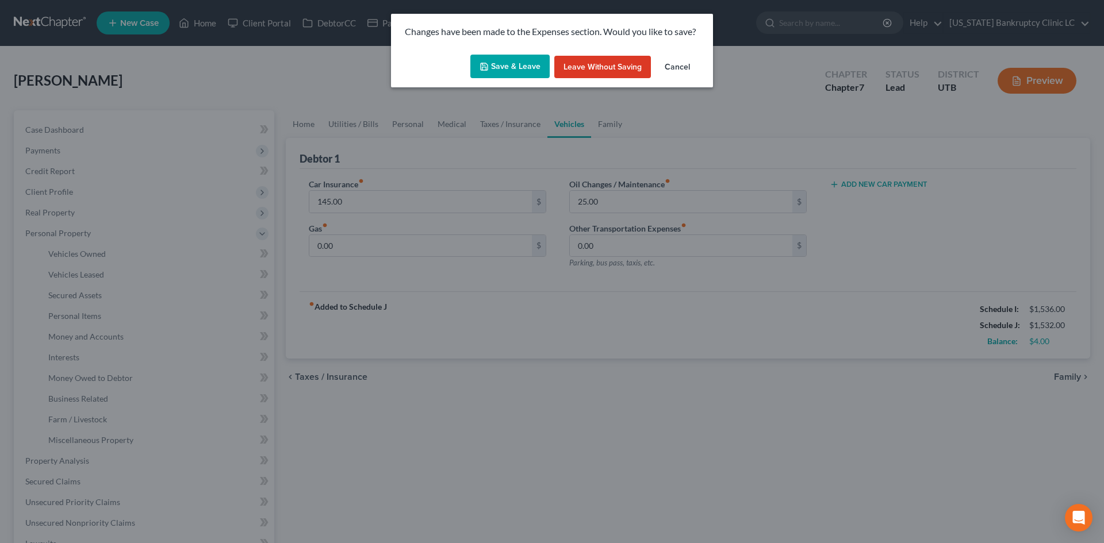
click at [521, 59] on button "Save & Leave" at bounding box center [509, 67] width 79 height 24
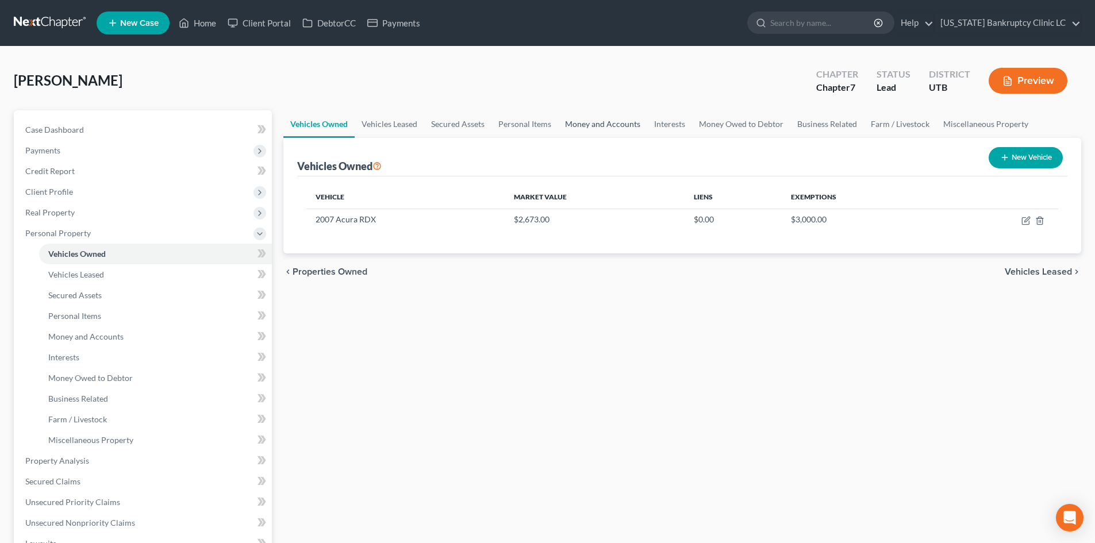
click at [618, 127] on link "Money and Accounts" at bounding box center [602, 124] width 89 height 28
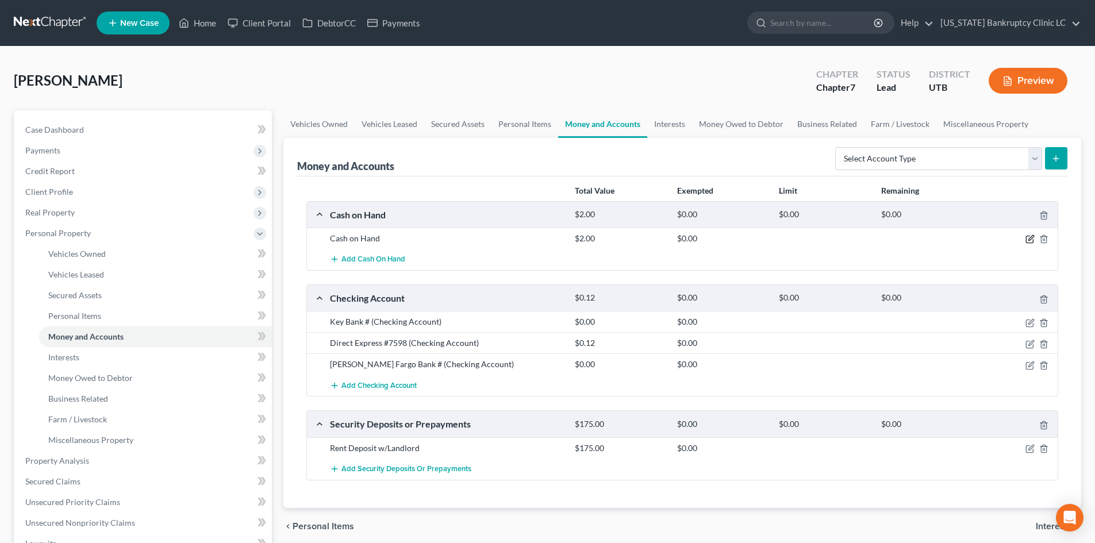
click at [1029, 242] on icon "button" at bounding box center [1030, 239] width 9 height 9
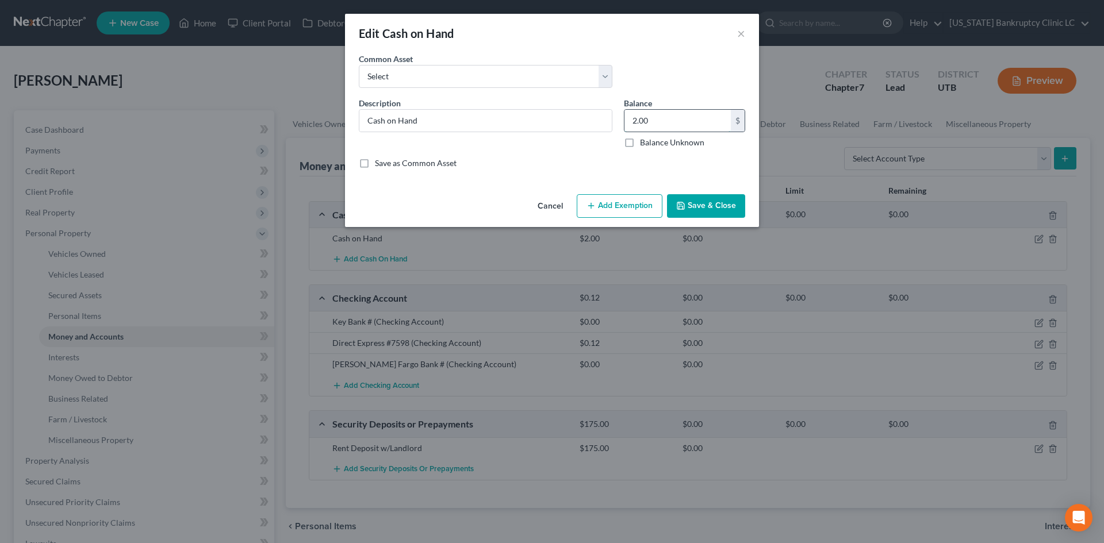
click at [668, 129] on input "2.00" at bounding box center [677, 121] width 106 height 22
click at [744, 32] on button "×" at bounding box center [741, 33] width 8 height 14
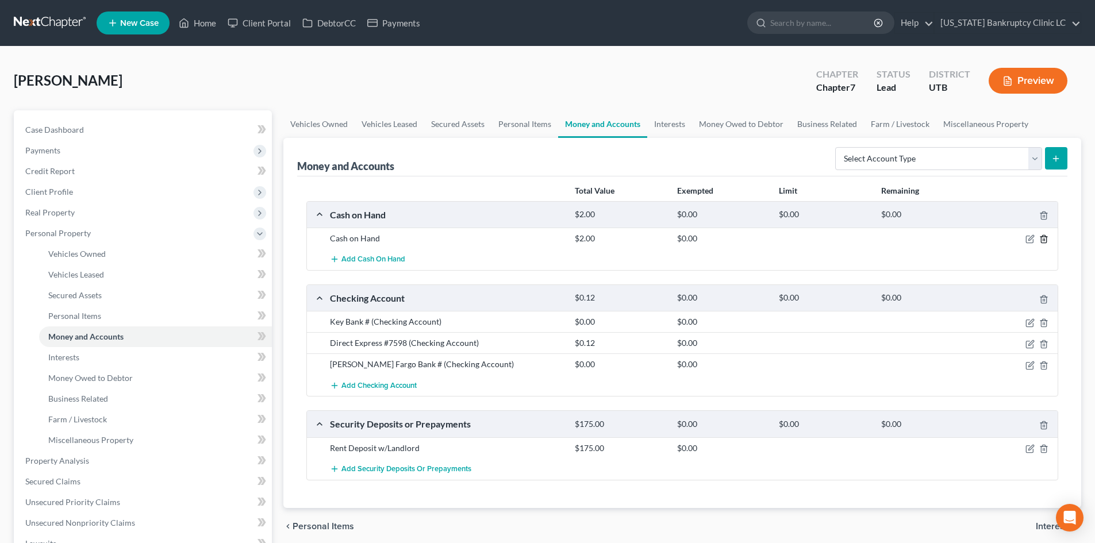
click at [1045, 240] on line "button" at bounding box center [1045, 240] width 0 height 2
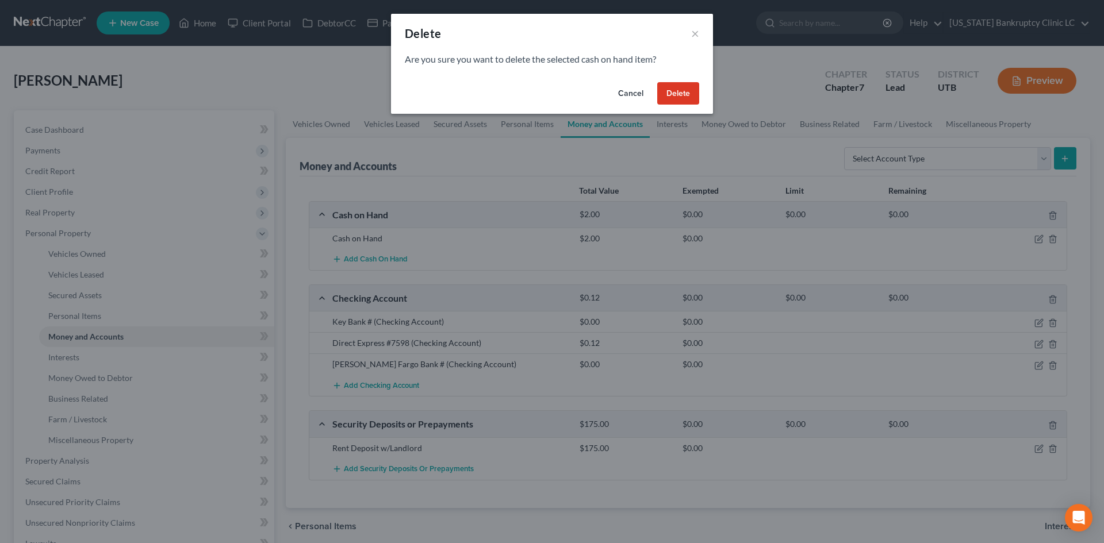
click at [686, 92] on button "Delete" at bounding box center [678, 93] width 42 height 23
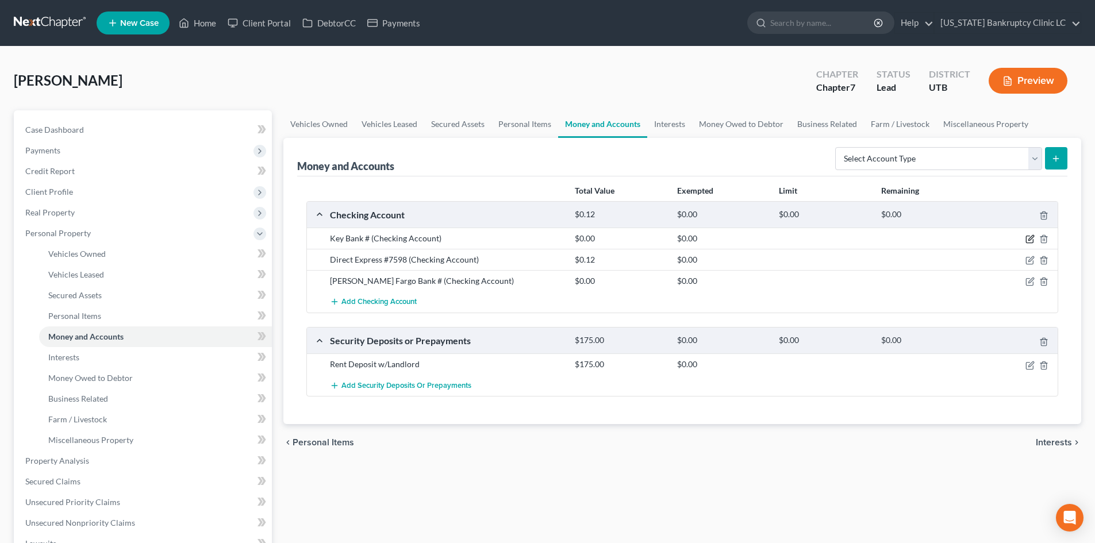
click at [1027, 235] on icon "button" at bounding box center [1030, 239] width 9 height 9
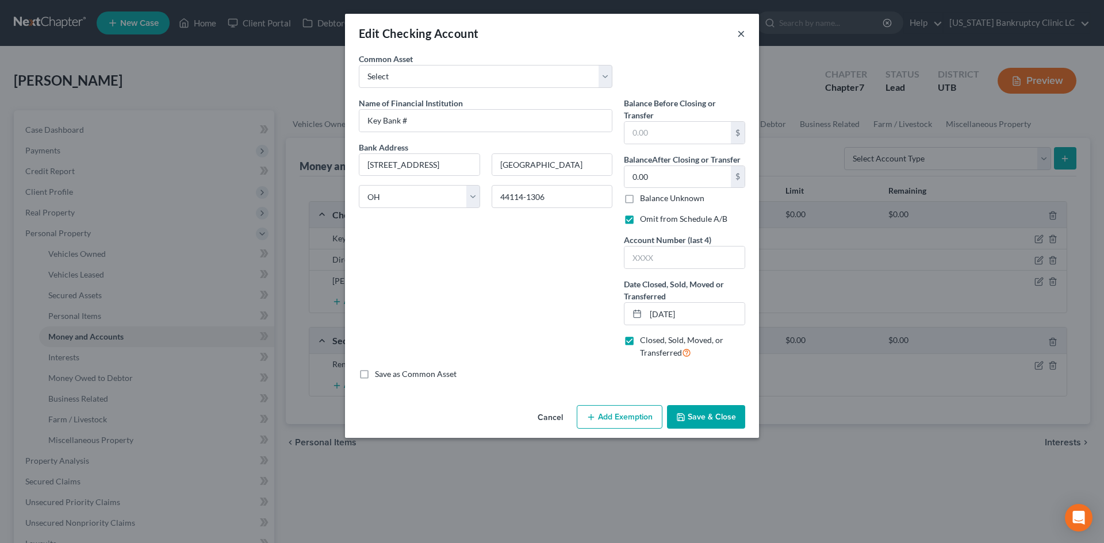
drag, startPoint x: 739, startPoint y: 36, endPoint x: 926, endPoint y: 202, distance: 249.6
click at [740, 36] on button "×" at bounding box center [741, 33] width 8 height 14
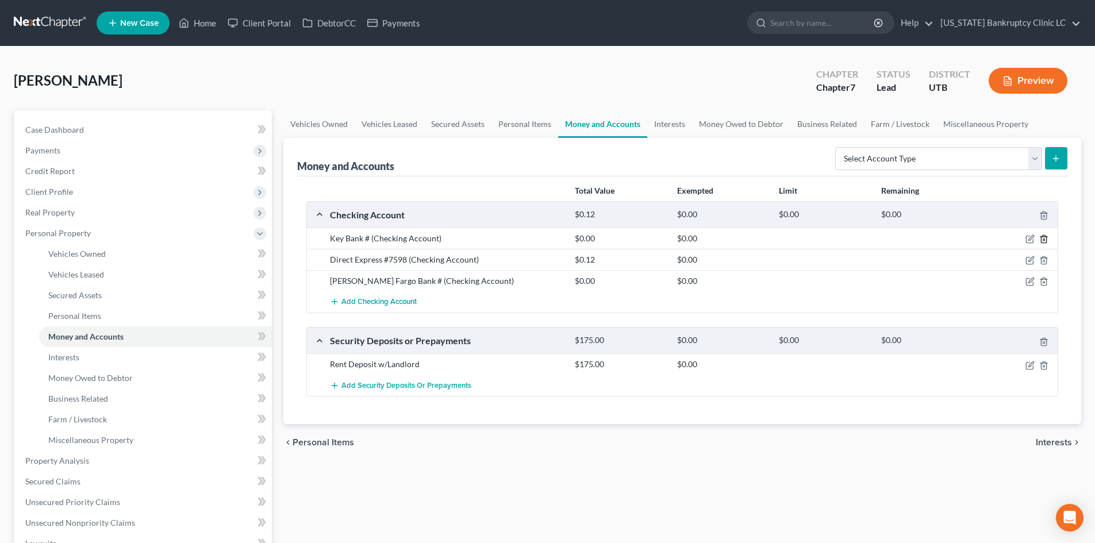
click at [1041, 241] on icon "button" at bounding box center [1043, 239] width 9 height 9
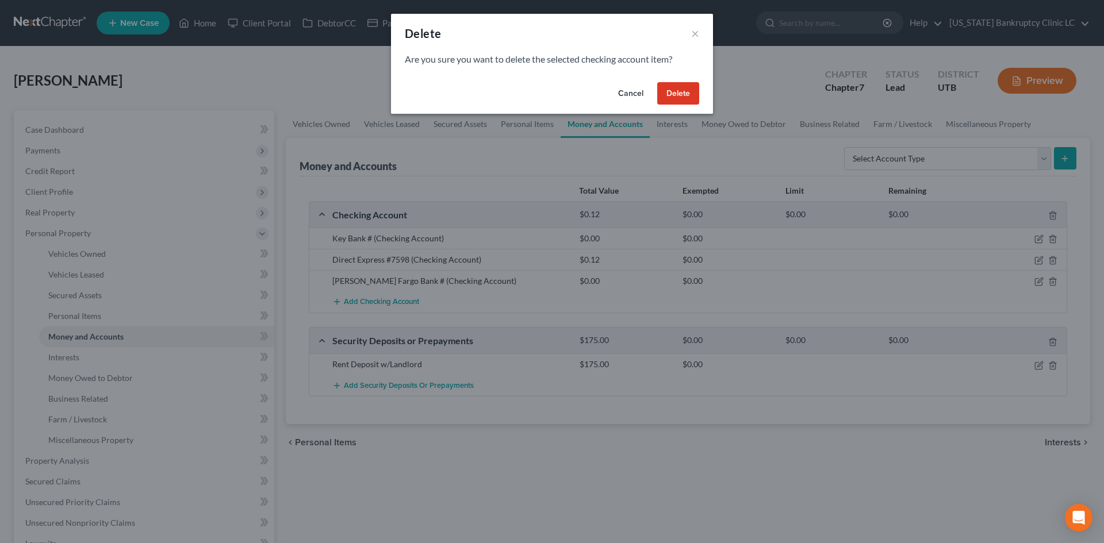
click at [676, 94] on button "Delete" at bounding box center [678, 93] width 42 height 23
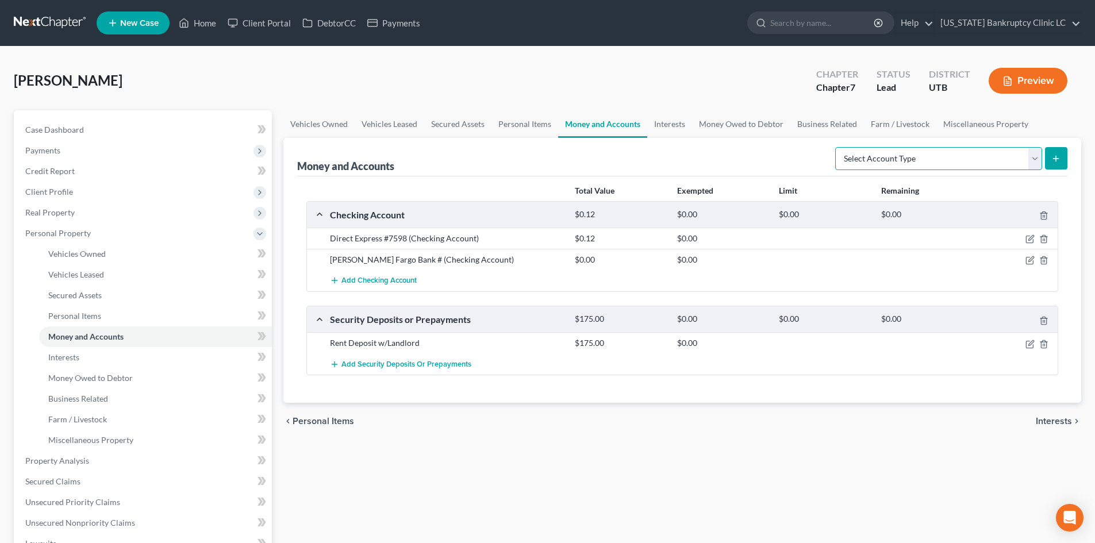
click at [924, 162] on select "Select Account Type Brokerage Cash on Hand Certificates of Deposit Checking Acc…" at bounding box center [938, 158] width 207 height 23
click at [838, 147] on select "Select Account Type Brokerage Cash on Hand Certificates of Deposit Checking Acc…" at bounding box center [938, 158] width 207 height 23
click at [1047, 163] on button "submit" at bounding box center [1056, 158] width 22 height 22
click at [1059, 159] on icon "submit" at bounding box center [1056, 158] width 9 height 9
click at [665, 125] on link "Interests" at bounding box center [669, 124] width 45 height 28
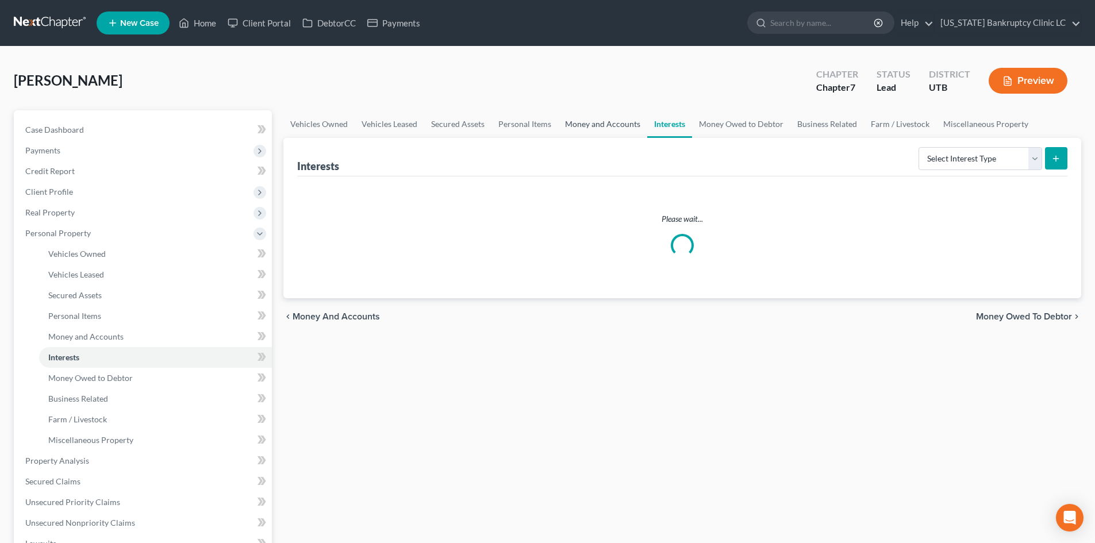
click at [581, 123] on link "Money and Accounts" at bounding box center [602, 124] width 89 height 28
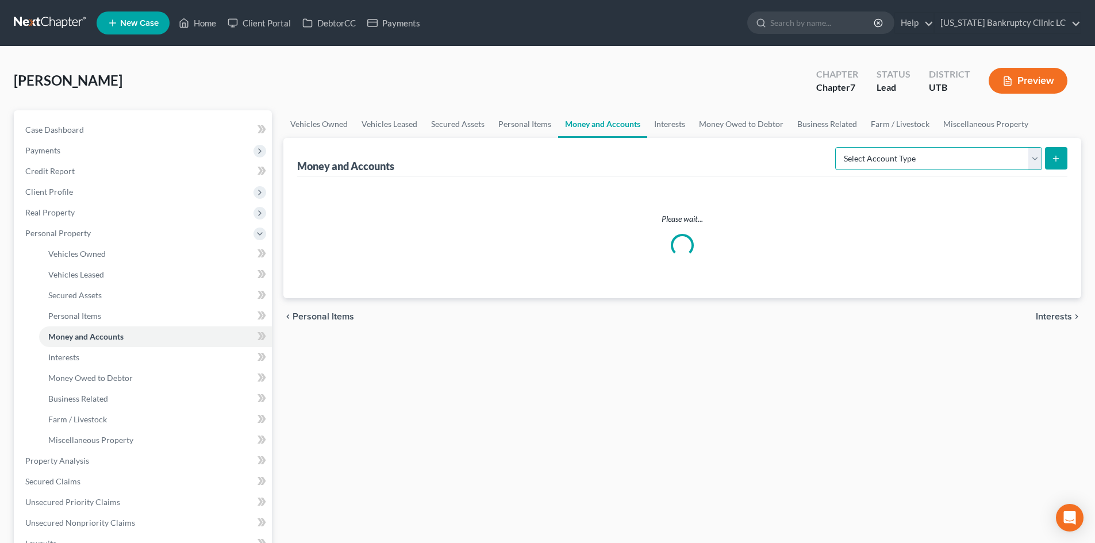
click at [988, 164] on select "Select Account Type Brokerage Cash on Hand Certificates of Deposit Checking Acc…" at bounding box center [938, 158] width 207 height 23
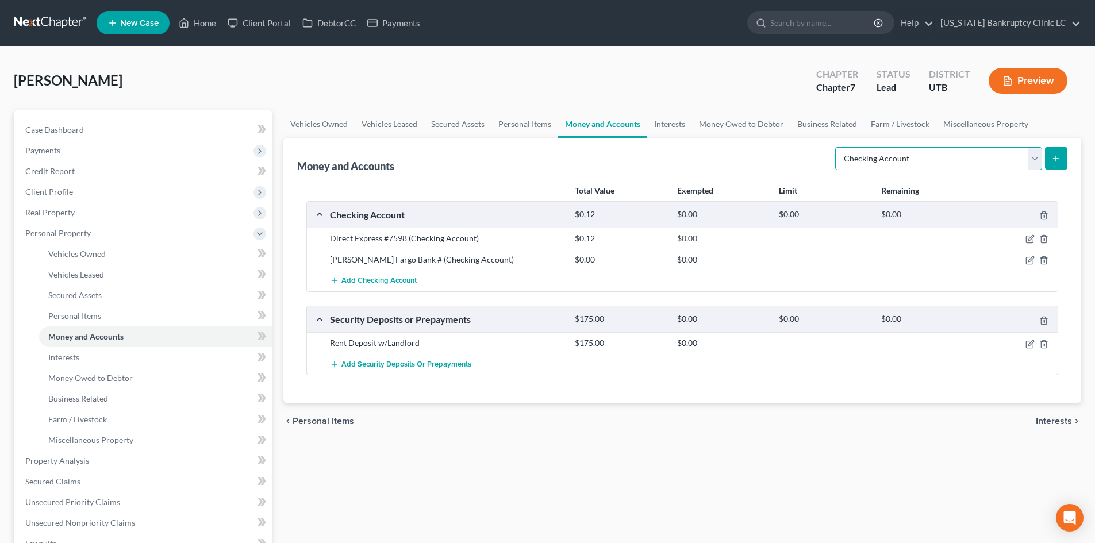
click at [838, 147] on select "Select Account Type Brokerage Cash on Hand Certificates of Deposit Checking Acc…" at bounding box center [938, 158] width 207 height 23
click at [1056, 157] on icon "submit" at bounding box center [1056, 158] width 9 height 9
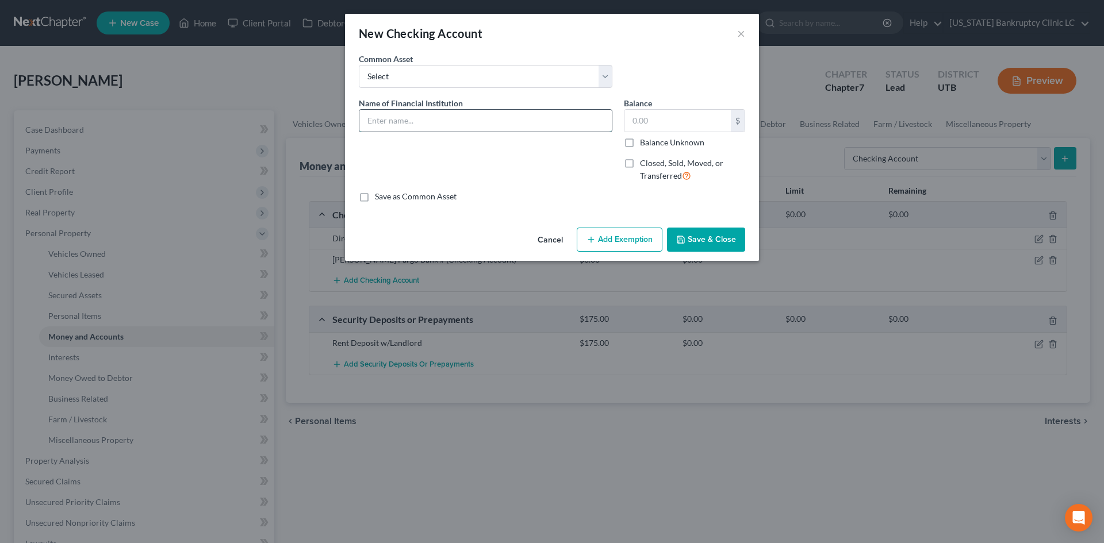
click at [444, 116] on input "text" at bounding box center [485, 121] width 252 height 22
click at [551, 113] on input "text" at bounding box center [485, 121] width 252 height 22
click at [435, 122] on input "text" at bounding box center [485, 121] width 252 height 22
click at [427, 115] on input "text" at bounding box center [485, 121] width 252 height 22
click at [431, 119] on input "text" at bounding box center [485, 121] width 252 height 22
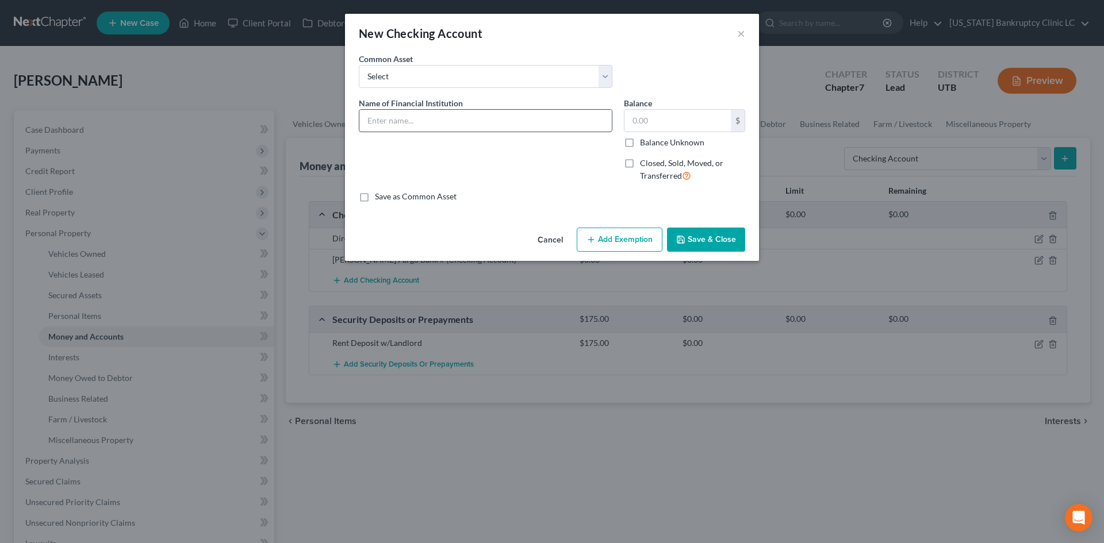
click at [497, 126] on input "text" at bounding box center [485, 121] width 252 height 22
click at [672, 120] on input "text" at bounding box center [677, 121] width 106 height 22
click at [507, 154] on div "Name of Financial Institution * Key Bank" at bounding box center [485, 144] width 265 height 94
click at [481, 118] on input "Key Bank" at bounding box center [485, 121] width 252 height 22
click at [480, 118] on input "Key Bank" at bounding box center [485, 121] width 252 height 22
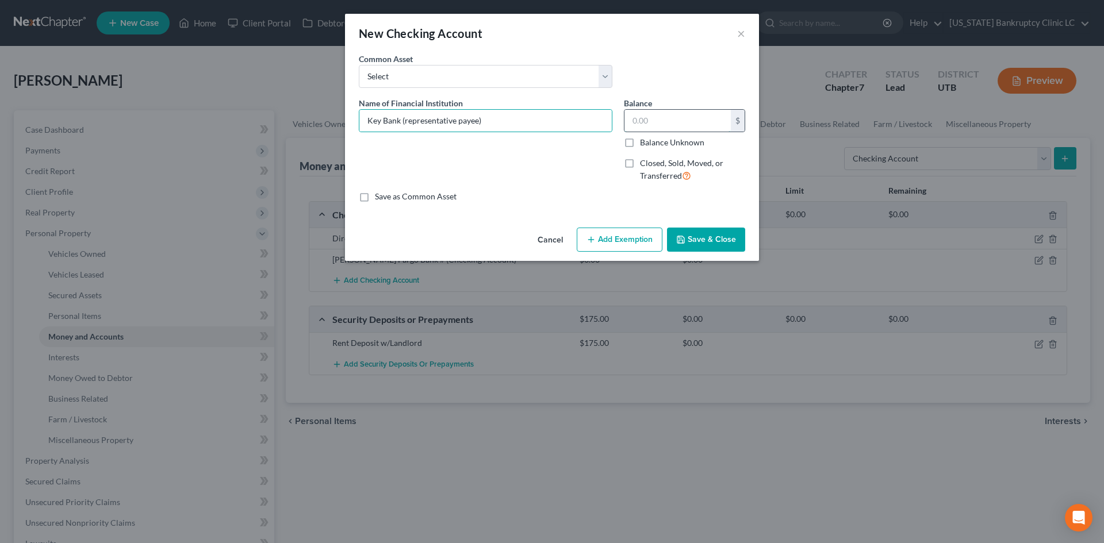
click at [702, 116] on input "text" at bounding box center [677, 121] width 106 height 22
click at [590, 201] on div "Save as Common Asset" at bounding box center [552, 196] width 386 height 11
click at [712, 236] on button "Save & Close" at bounding box center [706, 240] width 78 height 24
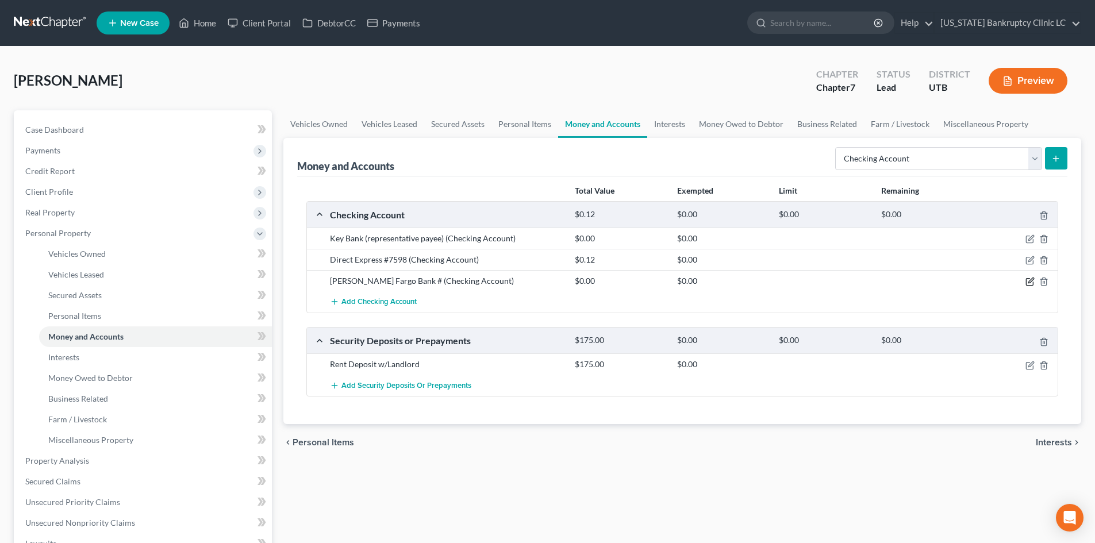
click at [1027, 281] on icon "button" at bounding box center [1030, 281] width 9 height 9
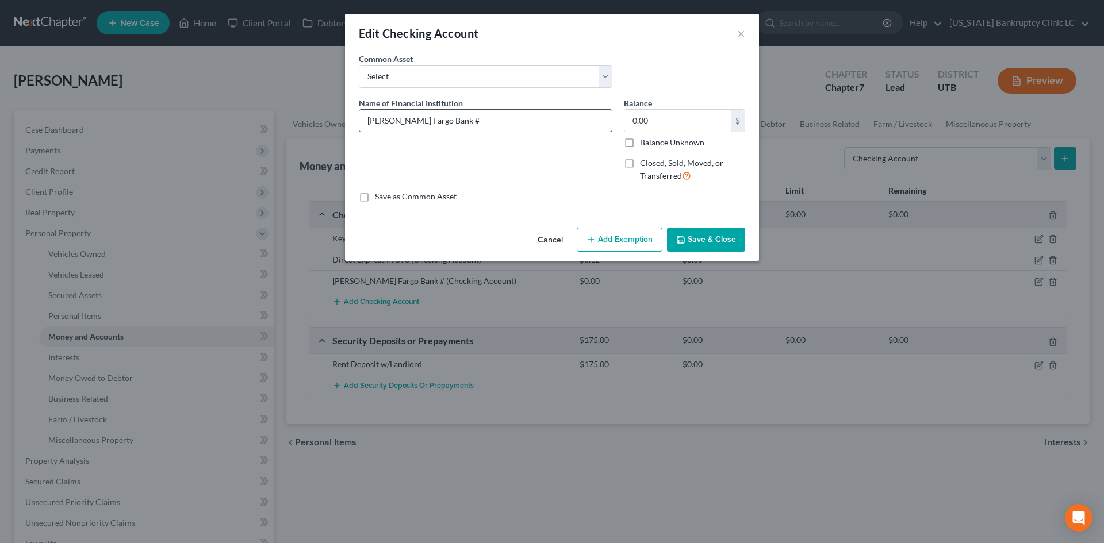
click at [476, 118] on input "Wells Fargo Bank #" at bounding box center [485, 121] width 252 height 22
click at [718, 236] on button "Save & Close" at bounding box center [706, 240] width 78 height 24
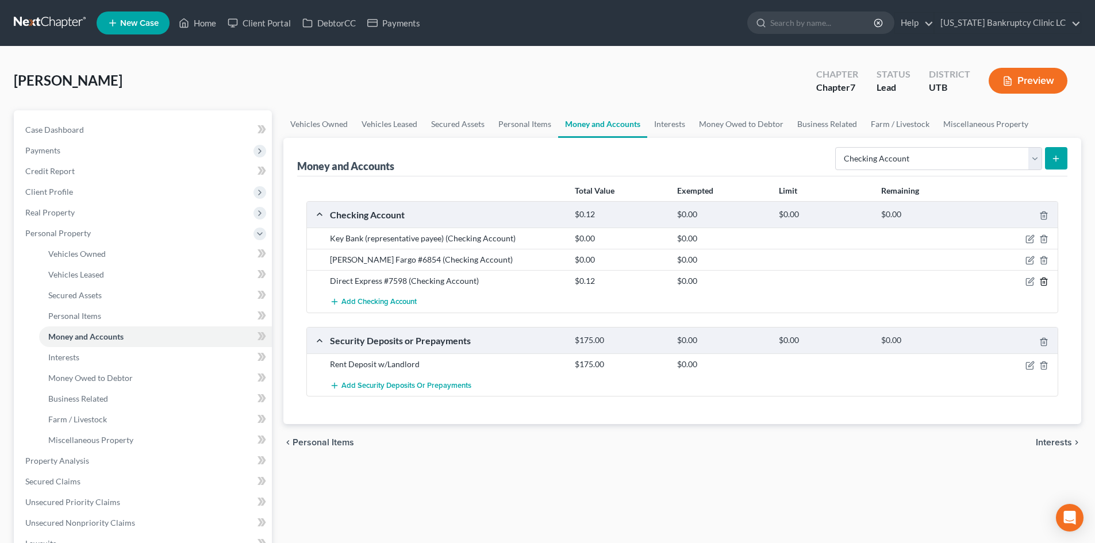
click at [1044, 279] on polyline "button" at bounding box center [1044, 279] width 7 height 0
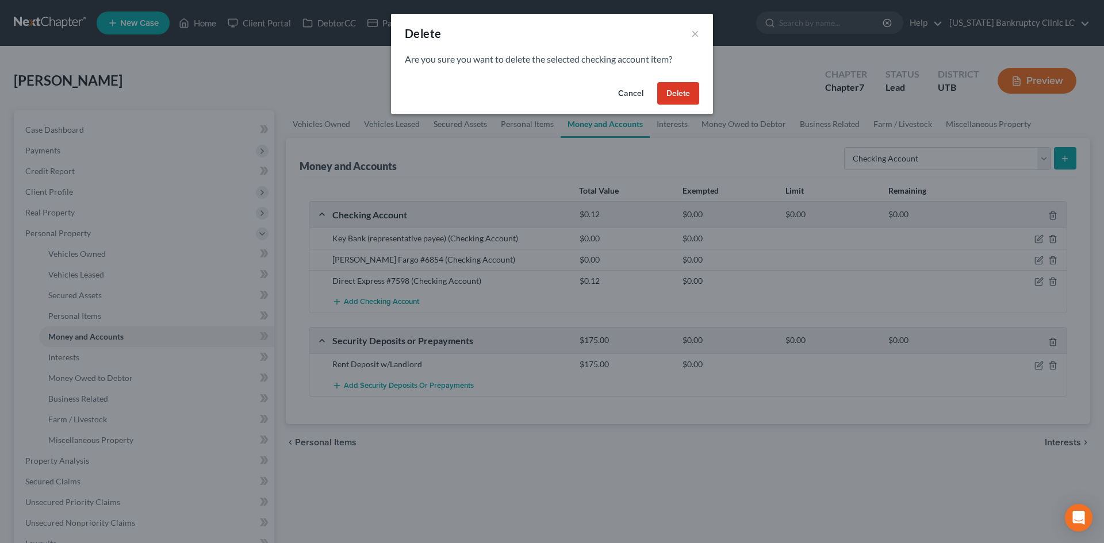
click at [676, 87] on button "Delete" at bounding box center [678, 93] width 42 height 23
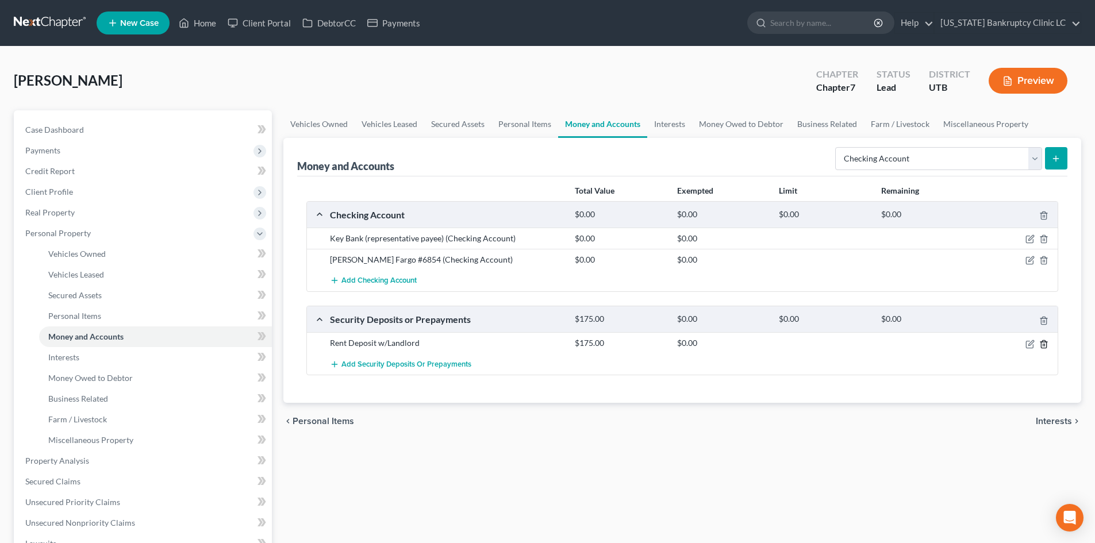
click at [1044, 343] on icon "button" at bounding box center [1043, 344] width 9 height 9
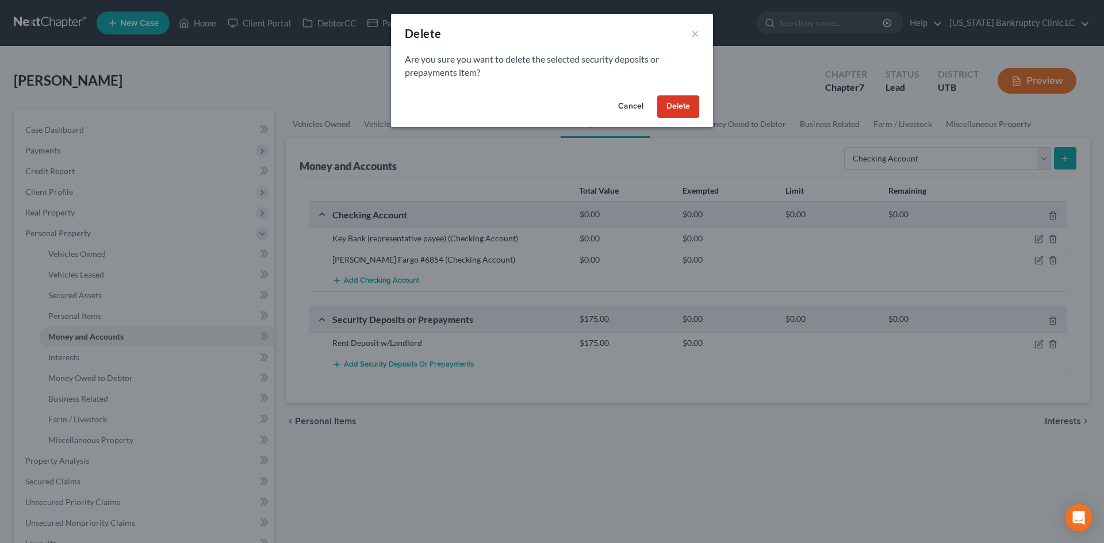
click at [682, 102] on button "Delete" at bounding box center [678, 106] width 42 height 23
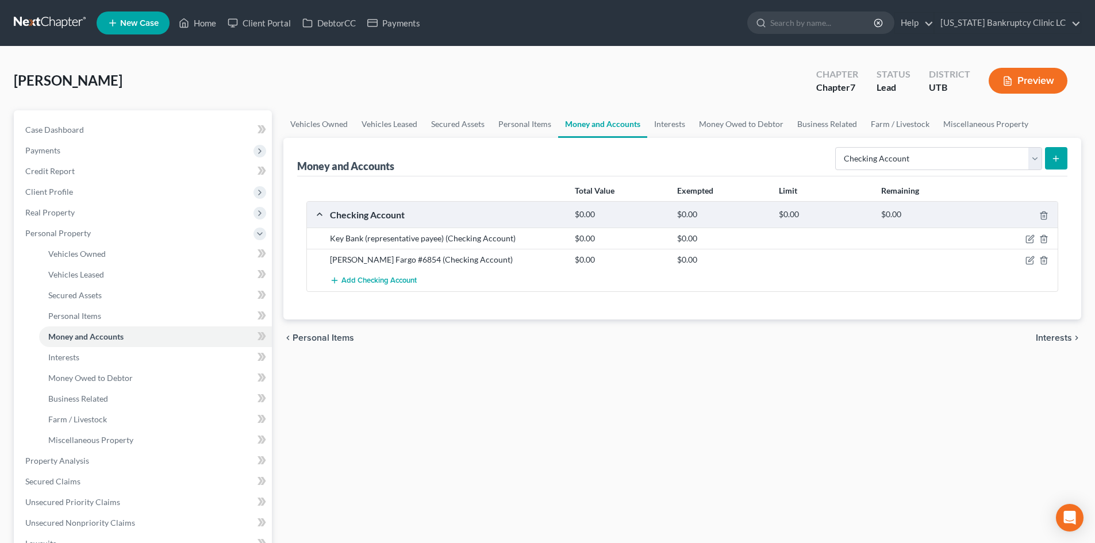
click at [1055, 159] on icon "submit" at bounding box center [1056, 158] width 9 height 9
click at [1054, 155] on icon "submit" at bounding box center [1056, 158] width 9 height 9
click at [665, 120] on link "Interests" at bounding box center [669, 124] width 45 height 28
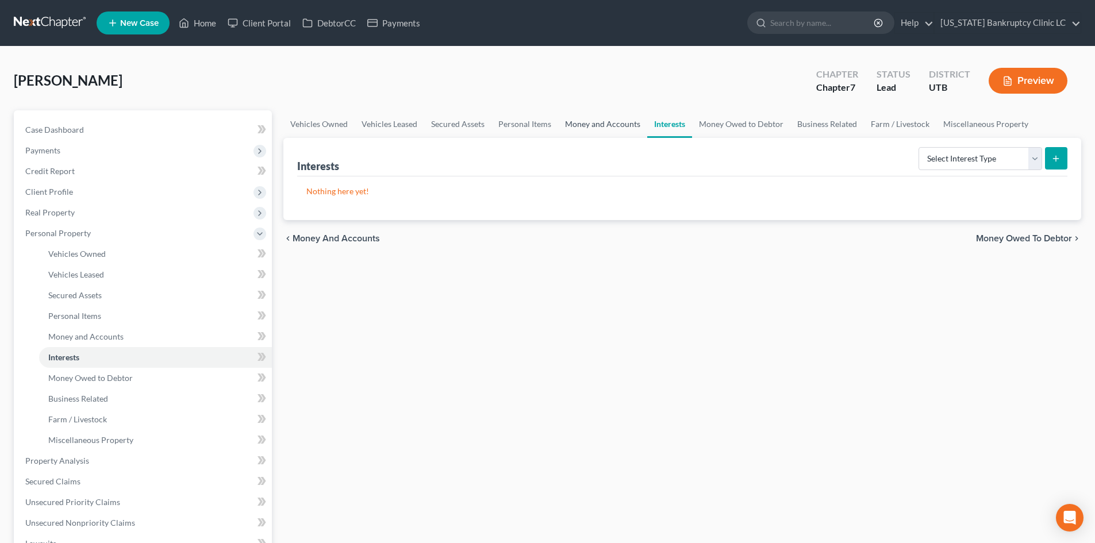
click at [598, 122] on link "Money and Accounts" at bounding box center [602, 124] width 89 height 28
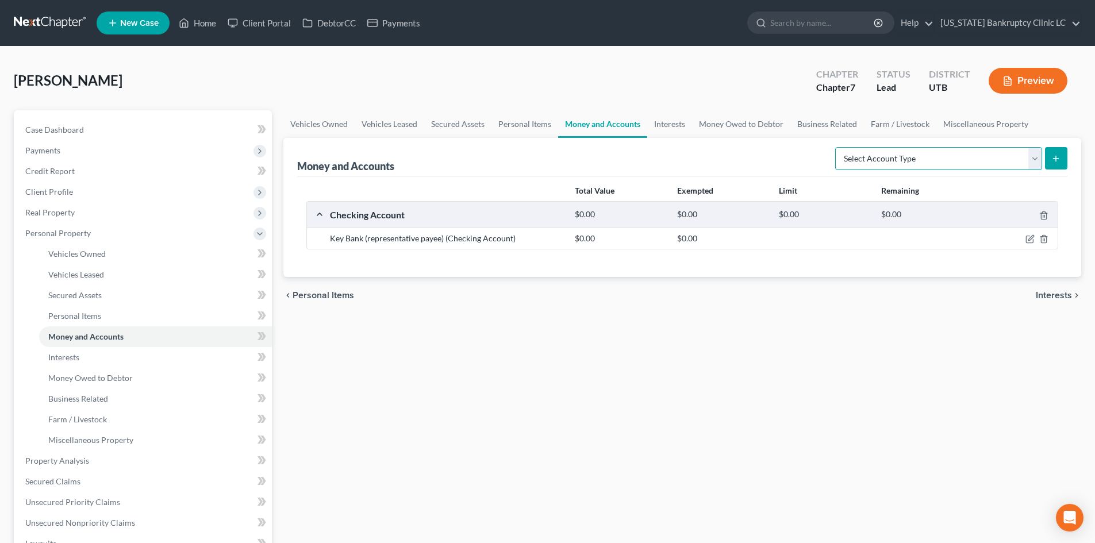
drag, startPoint x: 957, startPoint y: 158, endPoint x: 955, endPoint y: 170, distance: 11.7
click at [957, 158] on select "Select Account Type Brokerage Cash on Hand Certificates of Deposit Checking Acc…" at bounding box center [938, 158] width 207 height 23
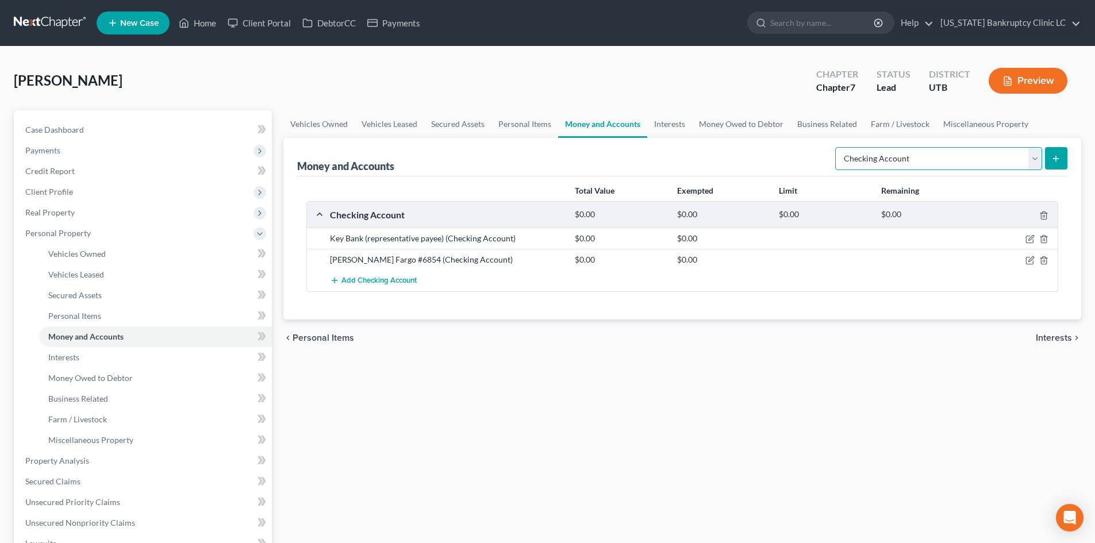
click at [838, 147] on select "Select Account Type Brokerage Cash on Hand Certificates of Deposit Checking Acc…" at bounding box center [938, 158] width 207 height 23
click at [1066, 157] on button "submit" at bounding box center [1056, 158] width 22 height 22
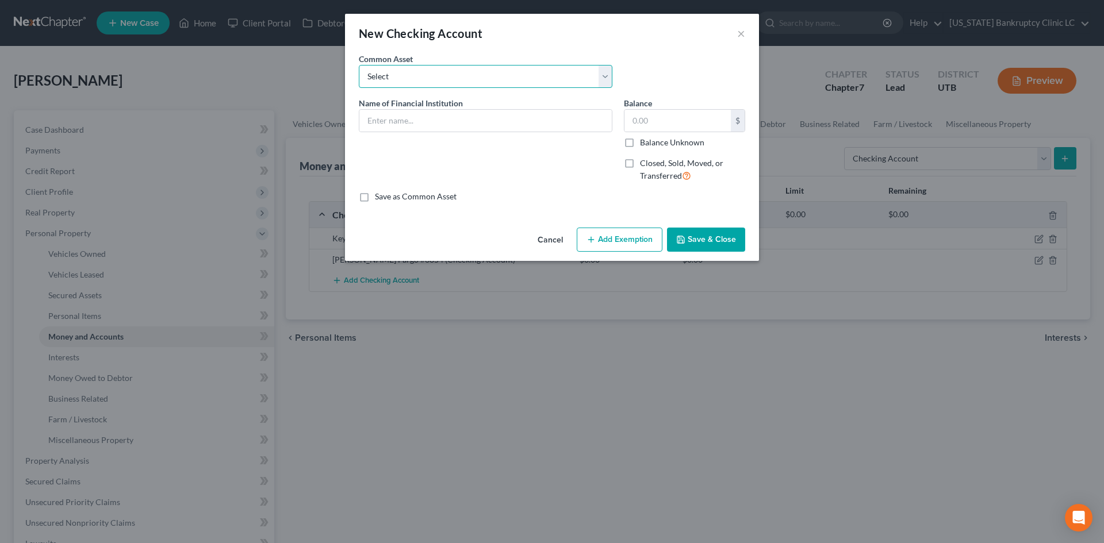
click at [416, 74] on select "Select Wells Fargo #9102 Zions Bank #9168 US Bank Bancorp #3125 JP Morgan Chase…" at bounding box center [486, 76] width 254 height 23
click at [359, 65] on select "Select Wells Fargo #9102 Zions Bank #9168 US Bank Bancorp #3125 JP Morgan Chase…" at bounding box center [486, 76] width 254 height 23
click at [695, 236] on button "Save & Close" at bounding box center [706, 240] width 78 height 24
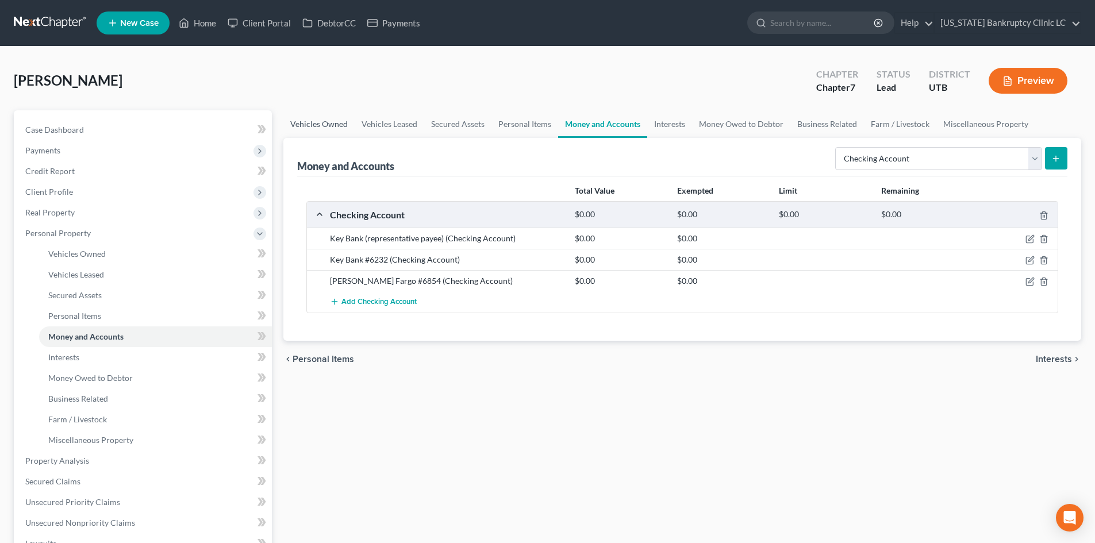
click at [313, 124] on link "Vehicles Owned" at bounding box center [318, 124] width 71 height 28
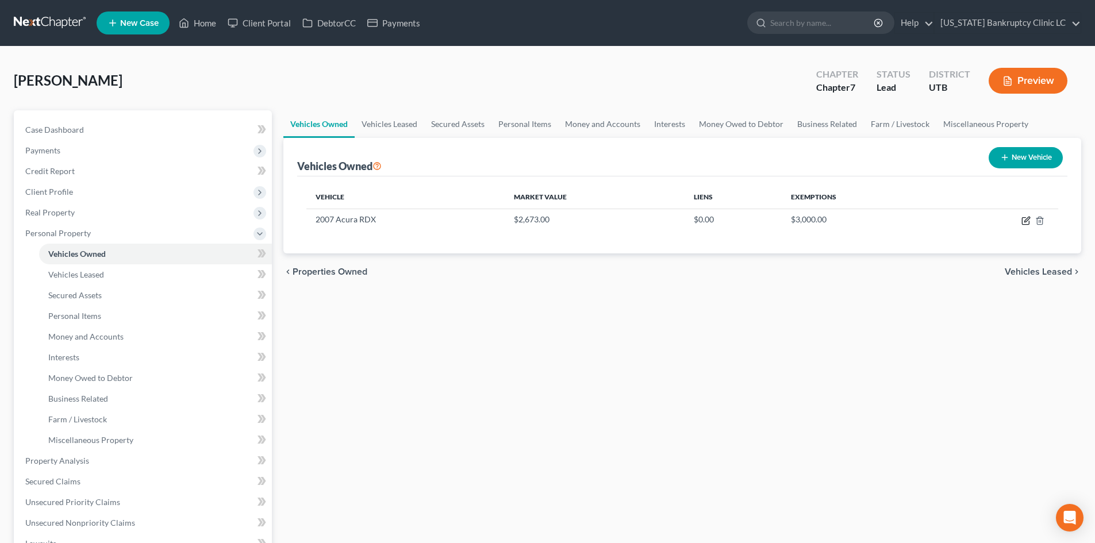
drag, startPoint x: 1025, startPoint y: 222, endPoint x: 1038, endPoint y: 239, distance: 21.7
click at [1025, 222] on icon "button" at bounding box center [1027, 219] width 5 height 5
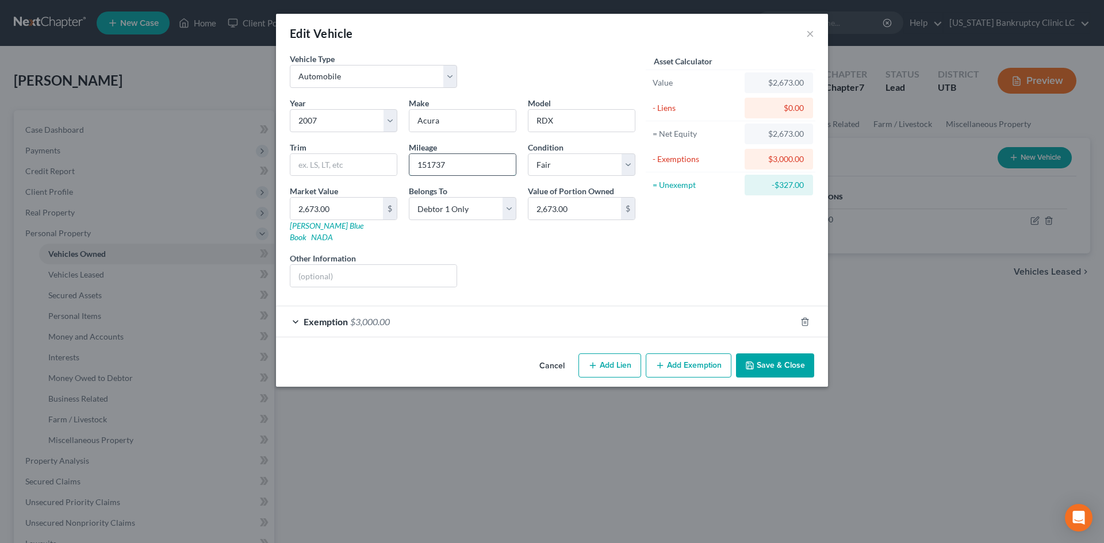
click at [475, 162] on input "151737" at bounding box center [462, 165] width 106 height 22
click at [552, 252] on div "Liens Select" at bounding box center [552, 269] width 179 height 35
click at [311, 221] on link "Kelly Blue Book" at bounding box center [327, 231] width 74 height 21
click at [351, 203] on input "2,673.00" at bounding box center [336, 209] width 93 height 22
click at [553, 308] on div "Exemption $3,000.00" at bounding box center [536, 321] width 520 height 30
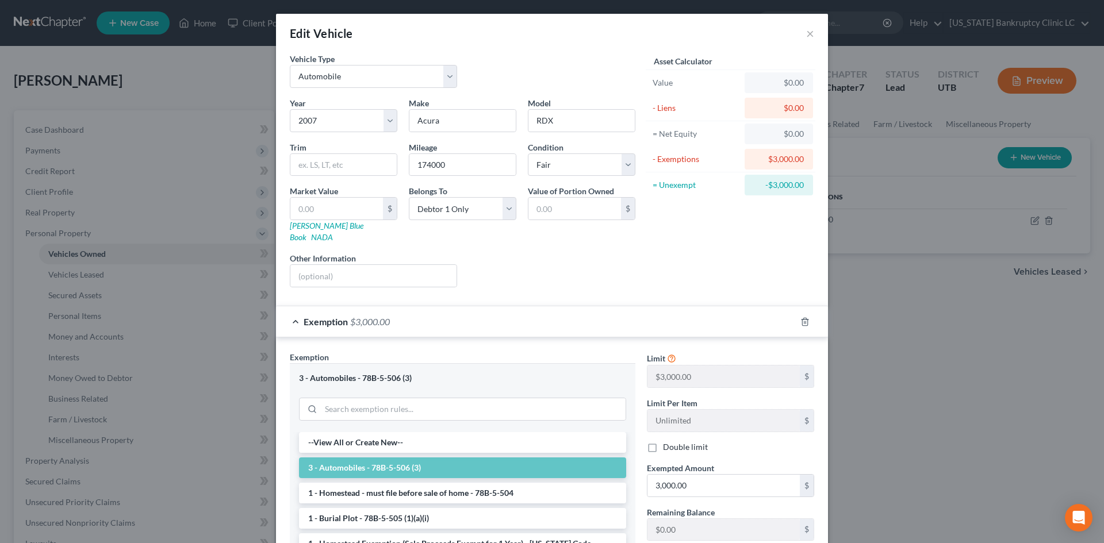
click at [553, 308] on div "Exemption $3,000.00" at bounding box center [536, 321] width 520 height 30
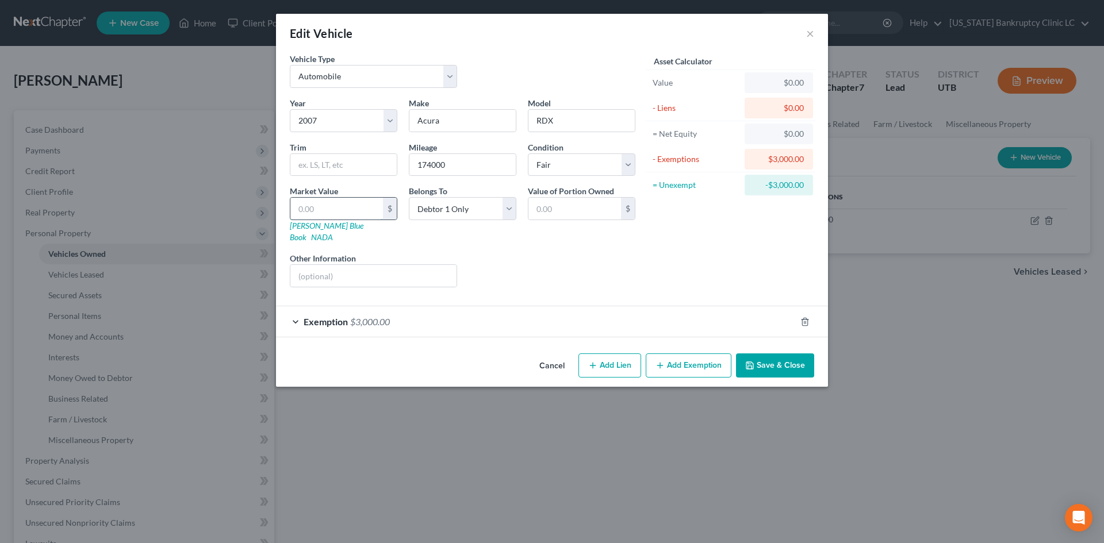
click at [309, 213] on input "text" at bounding box center [336, 209] width 93 height 22
click at [703, 253] on div "Asset Calculator Value $1,231.00 - Liens $0.00 = Net Equity $0.00 - Exemptions …" at bounding box center [730, 175] width 179 height 244
click at [782, 358] on button "Save & Close" at bounding box center [775, 366] width 78 height 24
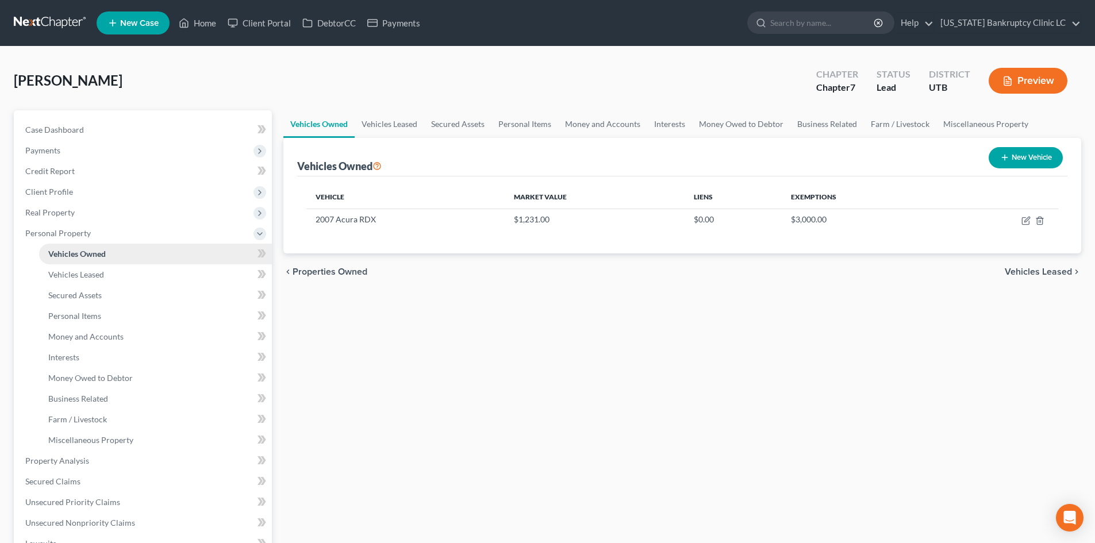
click at [433, 446] on div "Vehicles Owned Vehicles Leased Secured Assets Personal Items Money and Accounts…" at bounding box center [683, 452] width 810 height 685
click at [124, 235] on span "Personal Property" at bounding box center [144, 233] width 256 height 21
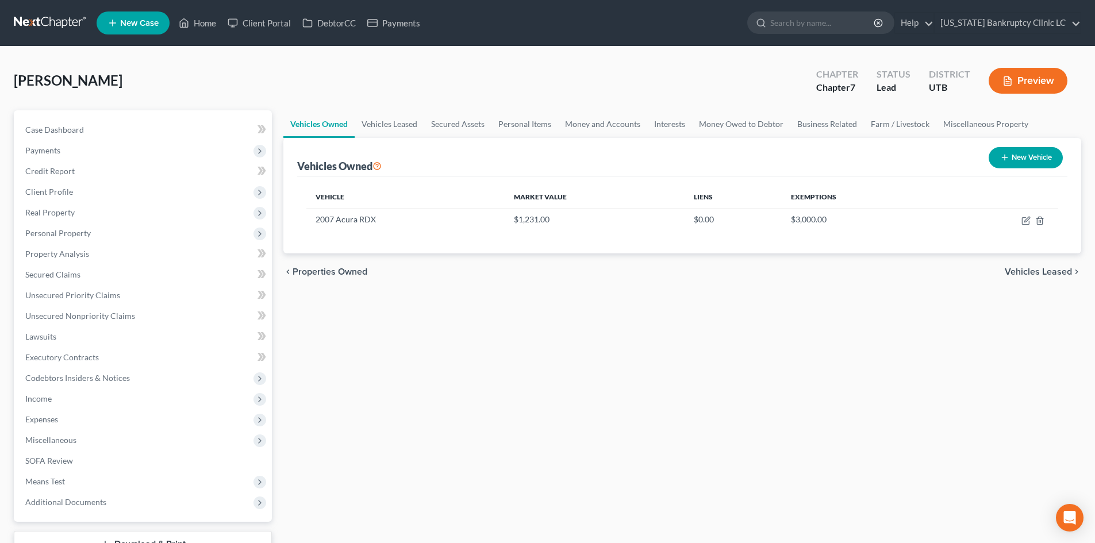
click at [732, 440] on div "Vehicles Owned Vehicles Leased Secured Assets Personal Items Money and Accounts…" at bounding box center [683, 349] width 810 height 478
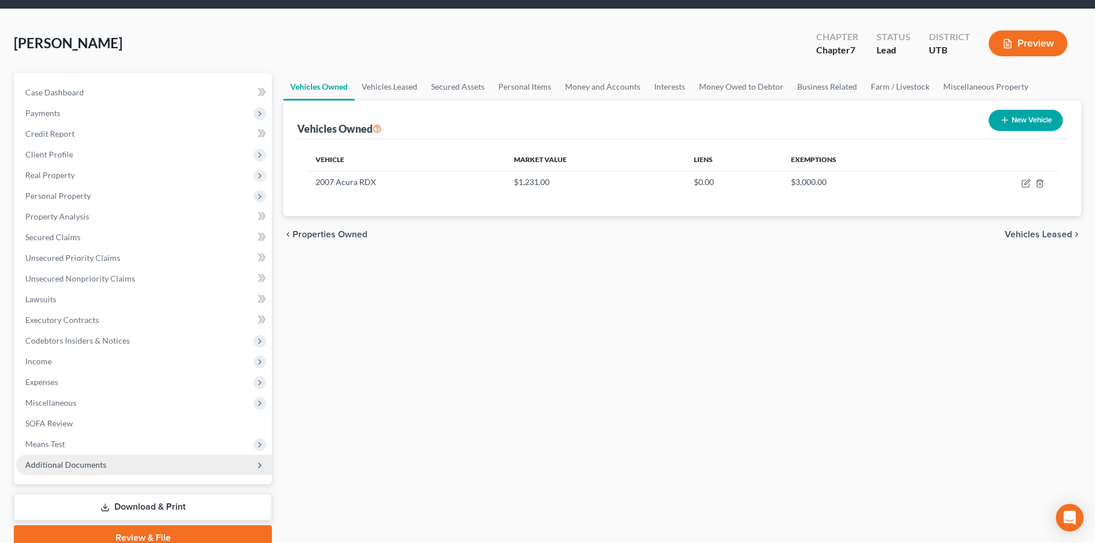
scroll to position [57, 0]
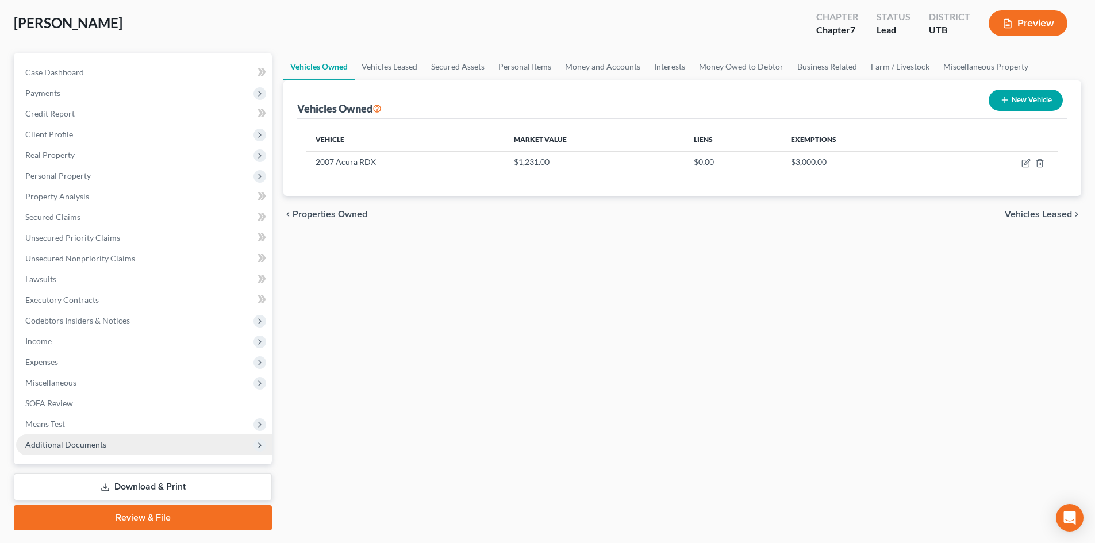
click at [102, 446] on span "Additional Documents" at bounding box center [65, 445] width 81 height 10
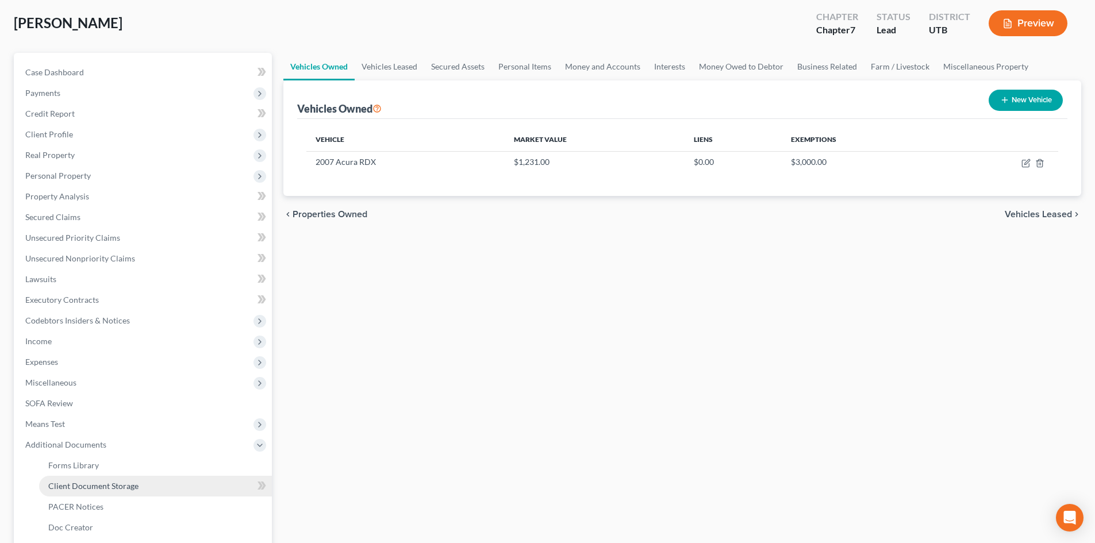
click at [112, 484] on span "Client Document Storage" at bounding box center [93, 486] width 90 height 10
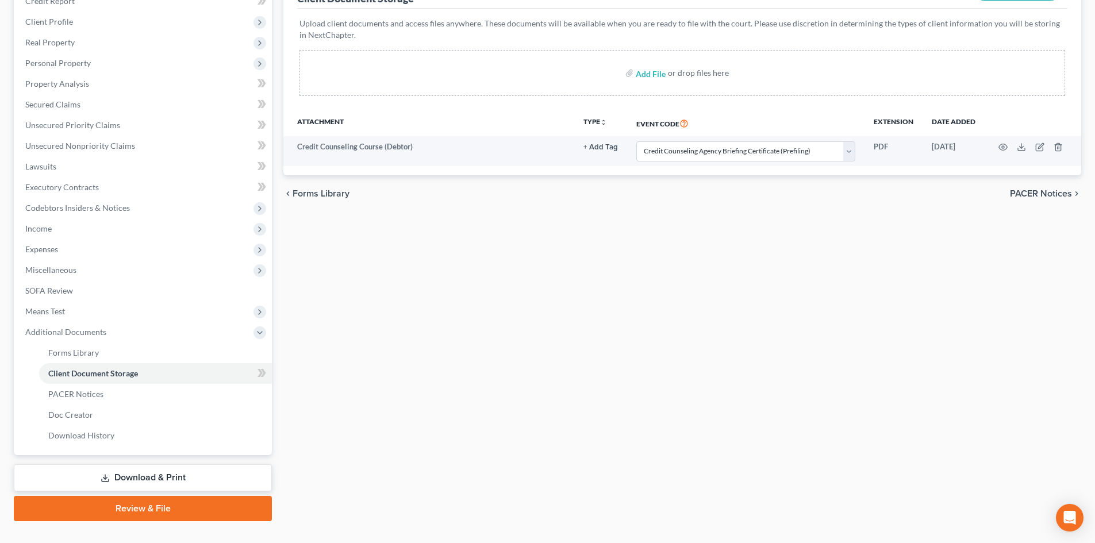
scroll to position [192, 0]
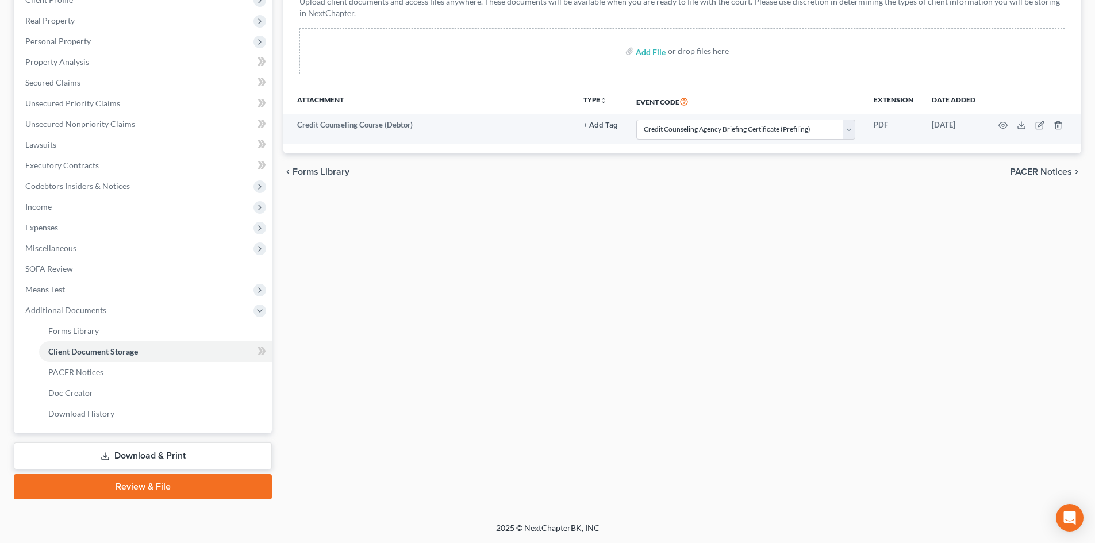
click at [142, 485] on link "Review & File" at bounding box center [143, 486] width 258 height 25
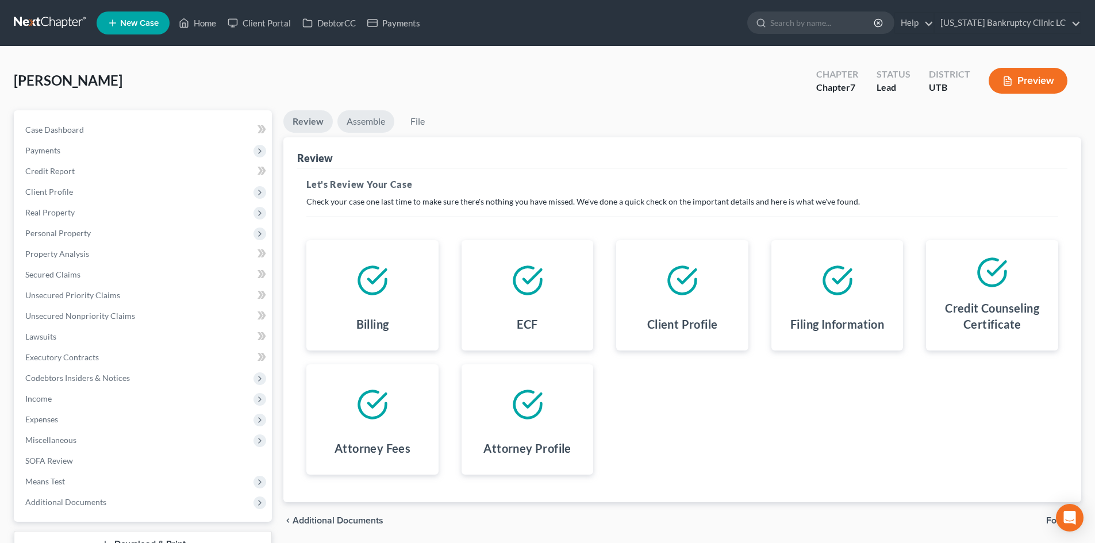
click at [374, 124] on link "Assemble" at bounding box center [365, 121] width 57 height 22
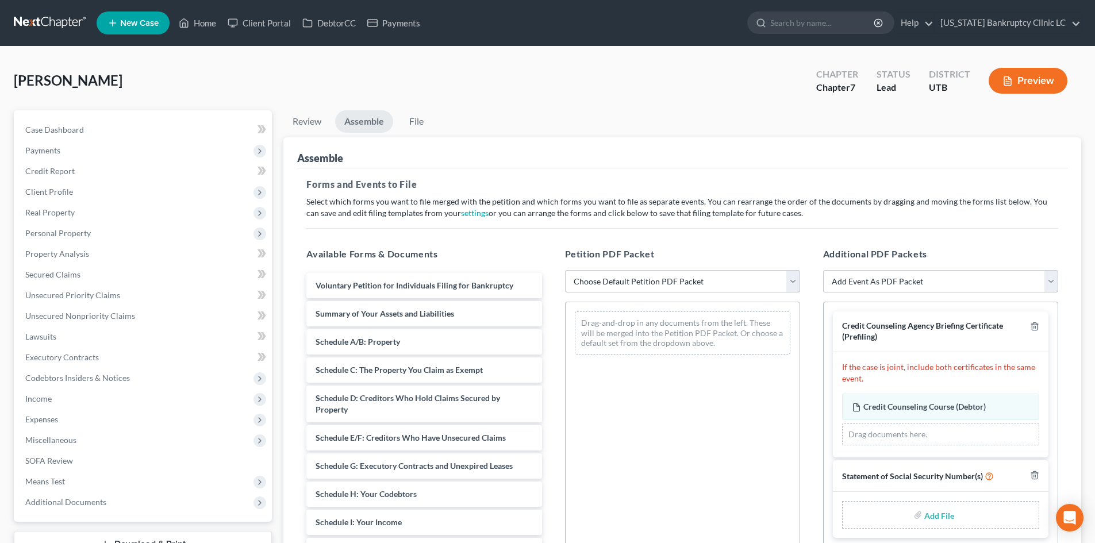
click at [709, 277] on select "Choose Default Petition PDF Packet Emergency Filing (Voluntary Petition and Cre…" at bounding box center [682, 281] width 235 height 23
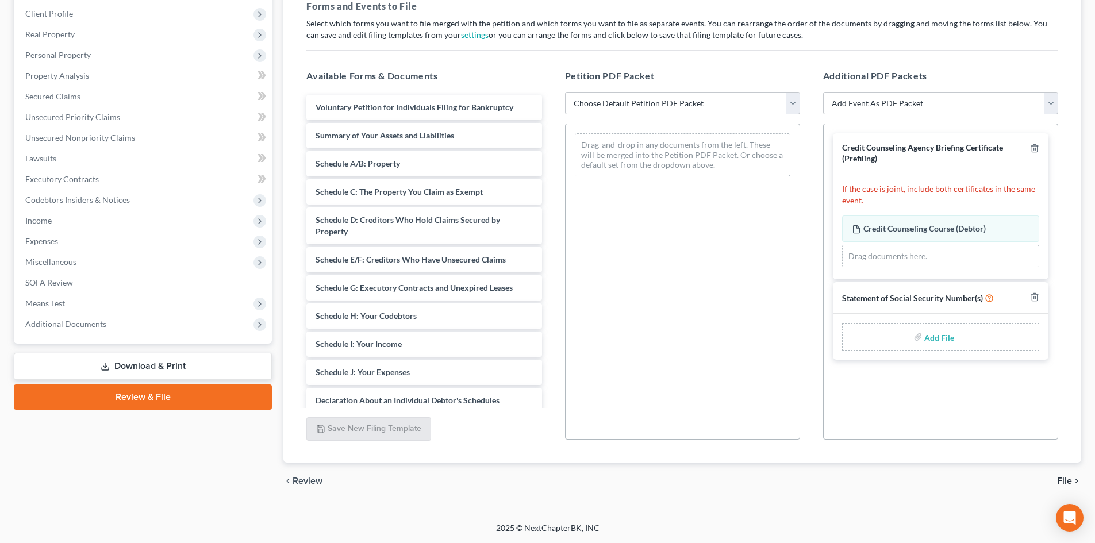
click at [213, 371] on link "Download & Print" at bounding box center [143, 366] width 258 height 27
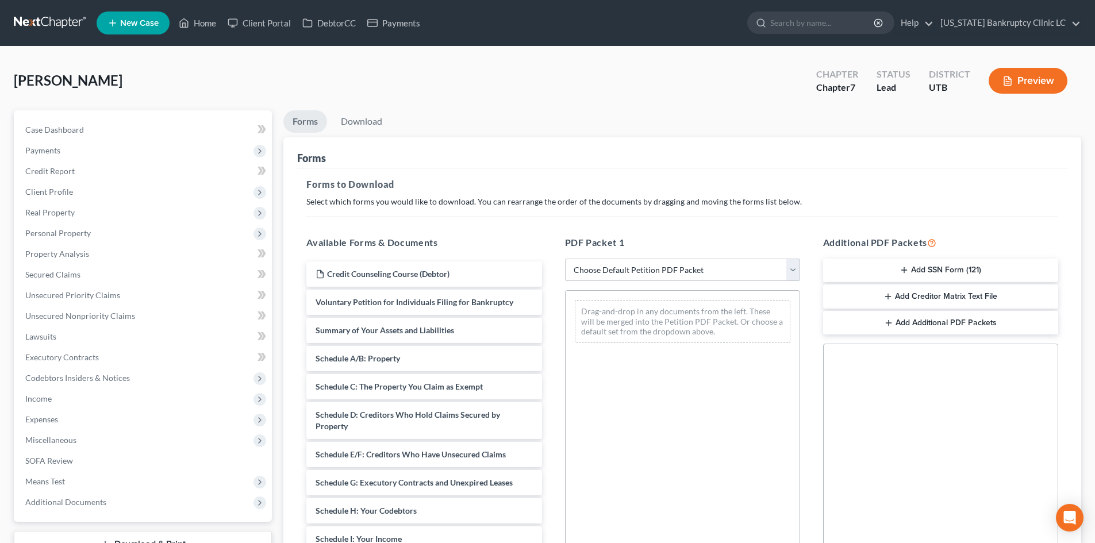
click at [687, 273] on select "Choose Default Petition PDF Packet Complete Bankruptcy Petition (all forms and …" at bounding box center [682, 270] width 235 height 23
click at [565, 259] on select "Choose Default Petition PDF Packet Complete Bankruptcy Petition (all forms and …" at bounding box center [682, 270] width 235 height 23
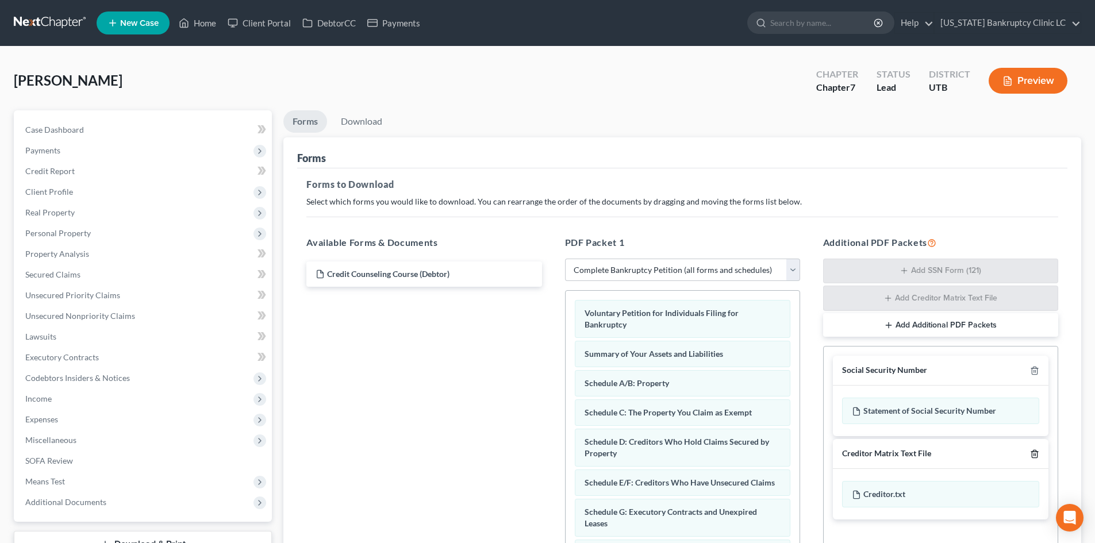
click at [1035, 452] on polyline "button" at bounding box center [1034, 452] width 7 height 0
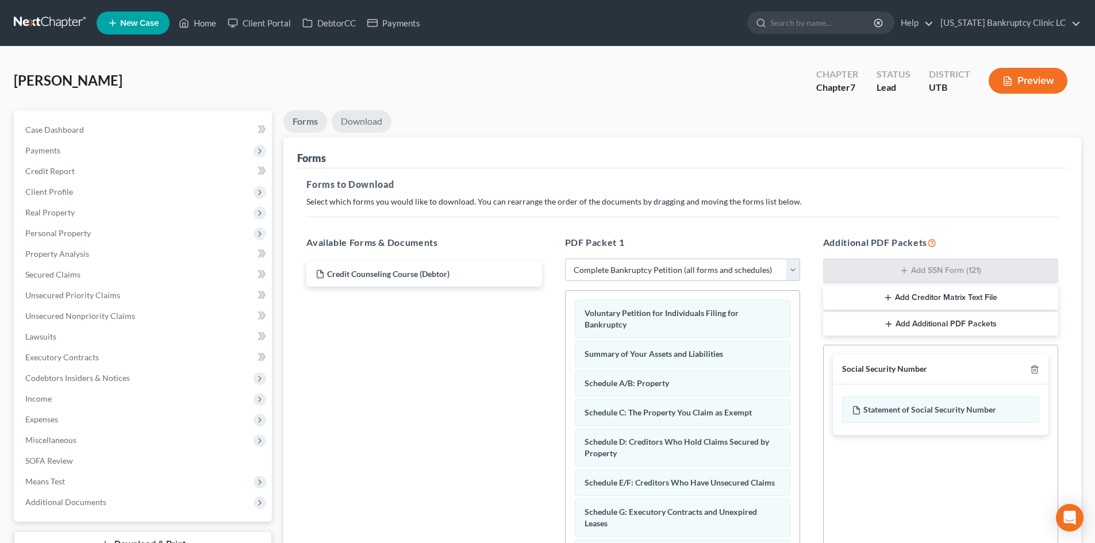
click at [377, 128] on link "Download" at bounding box center [362, 121] width 60 height 22
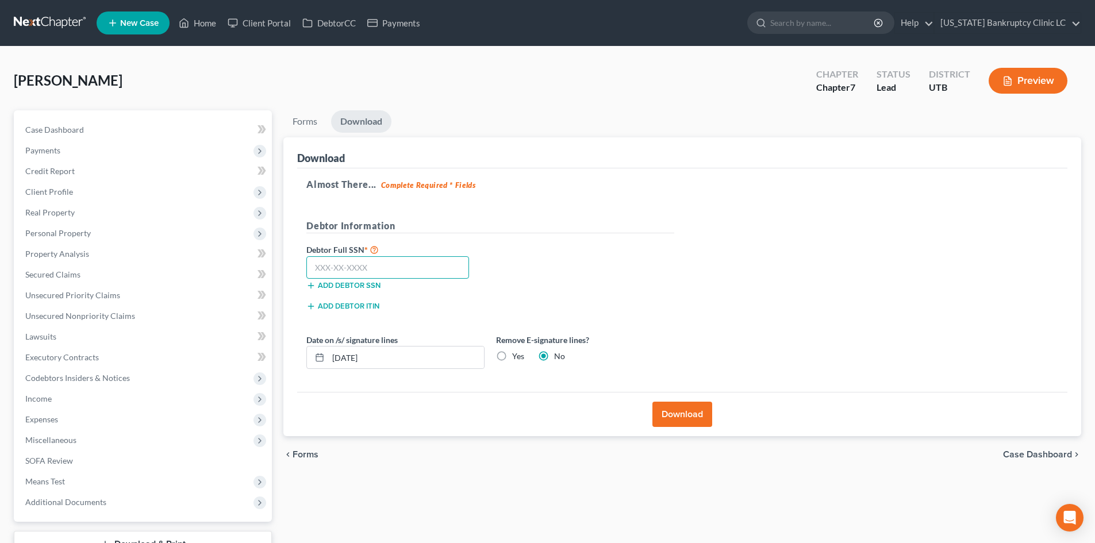
click at [349, 267] on input "text" at bounding box center [387, 267] width 163 height 23
click at [670, 406] on button "Download" at bounding box center [683, 414] width 60 height 25
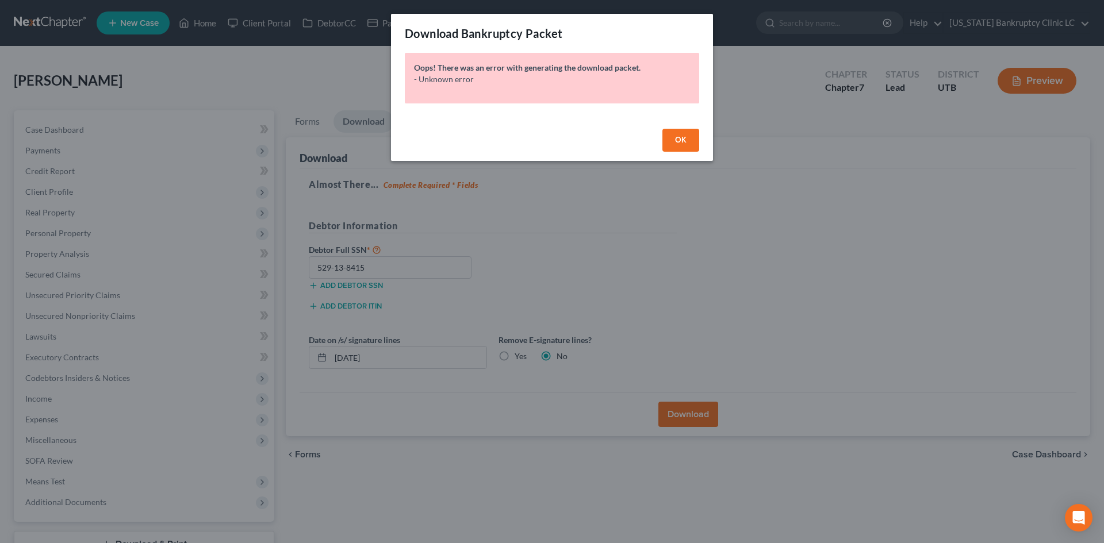
click at [680, 139] on span "OK" at bounding box center [680, 140] width 11 height 10
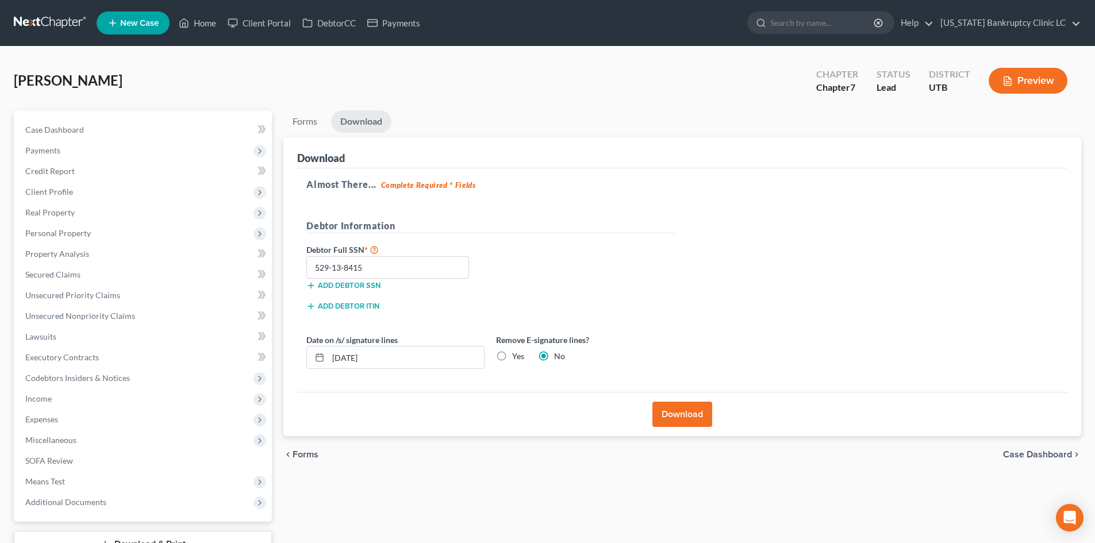
click at [678, 414] on button "Download" at bounding box center [683, 414] width 60 height 25
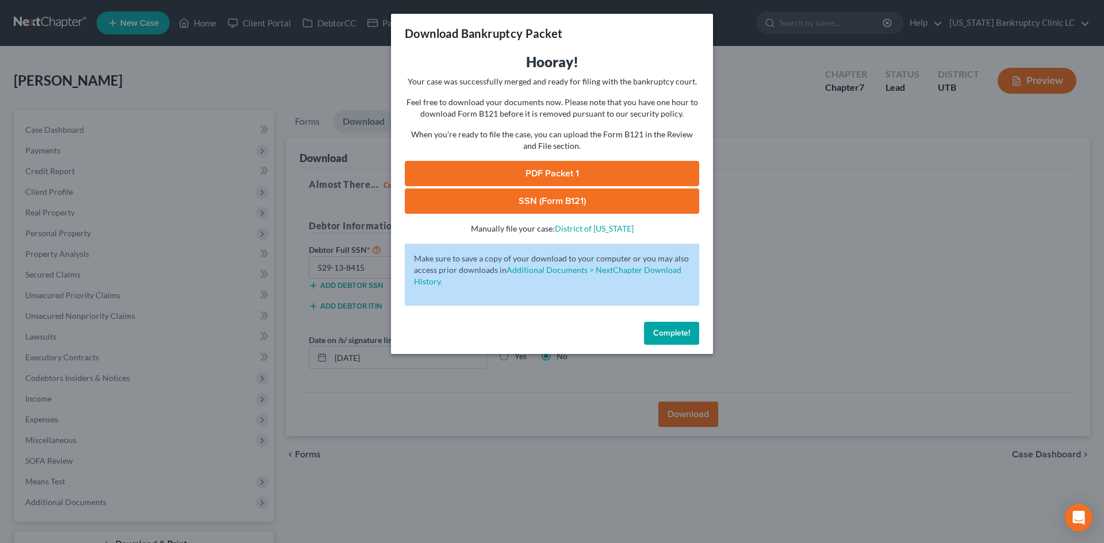
click at [556, 180] on link "PDF Packet 1" at bounding box center [552, 173] width 294 height 25
drag, startPoint x: 515, startPoint y: 201, endPoint x: 599, endPoint y: 232, distance: 89.2
click at [515, 201] on link "SSN (Form B121)" at bounding box center [552, 201] width 294 height 25
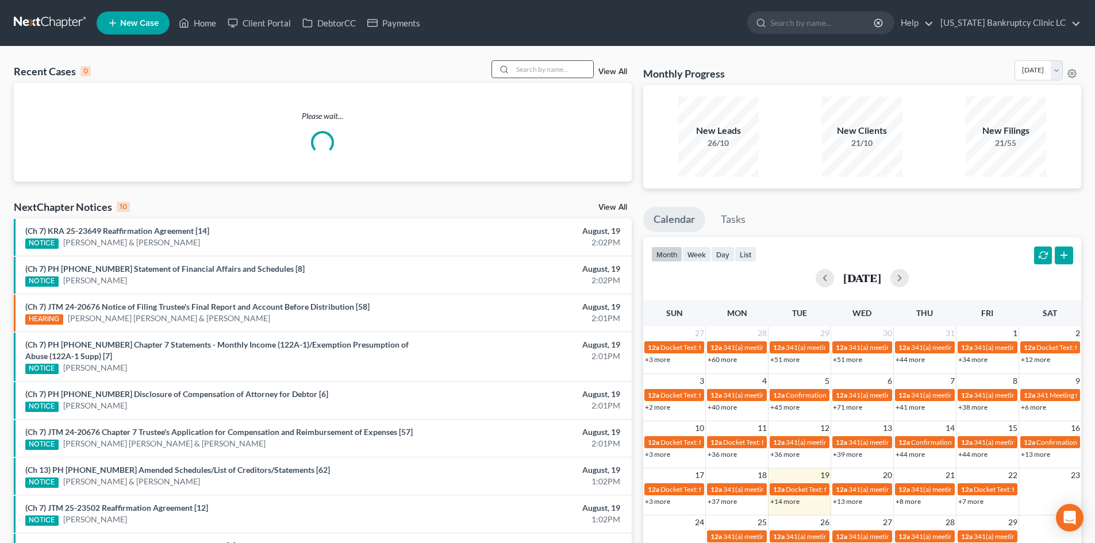
click at [577, 71] on input "search" at bounding box center [553, 69] width 80 height 17
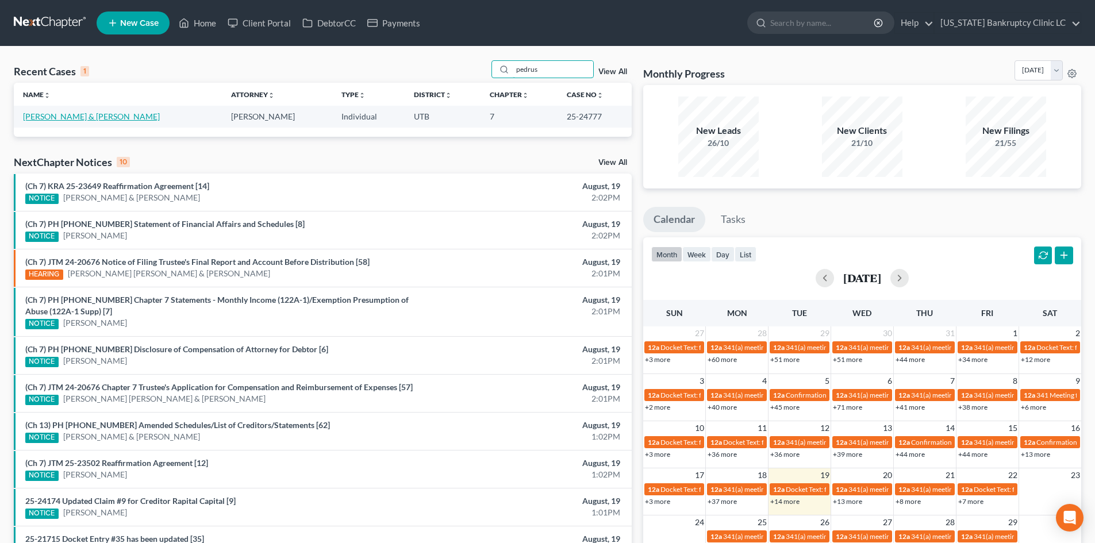
type input "pedrus"
click at [69, 121] on link "[PERSON_NAME] & [PERSON_NAME]" at bounding box center [91, 117] width 137 height 10
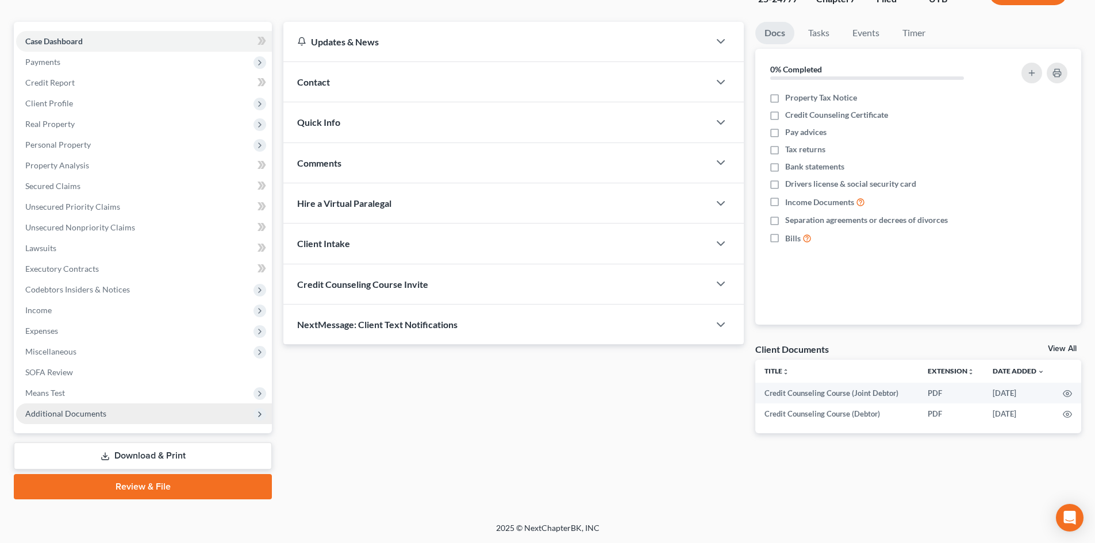
click at [87, 418] on span "Additional Documents" at bounding box center [65, 414] width 81 height 10
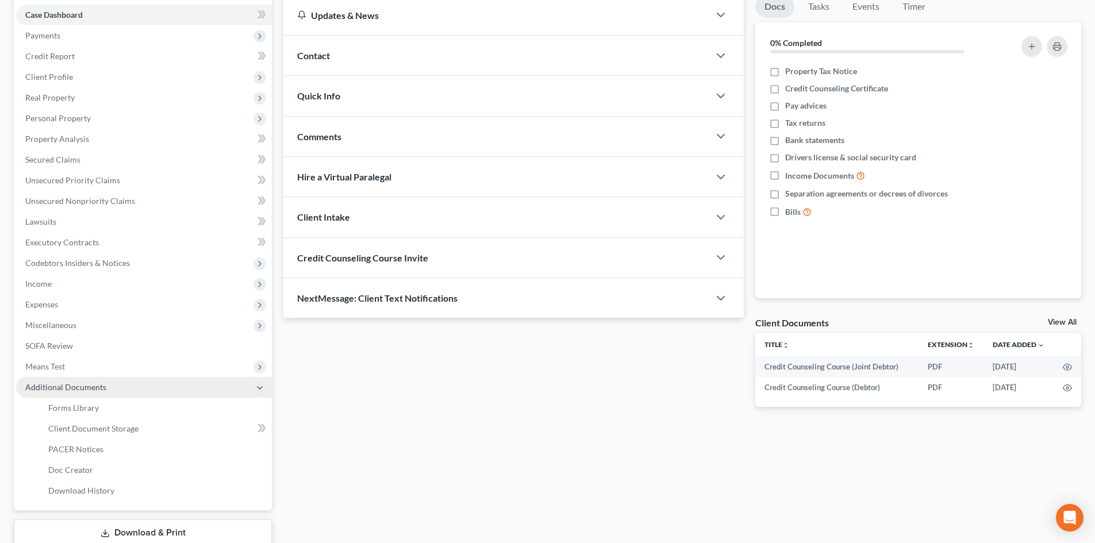
scroll to position [192, 0]
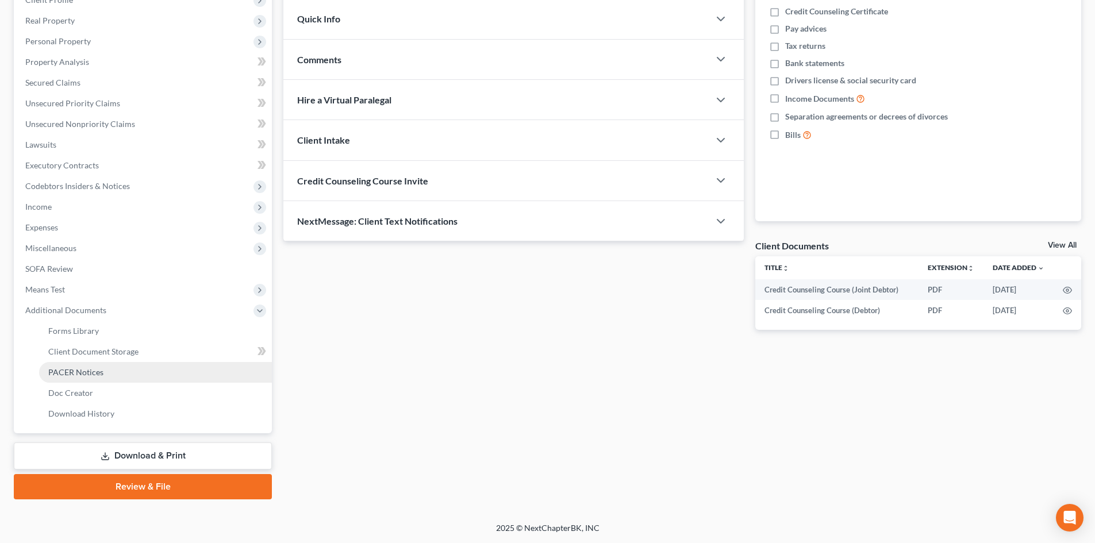
click at [148, 367] on link "PACER Notices" at bounding box center [155, 372] width 233 height 21
